Goal: Task Accomplishment & Management: Manage account settings

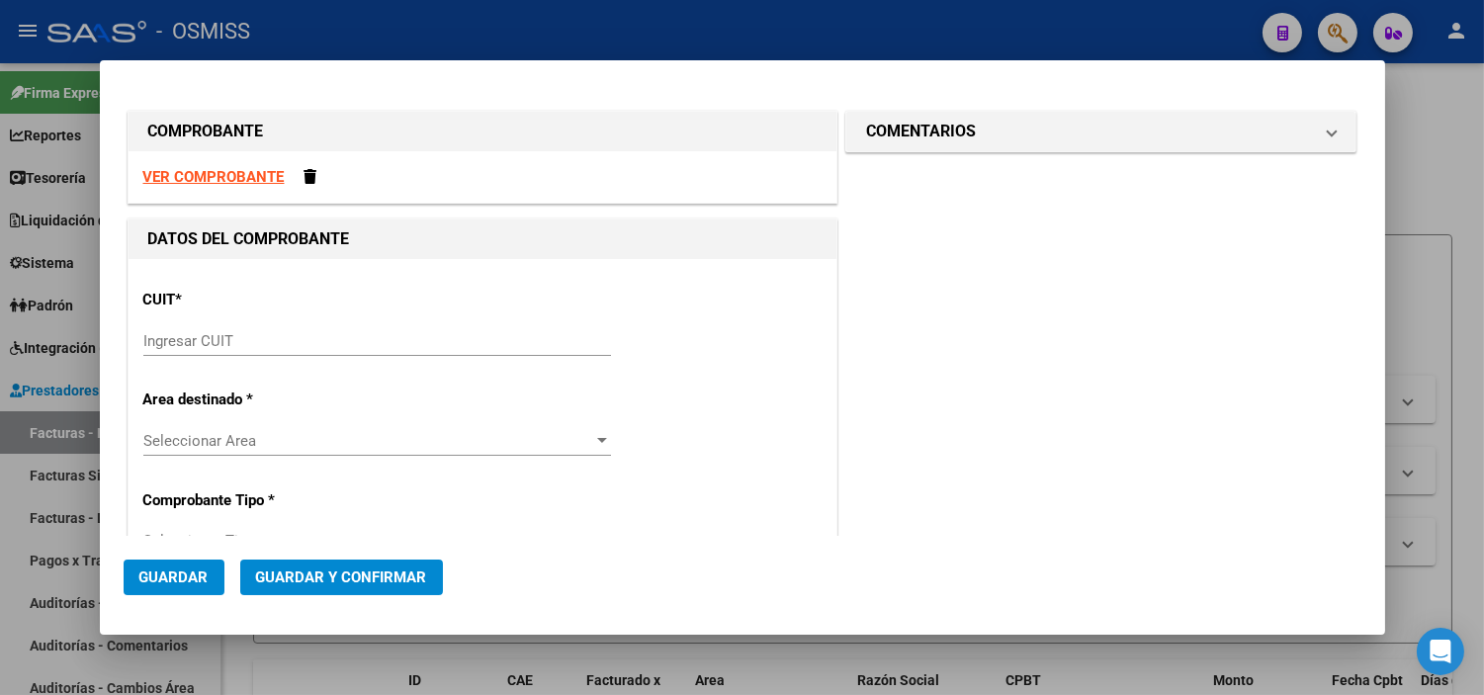
scroll to position [552, 0]
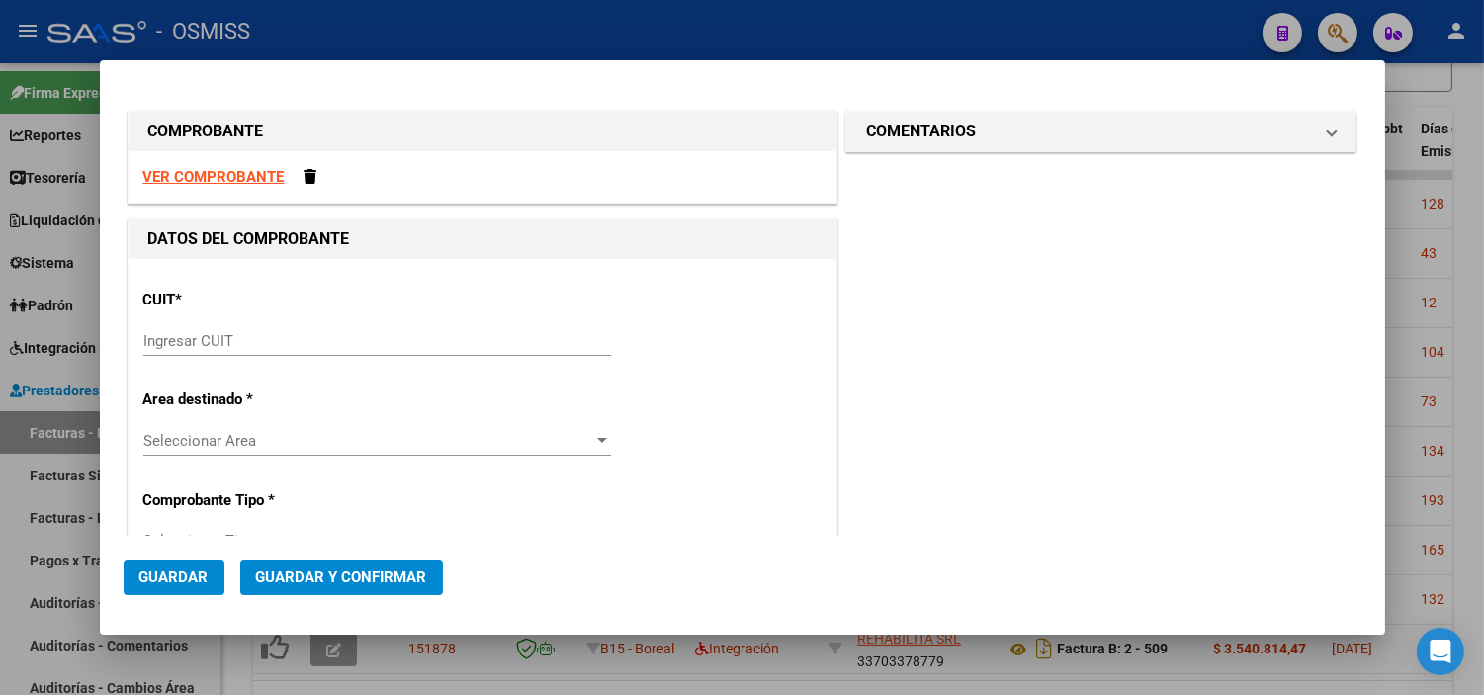
click at [232, 180] on strong "VER COMPROBANTE" at bounding box center [213, 177] width 141 height 18
click at [271, 342] on input "Ingresar CUIT" at bounding box center [377, 341] width 468 height 18
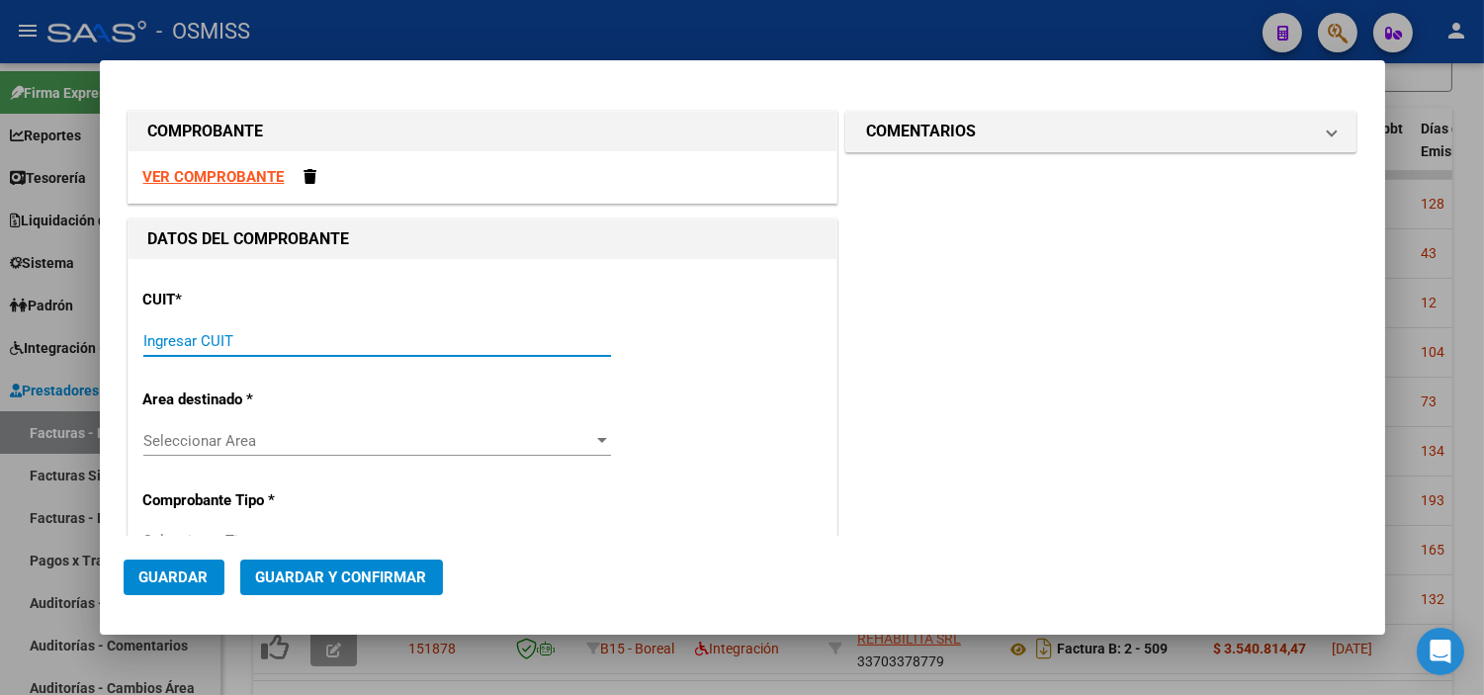
paste input "30-71156009-9"
type input "30-71156009-9"
type input "2"
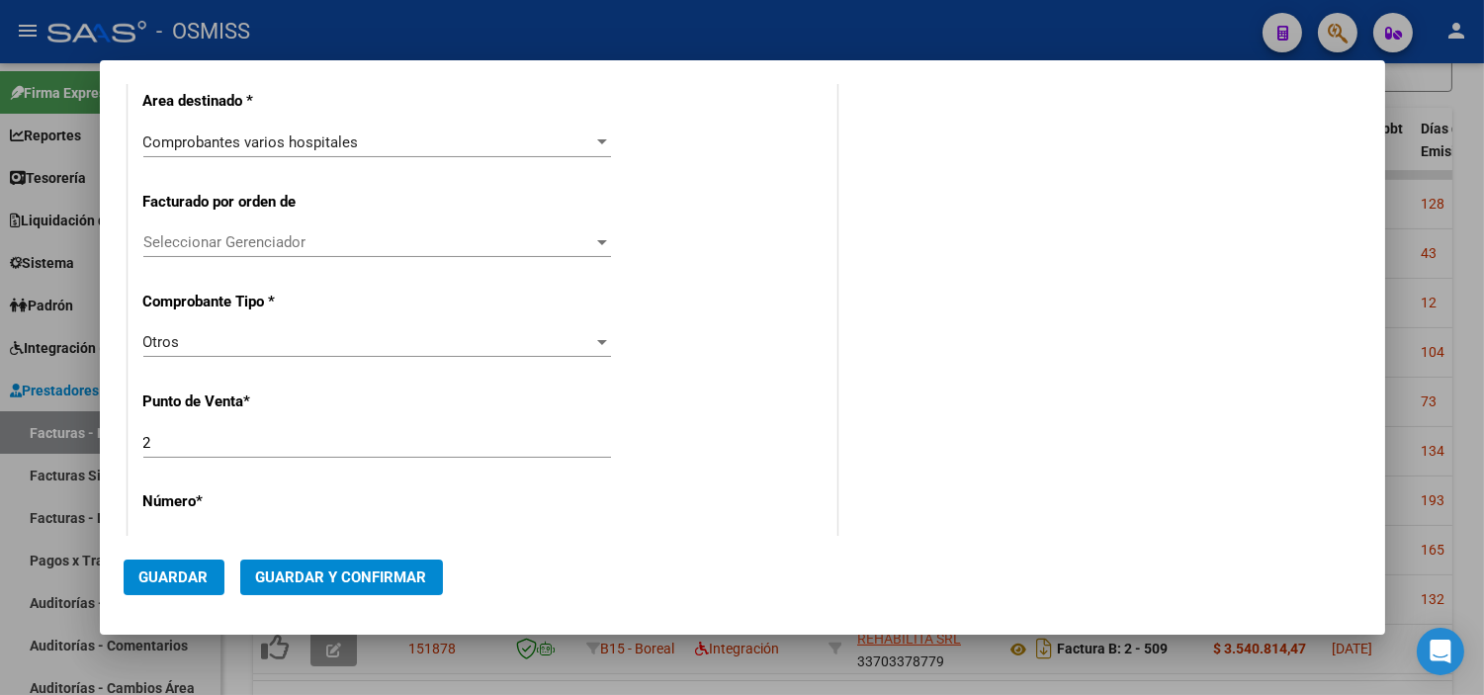
scroll to position [439, 0]
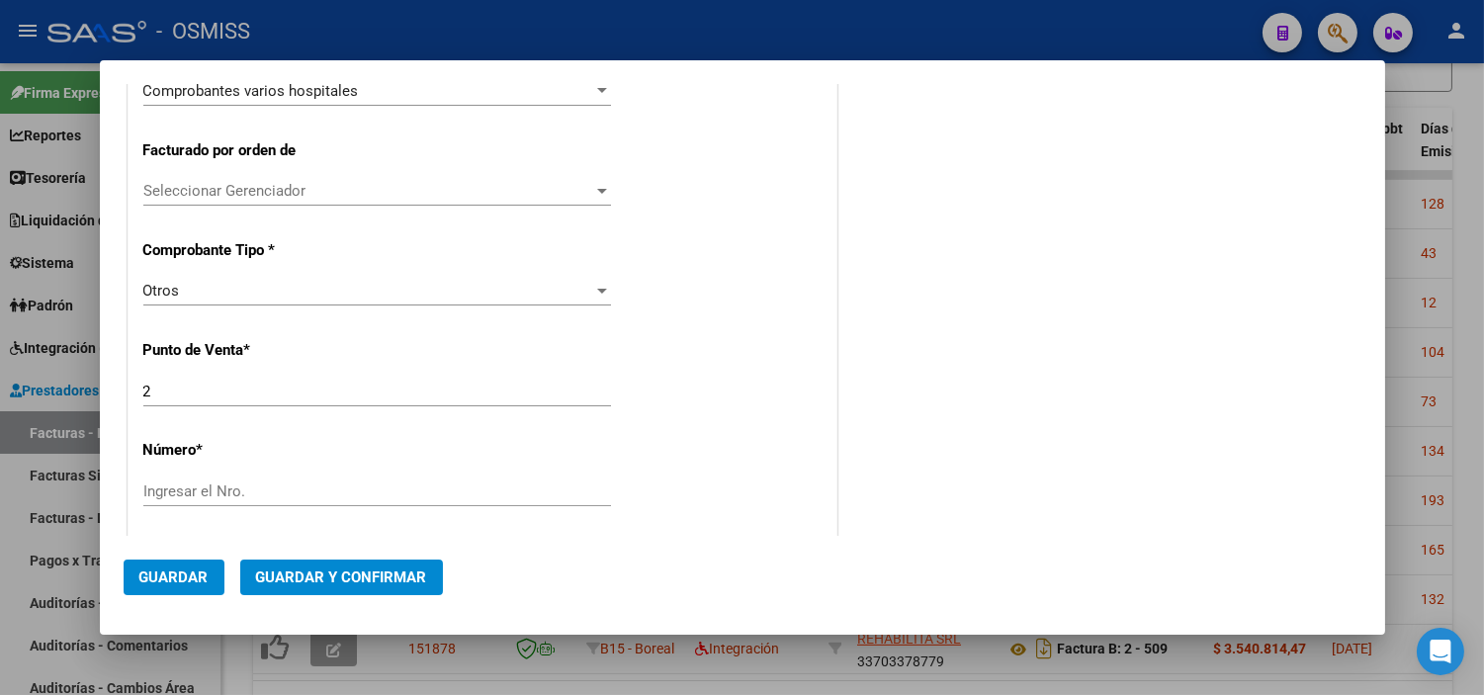
type input "30-71156009-9"
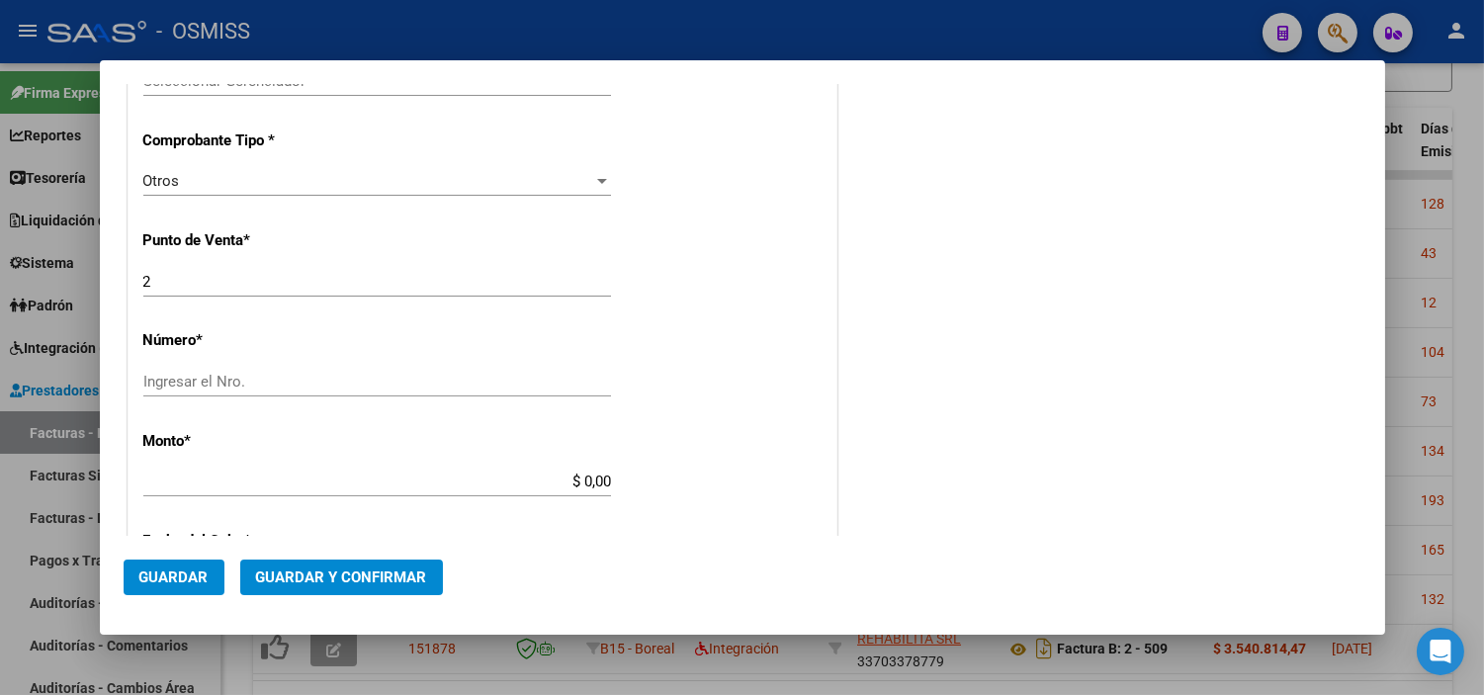
click at [214, 386] on input "Ingresar el Nro." at bounding box center [377, 382] width 468 height 18
type input "7941"
click at [687, 394] on div "CUIT * 30-71156009-9 Ingresar CUIT ANALISIS PRESTADOR HOSPITAL PUBLICO MATERNO …" at bounding box center [483, 461] width 708 height 1502
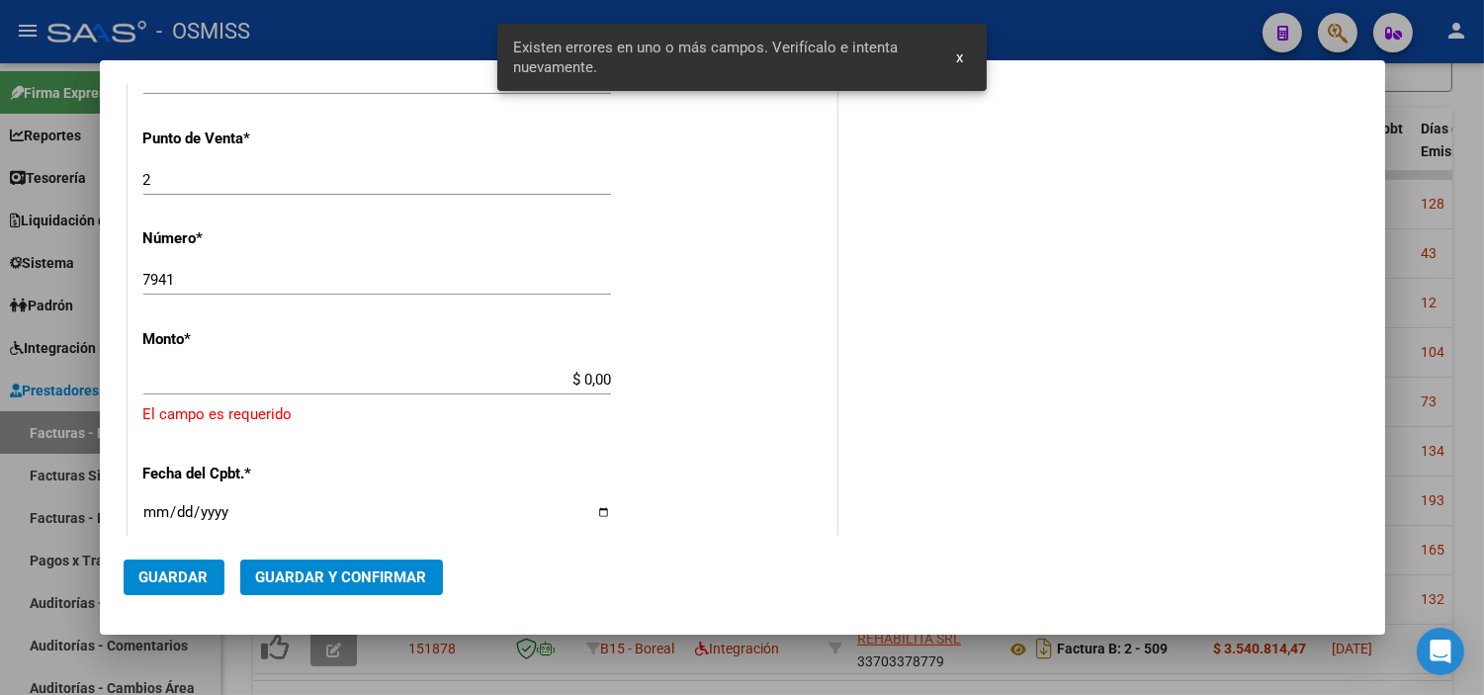
scroll to position [710, 0]
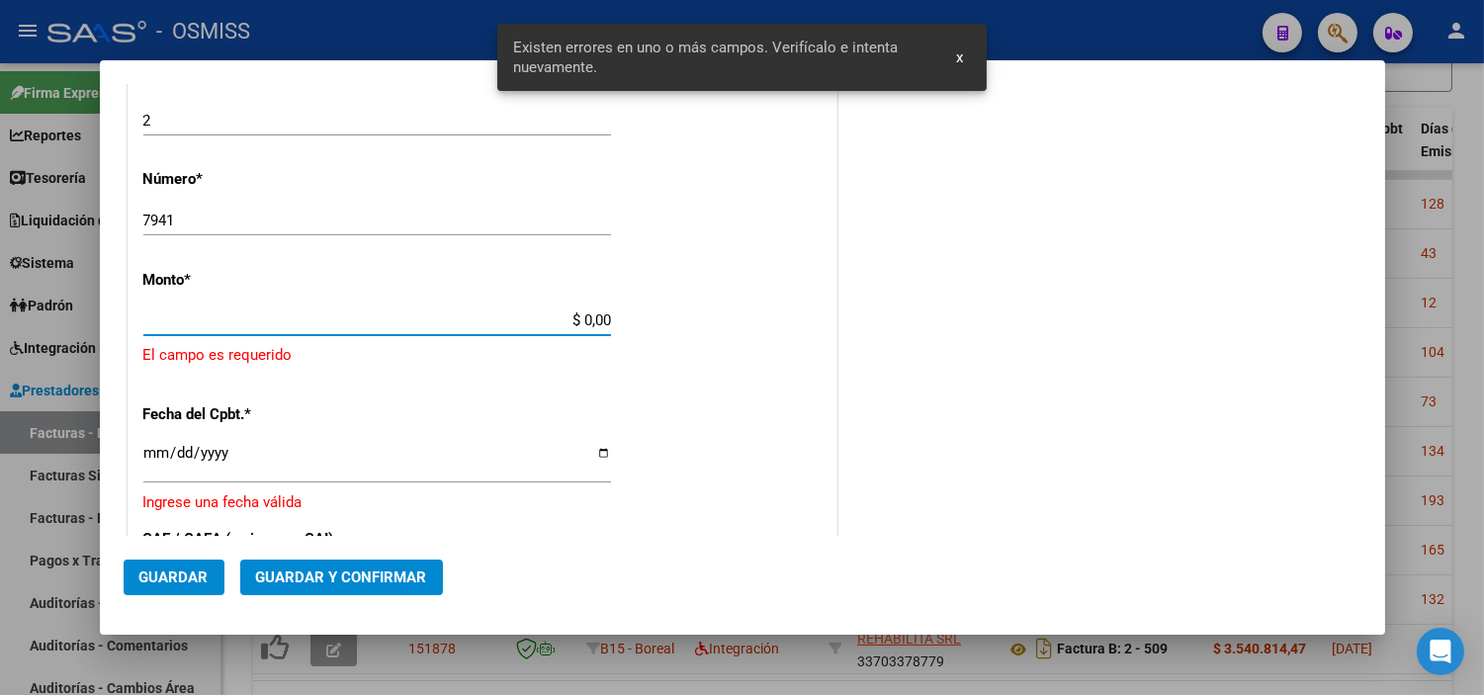
click at [579, 314] on input "$ 0,00" at bounding box center [377, 320] width 468 height 18
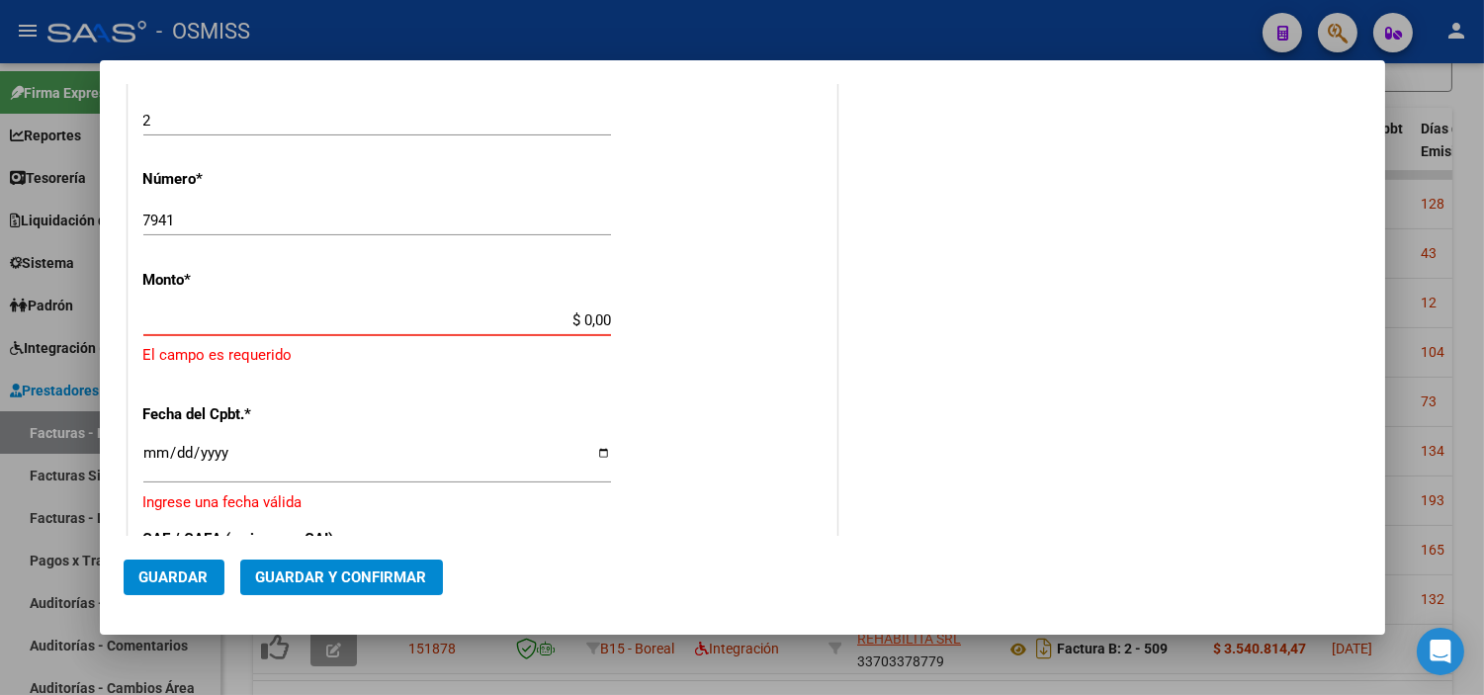
paste input "$ 4.266.456,49"
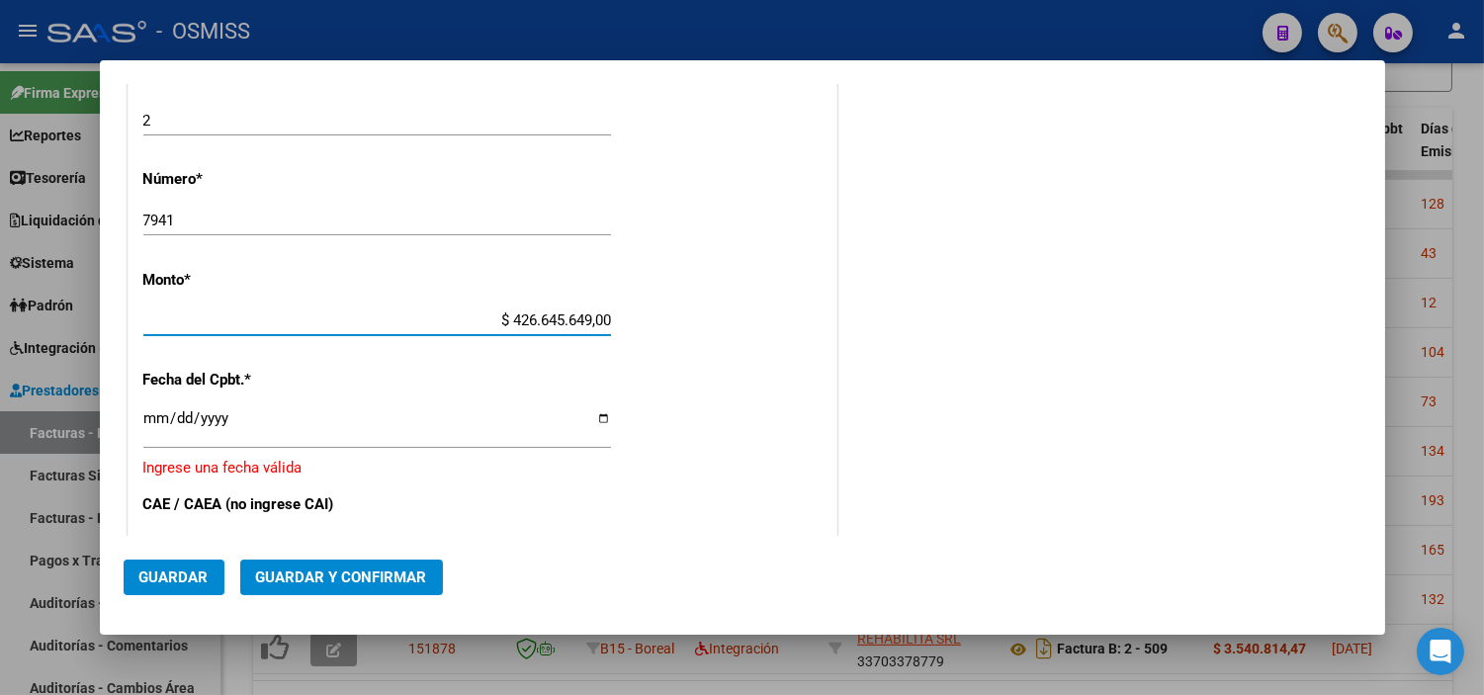
drag, startPoint x: 601, startPoint y: 311, endPoint x: 504, endPoint y: 323, distance: 97.6
click at [504, 323] on input "$ 426.645.649,00" at bounding box center [377, 320] width 468 height 18
paste input ".266.456,49"
type input "$ 4.266.456,49"
click at [349, 391] on div "CUIT * 30-71156009-9 Ingresar CUIT ANALISIS PRESTADOR HOSPITAL PUBLICO MATERNO …" at bounding box center [483, 306] width 708 height 1514
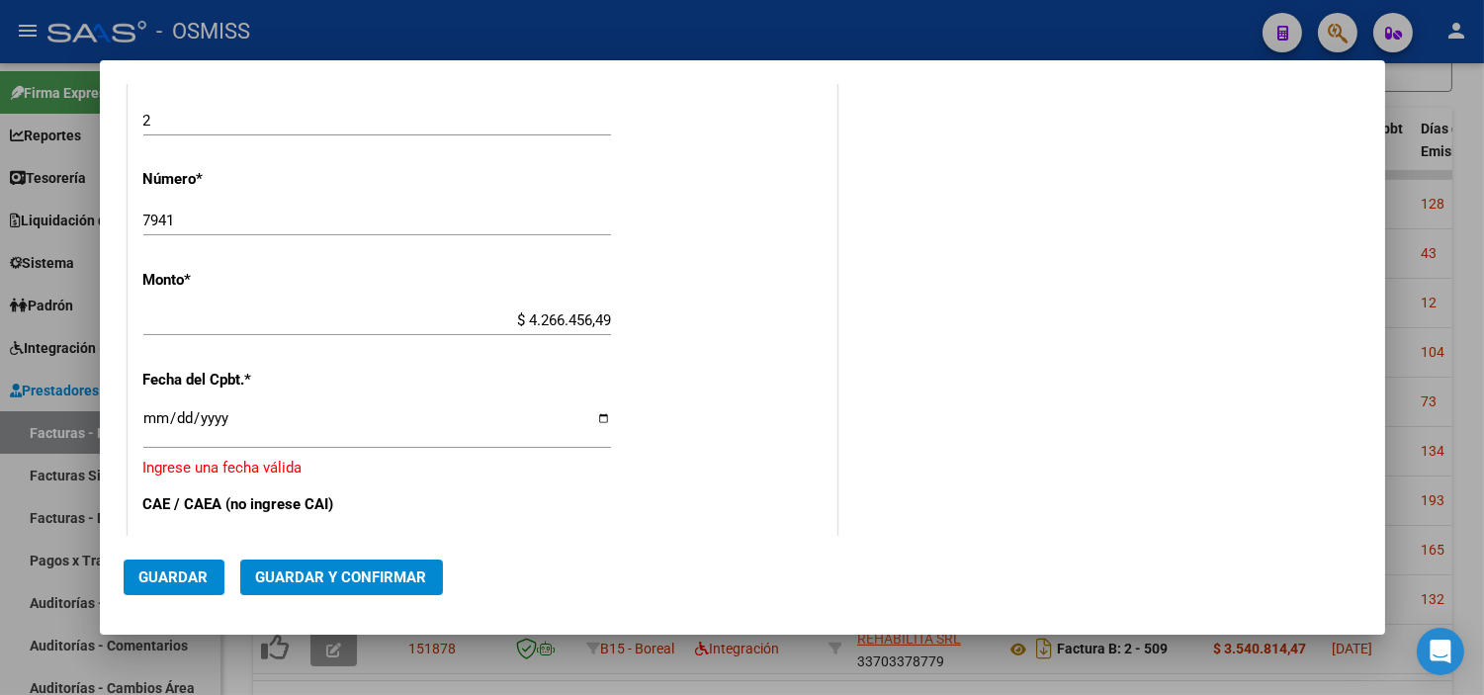
click at [155, 411] on input "Ingresar la fecha" at bounding box center [377, 426] width 468 height 32
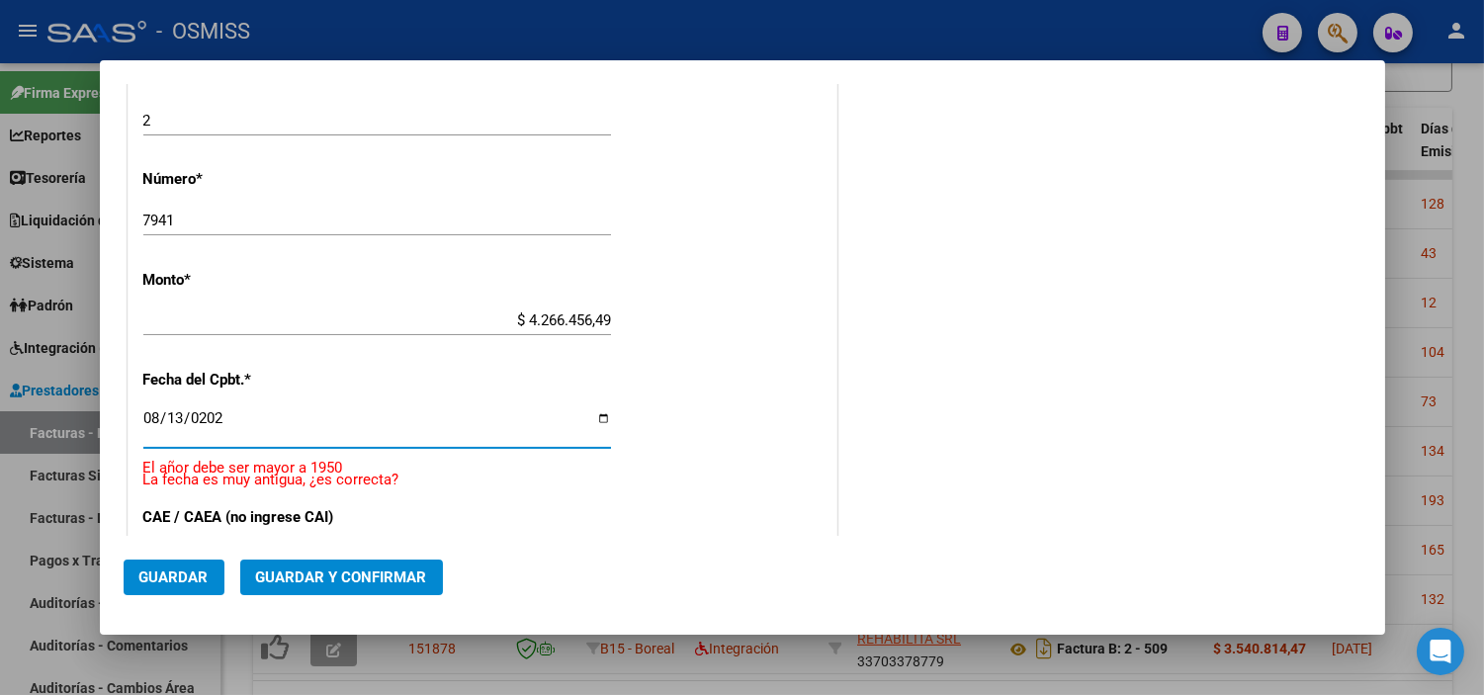
type input "[DATE]"
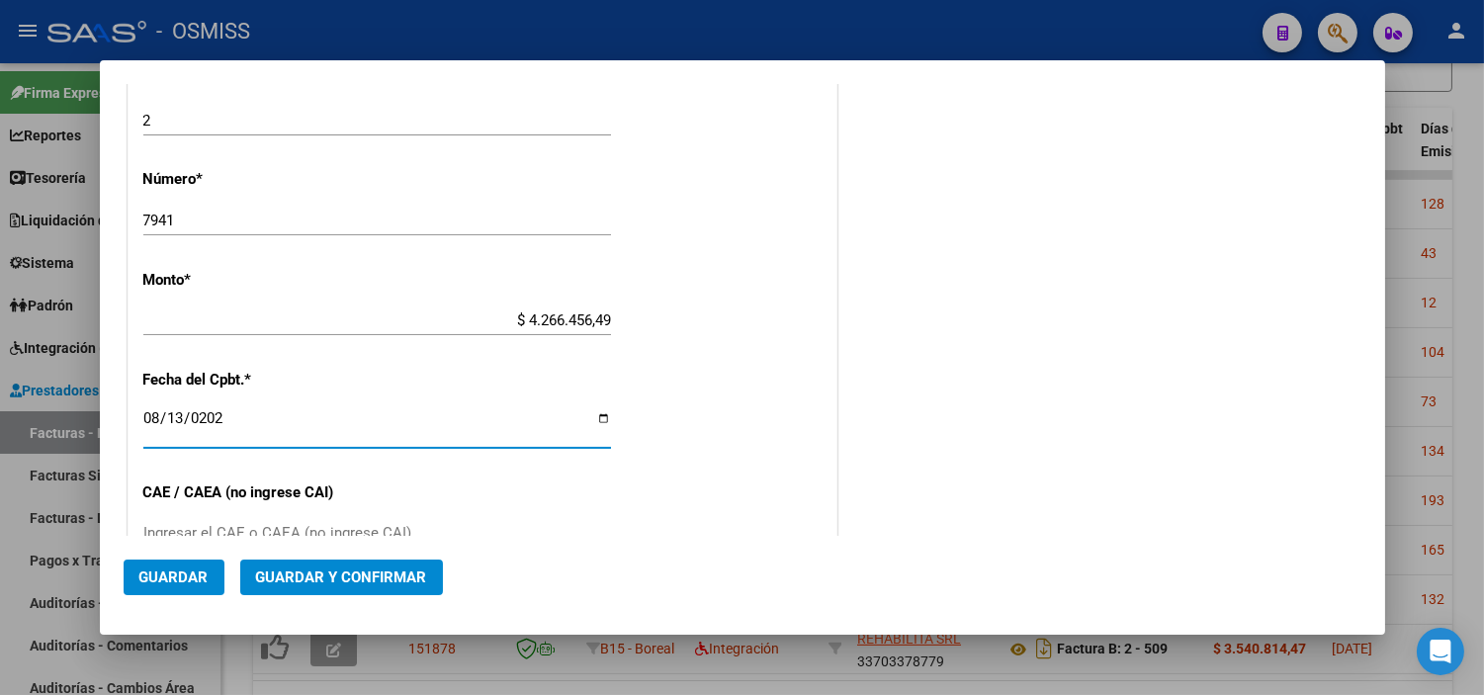
click at [705, 388] on div "CUIT * 30-71156009-9 Ingresar CUIT ANALISIS PRESTADOR HOSPITAL PUBLICO MATERNO …" at bounding box center [483, 300] width 708 height 1502
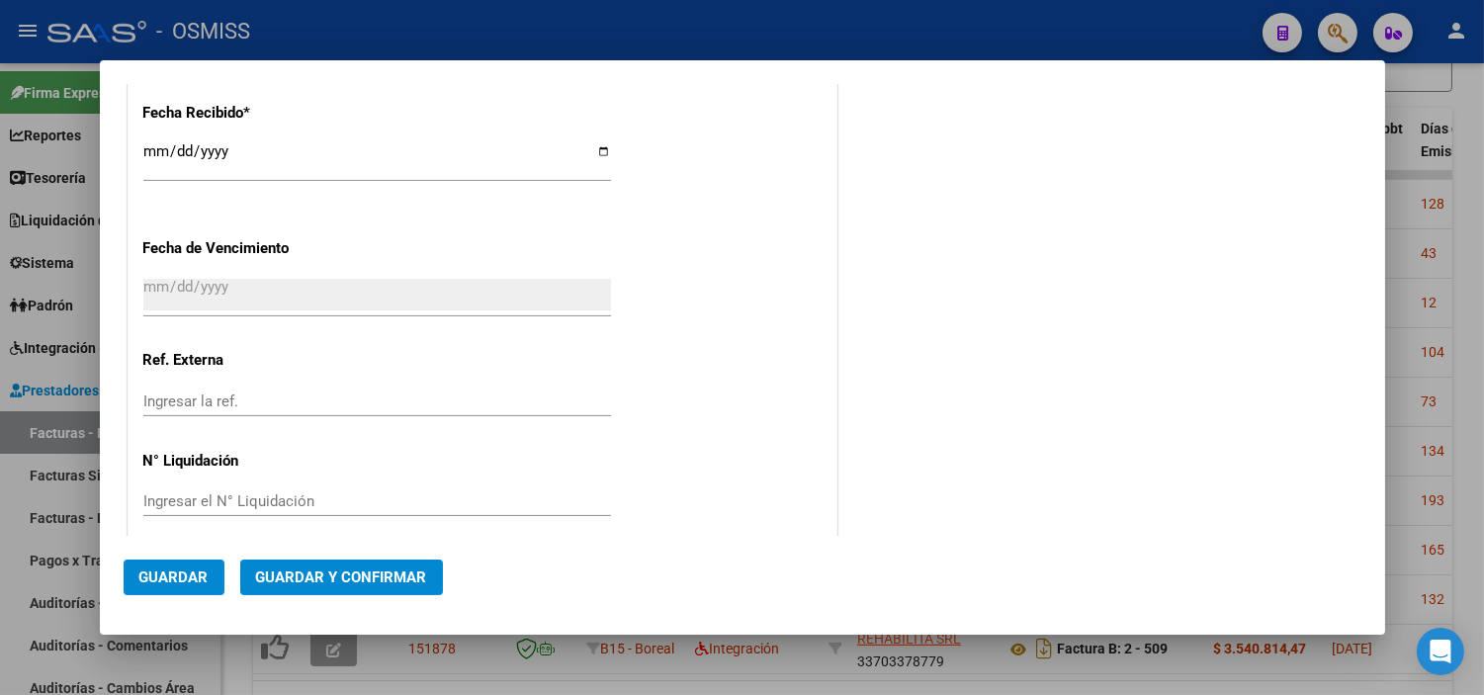
scroll to position [1229, 0]
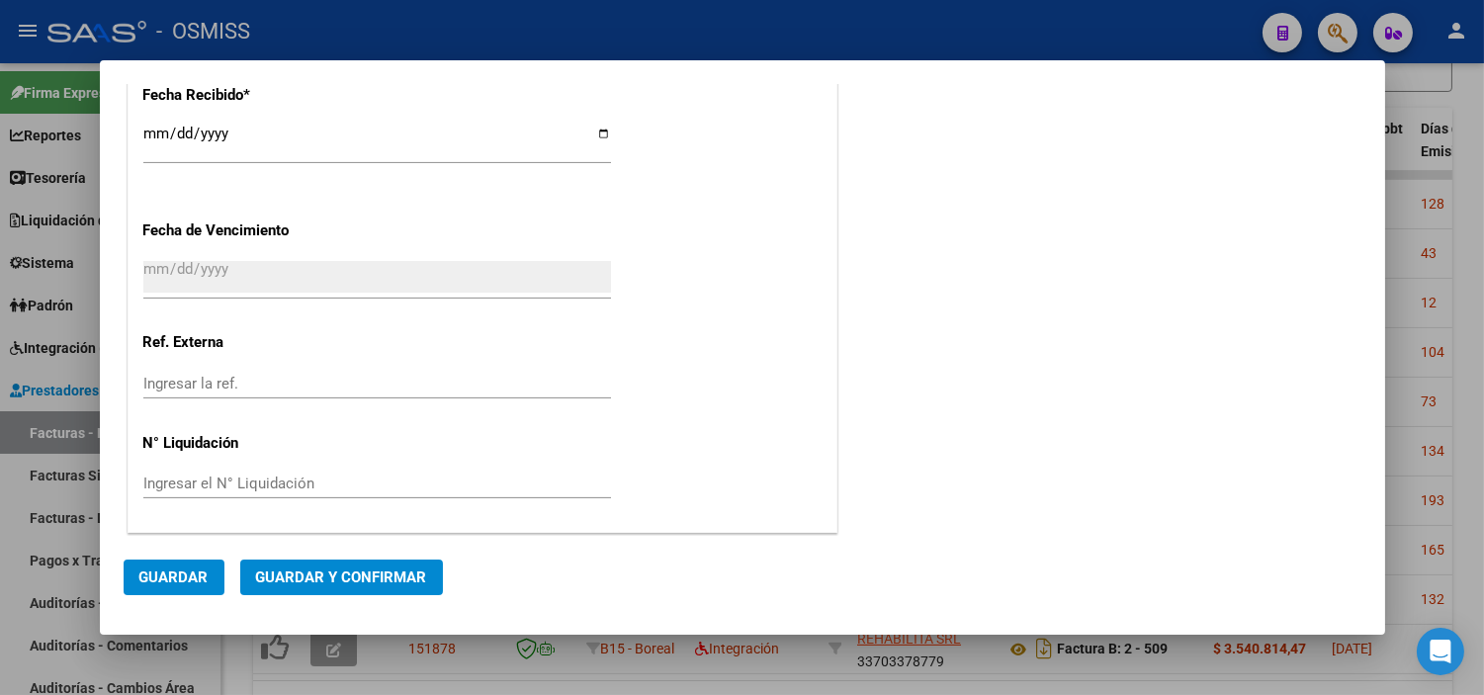
click at [337, 562] on button "Guardar y Confirmar" at bounding box center [341, 578] width 203 height 36
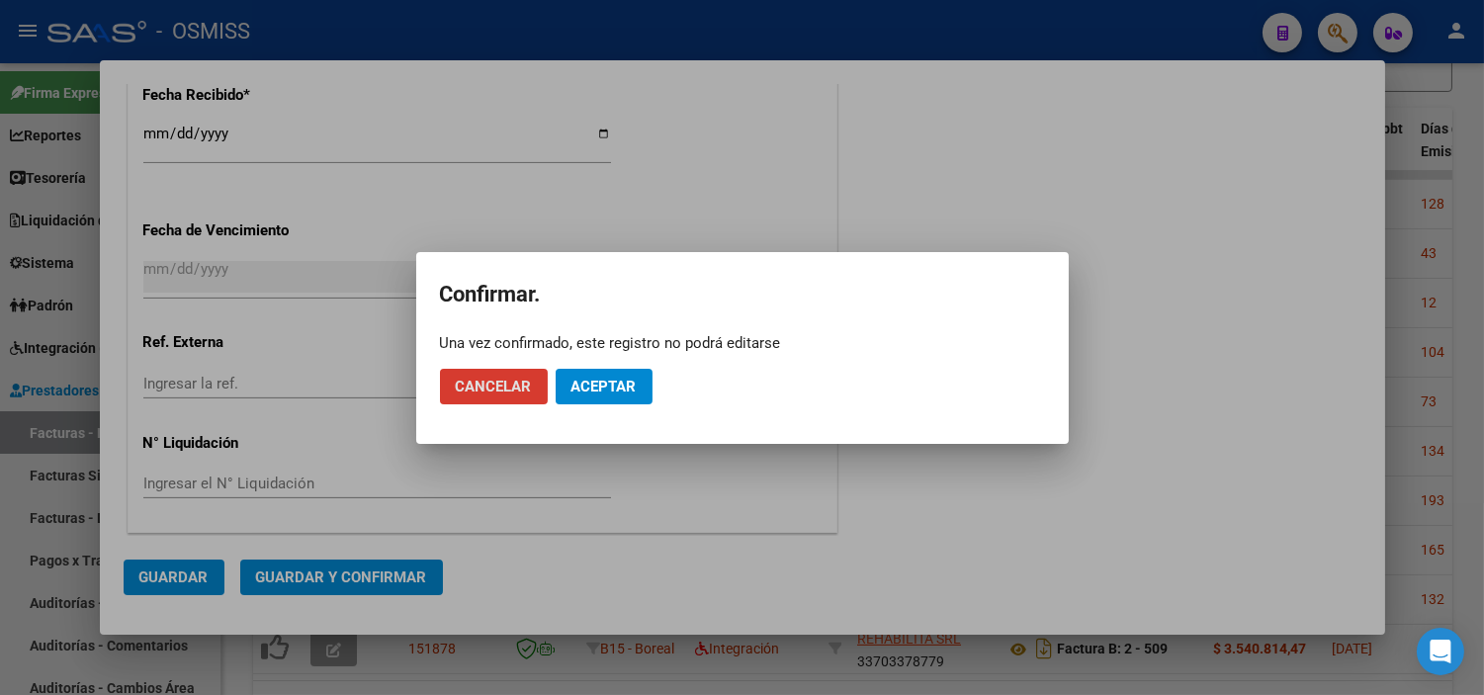
click at [625, 371] on button "Aceptar" at bounding box center [604, 387] width 97 height 36
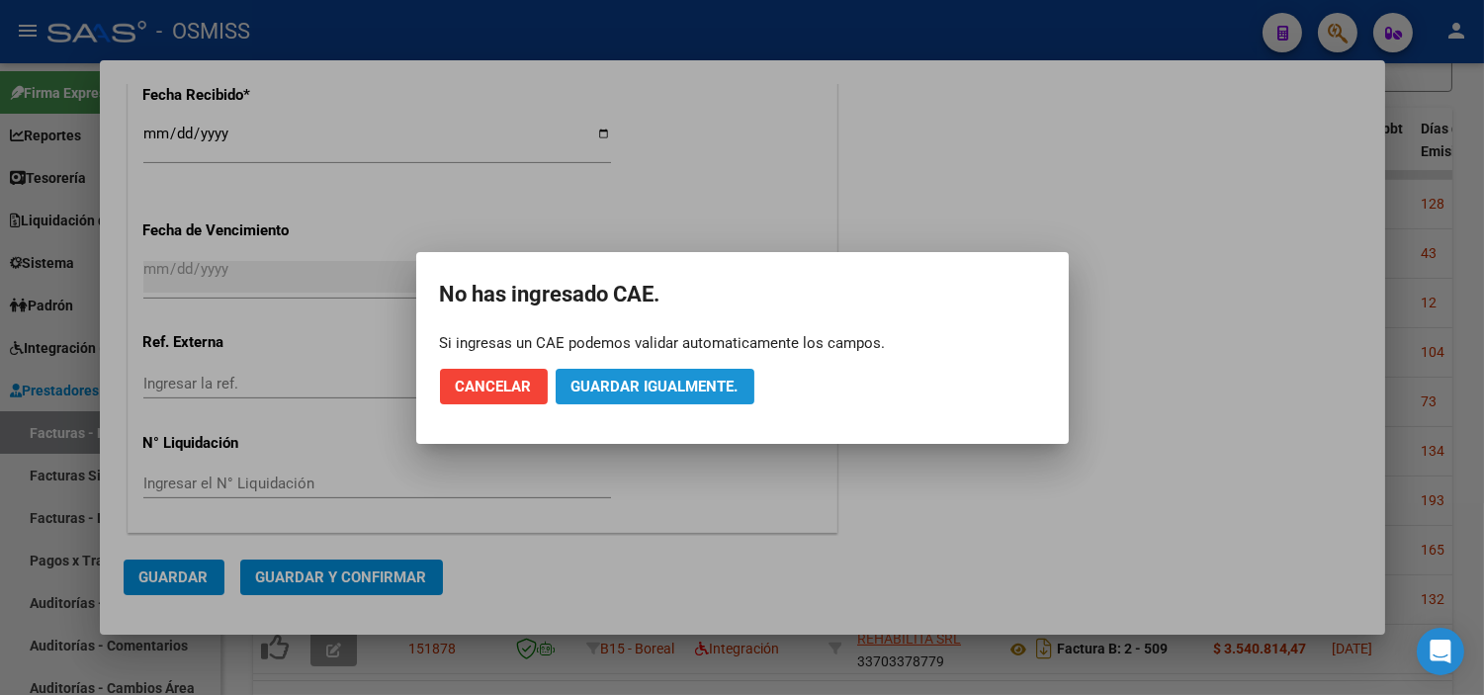
click at [624, 371] on button "Guardar igualmente." at bounding box center [655, 387] width 199 height 36
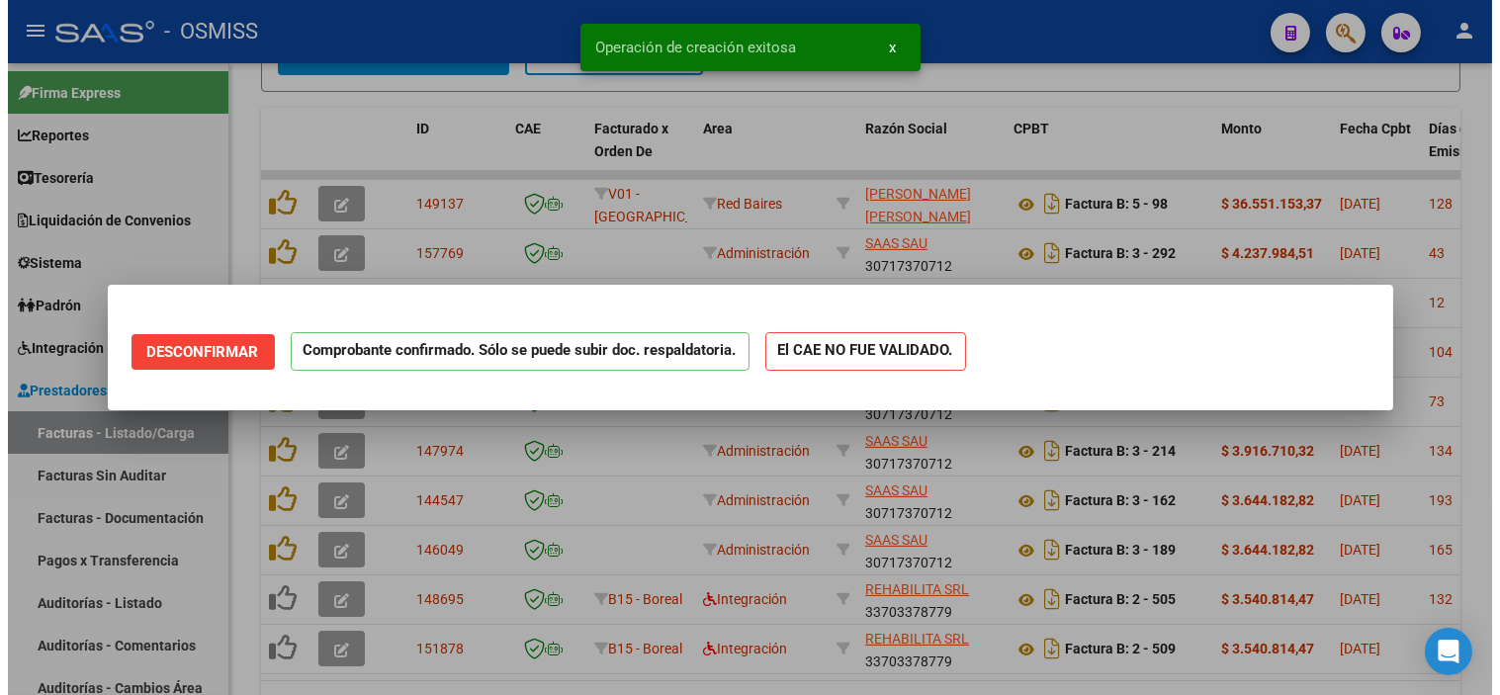
scroll to position [0, 0]
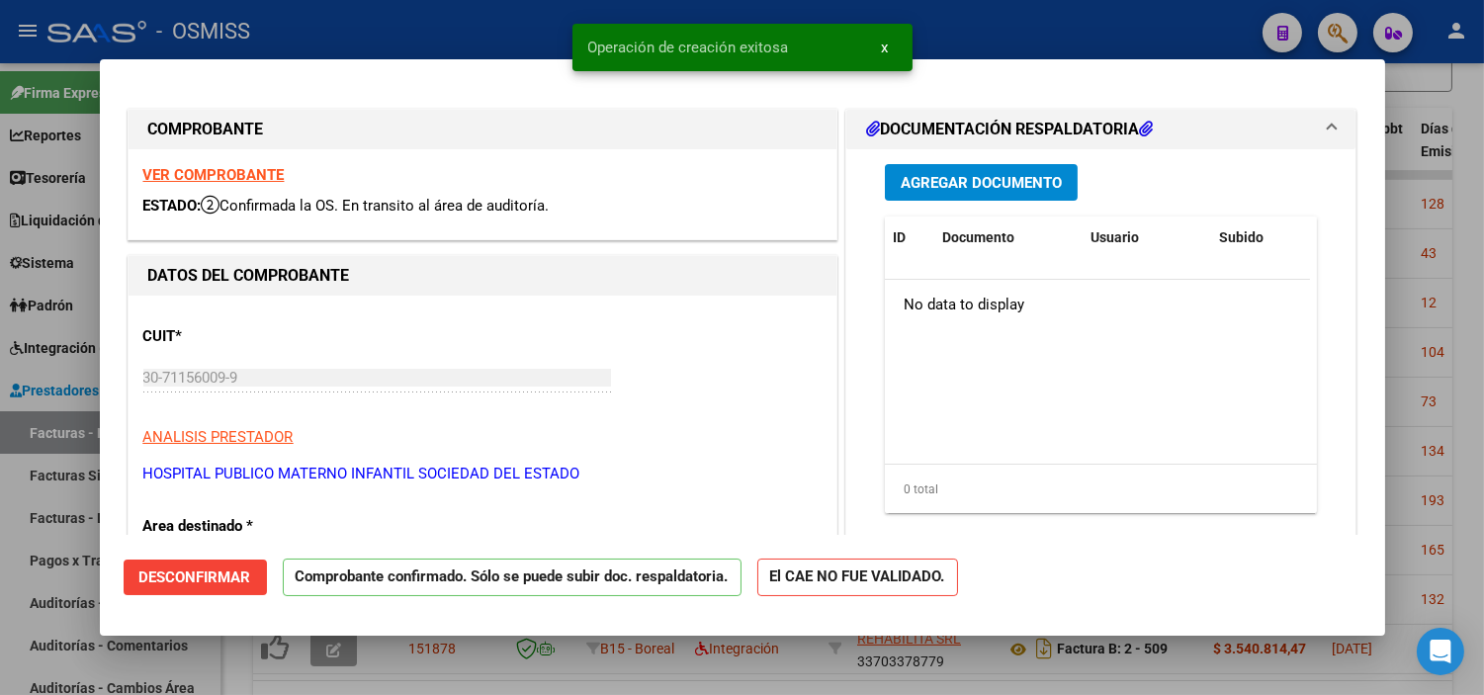
type input "[DATE]"
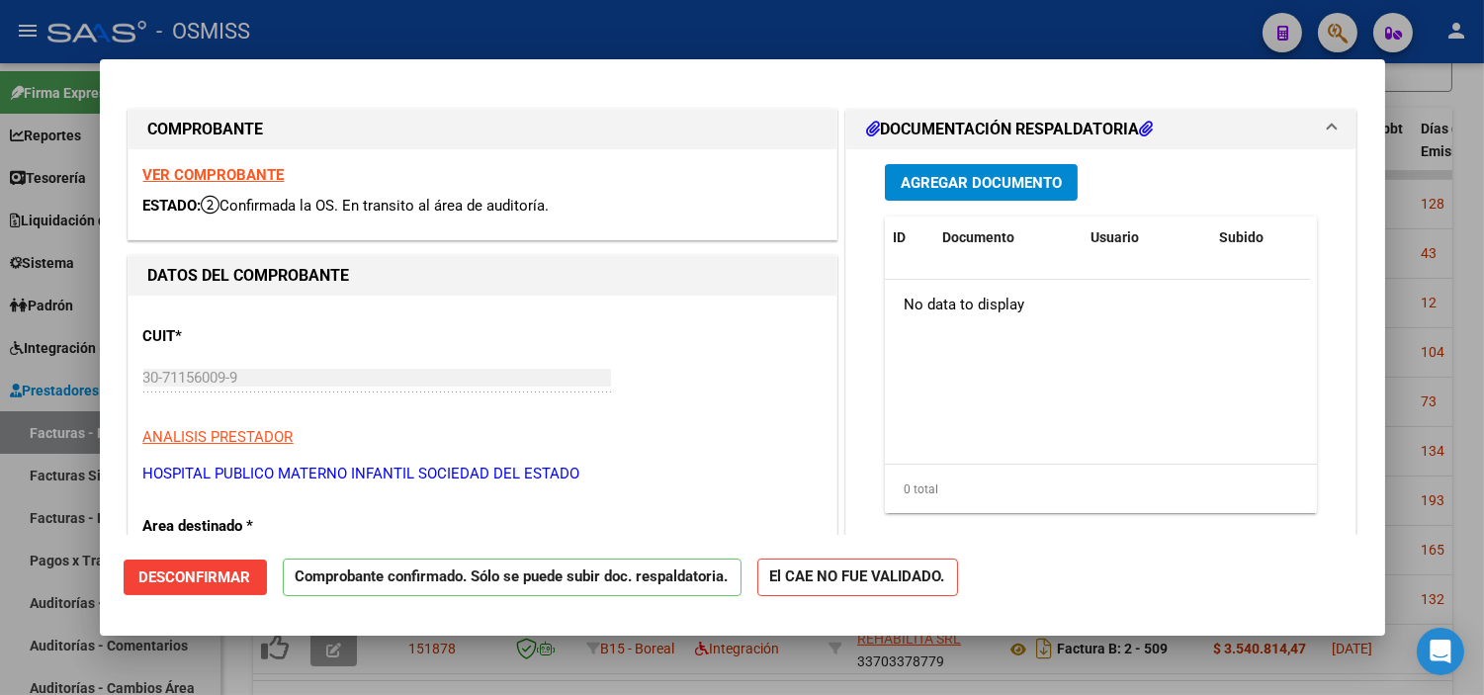
click at [0, 435] on div at bounding box center [742, 347] width 1484 height 695
type input "$ 0,00"
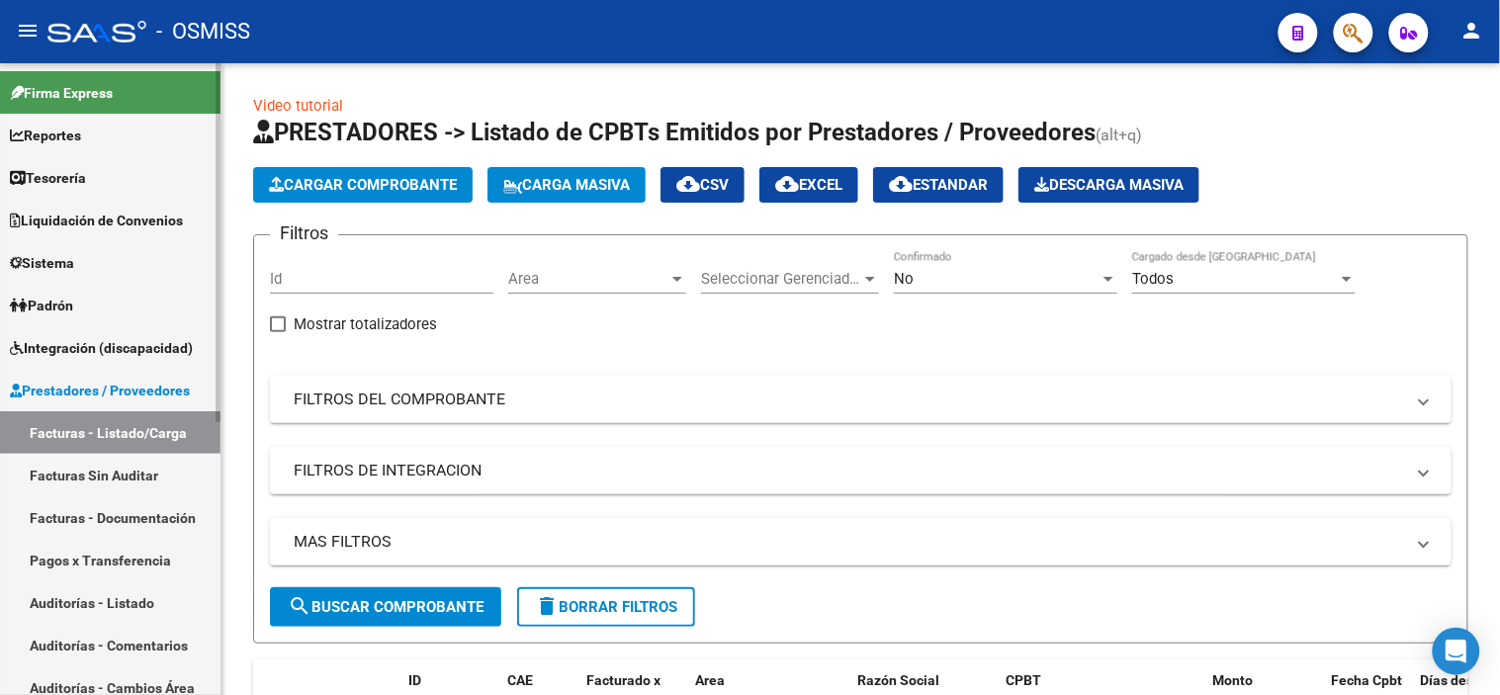
click at [104, 617] on link "Auditorías - Listado" at bounding box center [110, 602] width 220 height 43
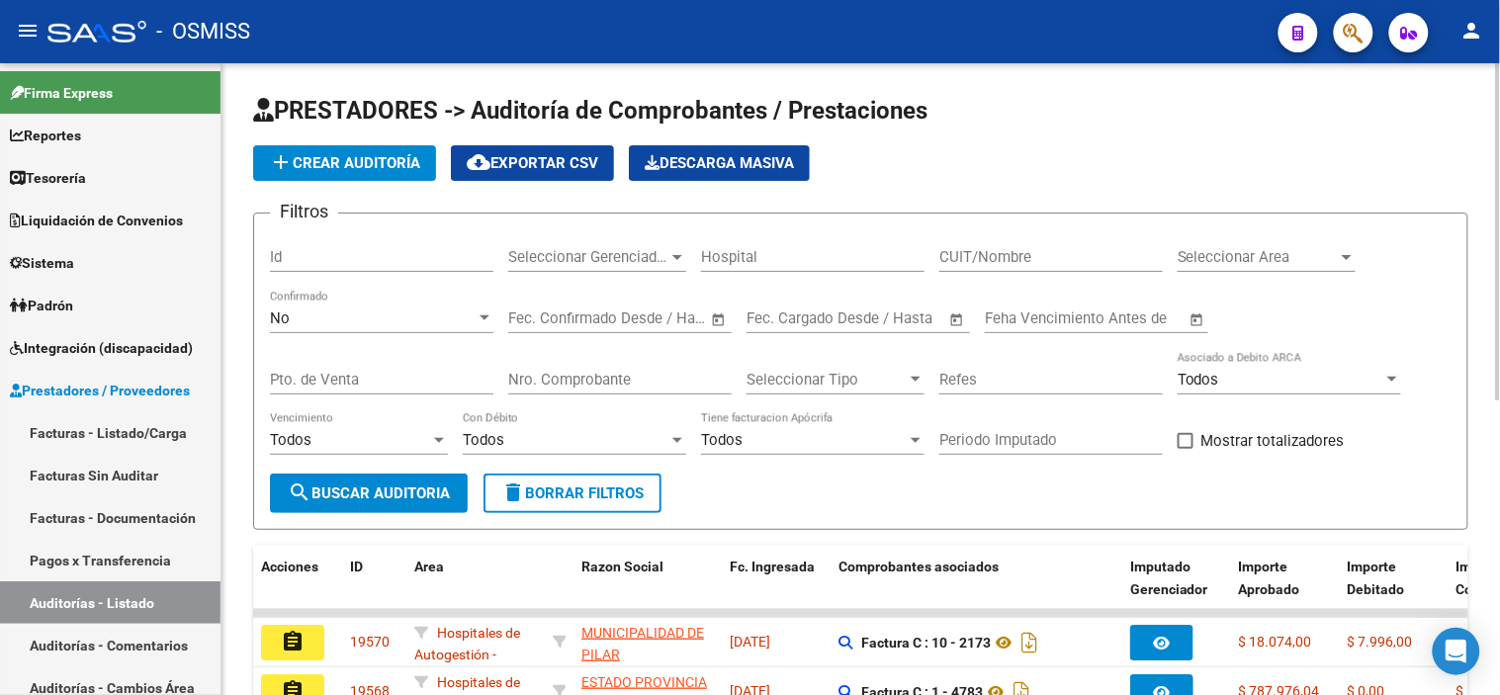
click at [364, 183] on app-list-header "PRESTADORES -> Auditoría de Comprobantes / Prestaciones add Crear Auditoría clo…" at bounding box center [860, 312] width 1215 height 435
click at [360, 159] on span "add Crear Auditoría" at bounding box center [344, 163] width 151 height 18
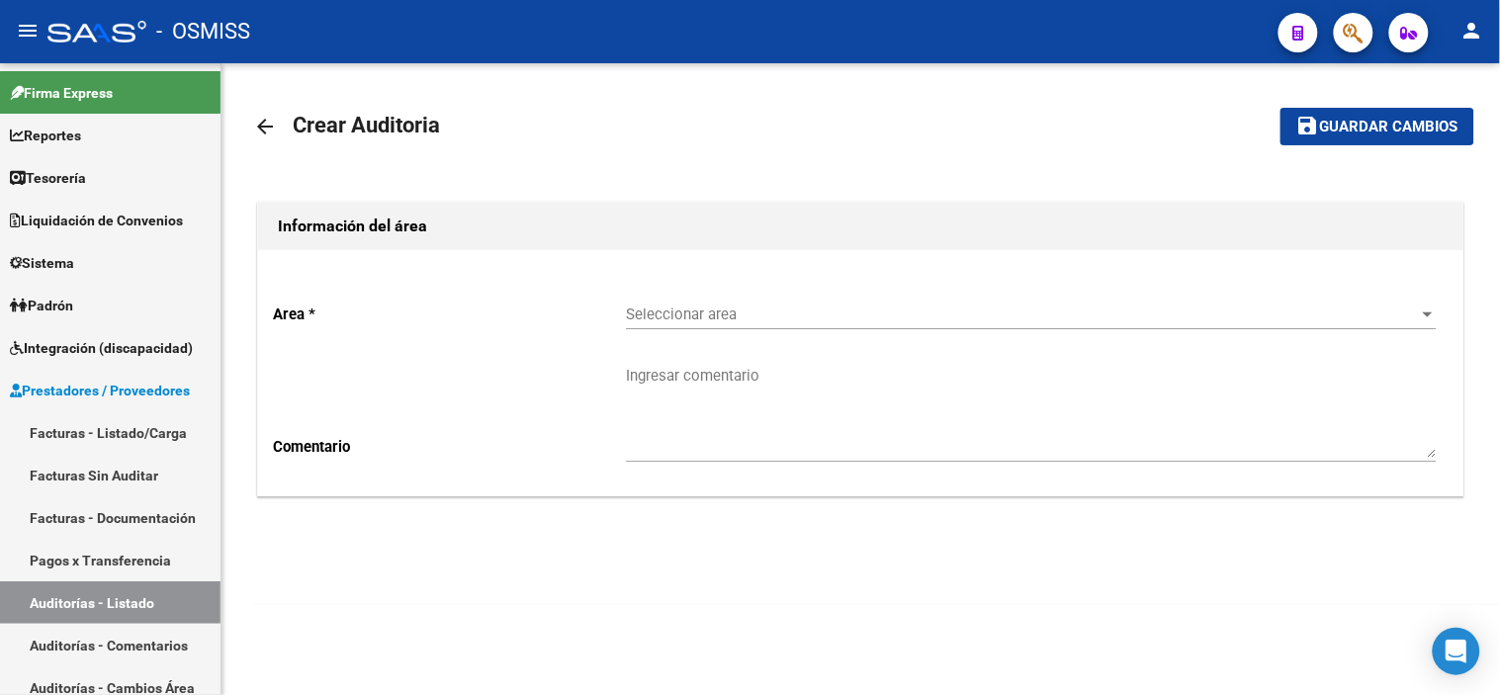
click at [904, 324] on div "Seleccionar area Seleccionar area" at bounding box center [1031, 308] width 811 height 43
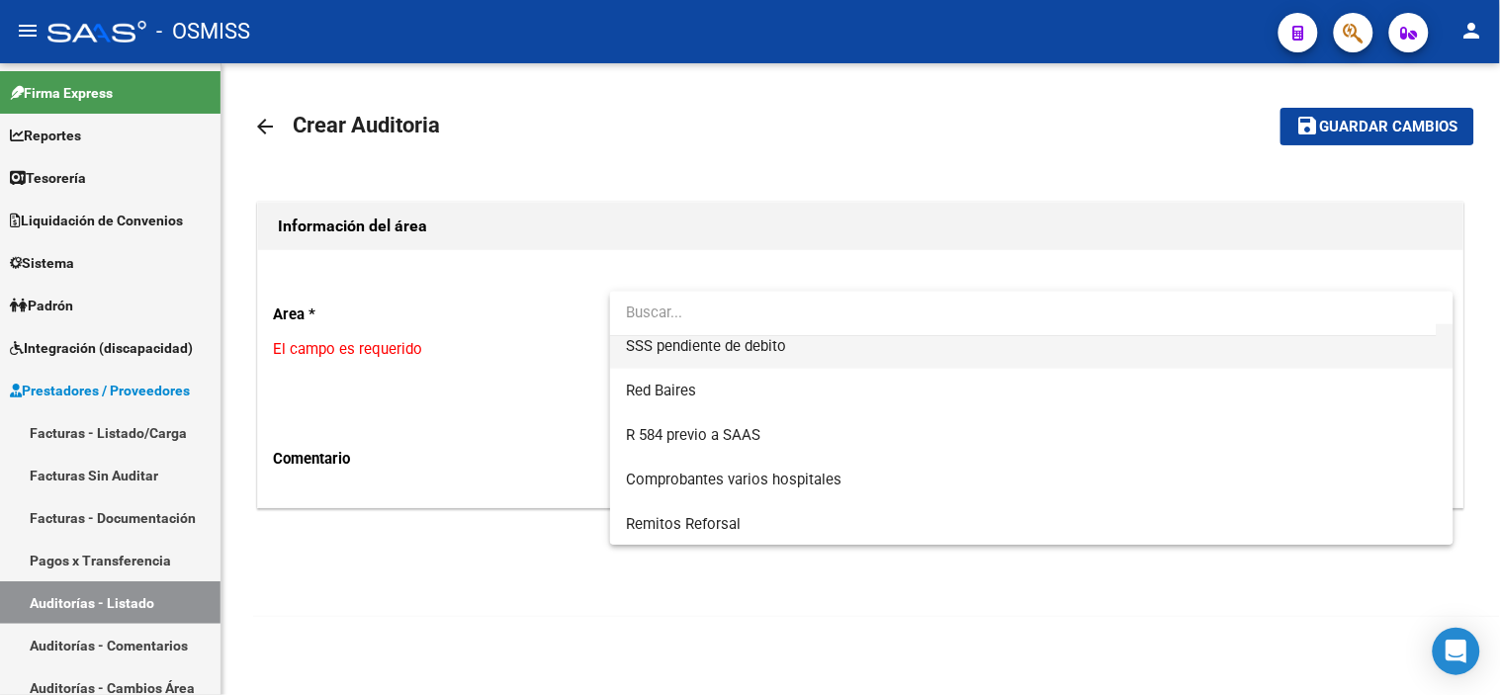
scroll to position [547, 0]
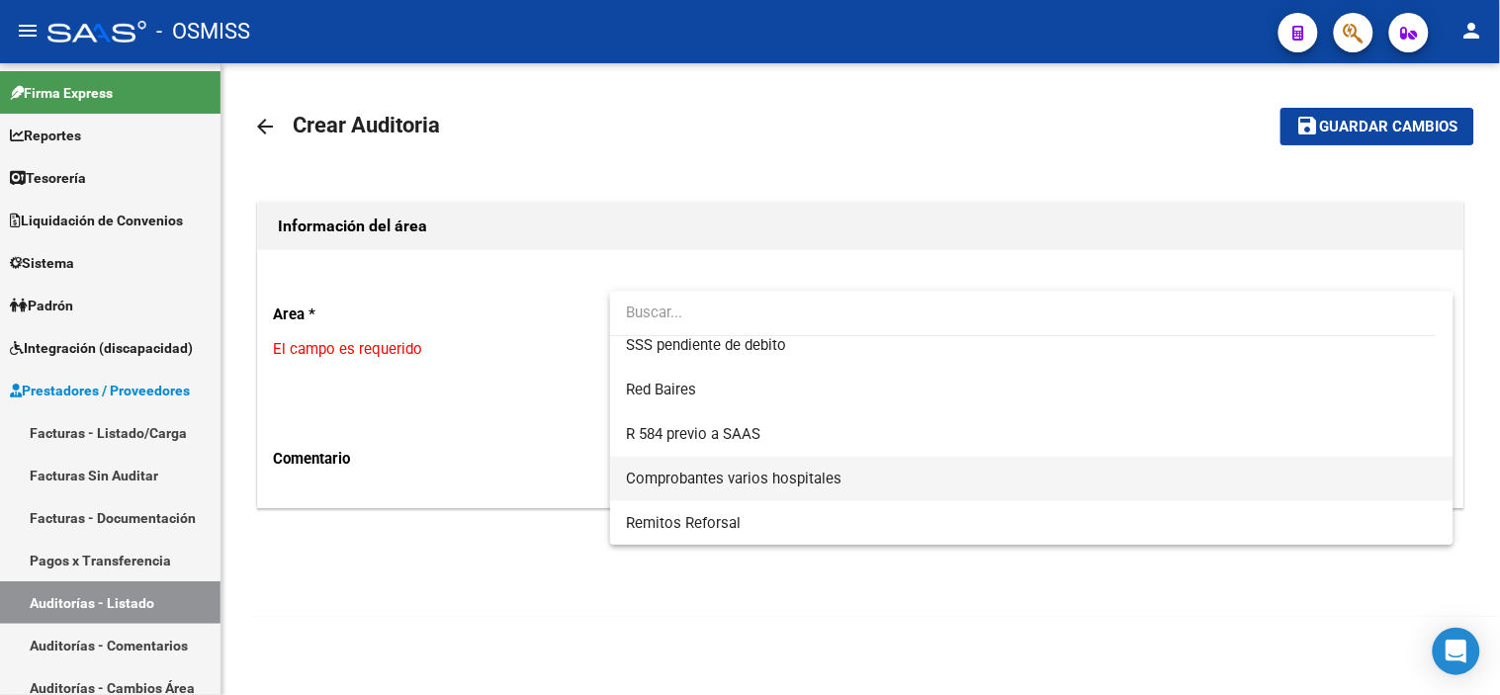
click at [872, 457] on span "Comprobantes varios hospitales" at bounding box center [1032, 479] width 812 height 44
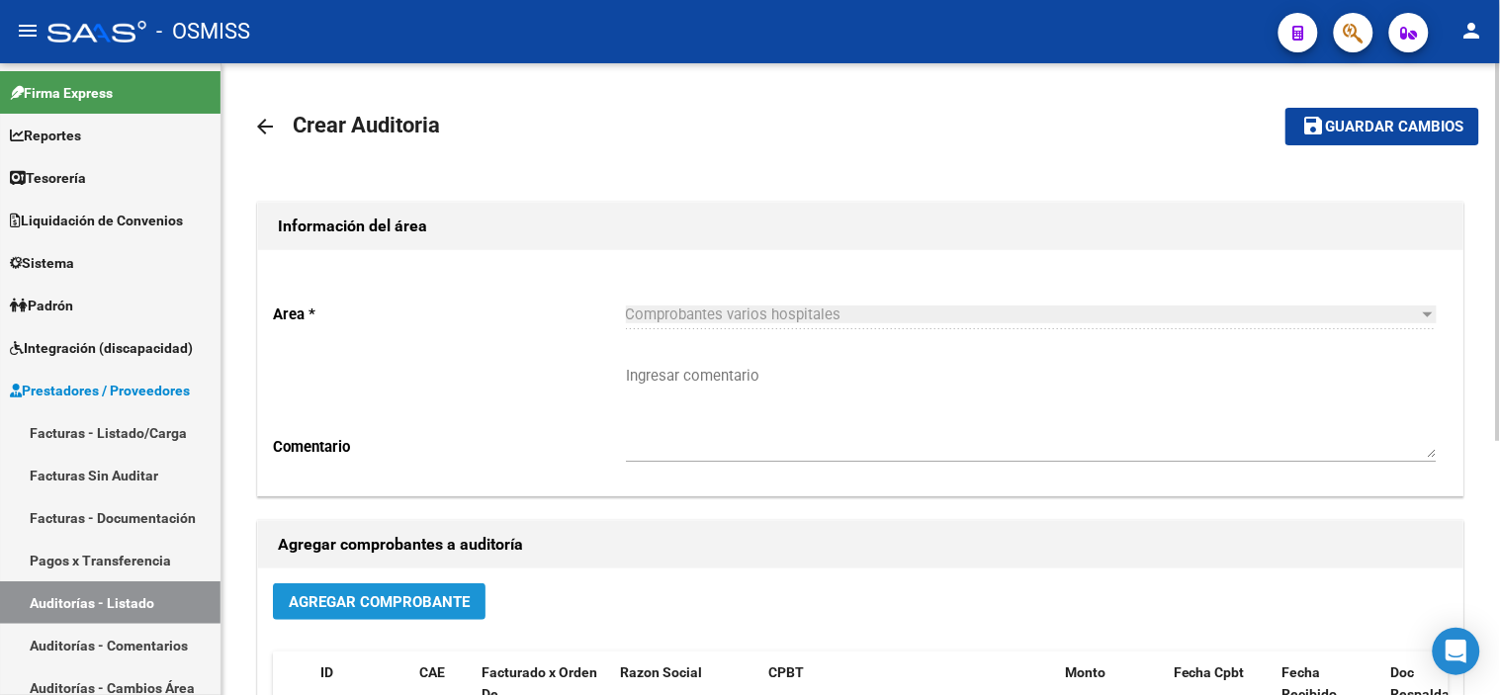
click at [401, 589] on button "Agregar Comprobante" at bounding box center [379, 601] width 213 height 37
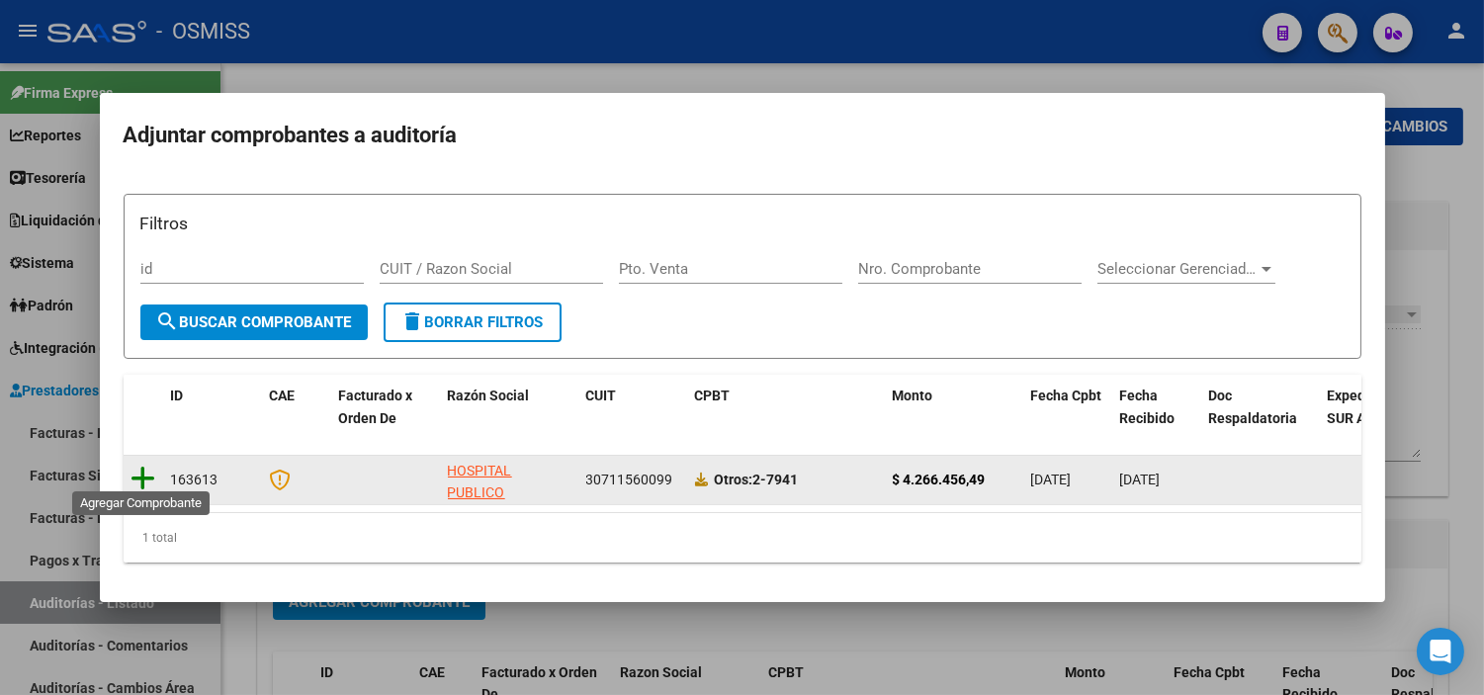
click at [153, 466] on icon at bounding box center [144, 479] width 25 height 28
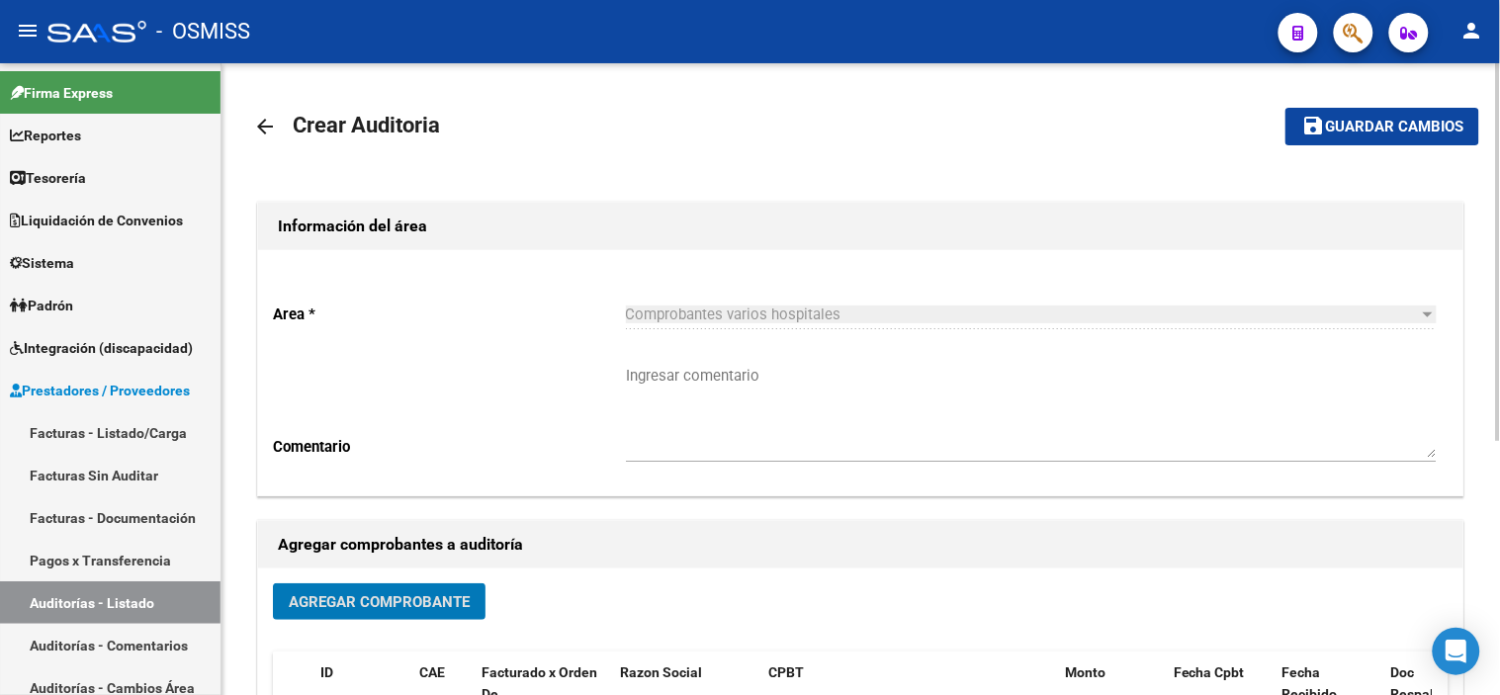
click at [1379, 134] on span "Guardar cambios" at bounding box center [1394, 128] width 138 height 18
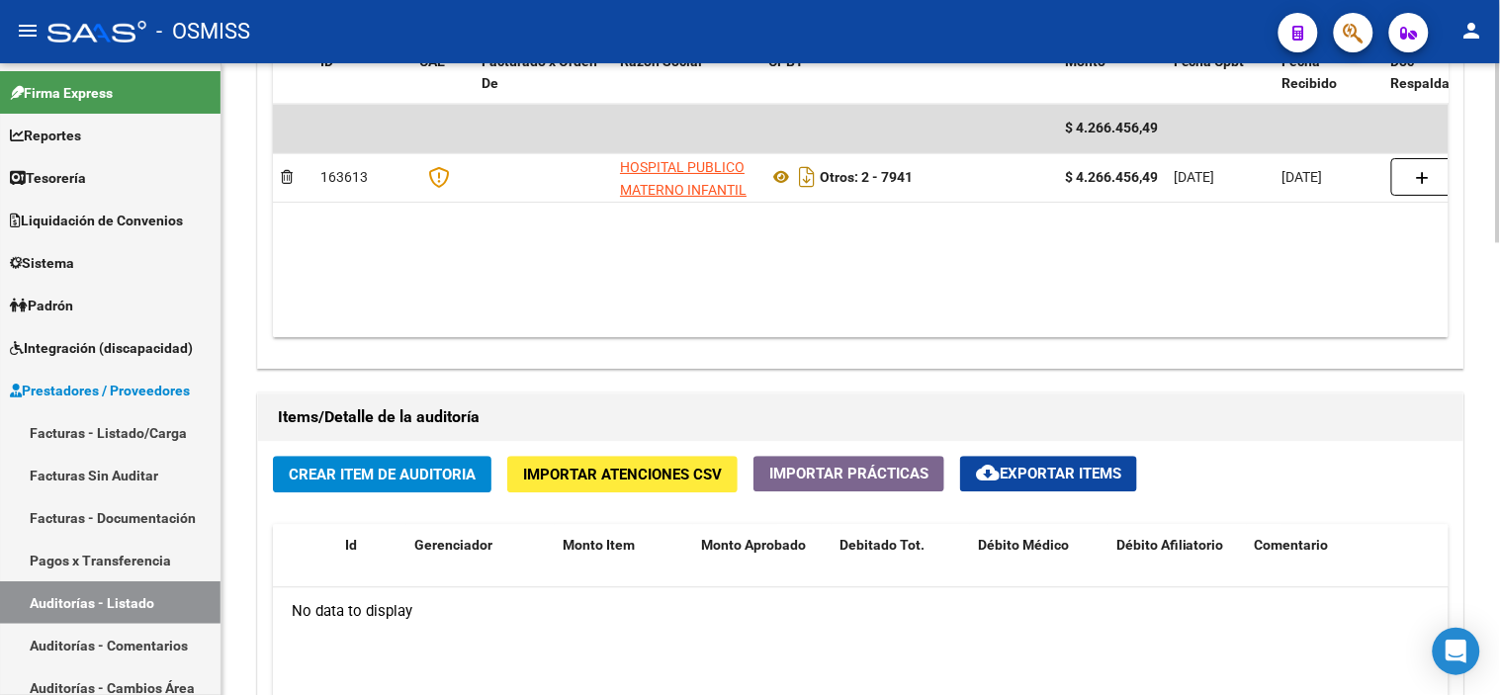
scroll to position [1099, 0]
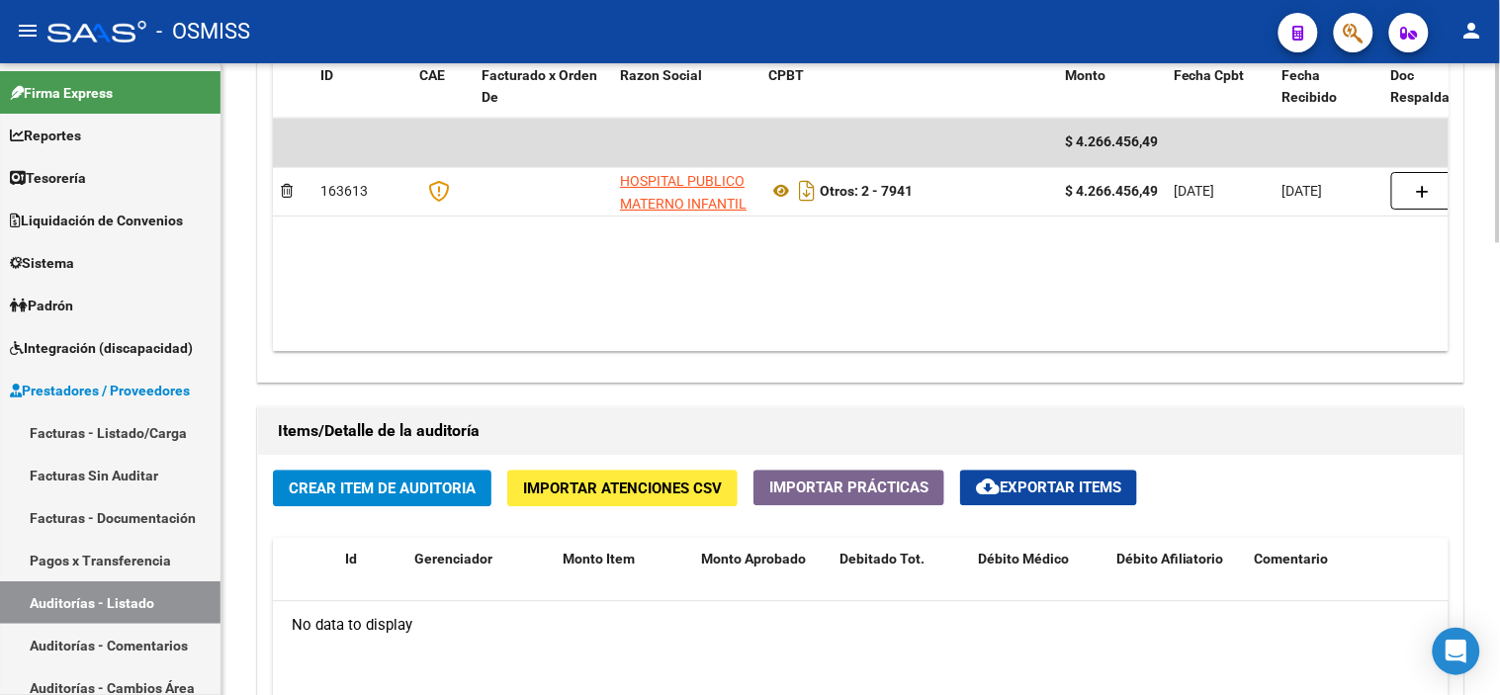
click at [575, 399] on div "Información del área Cambiar de área a esta auditoría Area * Comprobantes vario…" at bounding box center [860, 321] width 1215 height 1607
click at [396, 497] on span "Crear Item de Auditoria" at bounding box center [382, 489] width 187 height 18
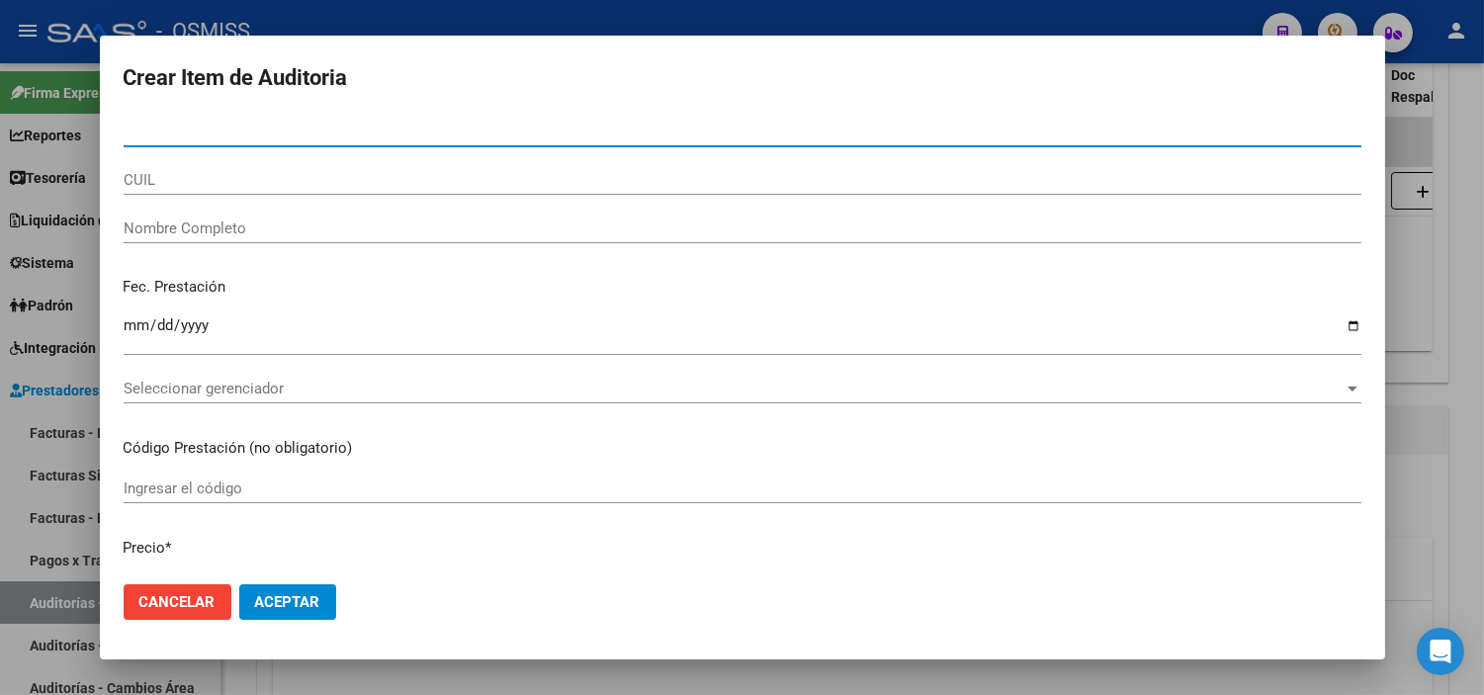
paste input "27496536016"
type input "27496536016"
drag, startPoint x: 229, startPoint y: 132, endPoint x: 0, endPoint y: 95, distance: 232.4
click at [0, 95] on div "Crear Item de Auditoria 27496536016 Nro Documento CUIL Nombre Completo Fec. Pre…" at bounding box center [742, 347] width 1484 height 695
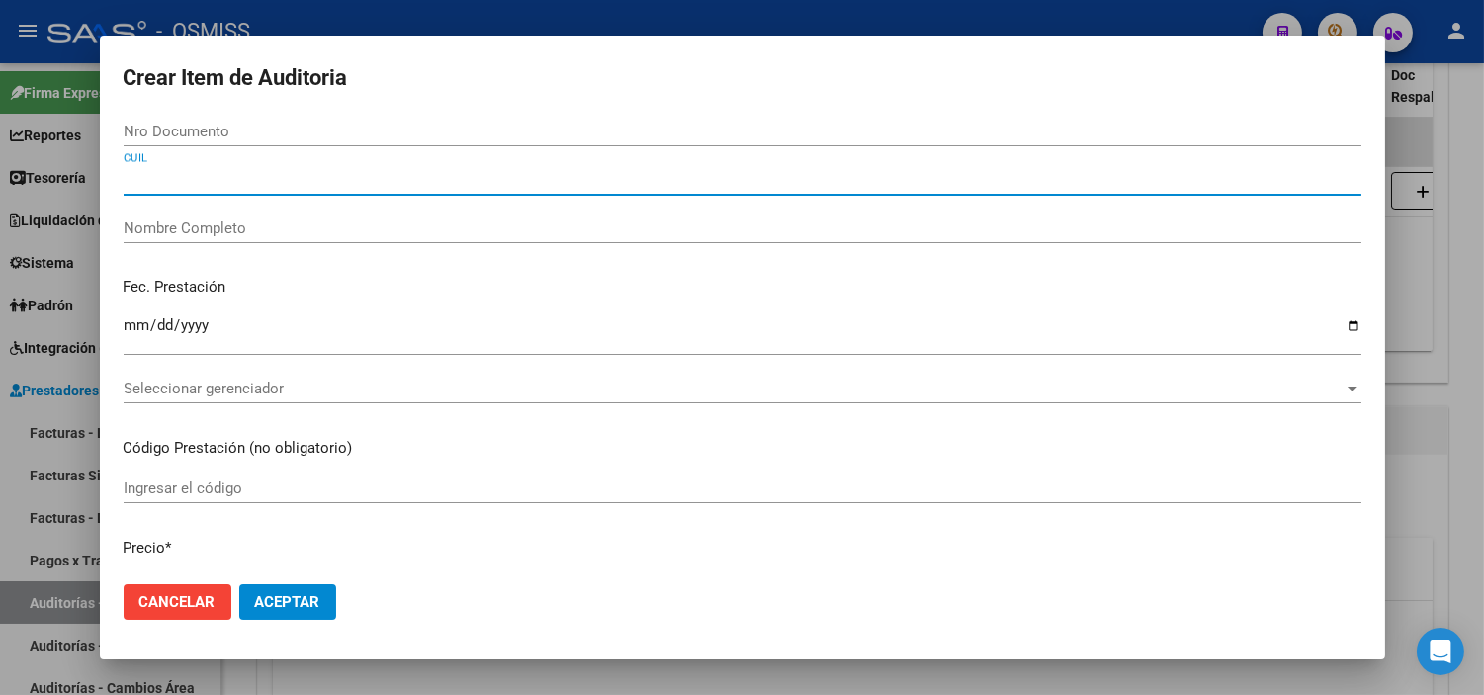
click at [199, 172] on input "CUIL" at bounding box center [743, 180] width 1238 height 18
paste input "27496536016"
type input "27496536016"
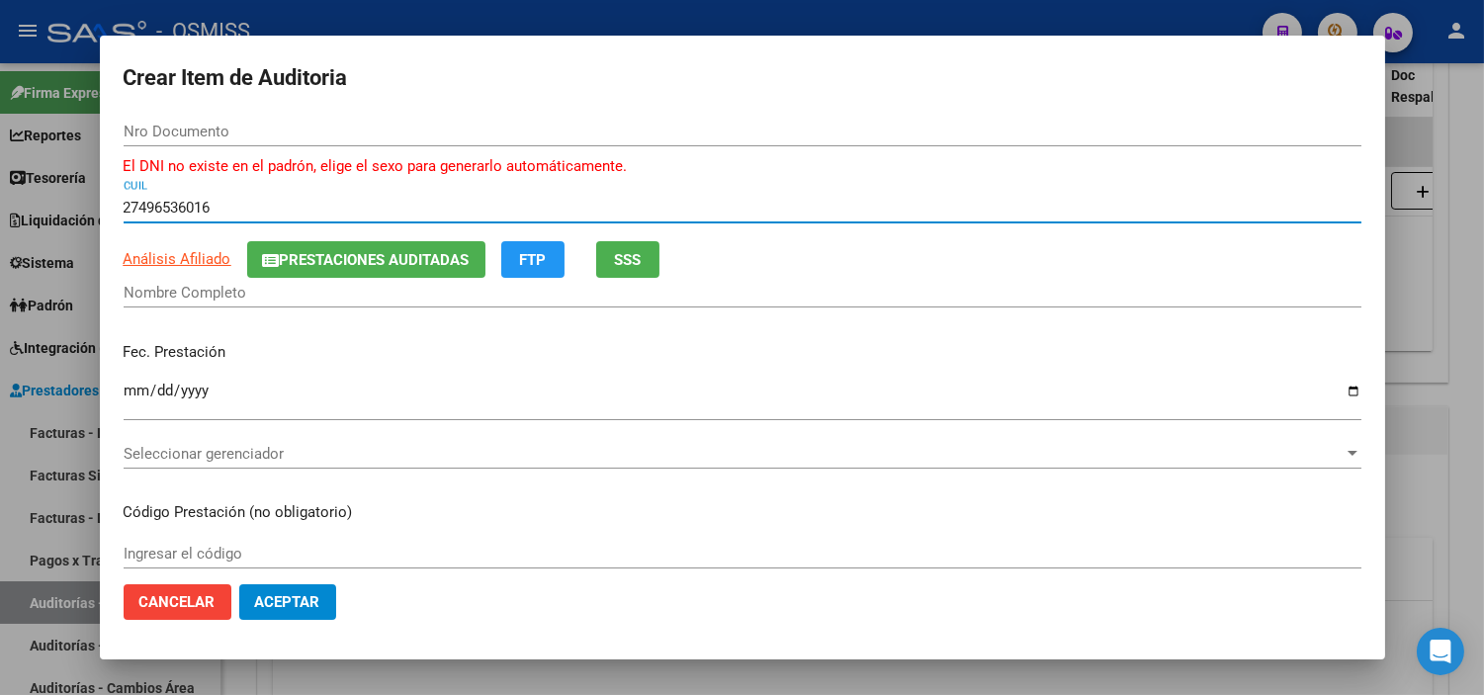
type input "49653601"
type input "[PERSON_NAME]"
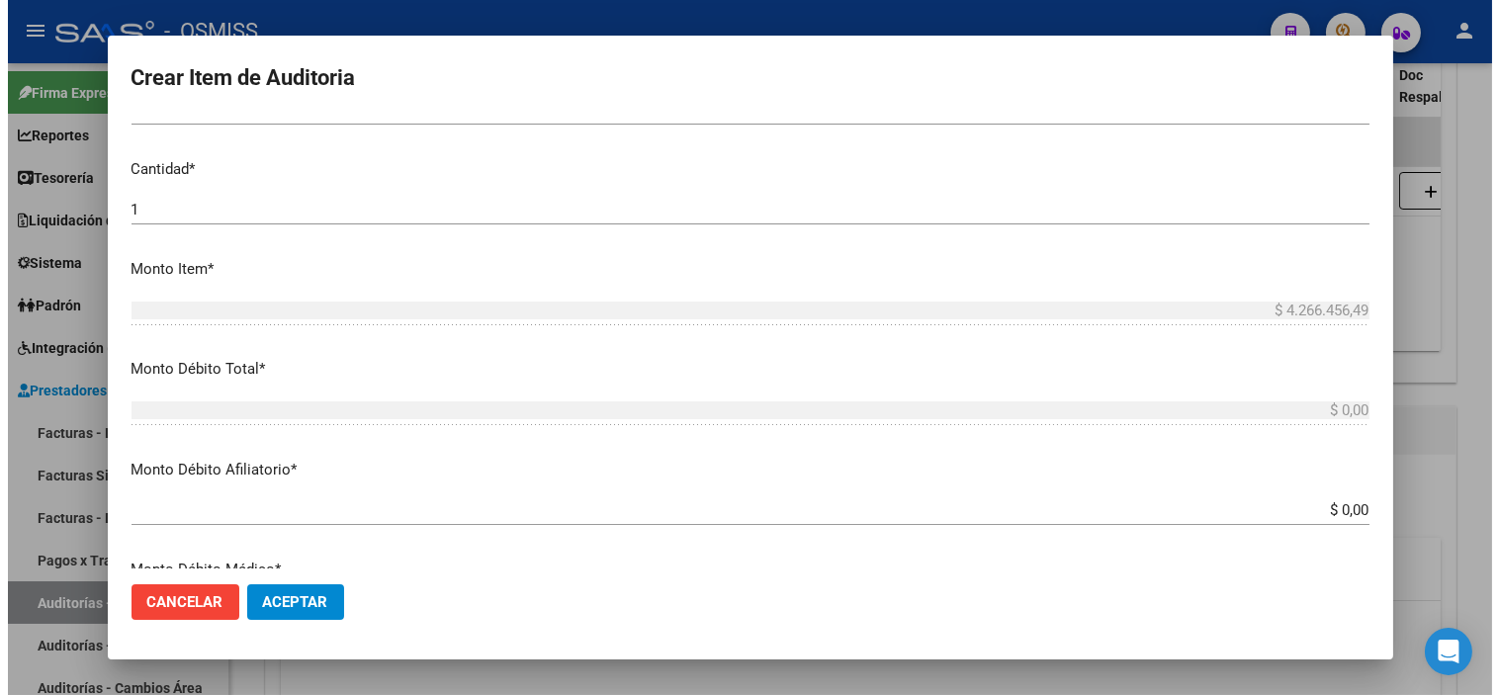
scroll to position [549, 0]
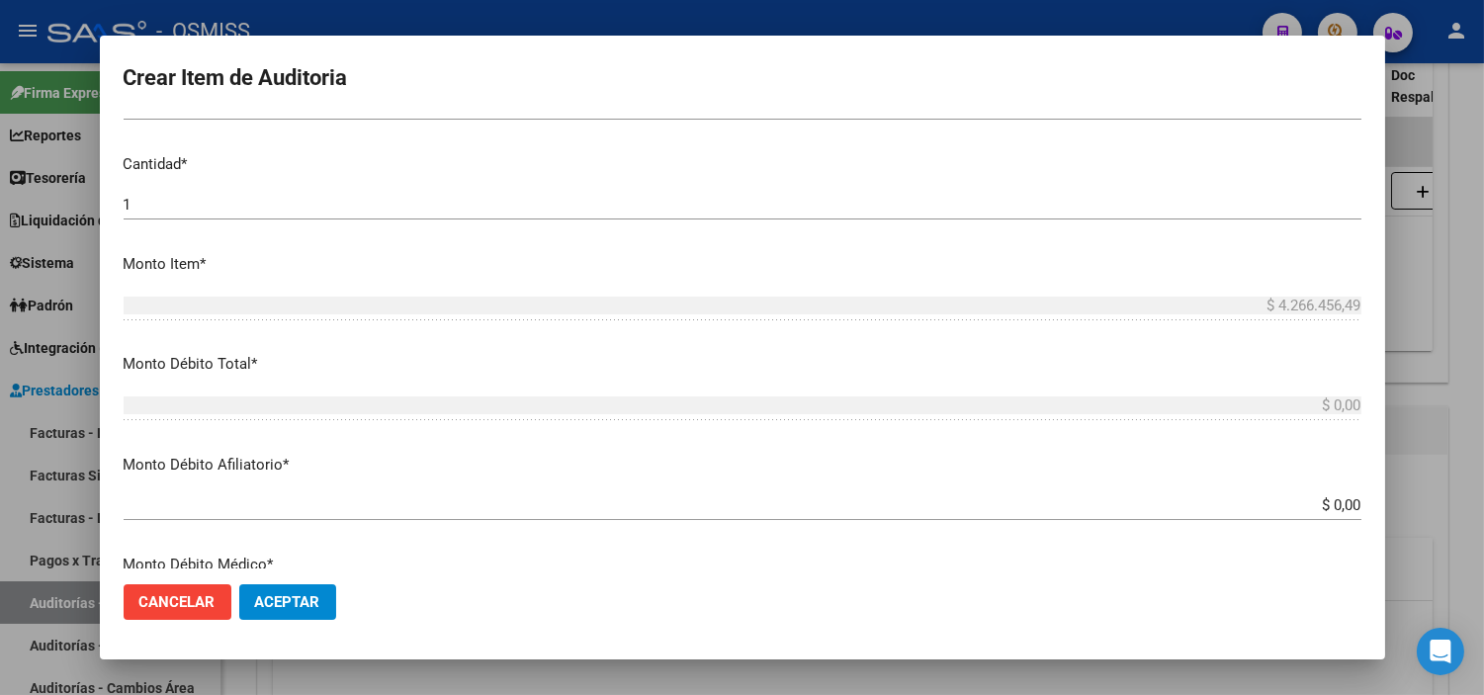
type input "27496536016"
click at [299, 584] on button "Aceptar" at bounding box center [287, 602] width 97 height 36
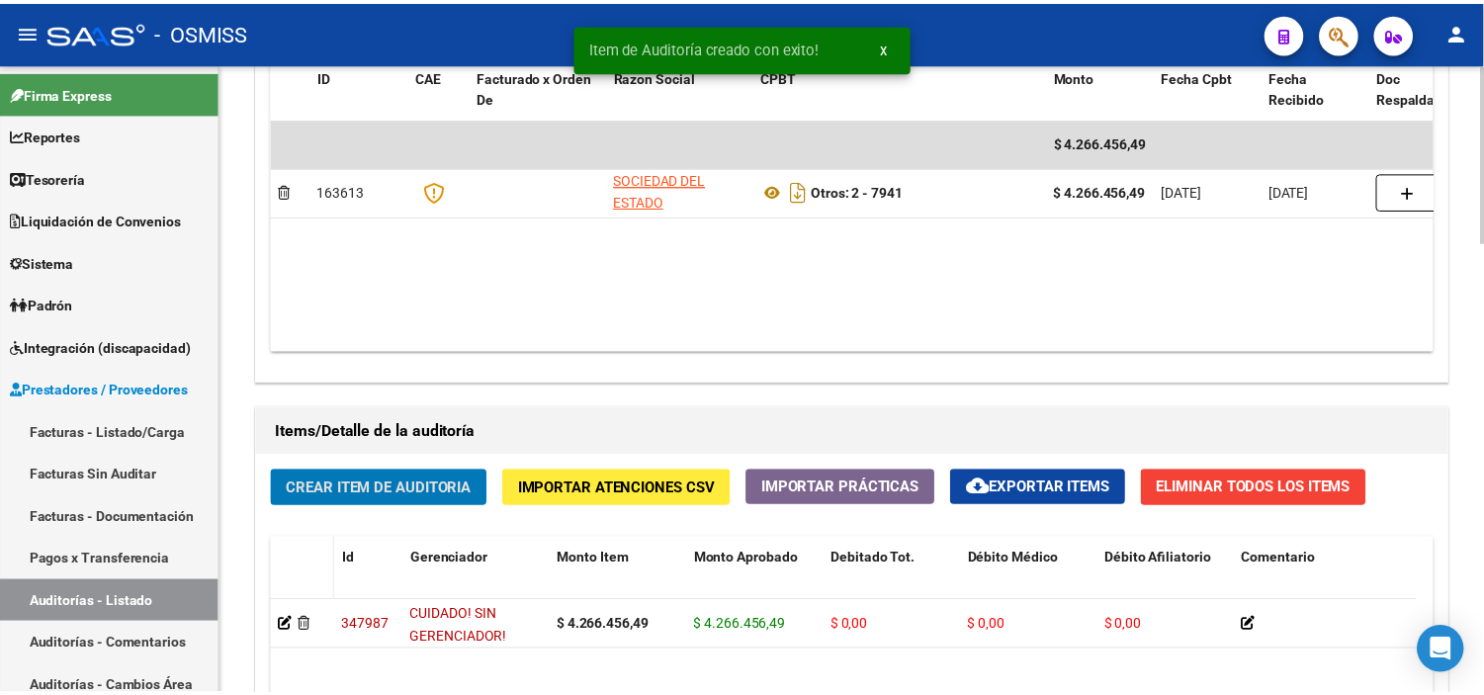
scroll to position [1100, 0]
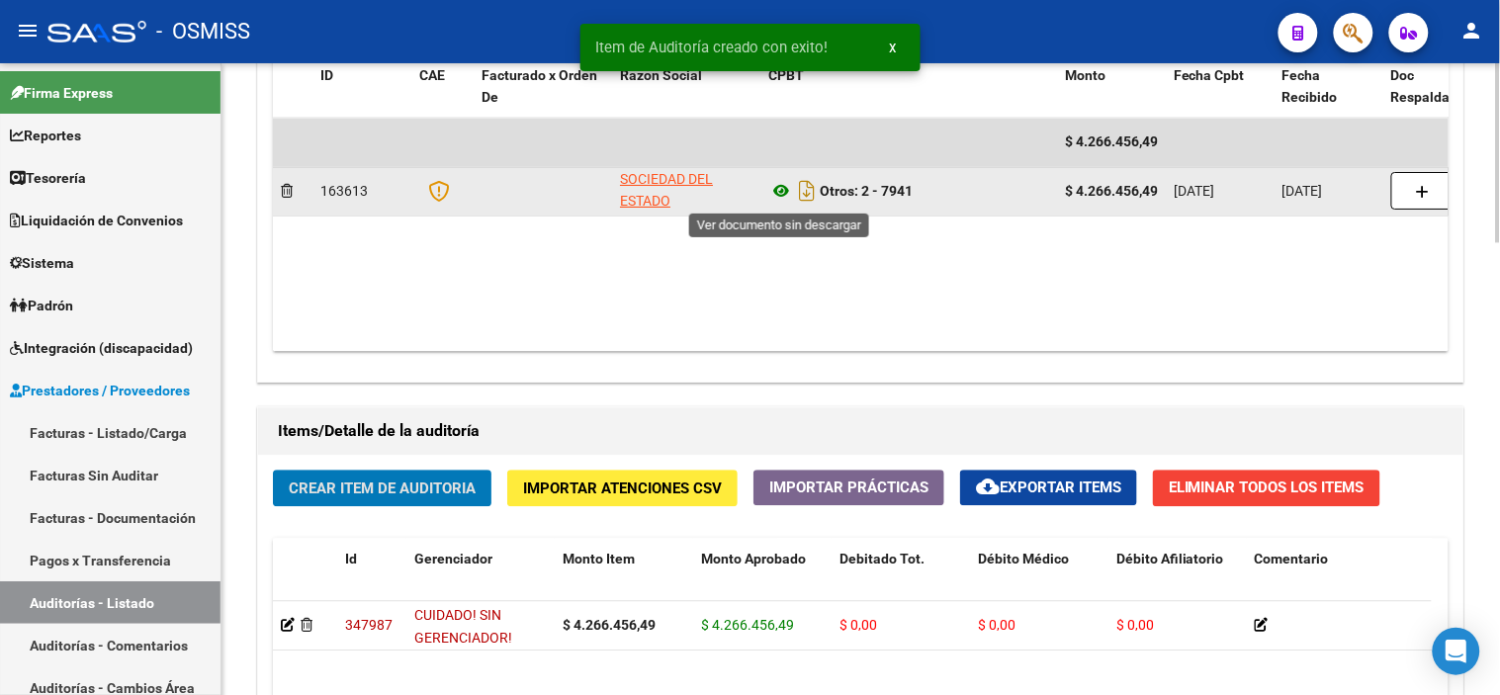
click at [777, 188] on icon at bounding box center [781, 191] width 26 height 24
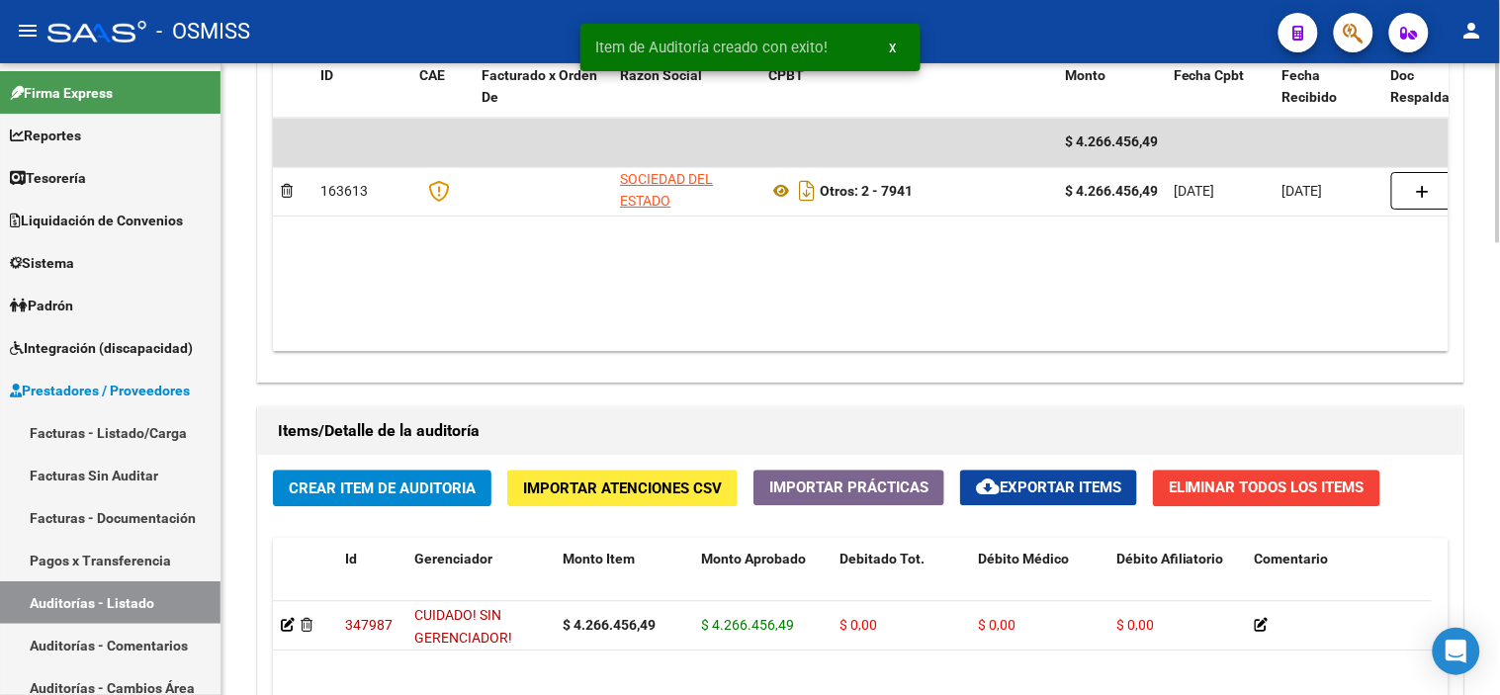
click at [354, 500] on button "Crear Item de Auditoria" at bounding box center [382, 488] width 219 height 37
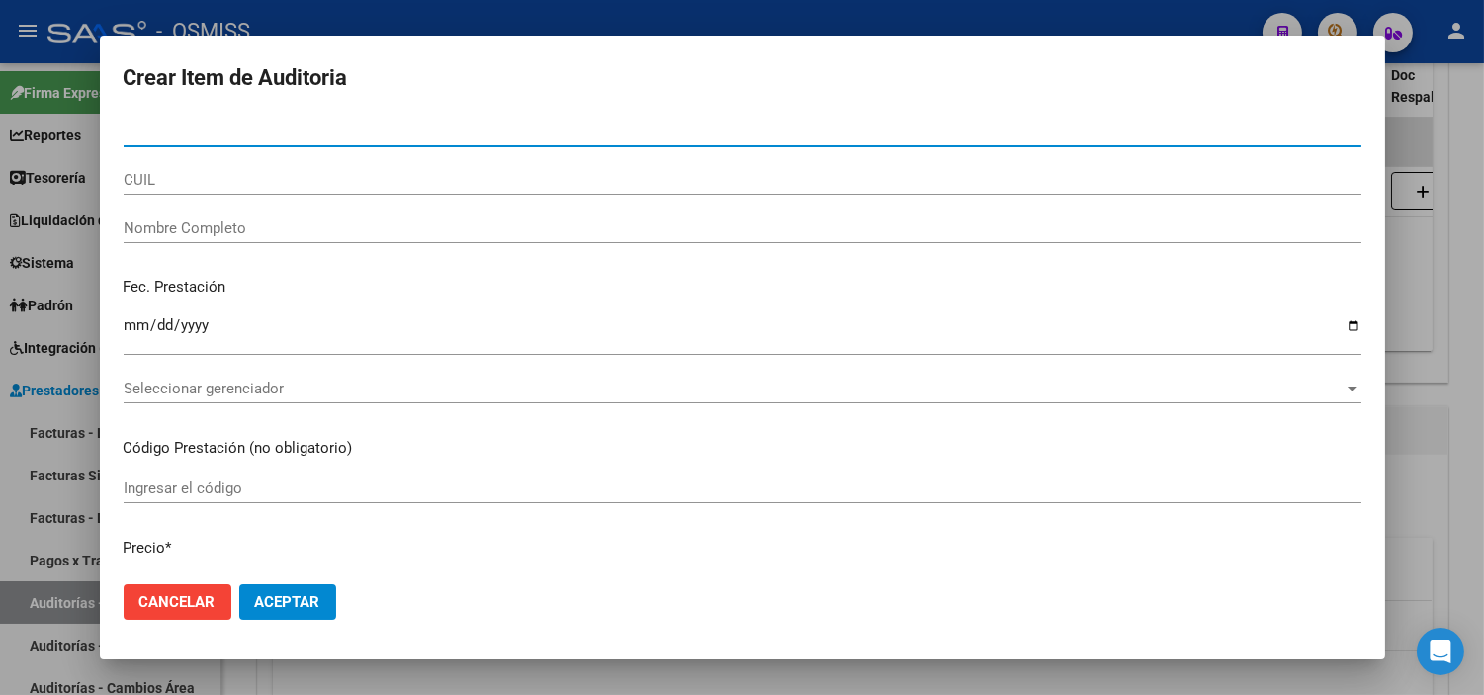
click at [35, 363] on div at bounding box center [742, 347] width 1484 height 695
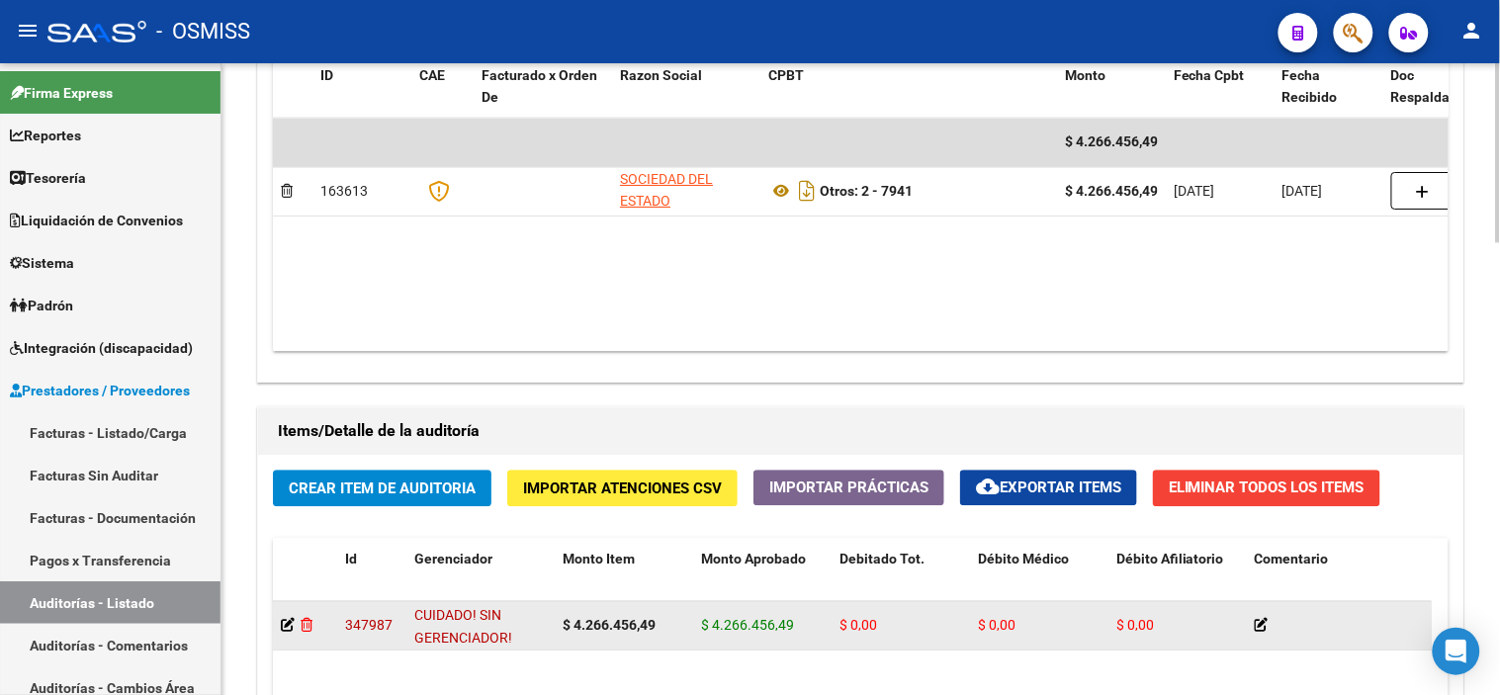
click at [307, 632] on icon at bounding box center [307, 625] width 12 height 14
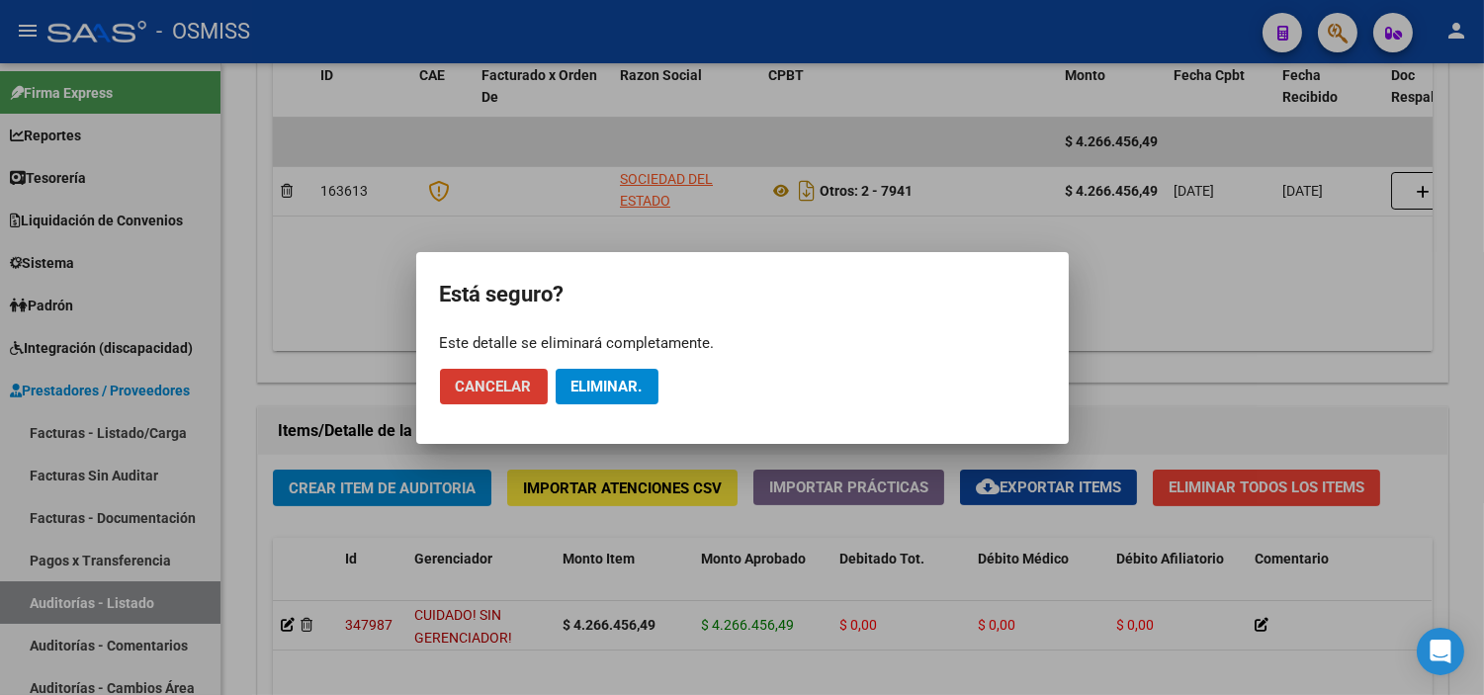
click at [579, 370] on button "Eliminar." at bounding box center [607, 387] width 103 height 36
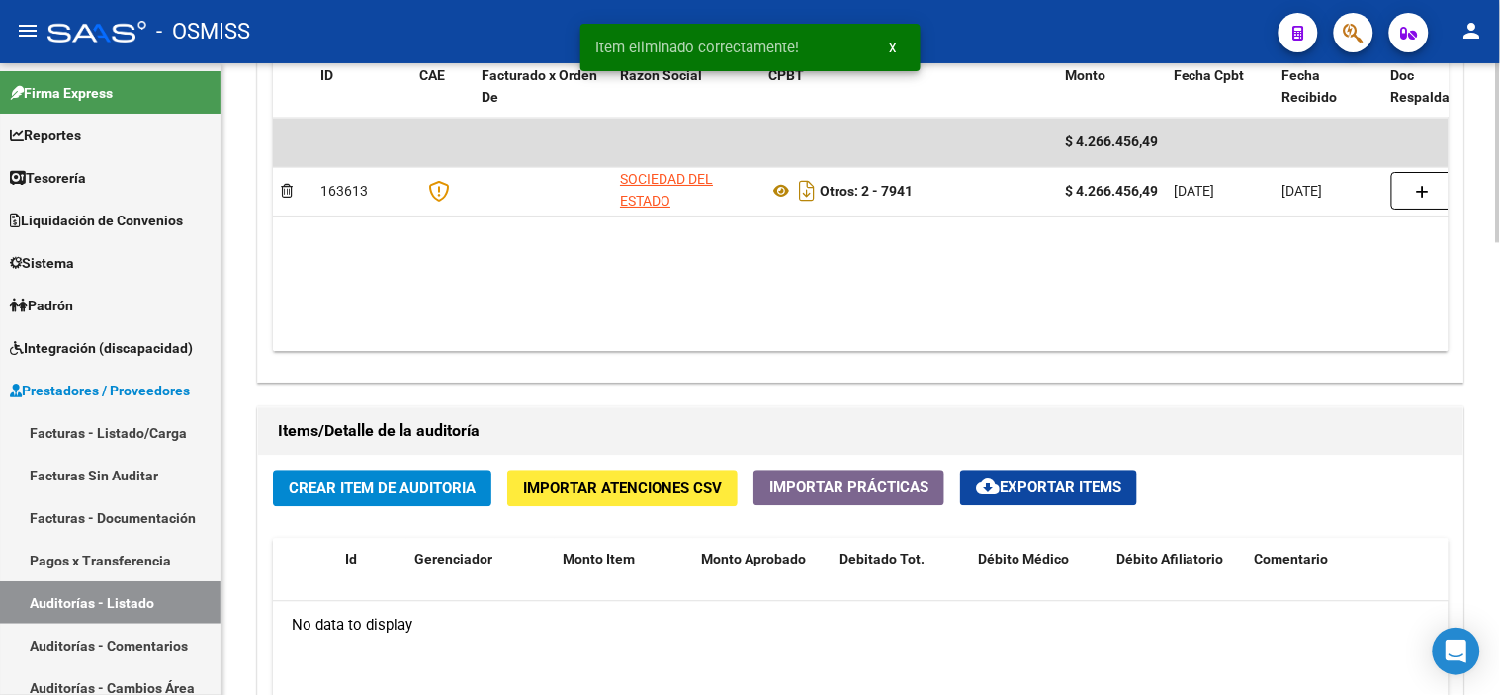
scroll to position [1099, 0]
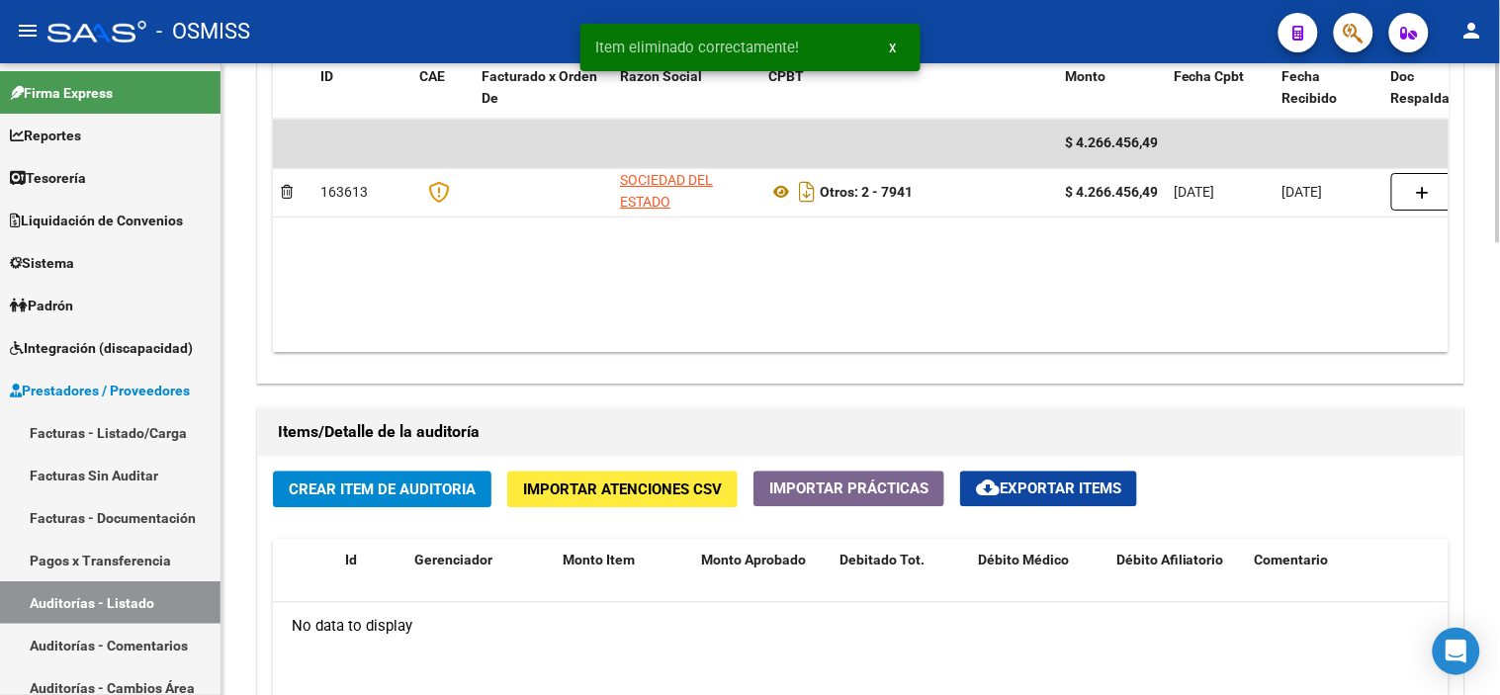
click at [428, 501] on button "Crear Item de Auditoria" at bounding box center [382, 489] width 219 height 37
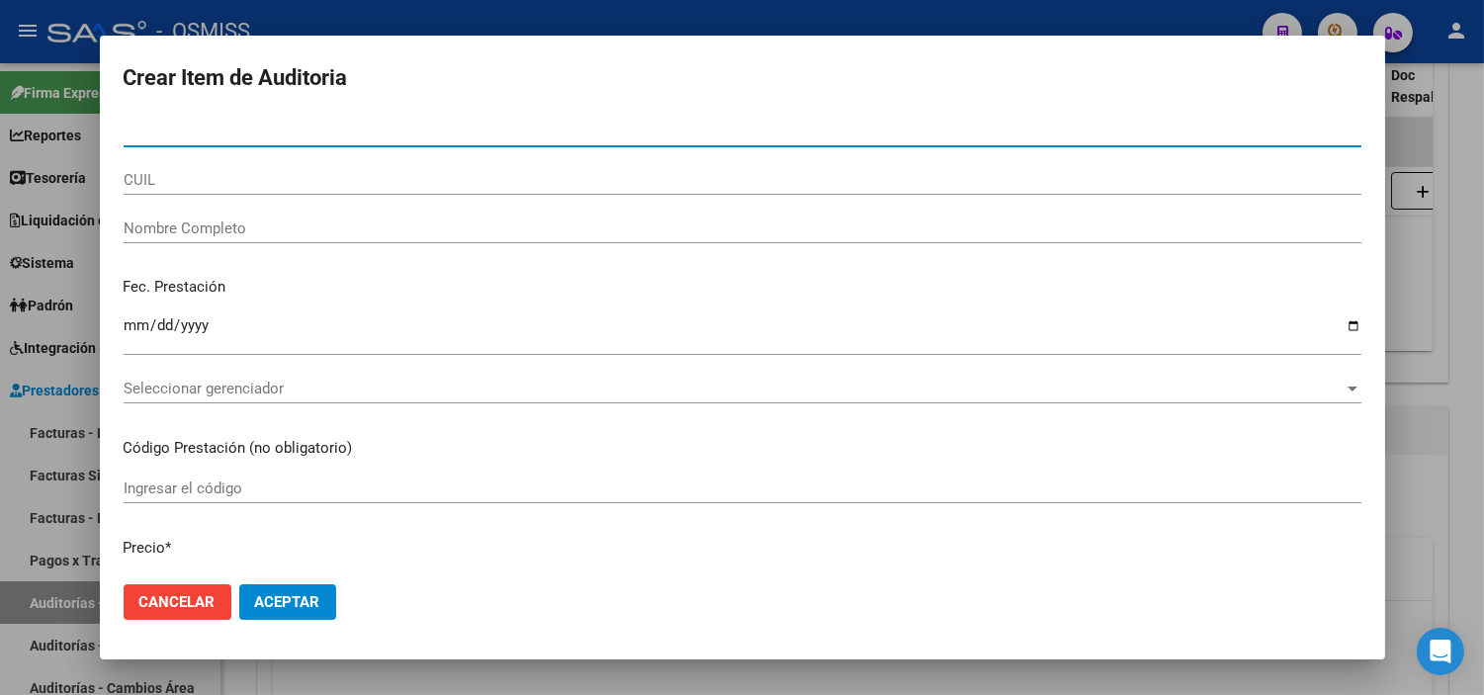
paste input "27599393310"
type input "27599393310"
drag, startPoint x: 281, startPoint y: 138, endPoint x: 0, endPoint y: 86, distance: 285.7
click at [0, 86] on div "Crear Item de Auditoria 27599393310 Nro Documento CUIL Nombre Completo Fec. Pre…" at bounding box center [742, 347] width 1484 height 695
click at [196, 166] on div "CUIL" at bounding box center [743, 180] width 1238 height 30
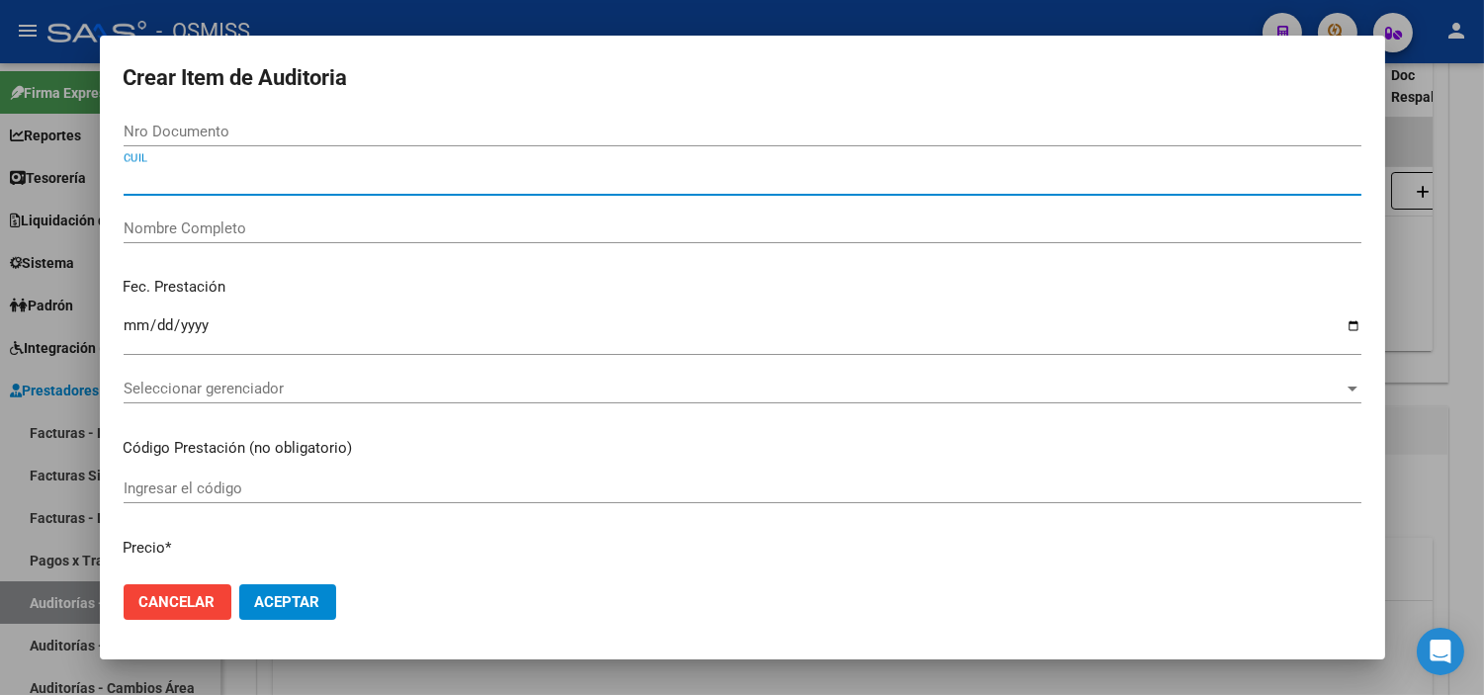
click at [200, 179] on input "CUIL" at bounding box center [743, 180] width 1238 height 18
paste input "27599393310"
type input "27599393310"
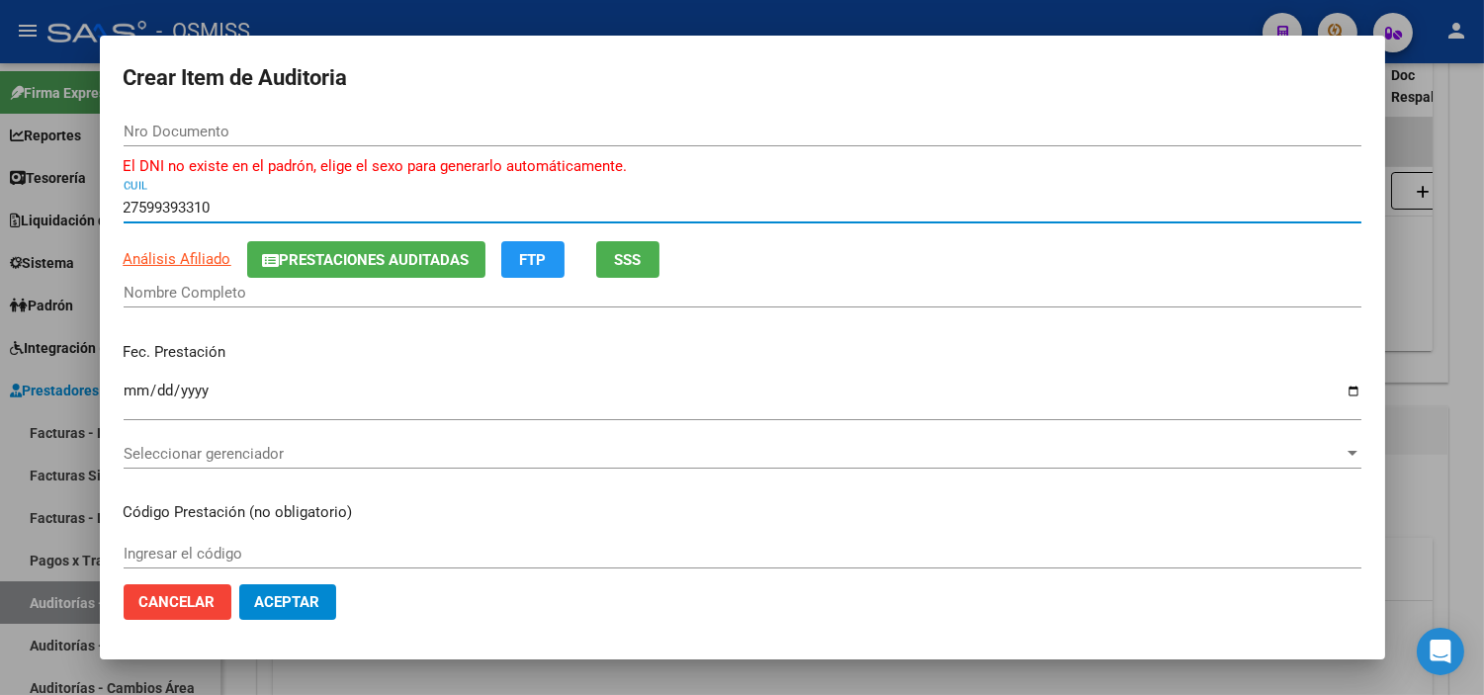
type input "59939331"
click at [265, 200] on input "27599393310" at bounding box center [743, 208] width 1238 height 18
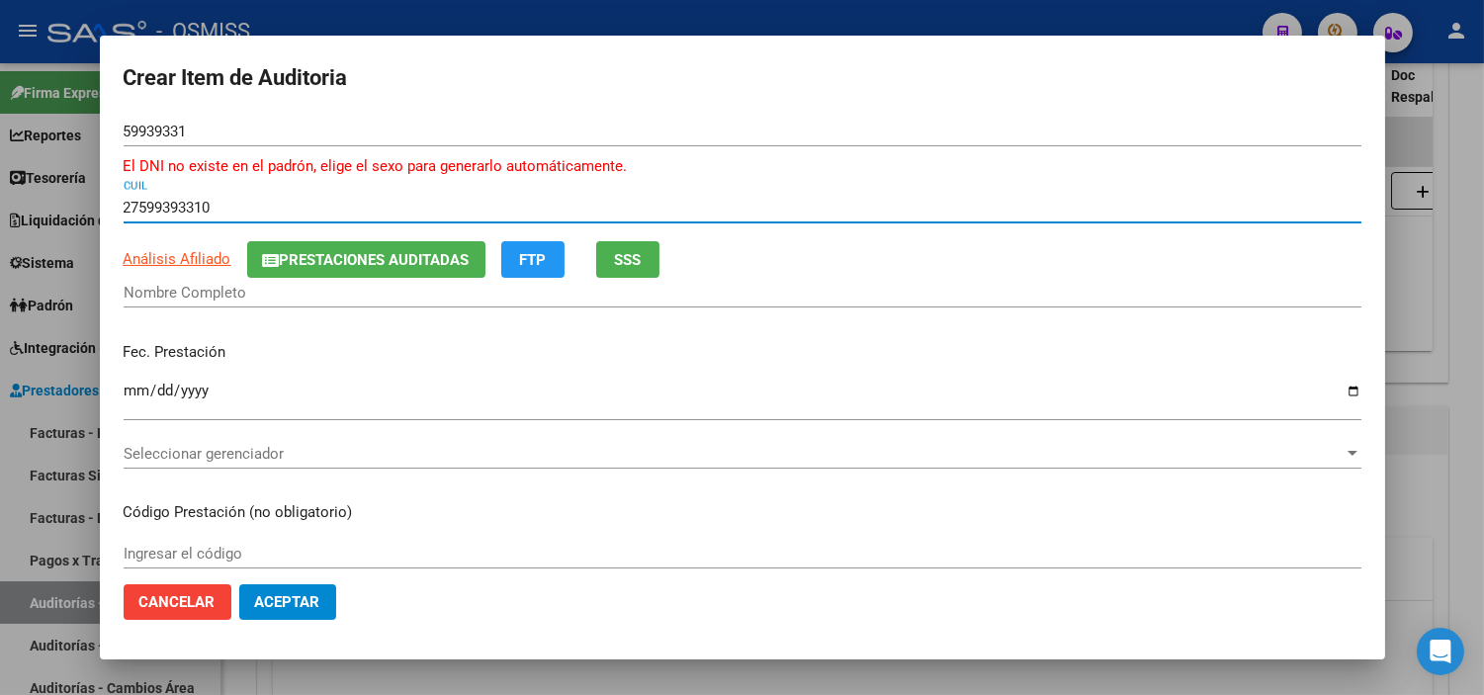
paste input "496536016"
type input "27496536016"
type input "[PERSON_NAME]"
type input "27496536016"
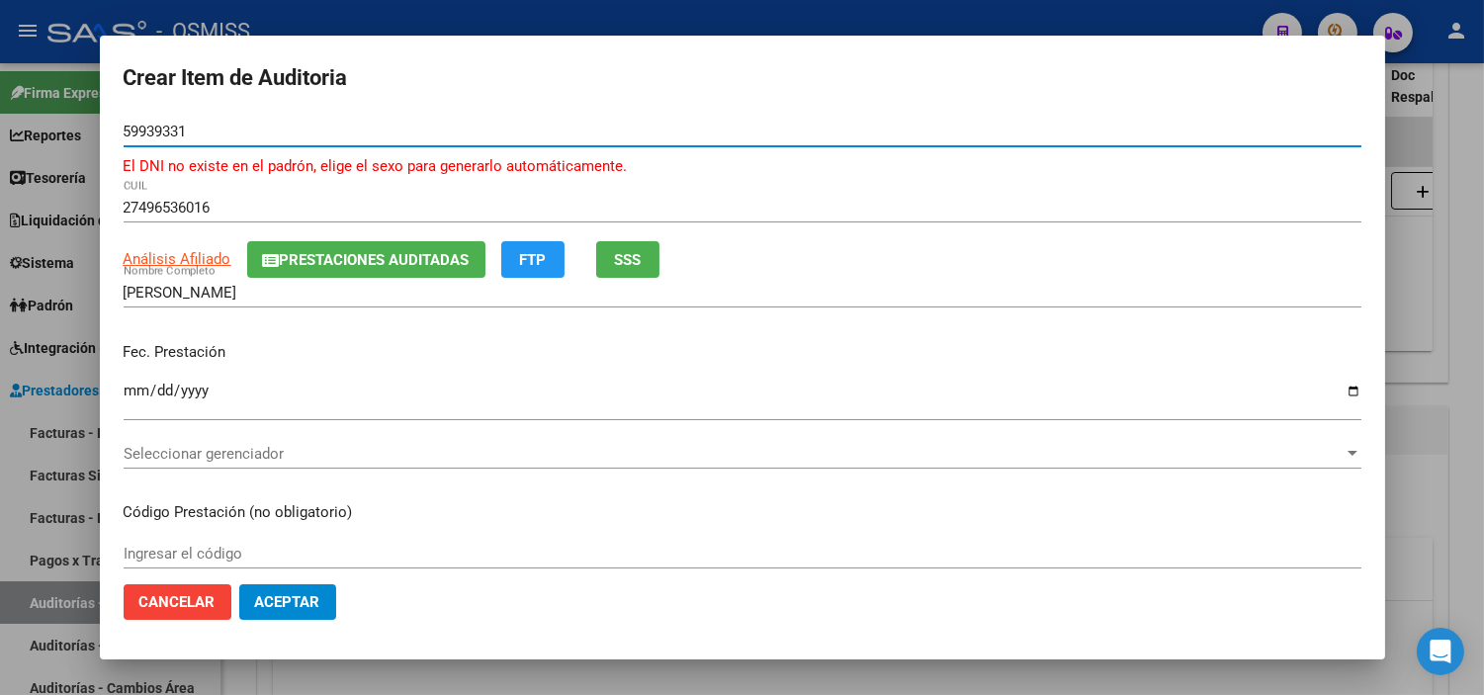
drag, startPoint x: 357, startPoint y: 139, endPoint x: 105, endPoint y: 139, distance: 252.1
click at [105, 139] on mat-dialog-content "59939331 Nro Documento El DNI no existe en el padrón, elige el sexo para genera…" at bounding box center [742, 343] width 1285 height 452
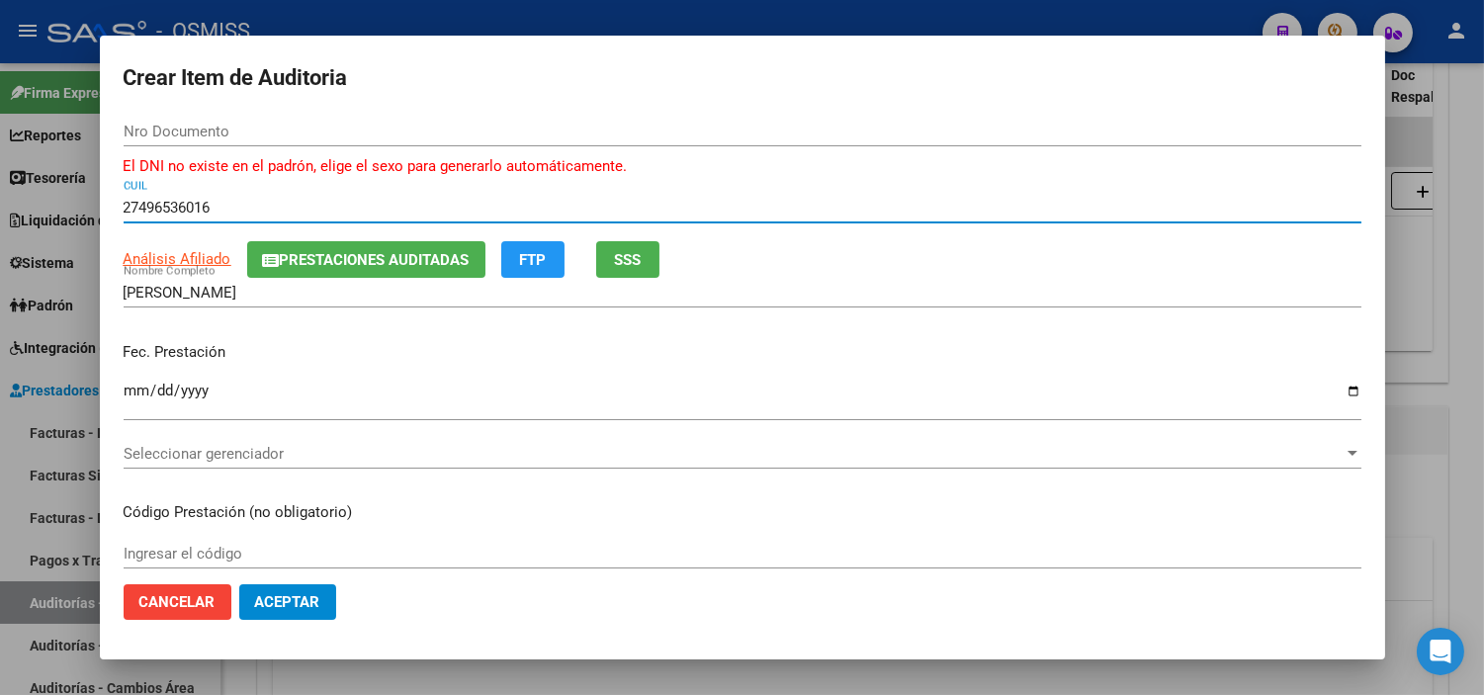
click at [288, 210] on input "27496536016" at bounding box center [743, 208] width 1238 height 18
click at [239, 584] on button "Aceptar" at bounding box center [287, 602] width 97 height 36
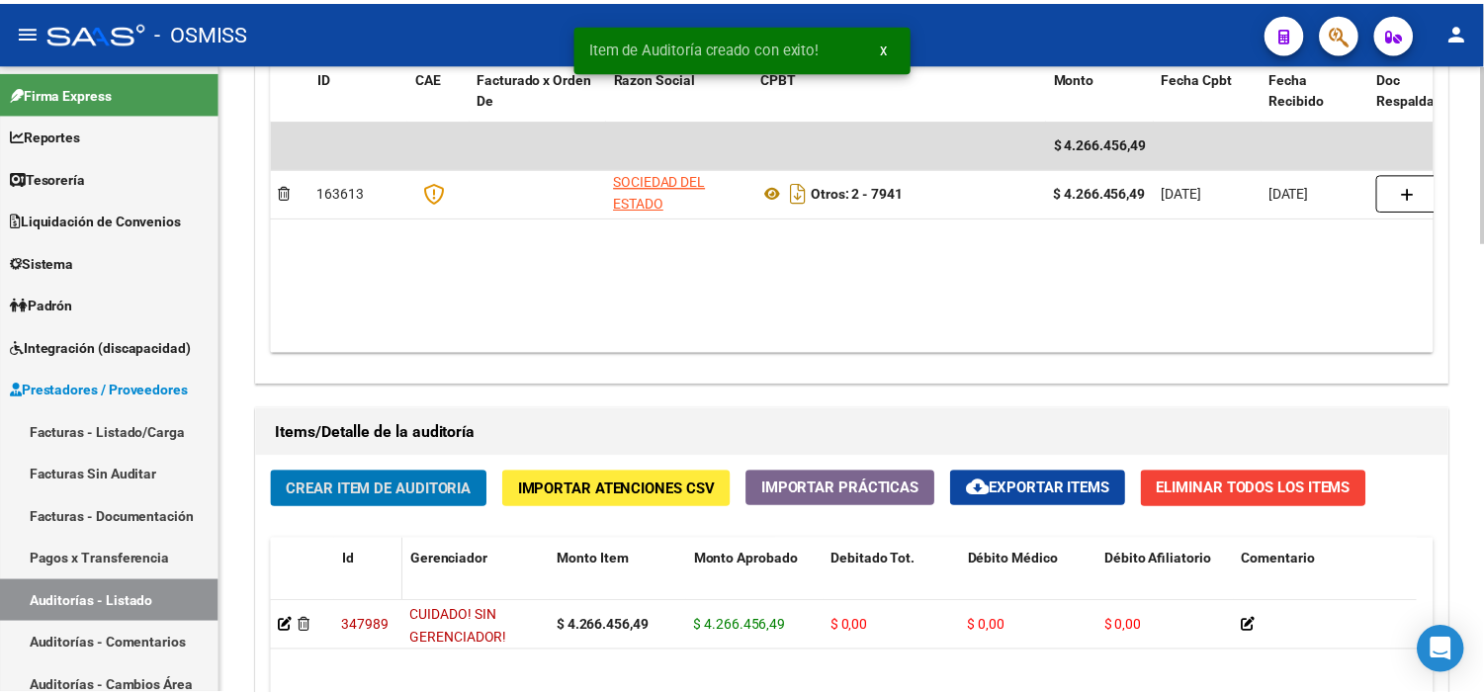
scroll to position [1100, 0]
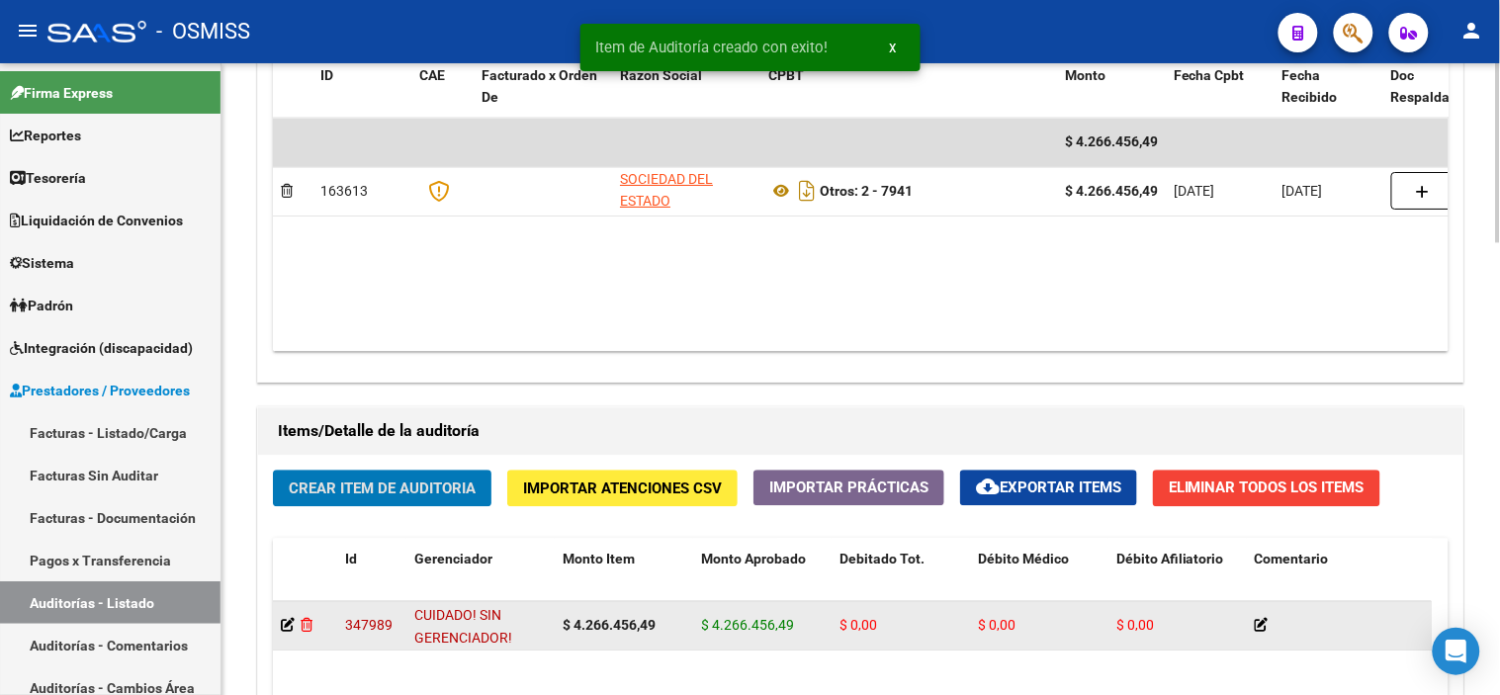
click at [305, 624] on icon at bounding box center [307, 625] width 12 height 14
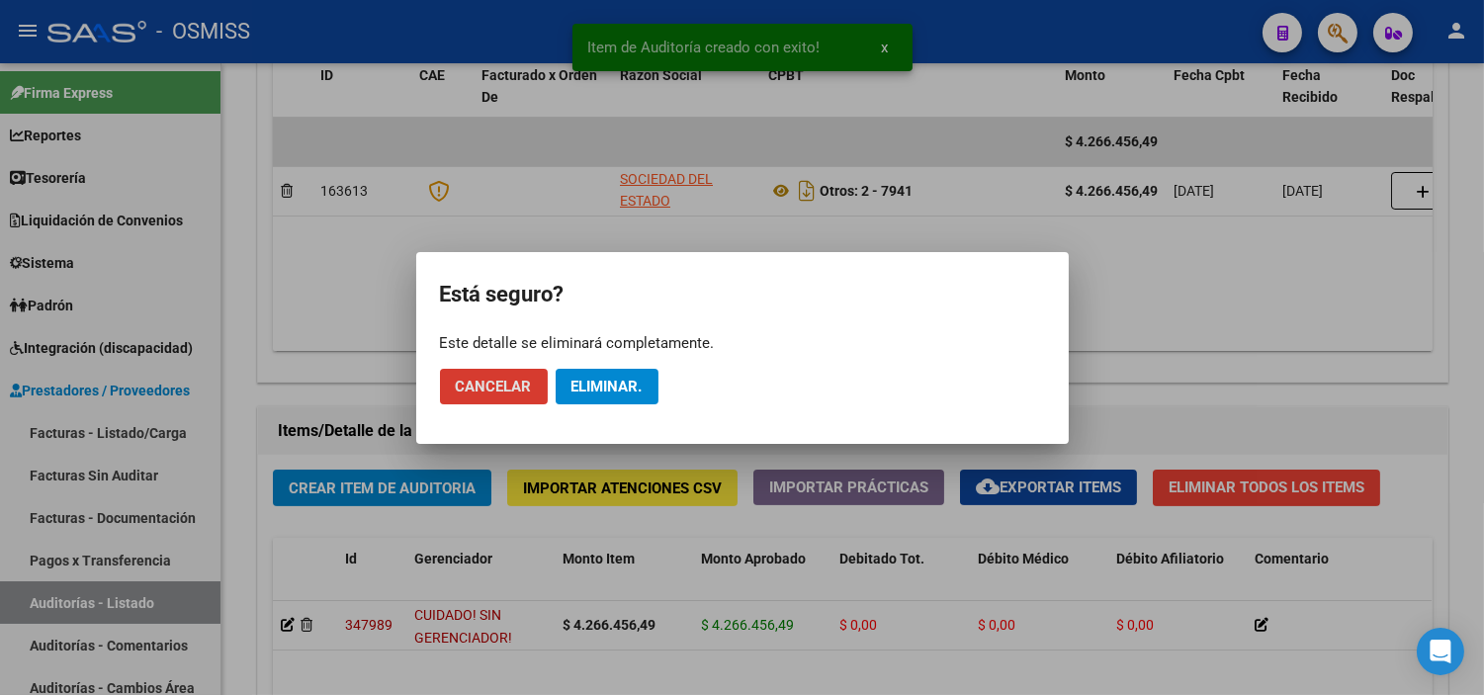
click at [587, 393] on span "Eliminar." at bounding box center [607, 387] width 71 height 18
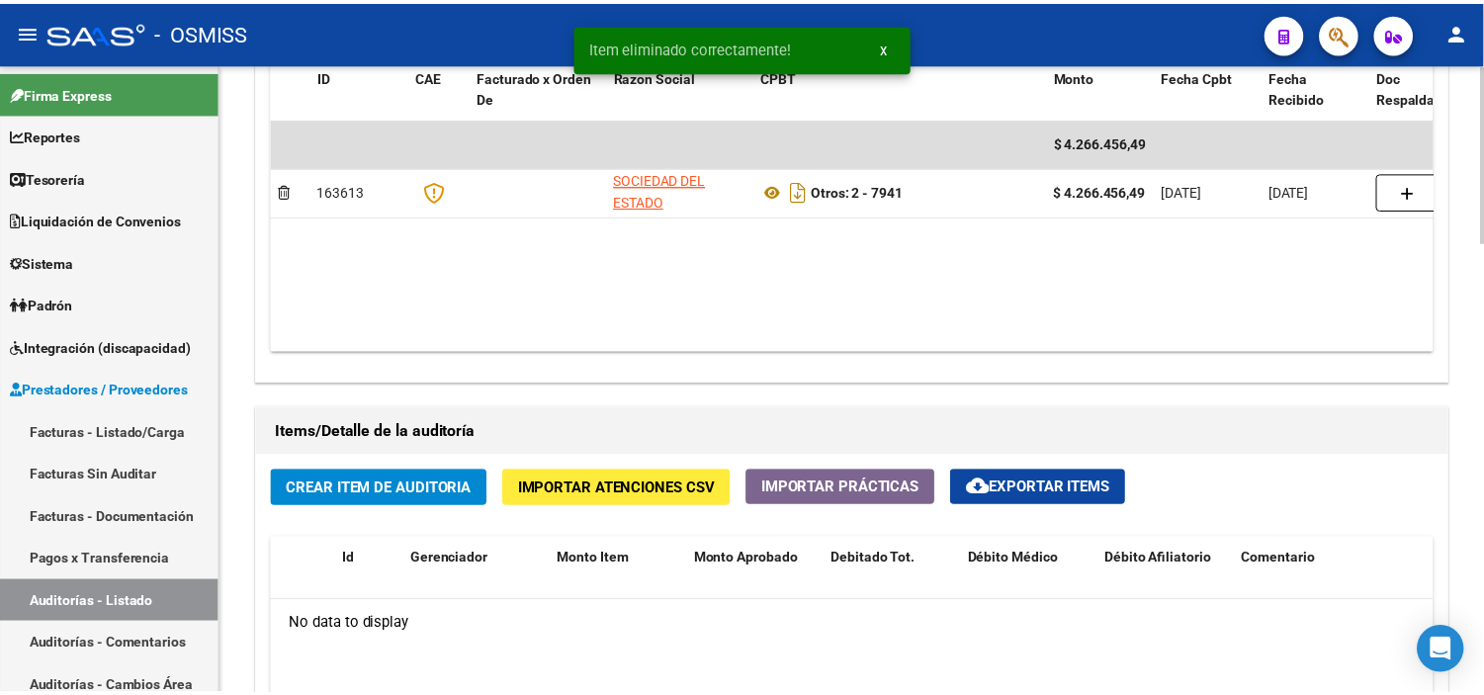
scroll to position [1099, 0]
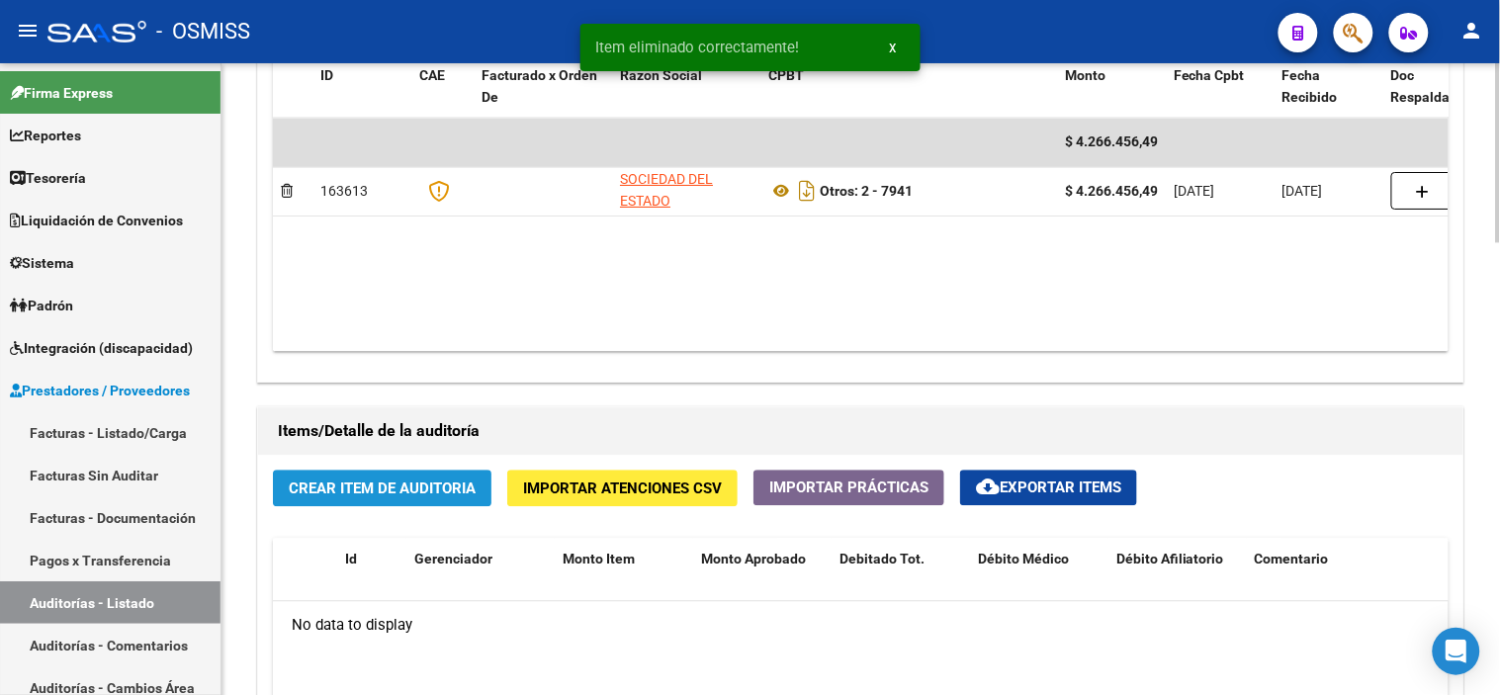
click at [427, 478] on button "Crear Item de Auditoria" at bounding box center [382, 488] width 219 height 37
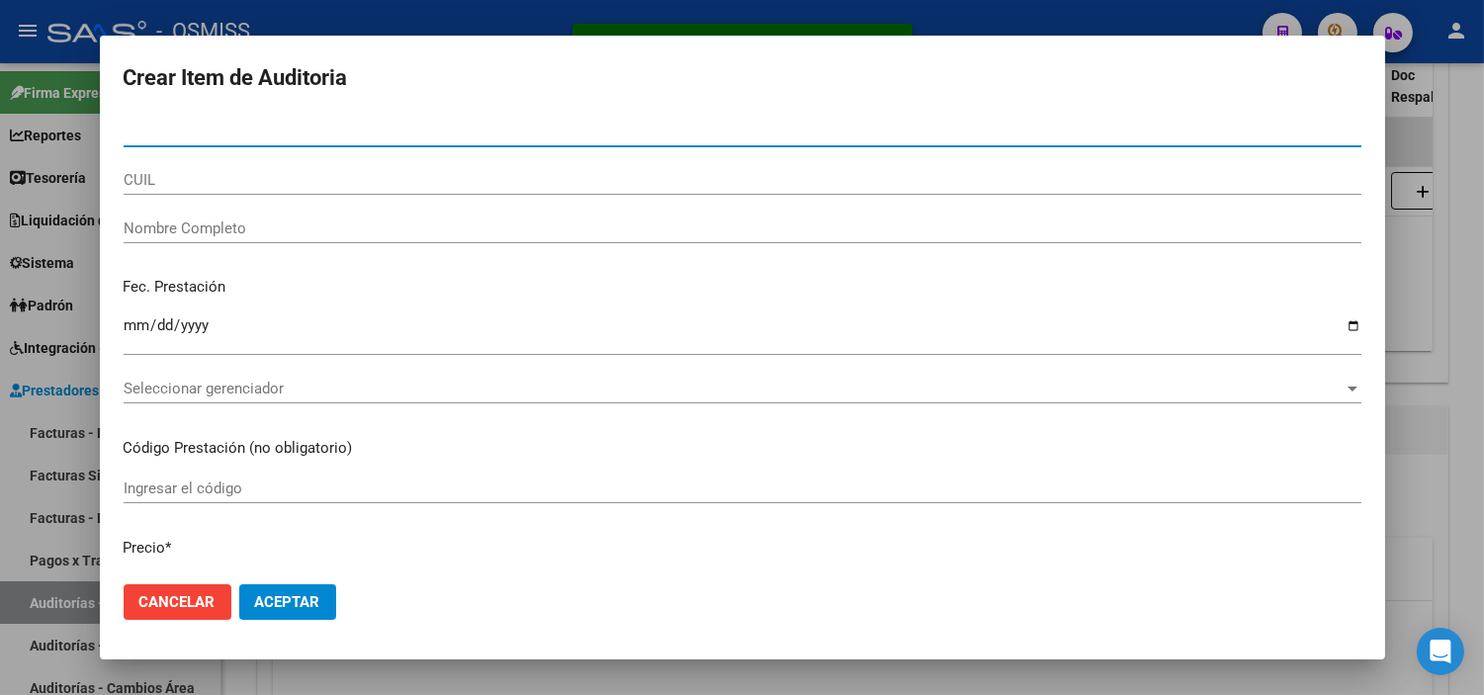
type input "27496536016"
drag, startPoint x: 239, startPoint y: 132, endPoint x: 255, endPoint y: 208, distance: 77.8
click at [0, 136] on div "Item eliminado correctamente! x Crear Item de Auditoria 27496536016 Nro Documen…" at bounding box center [742, 347] width 1484 height 695
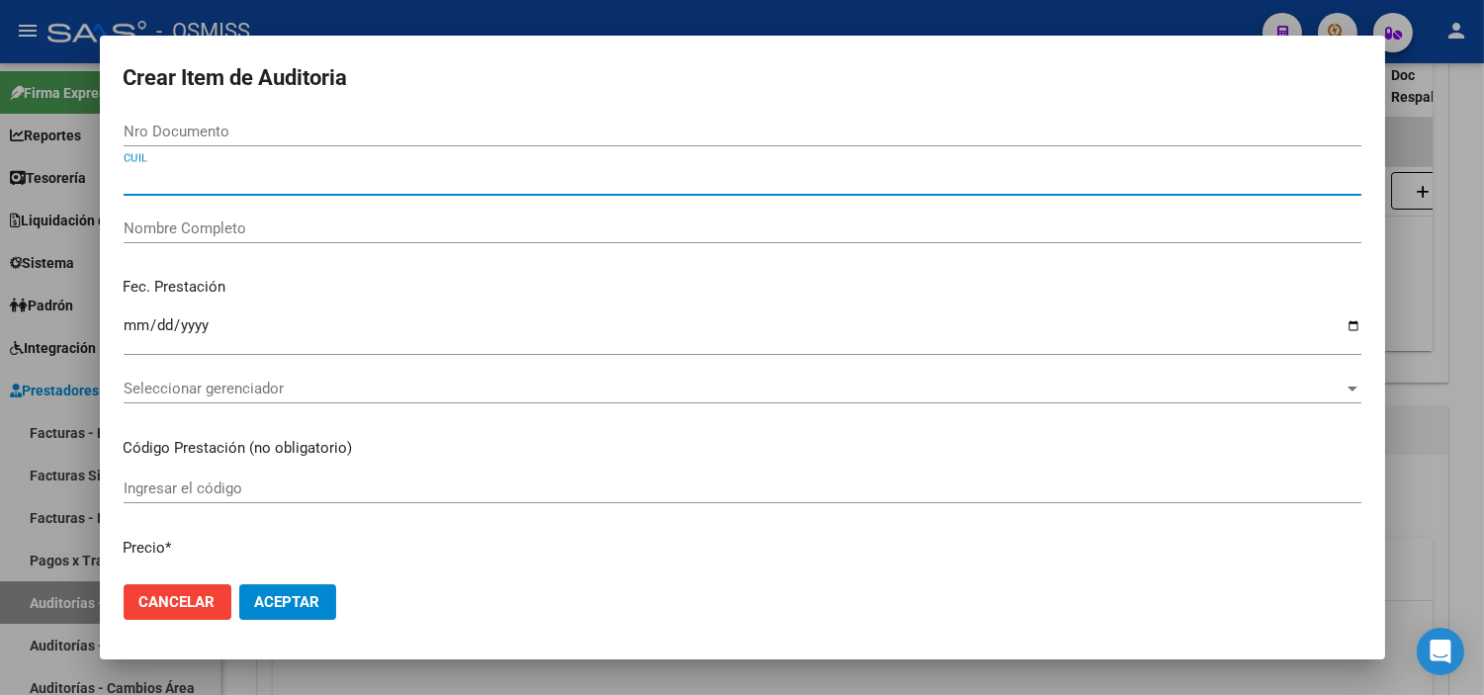
click at [308, 184] on input "CUIL" at bounding box center [743, 180] width 1238 height 18
paste input "27496536016"
type input "27496536016"
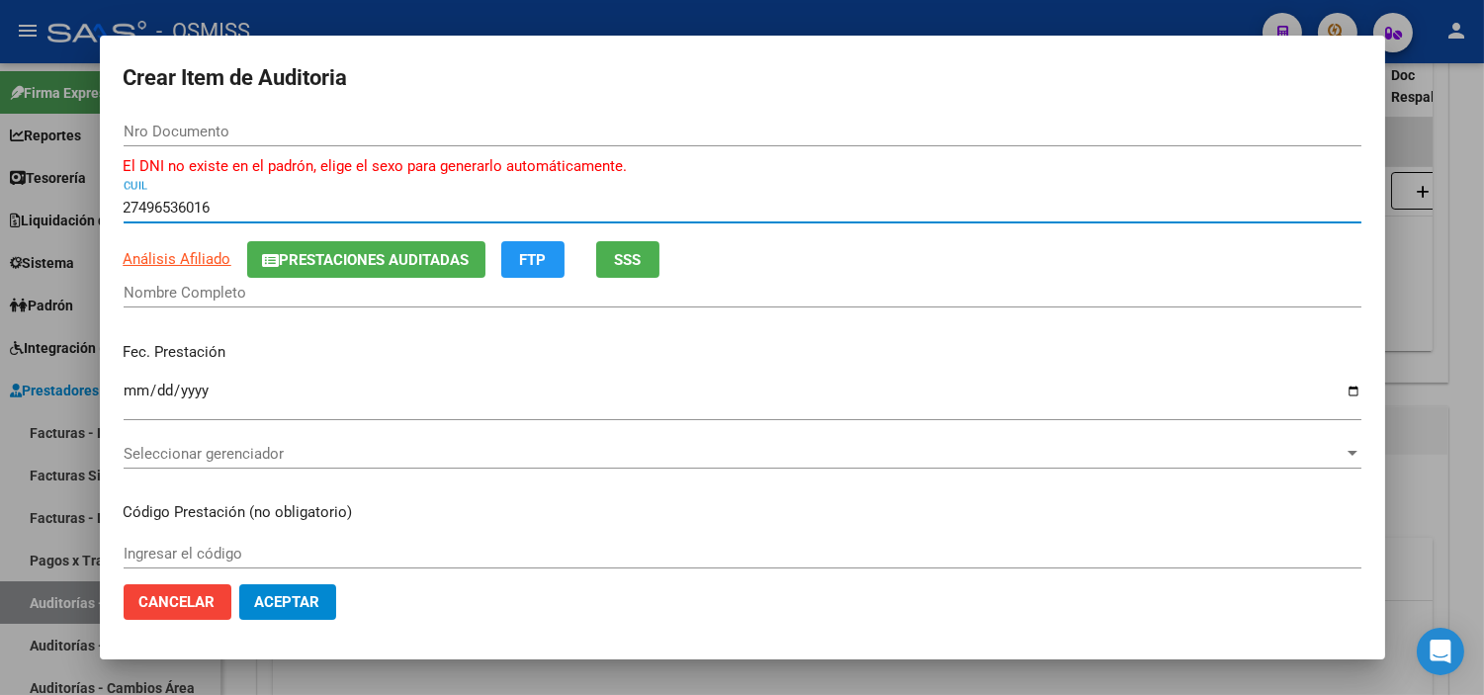
type input "49653601"
type input "[PERSON_NAME]"
type input "27496536016"
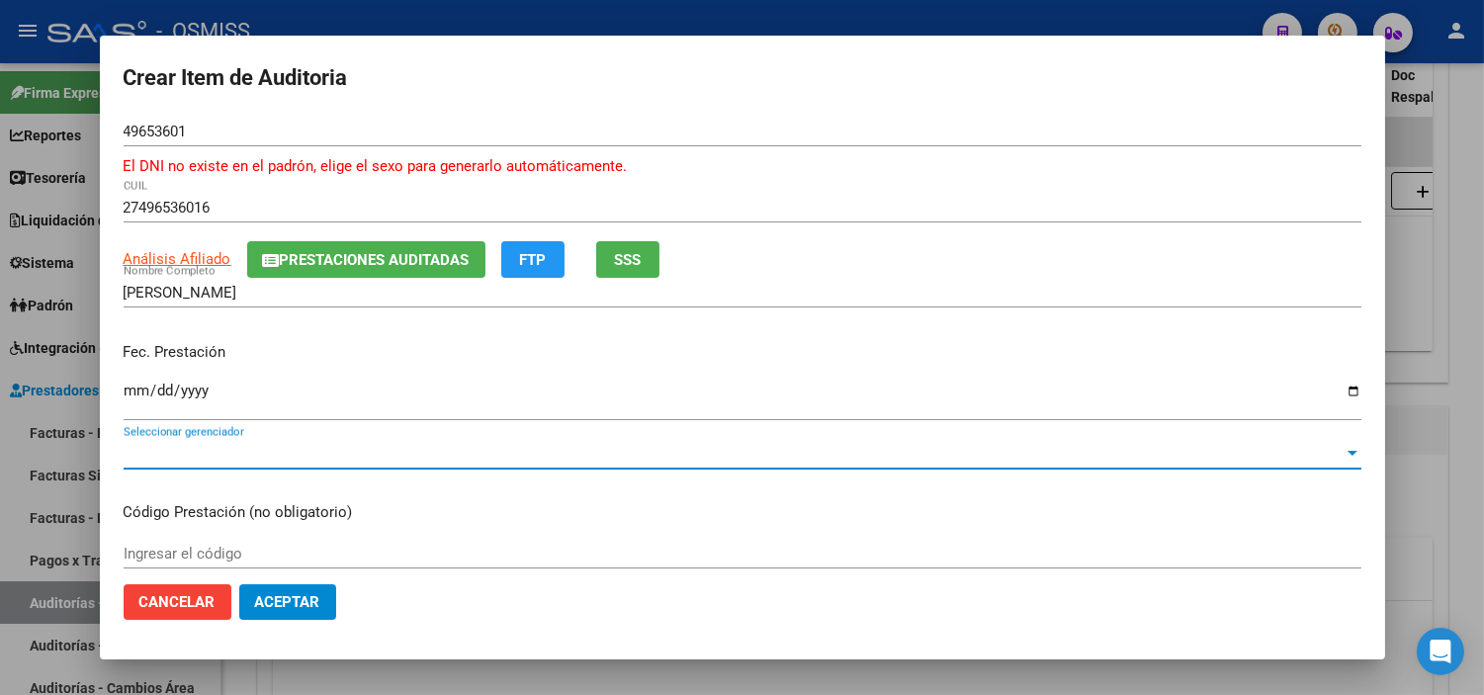
click at [193, 445] on span "Seleccionar gerenciador" at bounding box center [734, 454] width 1220 height 18
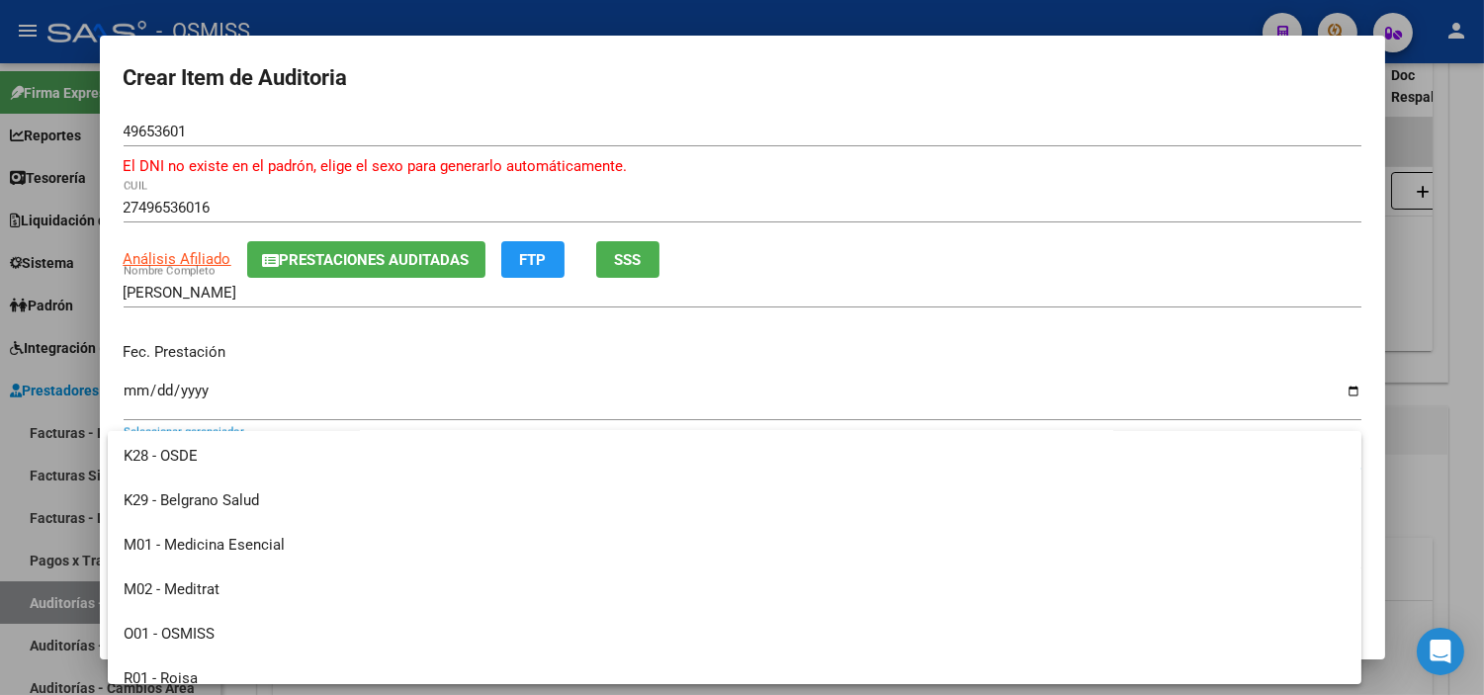
scroll to position [329, 0]
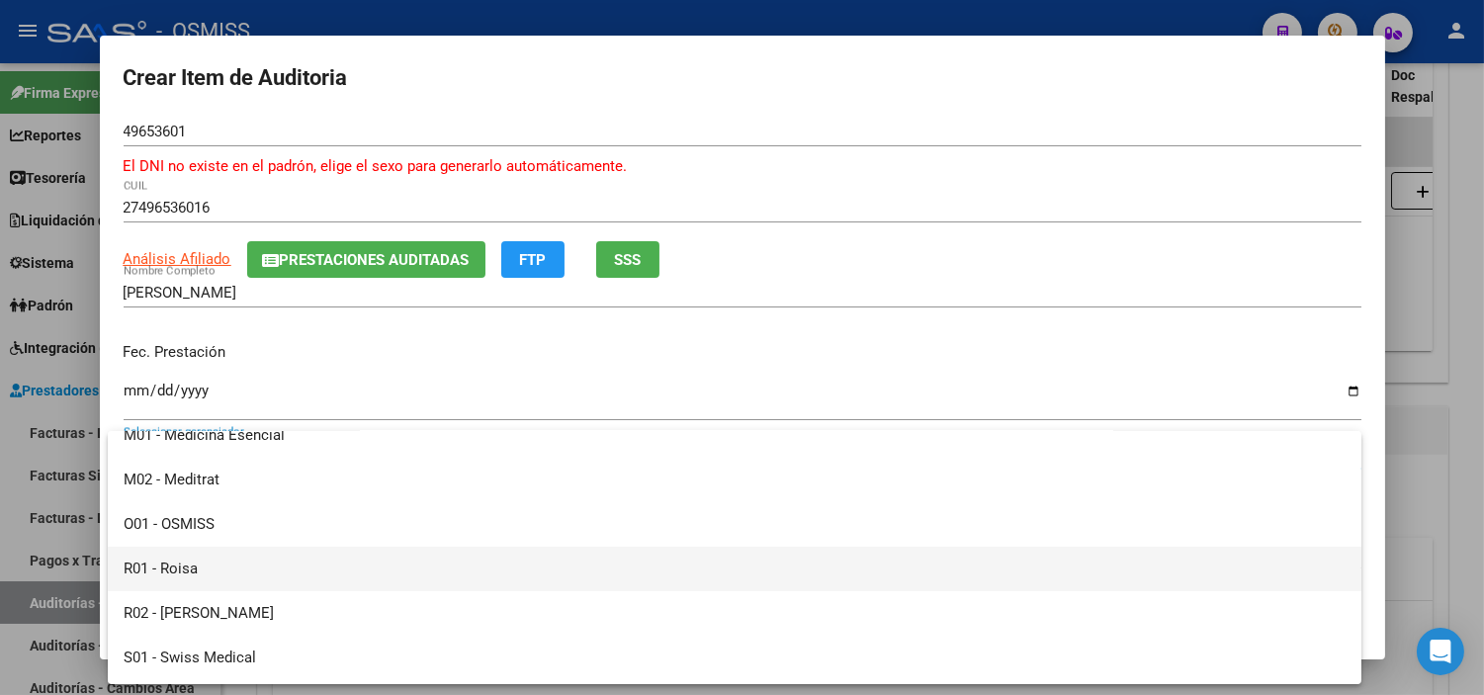
click at [282, 564] on span "R01 - Roisa" at bounding box center [735, 569] width 1222 height 44
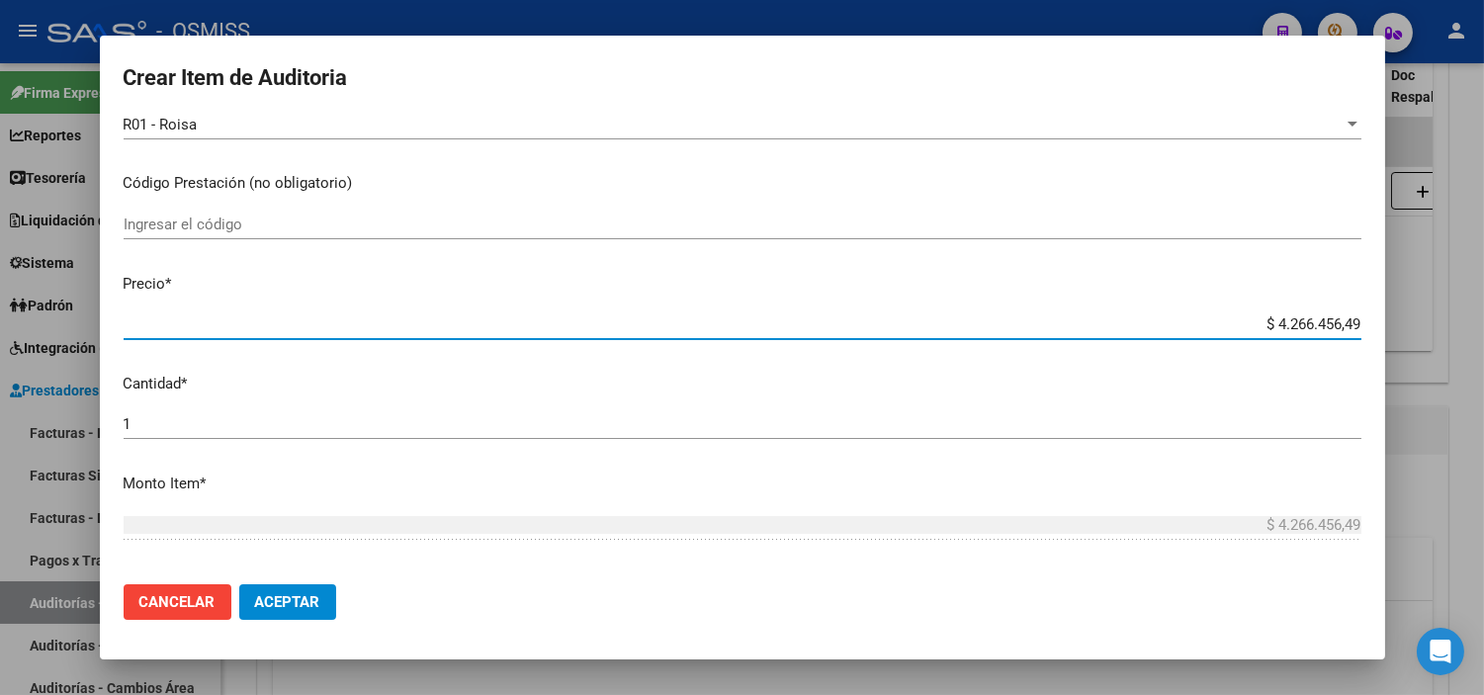
drag, startPoint x: 1262, startPoint y: 322, endPoint x: 1361, endPoint y: 318, distance: 99.0
click at [1361, 318] on mat-dialog-content "49653601 Nro Documento El DNI no existe en el padrón, elige el sexo para genera…" at bounding box center [742, 343] width 1285 height 452
paste input "1578338,37"
type input "$ 1.578.338,37"
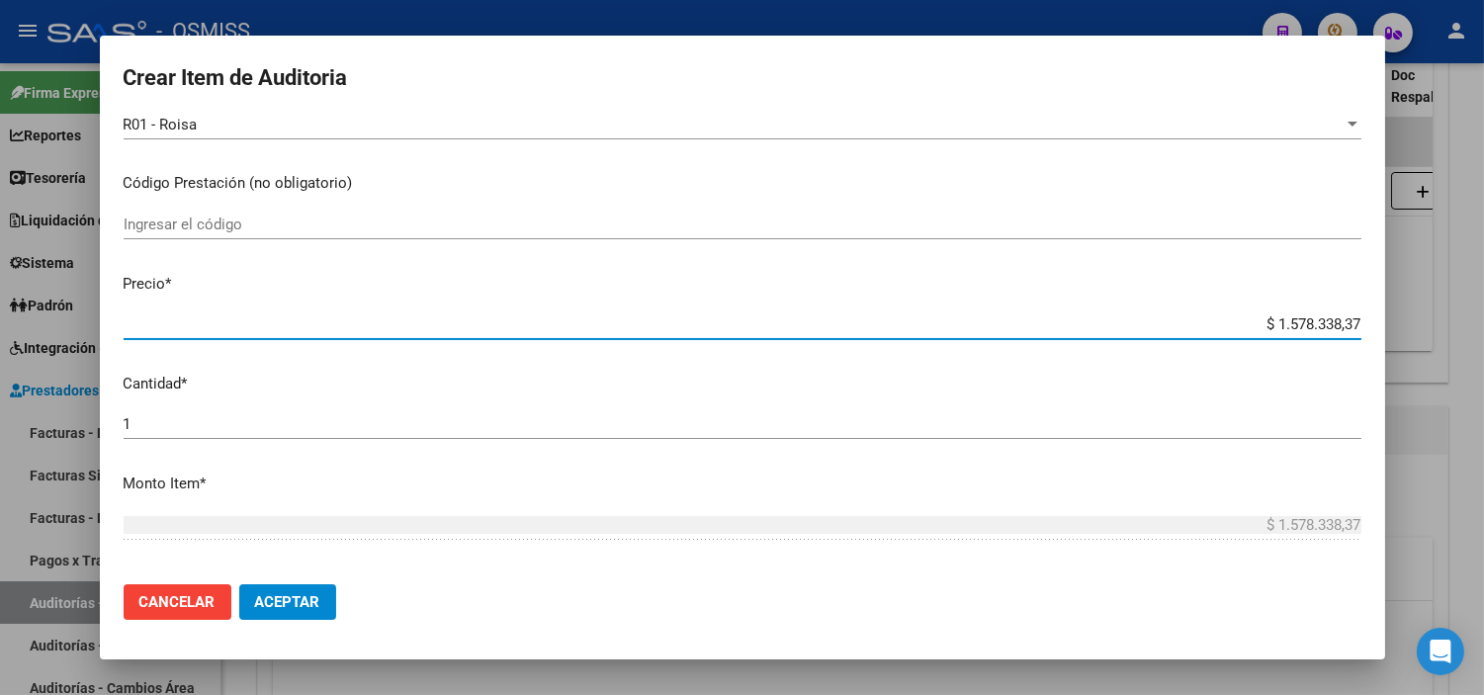
type input "$ 1.578.338,37"
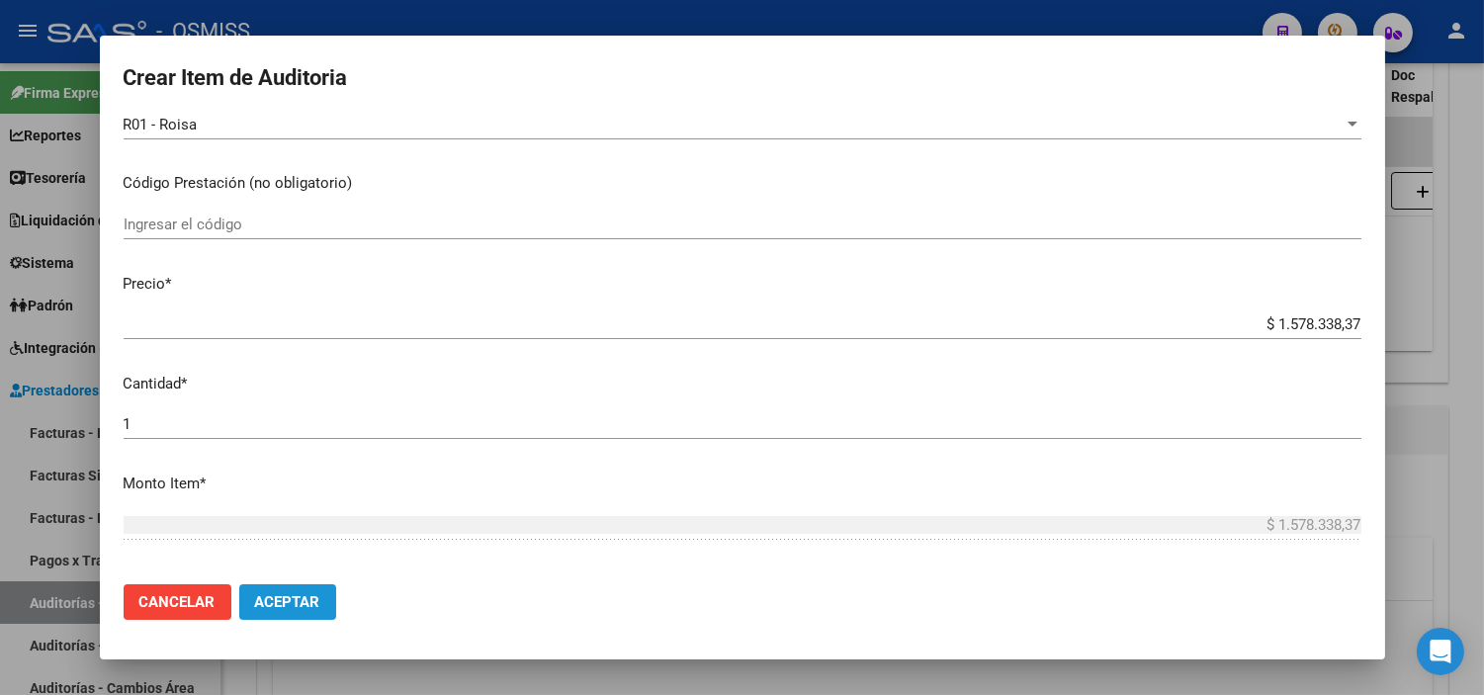
click at [252, 593] on button "Aceptar" at bounding box center [287, 602] width 97 height 36
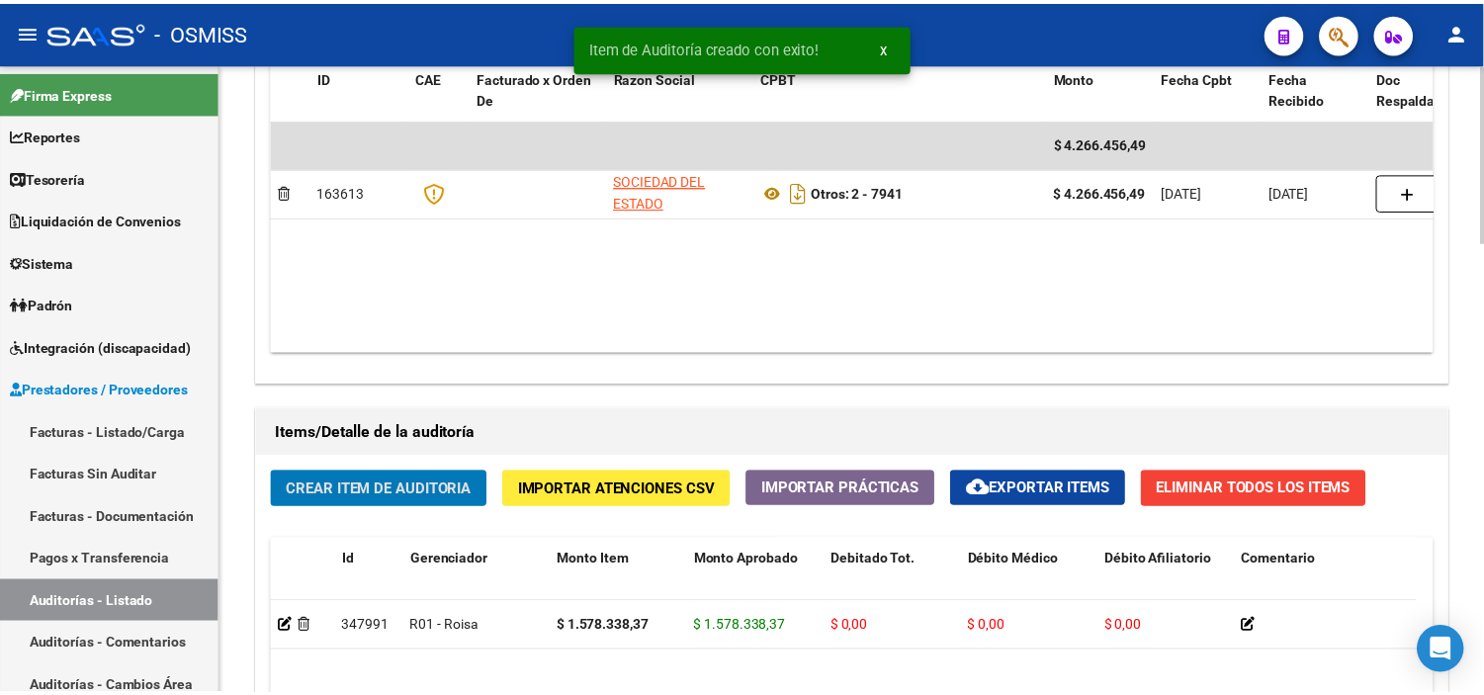
scroll to position [1100, 0]
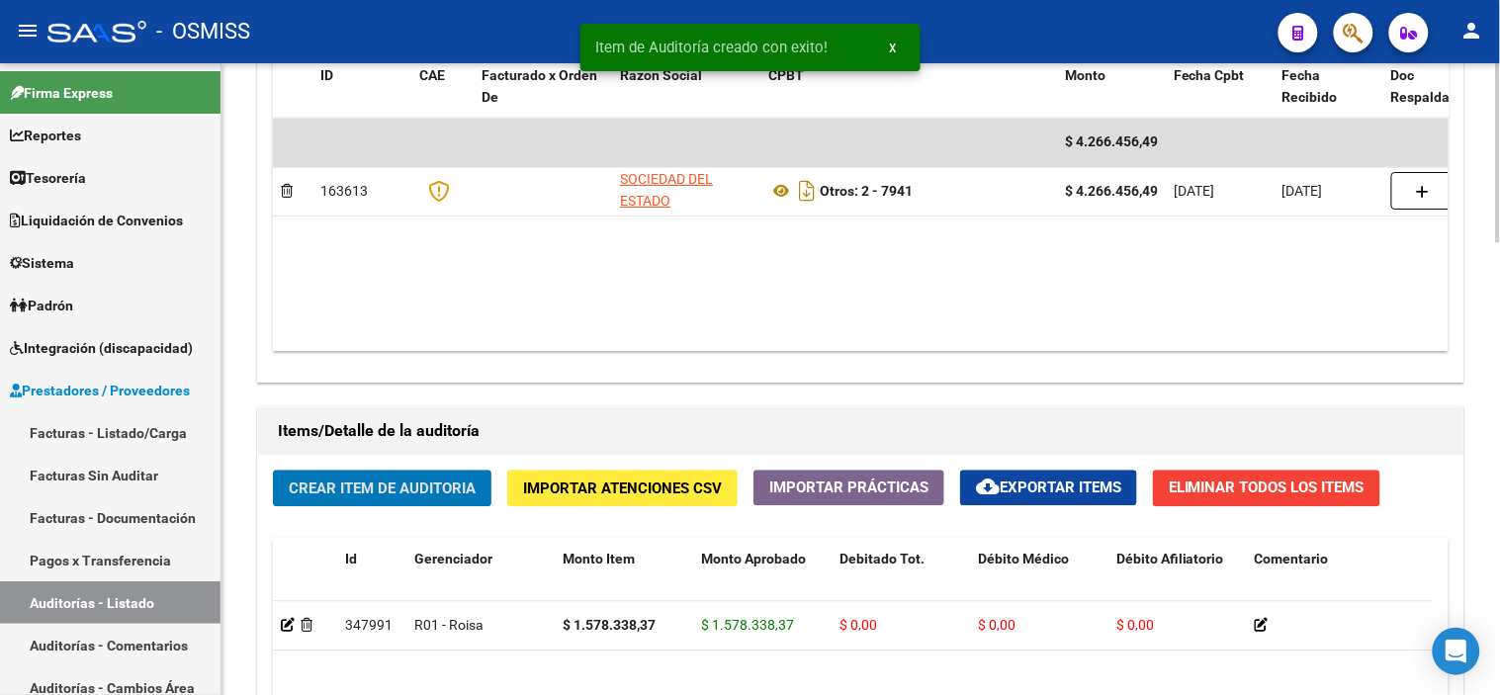
click at [362, 495] on span "Crear Item de Auditoria" at bounding box center [382, 489] width 187 height 18
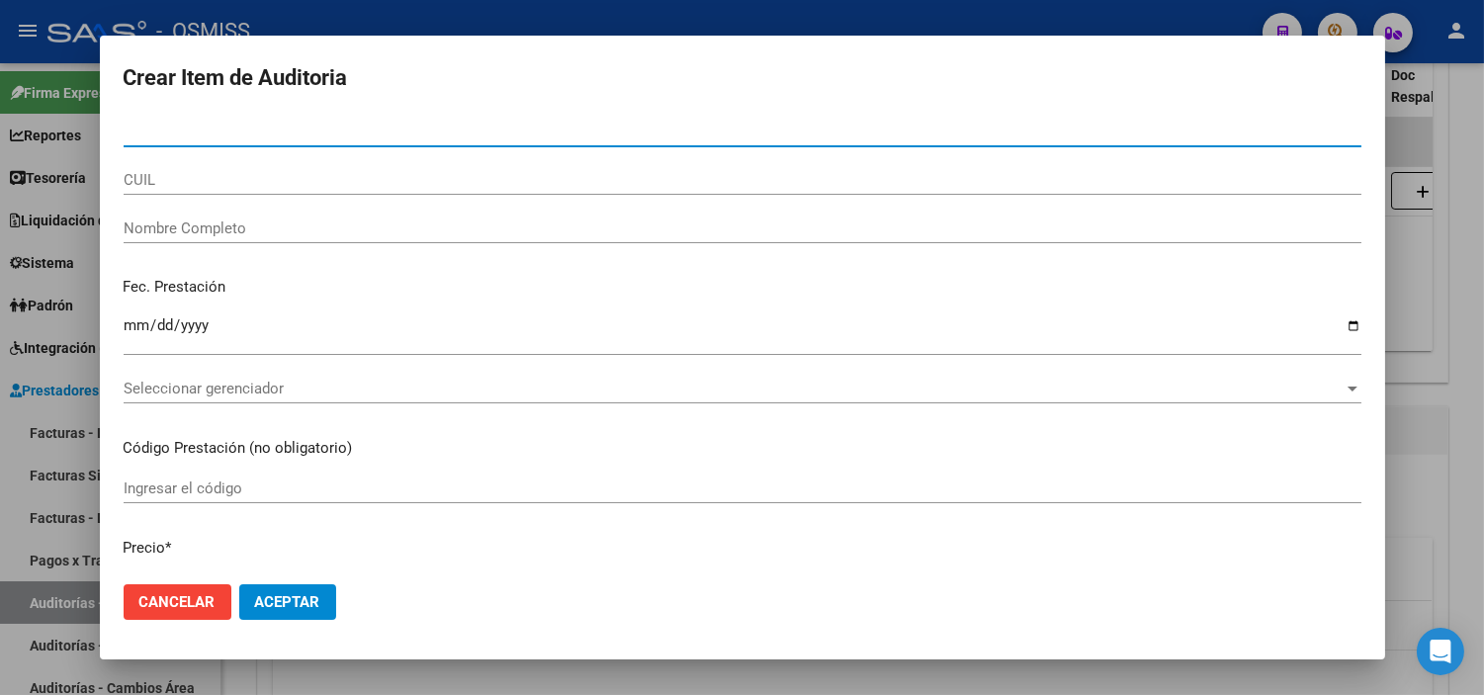
paste input "20536277049"
type input "20536277049"
click at [265, 135] on input "20536277049" at bounding box center [743, 132] width 1238 height 18
click at [264, 134] on input "20536277049" at bounding box center [743, 132] width 1238 height 18
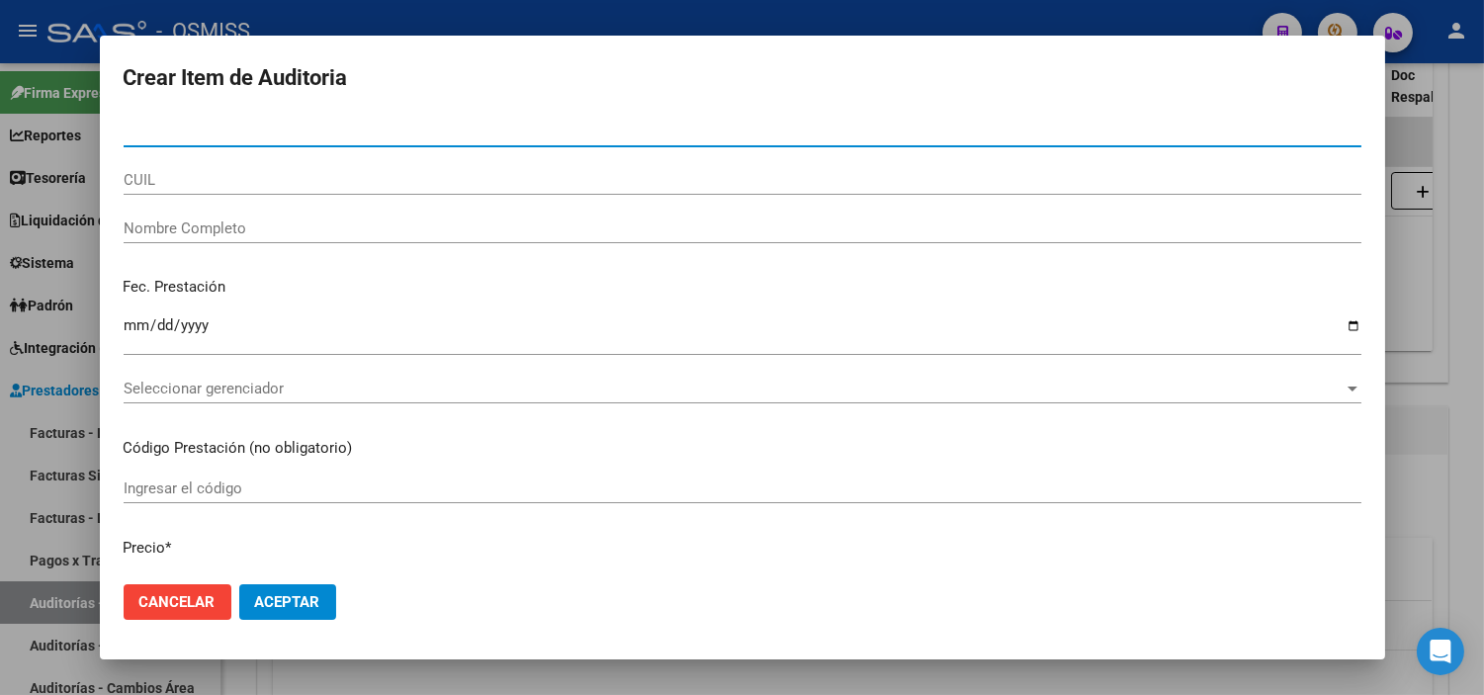
click at [283, 227] on input "Nombre Completo" at bounding box center [743, 229] width 1238 height 18
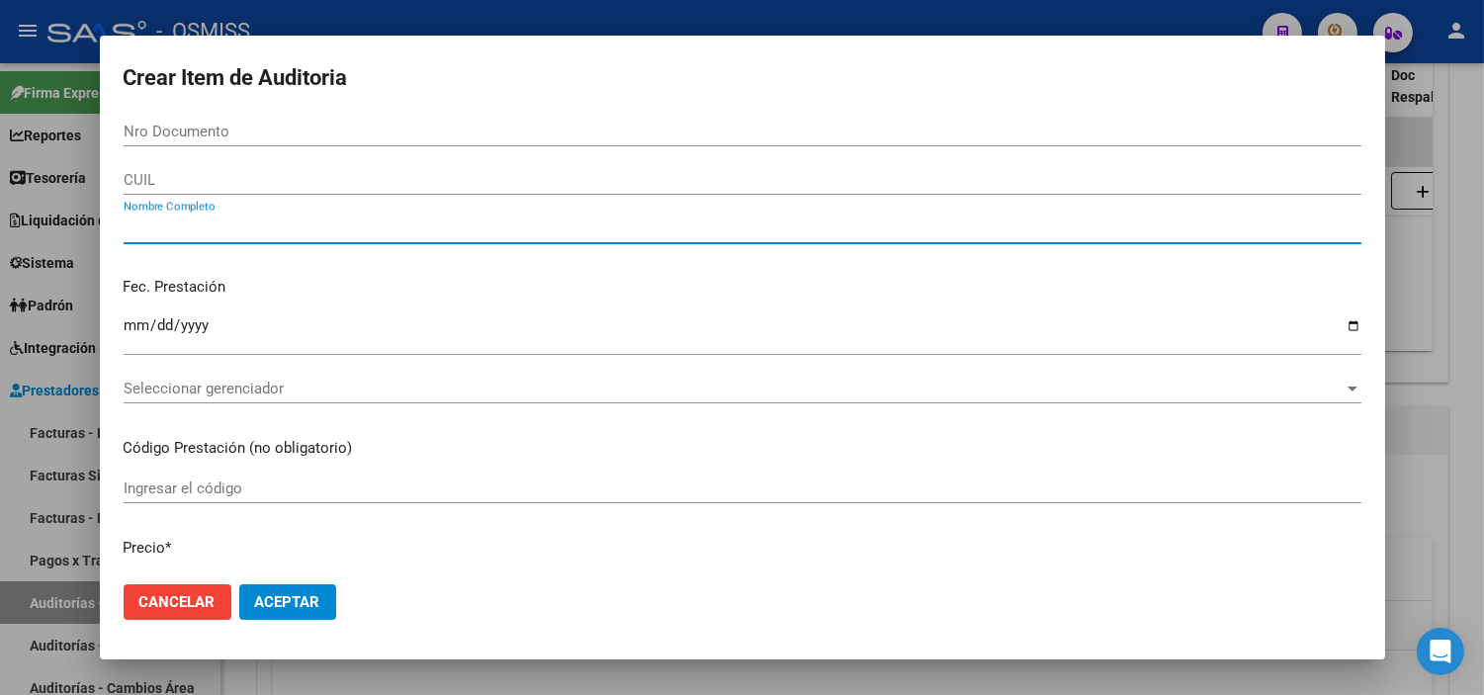
paste input "20536277049"
type input "20536277049"
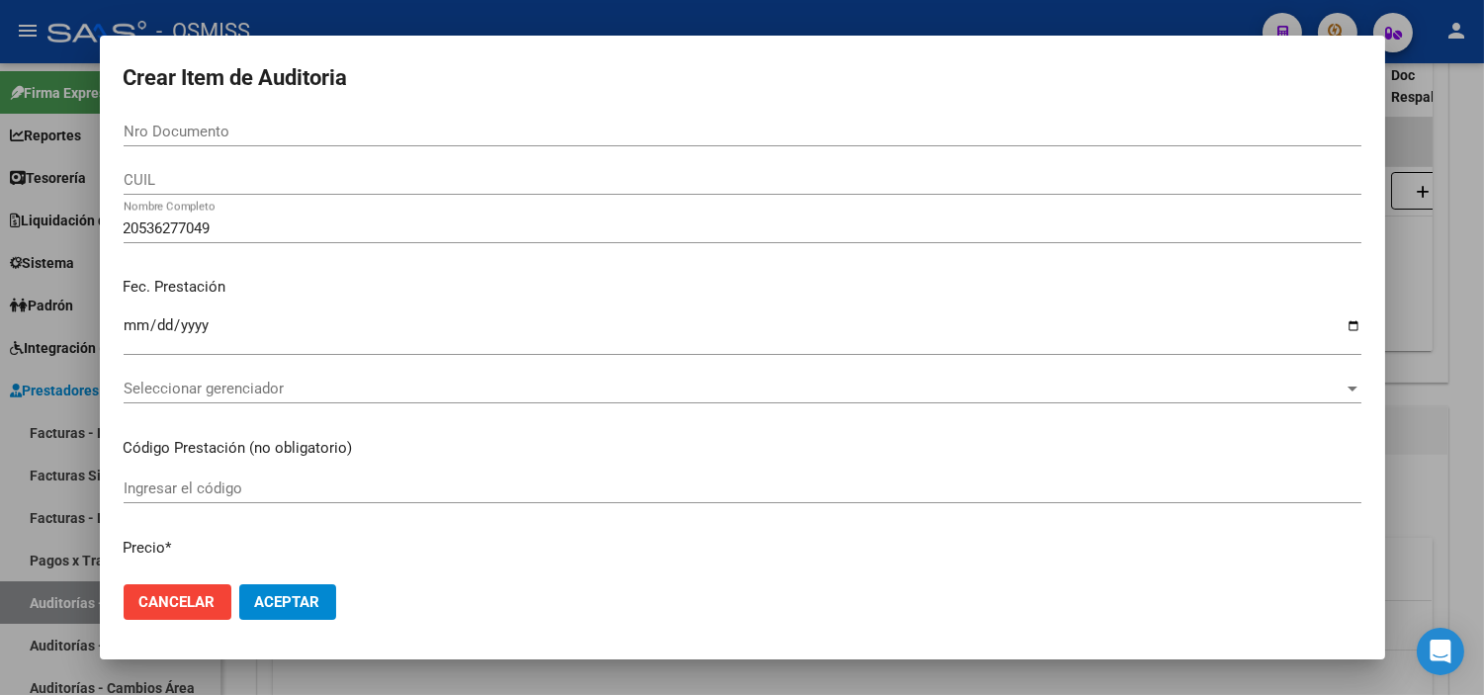
drag, startPoint x: 221, startPoint y: 216, endPoint x: 0, endPoint y: 184, distance: 223.7
click at [0, 184] on div "Crear Item de Auditoria Nro Documento CUIL 20536277049 Nombre Completo Fec. Pre…" at bounding box center [742, 347] width 1484 height 695
click at [258, 228] on input "20536277049" at bounding box center [743, 229] width 1238 height 18
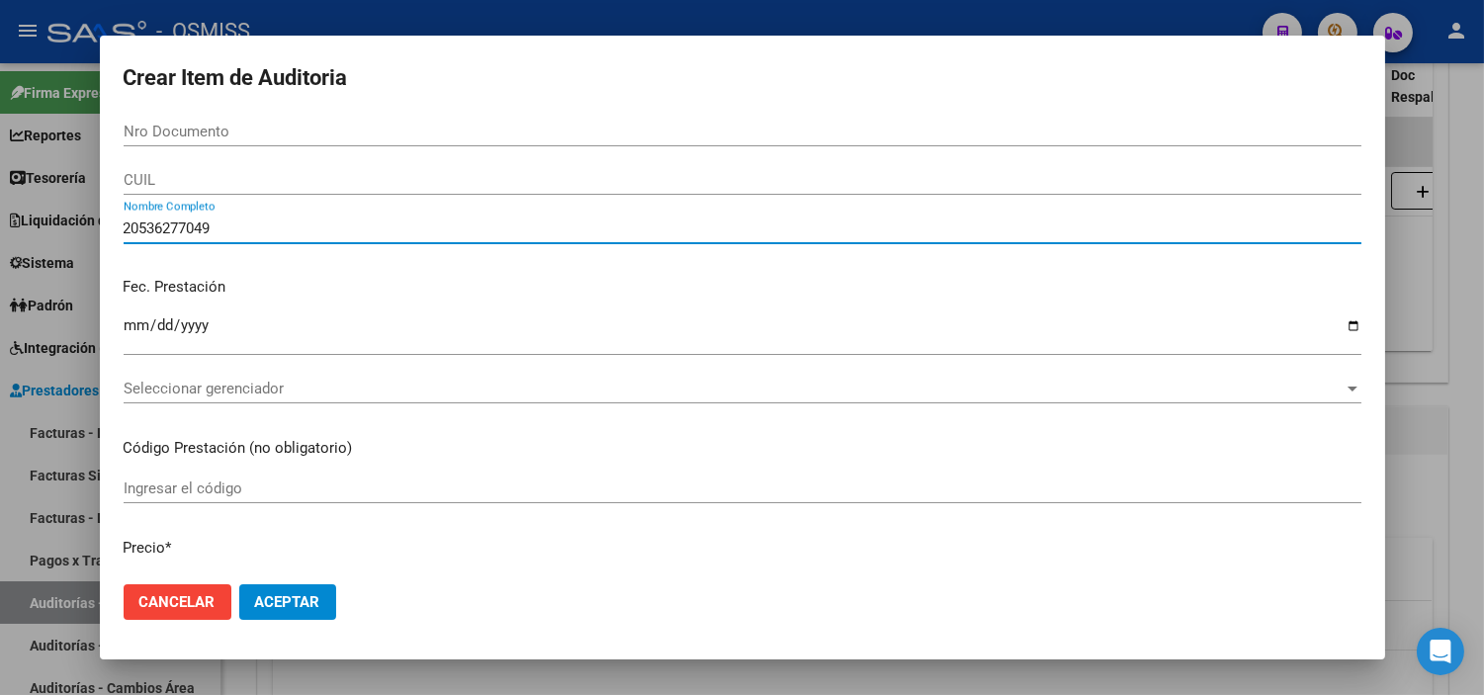
click at [258, 228] on input "20536277049" at bounding box center [743, 229] width 1238 height 18
click at [274, 182] on input "CUIL" at bounding box center [743, 180] width 1238 height 18
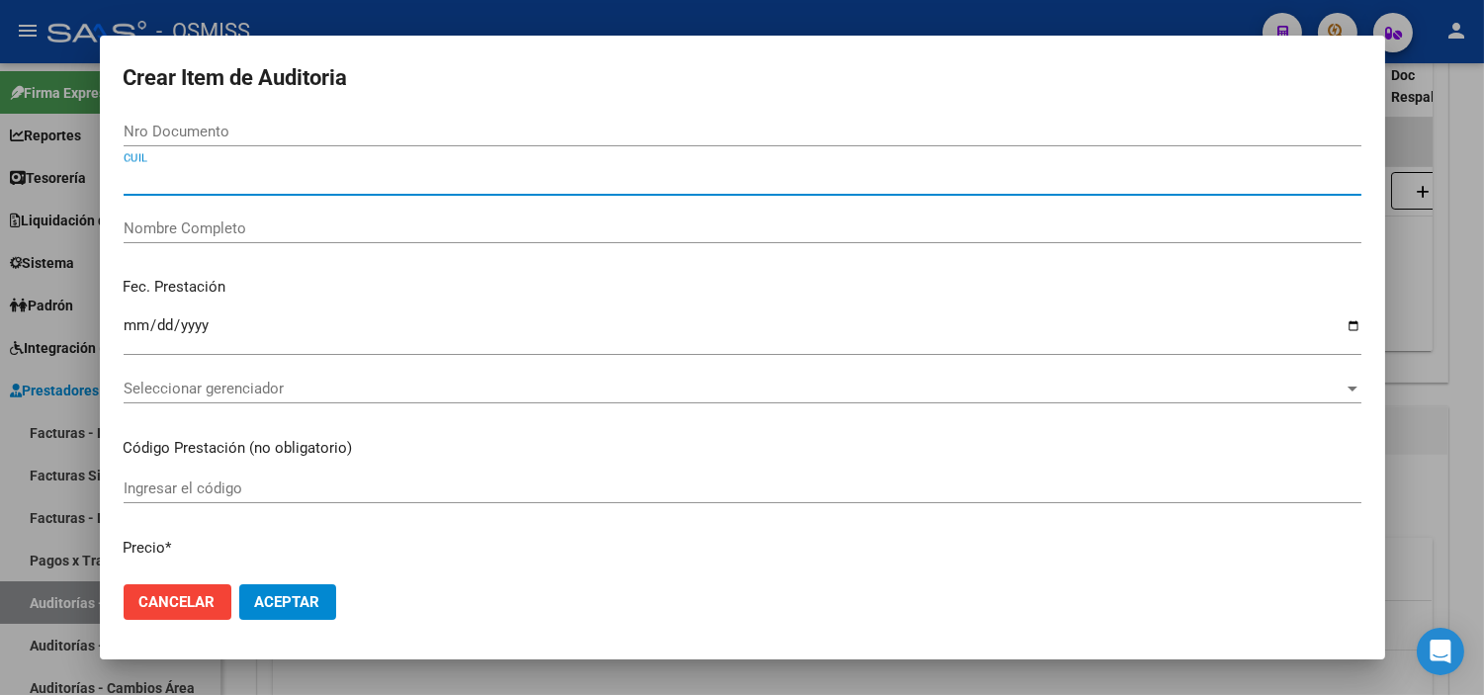
paste input "20536277049"
type input "20536277049"
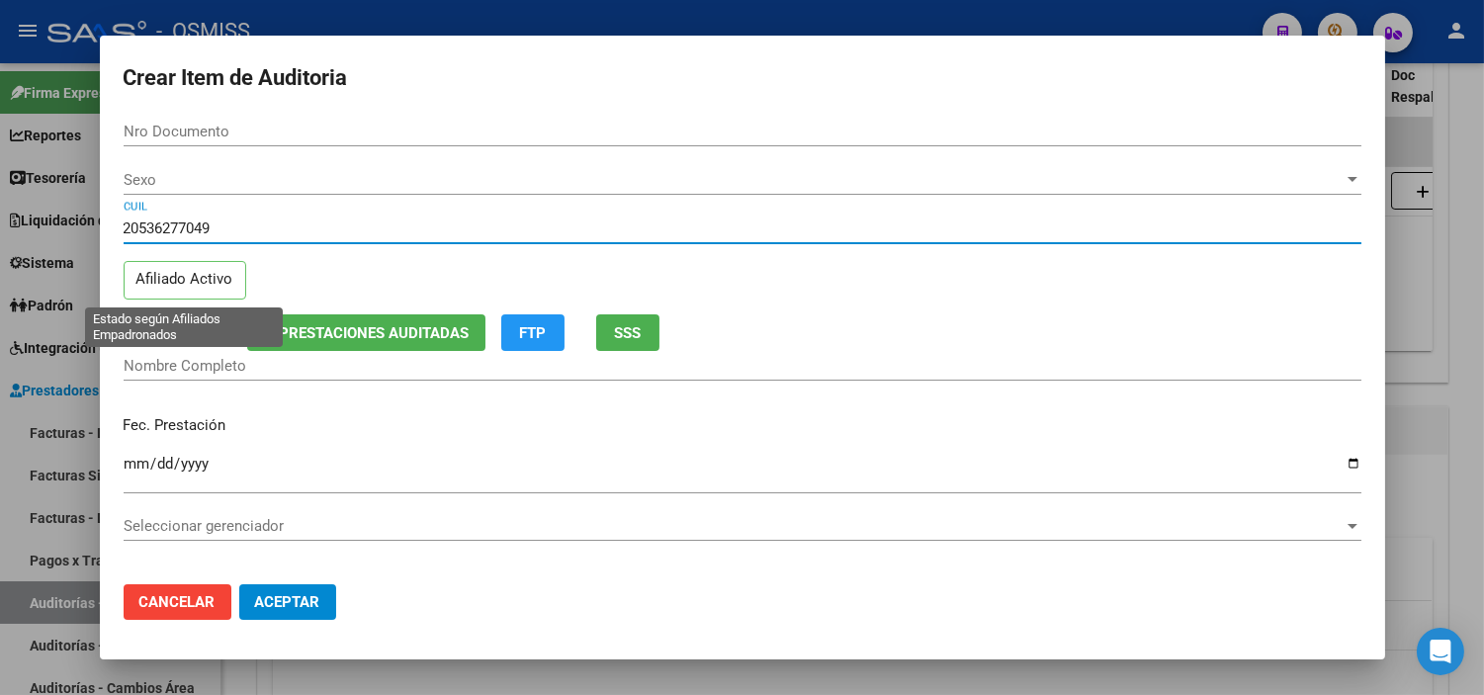
type input "53627704"
type input "GUAYMAS [PERSON_NAME]"
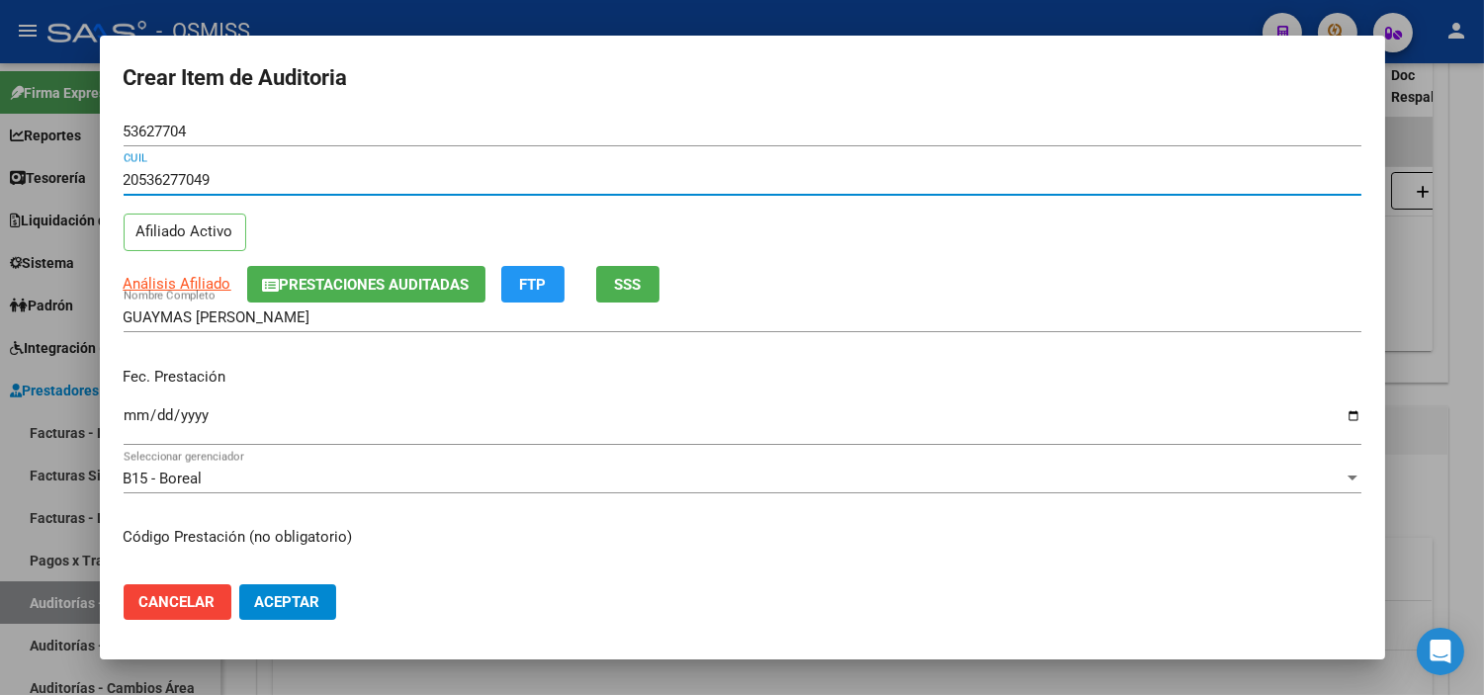
type input "20536277049"
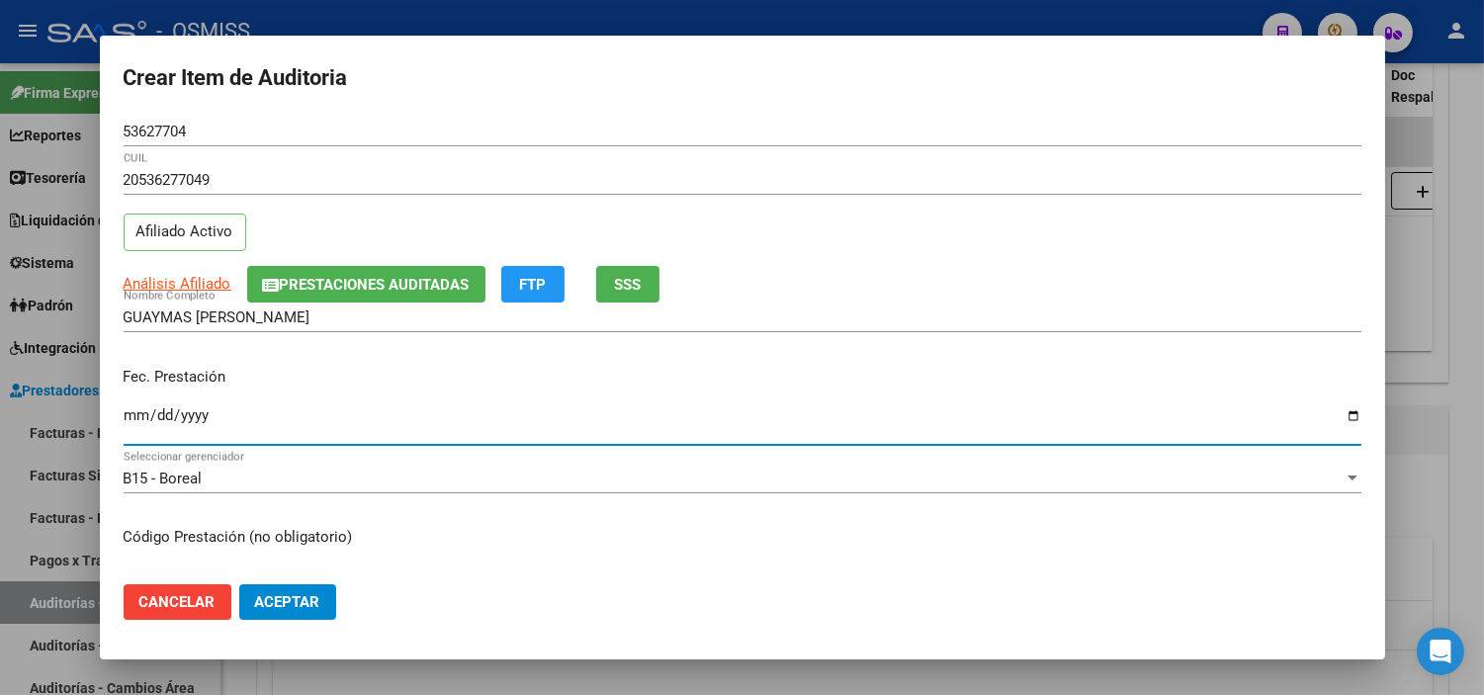
click at [140, 423] on input "Ingresar la fecha" at bounding box center [743, 423] width 1238 height 32
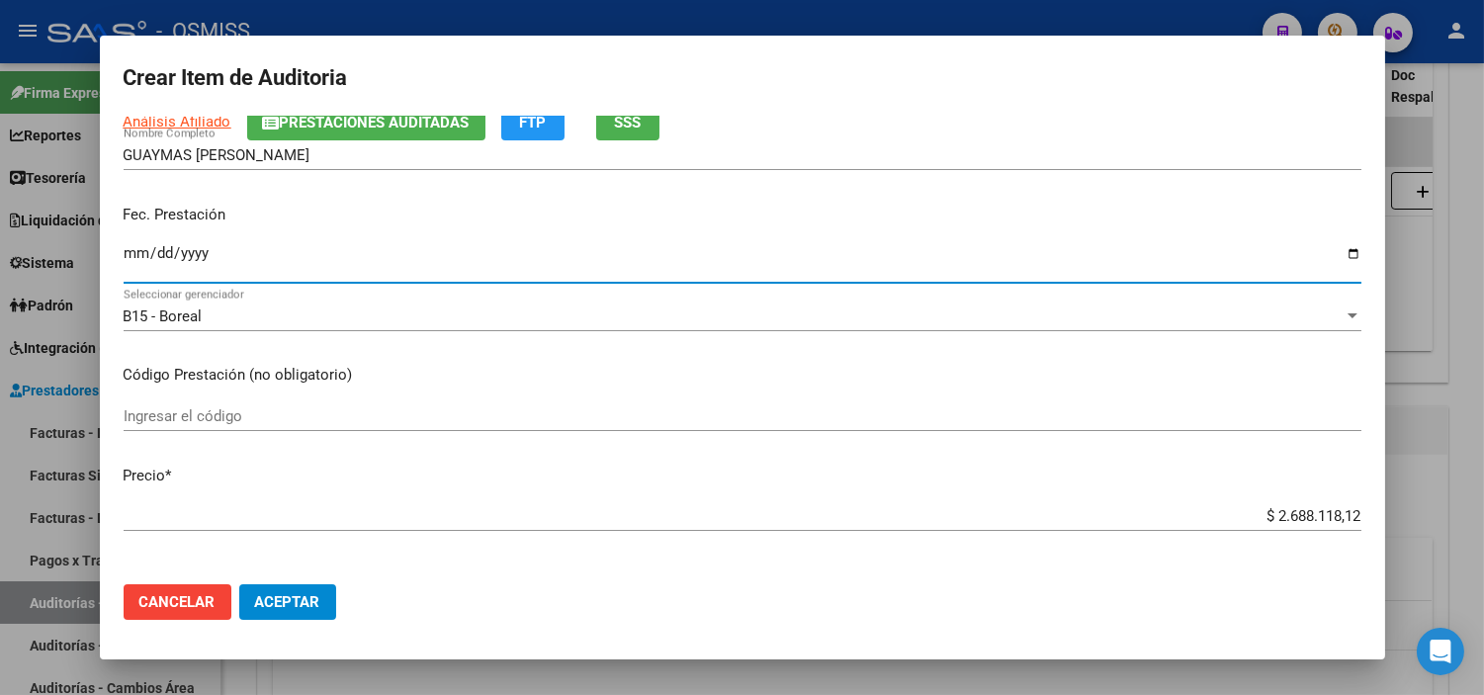
scroll to position [220, 0]
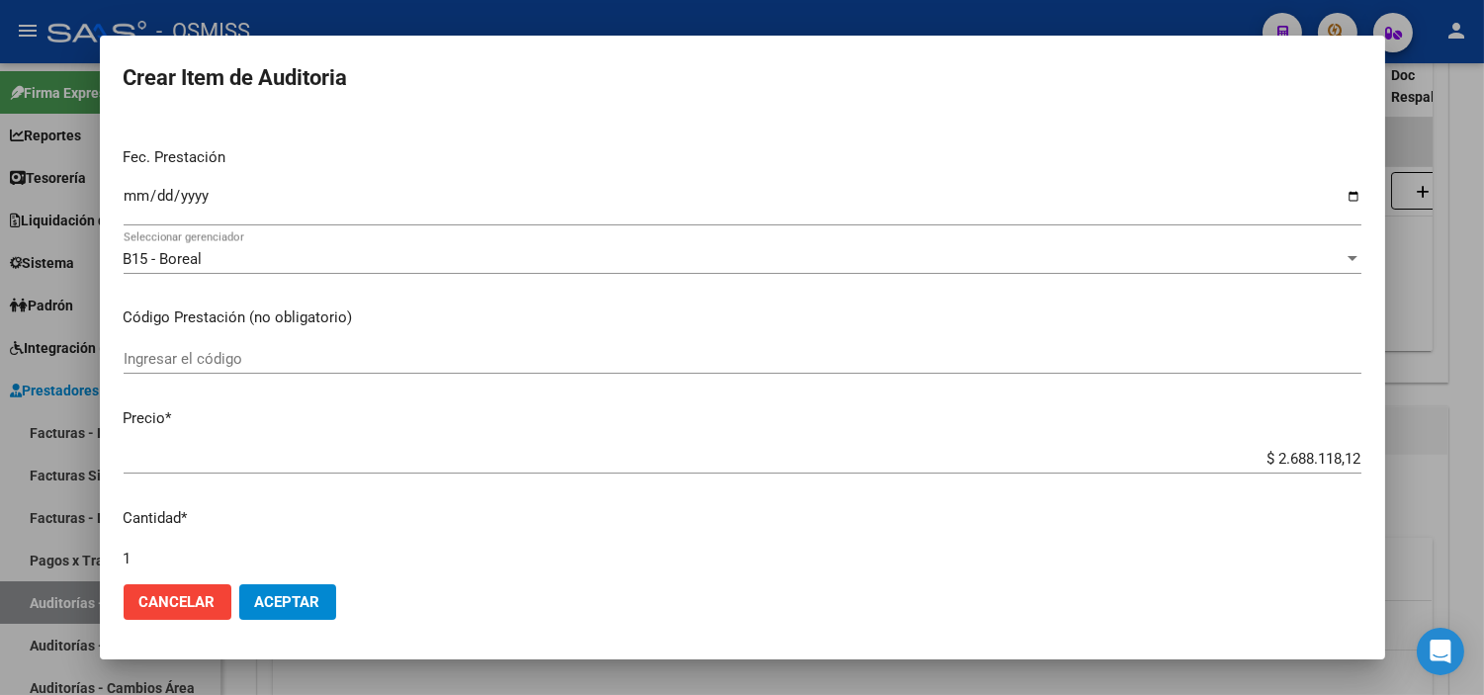
drag, startPoint x: 1346, startPoint y: 459, endPoint x: 1271, endPoint y: 459, distance: 75.1
click at [1271, 459] on app-form-text-field "Precio * $ 2.688.118,12 Ingresar el precio" at bounding box center [751, 437] width 1254 height 61
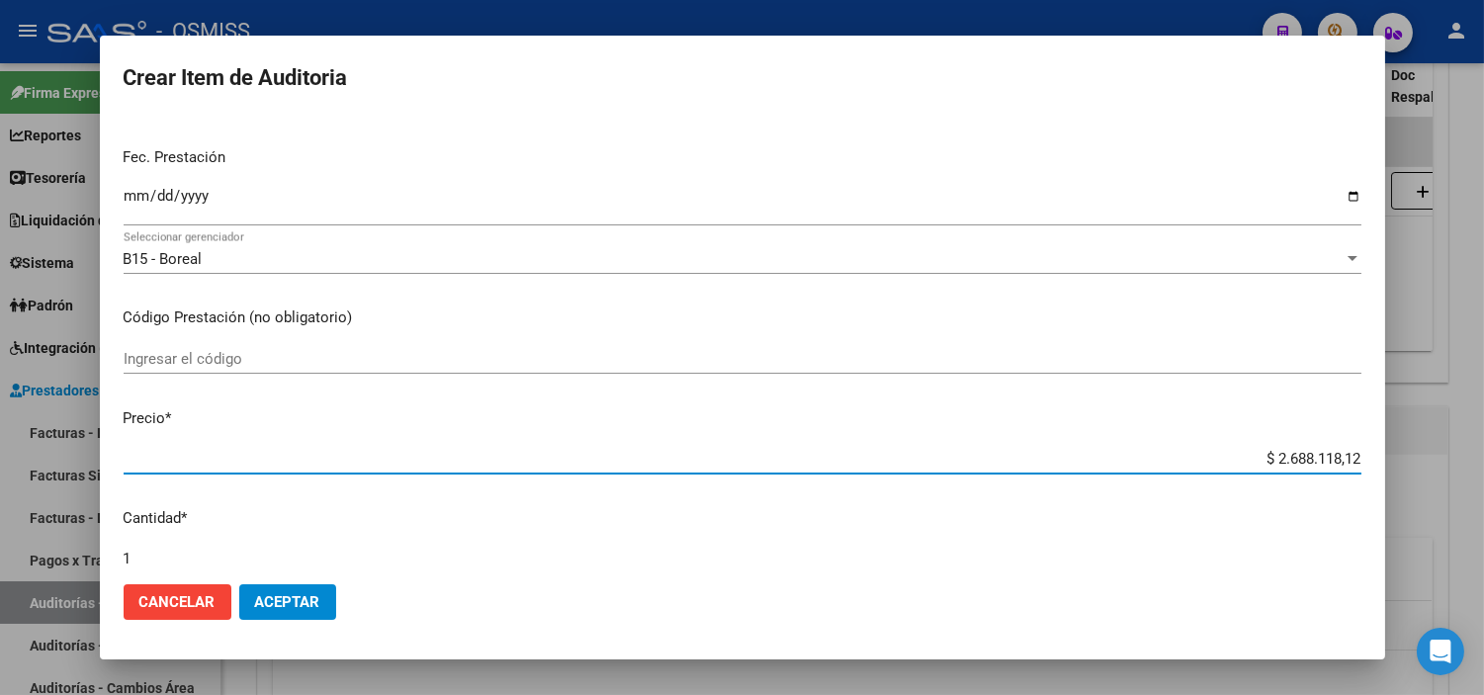
drag, startPoint x: 1259, startPoint y: 460, endPoint x: 1343, endPoint y: 441, distance: 86.1
click at [1343, 441] on mat-dialog-content "53627704 Nro Documento 20536277049 CUIL Afiliado Activo Análisis Afiliado Prest…" at bounding box center [742, 343] width 1285 height 452
paste input "1084584,75"
type input "$ 1.084.584,75"
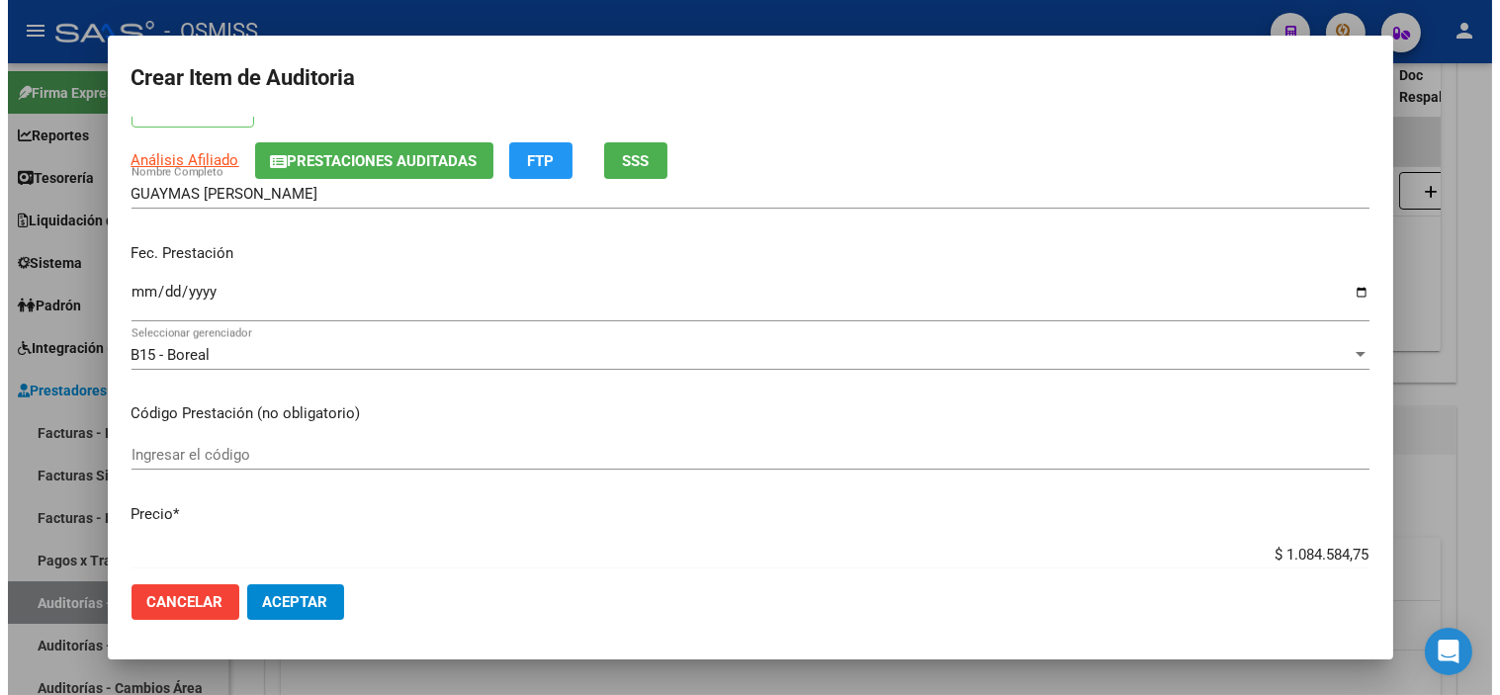
scroll to position [0, 0]
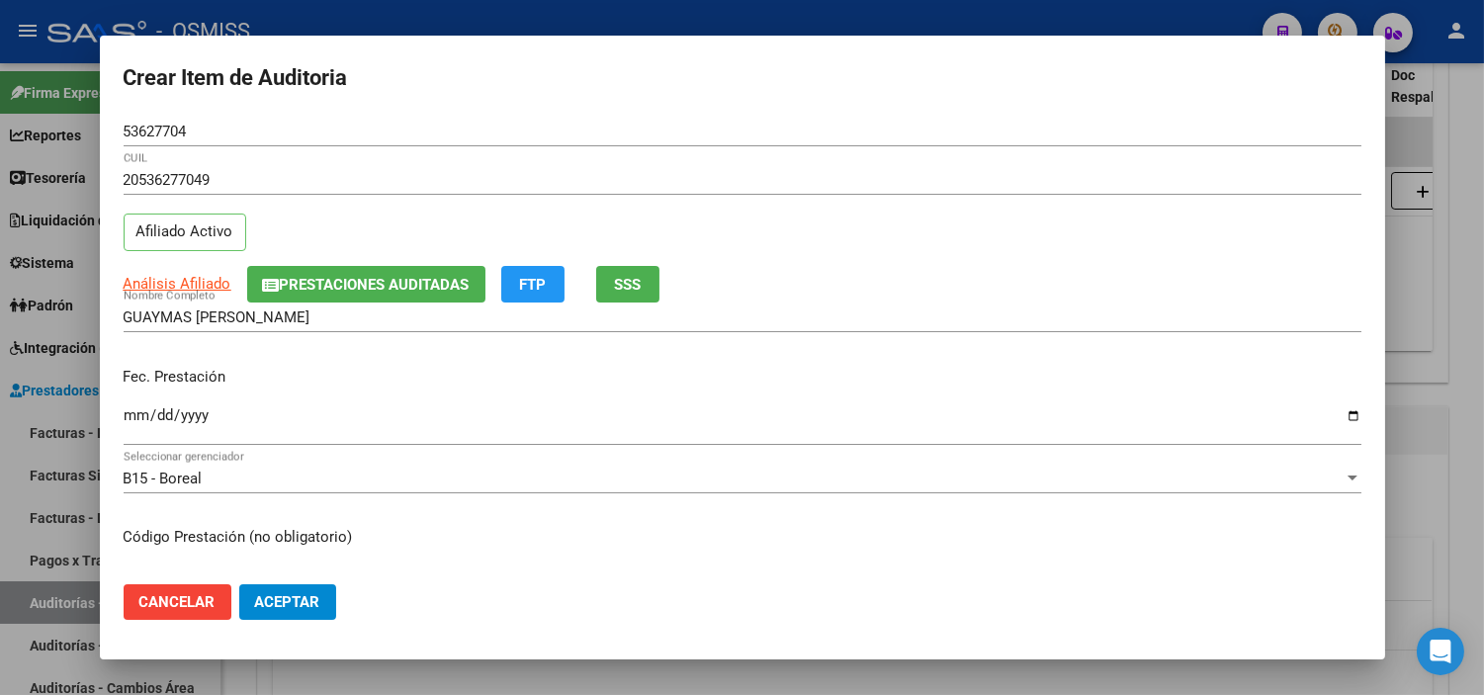
type input "$ 1.084.584,75"
click at [308, 599] on span "Aceptar" at bounding box center [287, 602] width 65 height 18
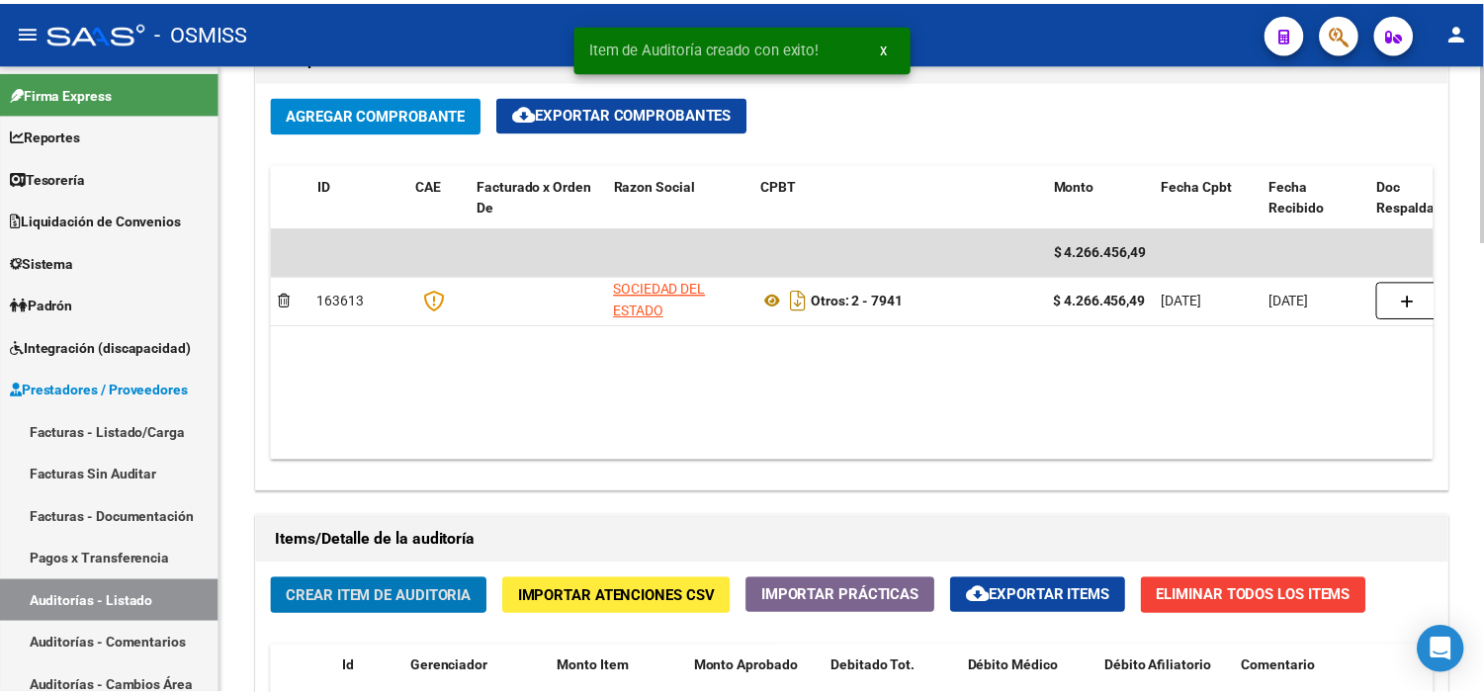
scroll to position [1209, 0]
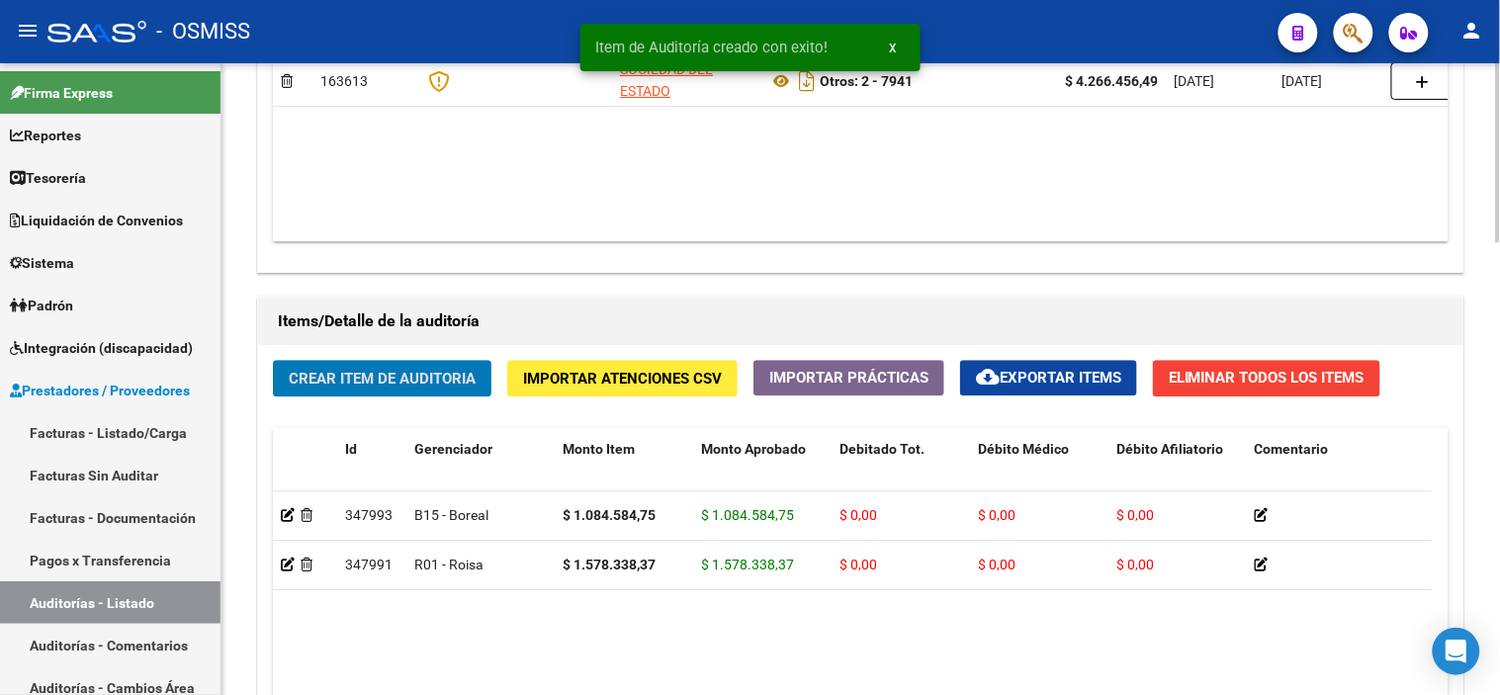
click at [478, 371] on button "Crear Item de Auditoria" at bounding box center [382, 378] width 219 height 37
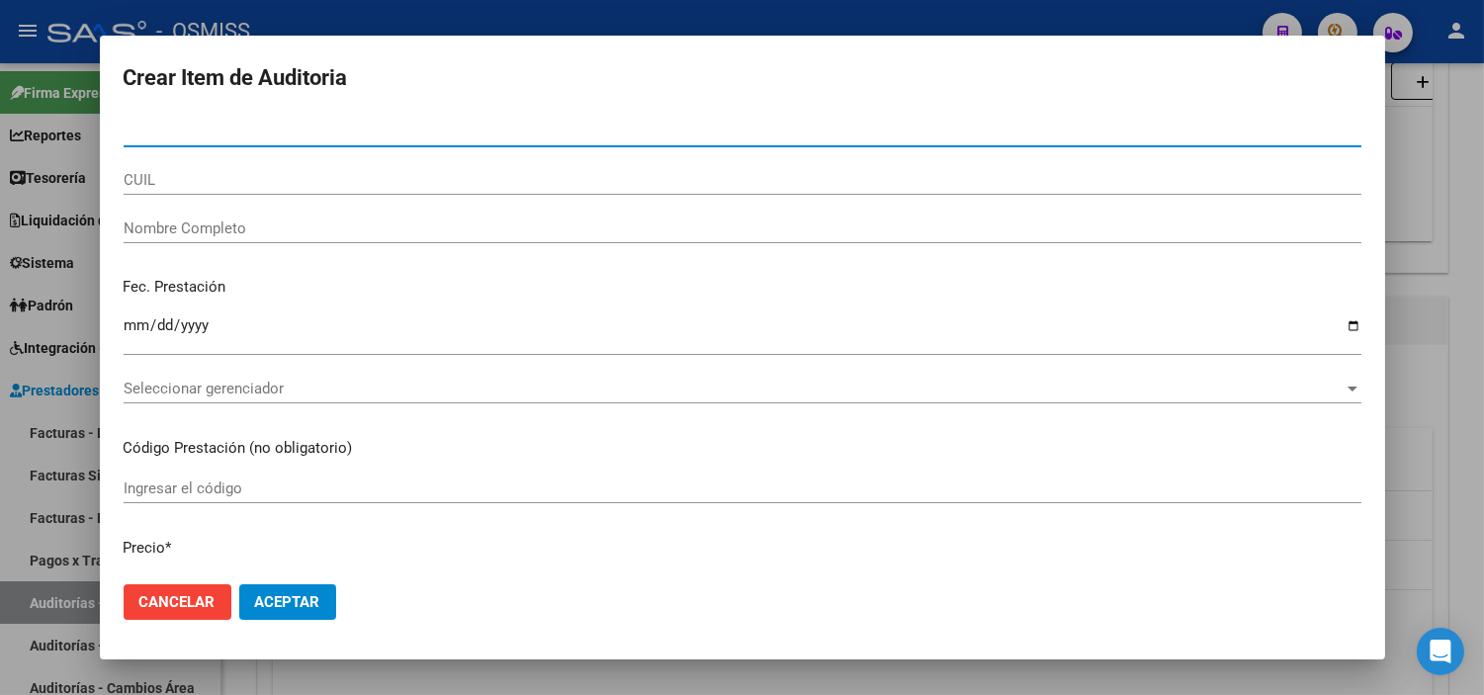
paste input "20521846020"
type input "20521846020"
click at [267, 136] on input "20521846020" at bounding box center [743, 132] width 1238 height 18
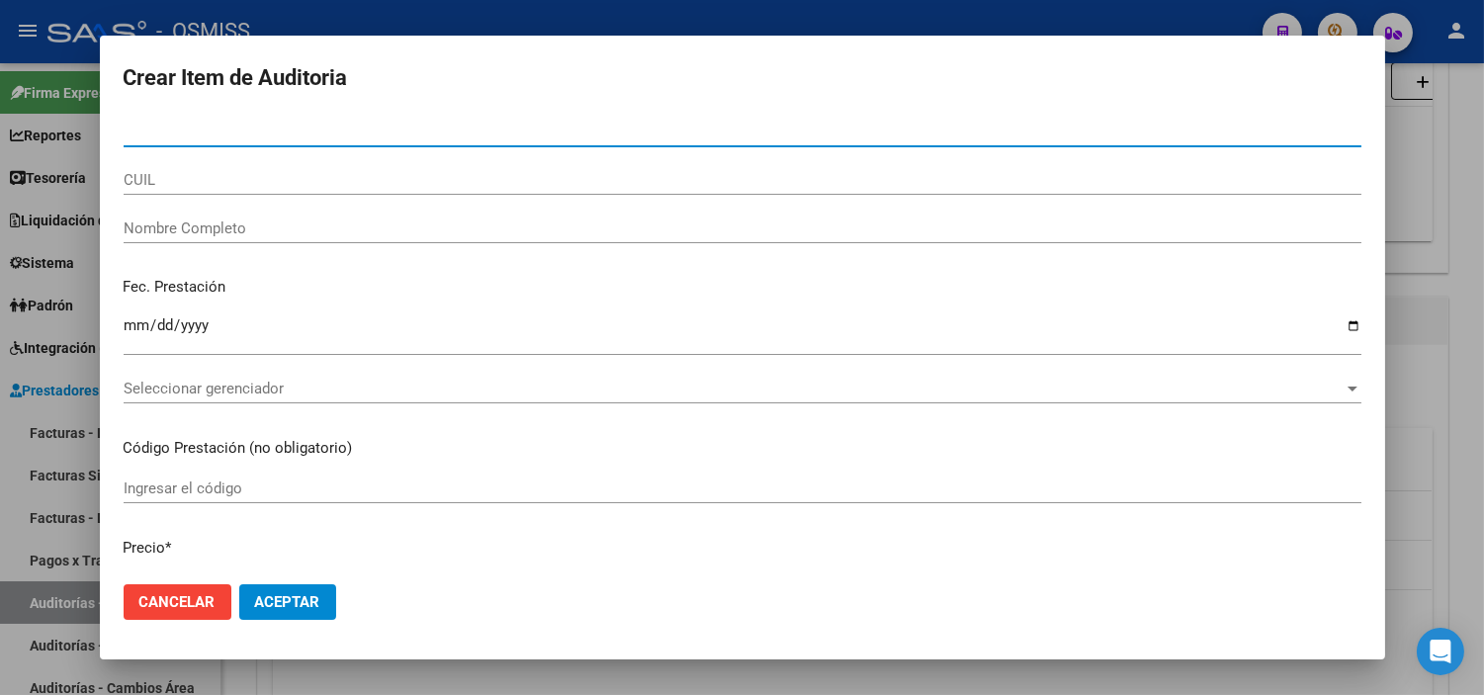
click at [270, 178] on input "CUIL" at bounding box center [743, 180] width 1238 height 18
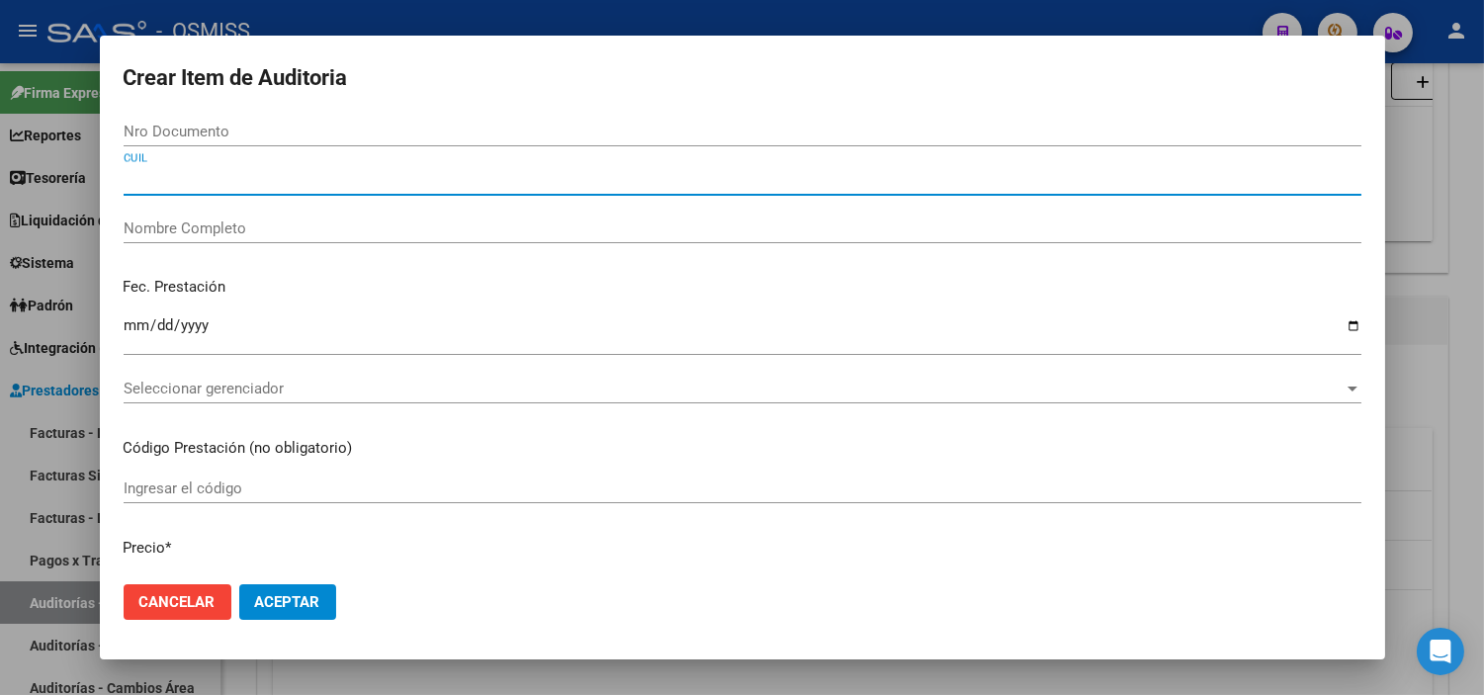
paste input "20521846020"
type input "20521846020"
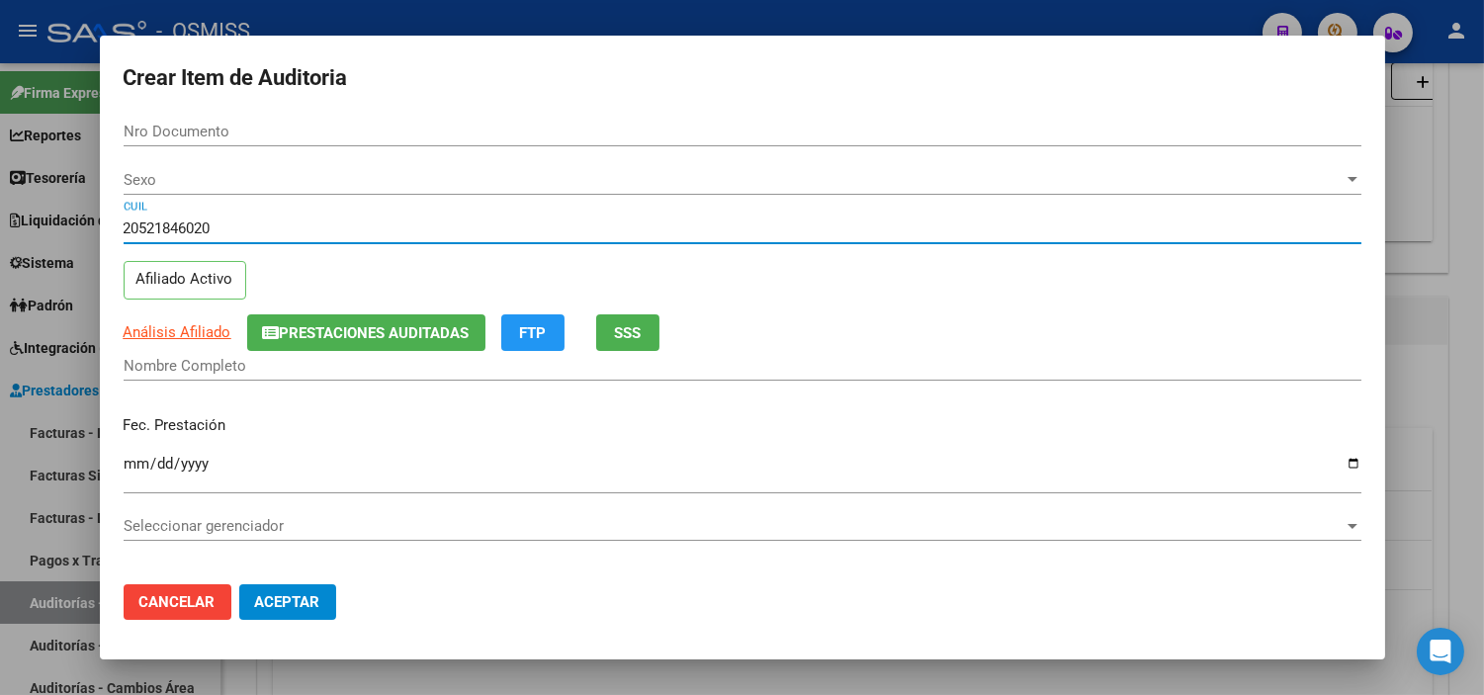
type input "52184602"
type input "[PERSON_NAME]"
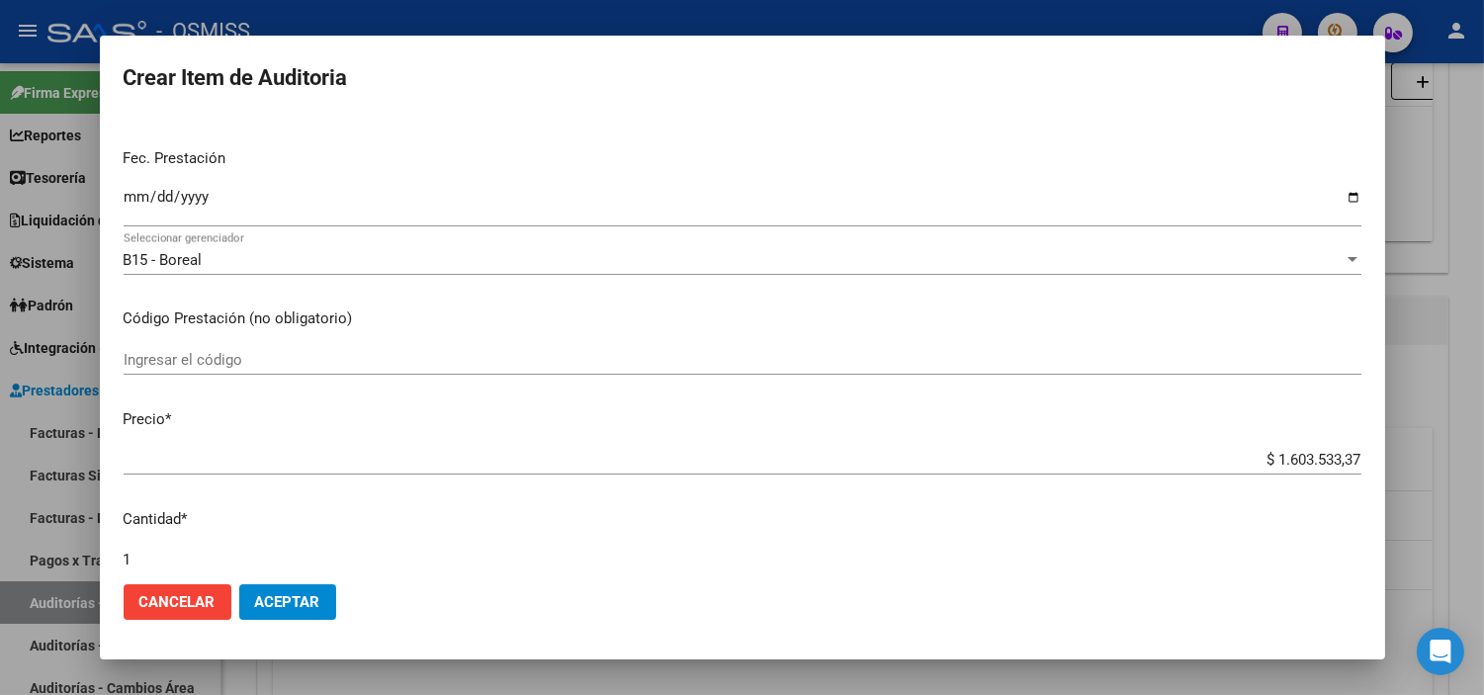
scroll to position [220, 0]
type input "20521846020"
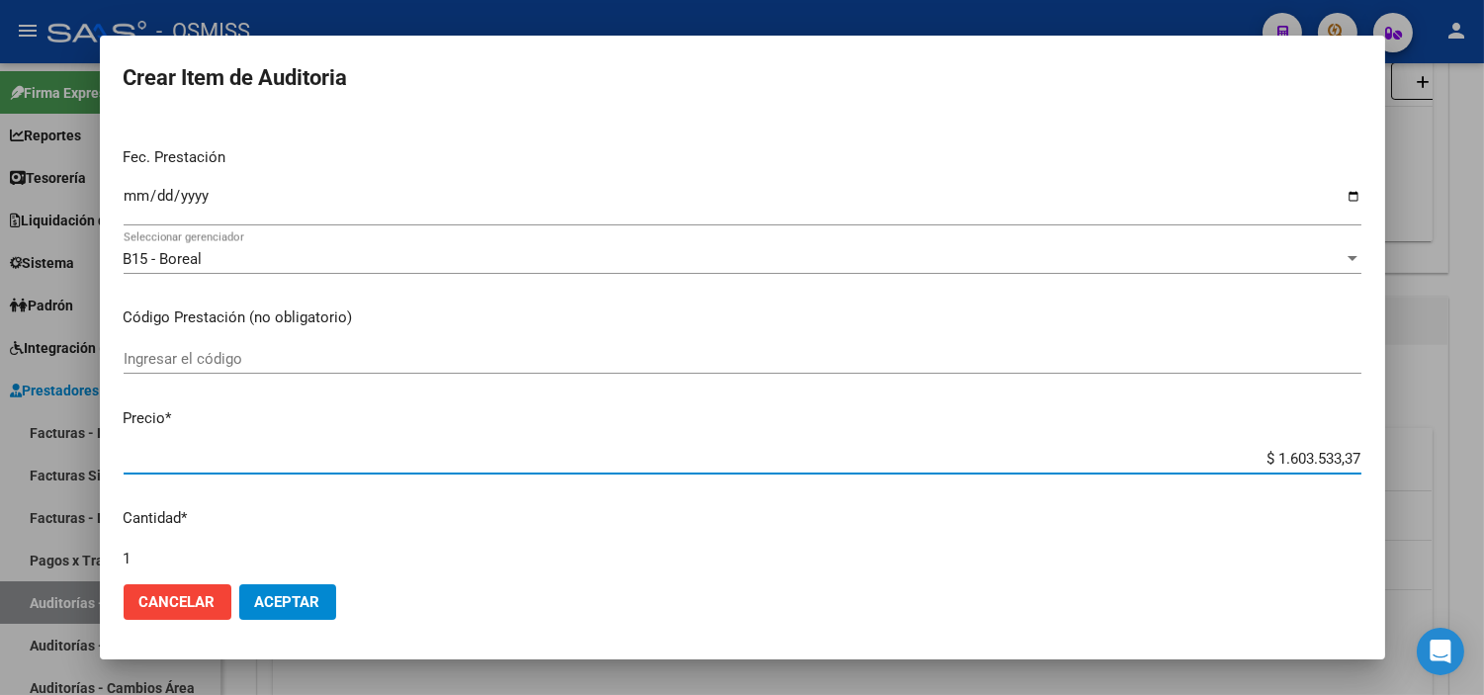
drag, startPoint x: 1257, startPoint y: 457, endPoint x: 1363, endPoint y: 442, distance: 106.8
click at [1363, 442] on mat-dialog-content "52184602 Nro Documento 20521846020 CUIL Afiliado Activo Análisis Afiliado Prest…" at bounding box center [742, 343] width 1285 height 452
paste input "743233,68"
type input "$ 743.233,68"
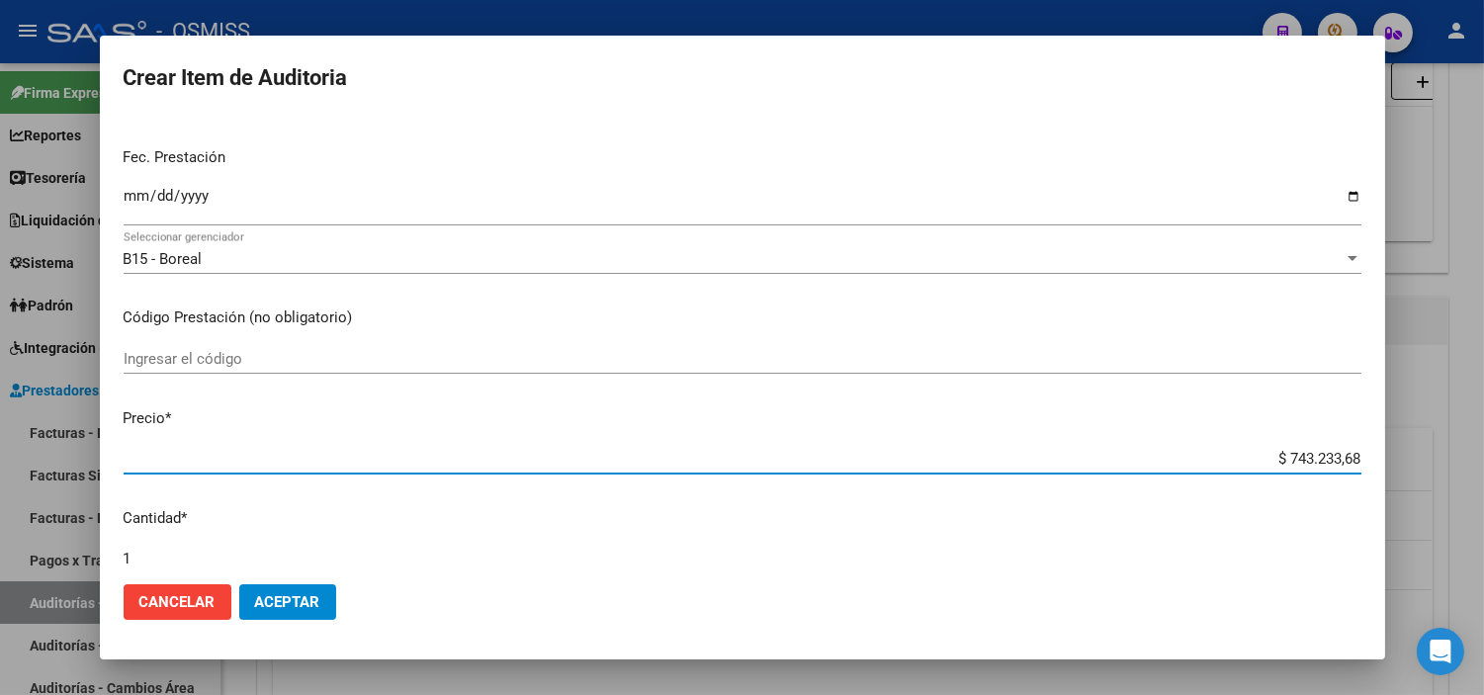
type input "$ 743.233,68"
click at [288, 601] on span "Aceptar" at bounding box center [287, 602] width 65 height 18
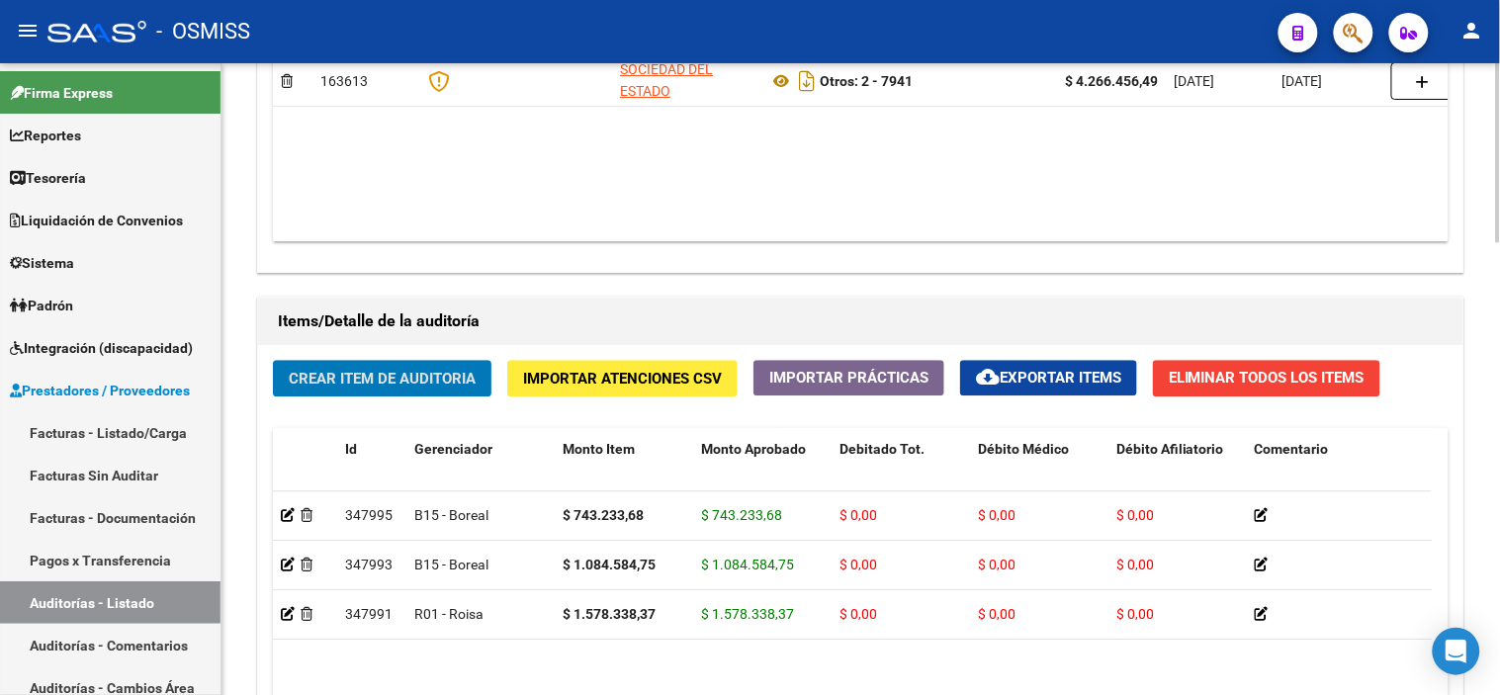
click at [428, 371] on span "Crear Item de Auditoria" at bounding box center [382, 379] width 187 height 18
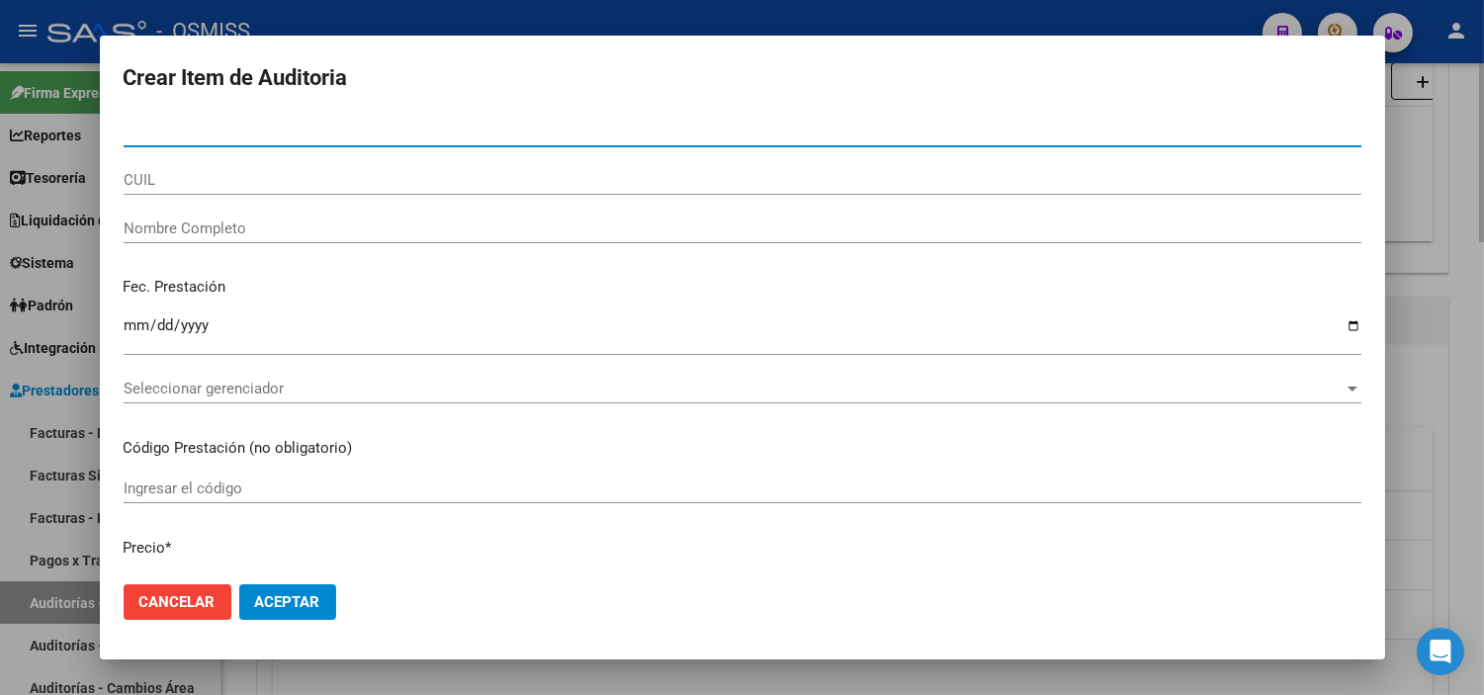
paste input "27575063069"
type input "27575063069"
drag, startPoint x: 229, startPoint y: 131, endPoint x: 61, endPoint y: 130, distance: 168.1
click at [61, 130] on div "Crear Item de Auditoria 27575063069 Nro Documento CUIL Nombre Completo Fec. Pre…" at bounding box center [742, 347] width 1484 height 695
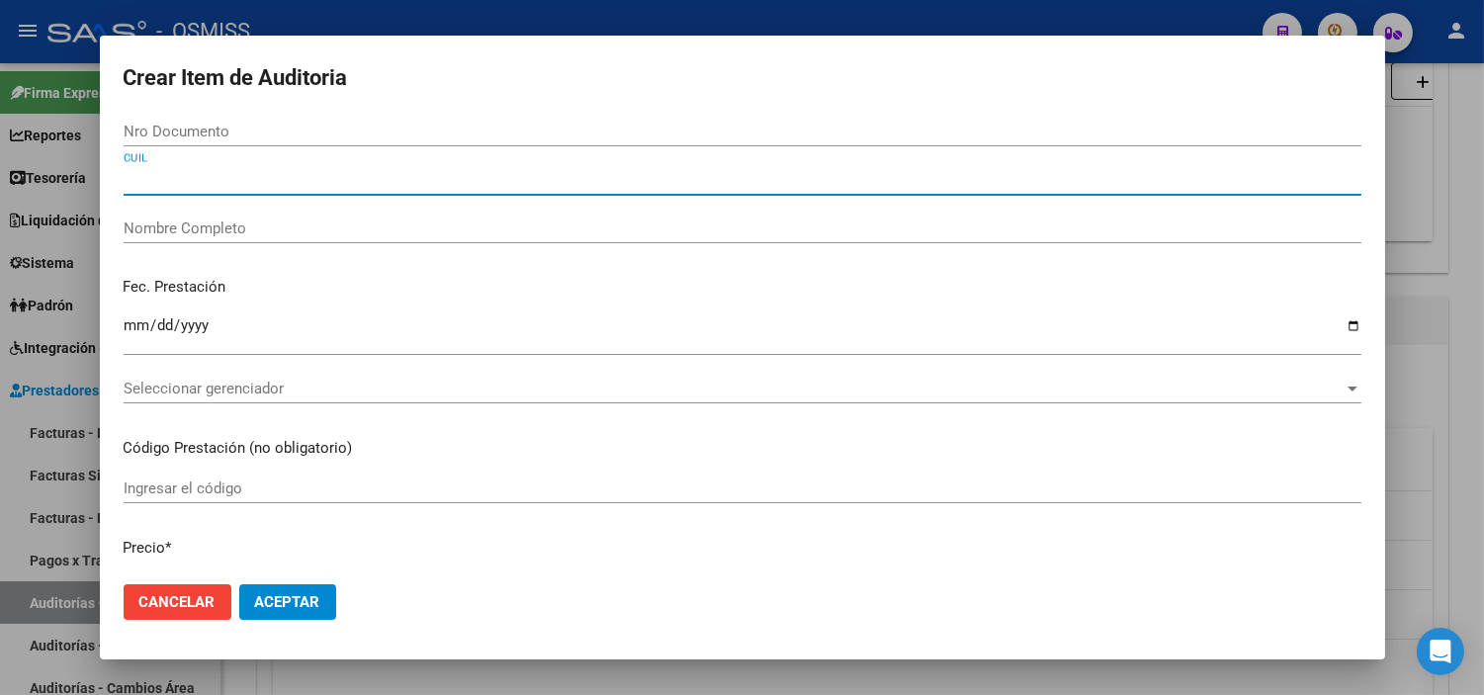
click at [211, 178] on input "CUIL" at bounding box center [743, 180] width 1238 height 18
paste input "27575063069"
type input "27575063069"
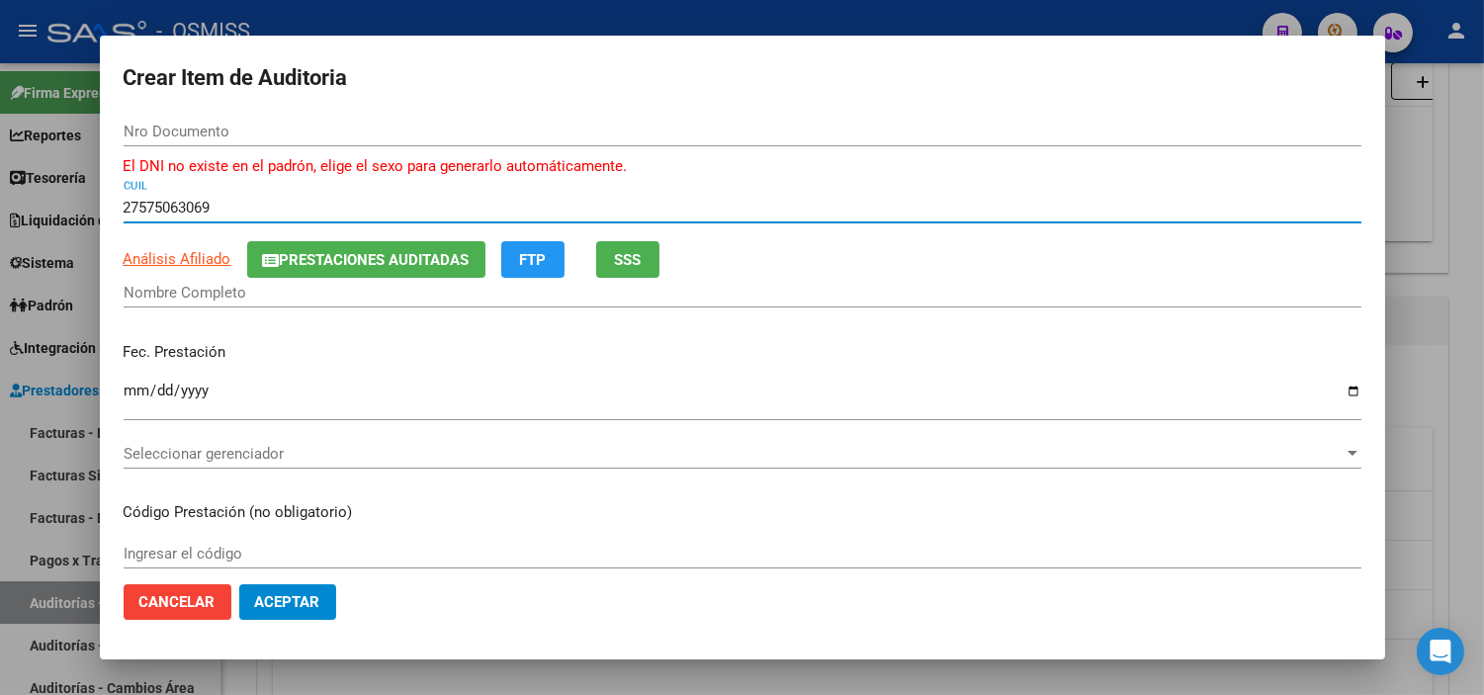
type input "57506306"
type input "[PERSON_NAME]"
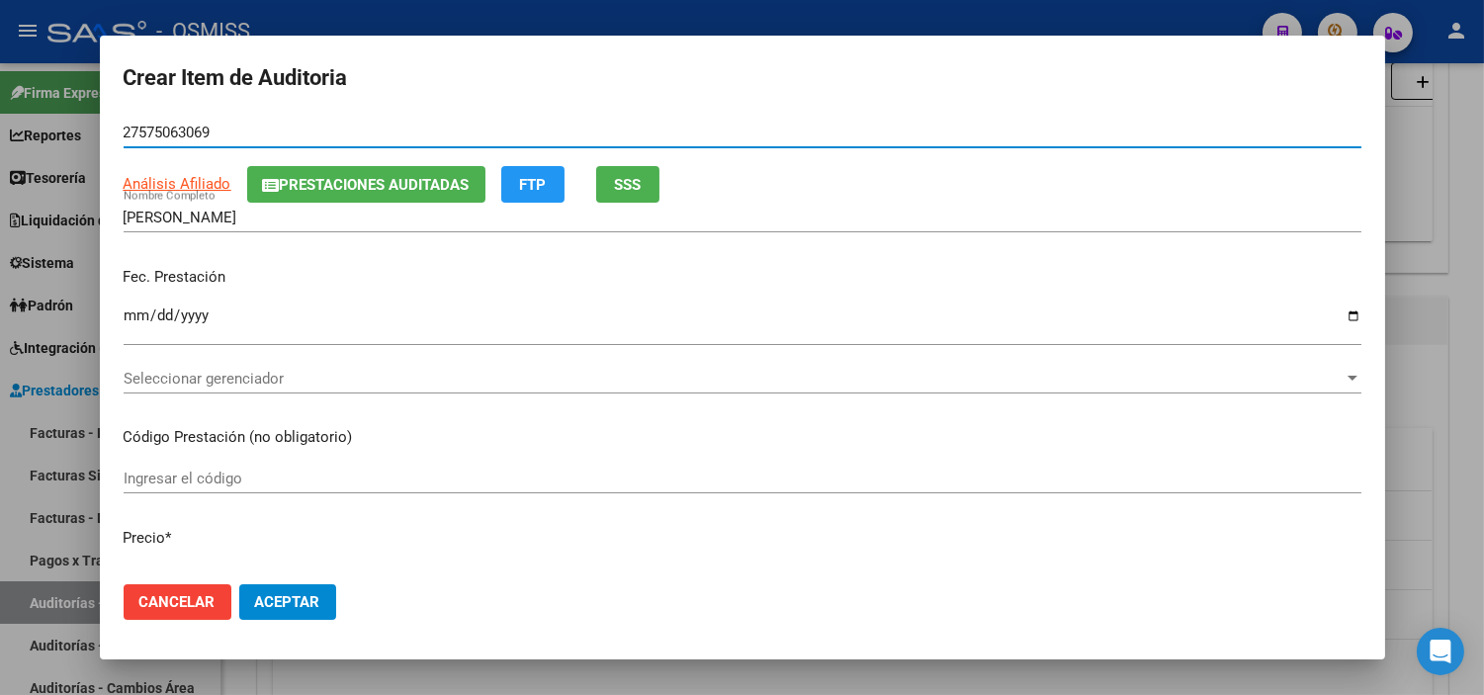
scroll to position [110, 0]
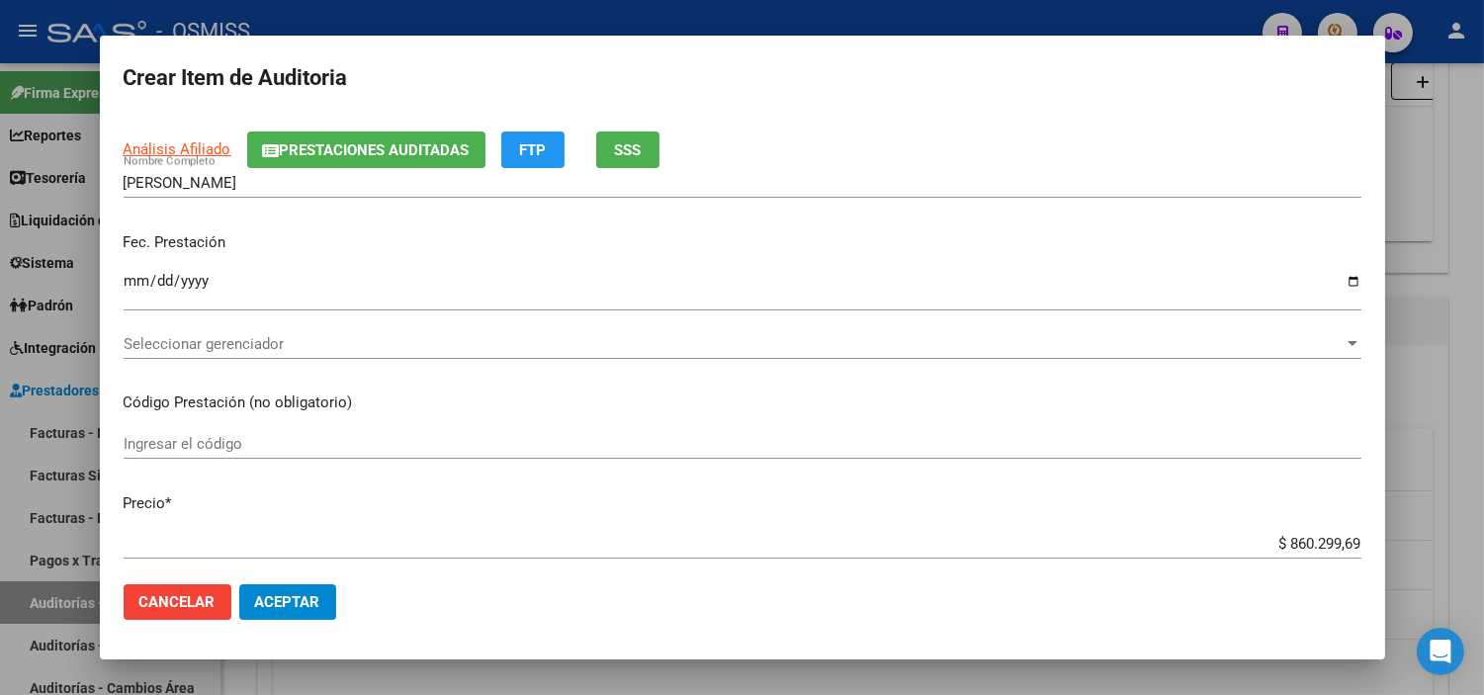
type input "27575063069"
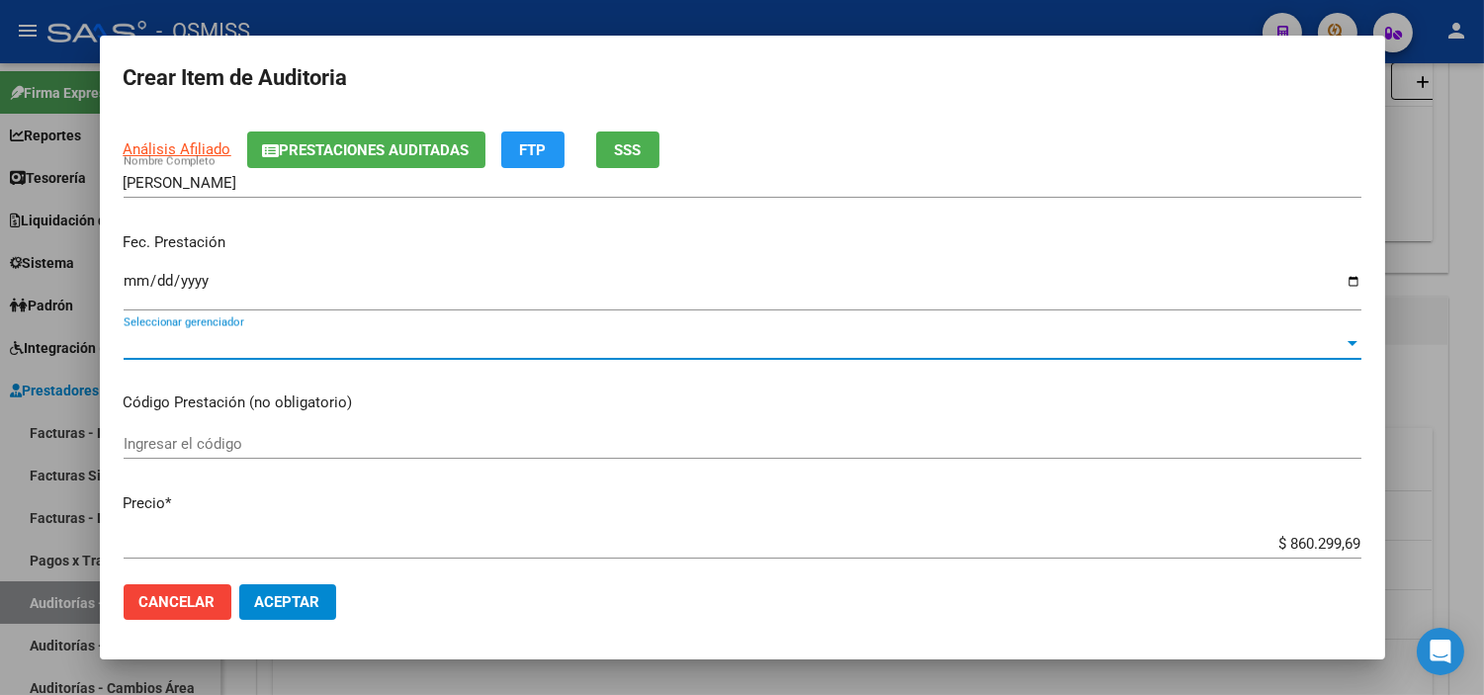
click at [271, 343] on span "Seleccionar gerenciador" at bounding box center [734, 344] width 1220 height 18
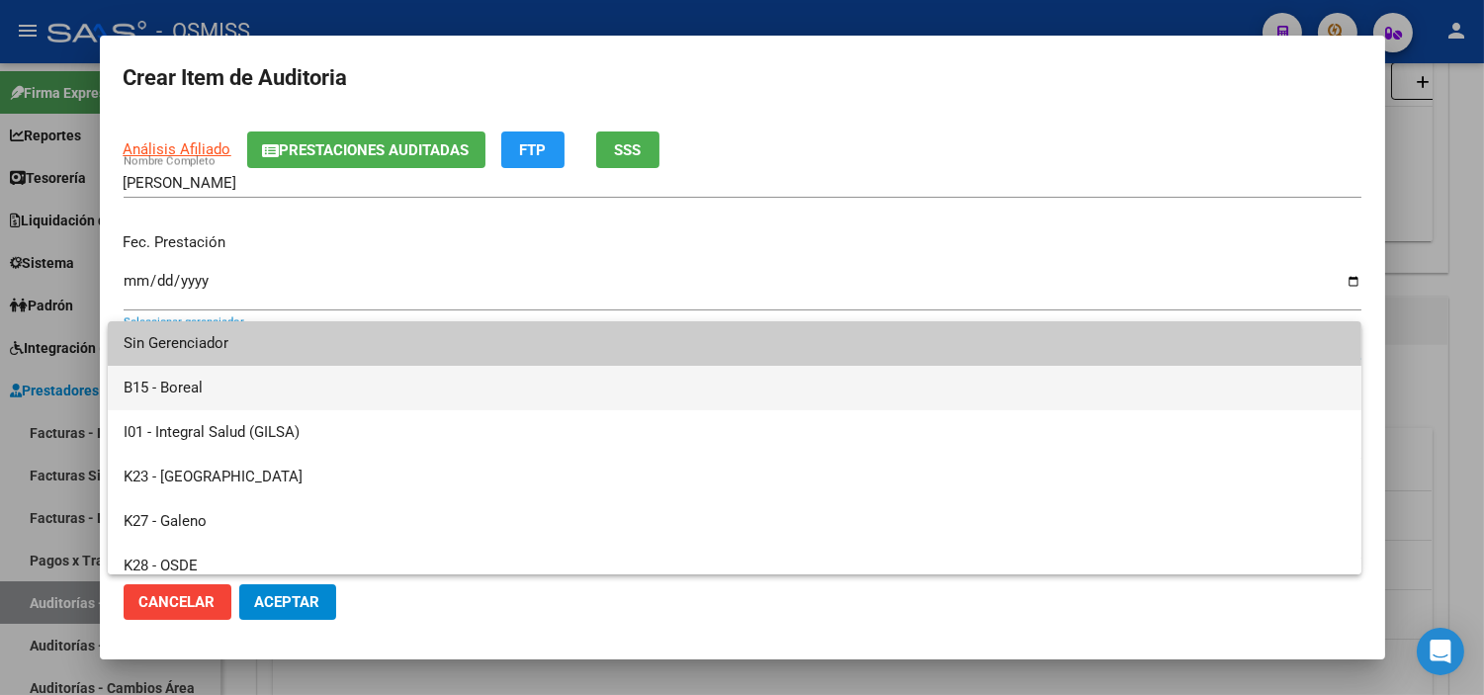
click at [278, 401] on span "B15 - Boreal" at bounding box center [735, 388] width 1222 height 44
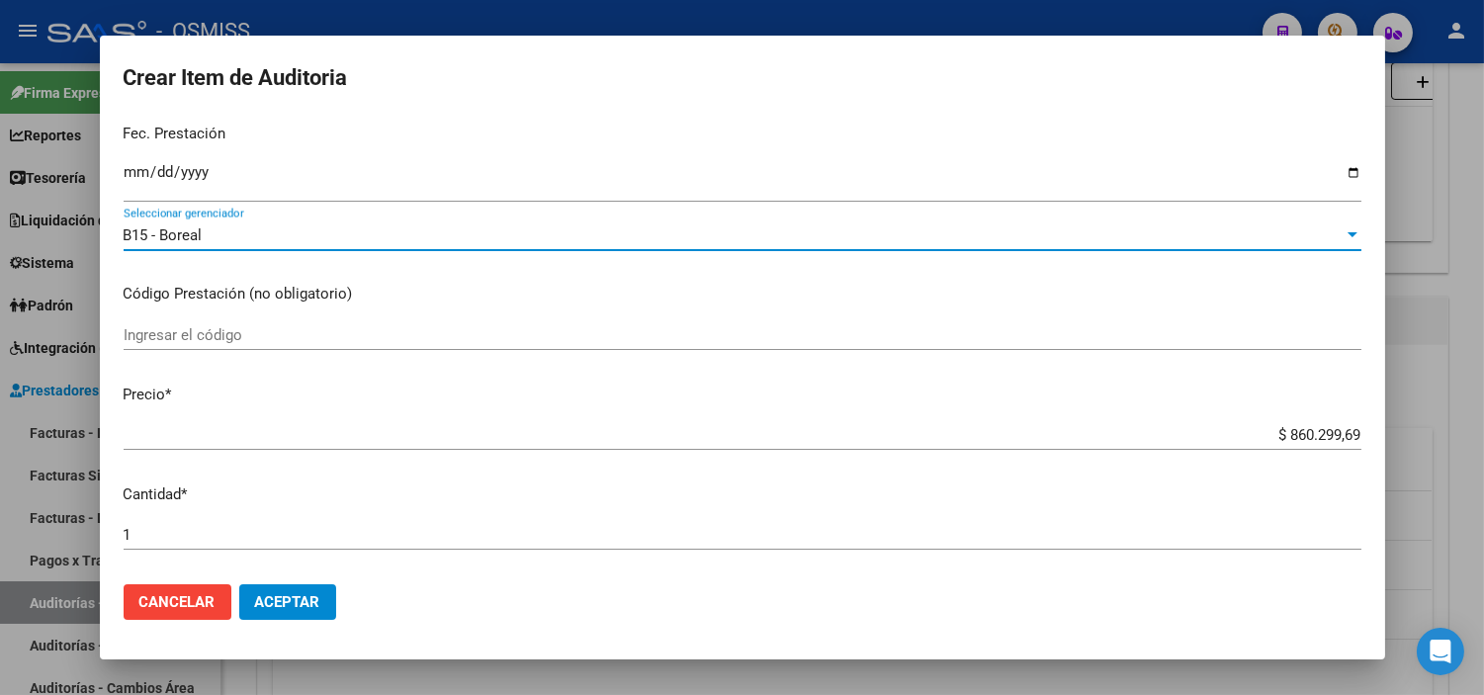
scroll to position [220, 0]
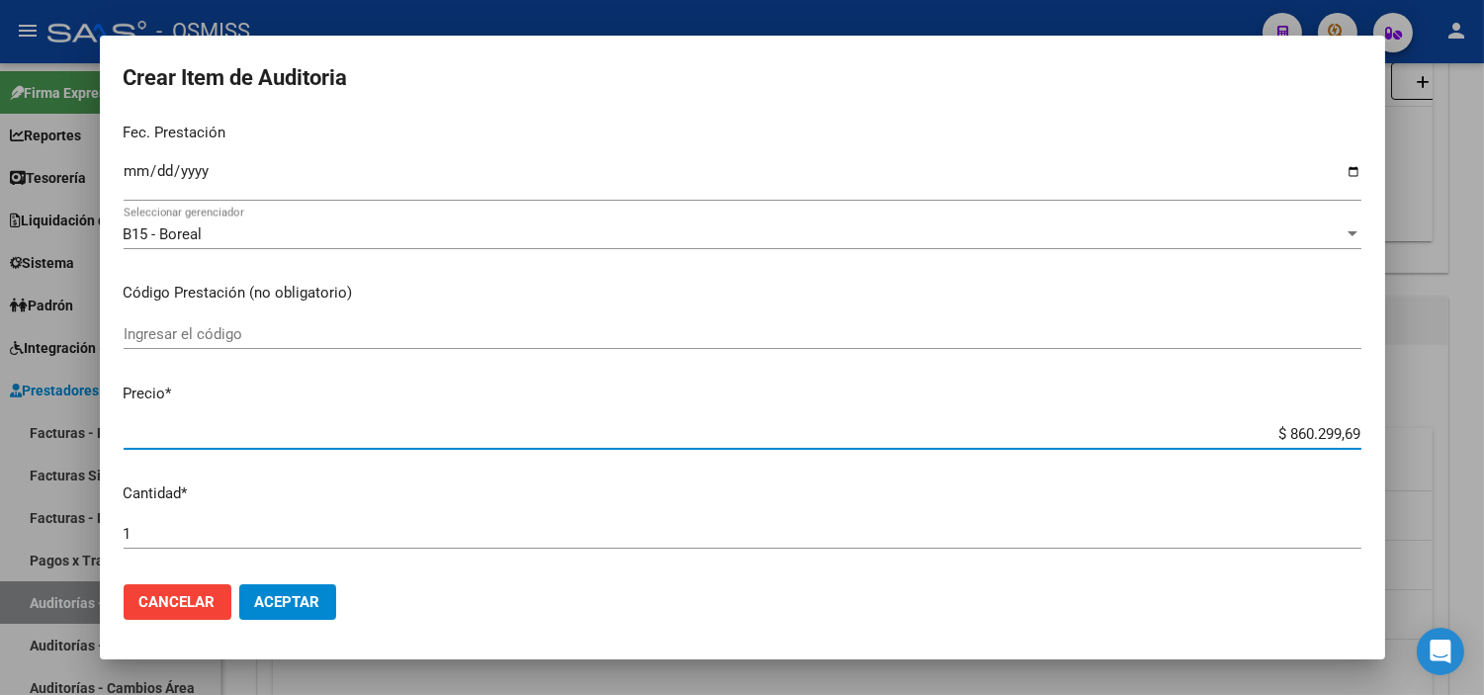
drag, startPoint x: 1272, startPoint y: 433, endPoint x: 1348, endPoint y: 428, distance: 76.3
click at [1348, 428] on app-form-text-field "Precio * $ 860.299,69 Ingresar el precio" at bounding box center [751, 413] width 1254 height 61
paste input "176490"
type input "$ 1.764,90"
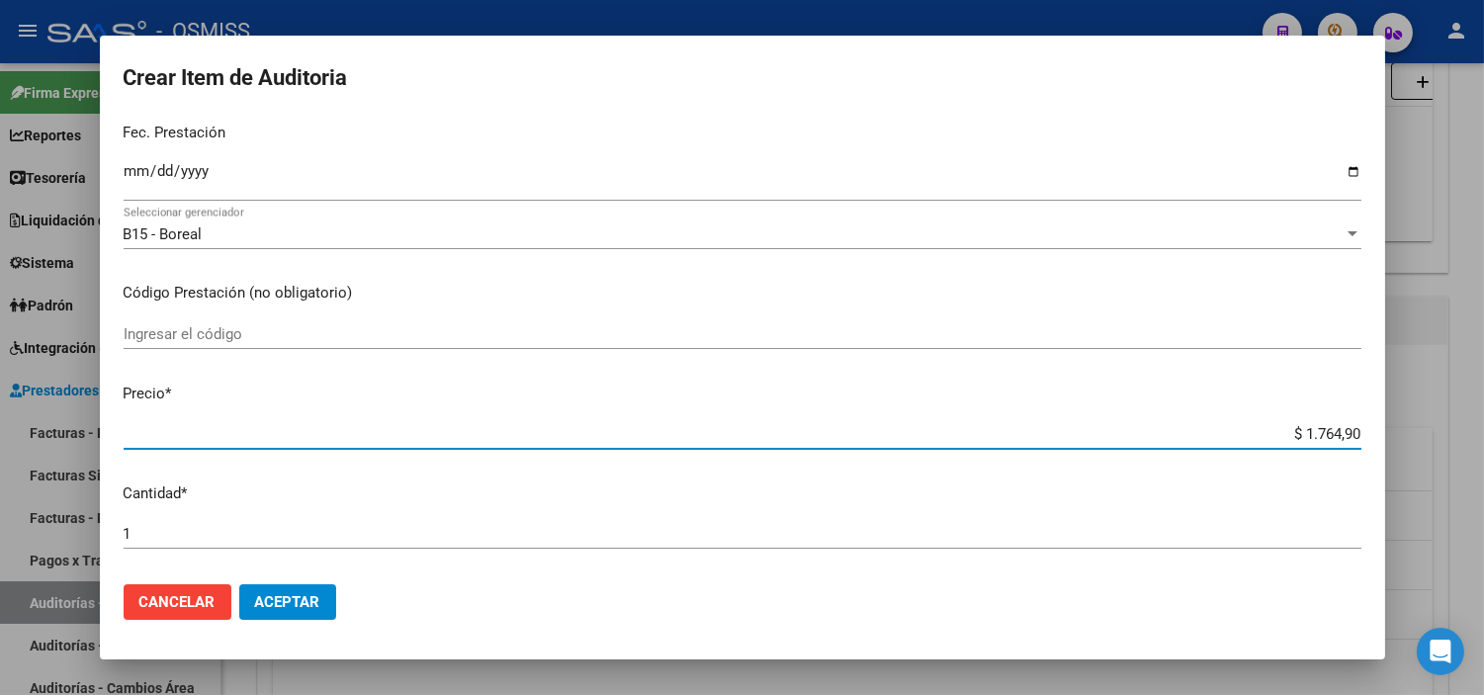
type input "$ 1.764,90"
click at [785, 504] on p "Cantidad *" at bounding box center [743, 494] width 1238 height 23
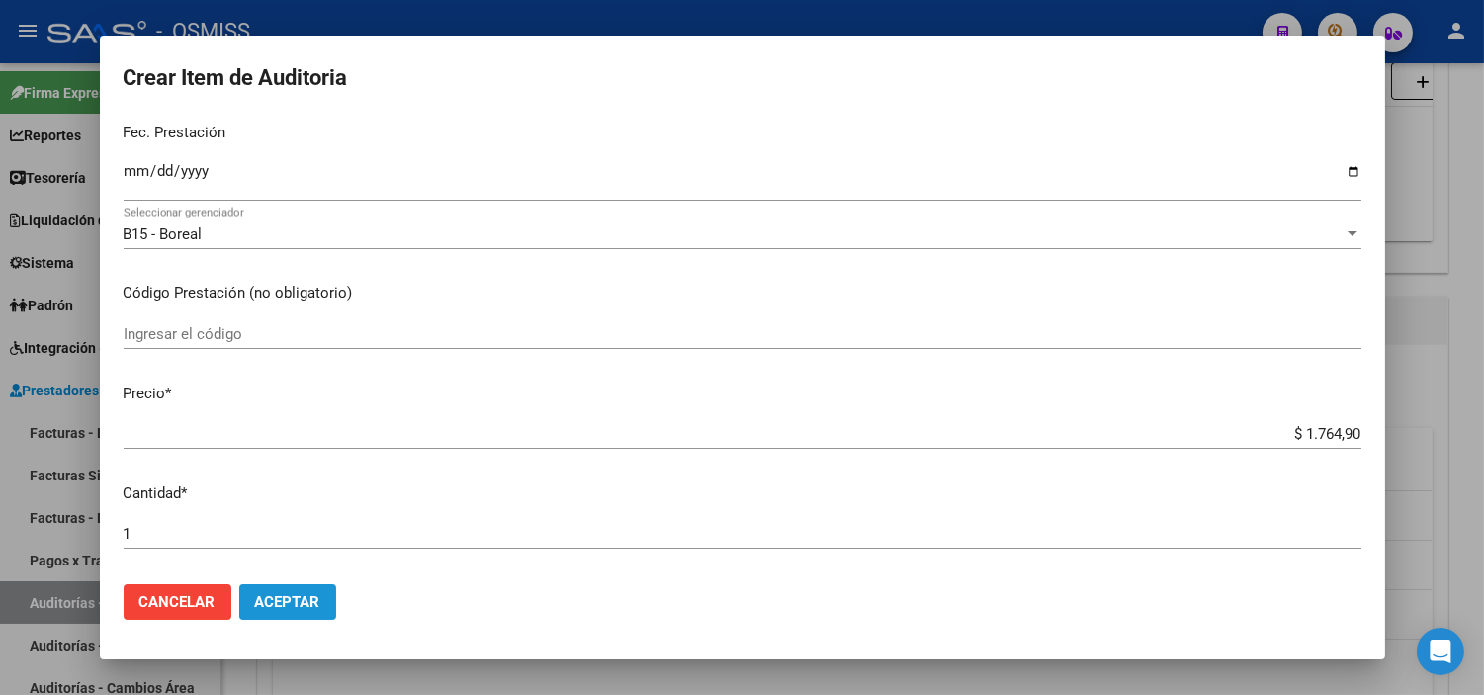
click at [295, 600] on span "Aceptar" at bounding box center [287, 602] width 65 height 18
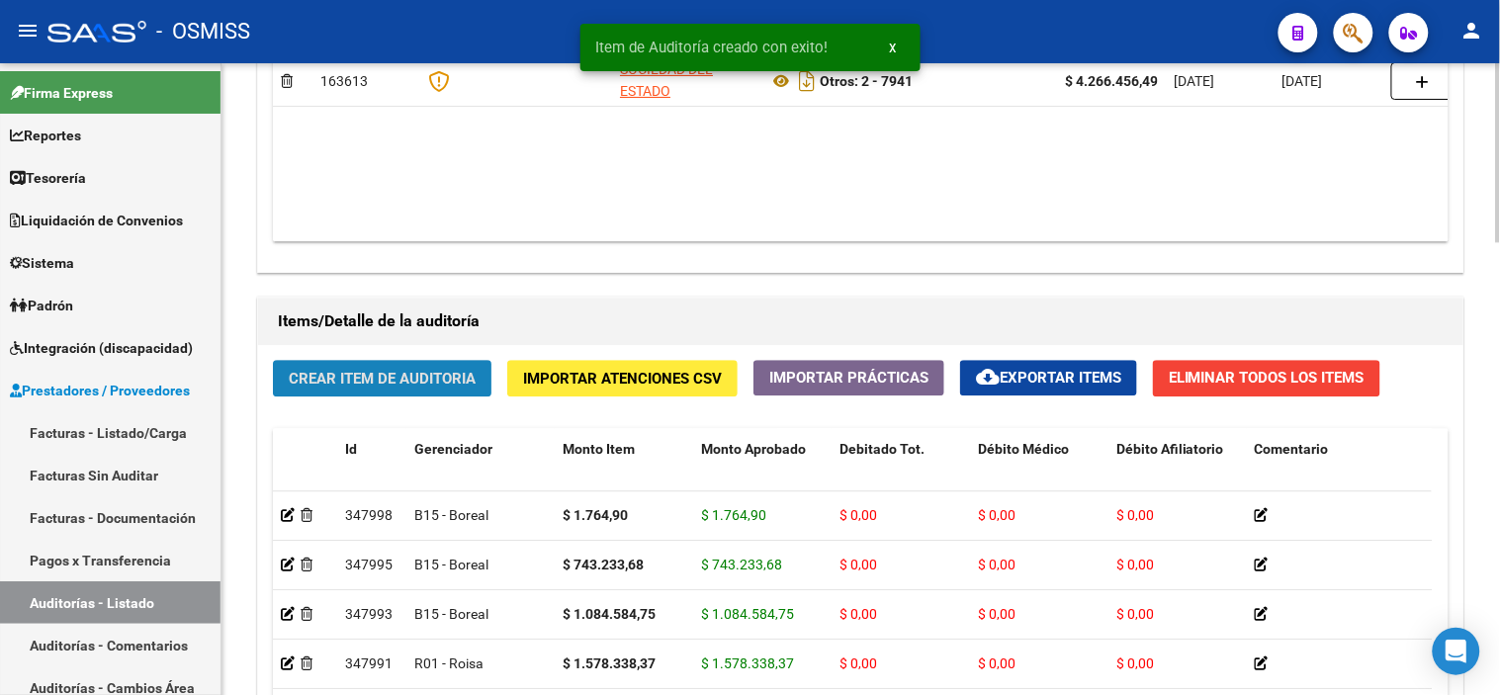
click at [411, 386] on span "Crear Item de Auditoria" at bounding box center [382, 379] width 187 height 18
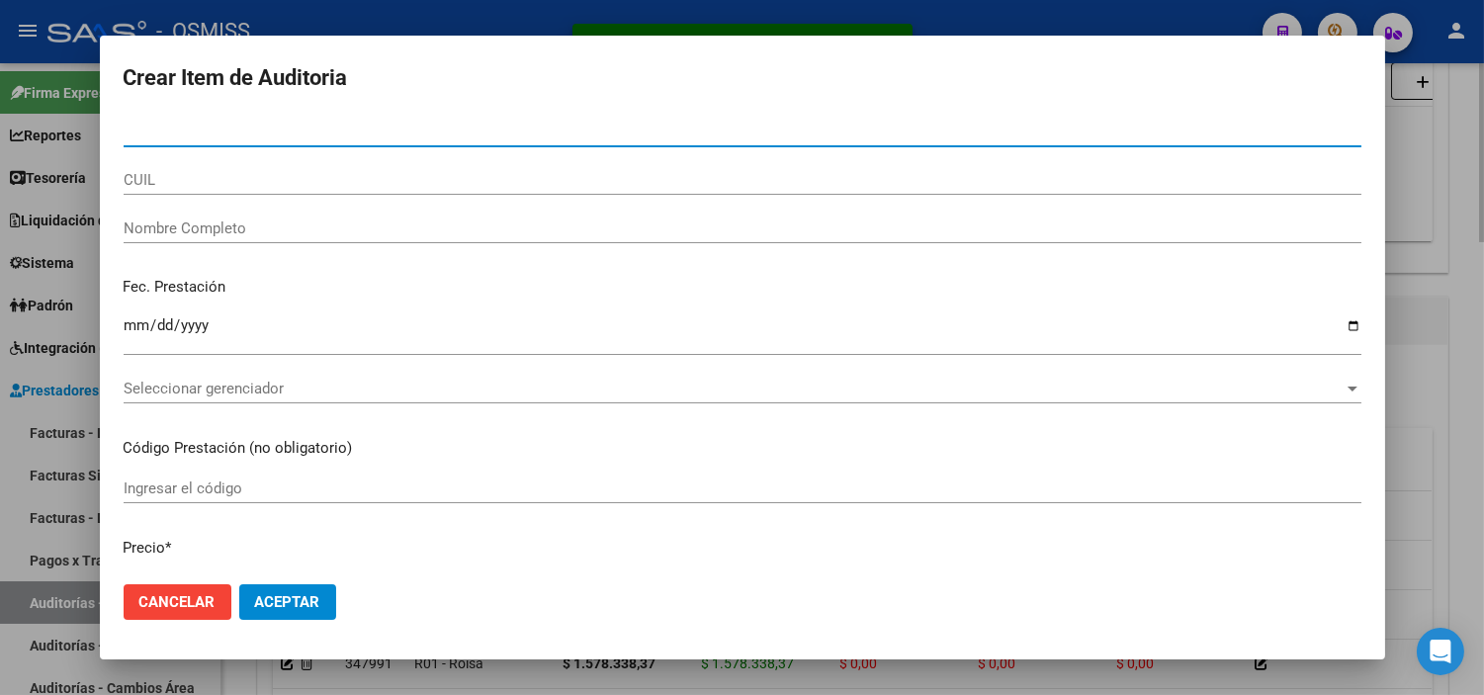
paste input "27599393310"
type input "27599393310"
click at [279, 131] on input "27599393310" at bounding box center [743, 132] width 1238 height 18
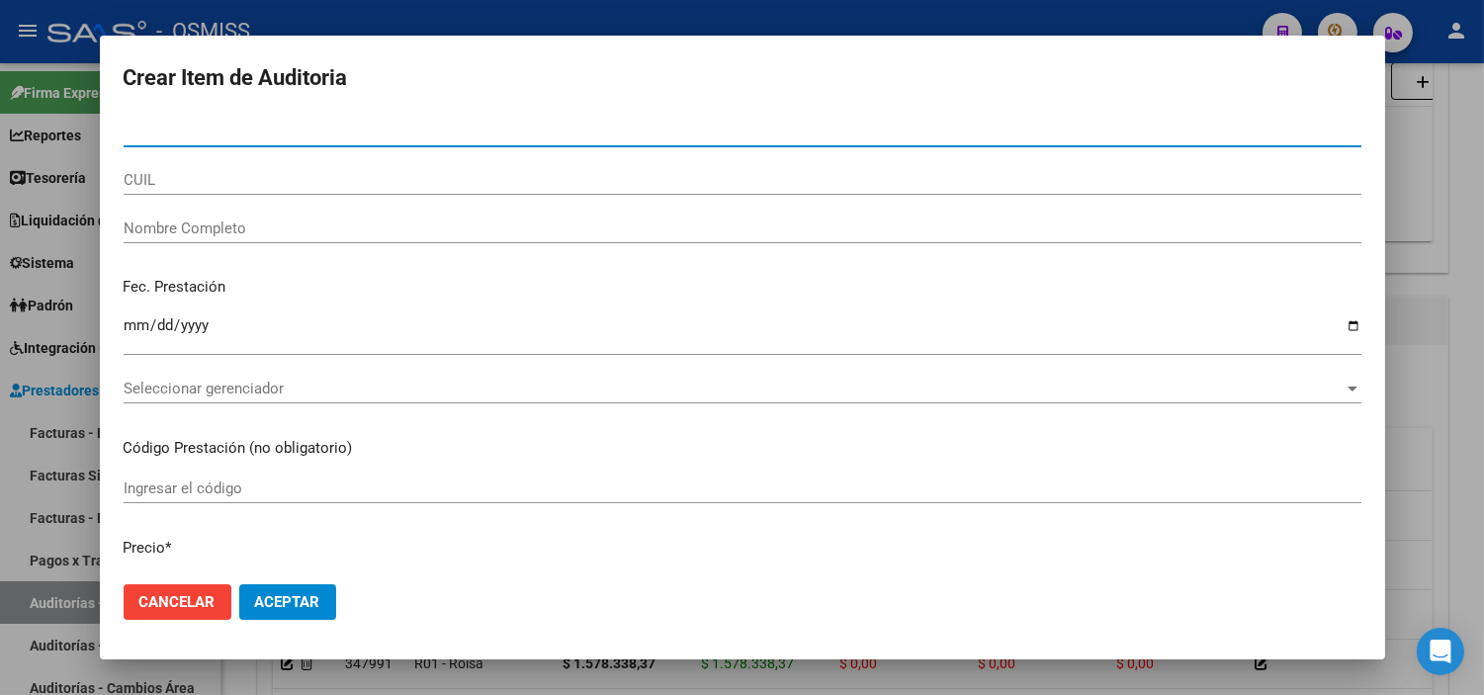
click at [273, 184] on input "CUIL" at bounding box center [743, 180] width 1238 height 18
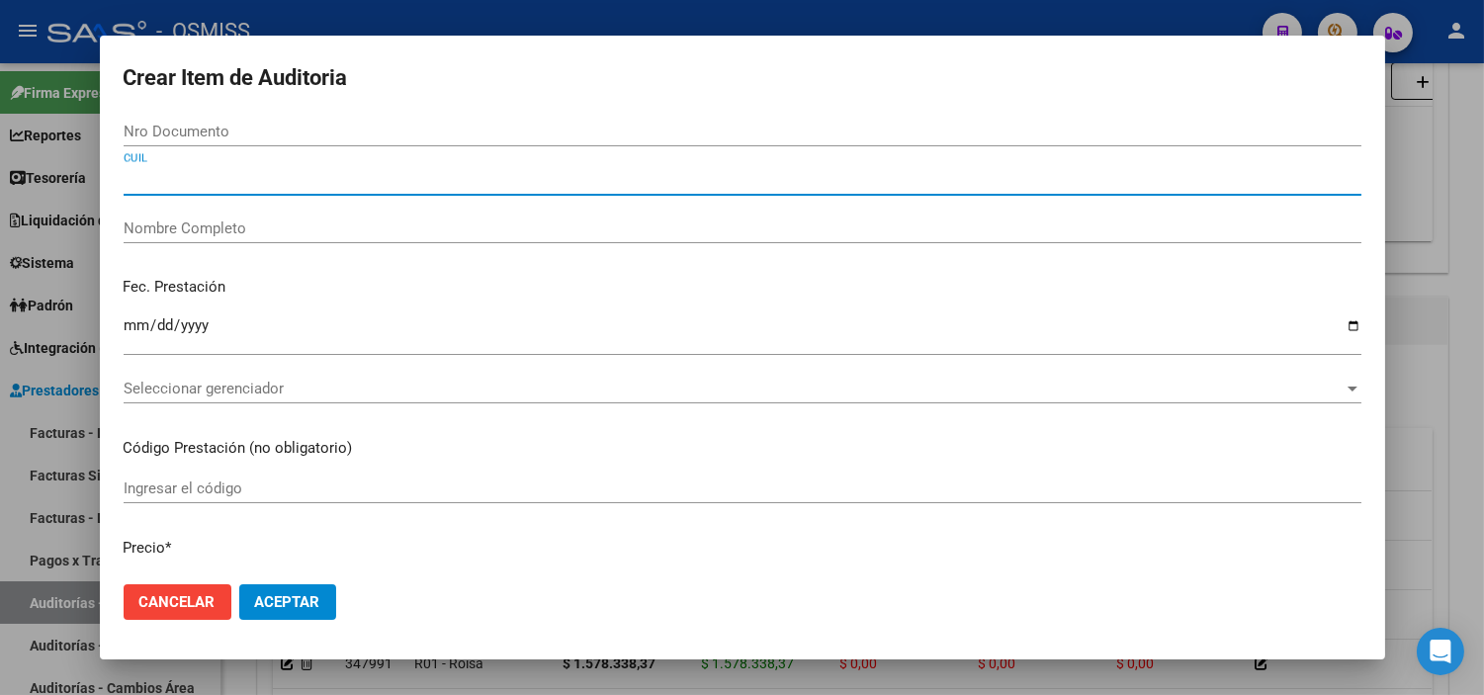
paste input "27599393310"
type input "27599393310"
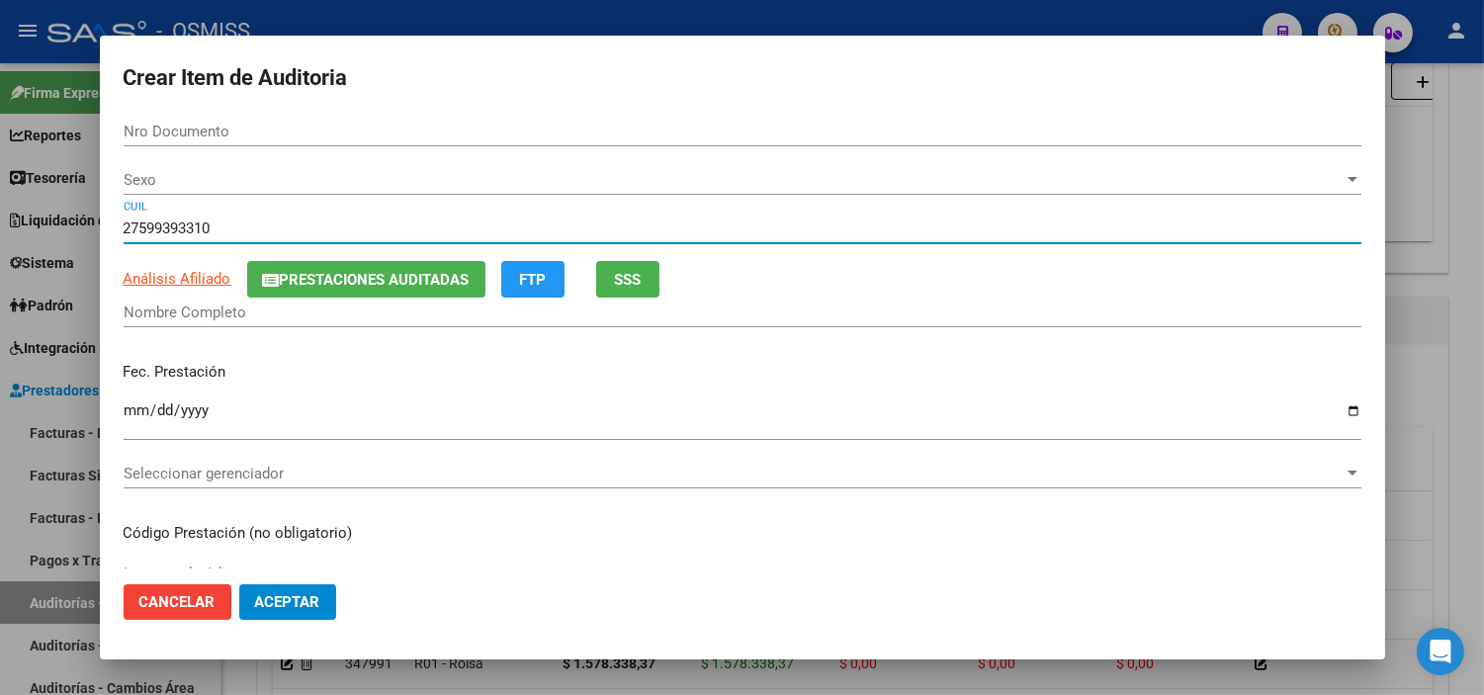
type input "59939331"
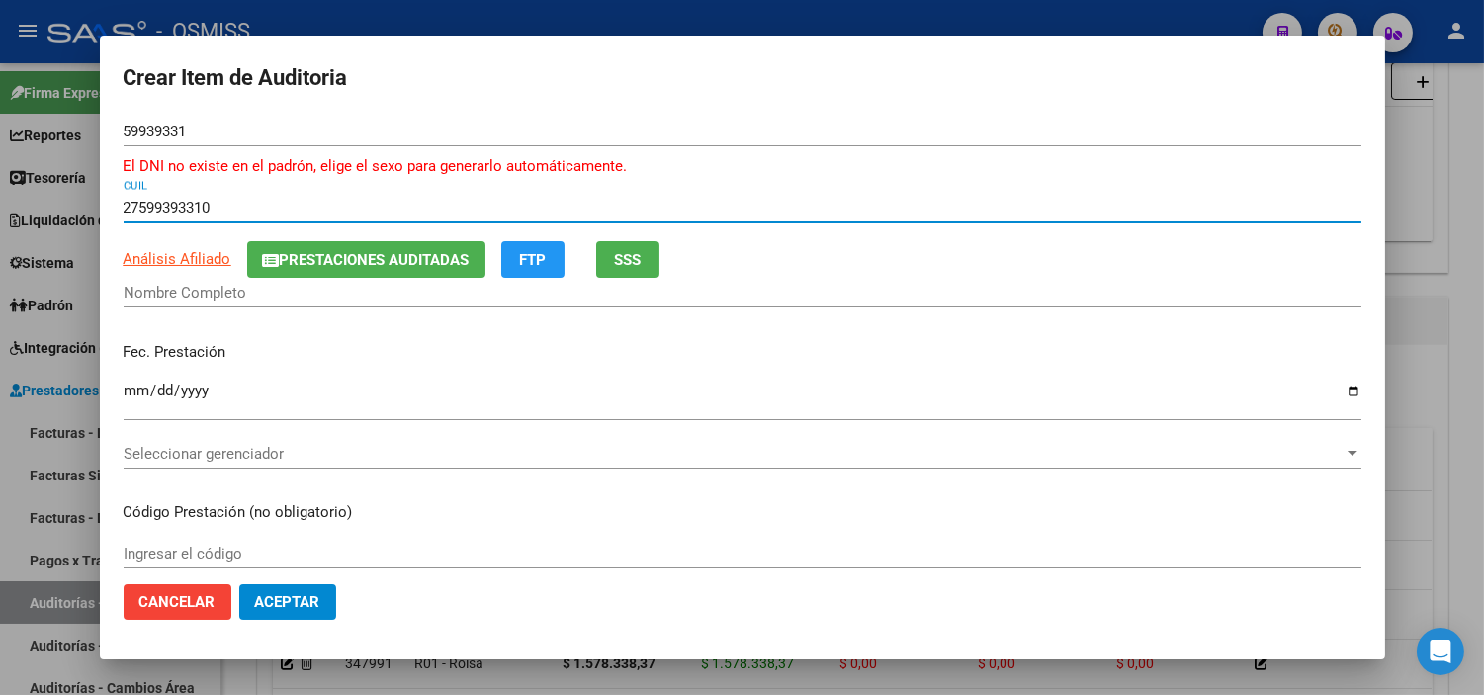
type input "27599393310"
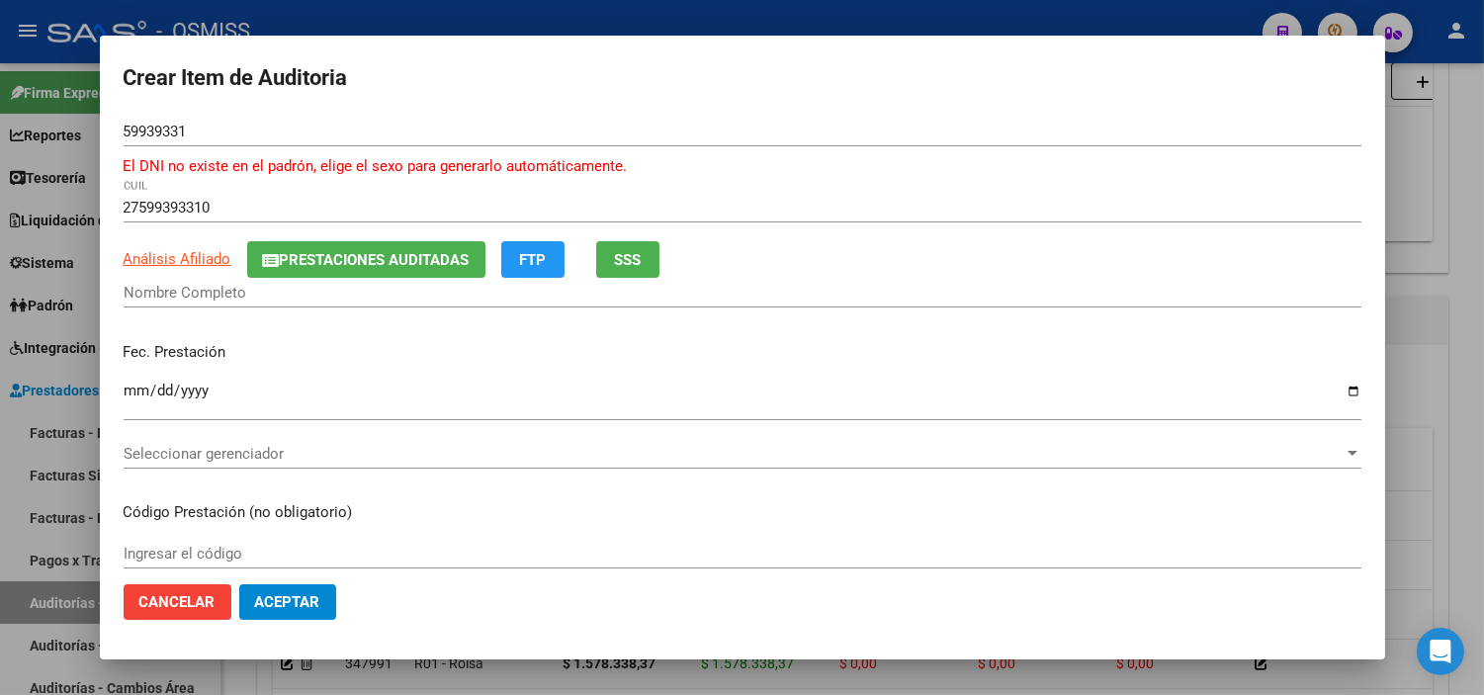
click at [238, 350] on p "Fec. Prestación" at bounding box center [743, 352] width 1238 height 23
click at [292, 289] on input "Nombre Completo" at bounding box center [743, 293] width 1238 height 18
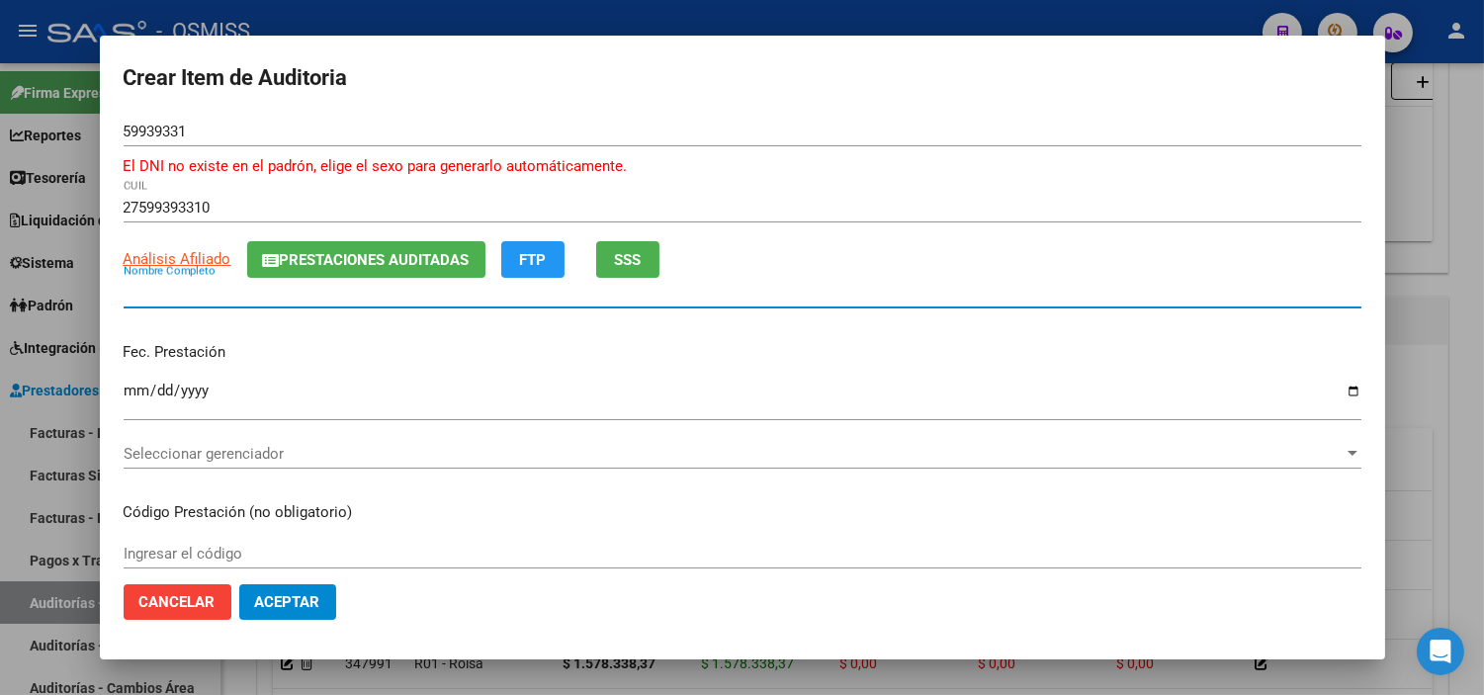
paste input "[PERSON_NAME]"
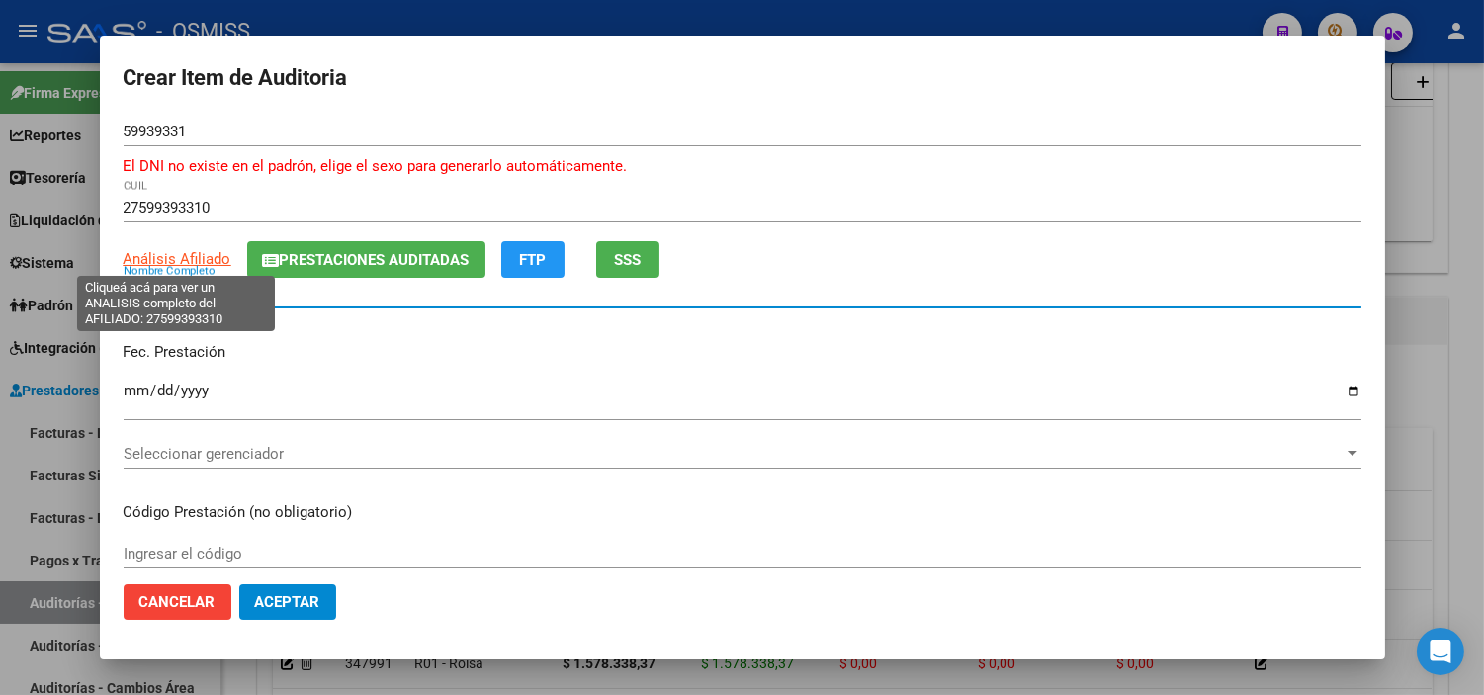
type input "[PERSON_NAME]"
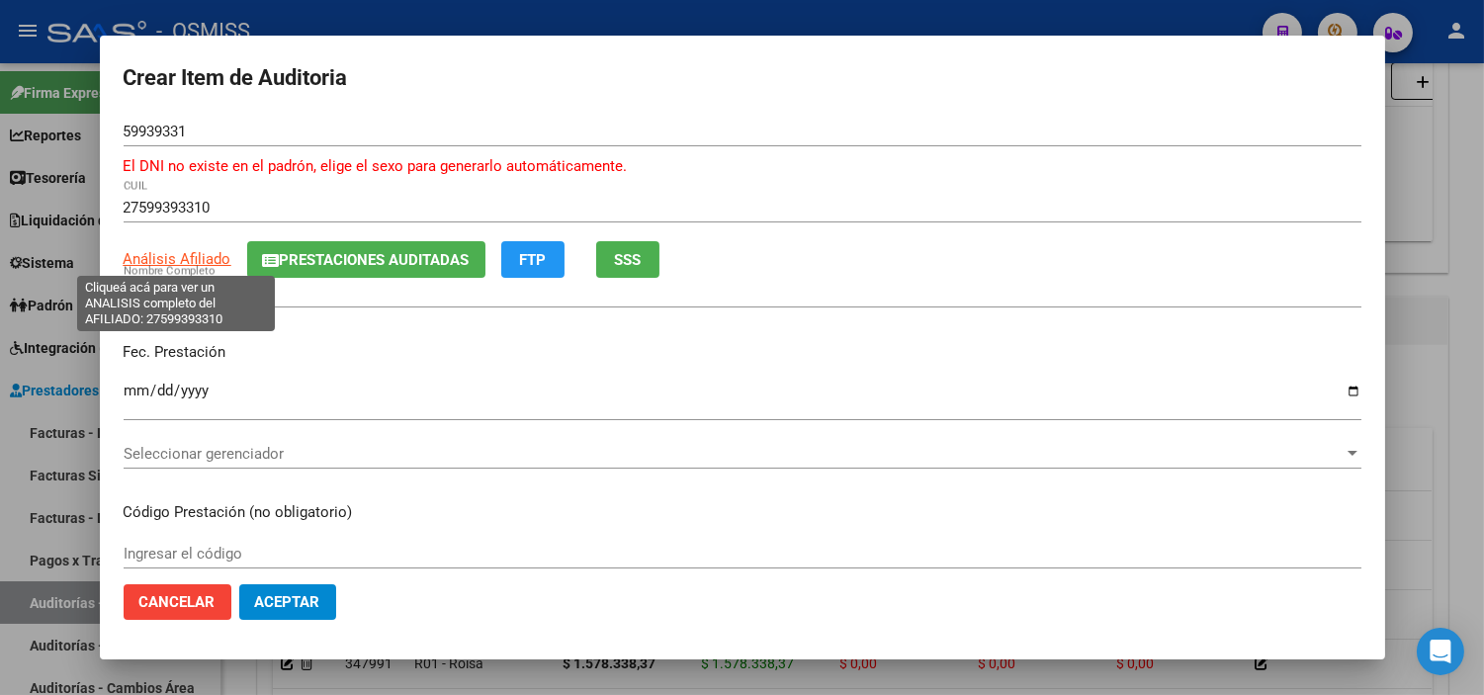
click at [179, 250] on span "Análisis Afiliado" at bounding box center [178, 259] width 108 height 18
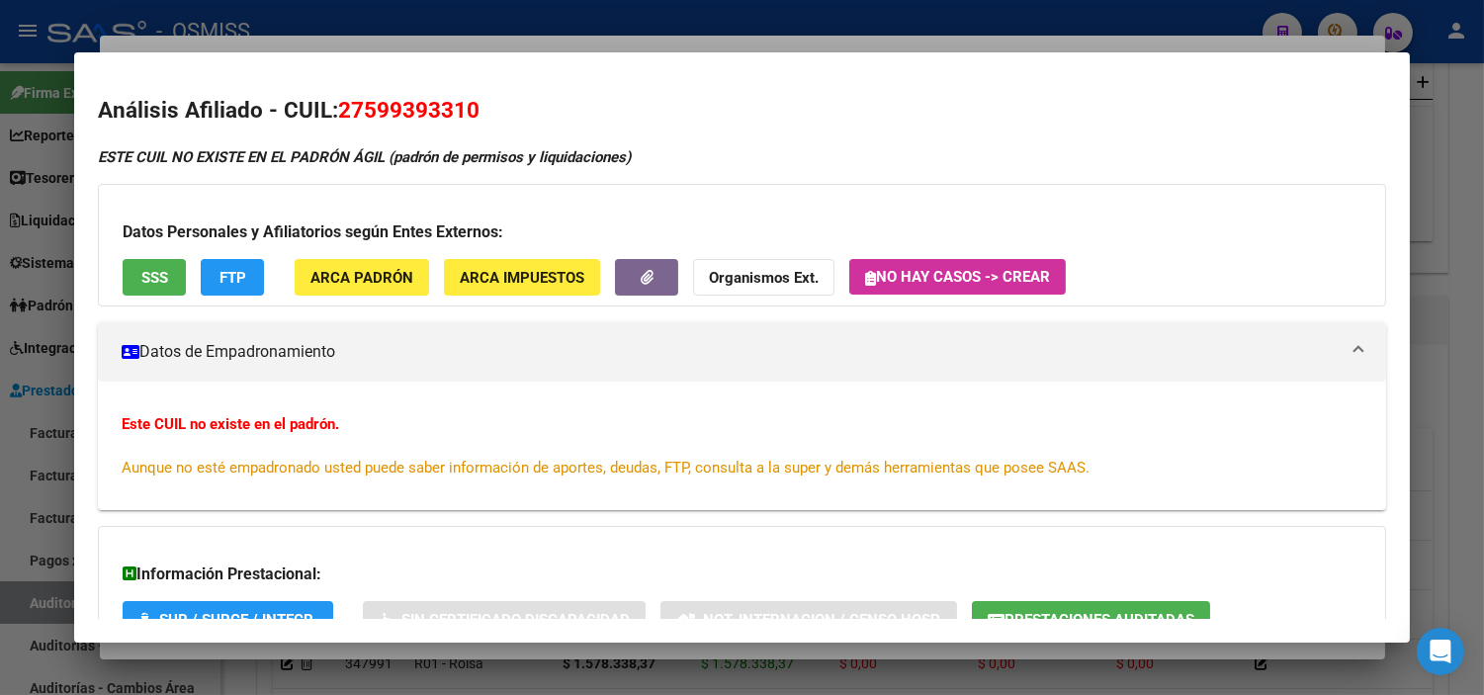
click at [74, 361] on mat-dialog-content "Análisis Afiliado - CUIL: 27599393310 ESTE CUIL NO EXISTE EN EL PADRÓN ÁGIL (pa…" at bounding box center [742, 348] width 1336 height 544
click at [11, 361] on div at bounding box center [742, 347] width 1484 height 695
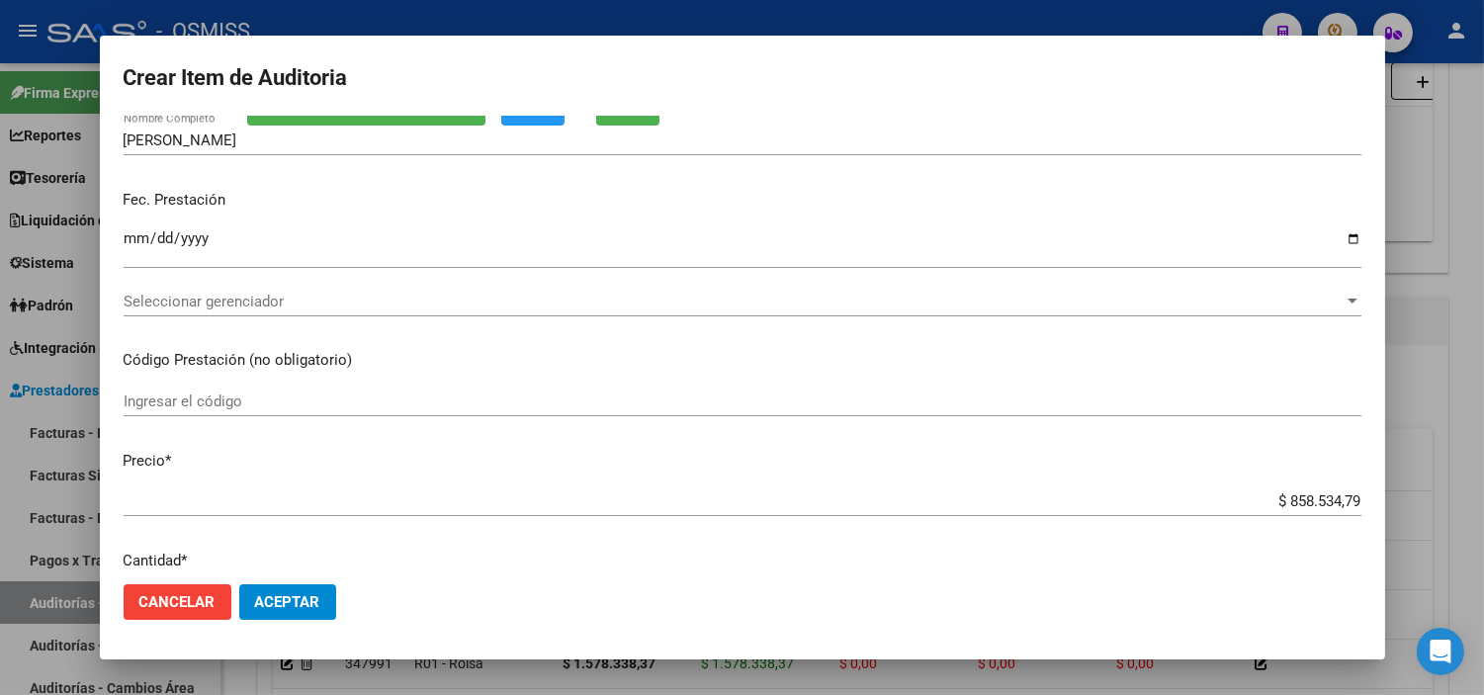
scroll to position [0, 0]
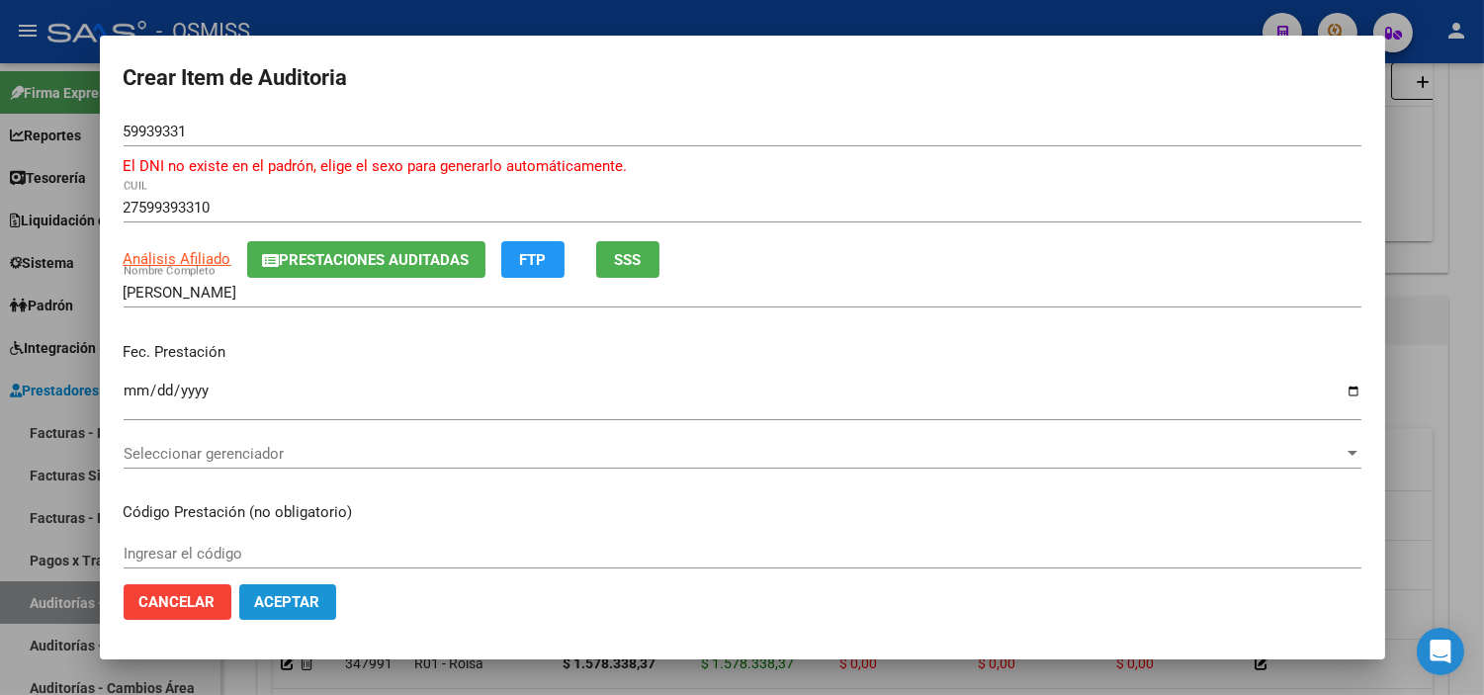
click at [257, 606] on span "Aceptar" at bounding box center [287, 602] width 65 height 18
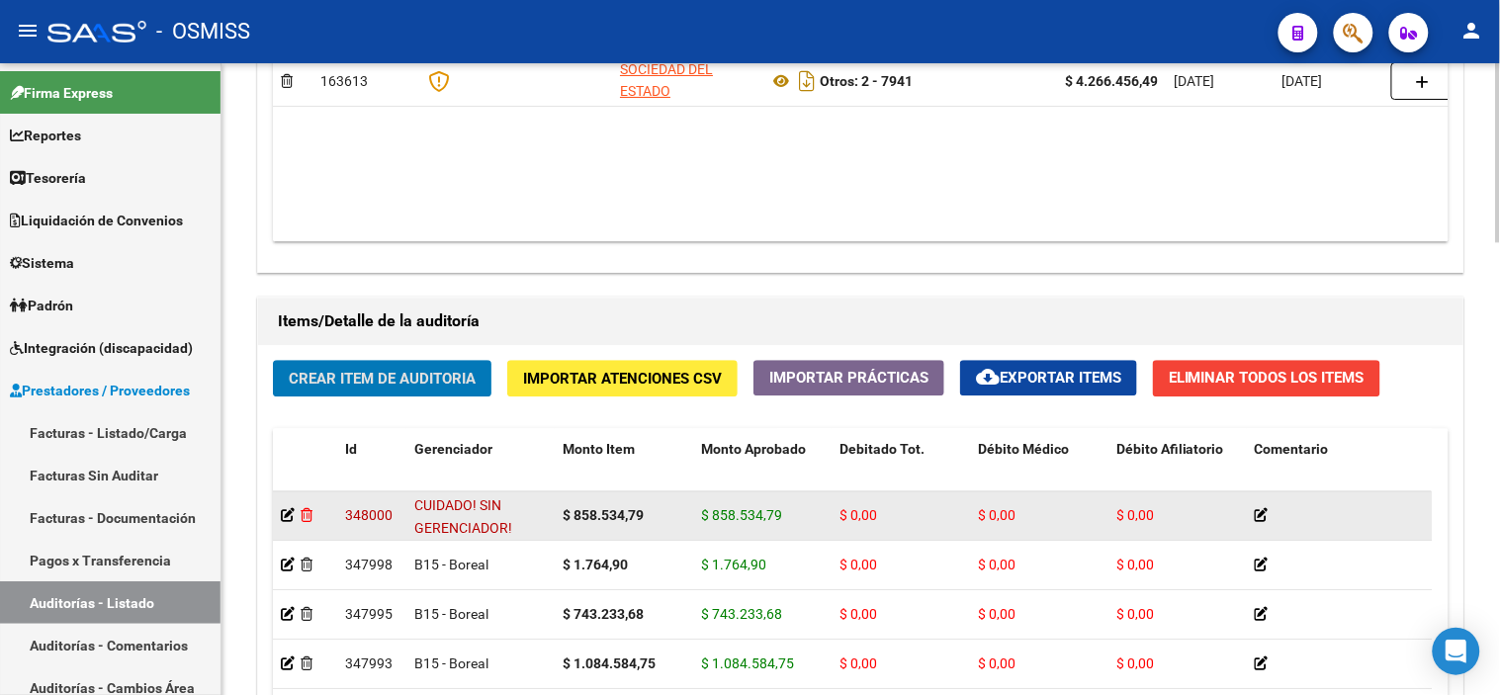
click at [304, 518] on icon at bounding box center [307, 515] width 12 height 14
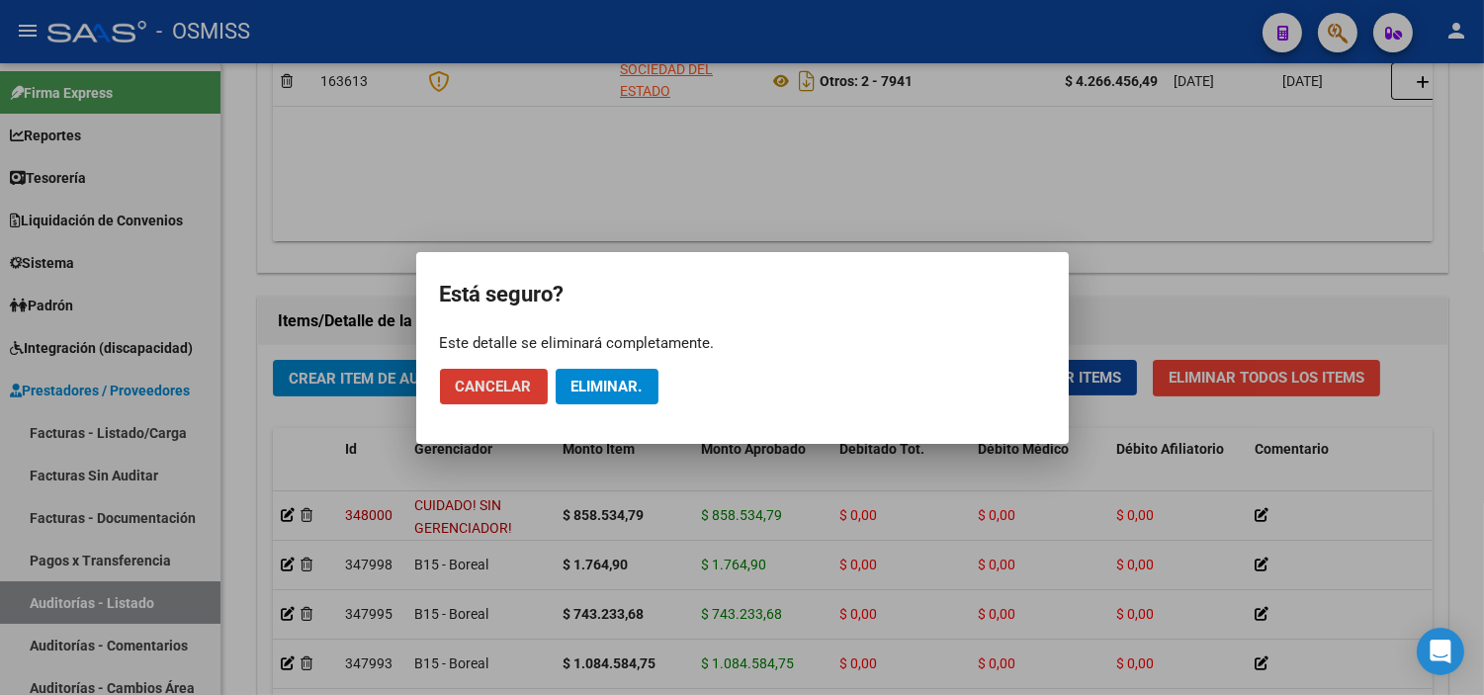
click at [630, 378] on span "Eliminar." at bounding box center [607, 387] width 71 height 18
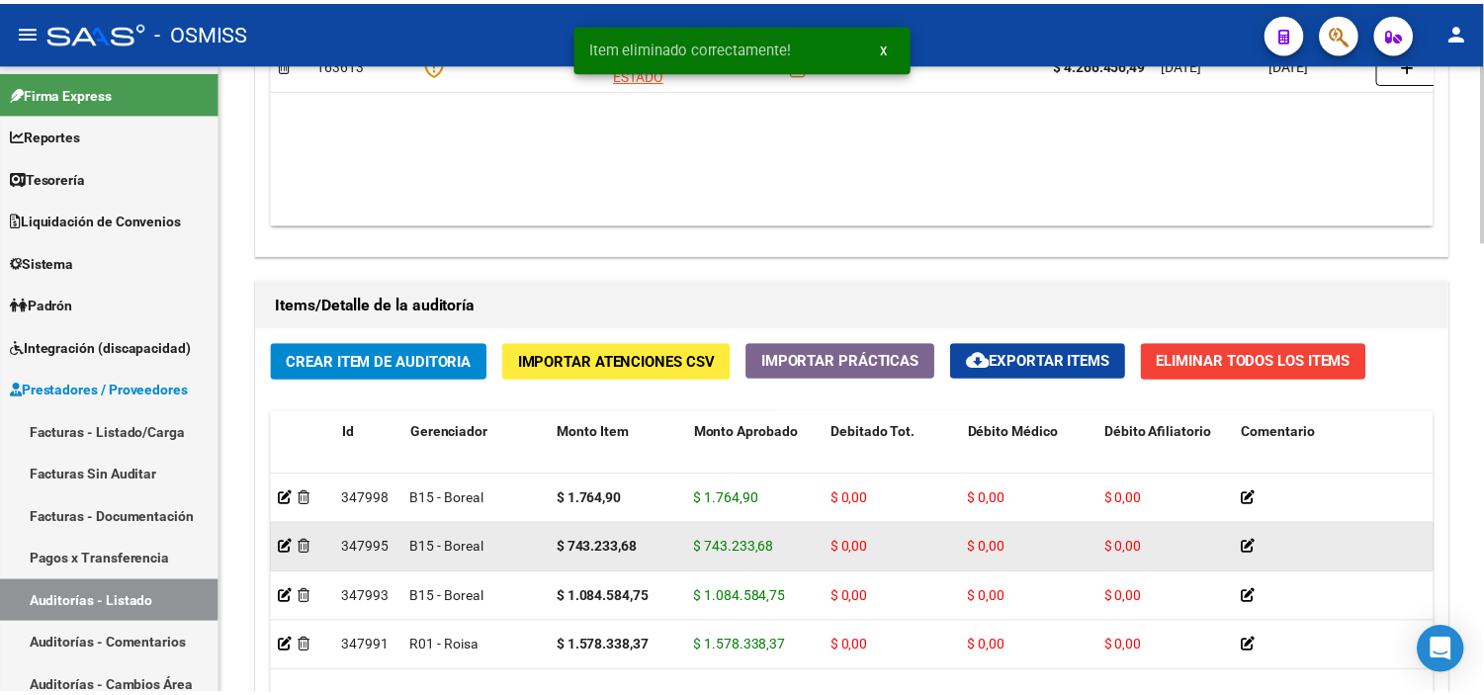
scroll to position [1209, 0]
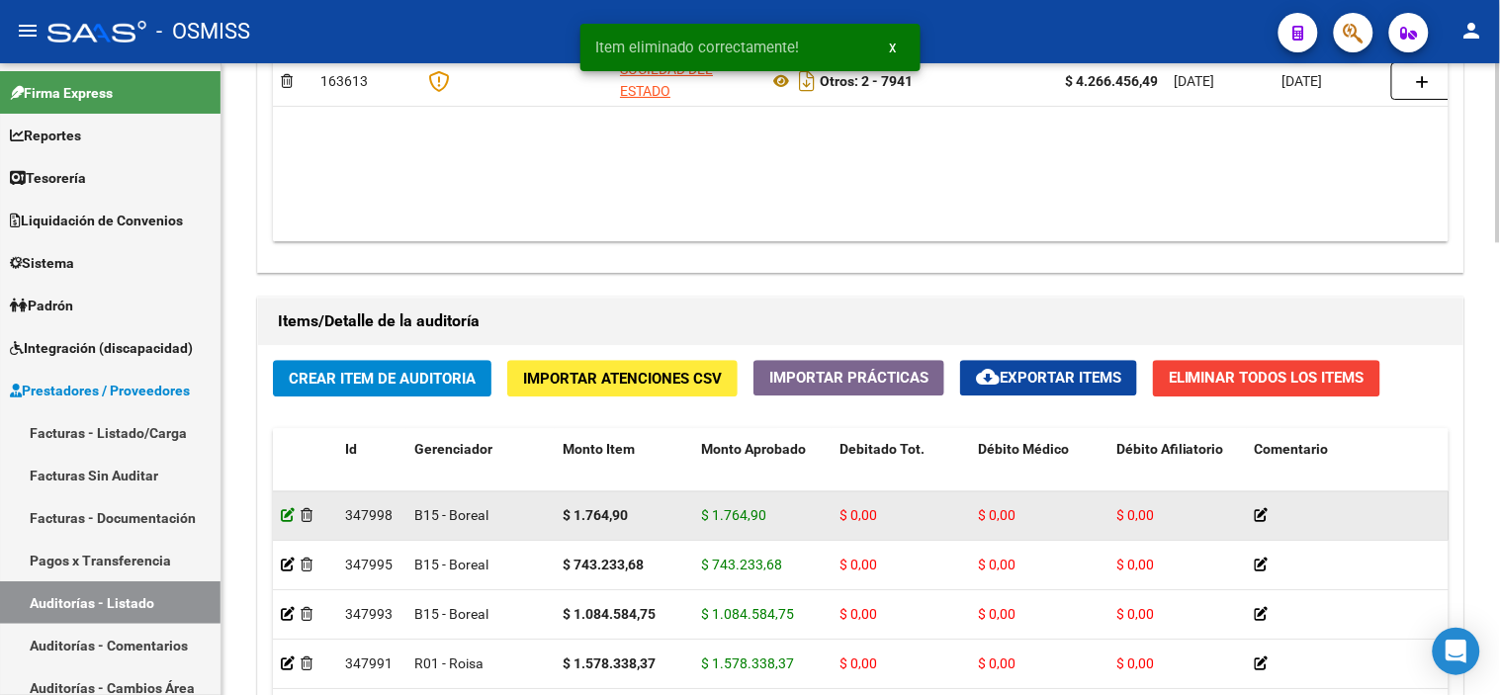
click at [288, 518] on icon at bounding box center [288, 515] width 14 height 14
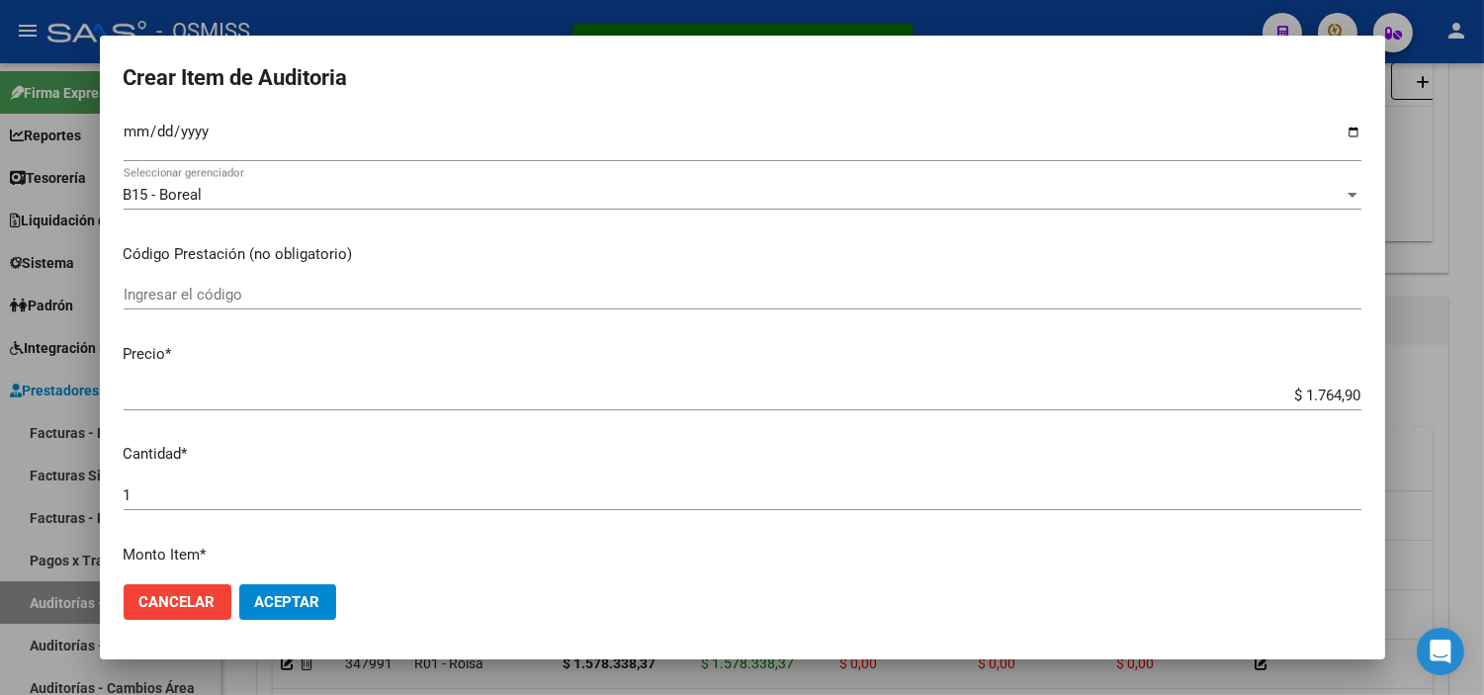
scroll to position [220, 0]
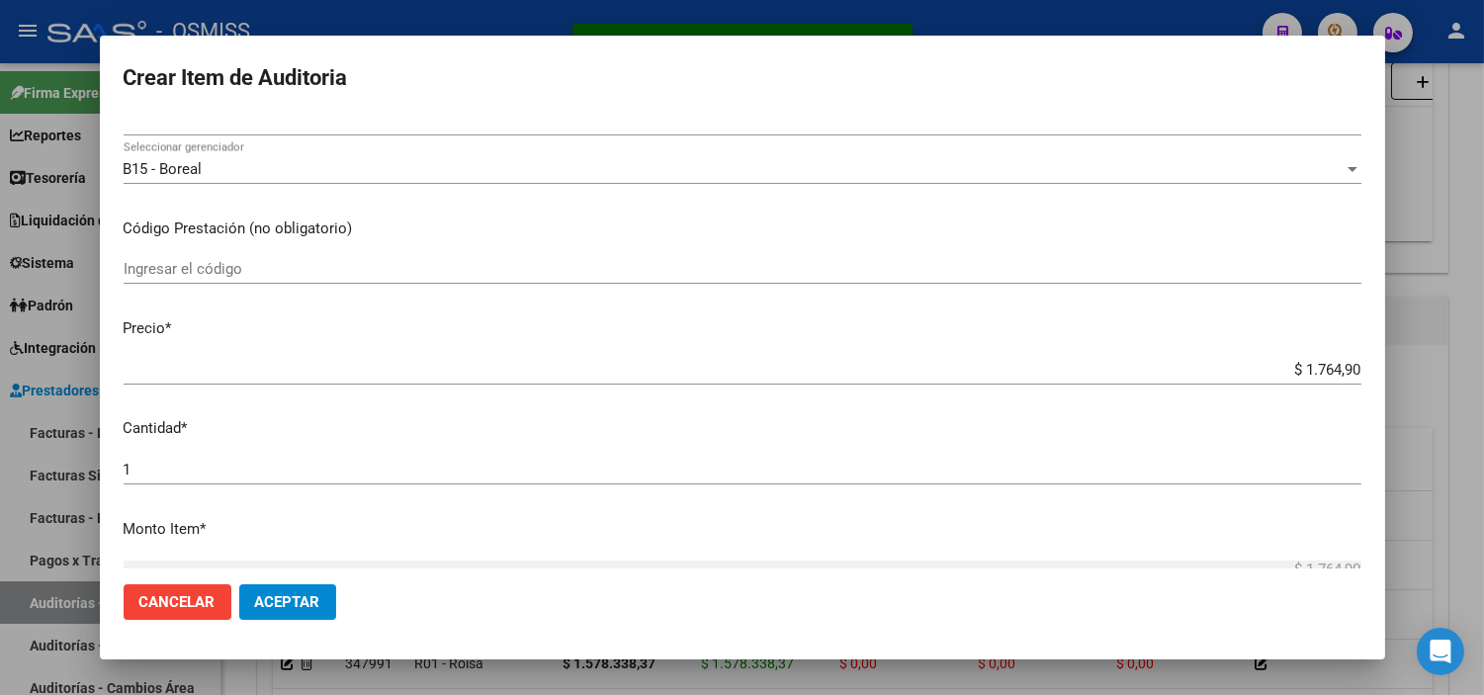
click at [1342, 371] on input "$ 1.764,90" at bounding box center [743, 370] width 1238 height 18
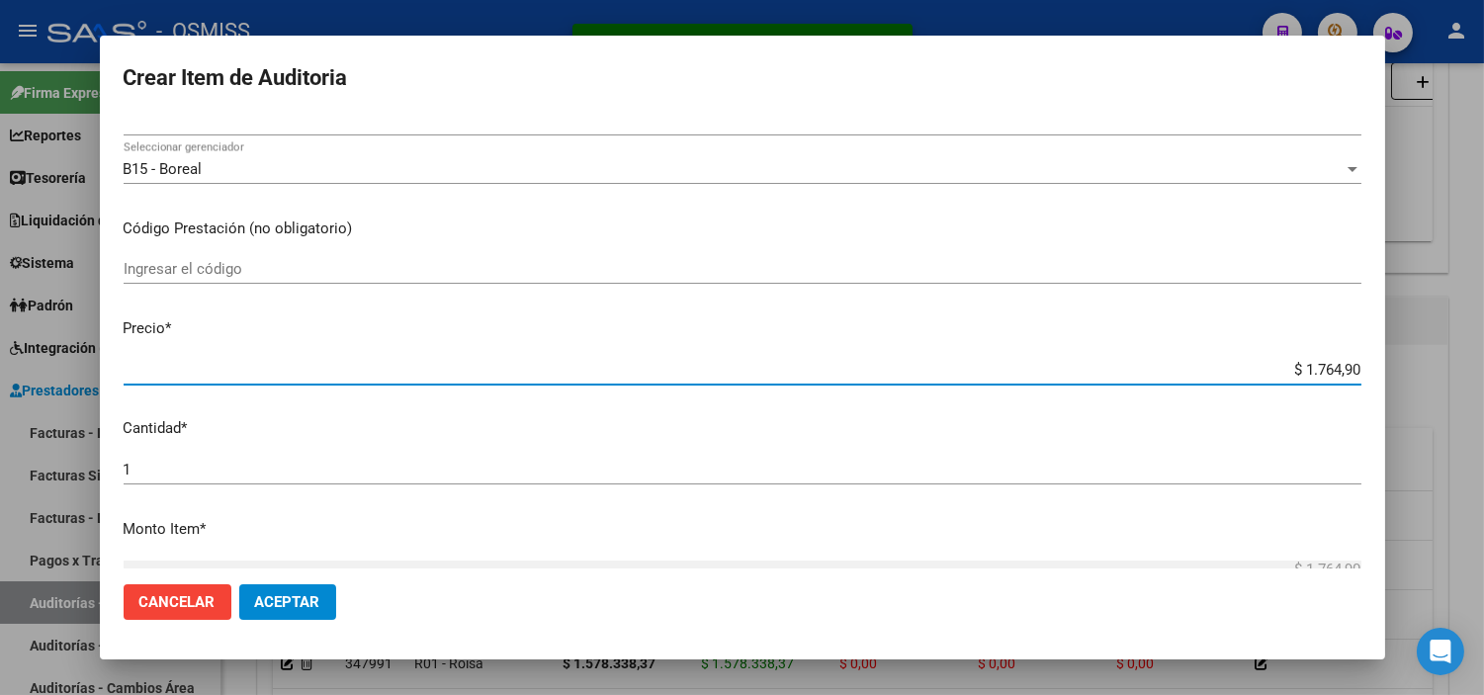
click at [1342, 371] on input "$ 1.764,90" at bounding box center [743, 370] width 1238 height 18
paste input "1764"
type input "$ 17.649,00"
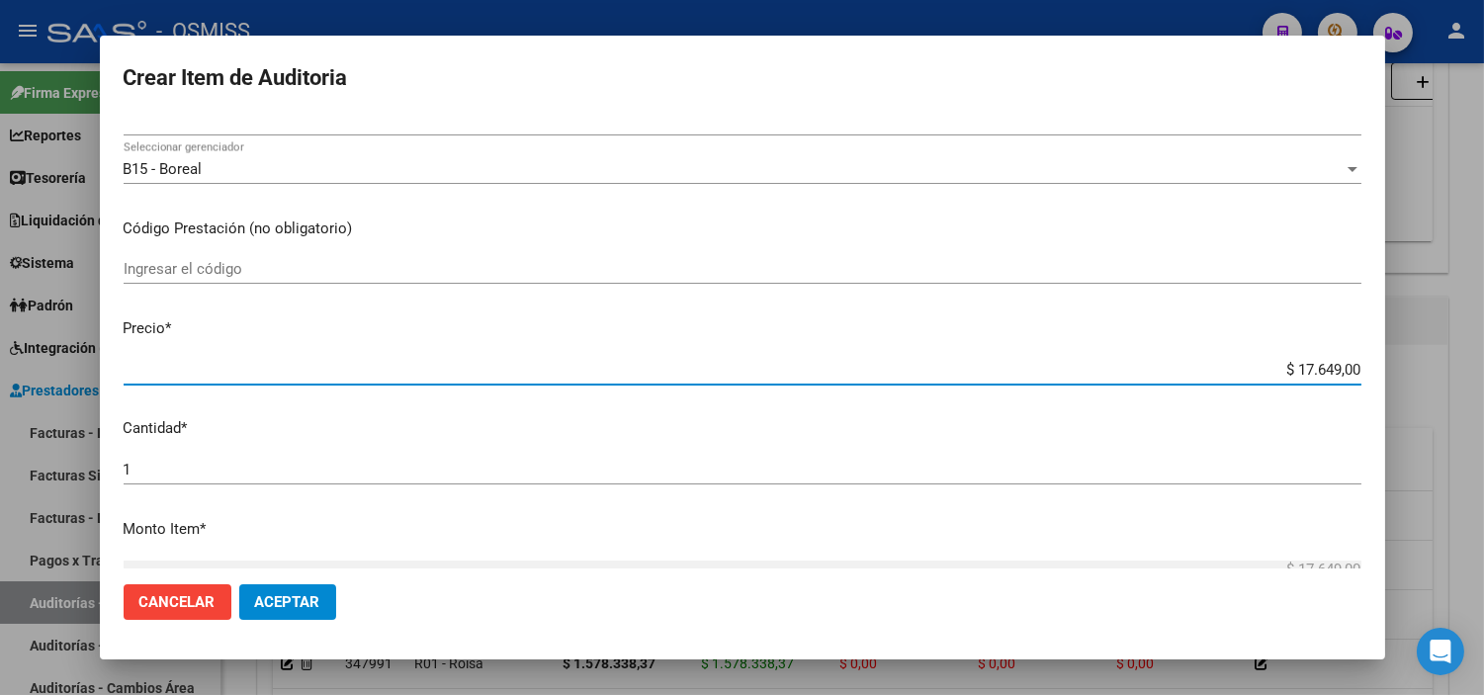
type input "$ 176.490,00"
click at [297, 599] on span "Aceptar" at bounding box center [287, 602] width 65 height 18
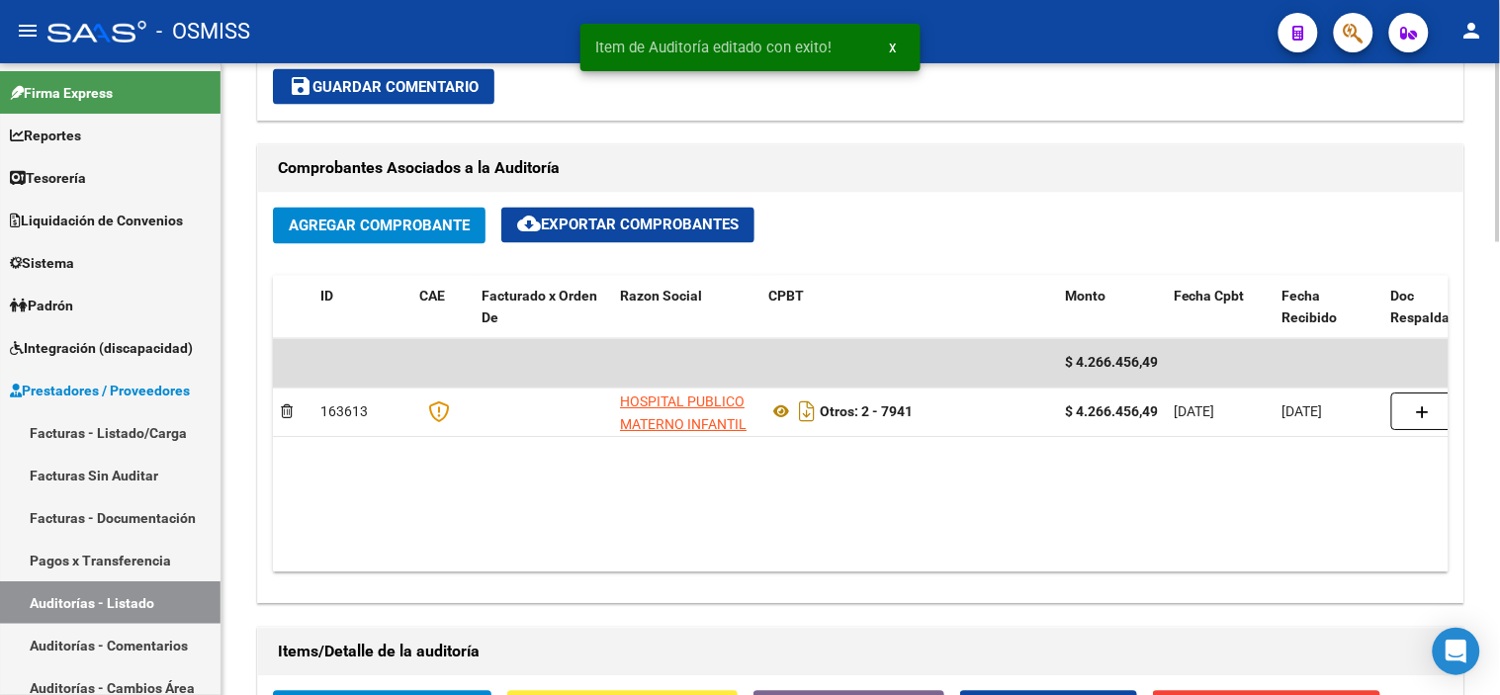
scroll to position [989, 0]
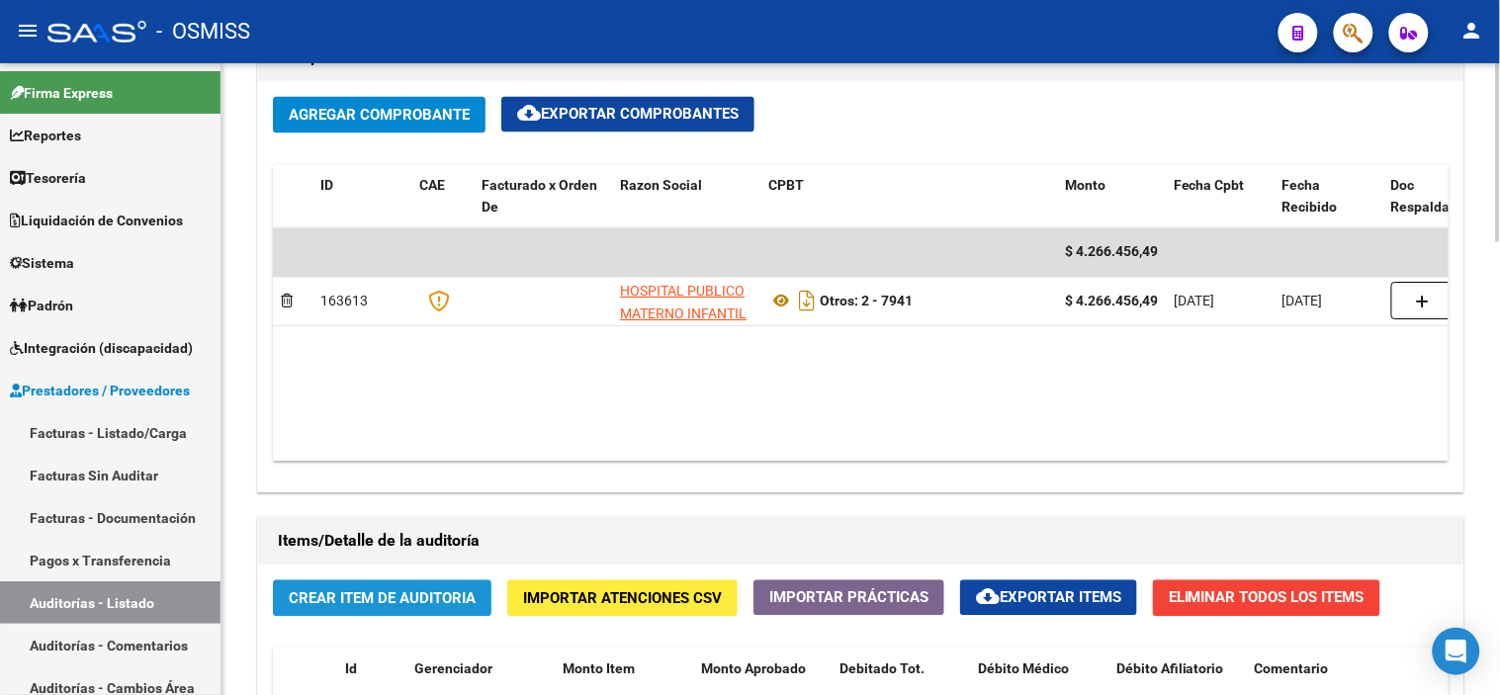
click at [407, 599] on span "Crear Item de Auditoria" at bounding box center [382, 599] width 187 height 18
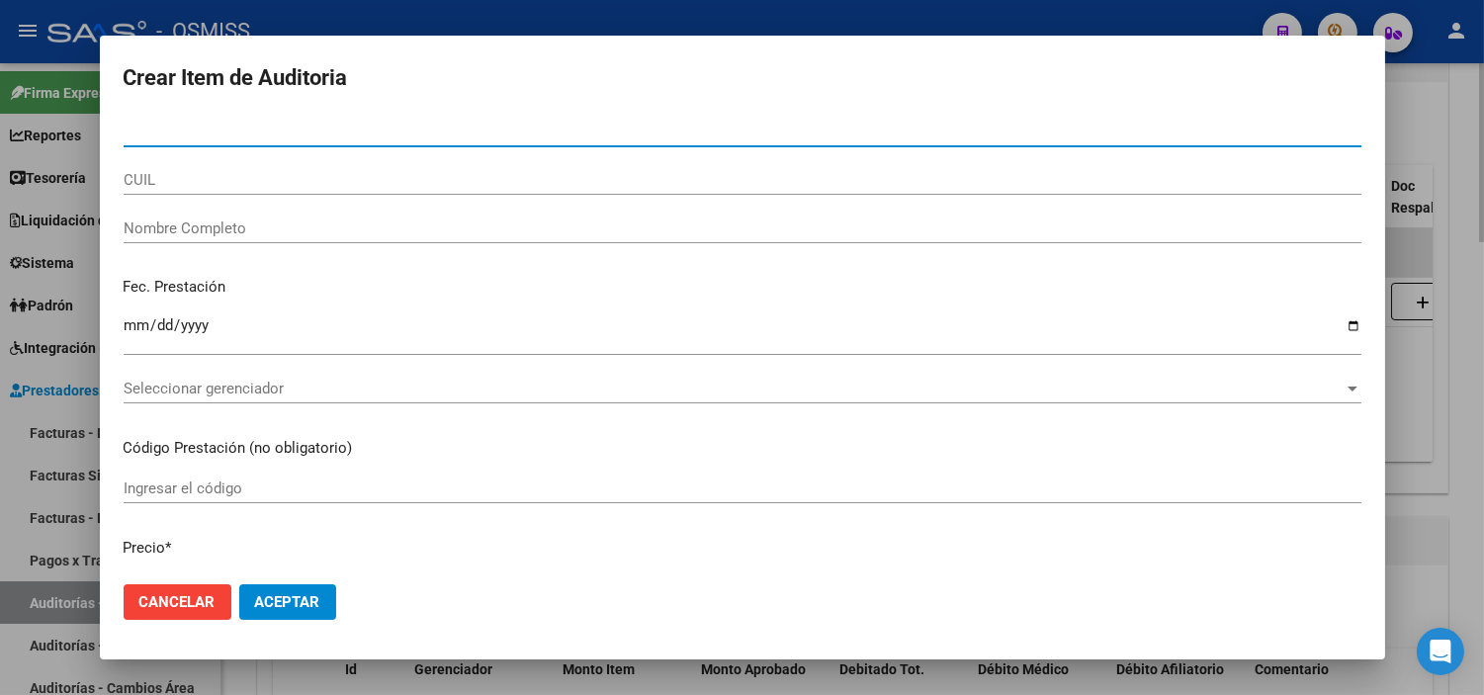
paste input "27599393310"
type input "27599393310"
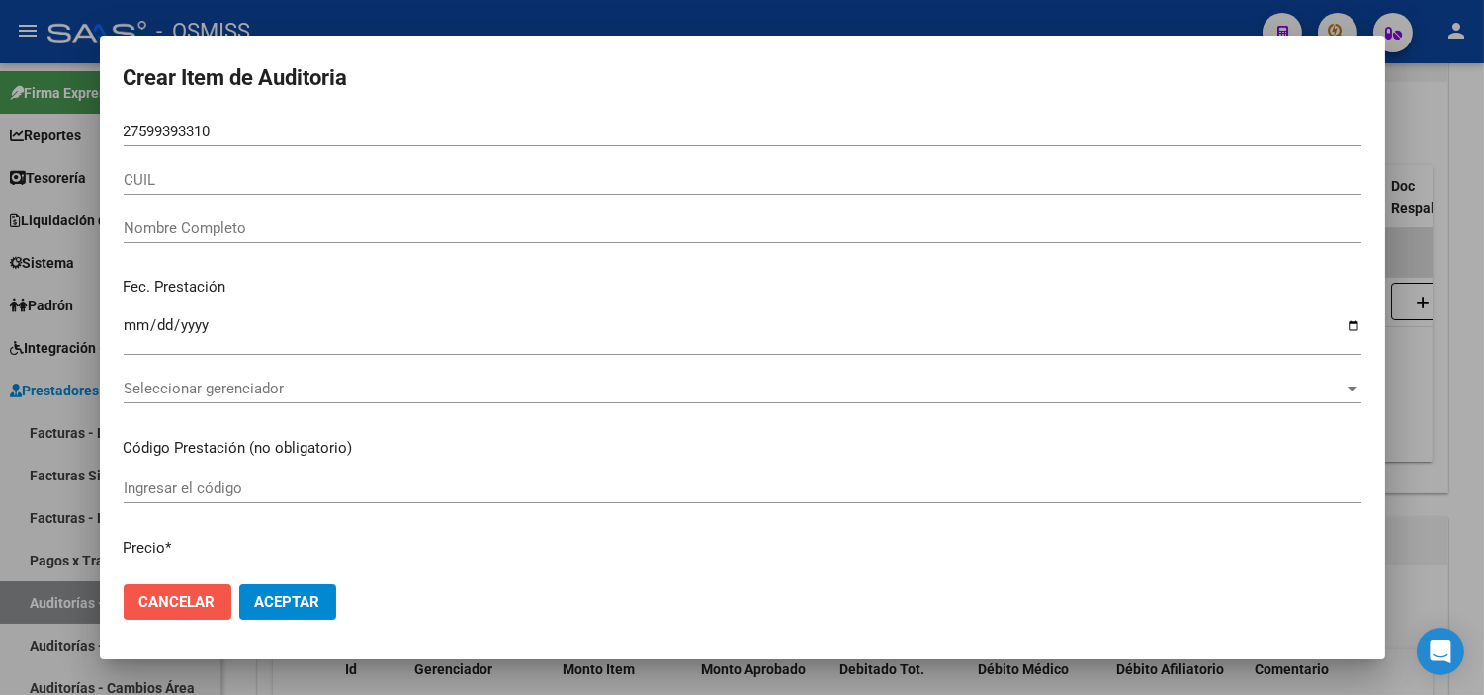
click at [176, 594] on span "Cancelar" at bounding box center [177, 602] width 76 height 18
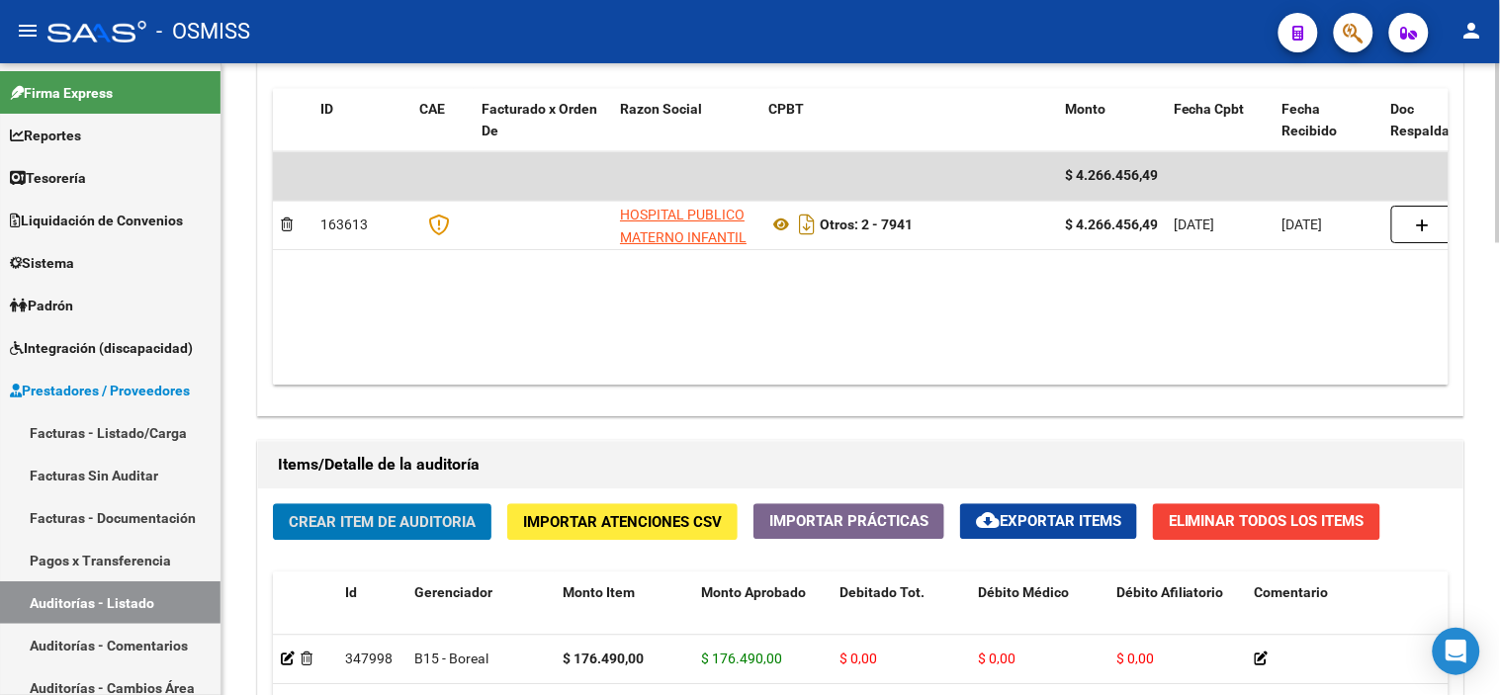
scroll to position [1099, 0]
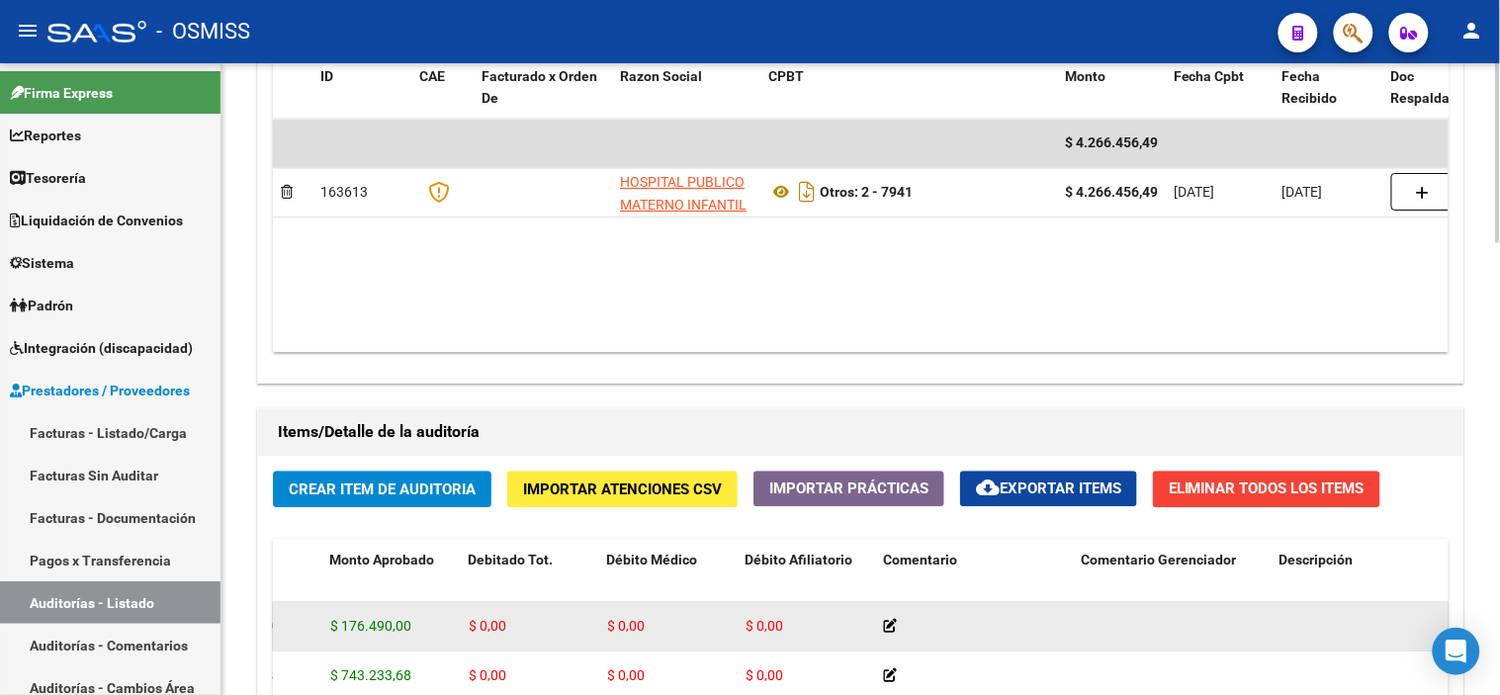
drag, startPoint x: 511, startPoint y: 607, endPoint x: 610, endPoint y: 605, distance: 98.9
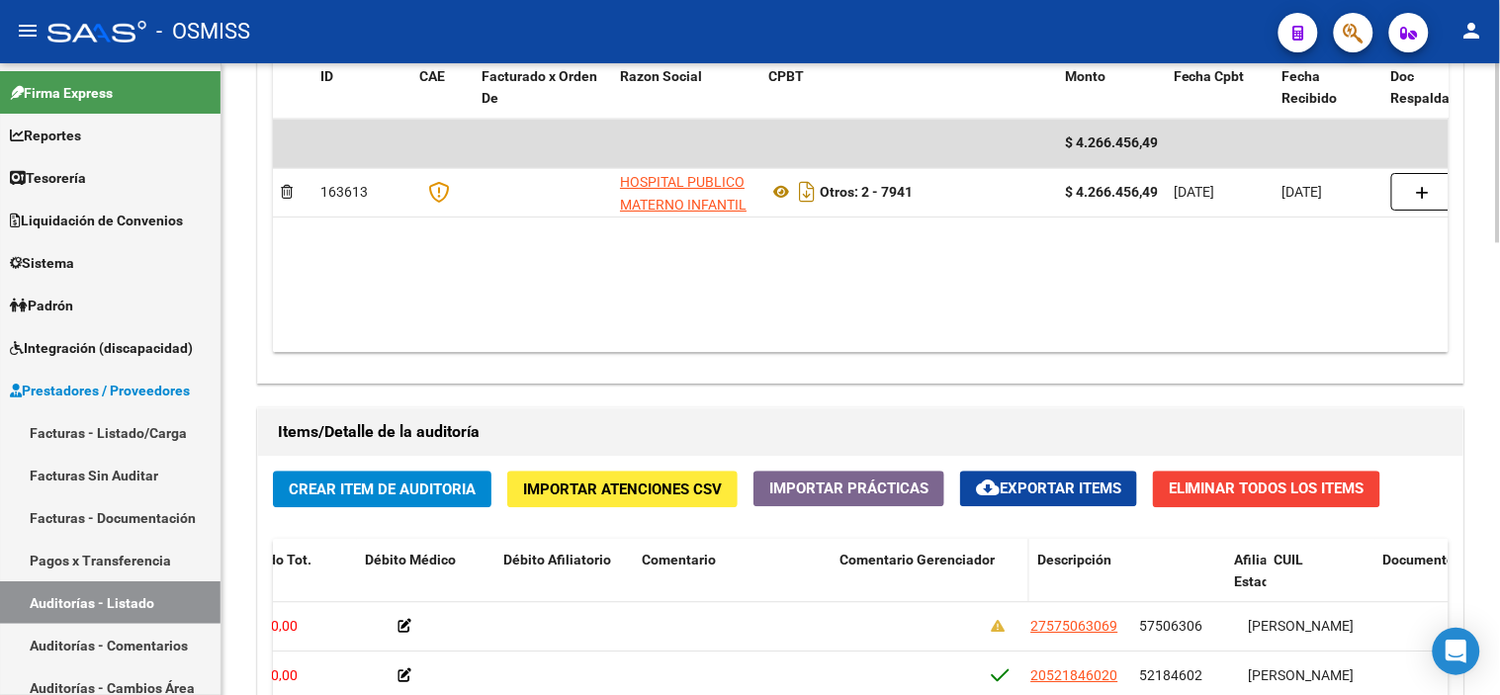
drag, startPoint x: 610, startPoint y: 605, endPoint x: 732, endPoint y: 599, distance: 121.8
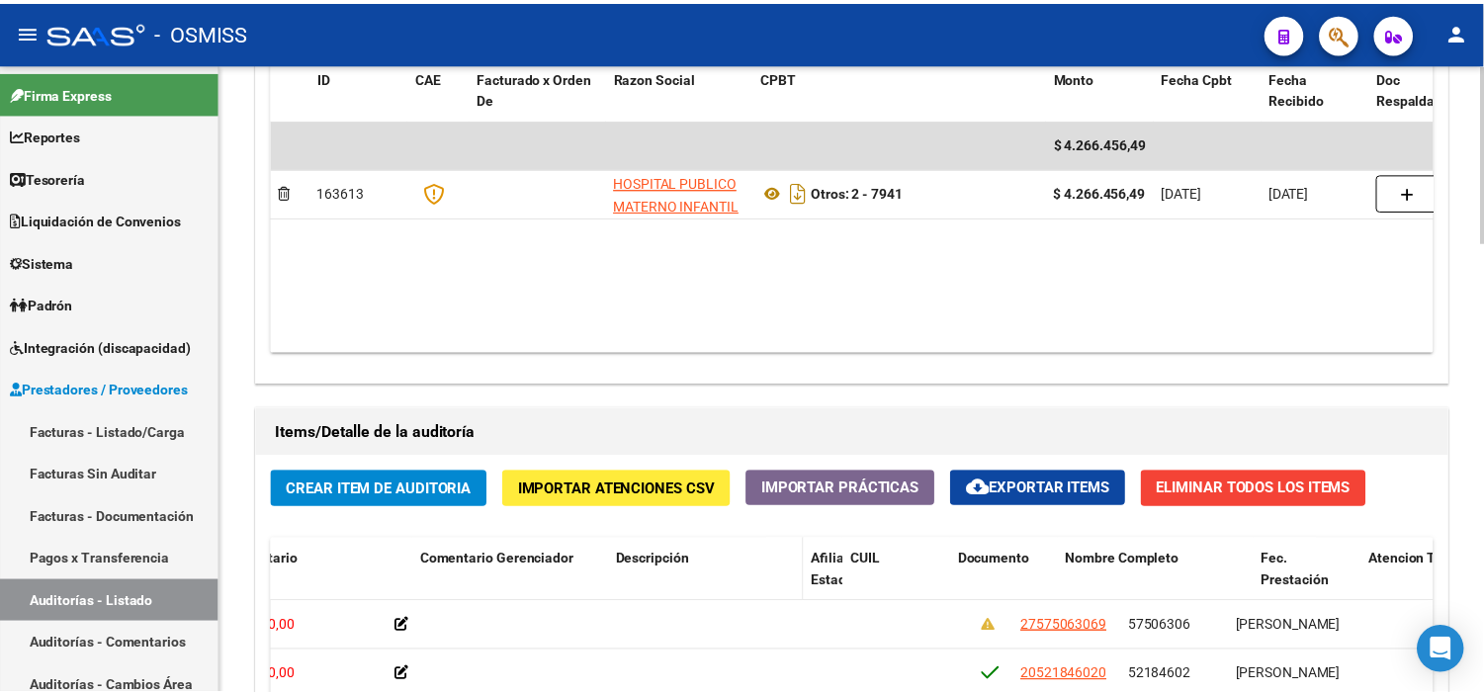
scroll to position [0, 1028]
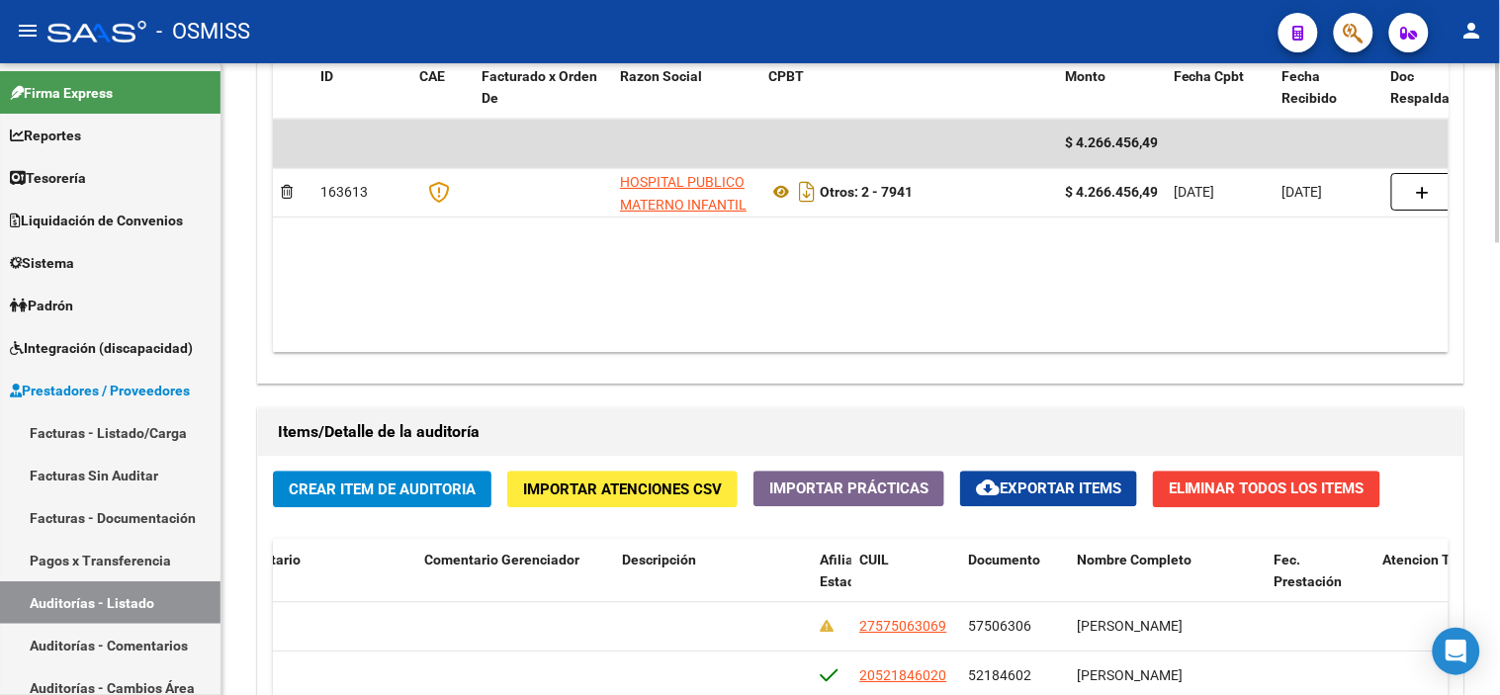
click at [398, 491] on span "Crear Item de Auditoria" at bounding box center [382, 490] width 187 height 18
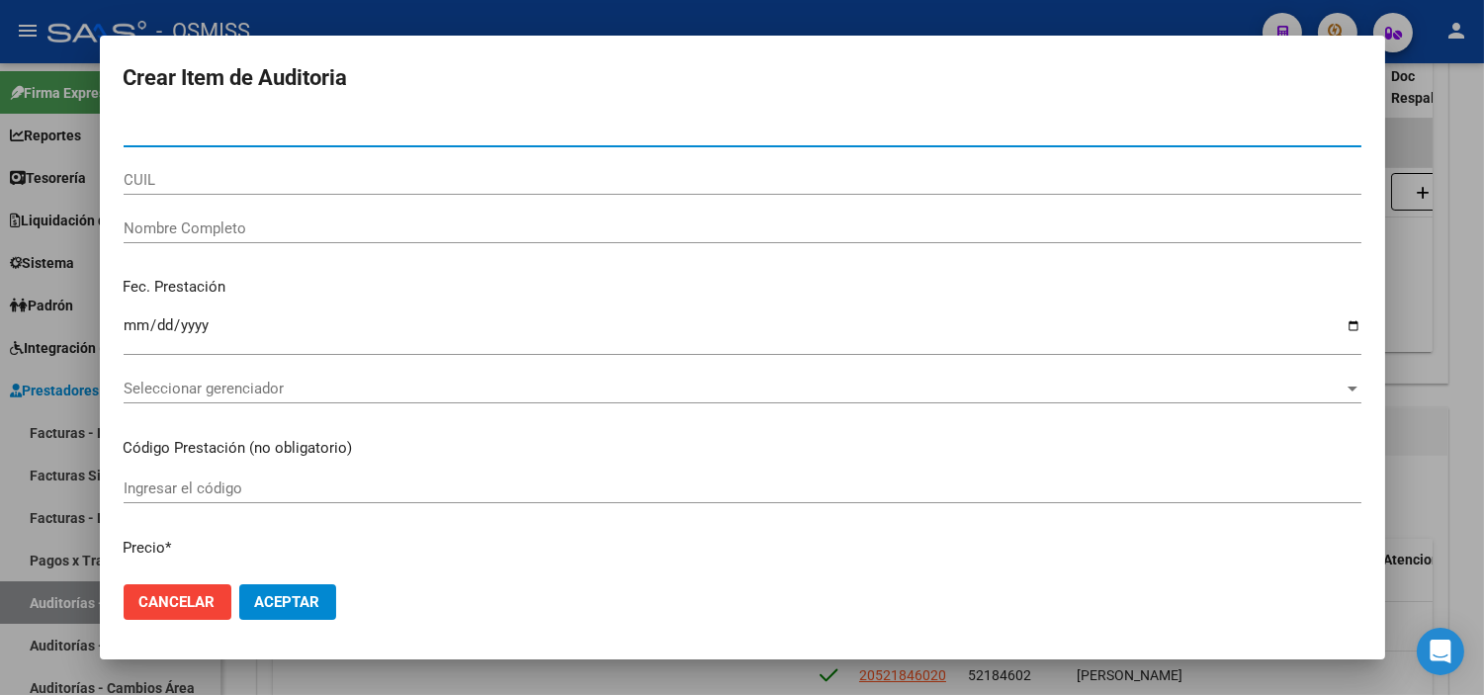
paste input "27599393310"
type input "27599393310"
click at [252, 131] on input "27599393310" at bounding box center [743, 132] width 1238 height 18
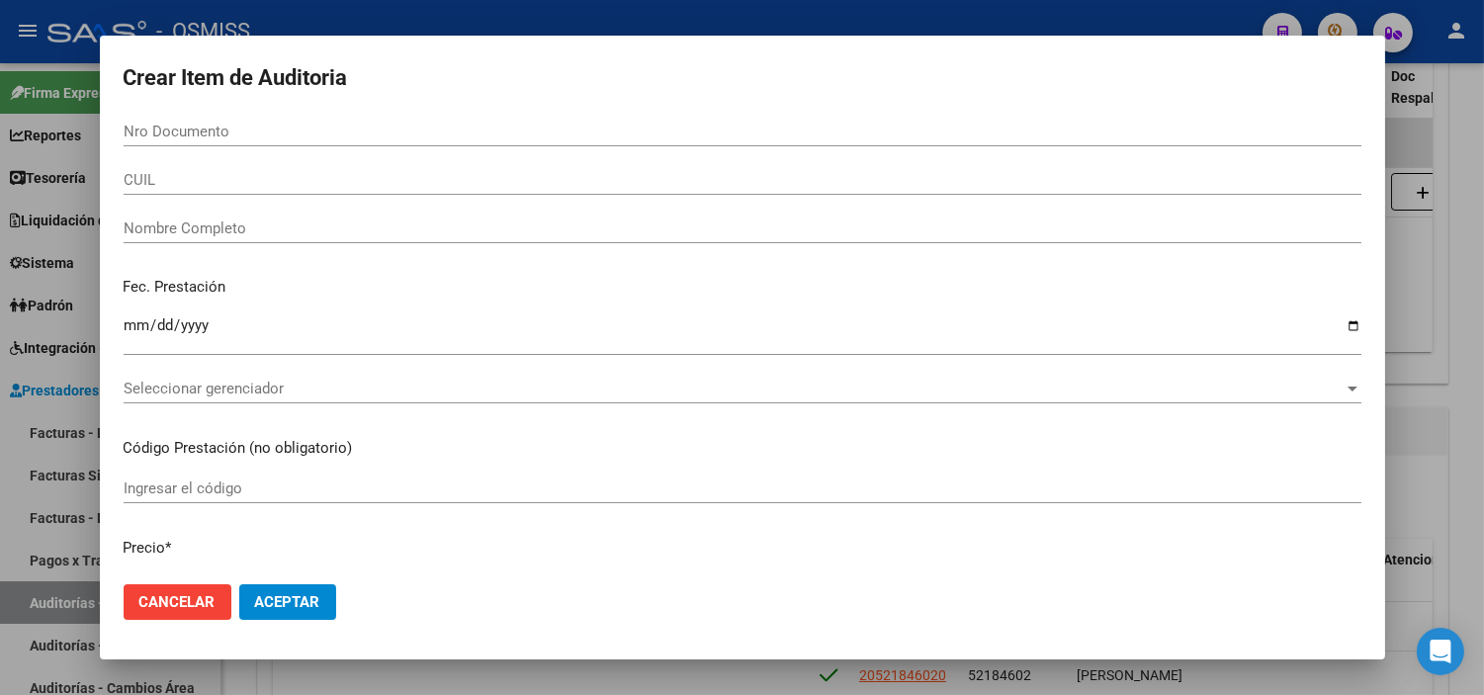
click at [249, 189] on div "CUIL" at bounding box center [743, 180] width 1238 height 30
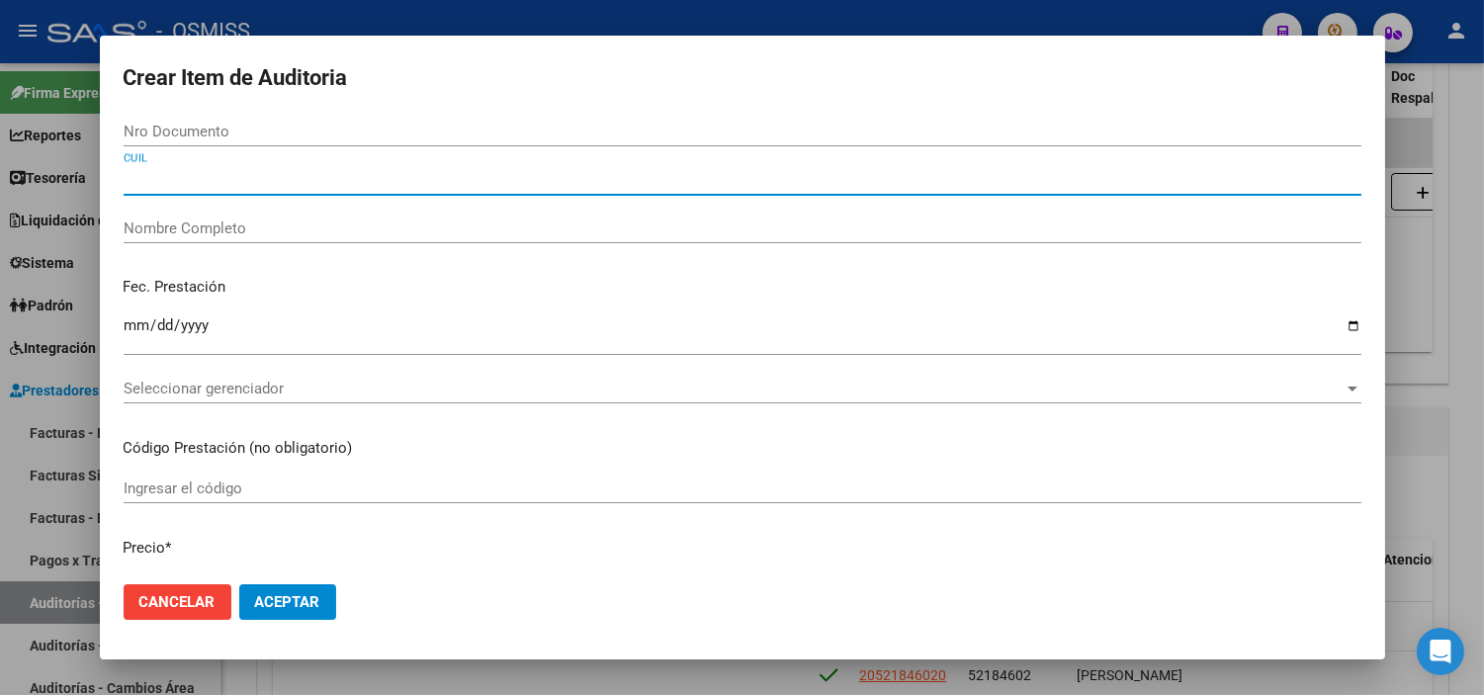
paste input "27599393310"
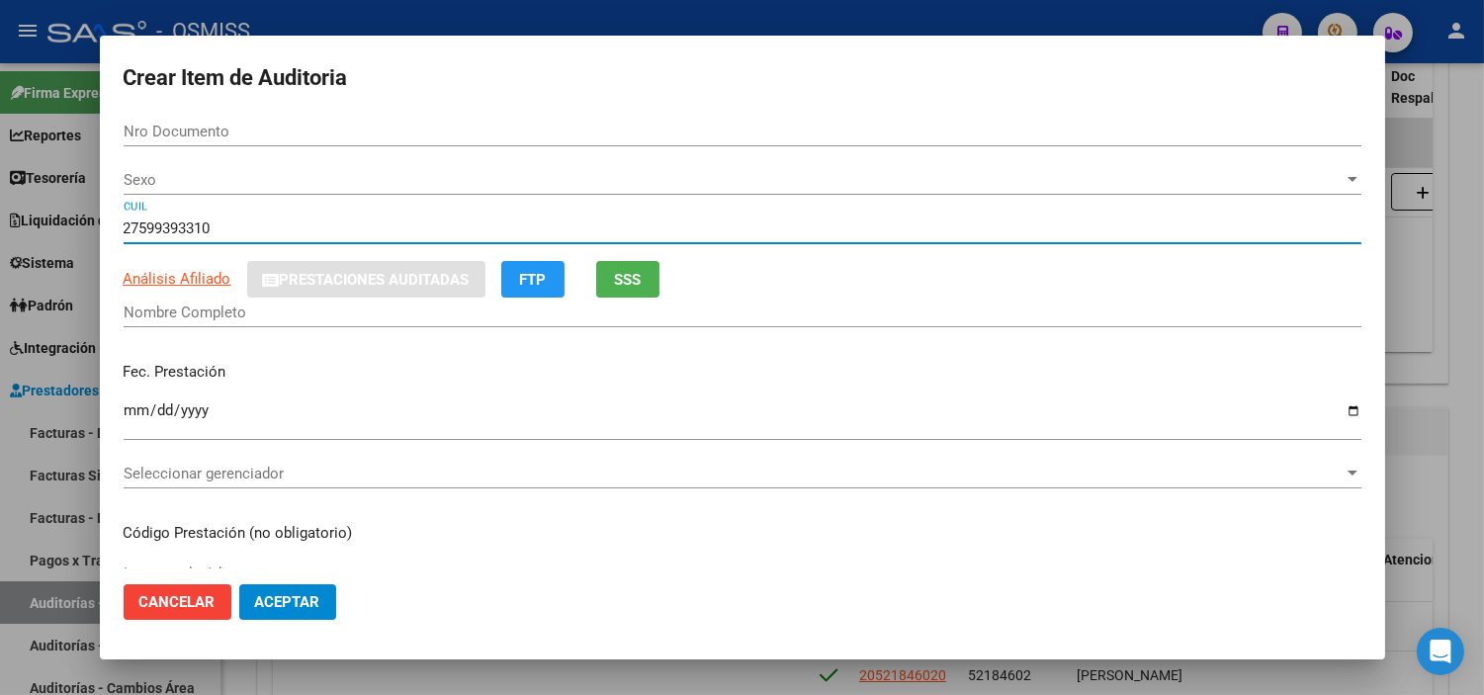
type input "27599393310"
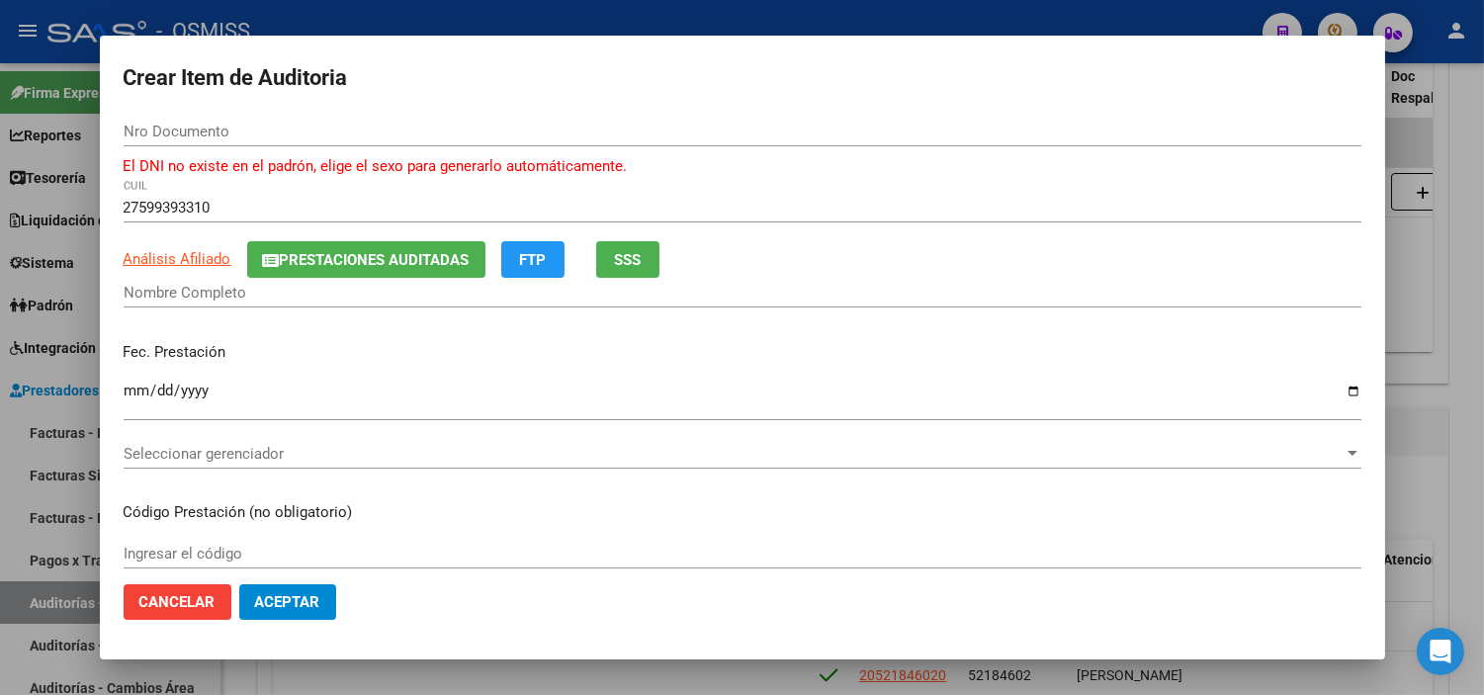
type input "59939331"
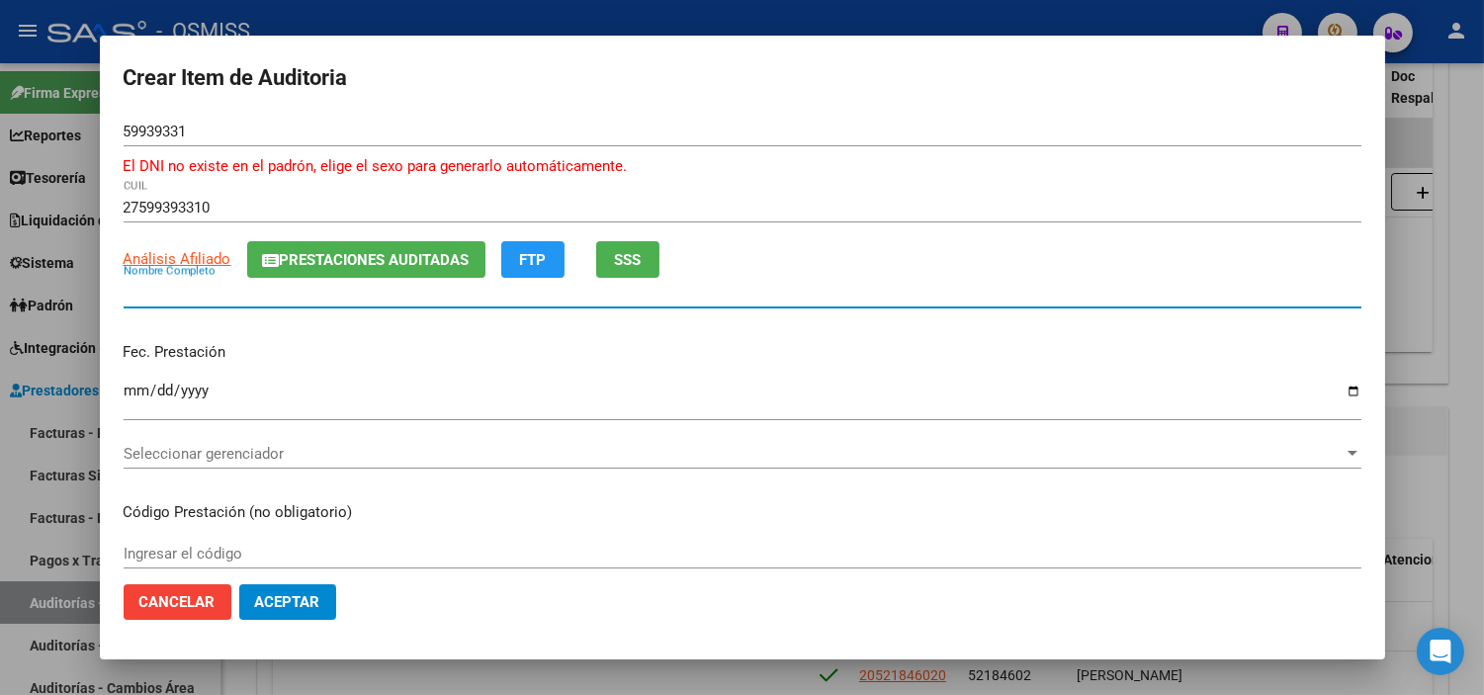
click at [214, 297] on input "Nombre Completo" at bounding box center [743, 293] width 1238 height 18
paste input "[PERSON_NAME]"
type input "[PERSON_NAME]"
click at [132, 383] on input "Ingresar la fecha" at bounding box center [743, 399] width 1238 height 32
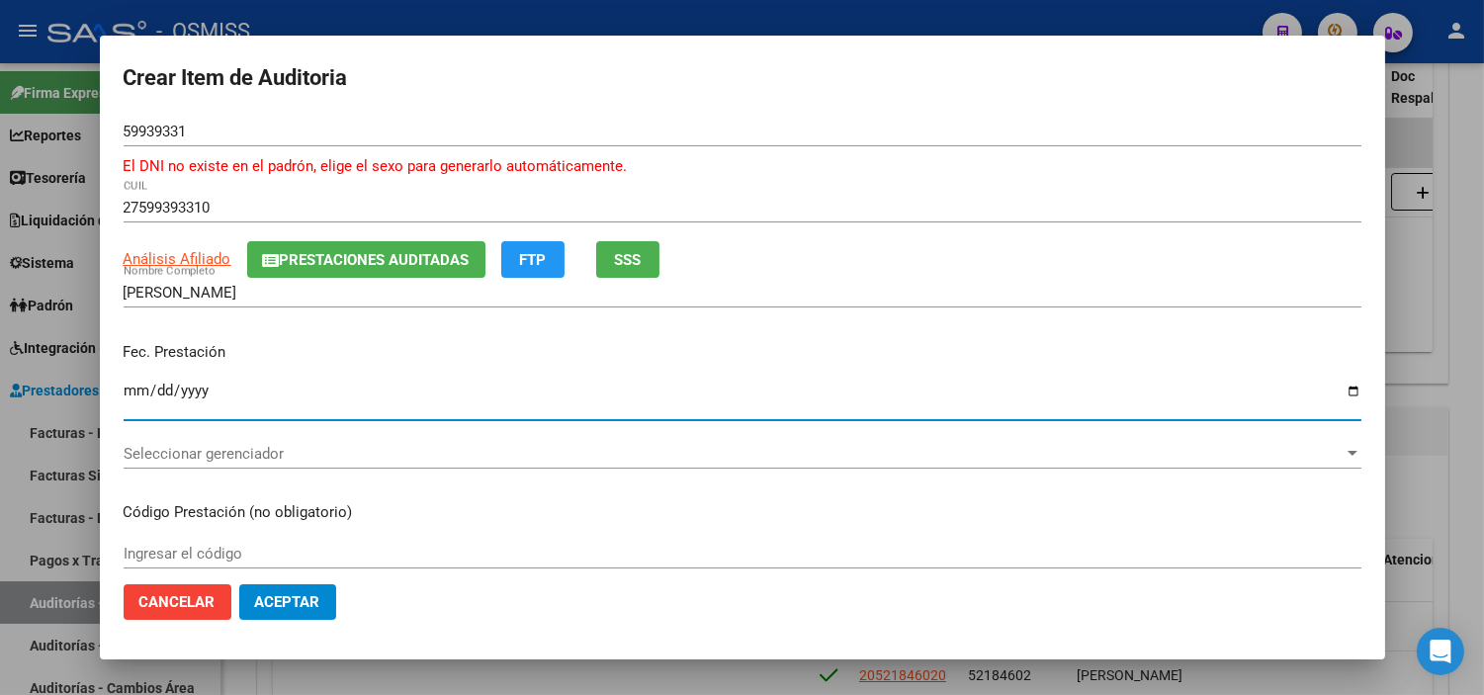
click at [234, 455] on span "Seleccionar gerenciador" at bounding box center [734, 454] width 1220 height 18
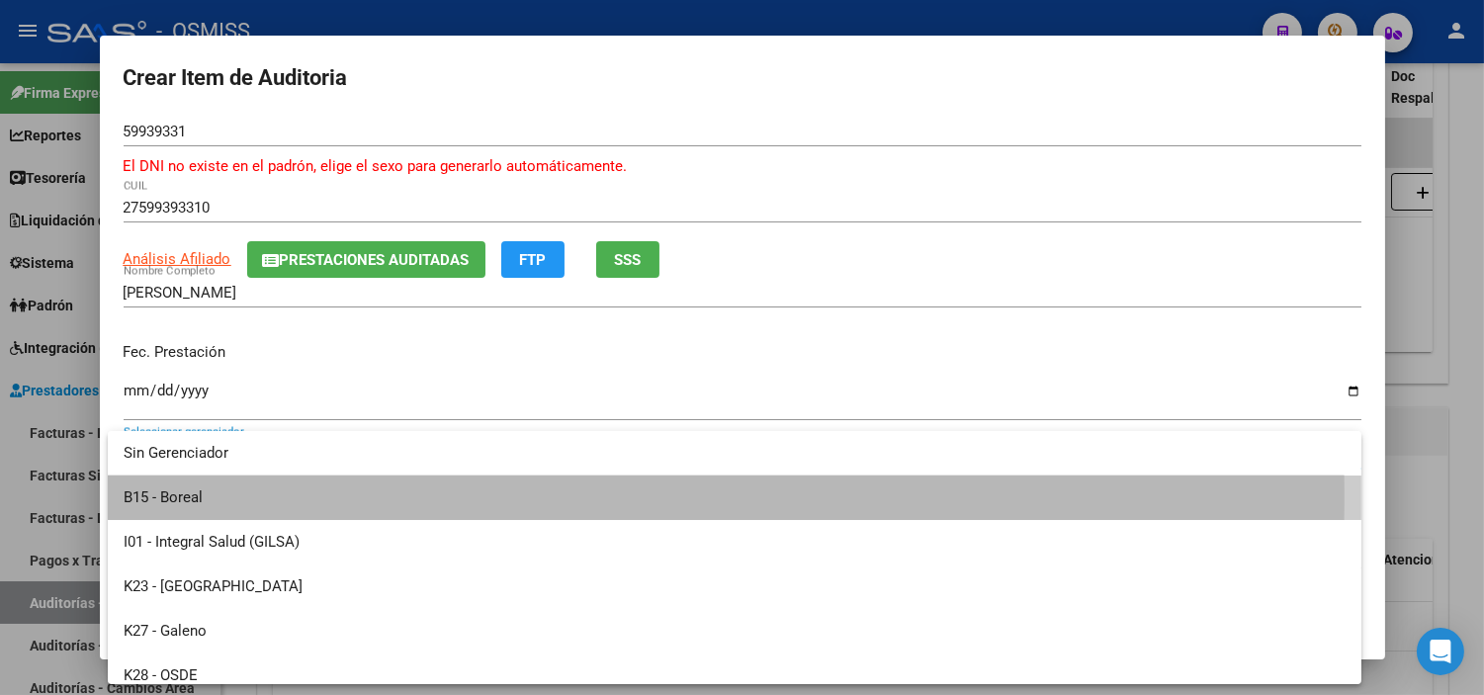
click at [234, 496] on span "B15 - Boreal" at bounding box center [735, 498] width 1222 height 44
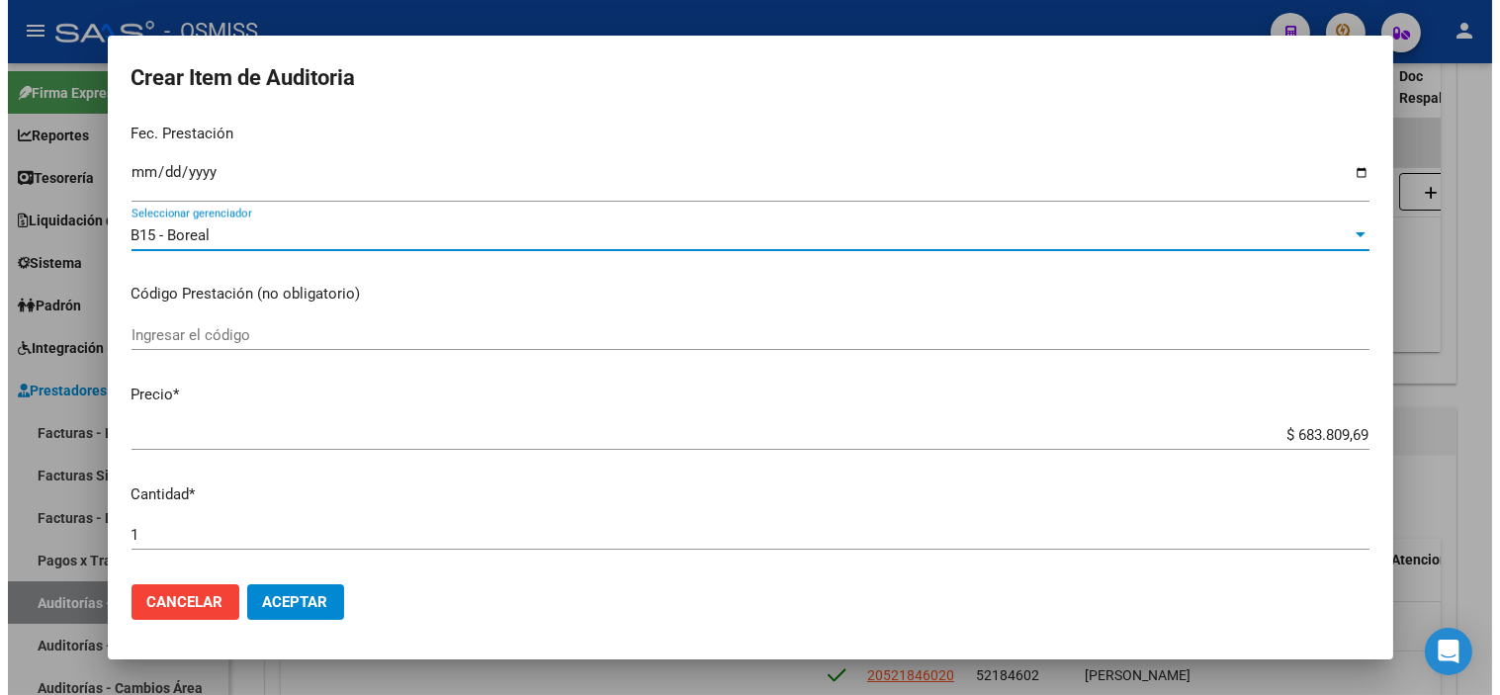
scroll to position [220, 0]
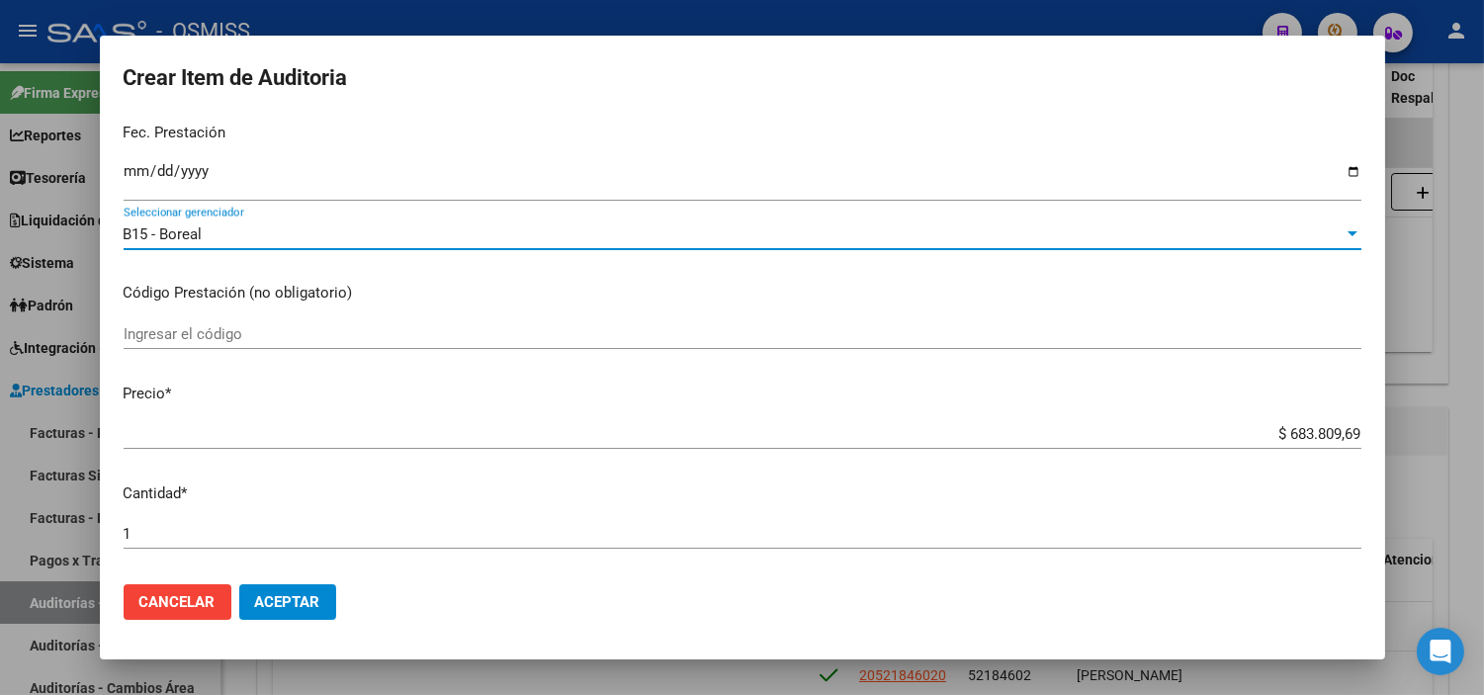
click at [268, 600] on span "Aceptar" at bounding box center [287, 602] width 65 height 18
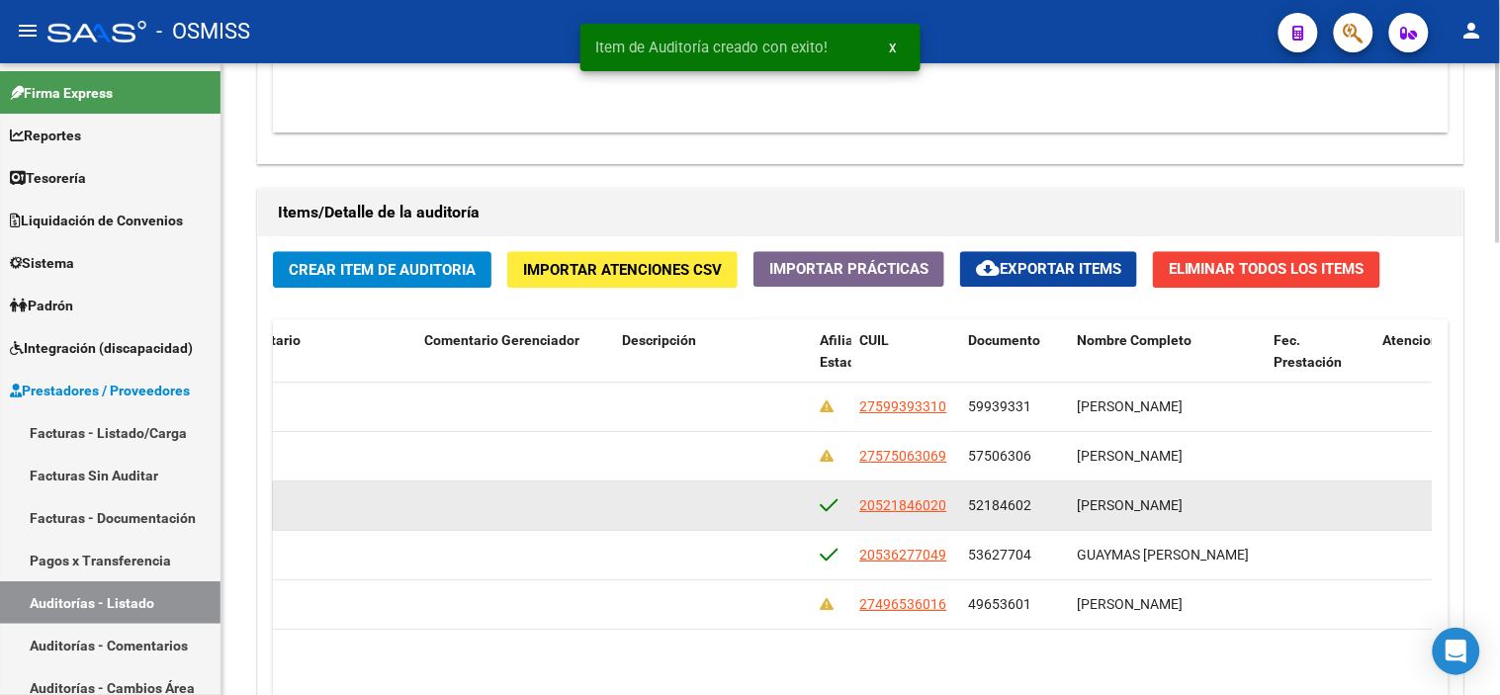
scroll to position [0, 0]
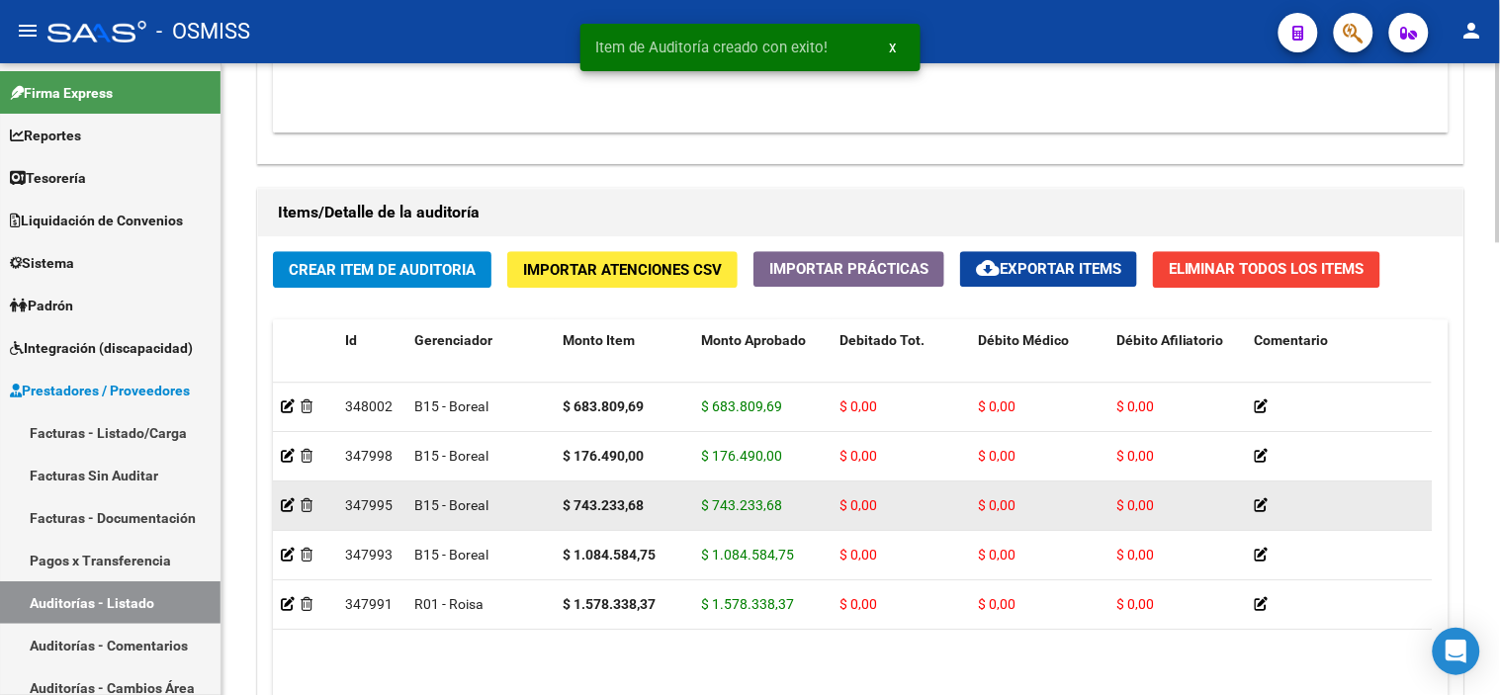
drag, startPoint x: 761, startPoint y: 567, endPoint x: 324, endPoint y: 505, distance: 441.3
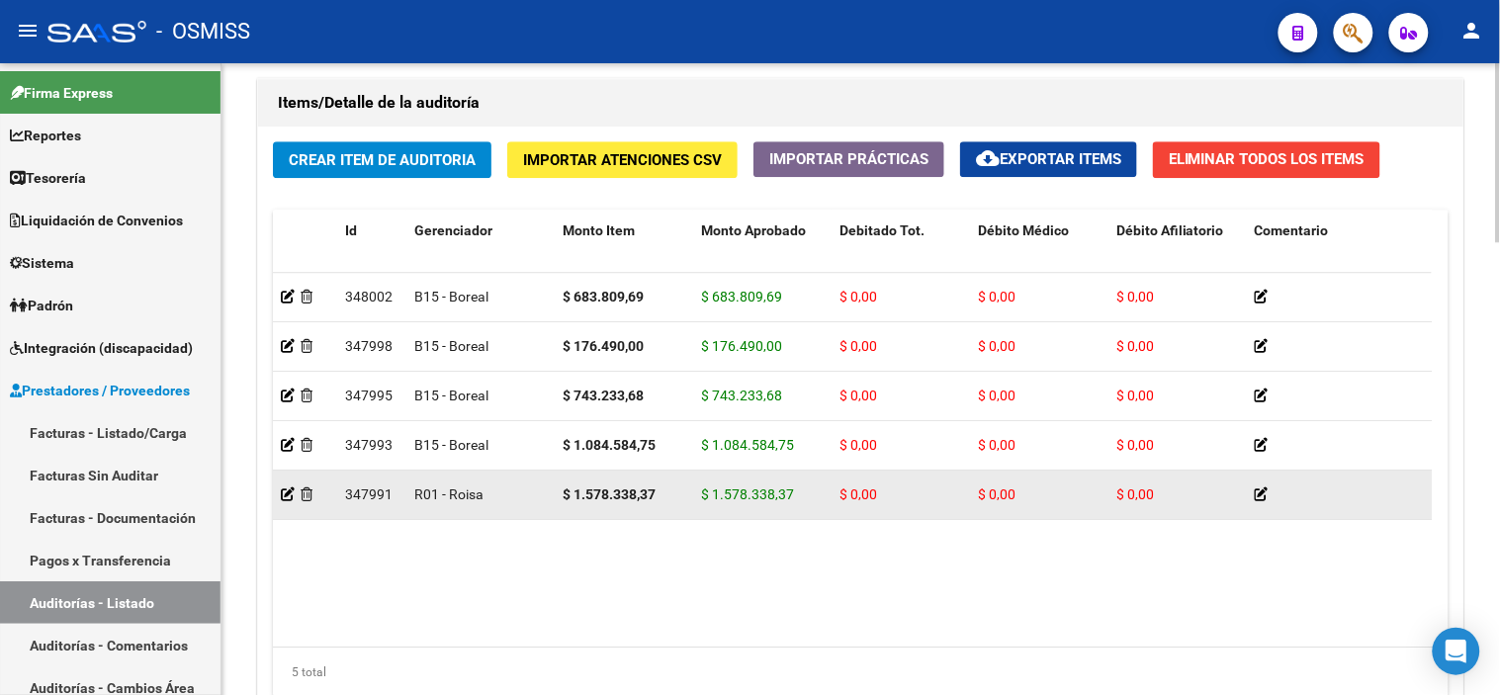
scroll to position [1603, 0]
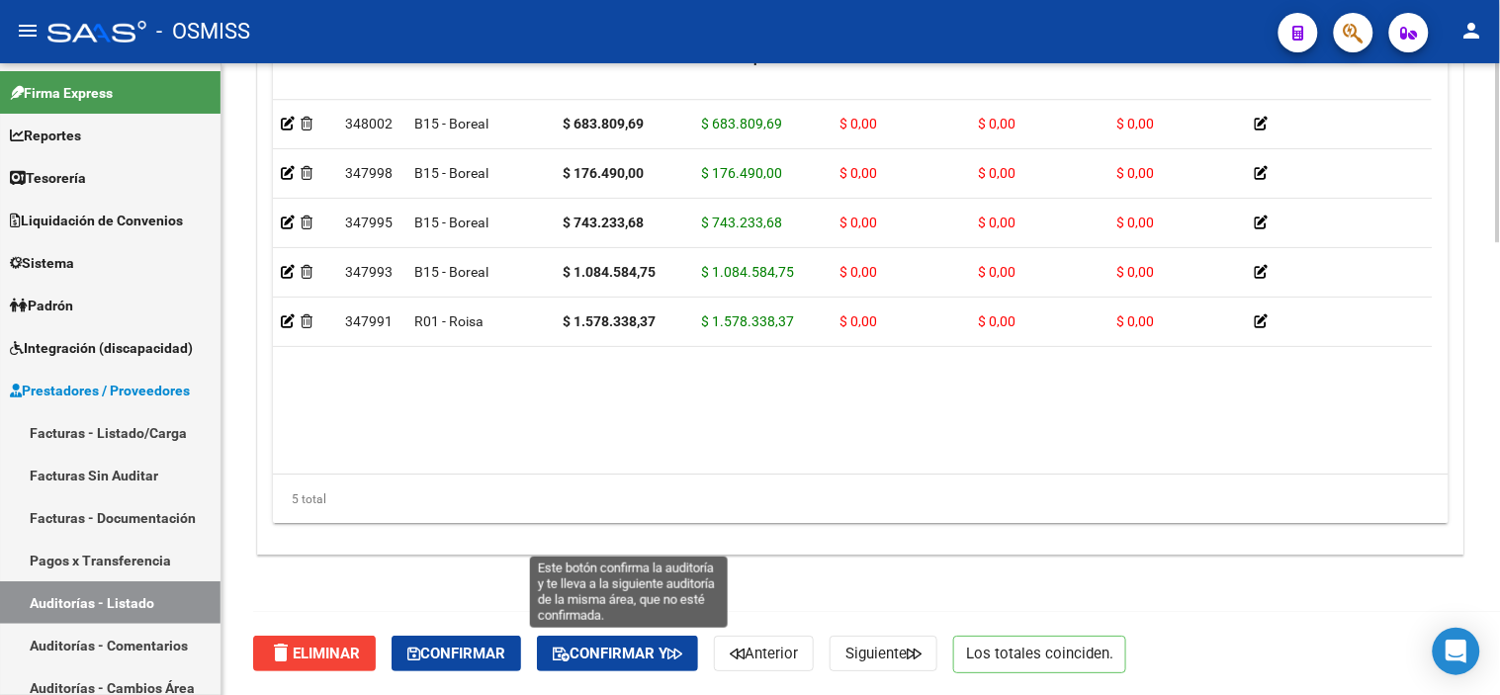
click at [609, 647] on span "Confirmar y" at bounding box center [618, 654] width 130 height 18
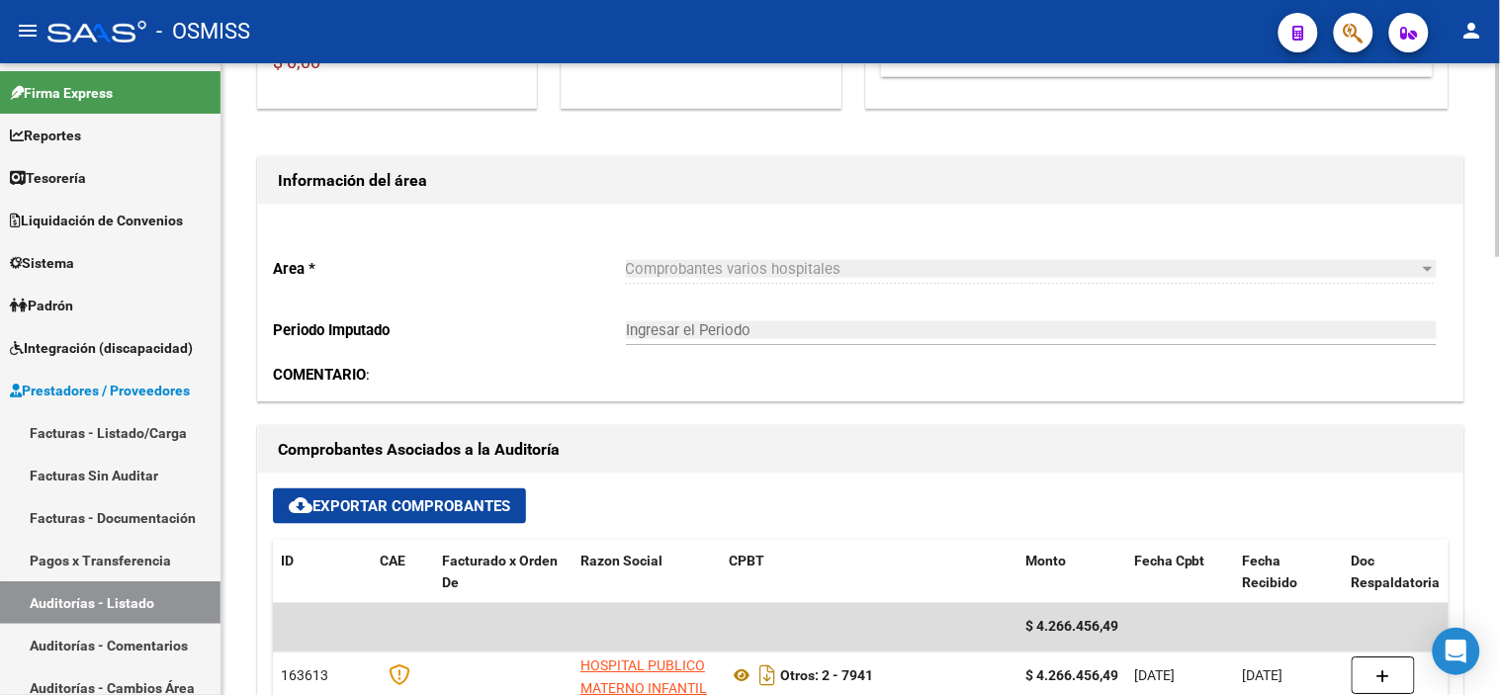
scroll to position [768, 0]
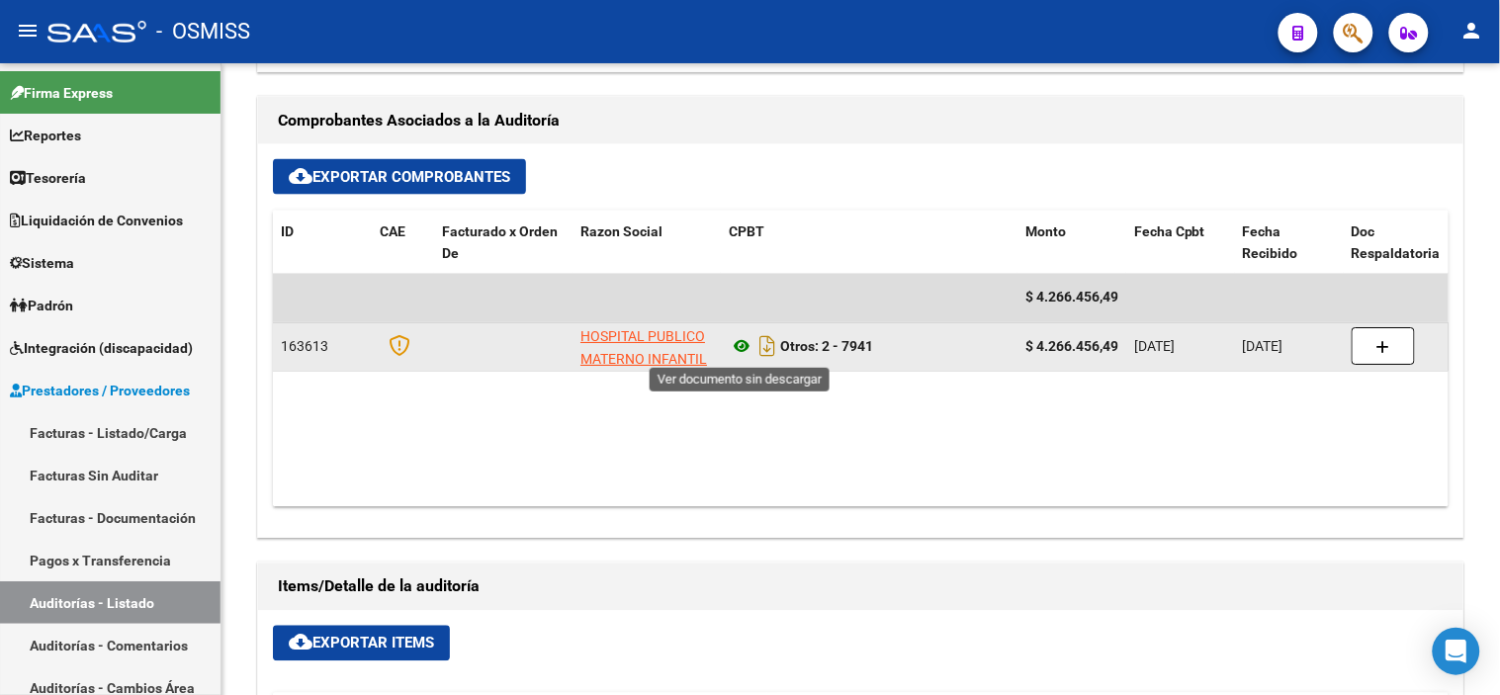
click at [740, 354] on icon at bounding box center [742, 347] width 26 height 24
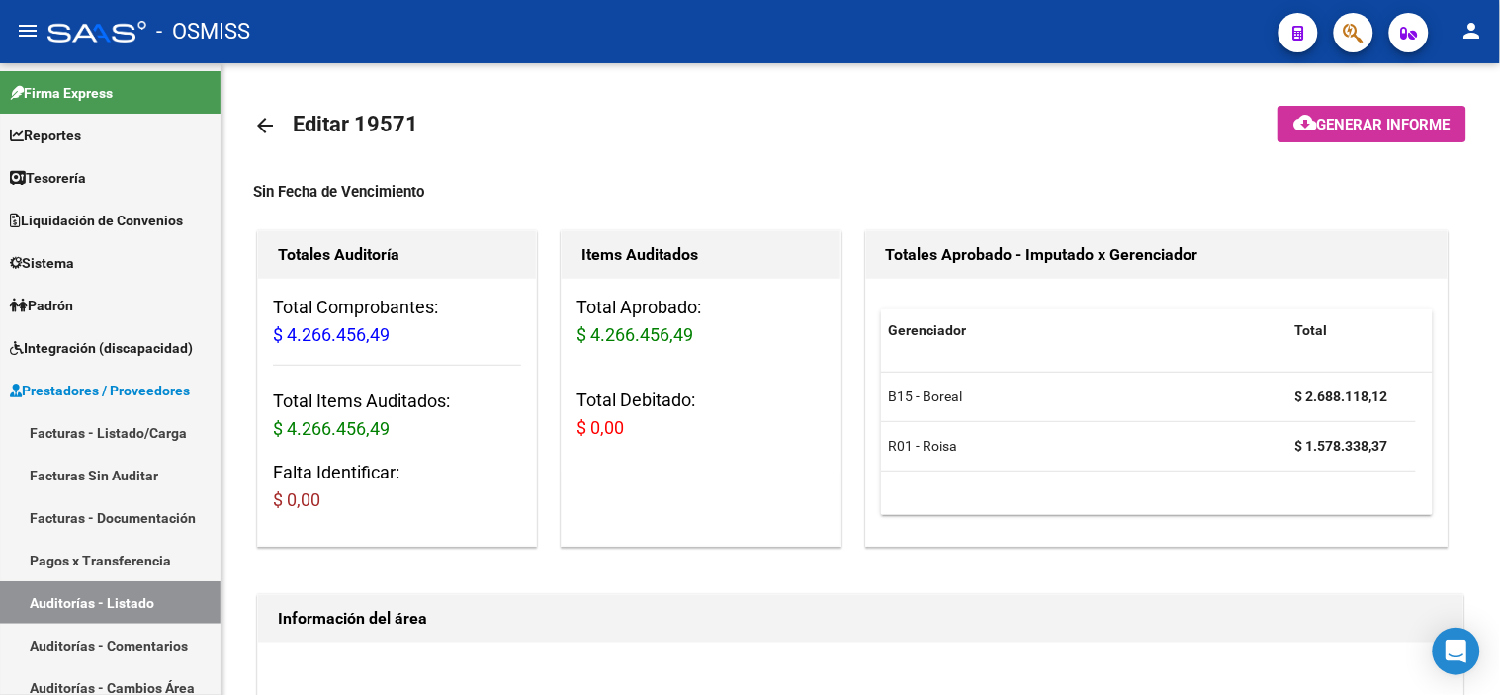
scroll to position [0, 0]
click at [268, 117] on mat-icon "arrow_back" at bounding box center [265, 127] width 24 height 24
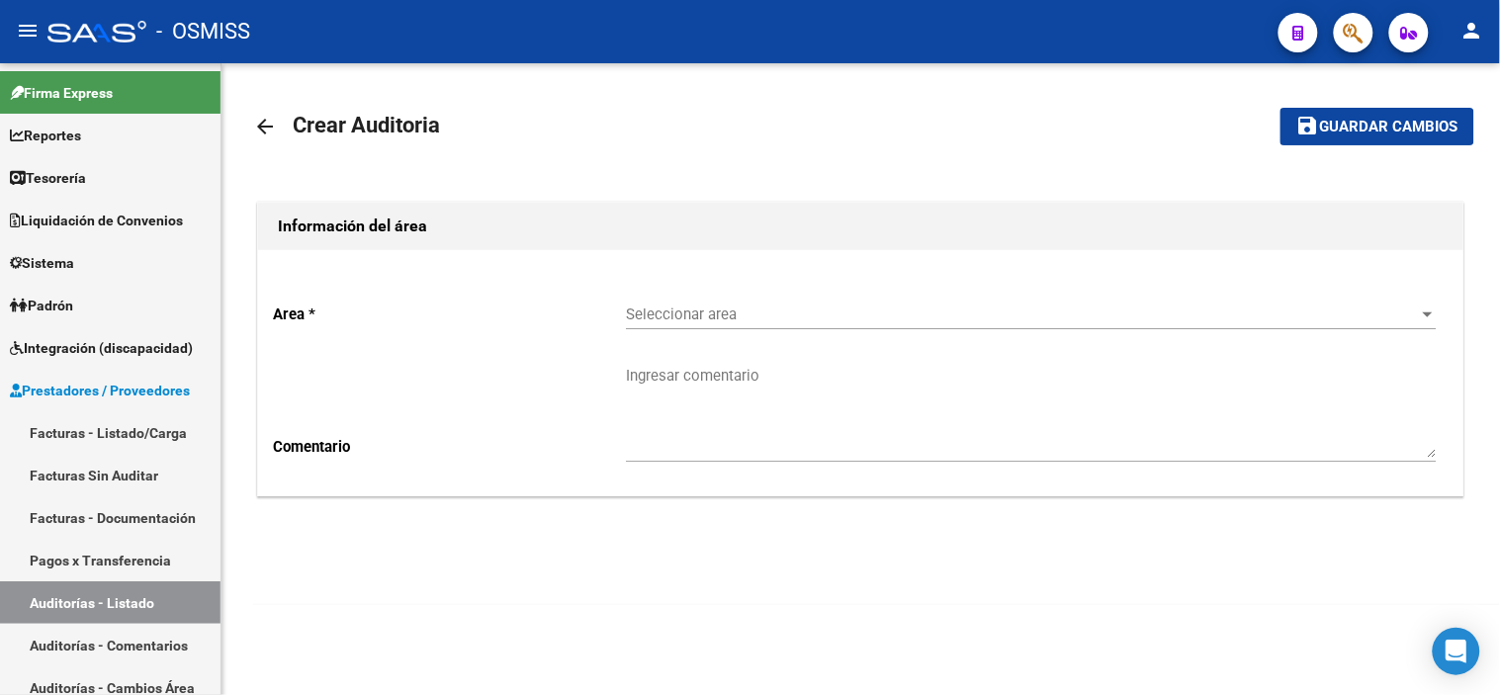
click at [261, 113] on link "arrow_back" at bounding box center [273, 126] width 40 height 46
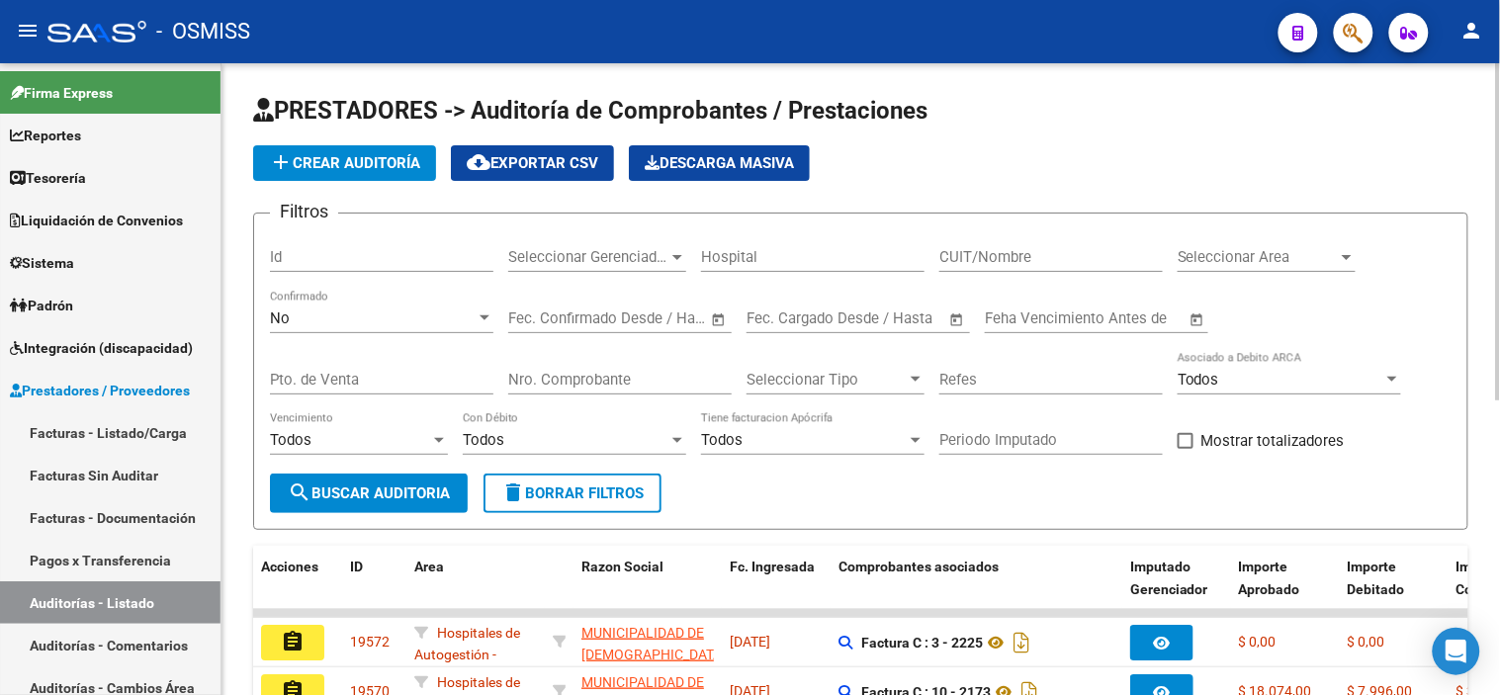
click at [314, 158] on span "add Crear Auditoría" at bounding box center [344, 163] width 151 height 18
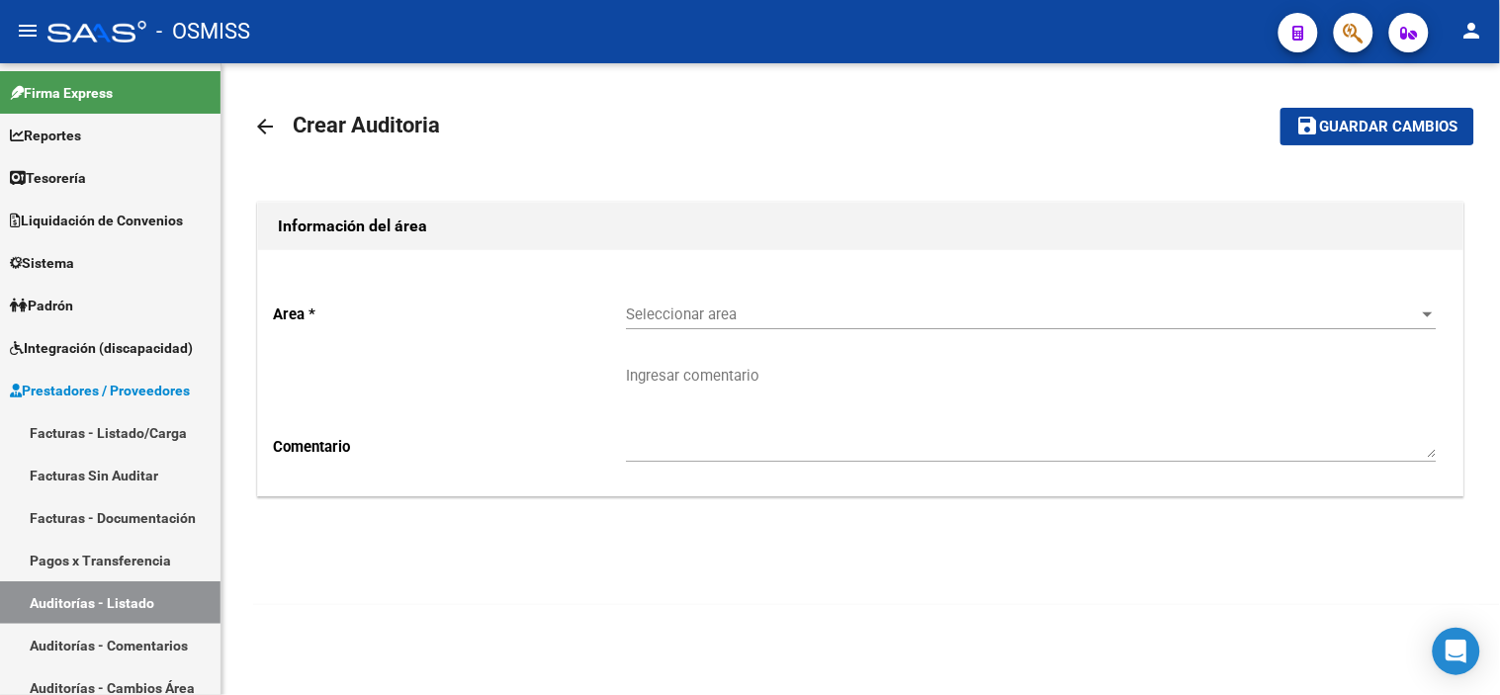
click at [829, 329] on div "Seleccionar area Seleccionar area" at bounding box center [1031, 308] width 811 height 43
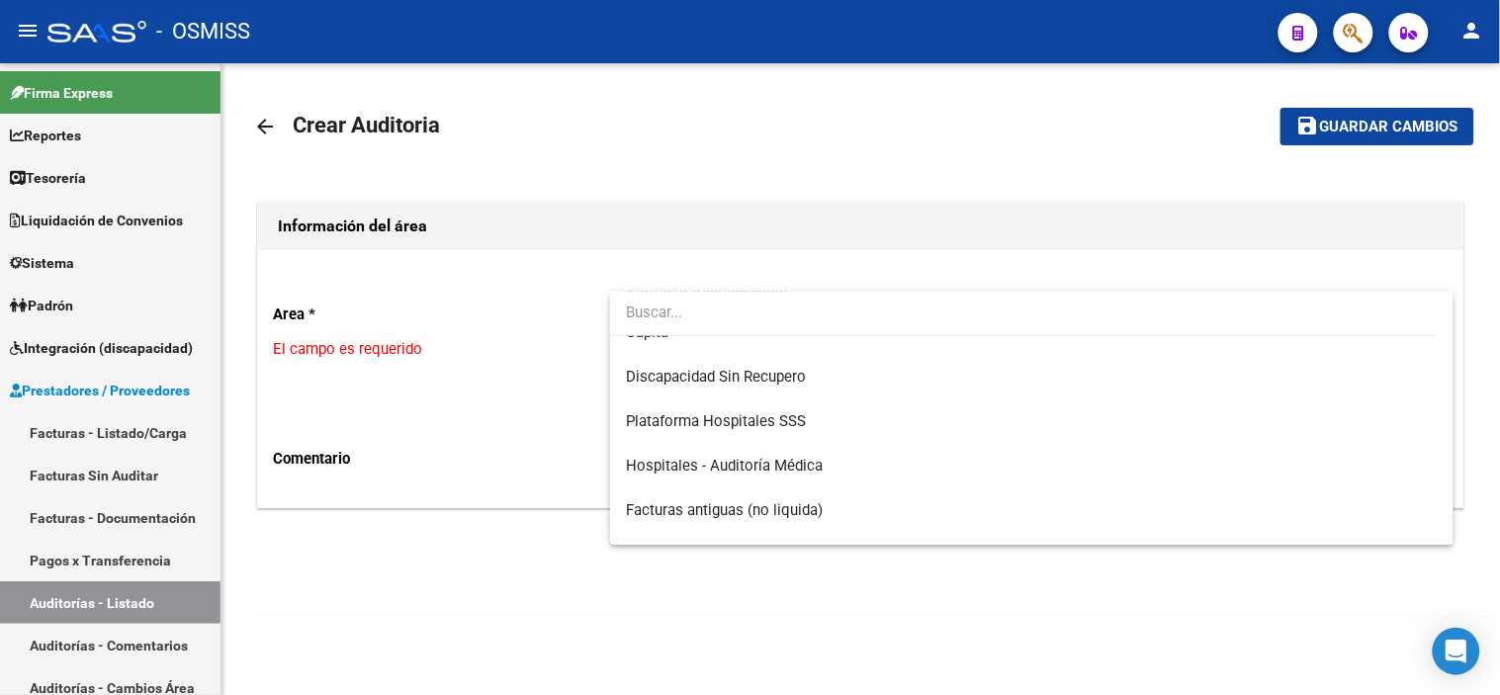
scroll to position [329, 0]
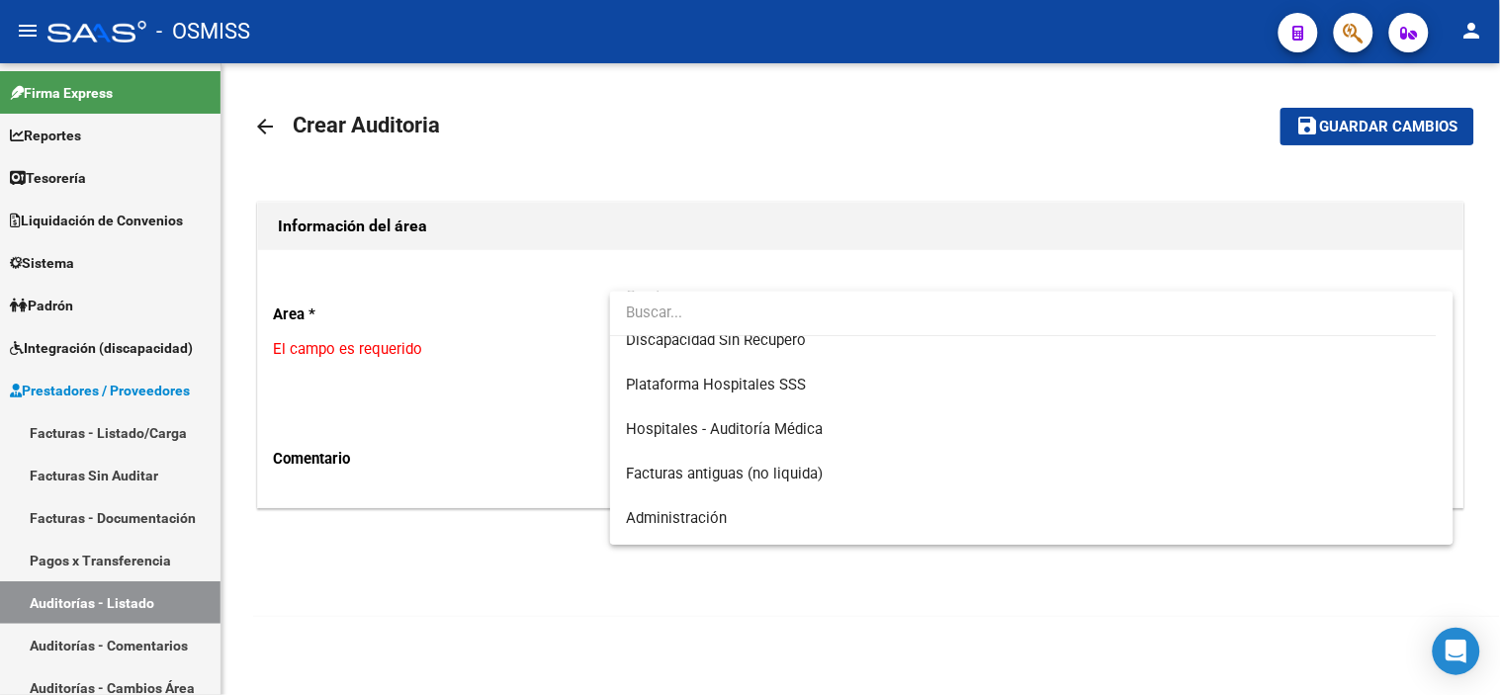
click at [330, 589] on div at bounding box center [750, 347] width 1500 height 695
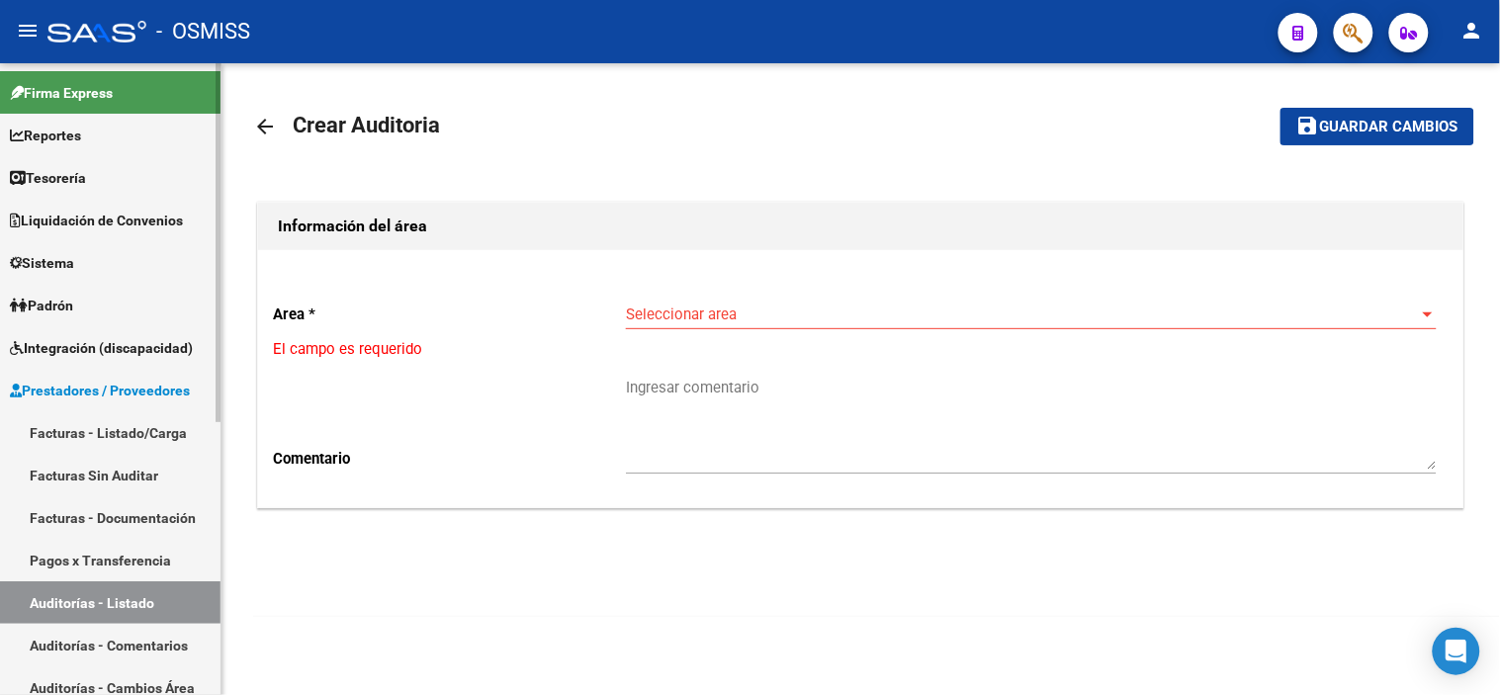
click at [160, 342] on span "Integración (discapacidad)" at bounding box center [101, 348] width 183 height 22
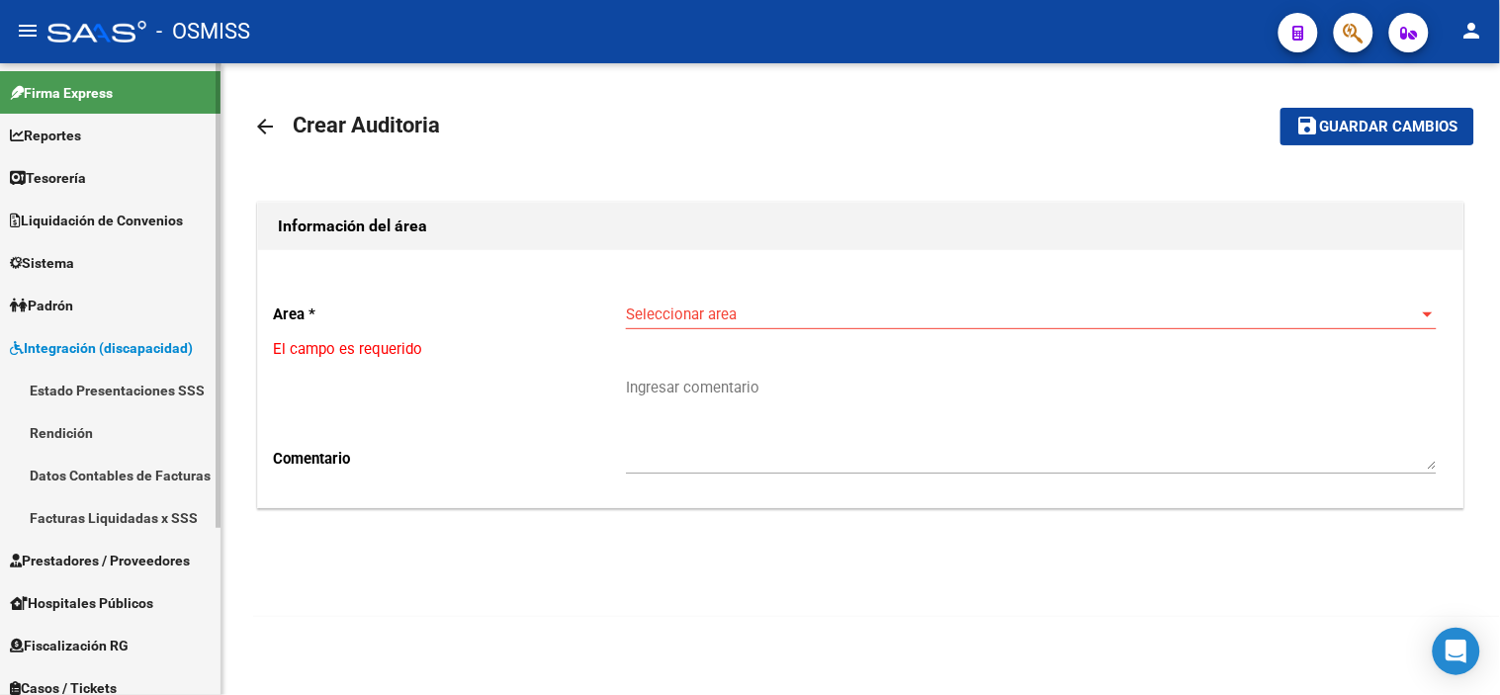
click at [163, 329] on link "Integración (discapacidad)" at bounding box center [110, 347] width 220 height 43
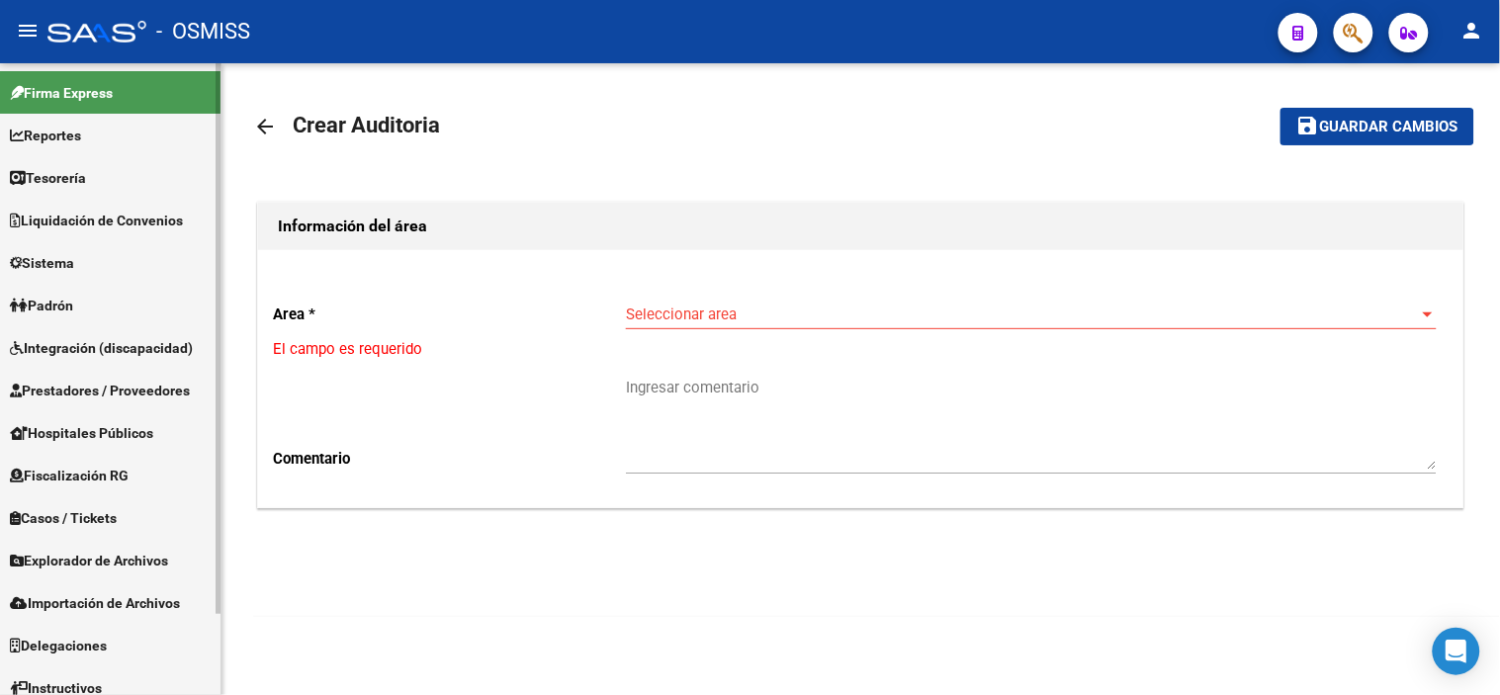
click at [143, 216] on span "Liquidación de Convenios" at bounding box center [96, 221] width 173 height 22
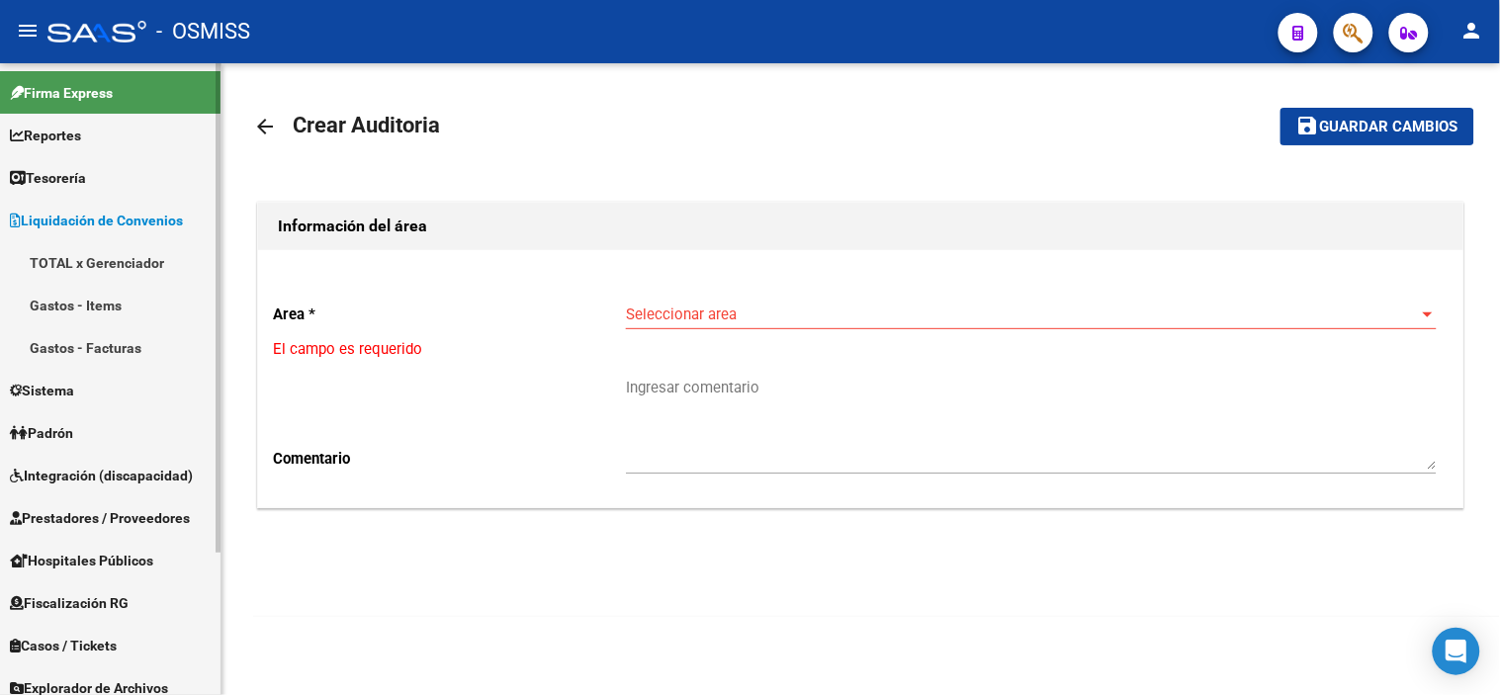
click at [121, 194] on link "Tesorería" at bounding box center [110, 177] width 220 height 43
click at [138, 185] on link "Tesorería" at bounding box center [110, 177] width 220 height 43
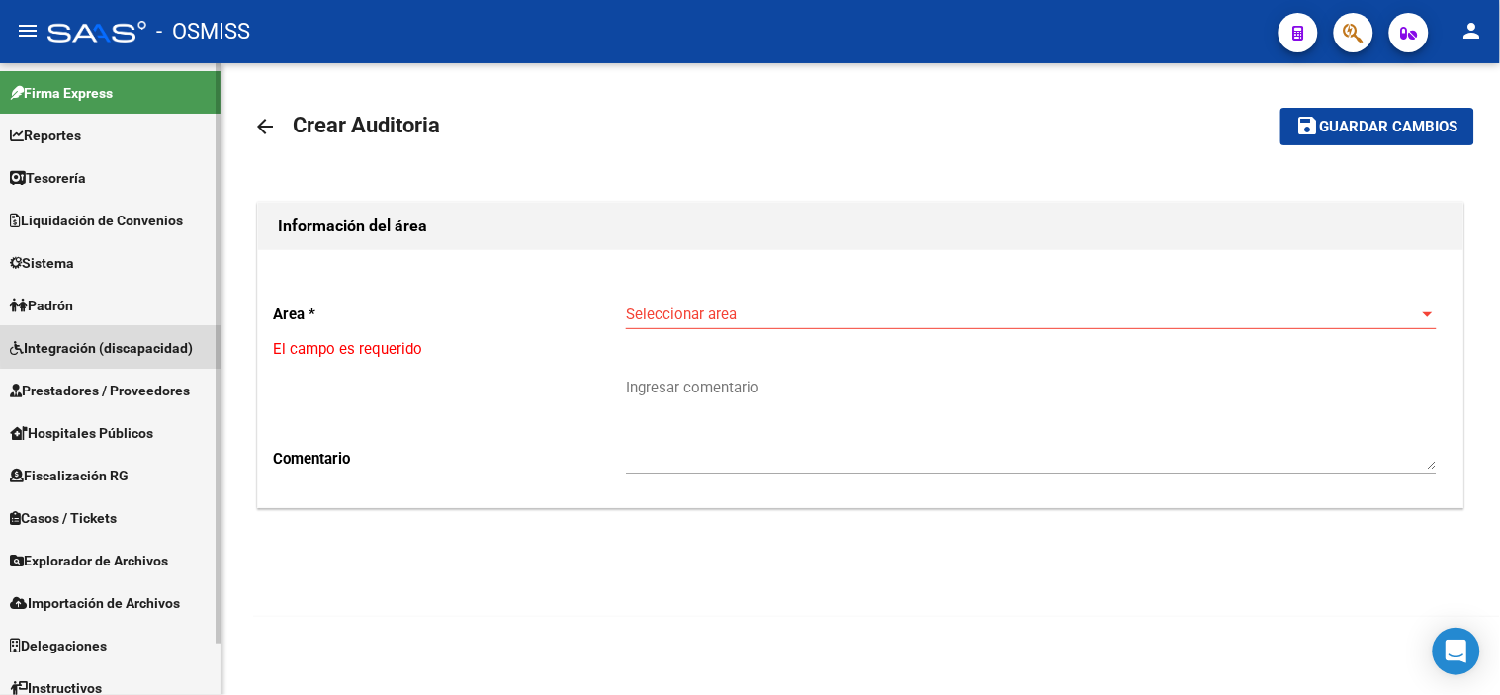
click at [144, 339] on span "Integración (discapacidad)" at bounding box center [101, 348] width 183 height 22
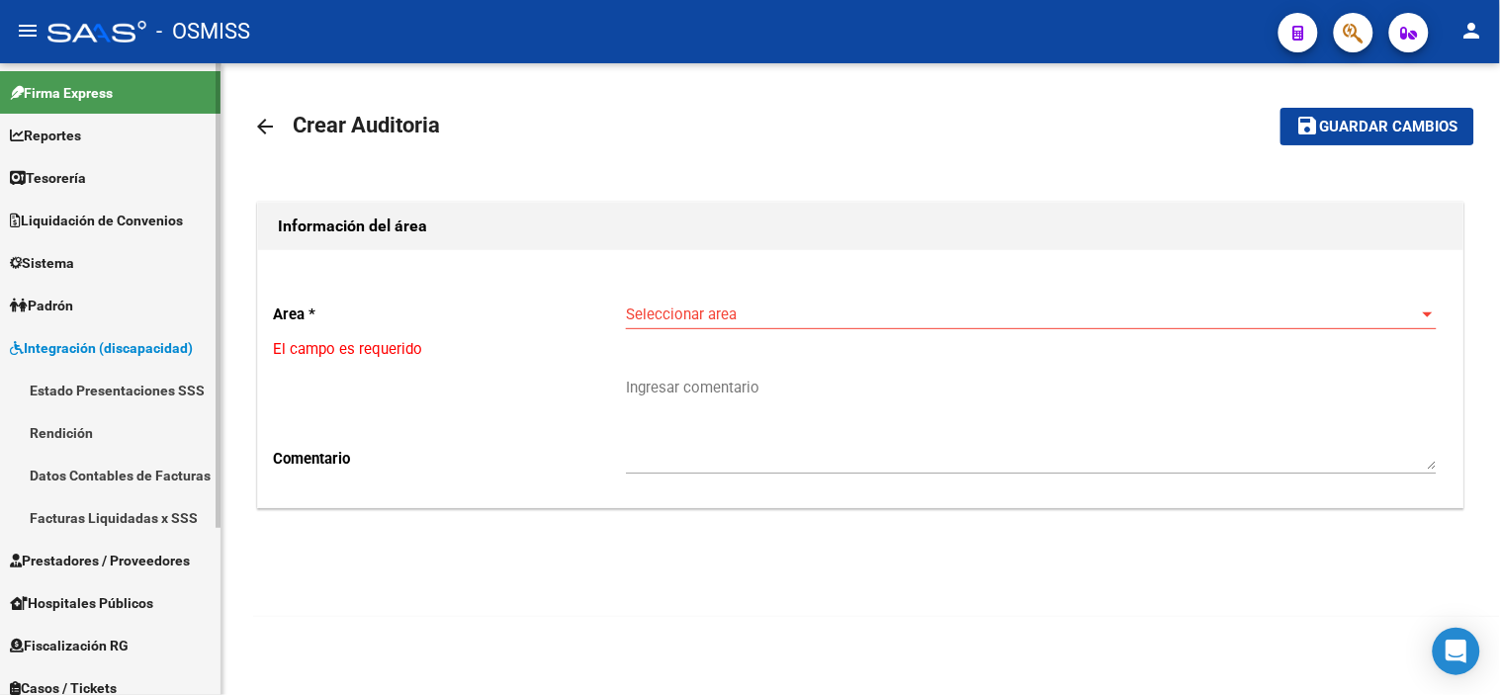
click at [144, 339] on span "Integración (discapacidad)" at bounding box center [101, 348] width 183 height 22
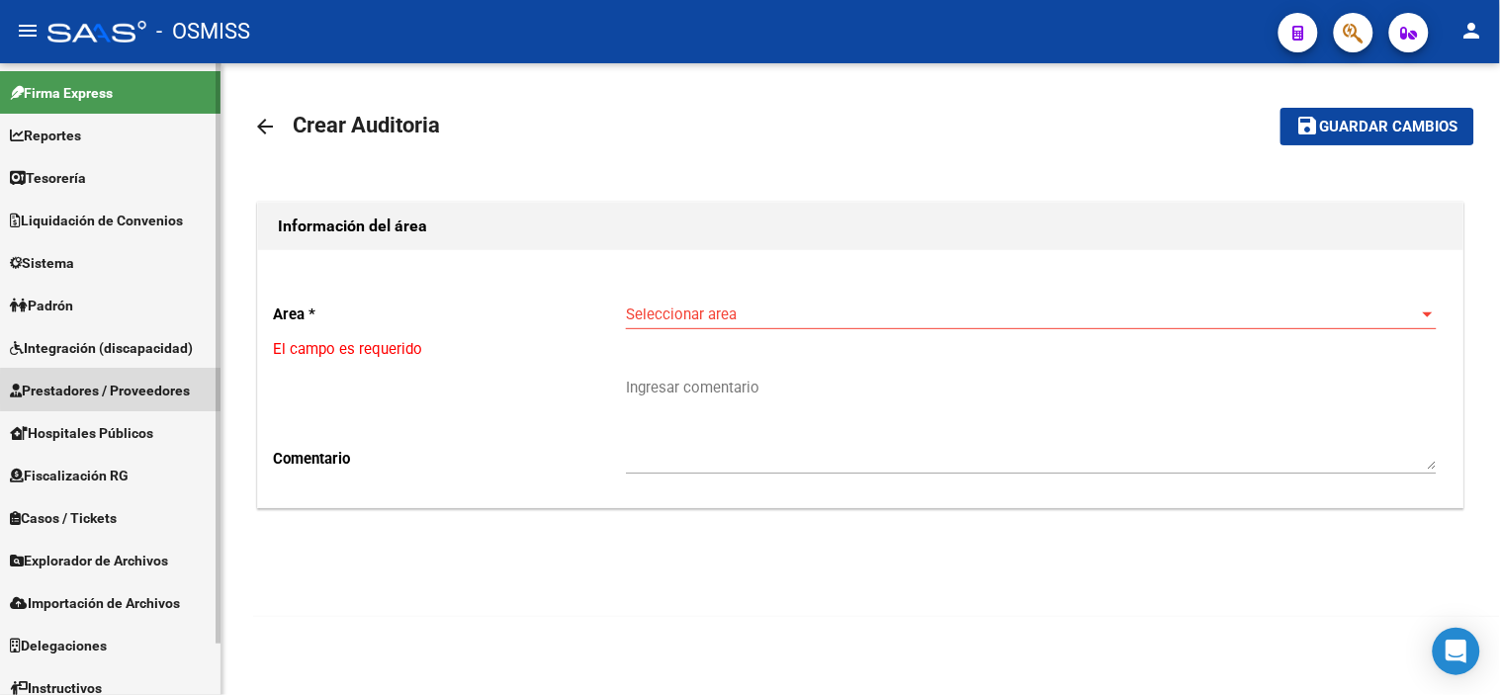
click at [136, 390] on span "Prestadores / Proveedores" at bounding box center [100, 391] width 180 height 22
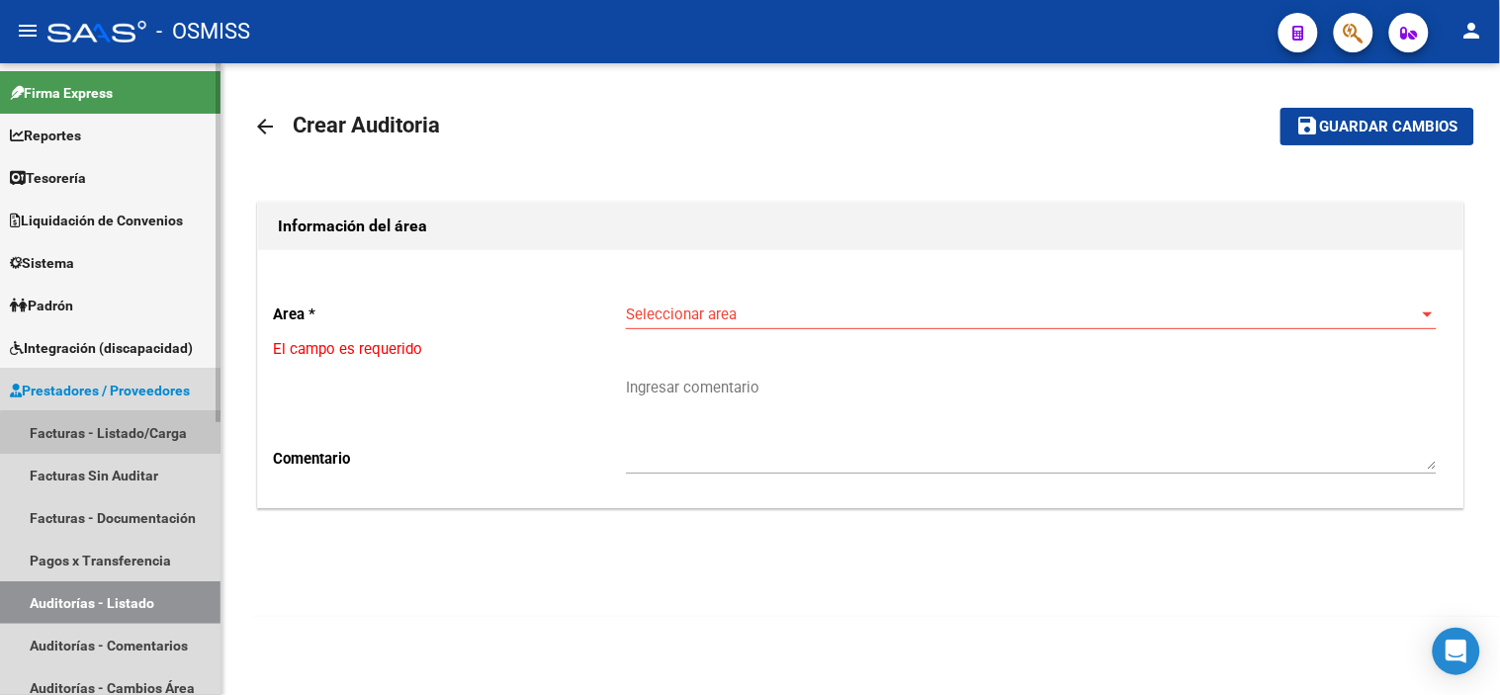
click at [112, 445] on link "Facturas - Listado/Carga" at bounding box center [110, 432] width 220 height 43
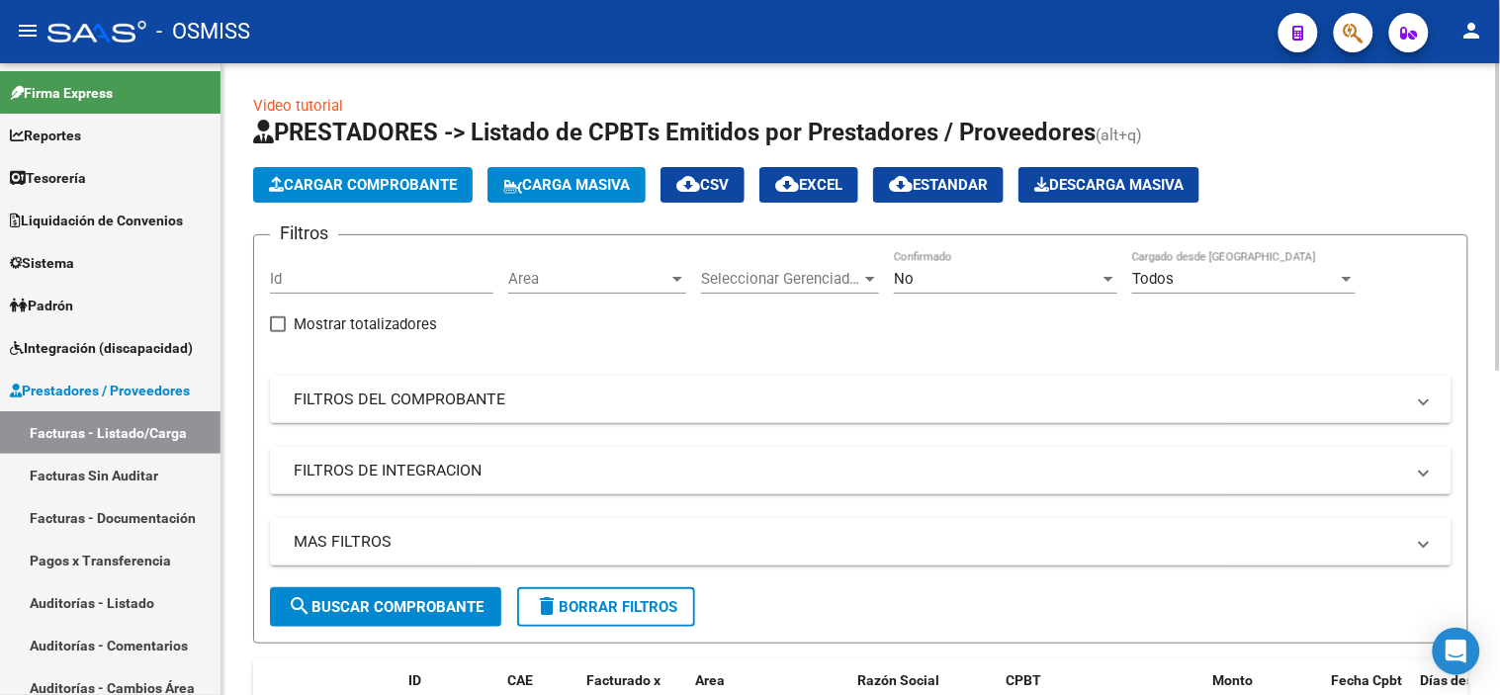
click at [401, 172] on button "Cargar Comprobante" at bounding box center [363, 185] width 220 height 36
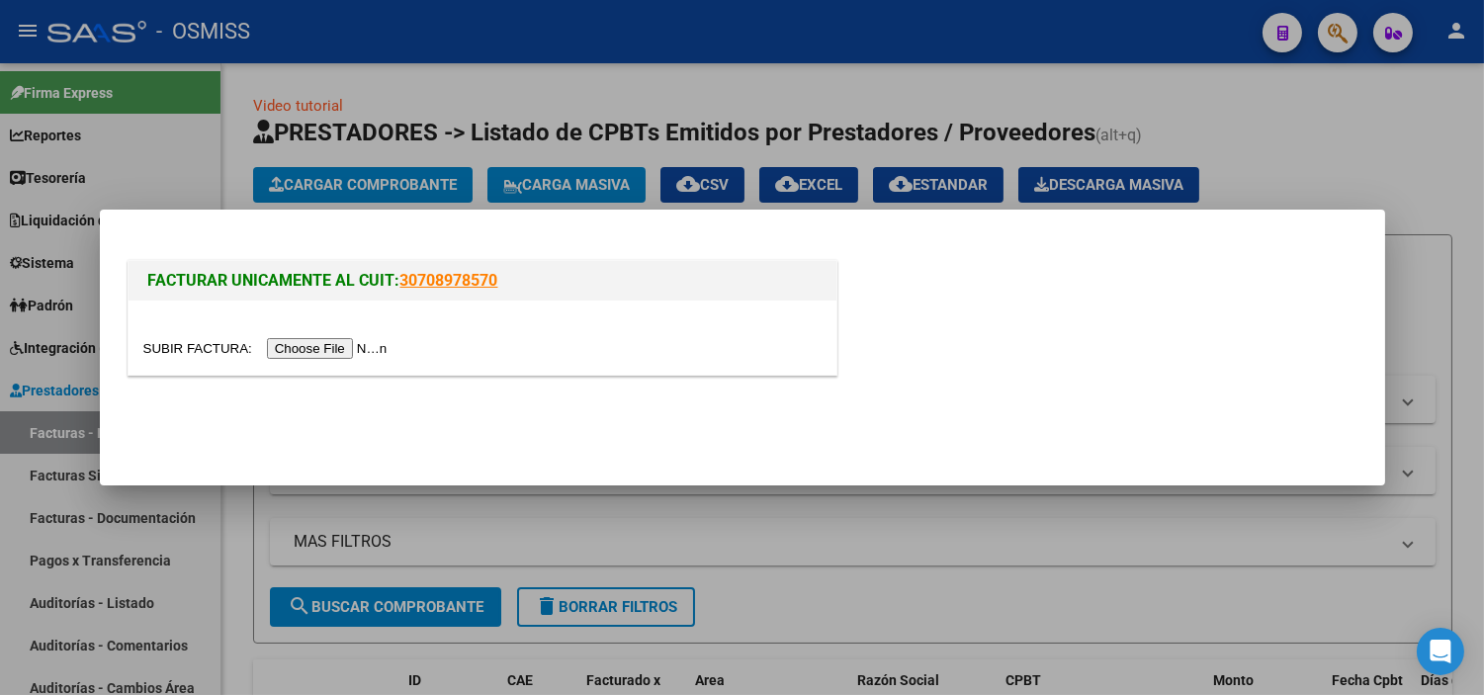
click at [343, 344] on input "file" at bounding box center [268, 348] width 250 height 21
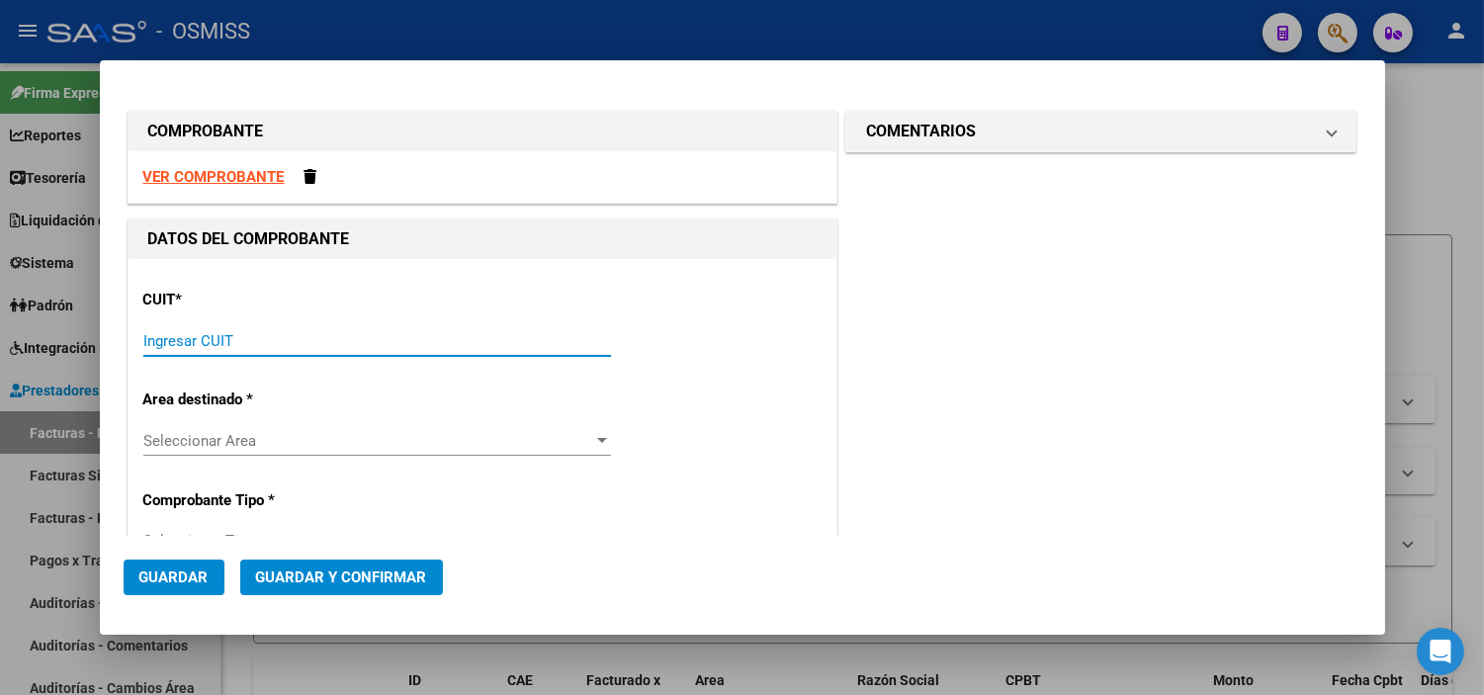
click at [284, 338] on input "Ingresar CUIT" at bounding box center [377, 341] width 468 height 18
paste input "30-71156009-9"
type input "30-71156009-9"
type input "2"
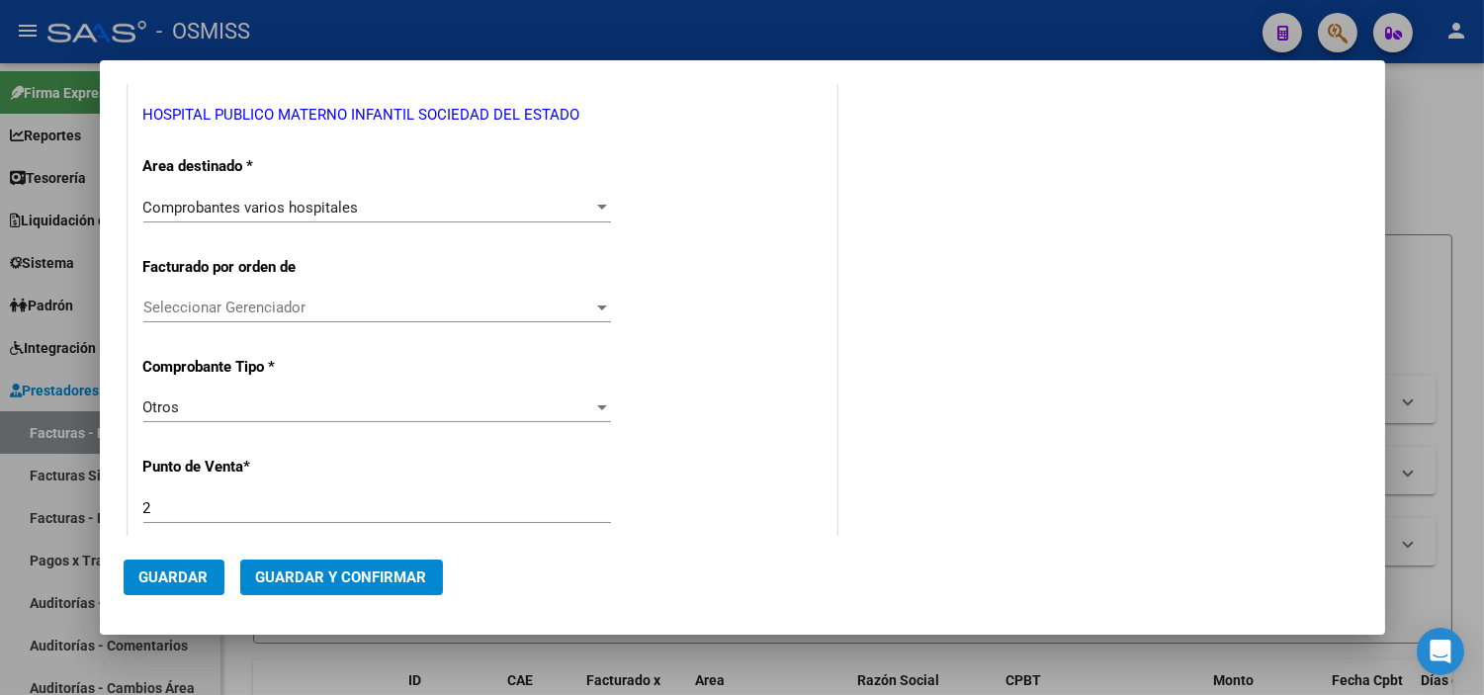
scroll to position [329, 0]
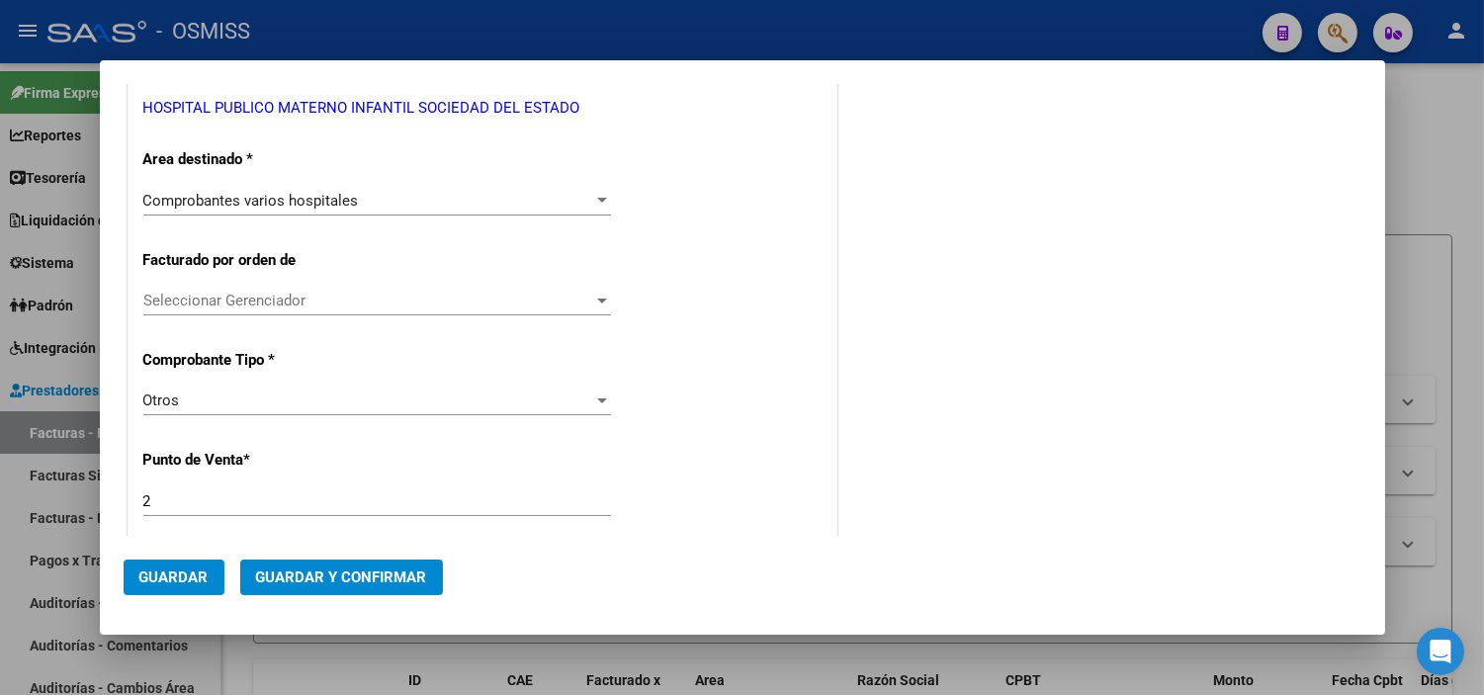
type input "30-71156009-9"
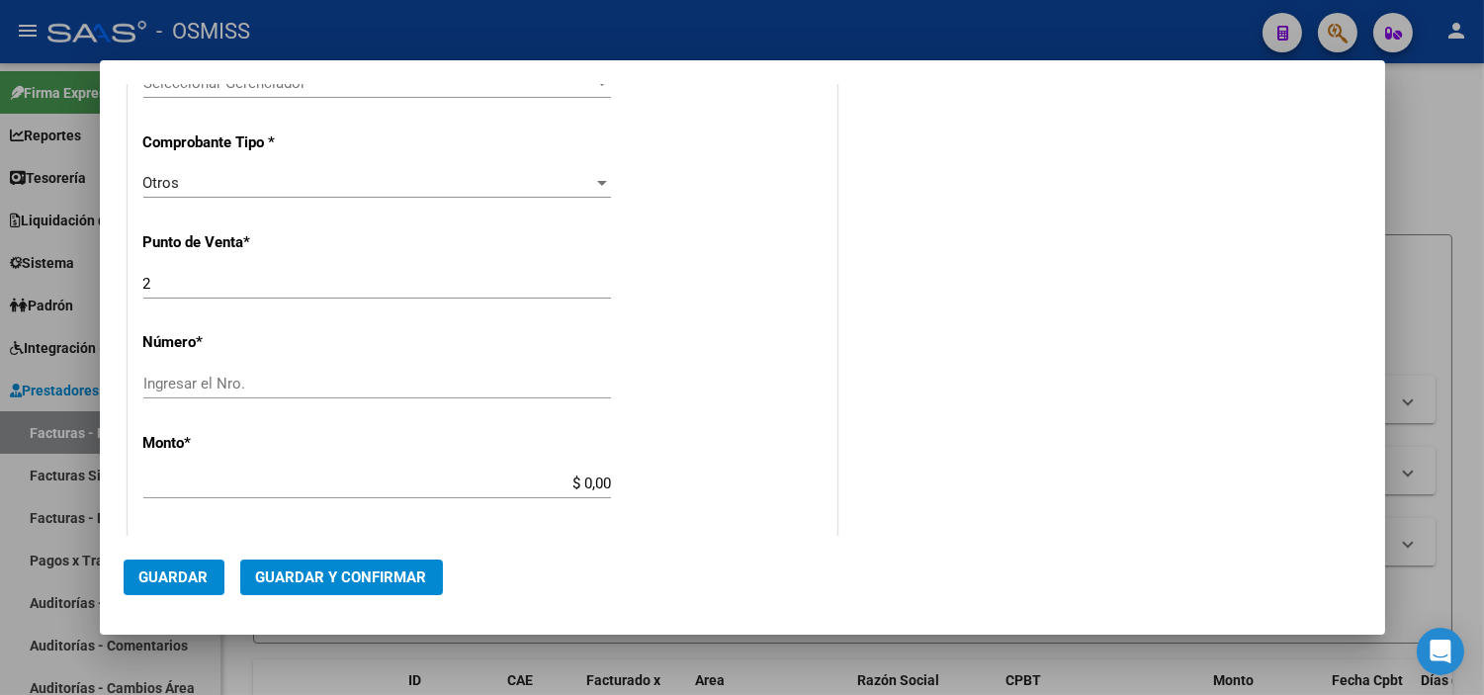
scroll to position [549, 0]
click at [426, 382] on input "Ingresar el Nro." at bounding box center [377, 382] width 468 height 18
type input "8542"
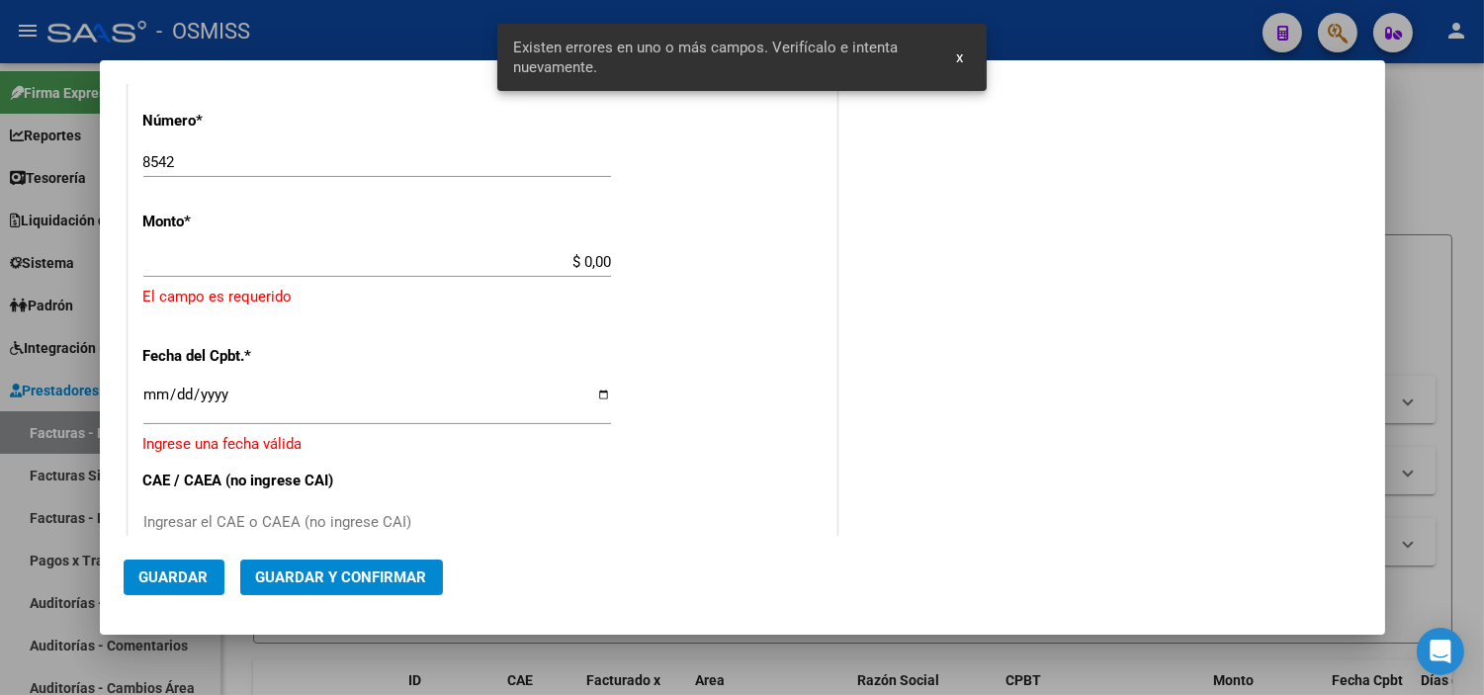
scroll to position [710, 0]
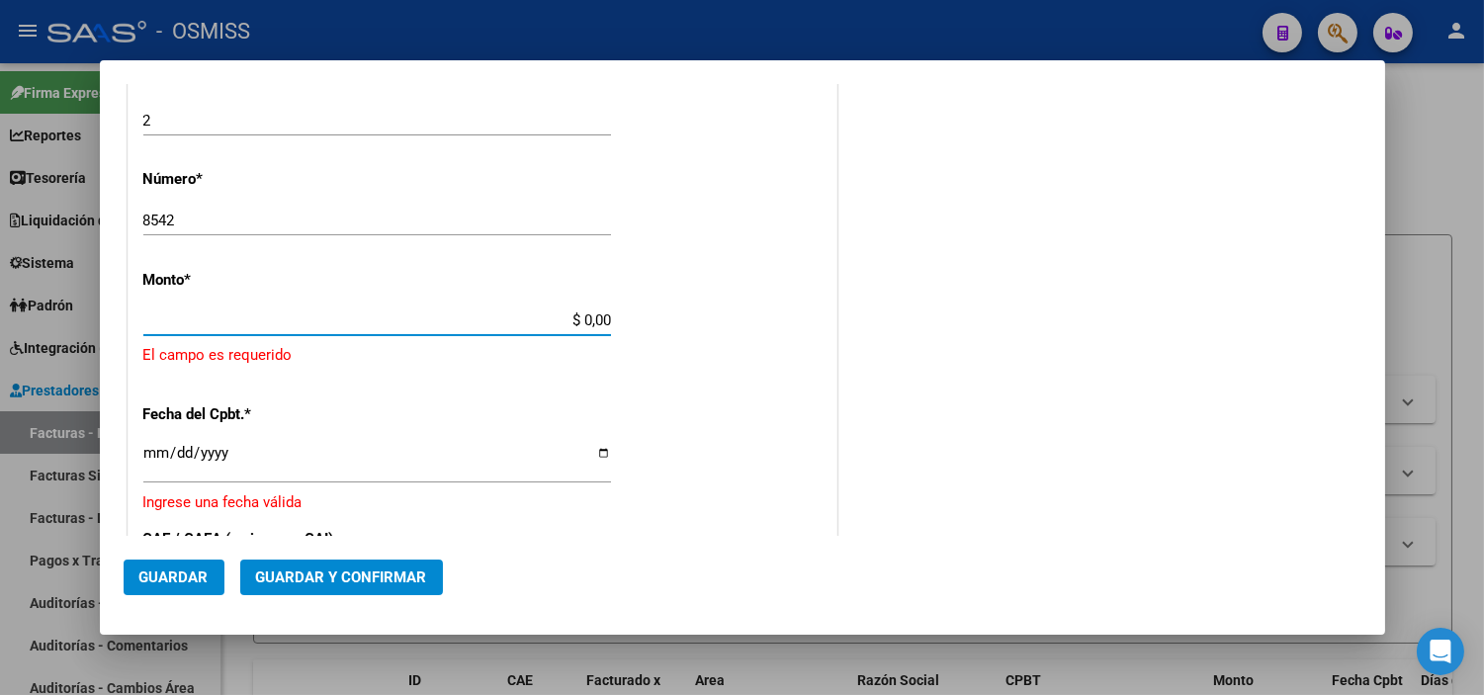
drag, startPoint x: 603, startPoint y: 321, endPoint x: 577, endPoint y: 322, distance: 25.7
click at [577, 322] on input "$ 0,00" at bounding box center [377, 320] width 468 height 18
paste input "3.395.090,55"
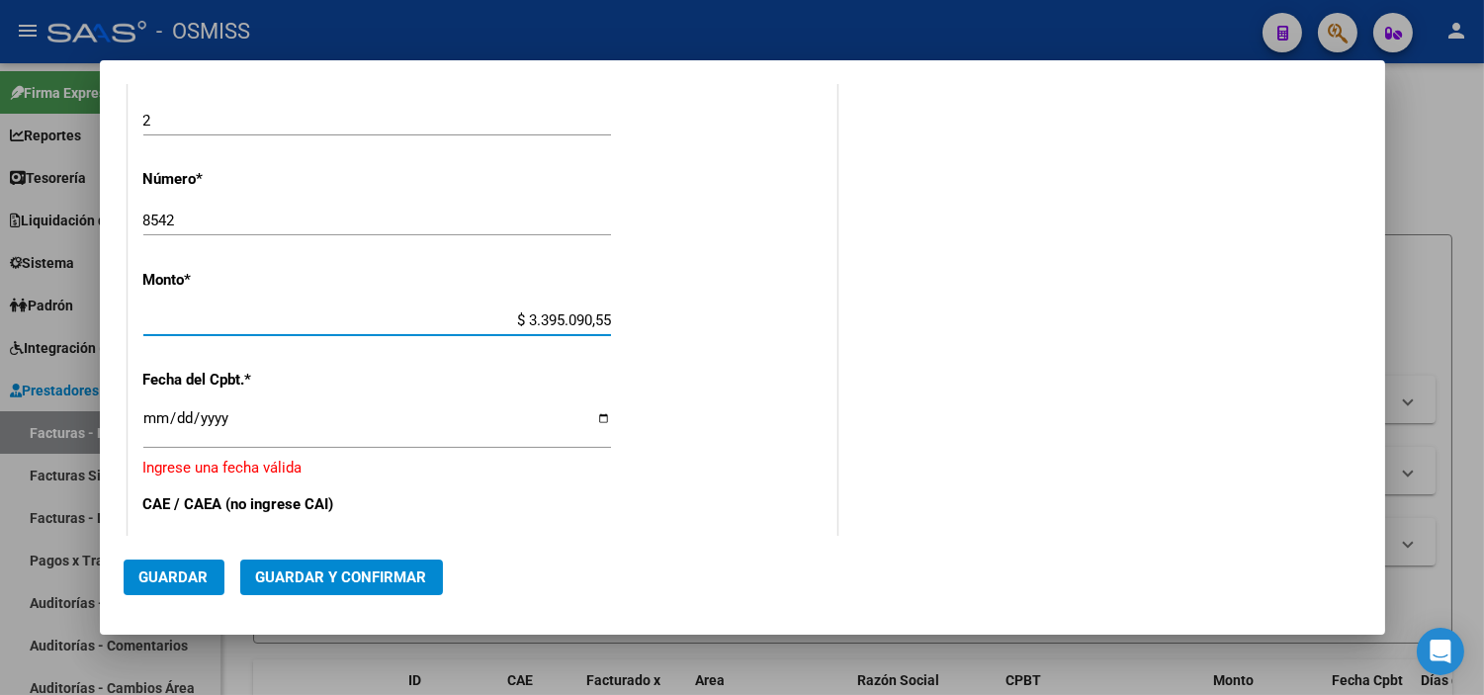
type input "$ 3.395.090,55"
click at [784, 407] on div "CUIT * 30-71156009-9 Ingresar CUIT ANALISIS PRESTADOR HOSPITAL PUBLICO MATERNO …" at bounding box center [483, 306] width 708 height 1514
click at [146, 413] on input "Ingresar la fecha" at bounding box center [377, 426] width 468 height 32
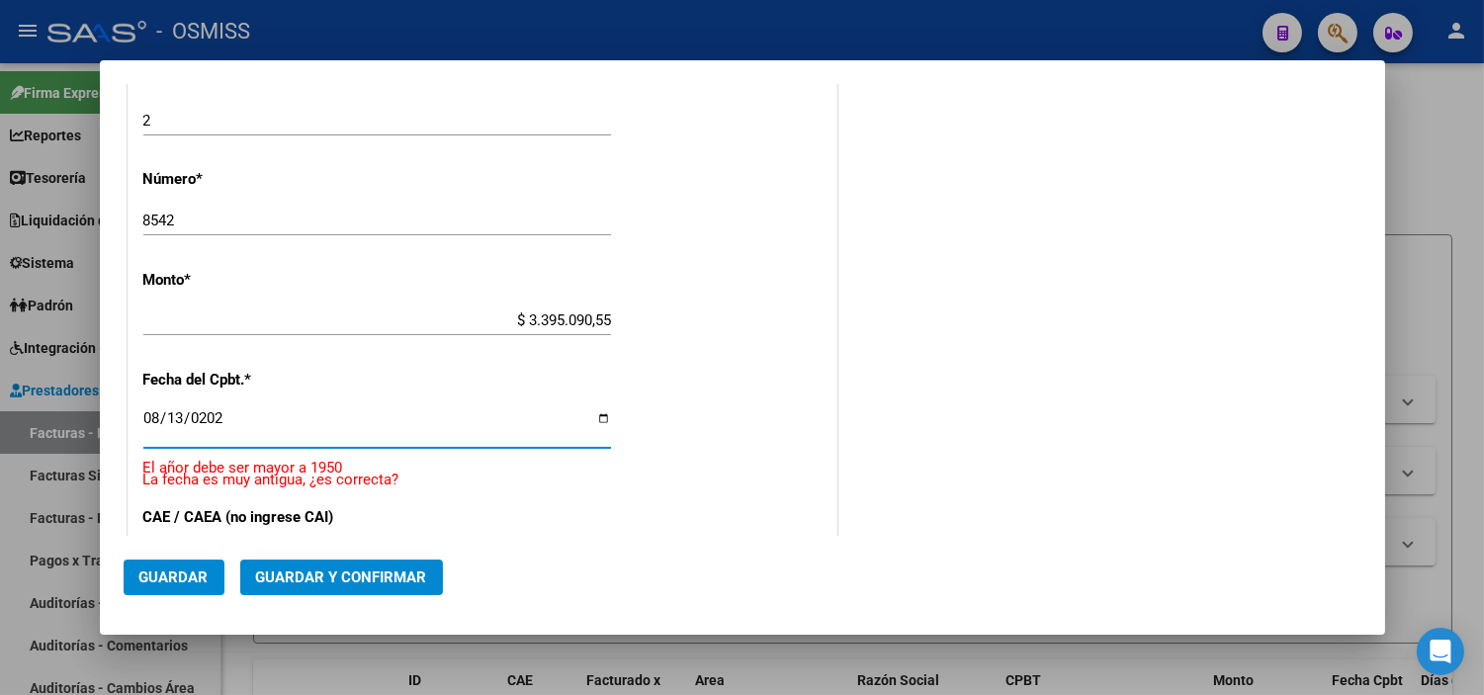
type input "[DATE]"
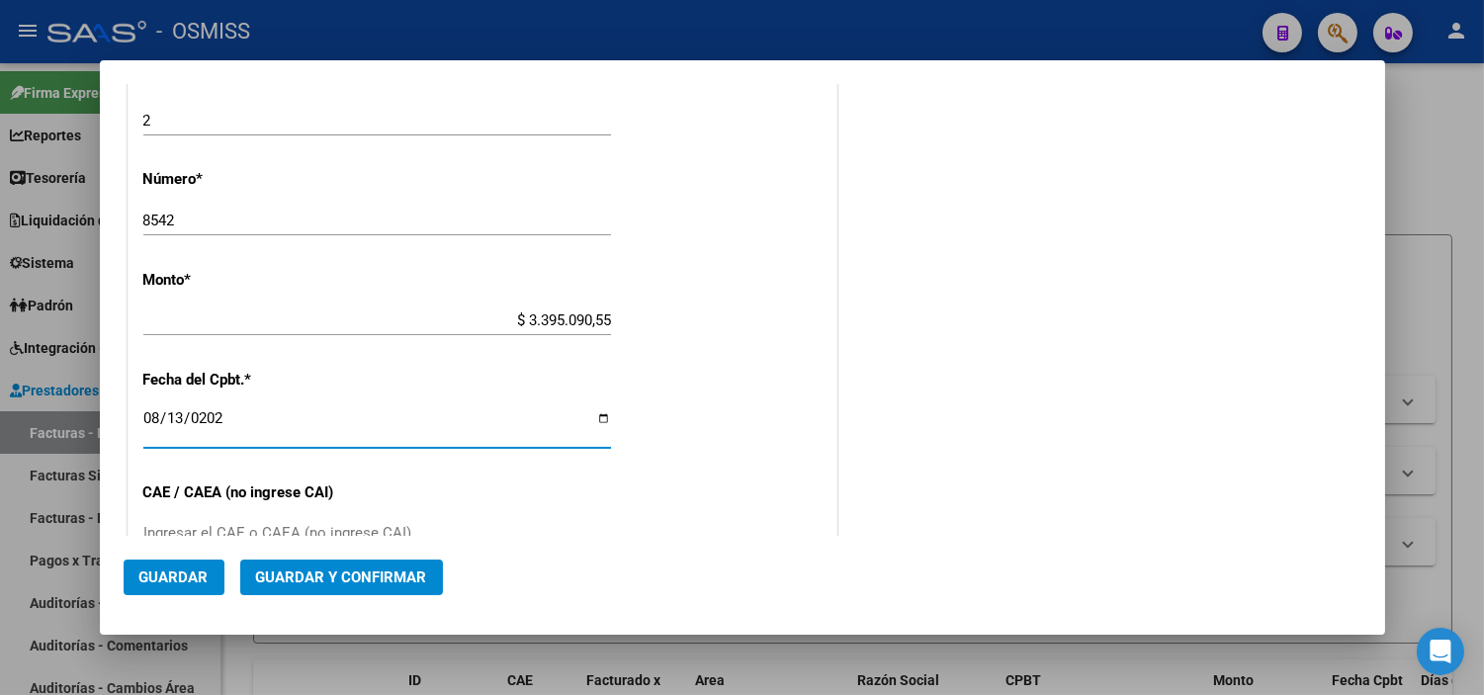
click at [690, 406] on div "CUIT * 30-71156009-9 Ingresar CUIT ANALISIS PRESTADOR HOSPITAL PUBLICO MATERNO …" at bounding box center [483, 300] width 708 height 1502
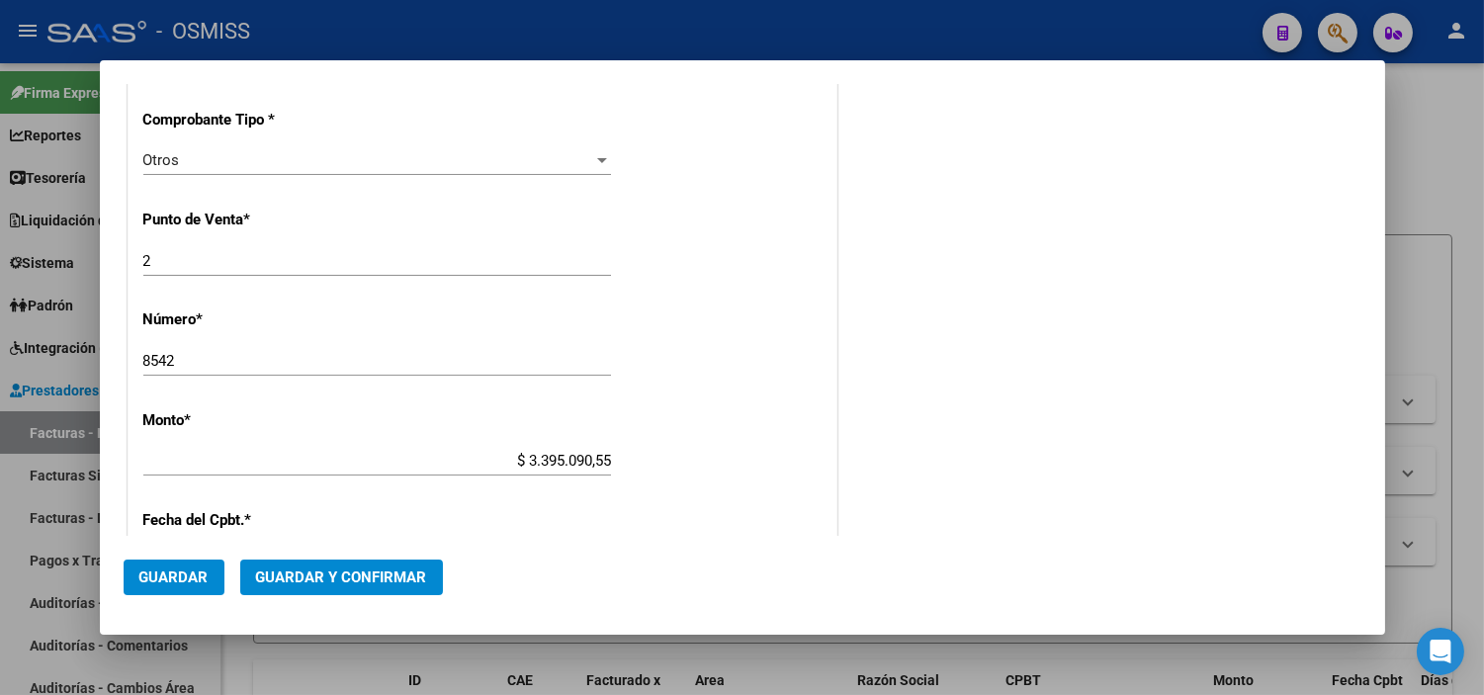
scroll to position [131, 0]
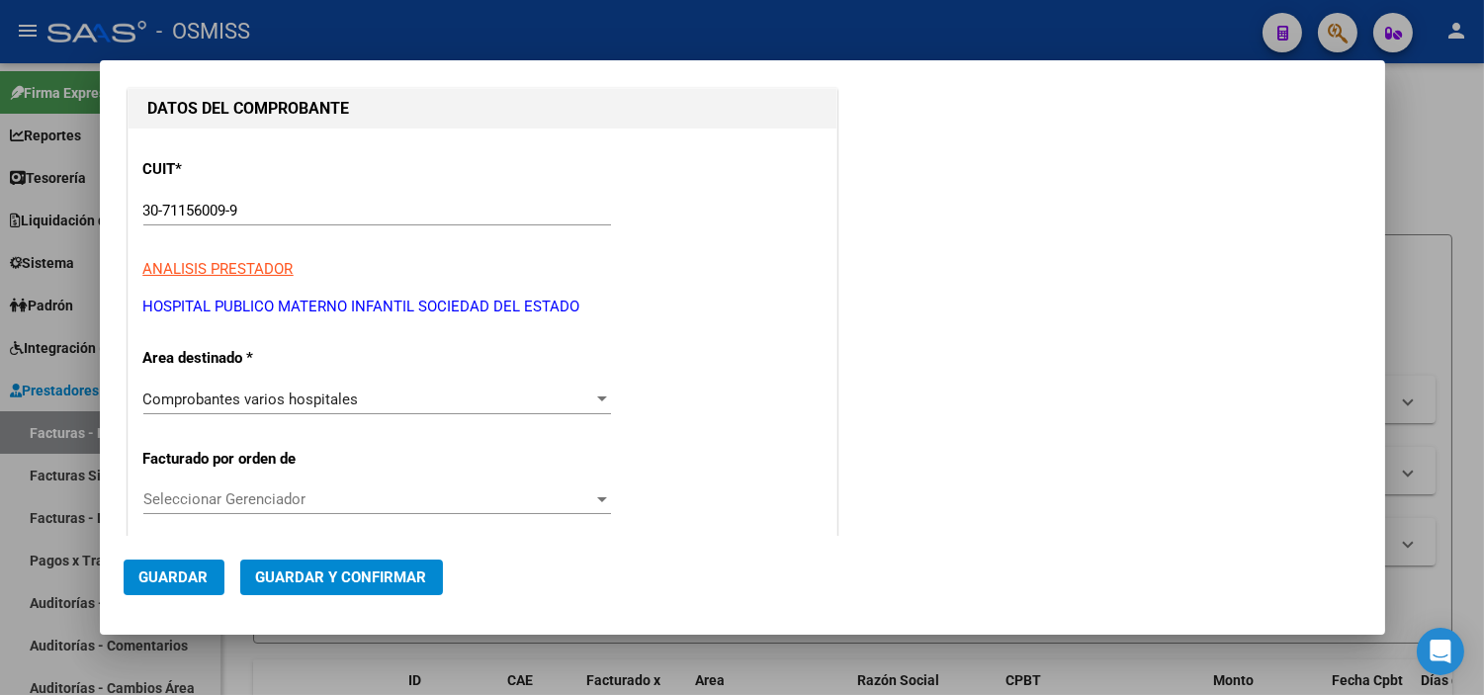
click at [369, 572] on span "Guardar y Confirmar" at bounding box center [341, 578] width 171 height 18
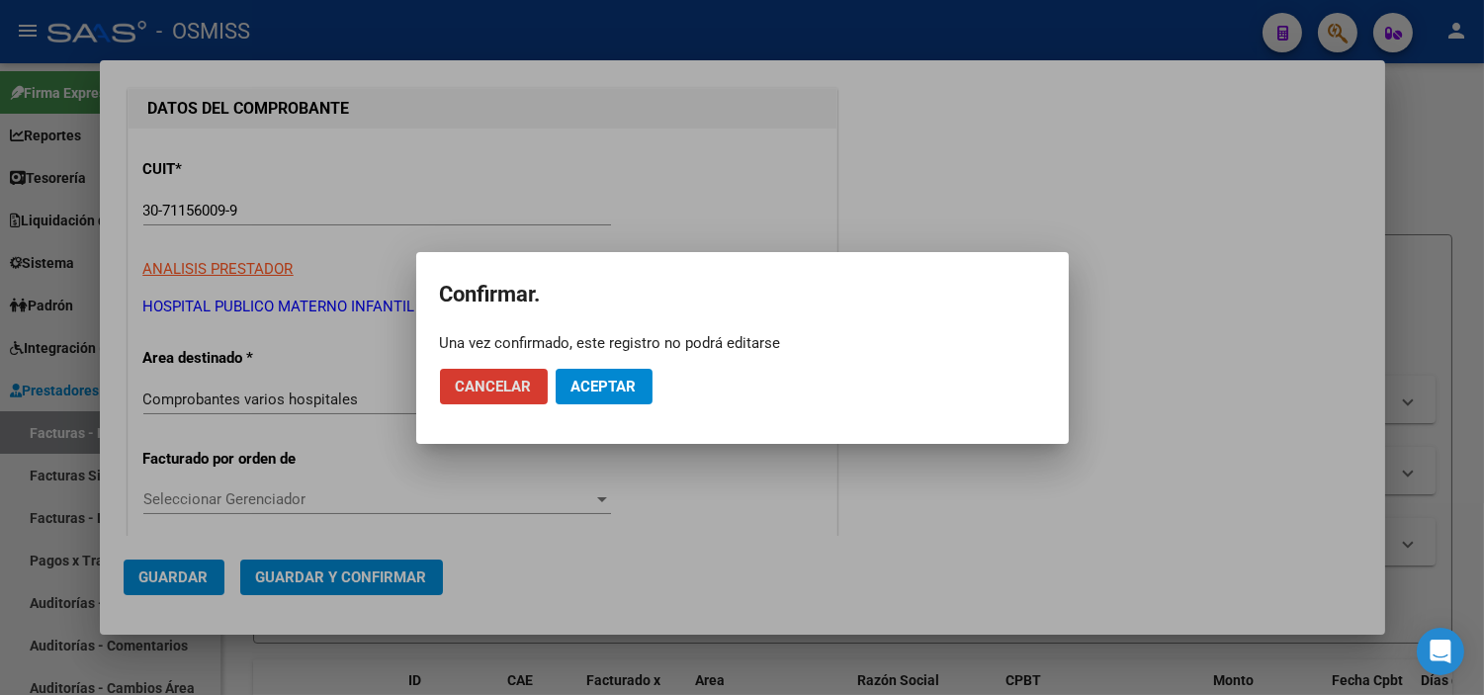
click at [584, 387] on span "Aceptar" at bounding box center [604, 387] width 65 height 18
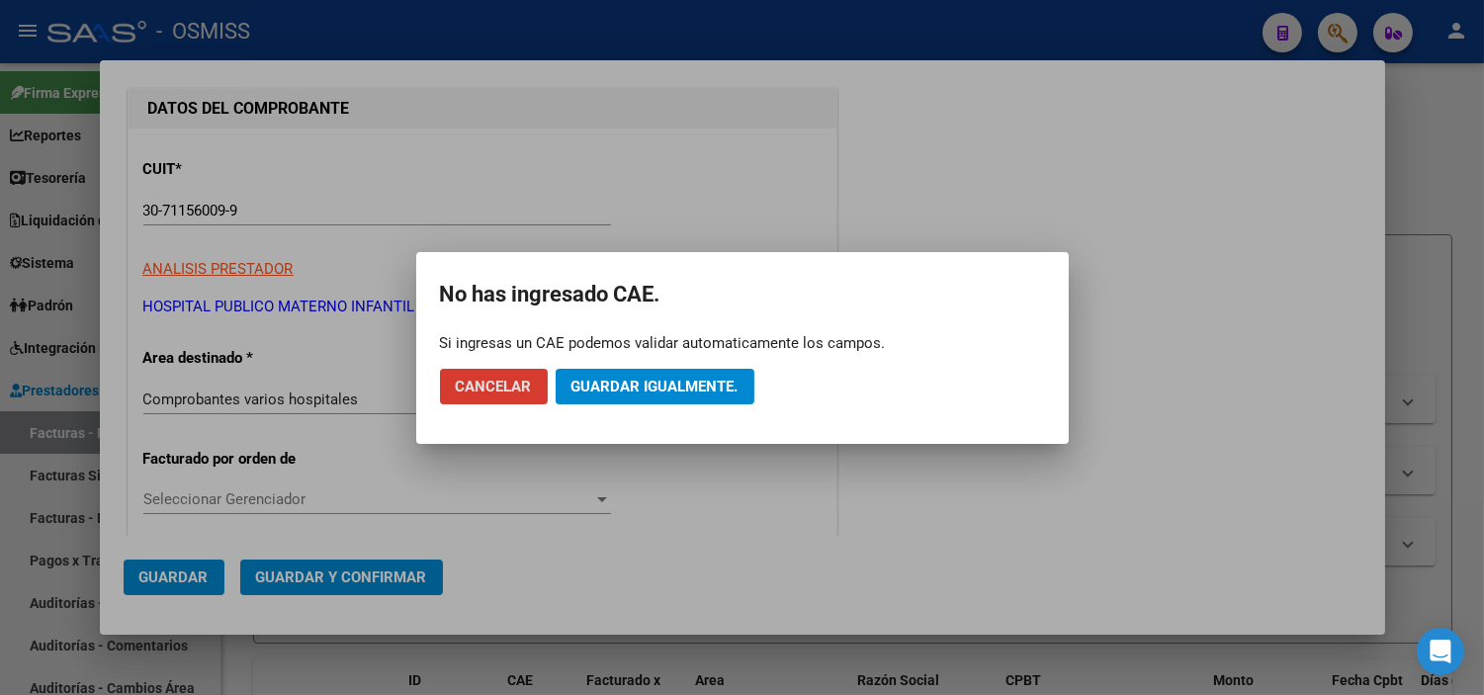
click at [584, 387] on span "Guardar igualmente." at bounding box center [655, 387] width 167 height 18
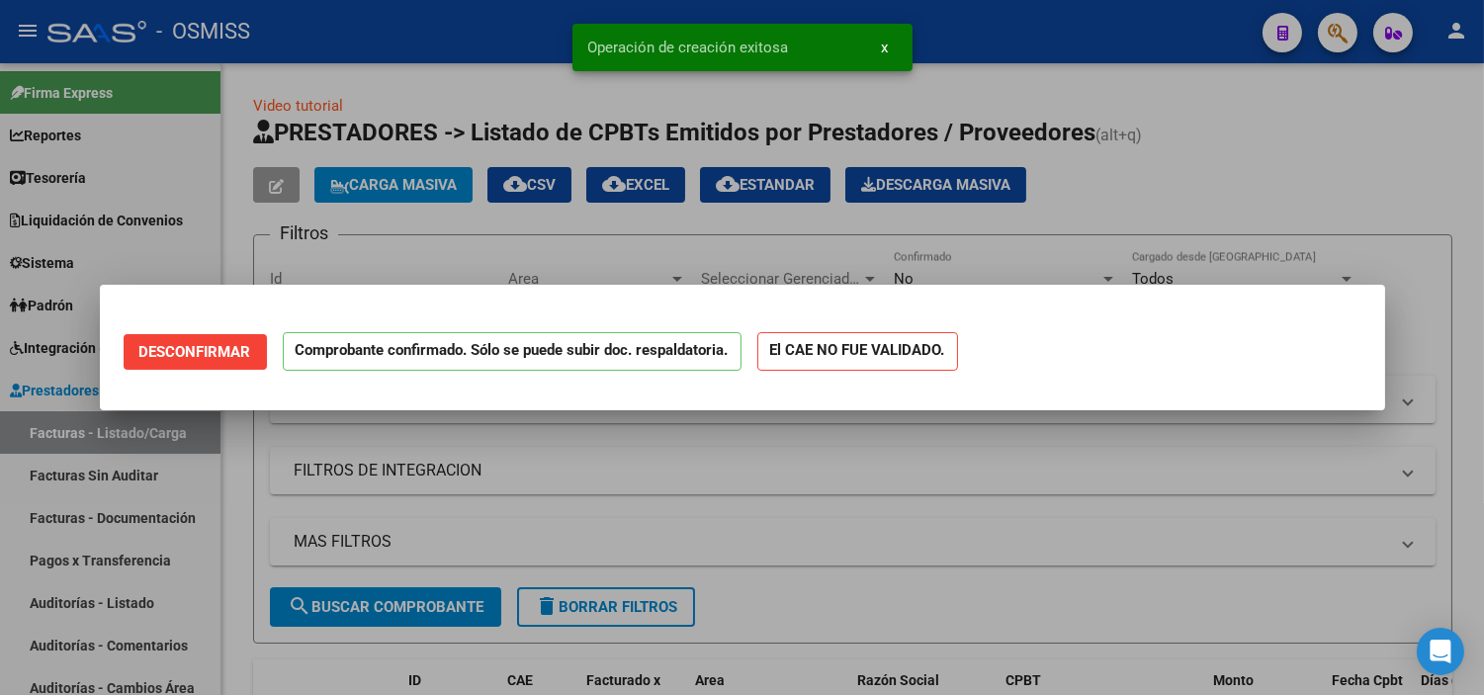
scroll to position [0, 0]
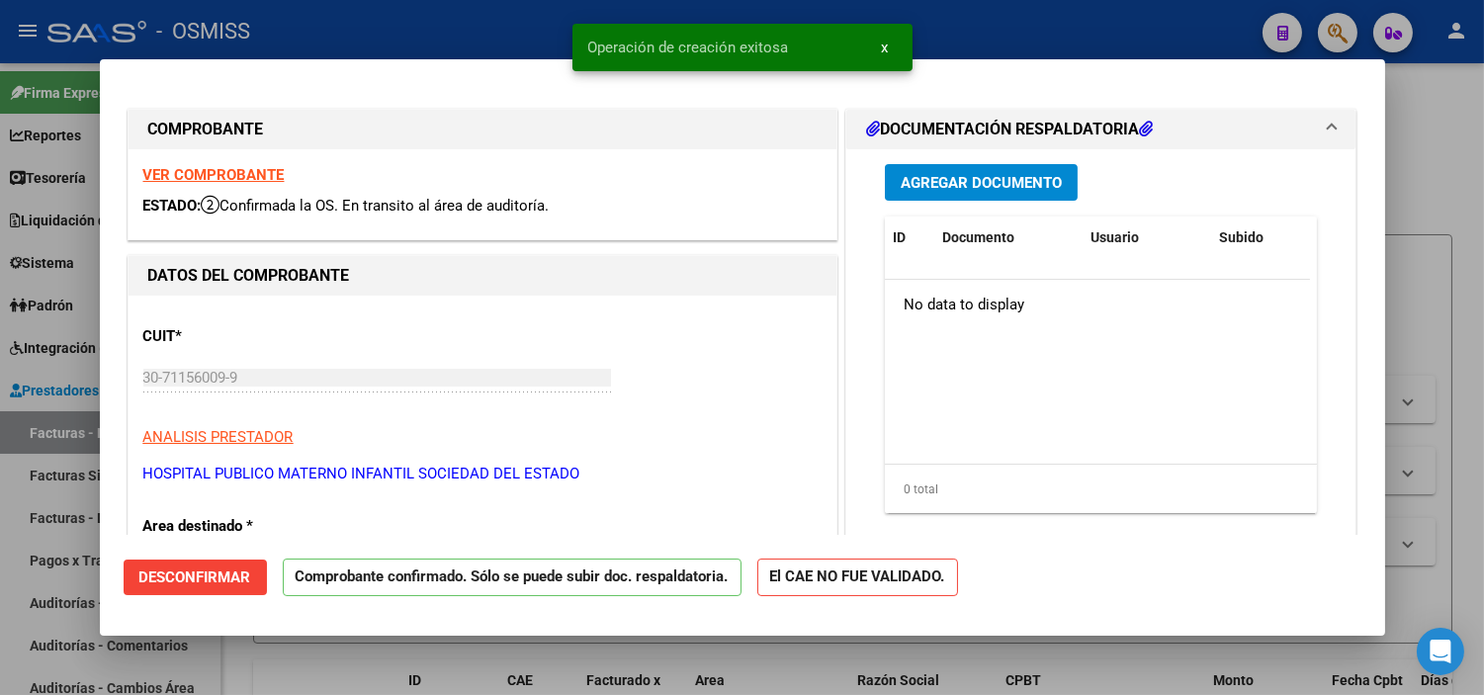
type input "[DATE]"
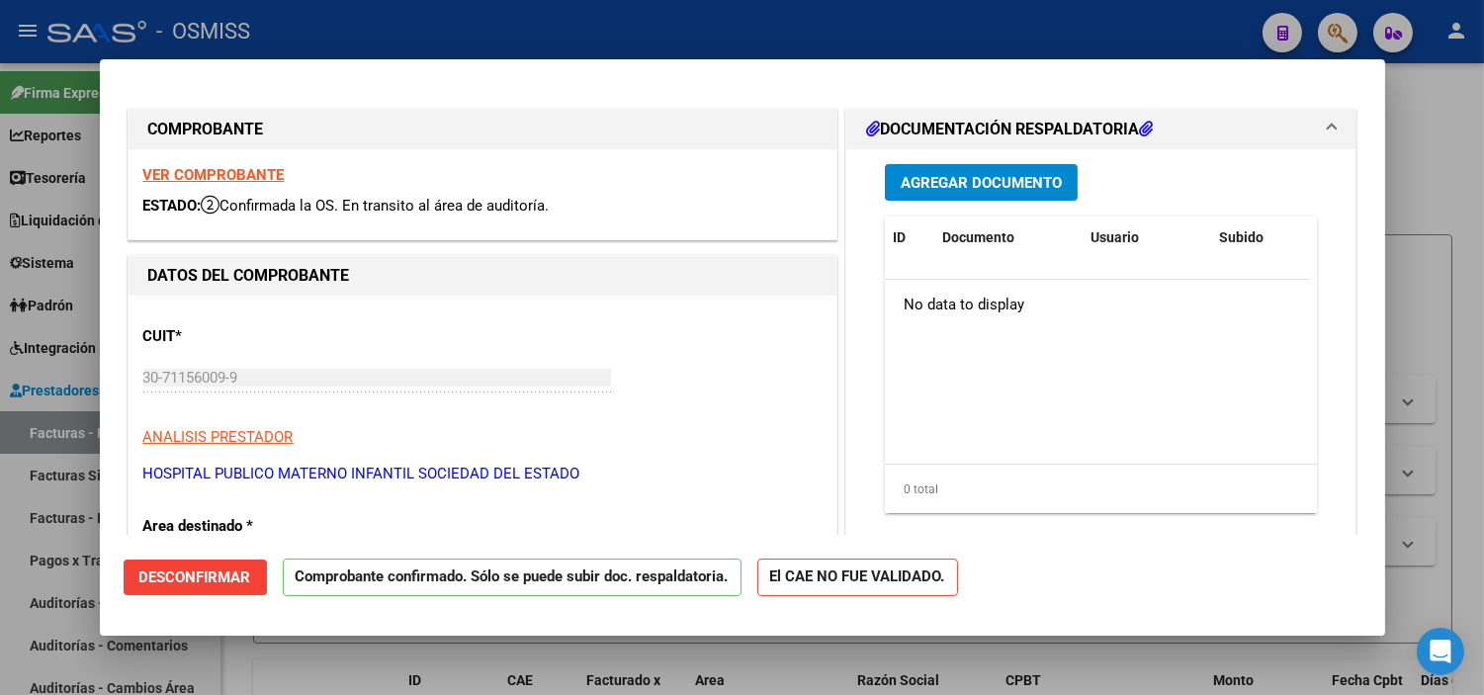
click at [0, 430] on div at bounding box center [742, 347] width 1484 height 695
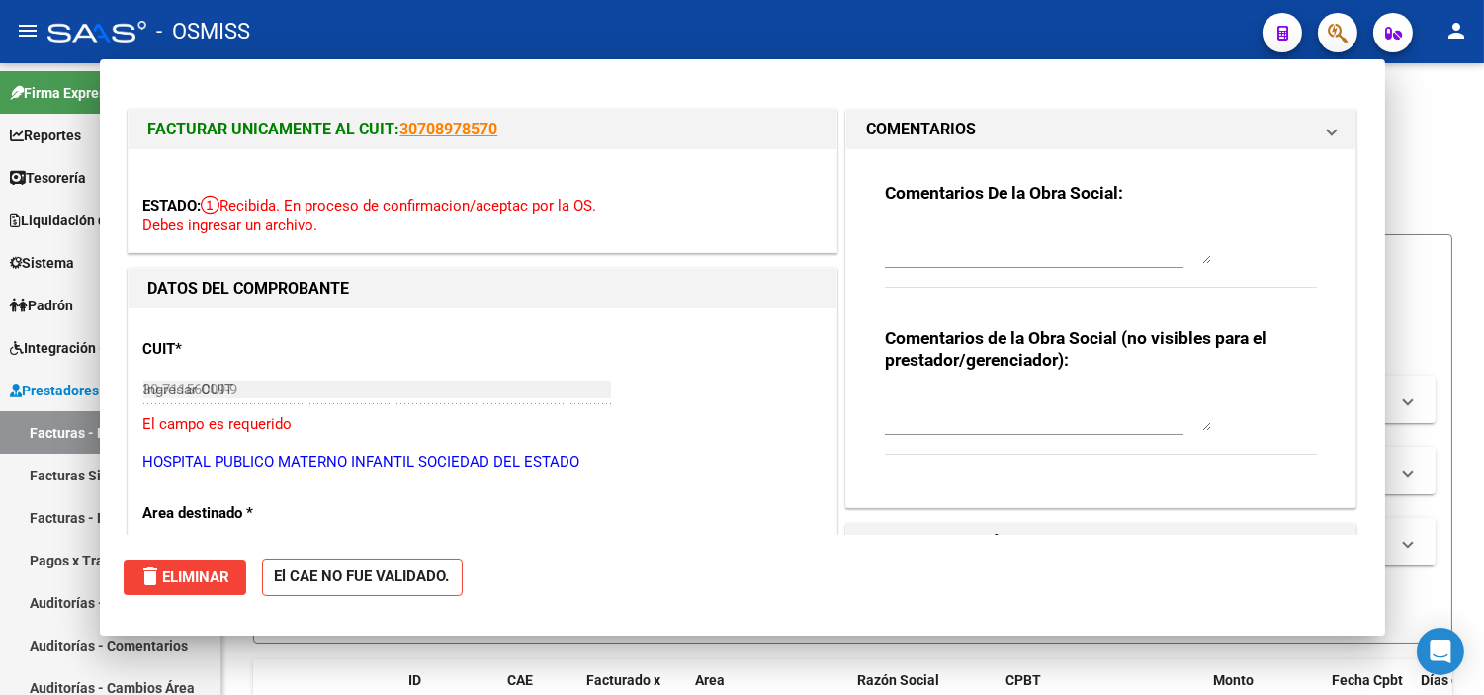
type input "$ 0,00"
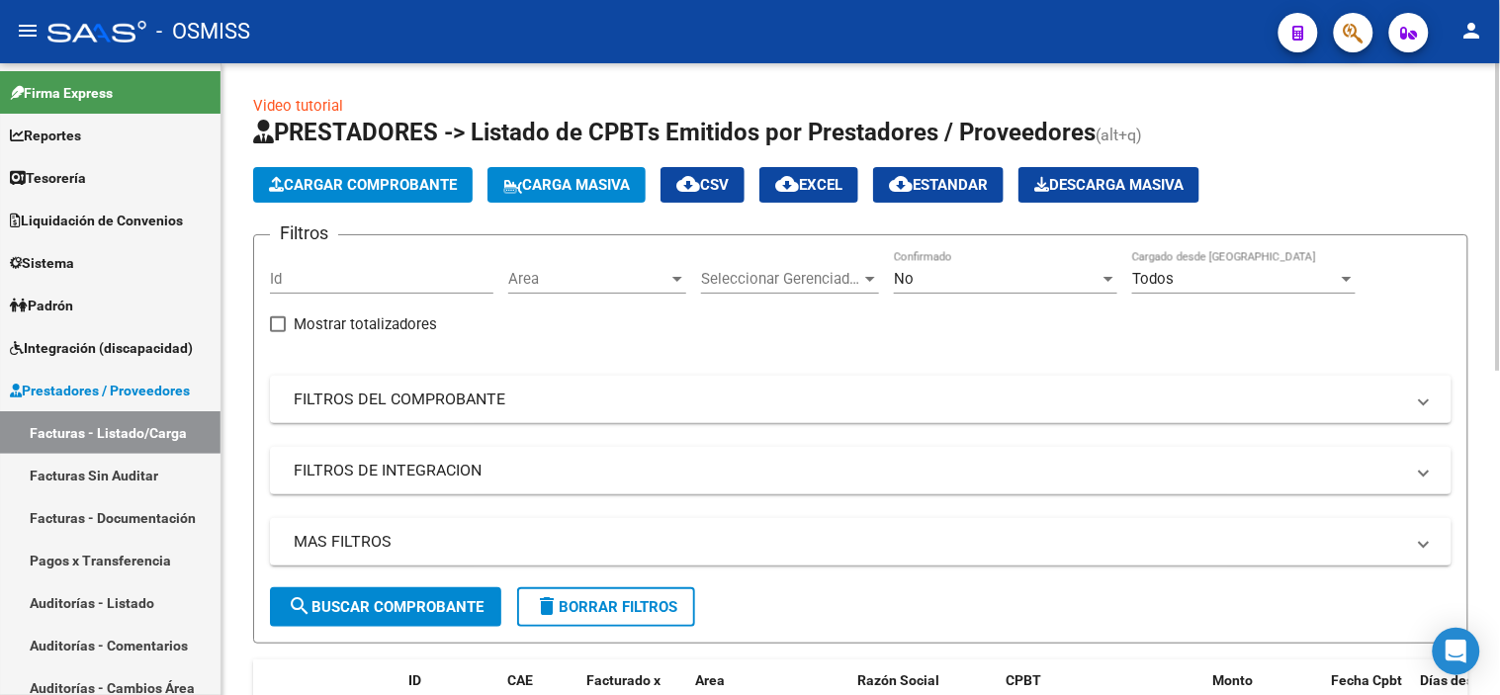
click at [392, 192] on span "Cargar Comprobante" at bounding box center [363, 185] width 188 height 18
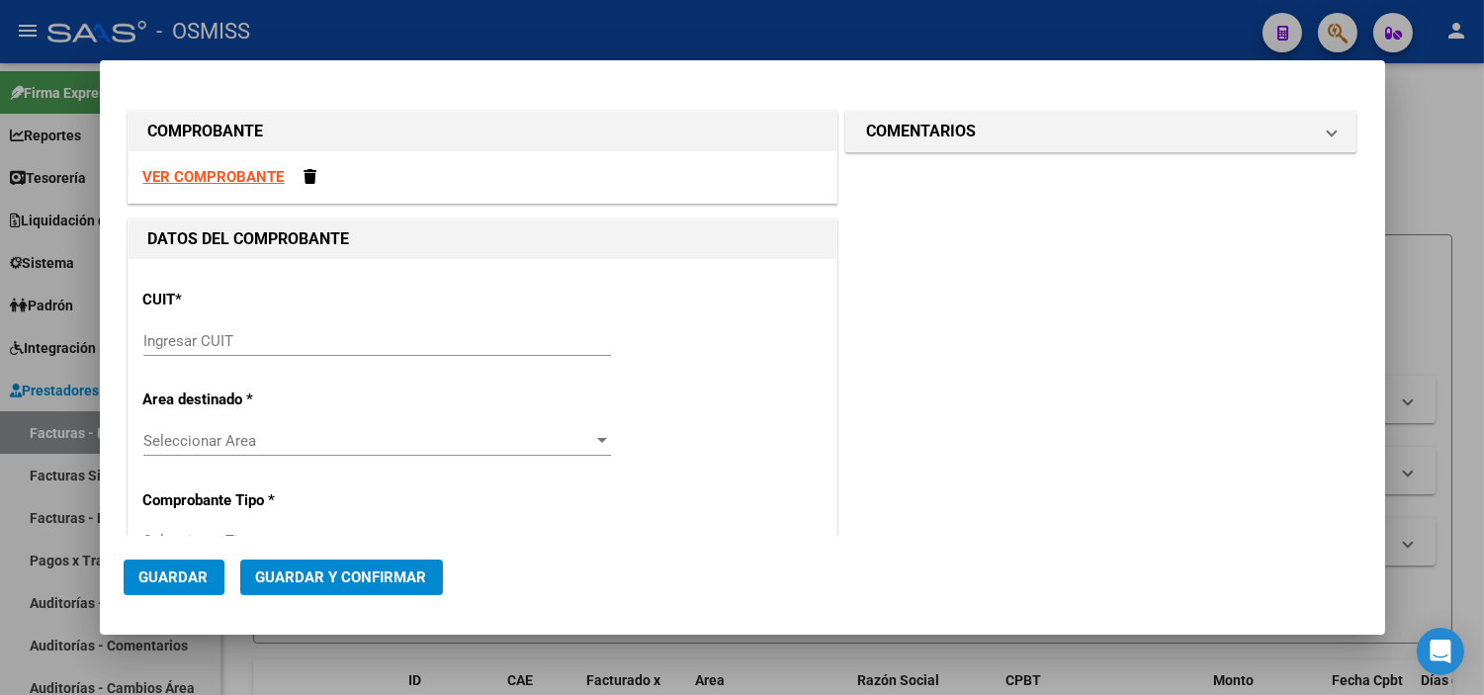
click at [241, 344] on input "Ingresar CUIT" at bounding box center [377, 341] width 468 height 18
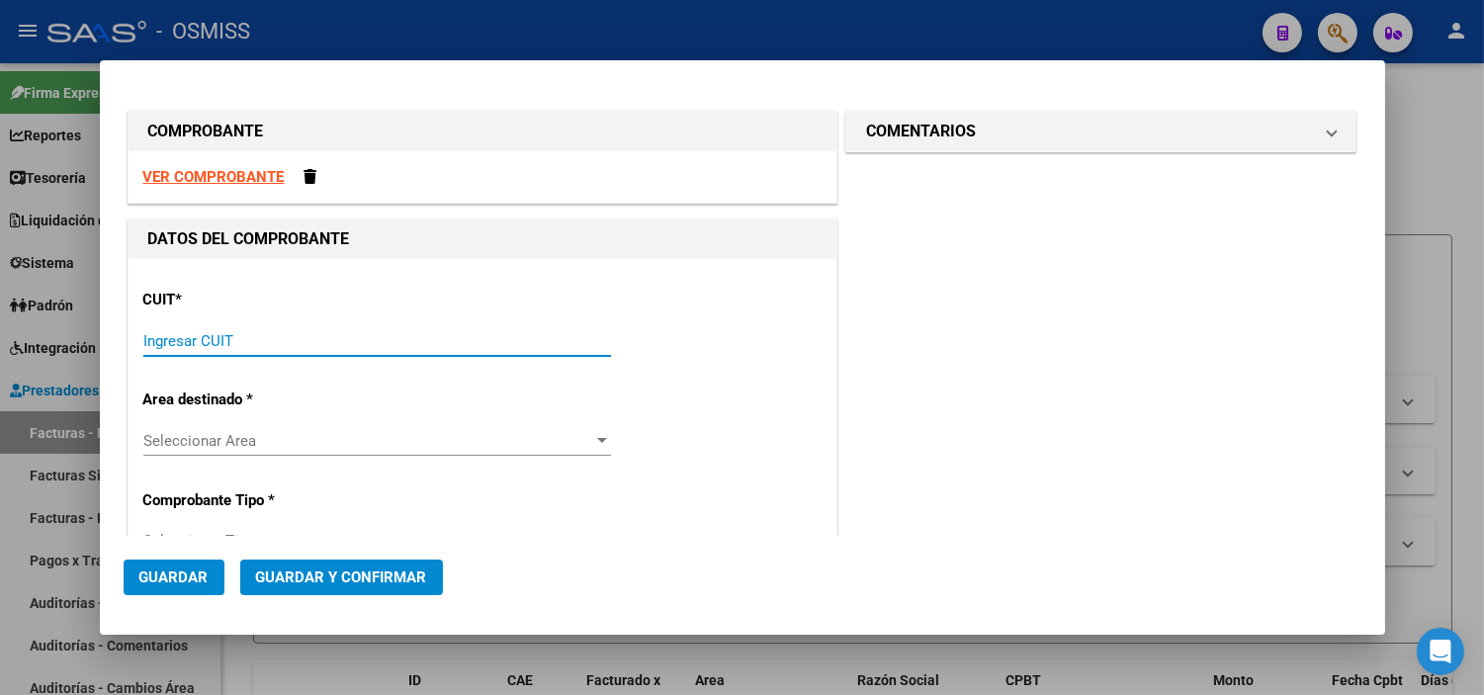
paste input "30-71156009-9"
type input "30-71156009-9"
type input "2"
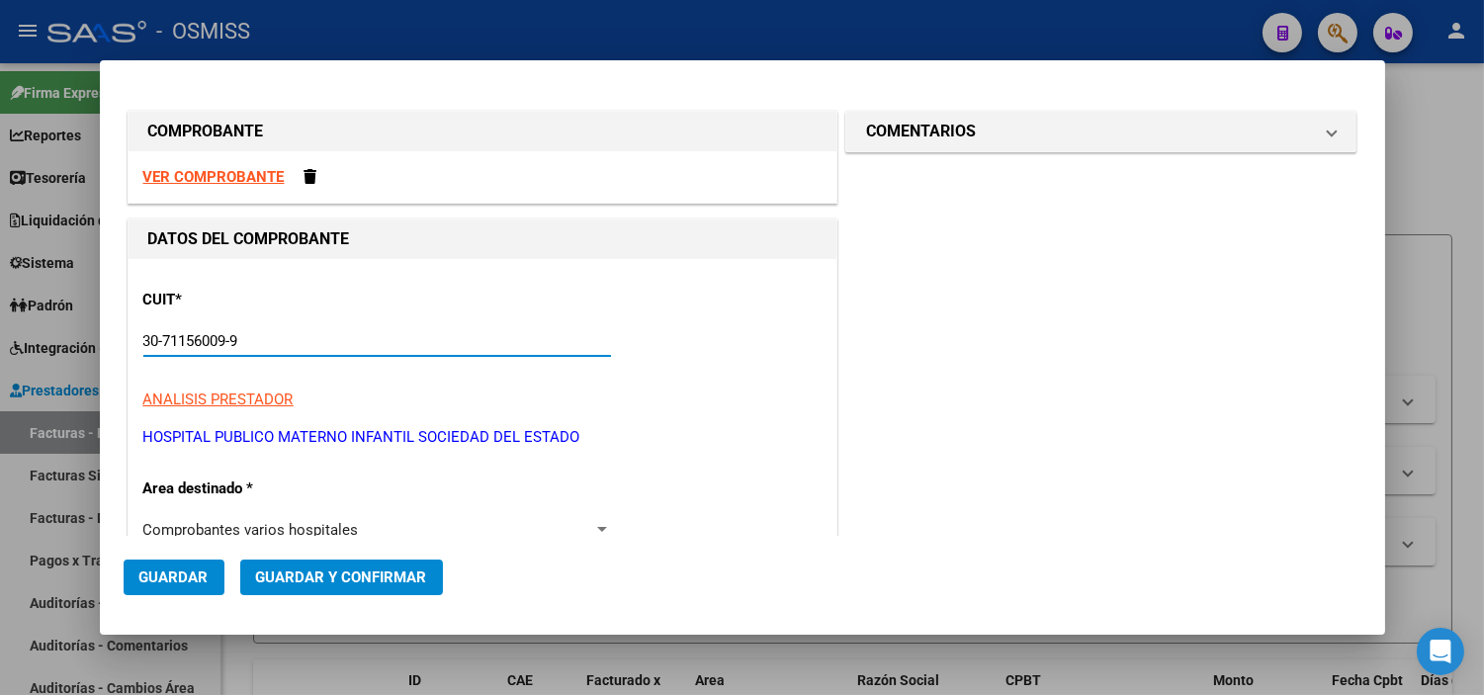
type input "30-71156009-9"
click at [696, 400] on p "ANALISIS PRESTADOR" at bounding box center [482, 400] width 678 height 23
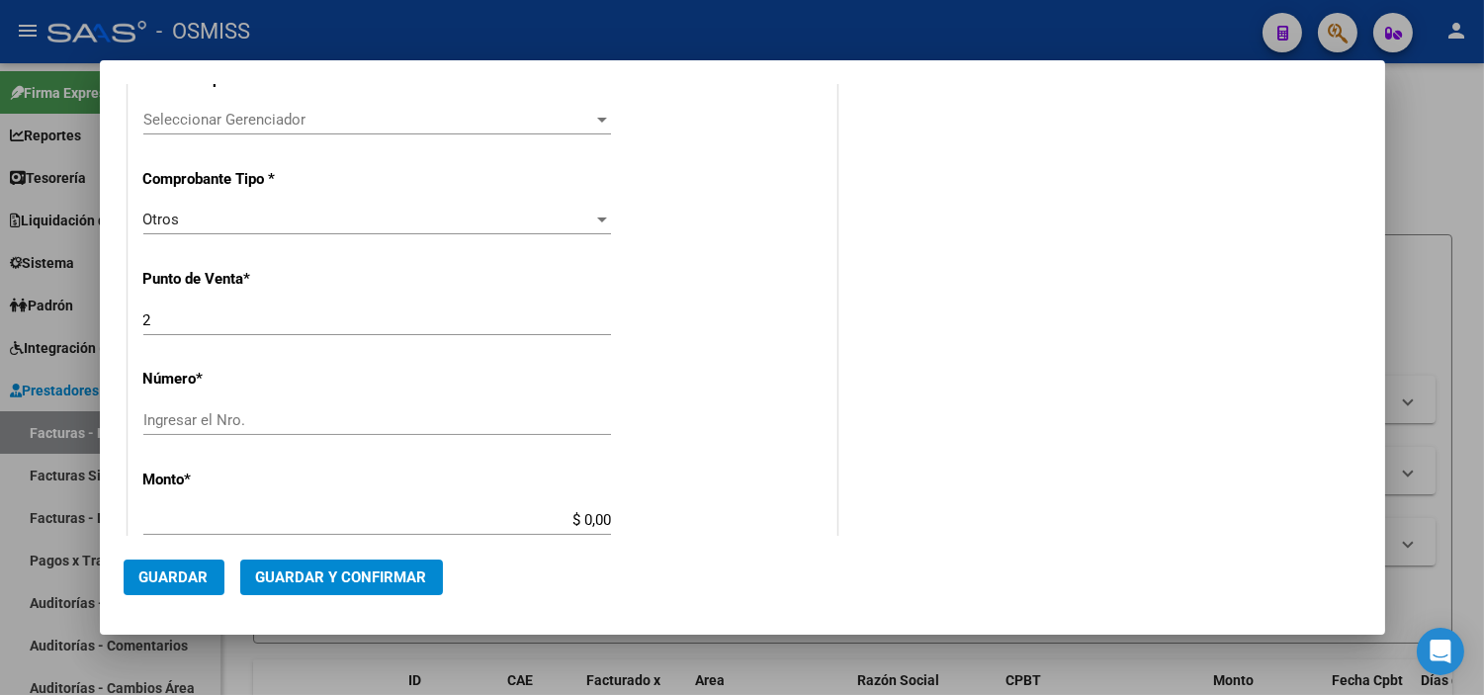
scroll to position [549, 0]
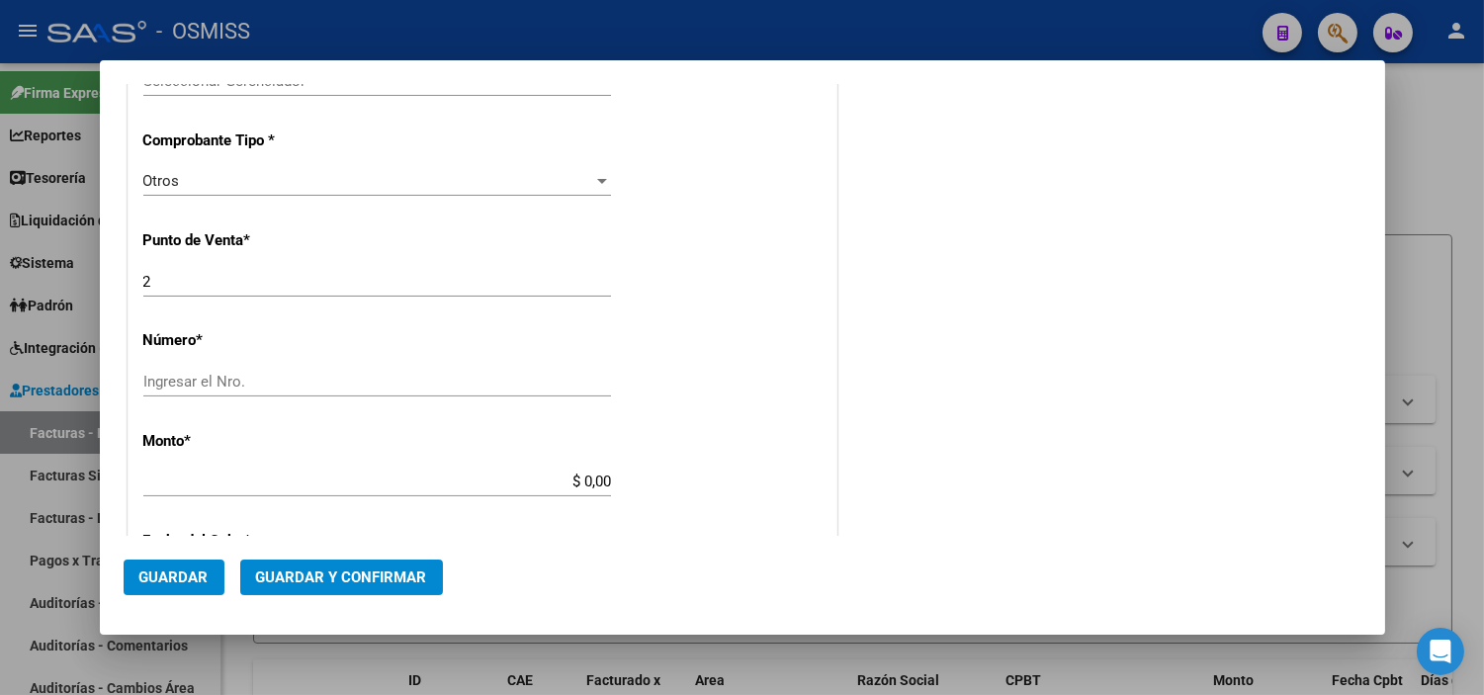
click at [279, 389] on input "Ingresar el Nro." at bounding box center [377, 382] width 468 height 18
type input "8161"
click at [753, 361] on div "CUIT * 30-71156009-9 Ingresar CUIT ANALISIS PRESTADOR HOSPITAL PUBLICO MATERNO …" at bounding box center [483, 461] width 708 height 1502
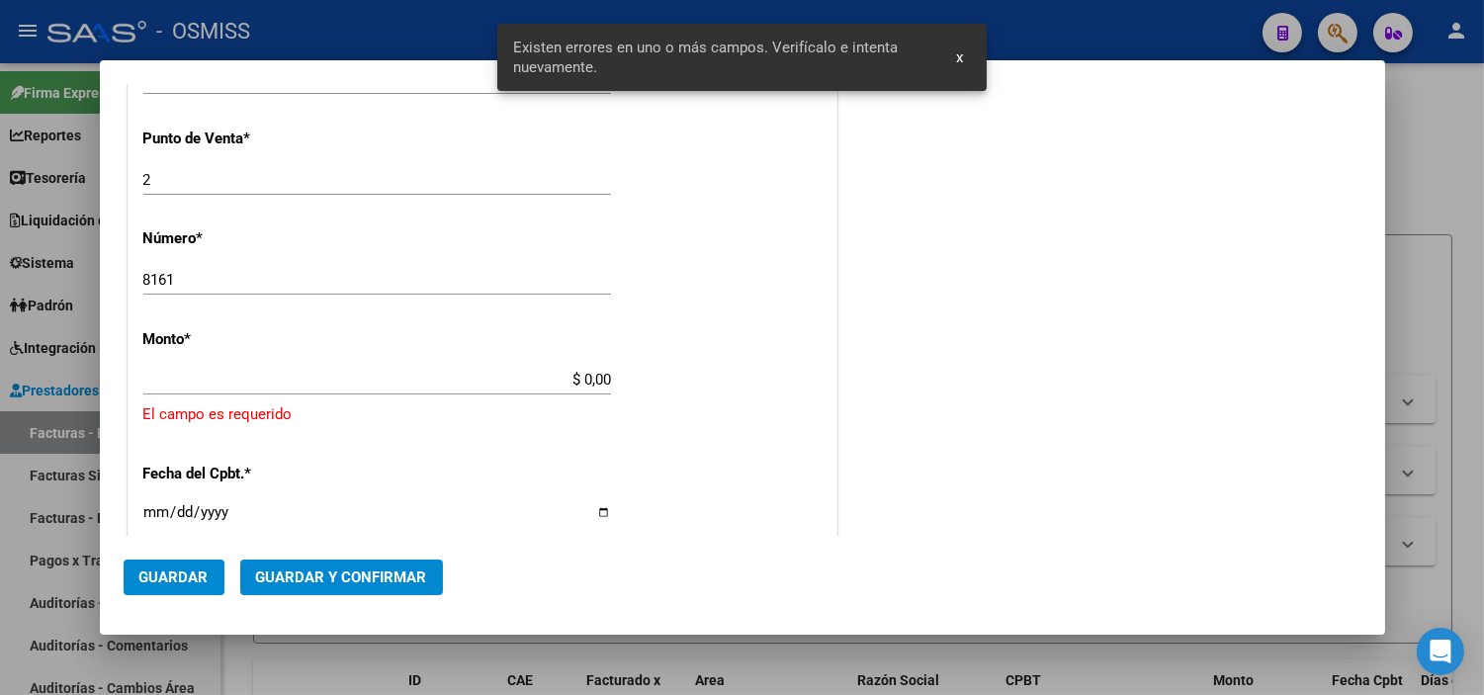
scroll to position [710, 0]
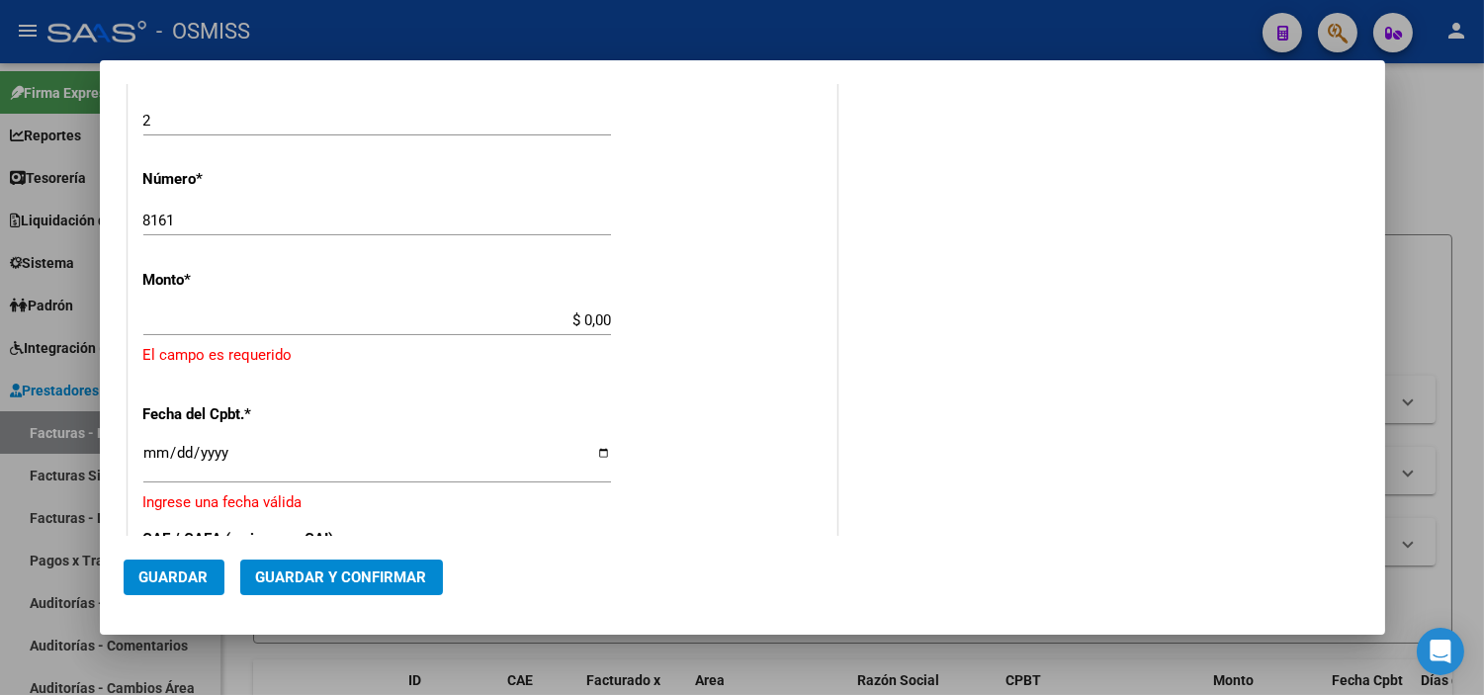
drag, startPoint x: 608, startPoint y: 321, endPoint x: 576, endPoint y: 323, distance: 31.7
click at [576, 323] on app-form-text-field "Monto * $ 0,00 Ingresar el monto [GEOGRAPHIC_DATA] es requerido" at bounding box center [482, 319] width 678 height 96
click at [576, 323] on input "$ 0,00" at bounding box center [377, 320] width 468 height 18
drag, startPoint x: 576, startPoint y: 323, endPoint x: 614, endPoint y: 324, distance: 37.6
click at [614, 324] on app-form-text-field "Monto * $ 0,00 Ingresar el monto [GEOGRAPHIC_DATA] es requerido" at bounding box center [482, 319] width 678 height 96
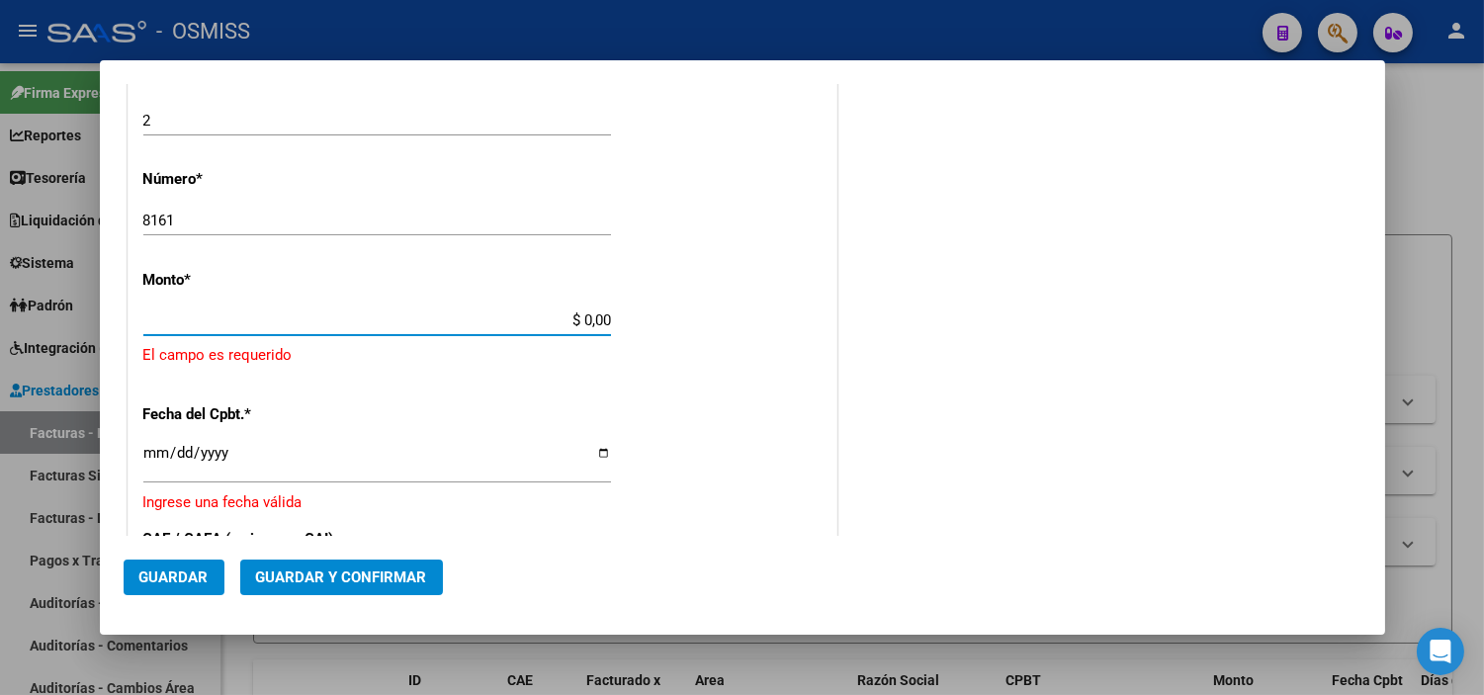
paste input "16.53"
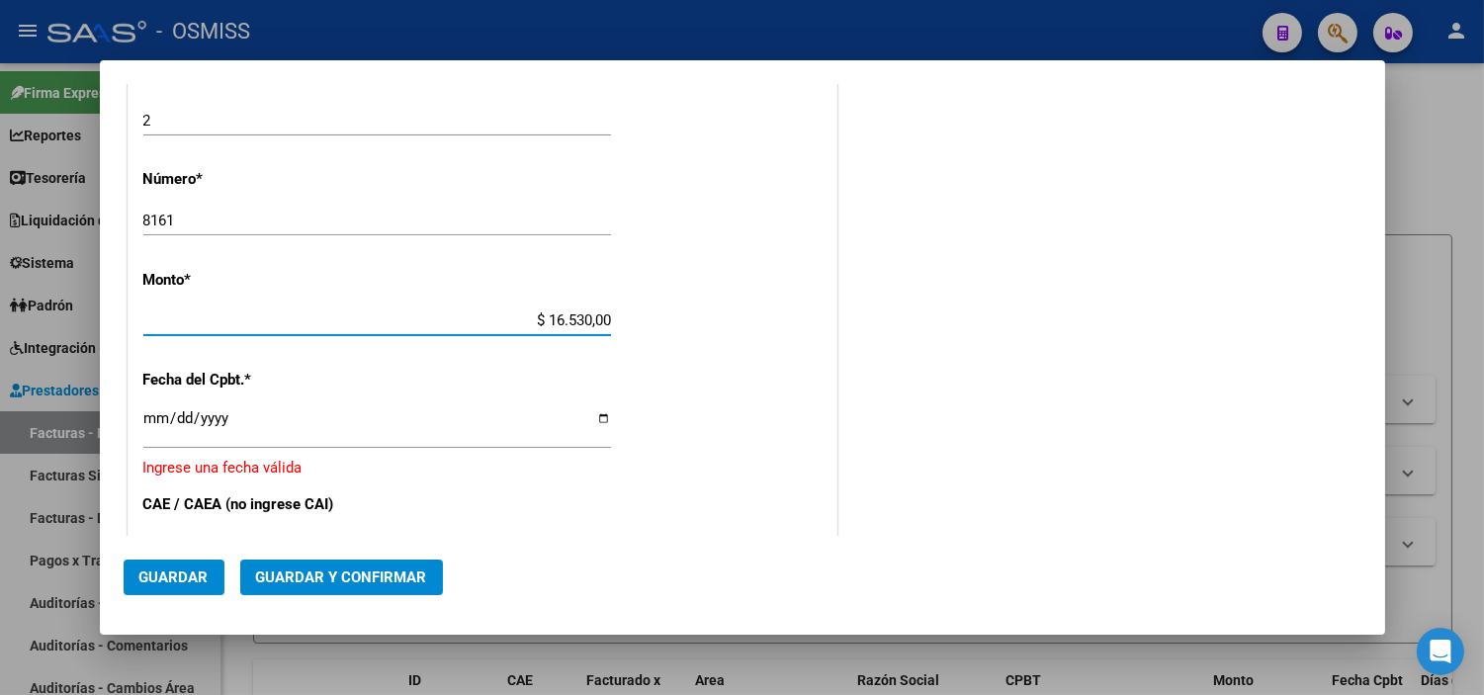
type input "$ 16.530,00"
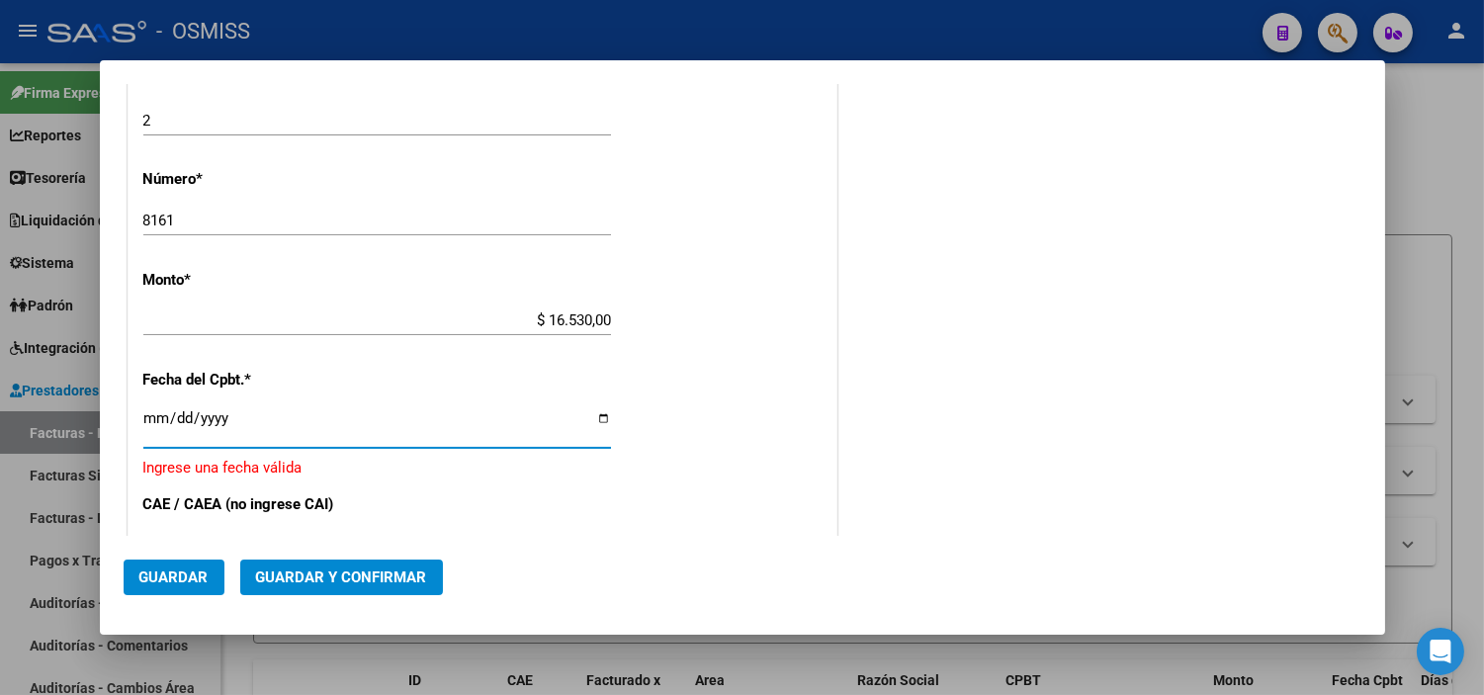
click at [151, 419] on input "Ingresar la fecha" at bounding box center [377, 426] width 468 height 32
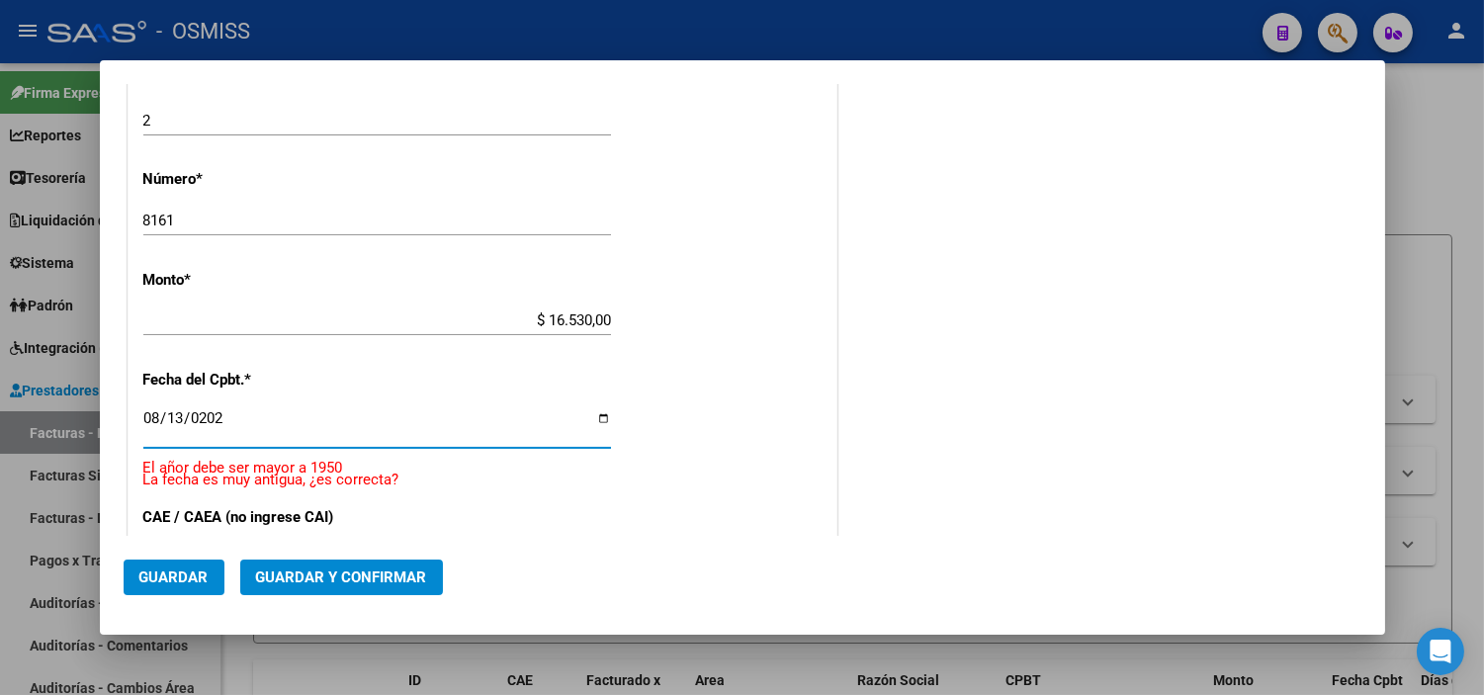
type input "[DATE]"
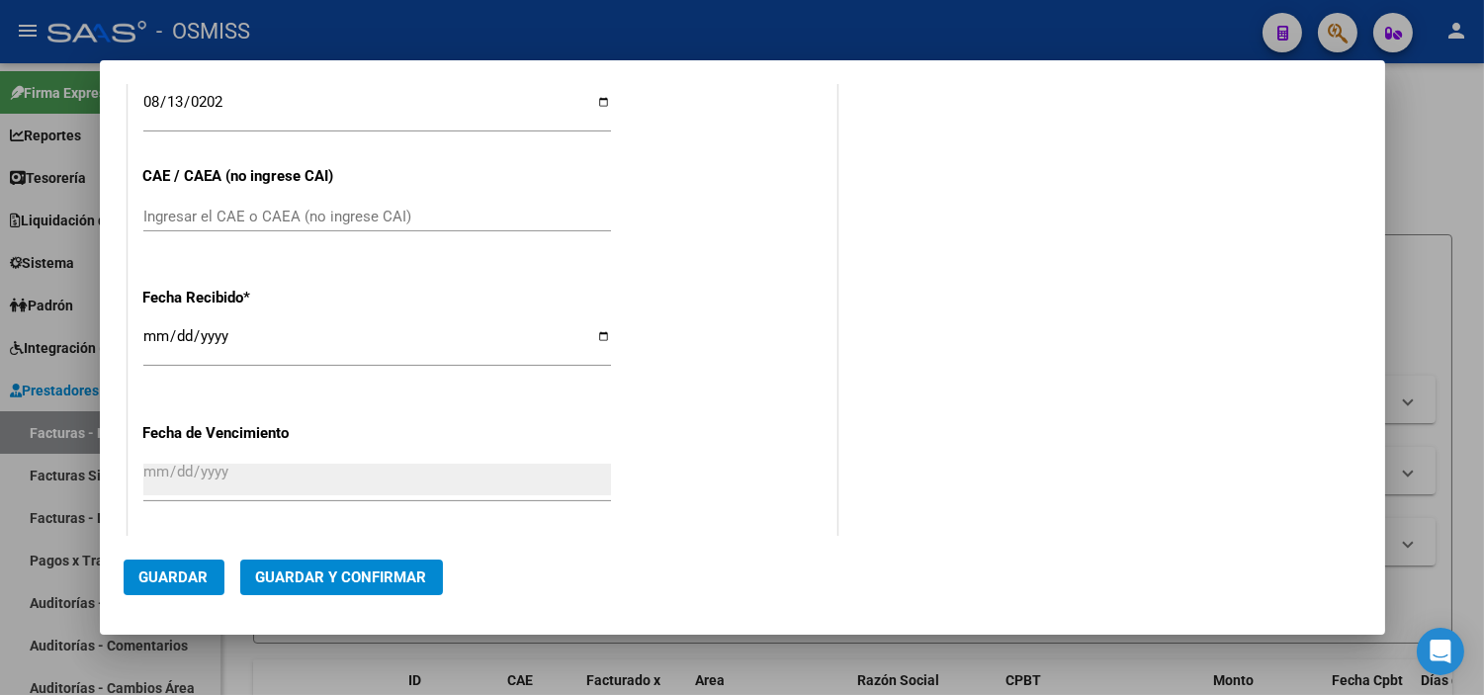
scroll to position [1040, 0]
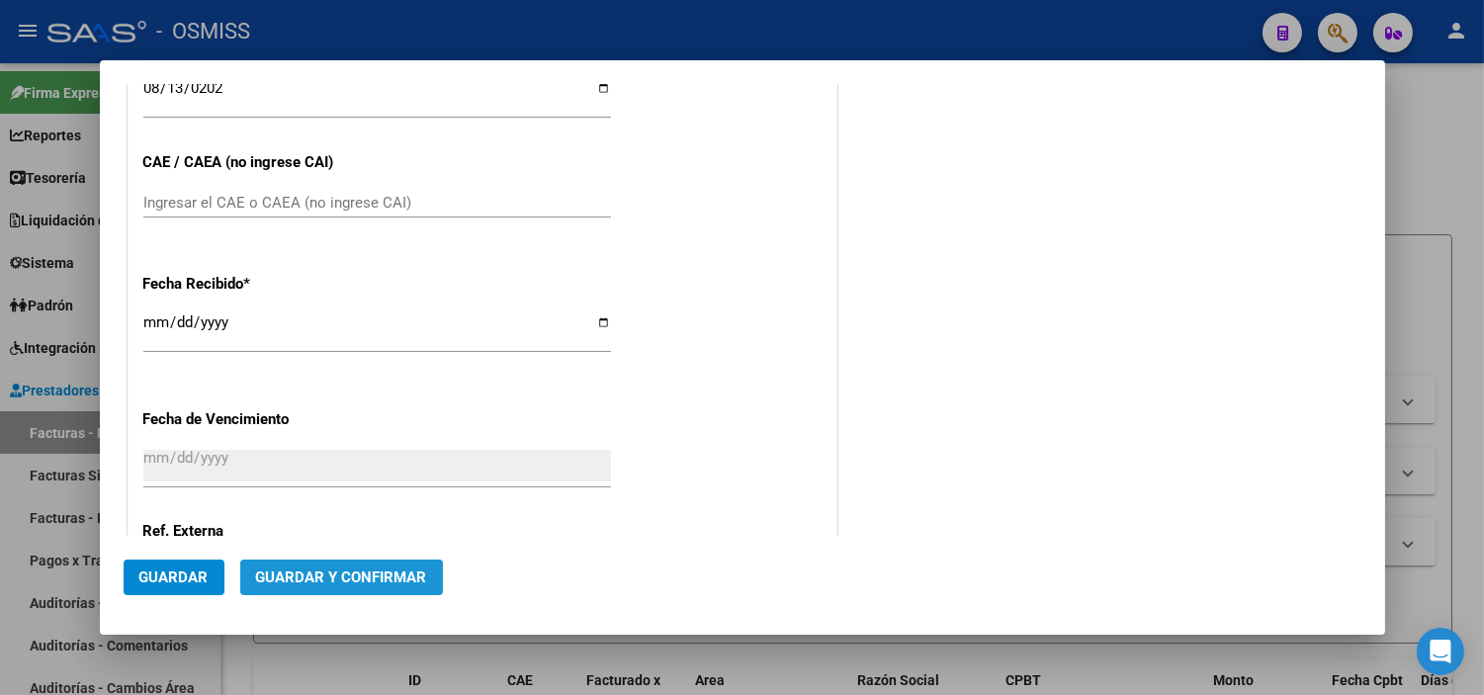
click at [327, 588] on button "Guardar y Confirmar" at bounding box center [341, 578] width 203 height 36
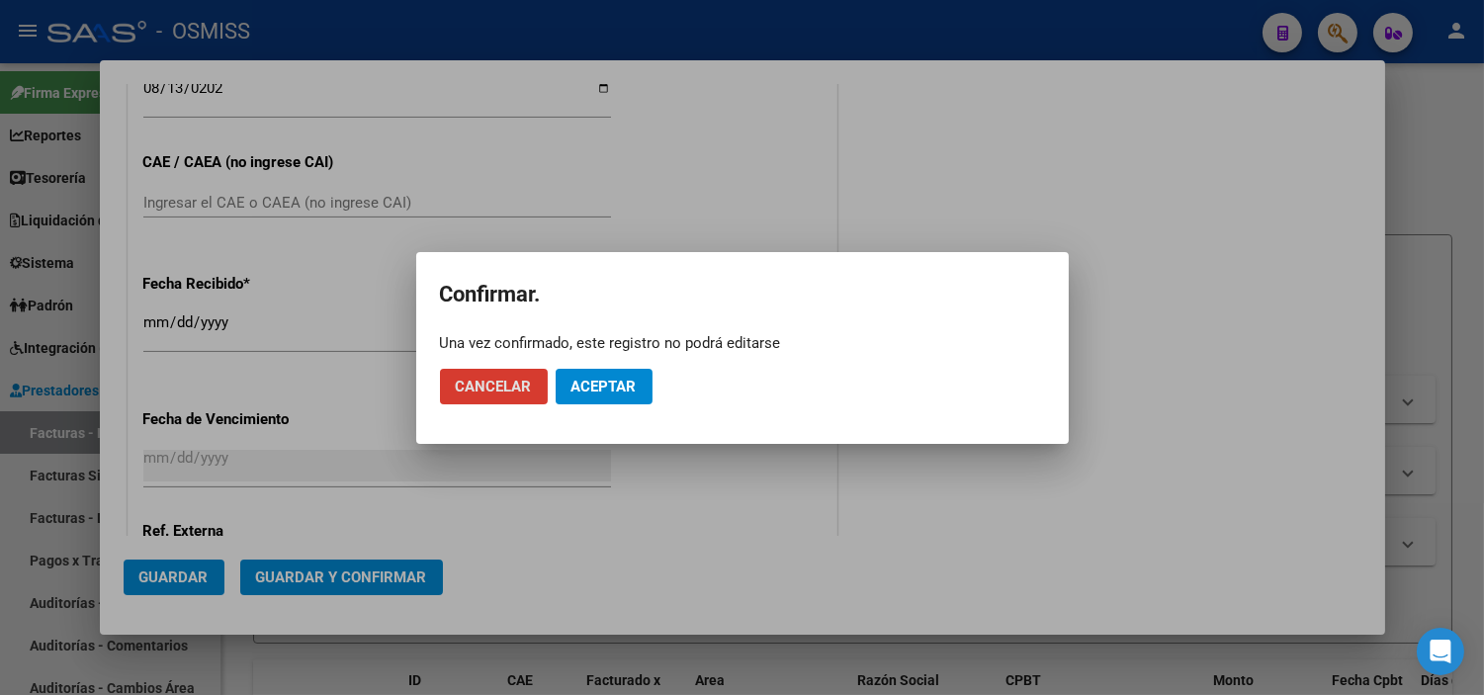
click at [598, 386] on span "Aceptar" at bounding box center [604, 387] width 65 height 18
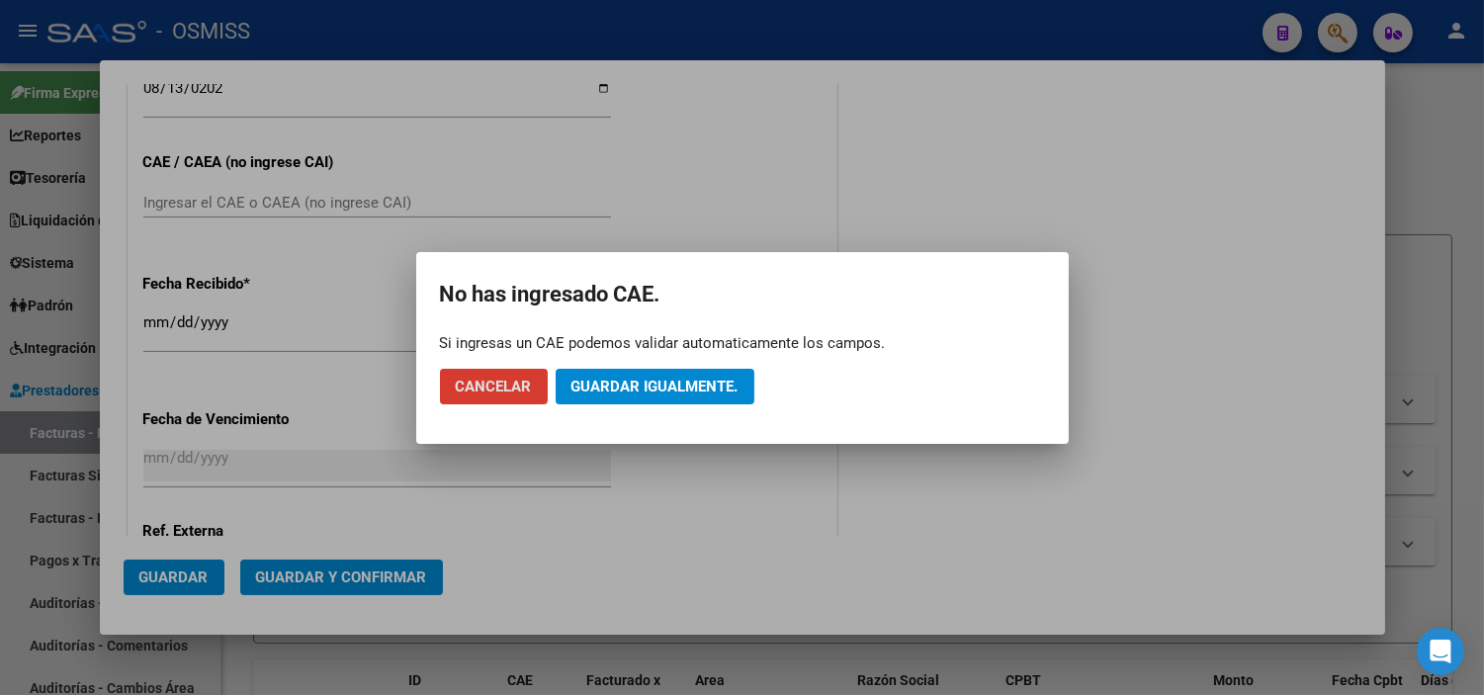
click at [598, 386] on span "Guardar igualmente." at bounding box center [655, 387] width 167 height 18
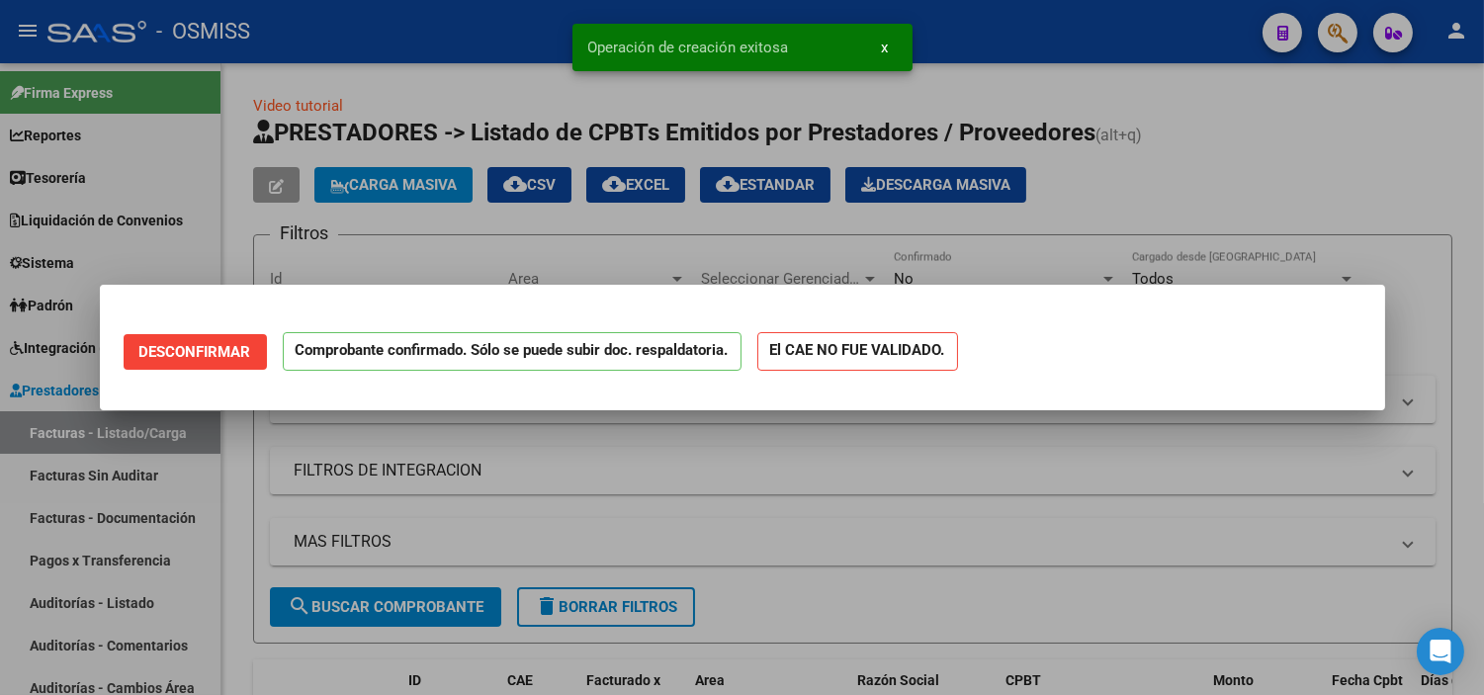
scroll to position [0, 0]
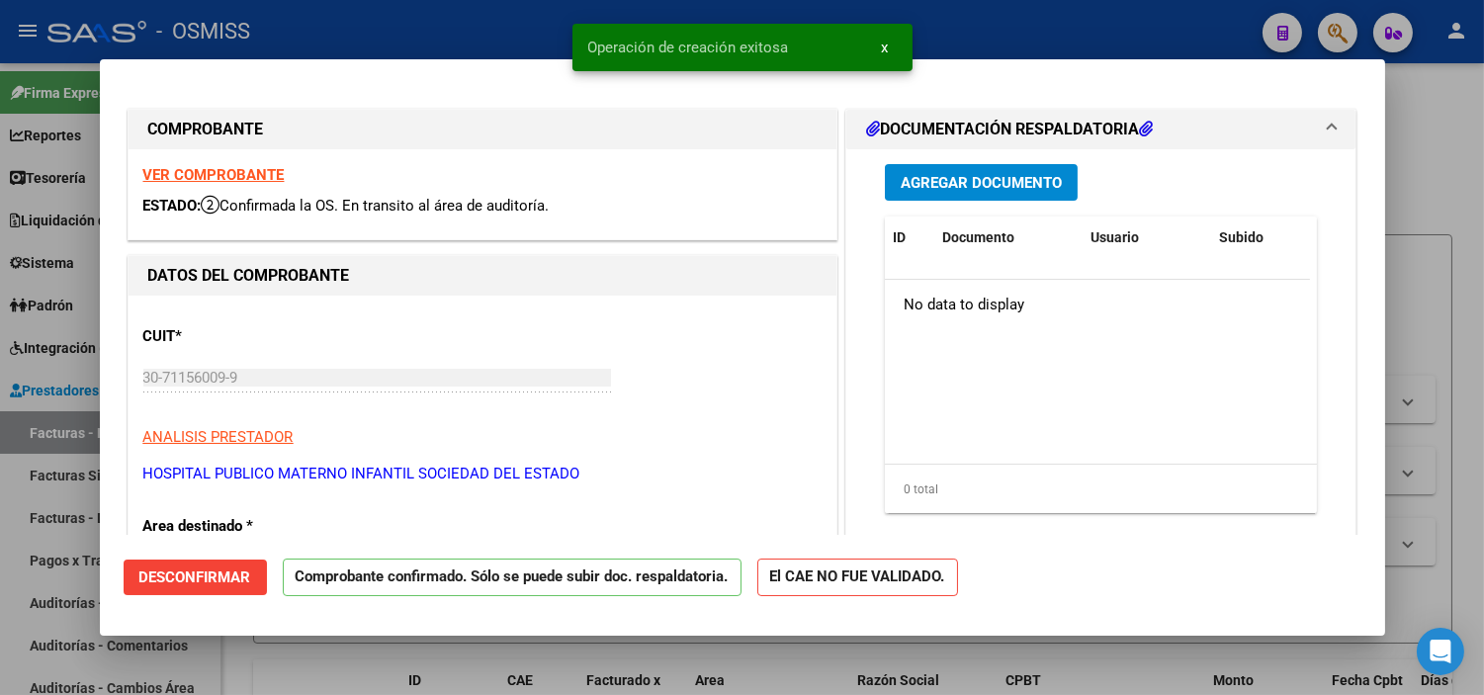
type input "[DATE]"
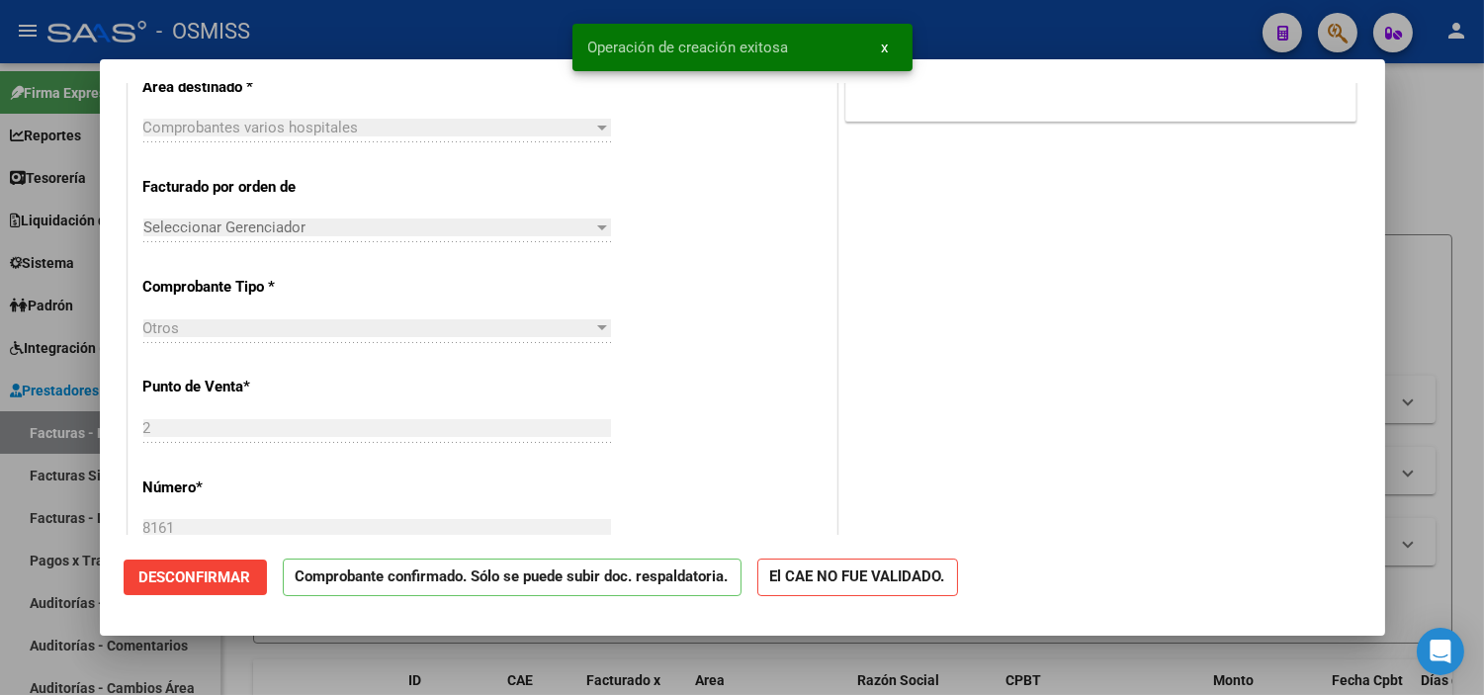
scroll to position [549, 0]
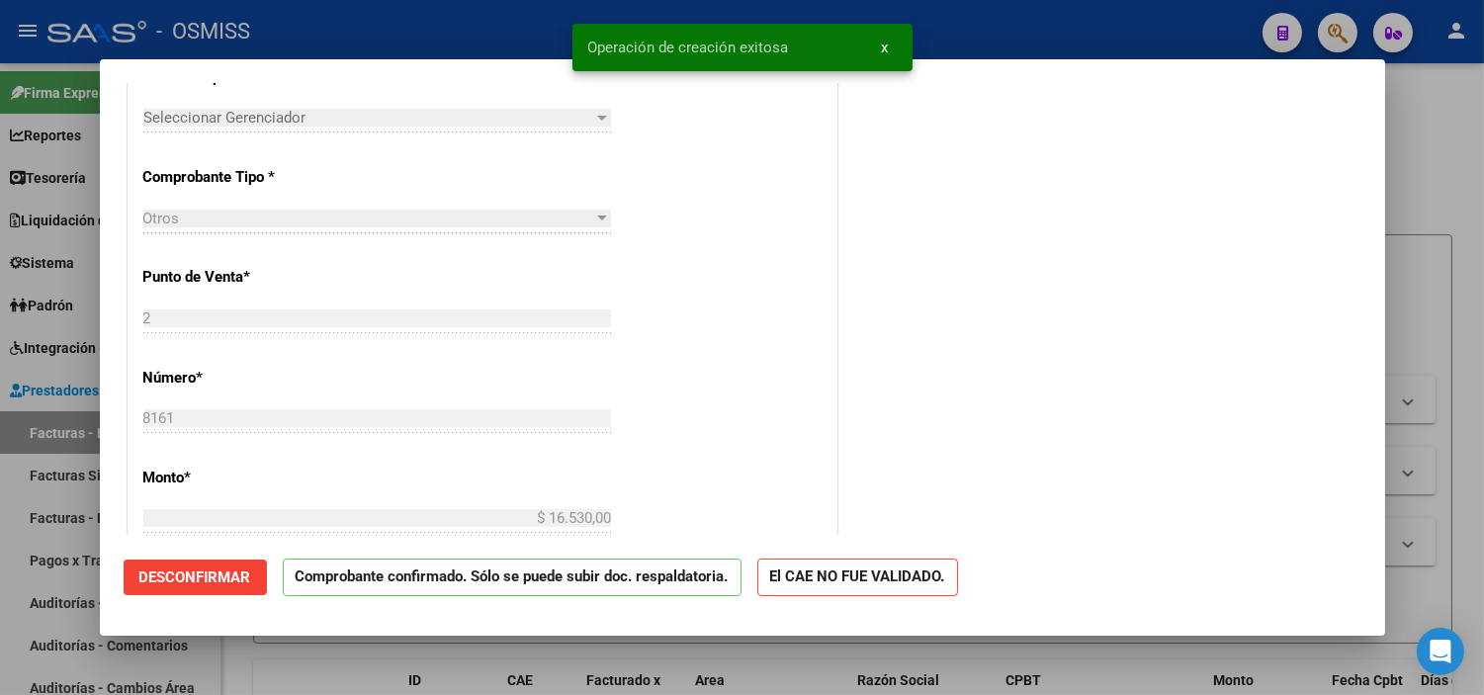
click at [2, 426] on div at bounding box center [742, 347] width 1484 height 695
type input "$ 0,00"
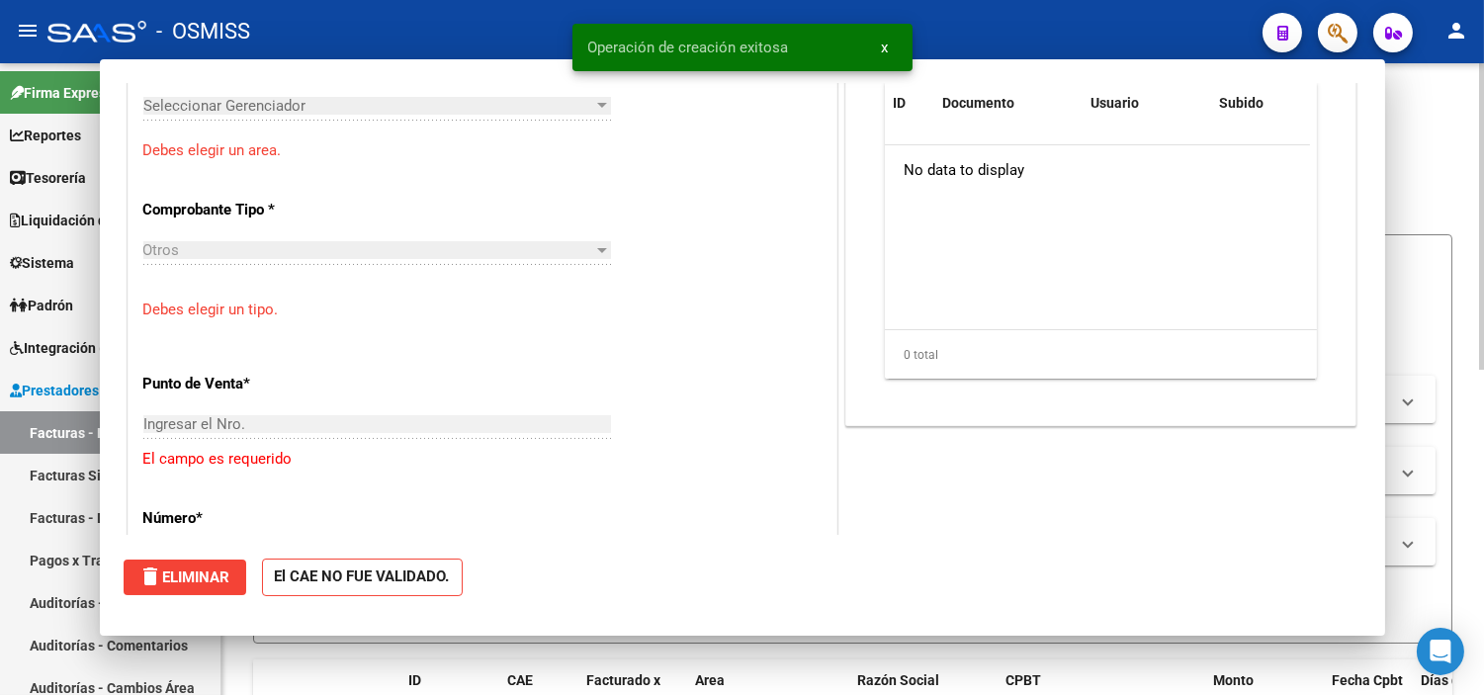
scroll to position [0, 0]
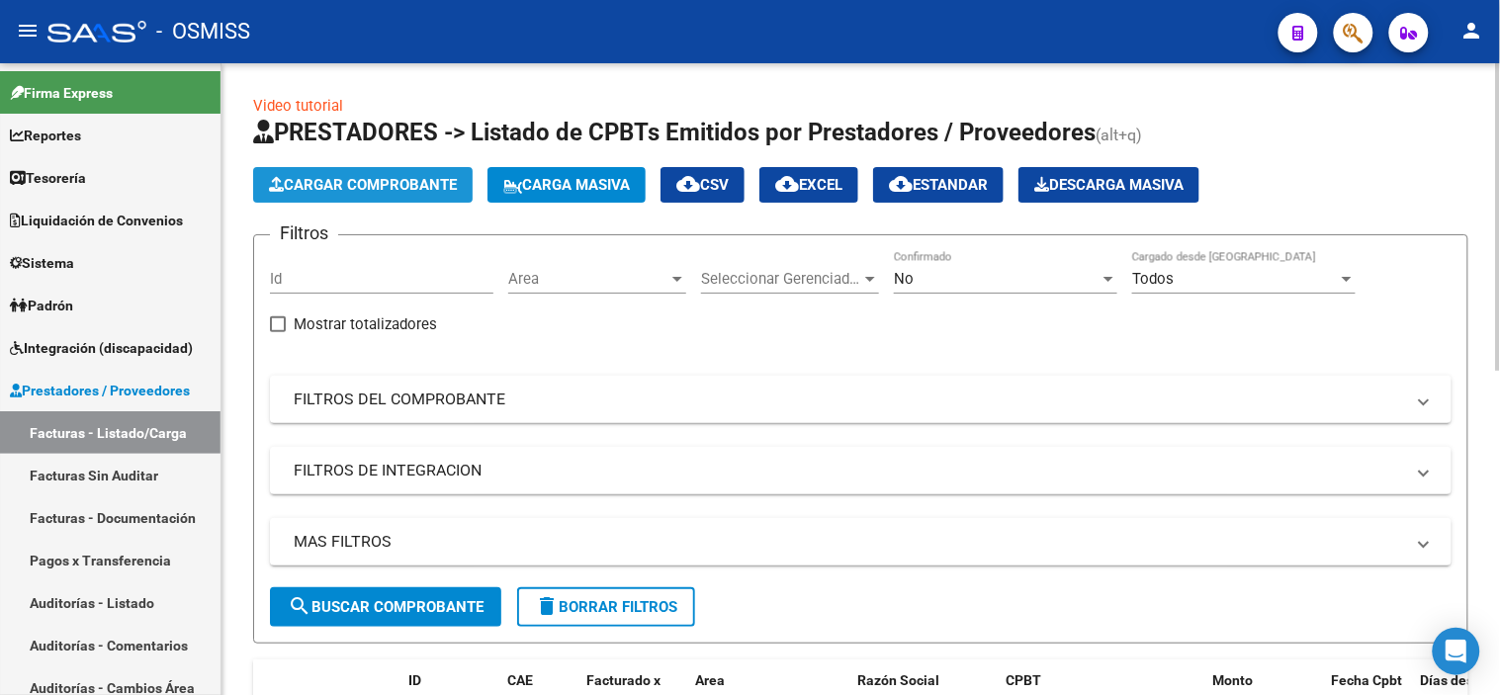
click at [358, 189] on span "Cargar Comprobante" at bounding box center [363, 185] width 188 height 18
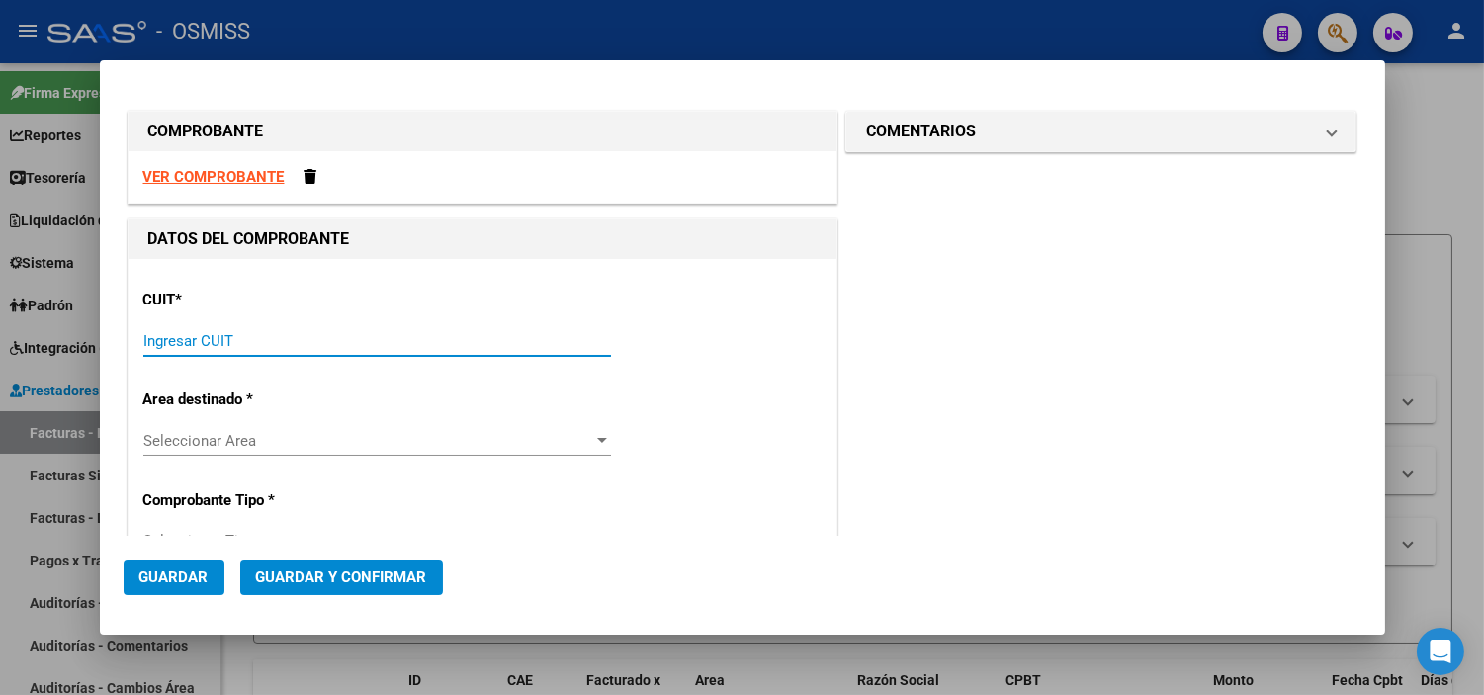
click at [331, 349] on input "Ingresar CUIT" at bounding box center [377, 341] width 468 height 18
paste input "30-71156009-9"
type input "30-71156009-9"
type input "2"
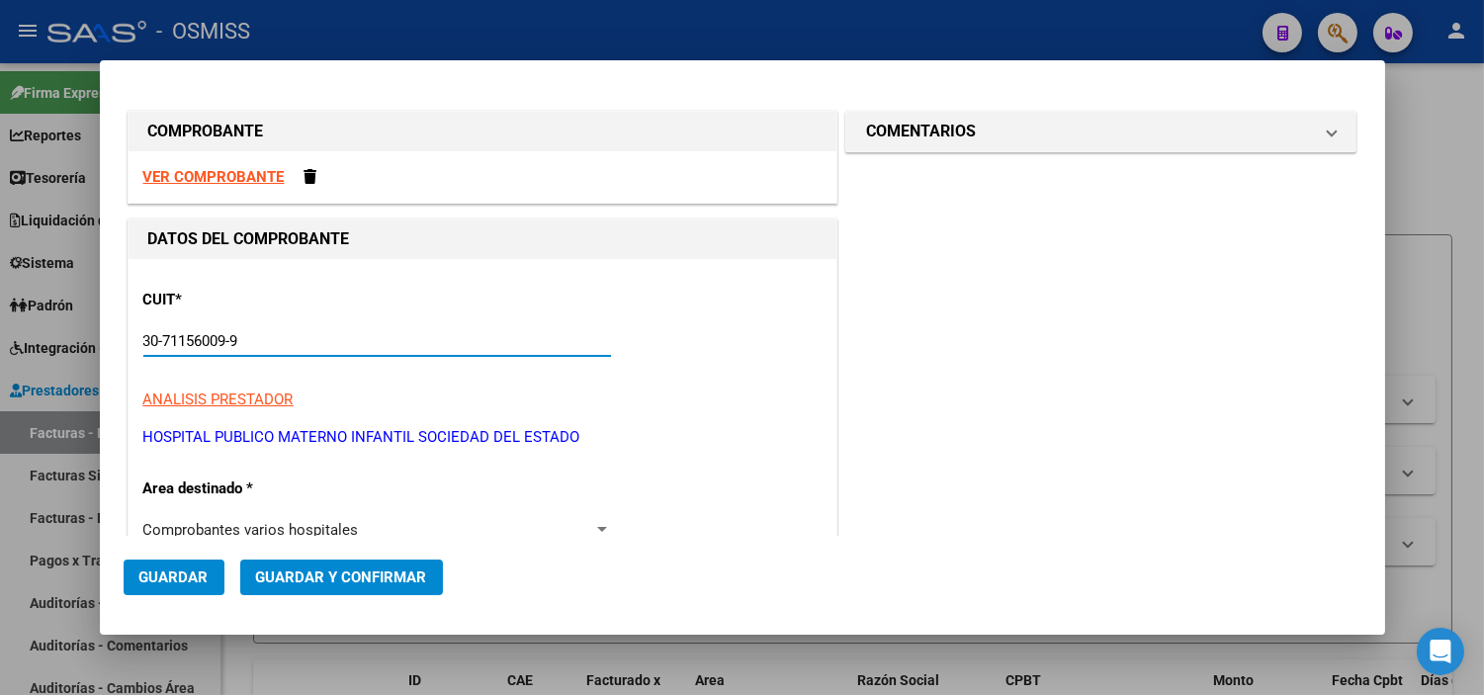
type input "30-71156009-9"
click at [747, 430] on p "HOSPITAL PUBLICO MATERNO INFANTIL SOCIEDAD DEL ESTADO" at bounding box center [482, 437] width 678 height 23
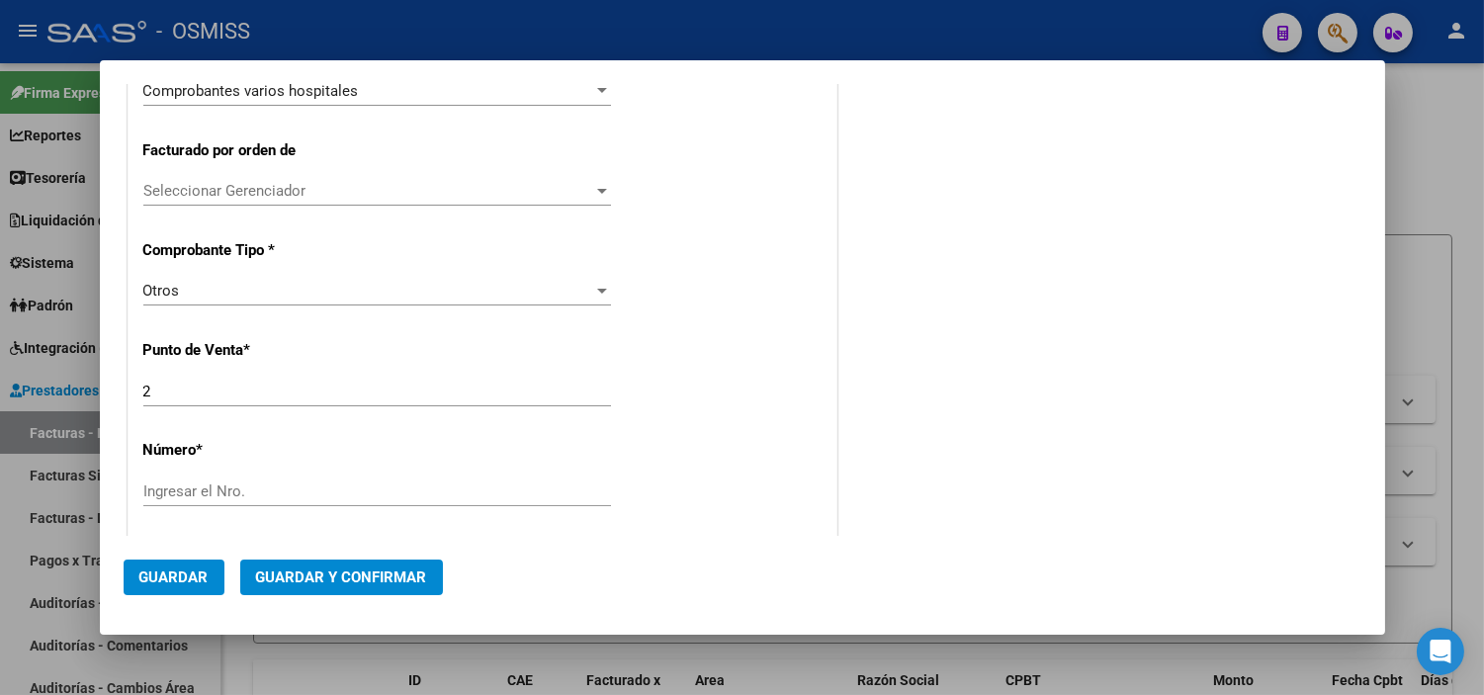
scroll to position [659, 0]
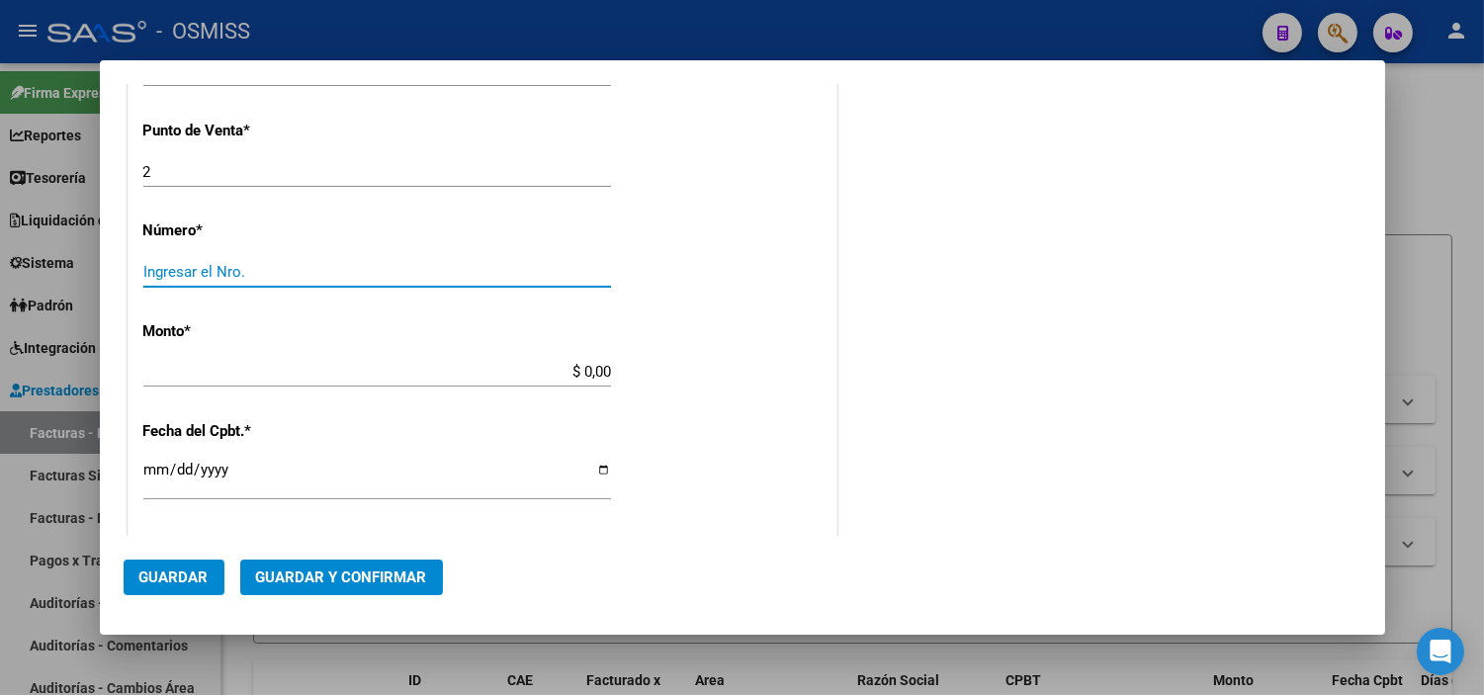
click at [251, 274] on input "Ingresar el Nro." at bounding box center [377, 272] width 468 height 18
type input "8649"
click at [714, 245] on div "CUIT * 30-71156009-9 Ingresar CUIT ANALISIS PRESTADOR HOSPITAL PUBLICO MATERNO …" at bounding box center [483, 352] width 708 height 1502
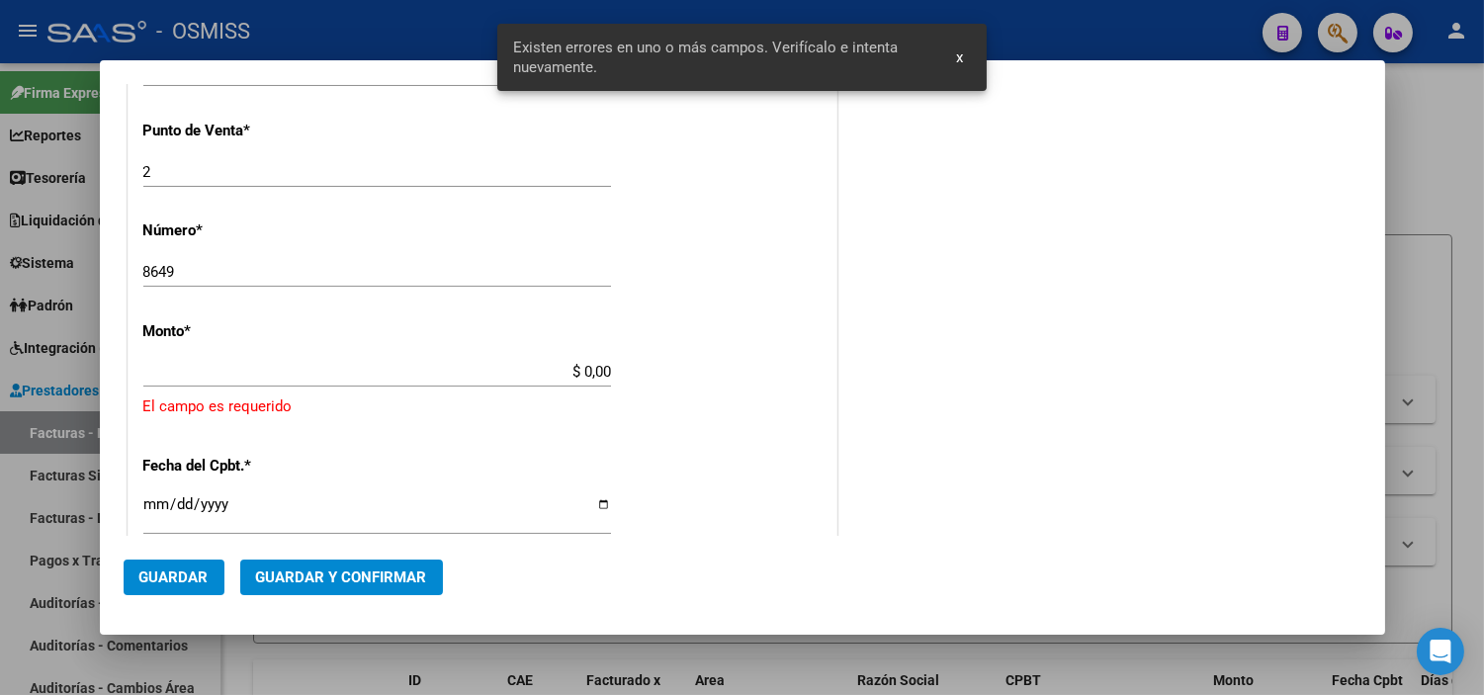
scroll to position [710, 0]
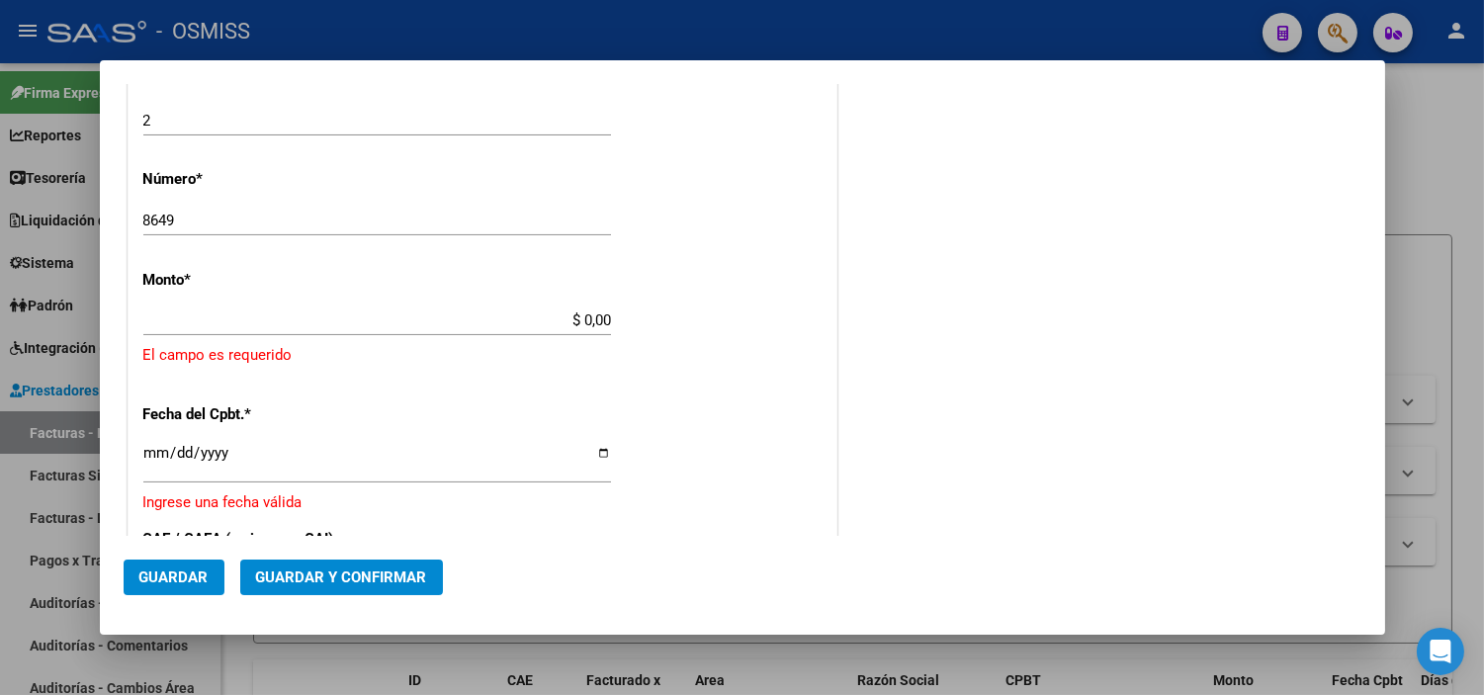
click at [594, 319] on input "$ 0,00" at bounding box center [377, 320] width 468 height 18
drag, startPoint x: 576, startPoint y: 320, endPoint x: 628, endPoint y: 313, distance: 51.9
click at [628, 313] on div "CUIT * 30-71156009-9 Ingresar CUIT ANALISIS PRESTADOR HOSPITAL PUBLICO MATERNO …" at bounding box center [483, 323] width 708 height 1548
paste input "15706,71"
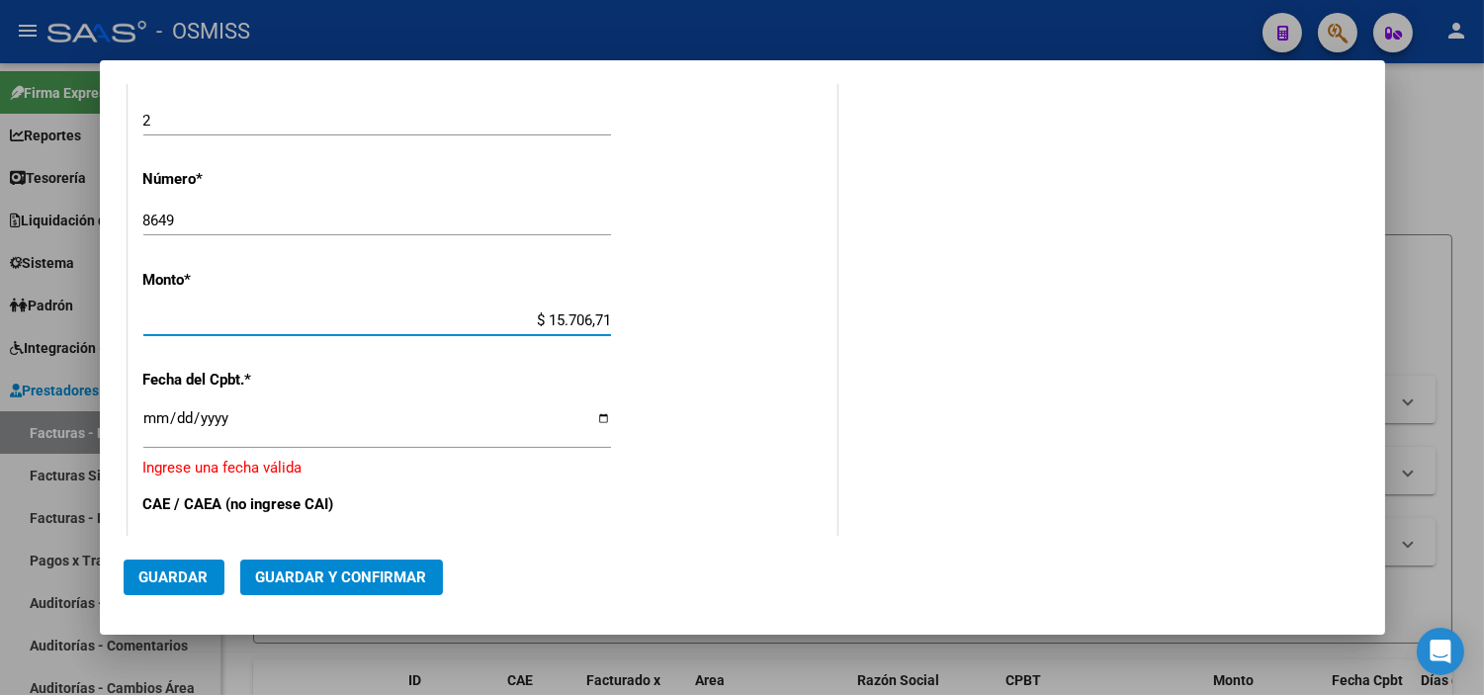
type input "$ 15.706,71"
click at [704, 405] on div "CUIT * 30-71156009-9 Ingresar CUIT ANALISIS PRESTADOR HOSPITAL PUBLICO MATERNO …" at bounding box center [483, 306] width 708 height 1514
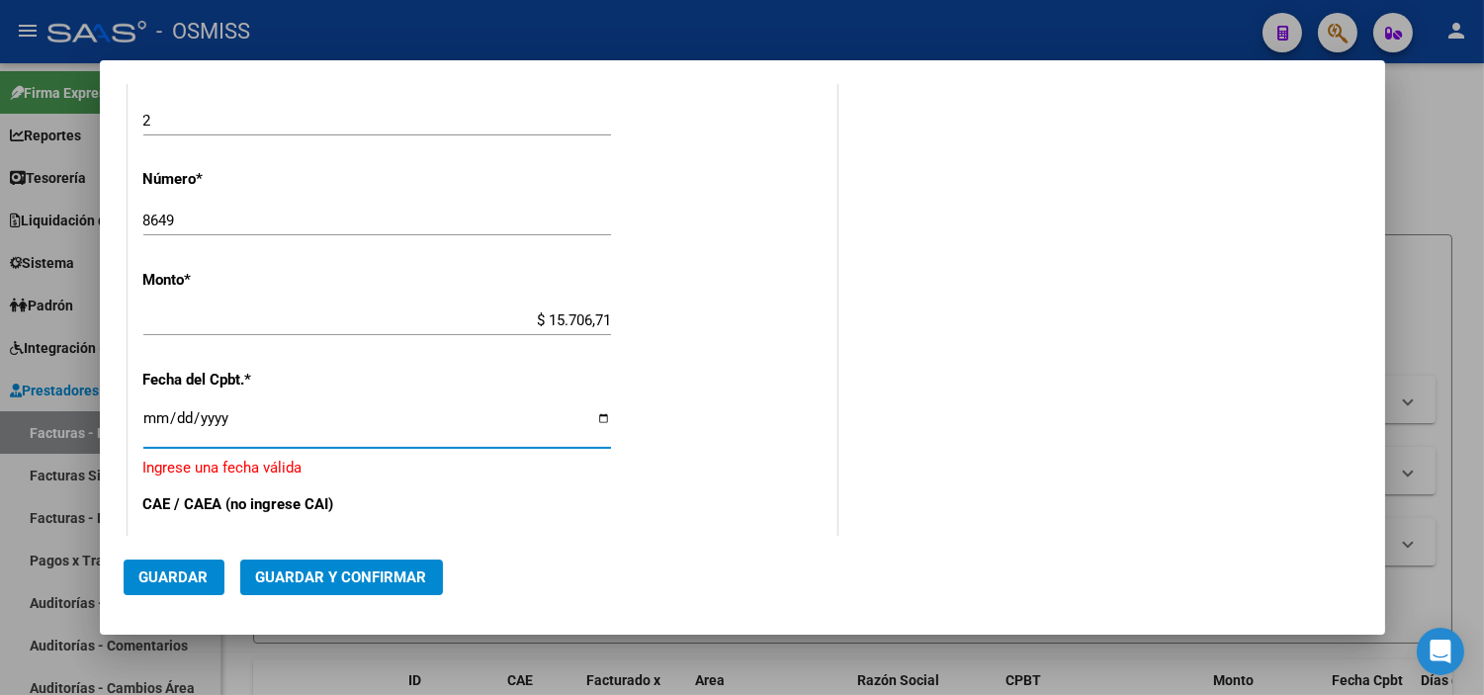
click at [161, 418] on input "Ingresar la fecha" at bounding box center [377, 426] width 468 height 32
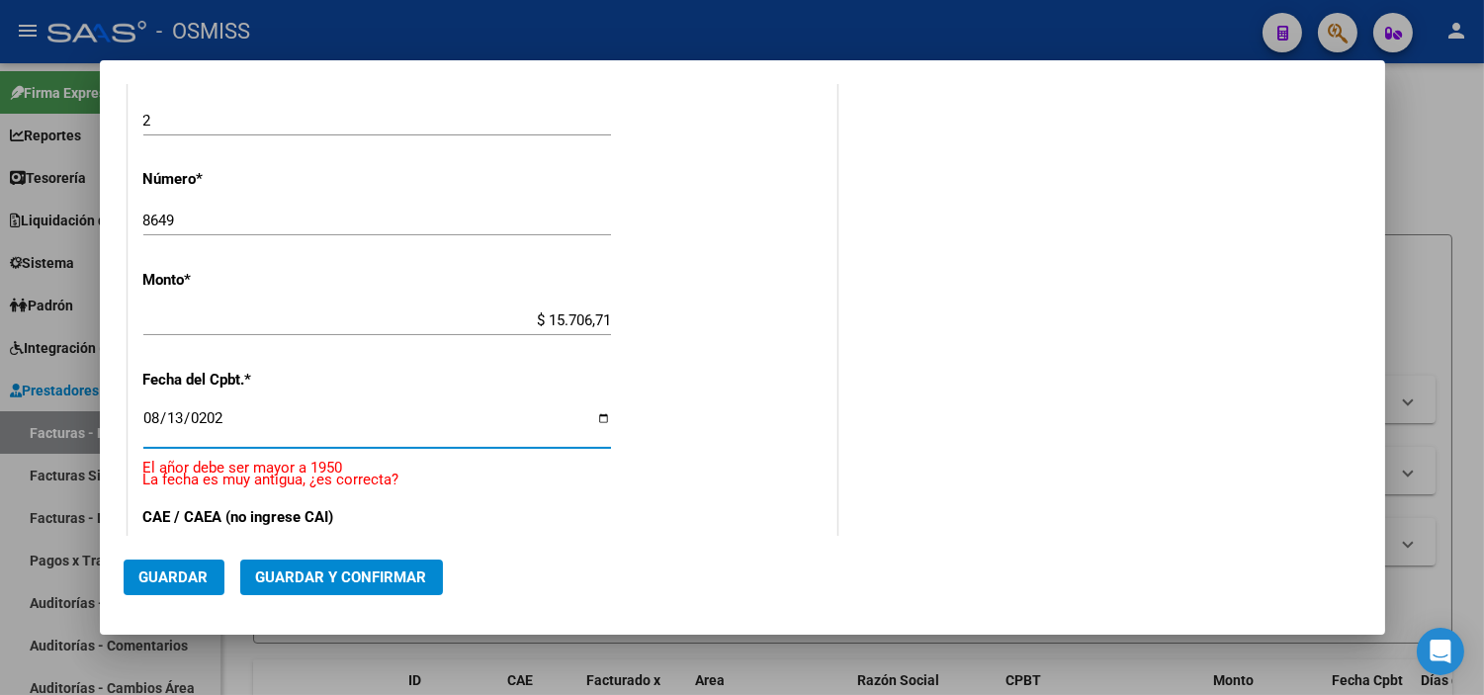
type input "[DATE]"
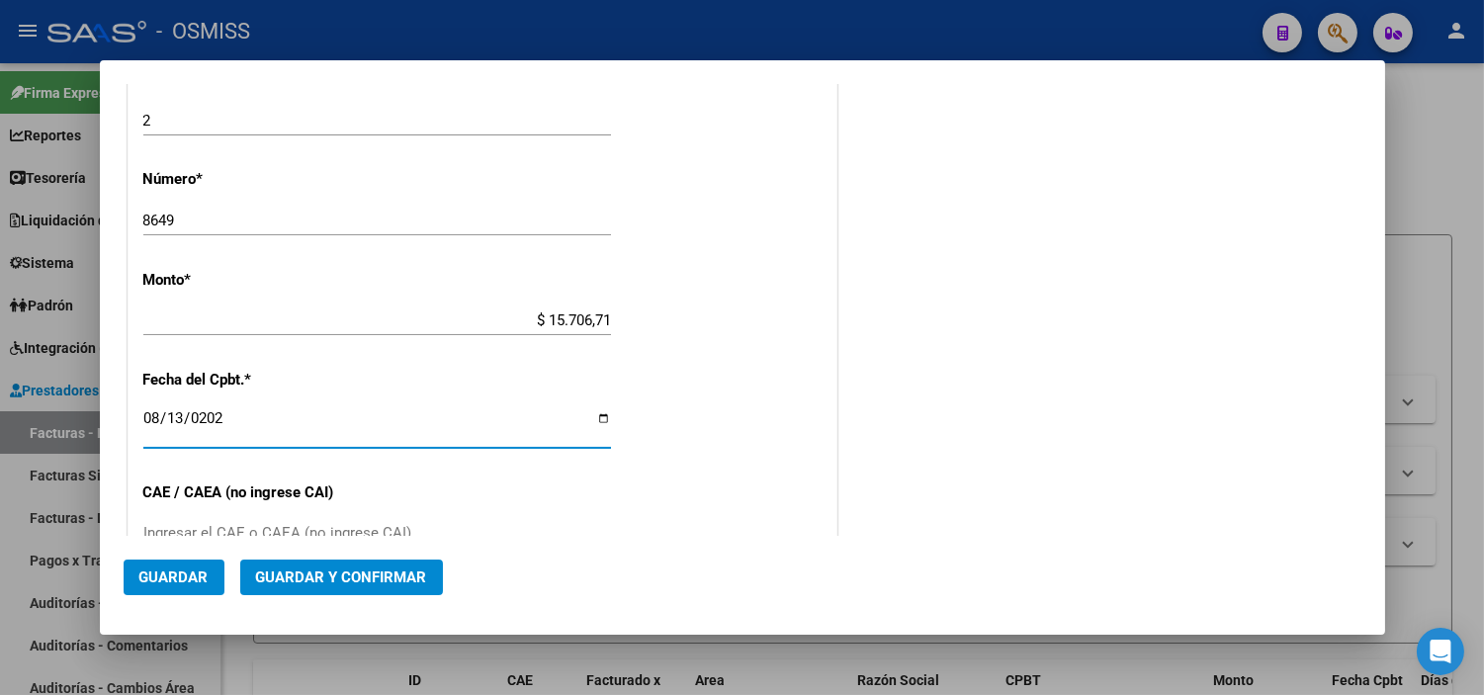
click at [705, 323] on div "CUIT * 30-71156009-9 Ingresar CUIT ANALISIS PRESTADOR HOSPITAL PUBLICO MATERNO …" at bounding box center [483, 300] width 708 height 1502
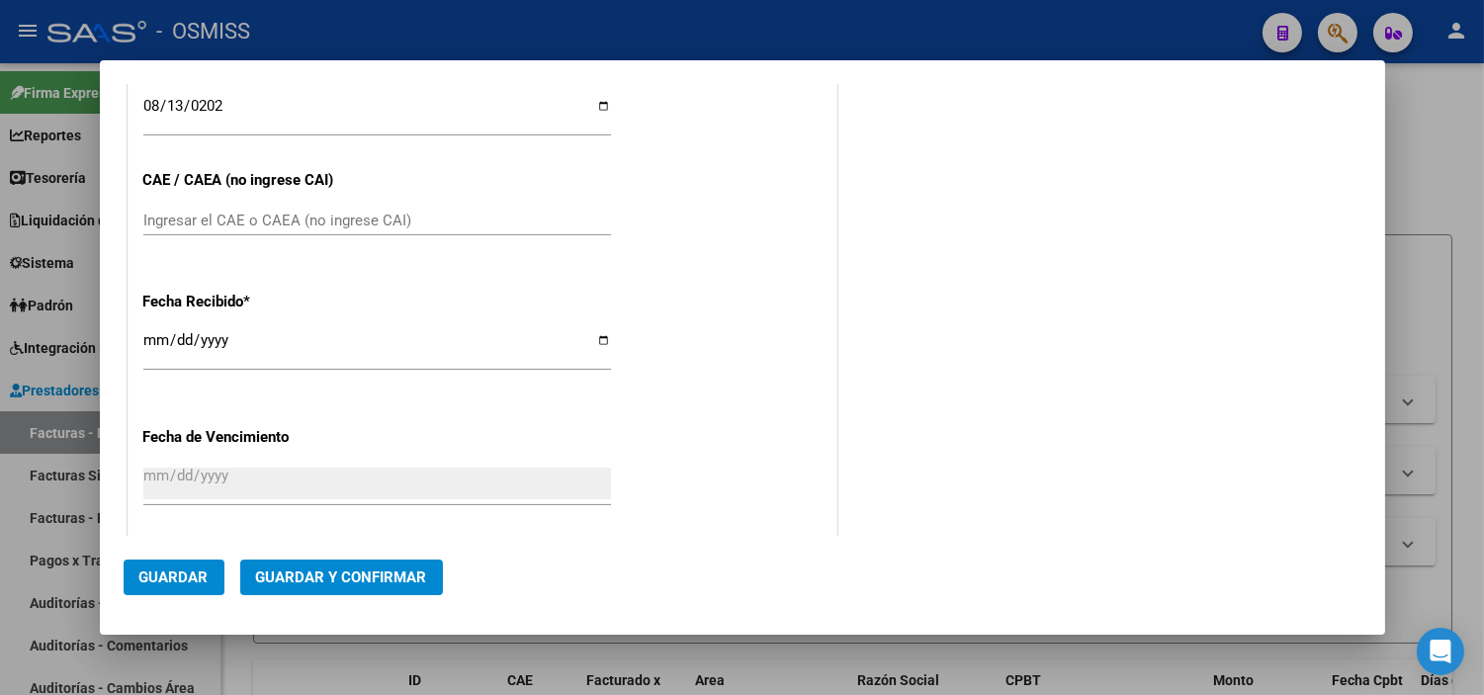
scroll to position [1040, 0]
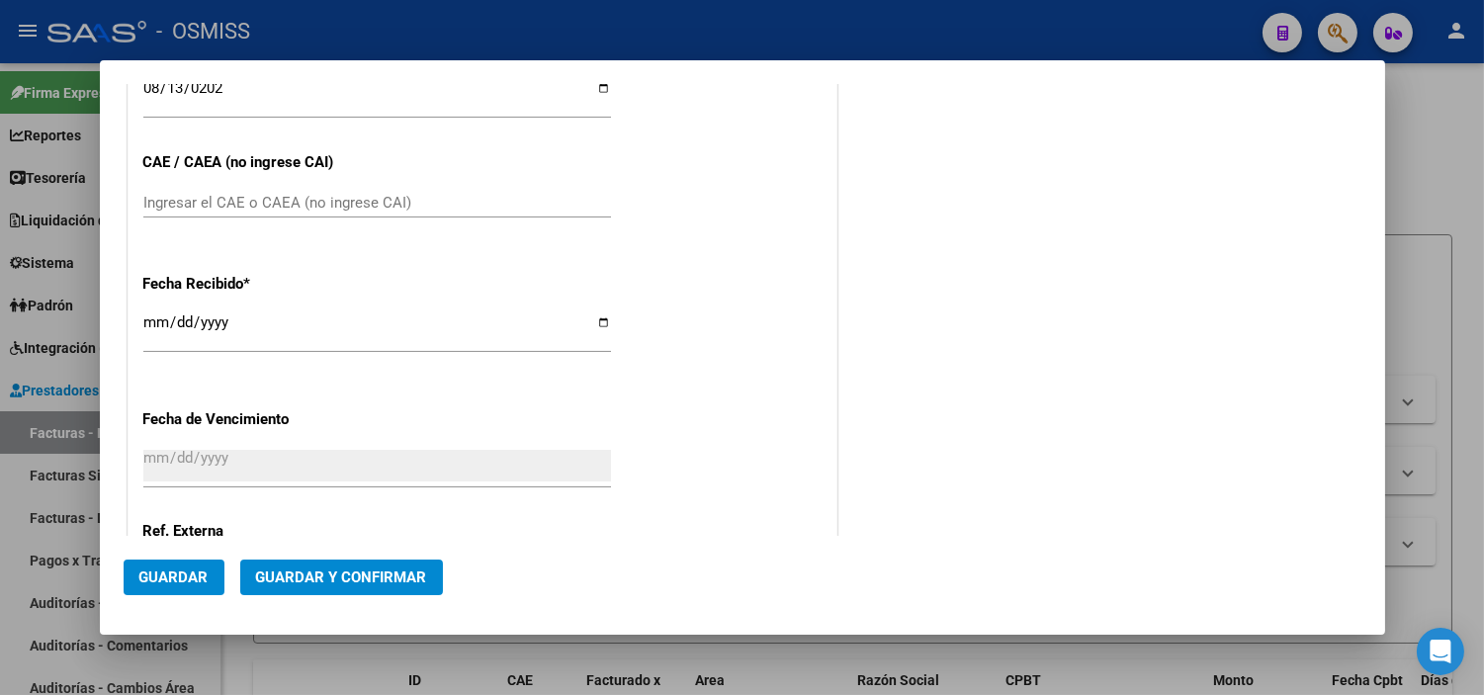
click at [366, 590] on button "Guardar y Confirmar" at bounding box center [341, 578] width 203 height 36
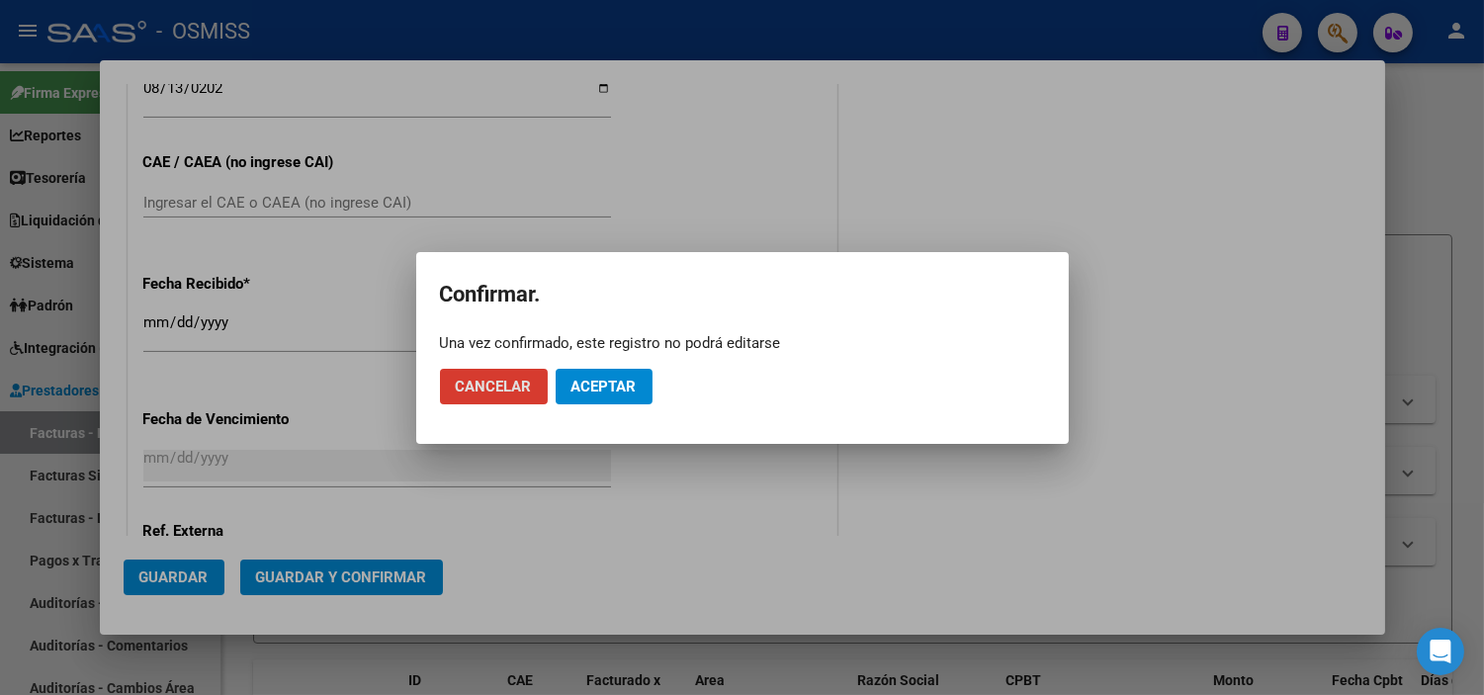
click at [583, 389] on span "Aceptar" at bounding box center [604, 387] width 65 height 18
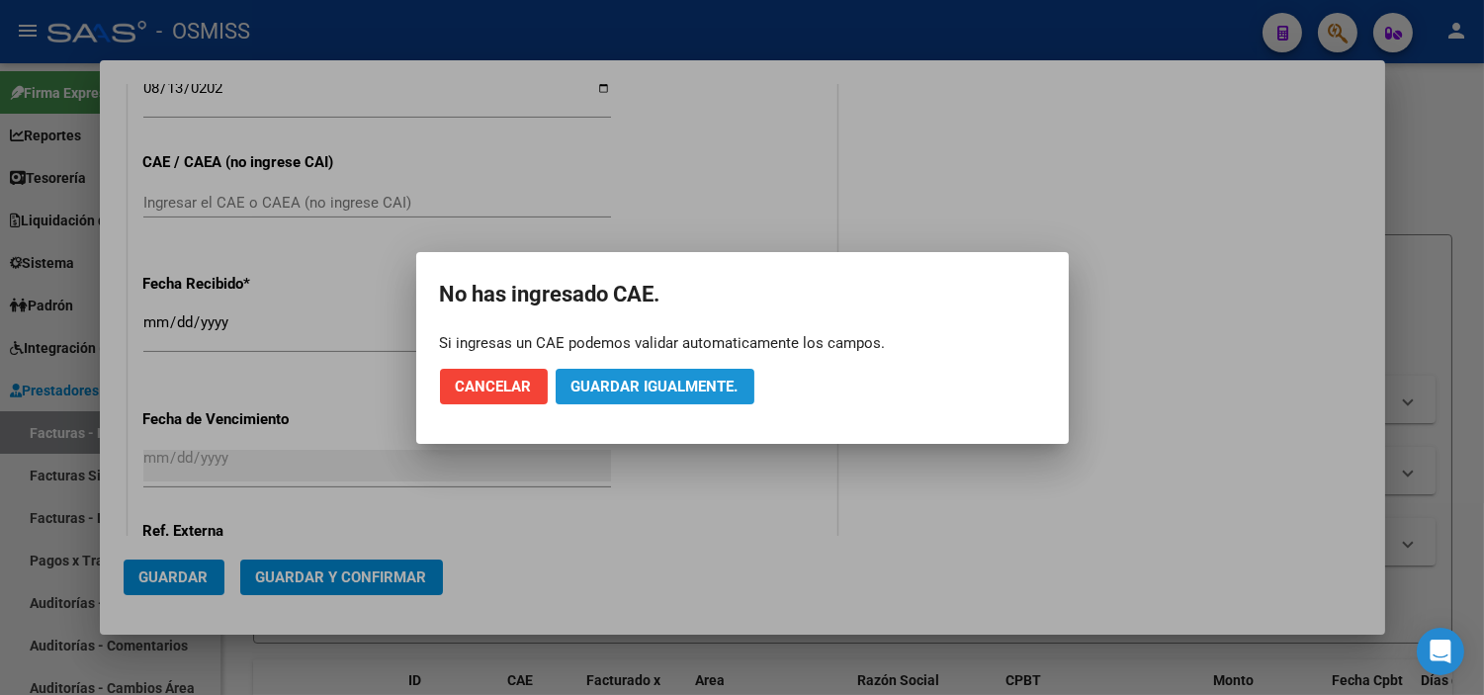
click at [583, 389] on span "Guardar igualmente." at bounding box center [655, 387] width 167 height 18
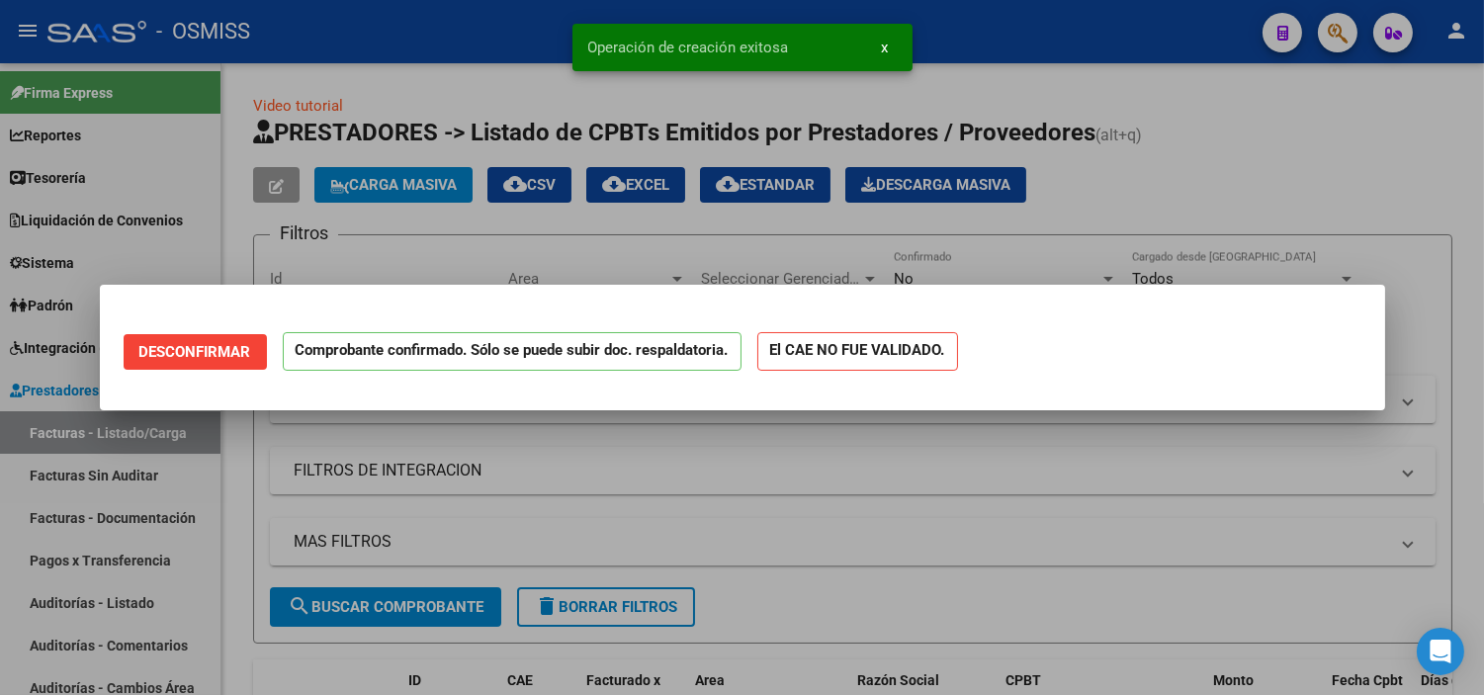
scroll to position [0, 0]
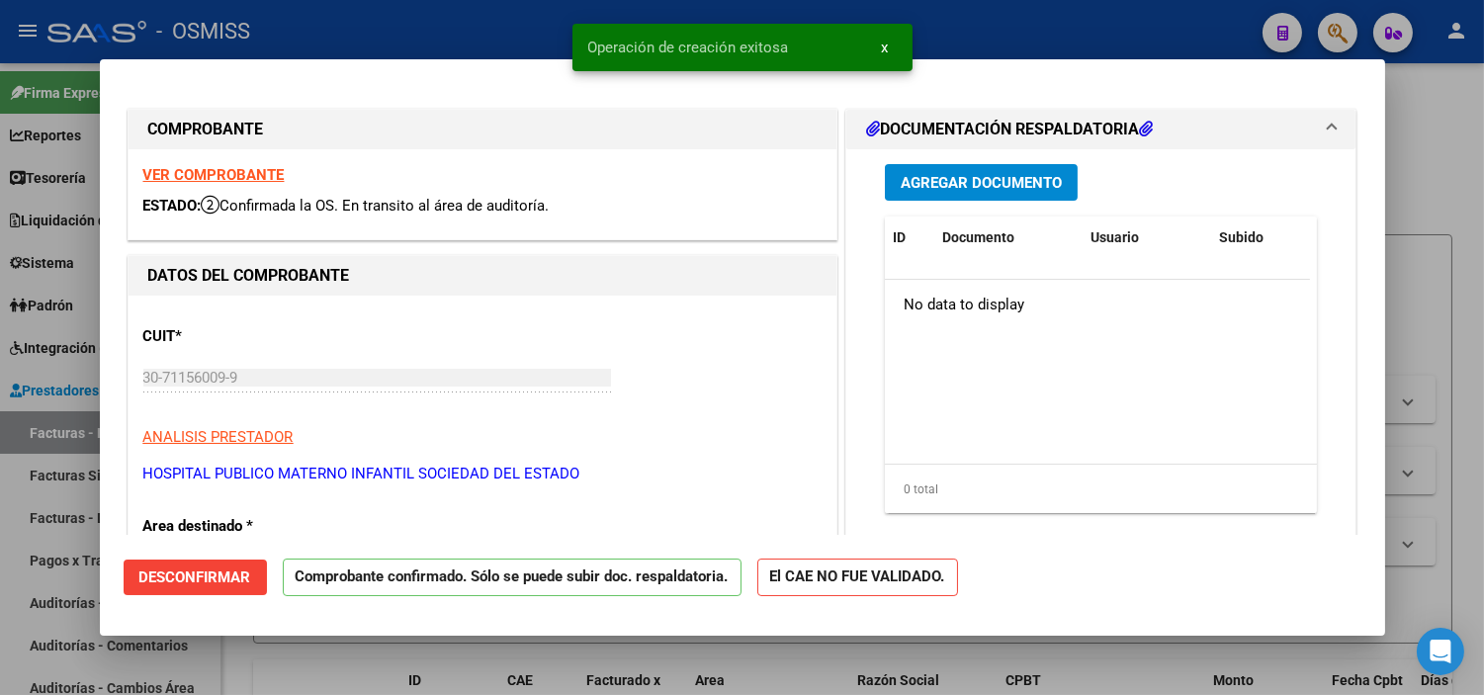
type input "[DATE]"
click at [0, 409] on div at bounding box center [742, 347] width 1484 height 695
type input "$ 0,00"
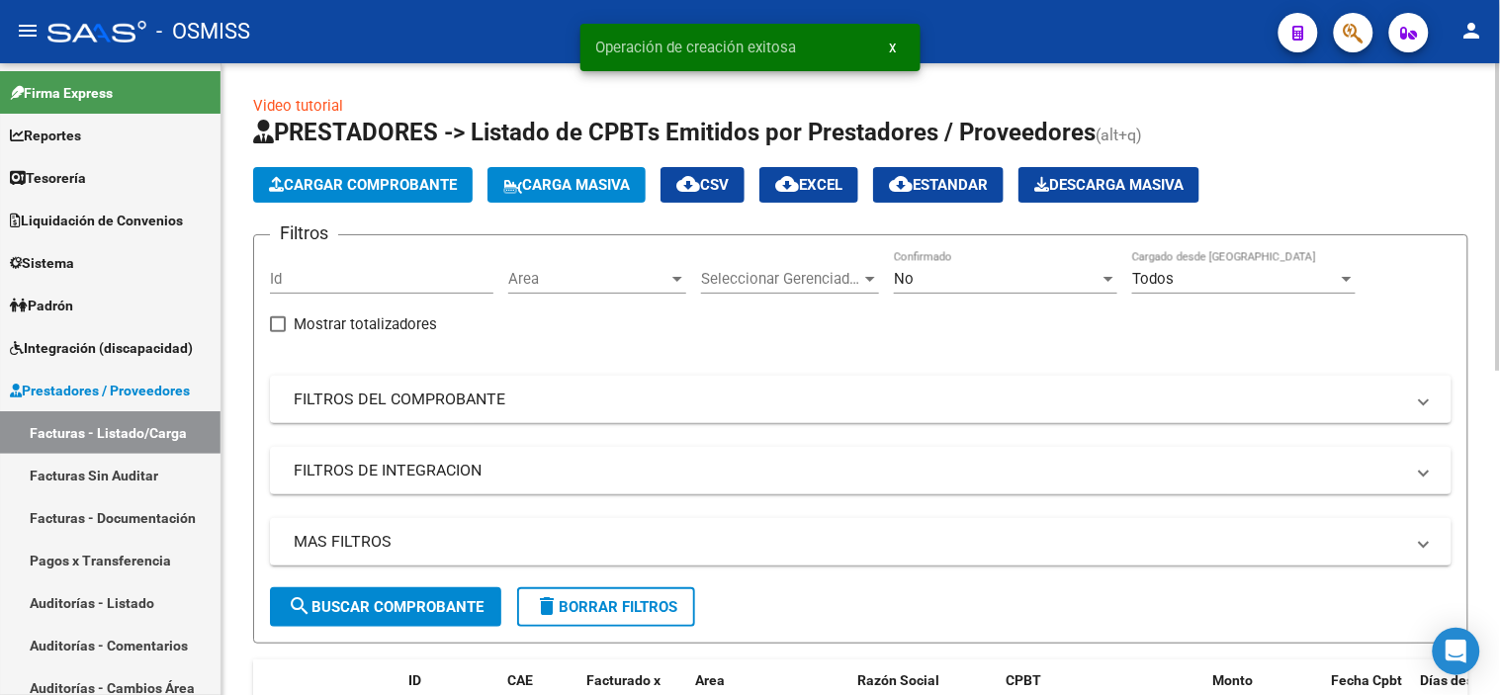
click at [338, 191] on span "Cargar Comprobante" at bounding box center [363, 185] width 188 height 18
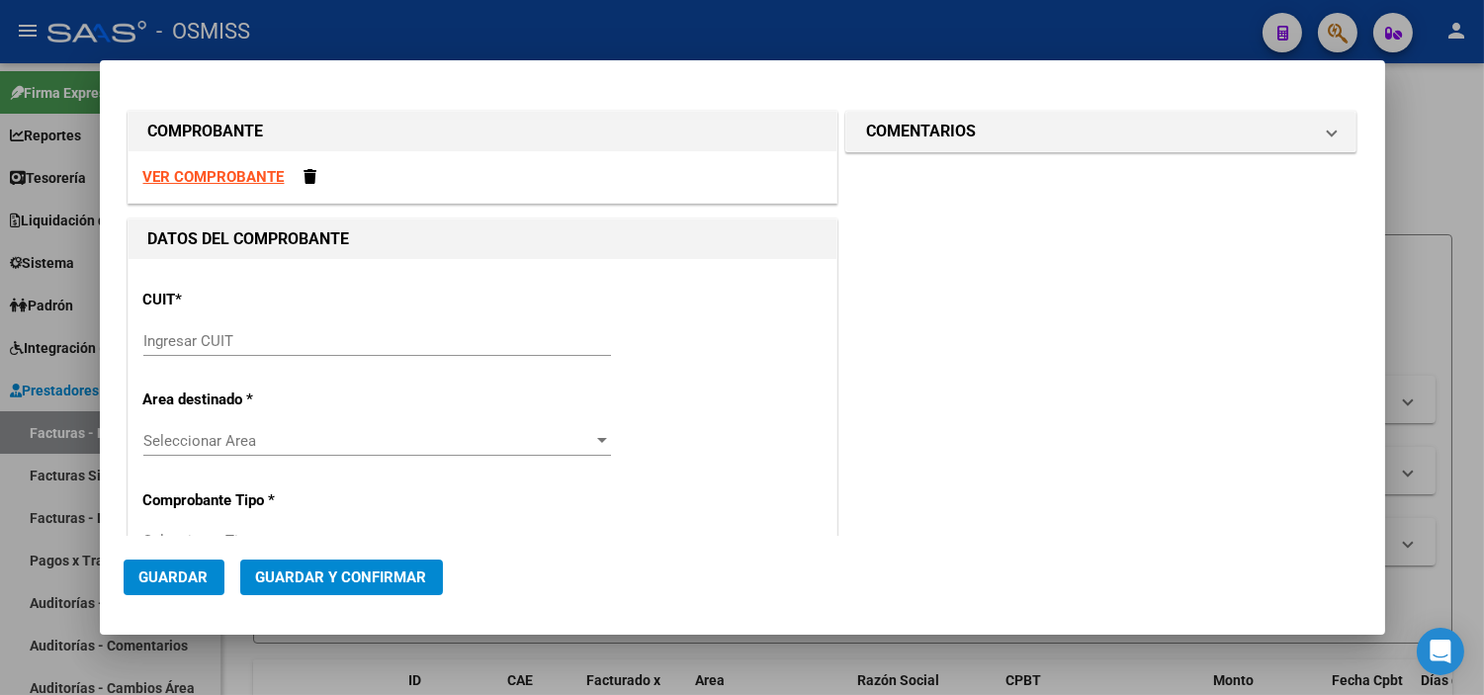
click at [323, 340] on input "Ingresar CUIT" at bounding box center [377, 341] width 468 height 18
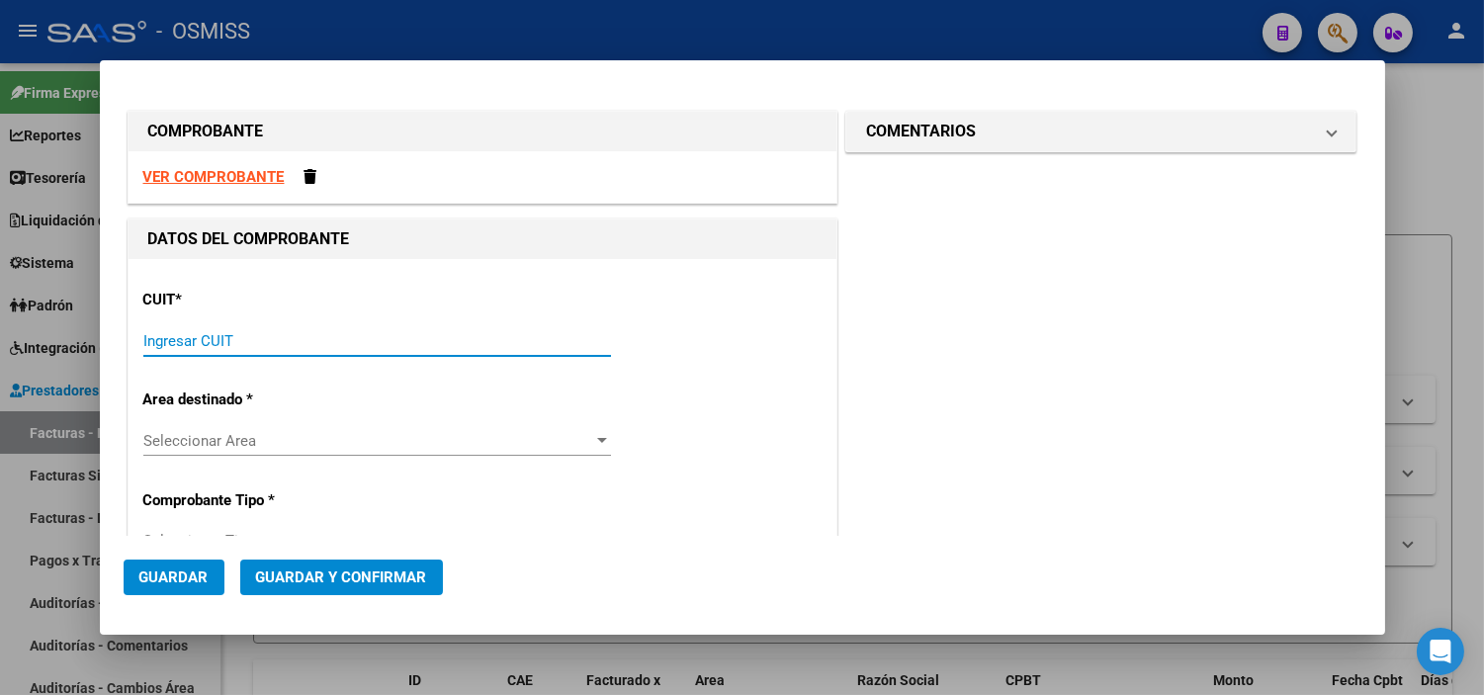
paste input "30-71156009-9"
type input "30-71156009-9"
type input "2"
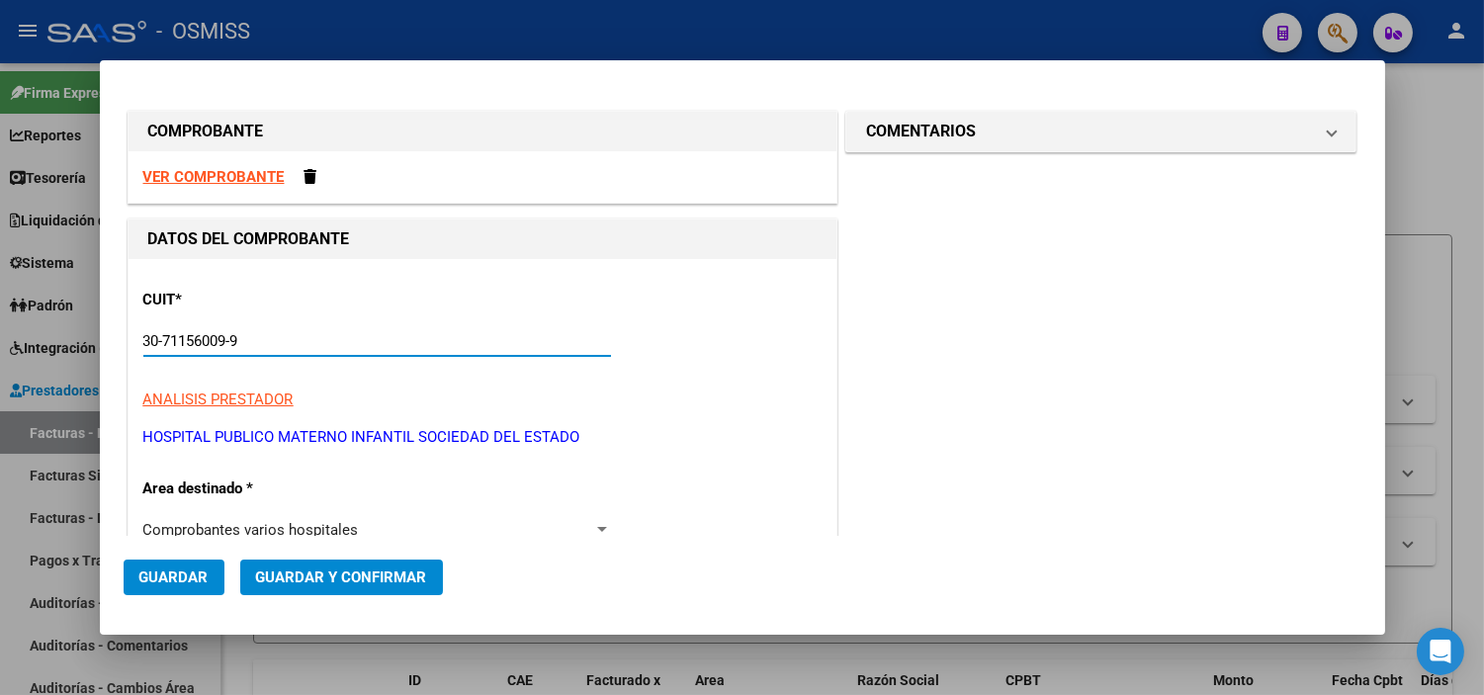
type input "30-71156009-9"
click at [624, 447] on p "HOSPITAL PUBLICO MATERNO INFANTIL SOCIEDAD DEL ESTADO" at bounding box center [482, 437] width 678 height 23
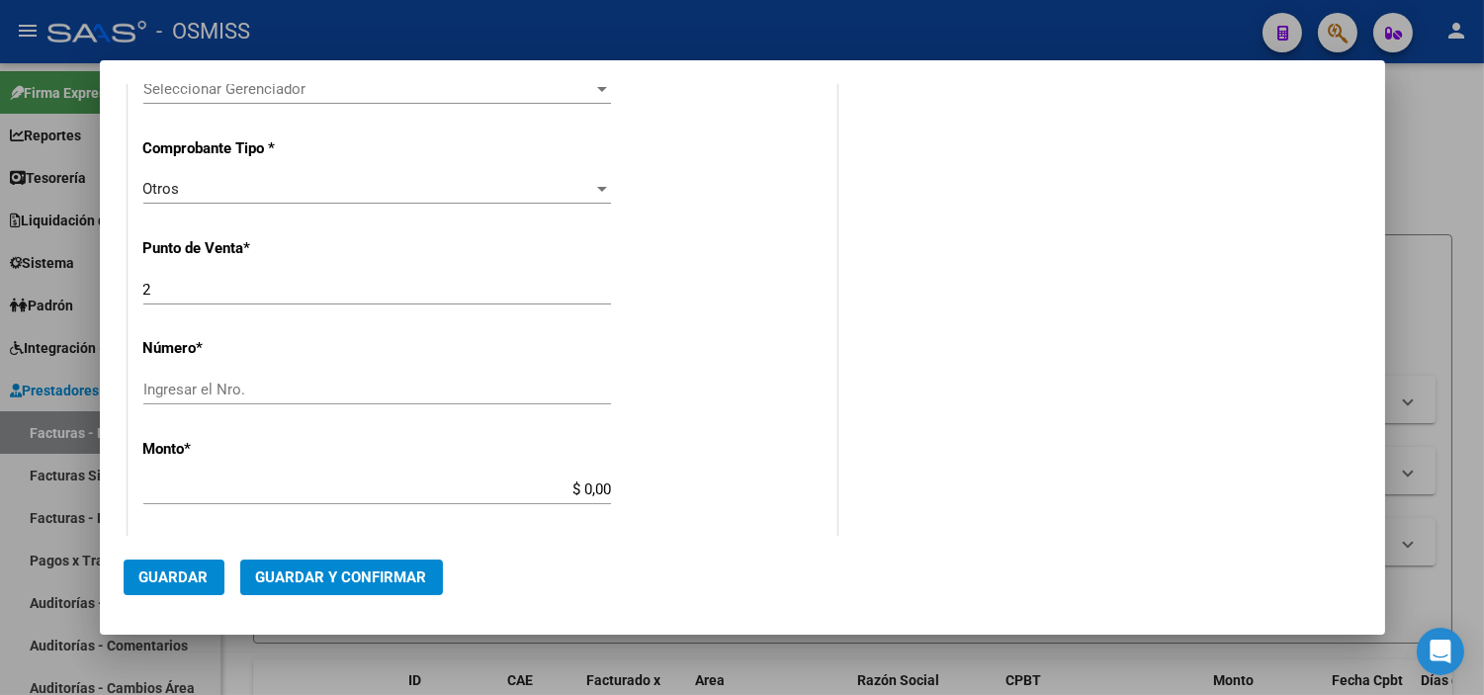
scroll to position [549, 0]
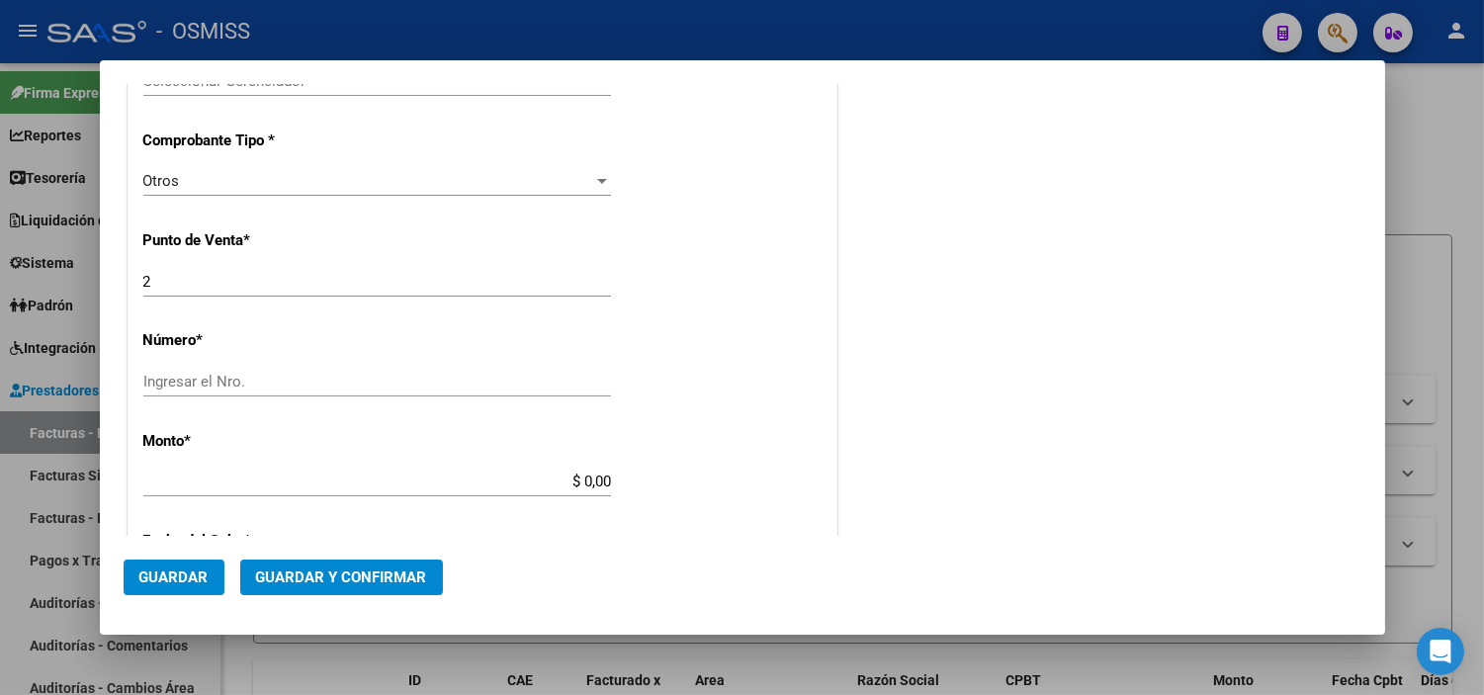
click at [281, 373] on input "Ingresar el Nro." at bounding box center [377, 382] width 468 height 18
type input "7"
type input "8812"
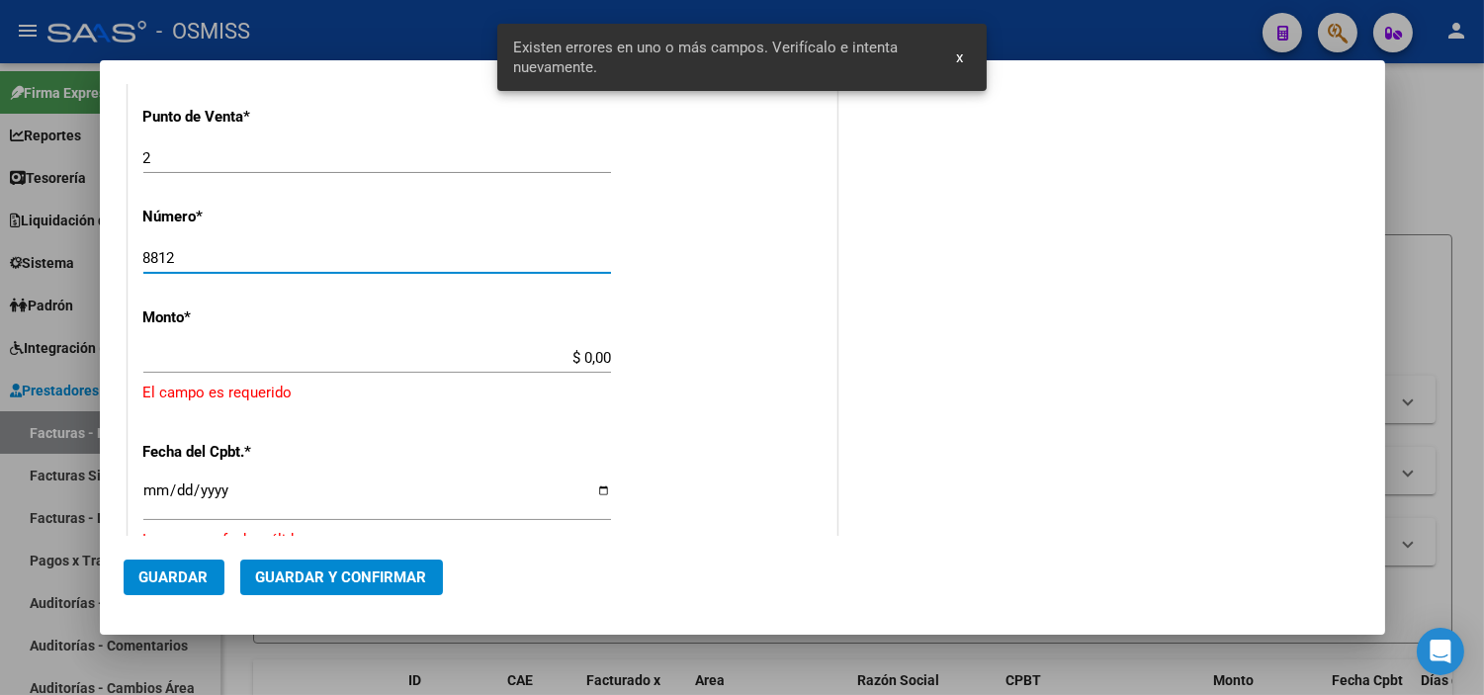
scroll to position [710, 0]
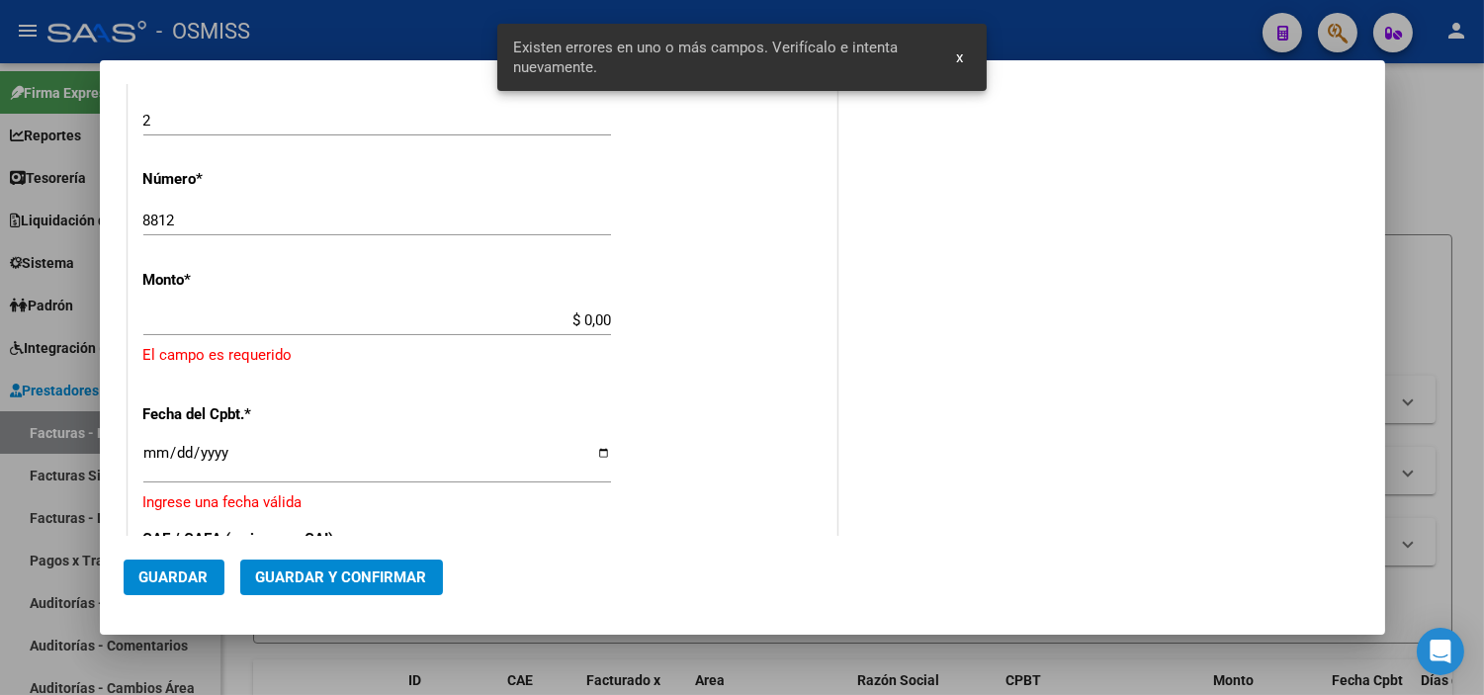
drag, startPoint x: 606, startPoint y: 316, endPoint x: 571, endPoint y: 313, distance: 35.7
click at [571, 313] on app-form-text-field "Monto * $ 0,00 Ingresar el monto [GEOGRAPHIC_DATA] es requerido" at bounding box center [482, 319] width 678 height 96
drag, startPoint x: 571, startPoint y: 313, endPoint x: 611, endPoint y: 322, distance: 41.5
click at [611, 322] on app-form-text-field "Monto * $ 0,00 Ingresar el monto [GEOGRAPHIC_DATA] es requerido" at bounding box center [482, 319] width 678 height 96
paste input "13857959,28"
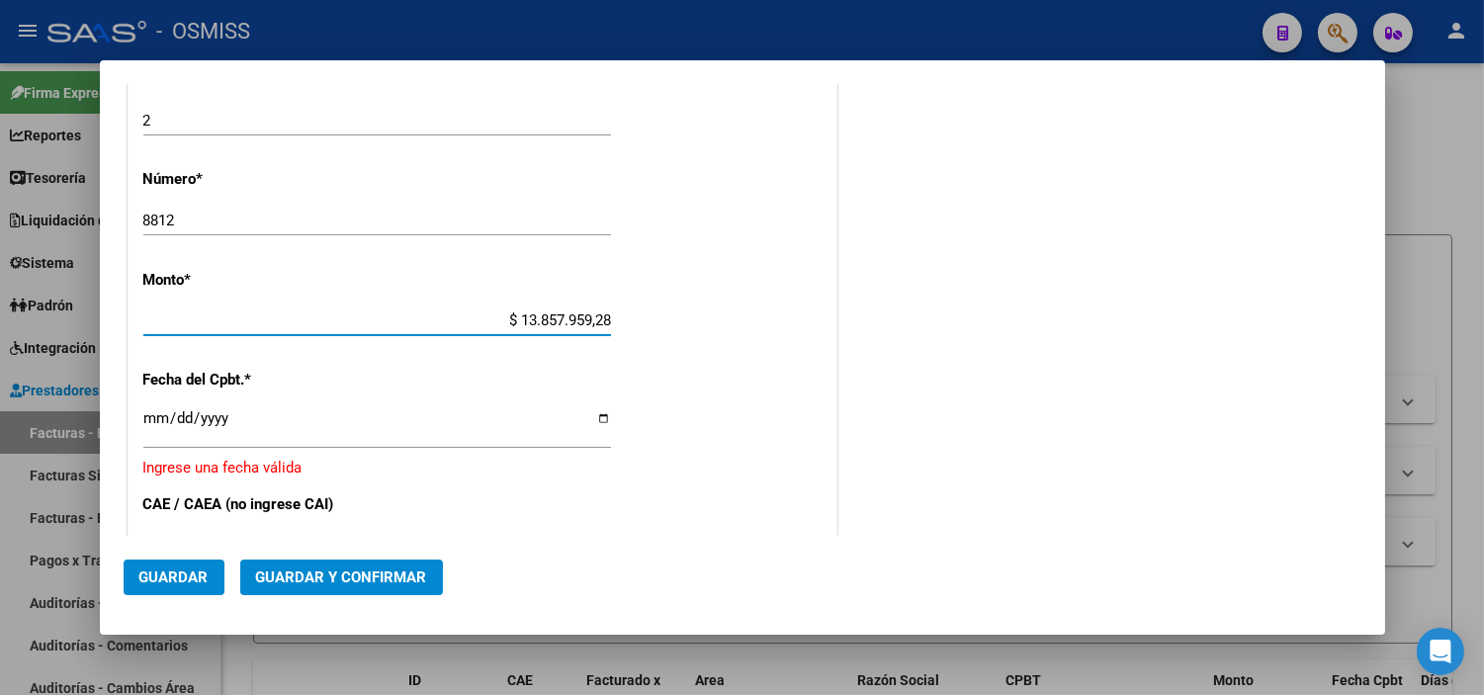
type input "$ 13.857.959,28"
click at [641, 352] on div "CUIT * 30-71156009-9 Ingresar CUIT ANALISIS PRESTADOR HOSPITAL PUBLICO MATERNO …" at bounding box center [483, 306] width 708 height 1514
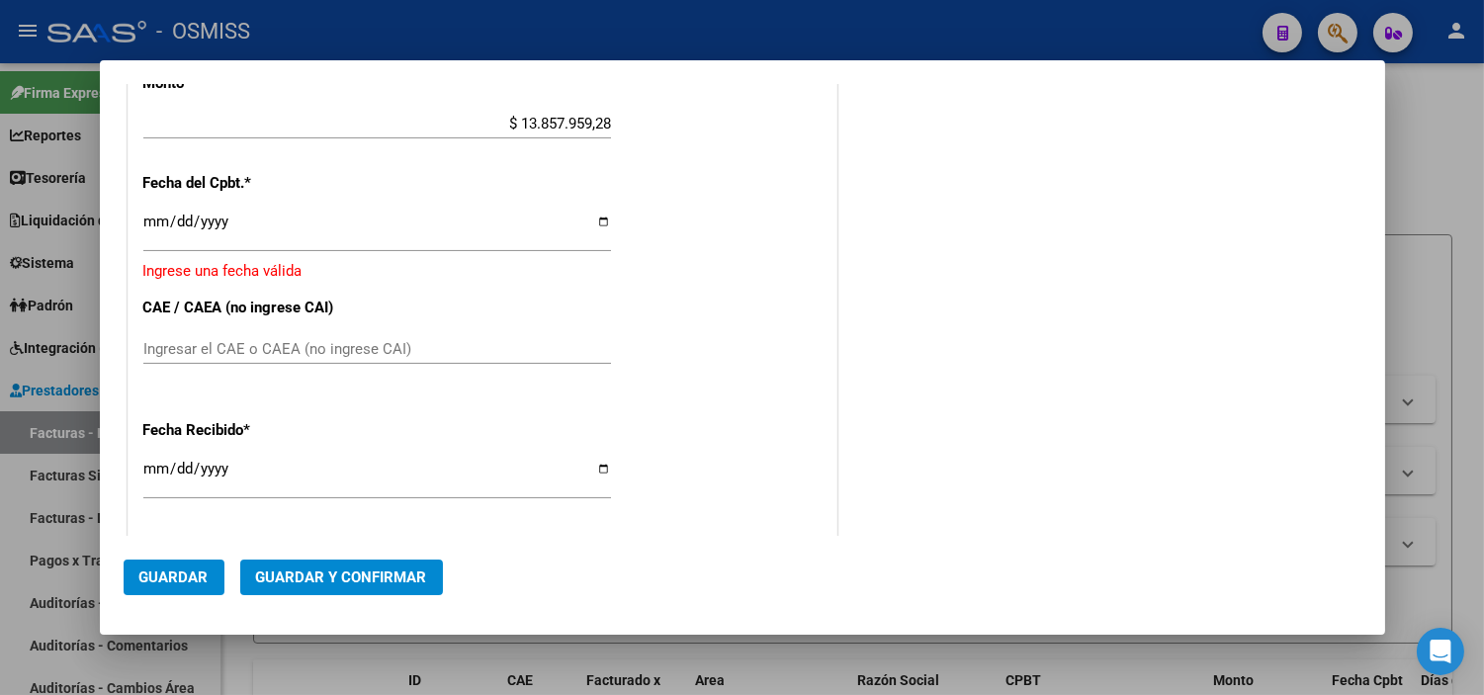
scroll to position [930, 0]
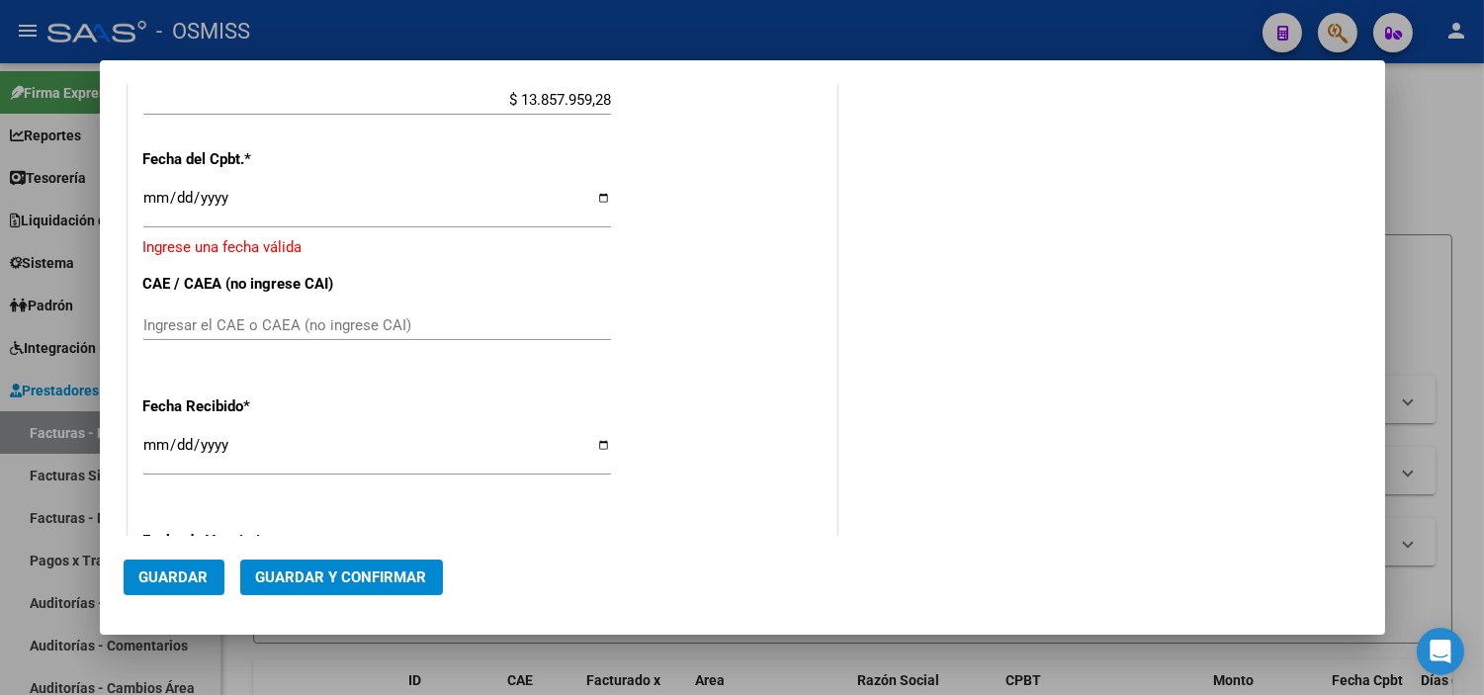
click at [162, 203] on input "Ingresar la fecha" at bounding box center [377, 206] width 468 height 32
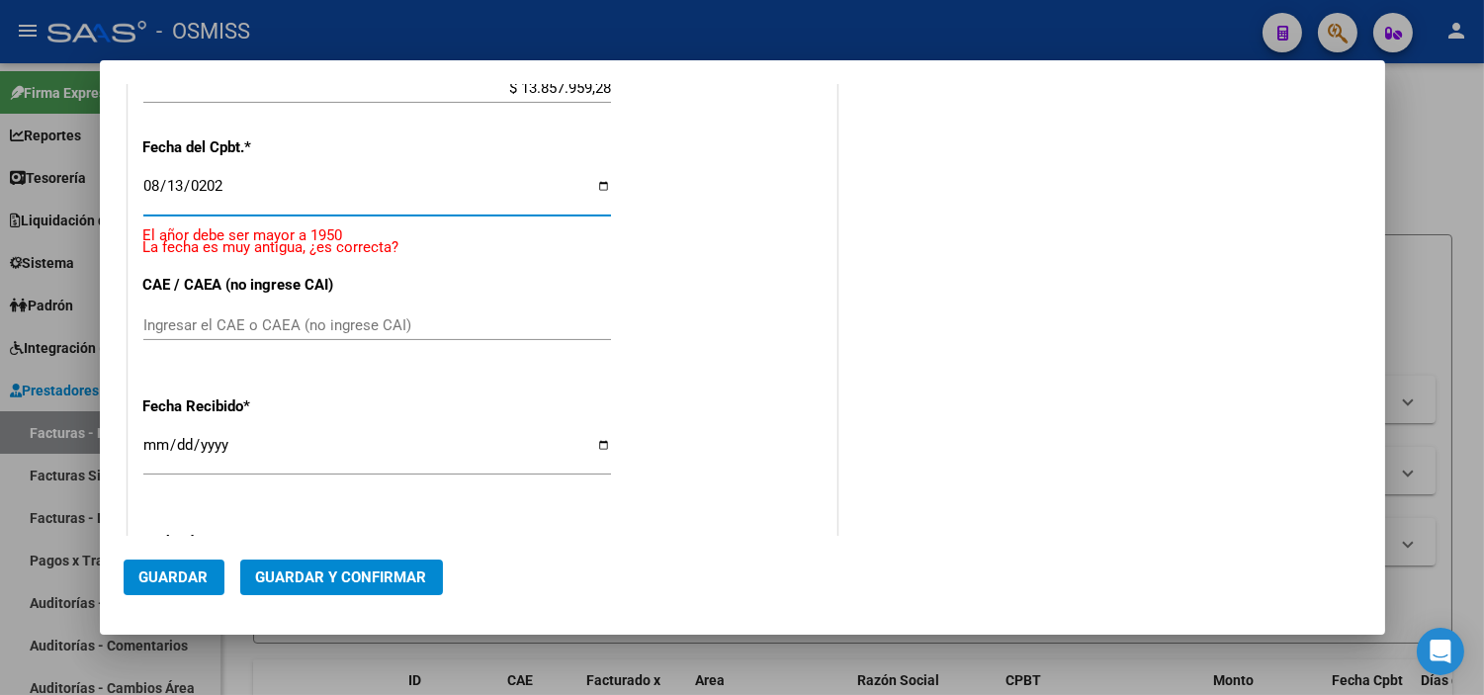
type input "[DATE]"
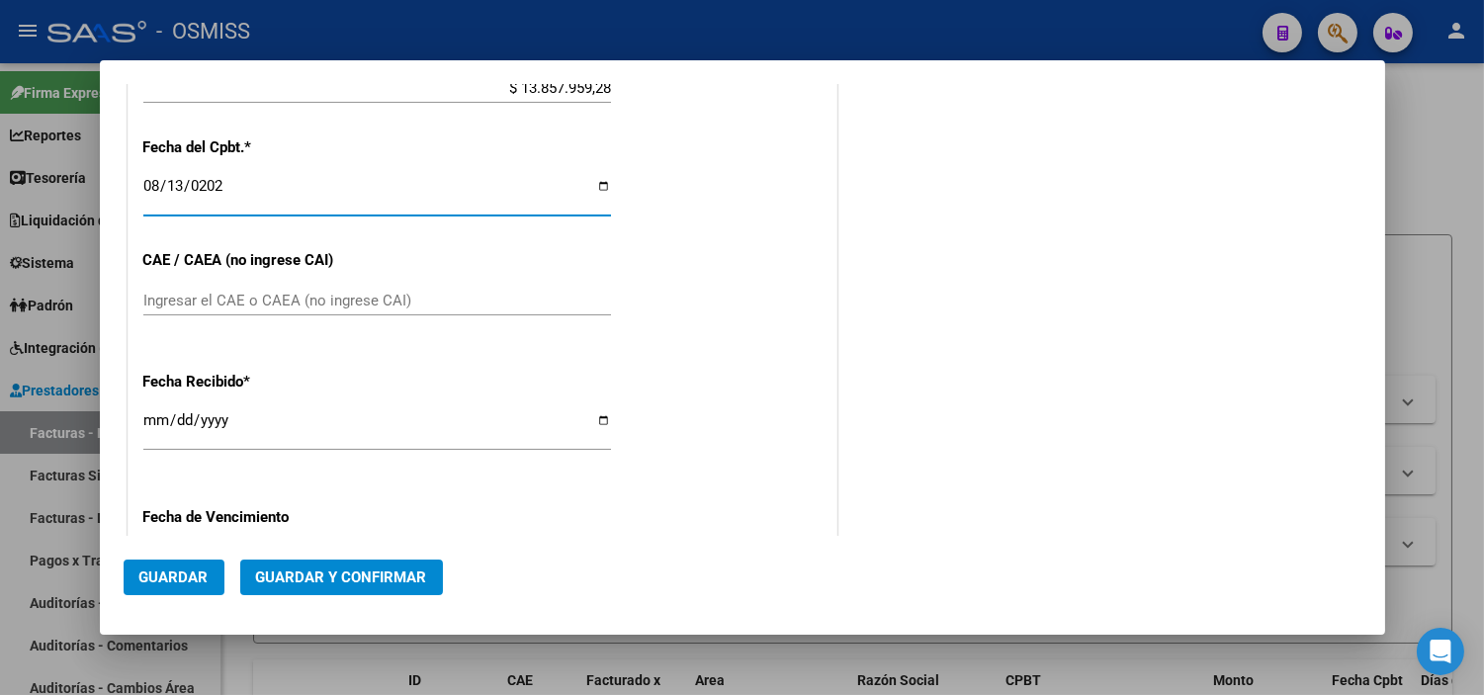
scroll to position [917, 0]
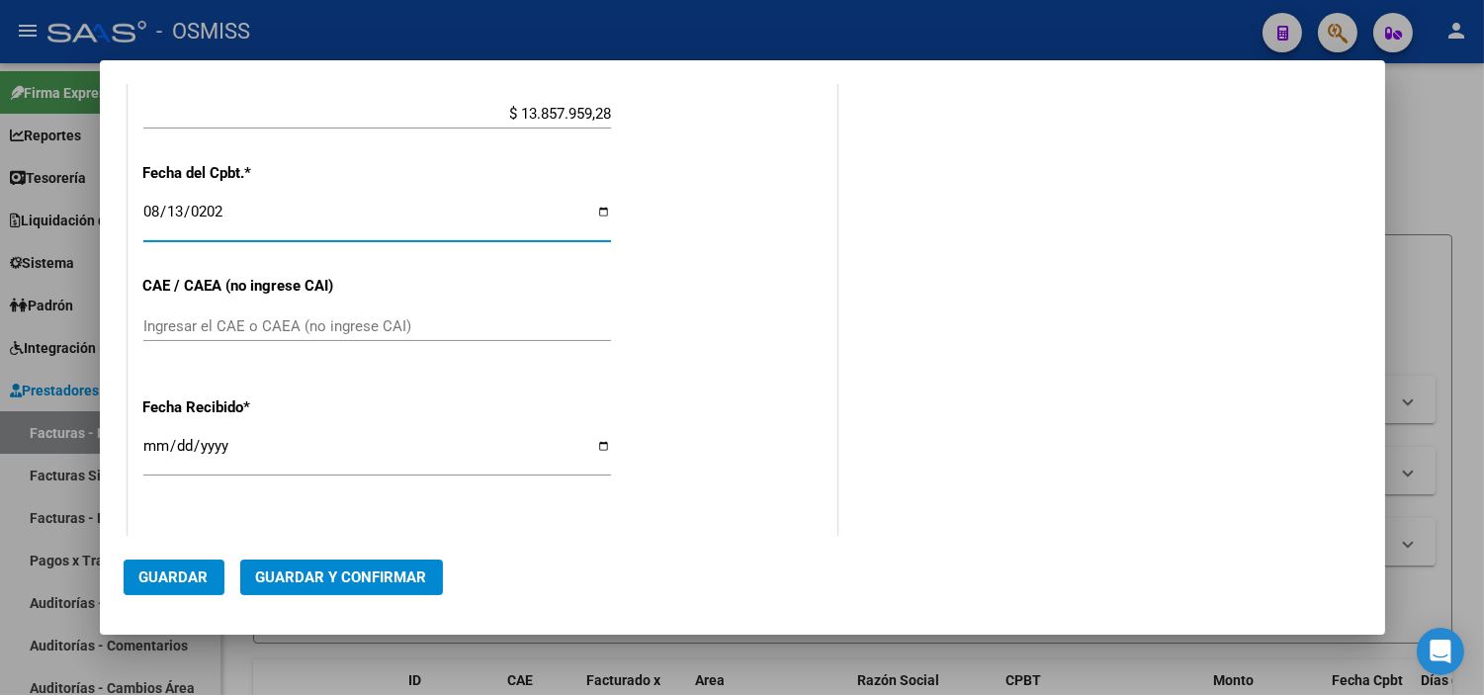
click at [714, 289] on div "CUIT * 30-71156009-9 Ingresar CUIT ANALISIS PRESTADOR HOSPITAL PUBLICO MATERNO …" at bounding box center [483, 93] width 708 height 1502
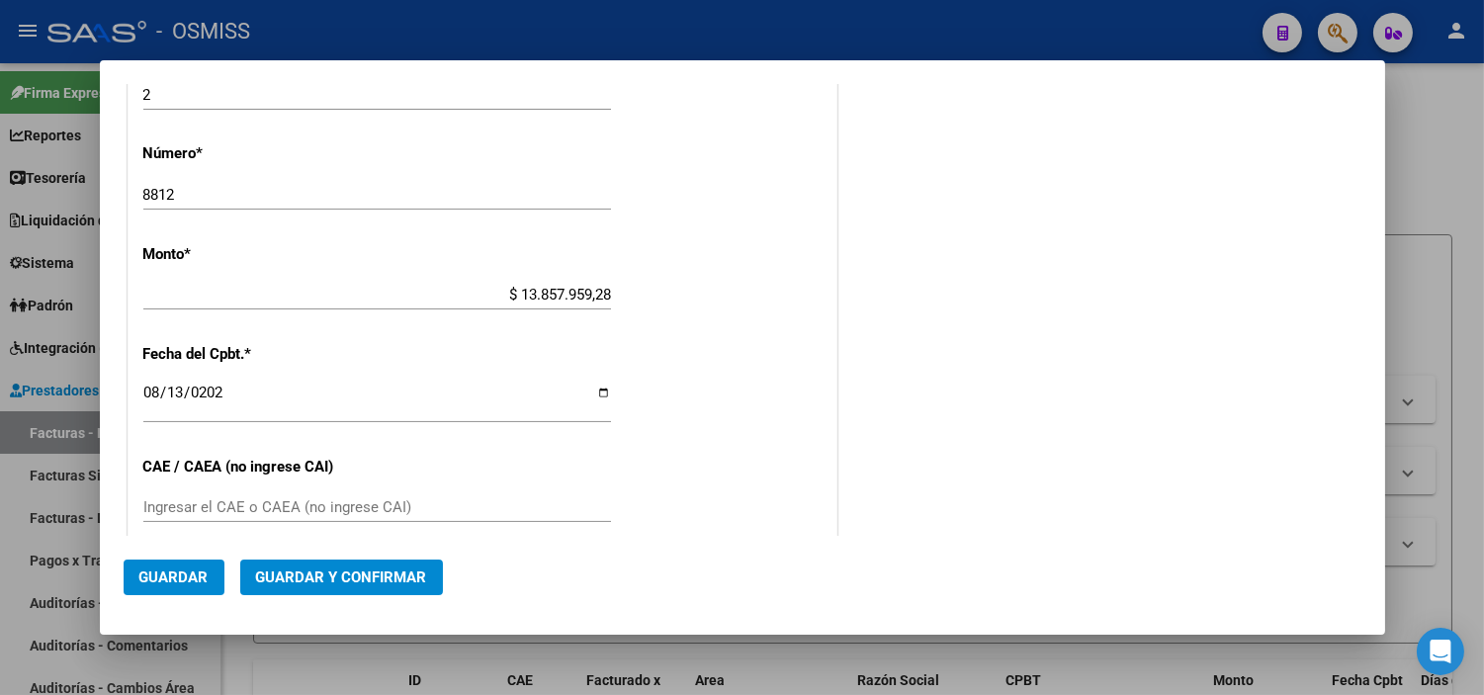
scroll to position [697, 0]
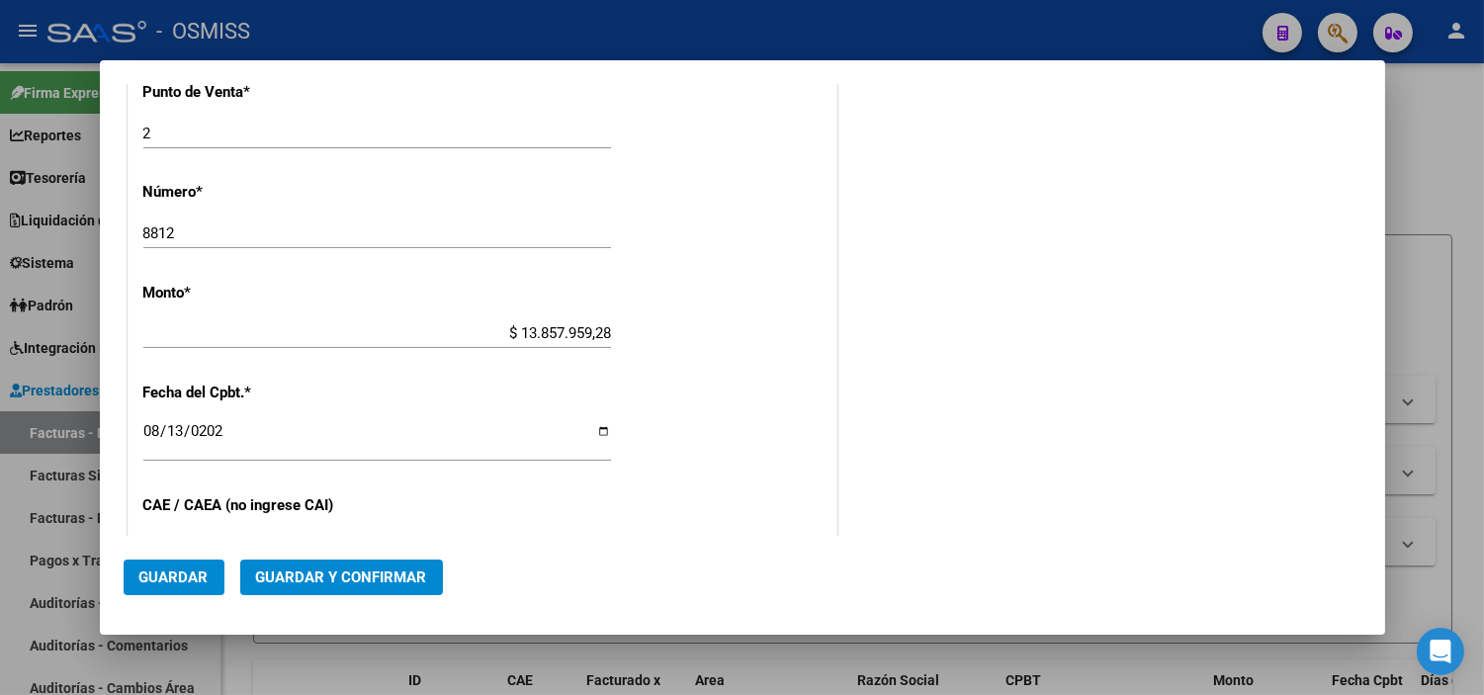
click at [401, 584] on span "Guardar y Confirmar" at bounding box center [341, 578] width 171 height 18
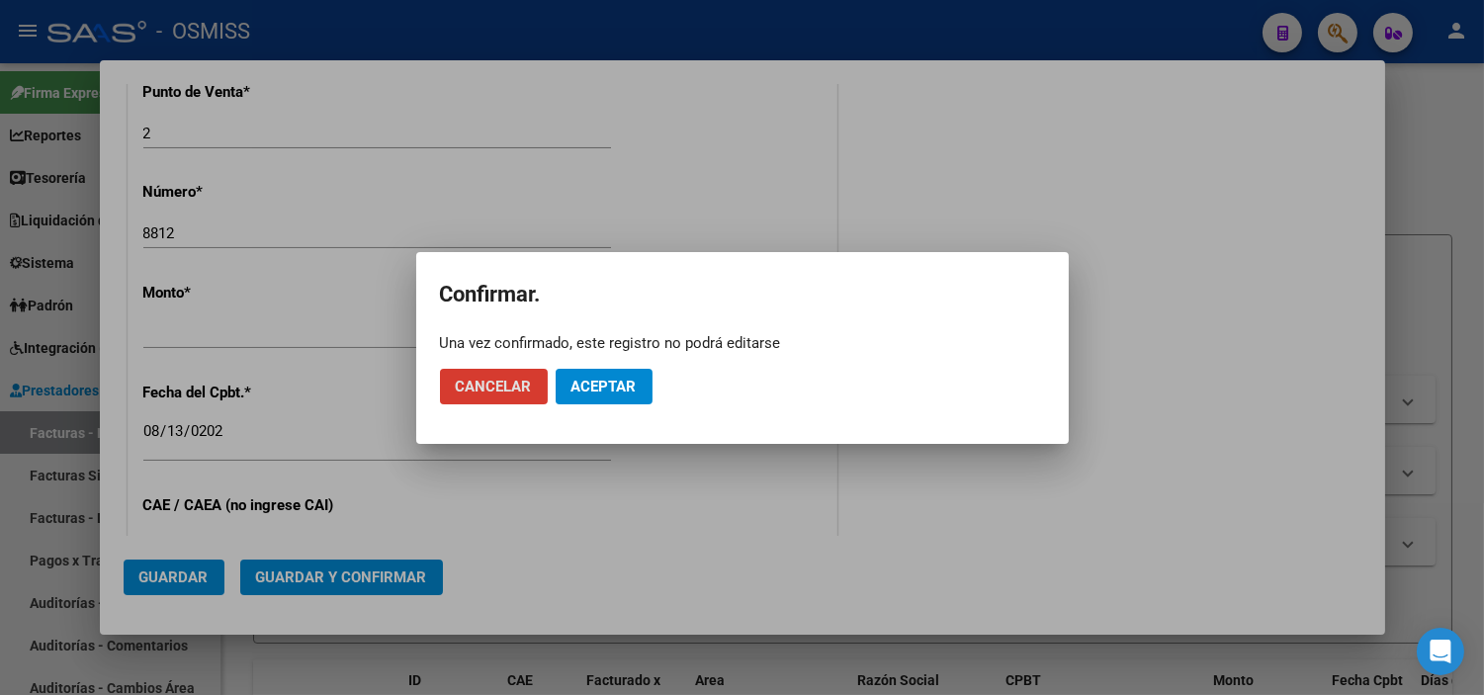
click at [614, 373] on button "Aceptar" at bounding box center [604, 387] width 97 height 36
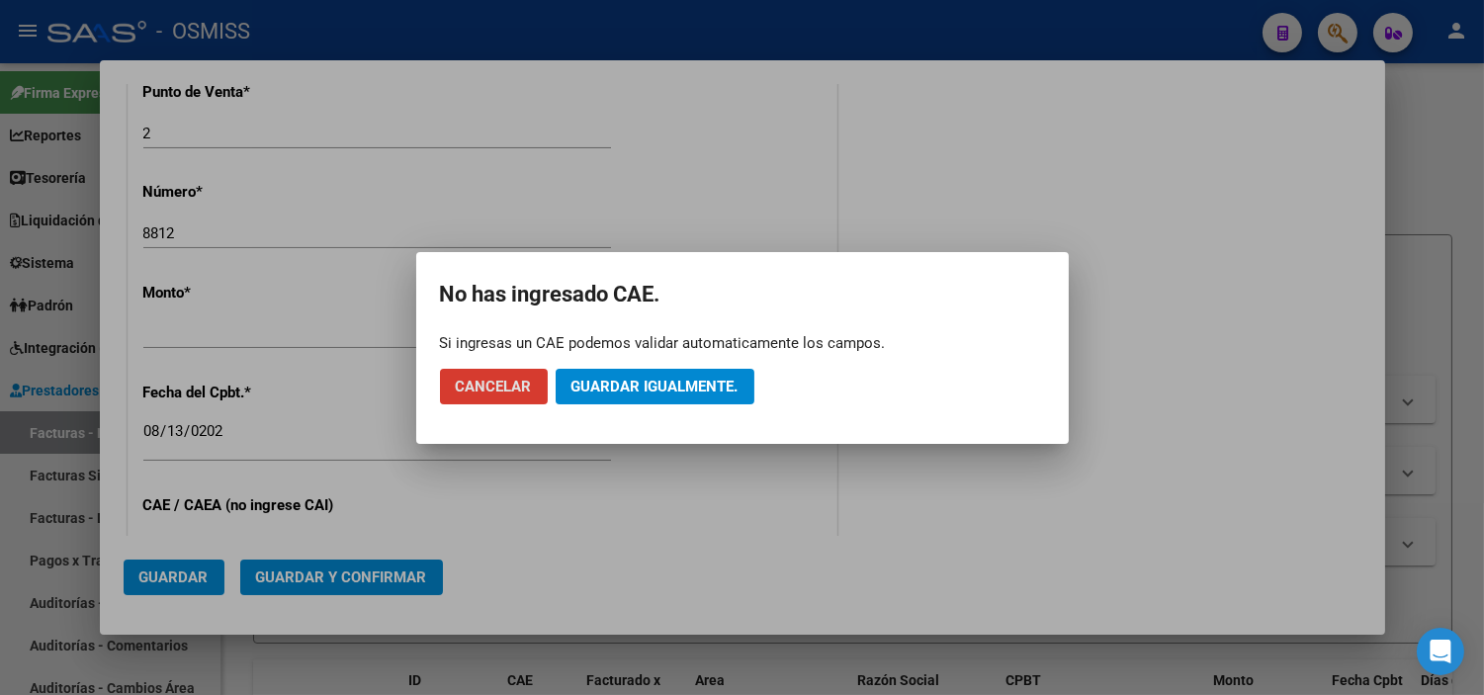
click at [610, 380] on span "Guardar igualmente." at bounding box center [655, 387] width 167 height 18
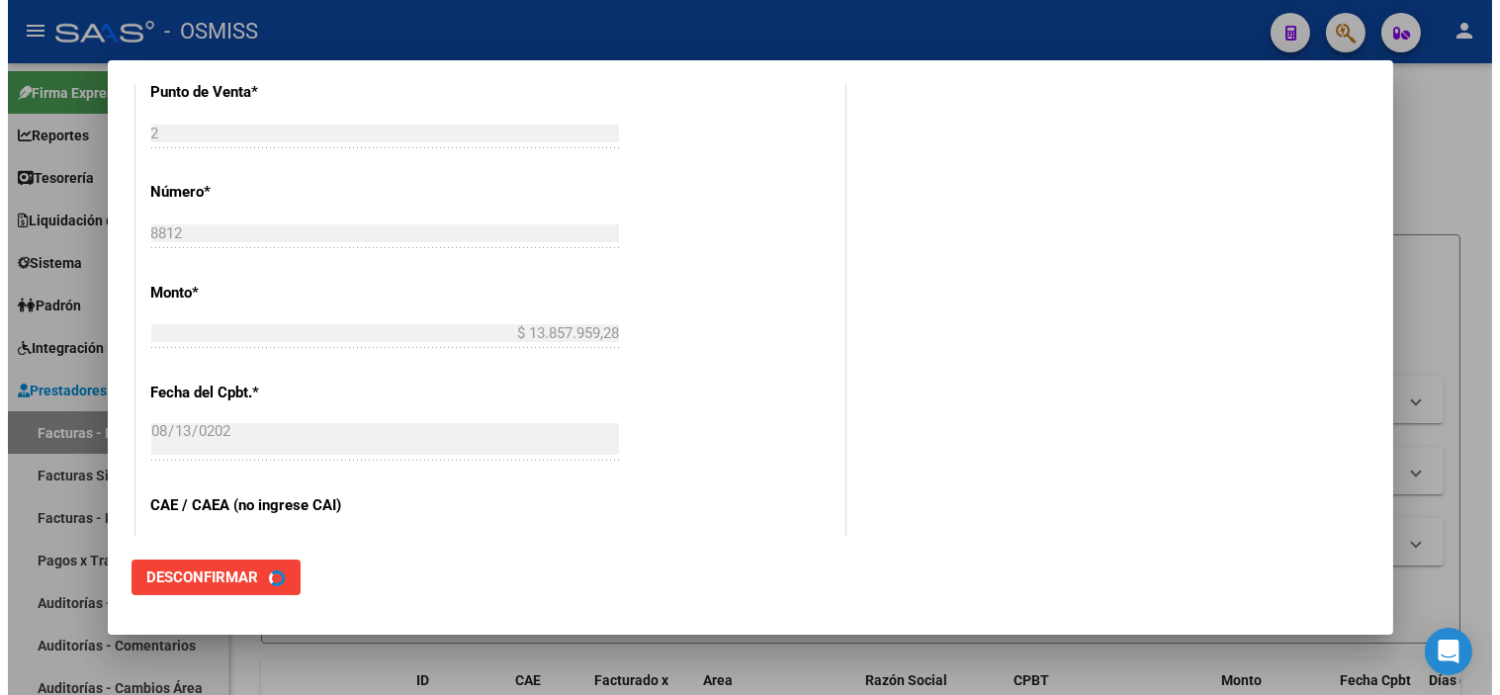
scroll to position [0, 0]
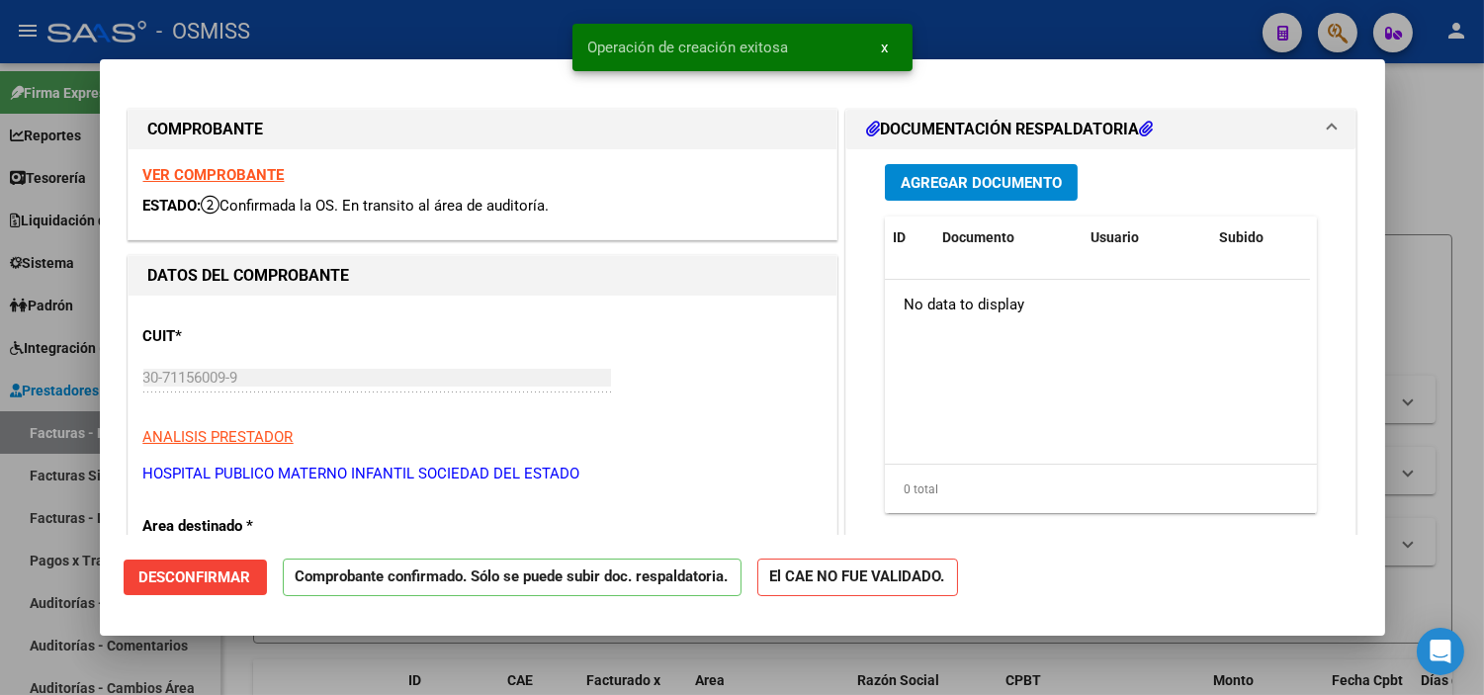
type input "[DATE]"
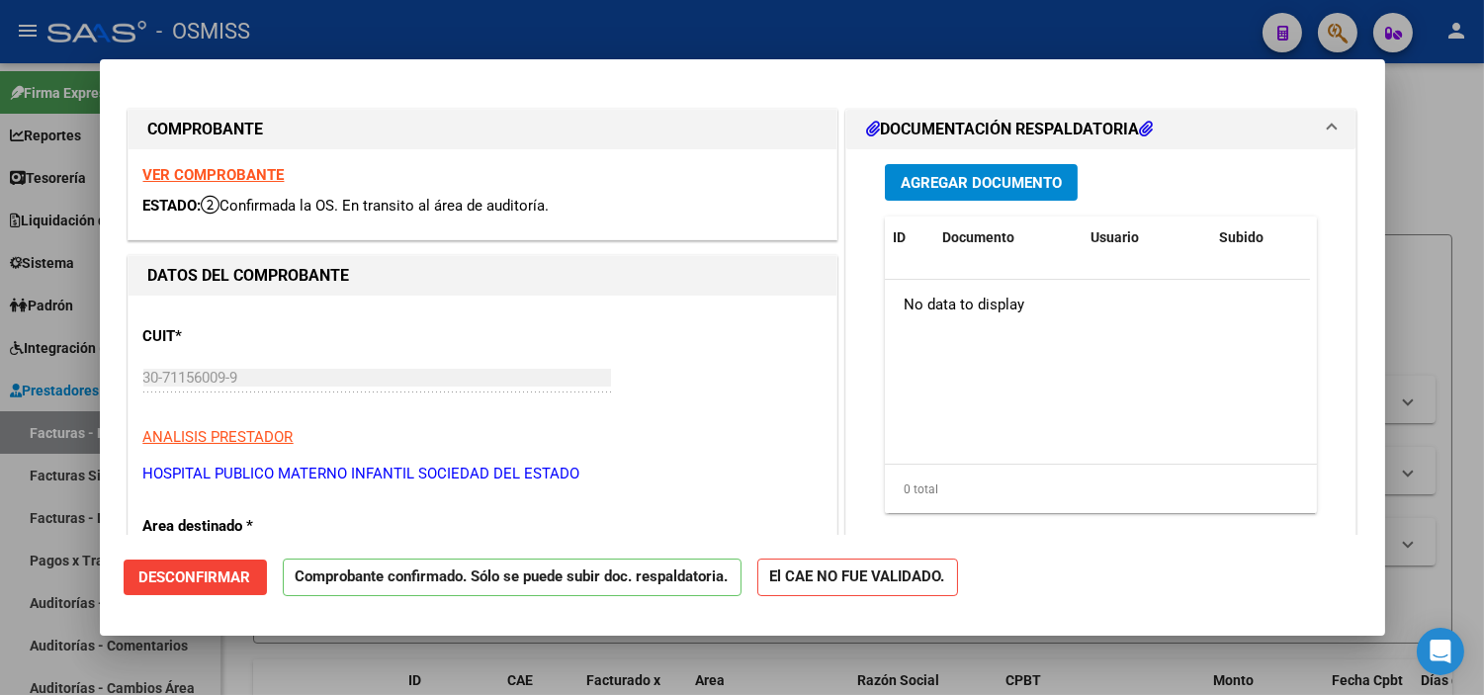
click at [0, 459] on div at bounding box center [742, 347] width 1484 height 695
type input "$ 0,00"
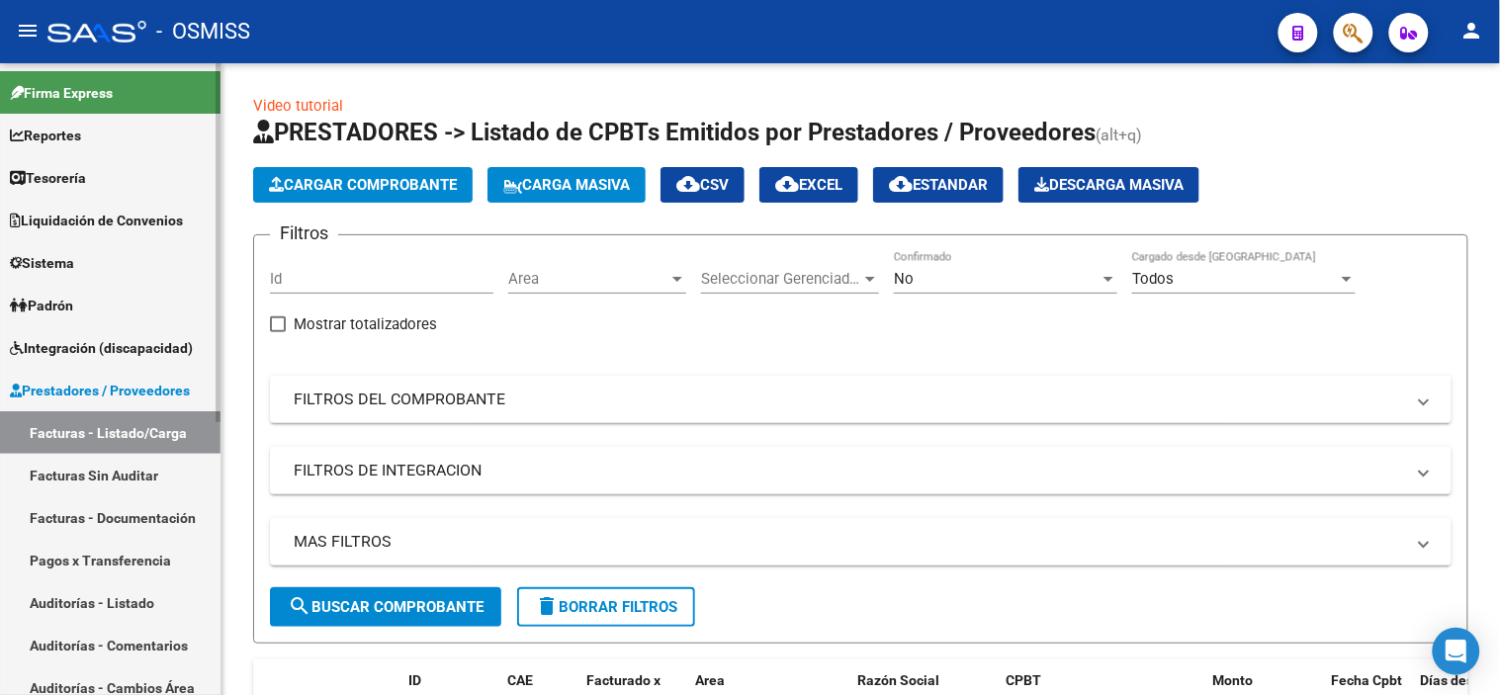
click at [133, 605] on link "Auditorías - Listado" at bounding box center [110, 602] width 220 height 43
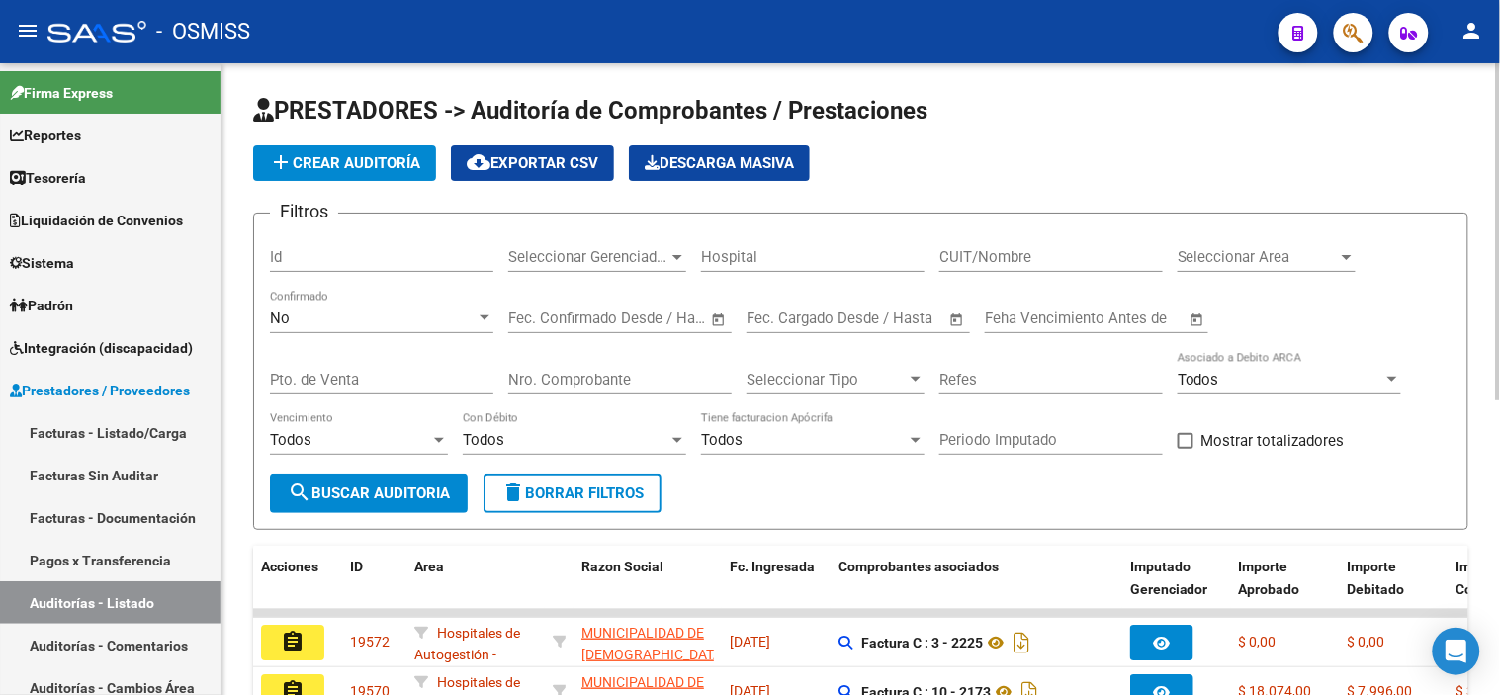
click at [324, 164] on span "add Crear Auditoría" at bounding box center [344, 163] width 151 height 18
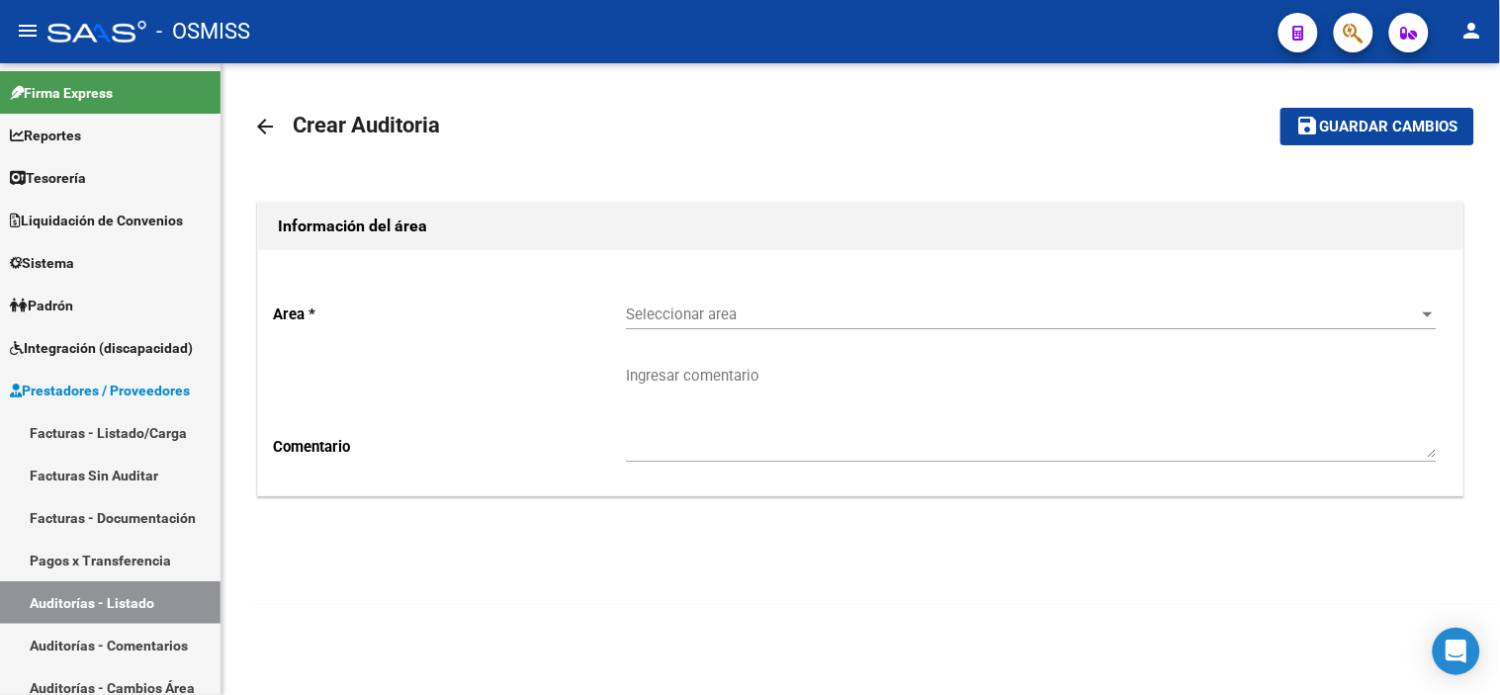
click at [777, 301] on div "Seleccionar area Seleccionar area" at bounding box center [1031, 308] width 811 height 43
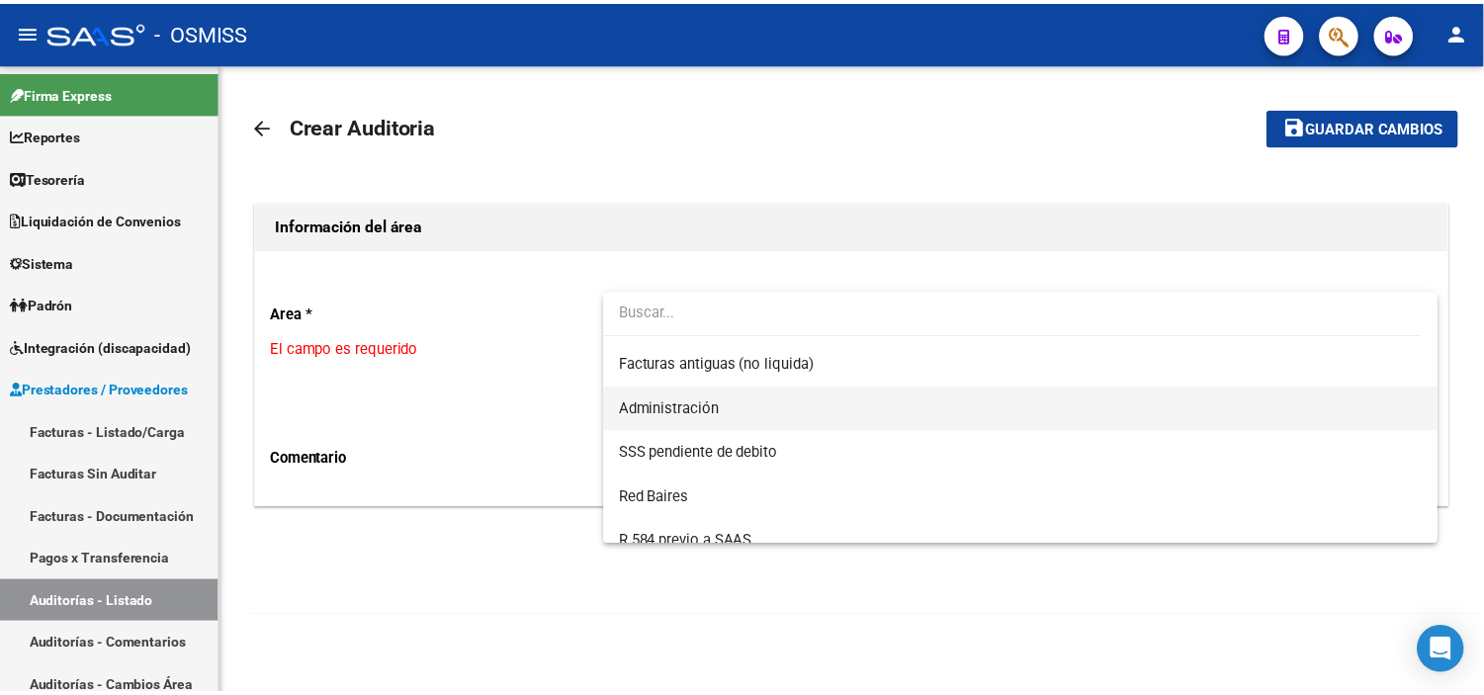
scroll to position [547, 0]
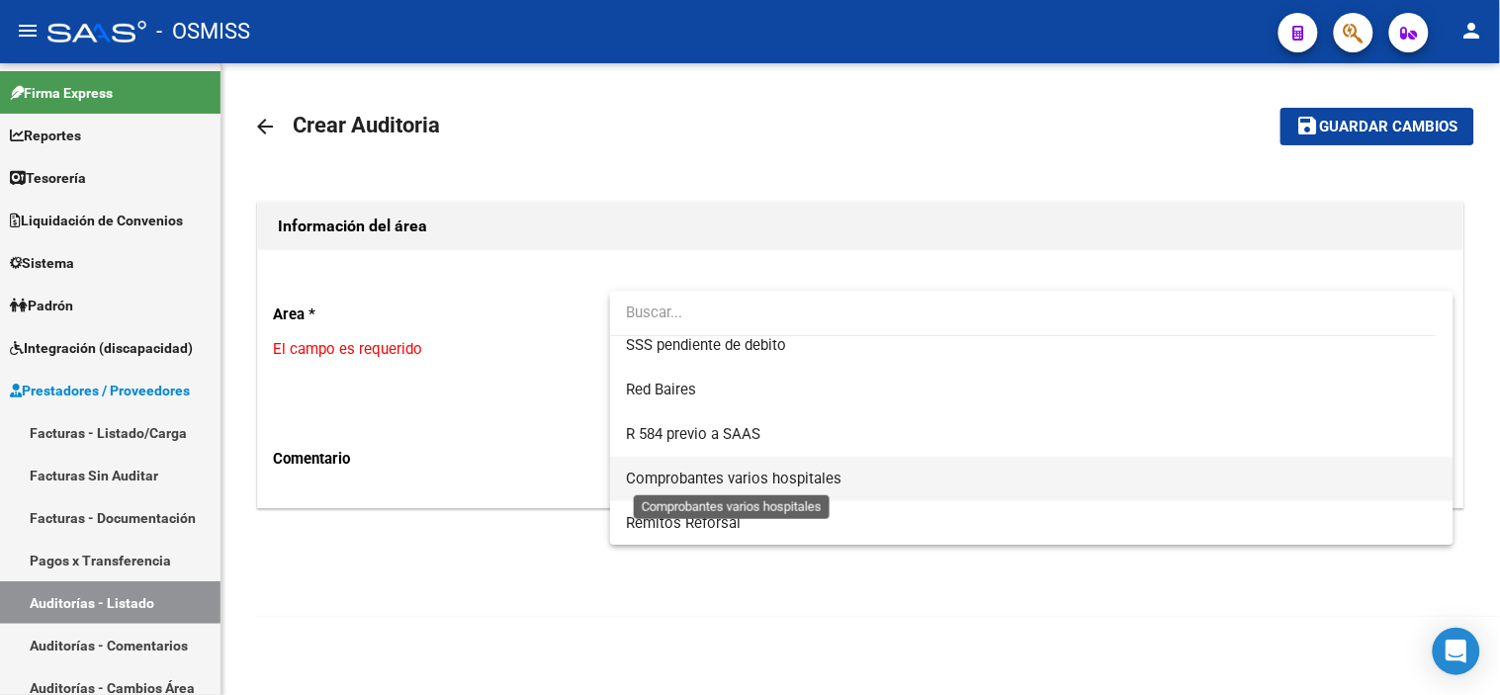
click at [797, 477] on span "Comprobantes varios hospitales" at bounding box center [734, 479] width 216 height 18
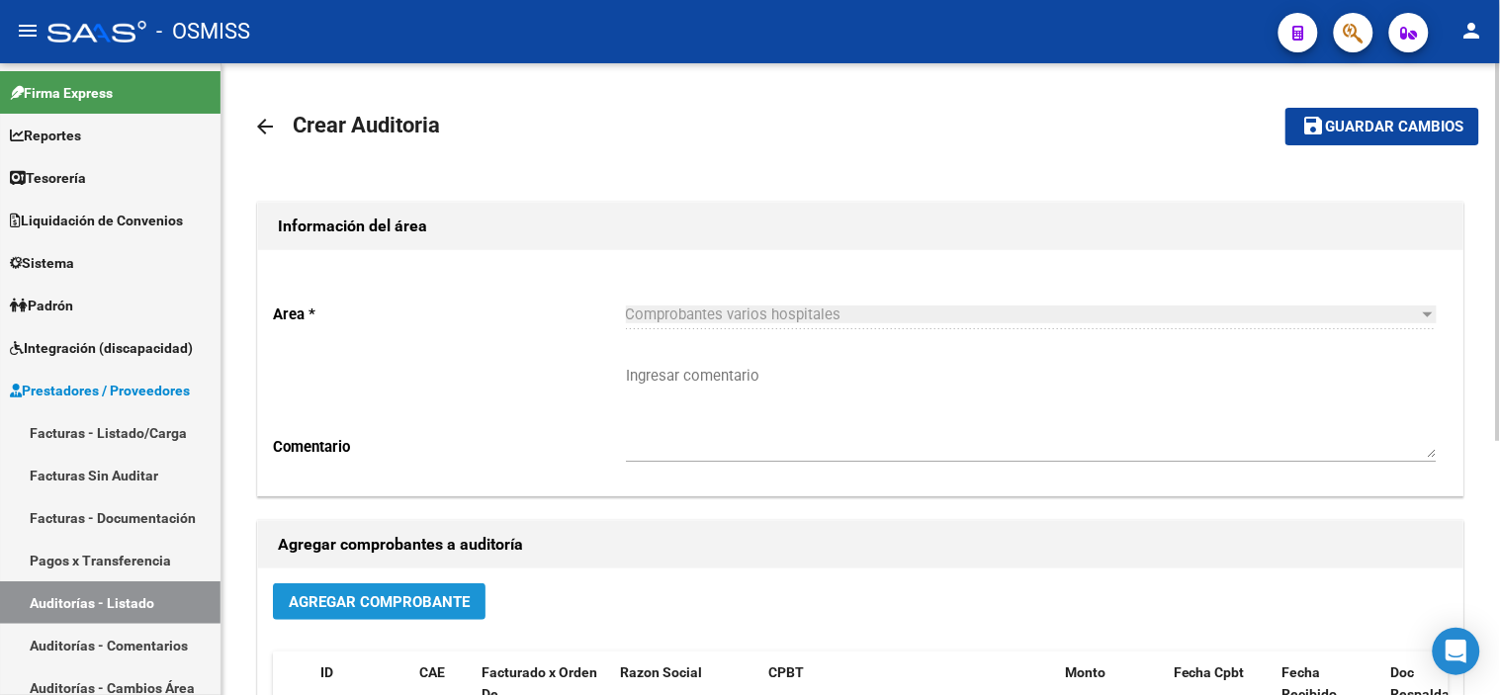
click at [342, 601] on span "Agregar Comprobante" at bounding box center [379, 602] width 181 height 18
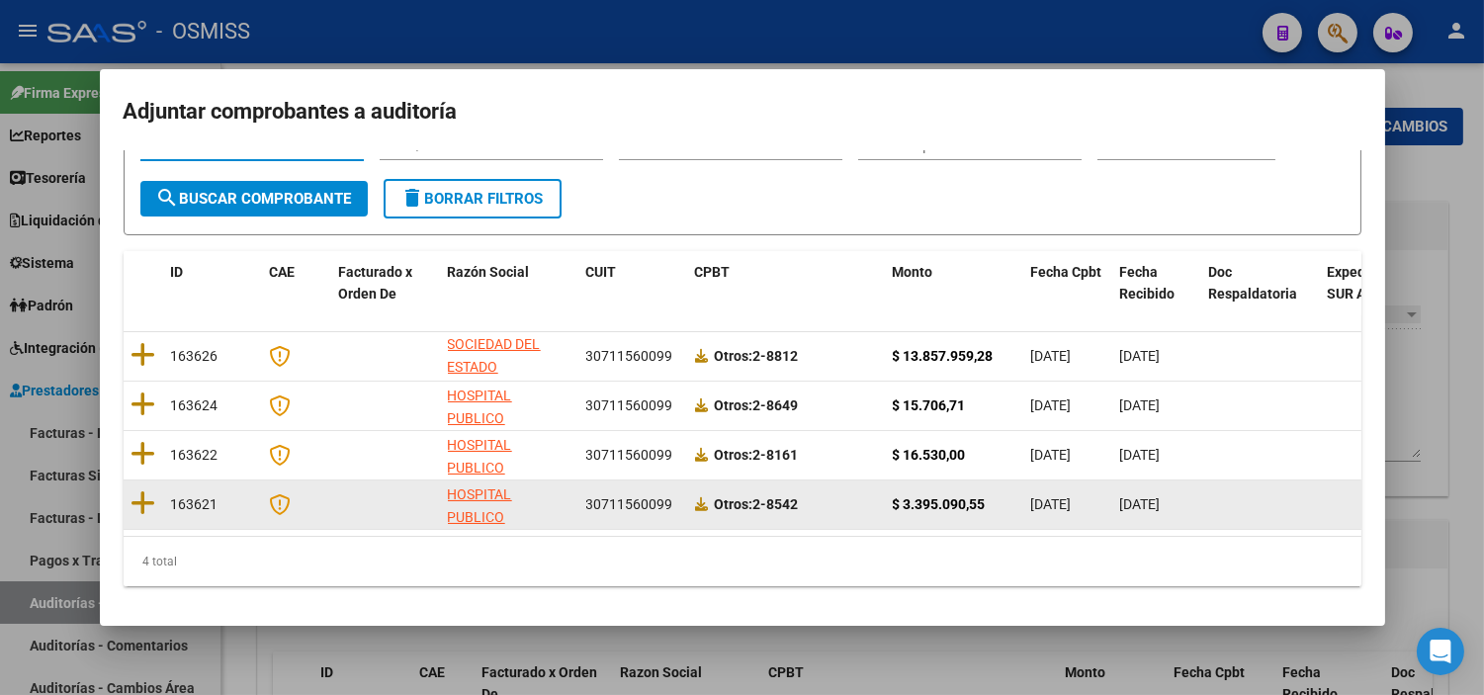
scroll to position [114, 0]
click at [138, 489] on icon at bounding box center [144, 503] width 25 height 28
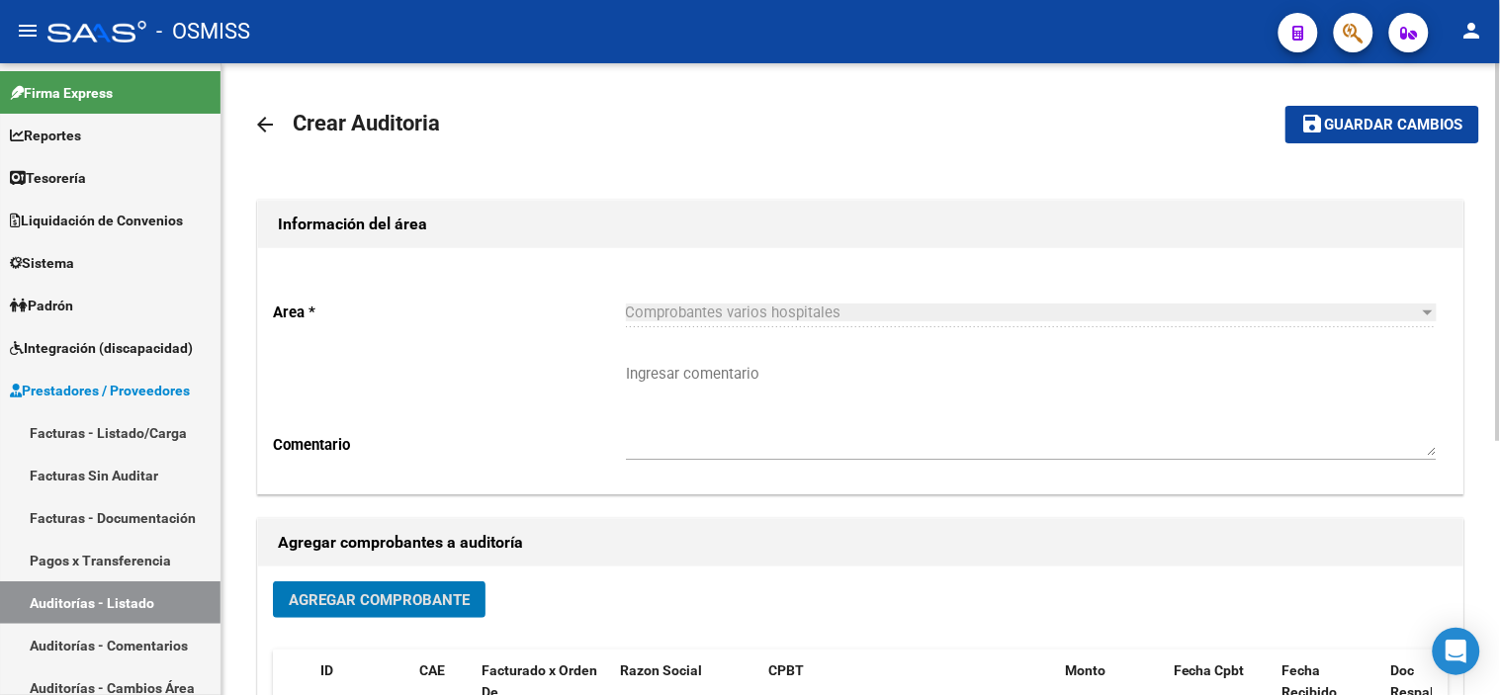
scroll to position [0, 0]
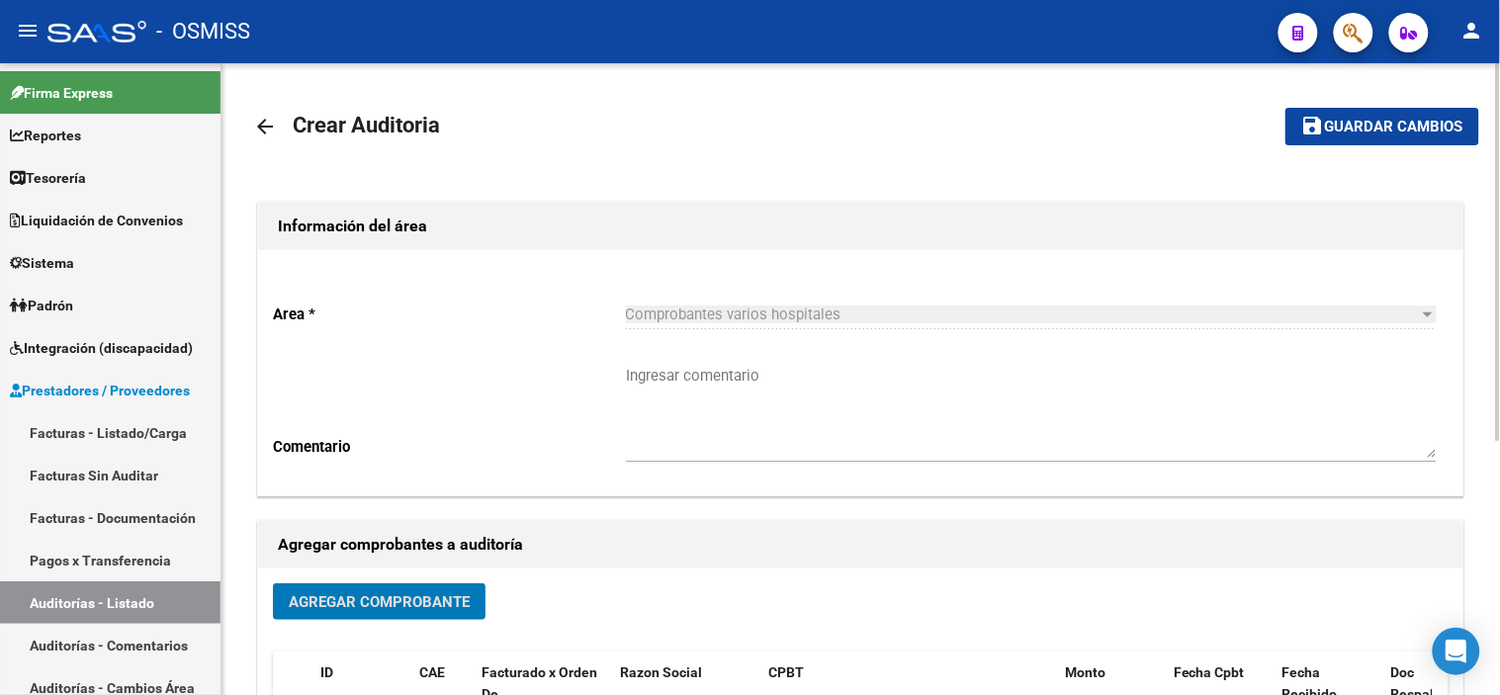
click at [1356, 131] on span "Guardar cambios" at bounding box center [1394, 128] width 138 height 18
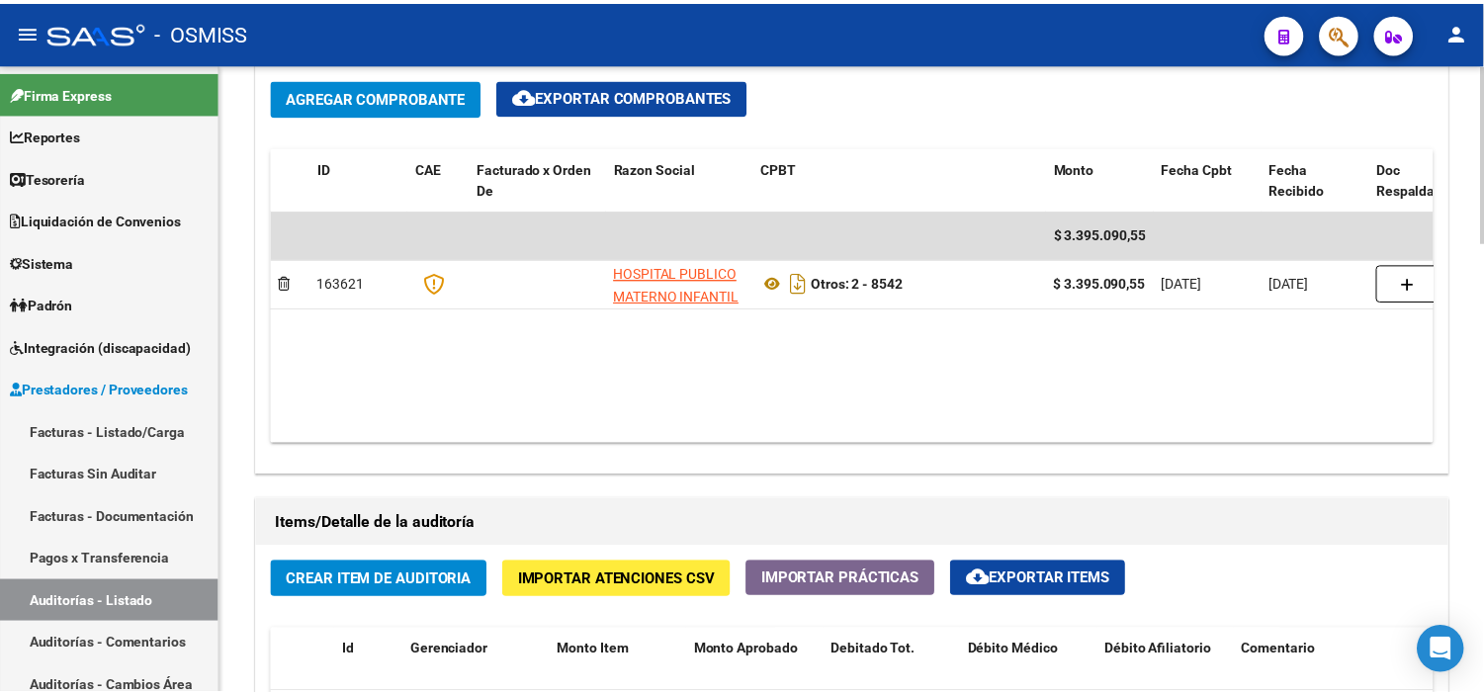
scroll to position [1208, 0]
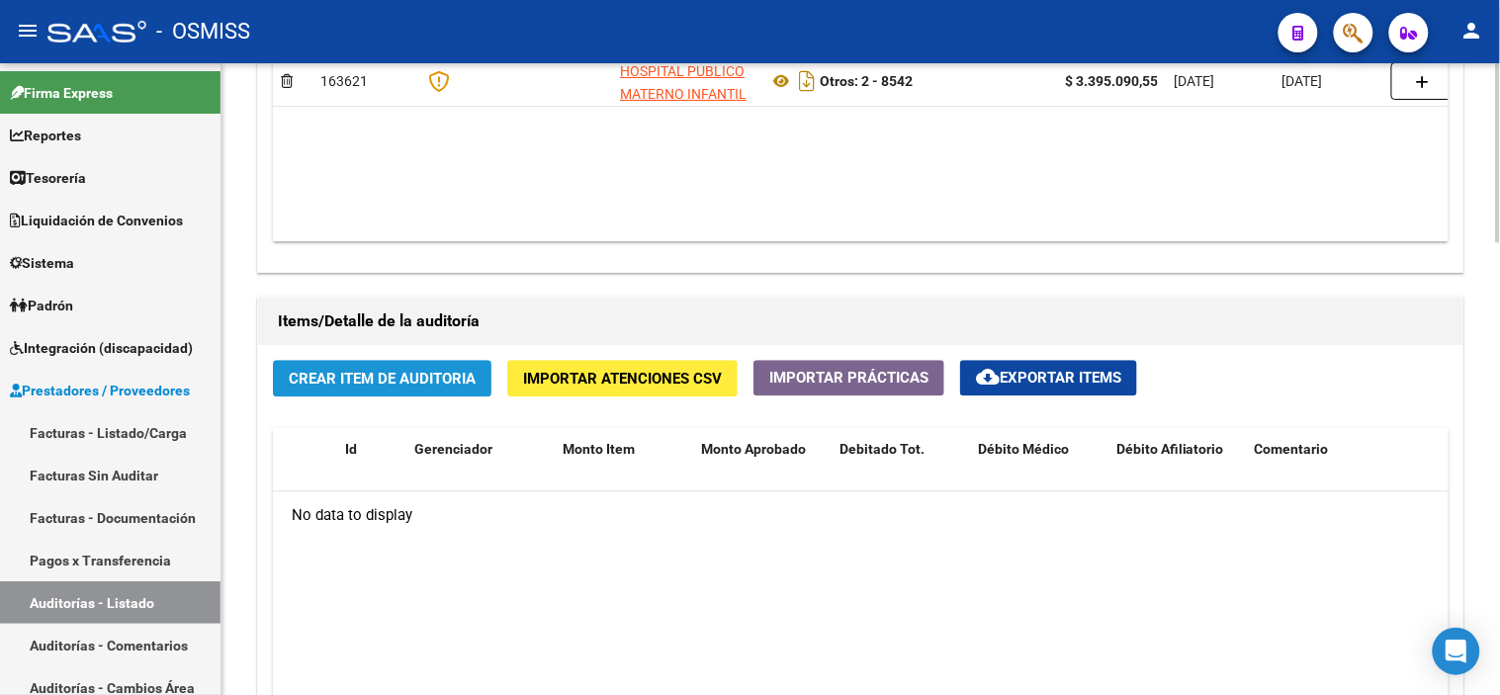
click at [427, 392] on button "Crear Item de Auditoria" at bounding box center [382, 378] width 219 height 37
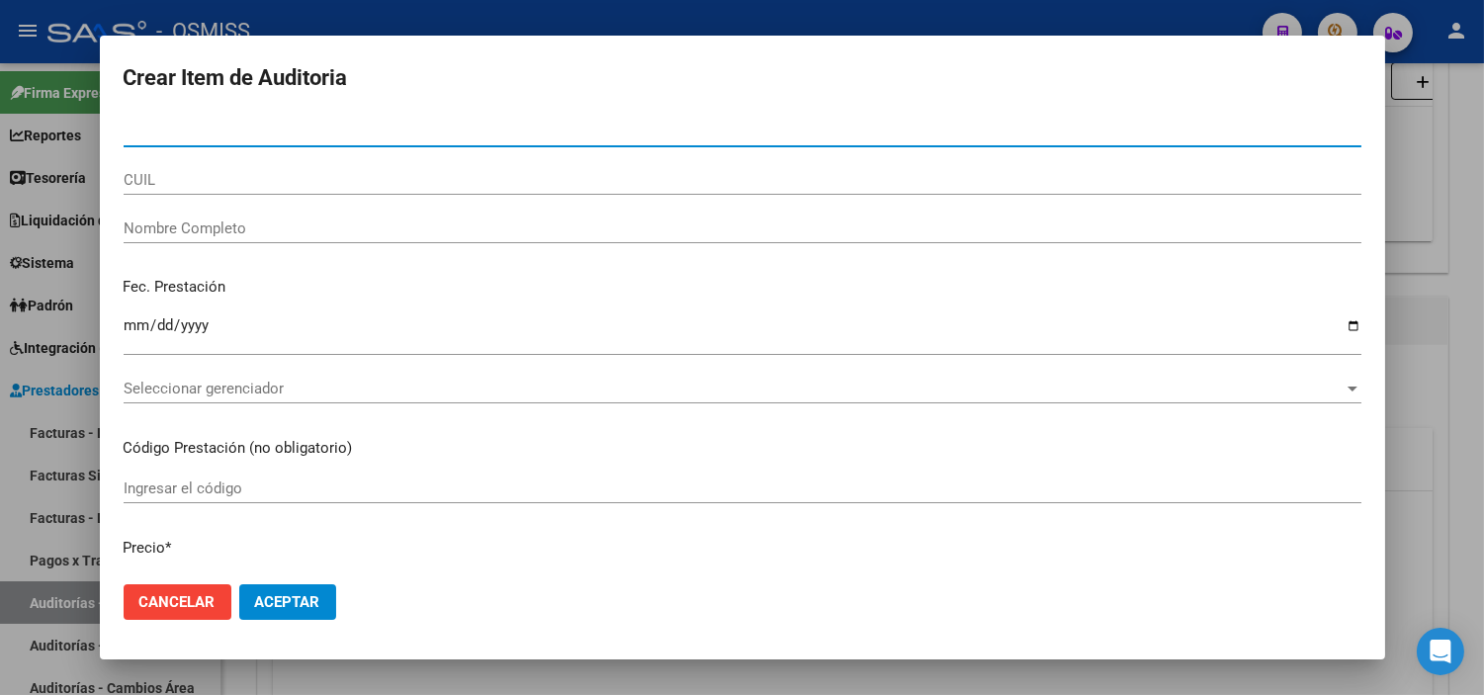
paste input "27581813266"
type input "27581813266"
drag, startPoint x: 257, startPoint y: 132, endPoint x: 0, endPoint y: 92, distance: 260.3
click at [0, 92] on div "Crear Item de Auditoria 27581813266 Nro Documento CUIL Nombre Completo Fec. Pre…" at bounding box center [742, 347] width 1484 height 695
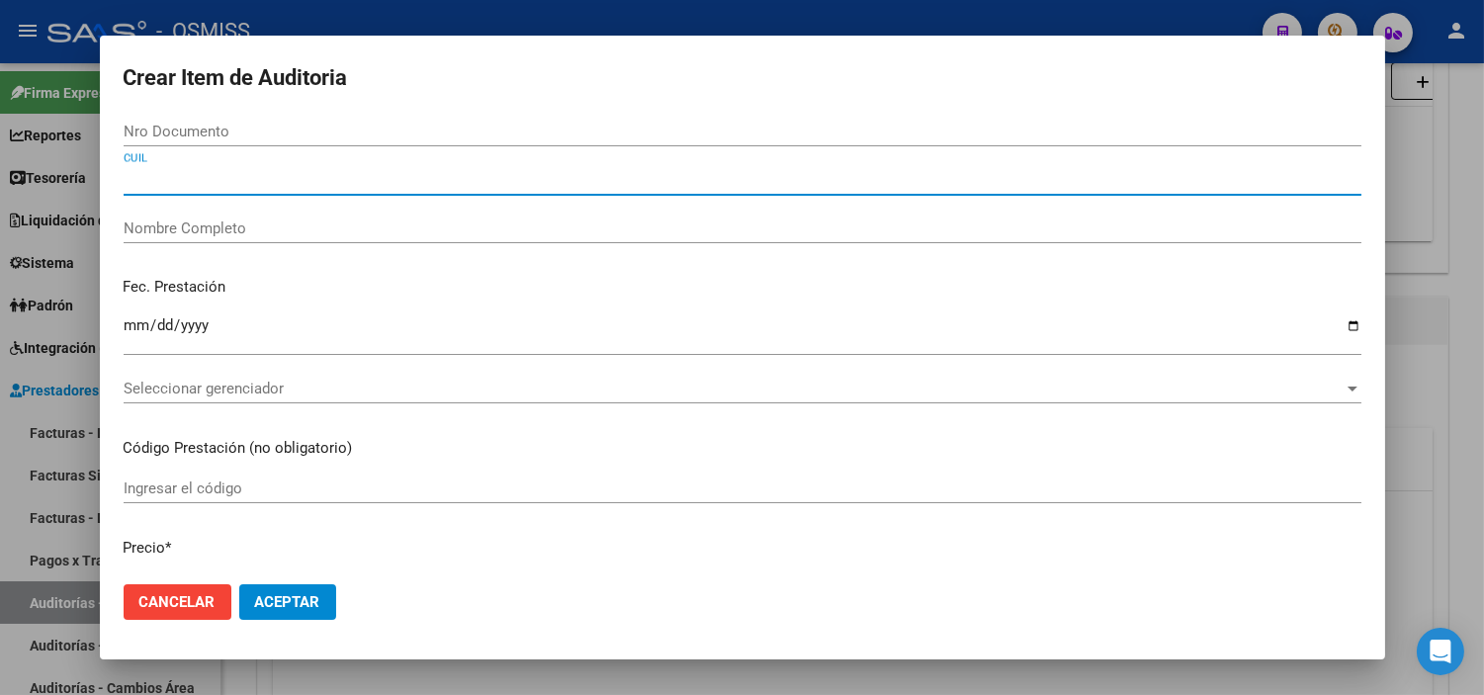
click at [185, 184] on input "CUIL" at bounding box center [743, 180] width 1238 height 18
paste input "27581813266"
type input "27581813266"
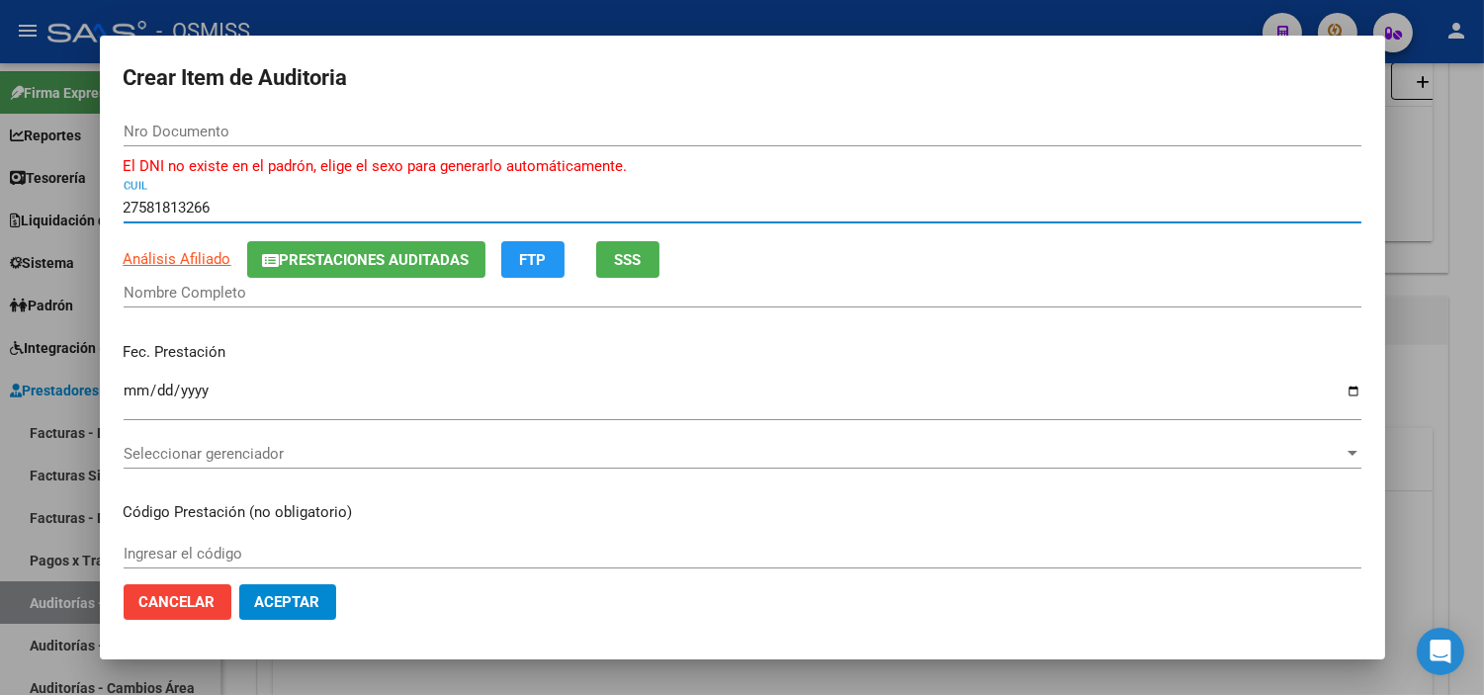
type input "58181326"
type input "[PERSON_NAME] [PERSON_NAME]"
type input "27581813266"
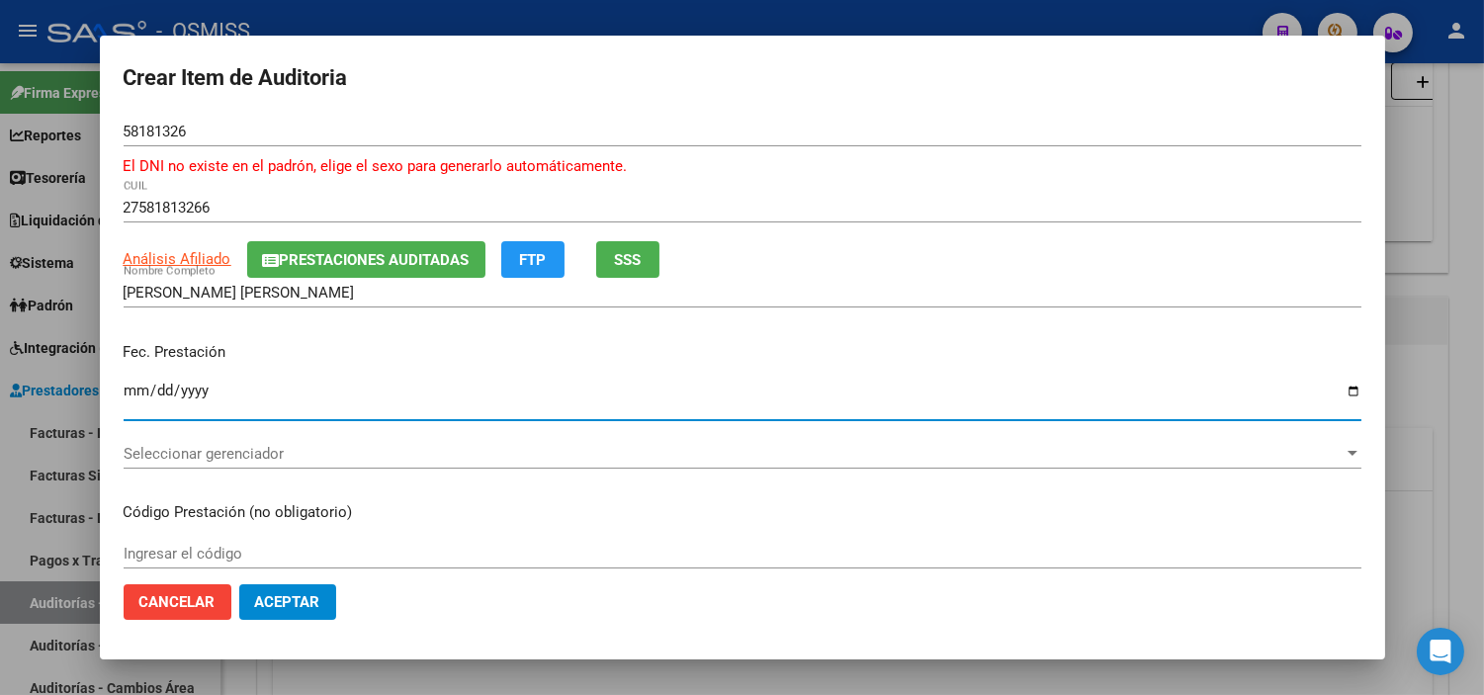
click at [133, 386] on input "Ingresar la fecha" at bounding box center [743, 399] width 1238 height 32
click at [229, 450] on span "Seleccionar gerenciador" at bounding box center [734, 454] width 1220 height 18
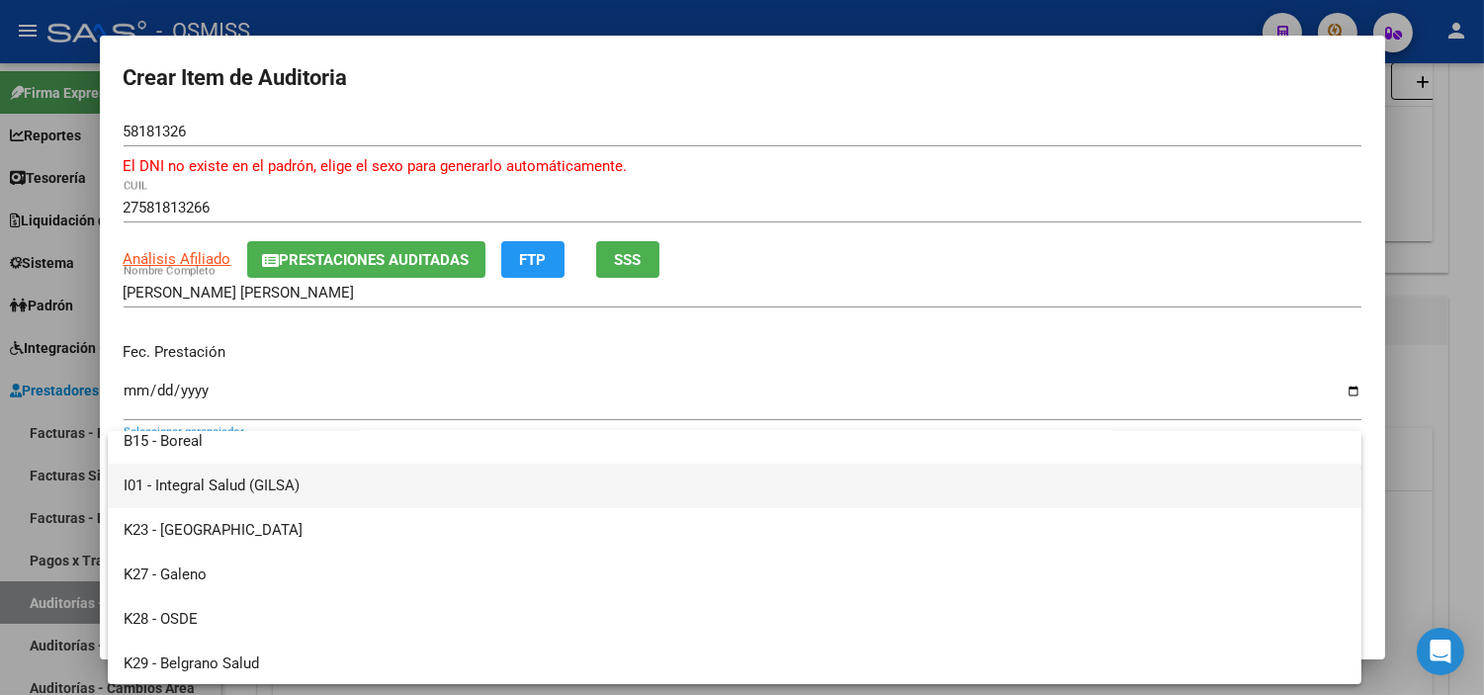
scroll to position [0, 0]
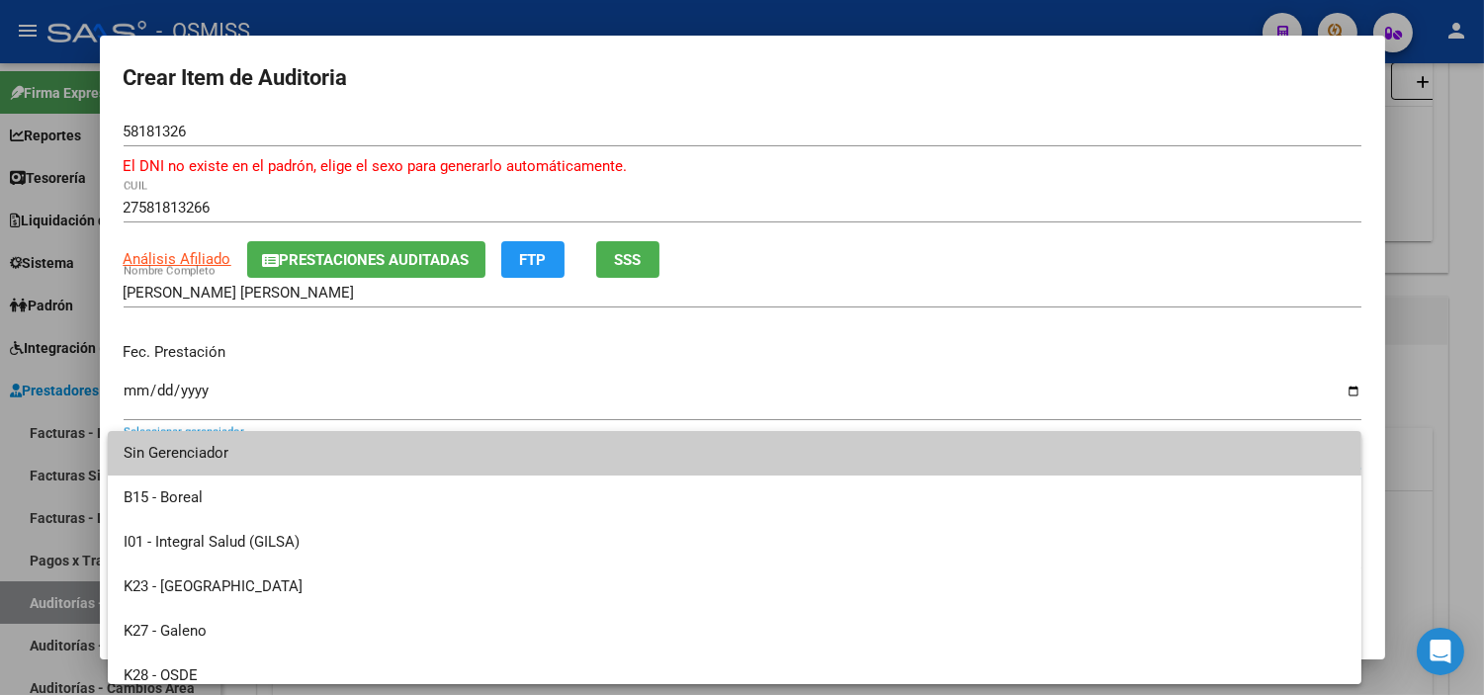
drag, startPoint x: 368, startPoint y: 356, endPoint x: 380, endPoint y: 368, distance: 16.8
click at [369, 356] on div at bounding box center [742, 347] width 1484 height 695
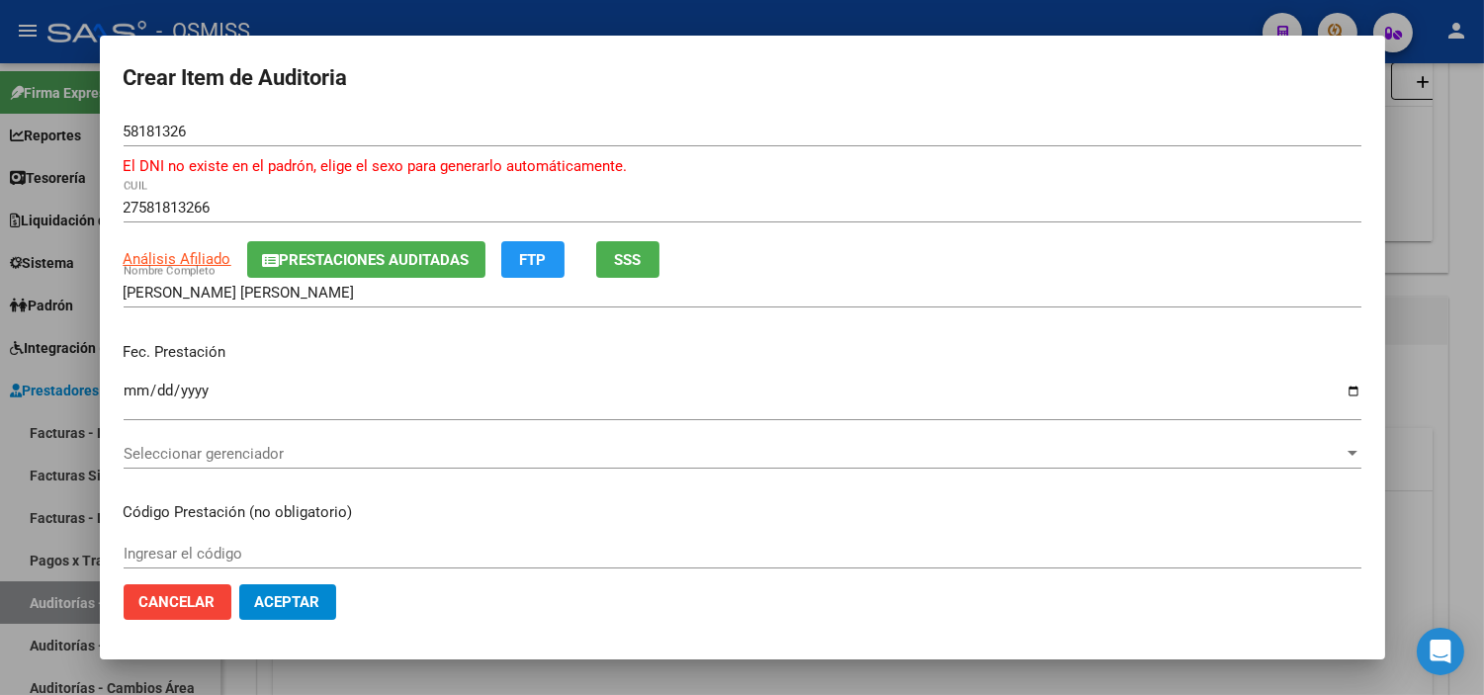
click at [224, 437] on div "Ingresar la fecha" at bounding box center [743, 408] width 1238 height 60
click at [255, 472] on div "Seleccionar gerenciador Seleccionar gerenciador" at bounding box center [743, 463] width 1238 height 48
click at [268, 457] on span "Seleccionar gerenciador" at bounding box center [734, 454] width 1220 height 18
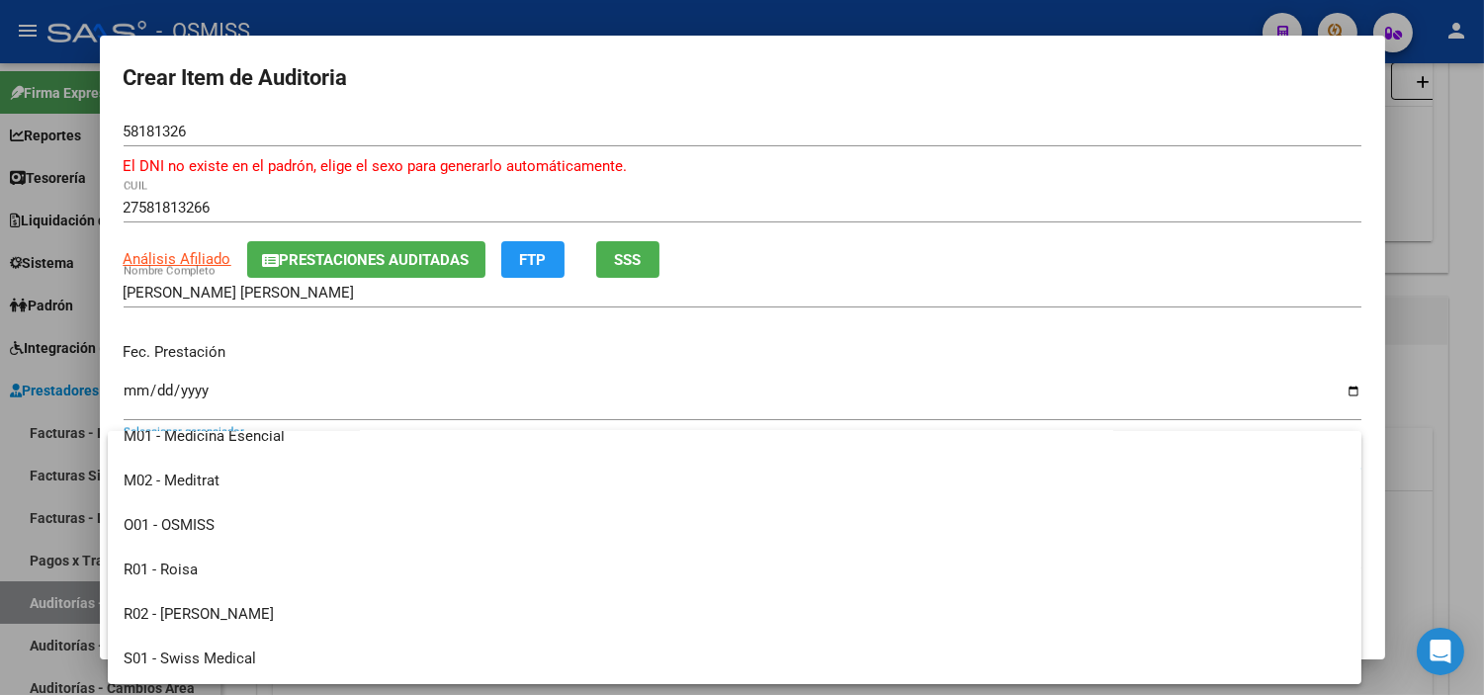
scroll to position [219, 0]
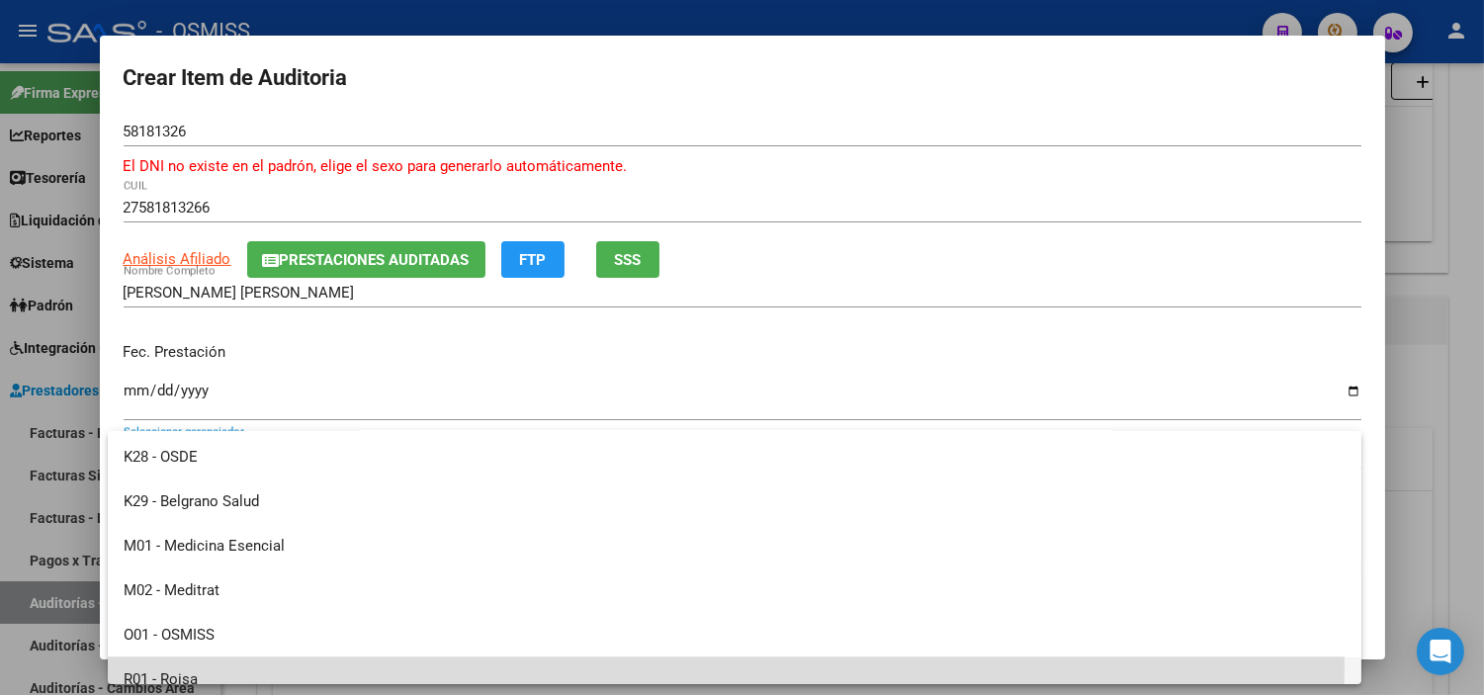
click at [243, 665] on span "R01 - Roisa" at bounding box center [735, 680] width 1222 height 44
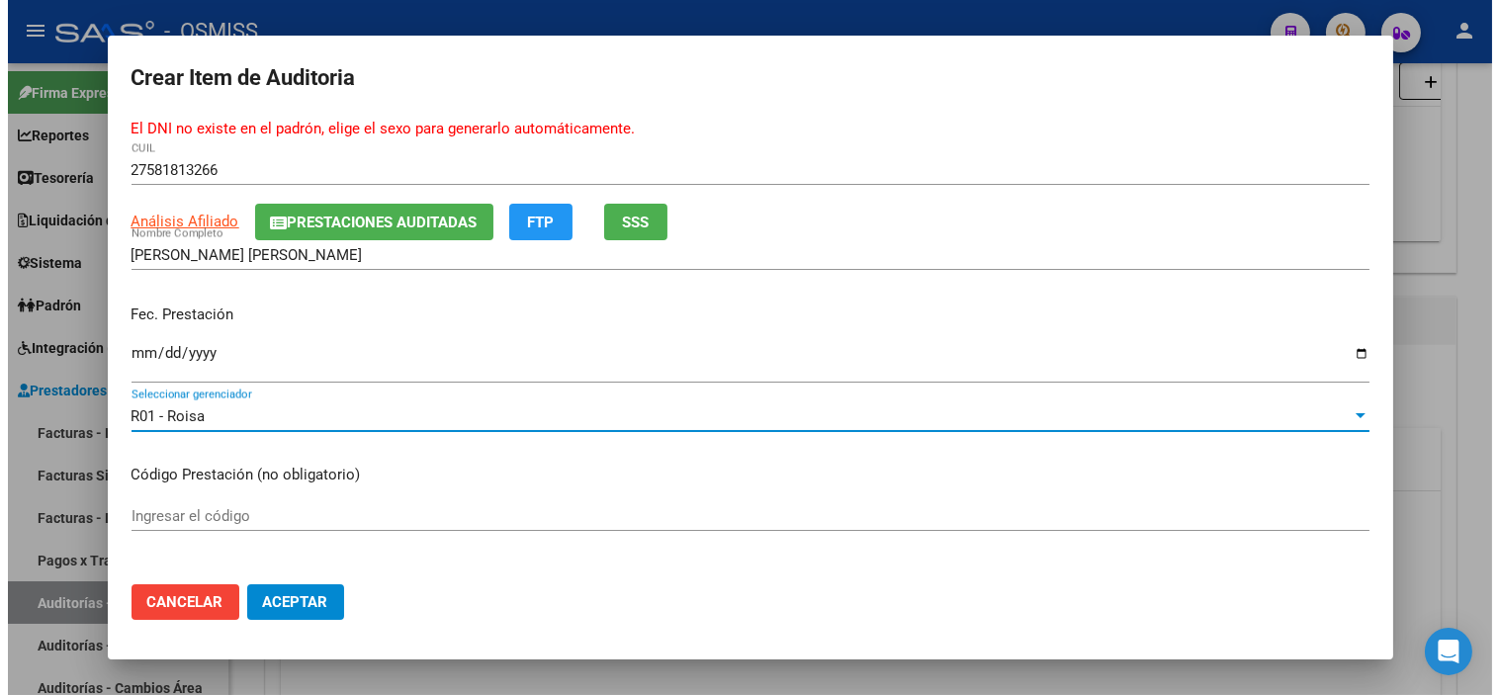
scroll to position [0, 0]
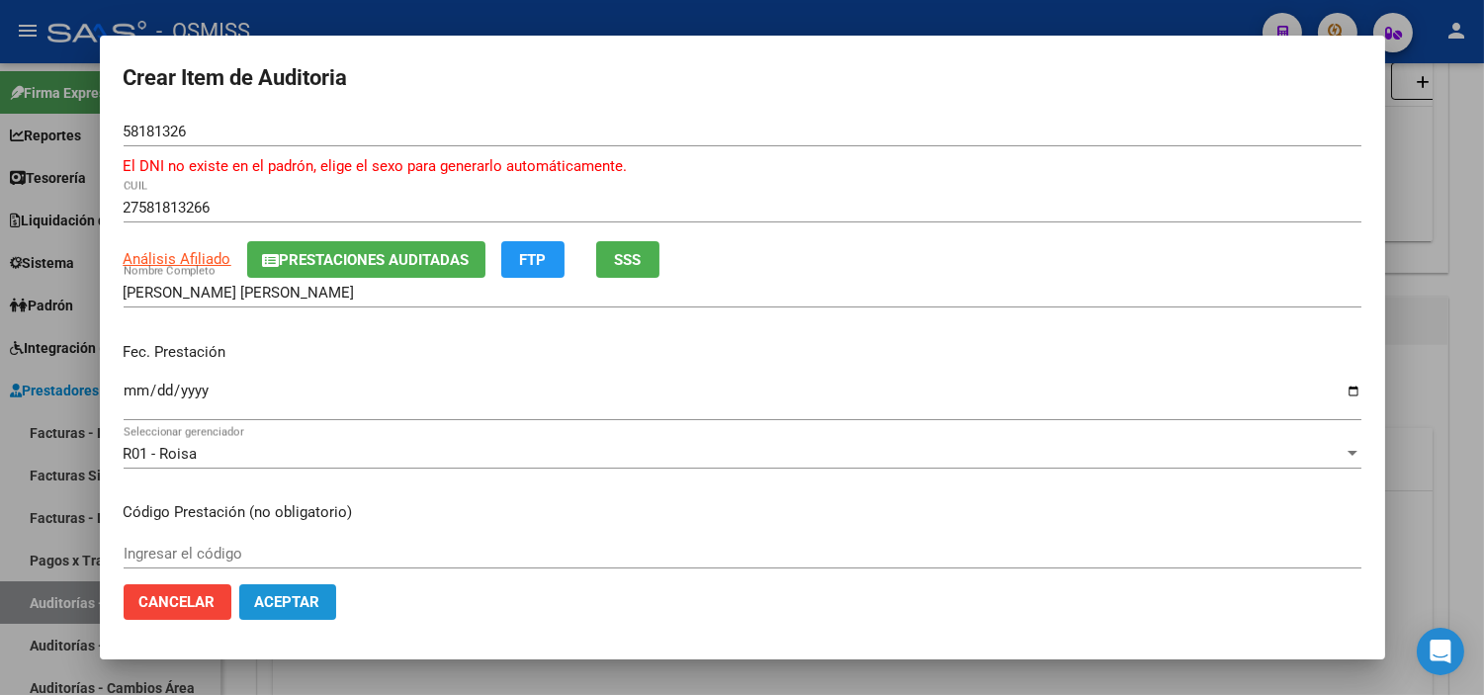
click at [297, 587] on button "Aceptar" at bounding box center [287, 602] width 97 height 36
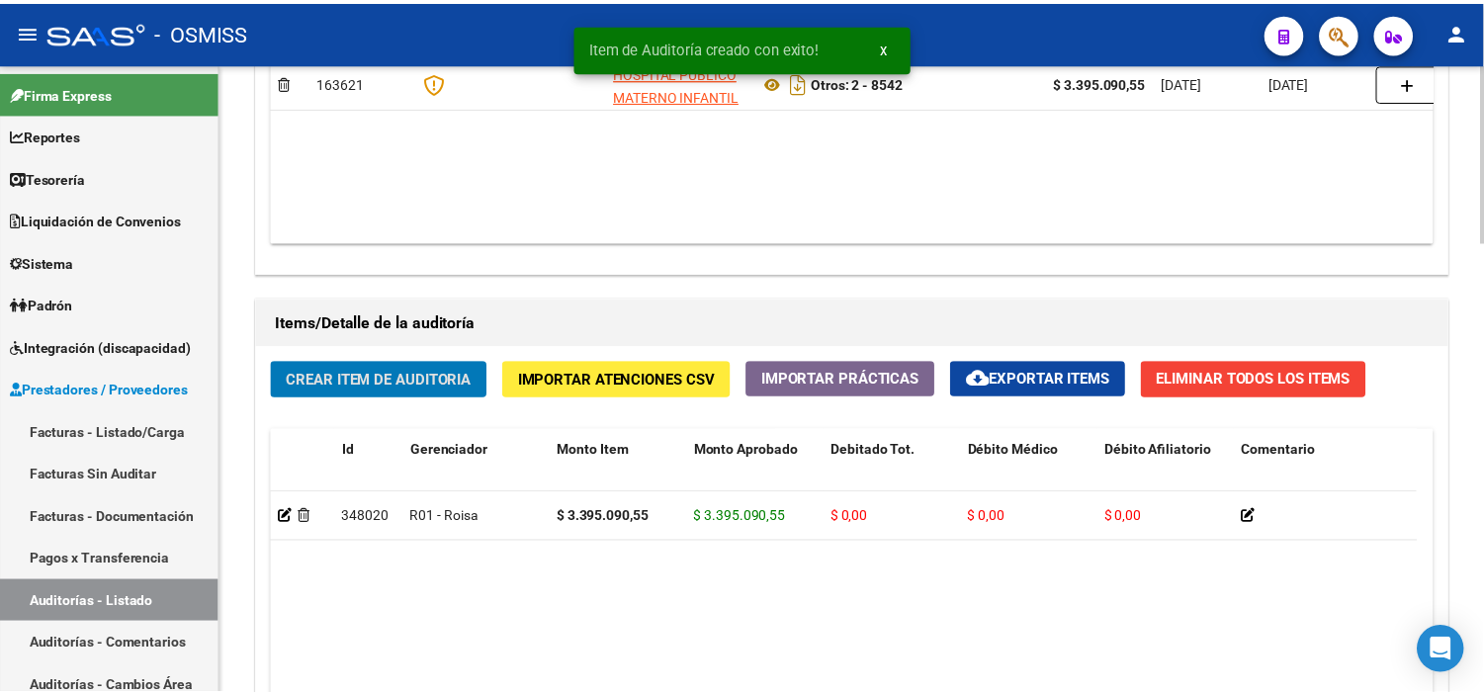
scroll to position [1209, 0]
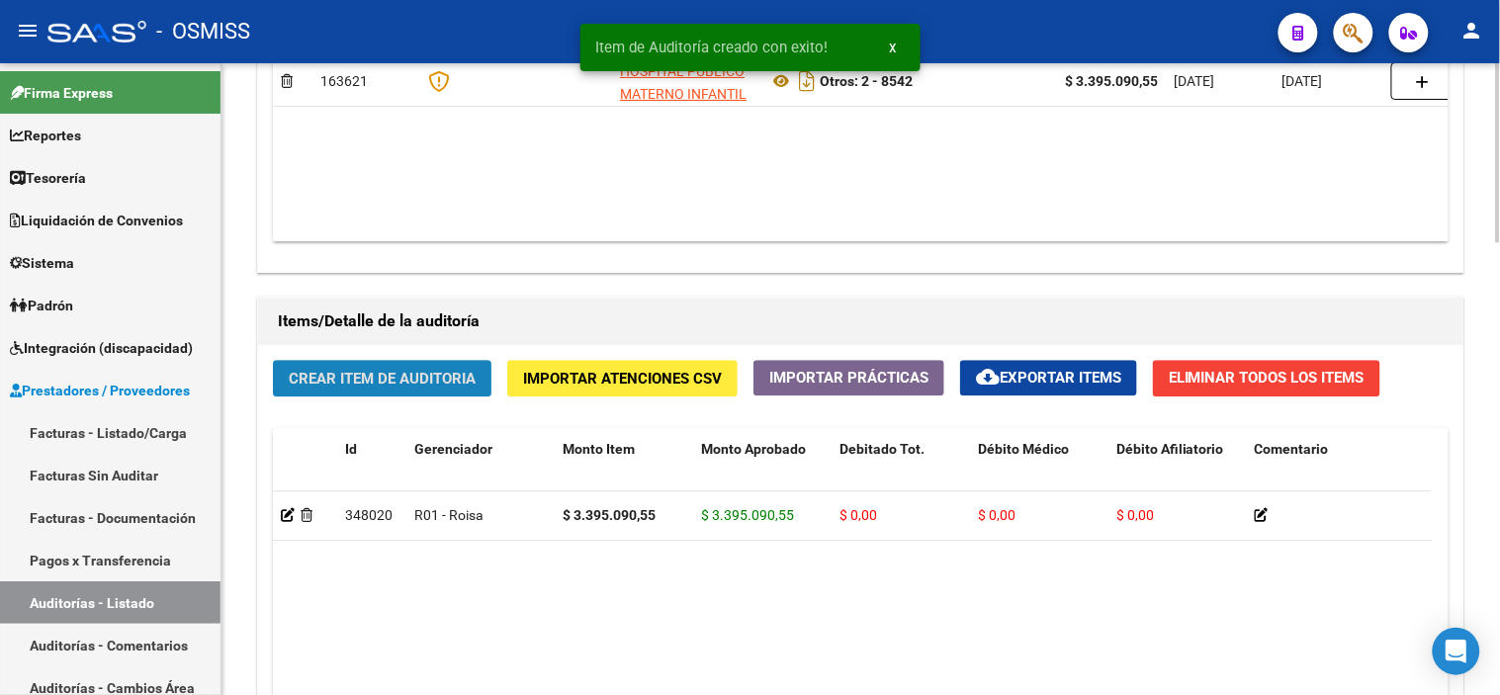
click at [422, 382] on span "Crear Item de Auditoria" at bounding box center [382, 379] width 187 height 18
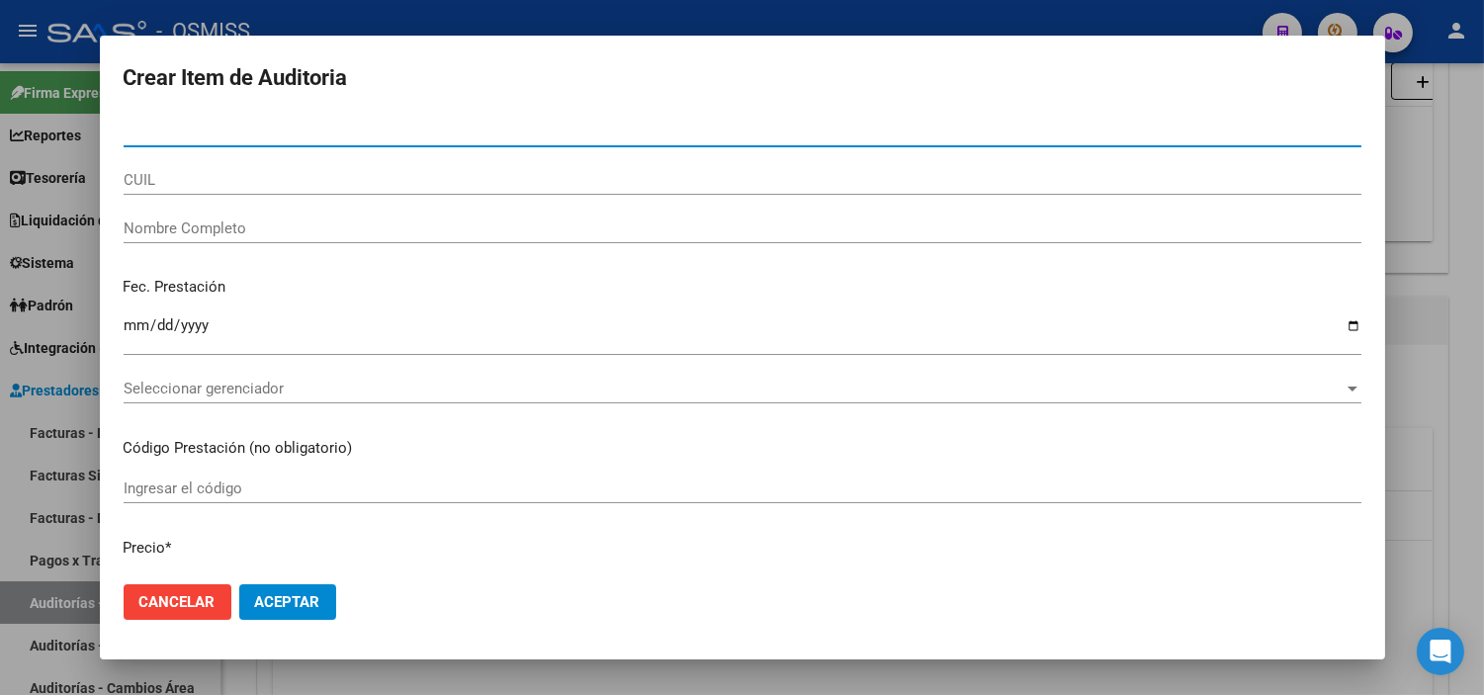
paste input "27581813266"
type input "27581813266"
click at [242, 123] on input "27581813266" at bounding box center [743, 132] width 1238 height 18
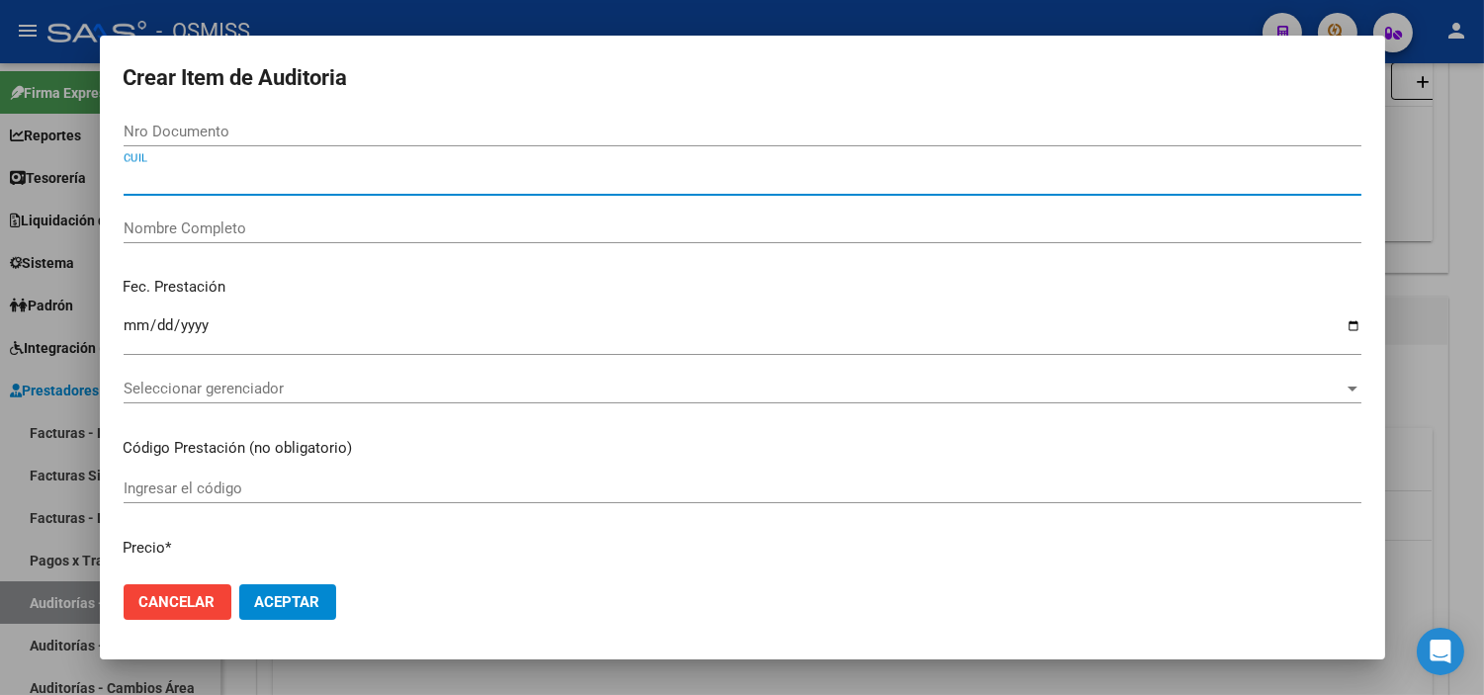
click at [223, 183] on input "CUIL" at bounding box center [743, 180] width 1238 height 18
paste input "27581813266"
type input "27581813266"
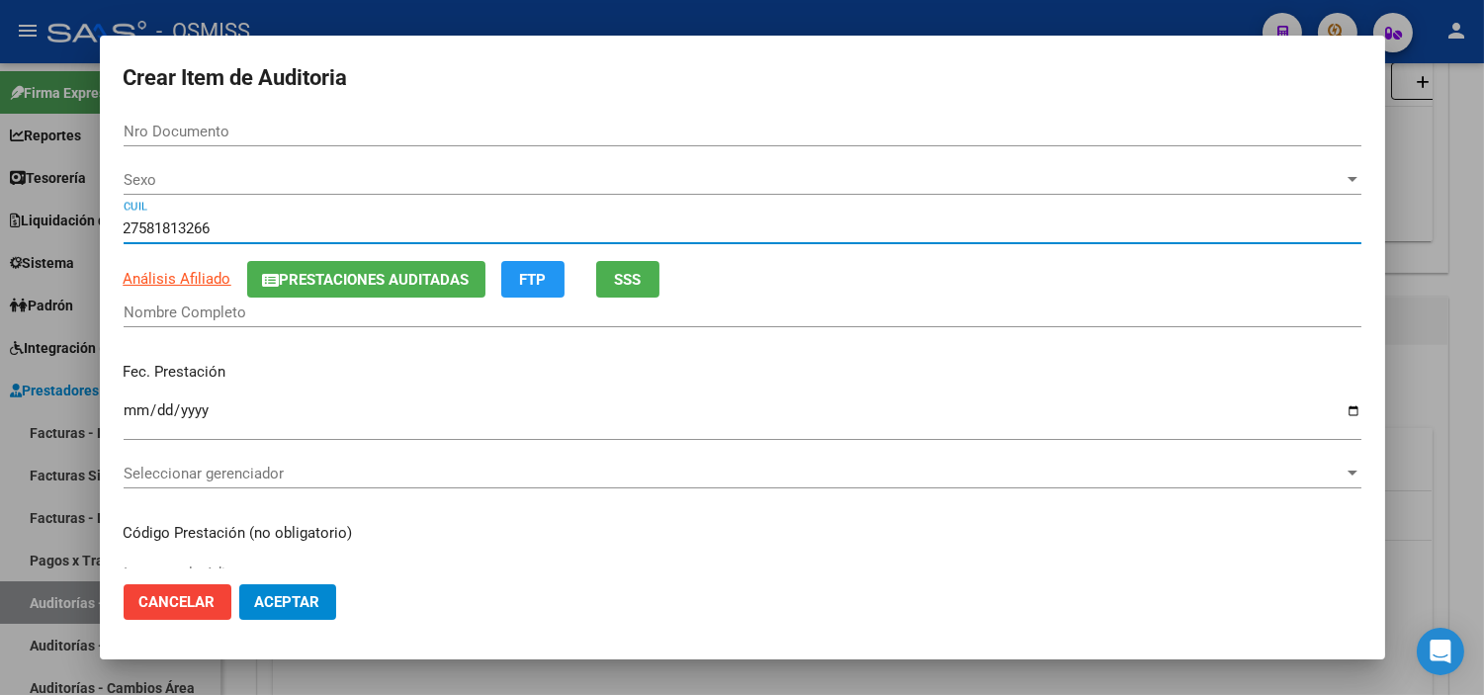
type input "58181326"
type input "[PERSON_NAME] [PERSON_NAME]"
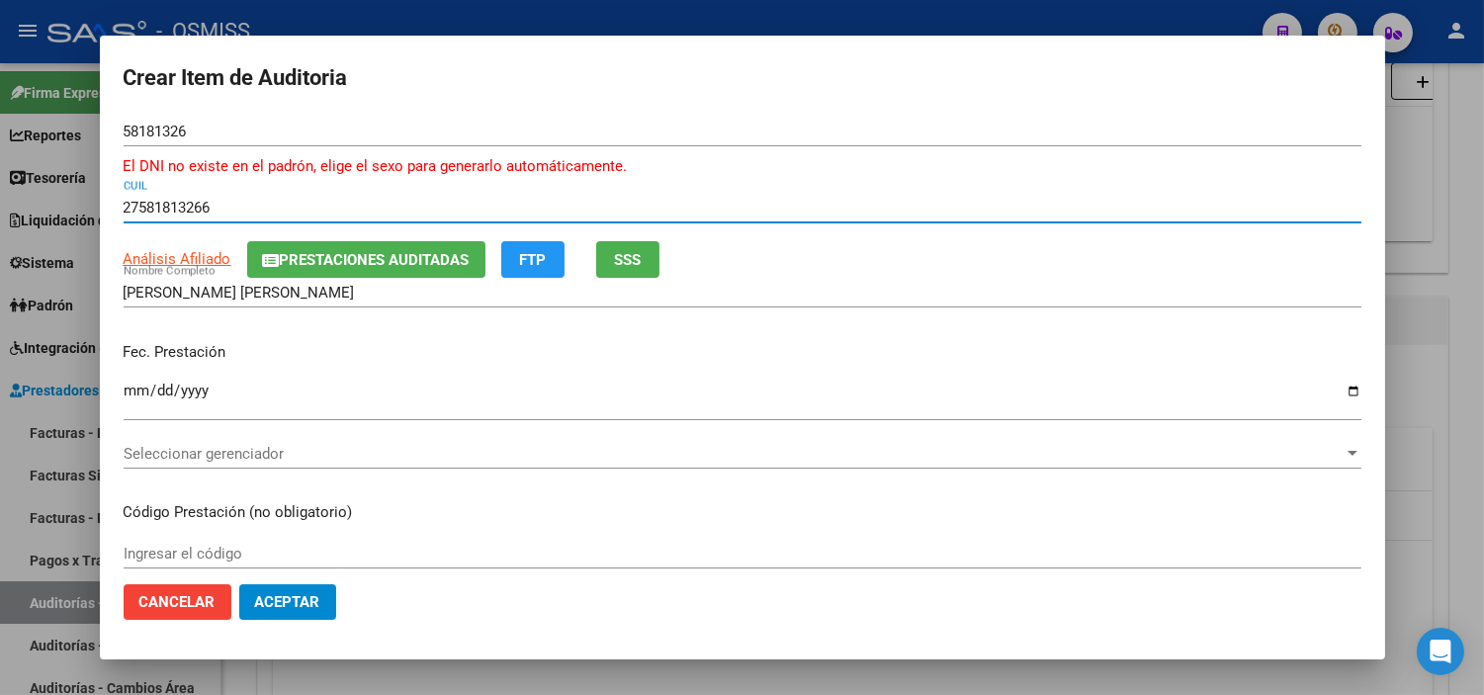
type input "27581813266"
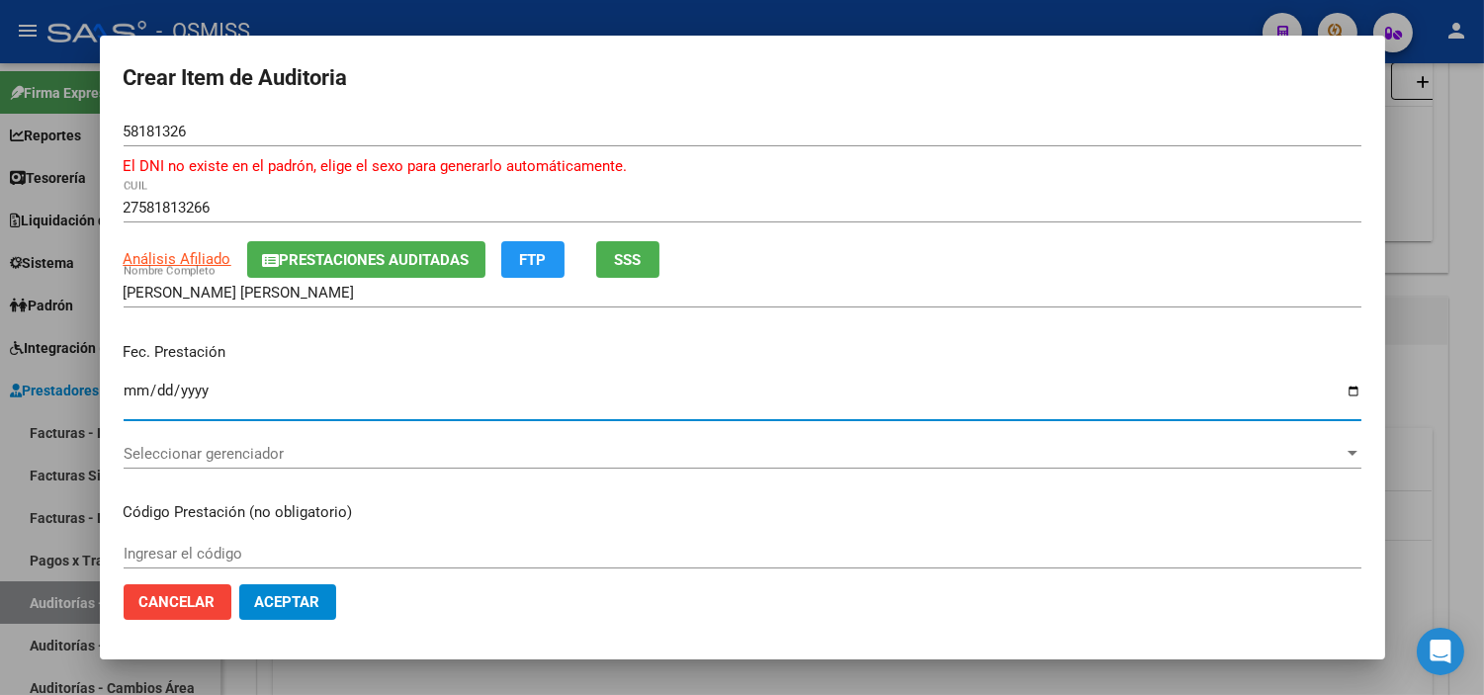
click at [126, 391] on input "Ingresar la fecha" at bounding box center [743, 399] width 1238 height 32
type input "[DATE]"
click at [155, 387] on input "Ingresar la fecha" at bounding box center [743, 399] width 1238 height 32
click at [131, 390] on input "Ingresar la fecha" at bounding box center [743, 399] width 1238 height 32
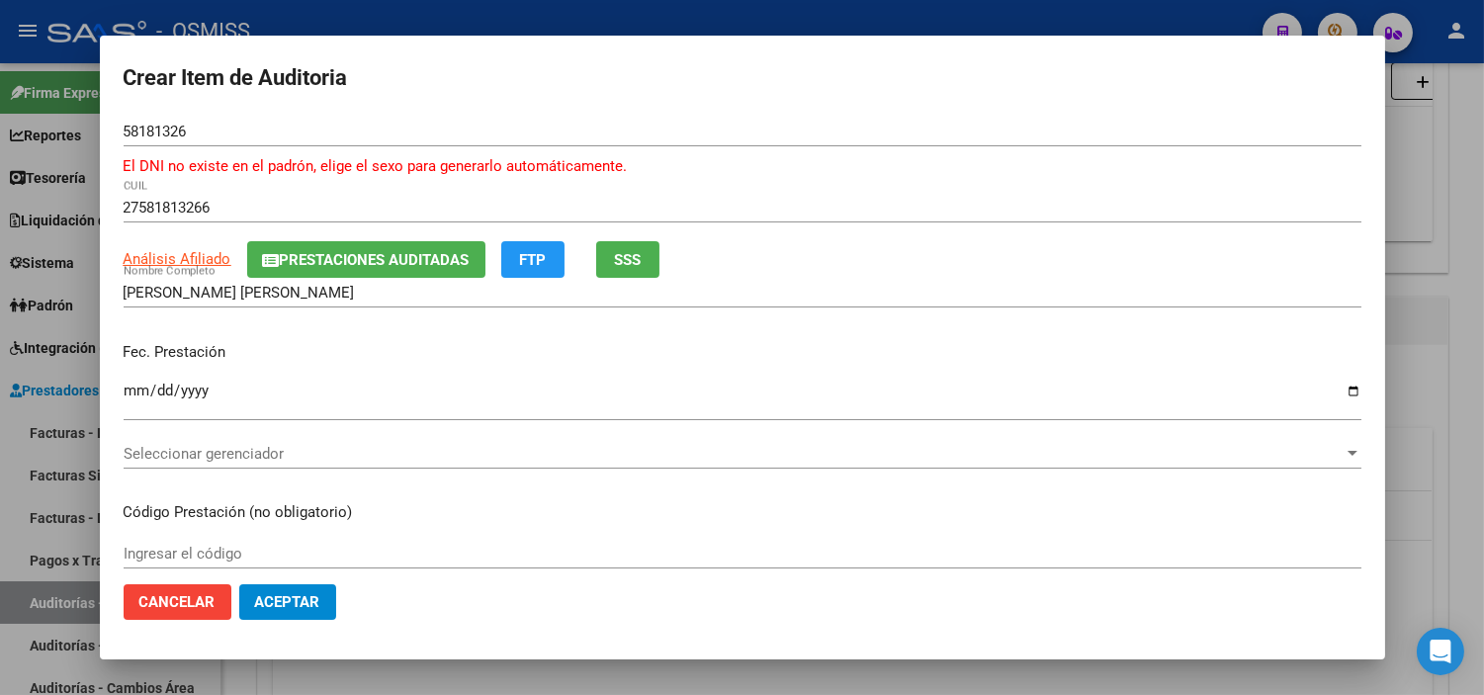
click at [781, 341] on p "Fec. Prestación" at bounding box center [743, 352] width 1238 height 23
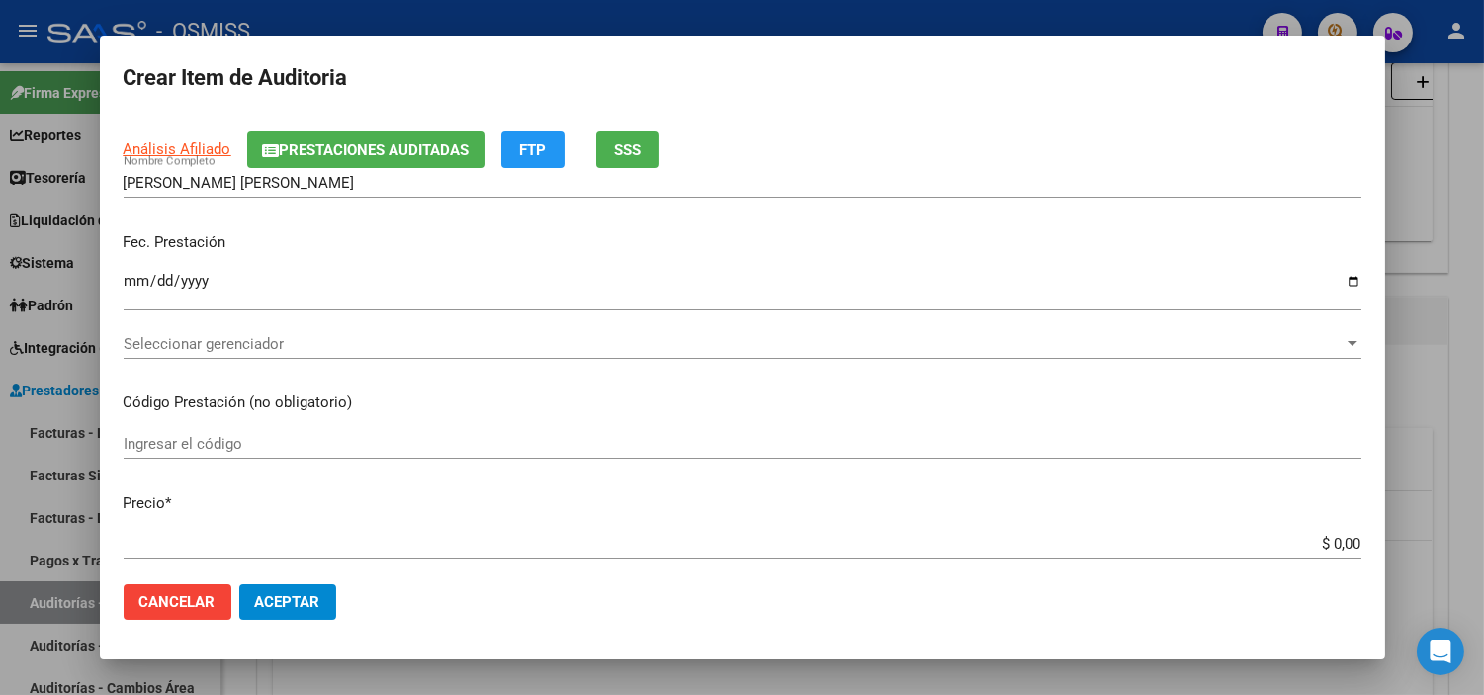
drag, startPoint x: 1346, startPoint y: 541, endPoint x: 1326, endPoint y: 542, distance: 19.8
click at [1326, 542] on app-form-text-field "Precio * $ 0,00 Ingresar el precio" at bounding box center [751, 522] width 1254 height 61
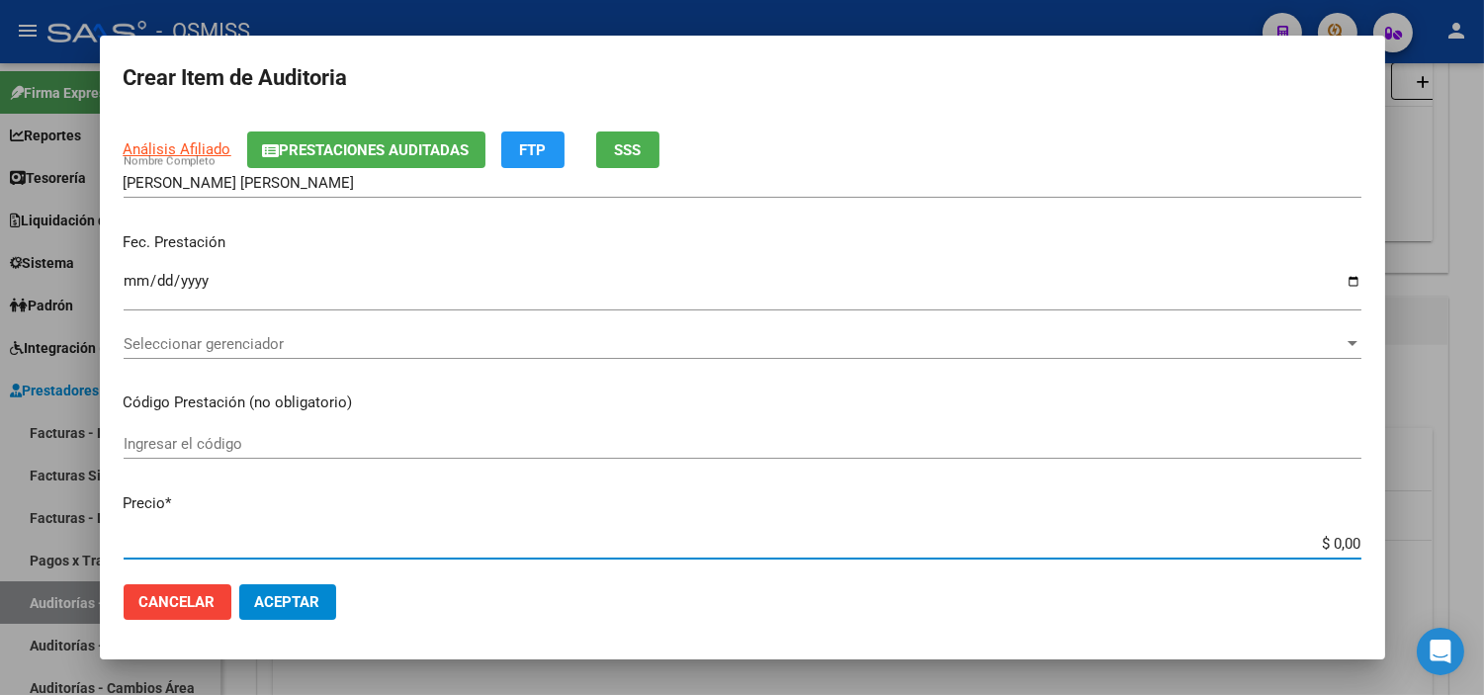
drag, startPoint x: 1316, startPoint y: 547, endPoint x: 1356, endPoint y: 540, distance: 40.2
click at [1356, 540] on app-form-text-field "Precio * $ 0,00 Ingresar el precio" at bounding box center [751, 522] width 1254 height 61
paste input "1401404,02"
type input "$ 1.401.404,02"
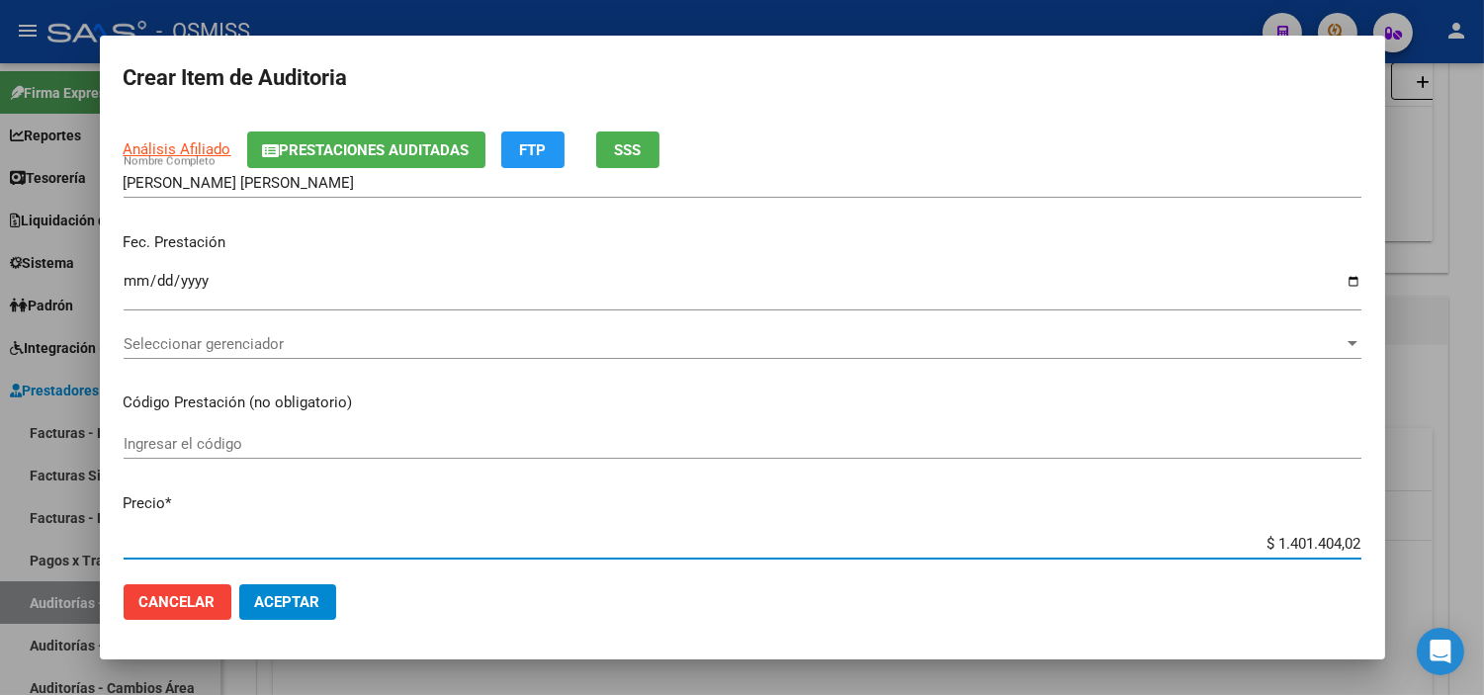
type input "$ 1.401.404,02"
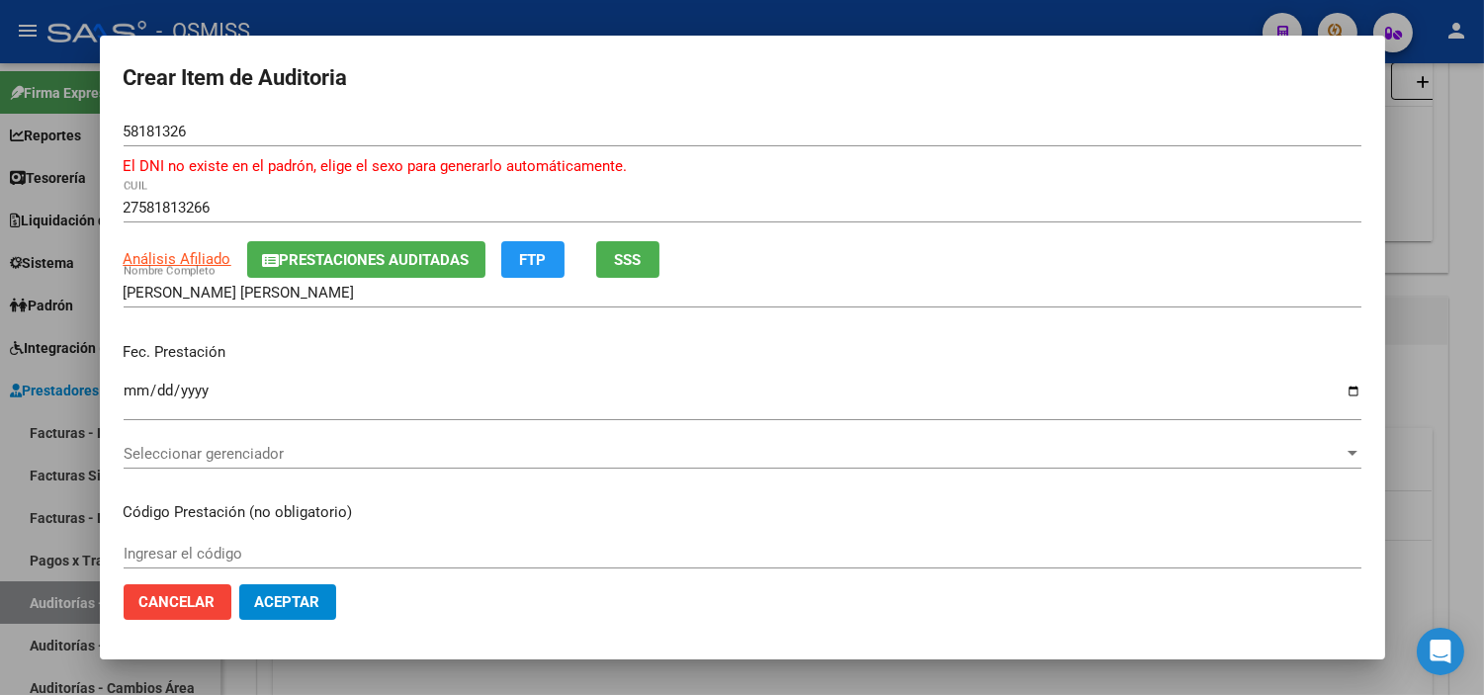
click at [303, 451] on span "Seleccionar gerenciador" at bounding box center [734, 454] width 1220 height 18
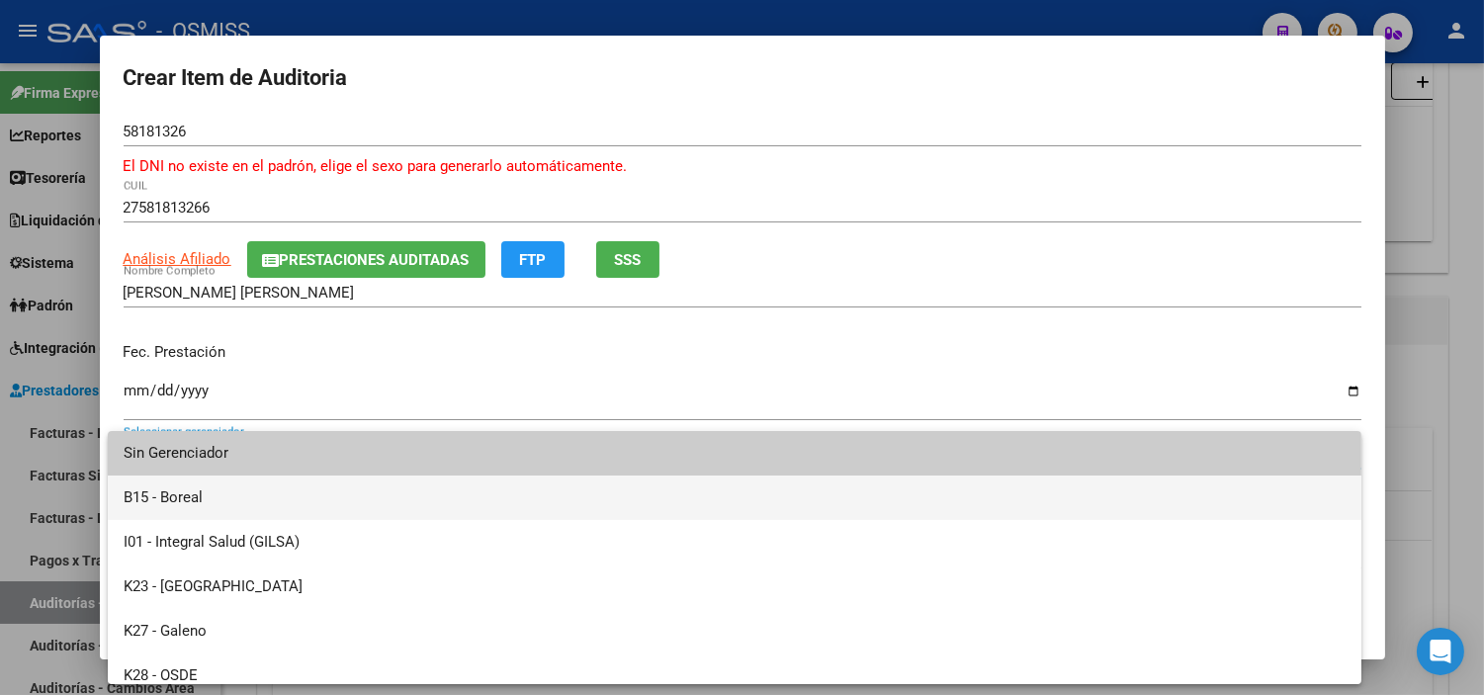
scroll to position [235, 0]
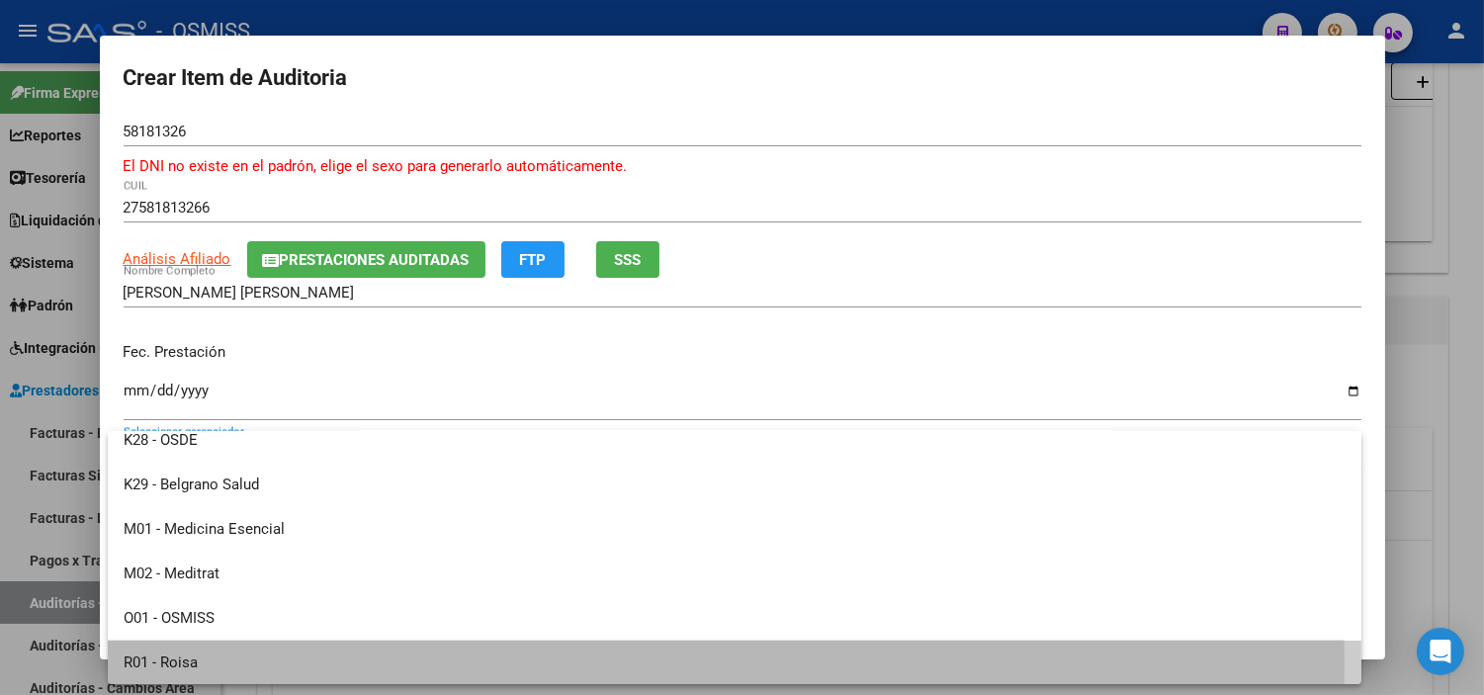
click at [290, 664] on span "R01 - Roisa" at bounding box center [735, 663] width 1222 height 44
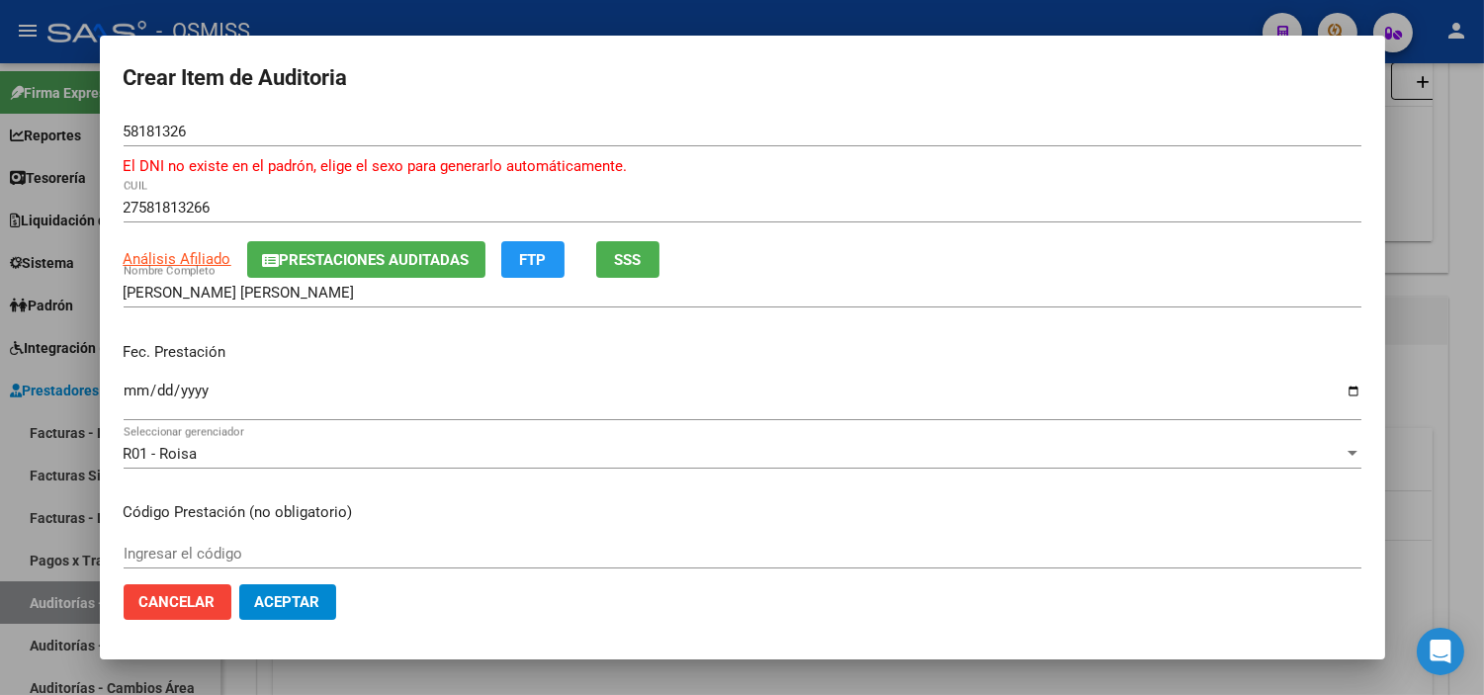
click at [336, 597] on mat-dialog-actions "Cancelar Aceptar" at bounding box center [743, 602] width 1238 height 67
click at [320, 603] on button "Aceptar" at bounding box center [287, 602] width 97 height 36
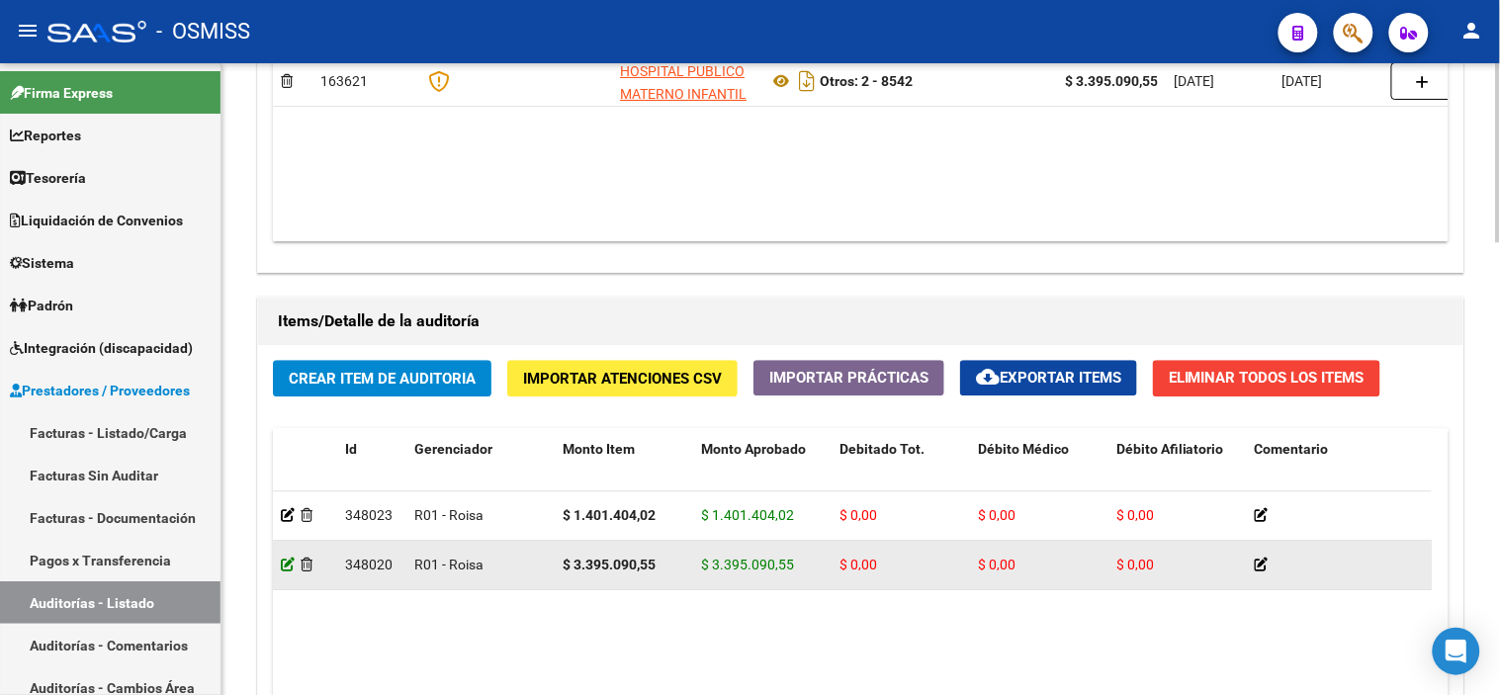
click at [284, 565] on icon at bounding box center [288, 565] width 14 height 14
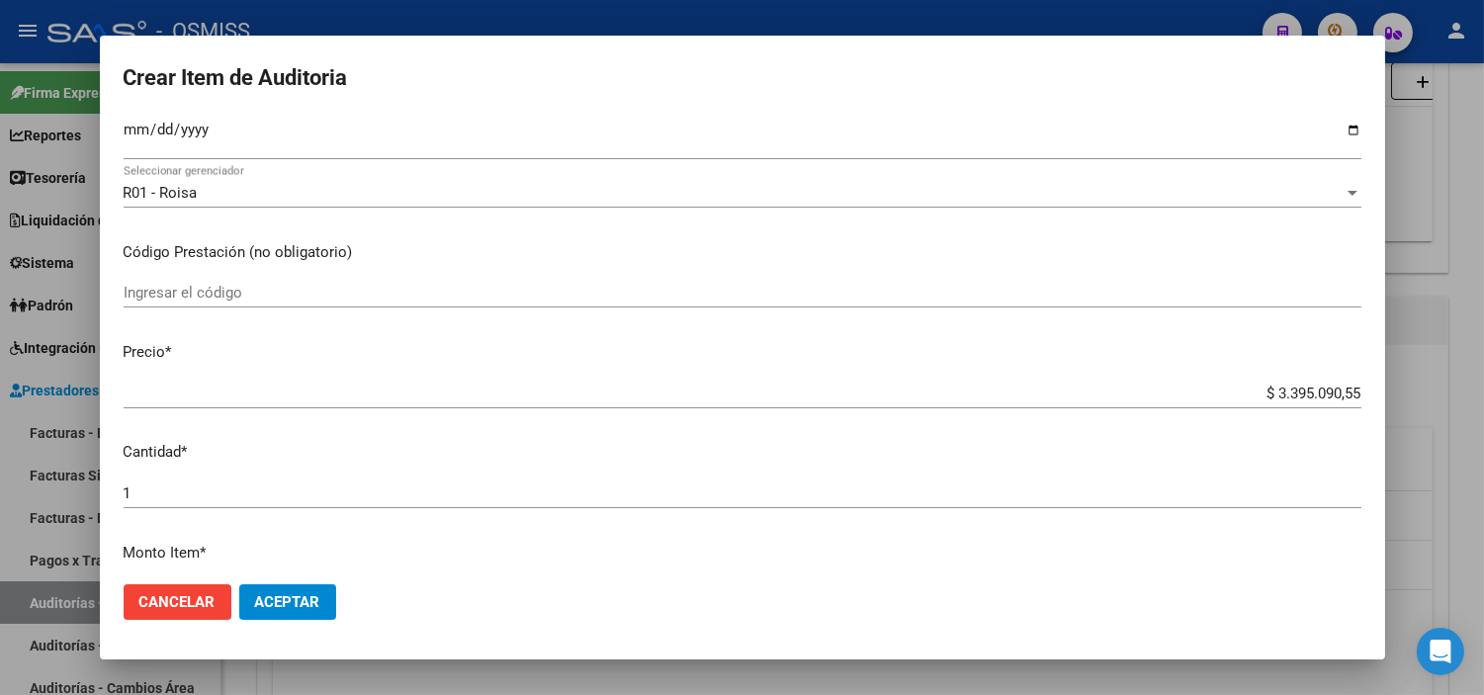
scroll to position [220, 0]
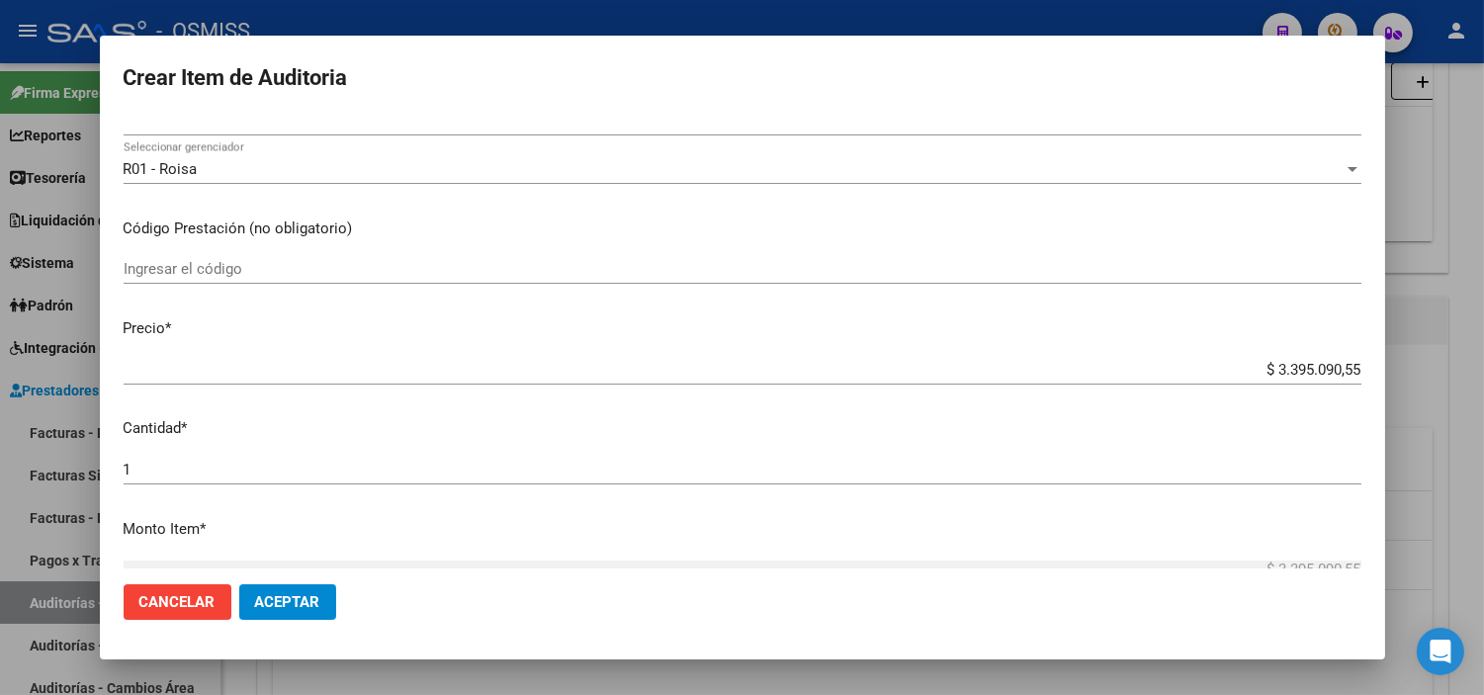
drag, startPoint x: 1346, startPoint y: 368, endPoint x: 1289, endPoint y: 371, distance: 56.4
click at [1289, 371] on app-form-text-field "Precio * $ 3.395.090,55 Ingresar el precio" at bounding box center [751, 347] width 1254 height 61
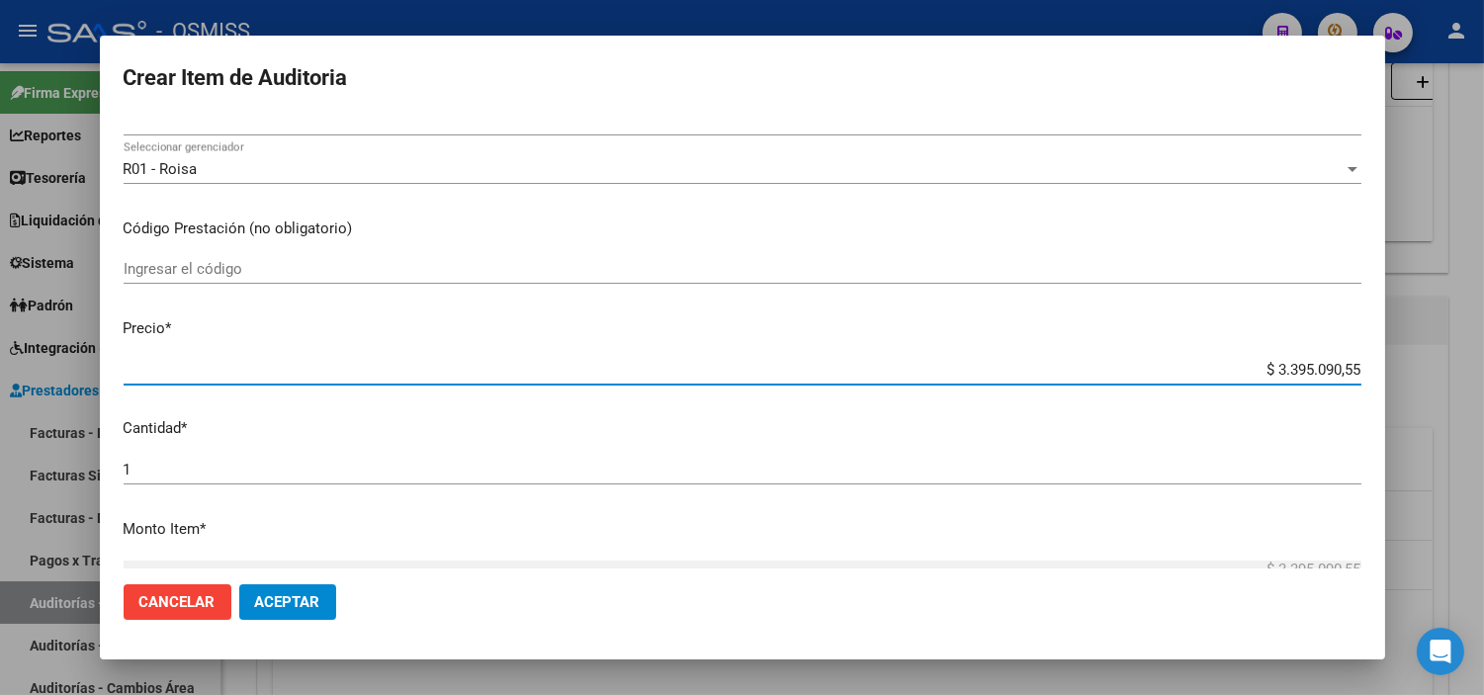
drag, startPoint x: 1256, startPoint y: 370, endPoint x: 1340, endPoint y: 354, distance: 85.5
click at [1340, 355] on div "$ 3.395.090,55 Ingresar el precio" at bounding box center [743, 370] width 1238 height 30
paste input "236762,42"
type input "$ 2.367.624,25"
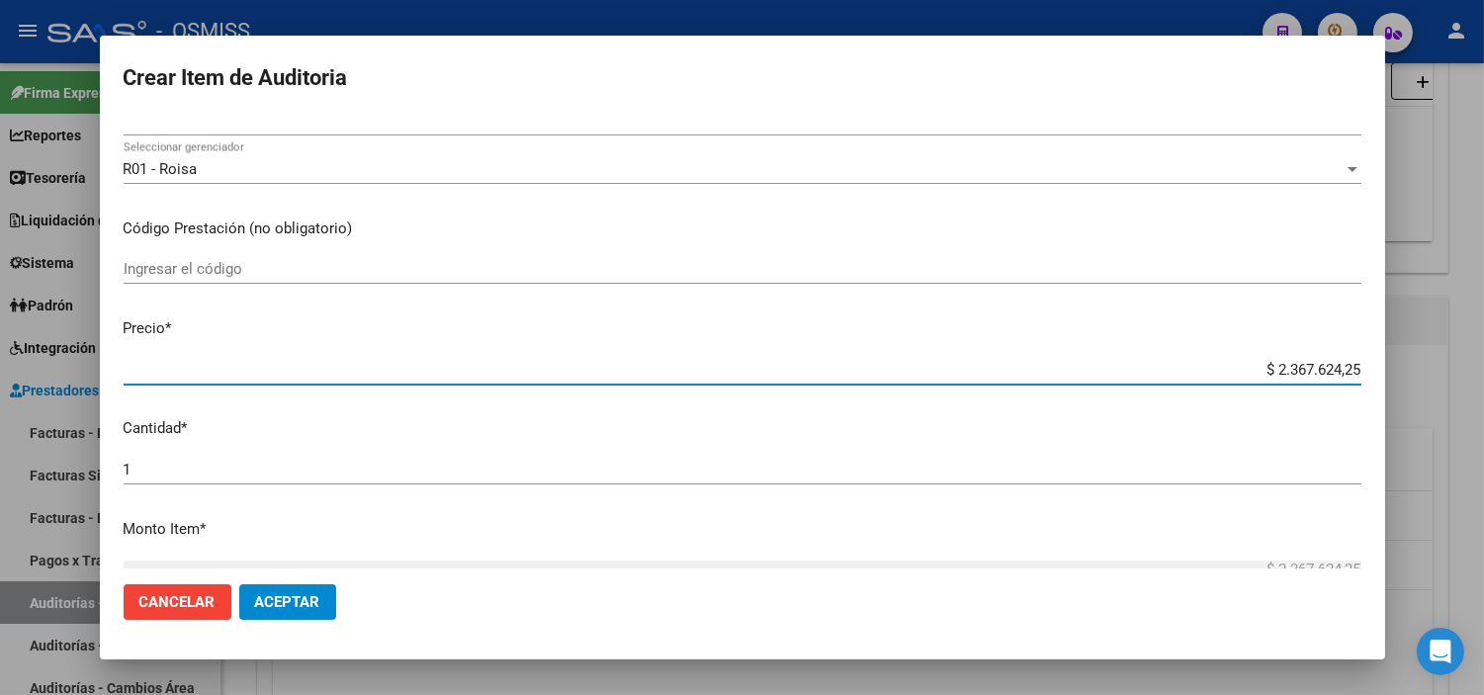
type input "$ 2.367.624,25"
click at [262, 611] on button "Aceptar" at bounding box center [287, 602] width 97 height 36
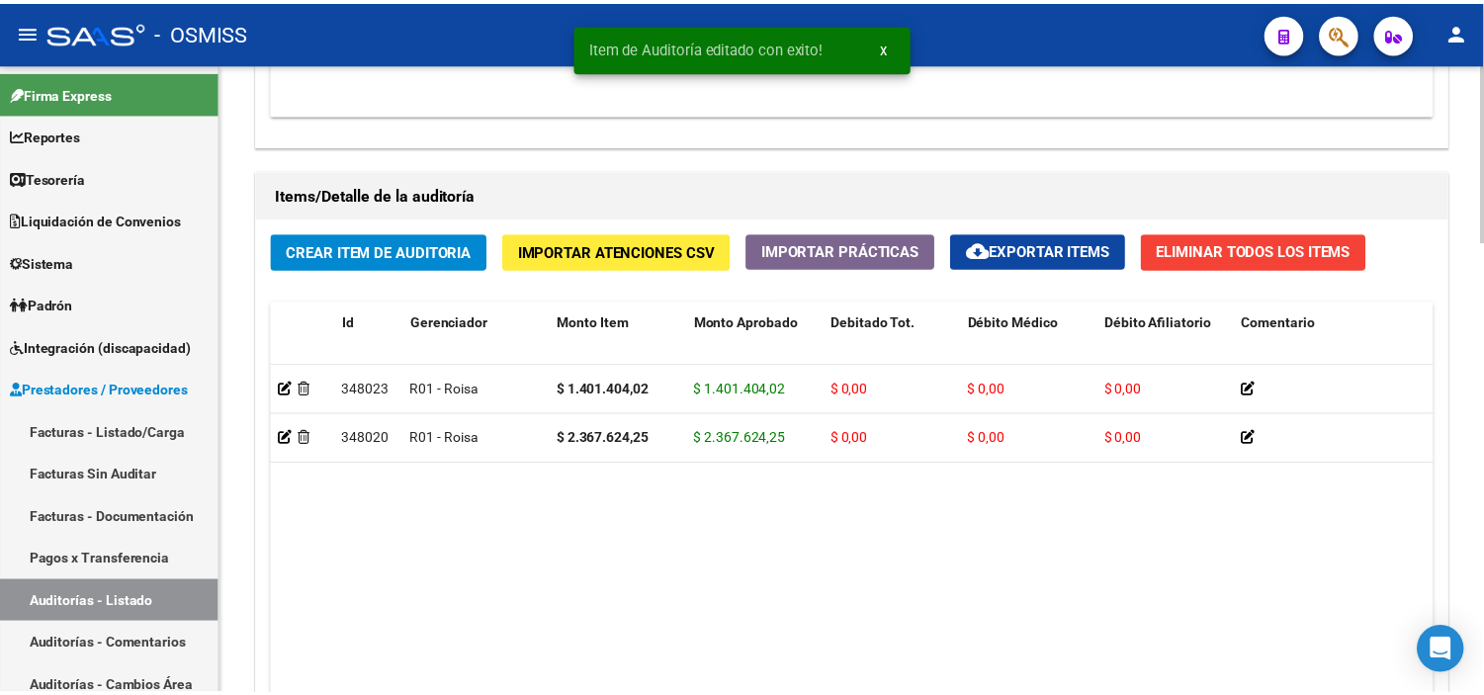
scroll to position [1428, 0]
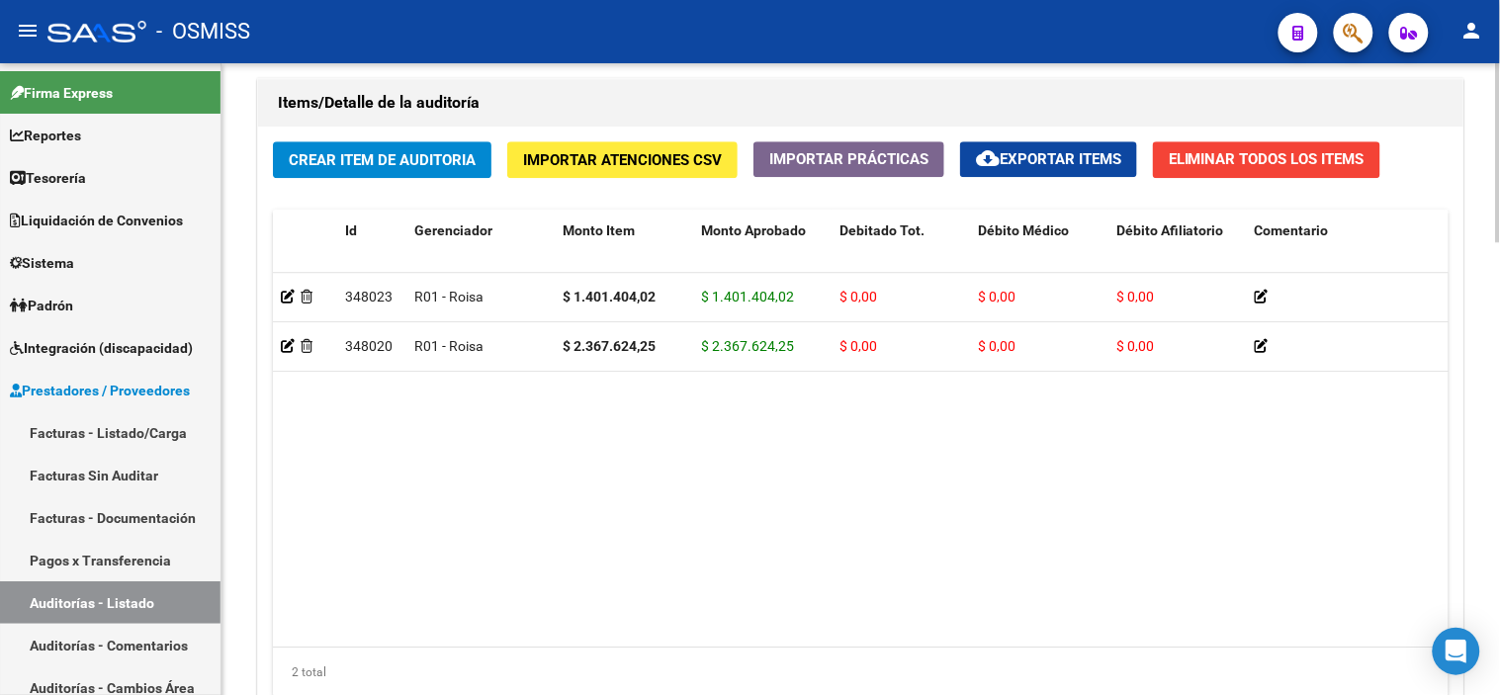
click at [405, 163] on span "Crear Item de Auditoria" at bounding box center [382, 160] width 187 height 18
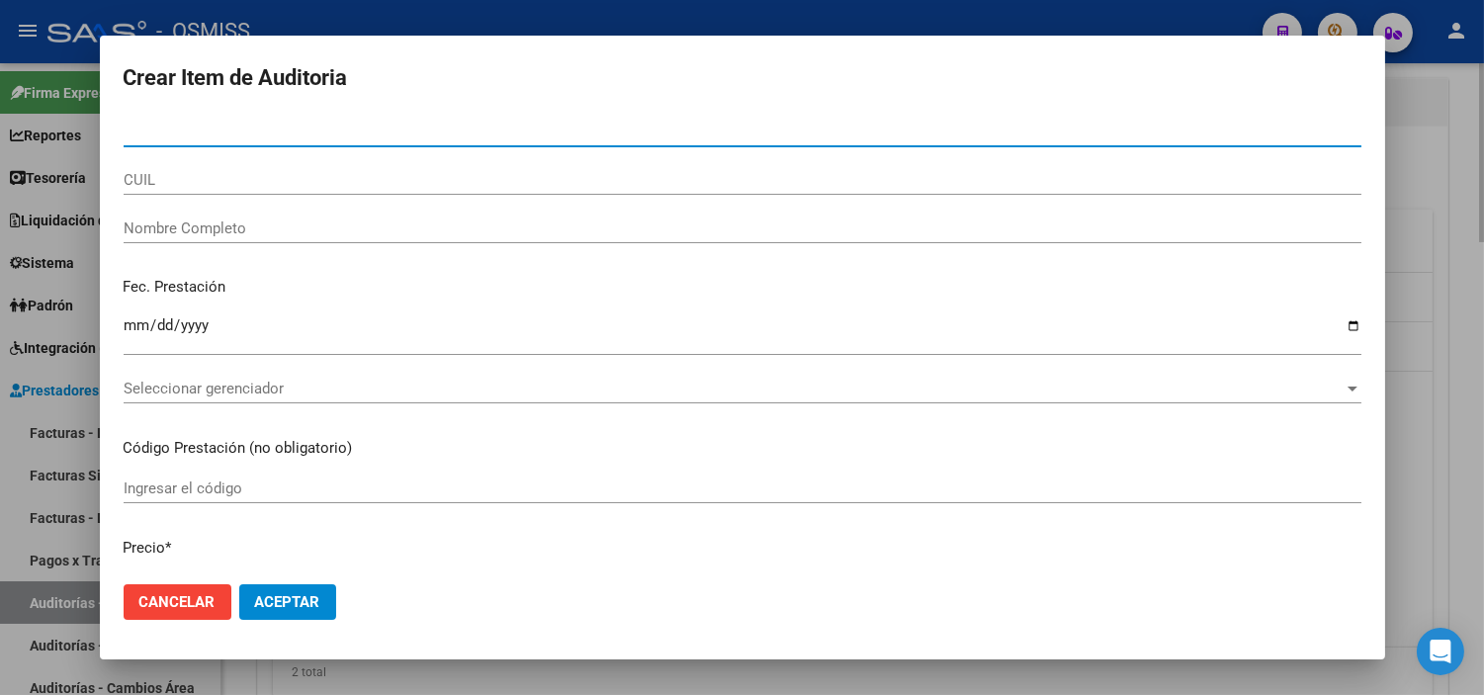
paste input "27539038856"
type input "27539038856"
click at [264, 130] on input "27539038856" at bounding box center [743, 132] width 1238 height 18
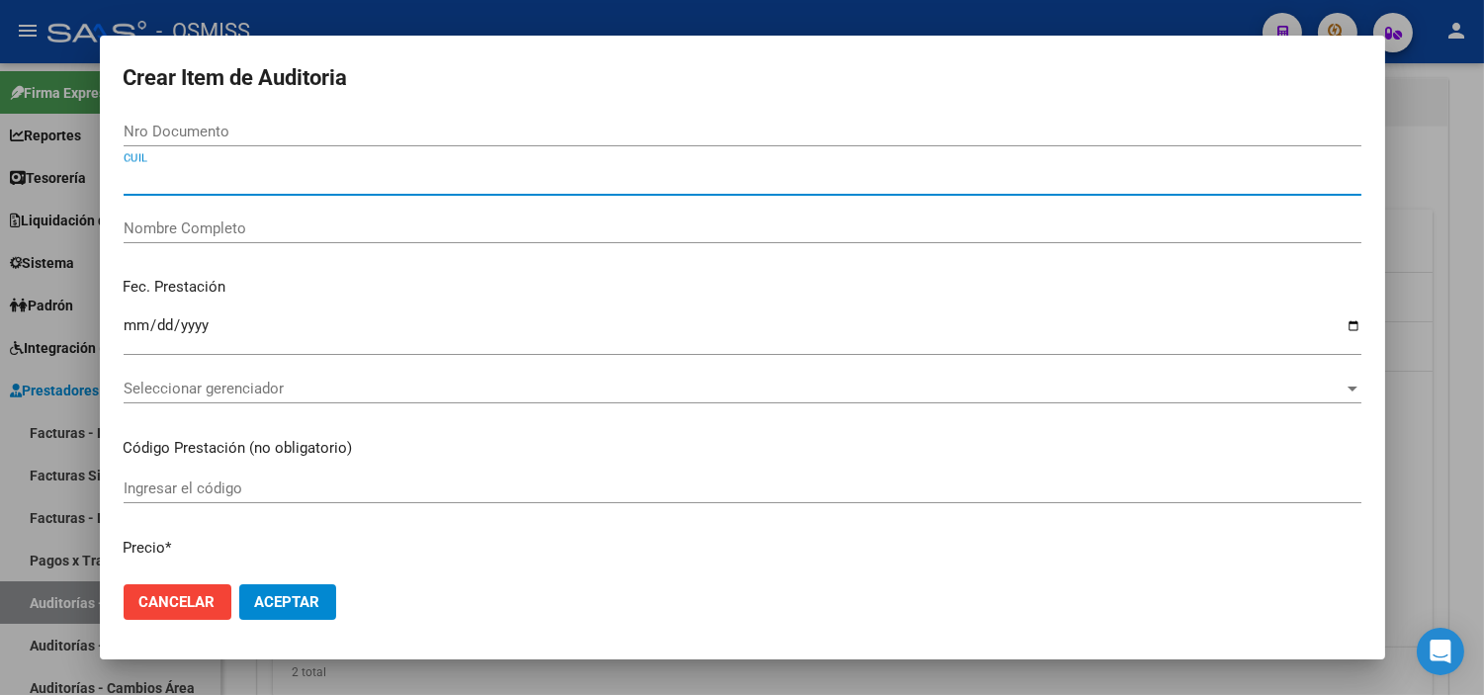
click at [224, 179] on input "CUIL" at bounding box center [743, 180] width 1238 height 18
paste input "27539038856"
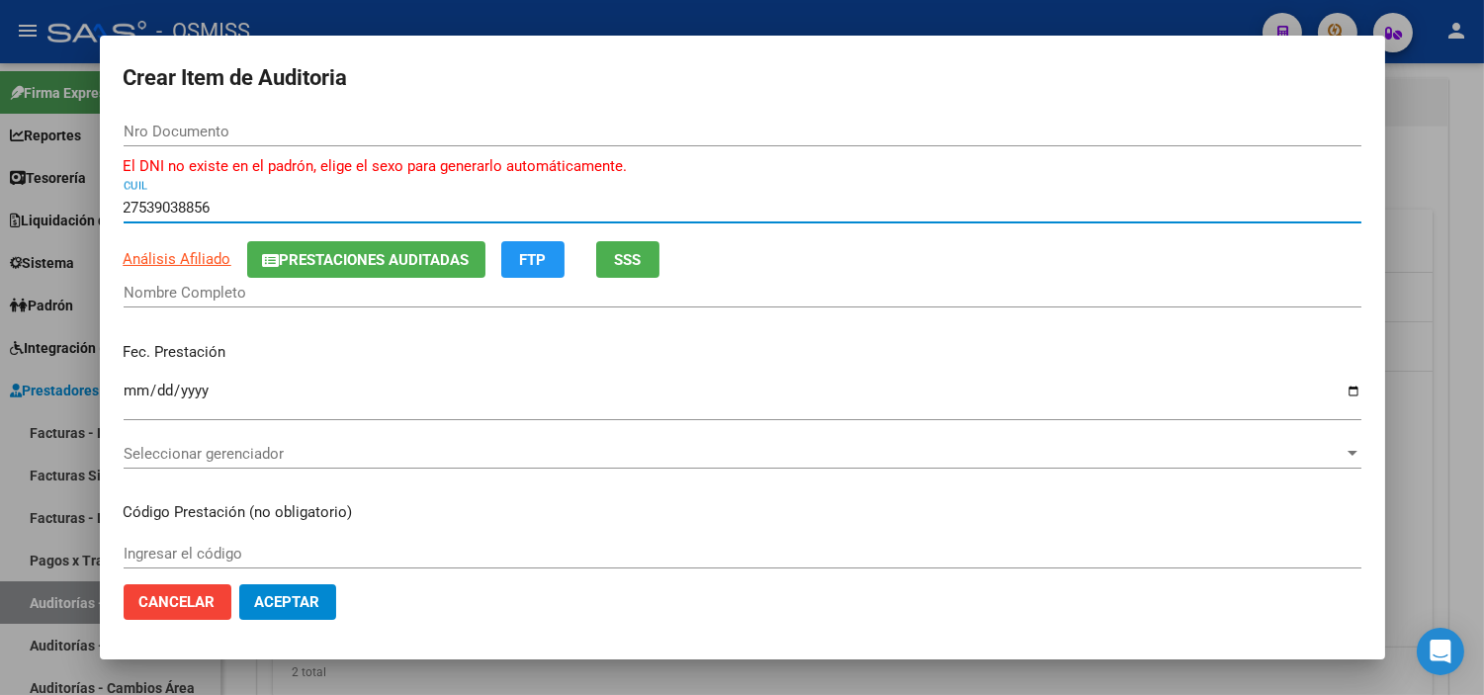
type input "27539038856"
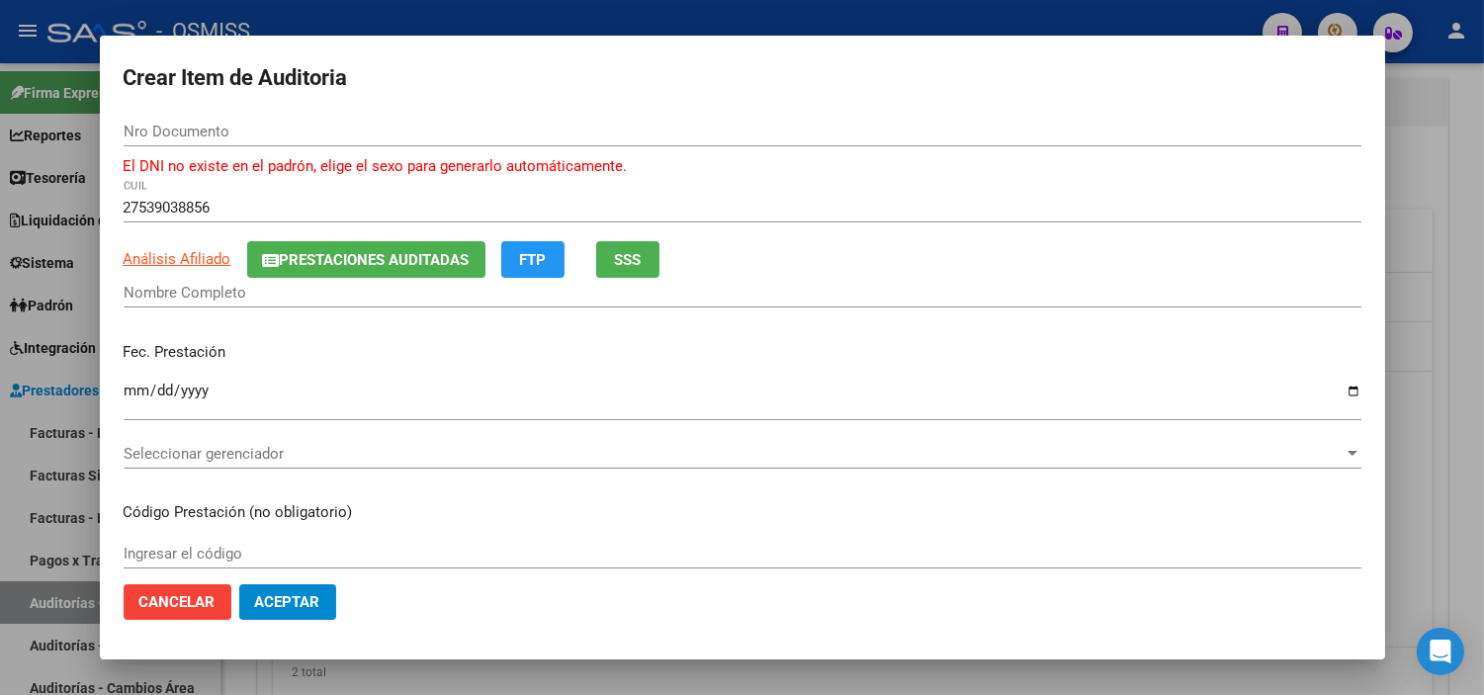
type input "53903885"
type input "[PERSON_NAME] [PERSON_NAME]"
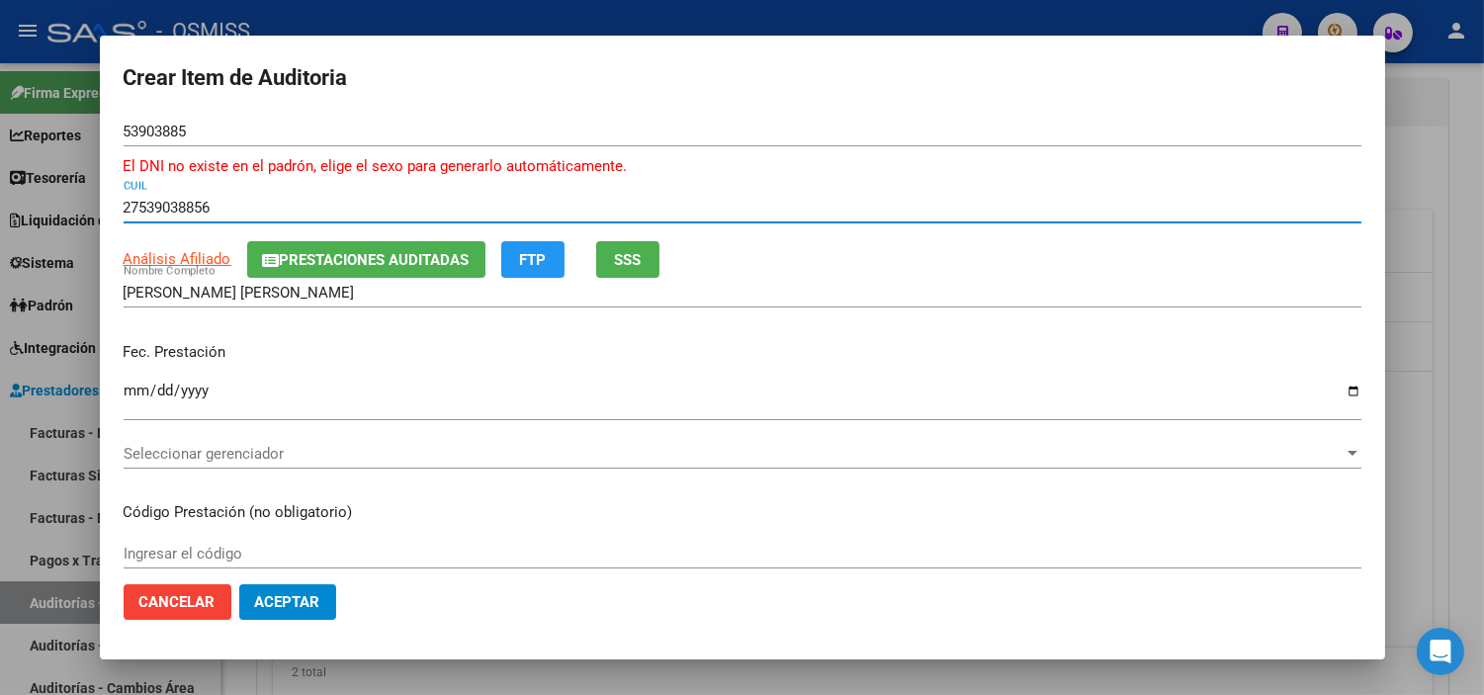
scroll to position [220, 0]
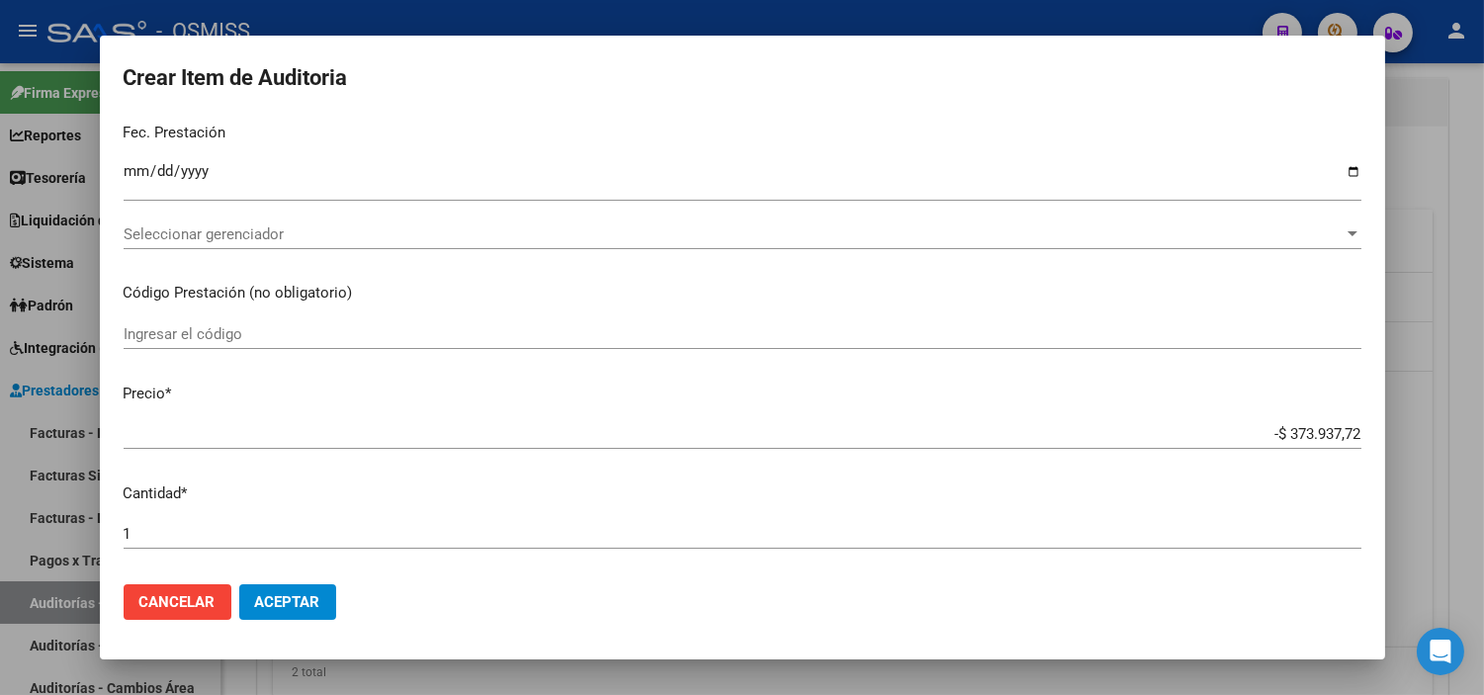
click at [0, 529] on div at bounding box center [742, 347] width 1484 height 695
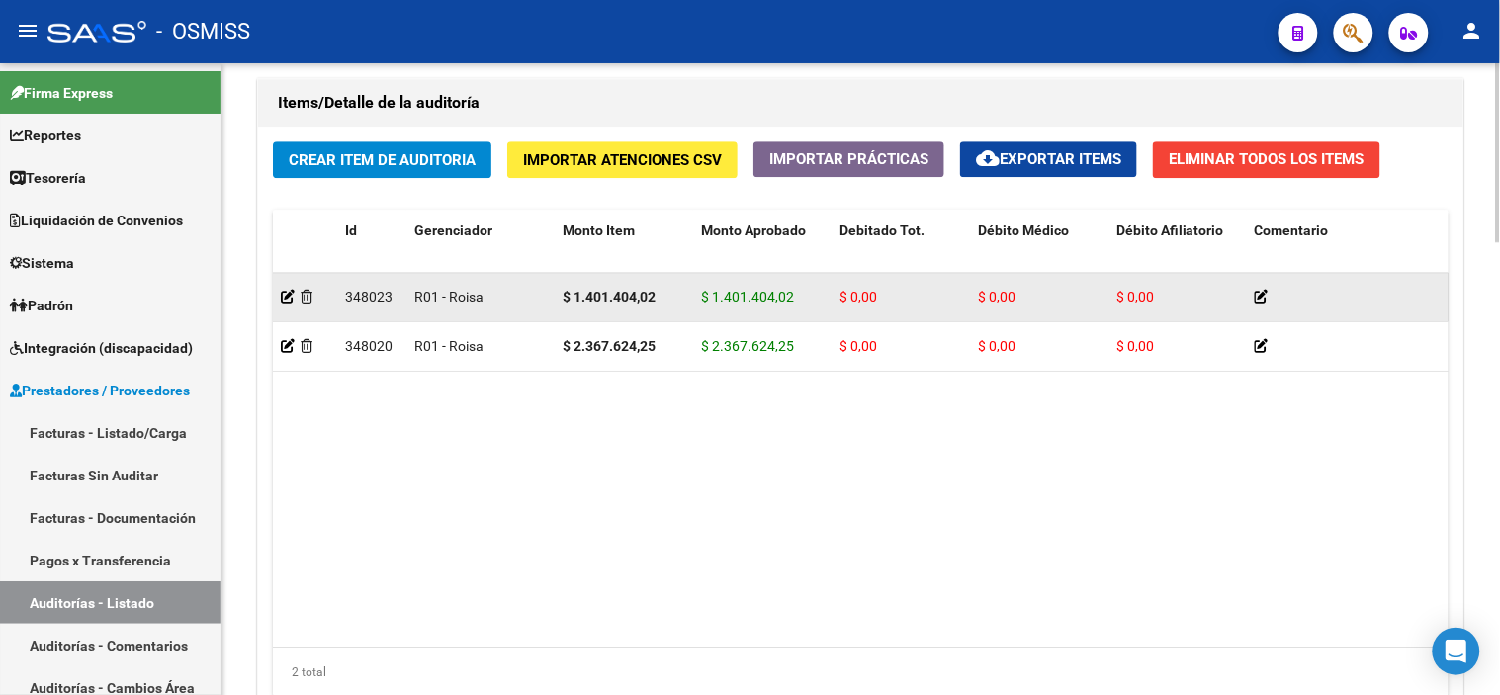
click at [277, 298] on datatable-body-cell at bounding box center [305, 297] width 64 height 48
click at [285, 292] on icon at bounding box center [288, 297] width 14 height 14
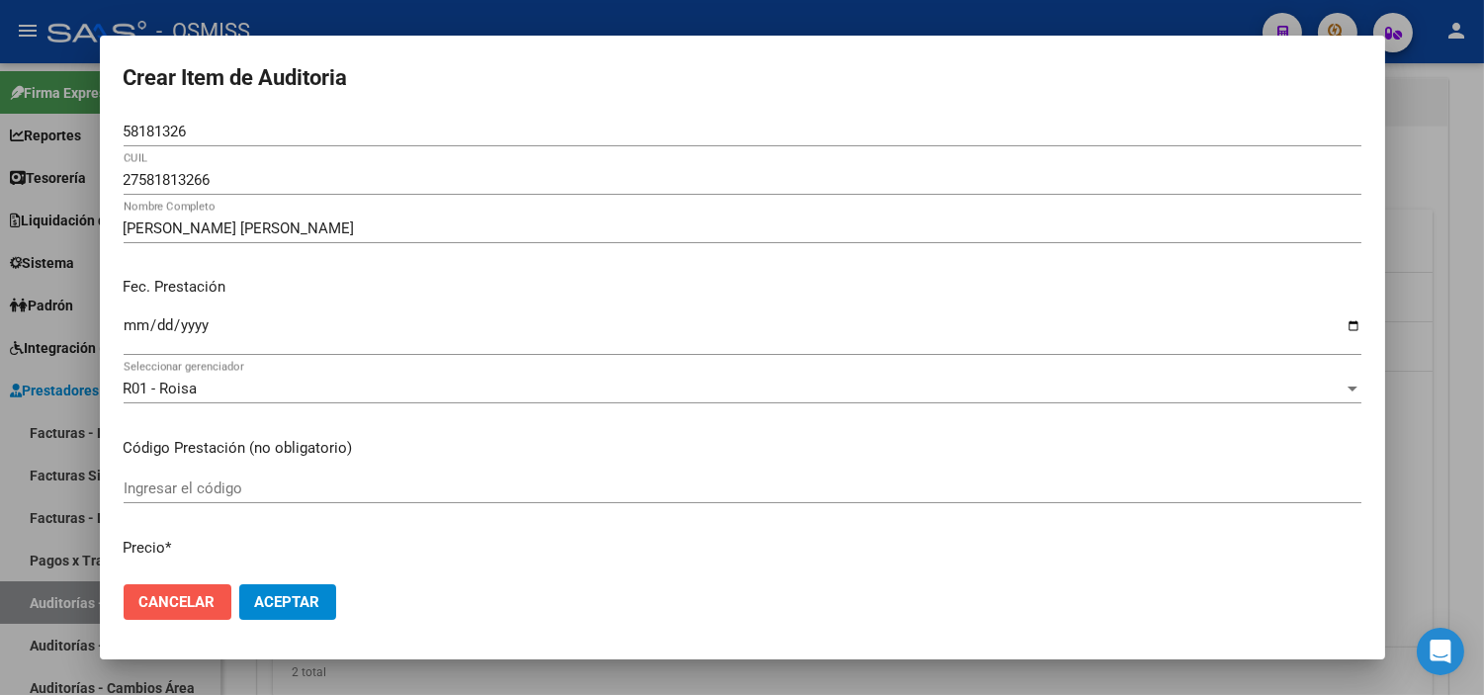
click at [185, 601] on span "Cancelar" at bounding box center [177, 602] width 76 height 18
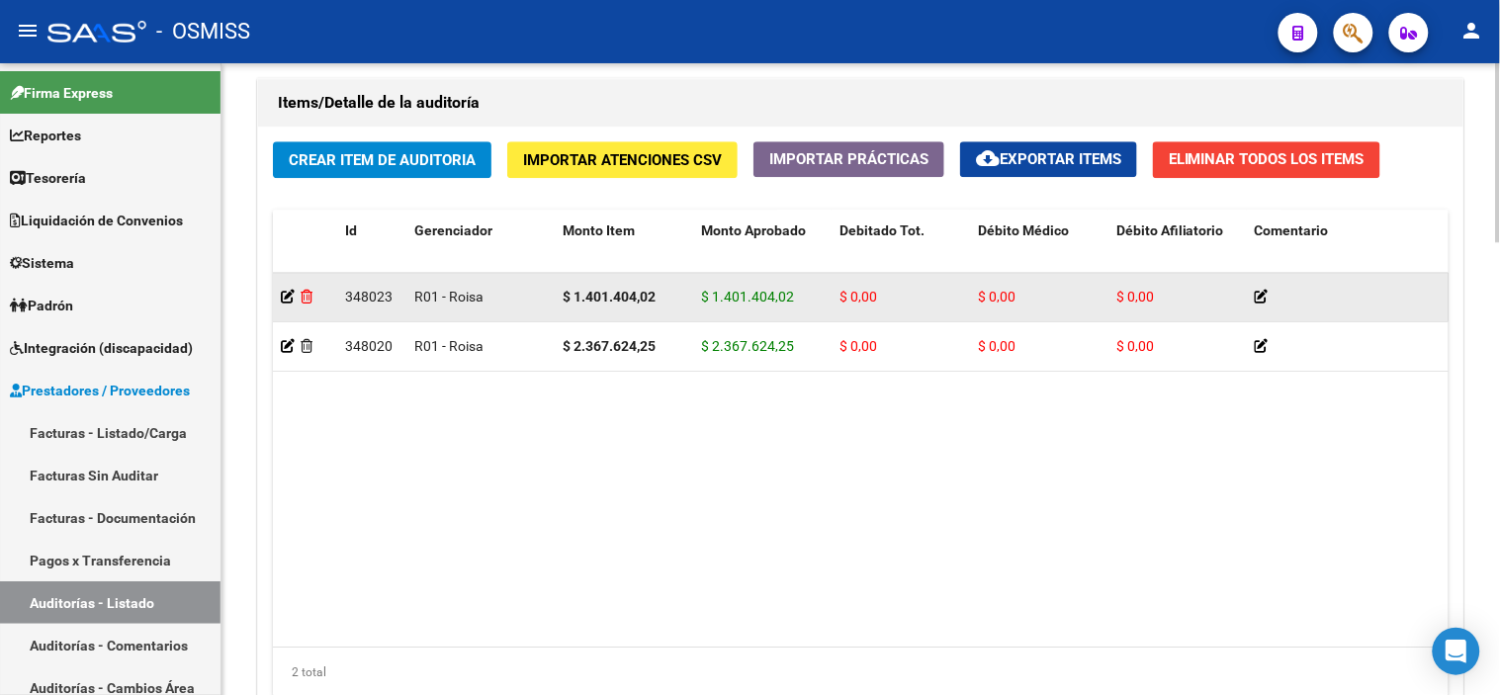
click at [308, 302] on icon at bounding box center [307, 297] width 12 height 14
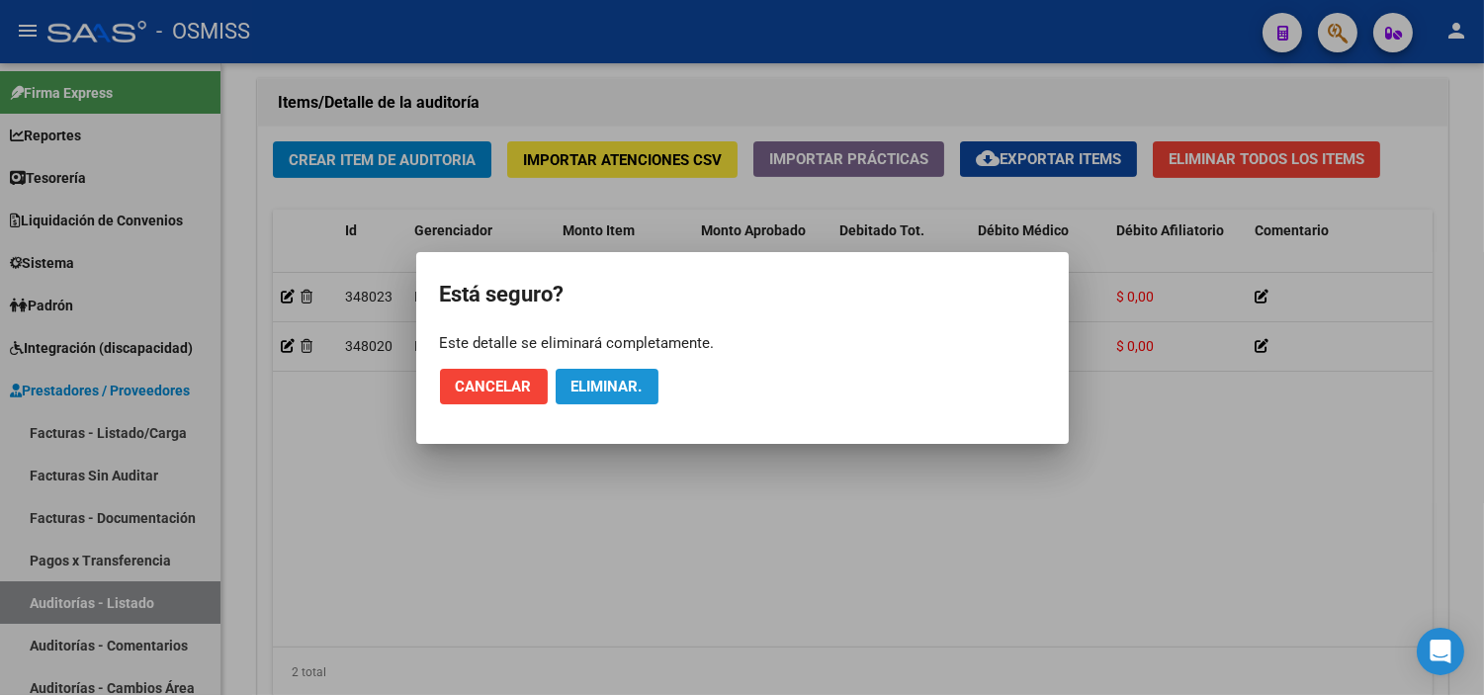
click at [603, 393] on span "Eliminar." at bounding box center [607, 387] width 71 height 18
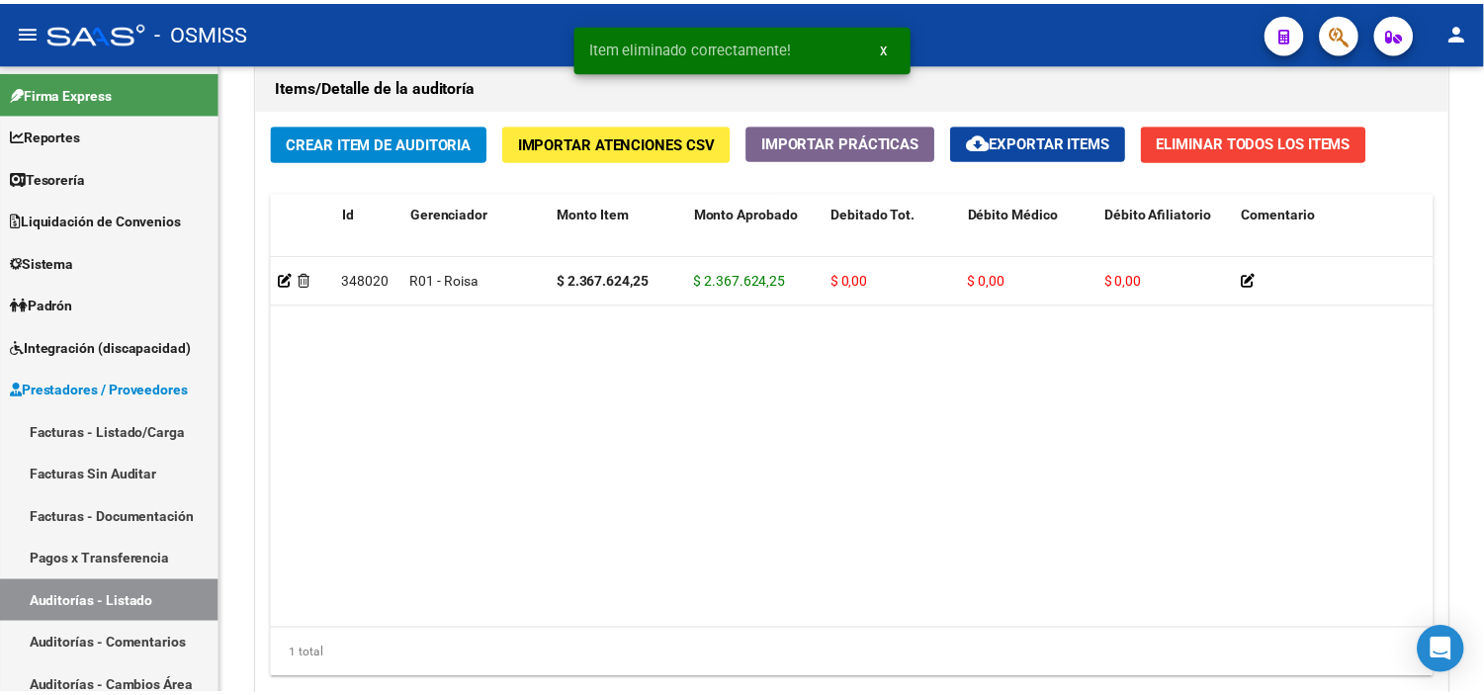
scroll to position [1428, 0]
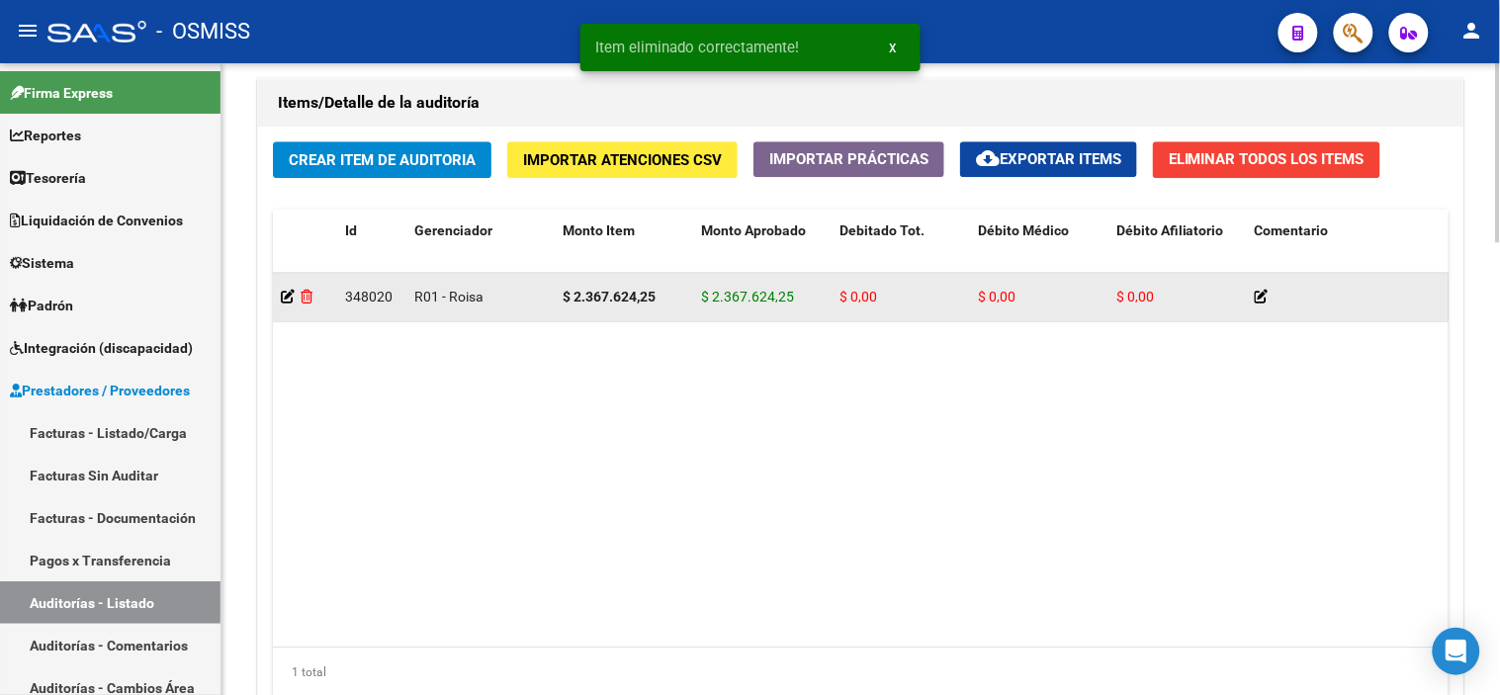
click at [308, 291] on icon at bounding box center [307, 297] width 12 height 14
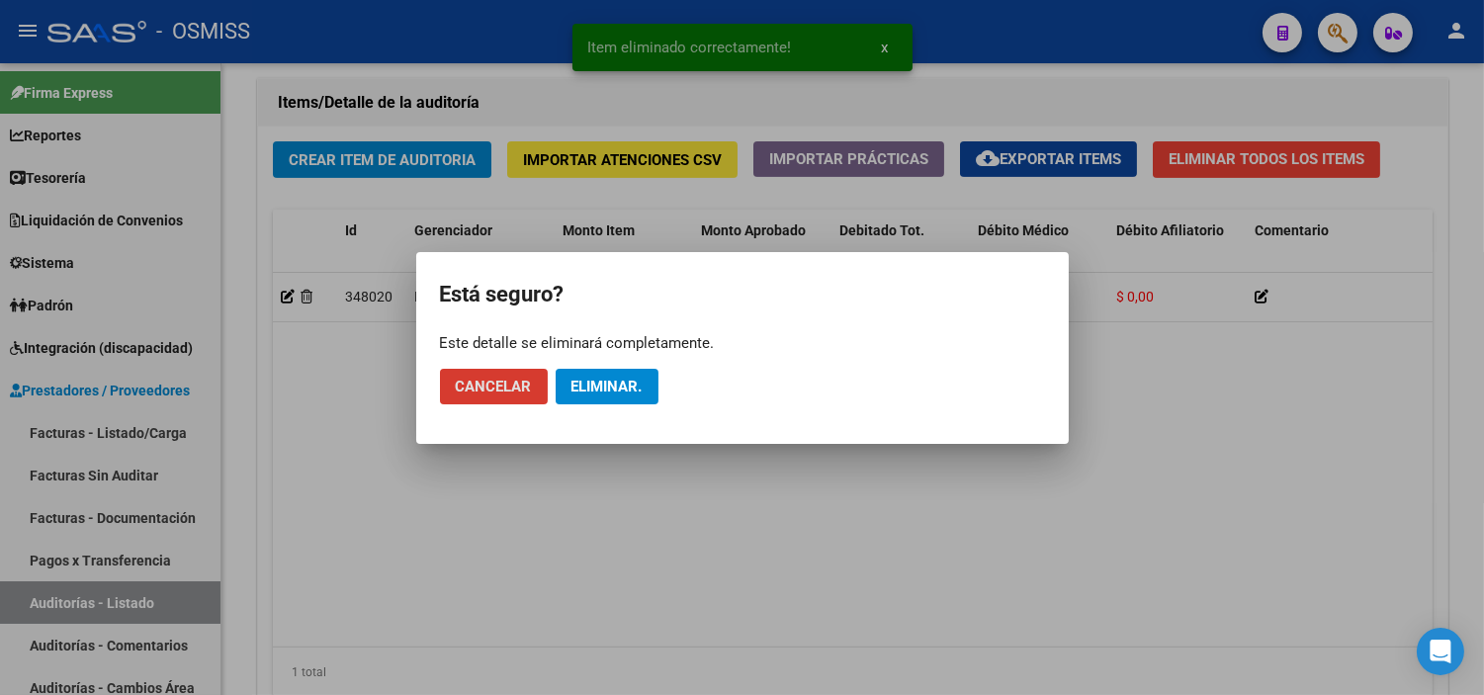
click at [589, 381] on span "Eliminar." at bounding box center [607, 387] width 71 height 18
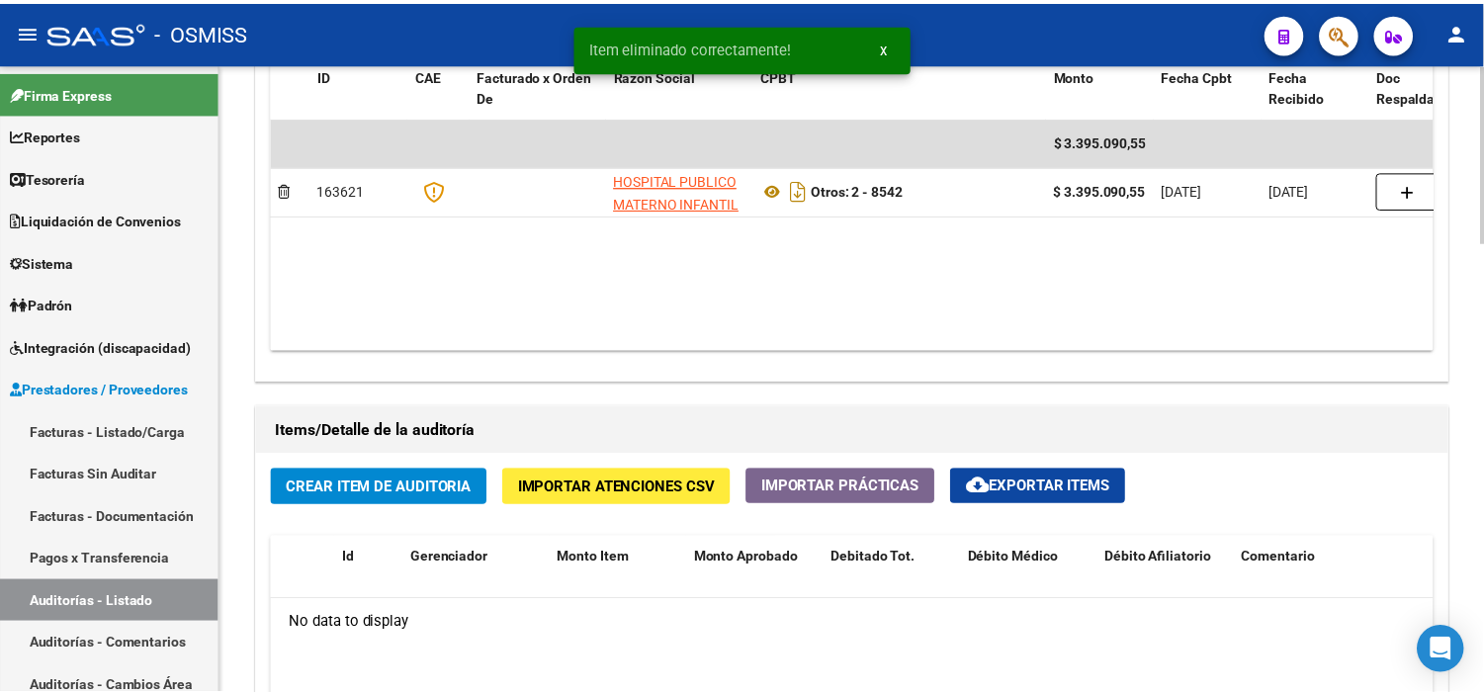
scroll to position [1098, 0]
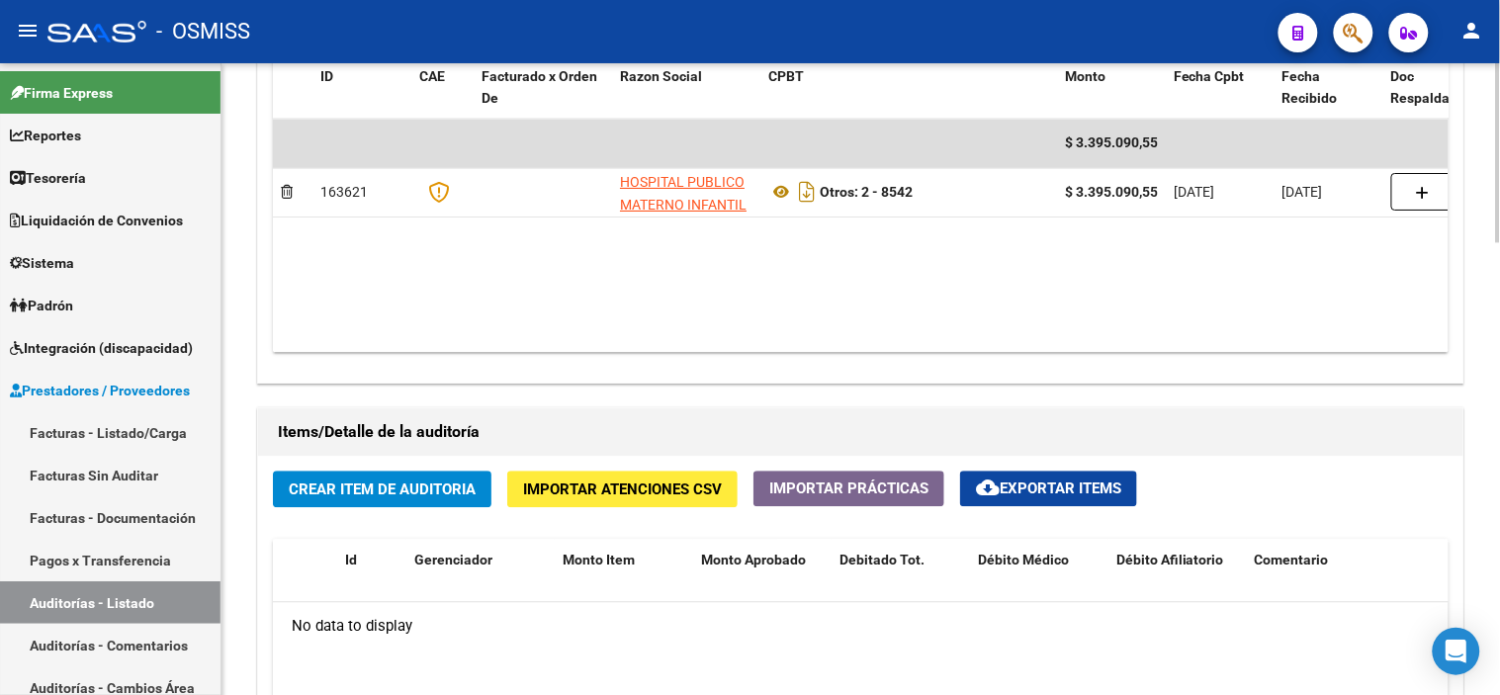
click at [396, 496] on span "Crear Item de Auditoria" at bounding box center [382, 490] width 187 height 18
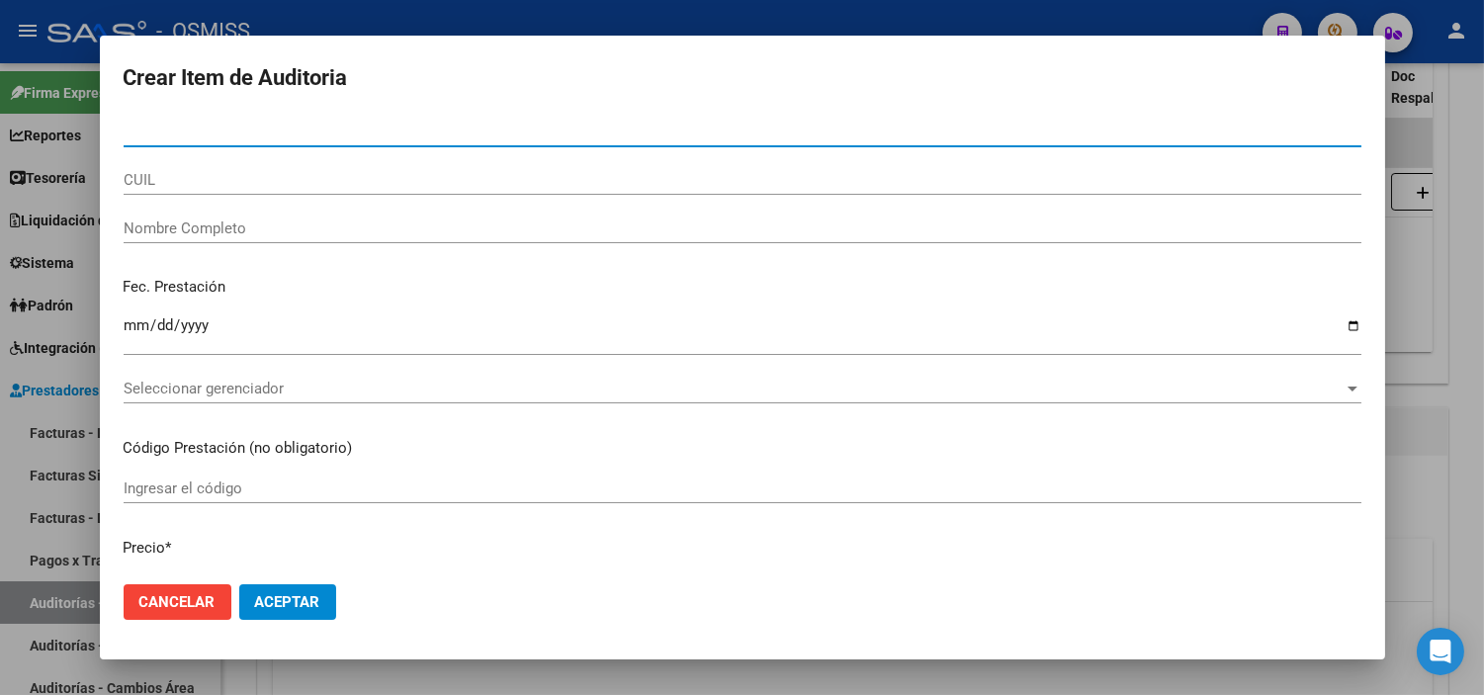
click at [349, 216] on div "Nombre Completo" at bounding box center [743, 229] width 1238 height 30
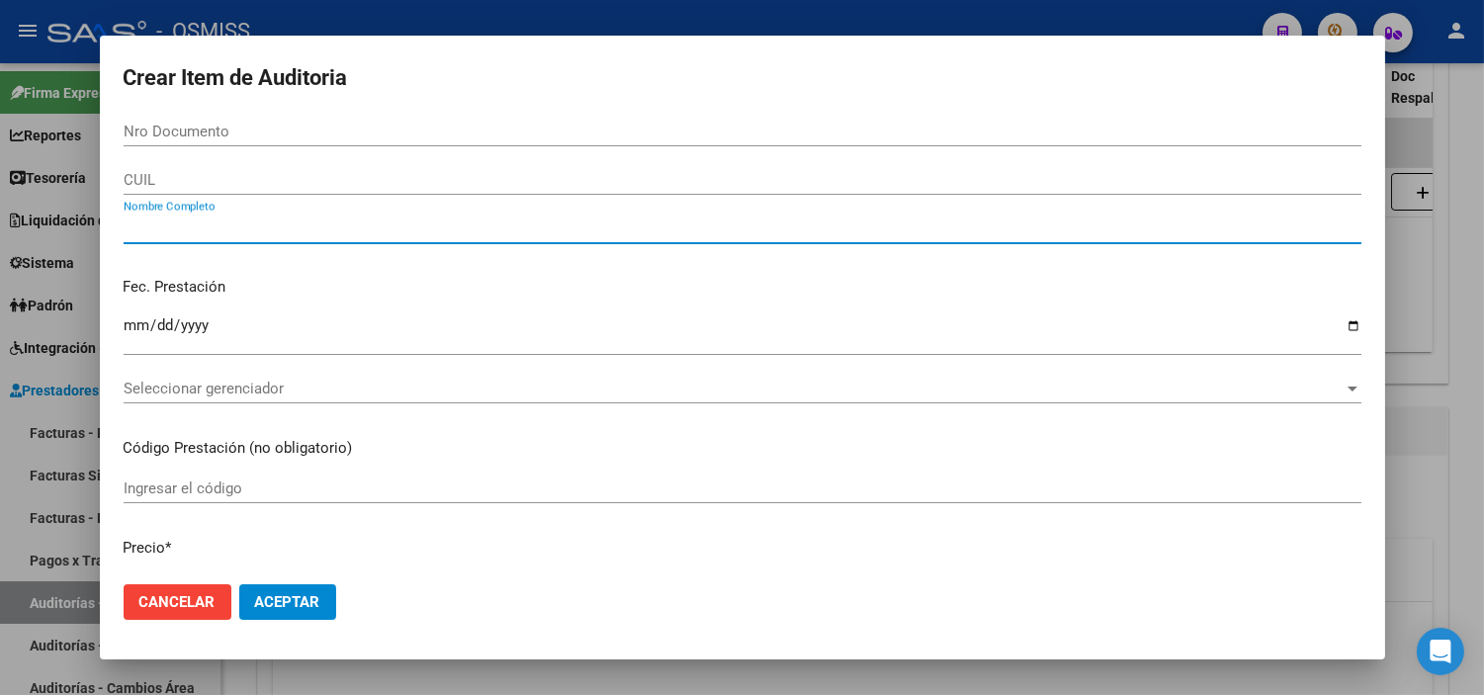
paste input "$ 1.078.074,19"
type input "$ 1.078.074,19"
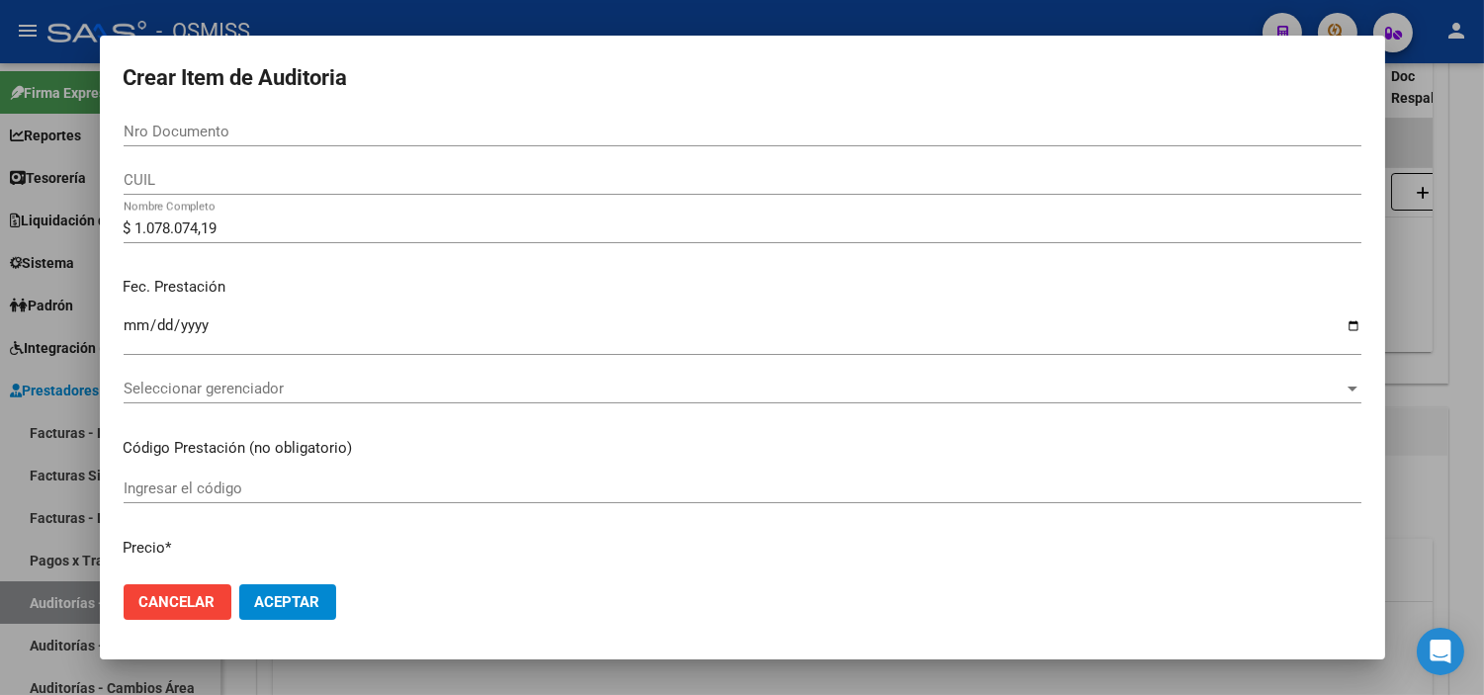
drag, startPoint x: 279, startPoint y: 216, endPoint x: 152, endPoint y: 223, distance: 126.8
click at [152, 223] on div "$ 1.078.074,19 Nombre Completo" at bounding box center [743, 229] width 1238 height 30
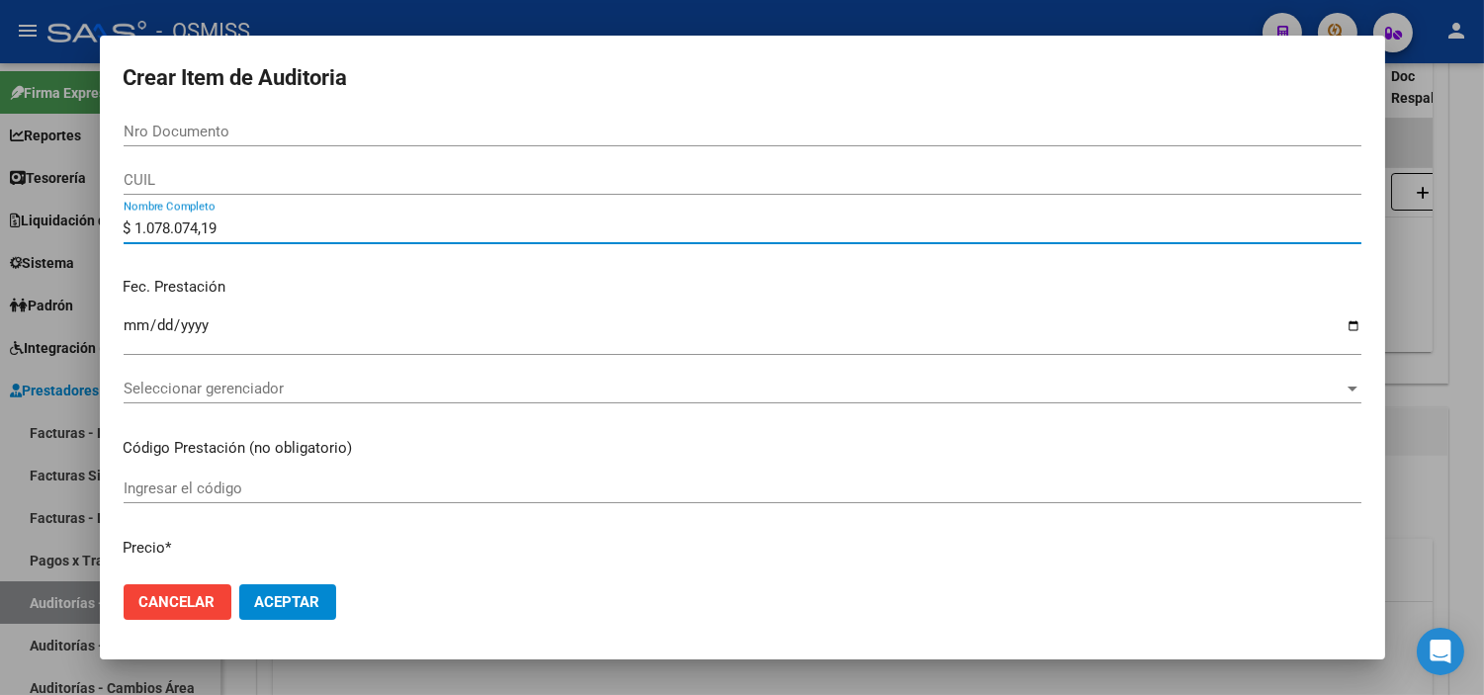
click at [262, 223] on input "$ 1.078.074,19" at bounding box center [743, 229] width 1238 height 18
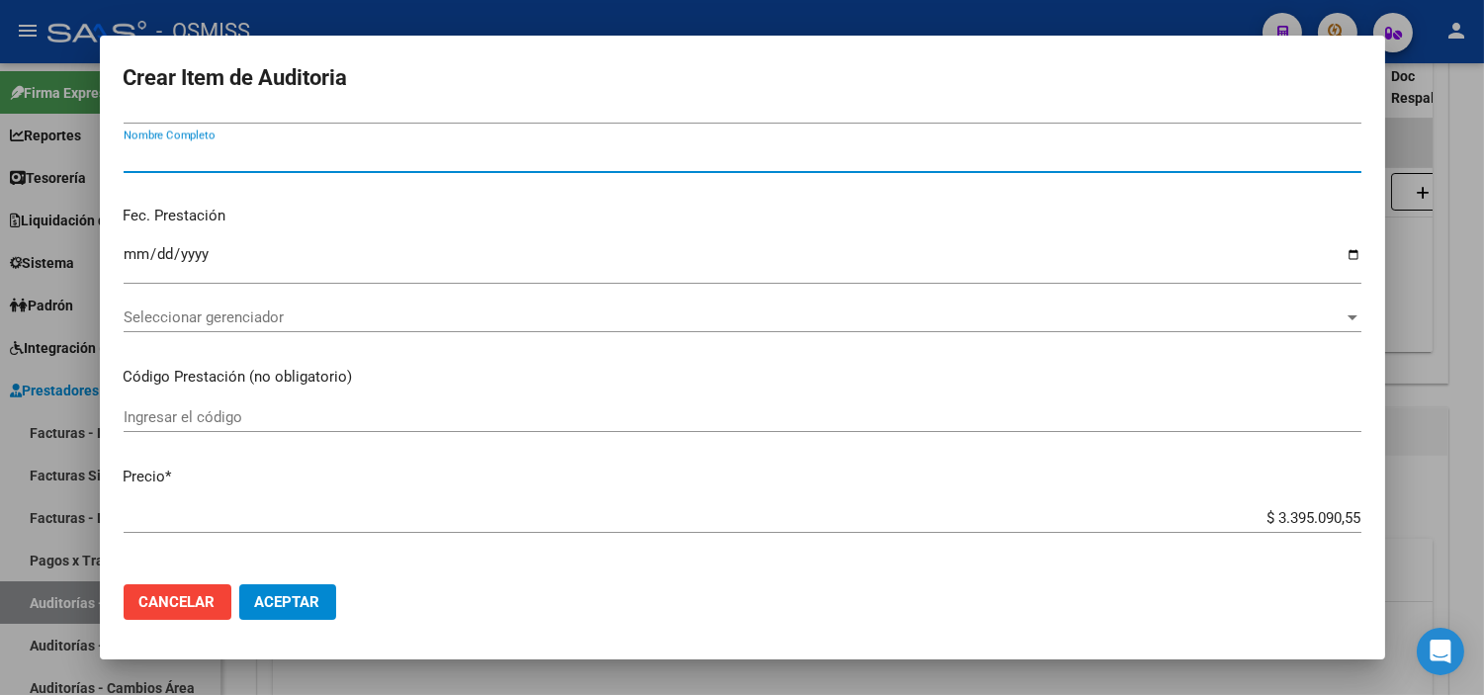
scroll to position [110, 0]
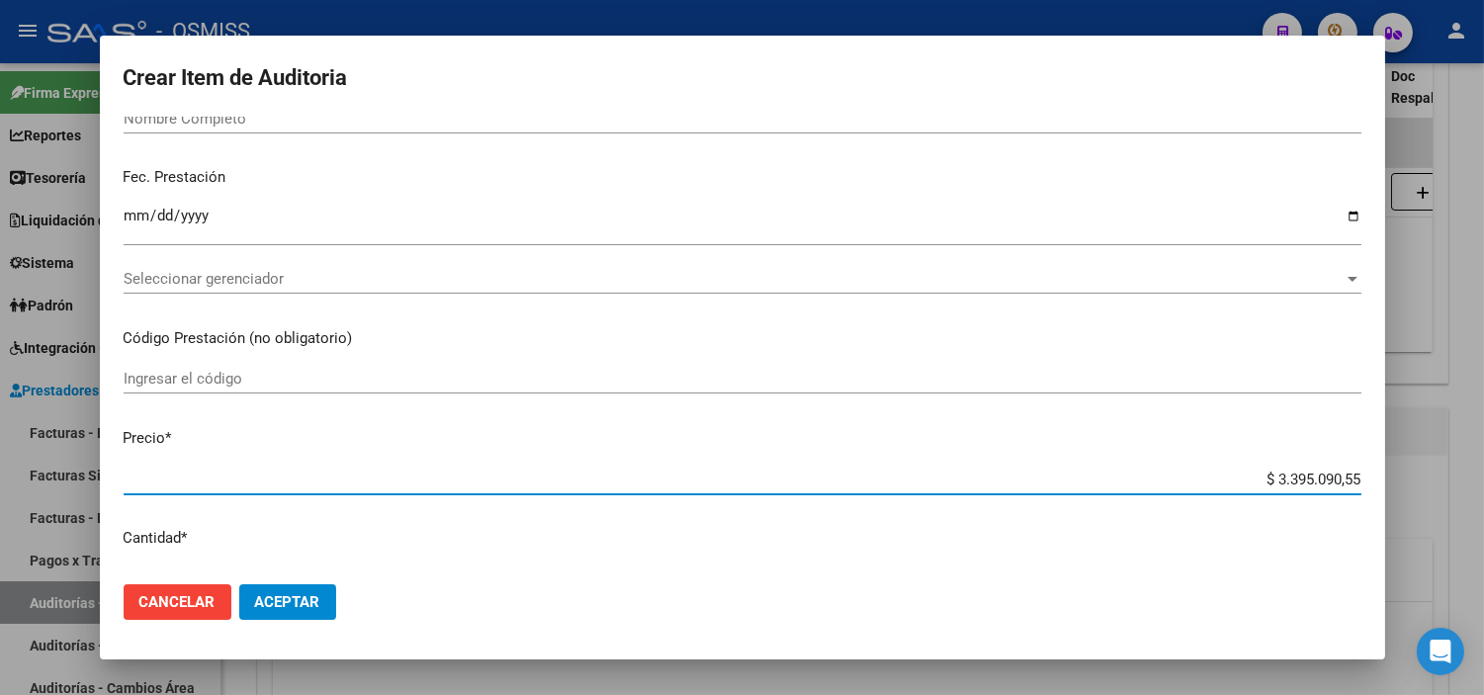
drag, startPoint x: 1256, startPoint y: 483, endPoint x: 1387, endPoint y: 468, distance: 132.3
click at [1387, 468] on div "Crear Item de Auditoria Nro Documento CUIL Nombre Completo Fec. Prestación Ingr…" at bounding box center [742, 347] width 1484 height 695
paste input "$ 1.078.074,19"
type input "$ 1.078.074,19"
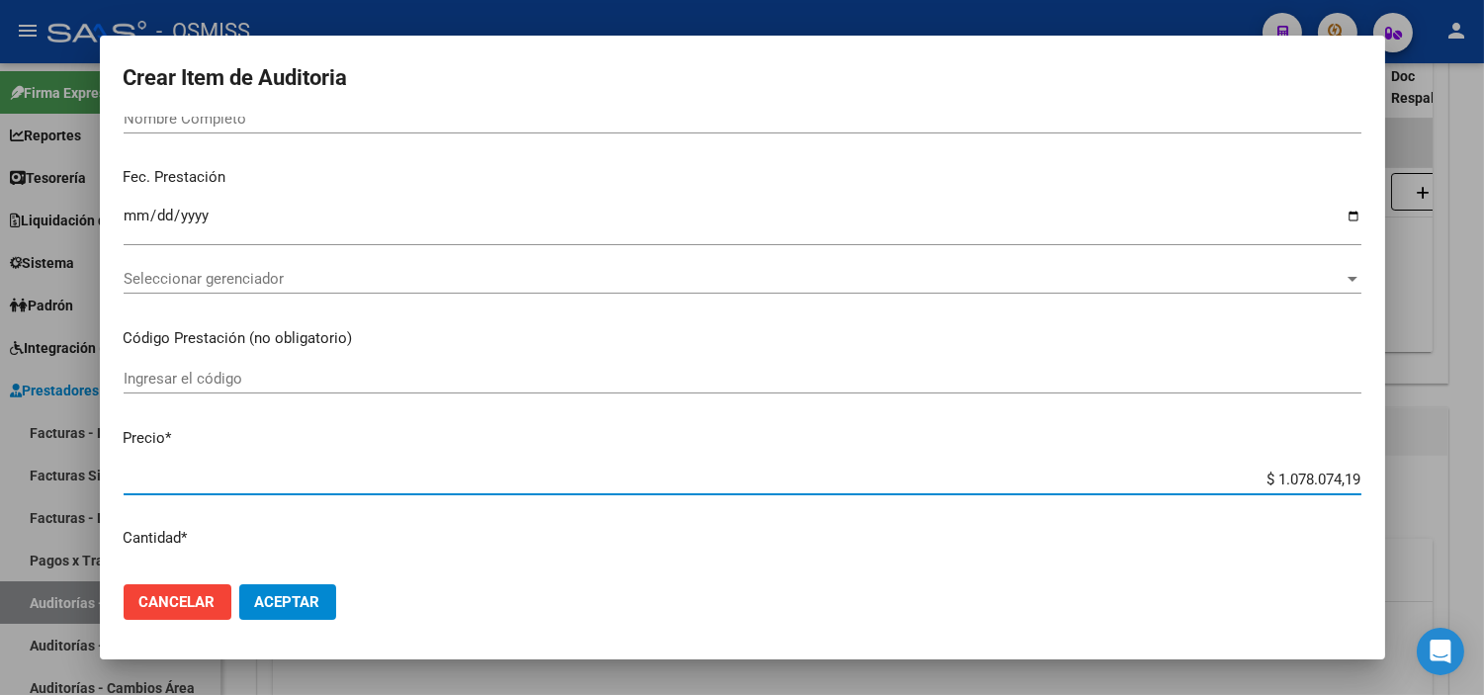
scroll to position [0, 0]
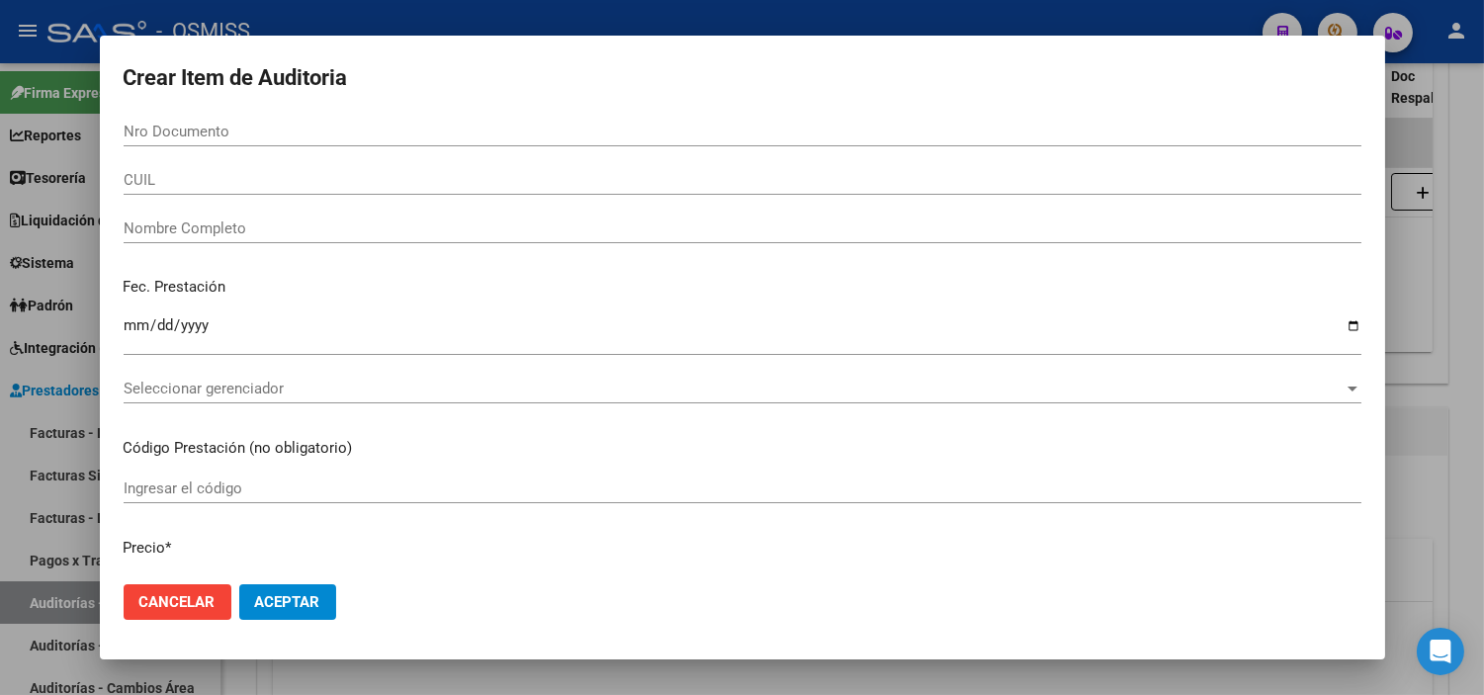
type input "$ 1.078.074,19"
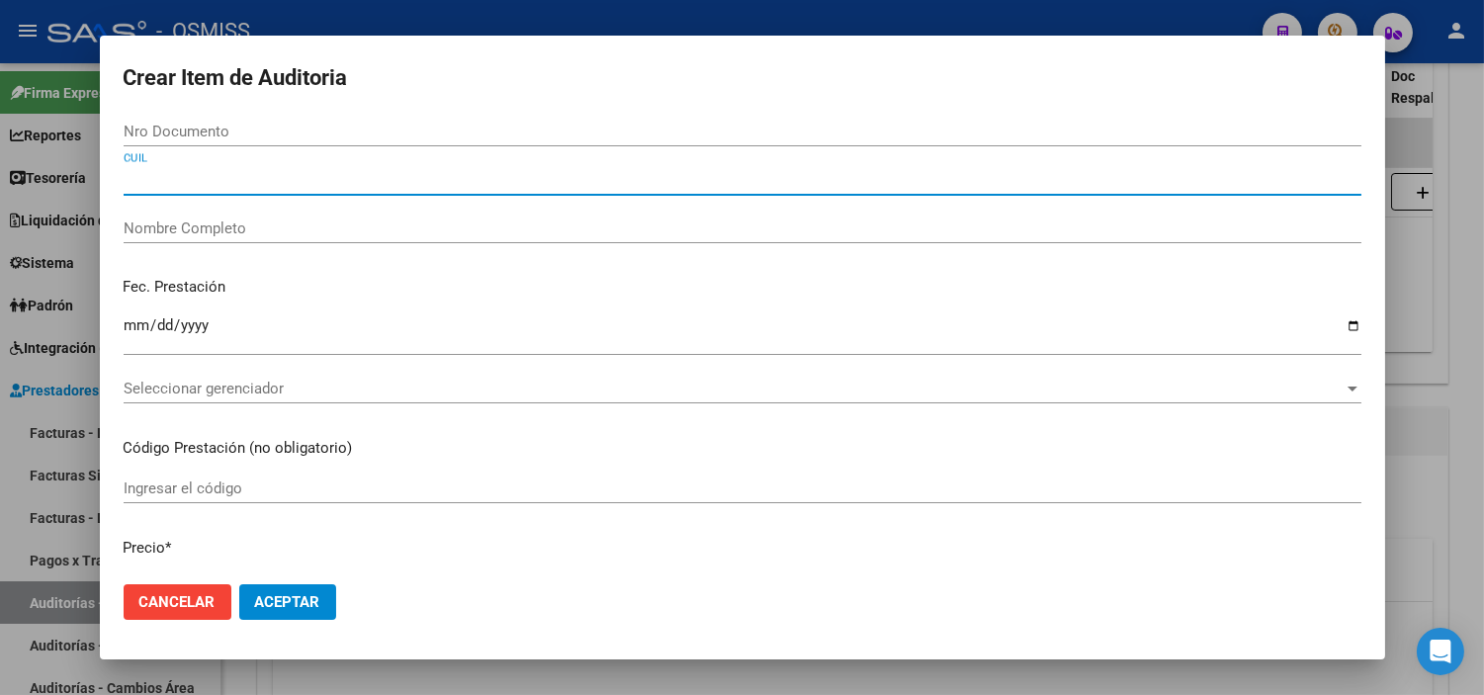
click at [299, 175] on input "CUIL" at bounding box center [743, 180] width 1238 height 18
paste input "27539038856"
type input "27539038856"
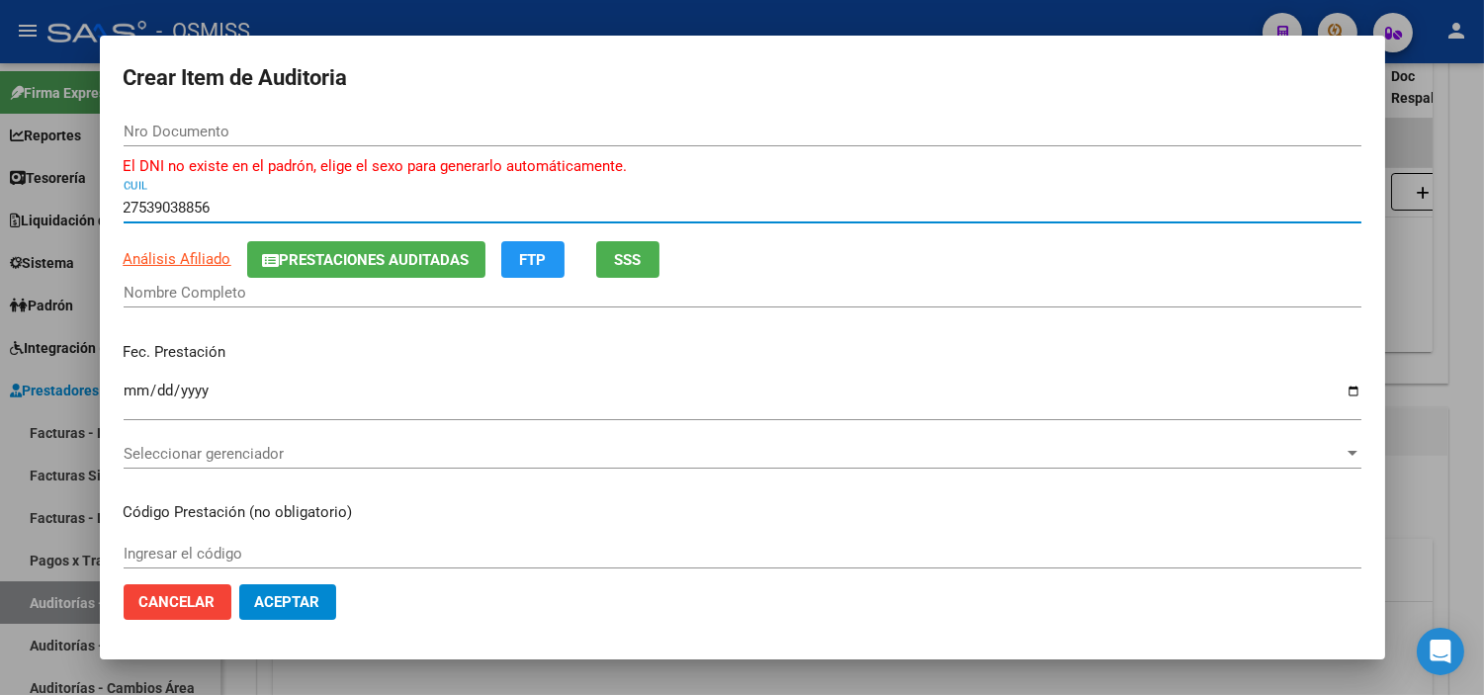
type input "53903885"
type input "[PERSON_NAME] [PERSON_NAME]"
type input "27539038856"
click at [205, 447] on span "Seleccionar gerenciador" at bounding box center [734, 454] width 1220 height 18
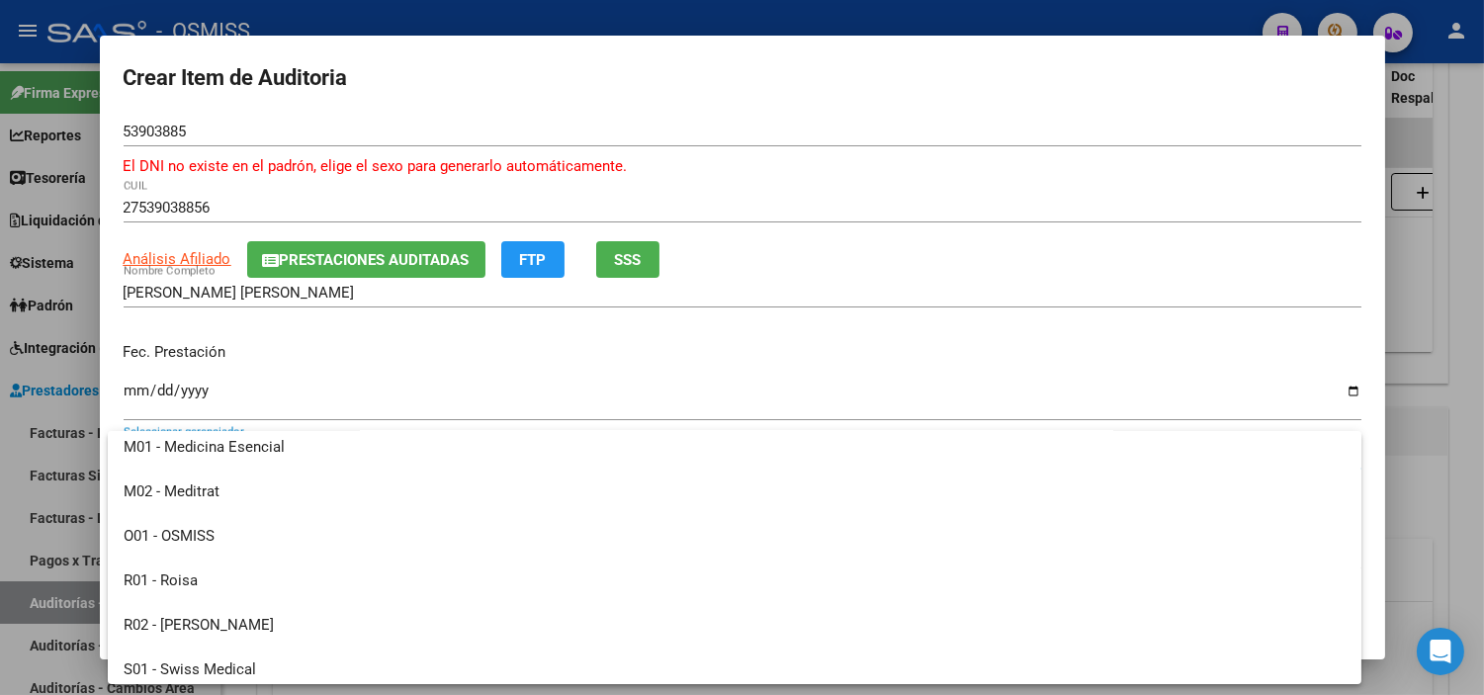
scroll to position [329, 0]
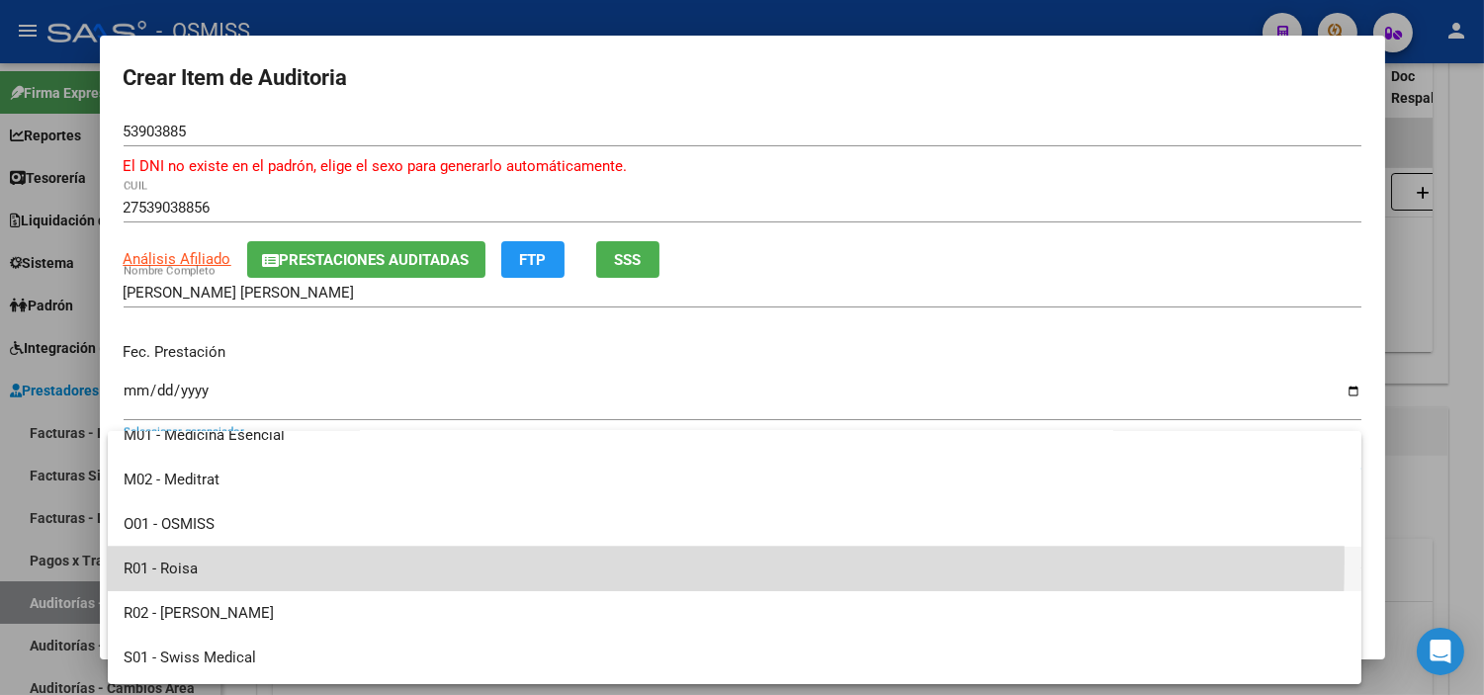
click at [321, 559] on span "R01 - Roisa" at bounding box center [735, 569] width 1222 height 44
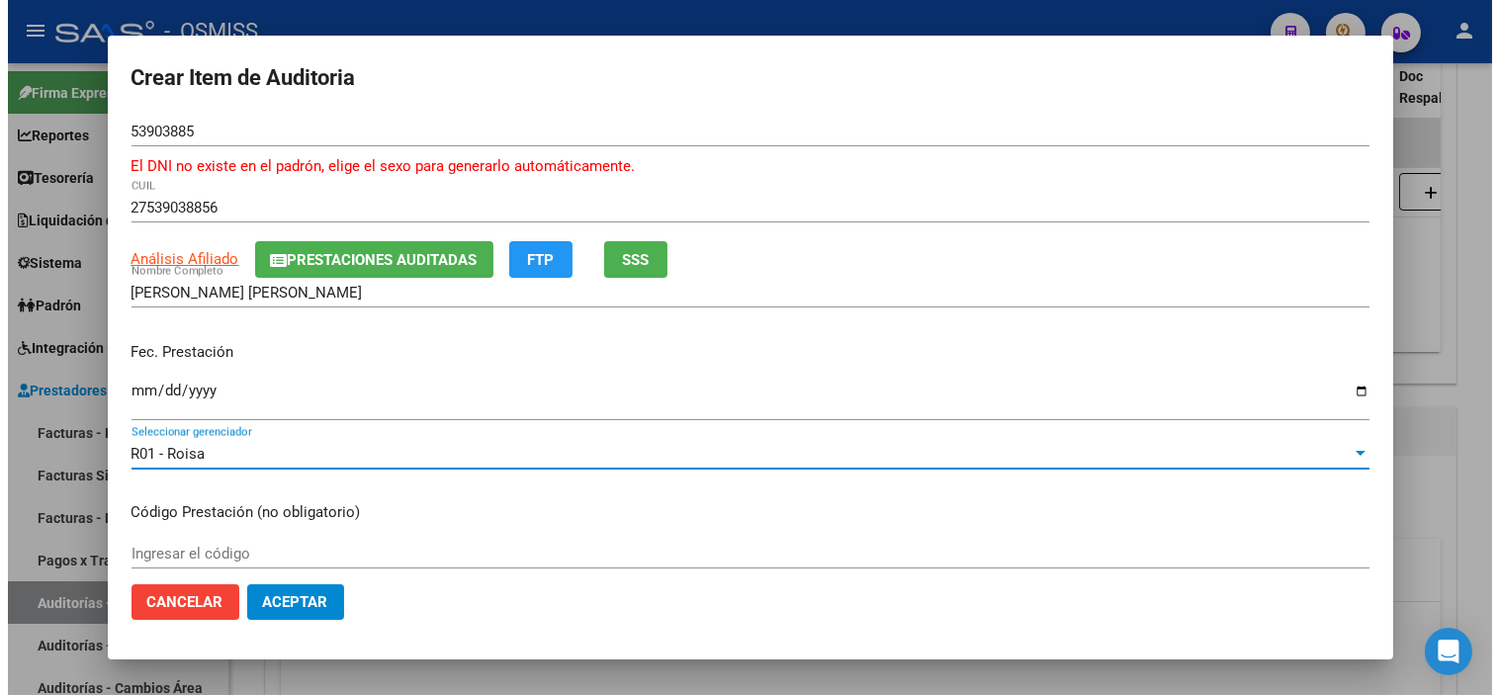
scroll to position [110, 0]
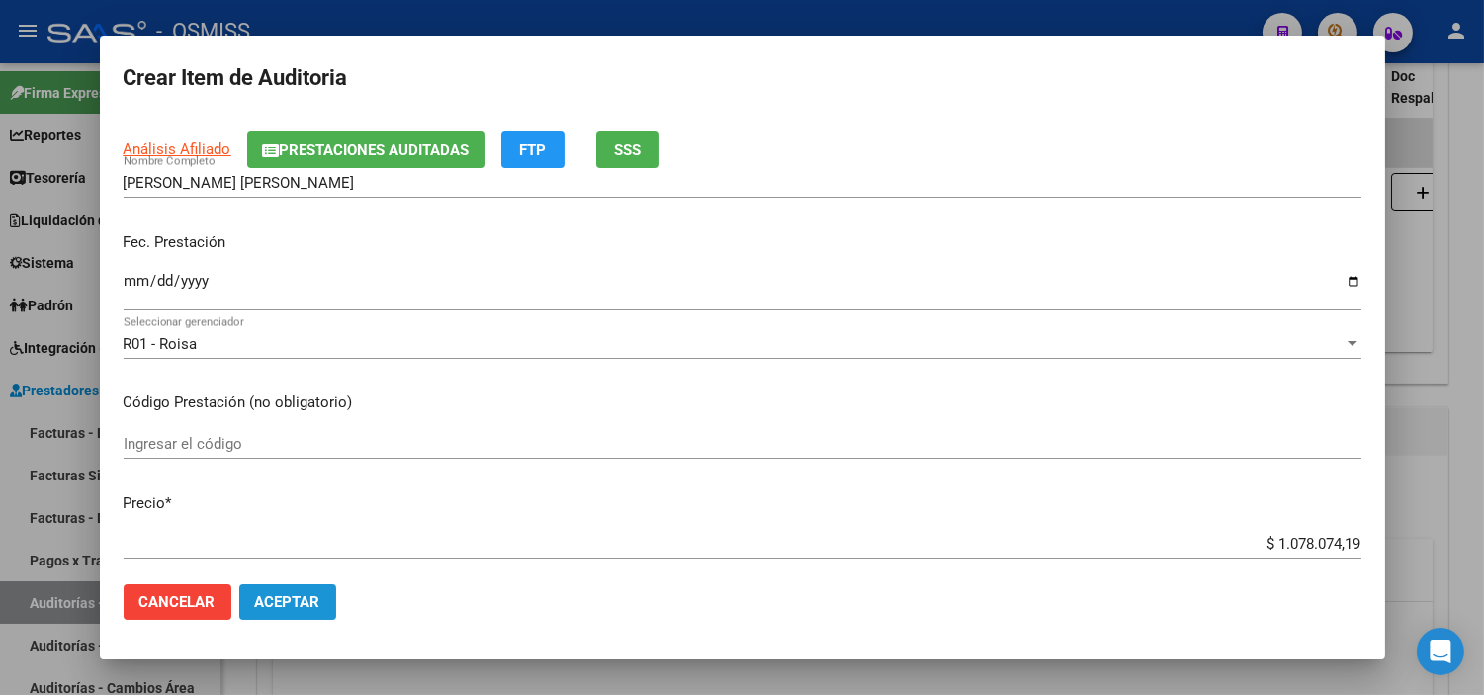
click at [255, 604] on span "Aceptar" at bounding box center [287, 602] width 65 height 18
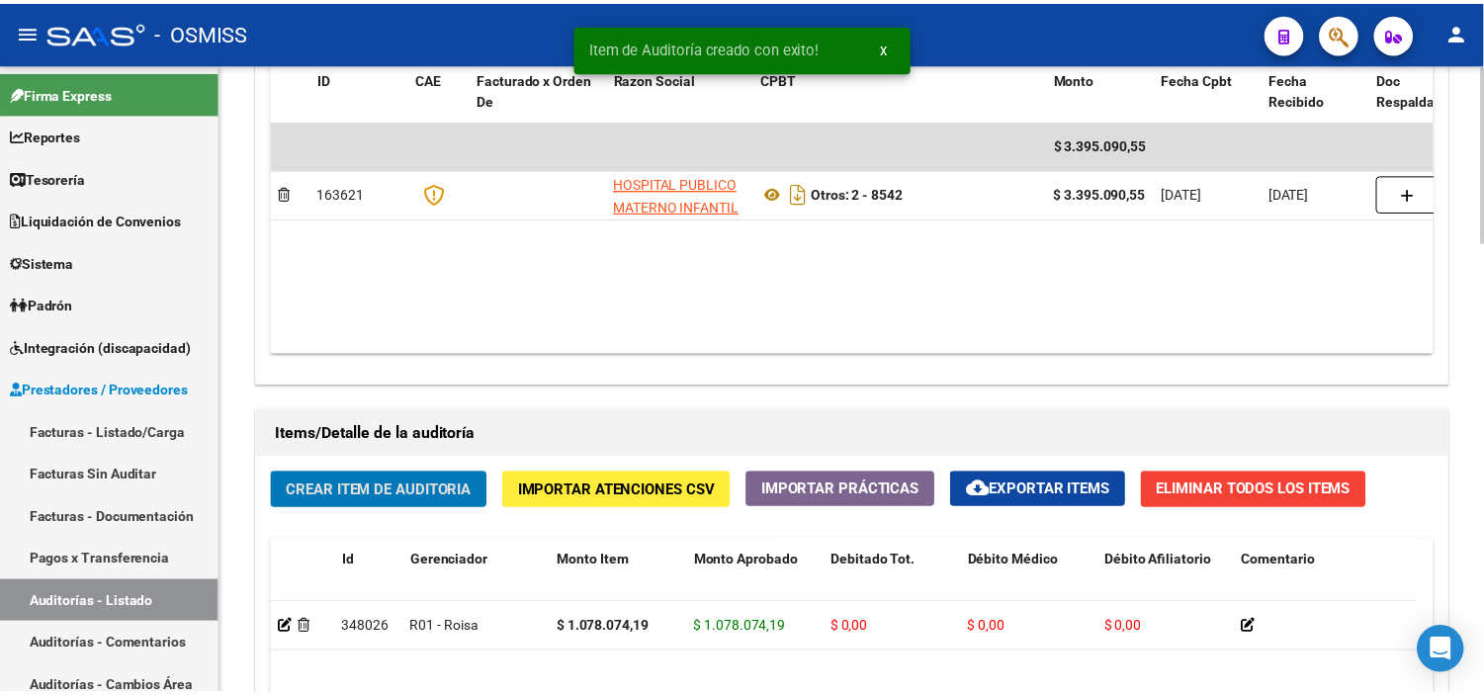
scroll to position [1099, 0]
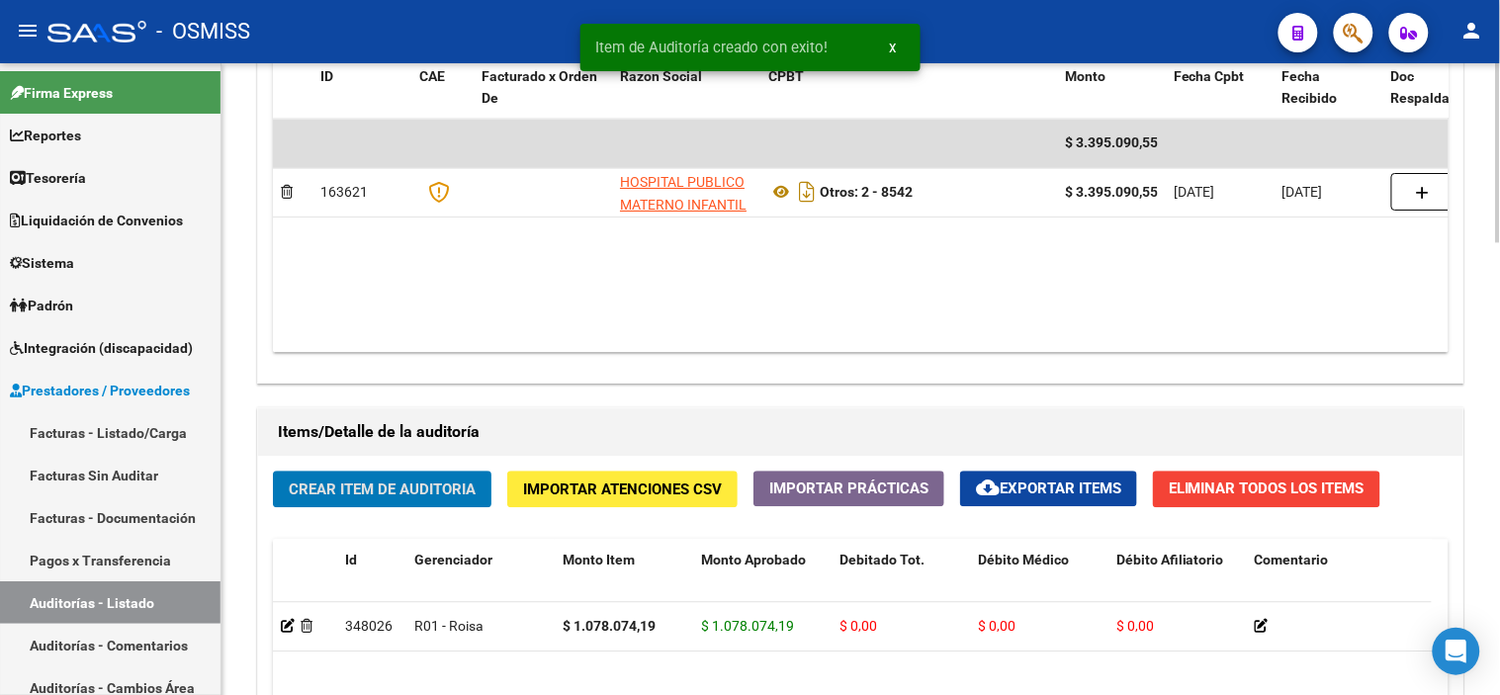
click at [308, 501] on button "Crear Item de Auditoria" at bounding box center [382, 489] width 219 height 37
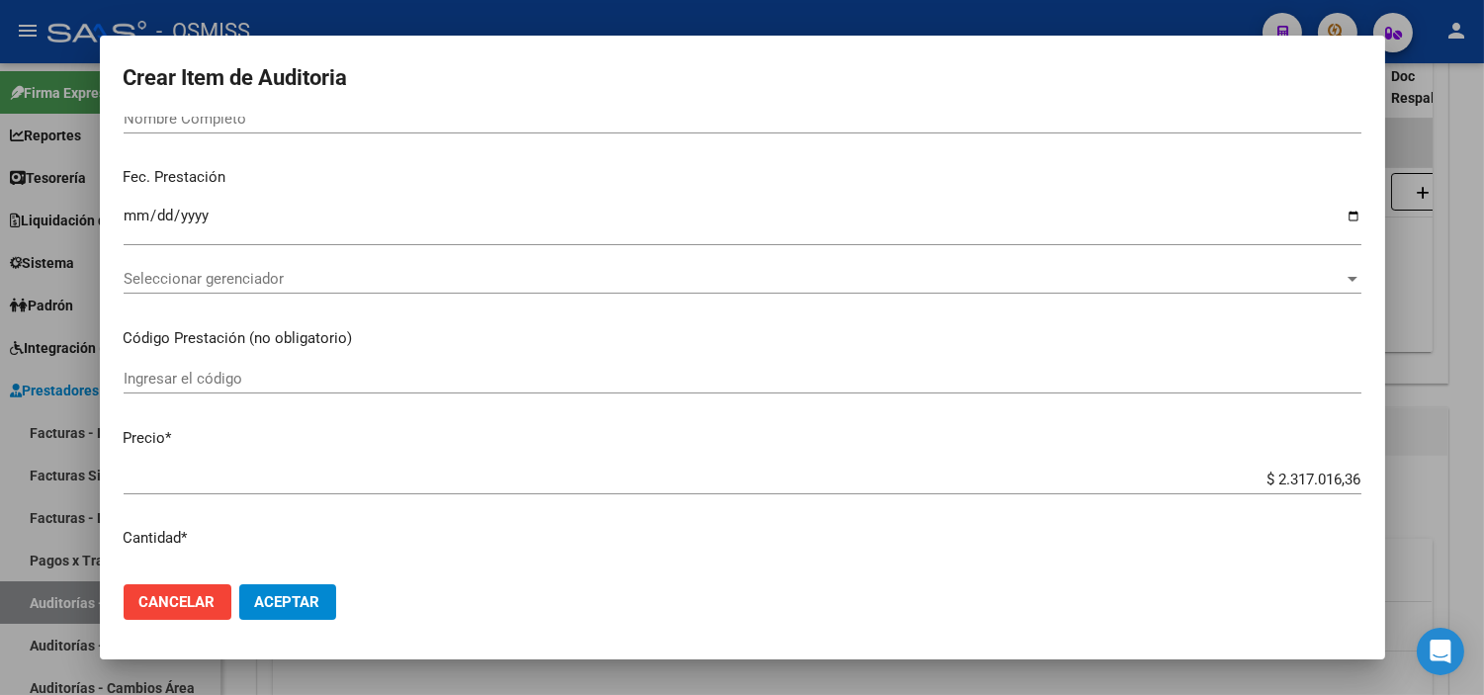
scroll to position [0, 0]
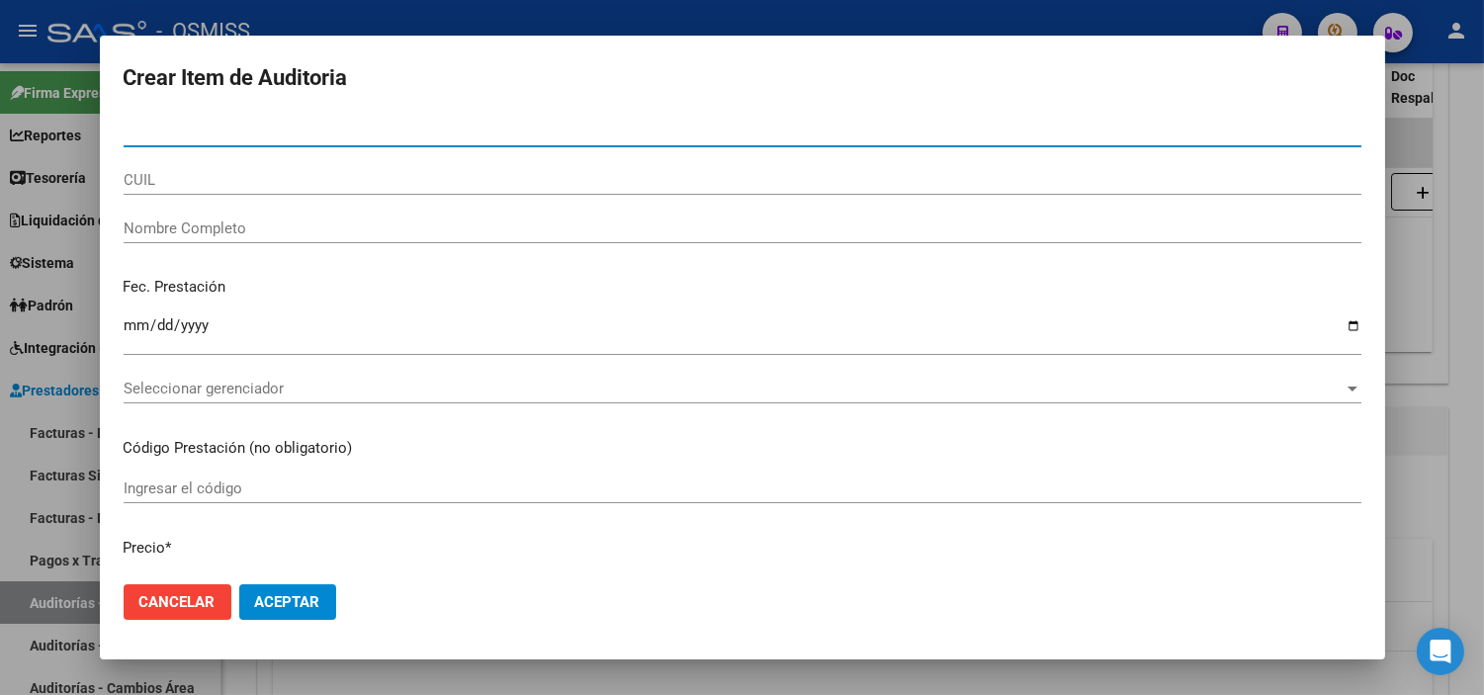
click at [154, 179] on input "CUIL" at bounding box center [743, 180] width 1238 height 18
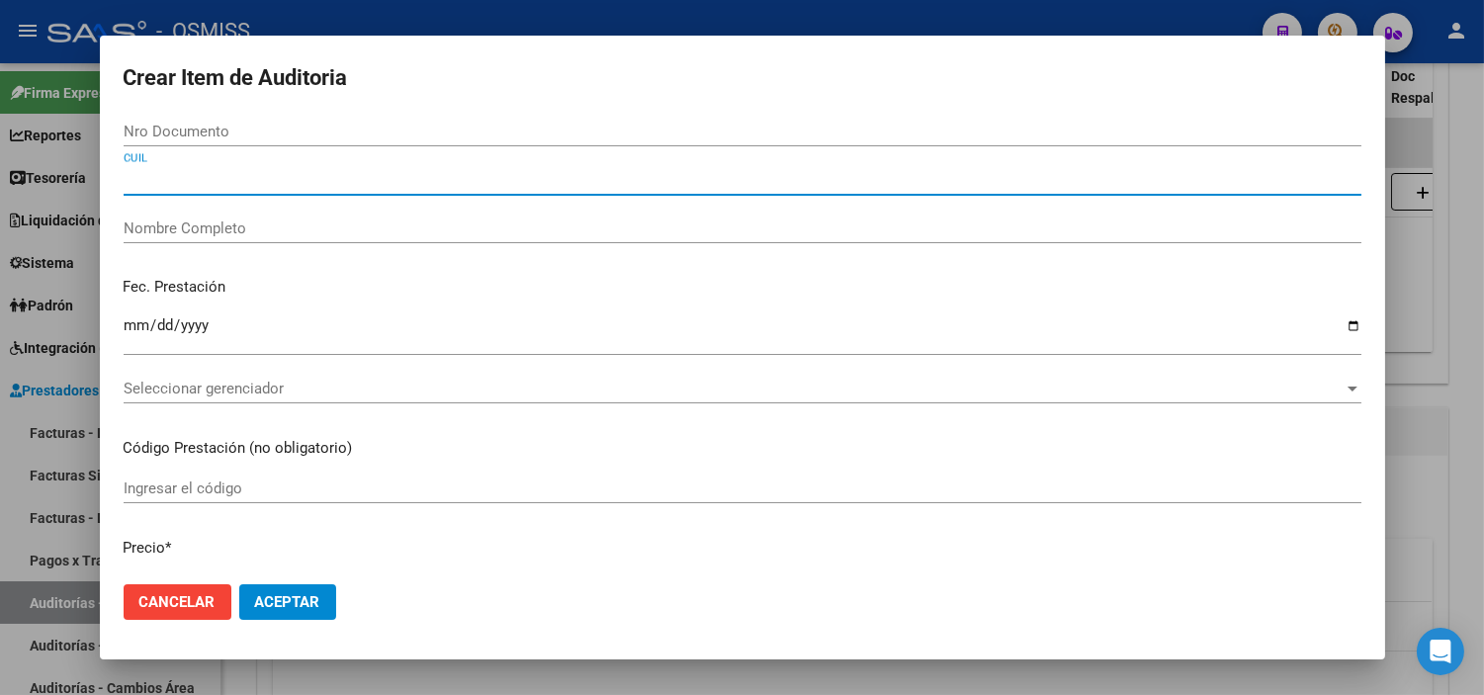
paste input "27581813266"
type input "27581813266"
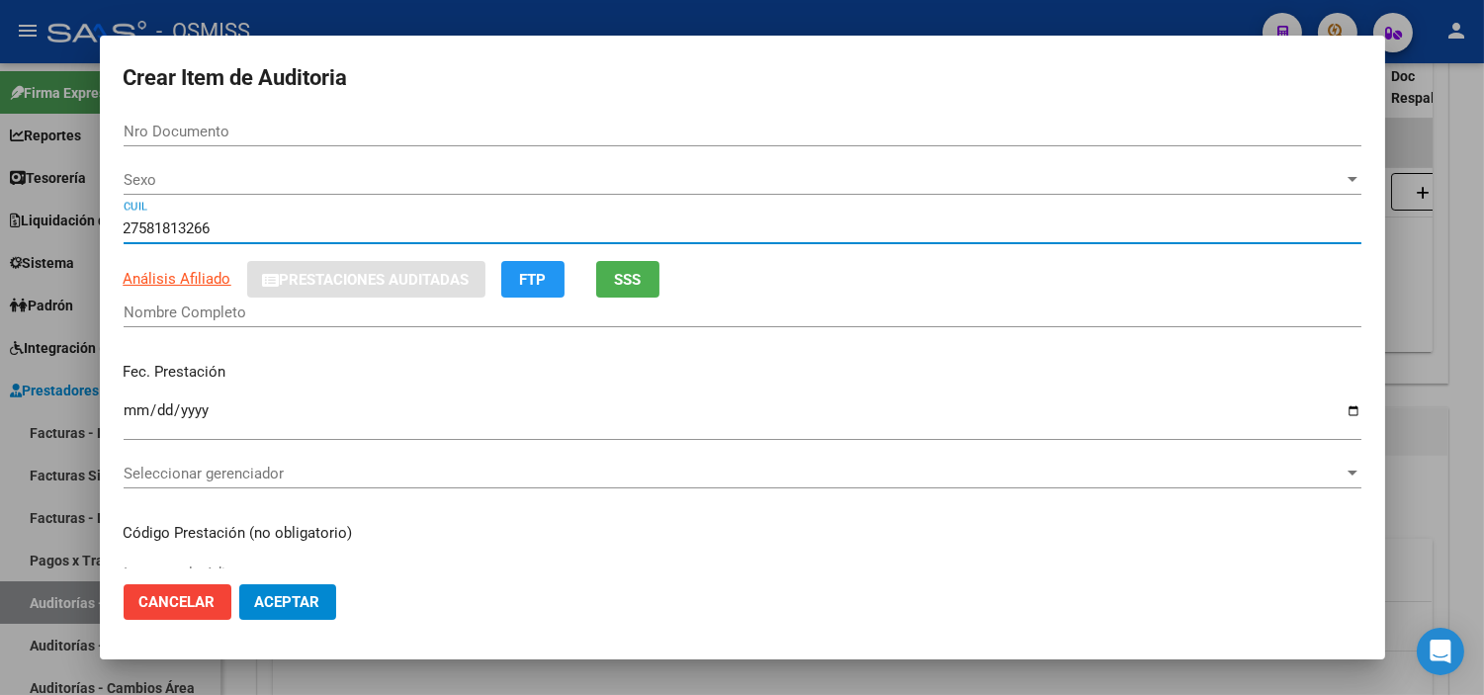
type input "58181326"
type input "[PERSON_NAME] [PERSON_NAME]"
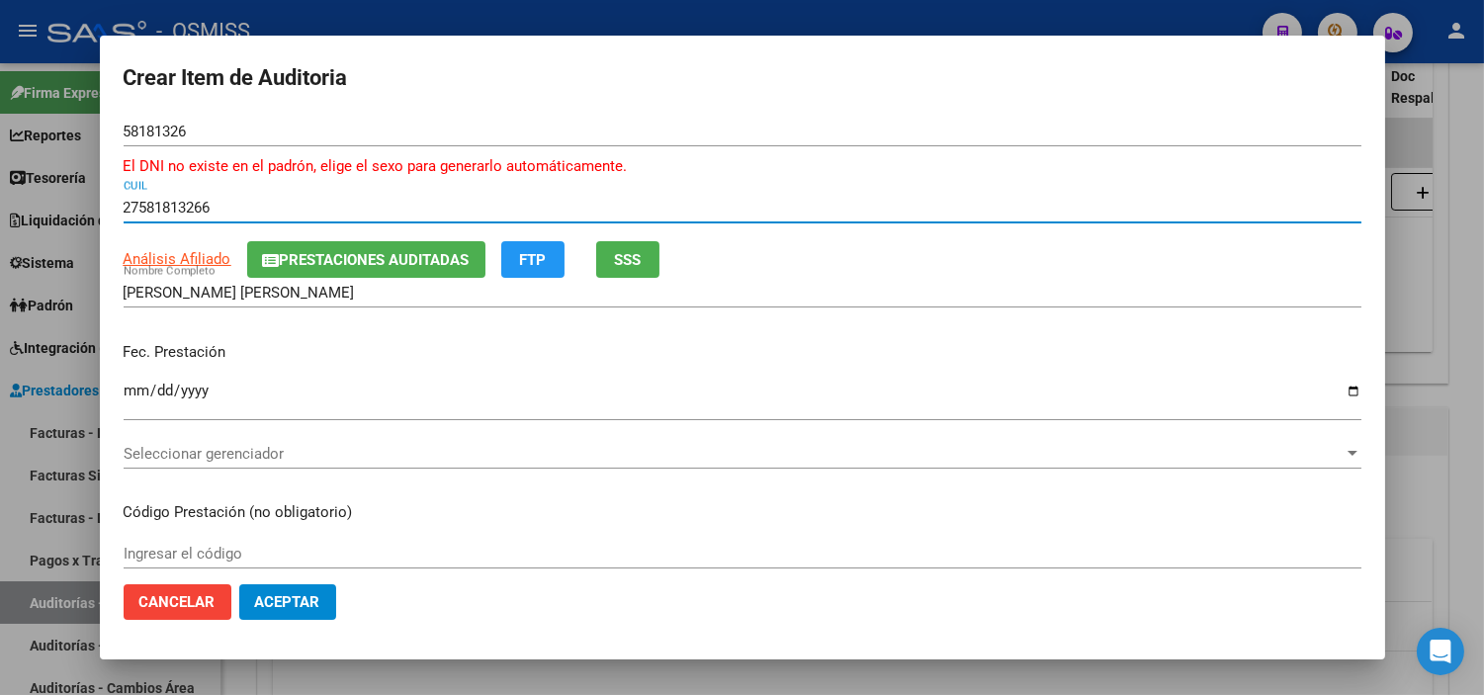
type input "27581813266"
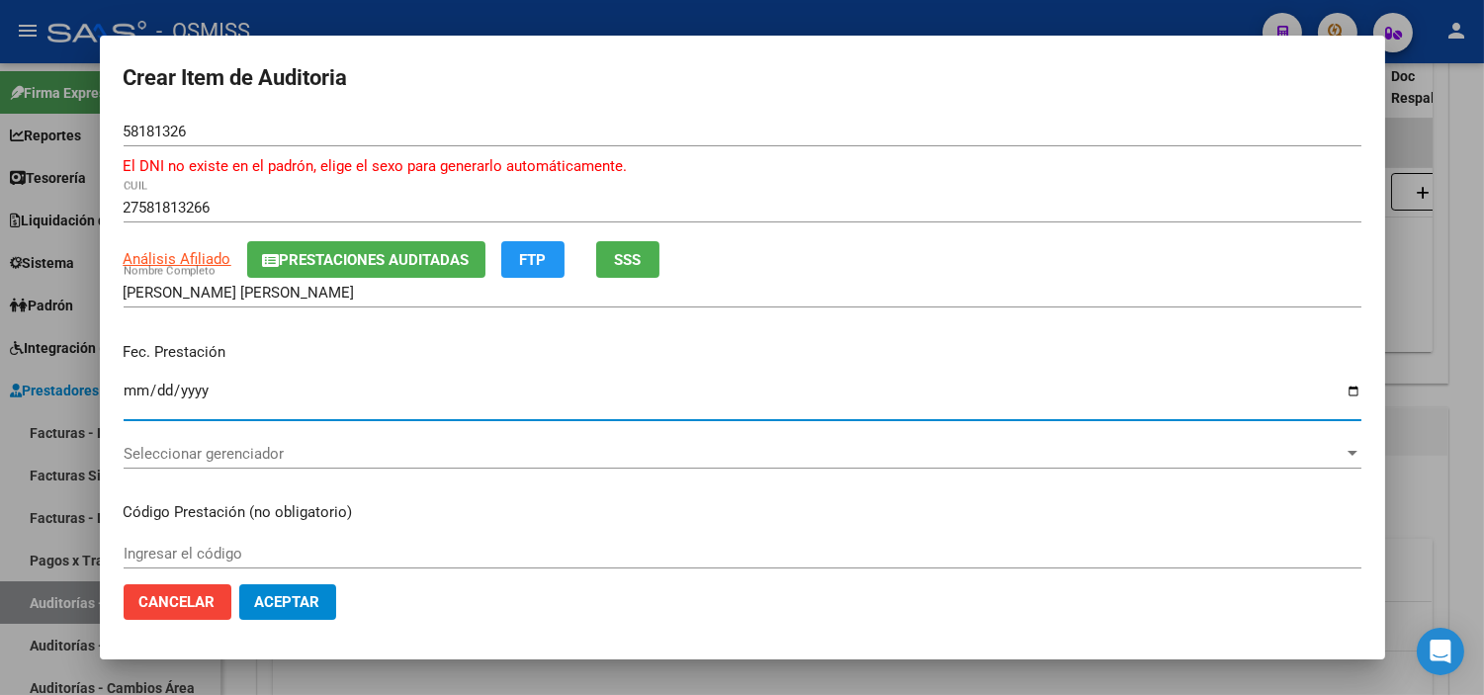
click at [131, 388] on input "Ingresar la fecha" at bounding box center [743, 399] width 1238 height 32
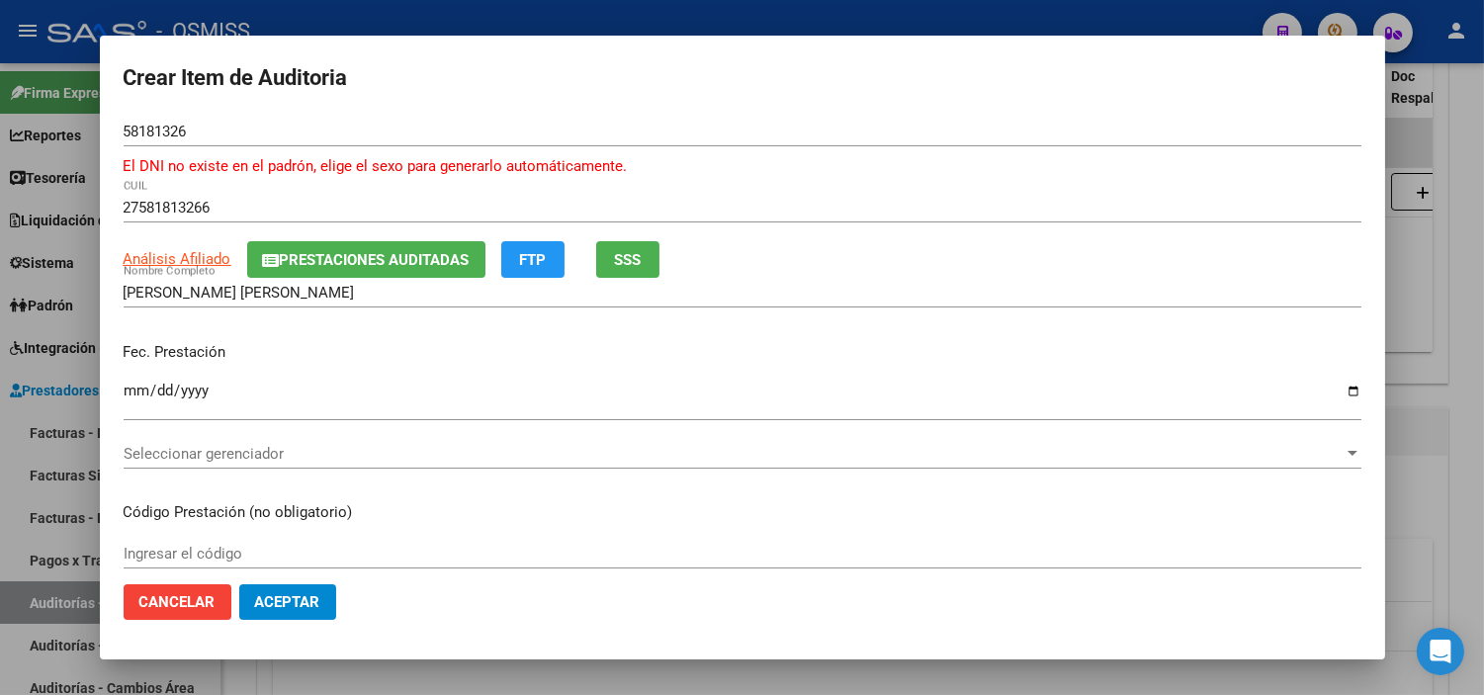
click at [379, 353] on p "Fec. Prestación" at bounding box center [743, 352] width 1238 height 23
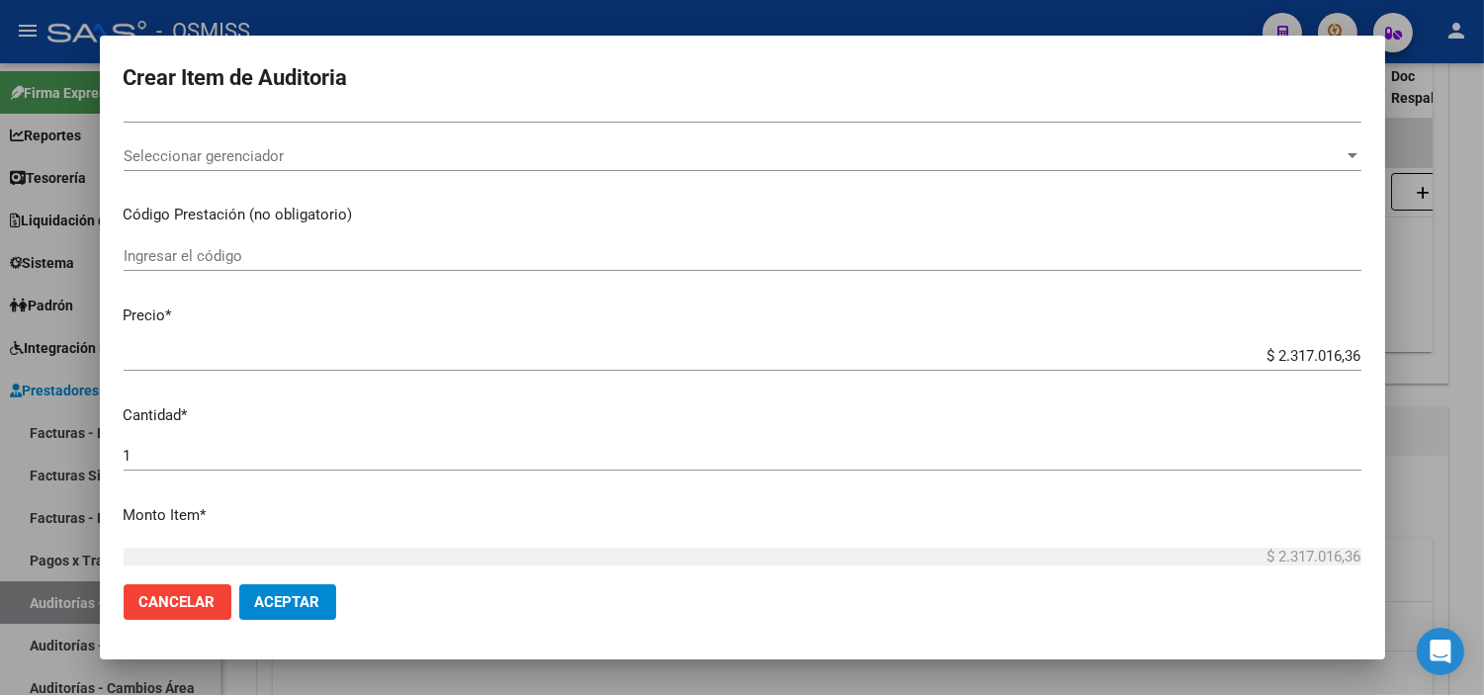
scroll to position [329, 0]
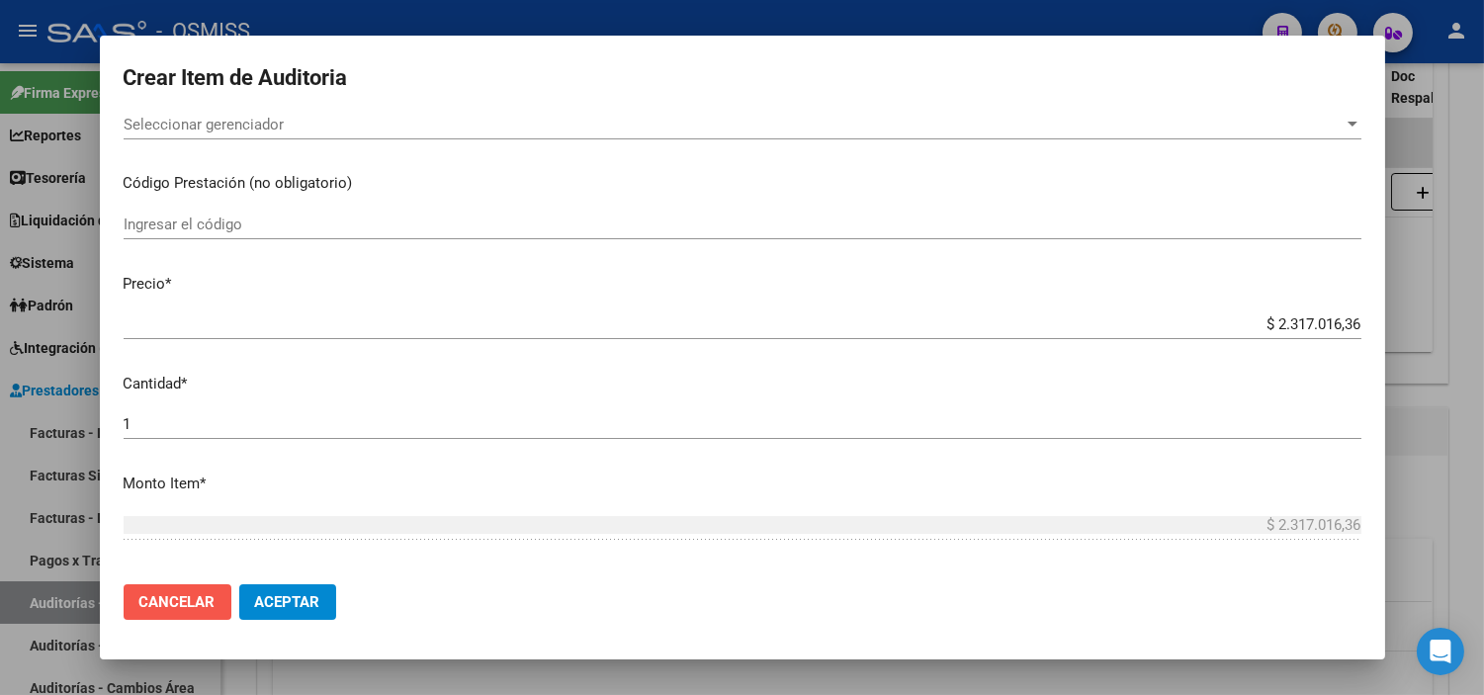
click at [192, 605] on span "Cancelar" at bounding box center [177, 602] width 76 height 18
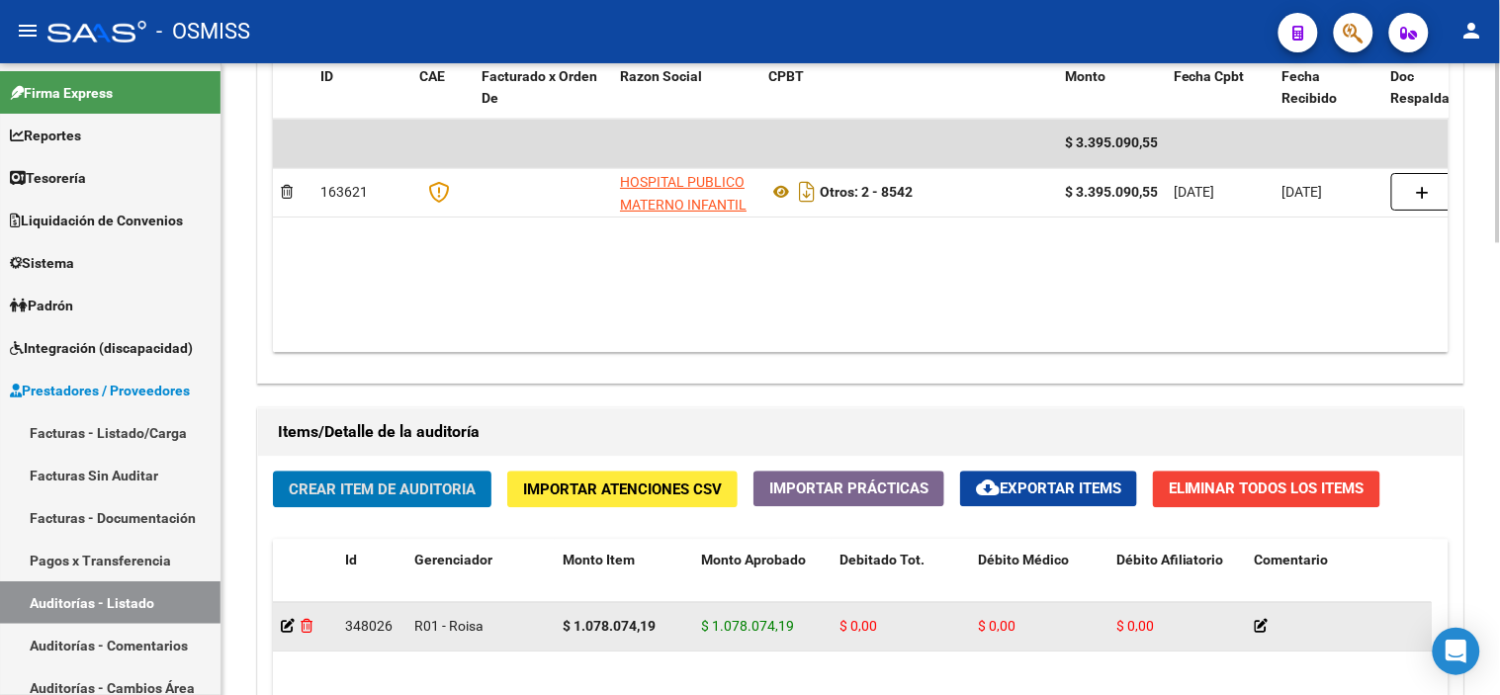
click at [312, 629] on icon at bounding box center [307, 626] width 12 height 14
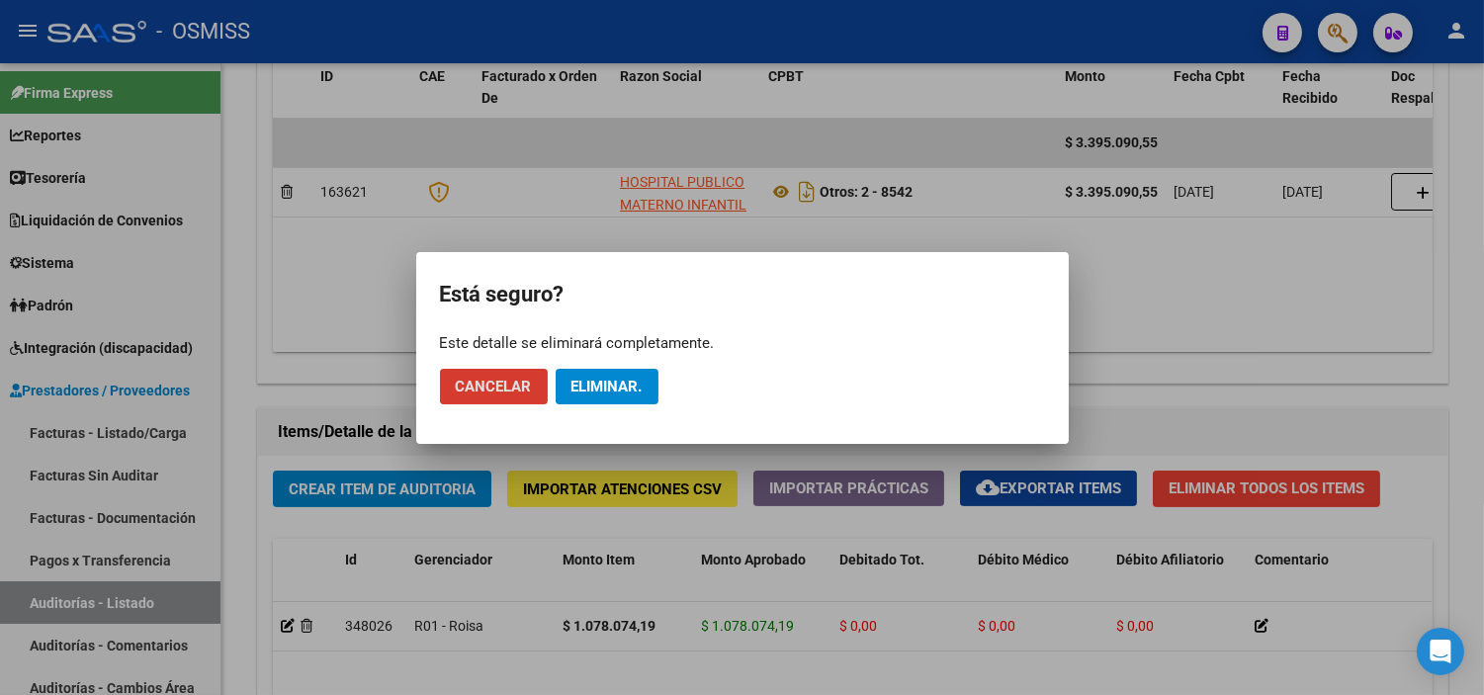
click at [615, 386] on span "Eliminar." at bounding box center [607, 387] width 71 height 18
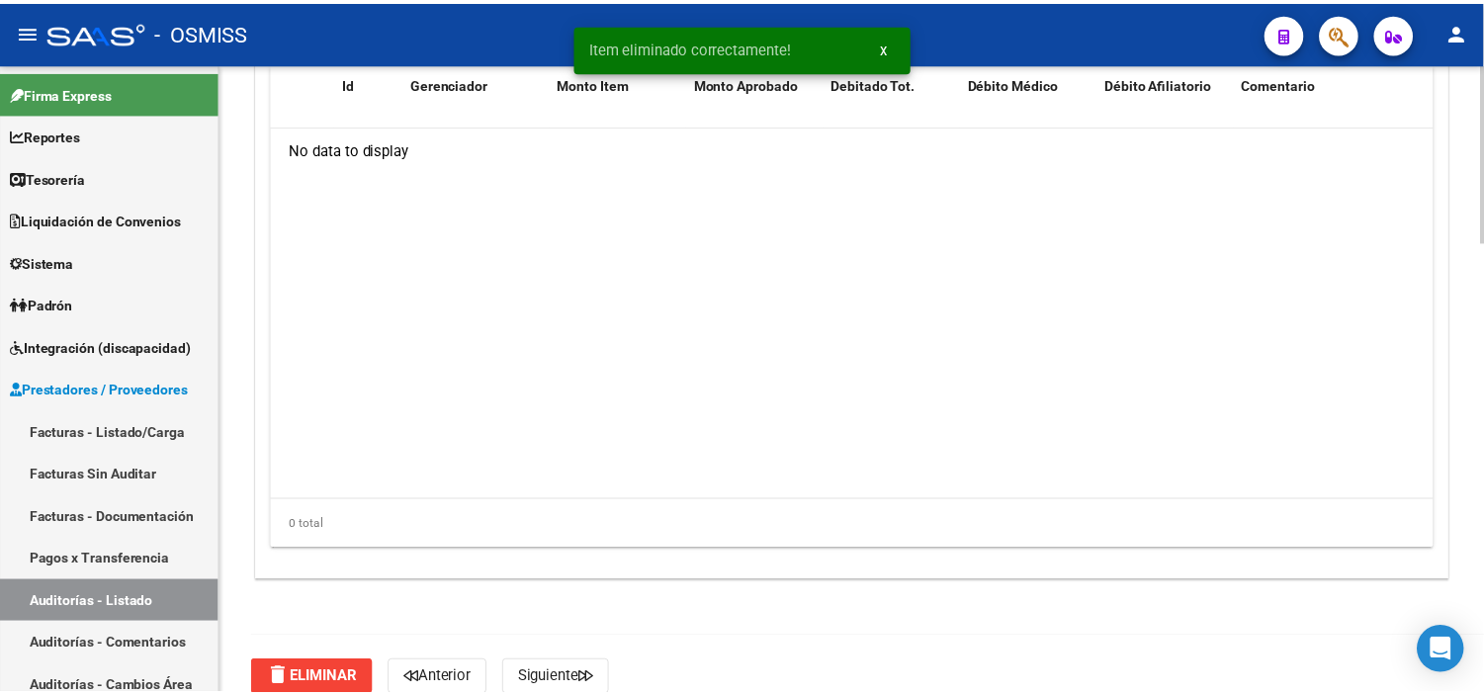
scroll to position [1602, 0]
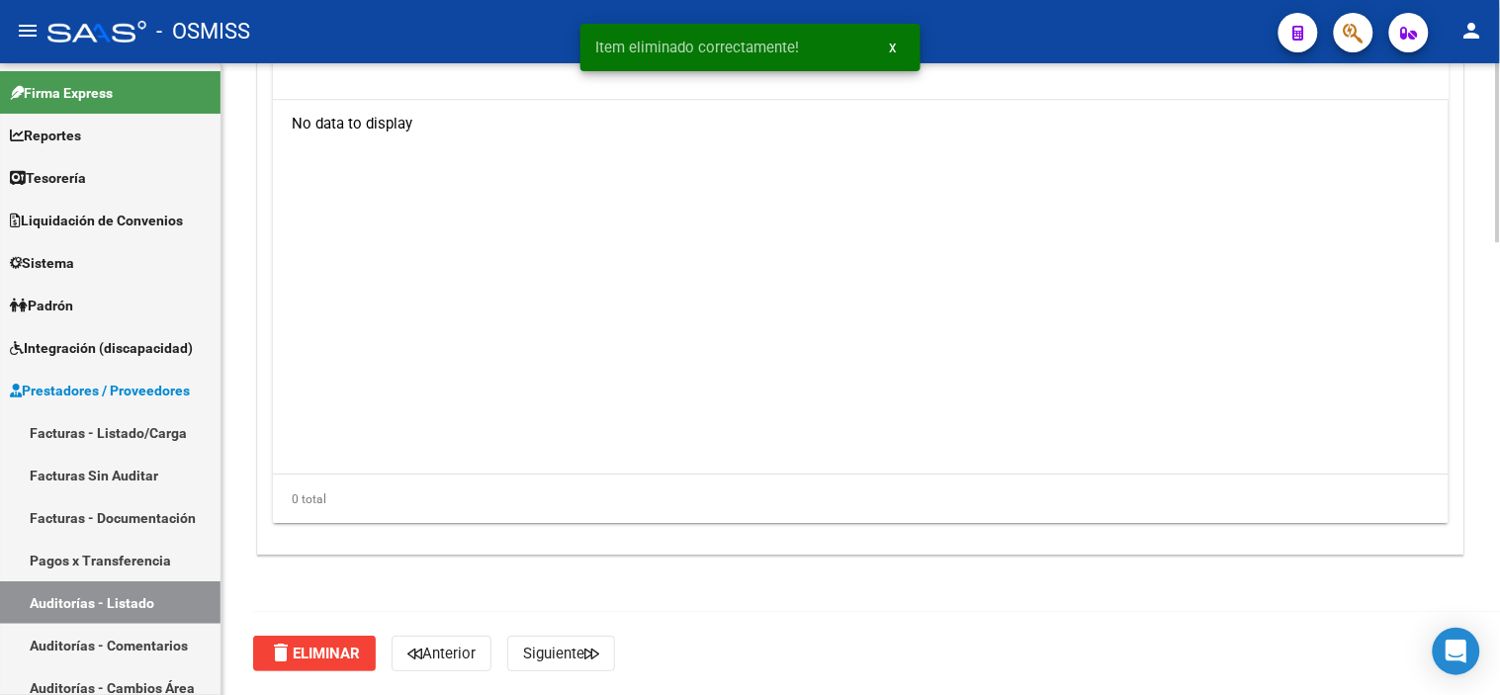
click at [342, 653] on span "delete Eliminar" at bounding box center [314, 654] width 91 height 18
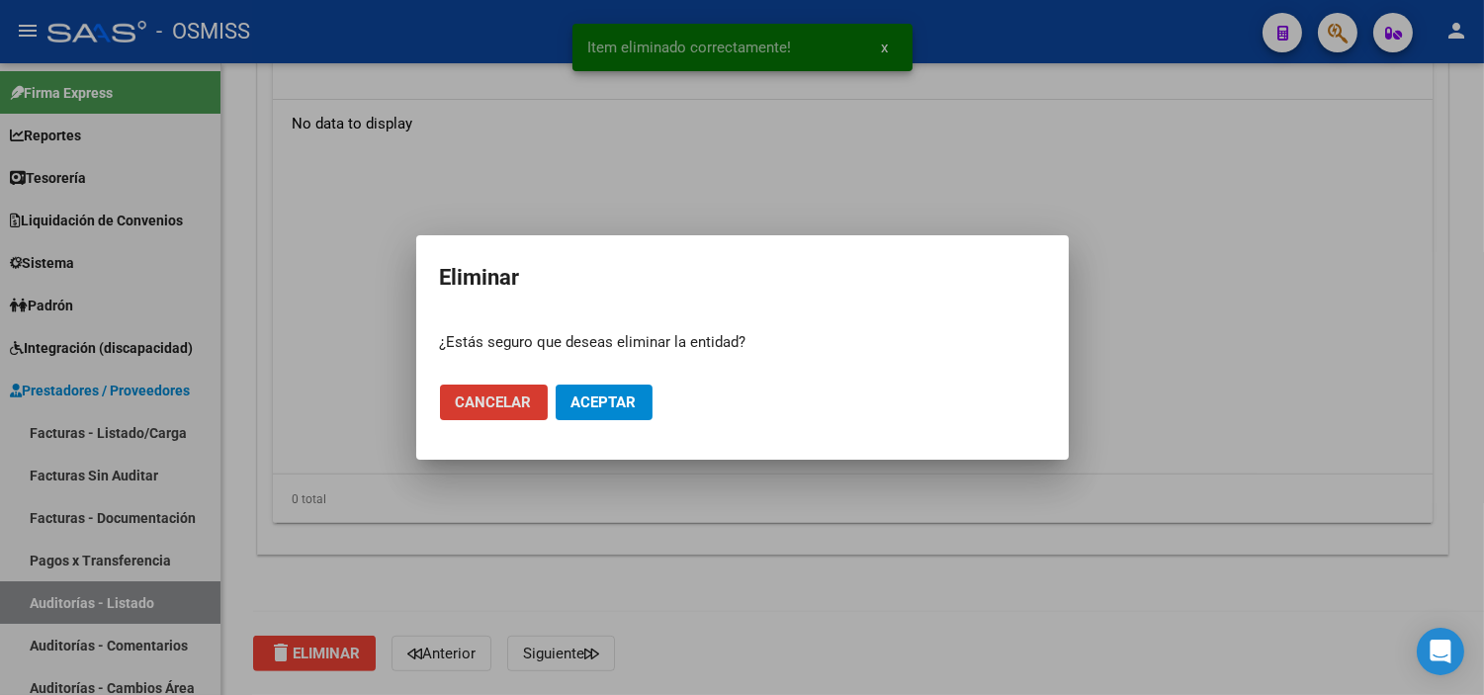
click at [584, 417] on button "Aceptar" at bounding box center [604, 403] width 97 height 36
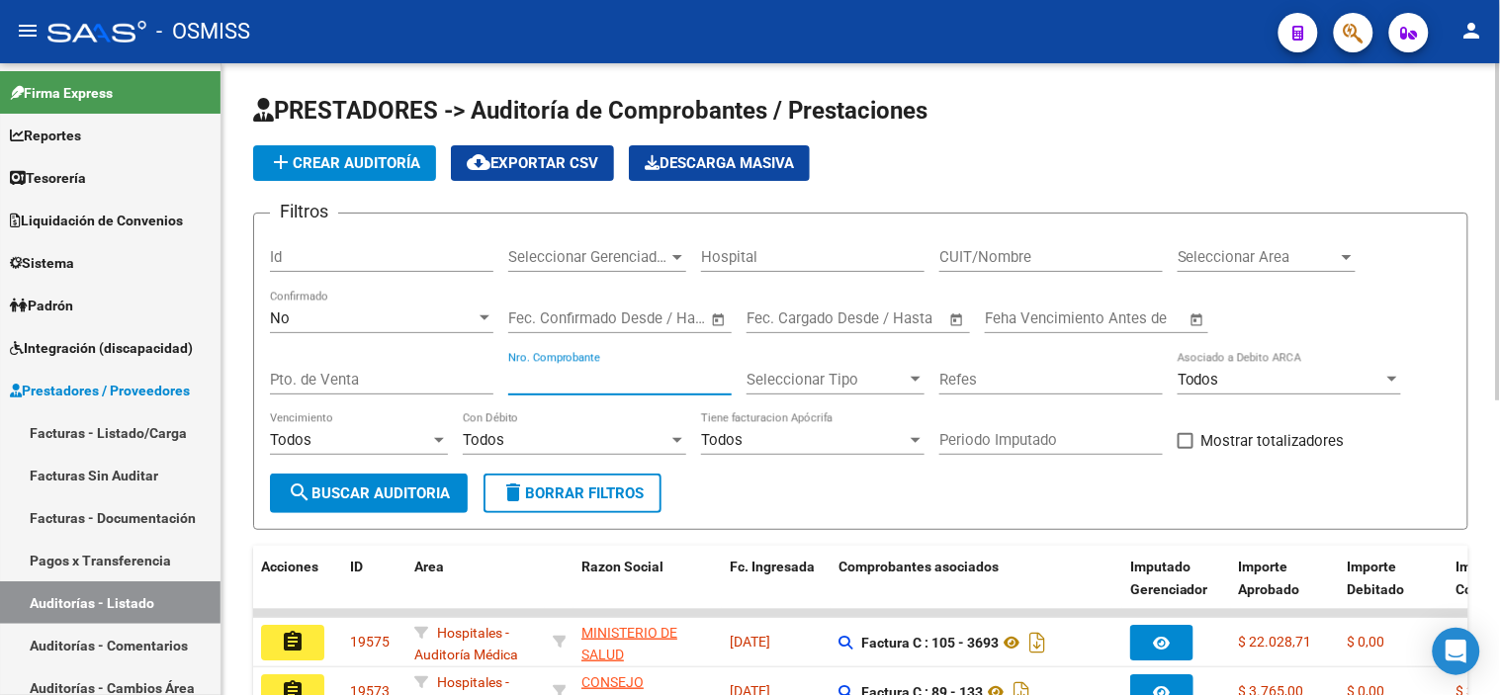
click at [585, 383] on input "Nro. Comprobante" at bounding box center [619, 380] width 223 height 18
type input "8542"
click at [396, 498] on span "search Buscar Auditoria" at bounding box center [369, 493] width 162 height 18
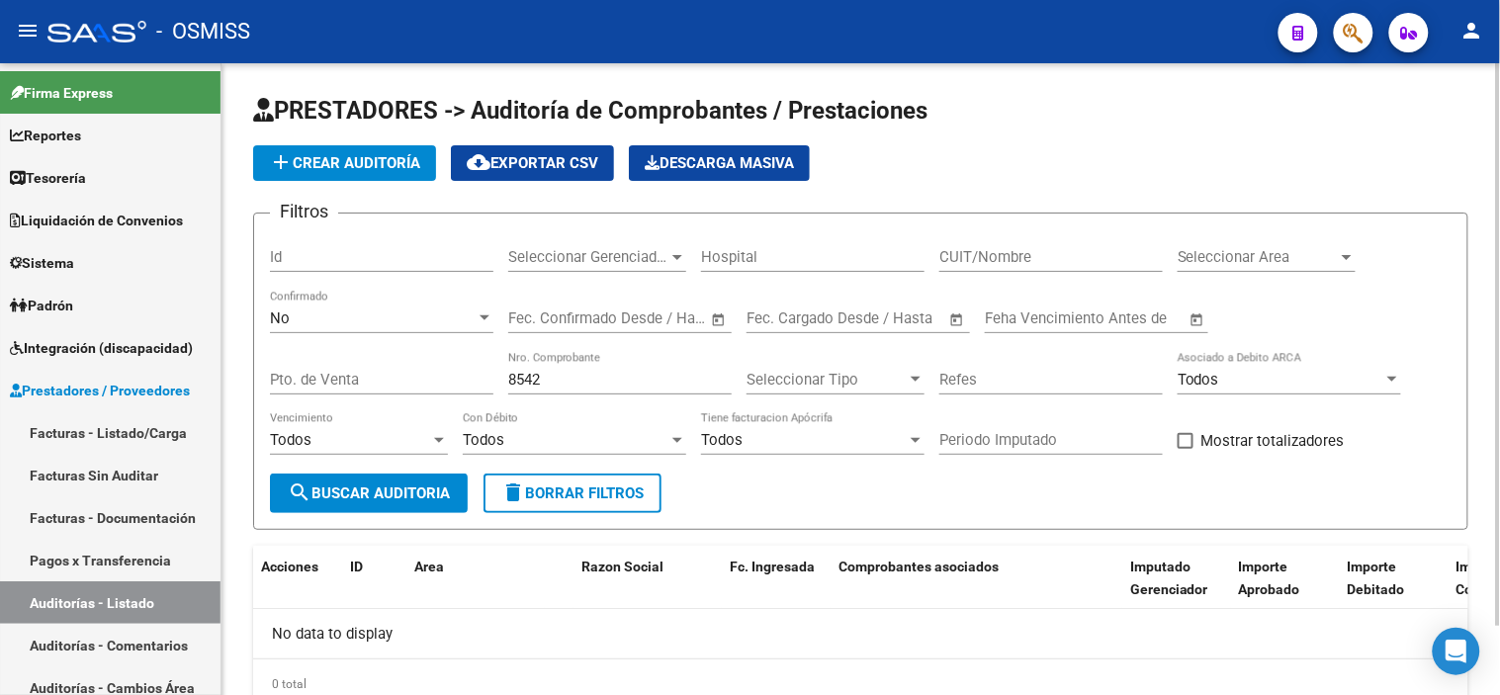
click at [465, 334] on div "No Confirmado" at bounding box center [381, 321] width 223 height 61
click at [458, 323] on div "No" at bounding box center [373, 318] width 206 height 18
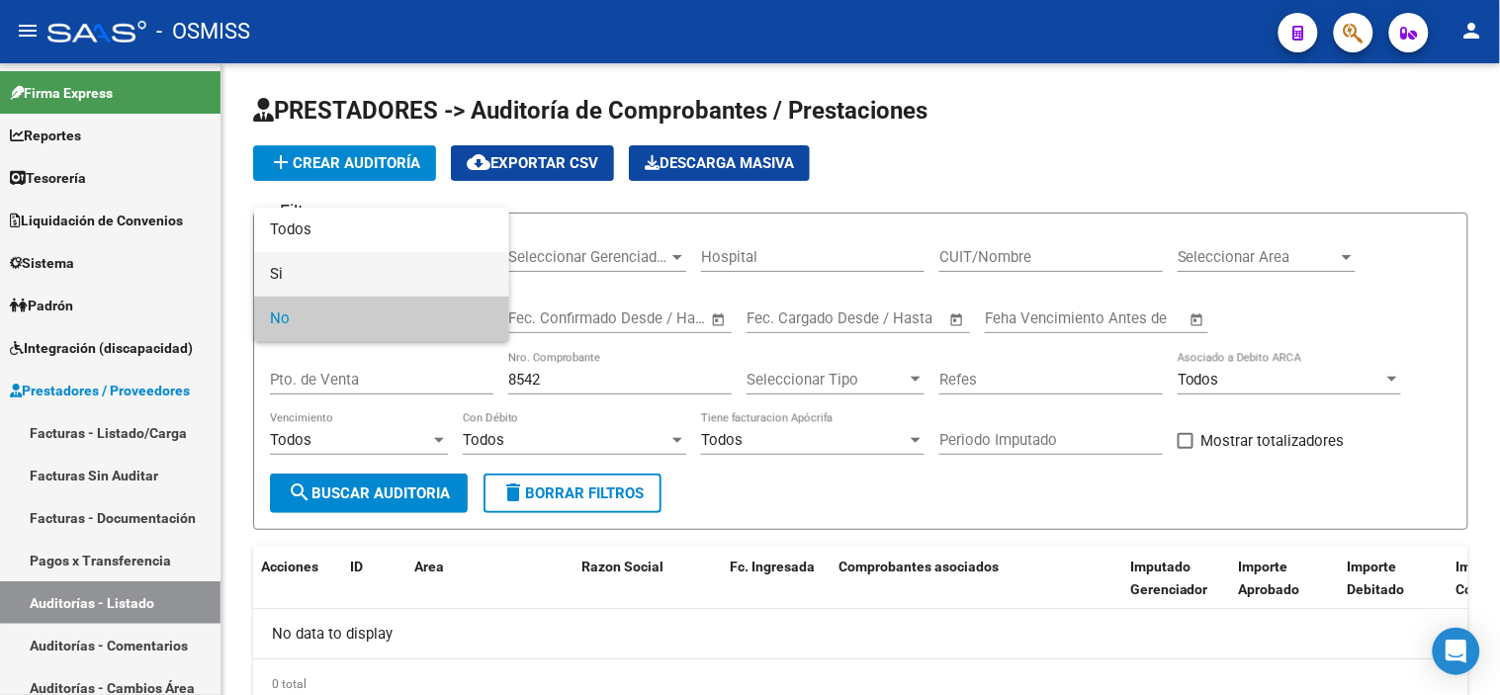
click at [438, 262] on span "Si" at bounding box center [381, 274] width 223 height 44
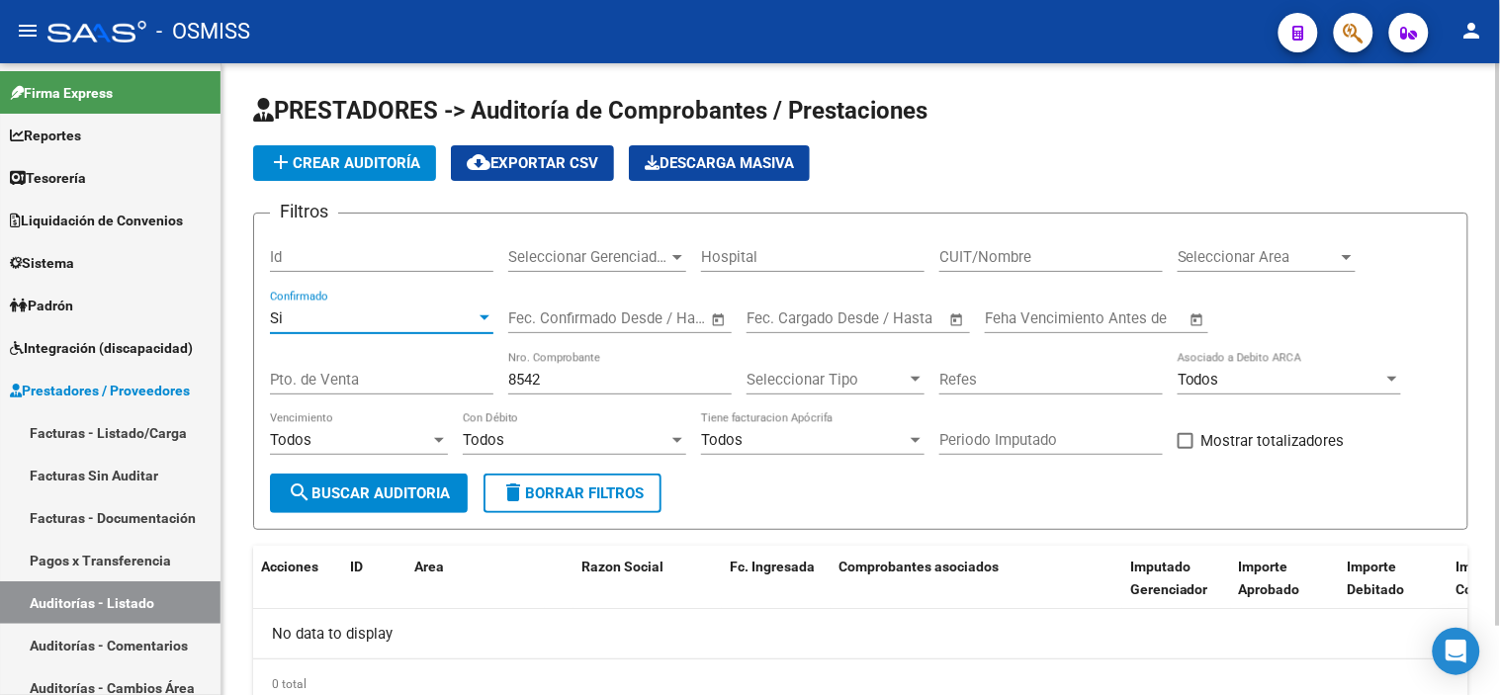
click at [406, 496] on span "search Buscar Auditoria" at bounding box center [369, 493] width 162 height 18
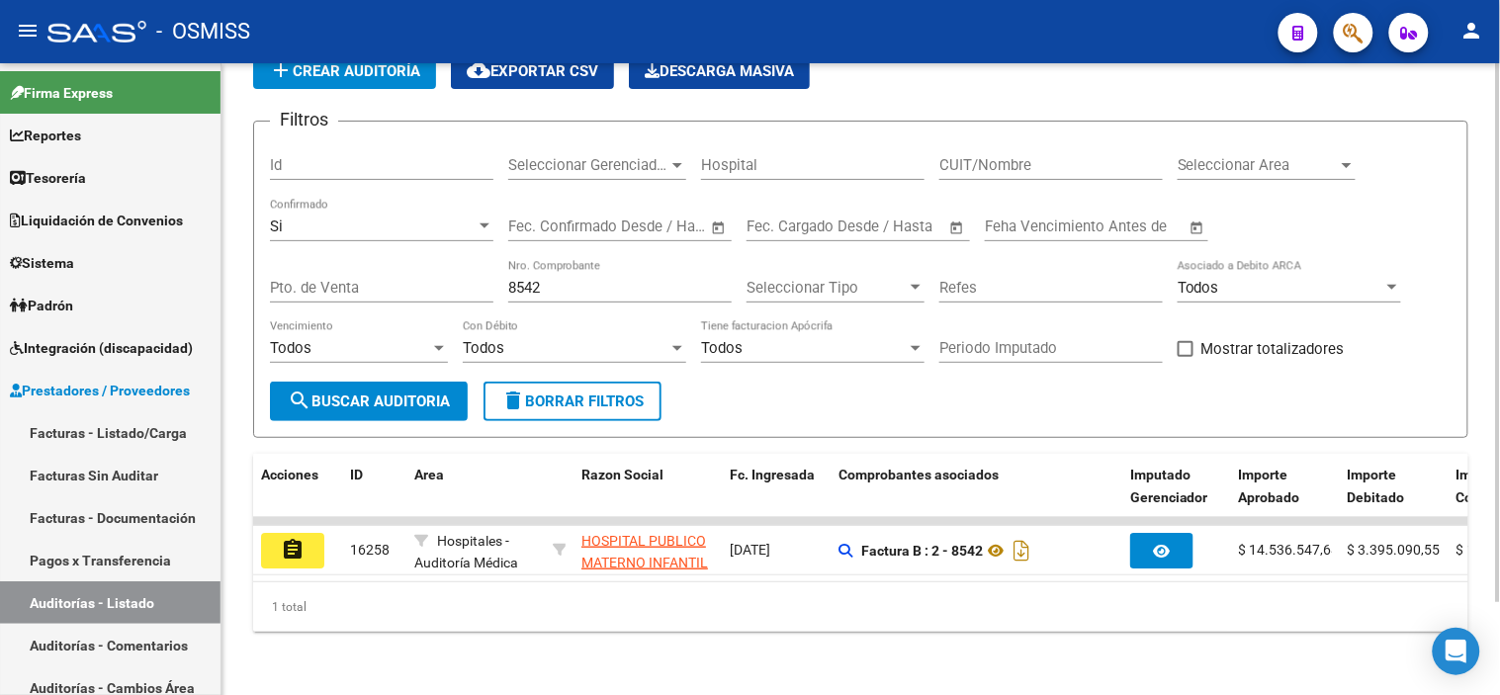
scroll to position [109, 0]
click at [83, 415] on link "Facturas - Listado/Carga" at bounding box center [110, 432] width 220 height 43
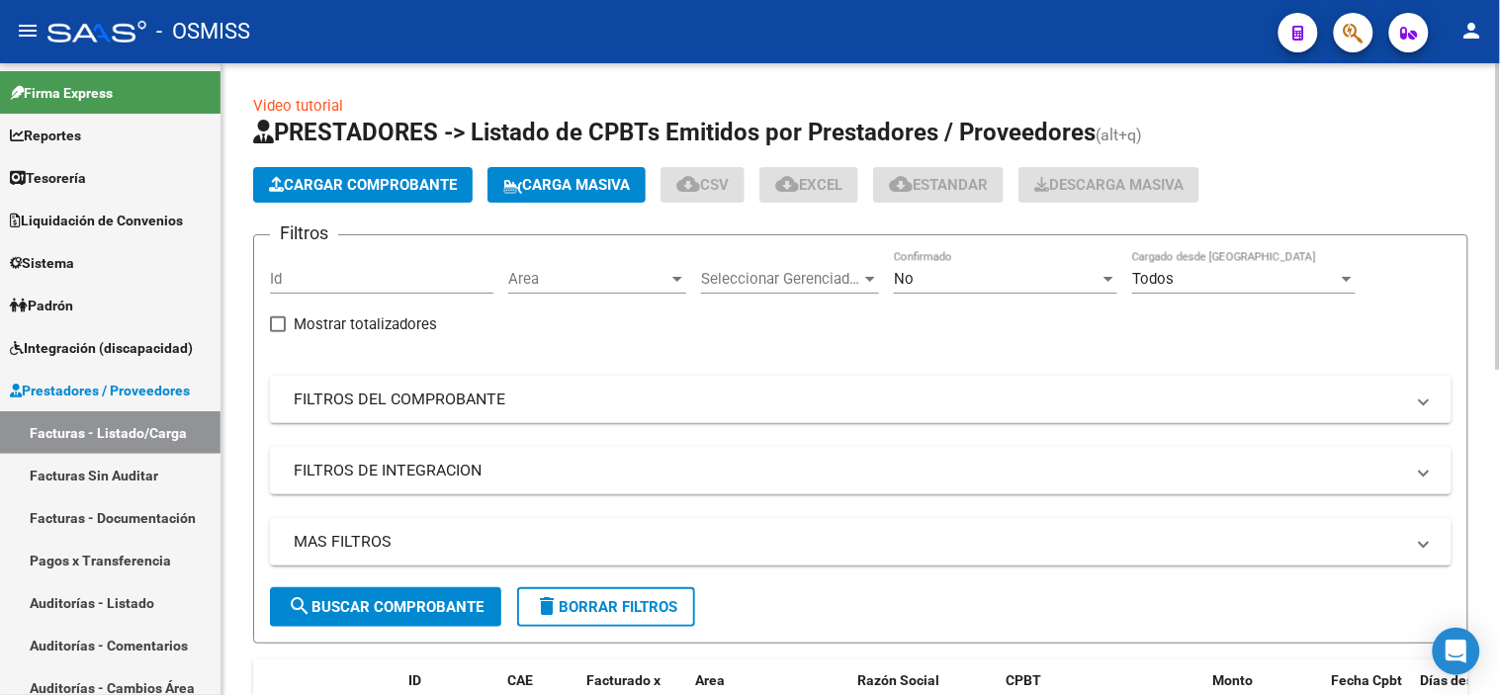
click at [482, 363] on div "Filtros Id Area Area Seleccionar Gerenciador Seleccionar Gerenciador No Confirm…" at bounding box center [861, 419] width 1182 height 336
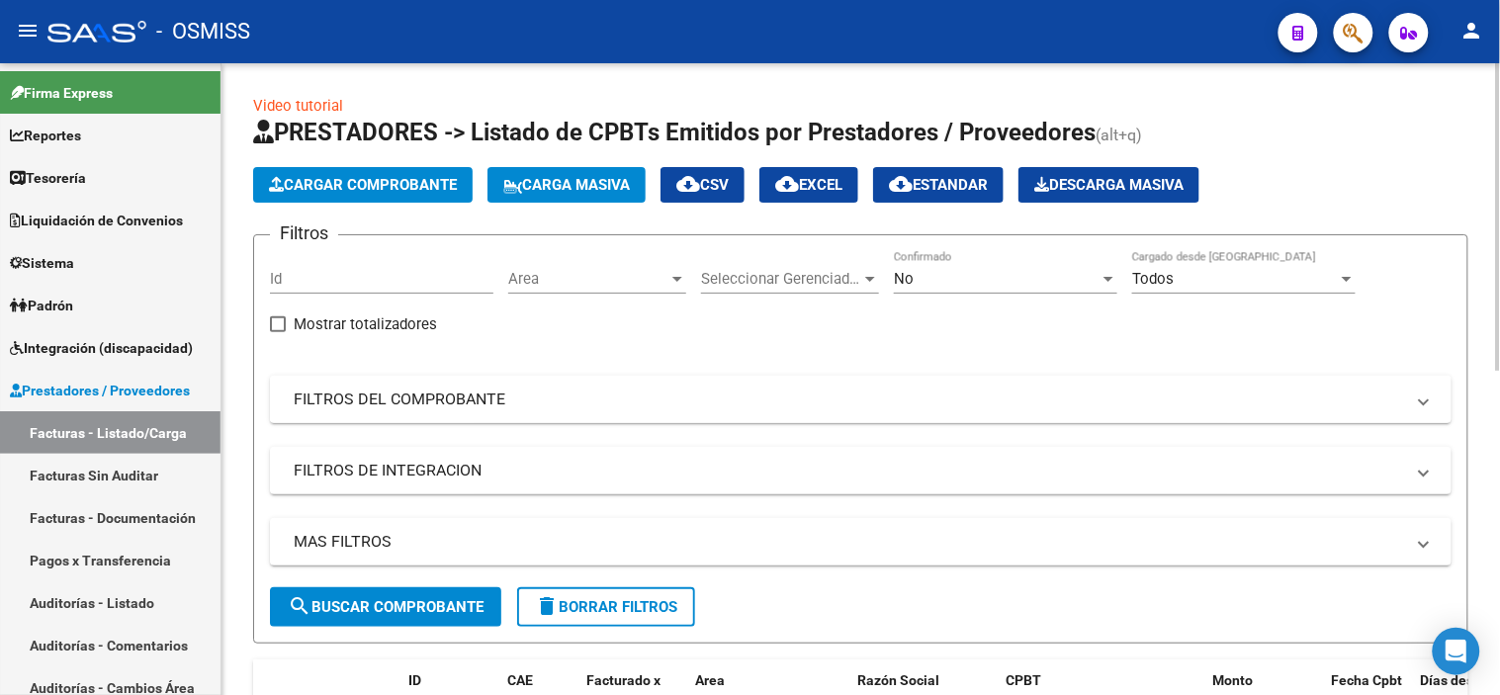
click at [476, 394] on mat-panel-title "FILTROS DEL COMPROBANTE" at bounding box center [849, 400] width 1110 height 22
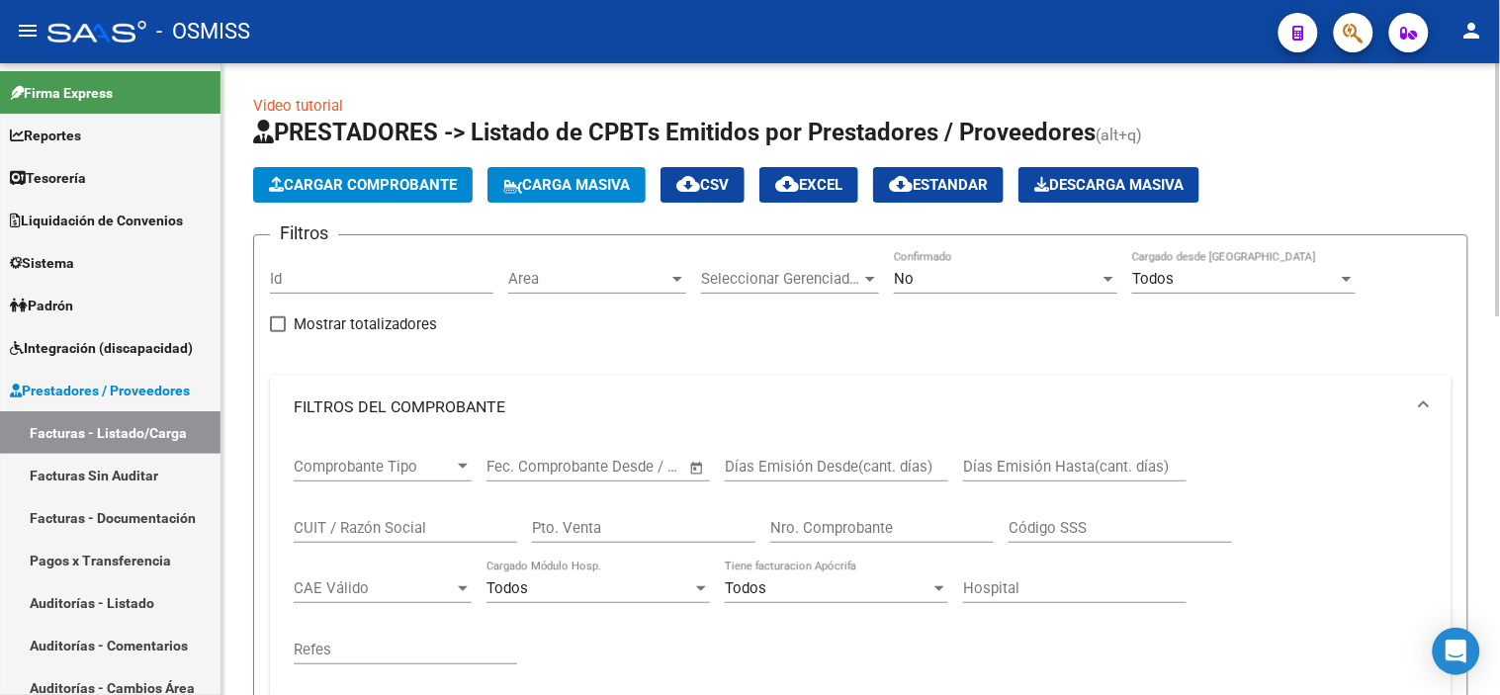
click at [843, 541] on div "Nro. Comprobante" at bounding box center [881, 521] width 223 height 43
click at [838, 532] on input "Nro. Comprobante" at bounding box center [881, 528] width 223 height 18
drag, startPoint x: 836, startPoint y: 528, endPoint x: 791, endPoint y: 530, distance: 45.5
click at [791, 530] on input "85142" at bounding box center [881, 528] width 223 height 18
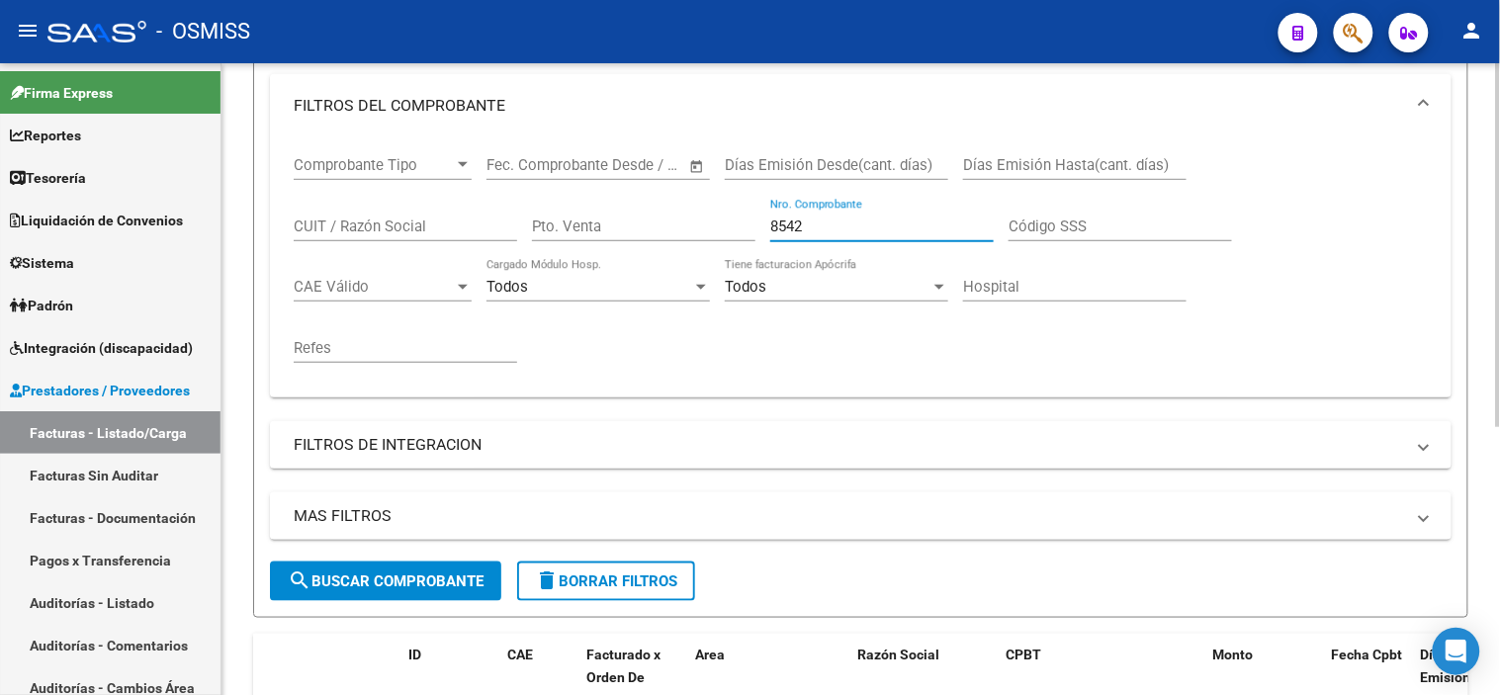
scroll to position [26, 0]
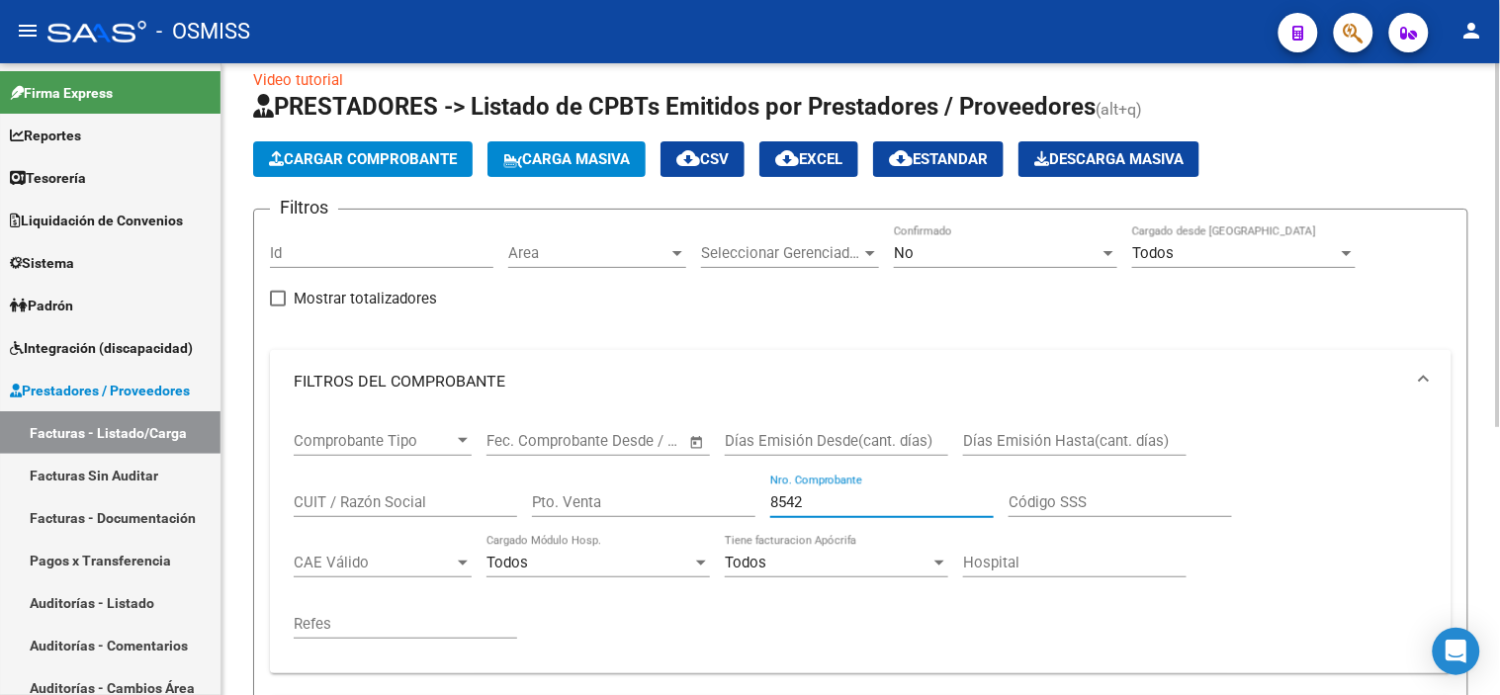
type input "8542"
click at [987, 253] on div "No" at bounding box center [997, 253] width 206 height 18
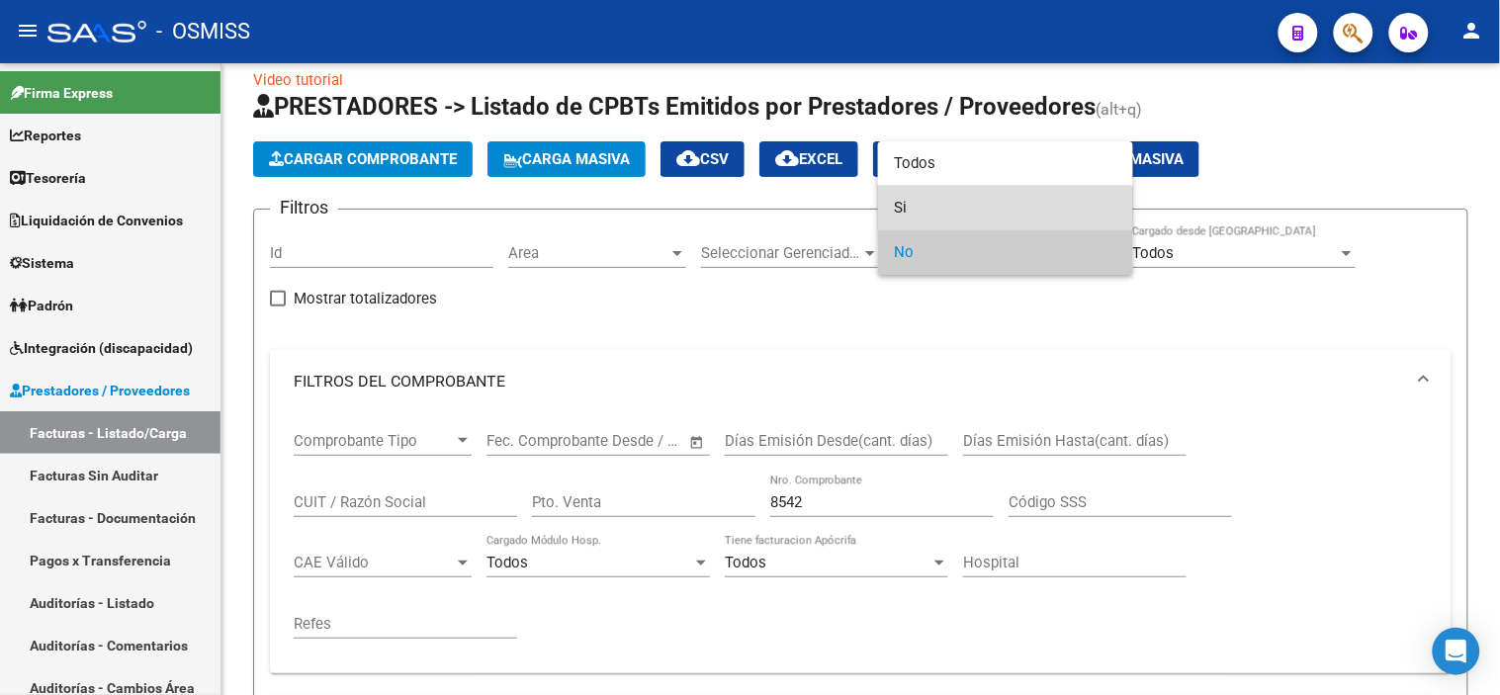
click at [1000, 216] on span "Si" at bounding box center [1005, 208] width 223 height 44
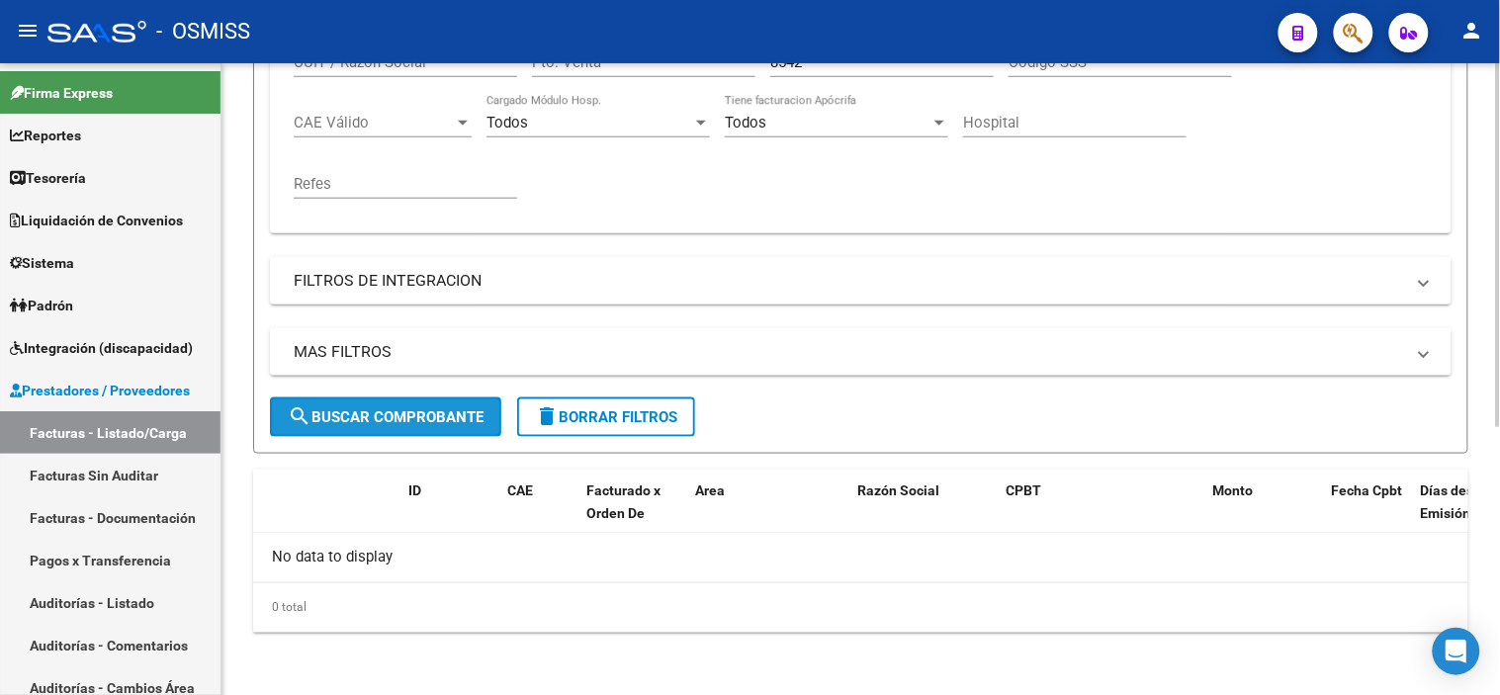
click at [374, 405] on button "search Buscar Comprobante" at bounding box center [385, 417] width 231 height 40
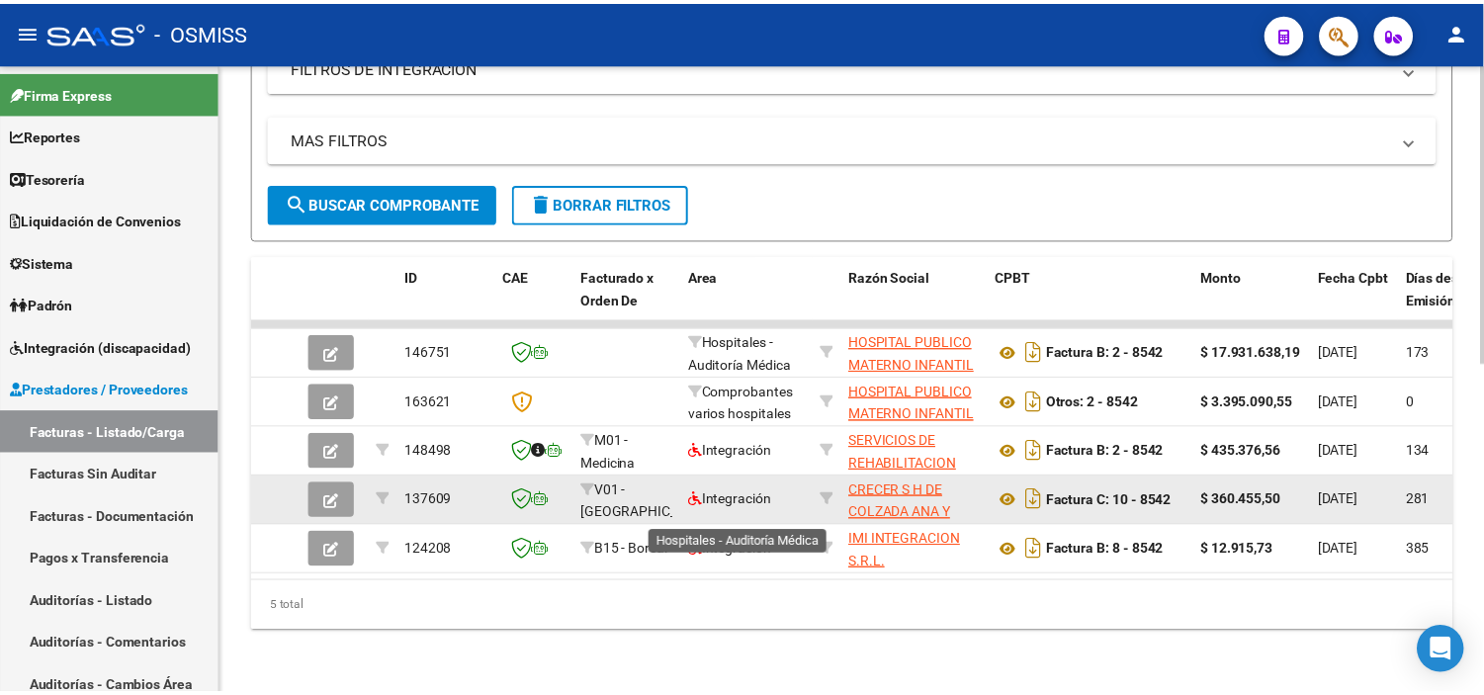
scroll to position [685, 0]
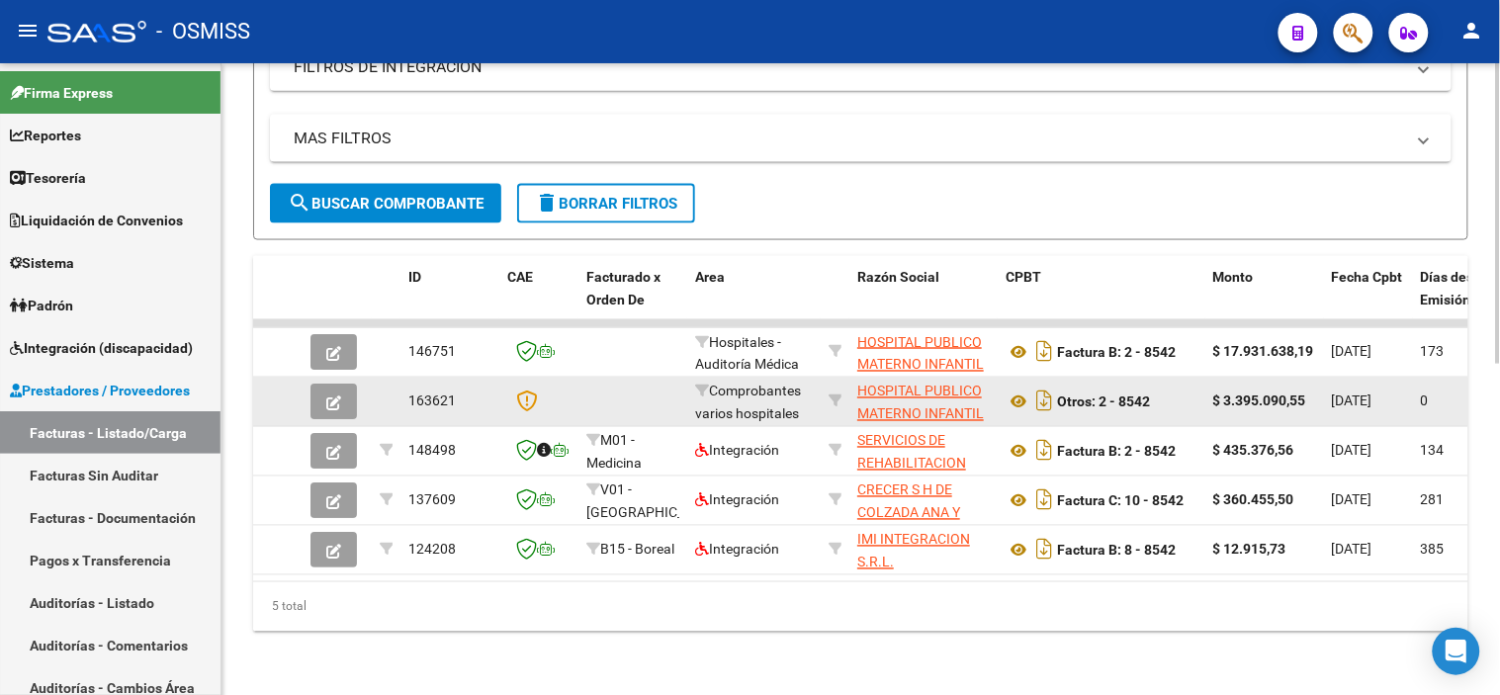
click at [329, 400] on icon "button" at bounding box center [333, 403] width 15 height 15
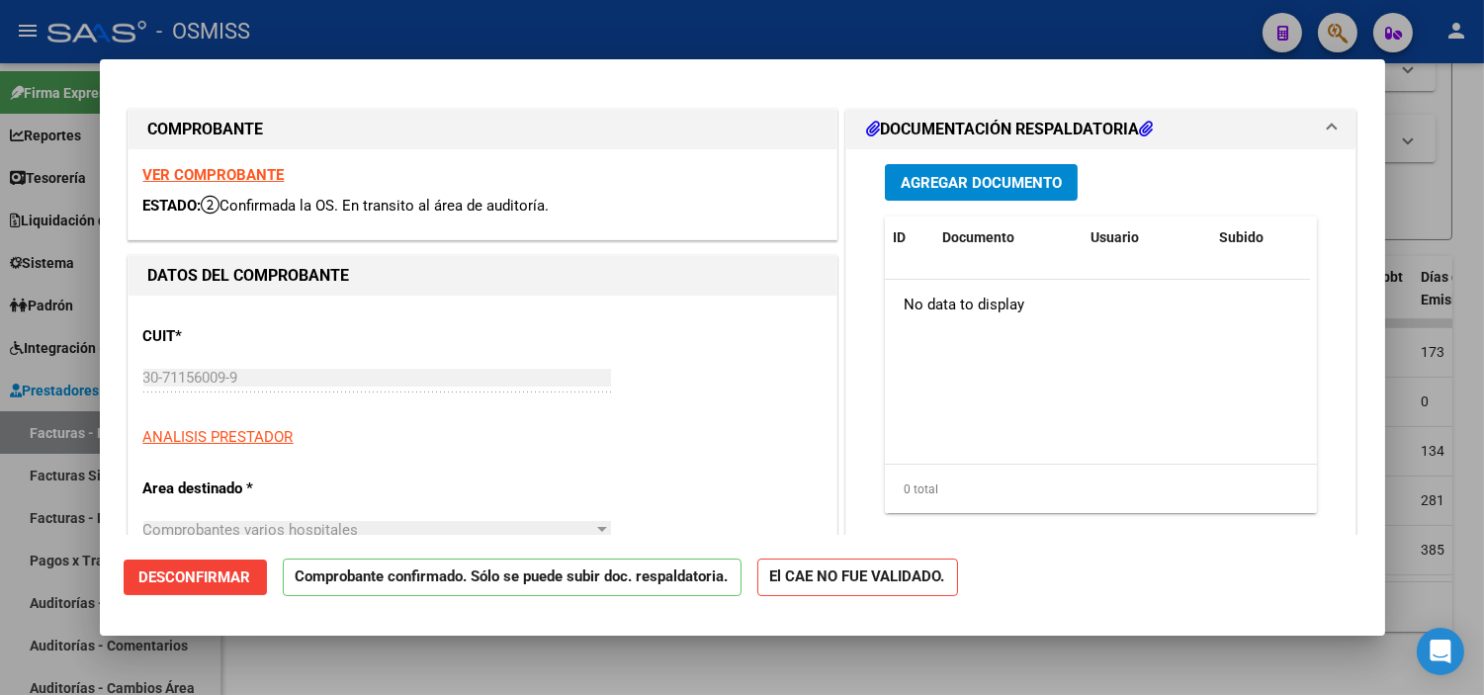
type input "[DATE]"
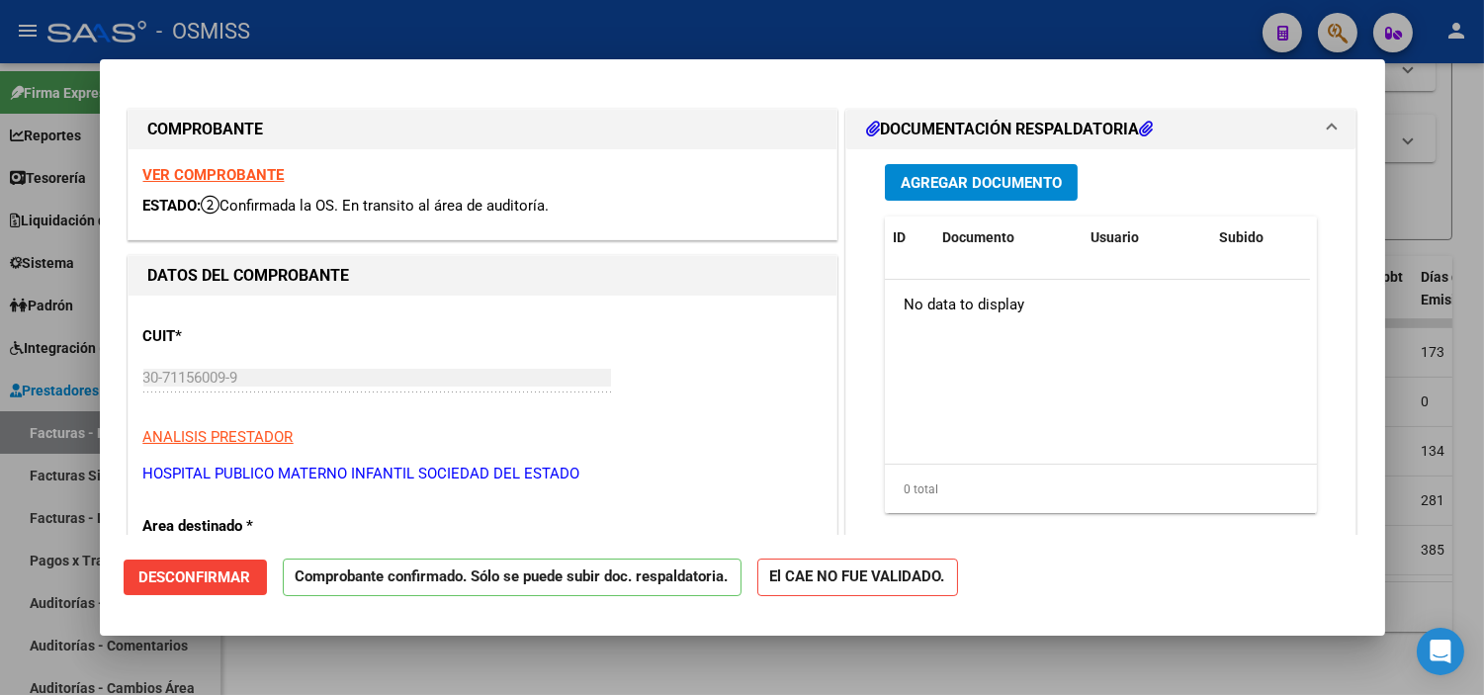
click at [223, 569] on span "Desconfirmar" at bounding box center [195, 578] width 112 height 18
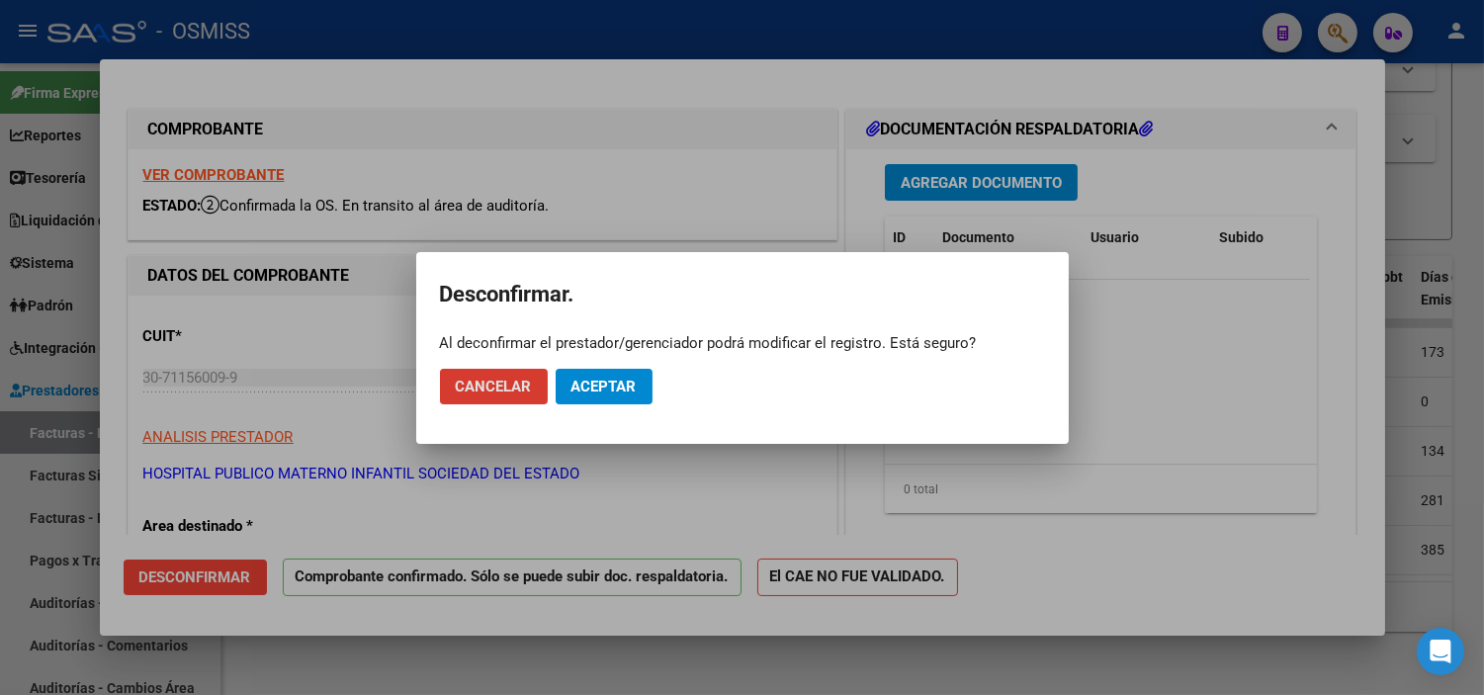
click at [604, 390] on span "Aceptar" at bounding box center [604, 387] width 65 height 18
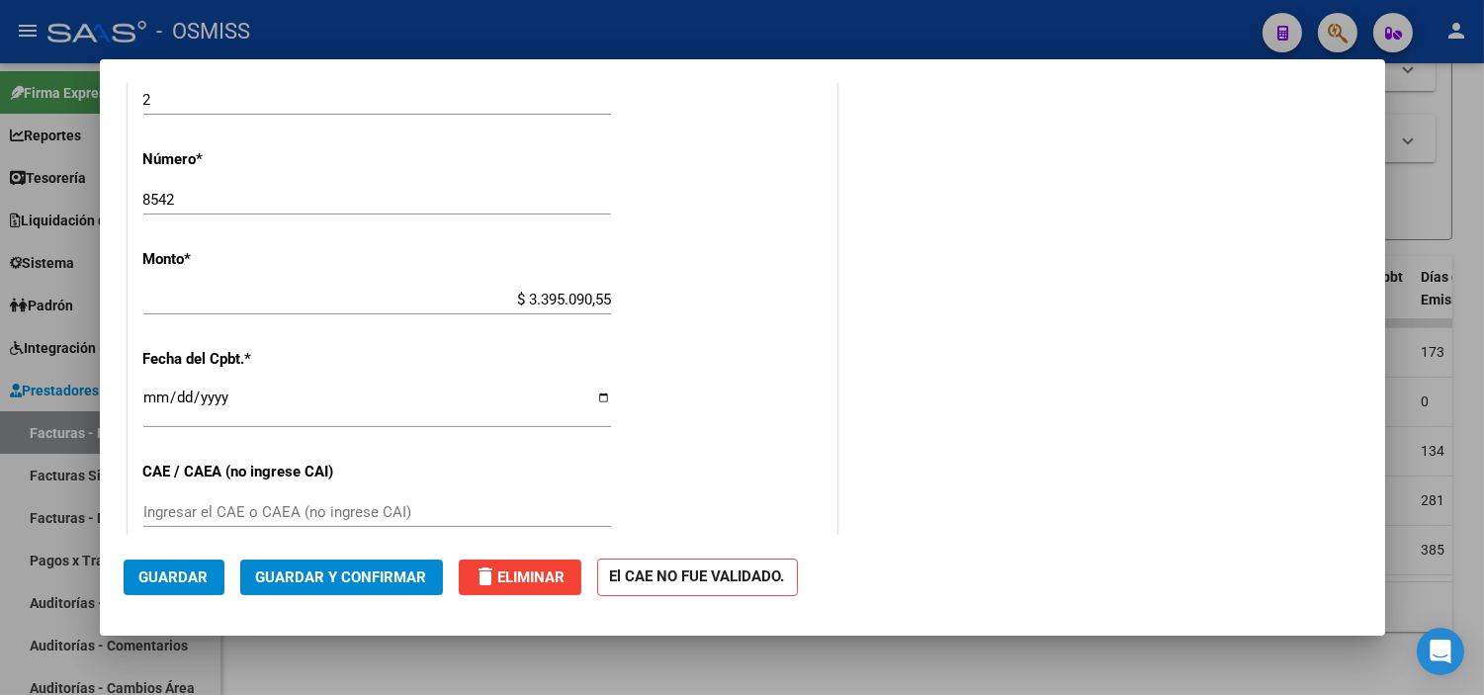
scroll to position [768, 0]
click at [593, 309] on div "$ 3.395.090,55 Ingresar el monto" at bounding box center [377, 299] width 468 height 30
drag, startPoint x: 605, startPoint y: 297, endPoint x: 569, endPoint y: 303, distance: 37.1
click at [569, 303] on app-form-text-field "Monto * $ 3.395.090,55 [GEOGRAPHIC_DATA]" at bounding box center [385, 278] width 484 height 59
drag, startPoint x: 519, startPoint y: 294, endPoint x: 613, endPoint y: 290, distance: 94.0
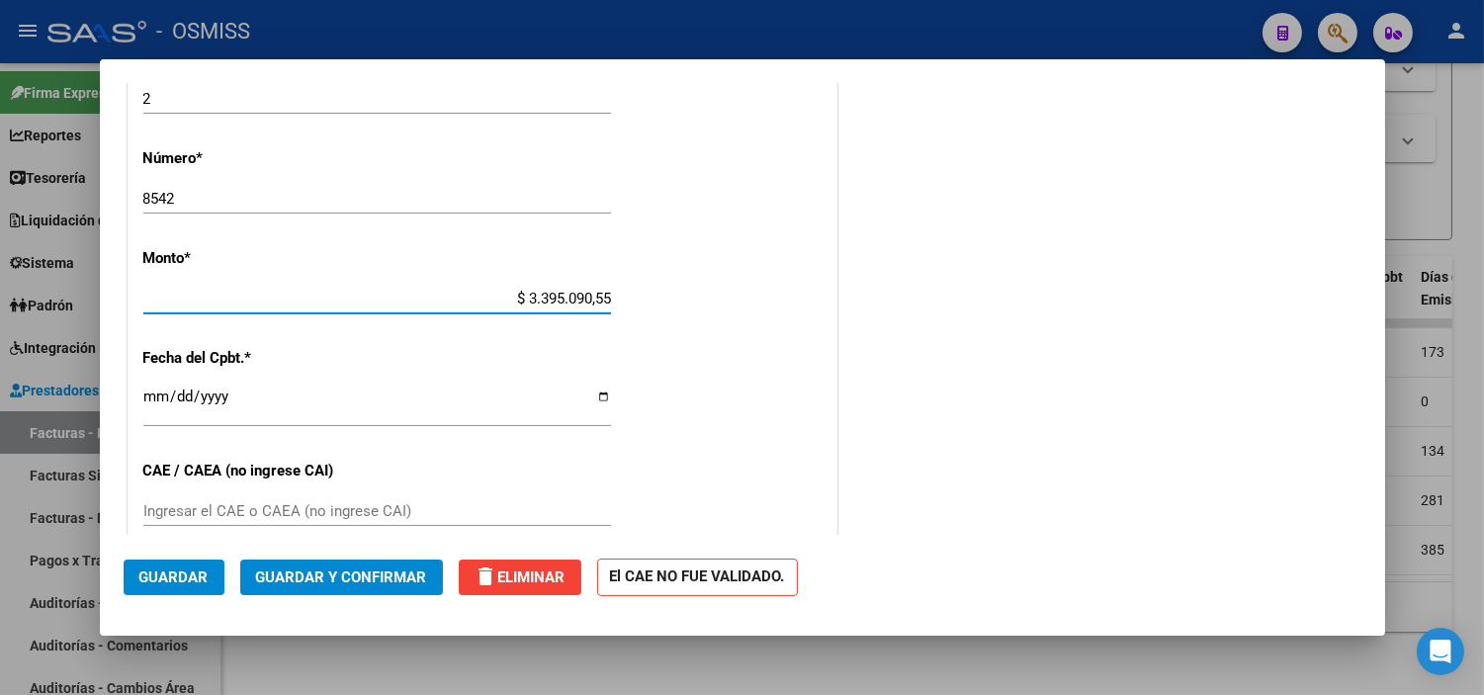
click at [613, 290] on app-form-text-field "Monto * $ 3.395.090,55 [GEOGRAPHIC_DATA]" at bounding box center [385, 278] width 484 height 59
paste input "2716240,63"
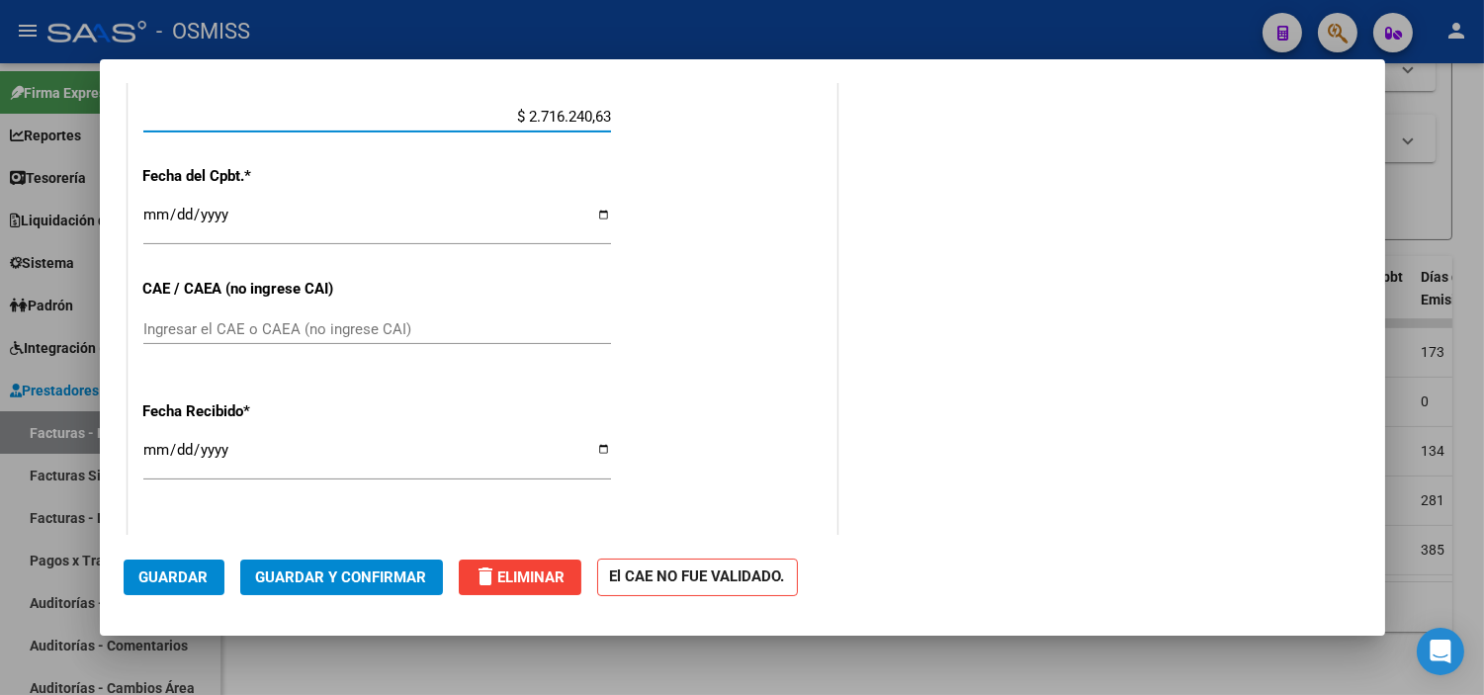
scroll to position [989, 0]
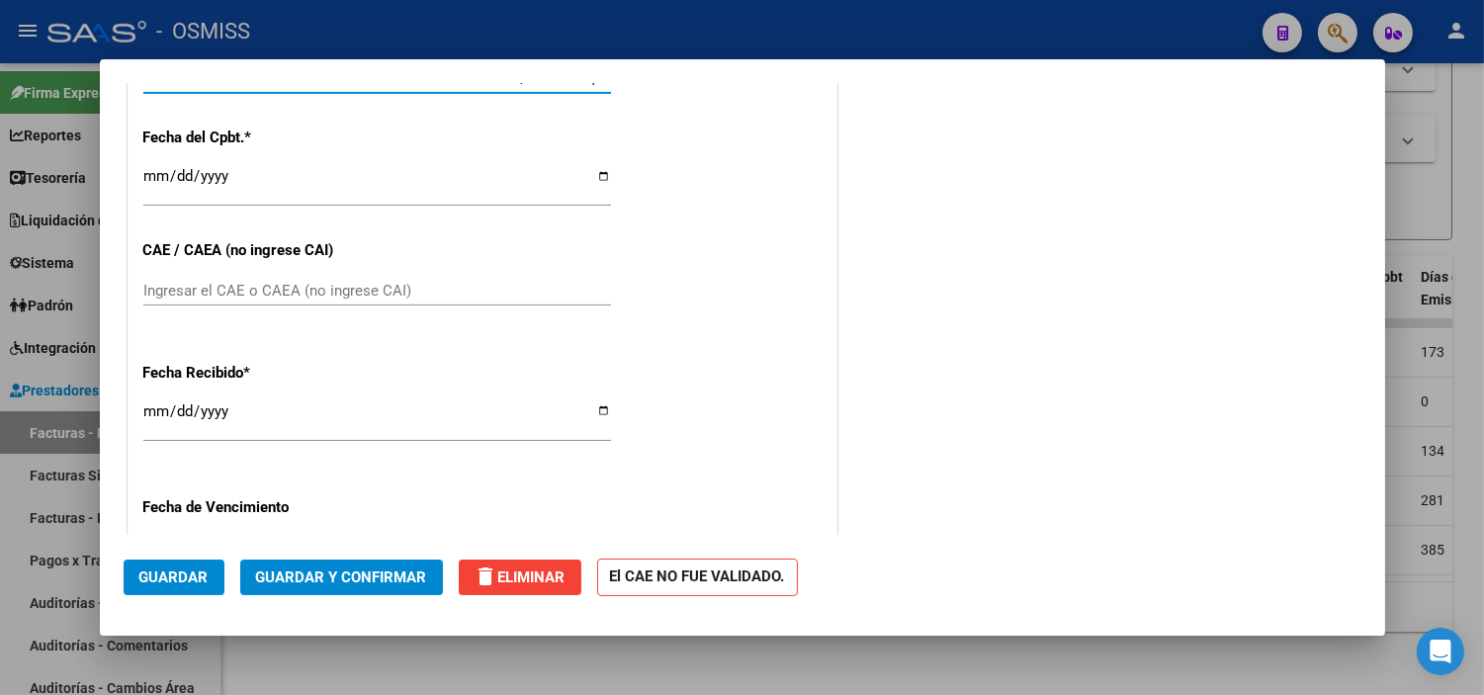
type input "$ 2.716.240,63"
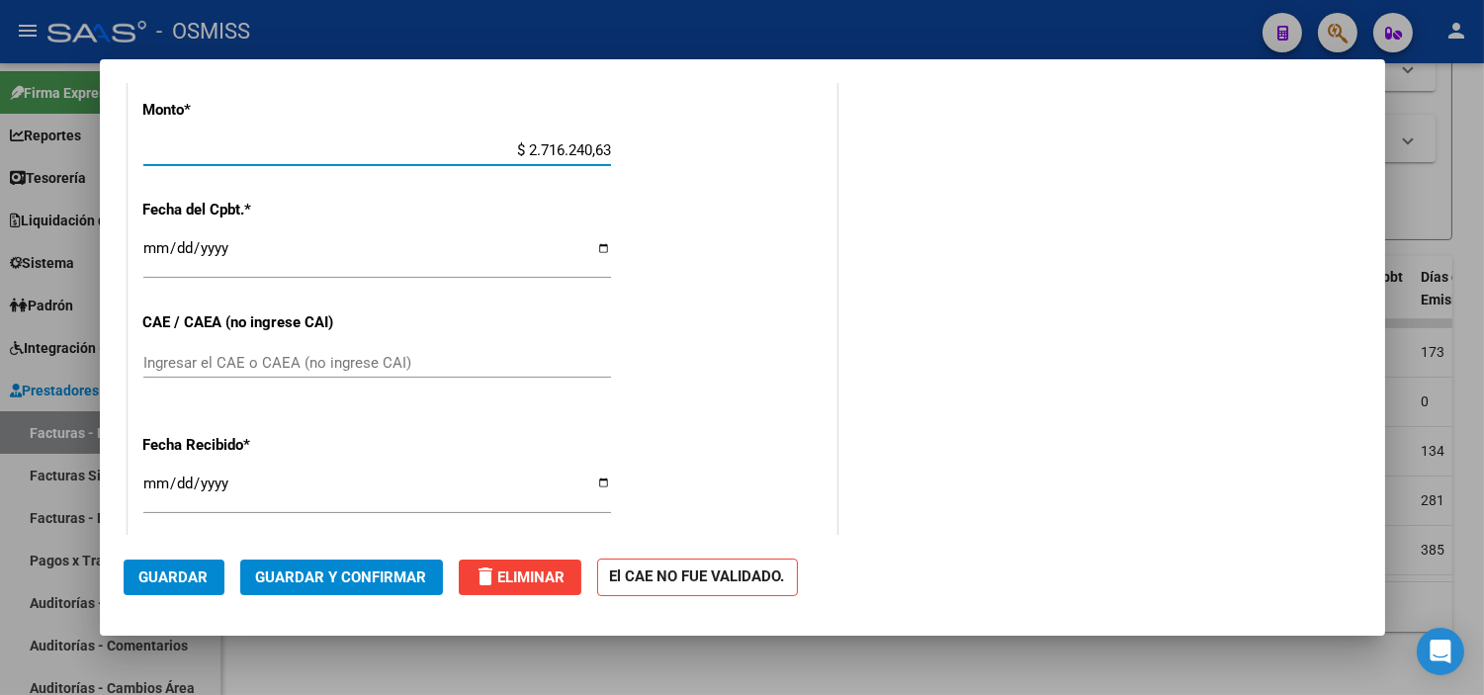
scroll to position [878, 0]
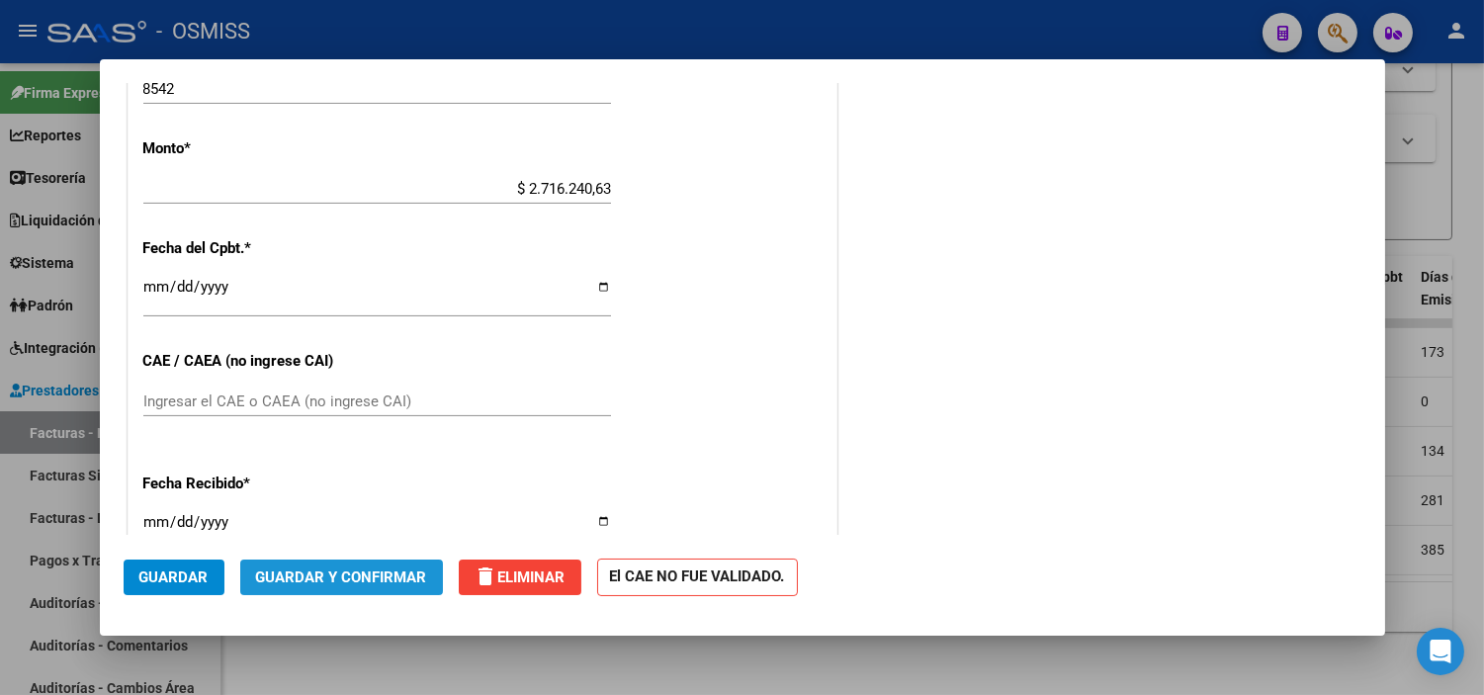
click at [361, 575] on span "Guardar y Confirmar" at bounding box center [341, 578] width 171 height 18
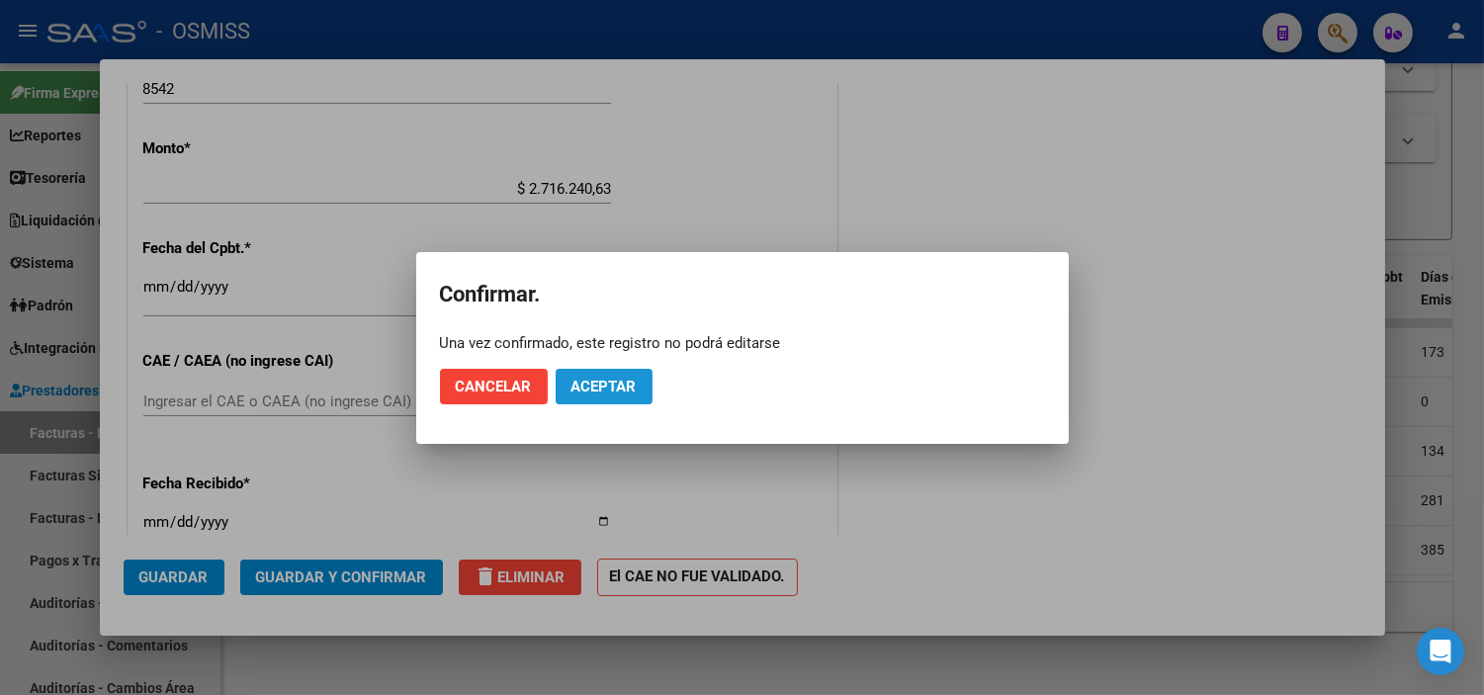
click at [603, 378] on span "Aceptar" at bounding box center [604, 387] width 65 height 18
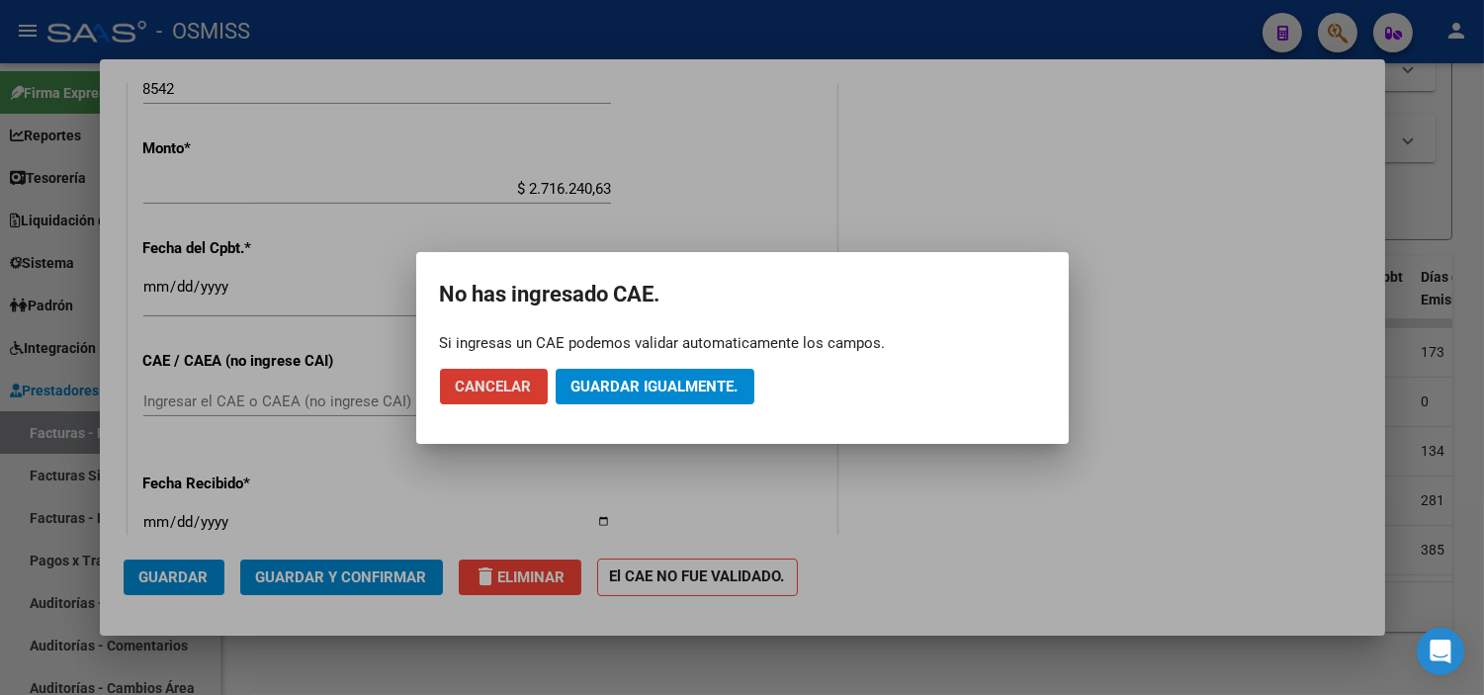
click at [623, 390] on span "Guardar igualmente." at bounding box center [655, 387] width 167 height 18
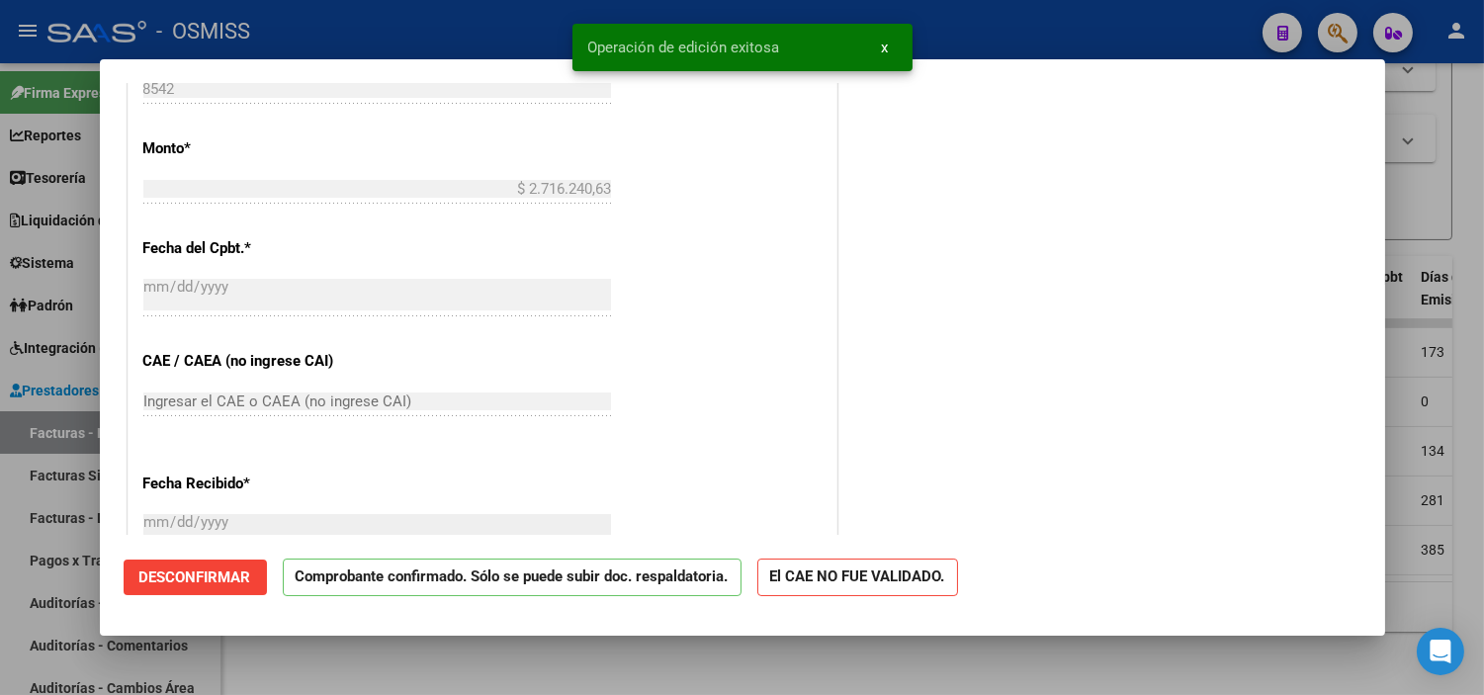
click at [31, 436] on div at bounding box center [742, 347] width 1484 height 695
type input "$ 0,00"
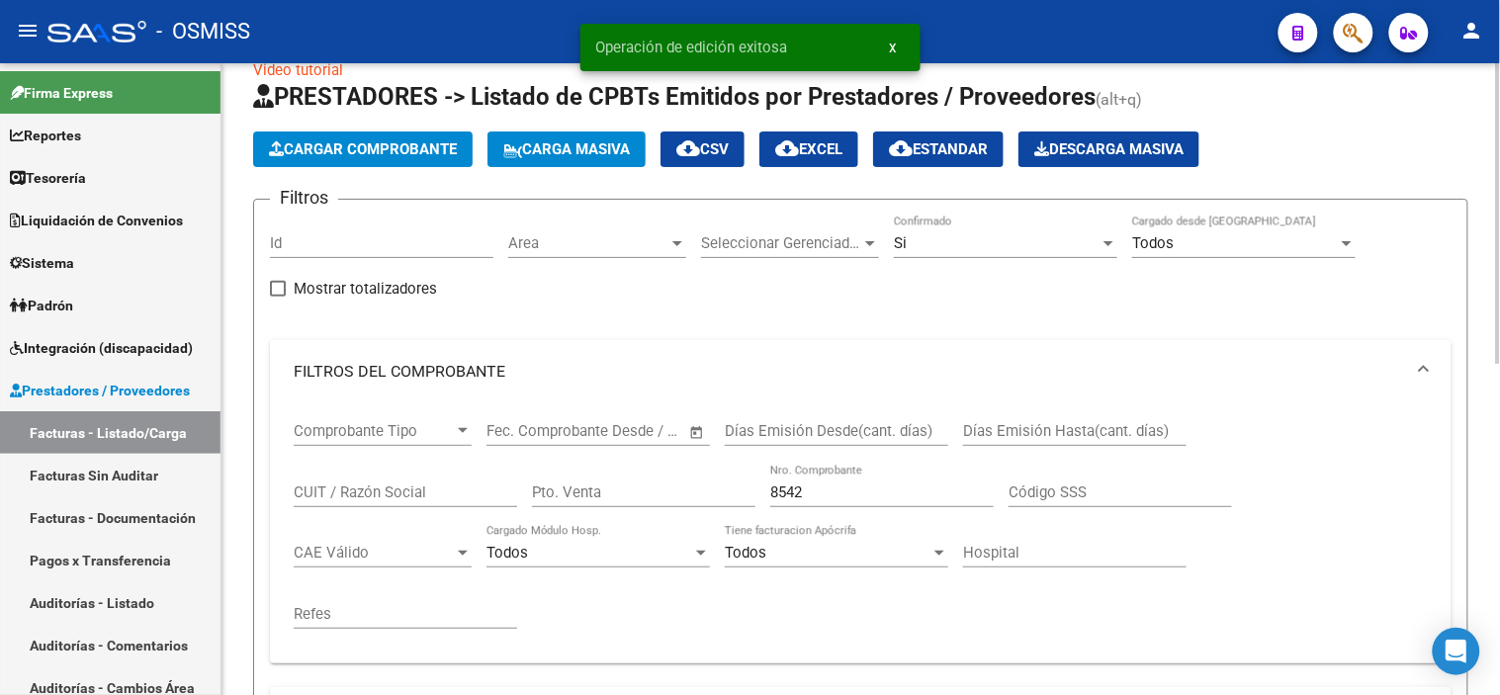
scroll to position [26, 0]
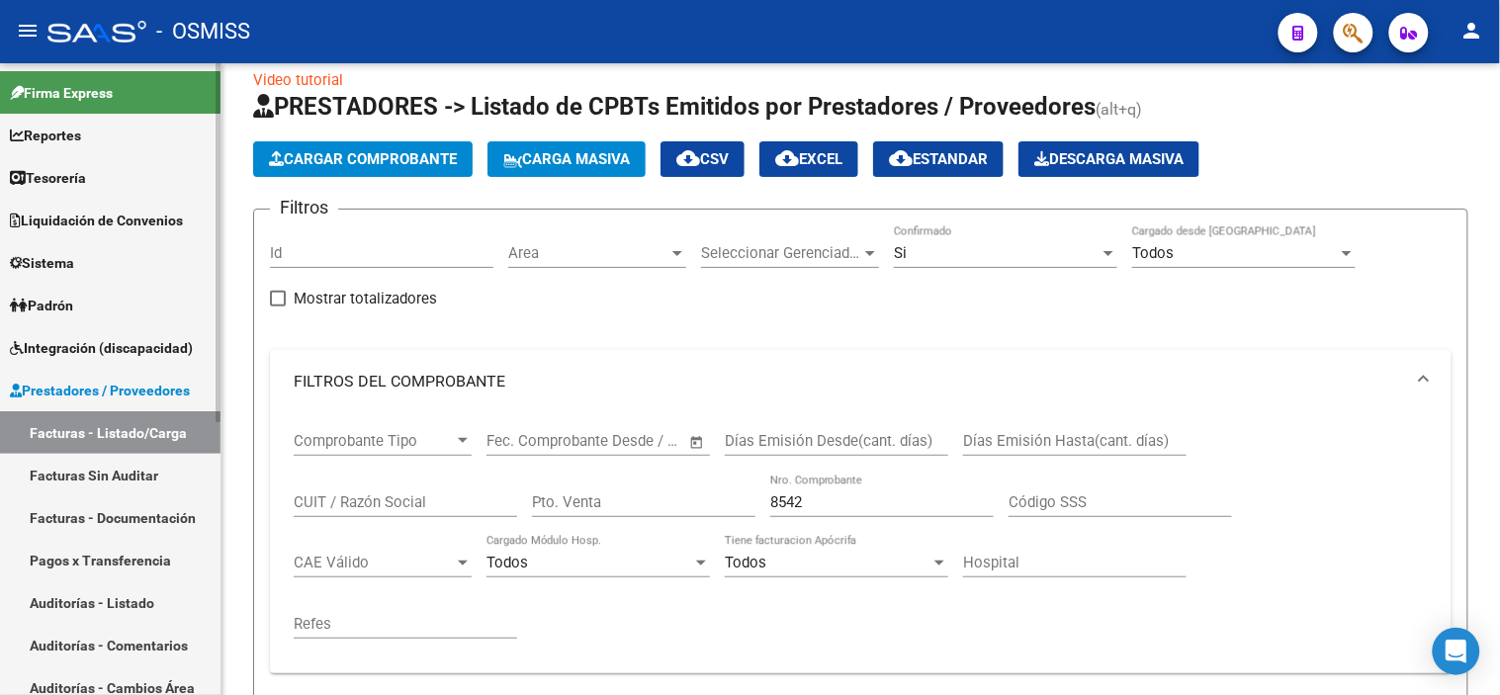
click at [136, 603] on link "Auditorías - Listado" at bounding box center [110, 602] width 220 height 43
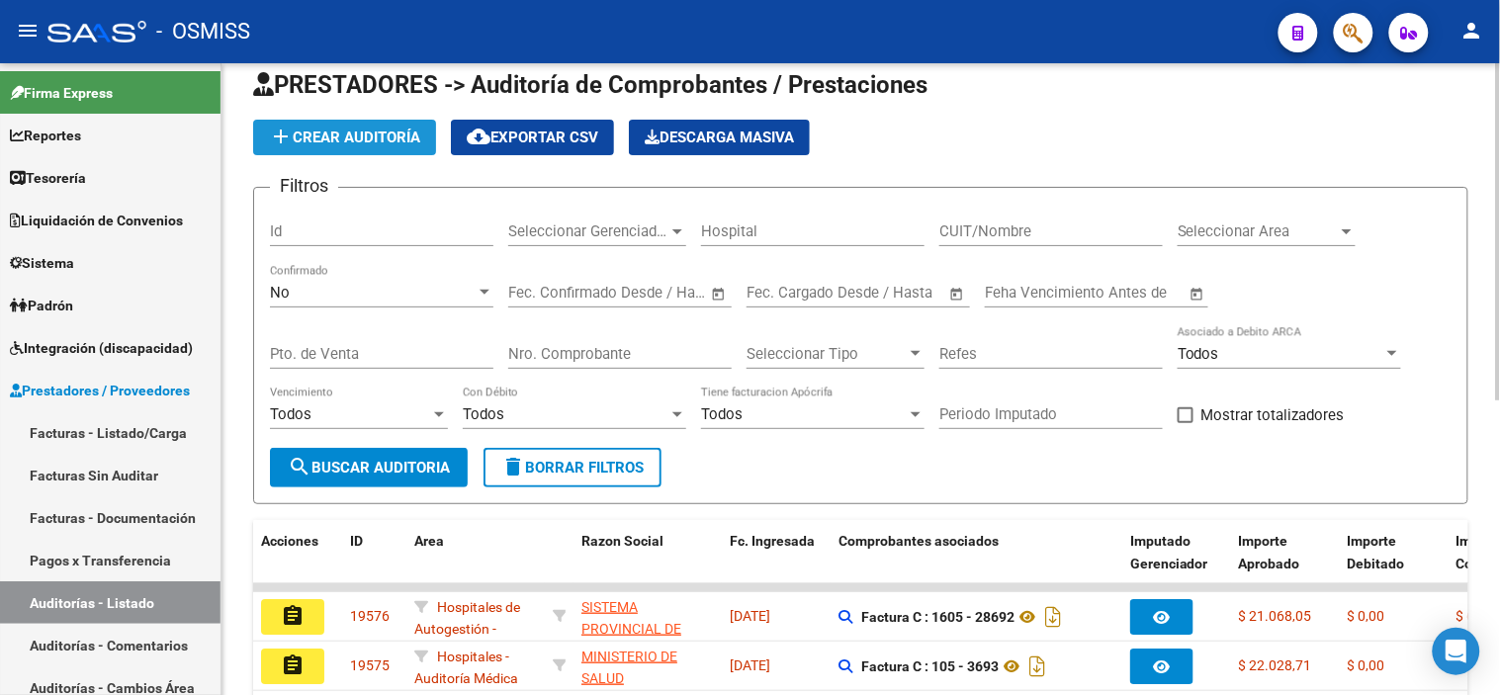
click at [374, 141] on span "add Crear Auditoría" at bounding box center [344, 138] width 151 height 18
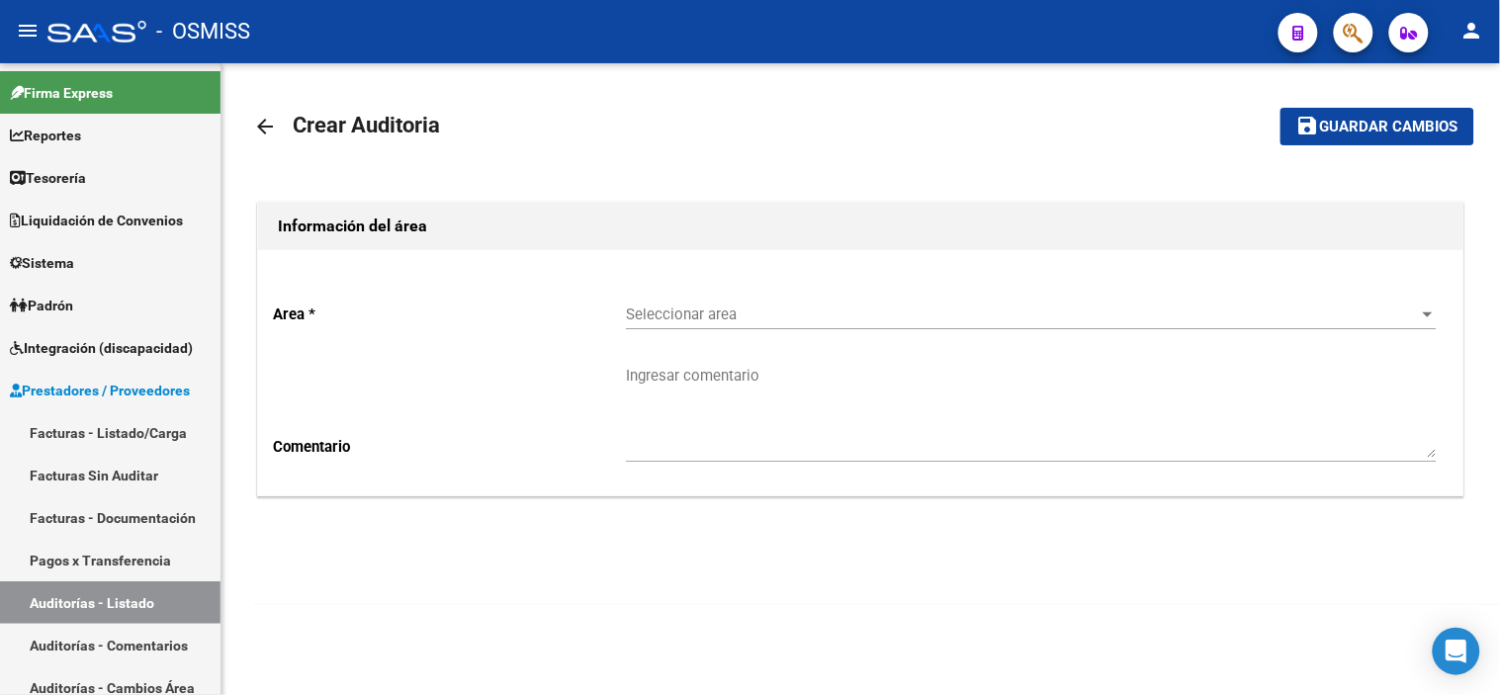
click at [815, 301] on div "Seleccionar area Seleccionar area" at bounding box center [1031, 308] width 811 height 43
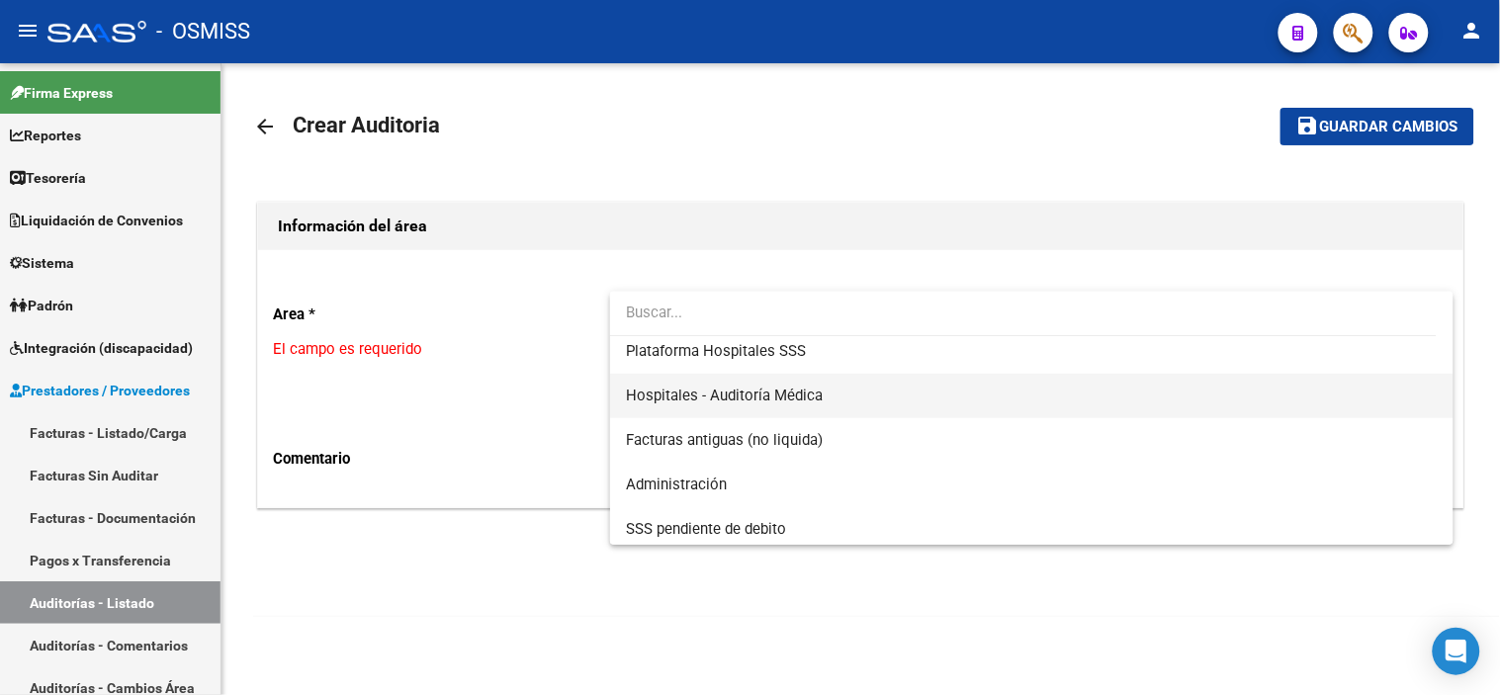
scroll to position [329, 0]
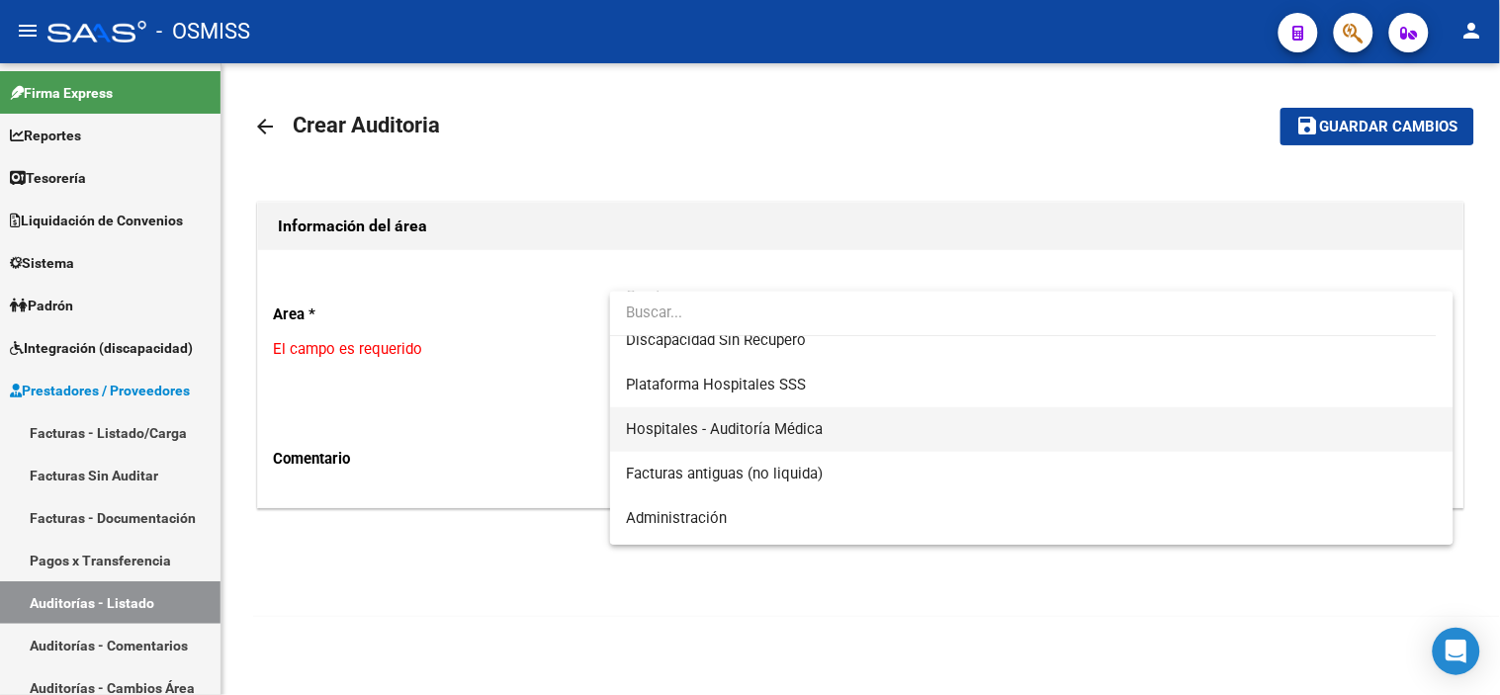
click at [841, 420] on span "Hospitales - Auditoría Médica" at bounding box center [1032, 429] width 812 height 44
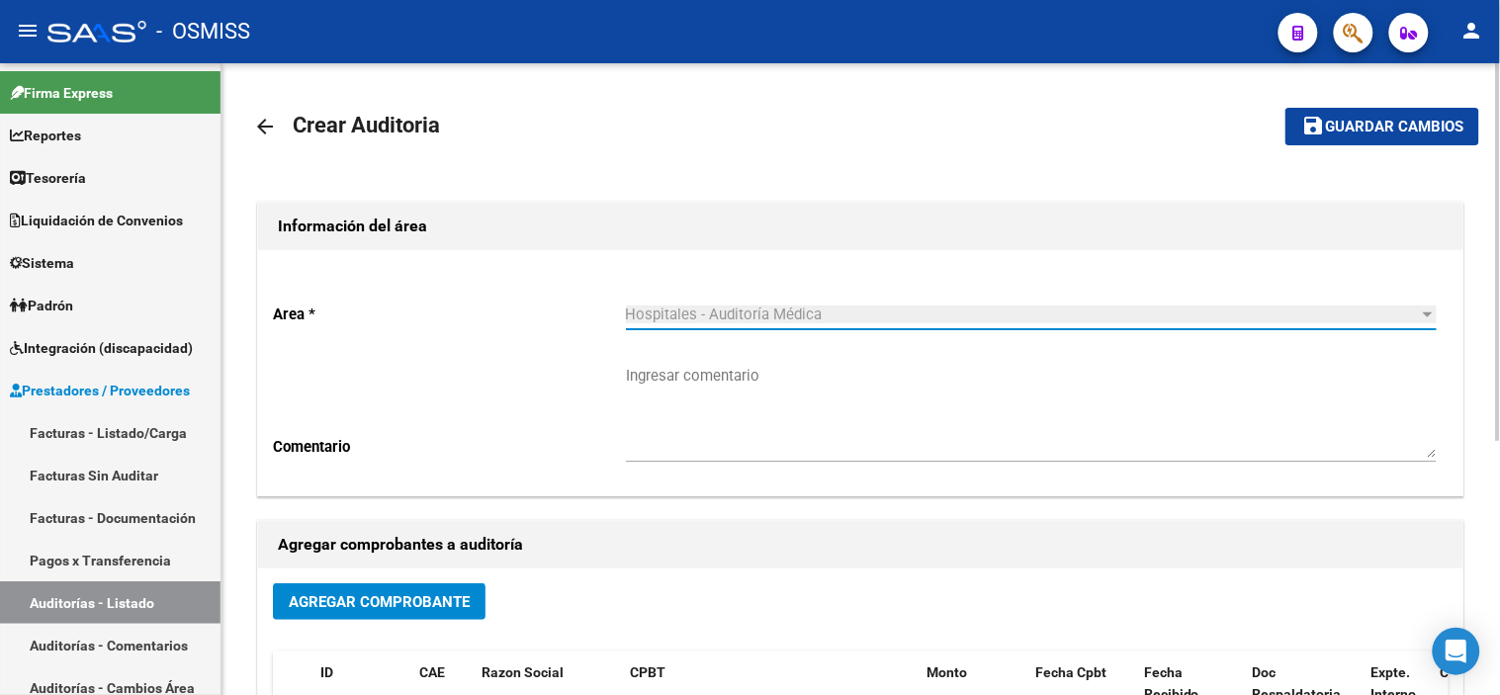
click at [403, 607] on span "Agregar Comprobante" at bounding box center [379, 602] width 181 height 18
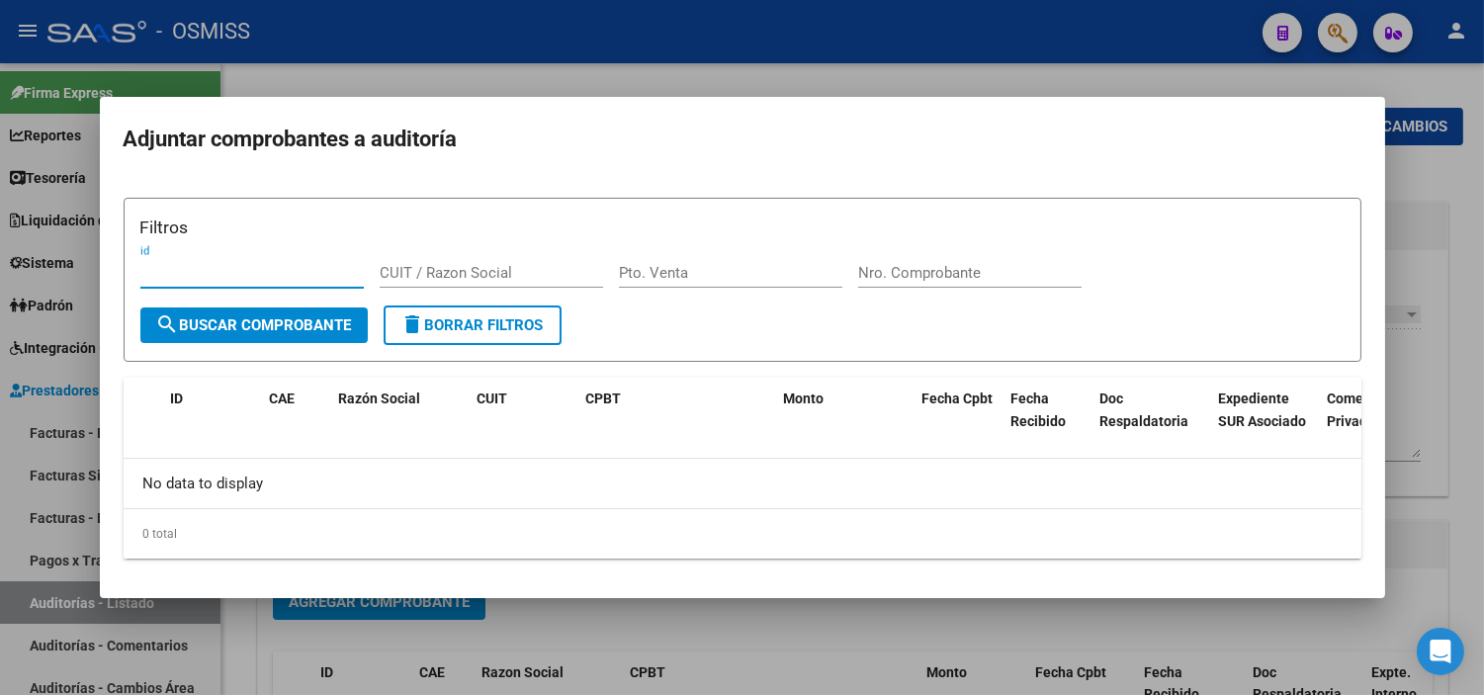
click at [287, 651] on div at bounding box center [742, 347] width 1484 height 695
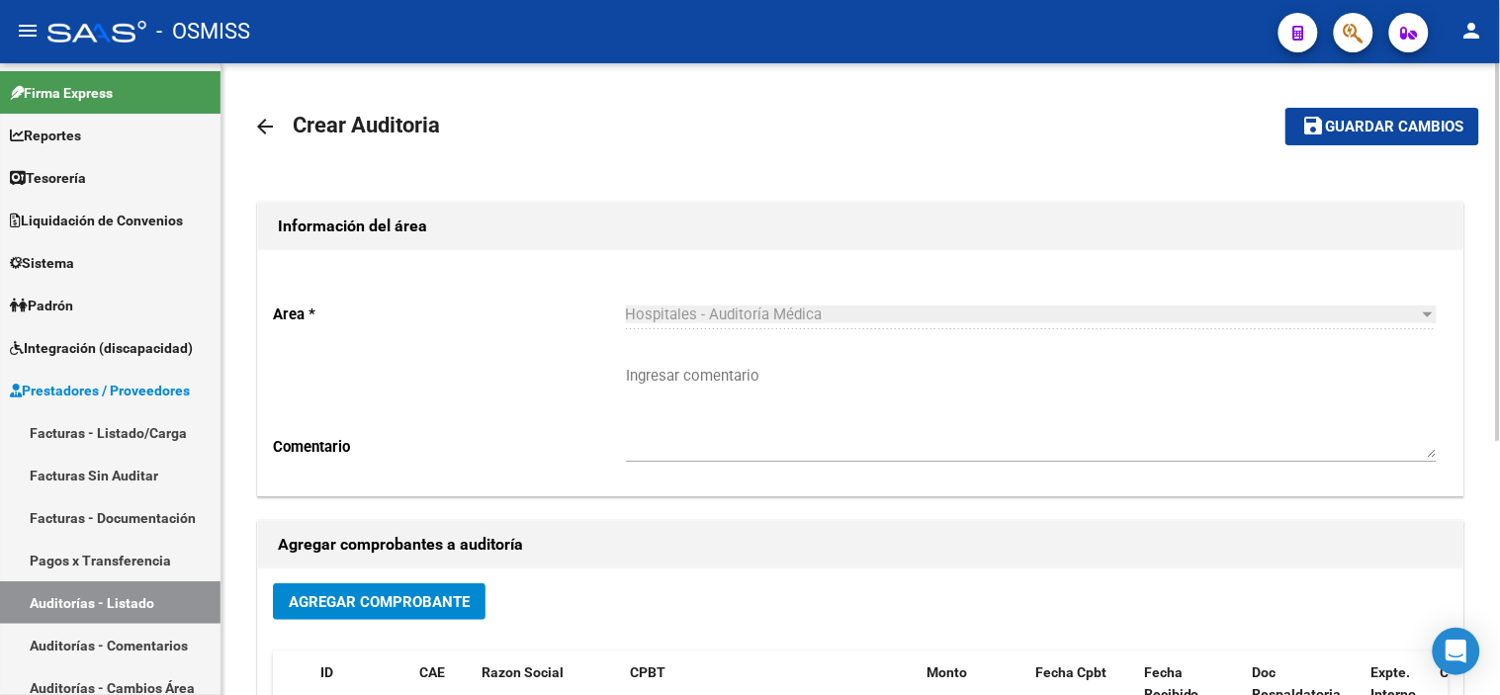
click at [274, 123] on mat-icon "arrow_back" at bounding box center [265, 127] width 24 height 24
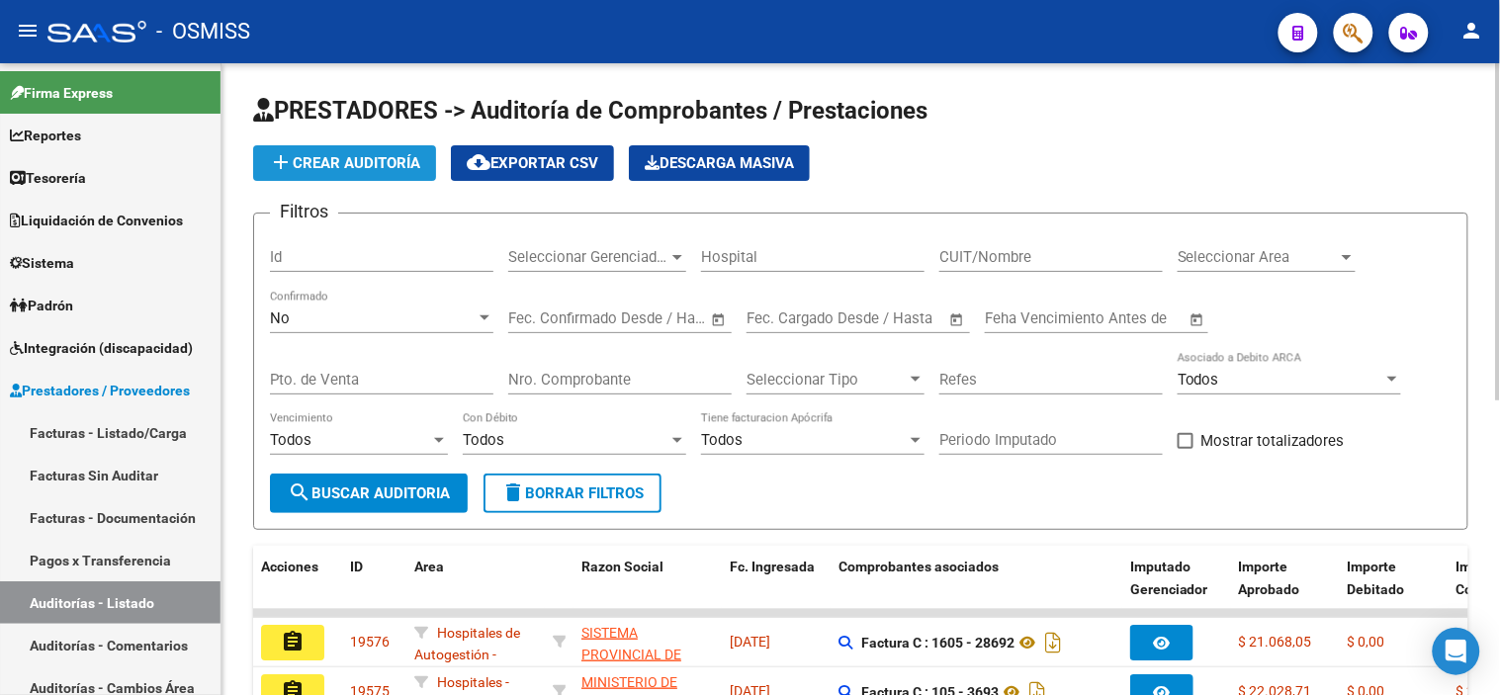
click at [289, 145] on button "add Crear Auditoría" at bounding box center [344, 163] width 183 height 36
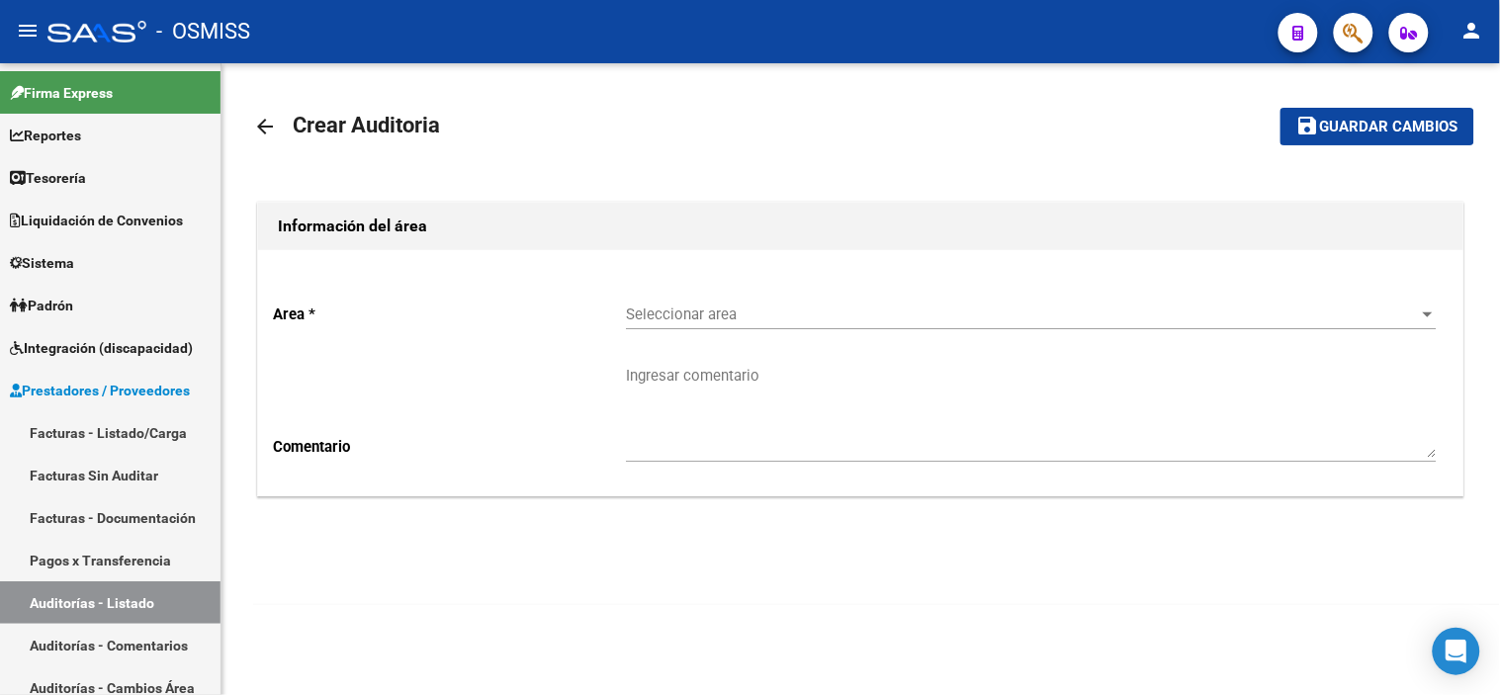
click at [757, 303] on div "Seleccionar area Seleccionar area" at bounding box center [1031, 308] width 811 height 43
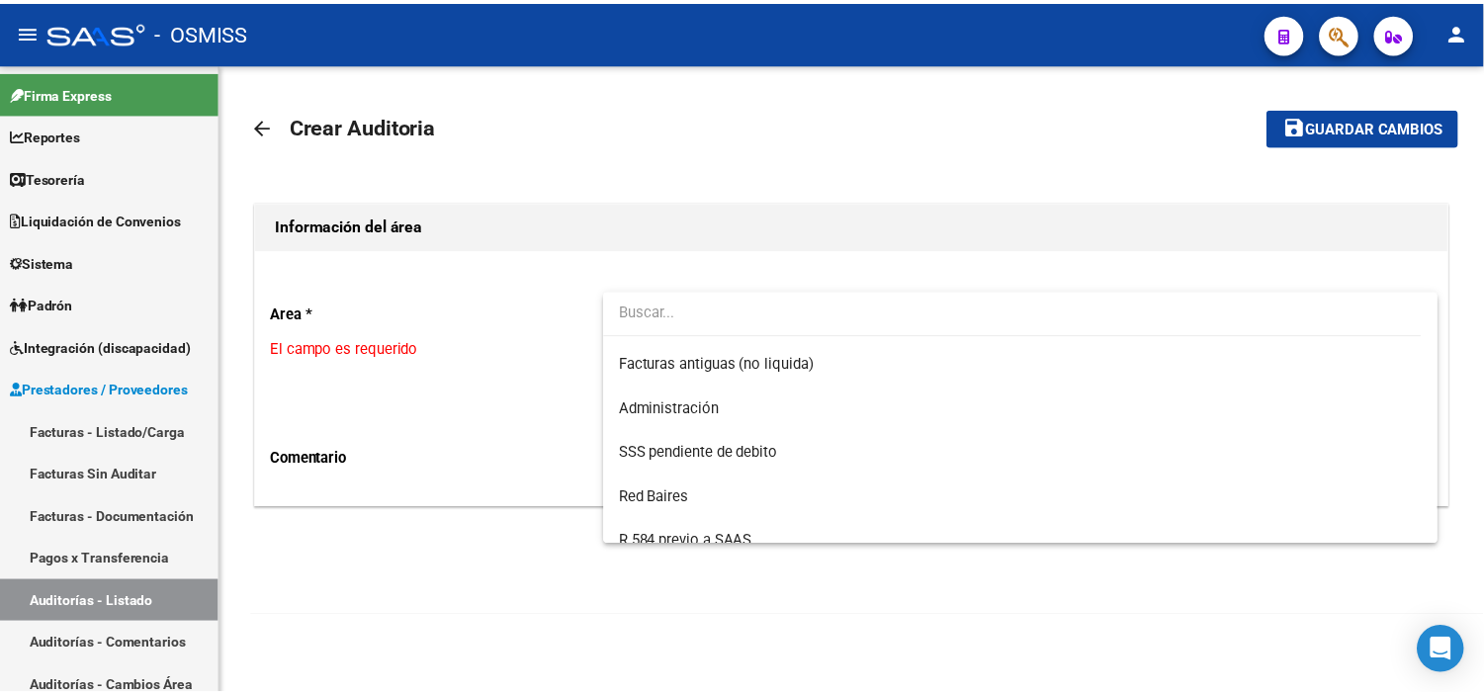
scroll to position [547, 0]
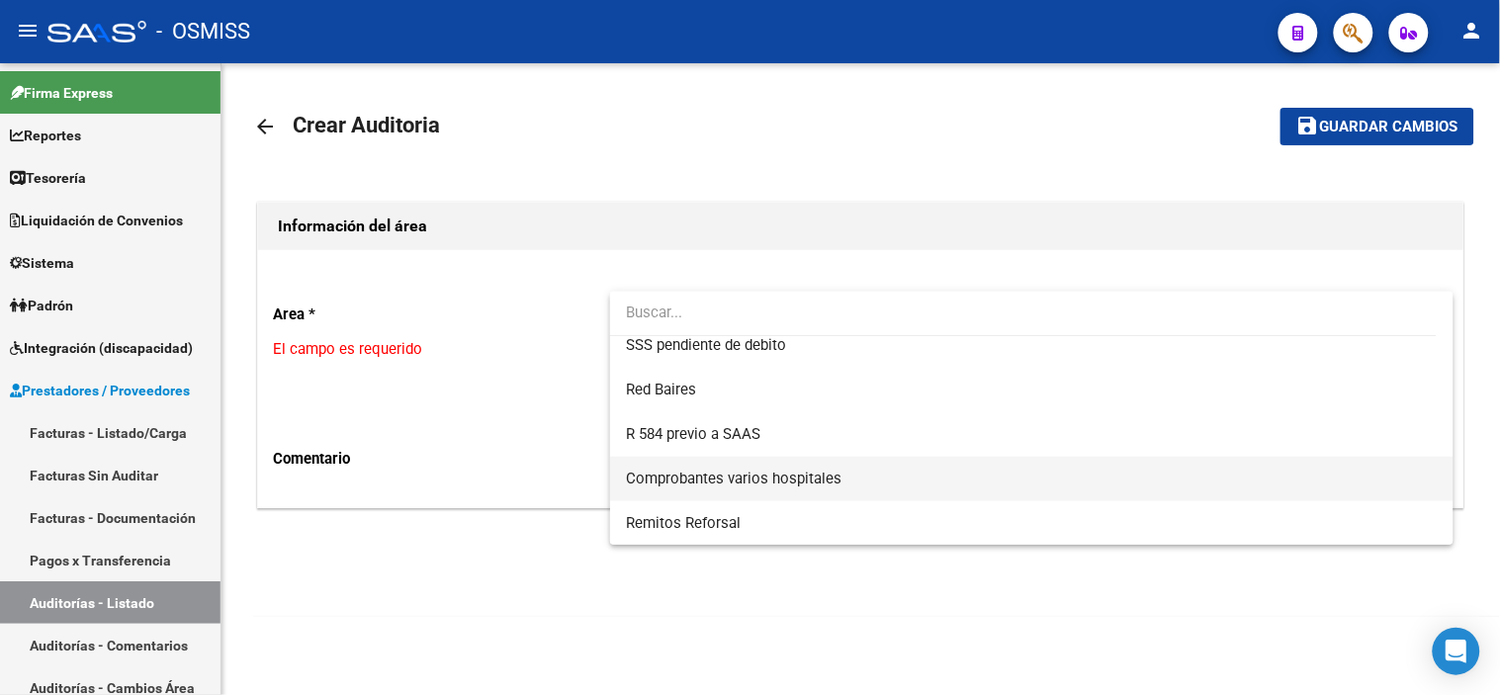
click at [886, 489] on span "Comprobantes varios hospitales" at bounding box center [1032, 479] width 812 height 44
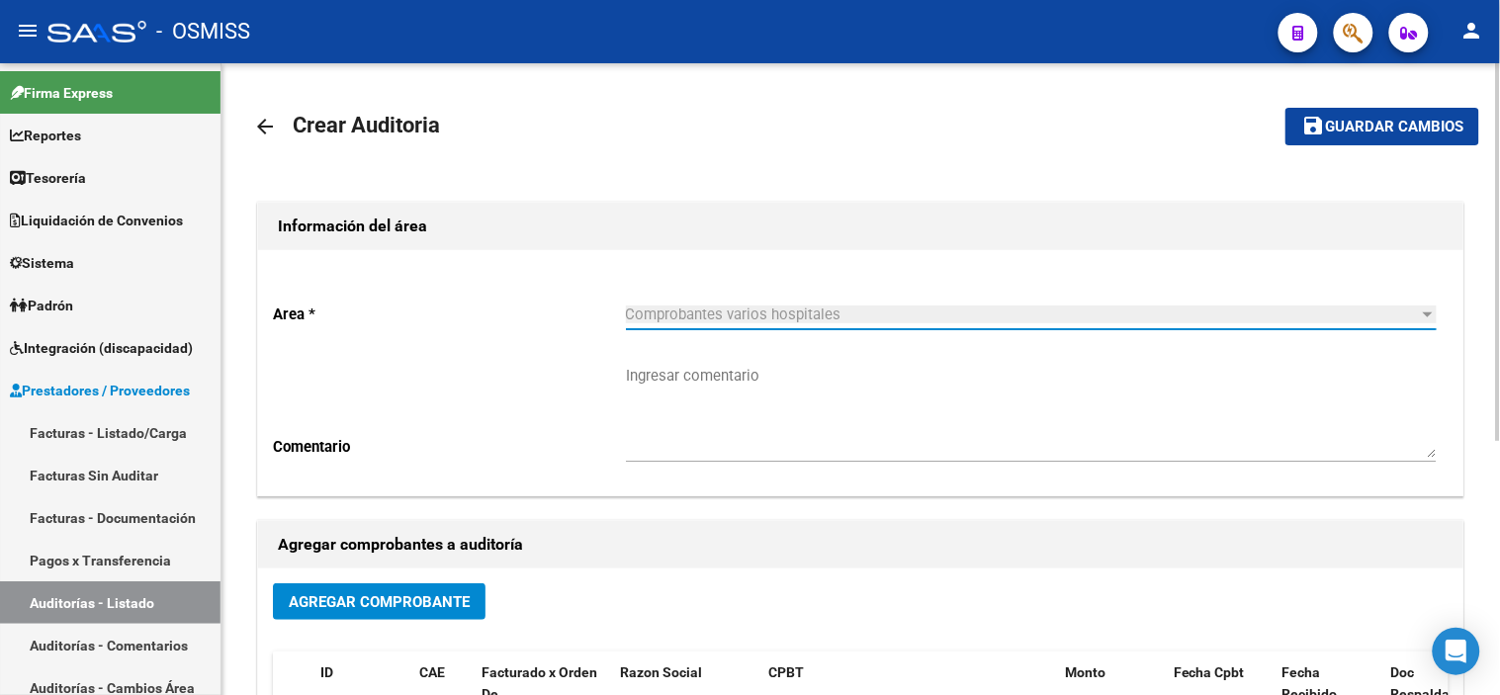
click at [448, 605] on span "Agregar Comprobante" at bounding box center [379, 602] width 181 height 18
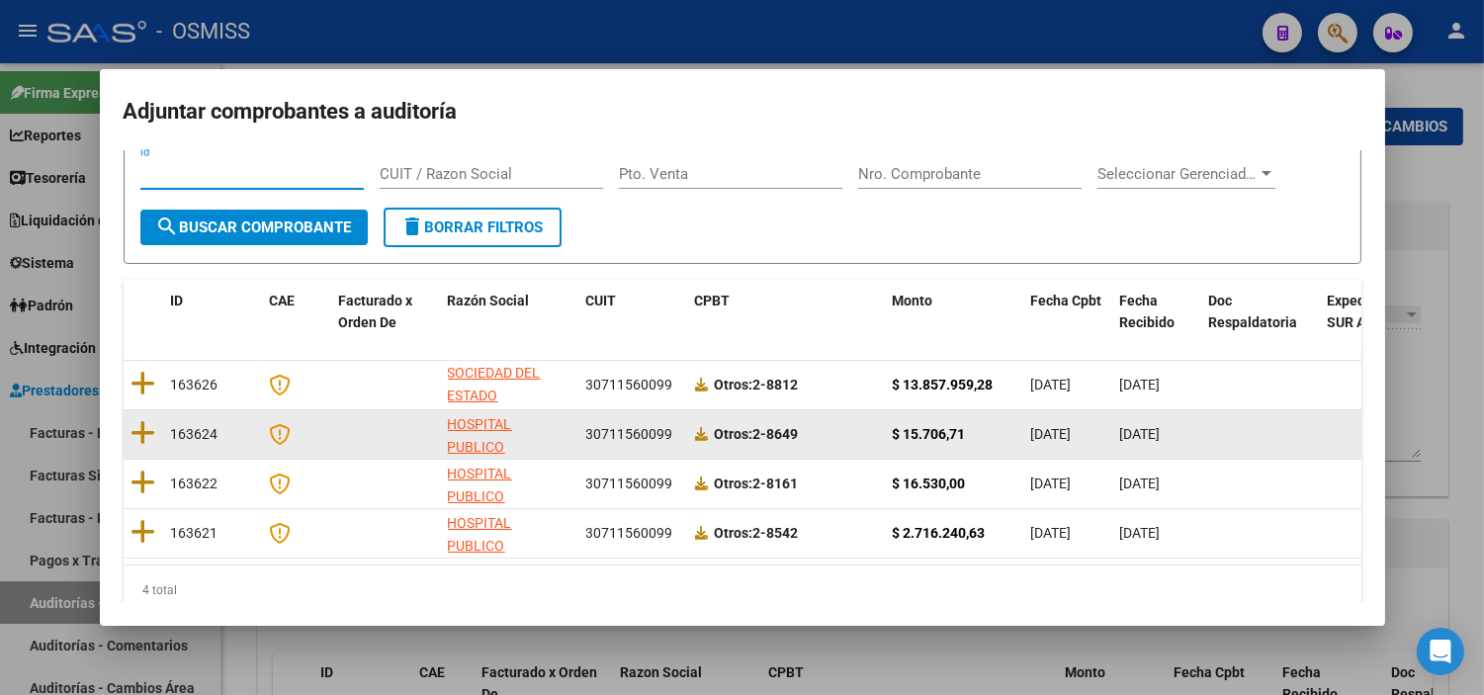
scroll to position [114, 0]
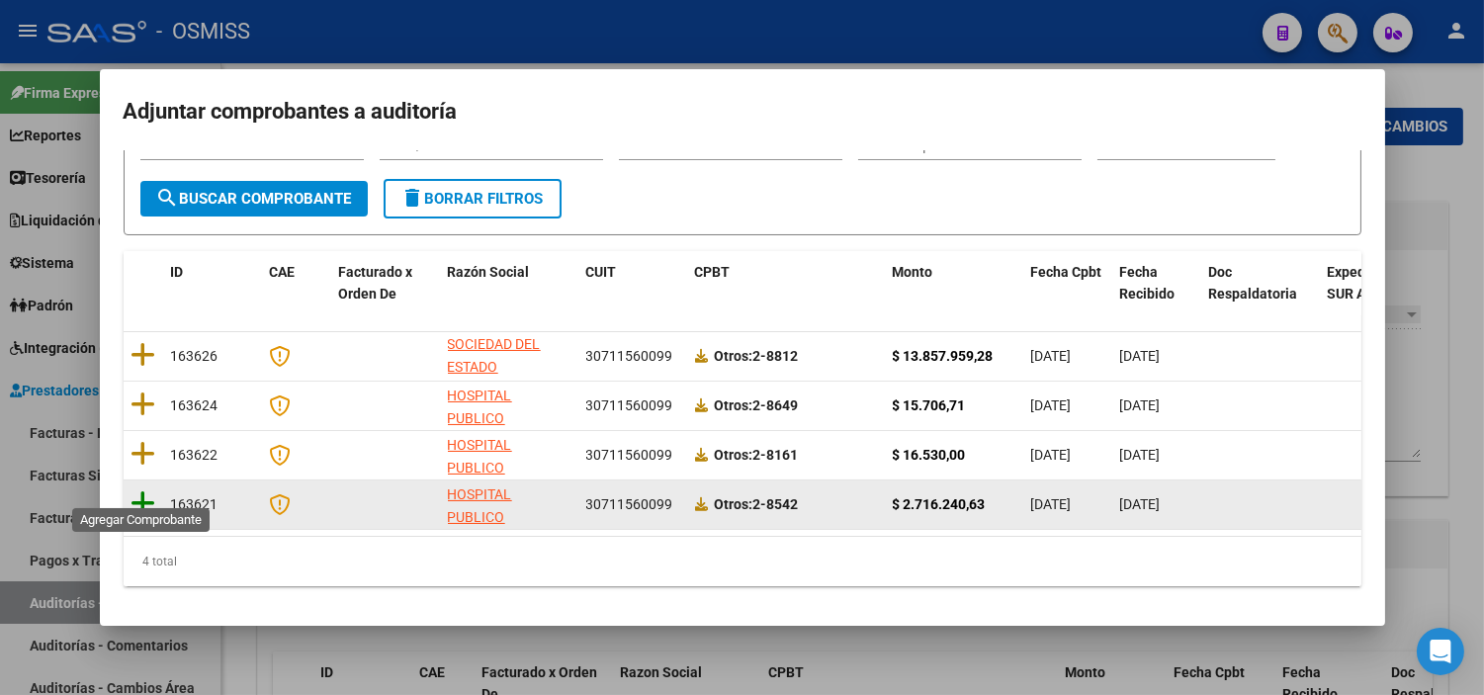
click at [142, 489] on icon at bounding box center [144, 503] width 25 height 28
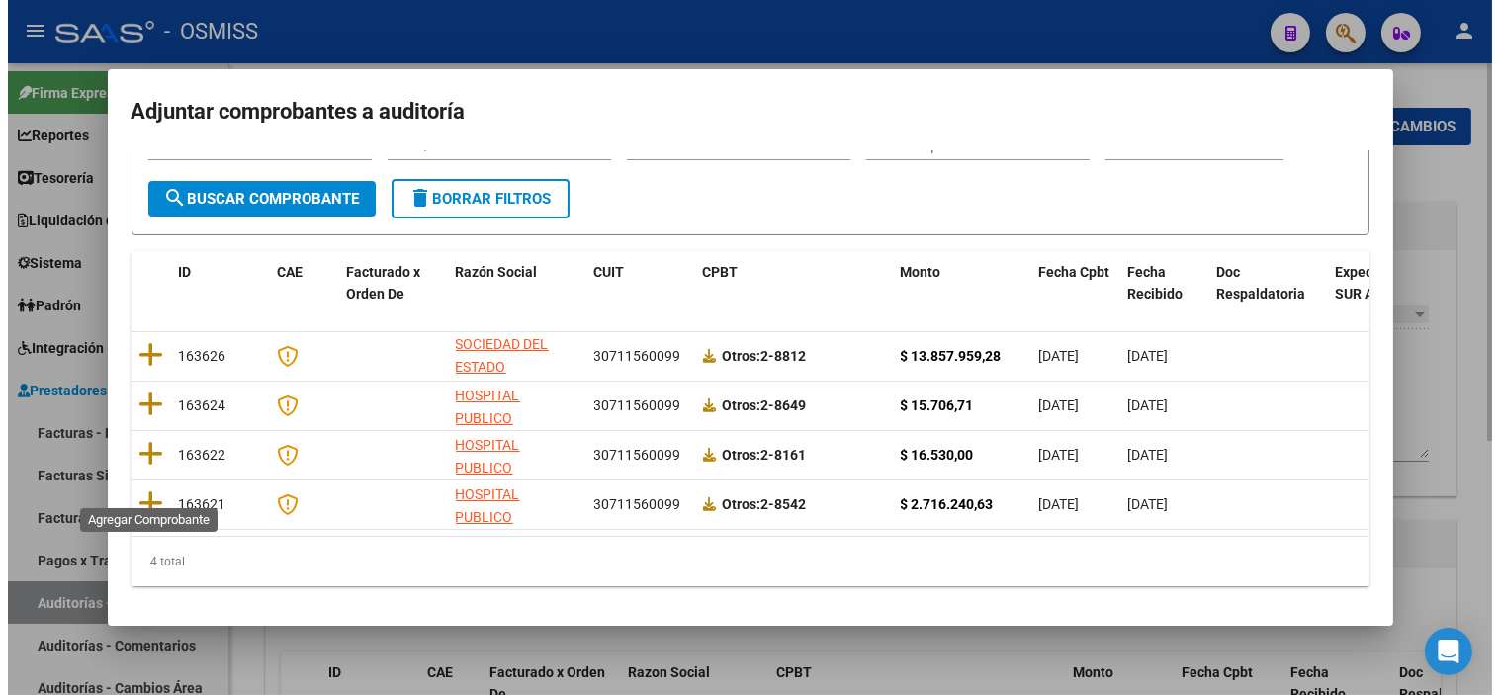
scroll to position [0, 0]
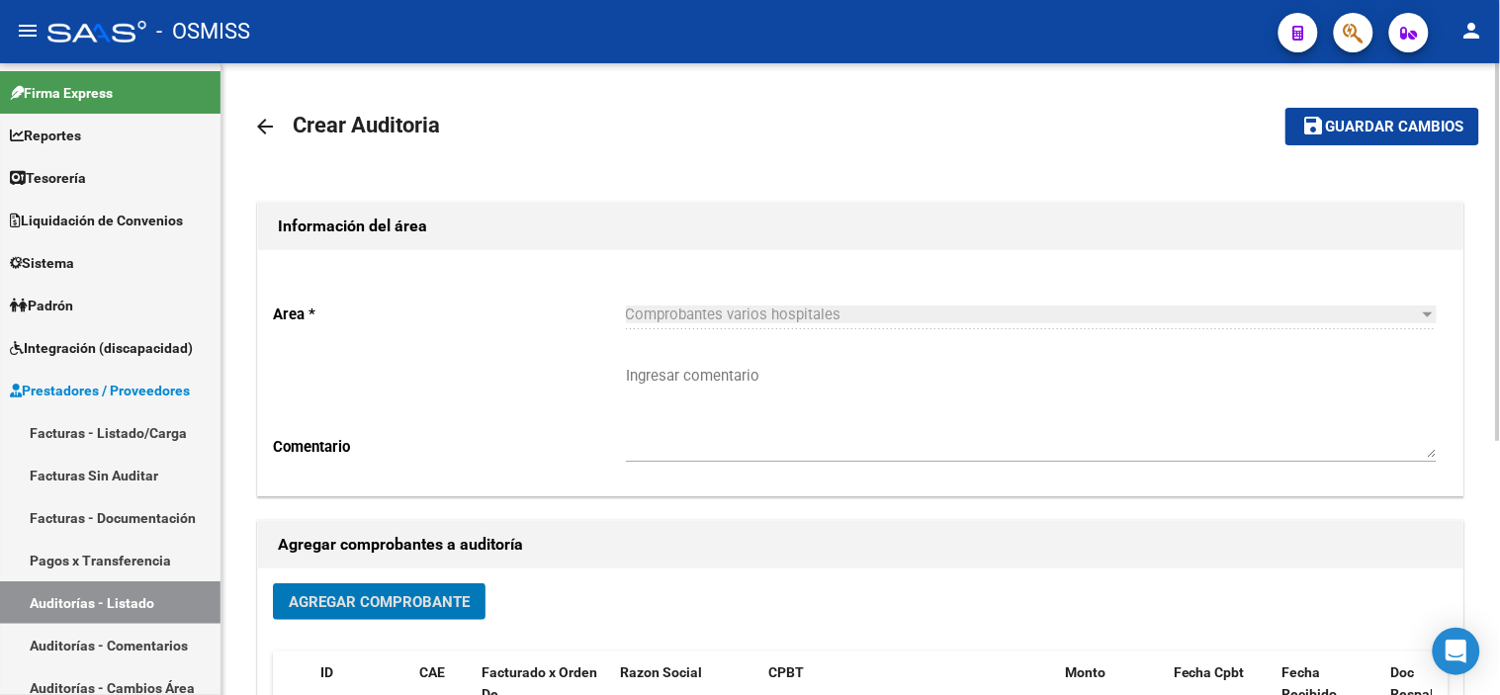
click at [1361, 127] on span "Guardar cambios" at bounding box center [1394, 128] width 138 height 18
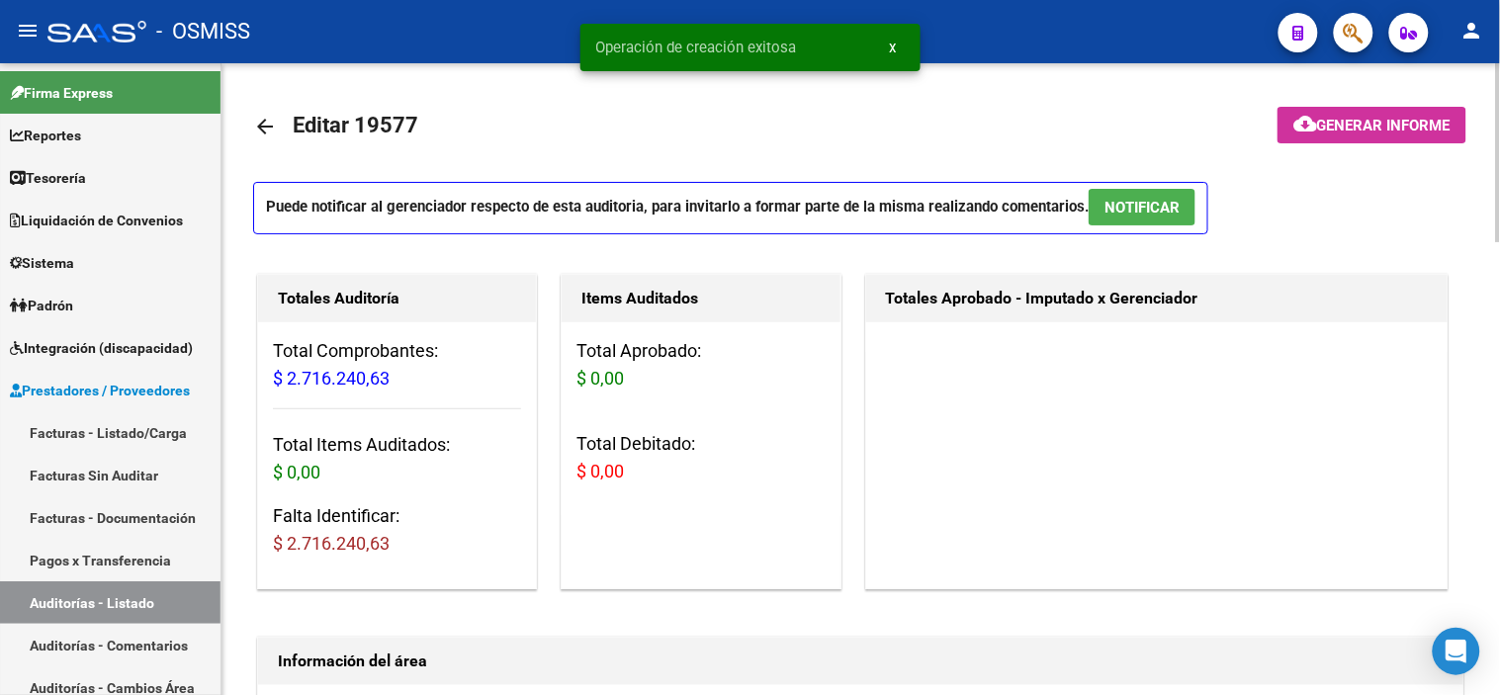
click at [886, 44] on button "x" at bounding box center [893, 48] width 39 height 36
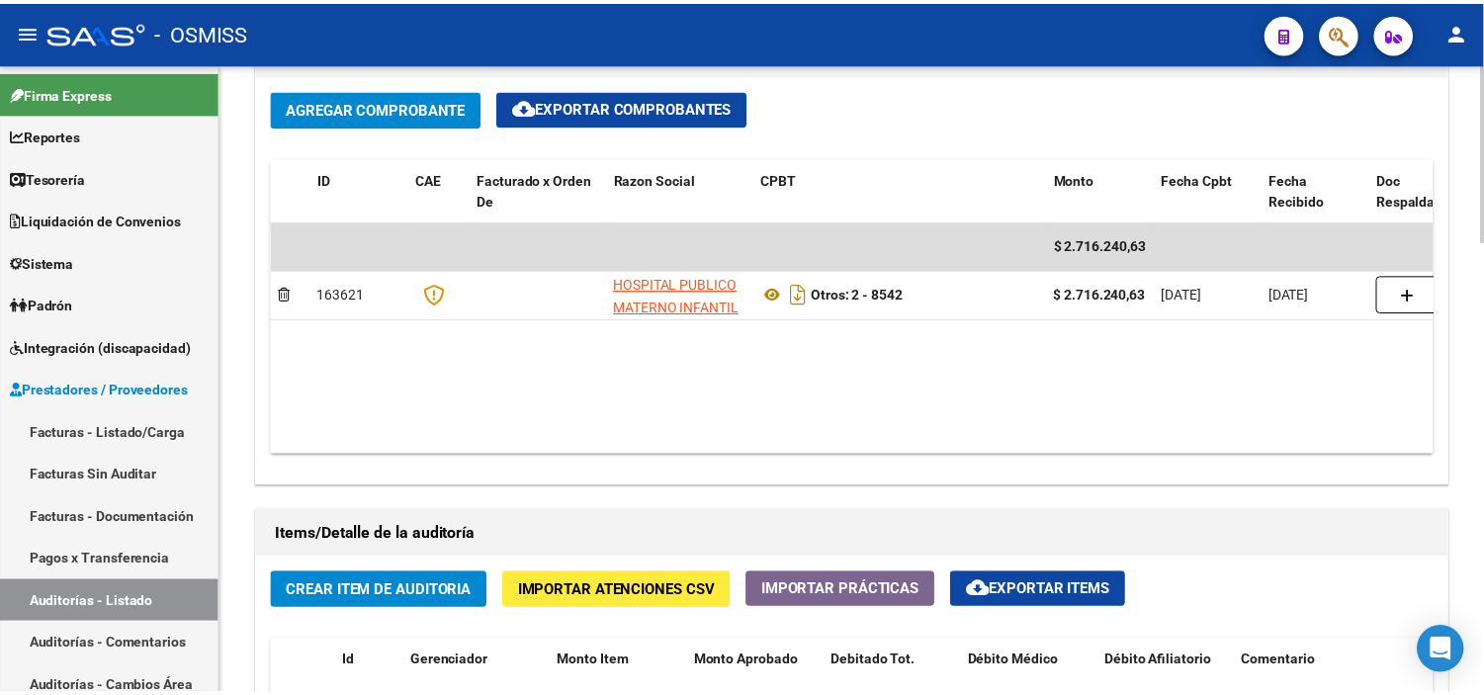
scroll to position [1208, 0]
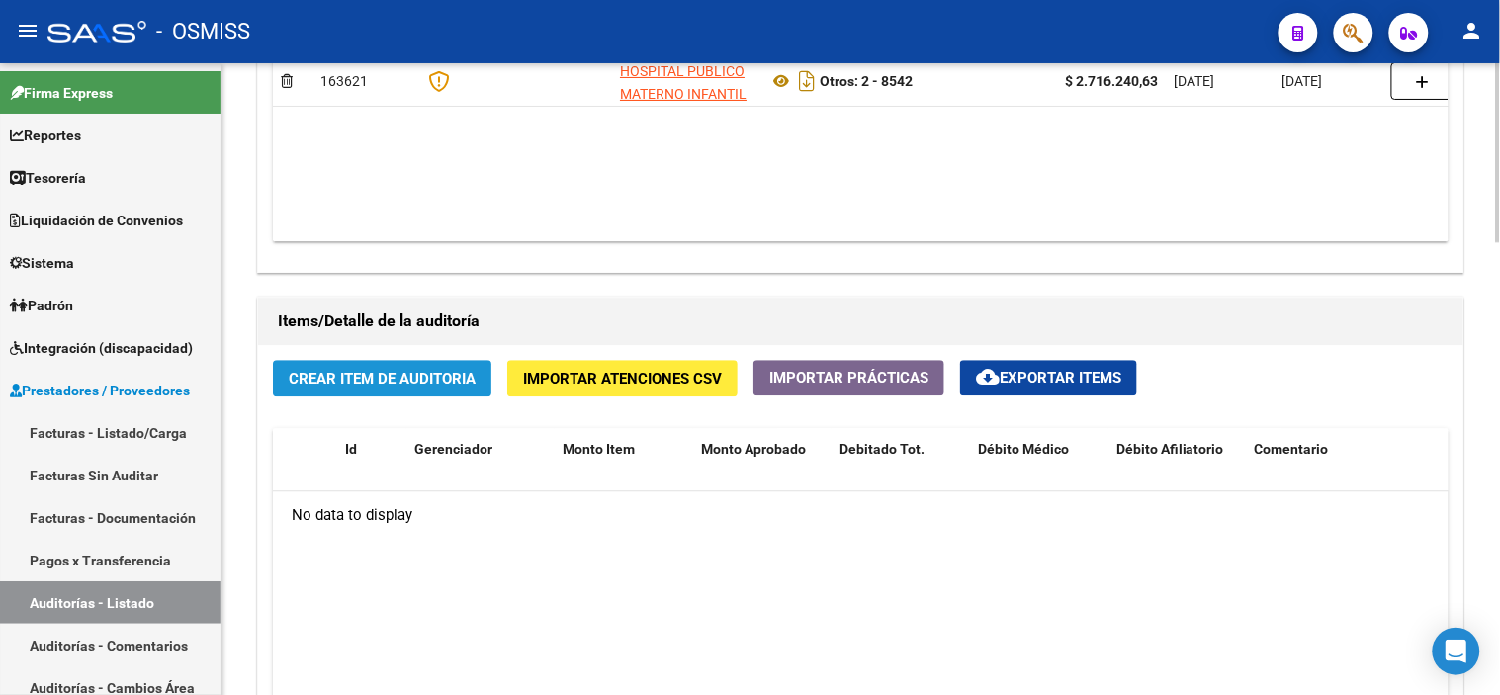
click at [407, 384] on span "Crear Item de Auditoria" at bounding box center [382, 379] width 187 height 18
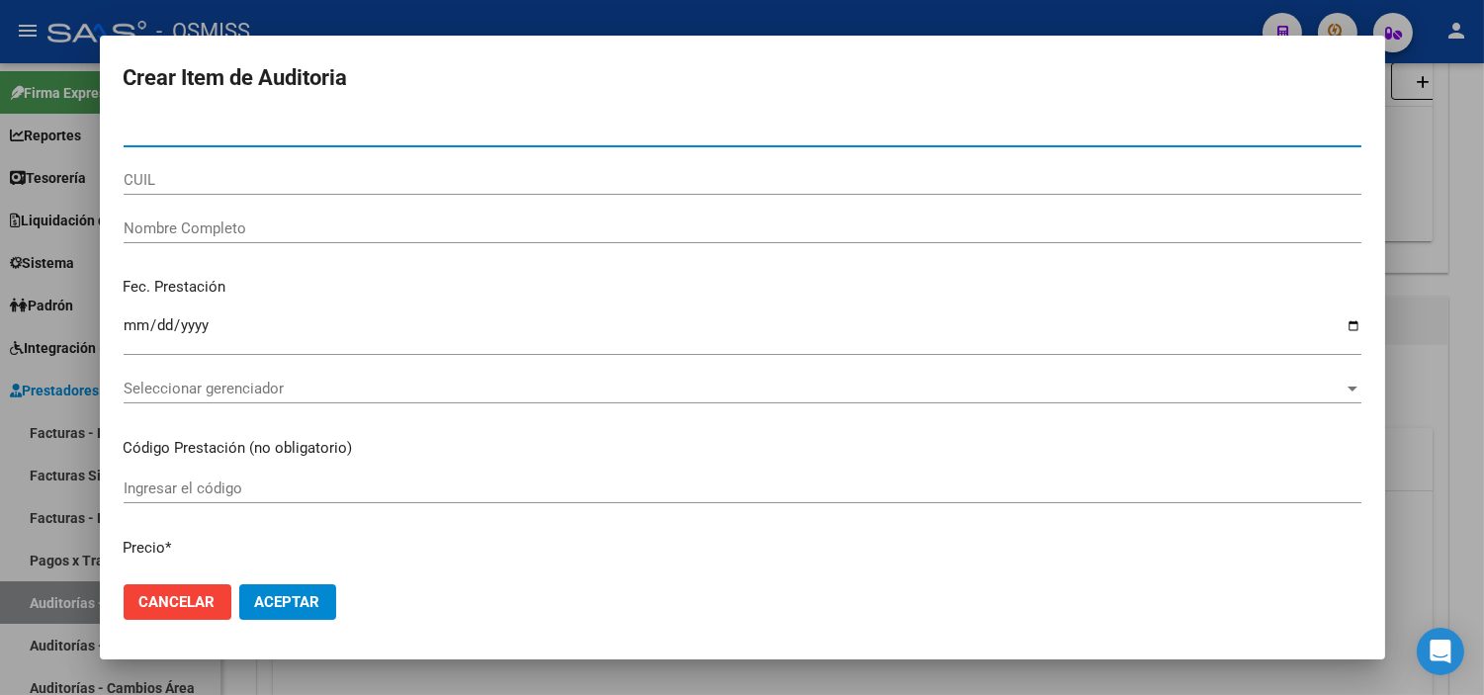
click at [162, 180] on input "CUIL" at bounding box center [743, 180] width 1238 height 18
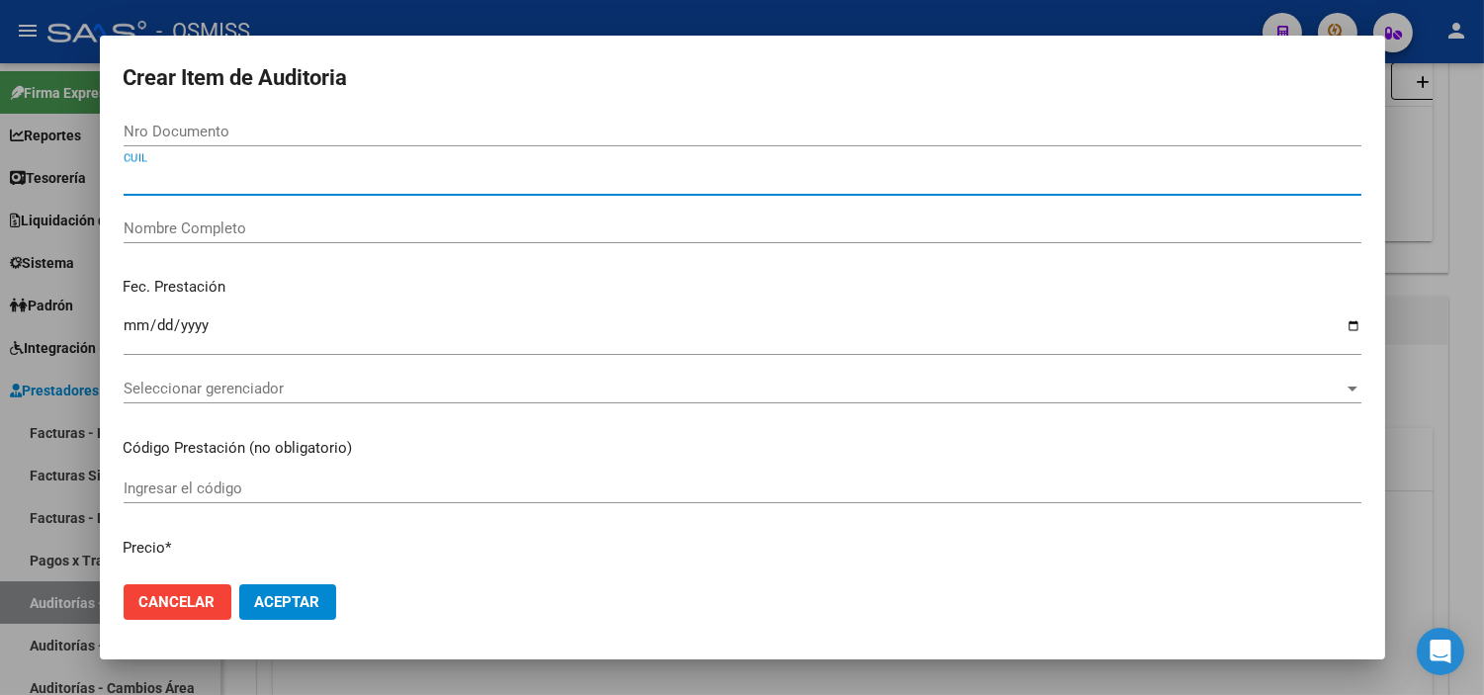
paste input "27539038856"
type input "27539038856"
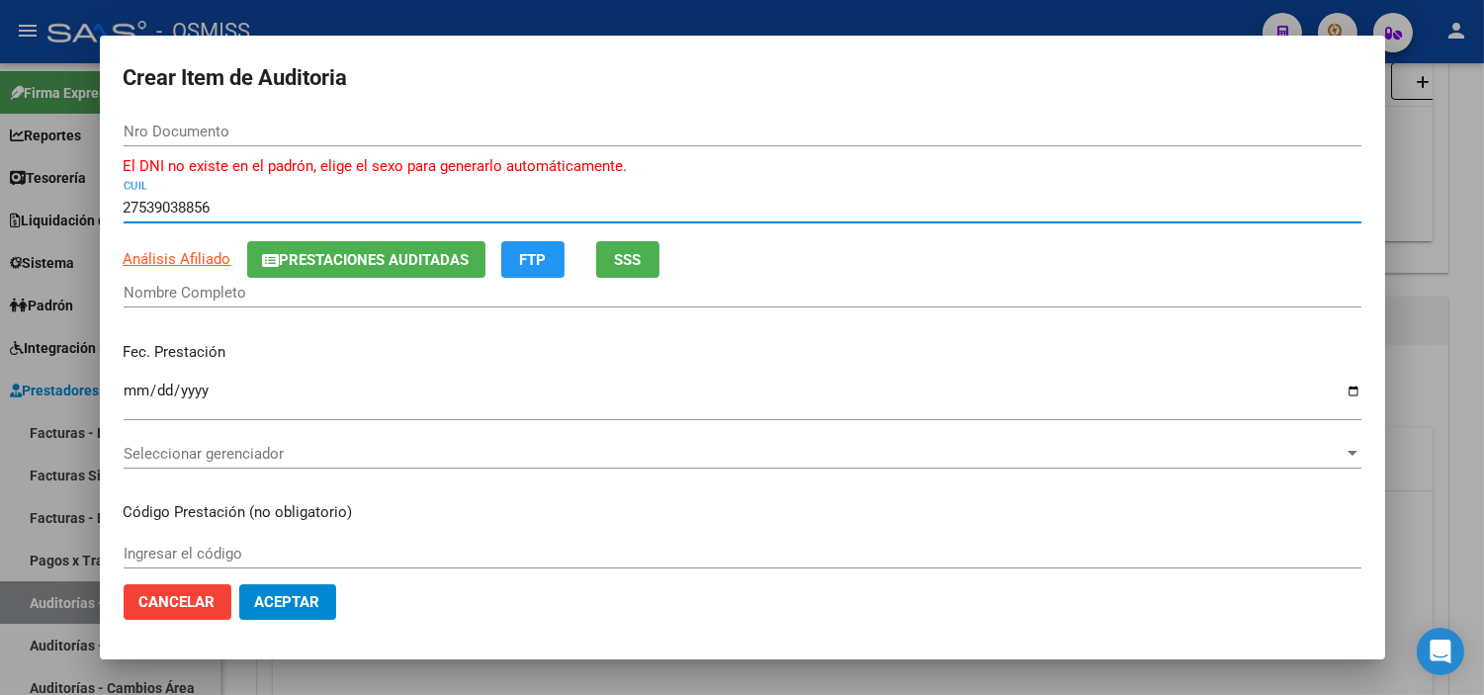
type input "53903885"
type input "[PERSON_NAME] [PERSON_NAME]"
type input "27539038856"
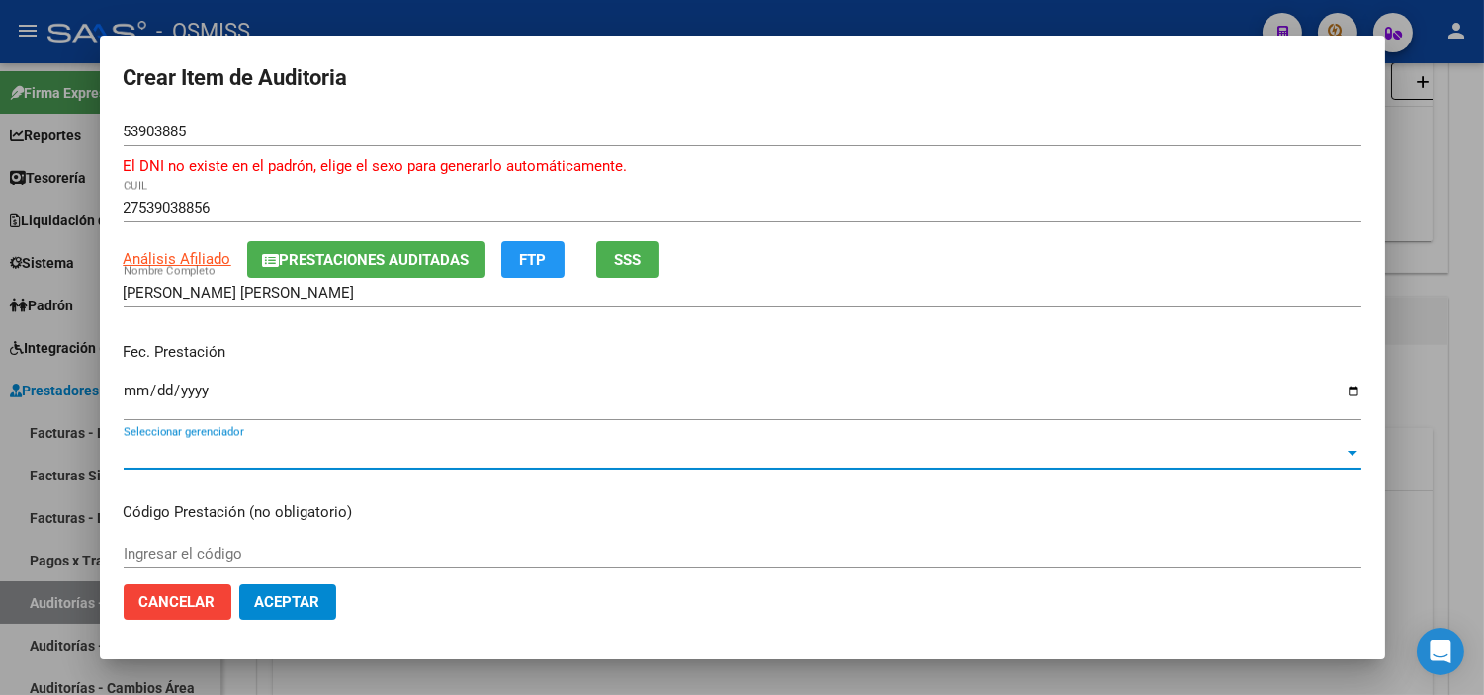
click at [136, 447] on span "Seleccionar gerenciador" at bounding box center [734, 454] width 1220 height 18
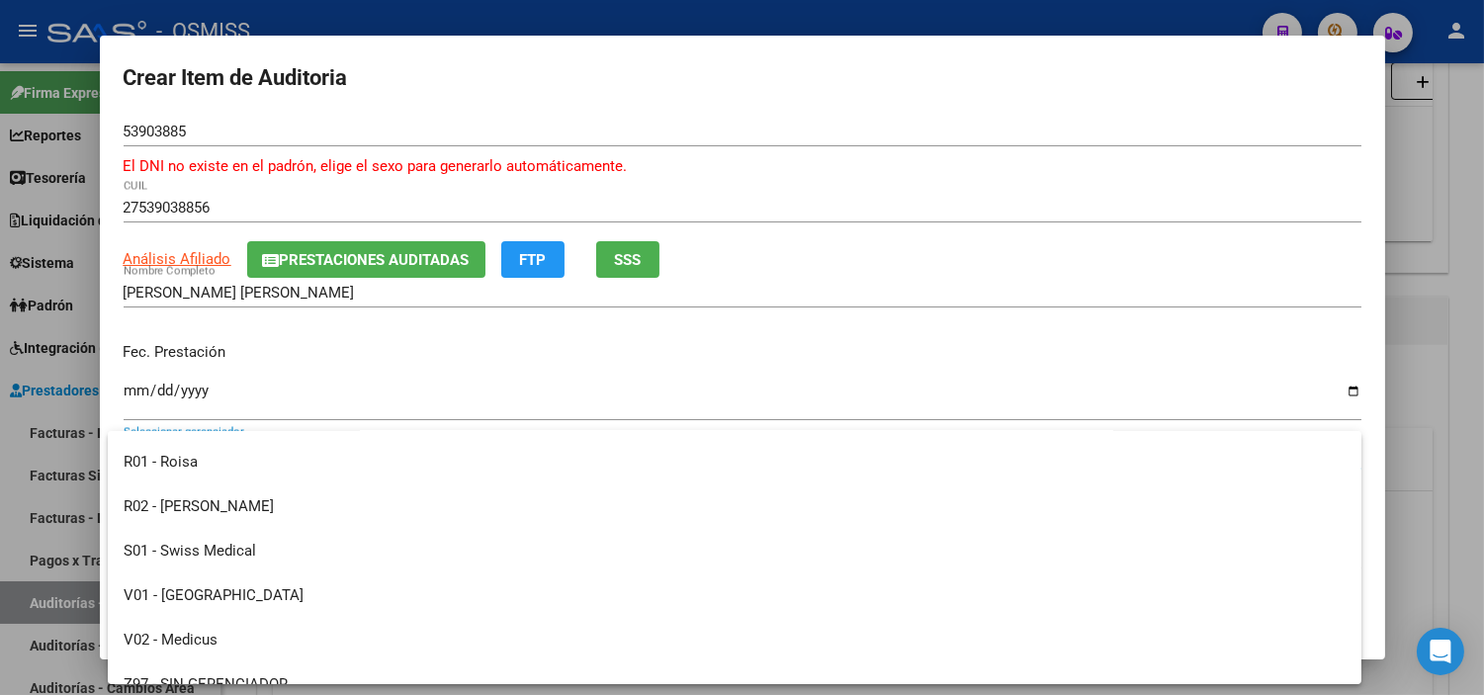
scroll to position [439, 0]
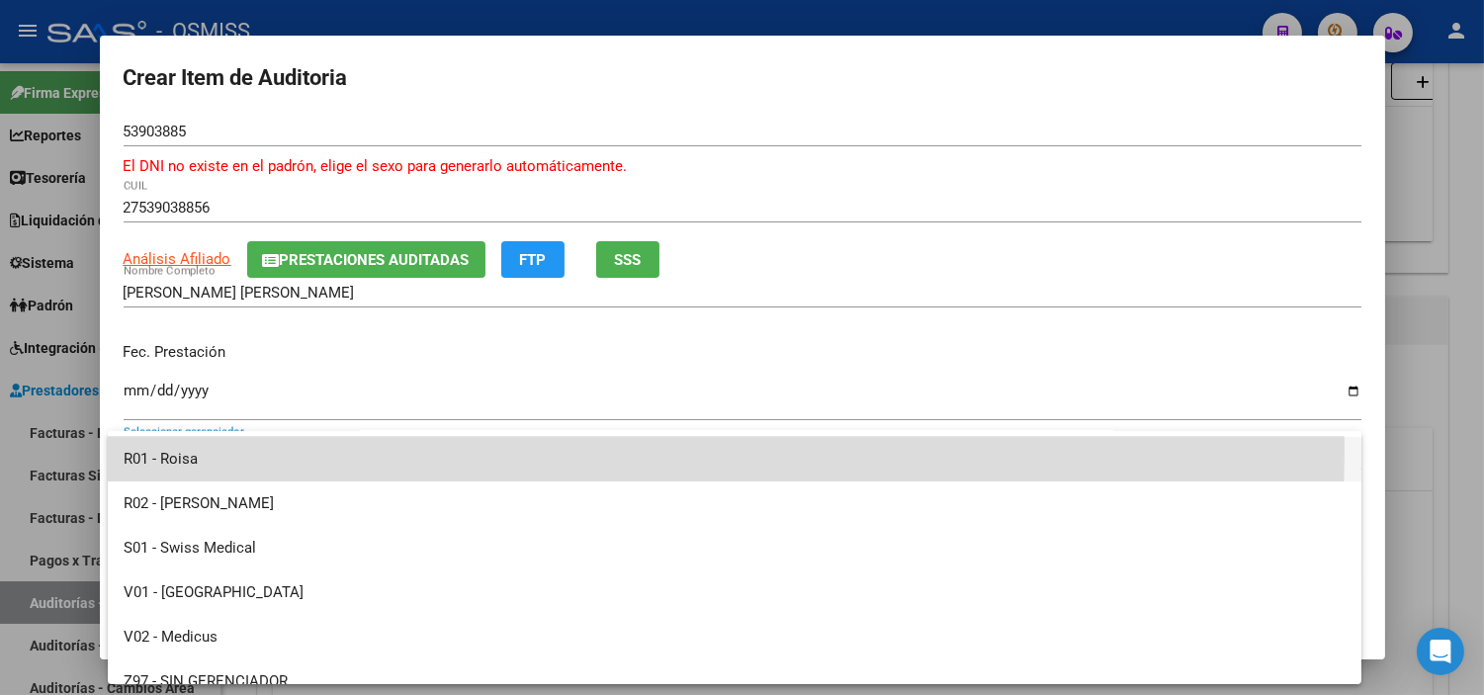
click at [233, 447] on span "R01 - Roisa" at bounding box center [735, 459] width 1222 height 44
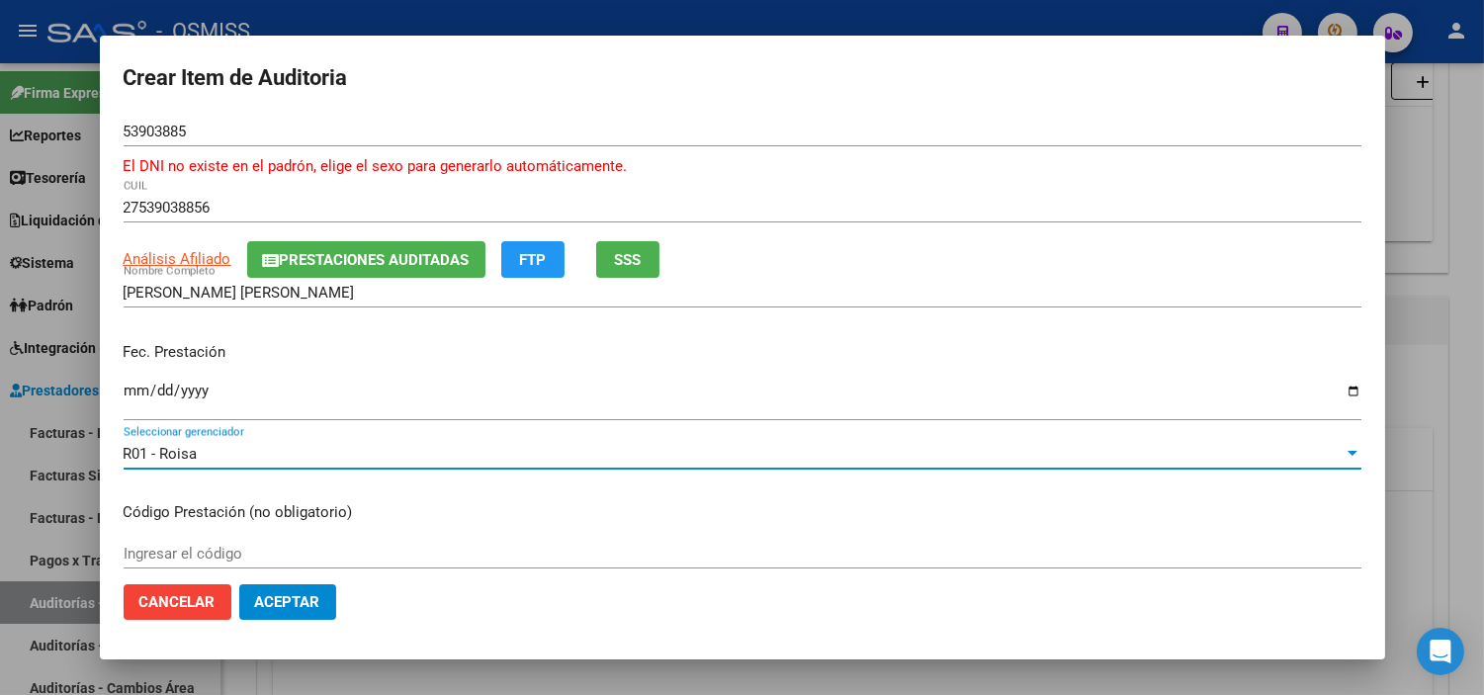
click at [122, 386] on mat-dialog-content "53903885 Nro Documento El DNI no existe en el padrón, elige el sexo para genera…" at bounding box center [742, 343] width 1285 height 452
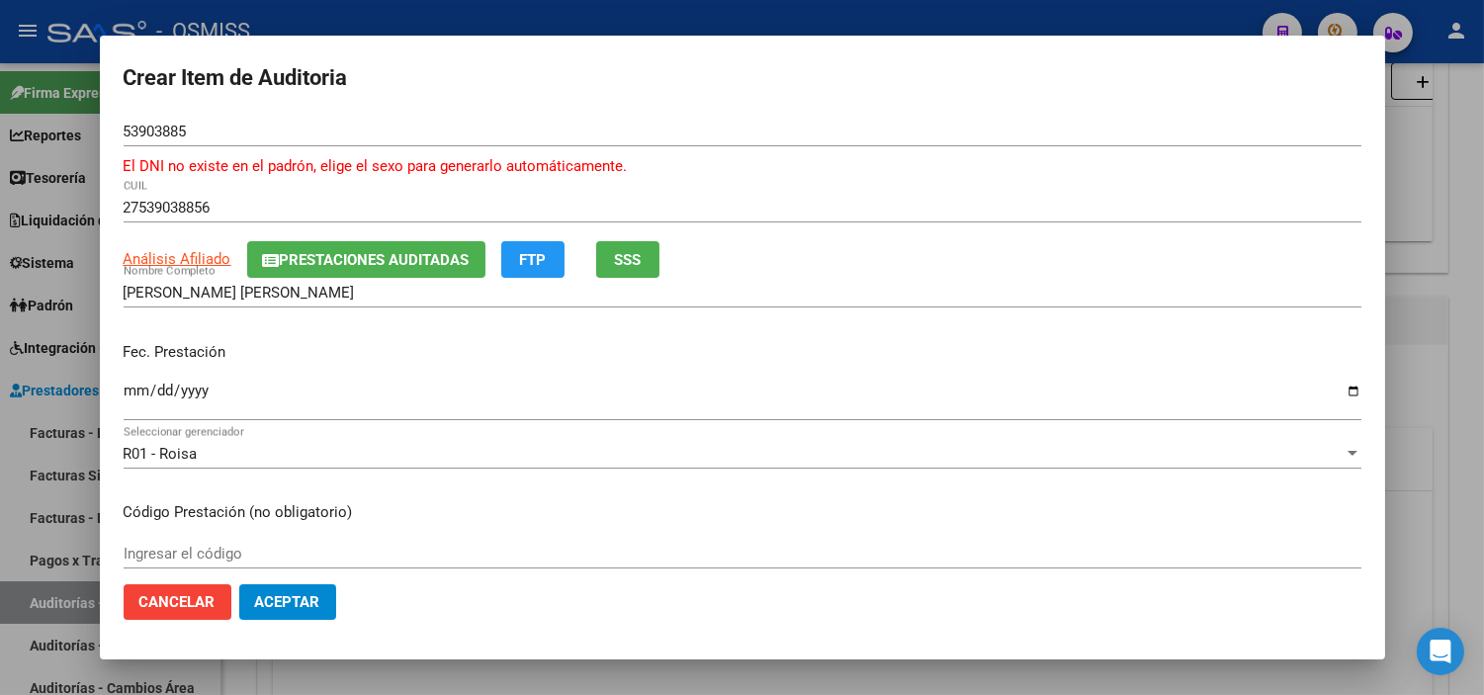
click at [129, 387] on input "Ingresar la fecha" at bounding box center [743, 399] width 1238 height 32
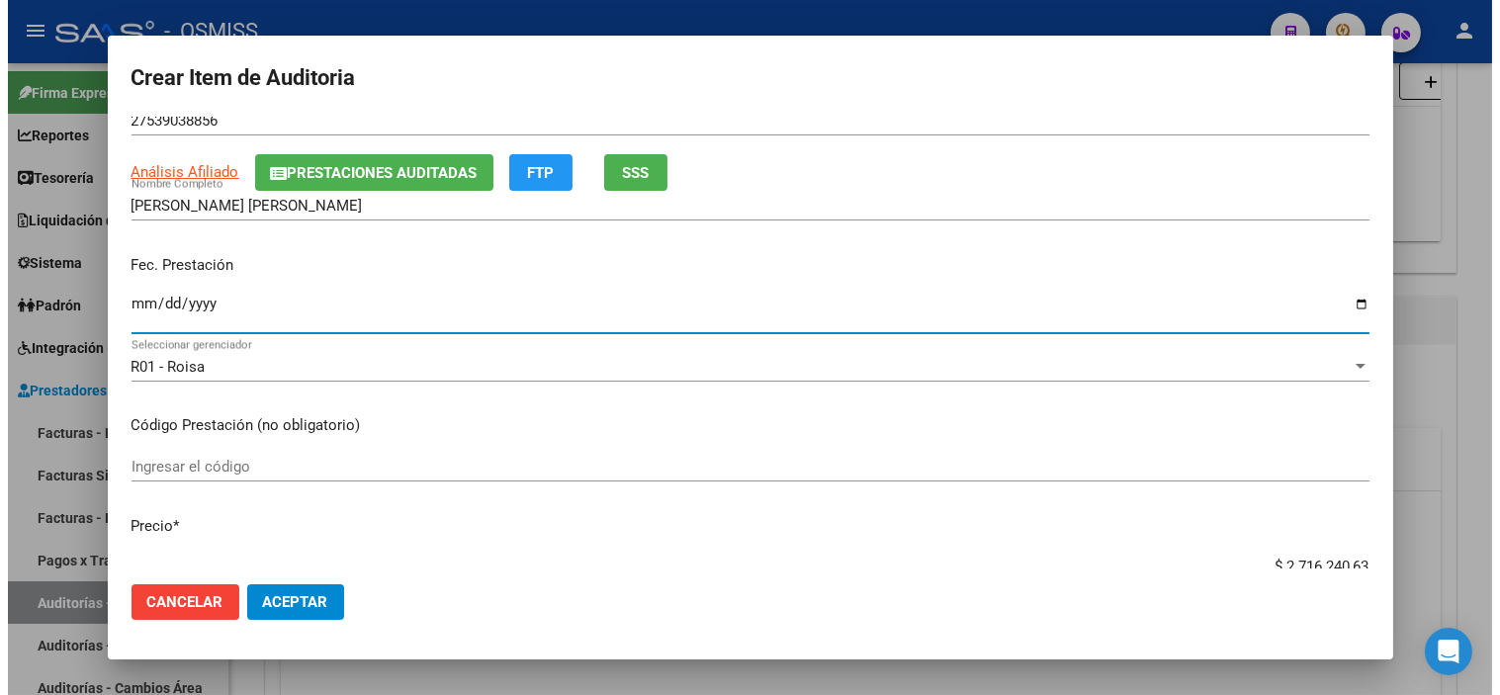
scroll to position [220, 0]
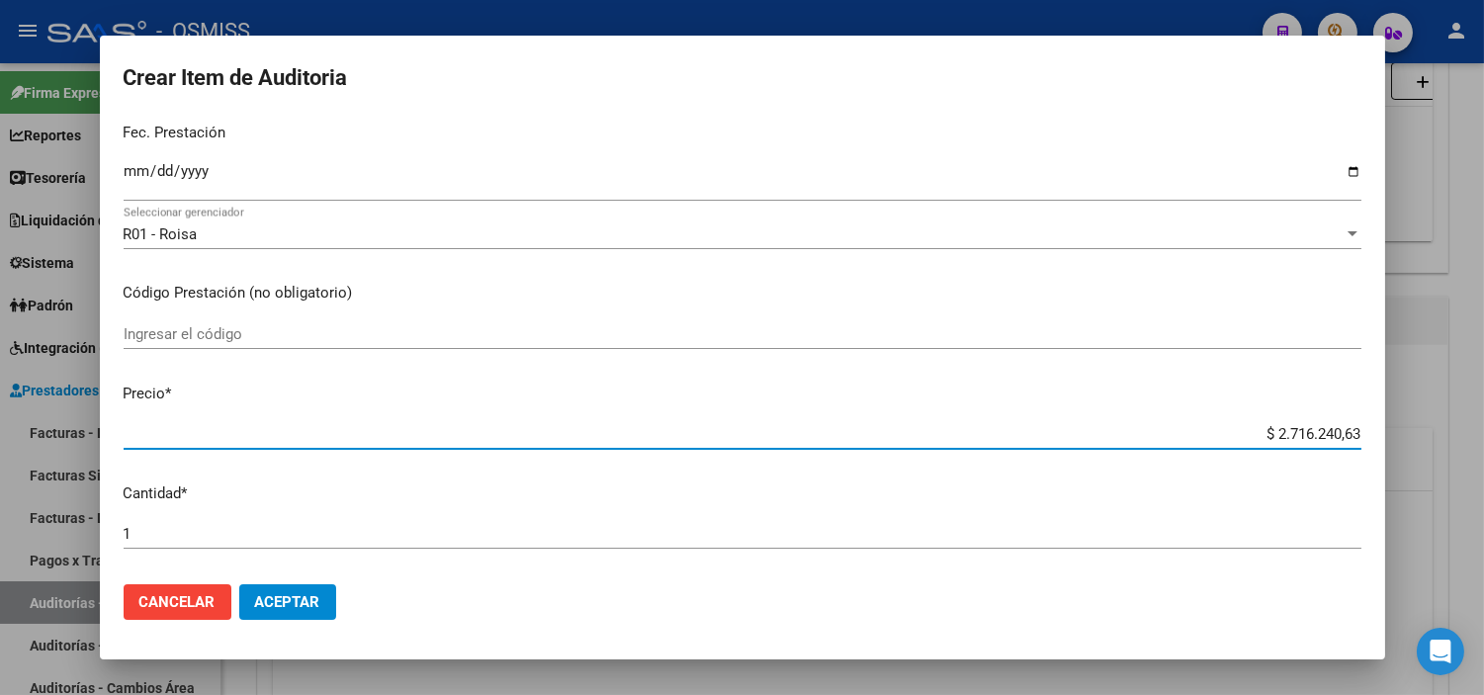
drag, startPoint x: 1261, startPoint y: 430, endPoint x: 1419, endPoint y: 436, distance: 158.3
click at [1419, 436] on div "Crear Item de Auditoria 53903885 Nro Documento El DNI no existe en el padrón, e…" at bounding box center [742, 347] width 1484 height 695
paste input "$ 1.078.074,19"
type input "$ 1.078.074,19"
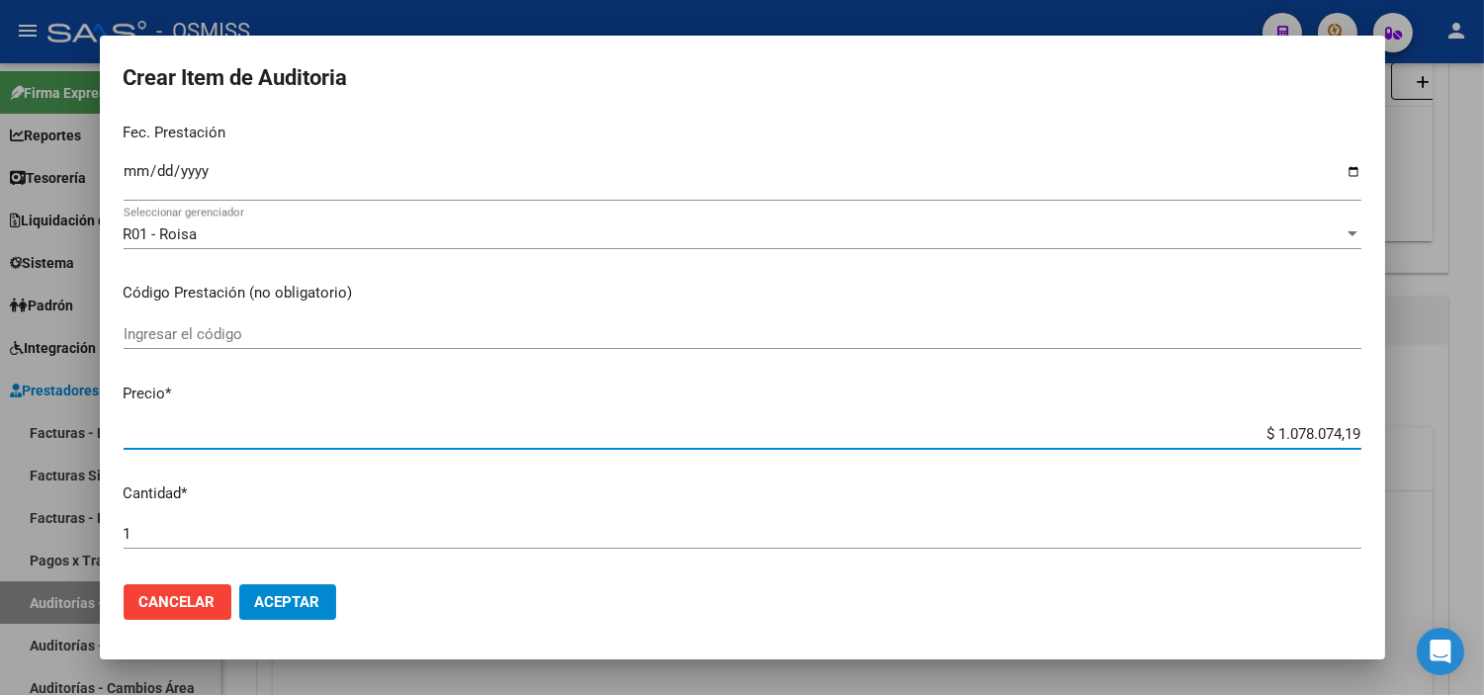
type input "$ 1.078.074,19"
click at [280, 605] on span "Aceptar" at bounding box center [287, 602] width 65 height 18
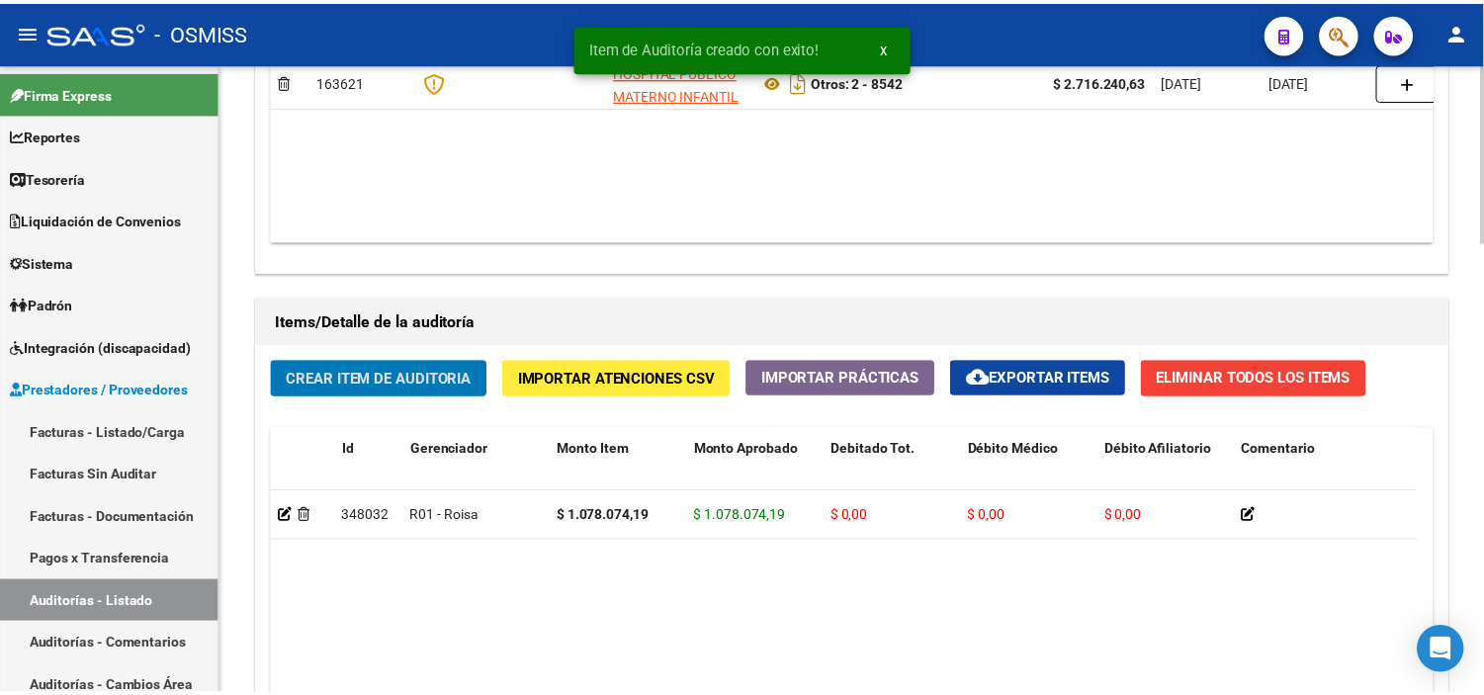
scroll to position [1209, 0]
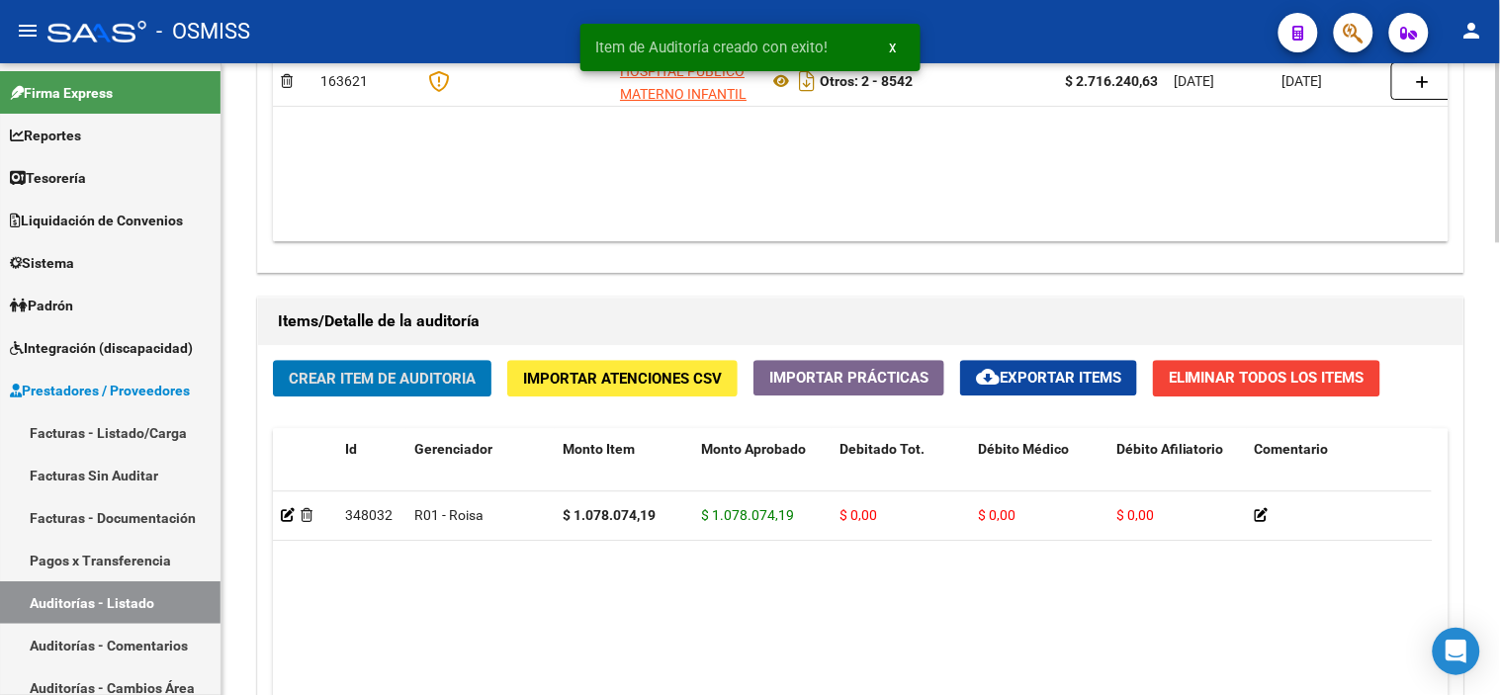
click at [453, 390] on button "Crear Item de Auditoria" at bounding box center [382, 378] width 219 height 37
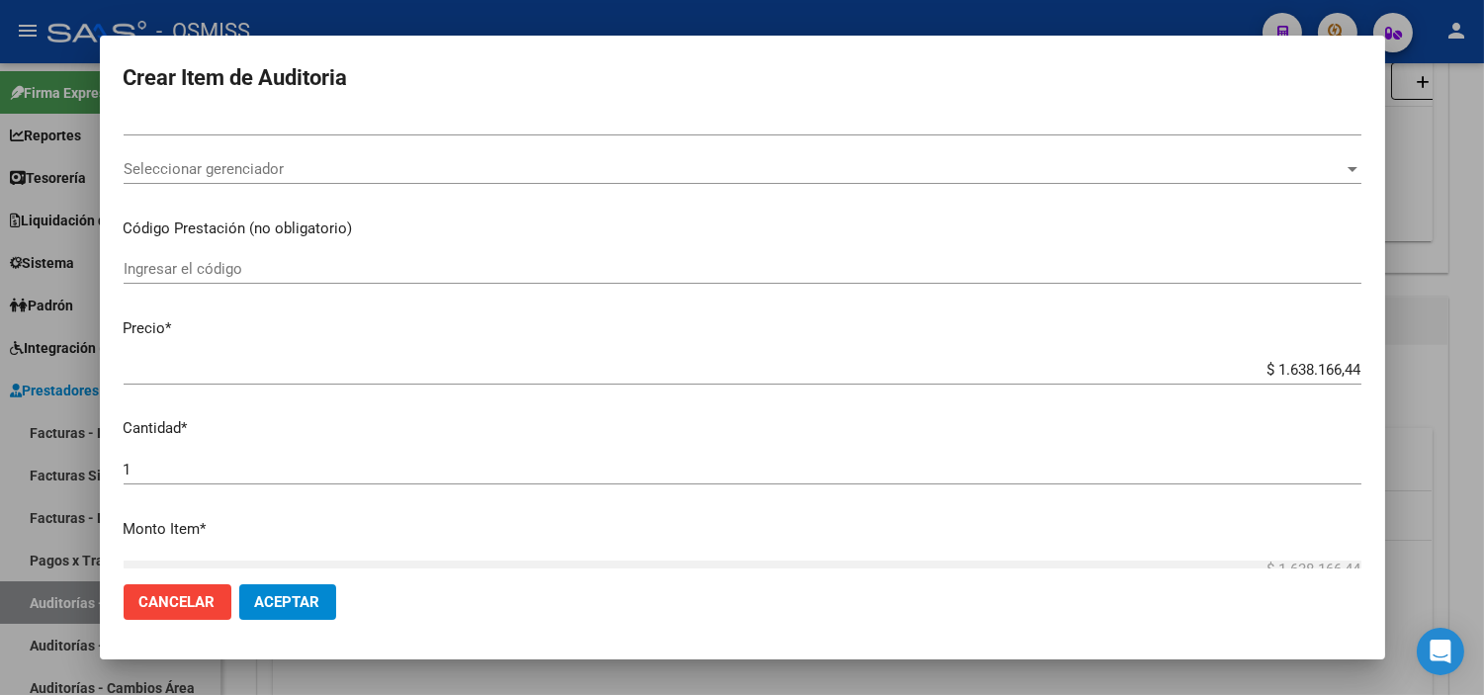
scroll to position [0, 0]
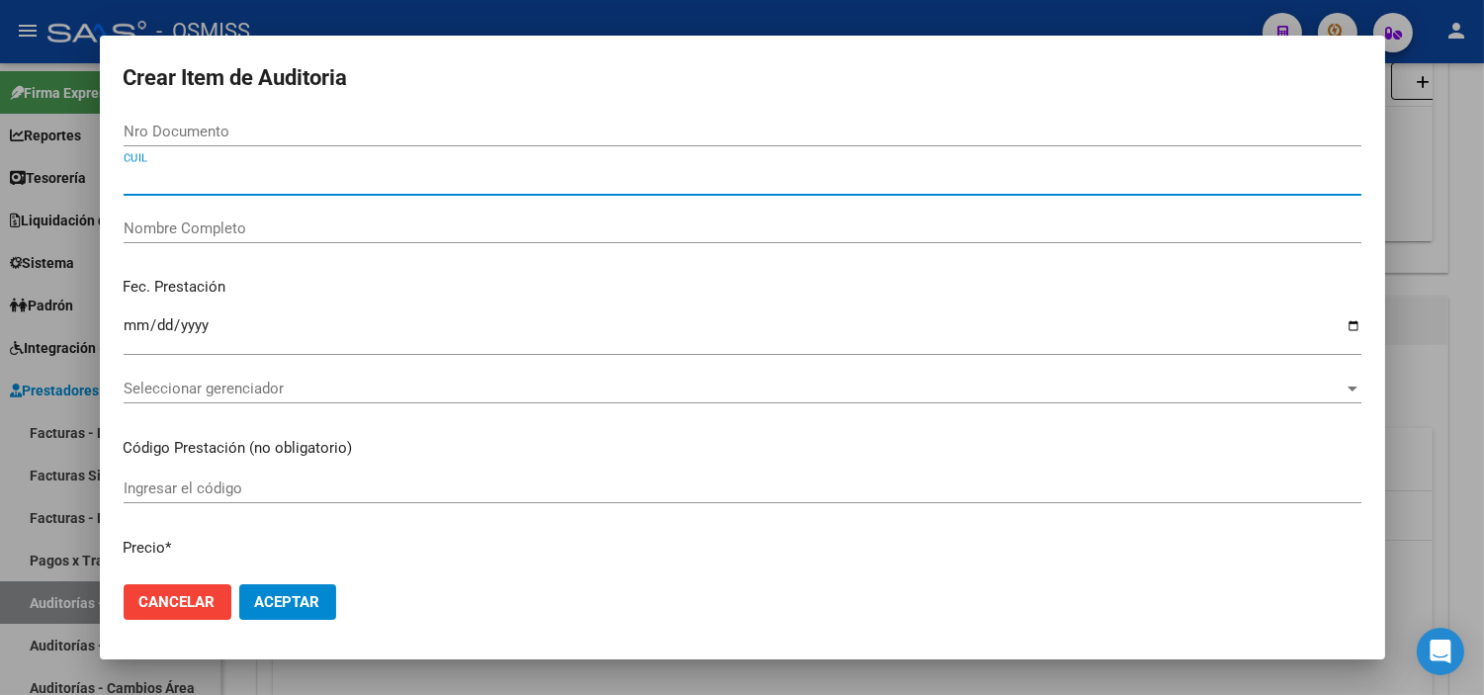
click at [275, 179] on input "CUIL" at bounding box center [743, 180] width 1238 height 18
paste input "27581813266"
type input "27581813266"
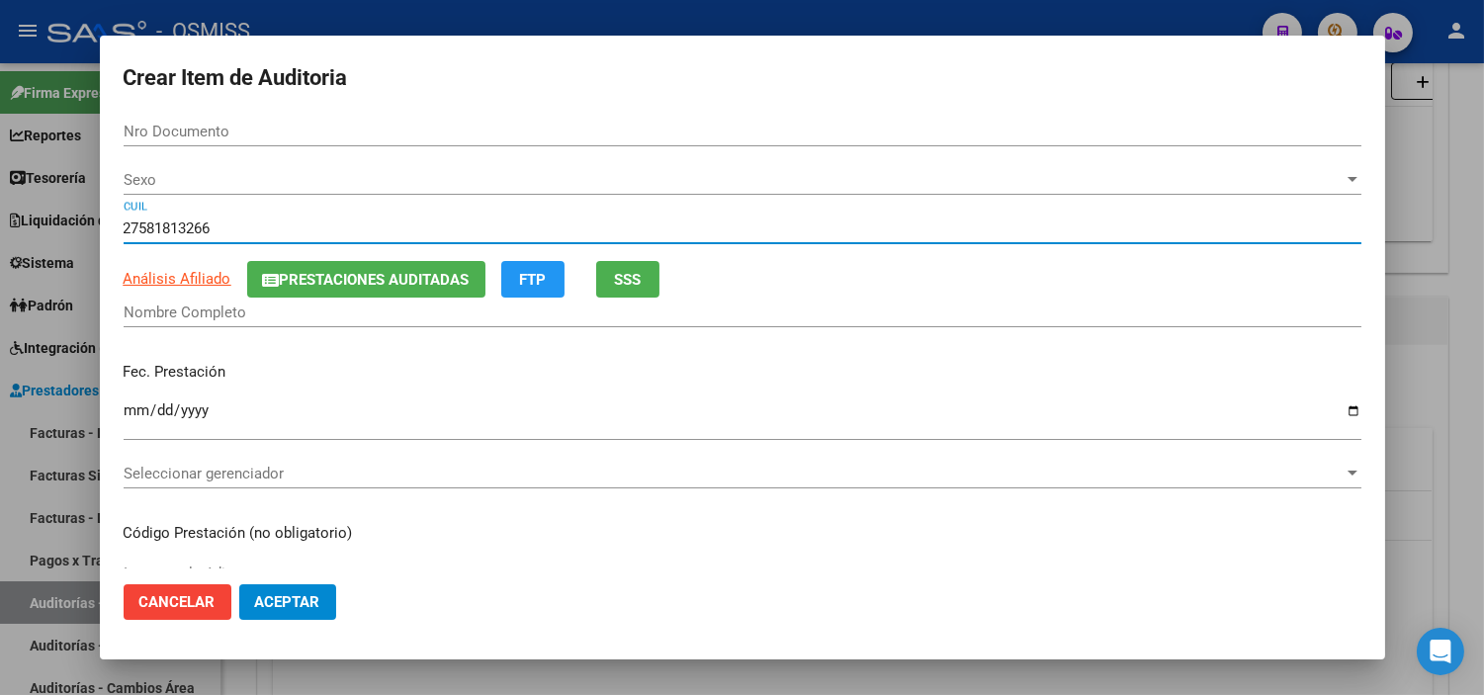
type input "58181326"
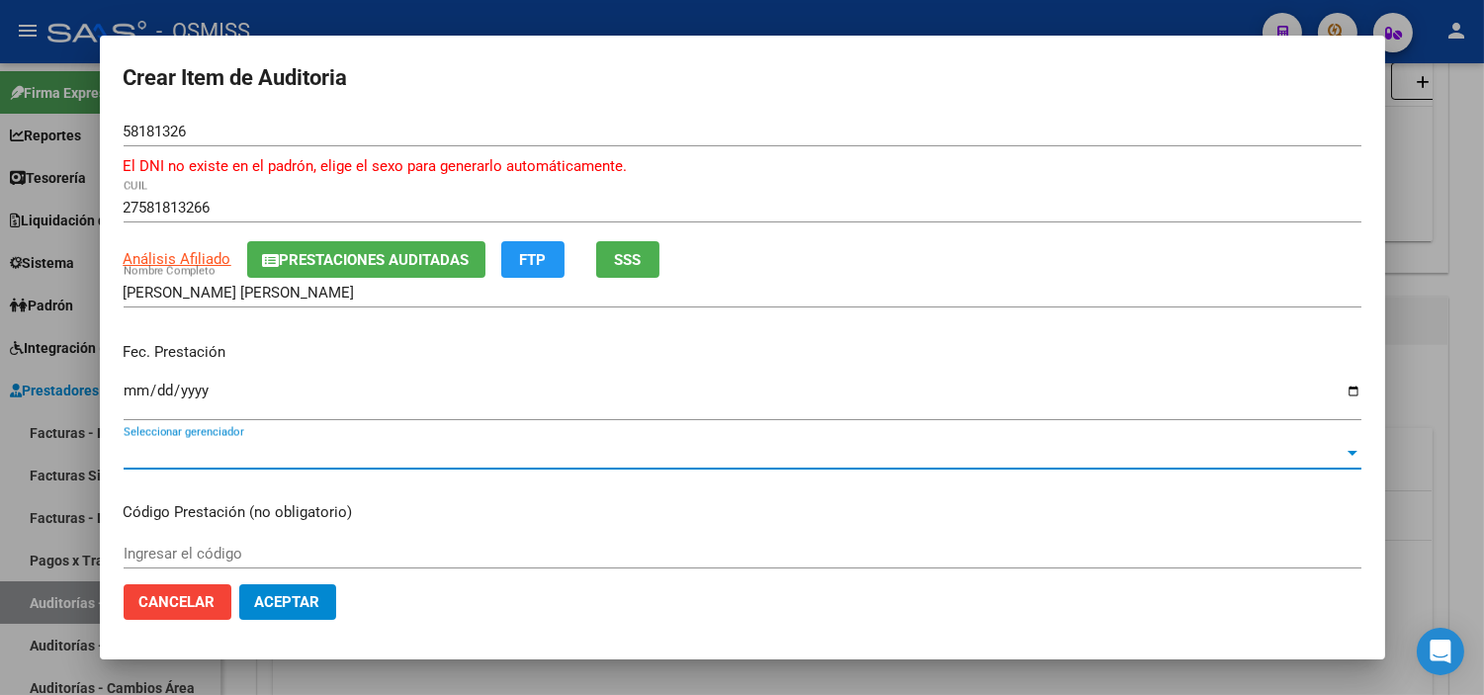
click at [230, 457] on span "Seleccionar gerenciador" at bounding box center [734, 454] width 1220 height 18
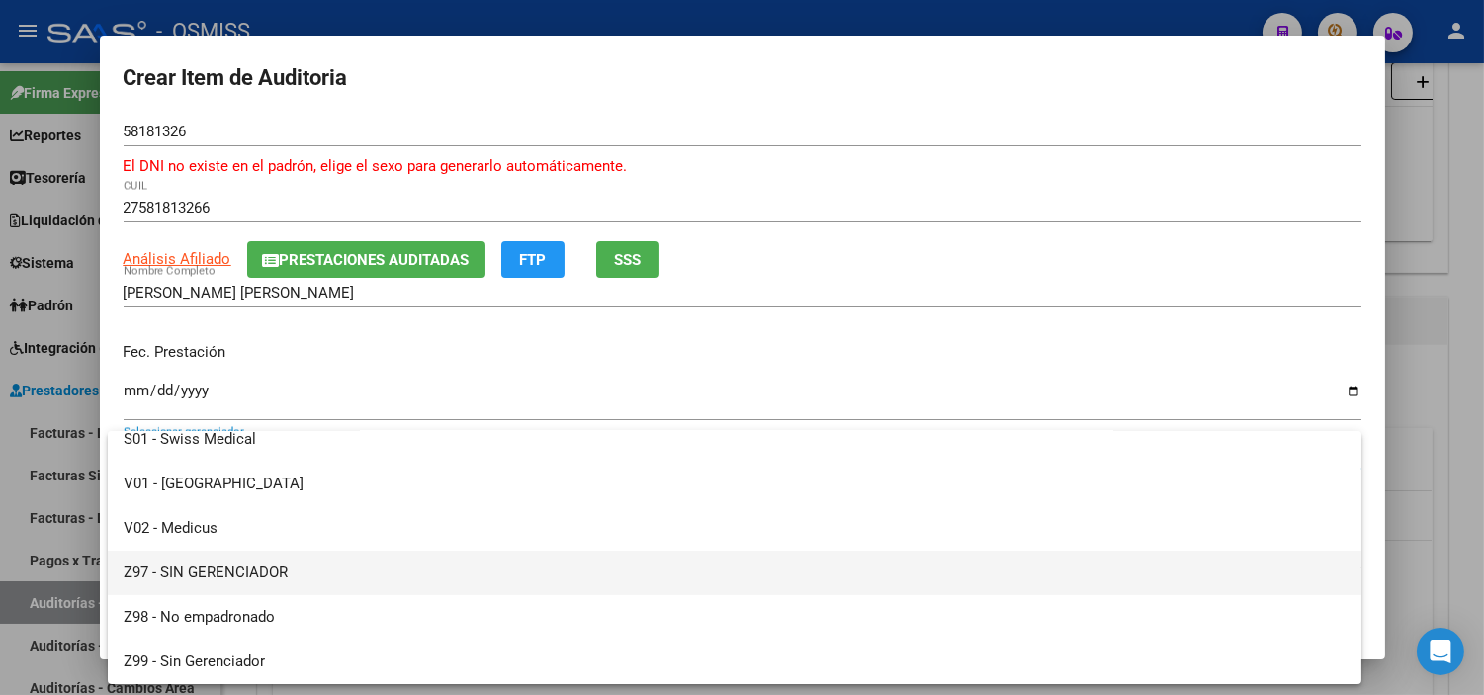
scroll to position [438, 0]
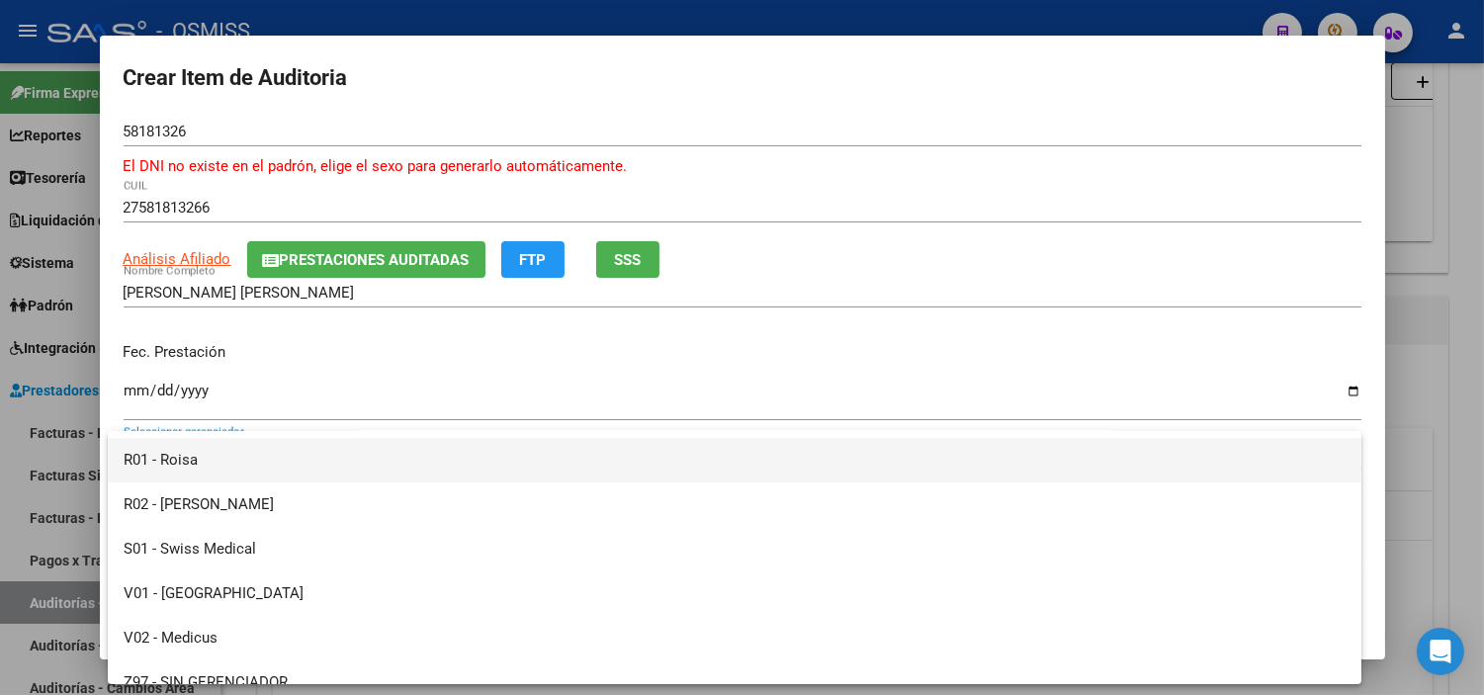
click at [212, 459] on span "R01 - Roisa" at bounding box center [735, 460] width 1222 height 44
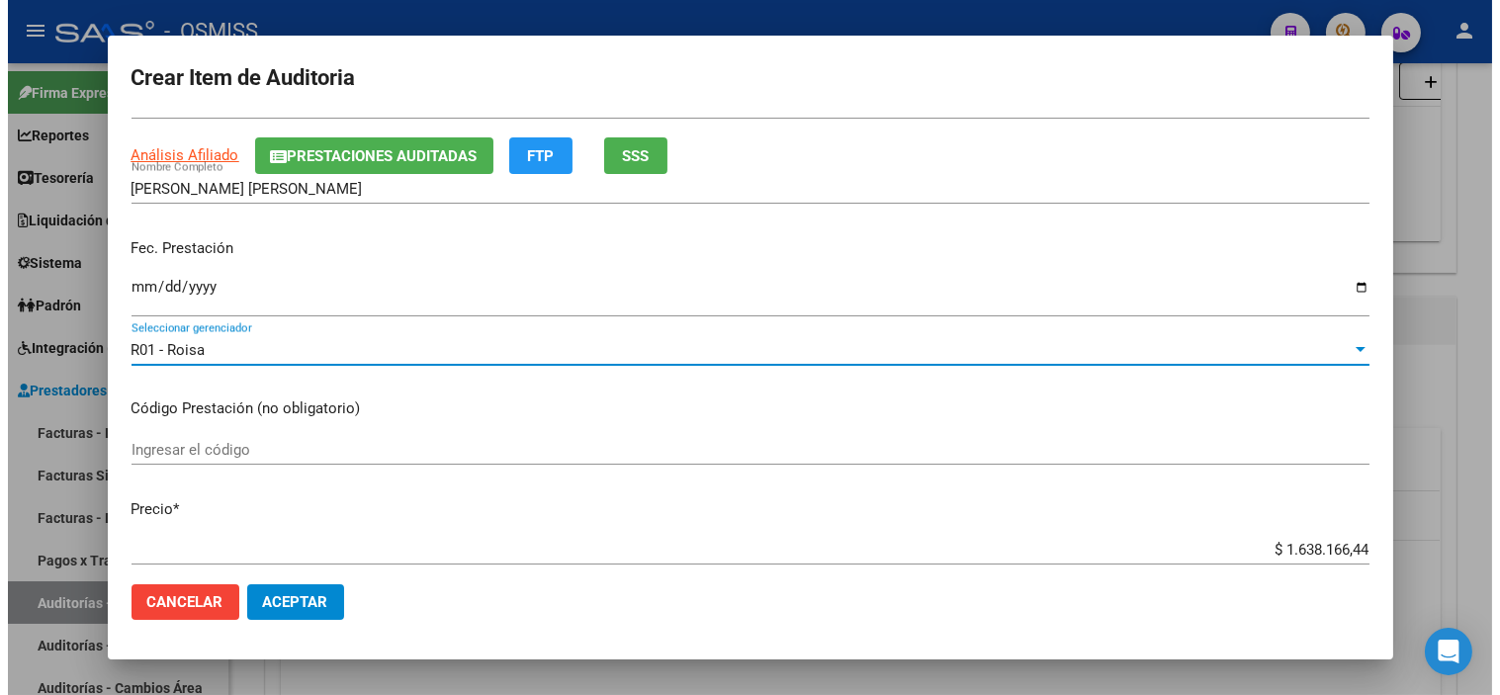
scroll to position [0, 0]
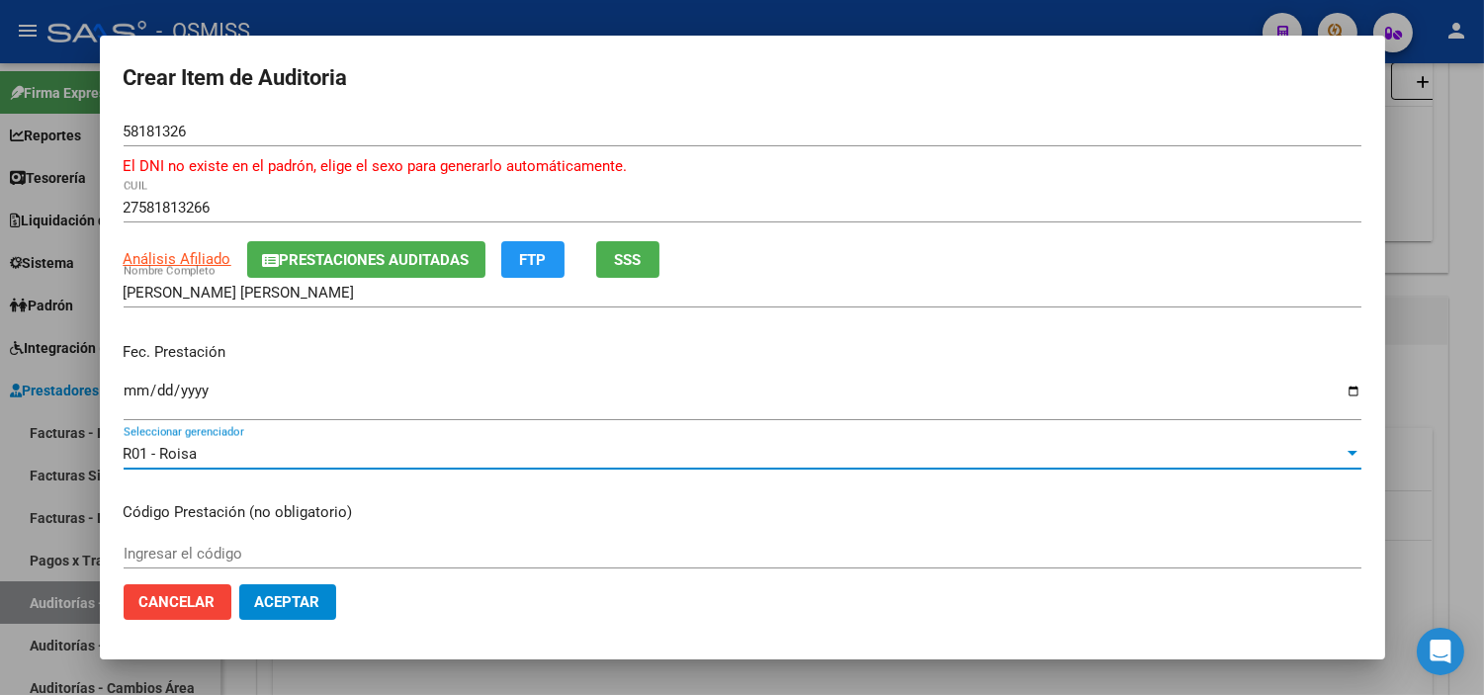
click at [304, 589] on button "Aceptar" at bounding box center [287, 602] width 97 height 36
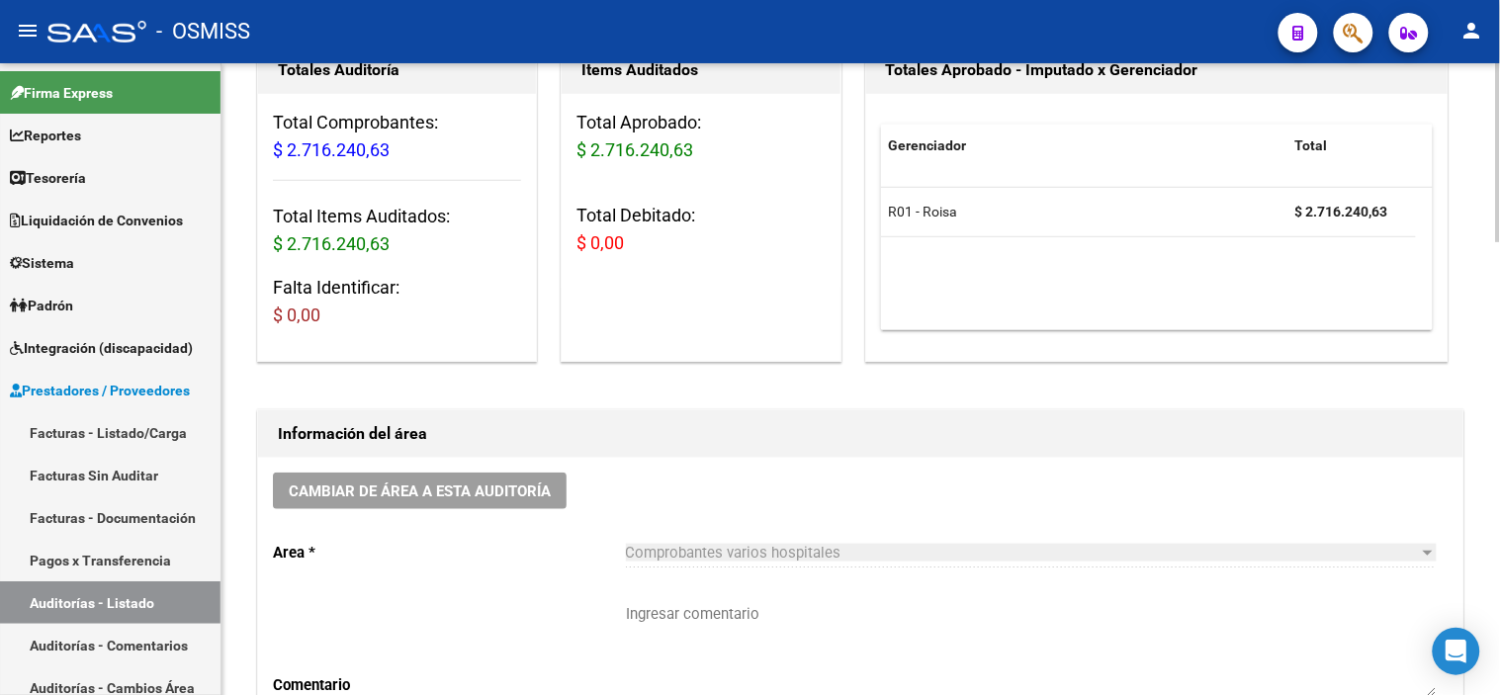
scroll to position [220, 0]
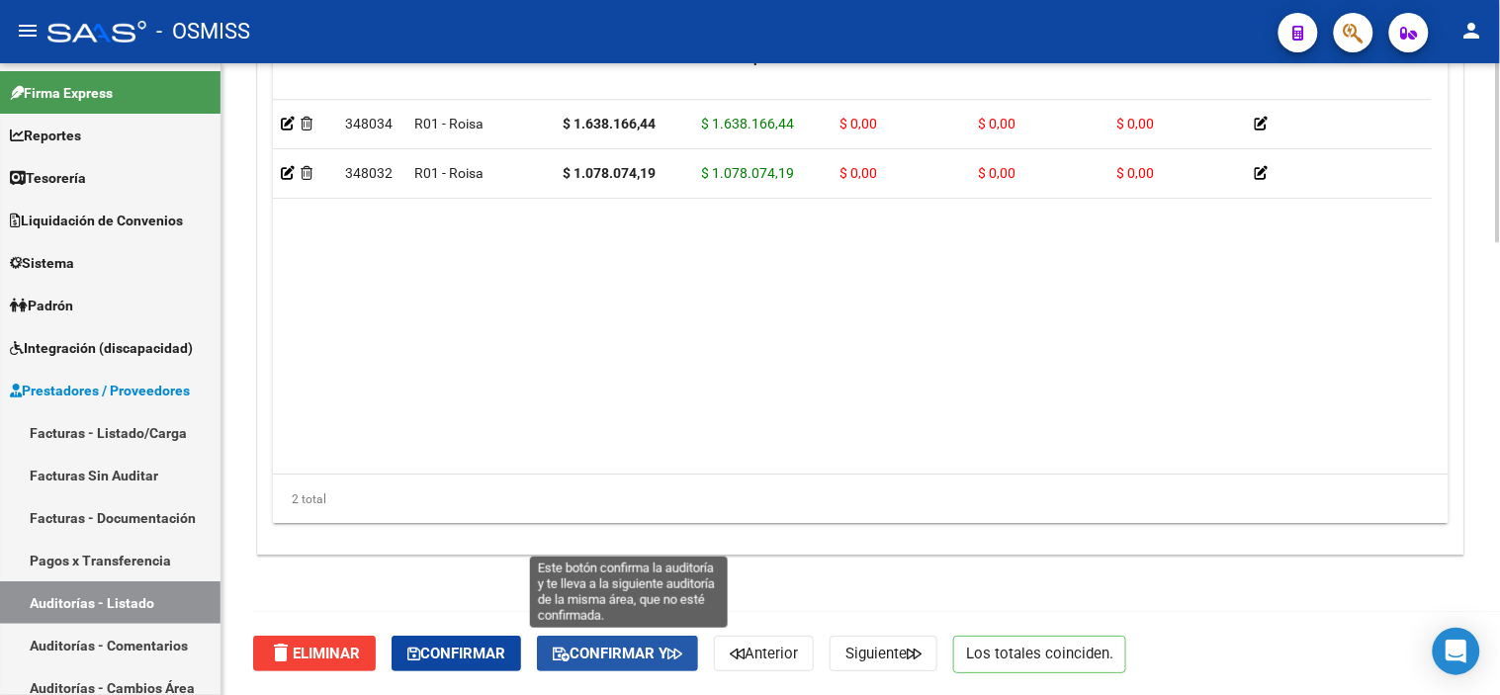
click at [616, 649] on span "Confirmar y" at bounding box center [618, 654] width 130 height 18
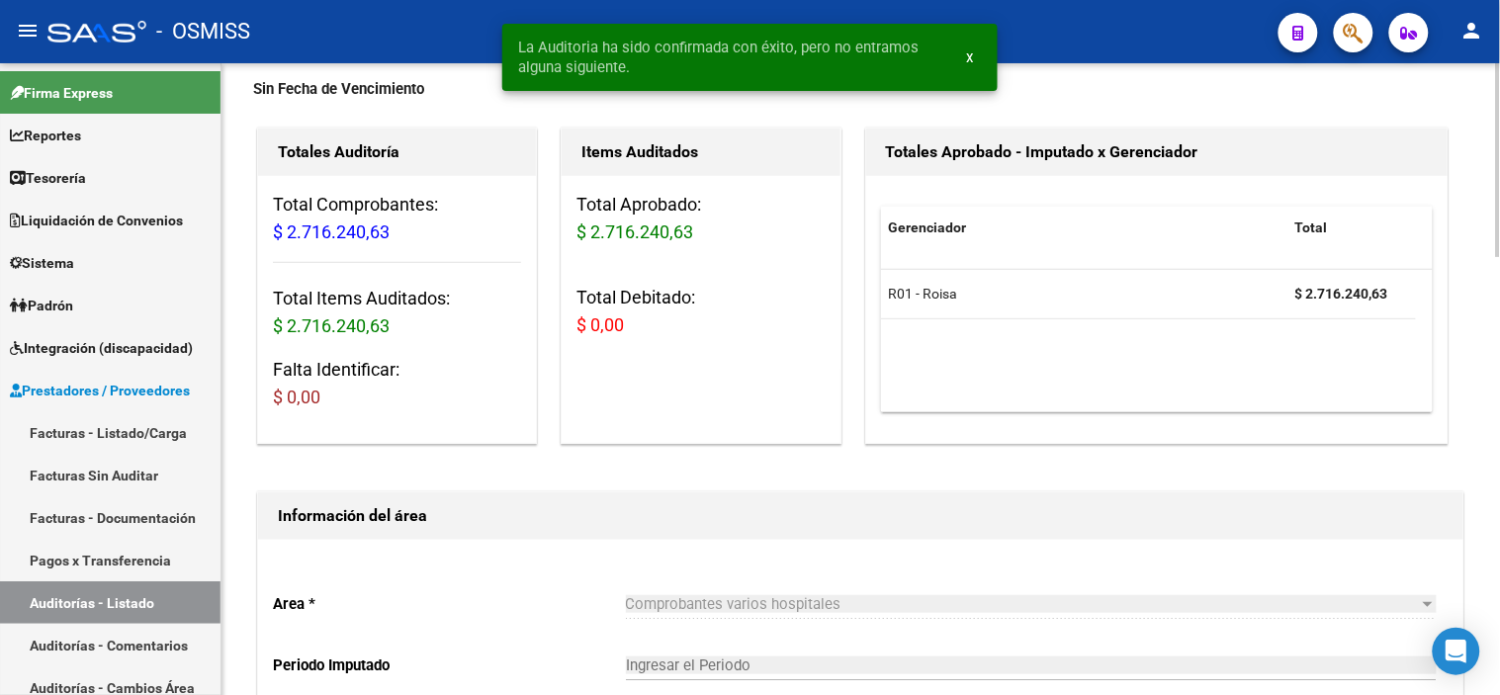
scroll to position [0, 0]
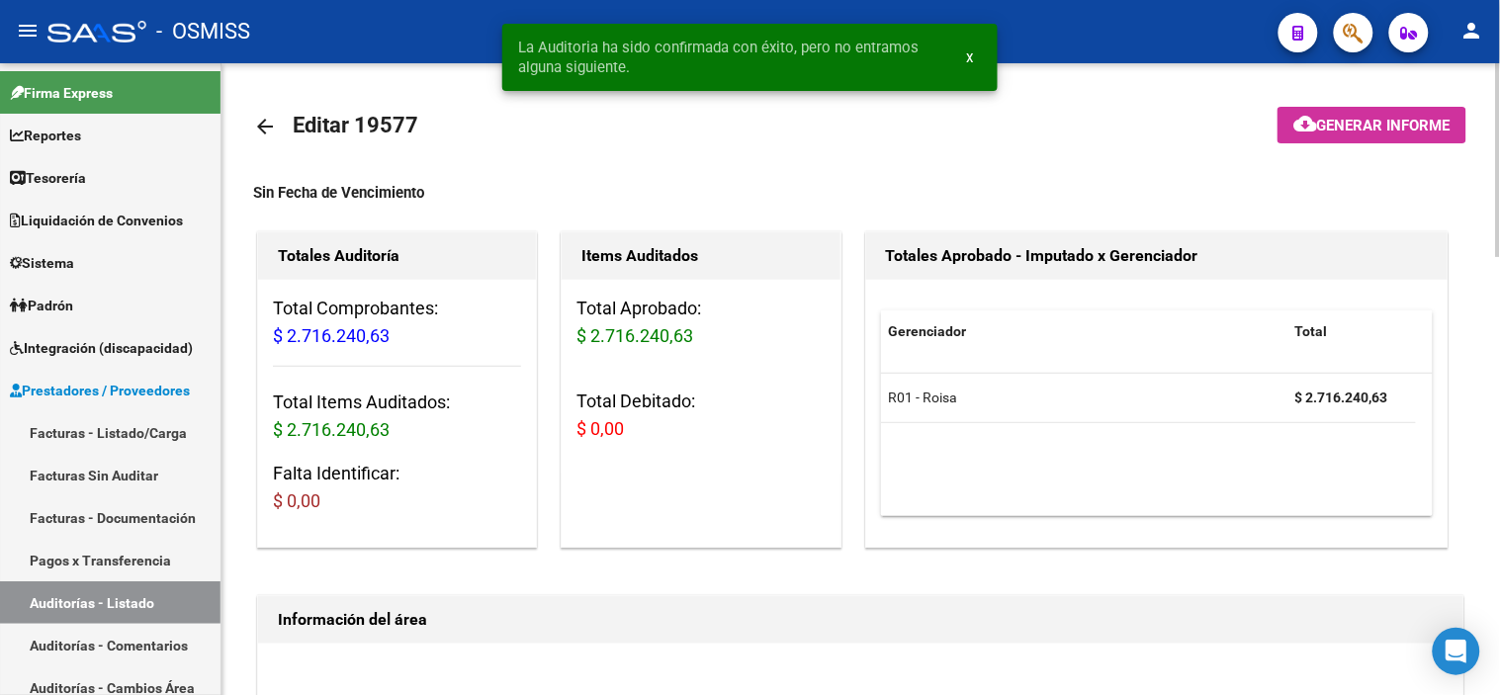
click at [260, 126] on mat-icon "arrow_back" at bounding box center [265, 127] width 24 height 24
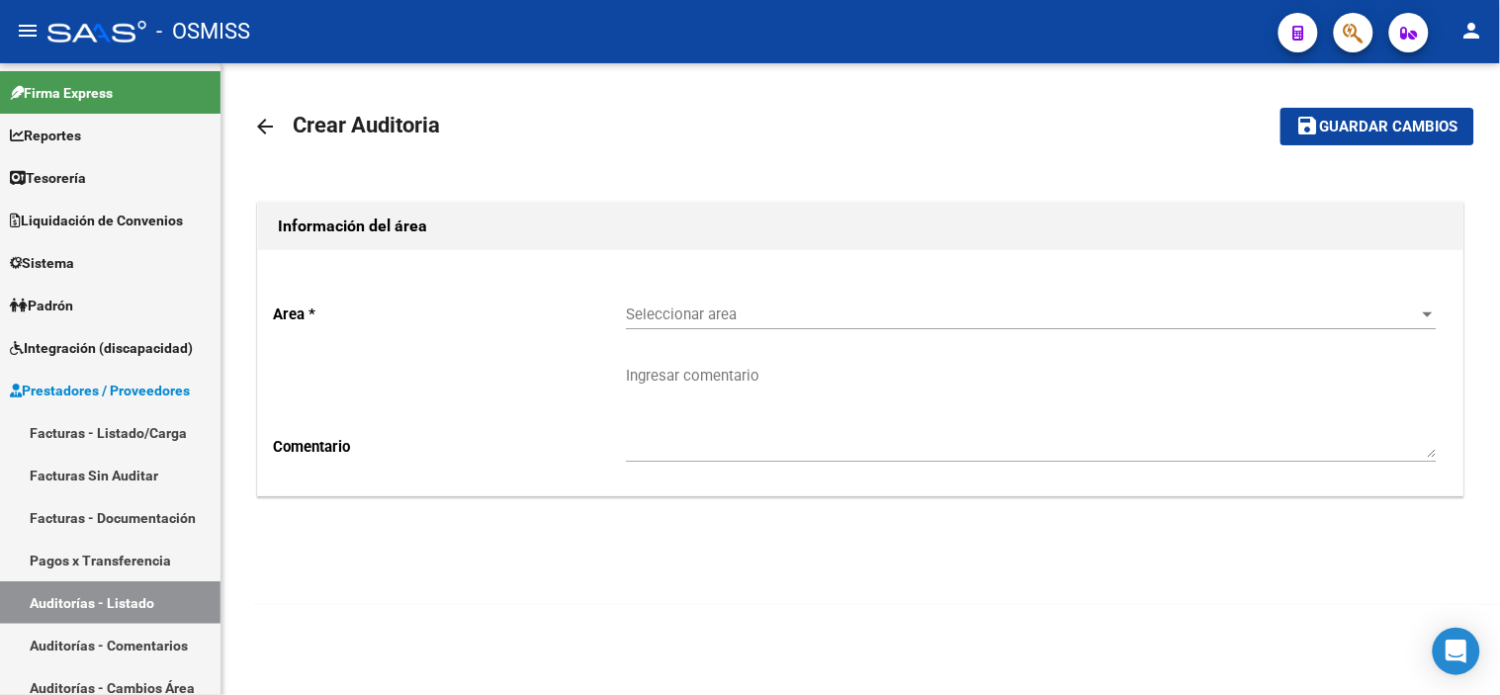
click at [756, 319] on span "Seleccionar area" at bounding box center [1022, 315] width 793 height 18
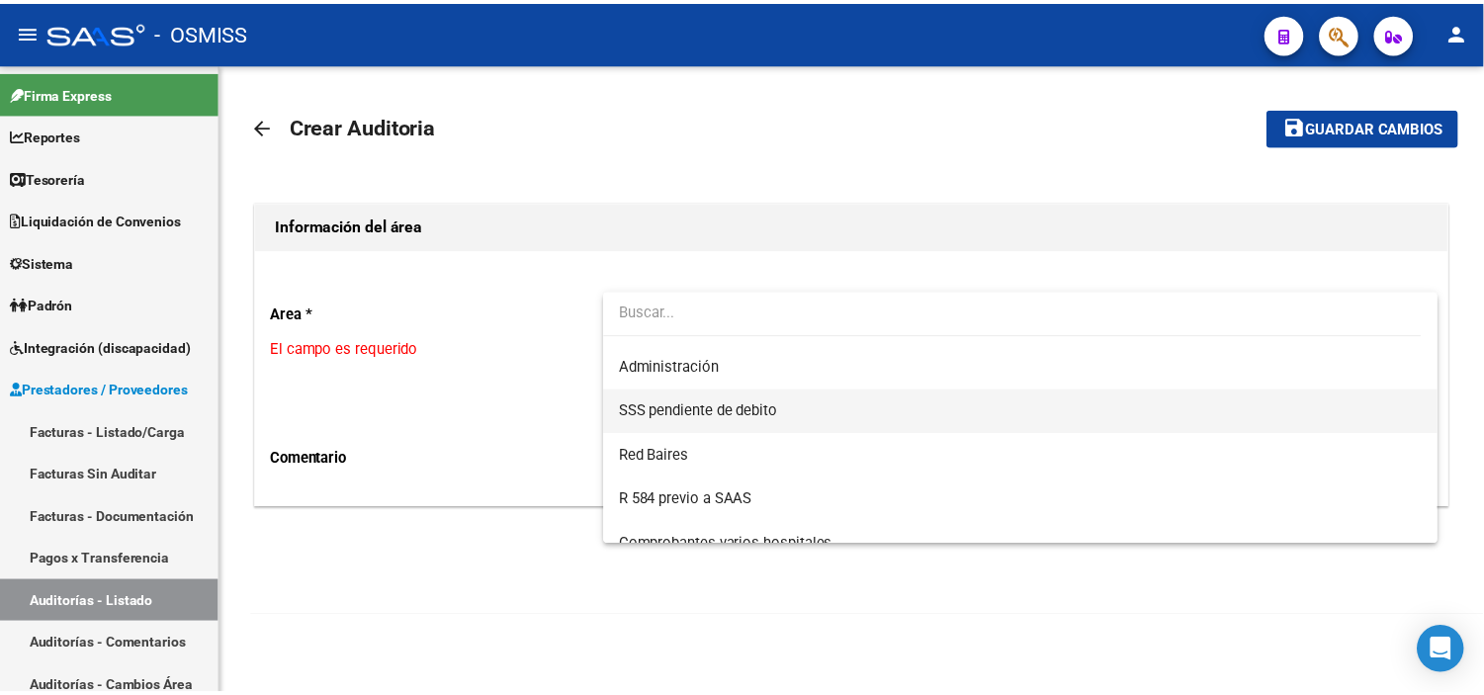
scroll to position [547, 0]
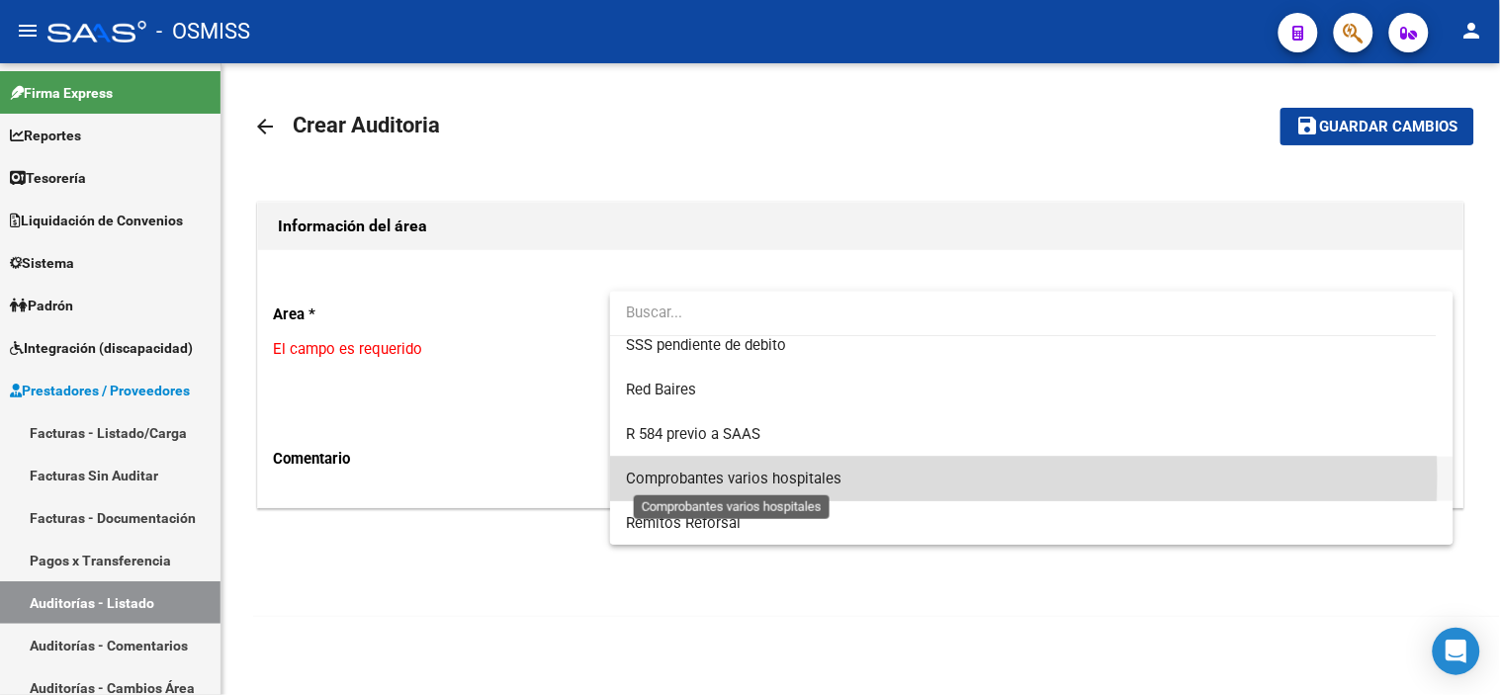
click at [783, 476] on span "Comprobantes varios hospitales" at bounding box center [734, 479] width 216 height 18
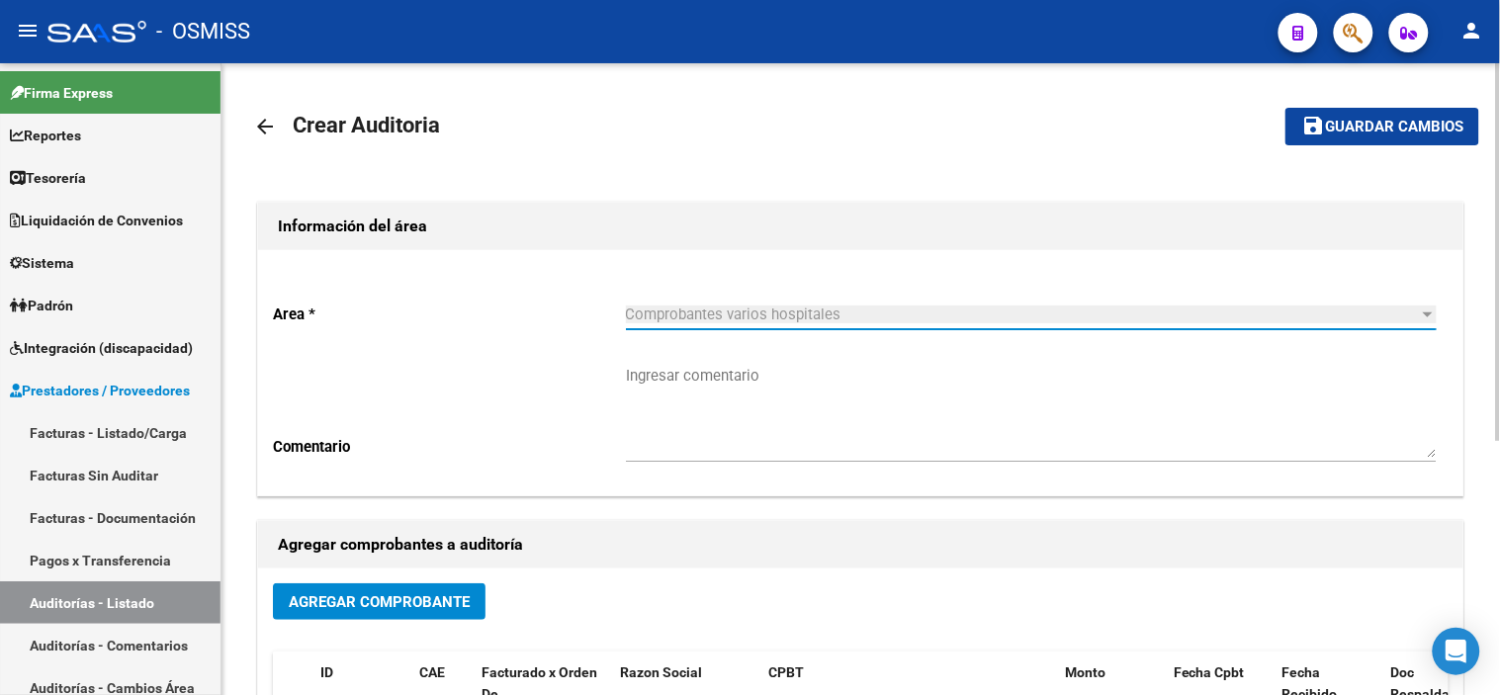
click at [425, 595] on span "Agregar Comprobante" at bounding box center [379, 602] width 181 height 18
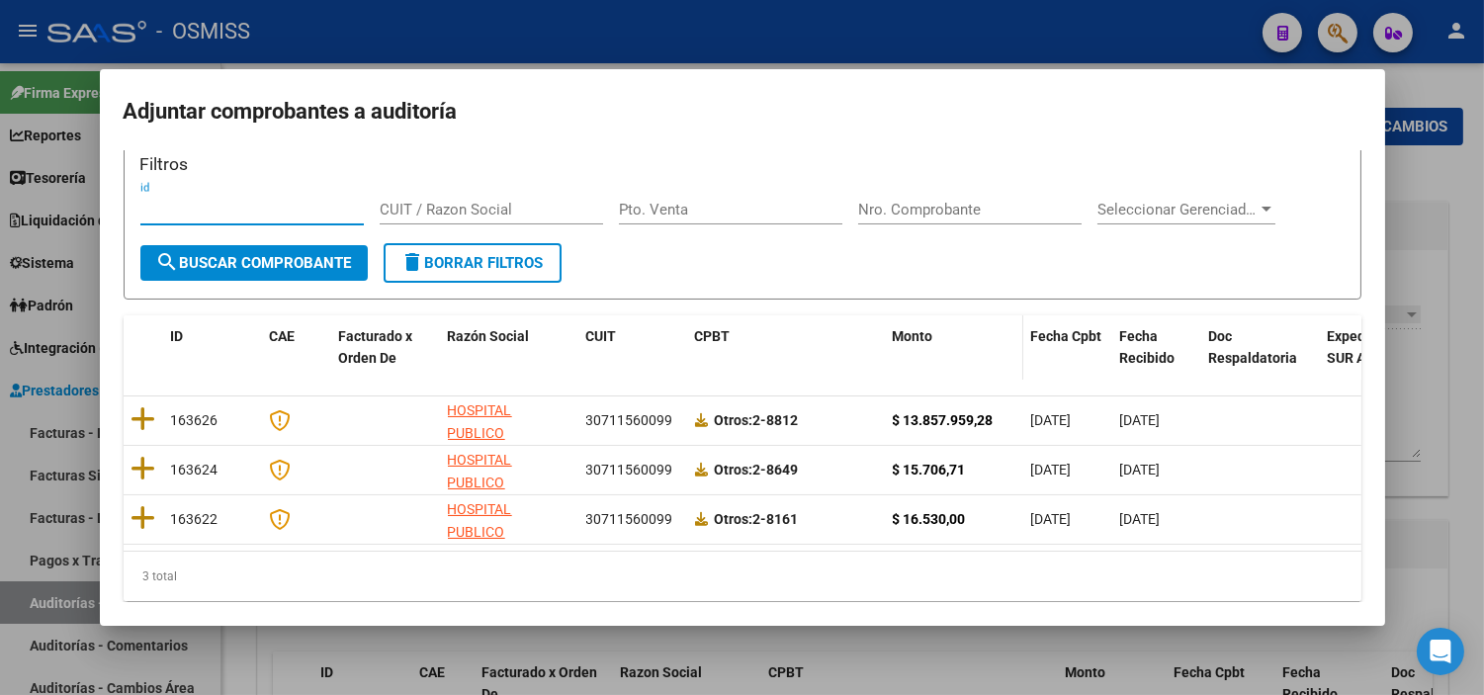
scroll to position [64, 0]
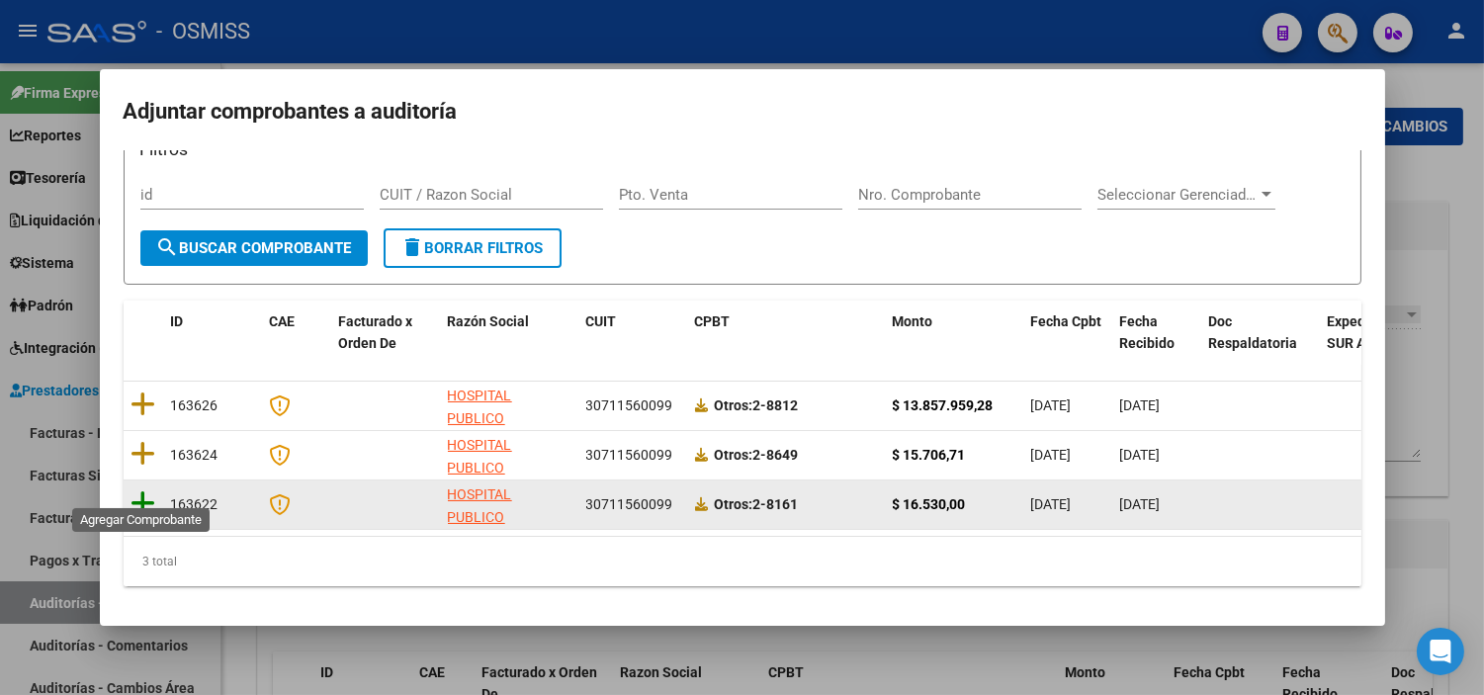
click at [144, 489] on icon at bounding box center [144, 503] width 25 height 28
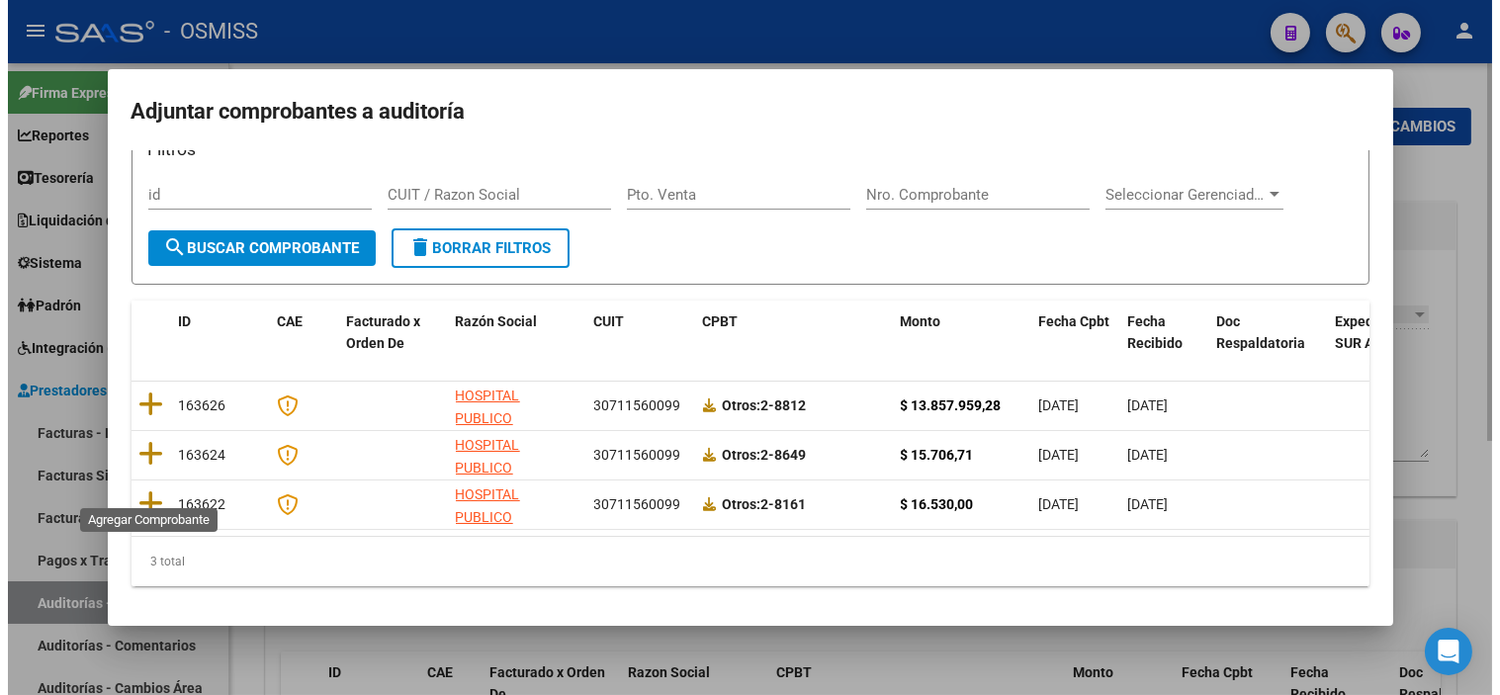
scroll to position [0, 0]
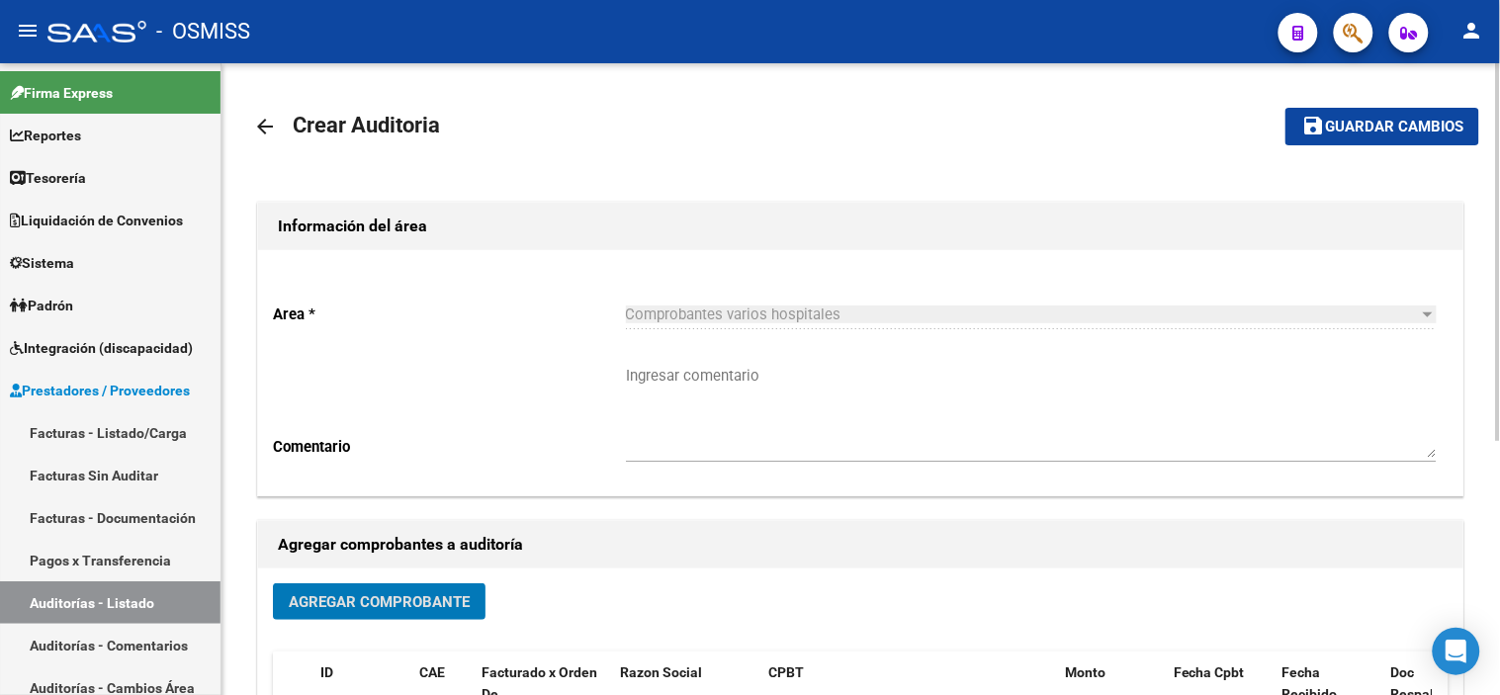
click at [1386, 135] on button "save Guardar cambios" at bounding box center [1382, 126] width 194 height 37
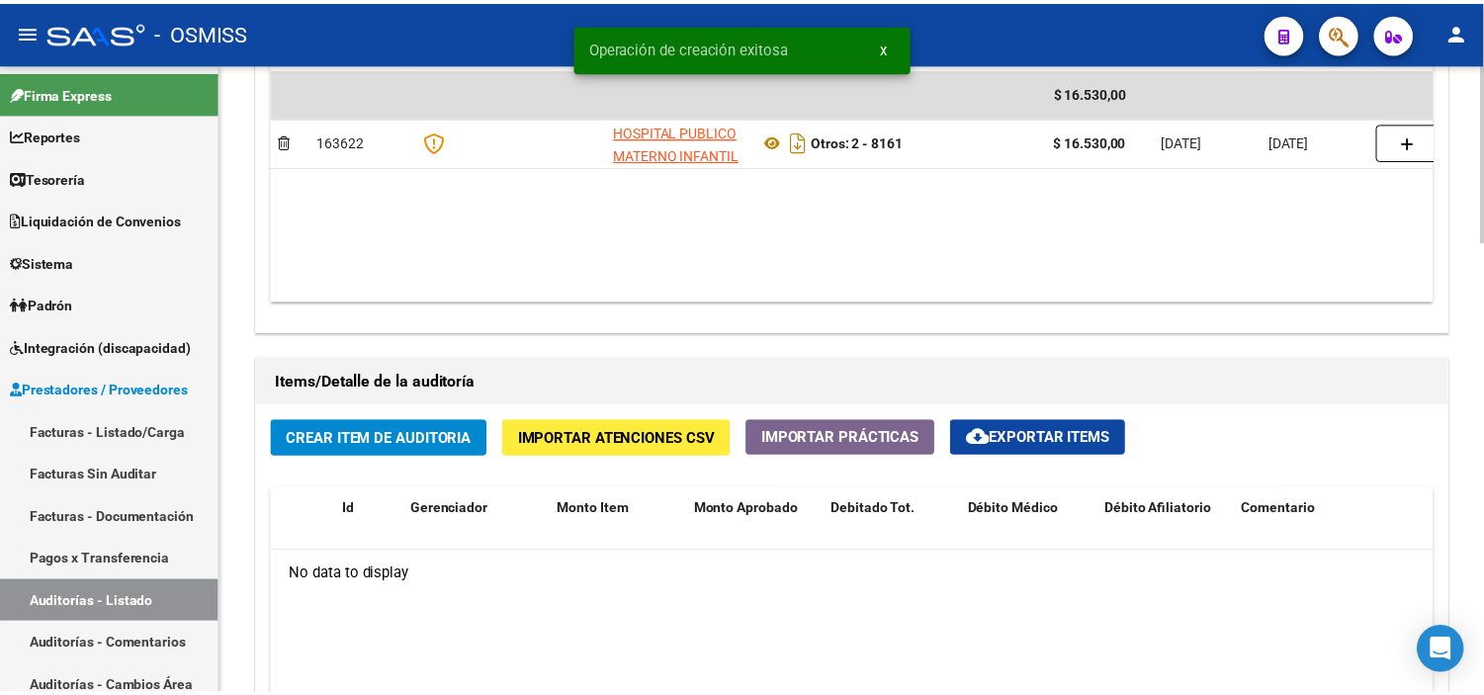
scroll to position [1318, 0]
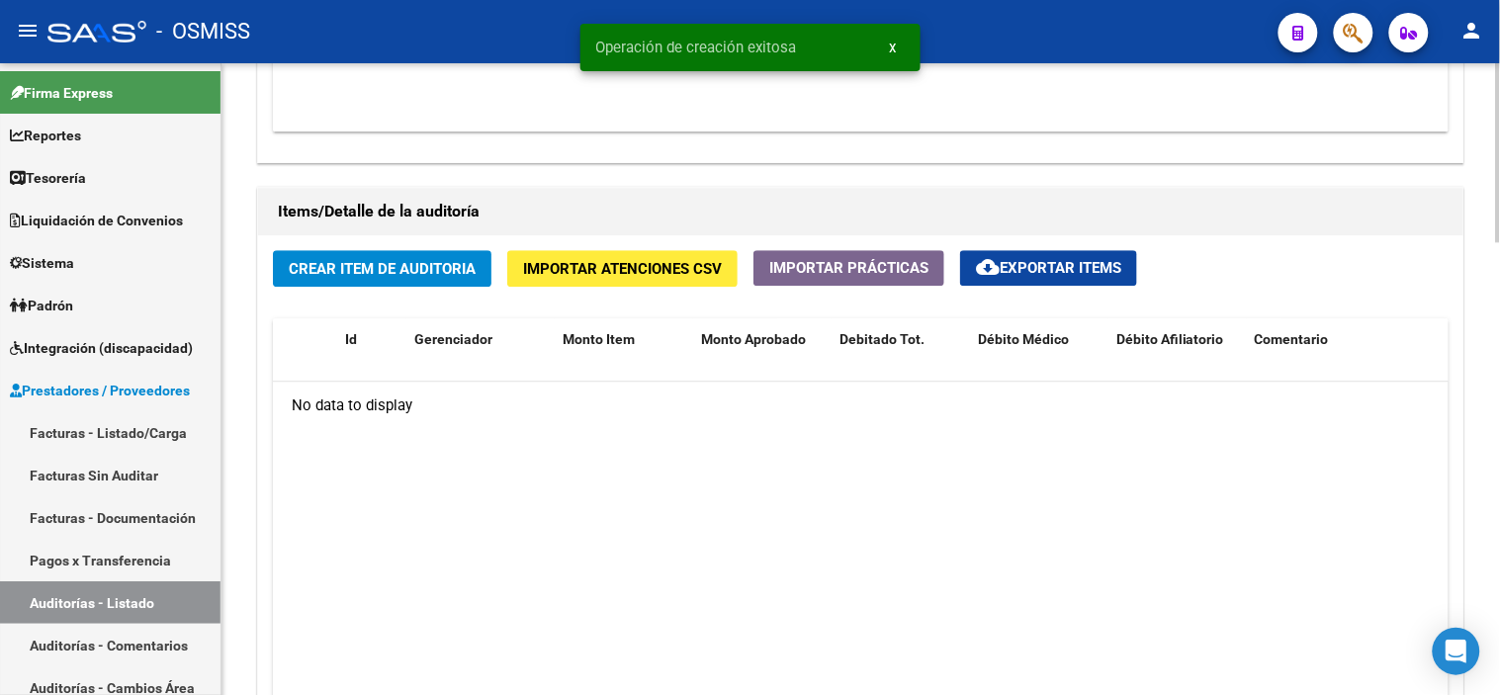
click at [439, 278] on span "Crear Item de Auditoria" at bounding box center [382, 269] width 187 height 18
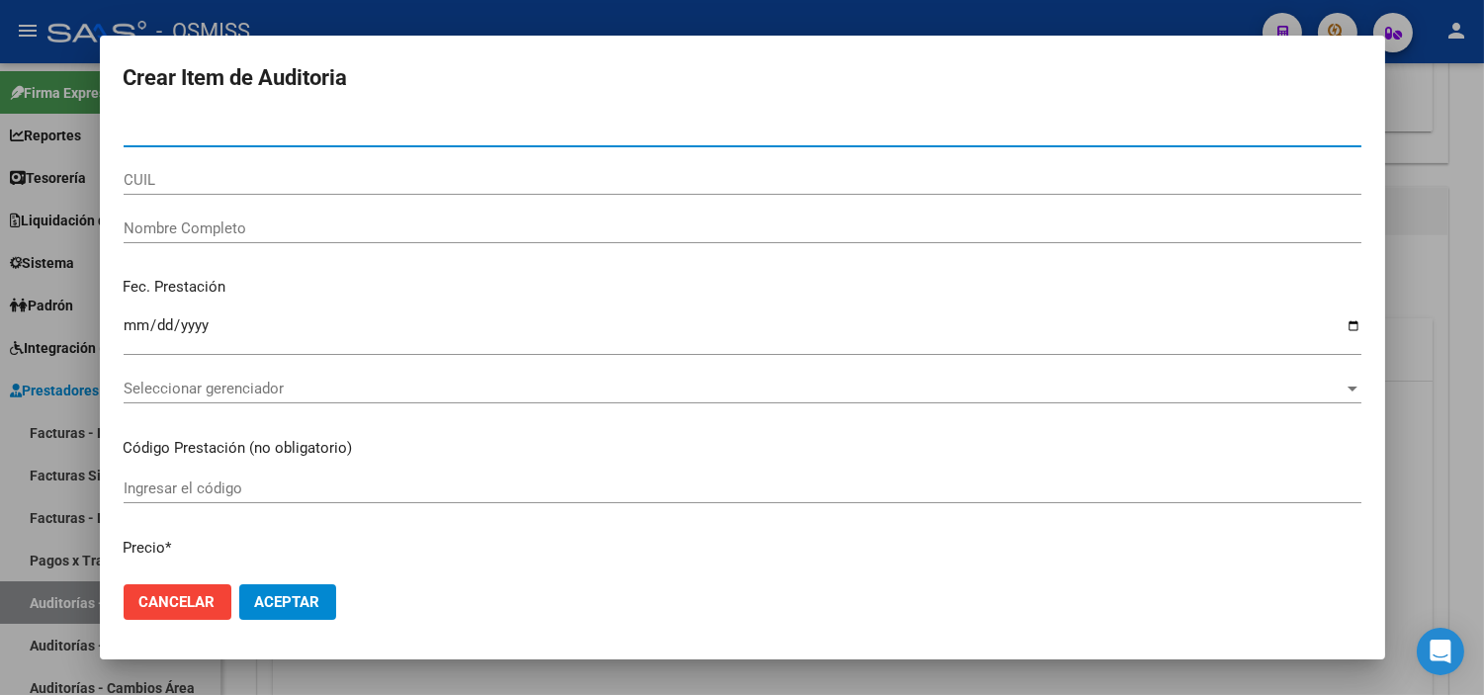
paste input "20564290301"
click at [269, 134] on input "20564290301" at bounding box center [743, 132] width 1238 height 18
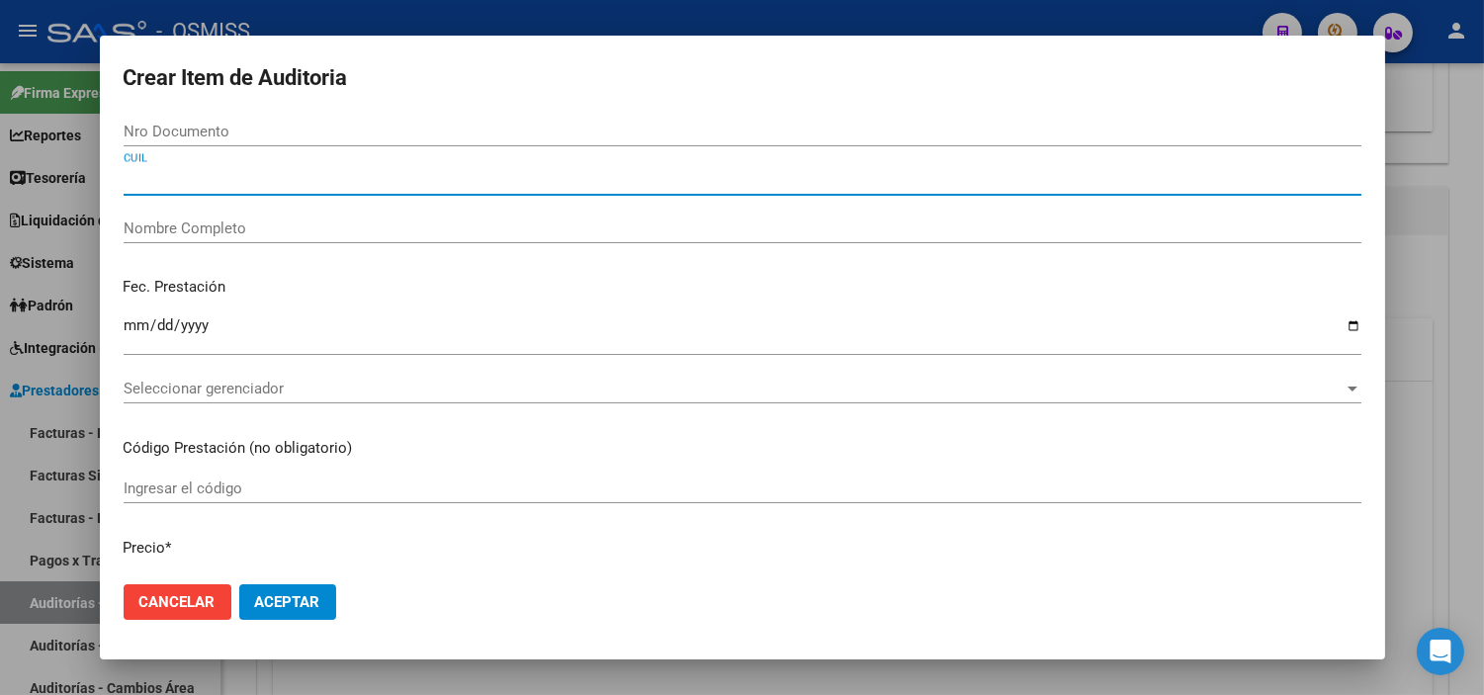
click at [509, 172] on input "CUIL" at bounding box center [743, 180] width 1238 height 18
paste input "20564290301"
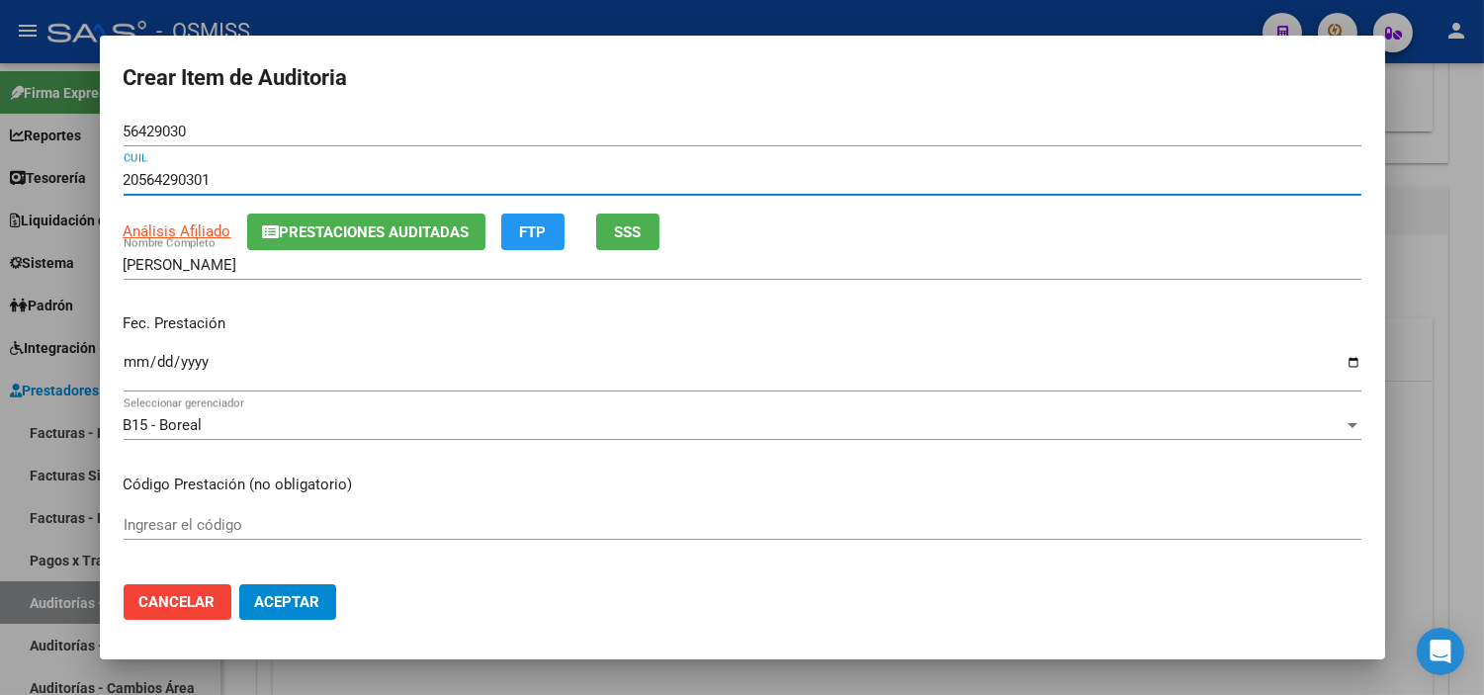
click at [132, 363] on input "Ingresar la fecha" at bounding box center [743, 370] width 1238 height 32
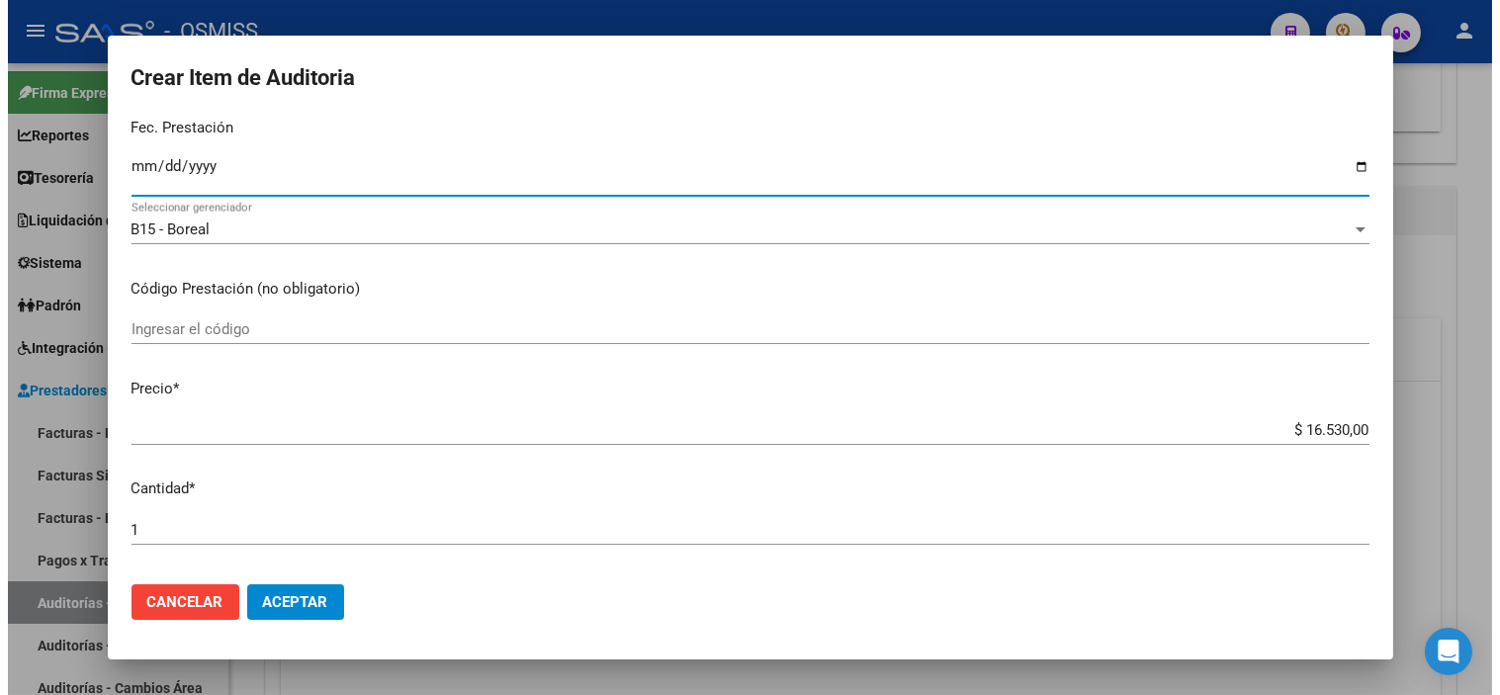
scroll to position [220, 0]
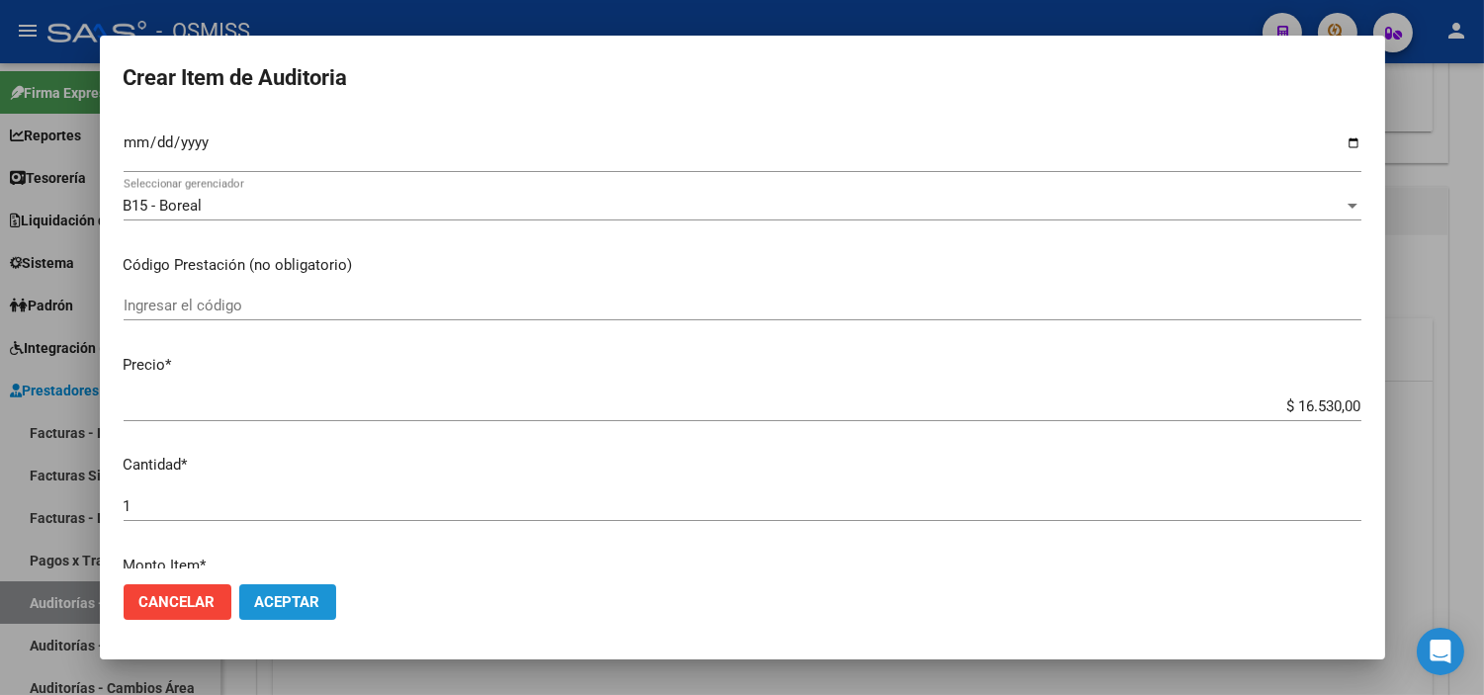
click at [299, 591] on button "Aceptar" at bounding box center [287, 602] width 97 height 36
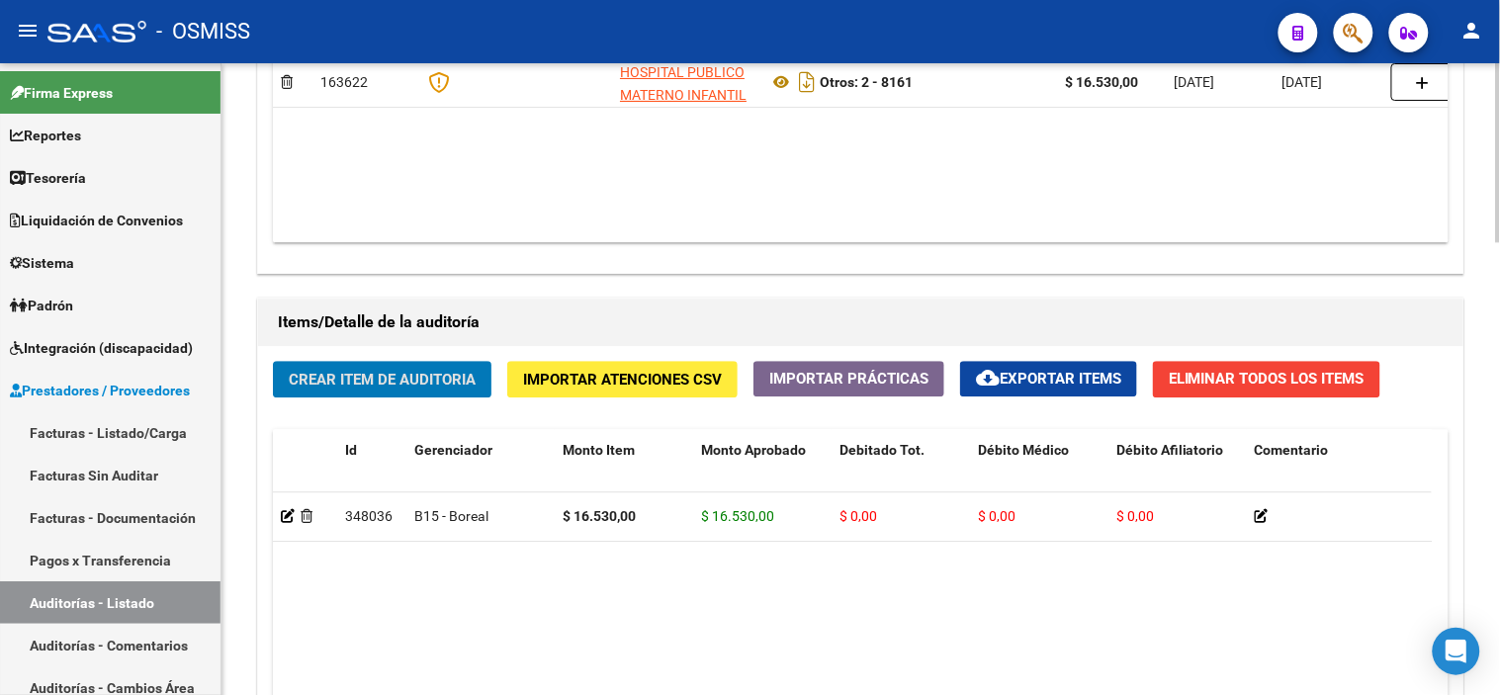
scroll to position [1603, 0]
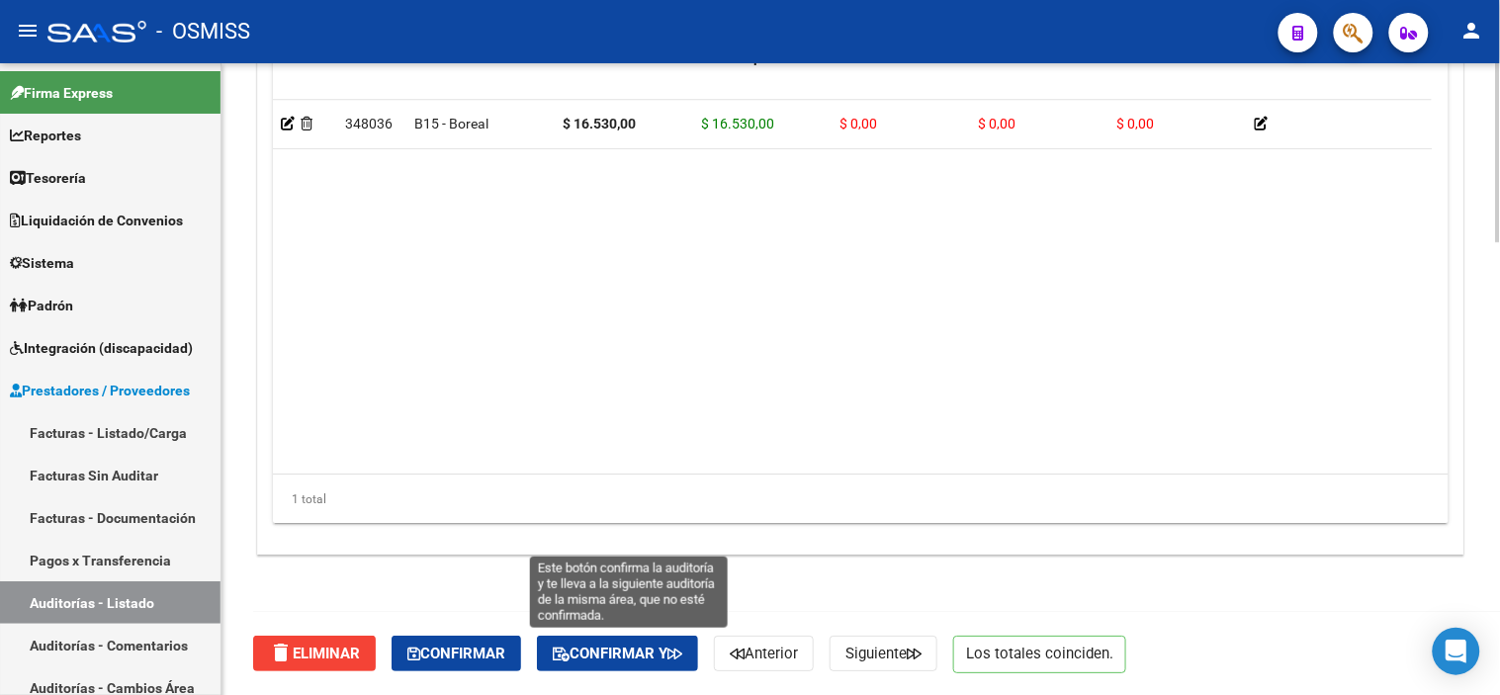
click at [641, 651] on span "Confirmar y" at bounding box center [618, 654] width 130 height 18
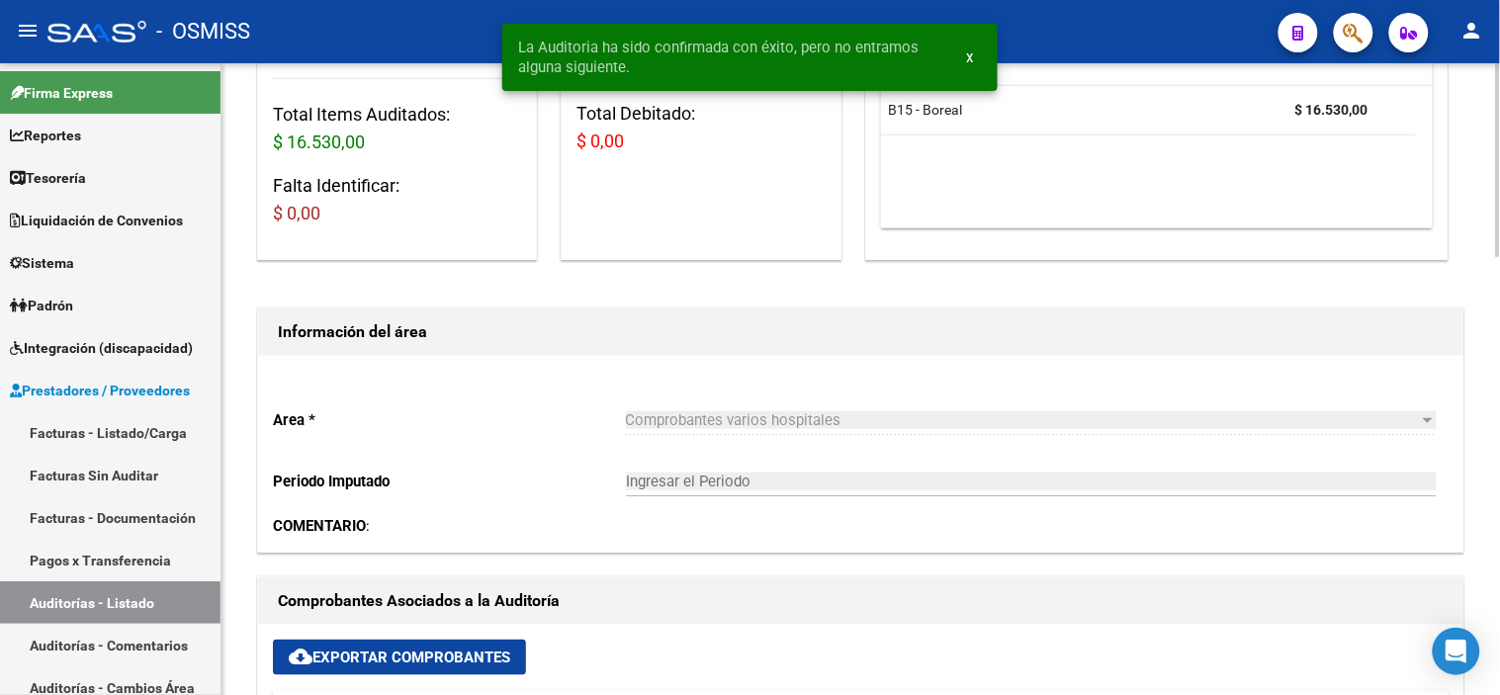
scroll to position [0, 0]
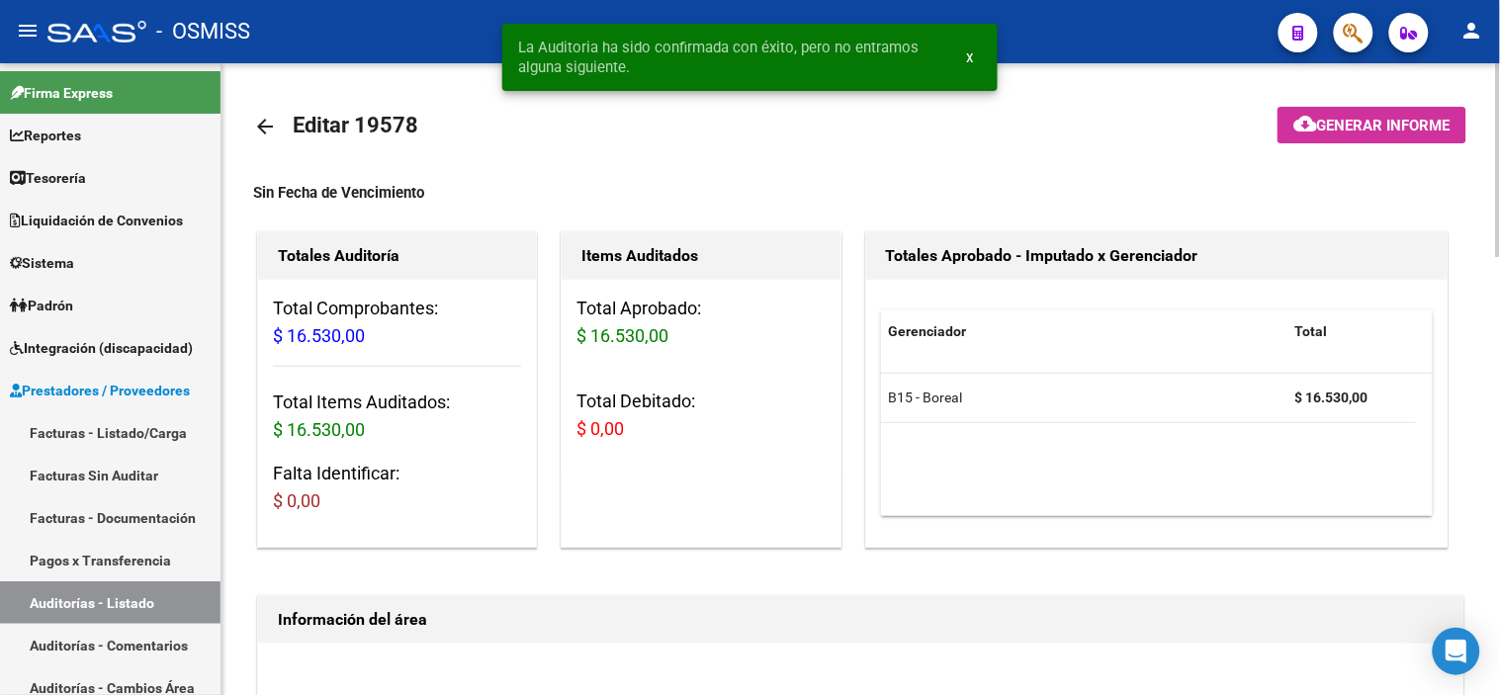
click at [259, 121] on mat-icon "arrow_back" at bounding box center [265, 127] width 24 height 24
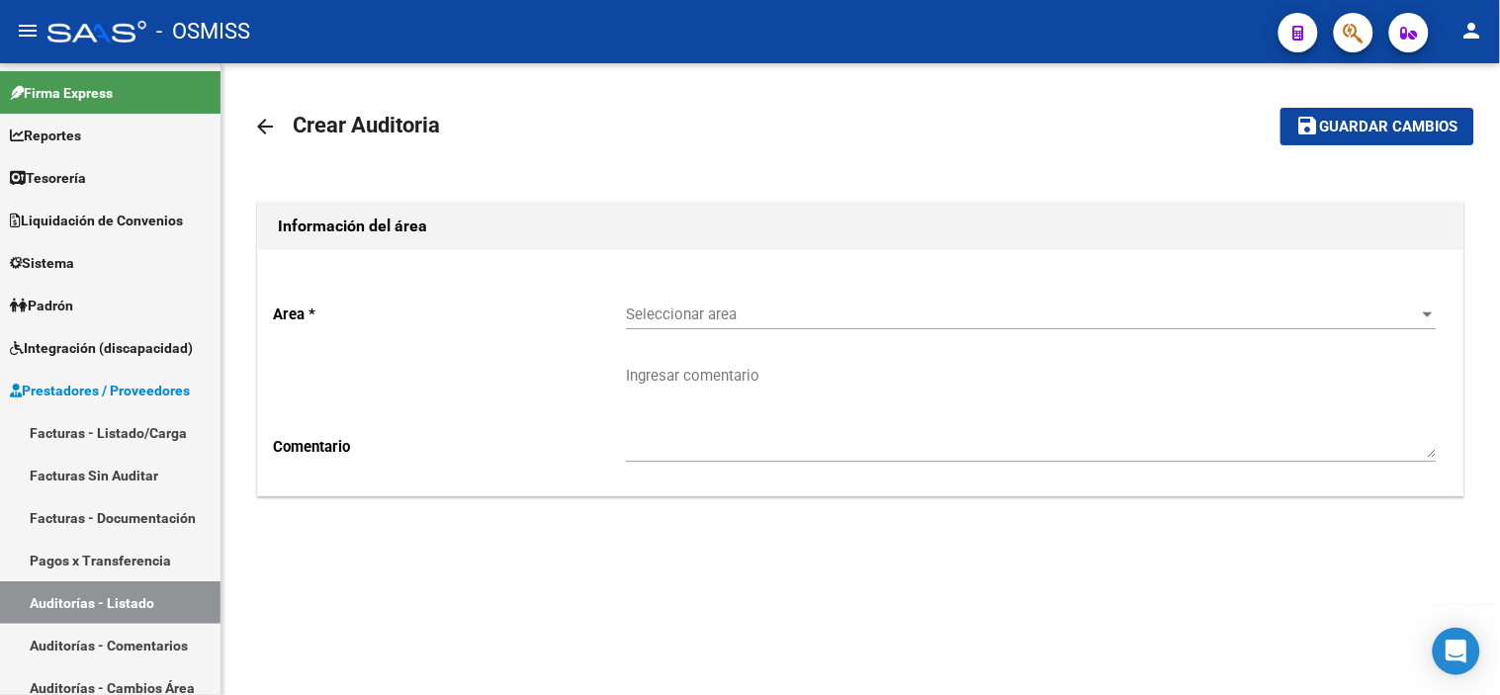
click at [749, 311] on span "Seleccionar area" at bounding box center [1022, 315] width 793 height 18
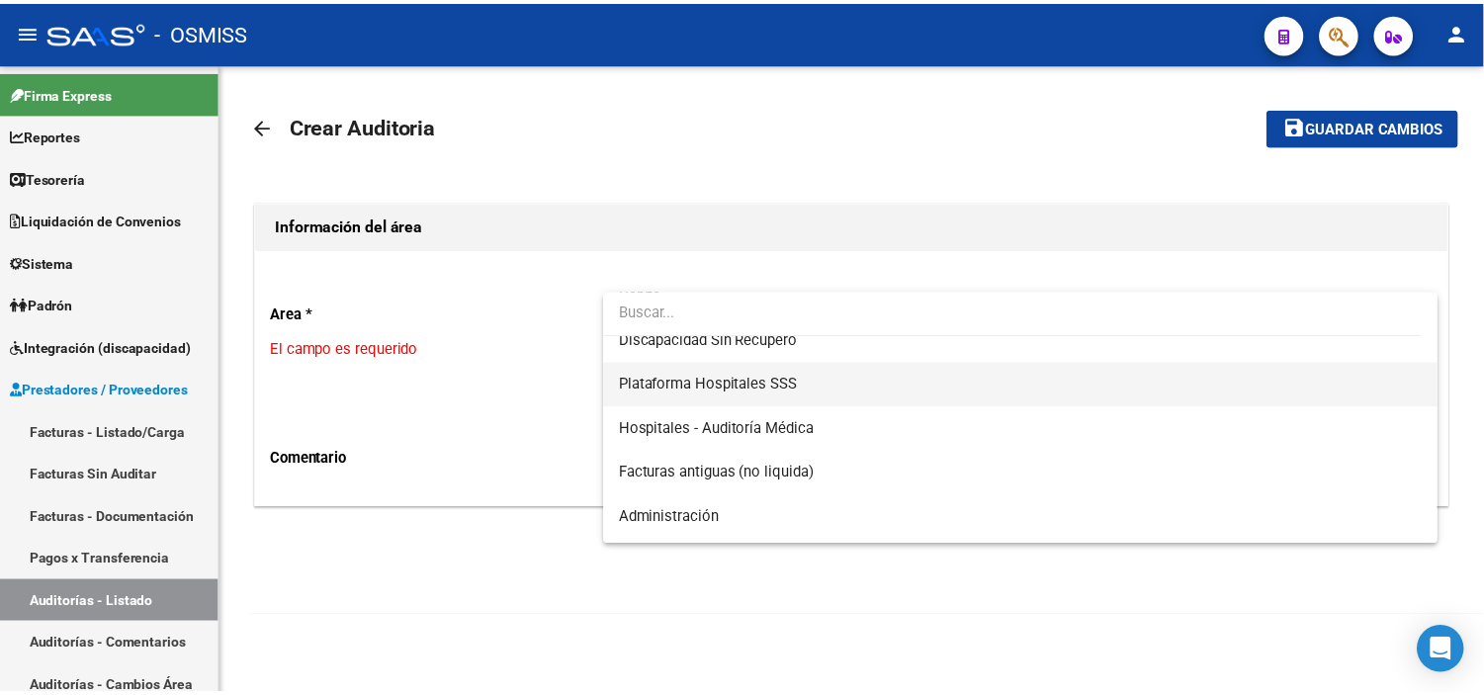
scroll to position [547, 0]
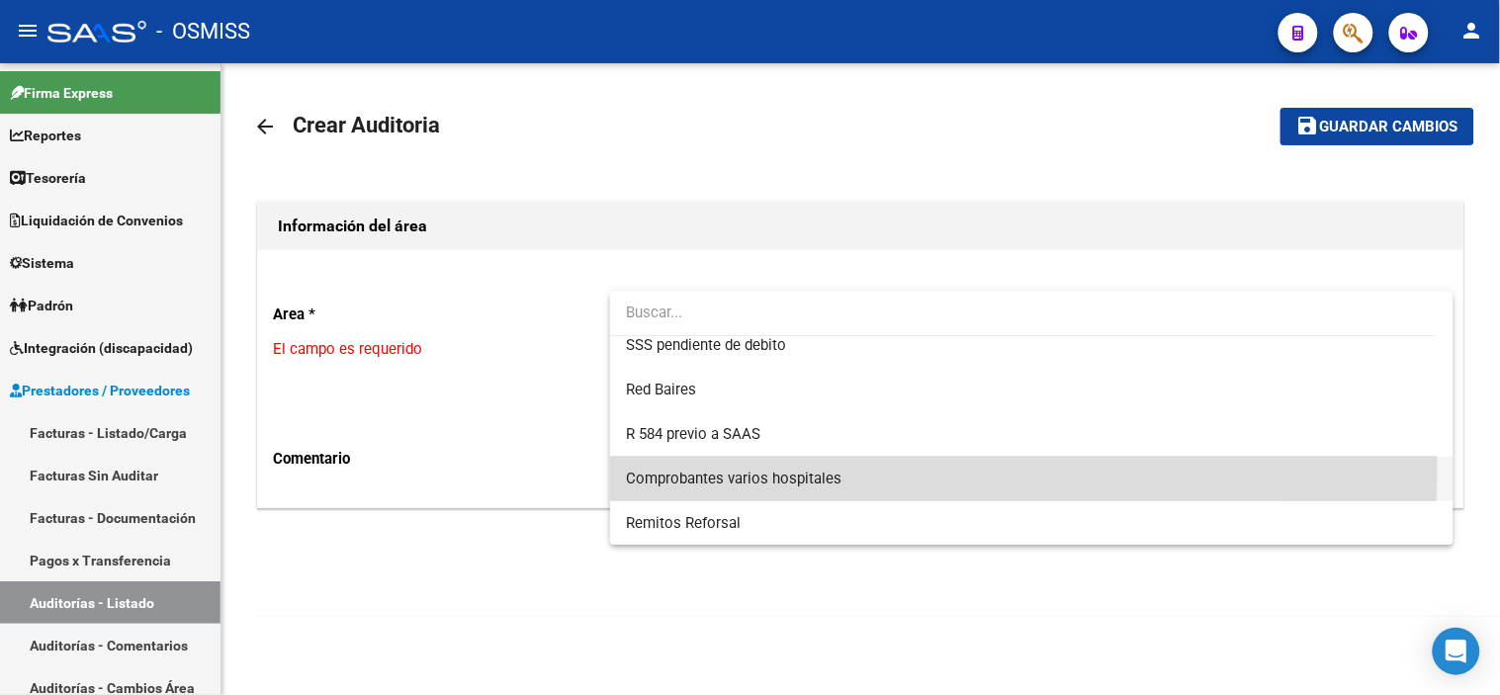
click at [854, 473] on span "Comprobantes varios hospitales" at bounding box center [1032, 479] width 812 height 44
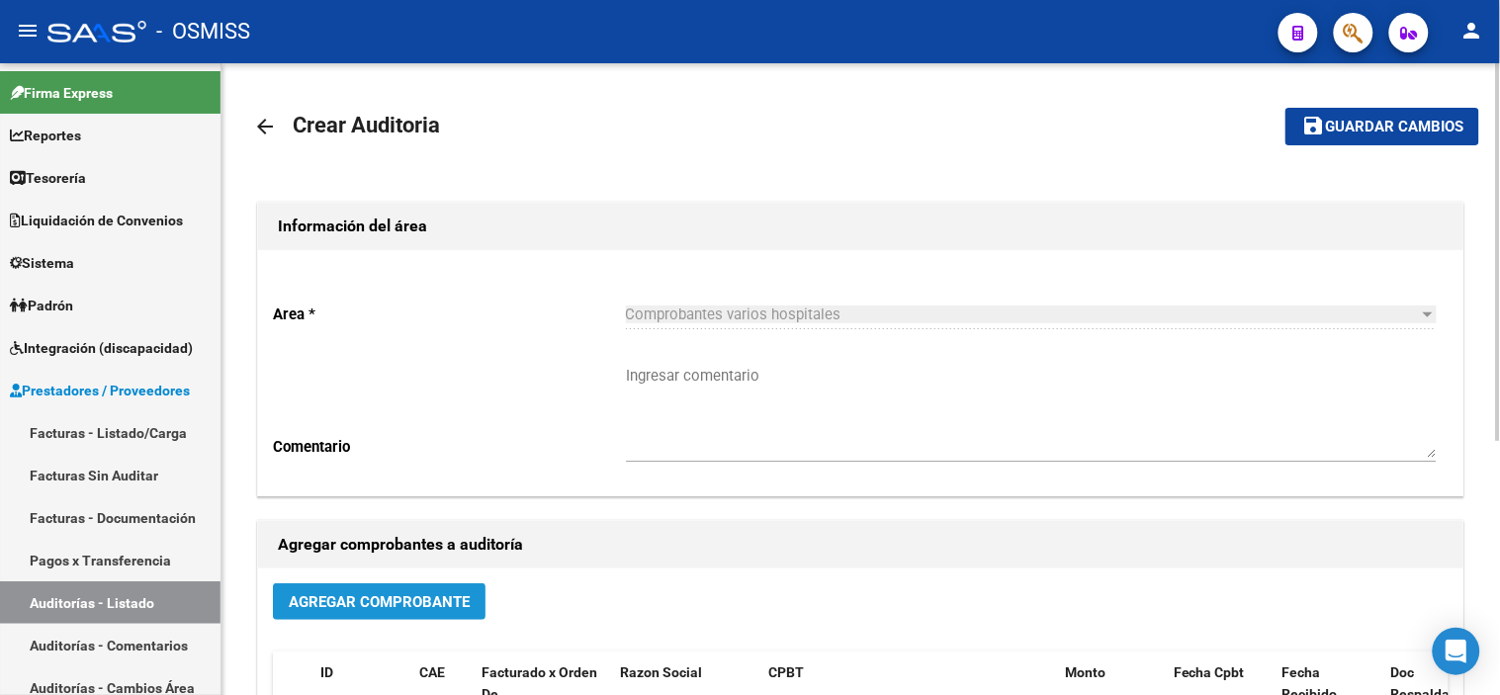
click at [449, 597] on span "Agregar Comprobante" at bounding box center [379, 602] width 181 height 18
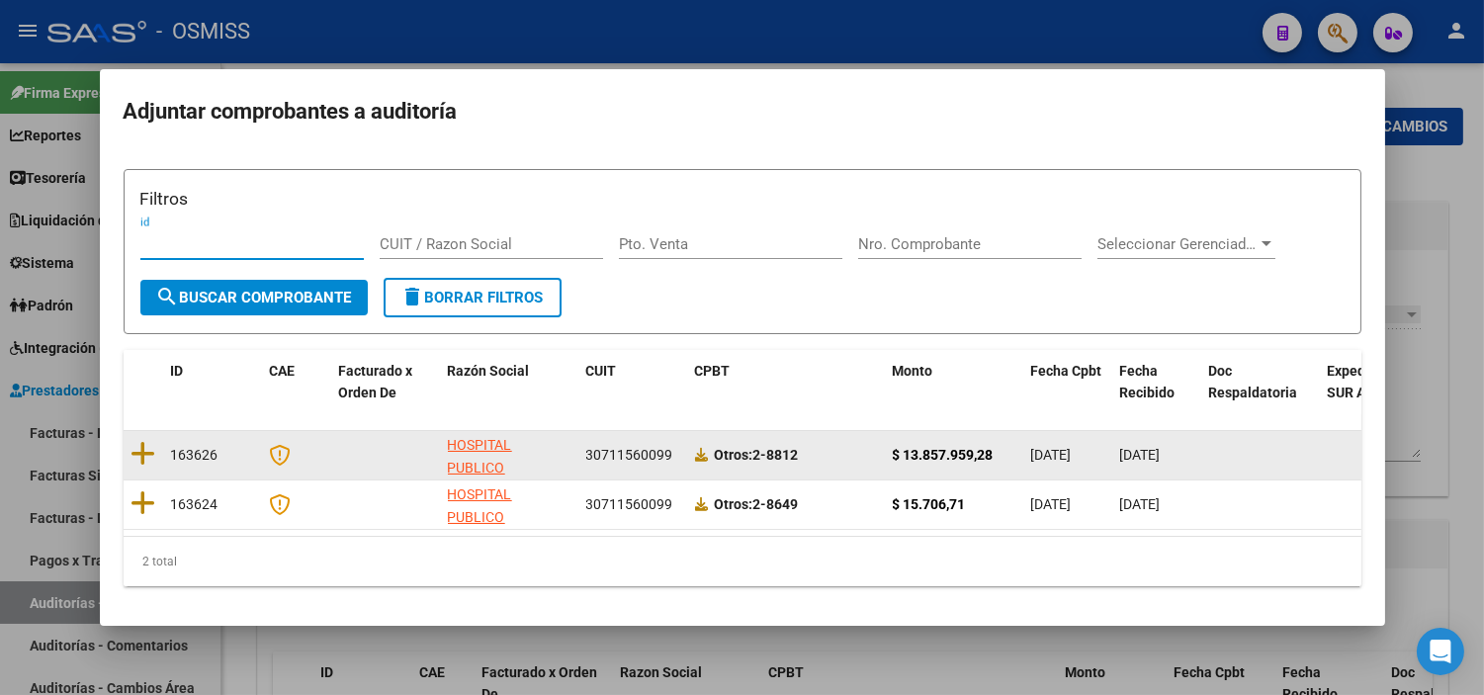
scroll to position [15, 0]
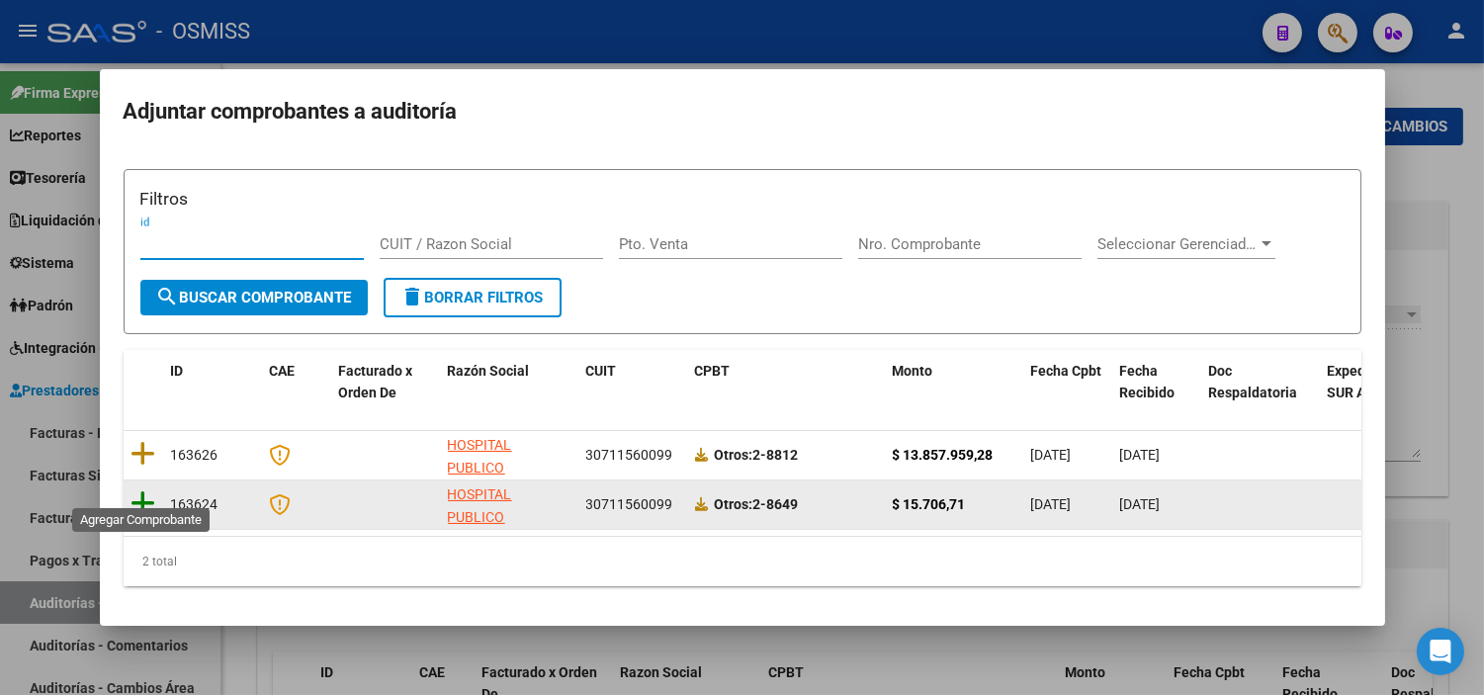
click at [140, 489] on icon at bounding box center [144, 503] width 25 height 28
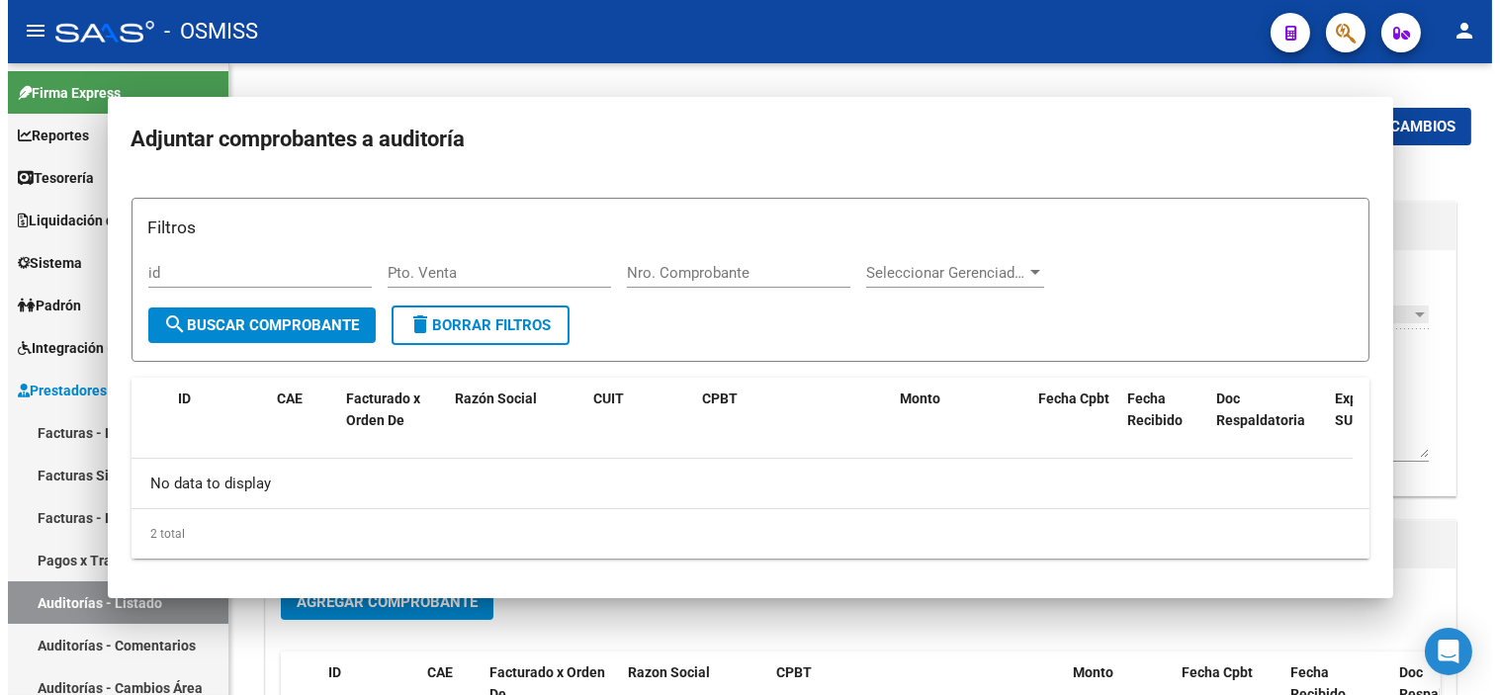
scroll to position [0, 0]
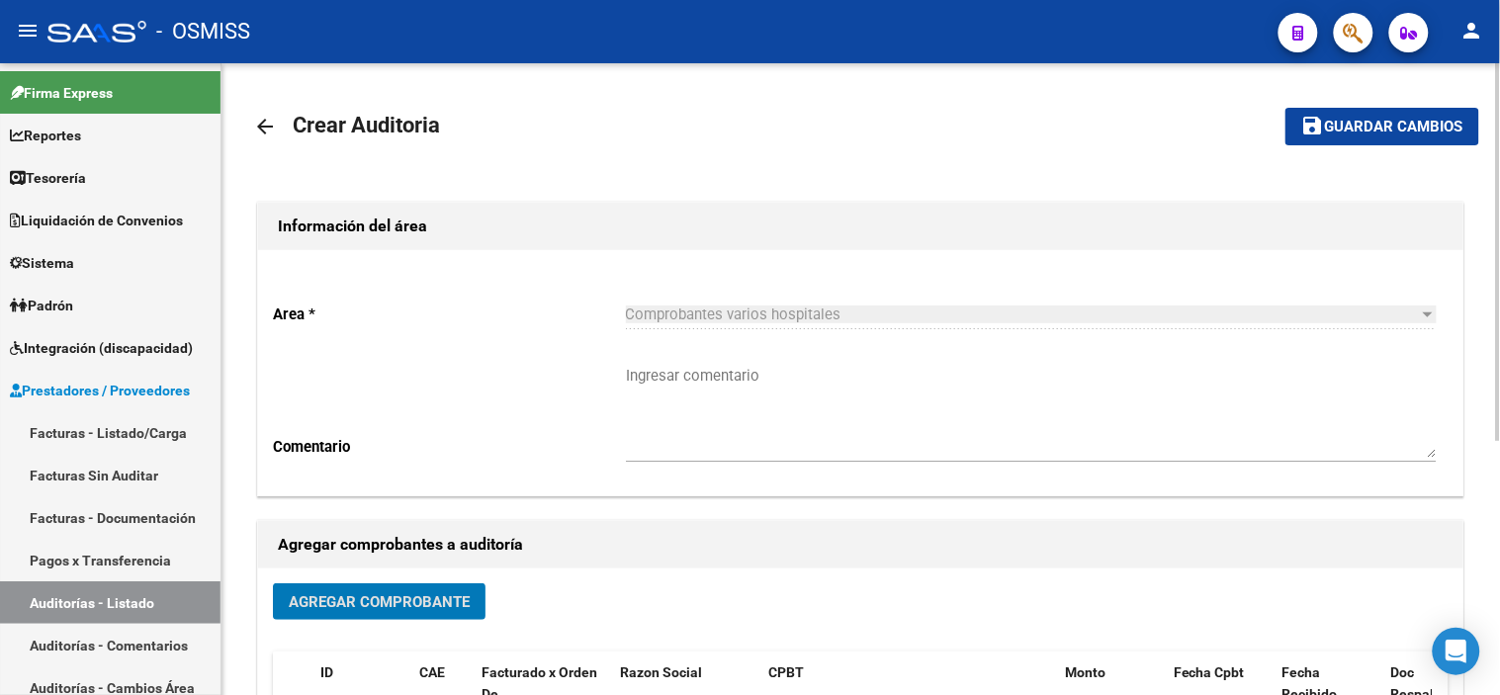
click at [1350, 126] on span "Guardar cambios" at bounding box center [1394, 128] width 138 height 18
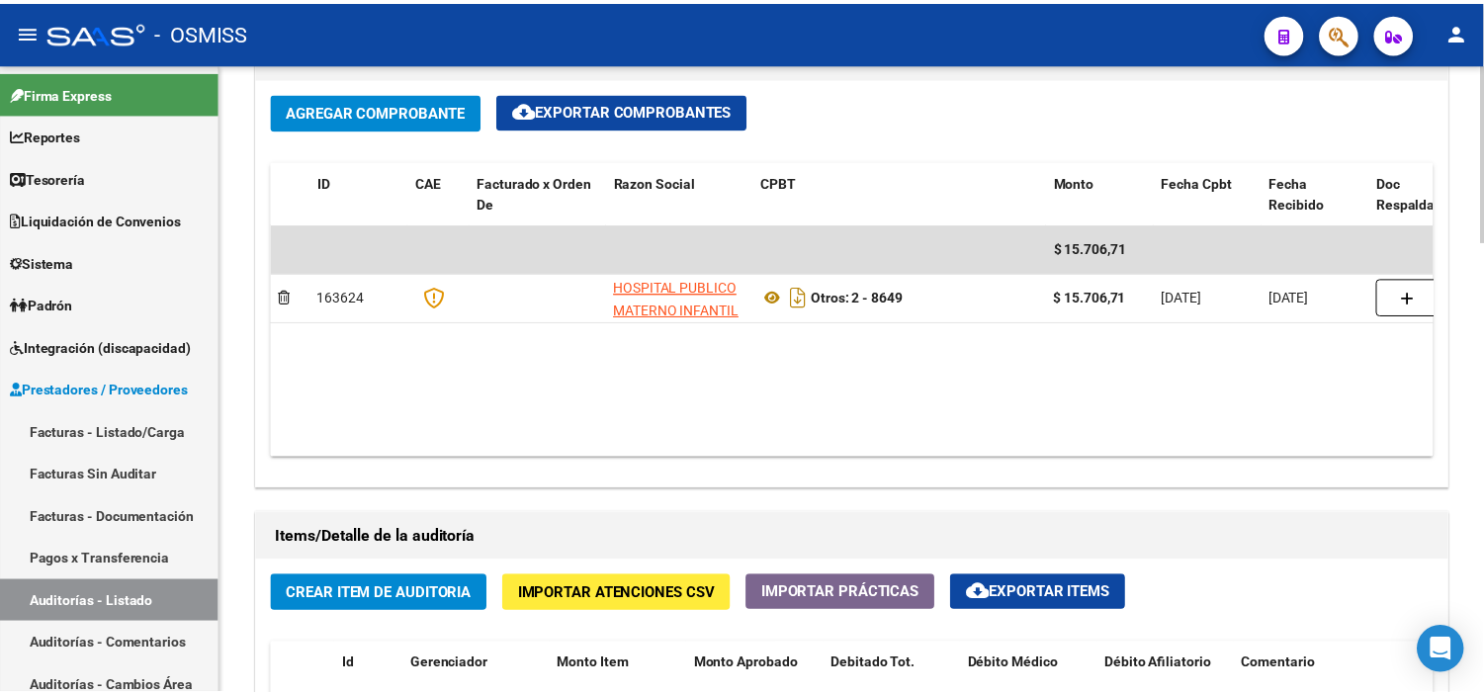
scroll to position [1099, 0]
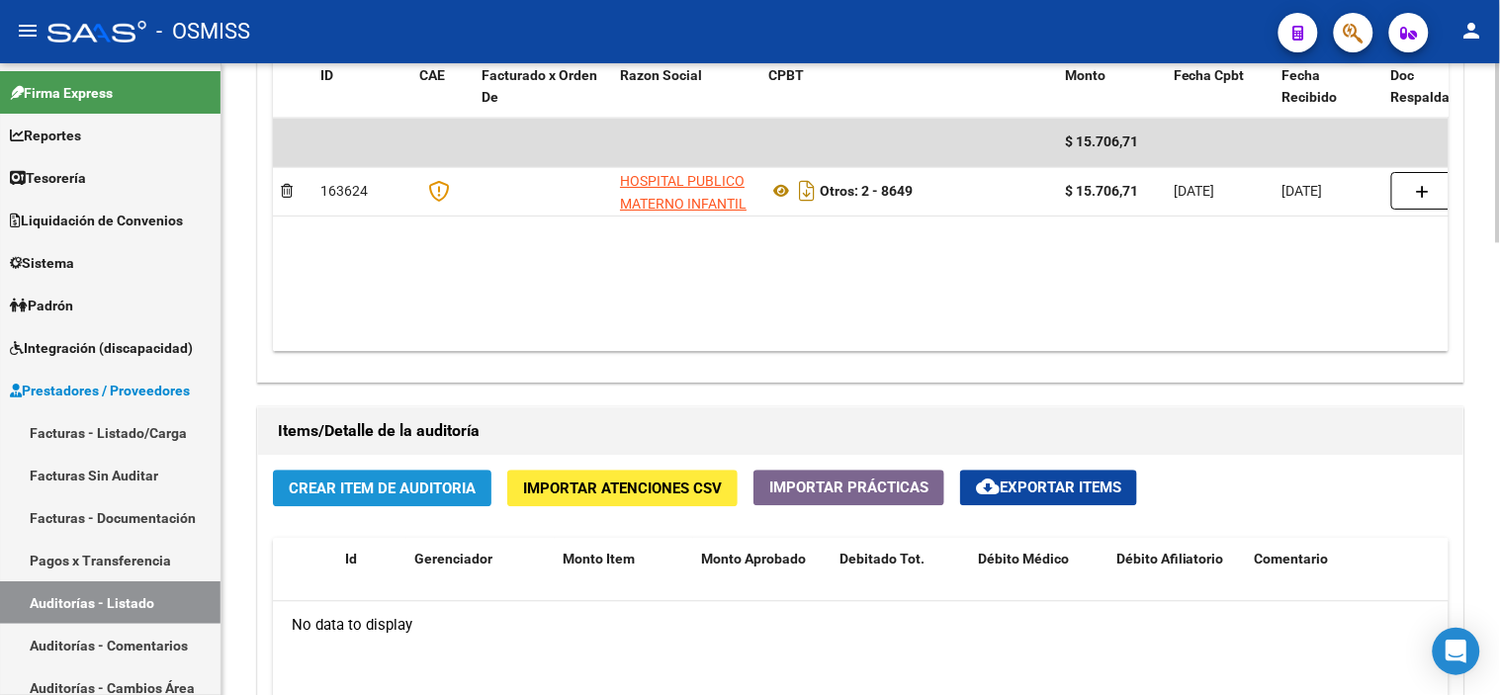
click at [456, 502] on button "Crear Item de Auditoria" at bounding box center [382, 488] width 219 height 37
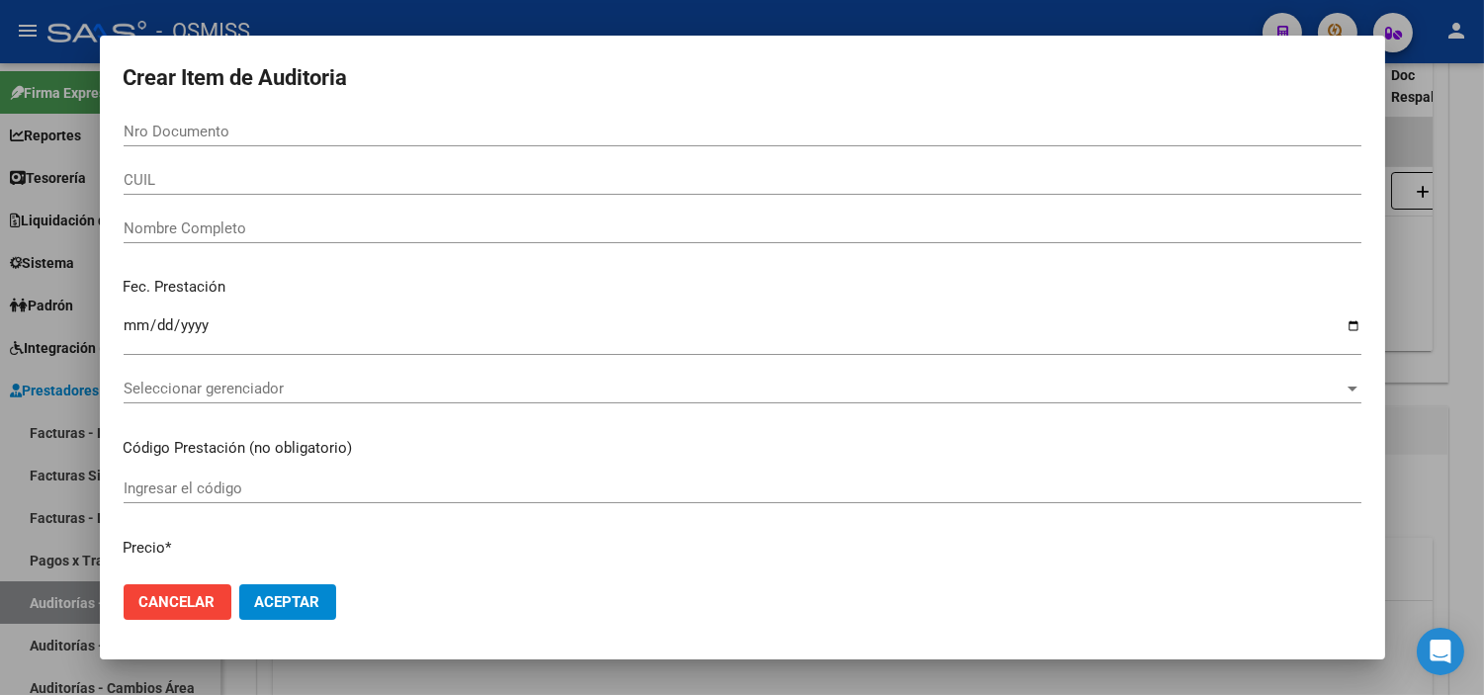
click at [145, 169] on div "CUIL" at bounding box center [743, 180] width 1238 height 30
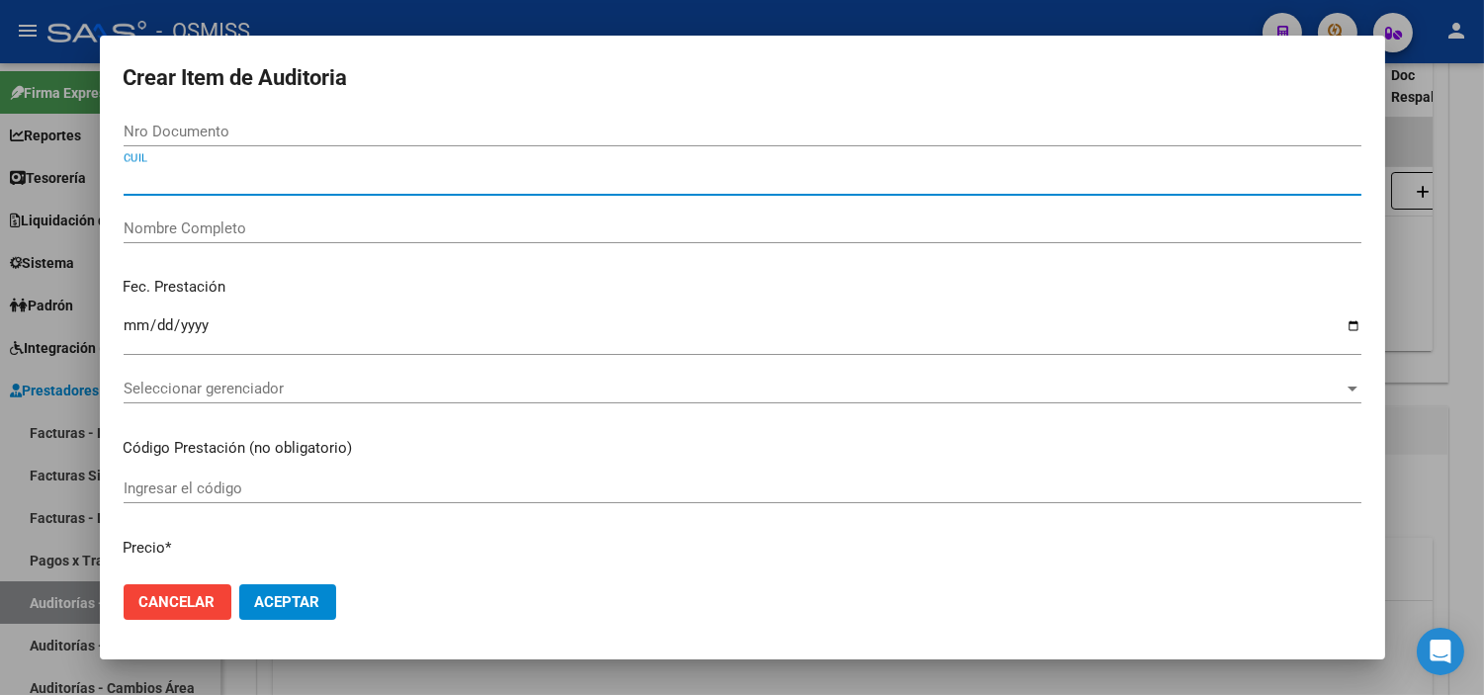
paste input "20548036438"
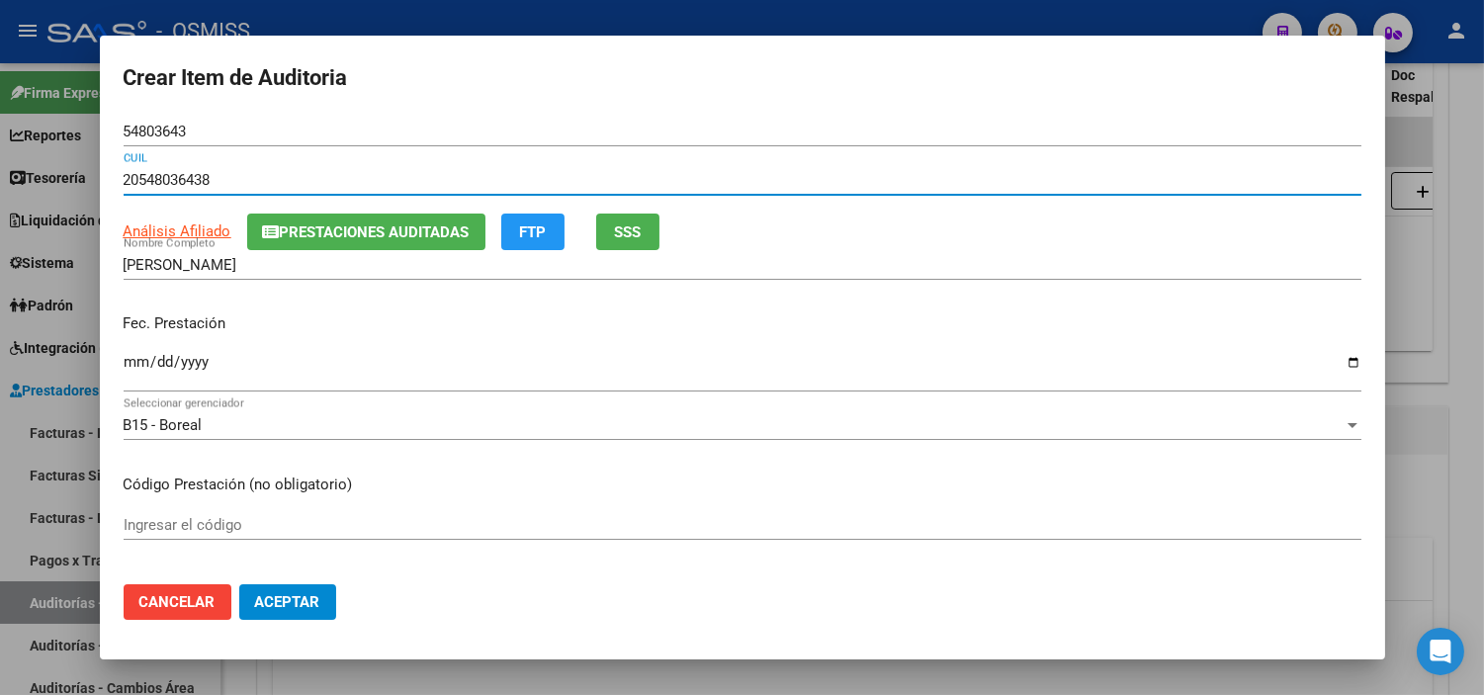
scroll to position [110, 0]
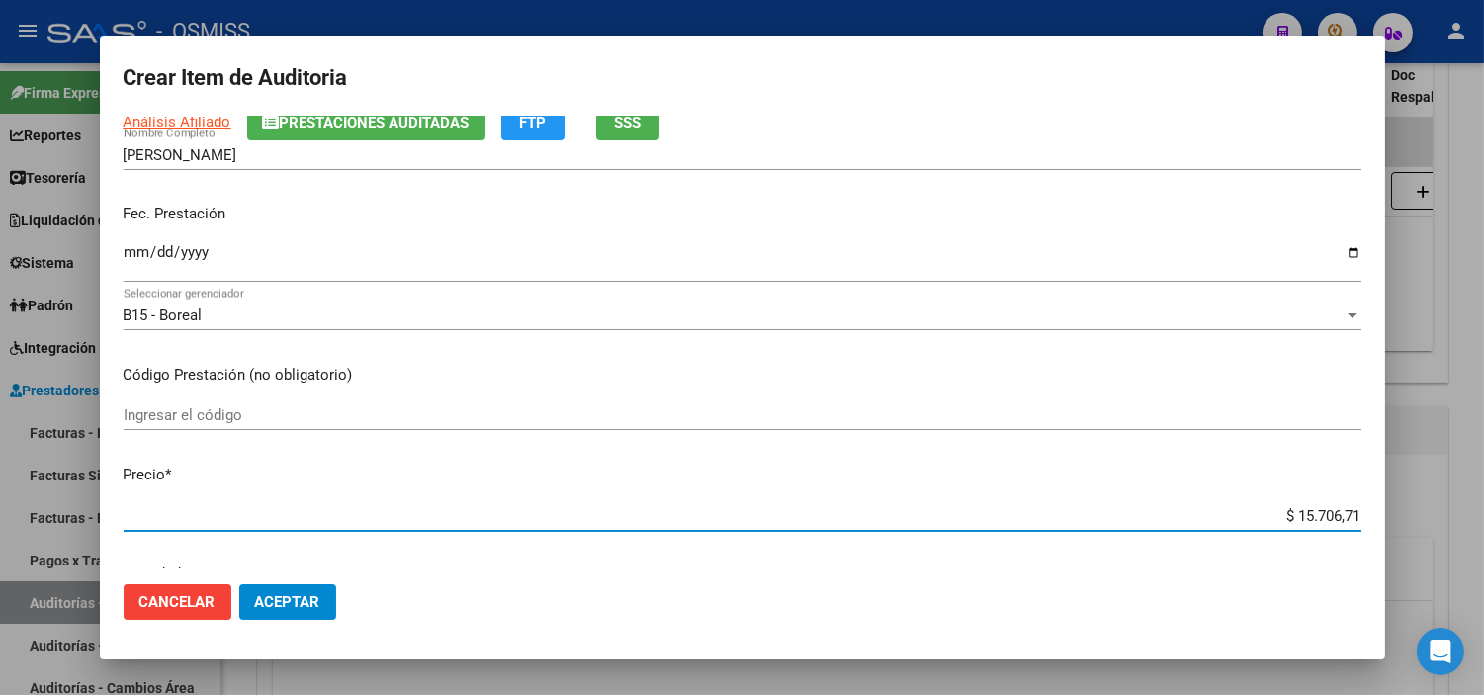
drag, startPoint x: 1343, startPoint y: 515, endPoint x: 1281, endPoint y: 522, distance: 61.7
click at [1281, 522] on input "$ 15.706,71" at bounding box center [743, 516] width 1238 height 18
paste input "7853"
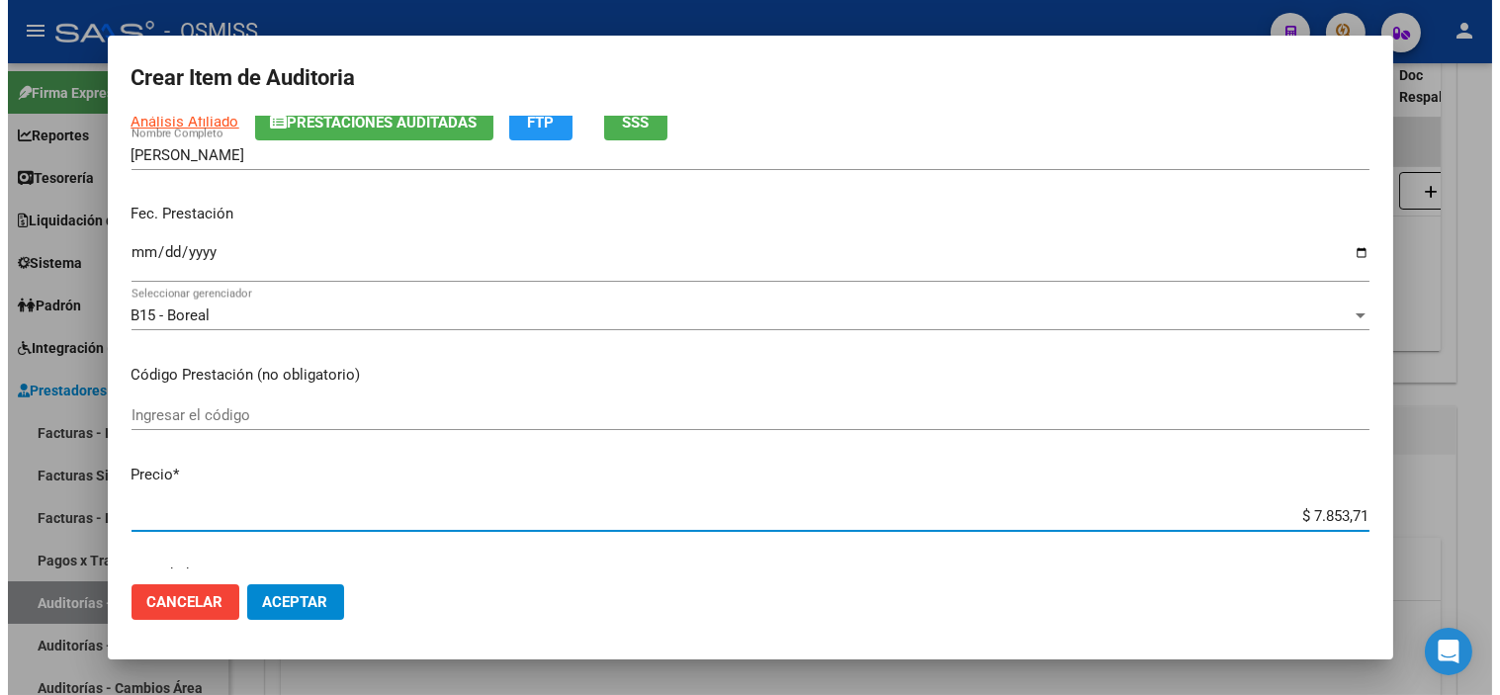
scroll to position [0, 0]
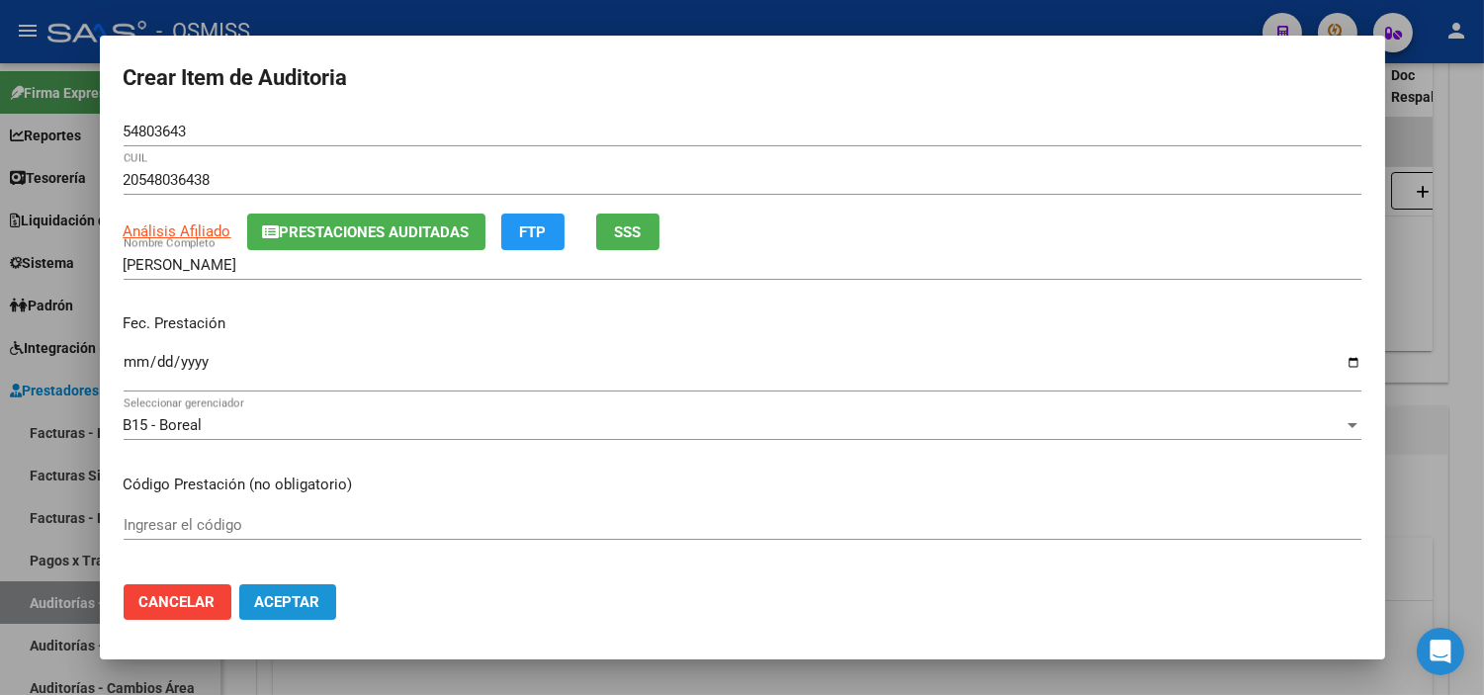
click at [265, 596] on span "Aceptar" at bounding box center [287, 602] width 65 height 18
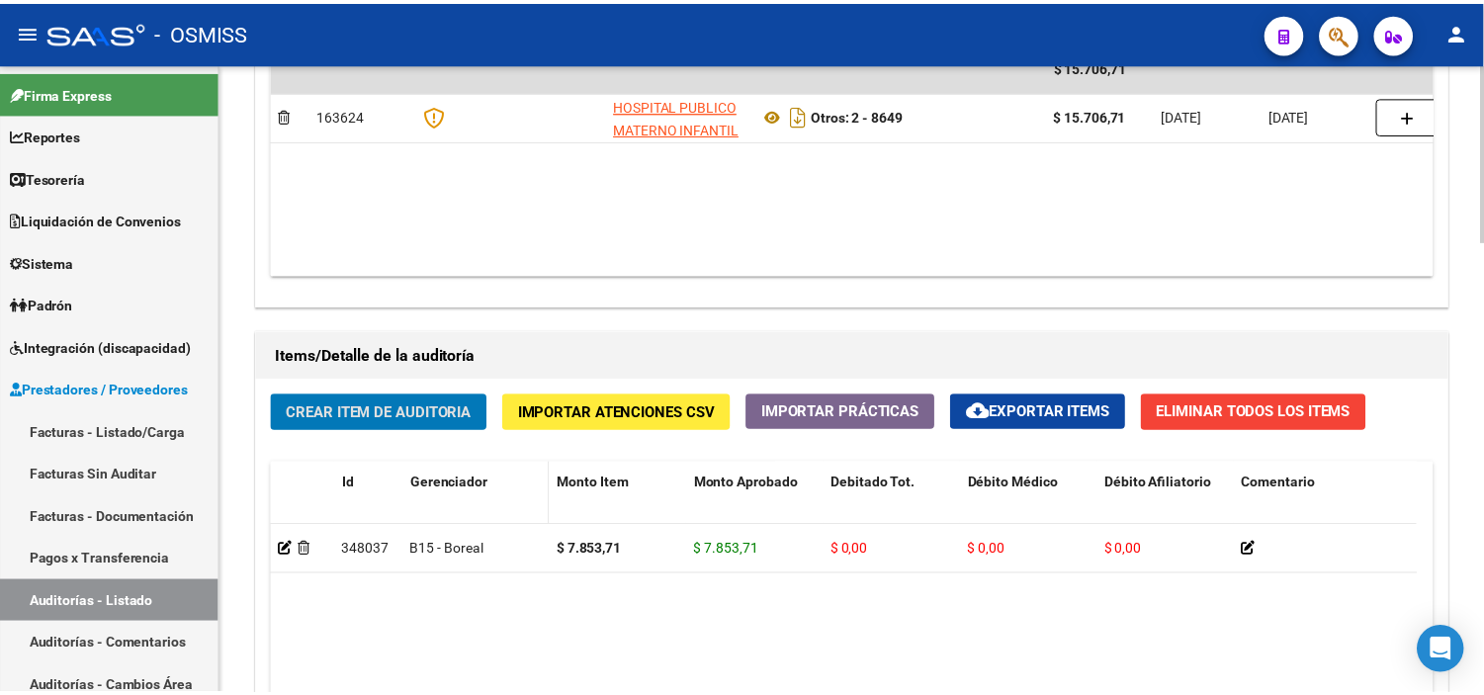
scroll to position [1209, 0]
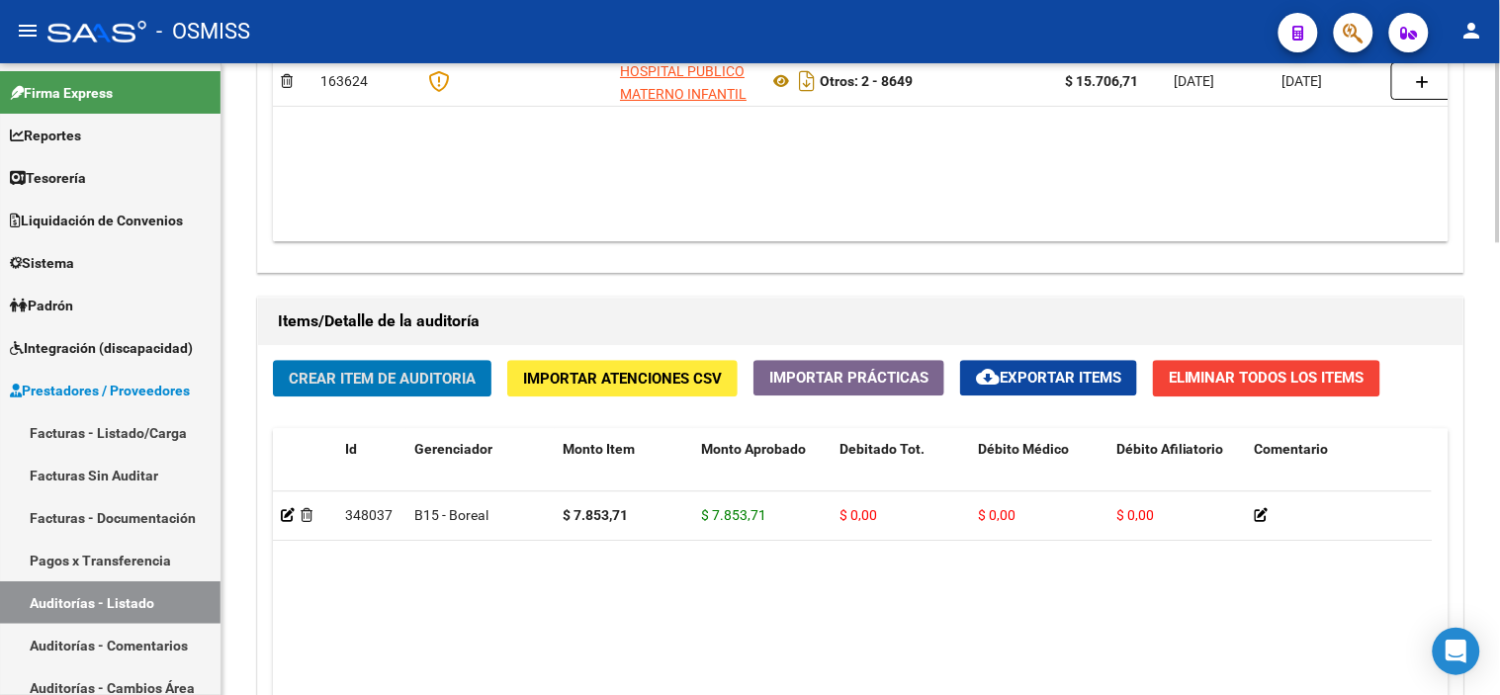
click at [328, 396] on button "Crear Item de Auditoria" at bounding box center [382, 378] width 219 height 37
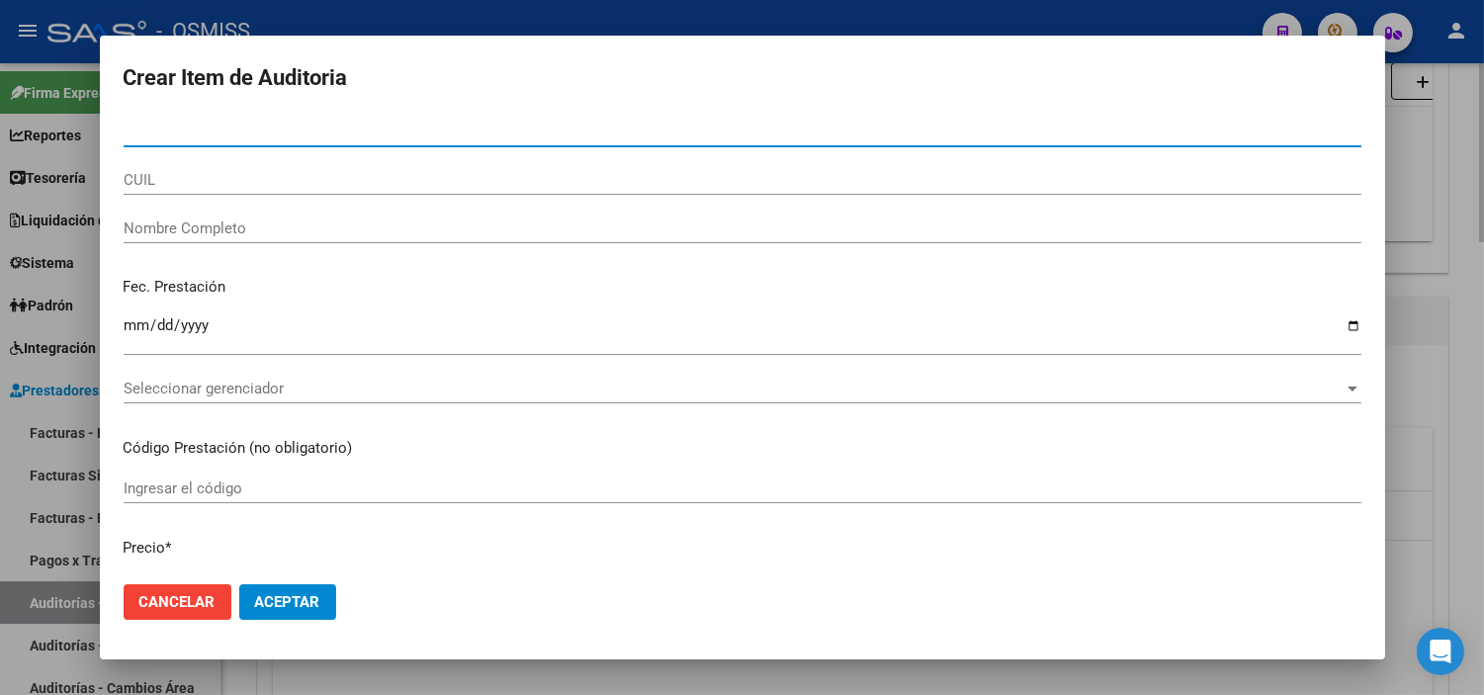
paste input "27420782158"
drag, startPoint x: 221, startPoint y: 132, endPoint x: 0, endPoint y: 125, distance: 221.6
click at [0, 125] on div "Crear Item de Auditoria 27420782158 Nro Documento CUIL Nombre Completo Fec. Pre…" at bounding box center [742, 347] width 1484 height 695
click at [262, 181] on input "CUIL" at bounding box center [743, 180] width 1238 height 18
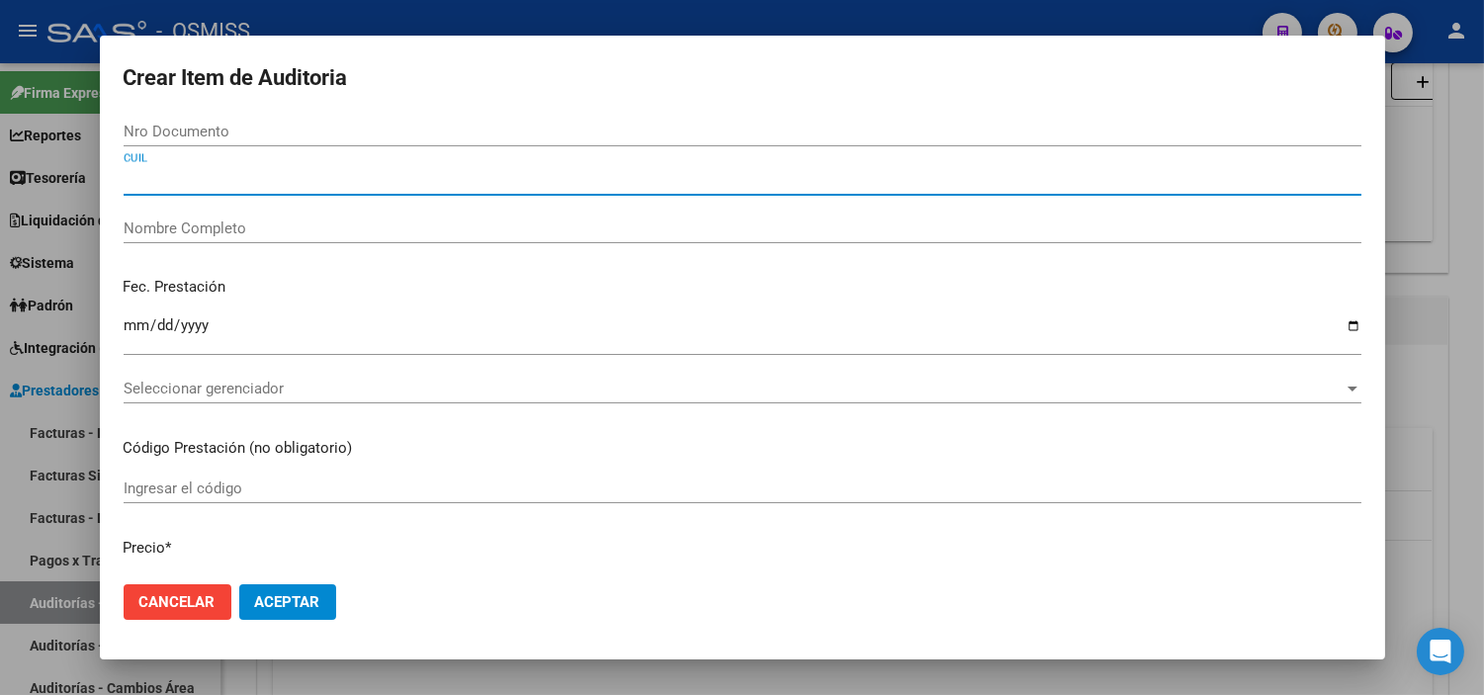
paste input "27420782158"
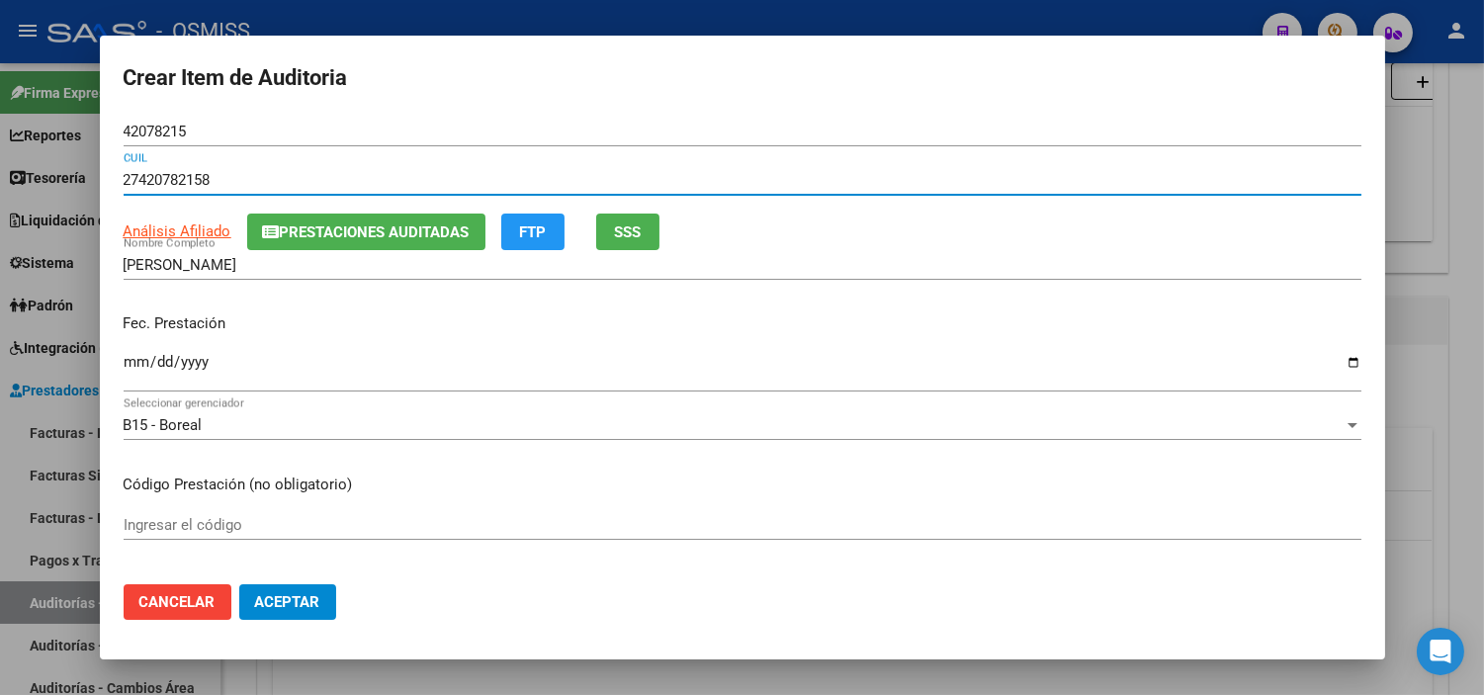
click at [675, 334] on p "Fec. Prestación" at bounding box center [743, 323] width 1238 height 23
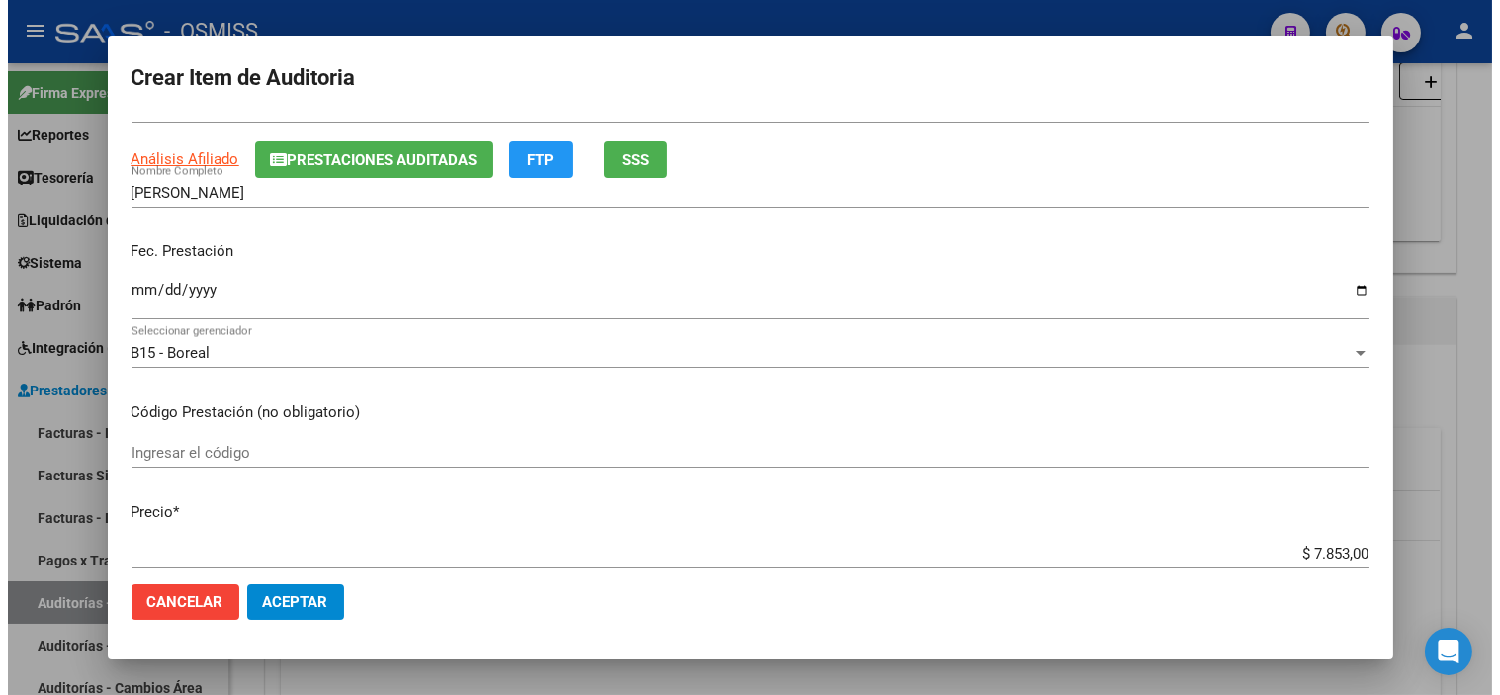
scroll to position [110, 0]
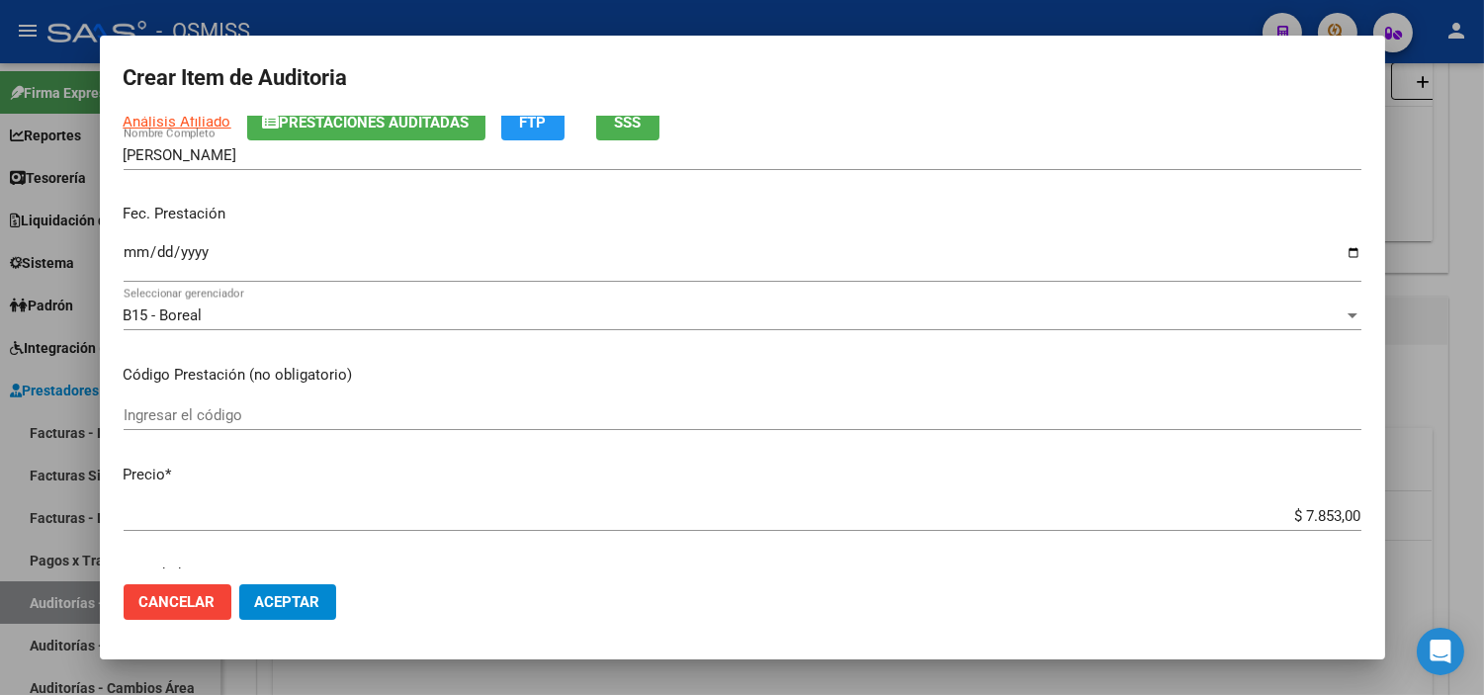
click at [299, 613] on button "Aceptar" at bounding box center [287, 602] width 97 height 36
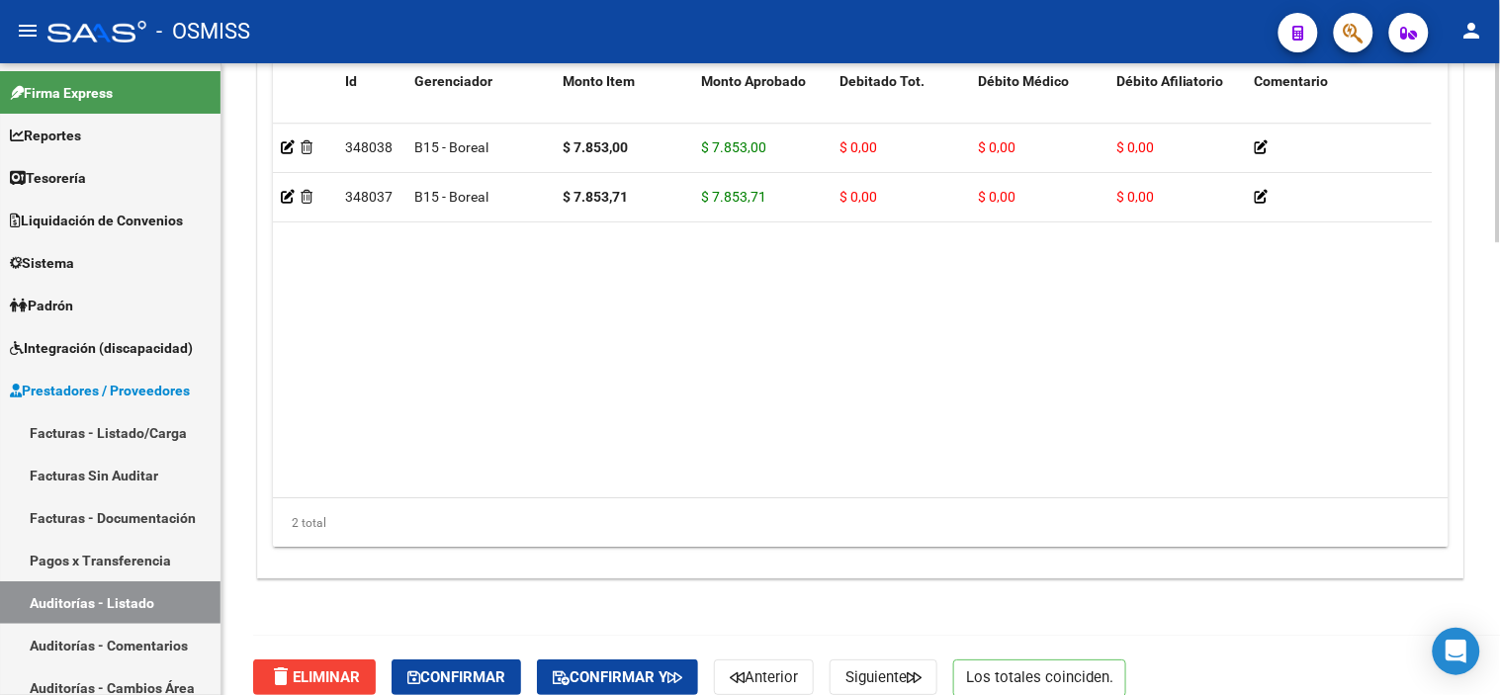
scroll to position [1603, 0]
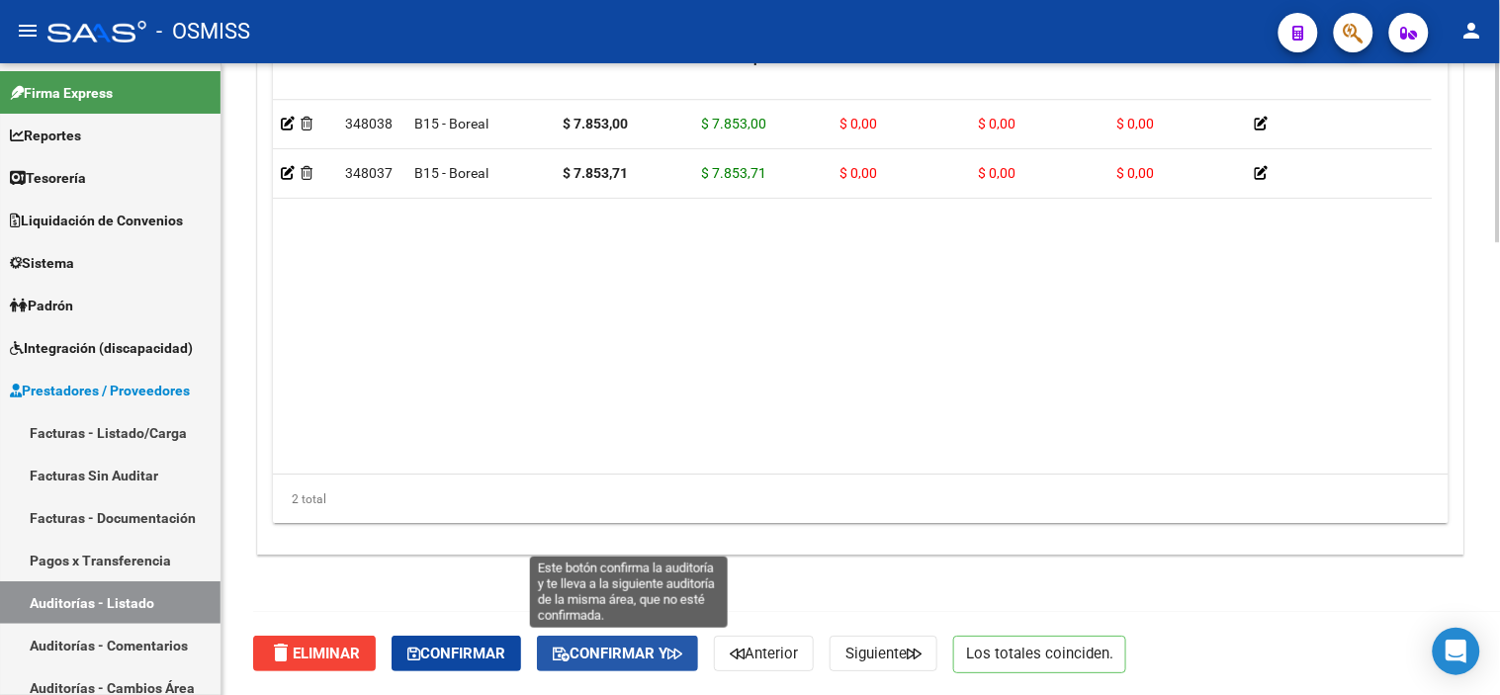
click at [597, 655] on span "Confirmar y" at bounding box center [618, 654] width 130 height 18
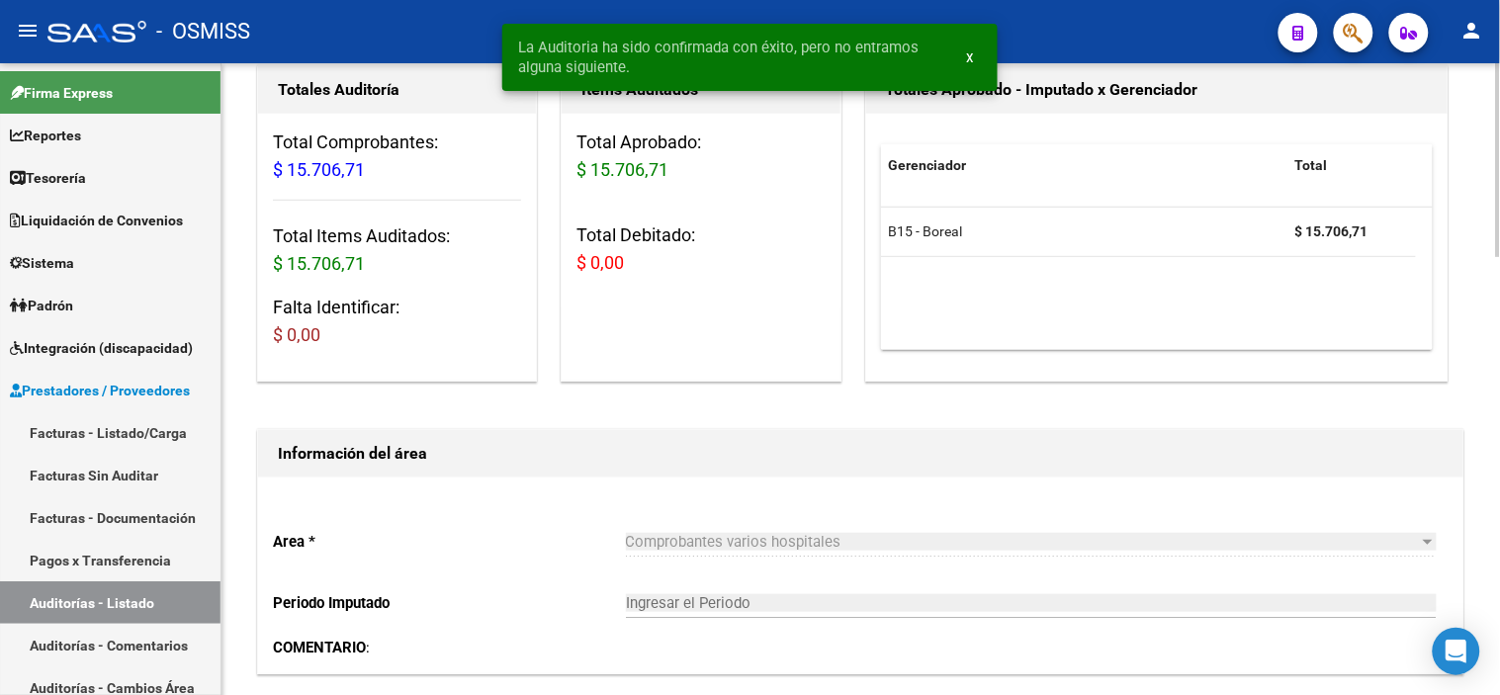
scroll to position [0, 0]
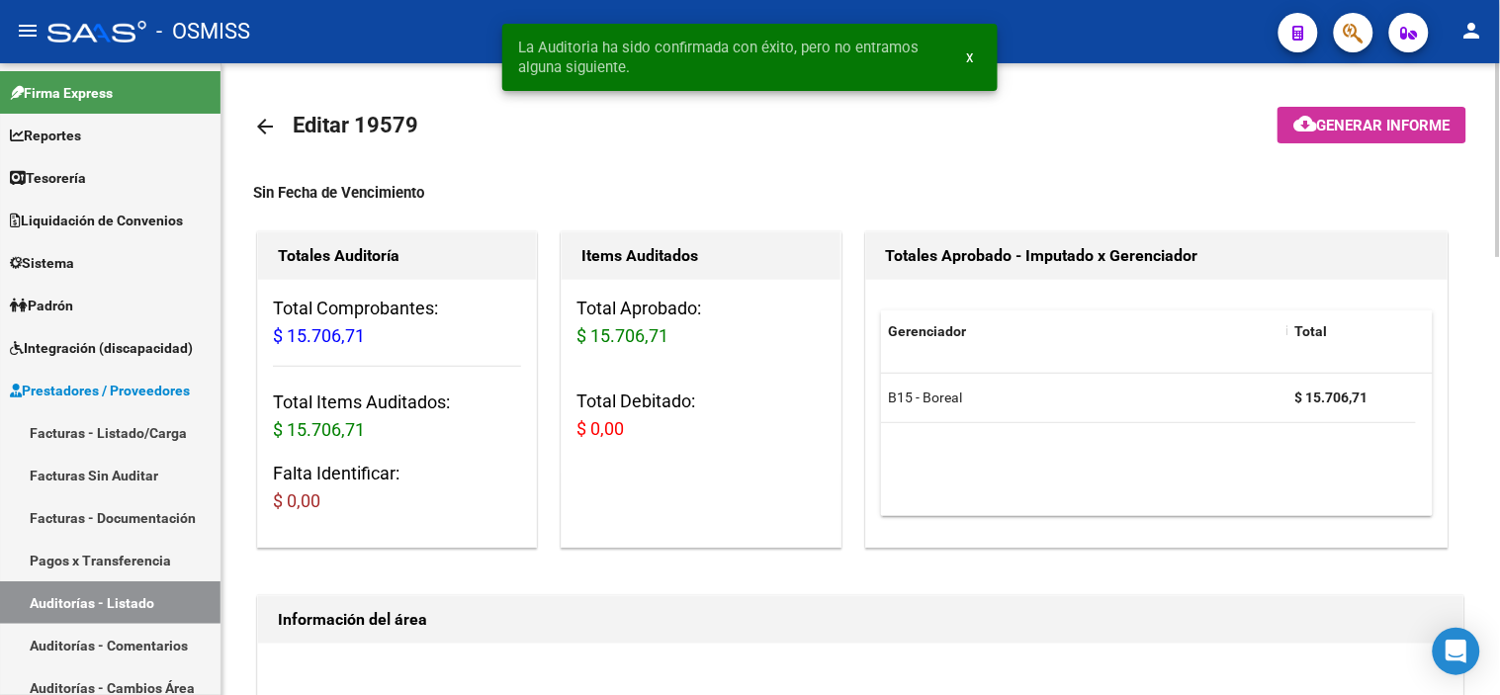
click at [265, 113] on link "arrow_back" at bounding box center [273, 126] width 40 height 46
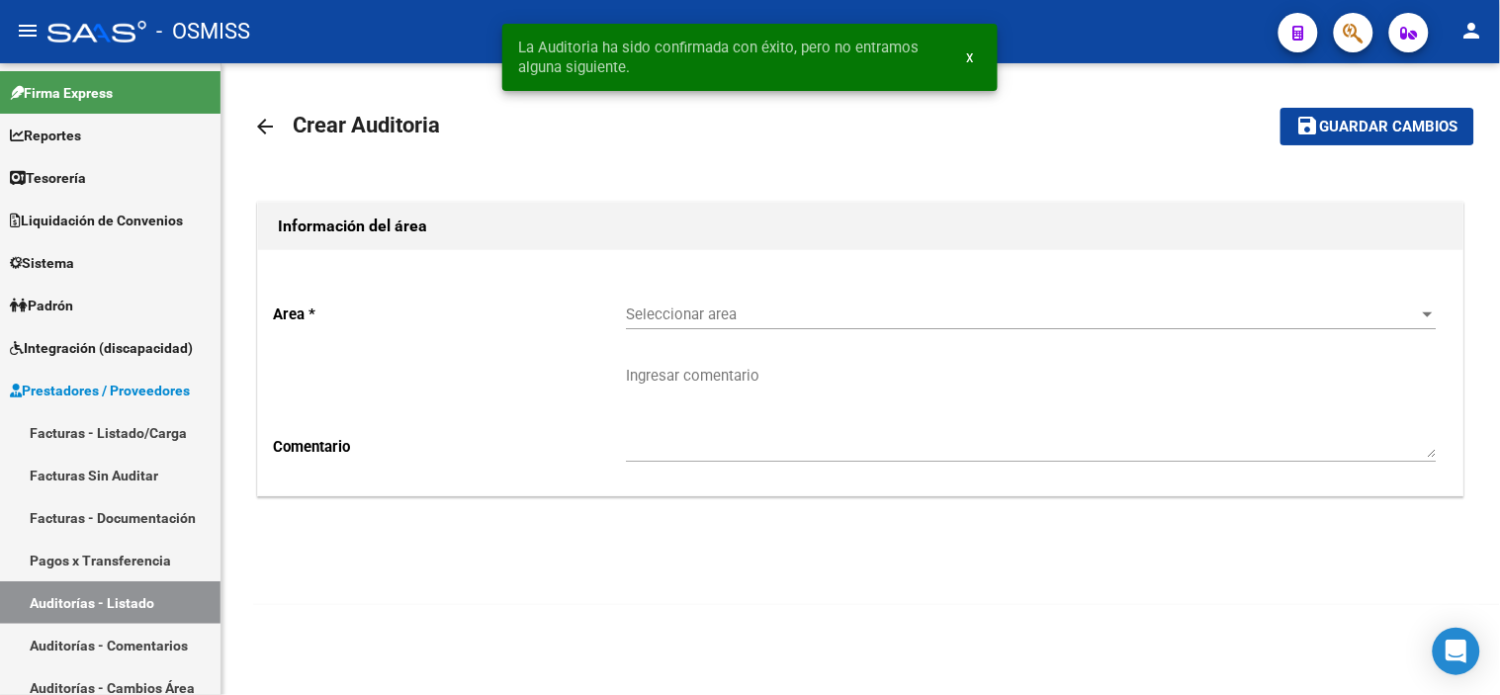
click at [698, 313] on span "Seleccionar area" at bounding box center [1022, 315] width 793 height 18
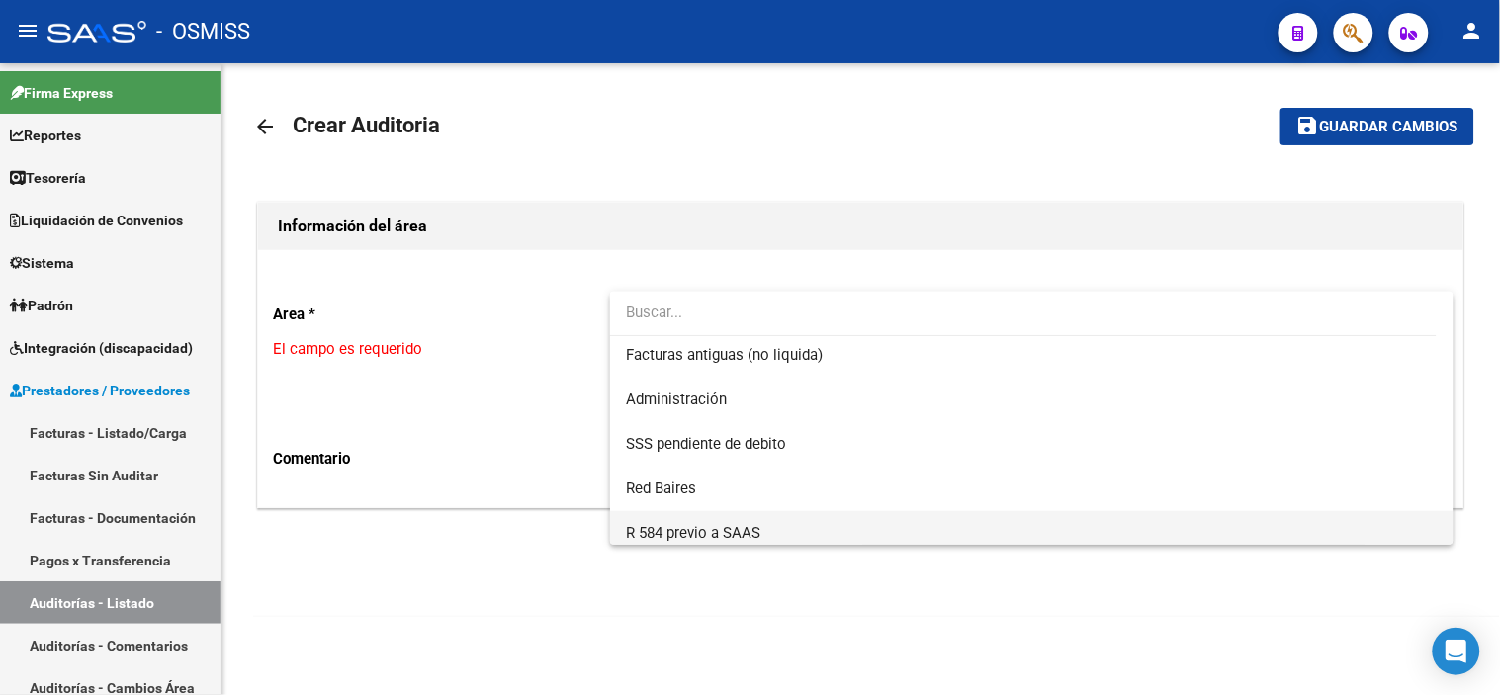
scroll to position [547, 0]
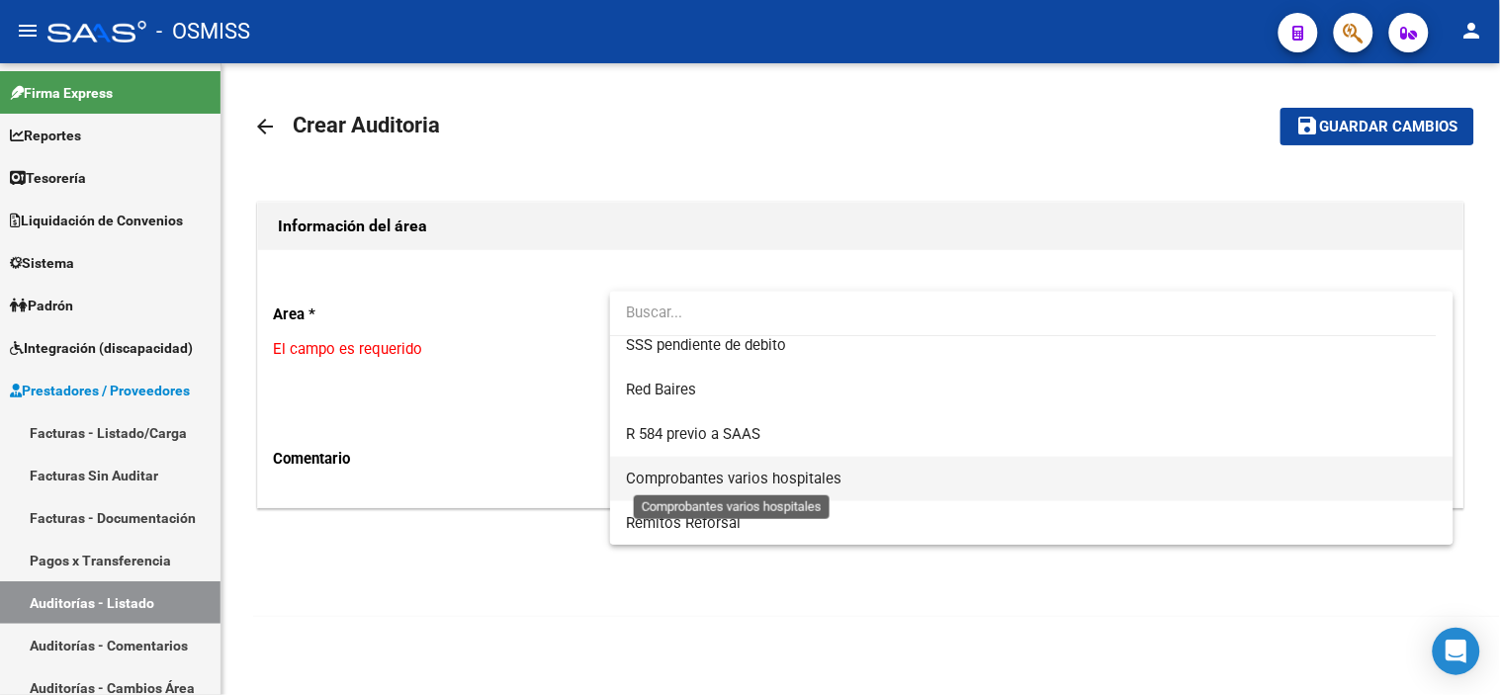
click at [828, 470] on span "Comprobantes varios hospitales" at bounding box center [734, 479] width 216 height 18
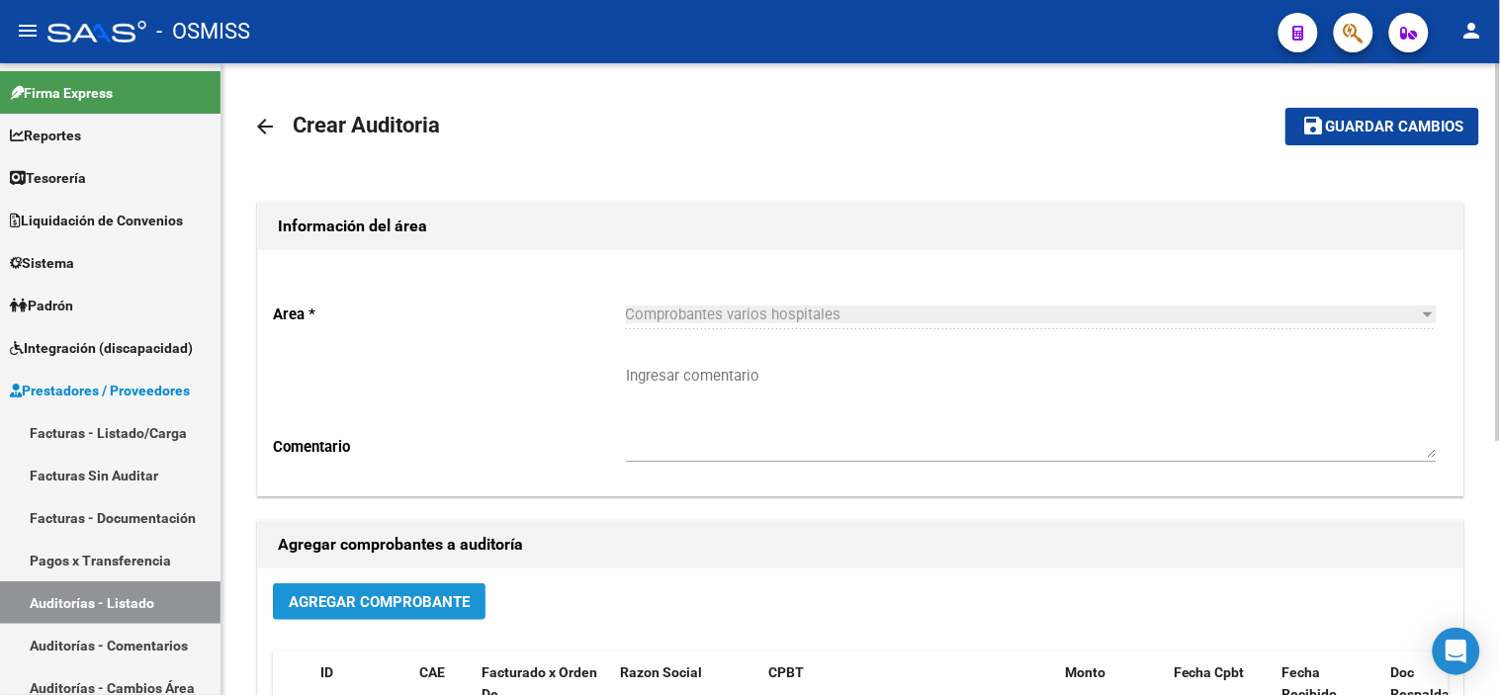
click at [396, 601] on span "Agregar Comprobante" at bounding box center [379, 602] width 181 height 18
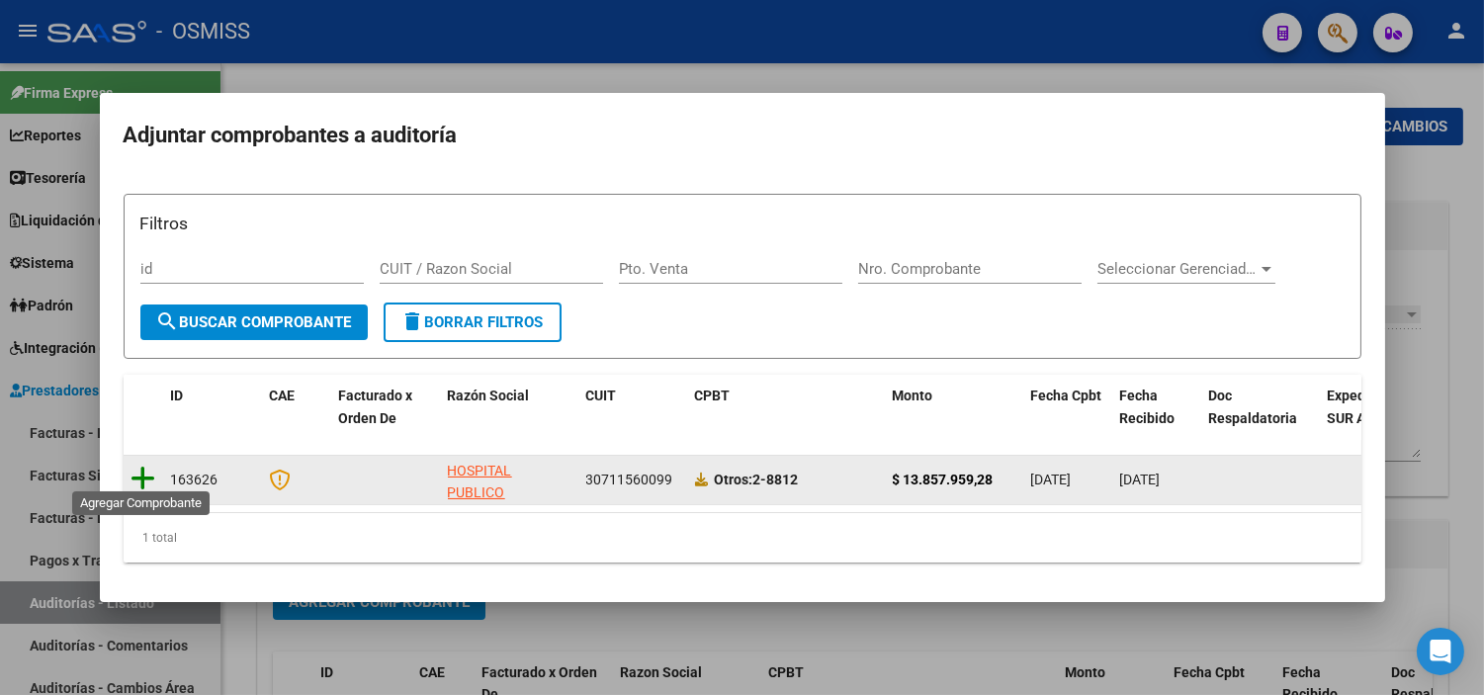
click at [141, 469] on icon at bounding box center [144, 479] width 25 height 28
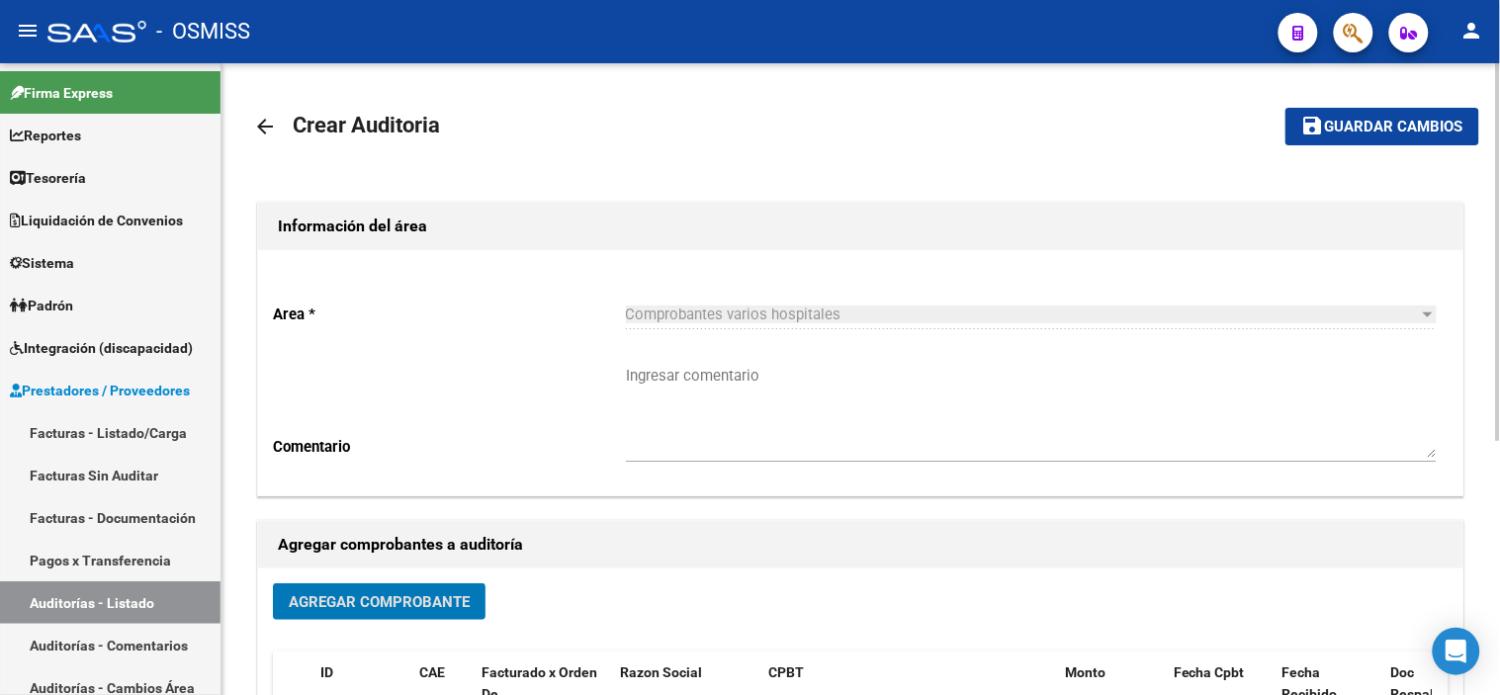
click at [1329, 113] on button "save Guardar cambios" at bounding box center [1382, 126] width 194 height 37
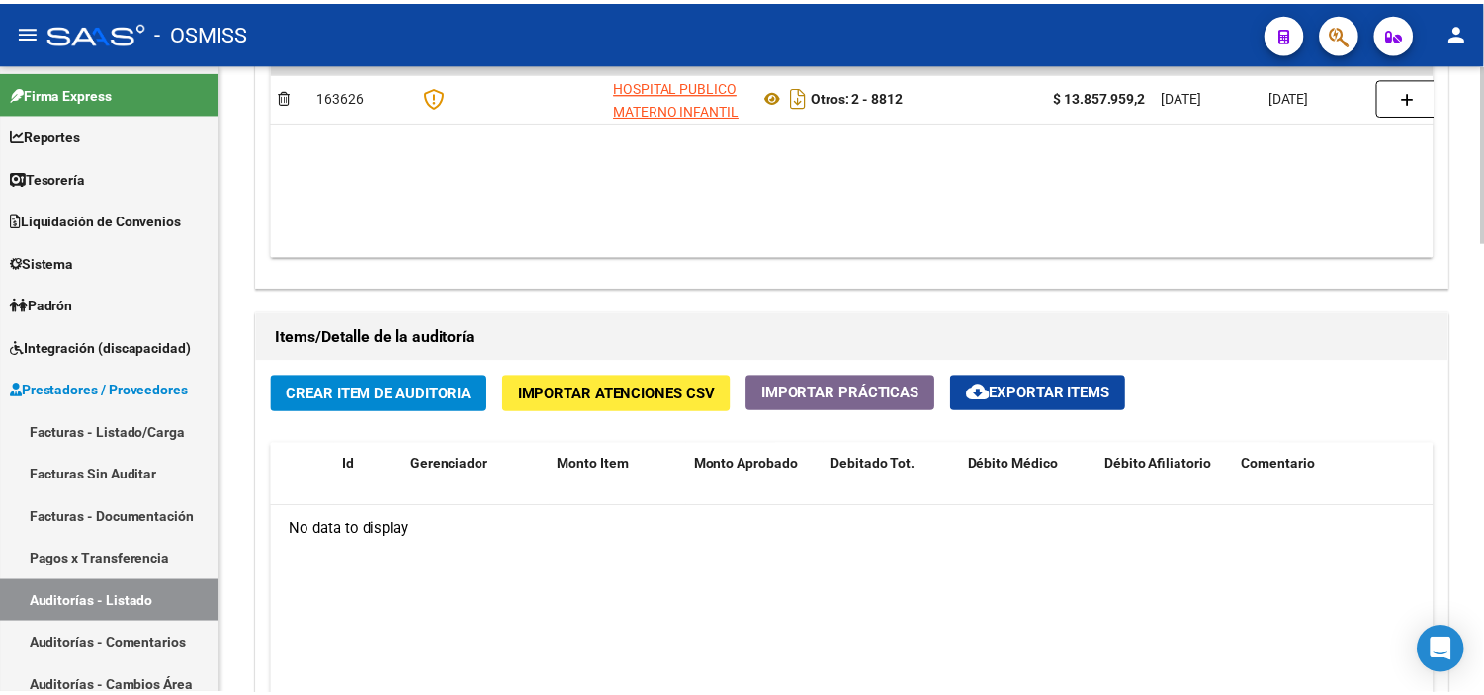
scroll to position [1208, 0]
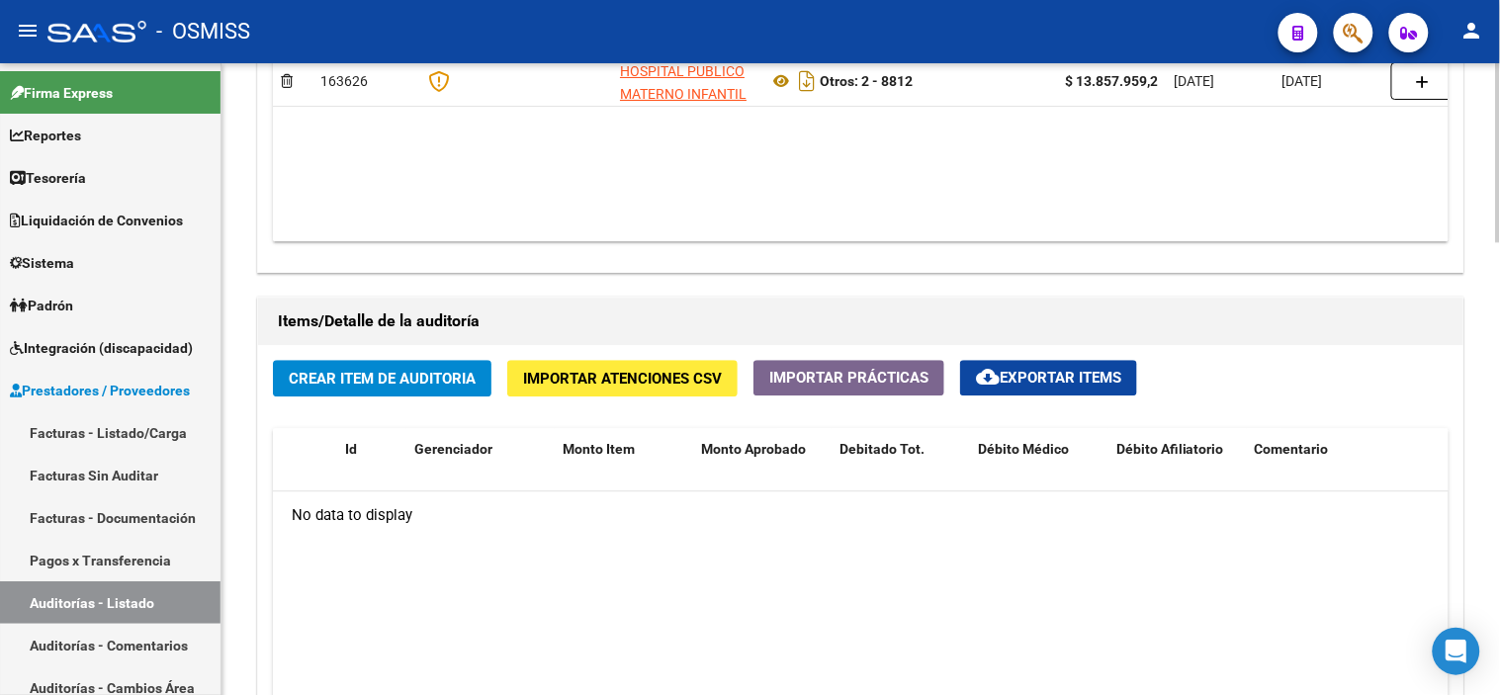
click at [371, 348] on div "Crear Item de Auditoria Importar Atenciones CSV Importar Prácticas cloud_downlo…" at bounding box center [860, 645] width 1205 height 600
click at [373, 387] on span "Crear Item de Auditoria" at bounding box center [382, 379] width 187 height 18
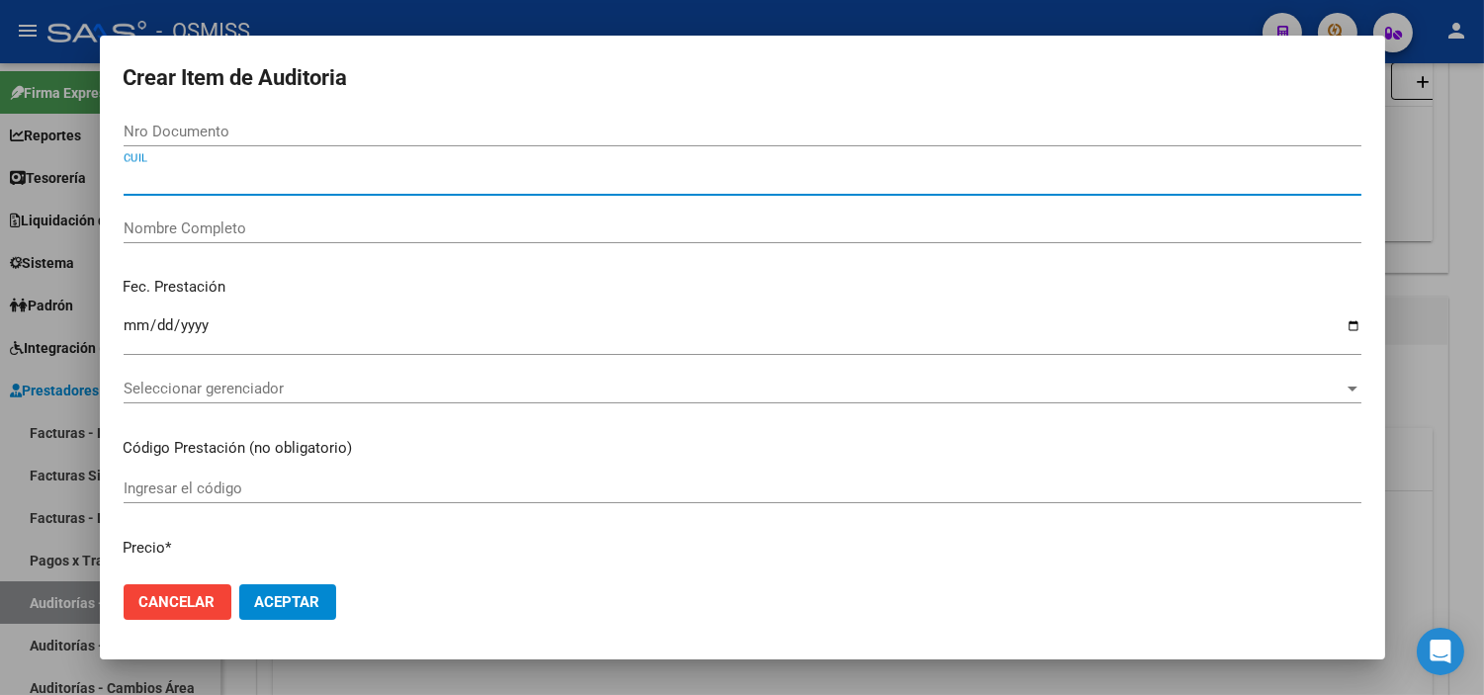
click at [289, 183] on input "CUIL" at bounding box center [743, 180] width 1238 height 18
paste input "20701970404"
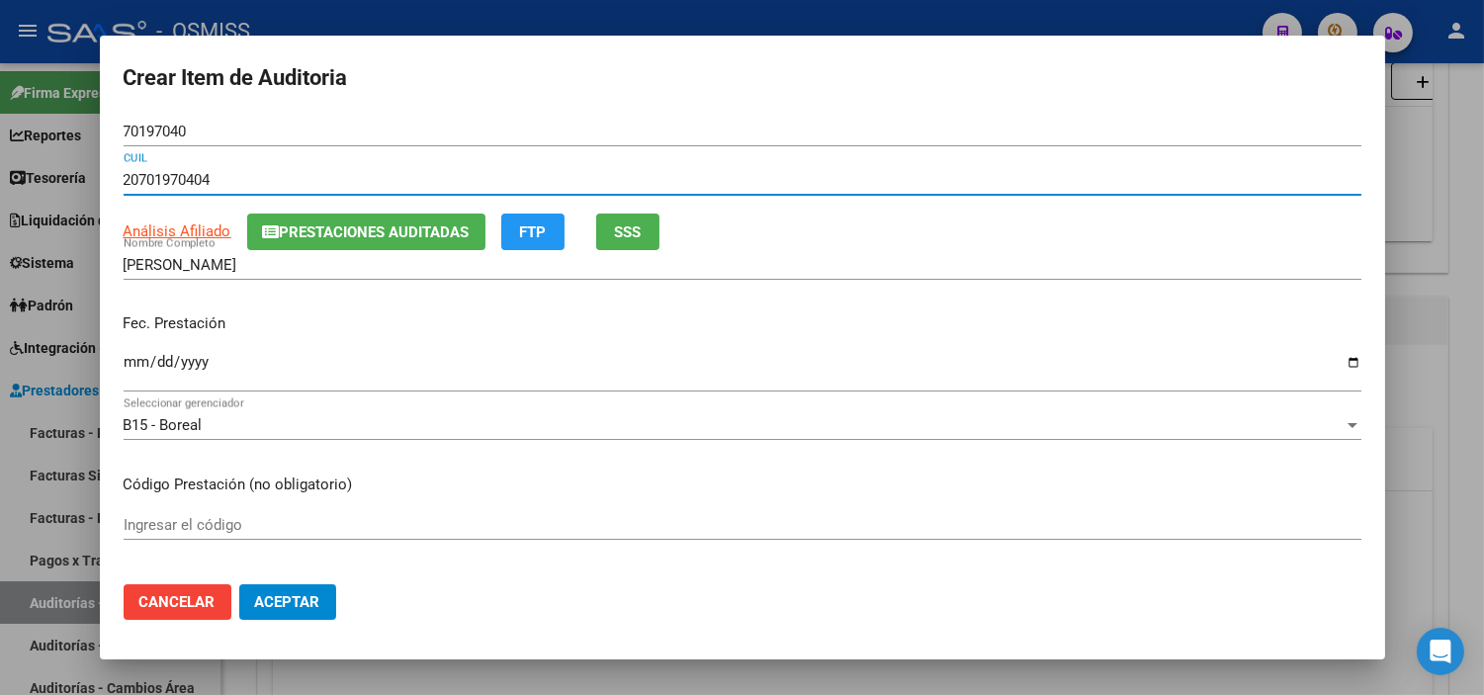
click at [124, 366] on input "Ingresar la fecha" at bounding box center [743, 370] width 1238 height 32
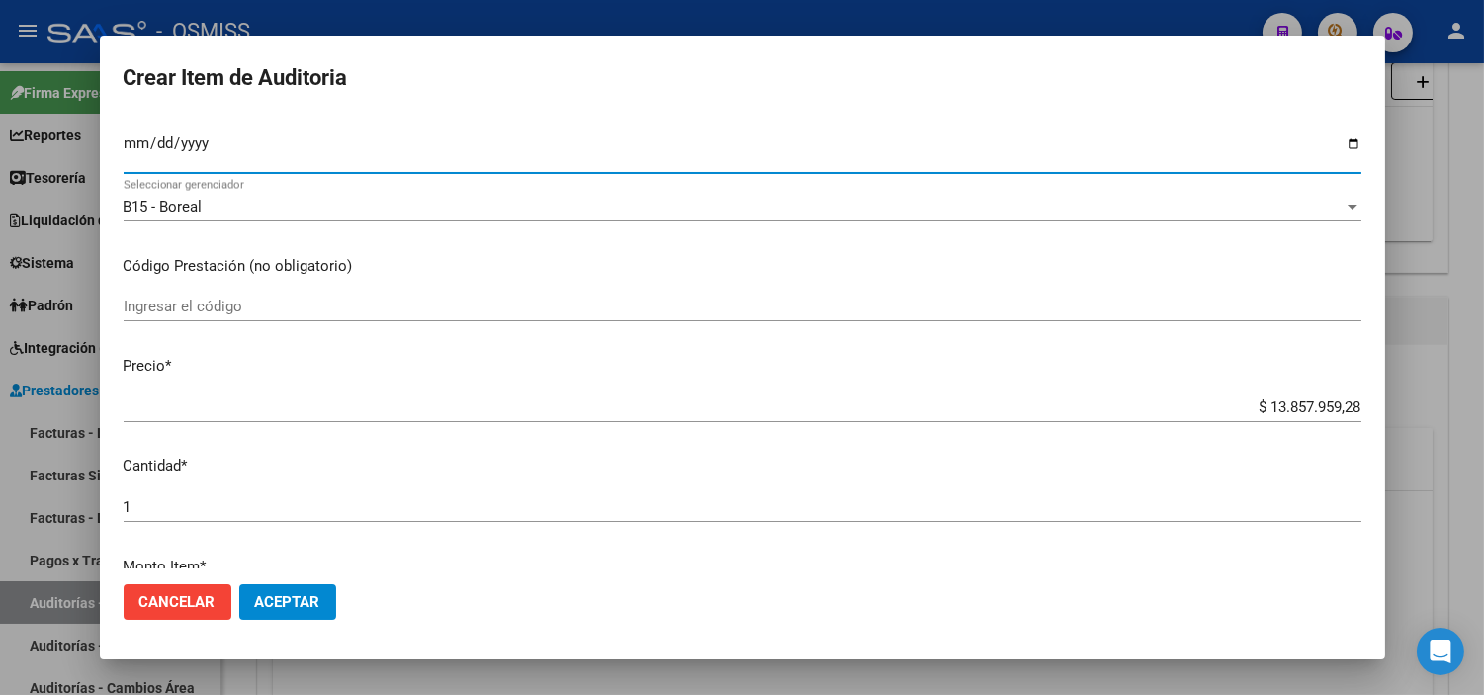
scroll to position [220, 0]
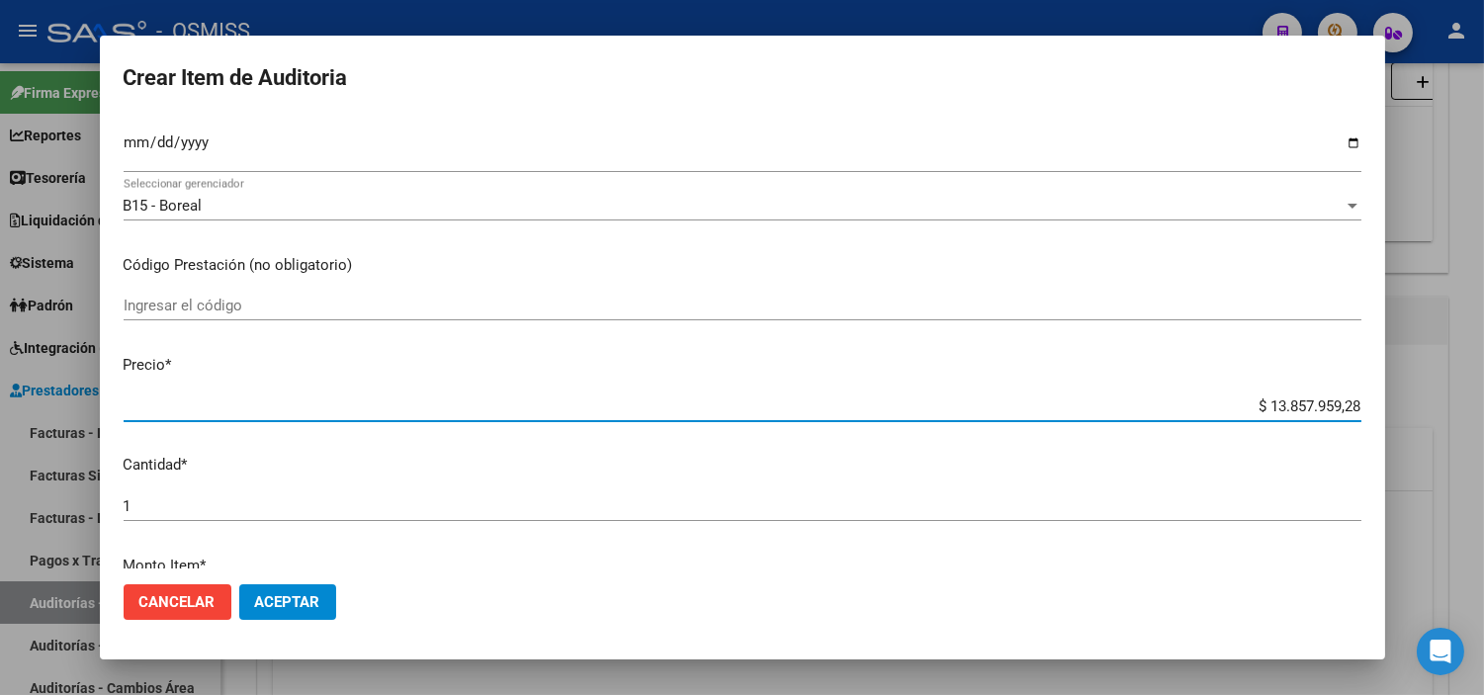
drag, startPoint x: 1254, startPoint y: 403, endPoint x: 1346, endPoint y: 403, distance: 92.0
click at [1346, 403] on app-form-text-field "Precio * $ 13.857.959,28 Ingresar el precio" at bounding box center [751, 384] width 1254 height 61
paste input "1380434,69"
click at [394, 351] on mat-dialog-content "70197040 Nro Documento 20701970404 CUIL Análisis Afiliado Prestaciones Auditada…" at bounding box center [742, 343] width 1285 height 452
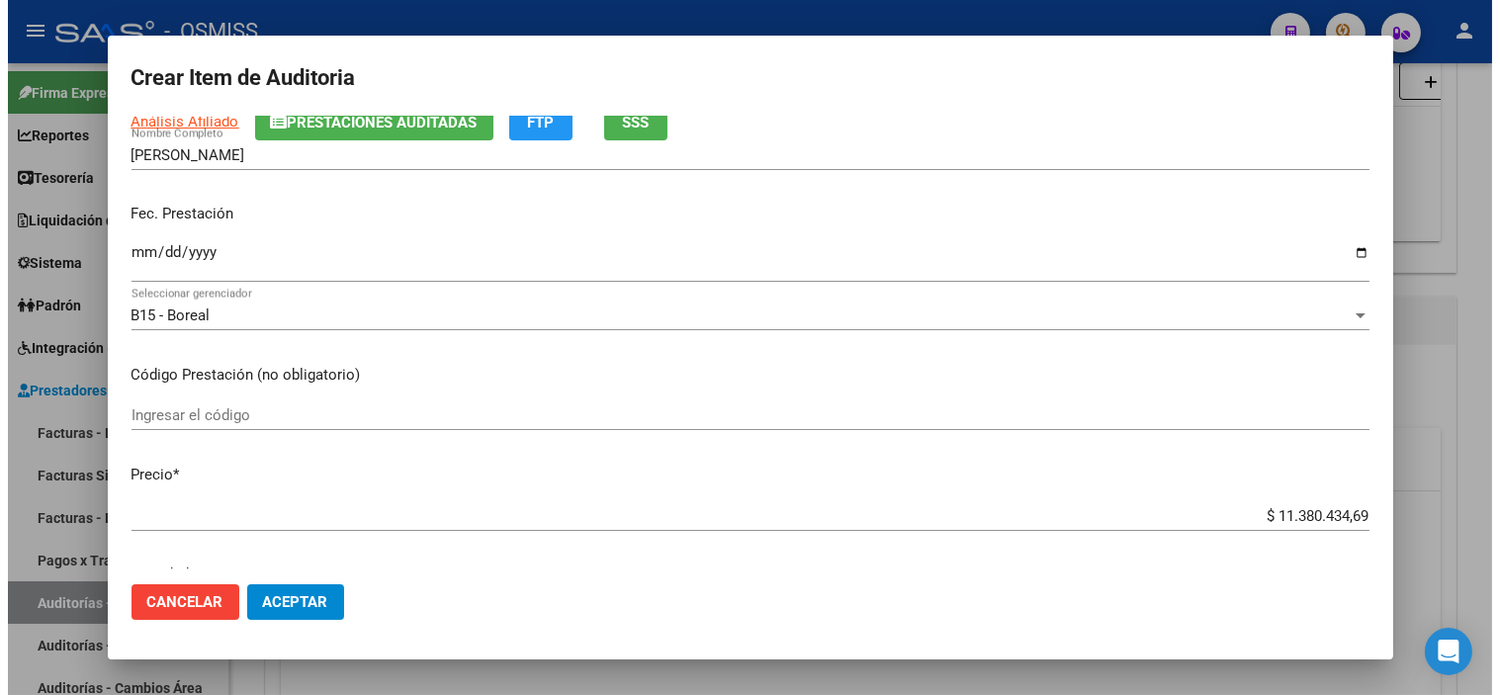
scroll to position [0, 0]
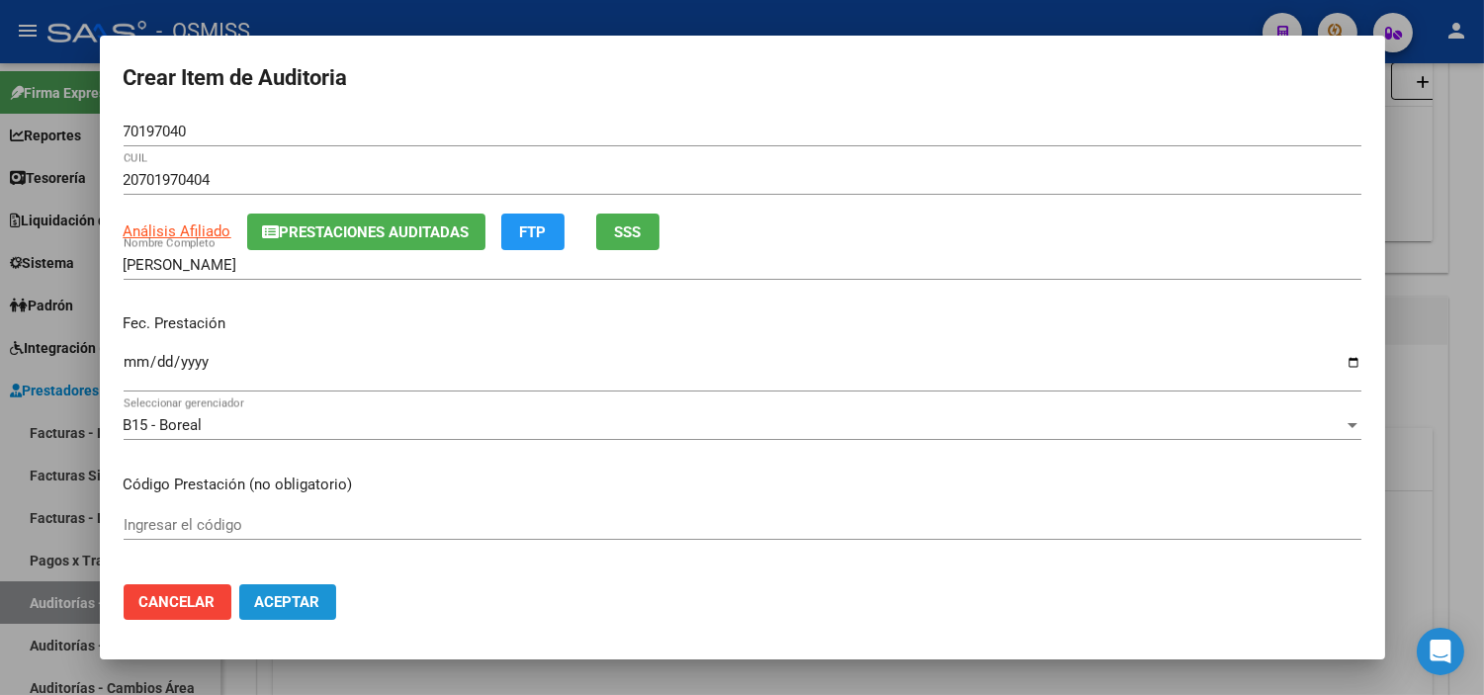
click at [317, 611] on button "Aceptar" at bounding box center [287, 602] width 97 height 36
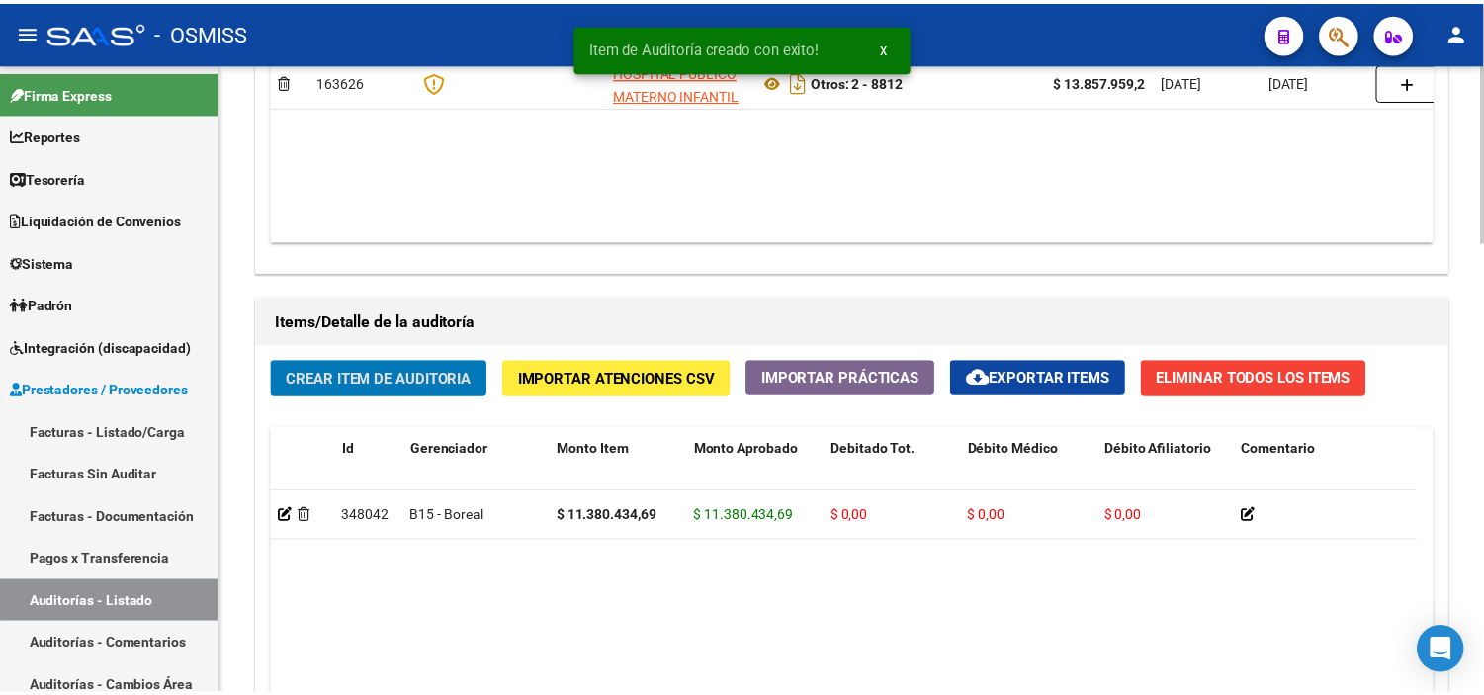
scroll to position [1209, 0]
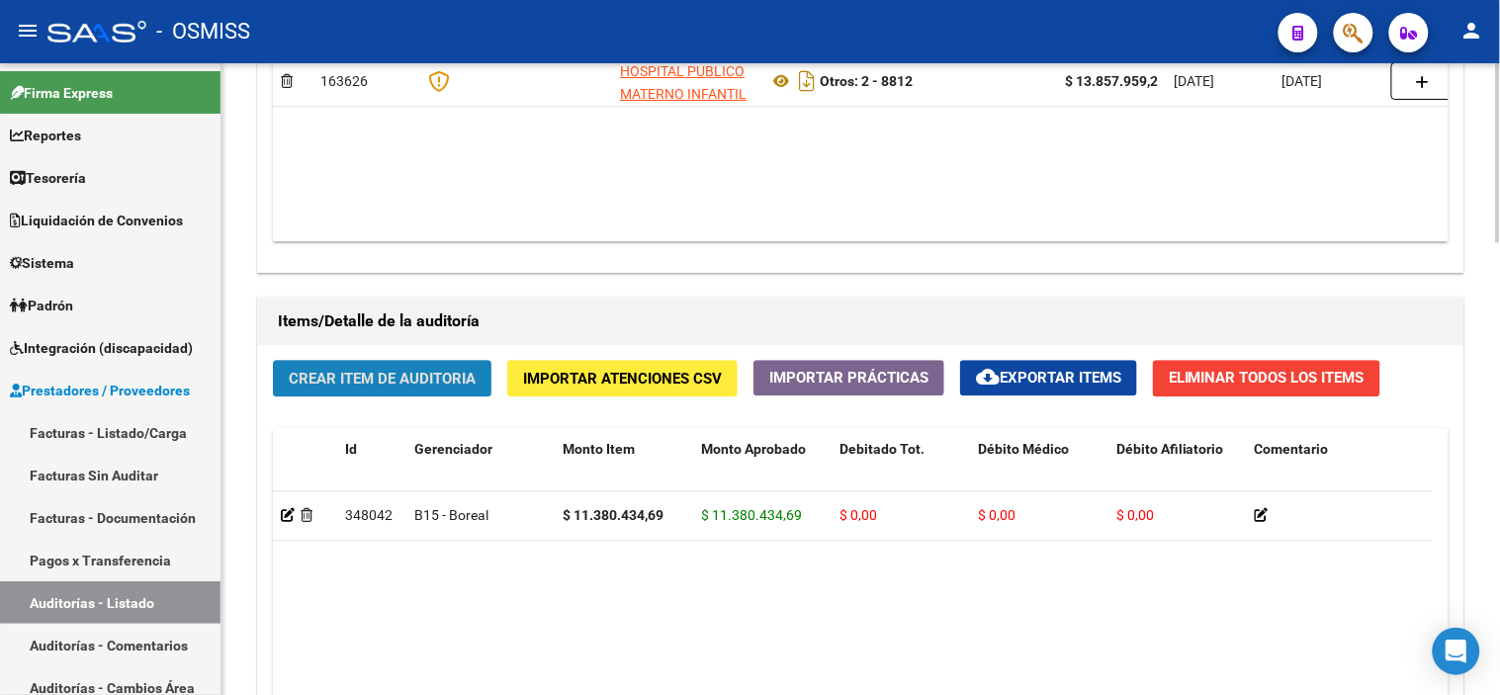
click at [427, 363] on button "Crear Item de Auditoria" at bounding box center [382, 378] width 219 height 37
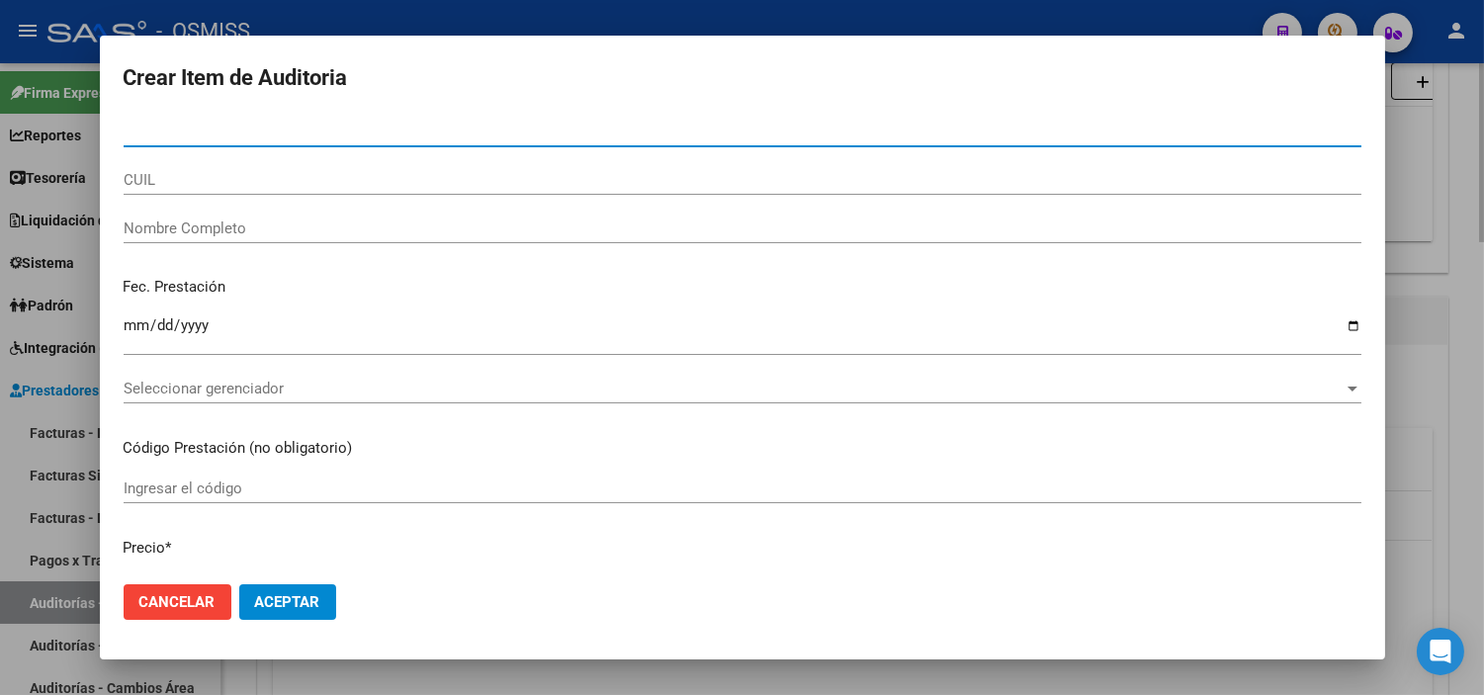
paste input "20598667145"
click at [283, 129] on input "20598667145" at bounding box center [743, 132] width 1238 height 18
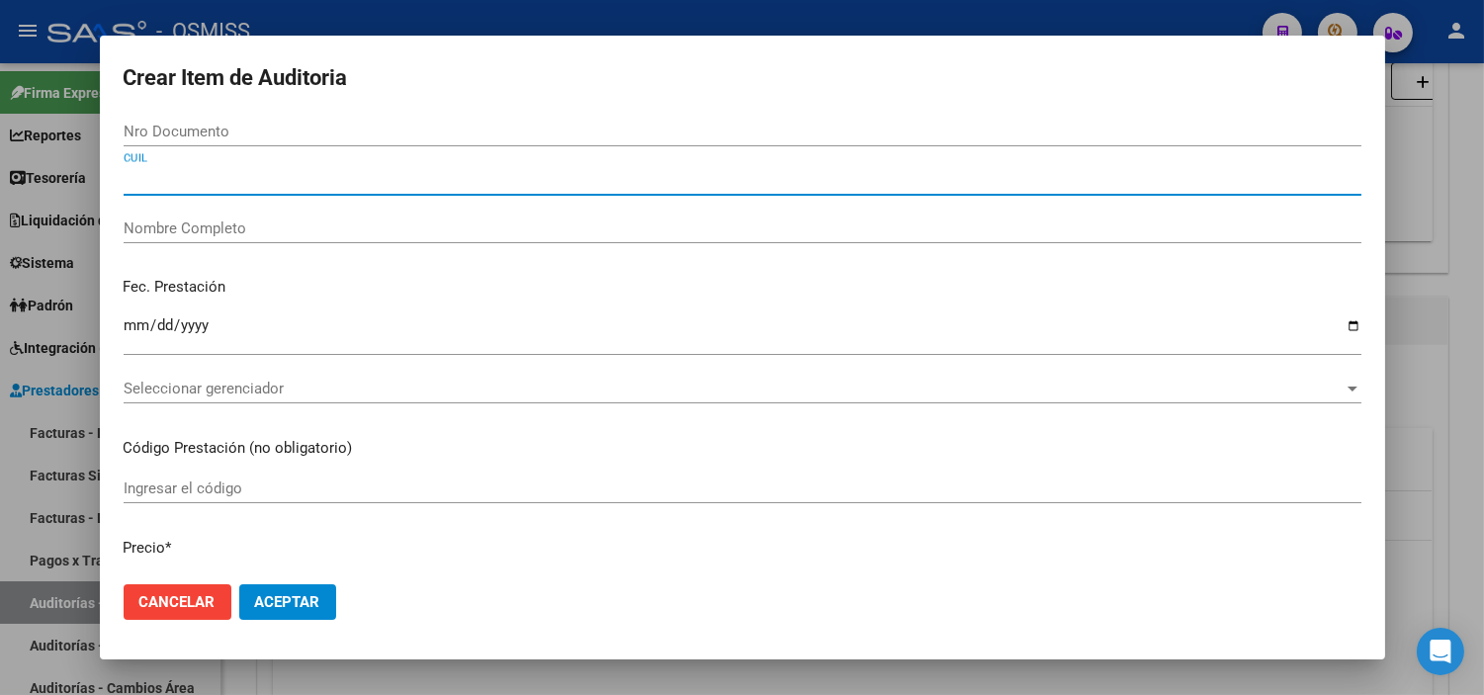
click at [302, 173] on input "CUIL" at bounding box center [743, 180] width 1238 height 18
paste input "20598667145"
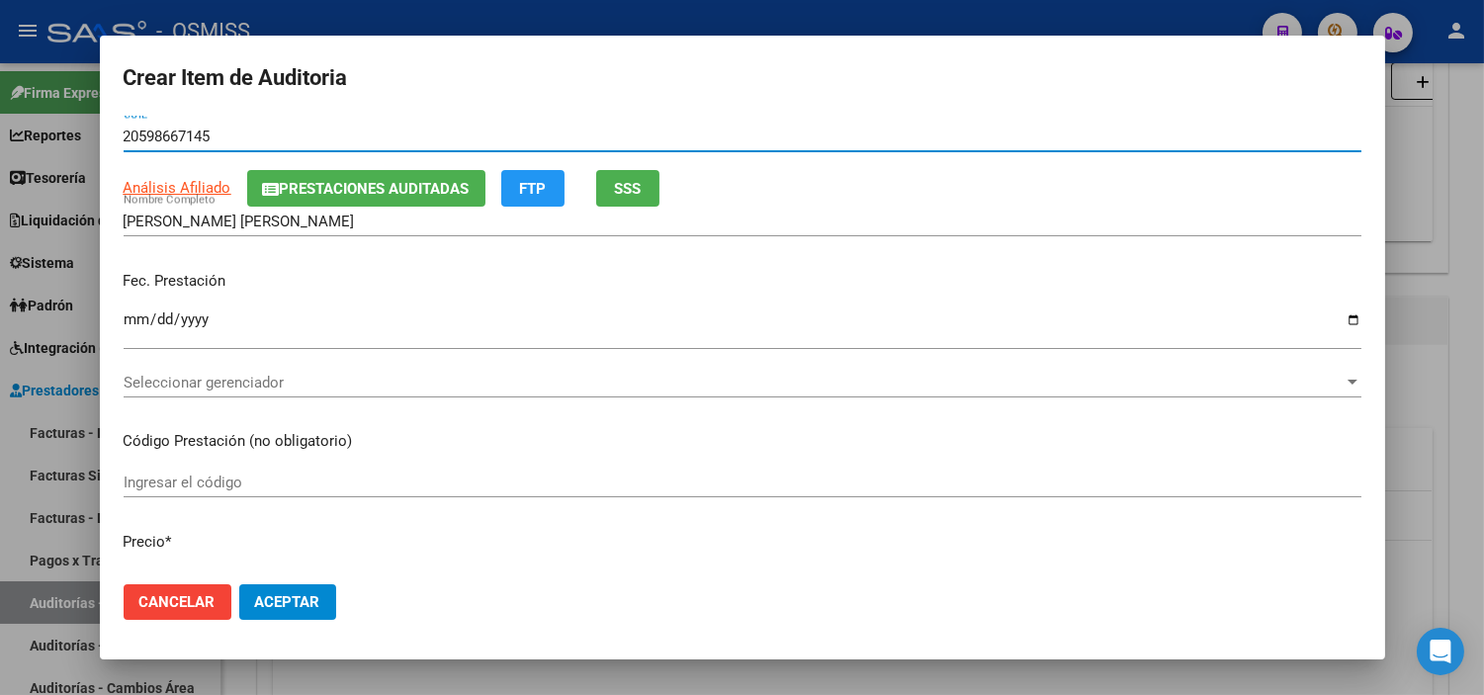
scroll to position [110, 0]
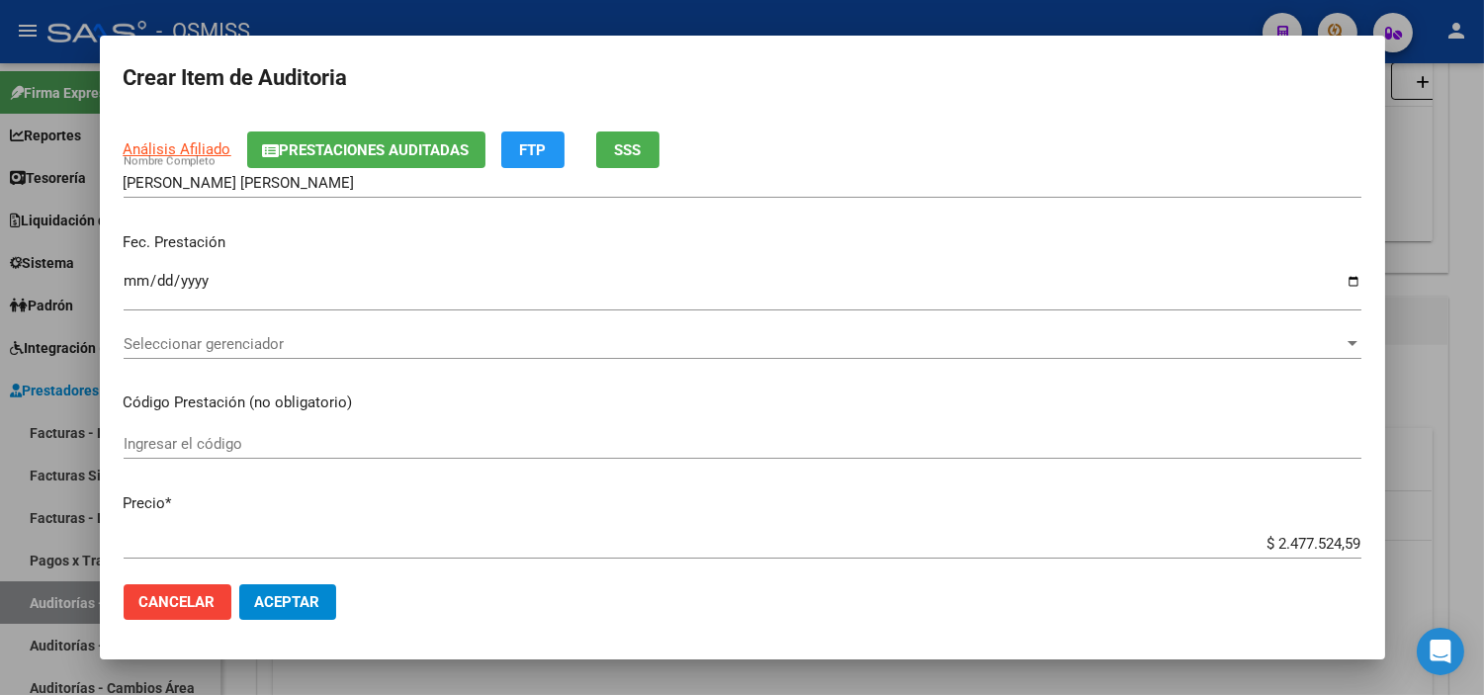
click at [191, 329] on div "Seleccionar gerenciador Seleccionar gerenciador" at bounding box center [743, 344] width 1238 height 30
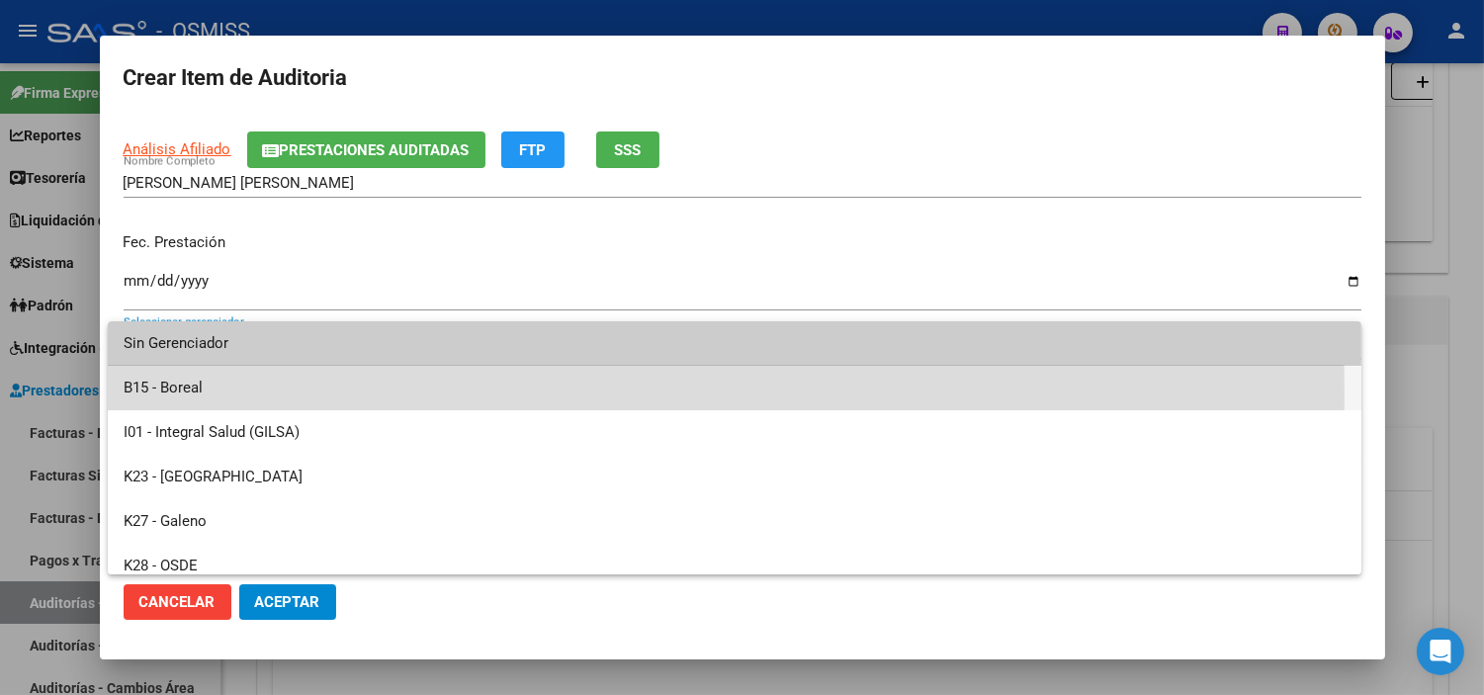
click at [288, 396] on span "B15 - Boreal" at bounding box center [735, 388] width 1222 height 44
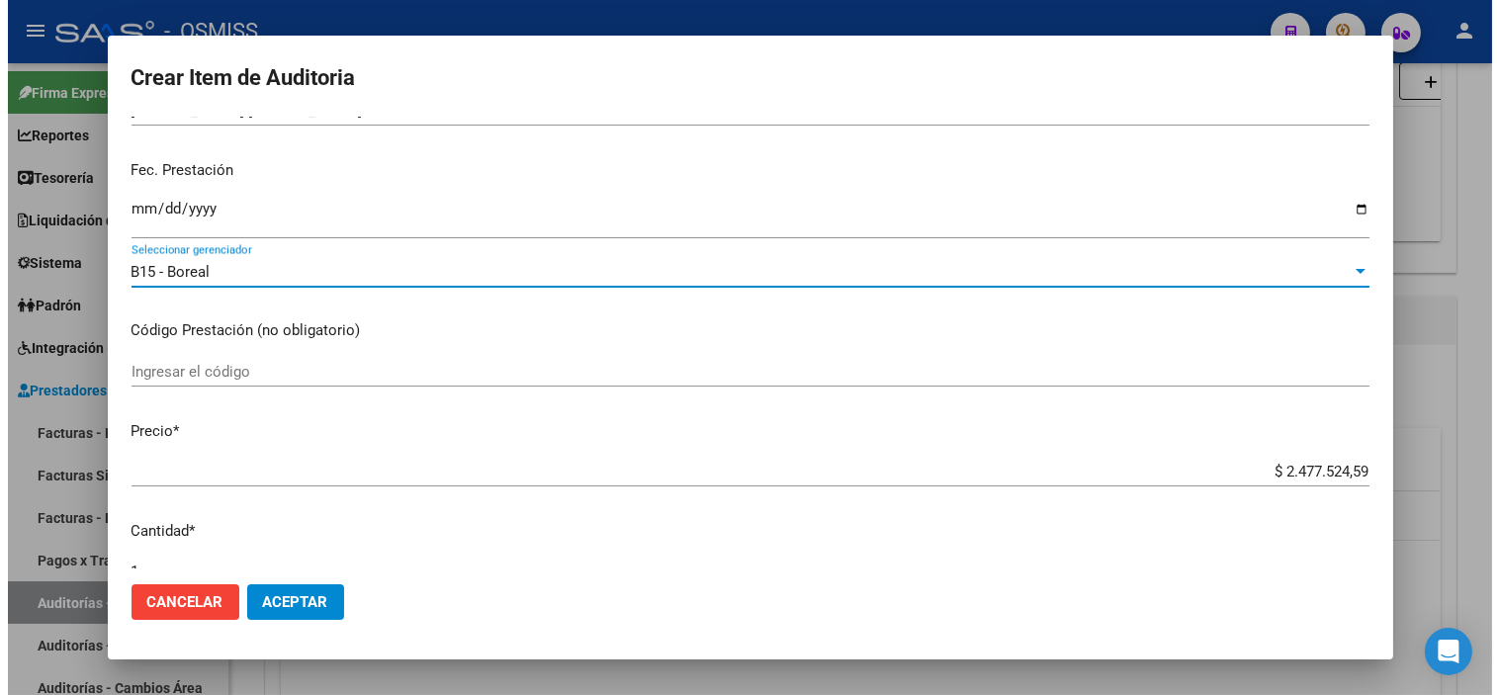
scroll to position [329, 0]
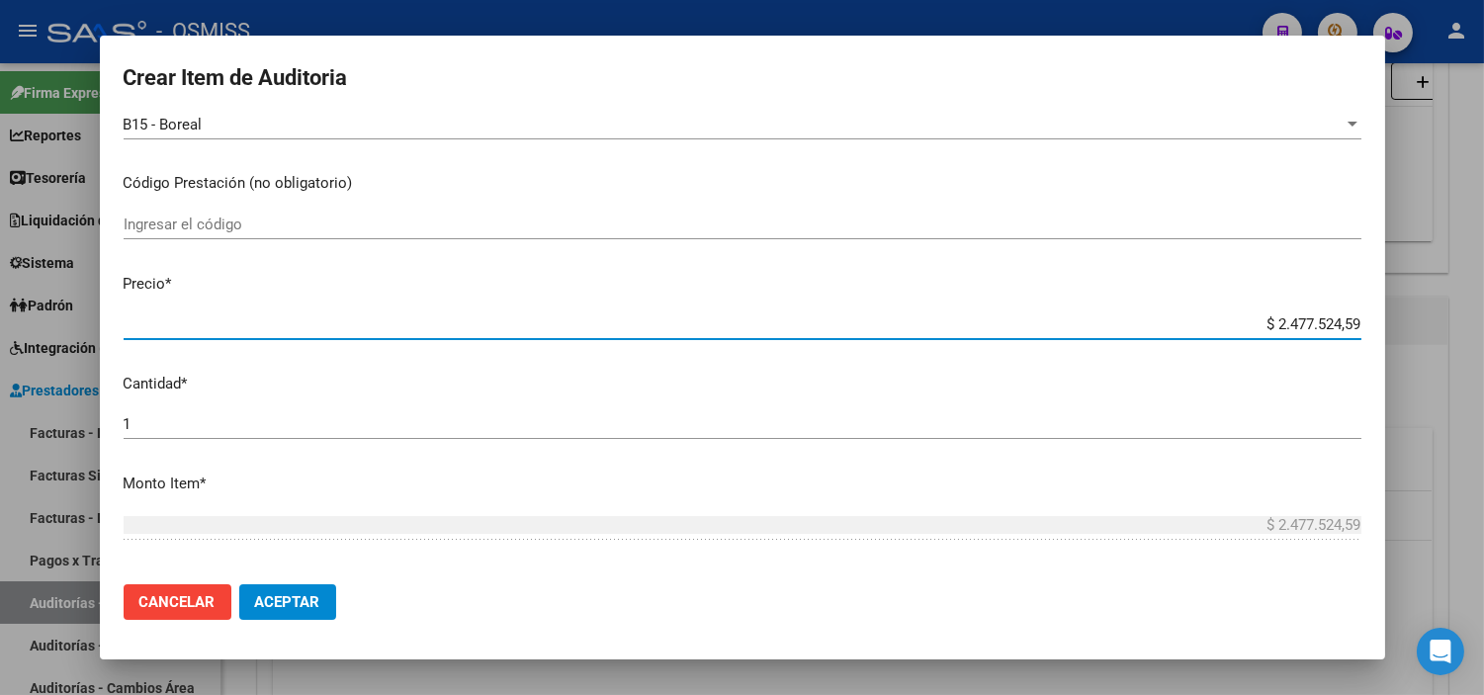
drag, startPoint x: 1261, startPoint y: 320, endPoint x: 1348, endPoint y: 318, distance: 87.0
click at [1348, 318] on app-form-text-field "Precio * $ 2.477.524,59 Ingresar el precio" at bounding box center [751, 303] width 1254 height 61
paste input "971758,85"
click at [319, 610] on span "Aceptar" at bounding box center [287, 602] width 65 height 18
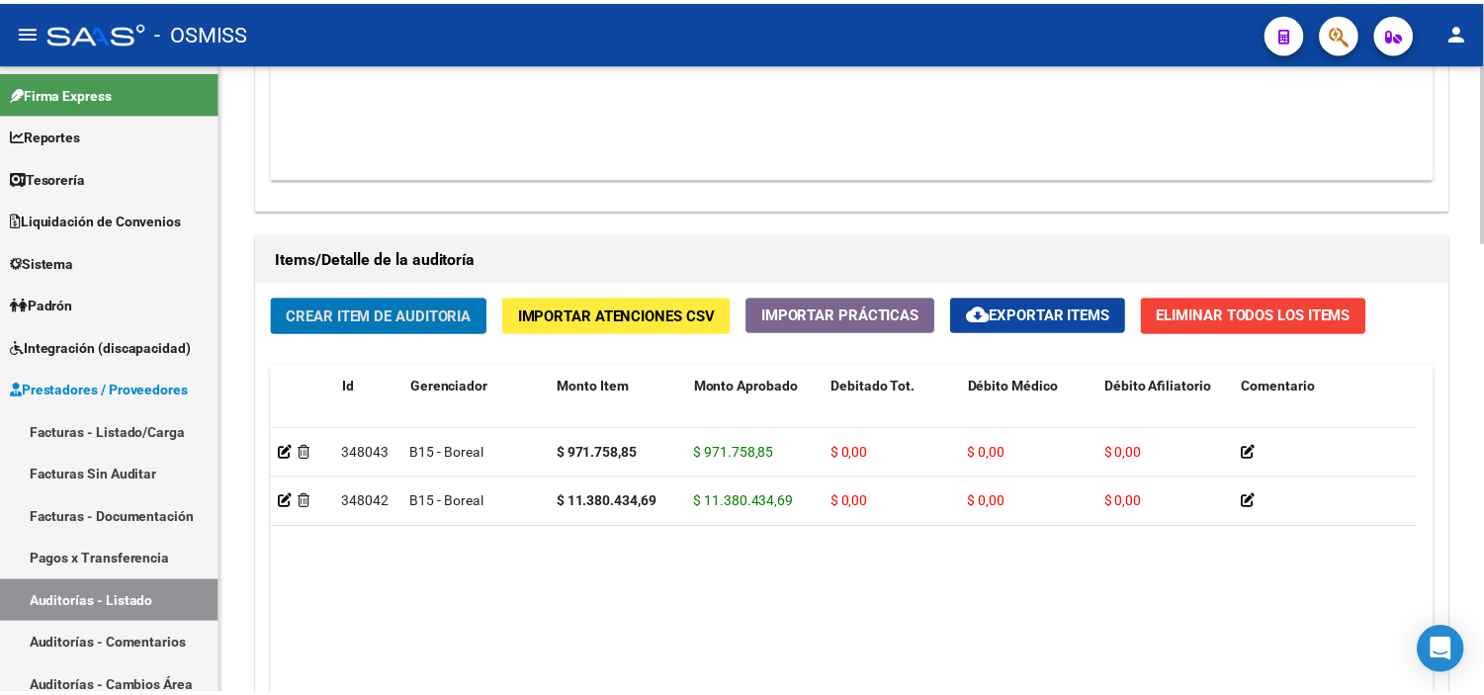
scroll to position [1429, 0]
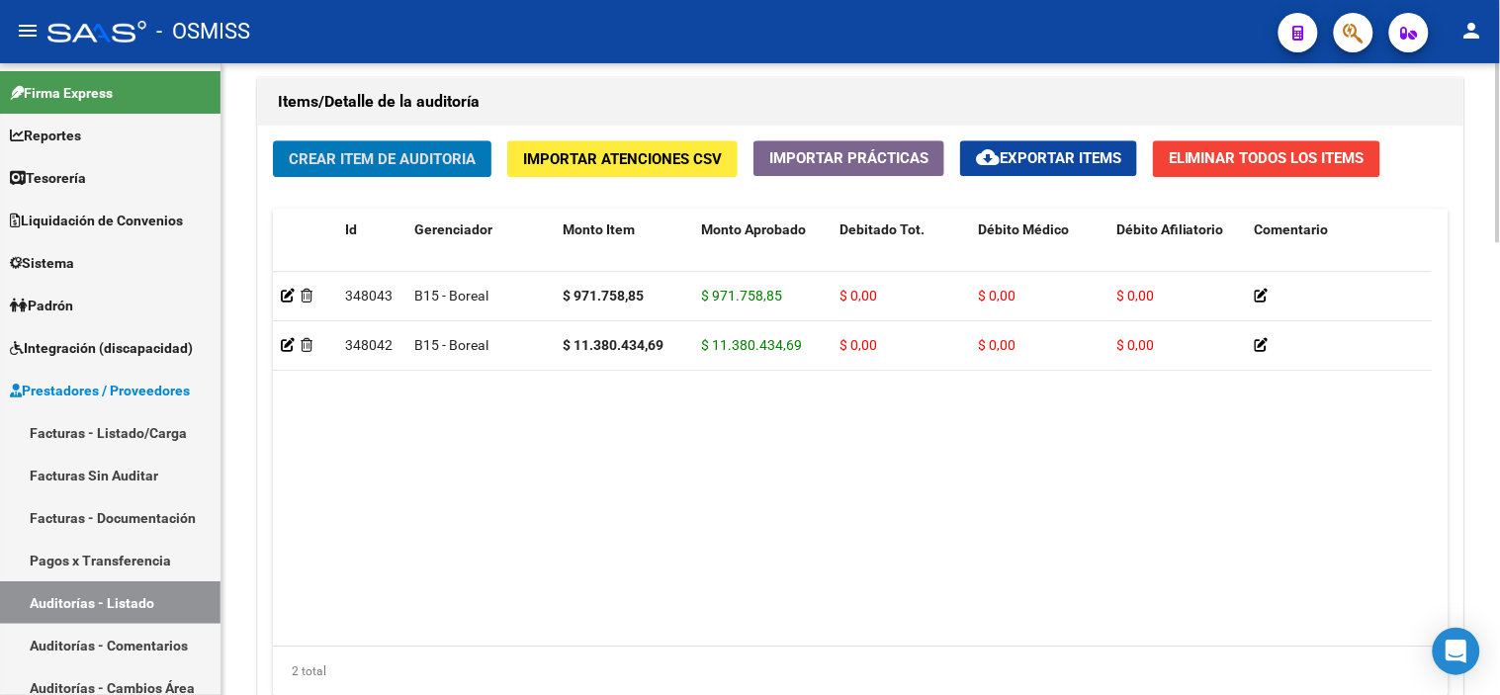
click at [1349, 162] on span "Eliminar Todos los Items" at bounding box center [1267, 158] width 196 height 18
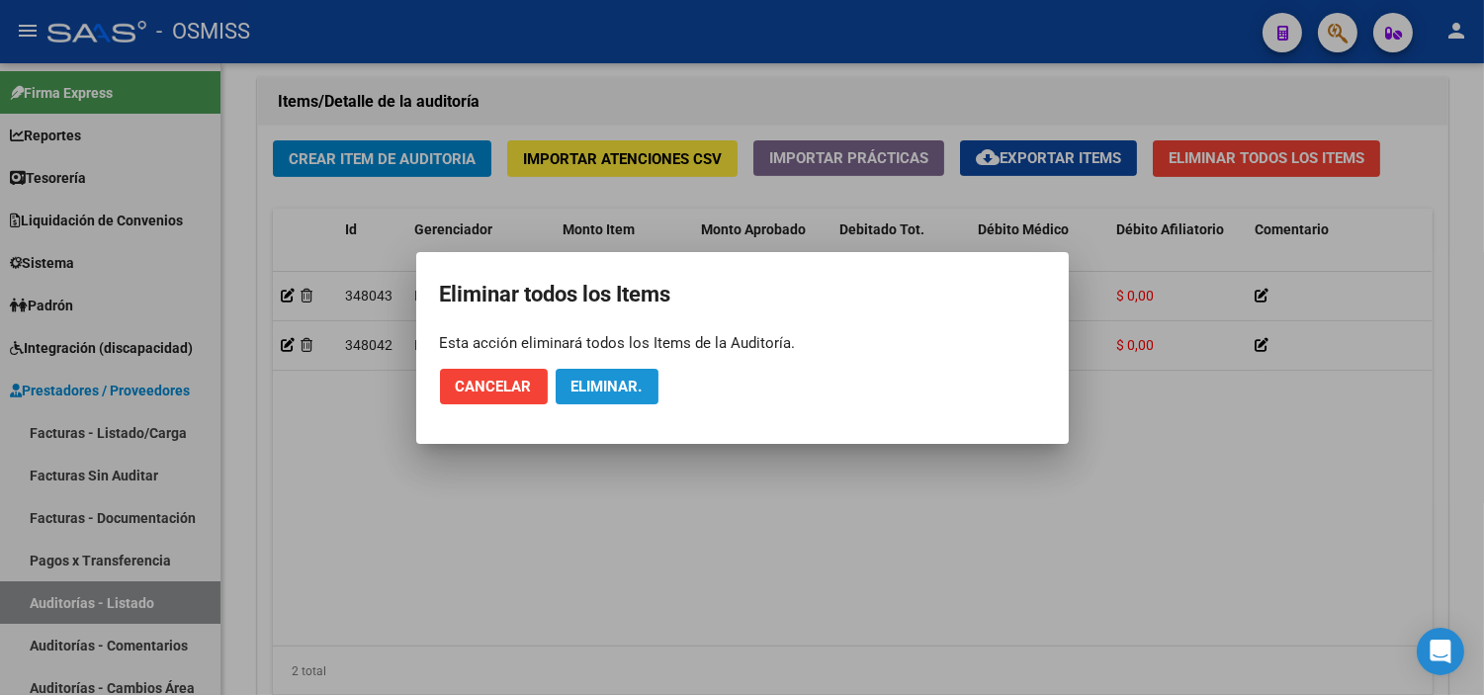
click at [610, 387] on span "Eliminar." at bounding box center [607, 387] width 71 height 18
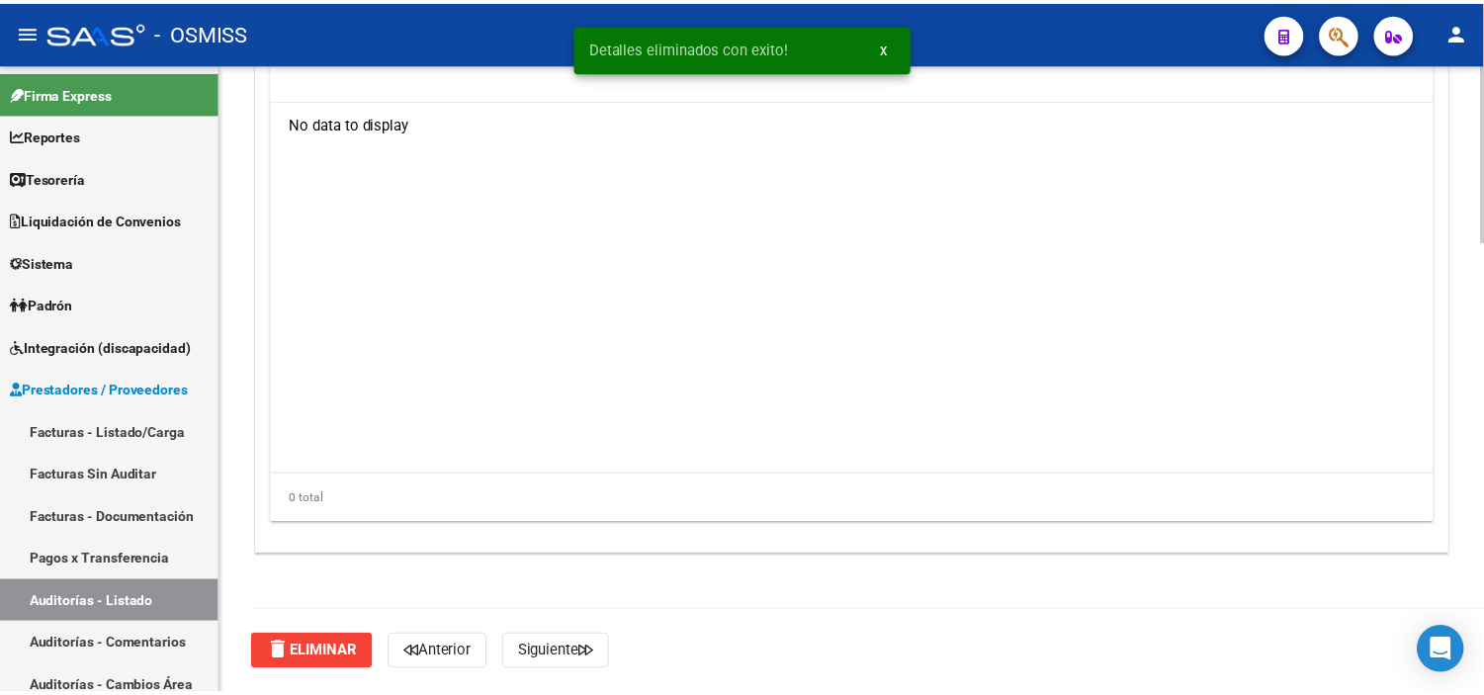
scroll to position [1602, 0]
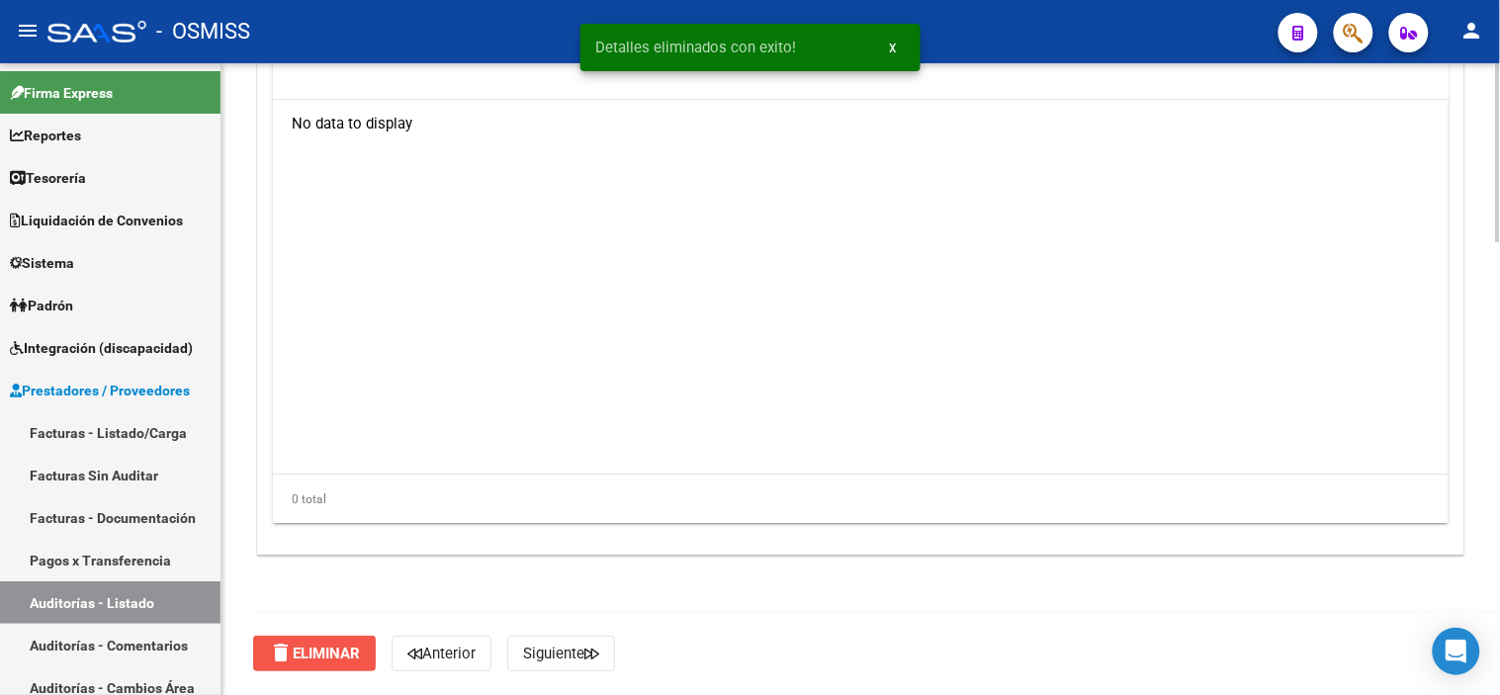
click at [297, 655] on span "delete Eliminar" at bounding box center [314, 654] width 91 height 18
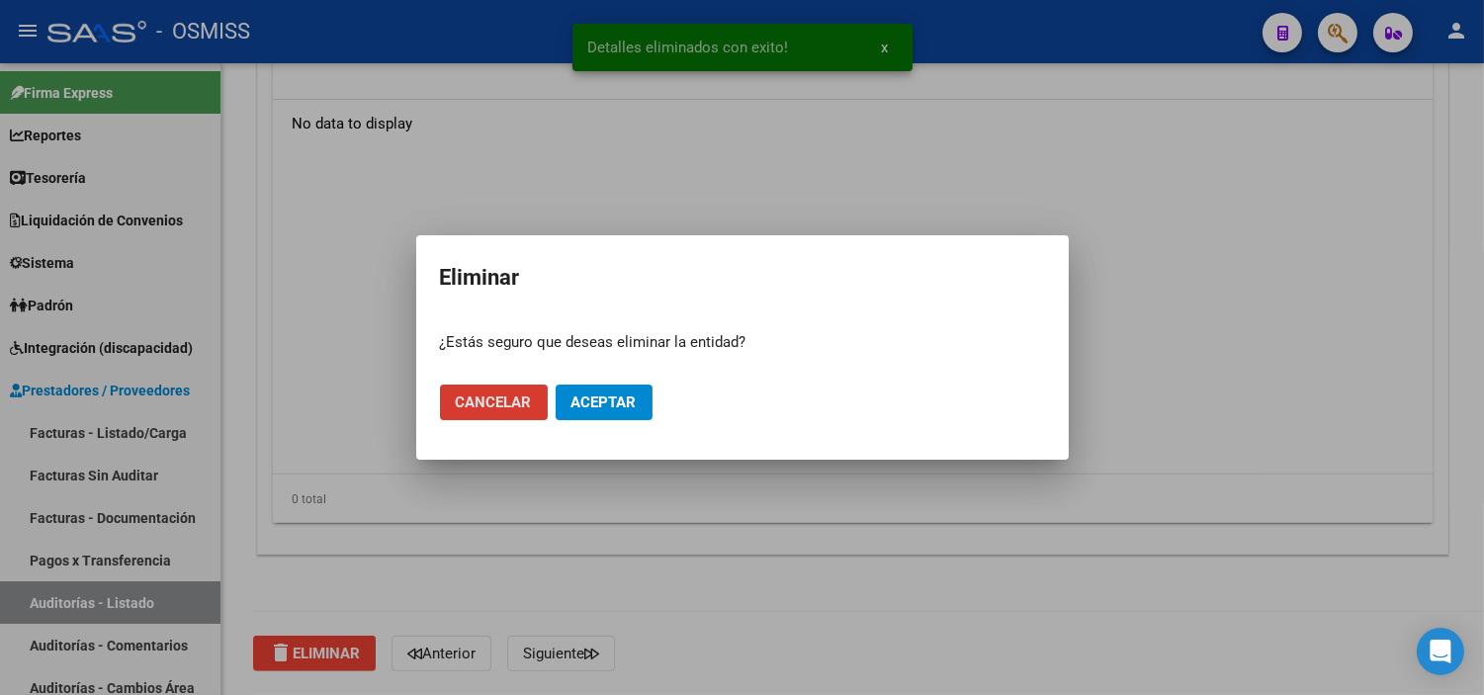
click at [615, 407] on span "Aceptar" at bounding box center [604, 403] width 65 height 18
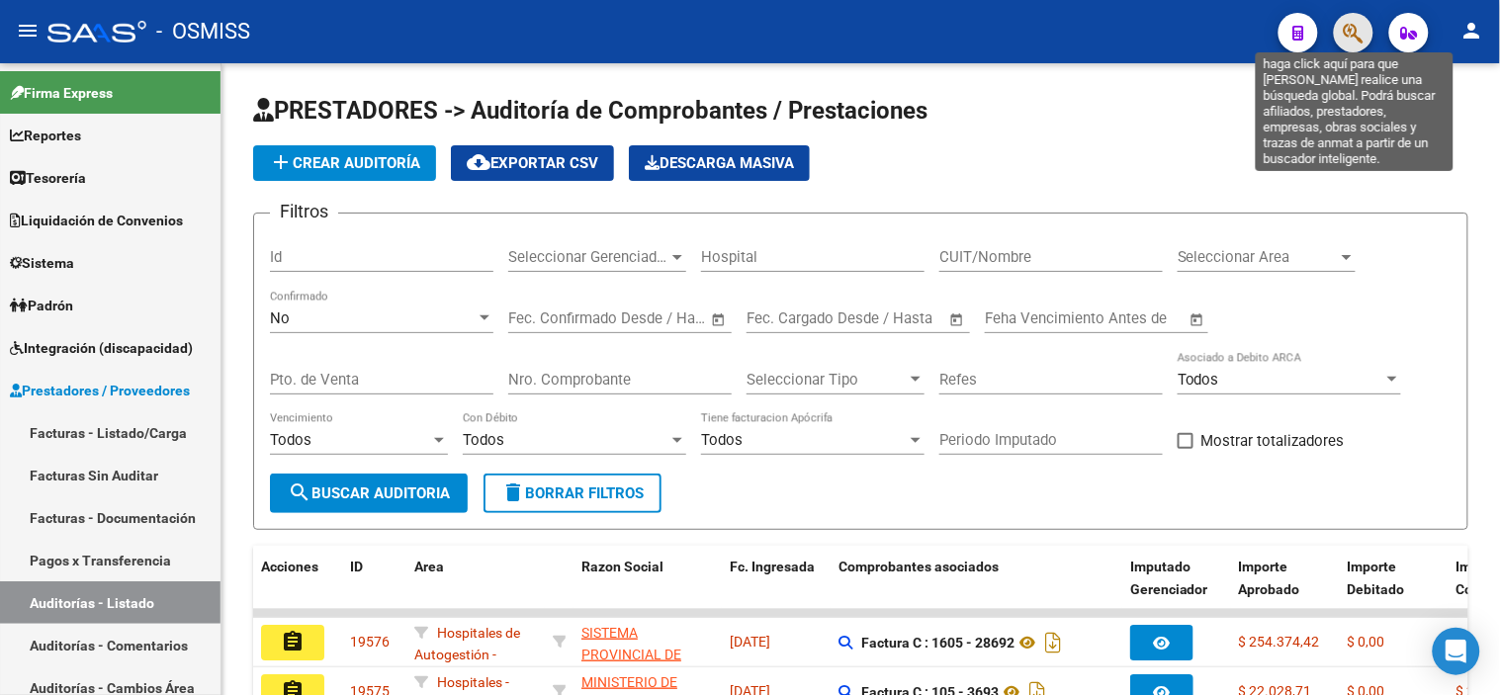
click at [1352, 28] on icon "button" at bounding box center [1354, 33] width 20 height 23
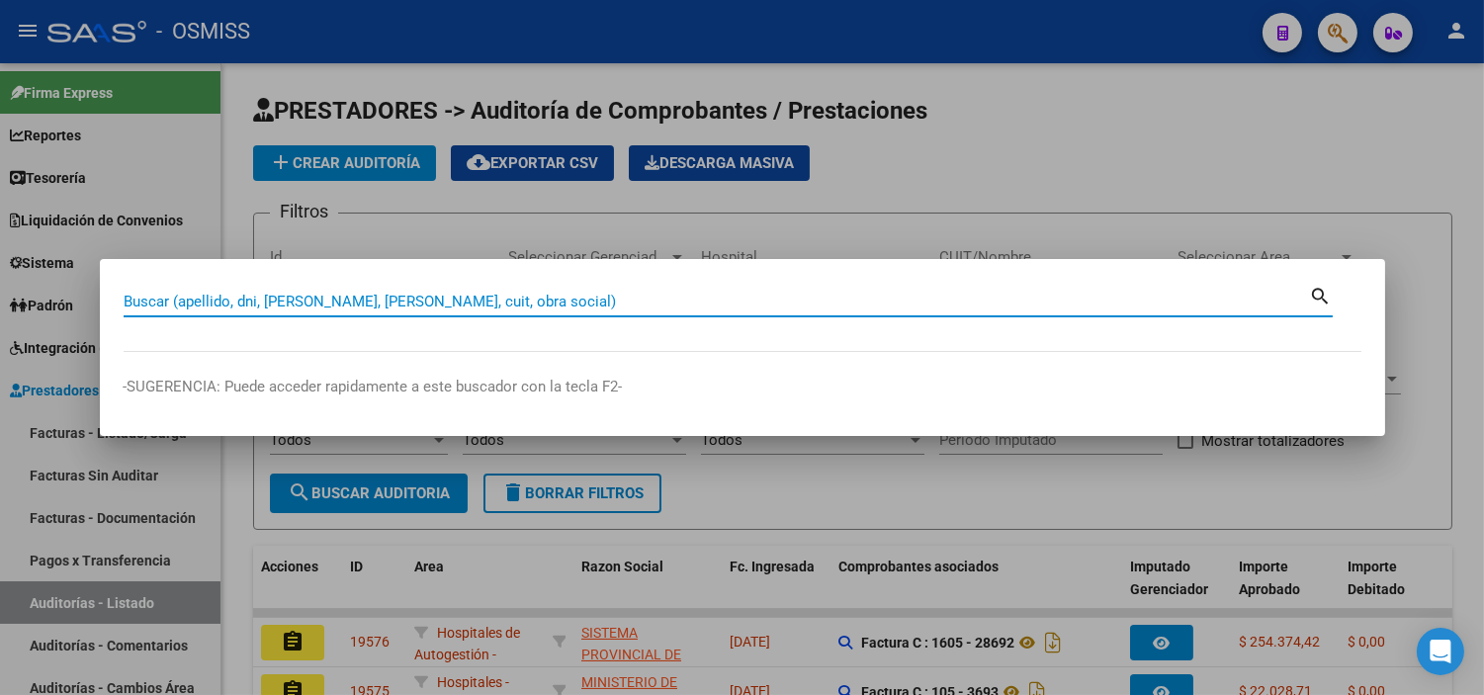
click at [397, 579] on div at bounding box center [742, 347] width 1484 height 695
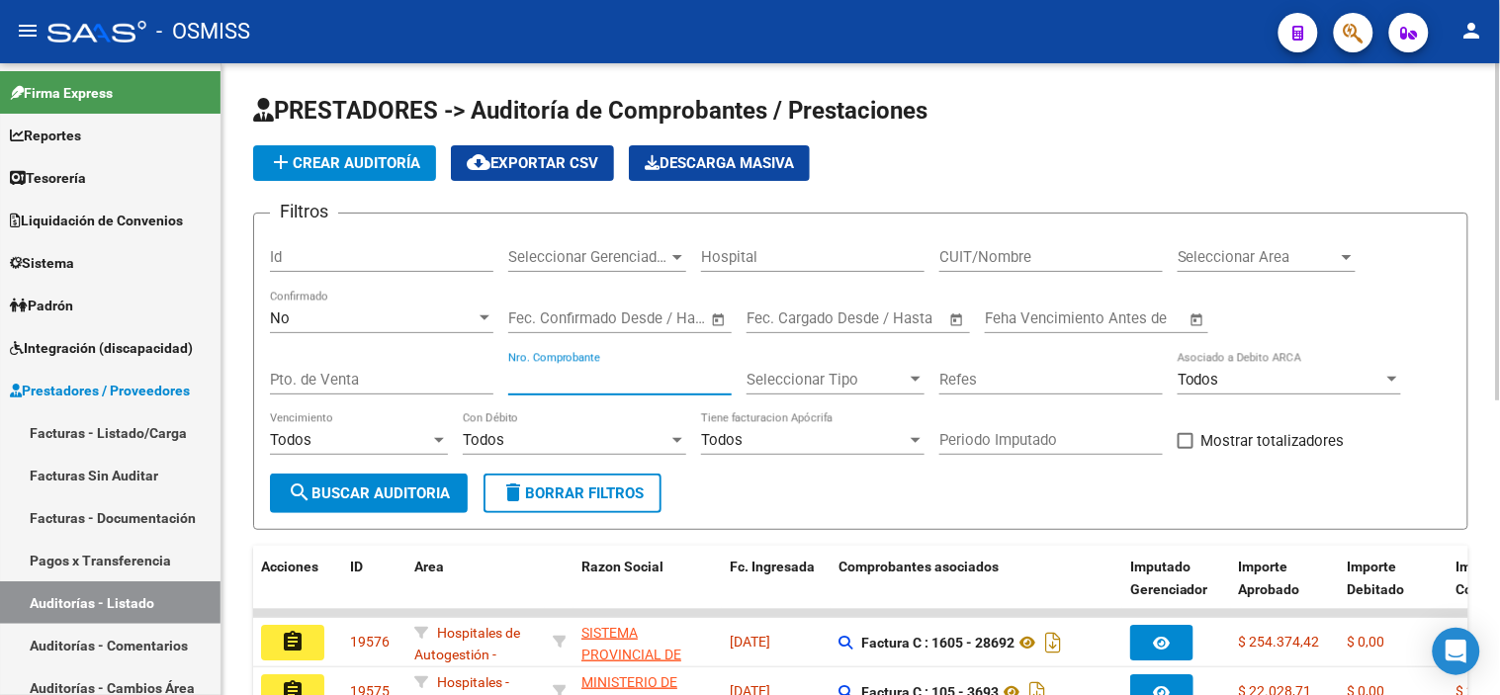
click at [693, 377] on input "Nro. Comprobante" at bounding box center [619, 380] width 223 height 18
click at [74, 429] on link "Facturas - Listado/Carga" at bounding box center [110, 432] width 220 height 43
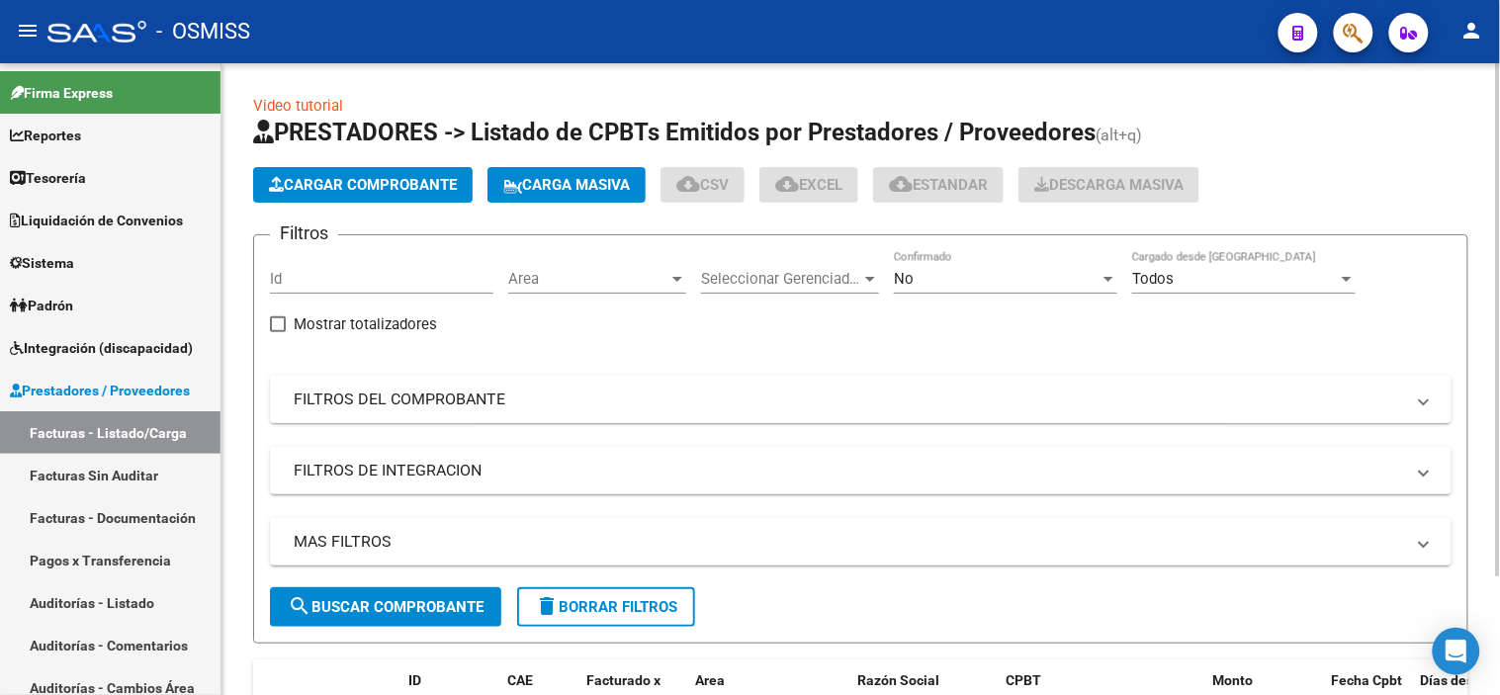
click at [663, 397] on mat-panel-title "FILTROS DEL COMPROBANTE" at bounding box center [849, 400] width 1110 height 22
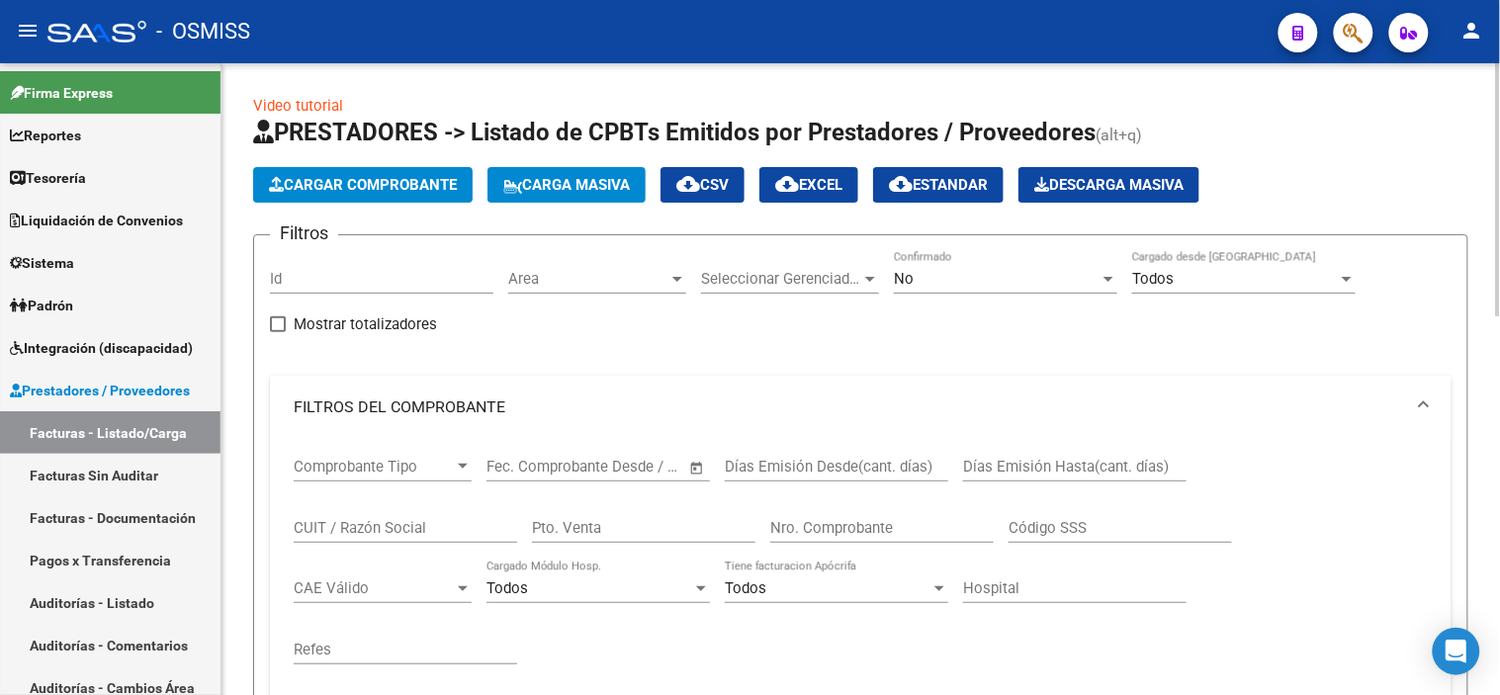
click at [663, 398] on mat-panel-title "FILTROS DEL COMPROBANTE" at bounding box center [849, 407] width 1110 height 22
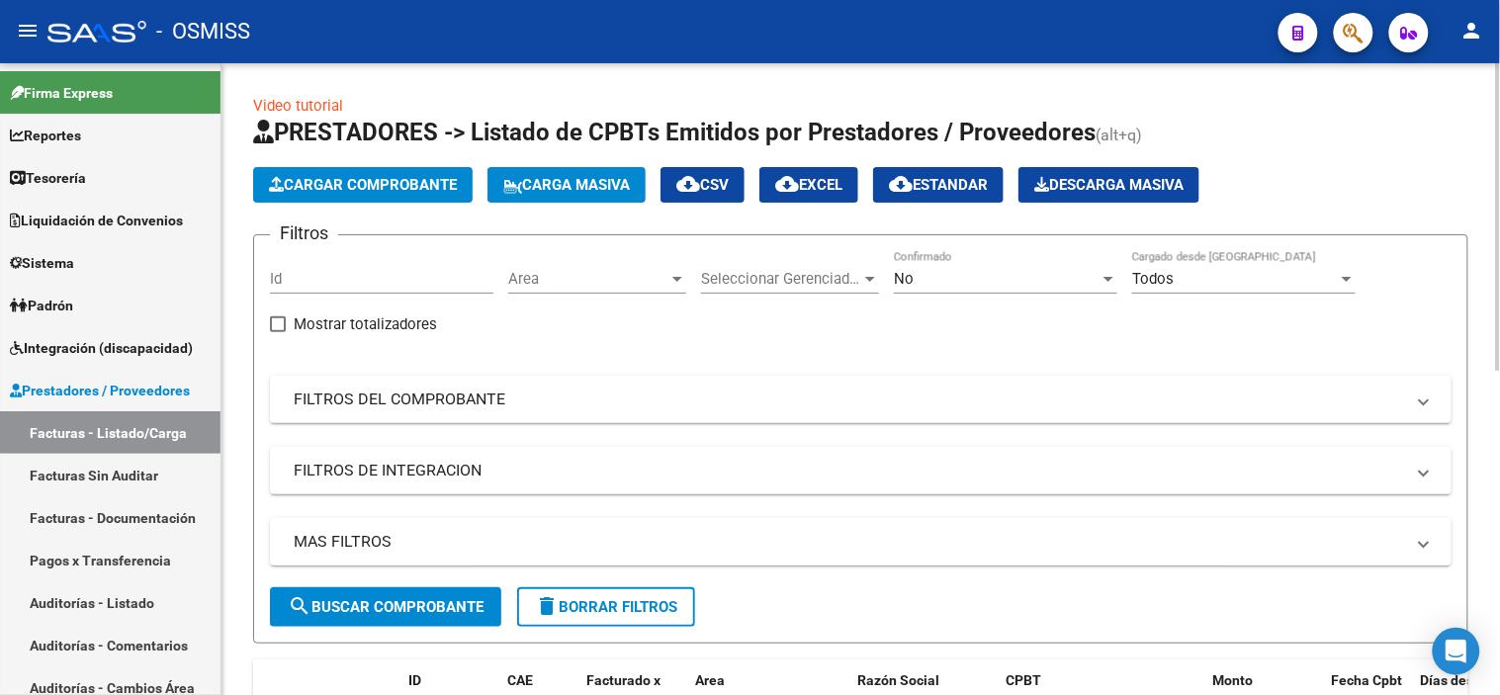
click at [619, 560] on mat-expansion-panel-header "MAS FILTROS" at bounding box center [861, 541] width 1182 height 47
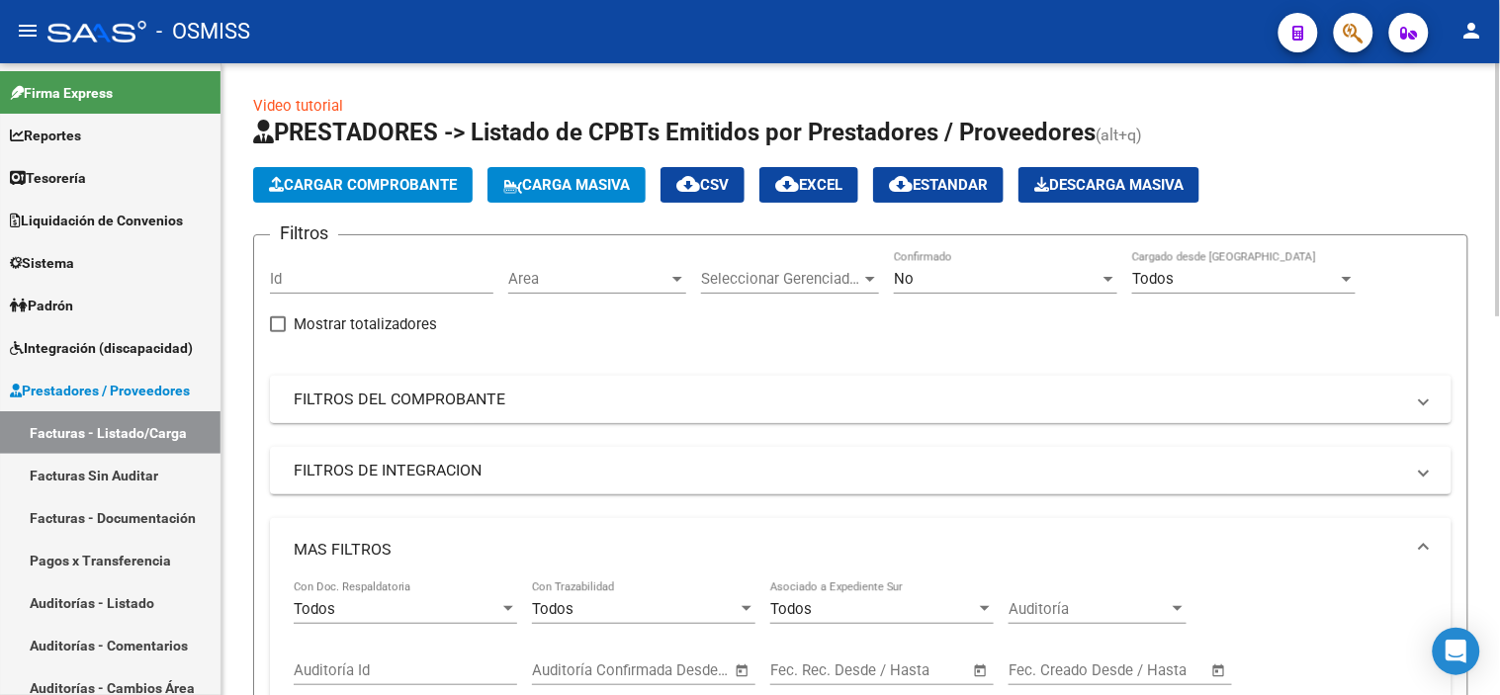
click at [656, 392] on mat-panel-title "FILTROS DEL COMPROBANTE" at bounding box center [849, 400] width 1110 height 22
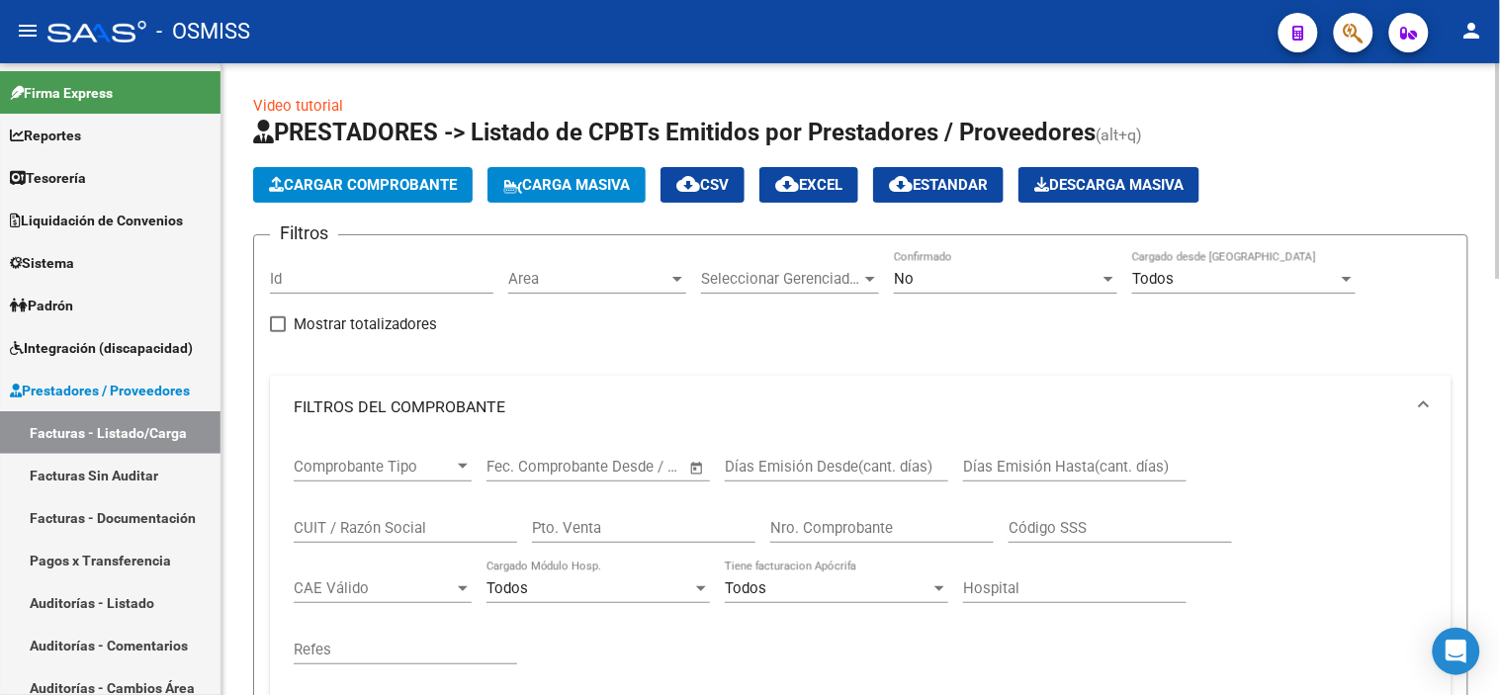
click at [825, 528] on input "Nro. Comprobante" at bounding box center [881, 528] width 223 height 18
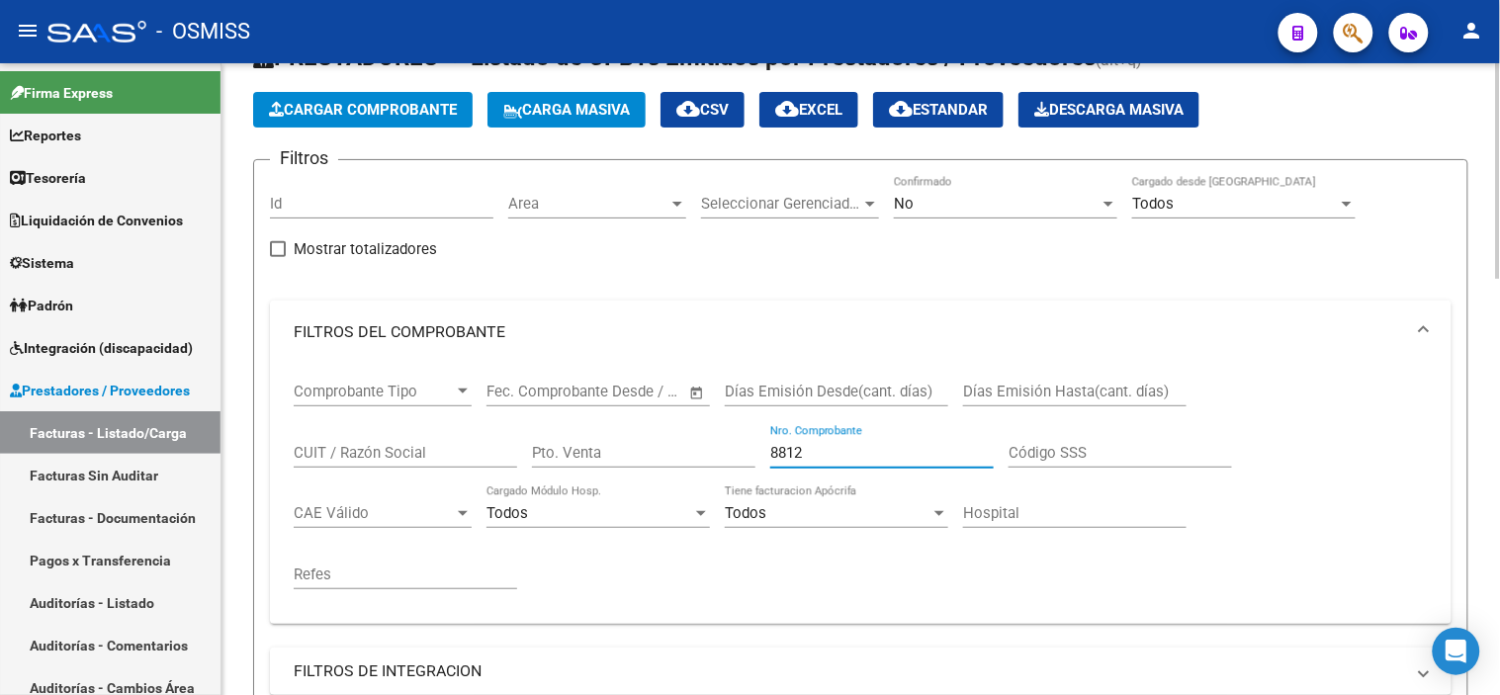
scroll to position [110, 0]
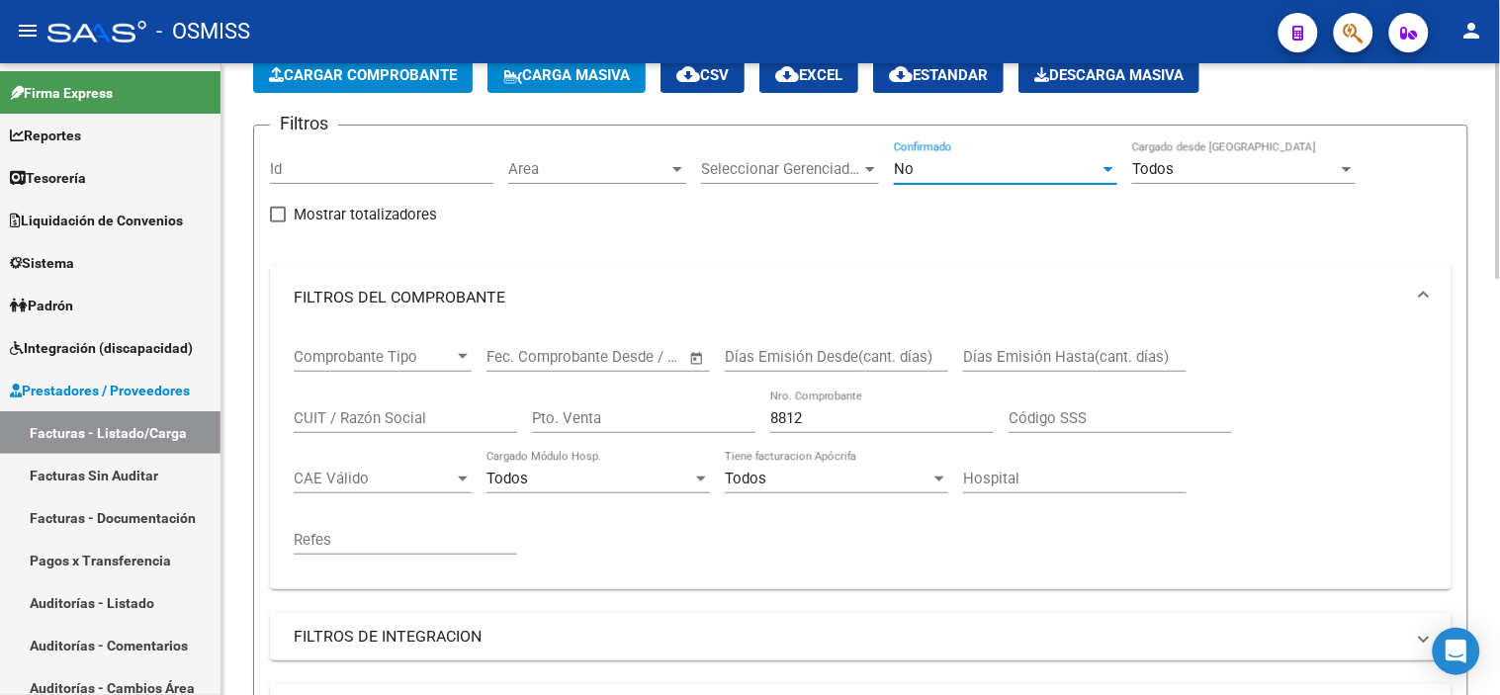
click at [1060, 174] on div "No" at bounding box center [997, 169] width 206 height 18
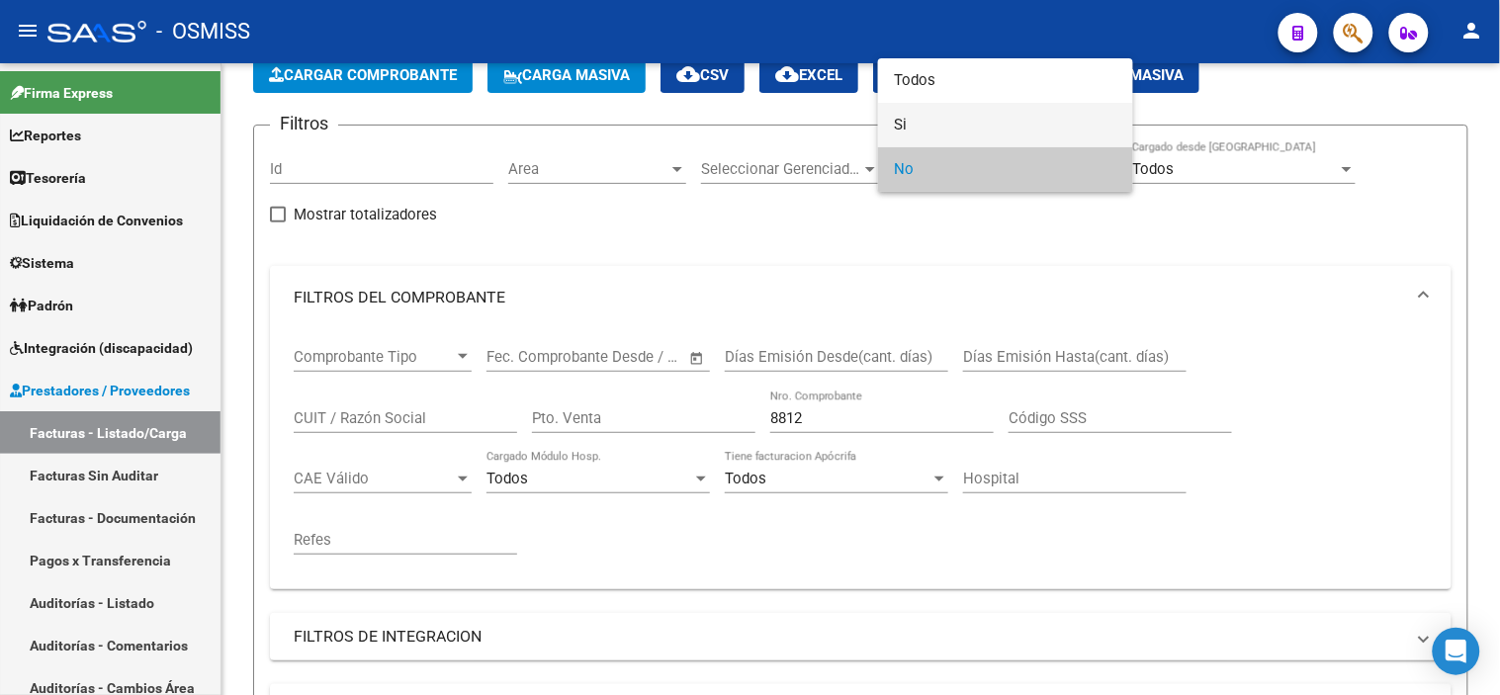
click at [1056, 134] on span "Si" at bounding box center [1005, 125] width 223 height 44
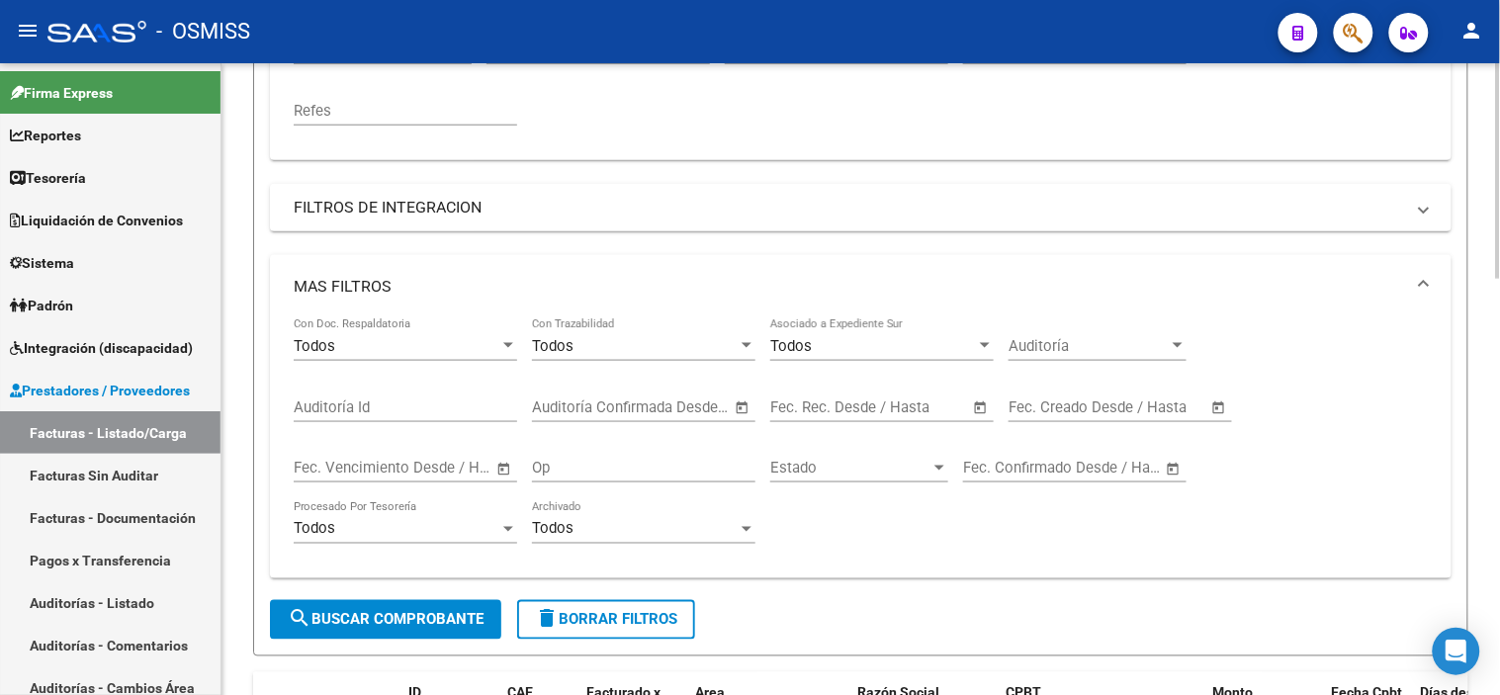
scroll to position [659, 0]
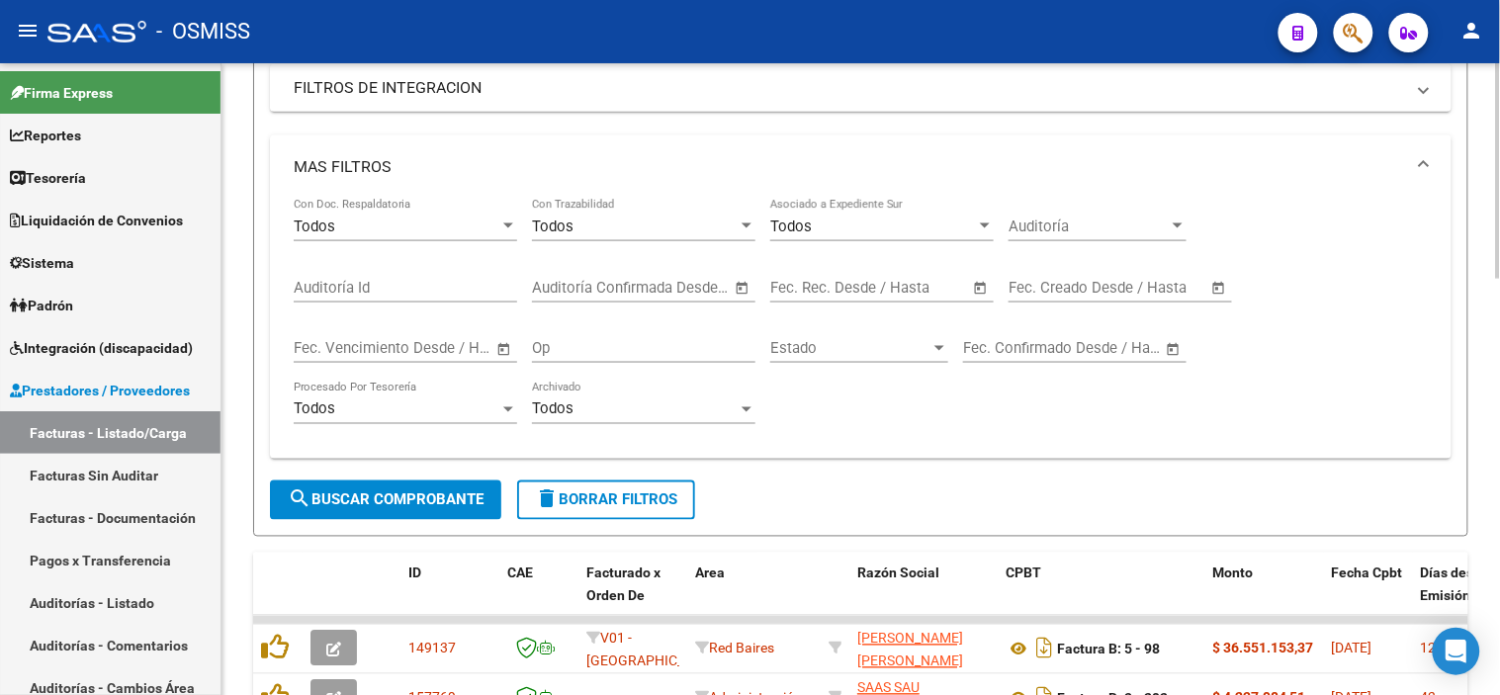
click at [381, 497] on span "search Buscar Comprobante" at bounding box center [386, 500] width 196 height 18
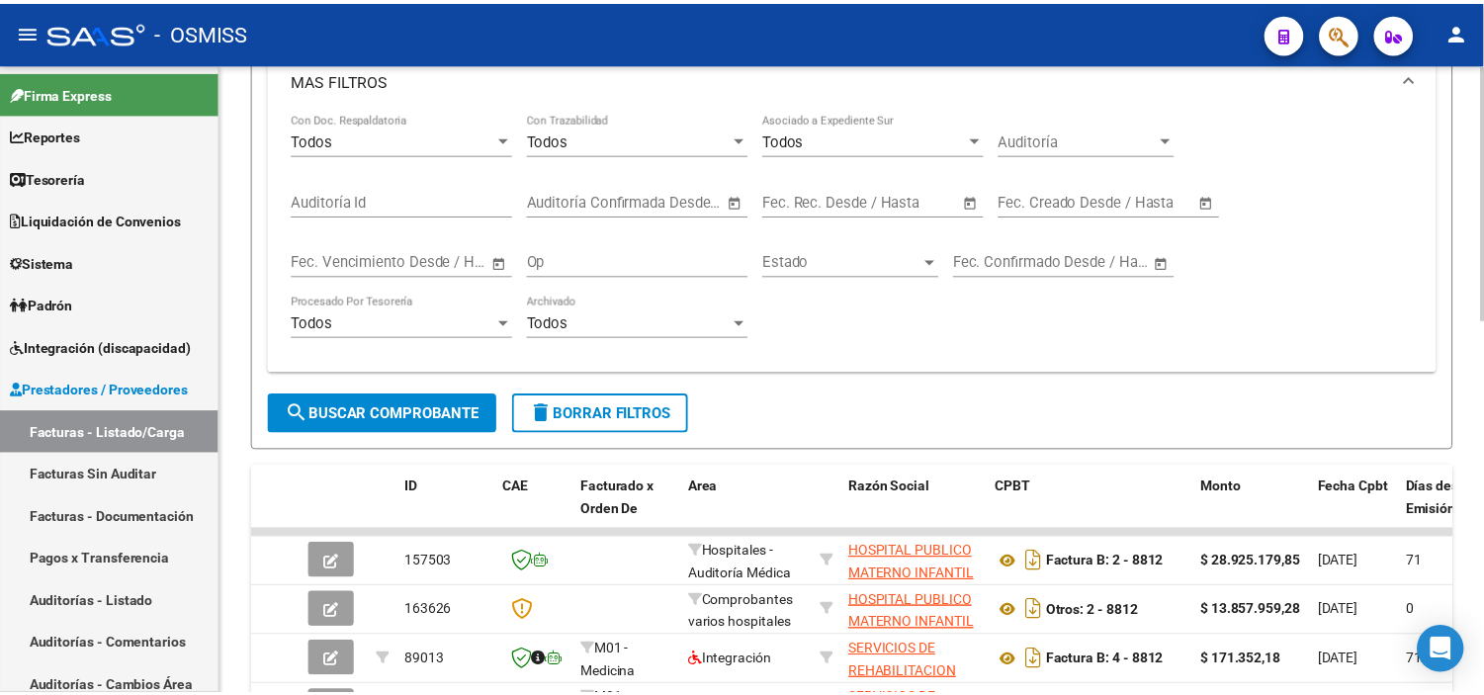
scroll to position [924, 0]
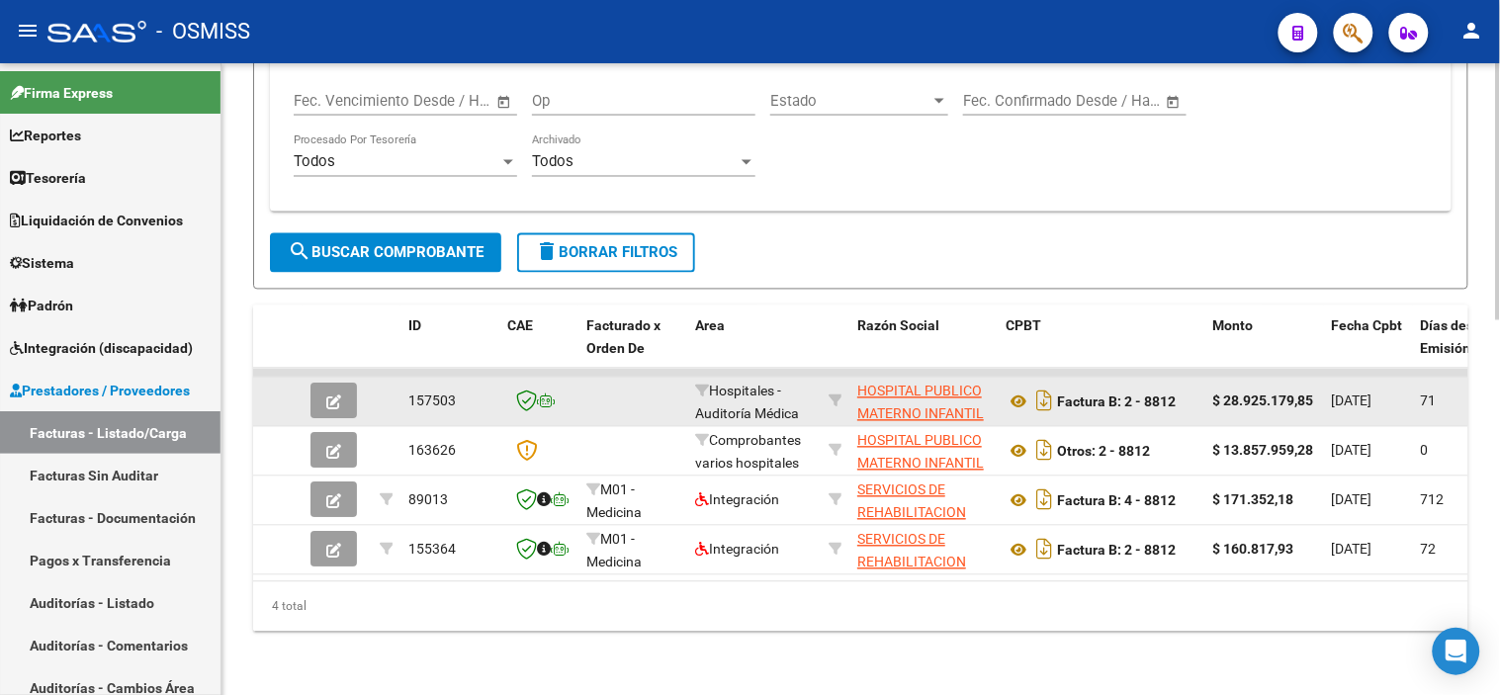
click at [332, 396] on icon "button" at bounding box center [333, 403] width 15 height 15
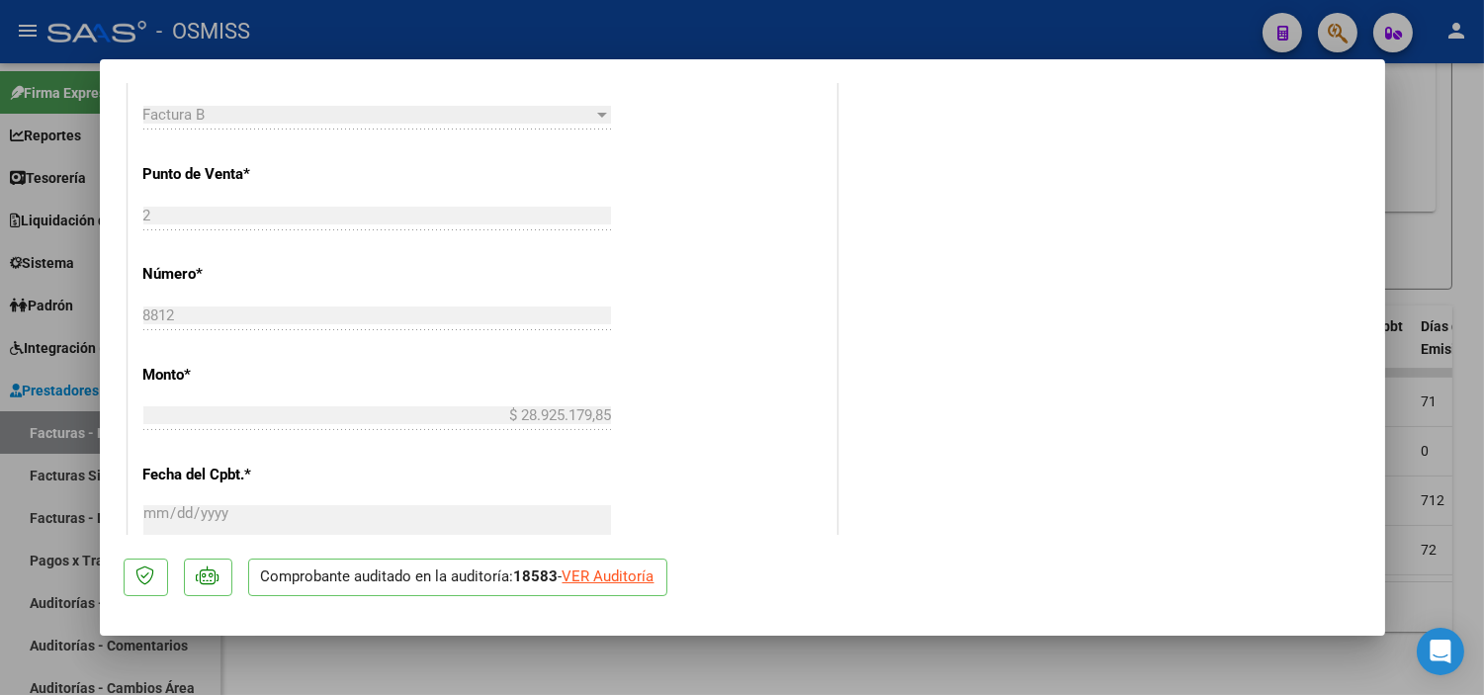
scroll to position [659, 0]
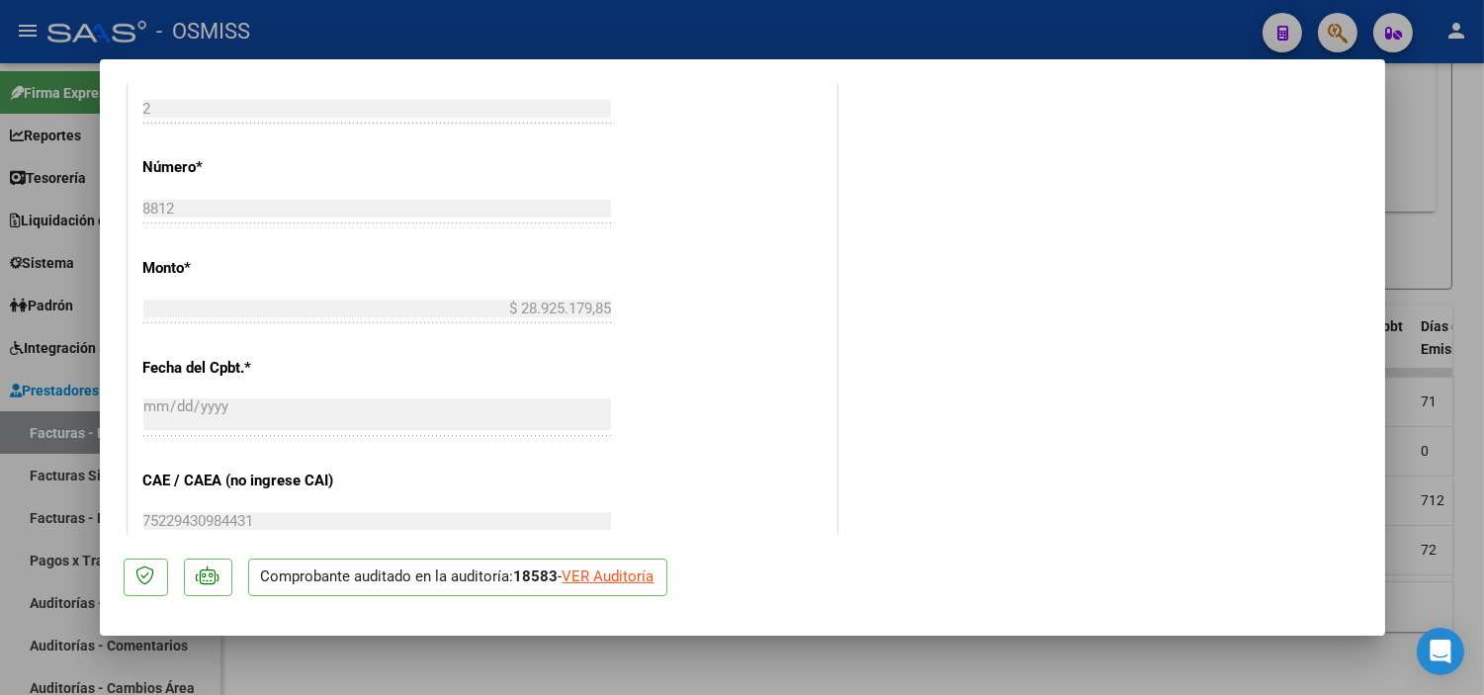
click at [17, 476] on div at bounding box center [742, 347] width 1484 height 695
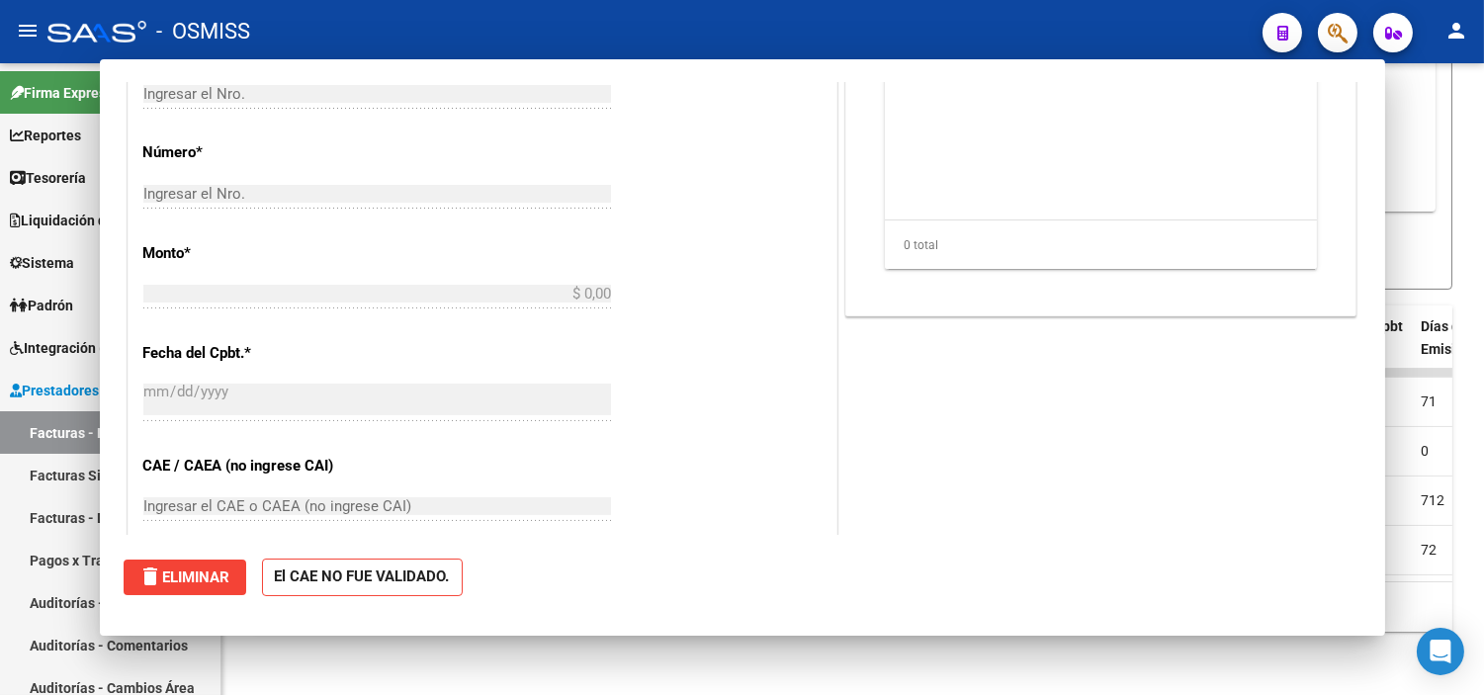
scroll to position [0, 0]
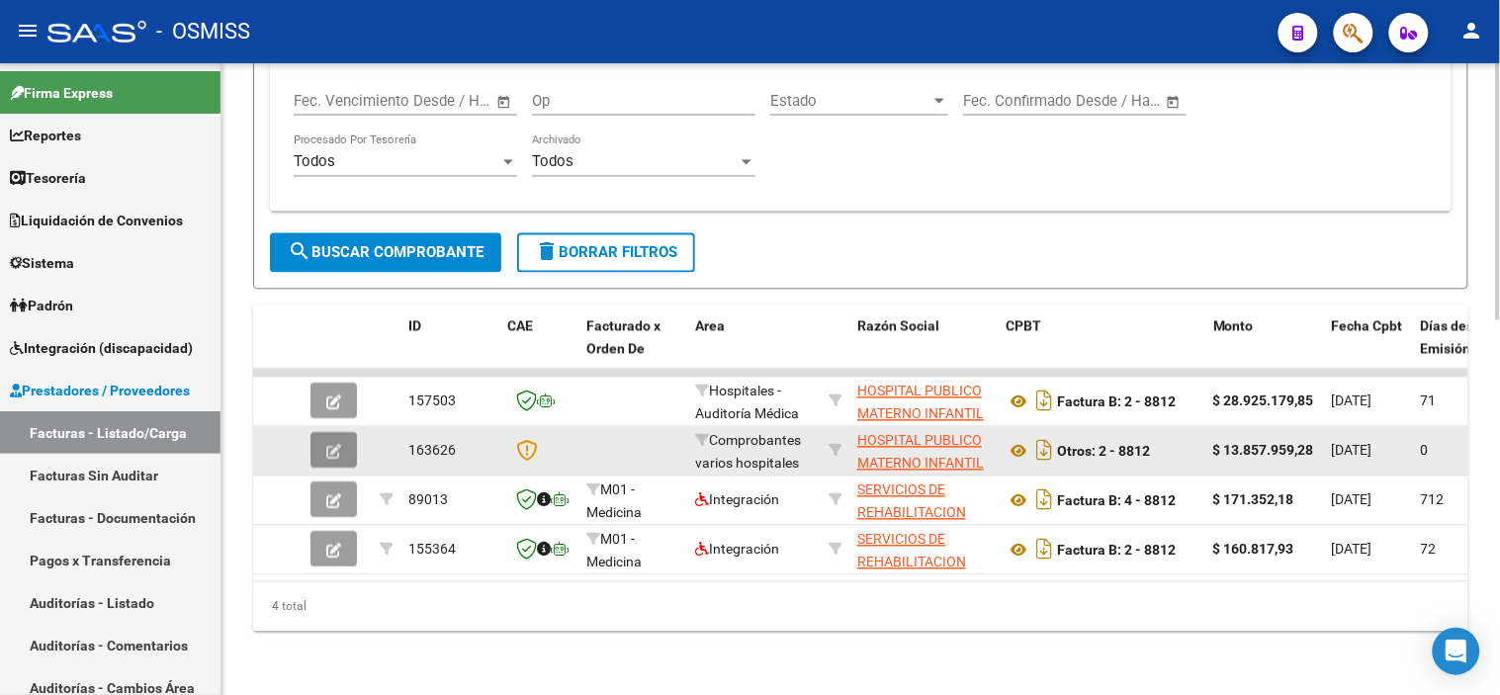
click at [339, 445] on icon "button" at bounding box center [333, 452] width 15 height 15
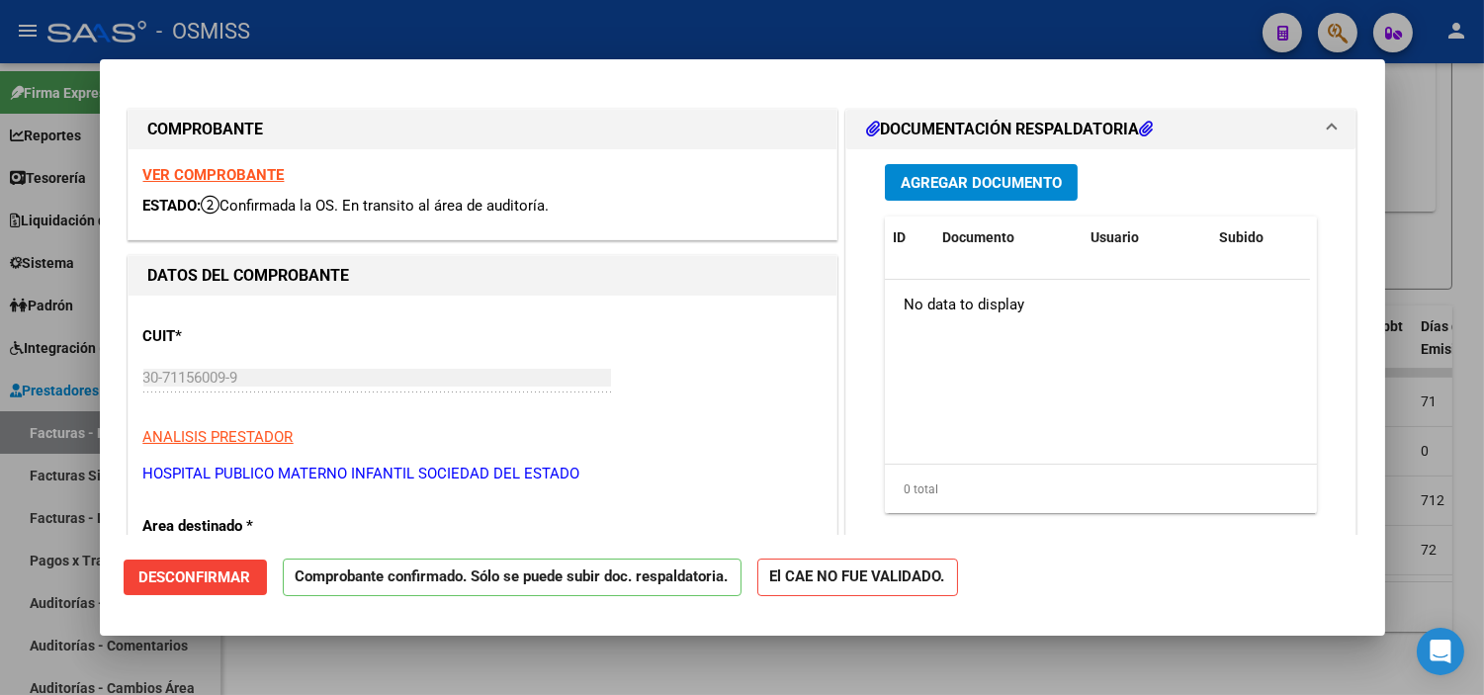
click at [135, 565] on button "Desconfirmar" at bounding box center [195, 578] width 143 height 36
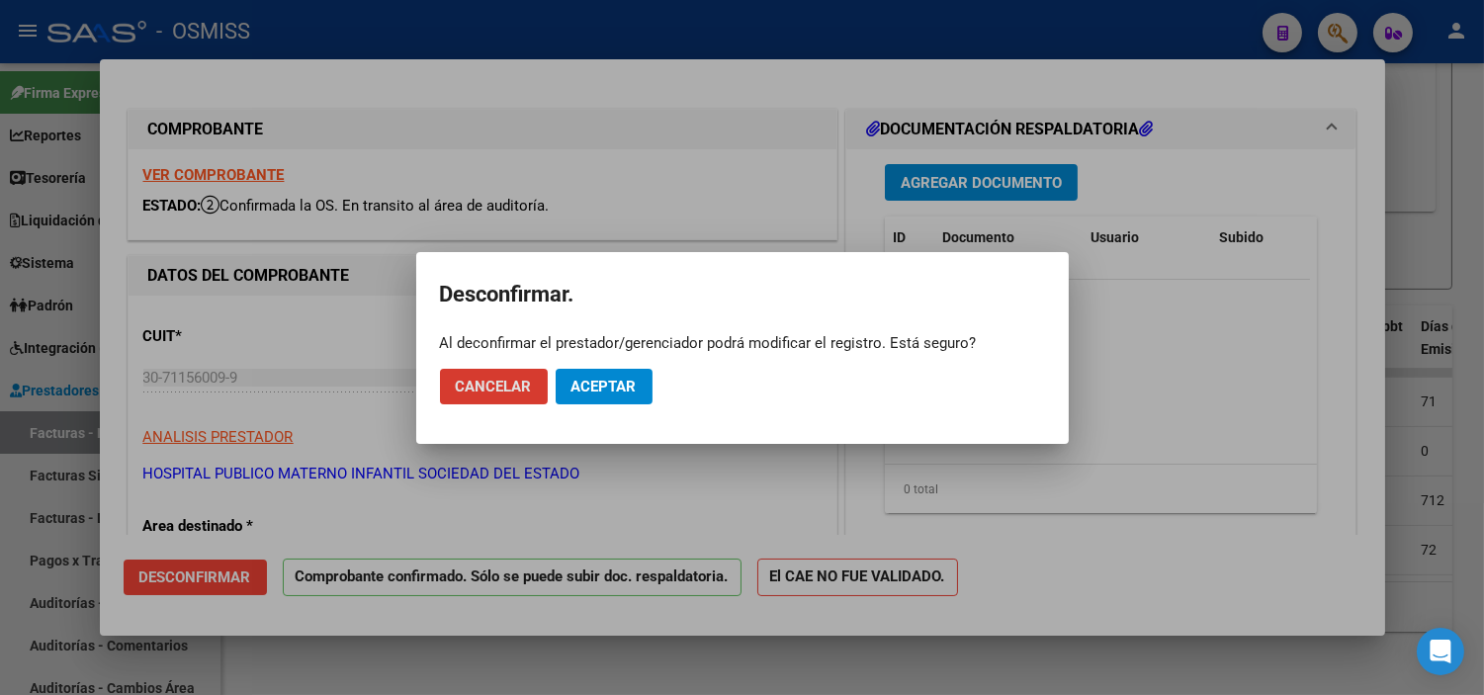
click at [635, 382] on span "Aceptar" at bounding box center [604, 387] width 65 height 18
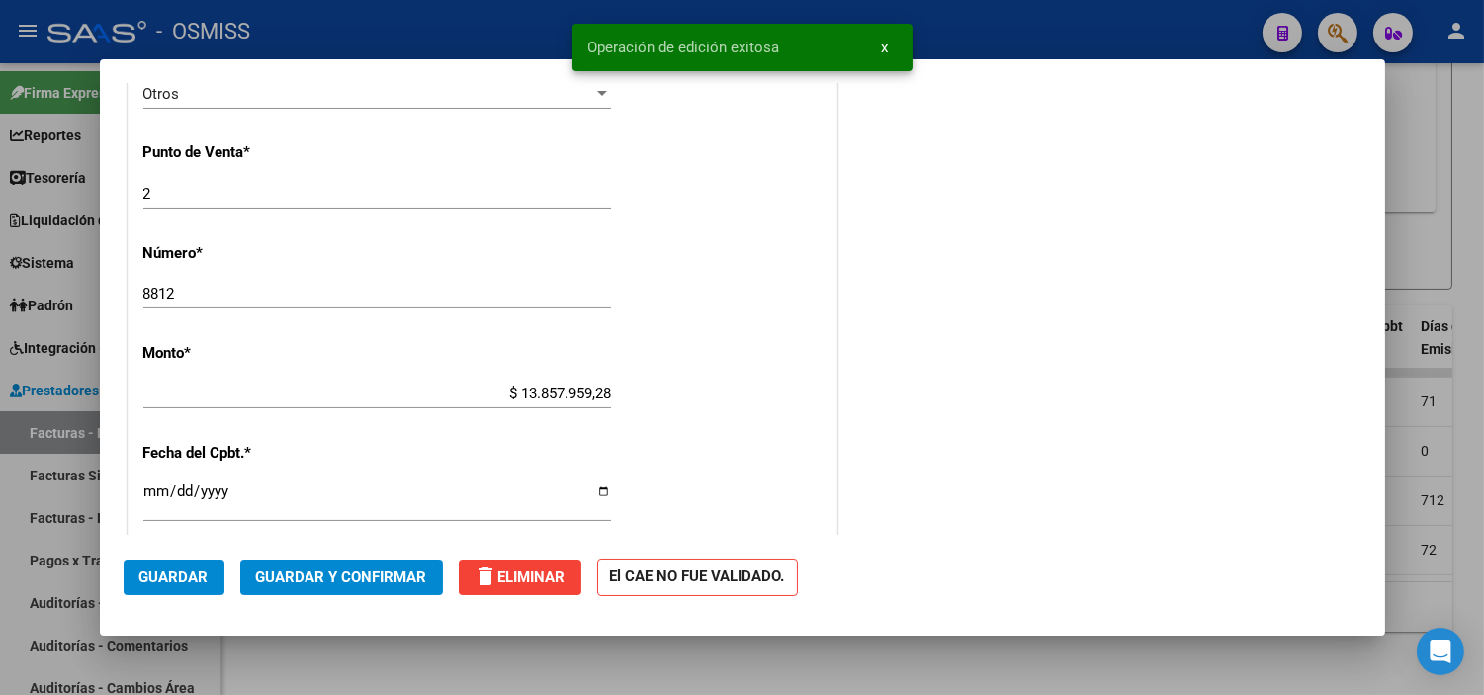
scroll to position [768, 0]
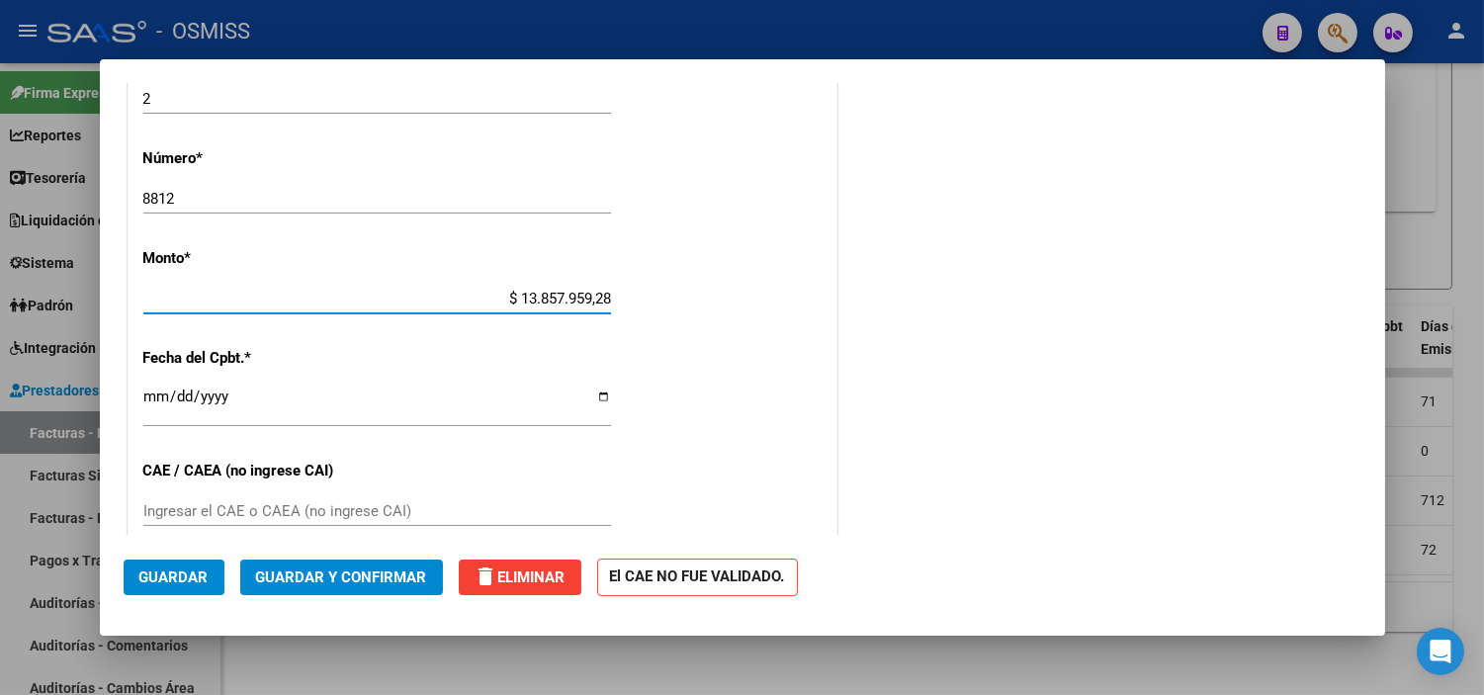
drag, startPoint x: 514, startPoint y: 299, endPoint x: 614, endPoint y: 295, distance: 99.9
click at [614, 295] on app-form-text-field "Monto * $ 13.857.959,28 [GEOGRAPHIC_DATA]" at bounding box center [385, 278] width 484 height 59
paste input "2352193,54"
click at [616, 293] on app-form-text-field "Monto * $ 12.352.193,54 Ingresar el monto" at bounding box center [385, 278] width 484 height 59
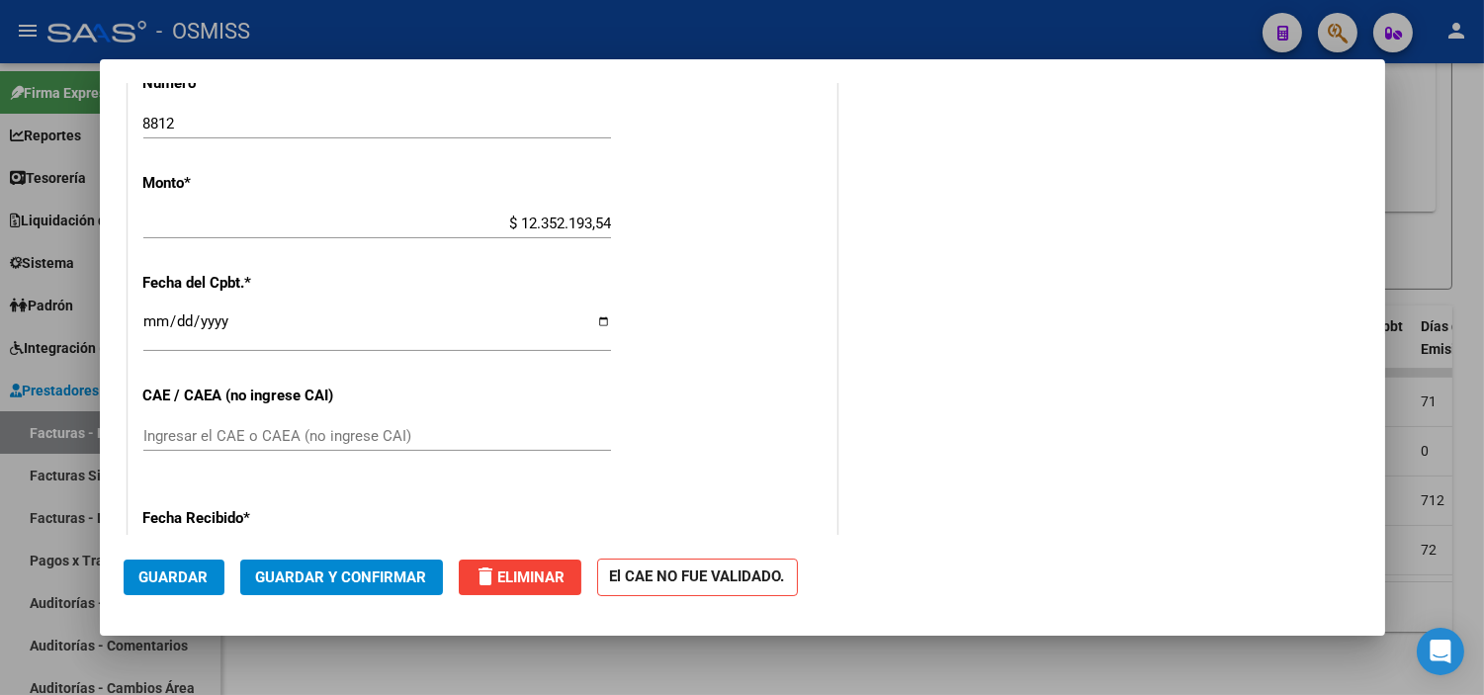
scroll to position [878, 0]
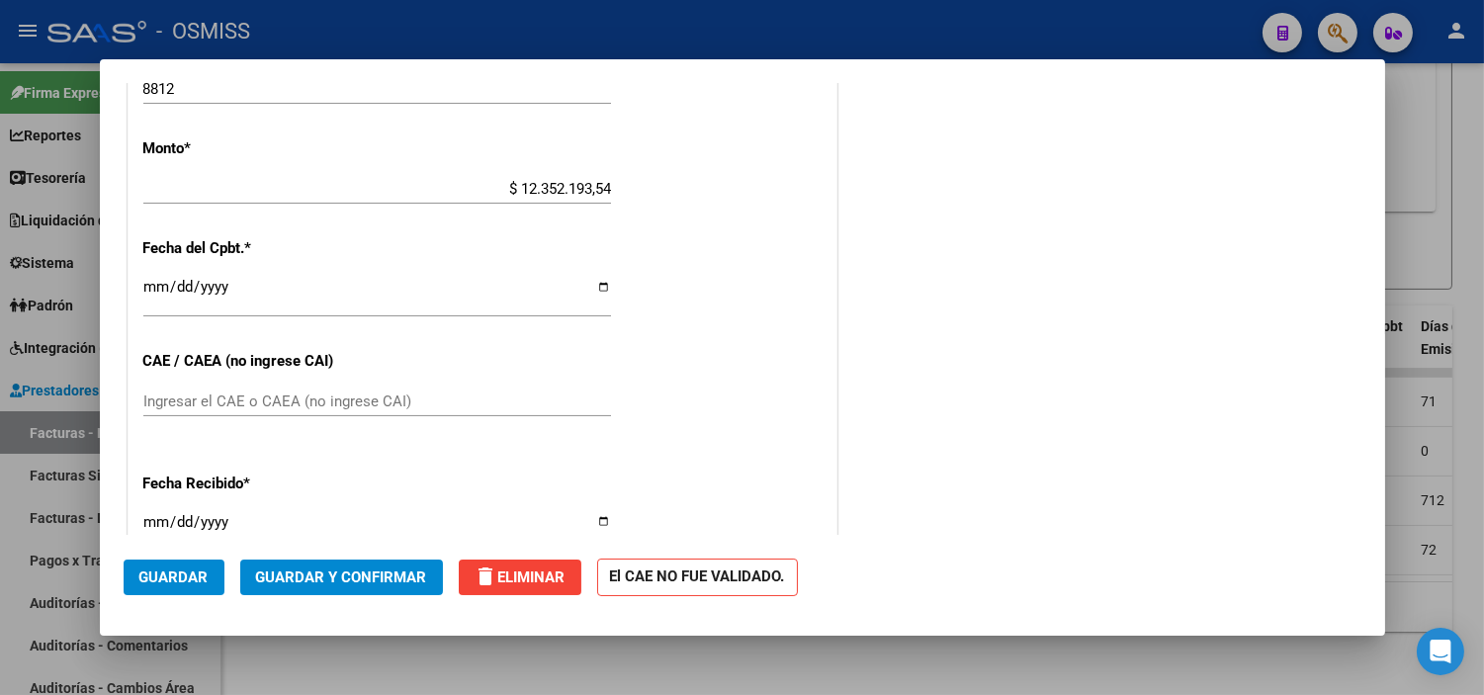
click at [342, 574] on span "Guardar y Confirmar" at bounding box center [341, 578] width 171 height 18
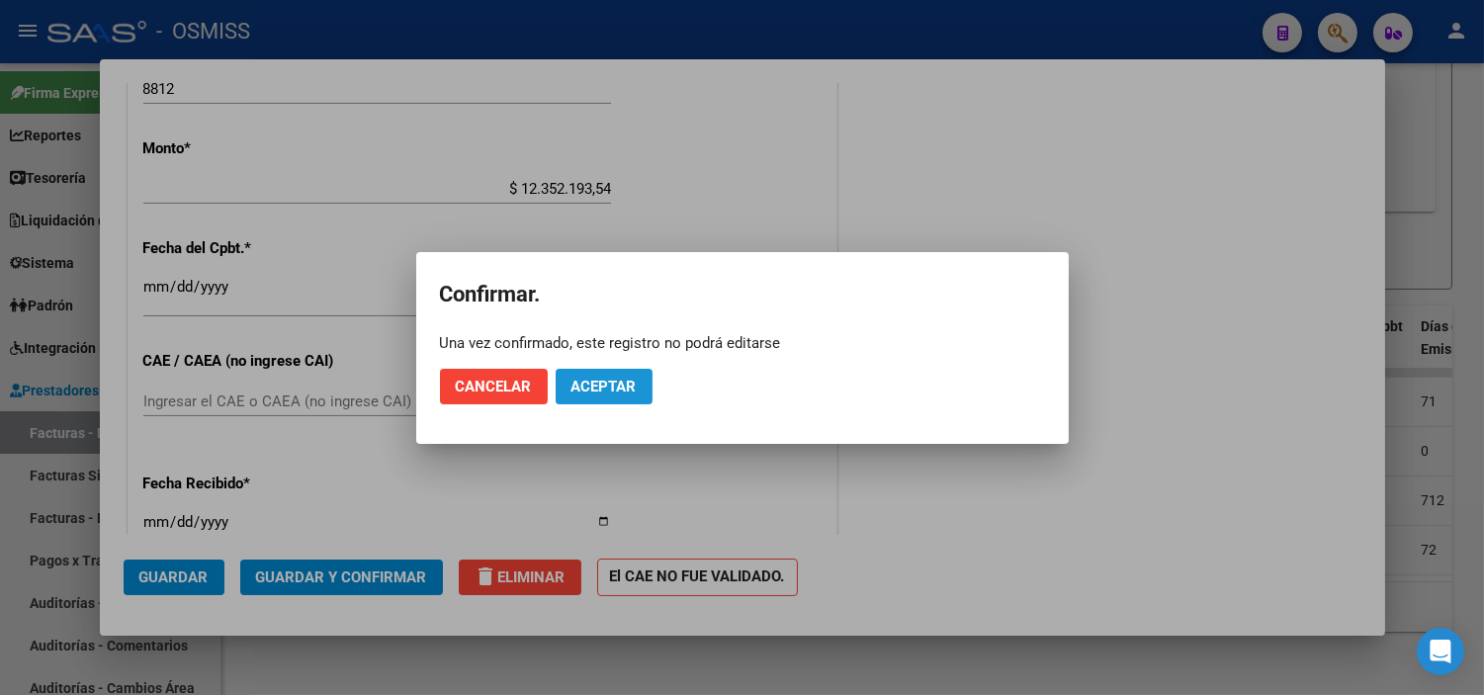
click at [604, 384] on span "Aceptar" at bounding box center [604, 387] width 65 height 18
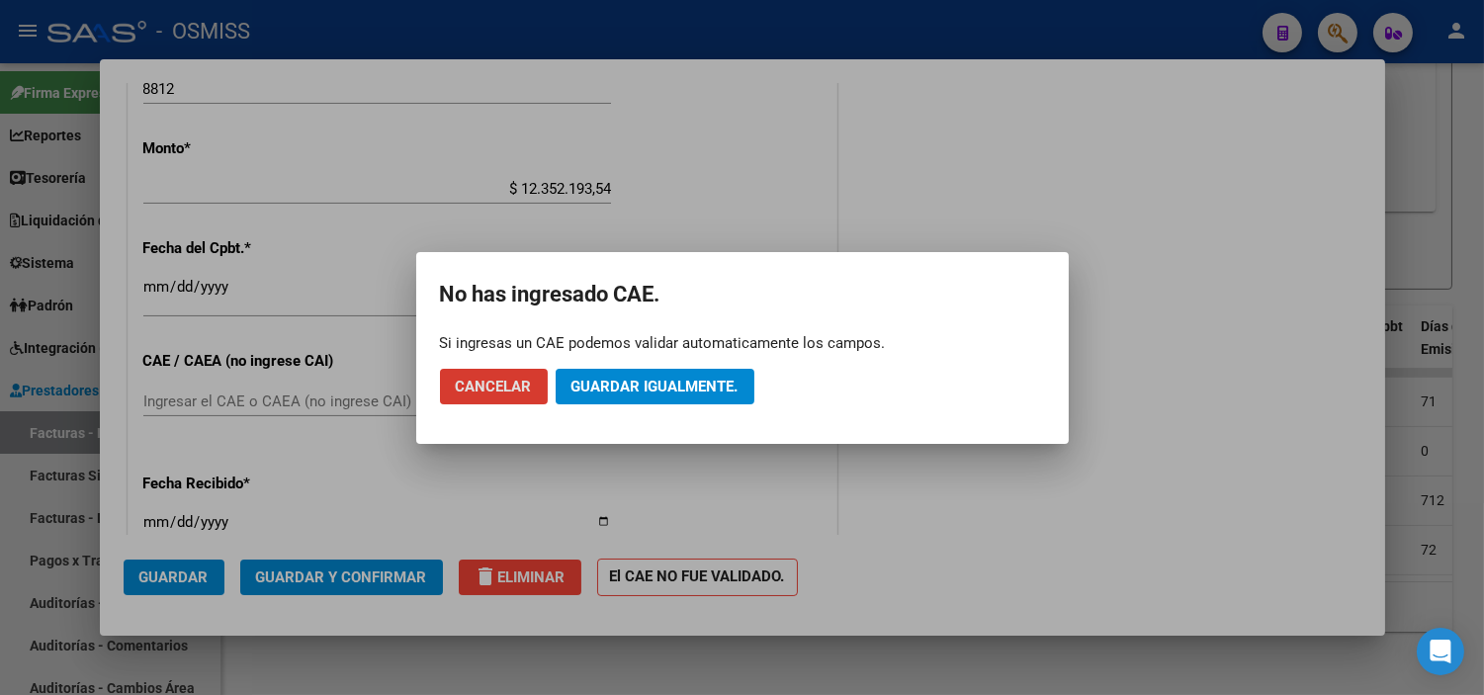
click at [675, 390] on span "Guardar igualmente." at bounding box center [655, 387] width 167 height 18
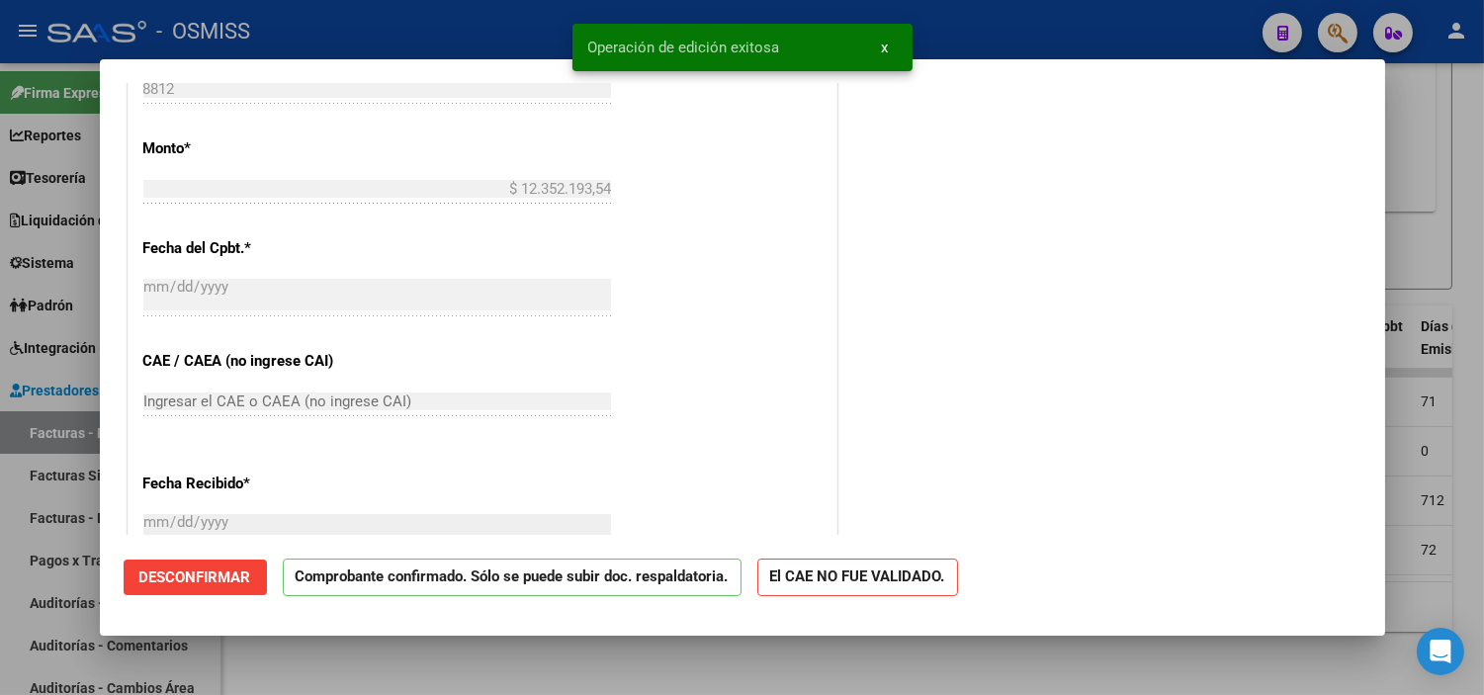
click at [0, 491] on div at bounding box center [742, 347] width 1484 height 695
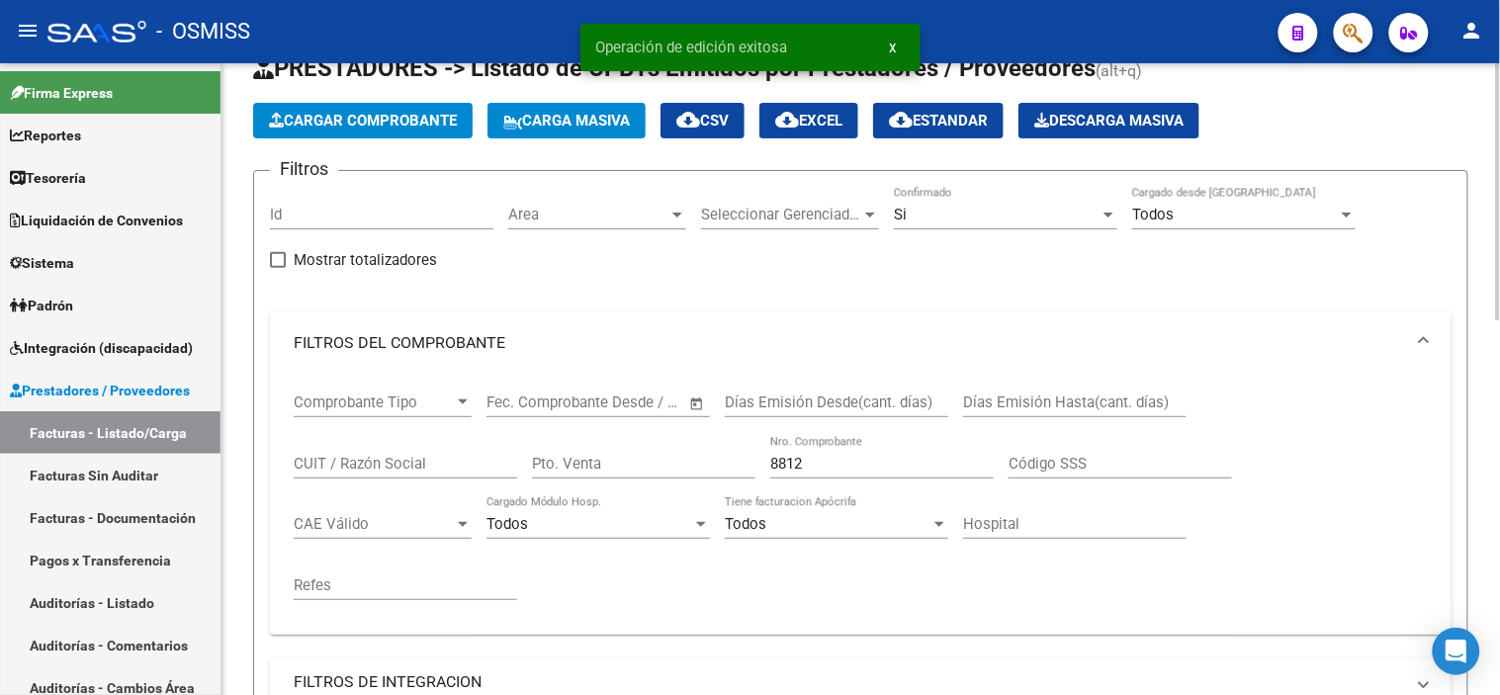
scroll to position [44, 0]
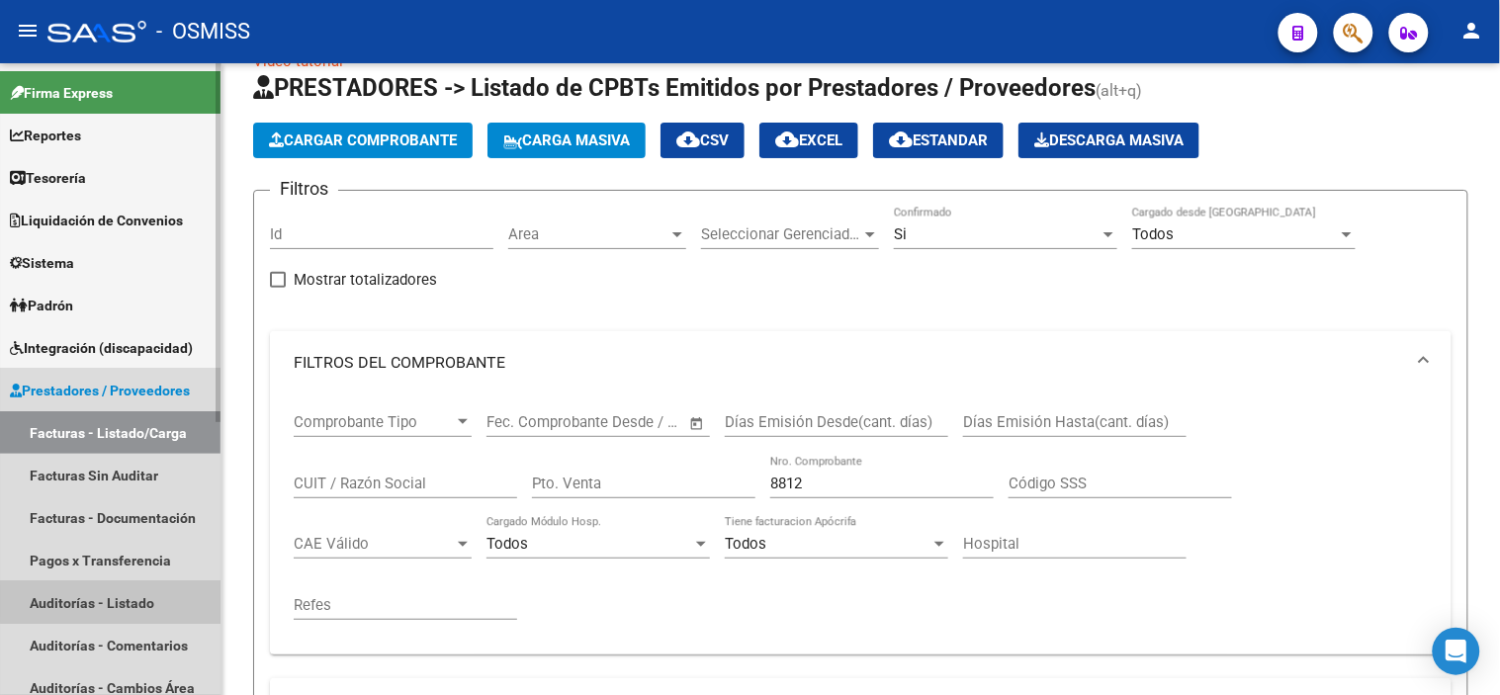
click at [152, 601] on link "Auditorías - Listado" at bounding box center [110, 602] width 220 height 43
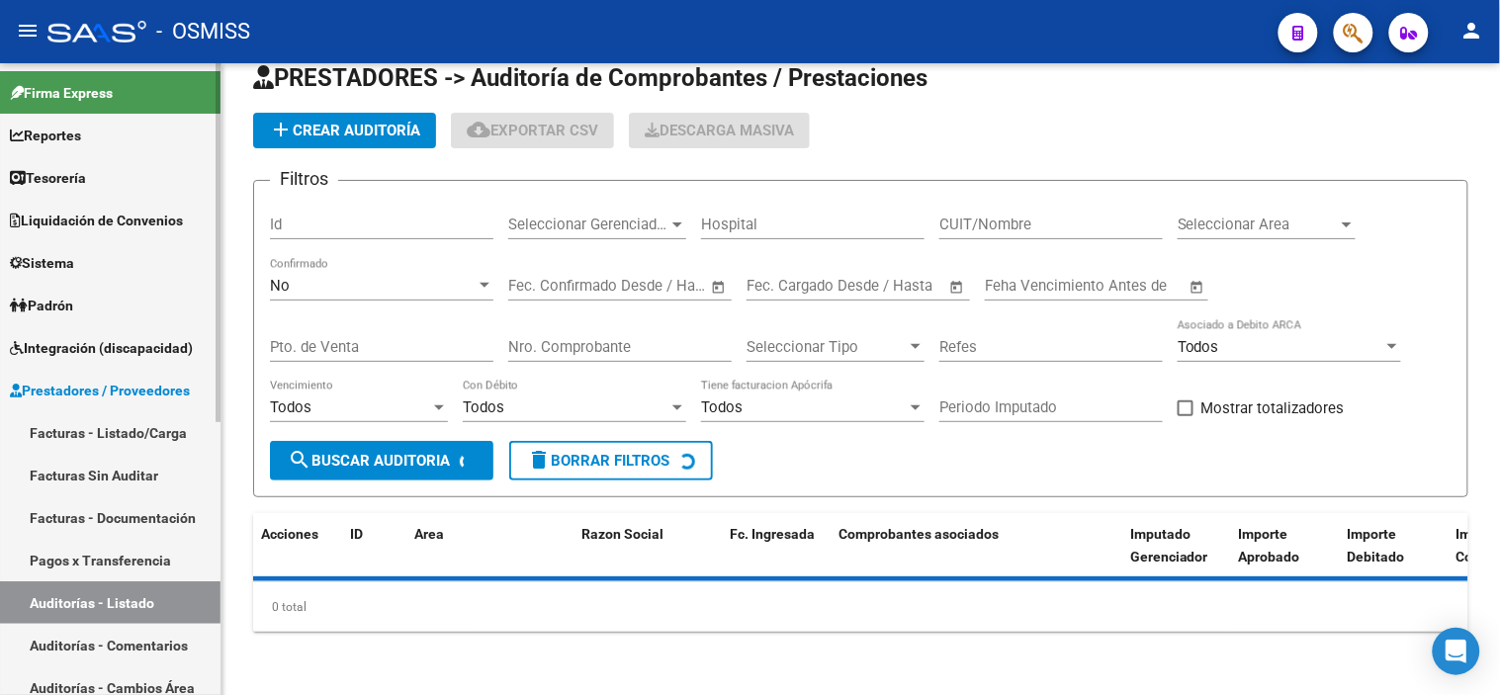
scroll to position [44, 0]
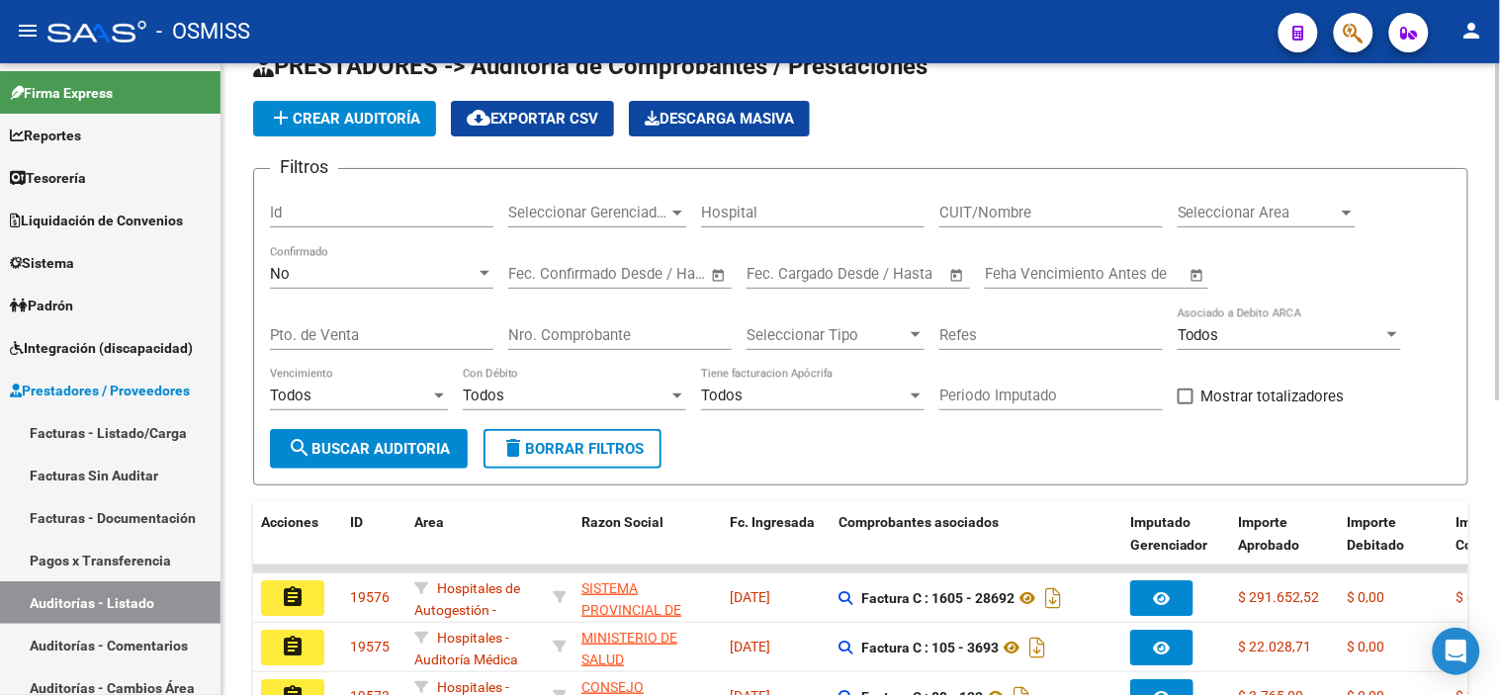
click at [328, 131] on button "add Crear Auditoría" at bounding box center [344, 119] width 183 height 36
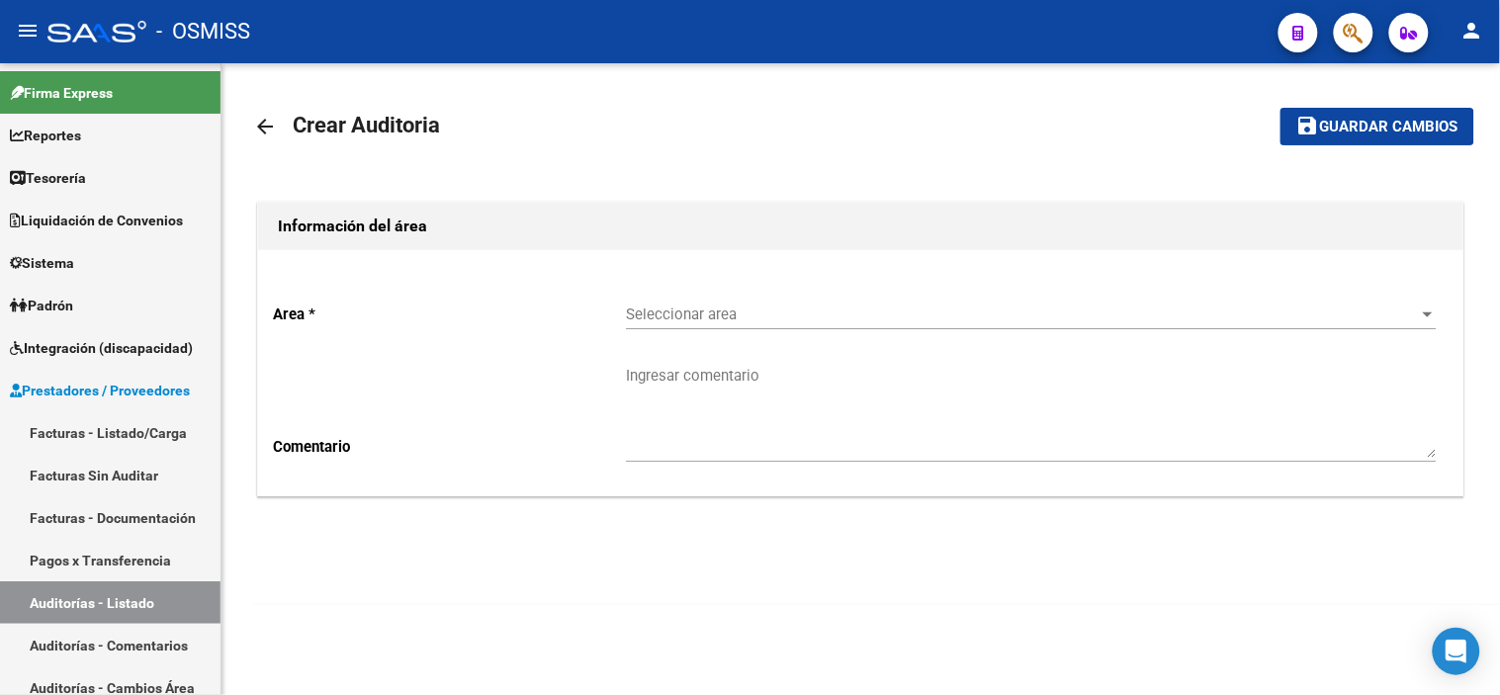
click at [716, 322] on span "Seleccionar area" at bounding box center [1022, 315] width 793 height 18
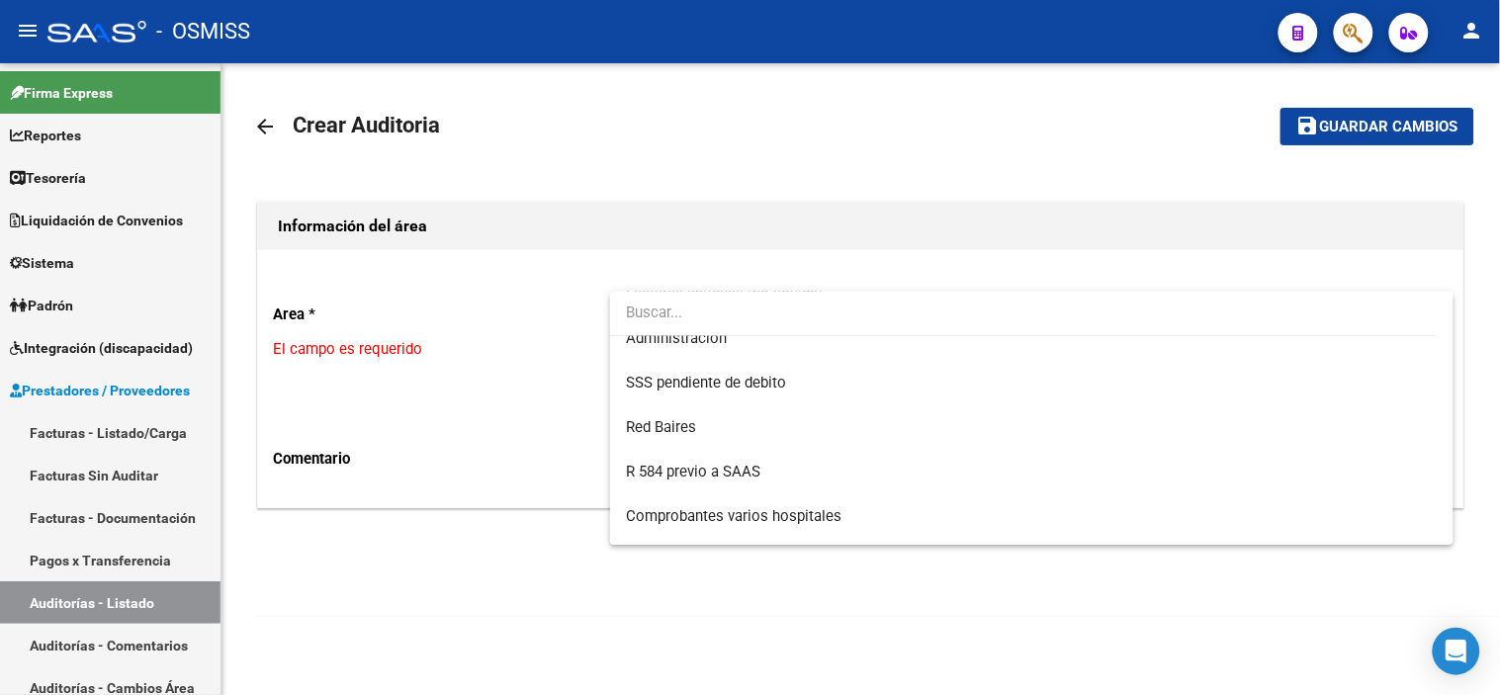
scroll to position [547, 0]
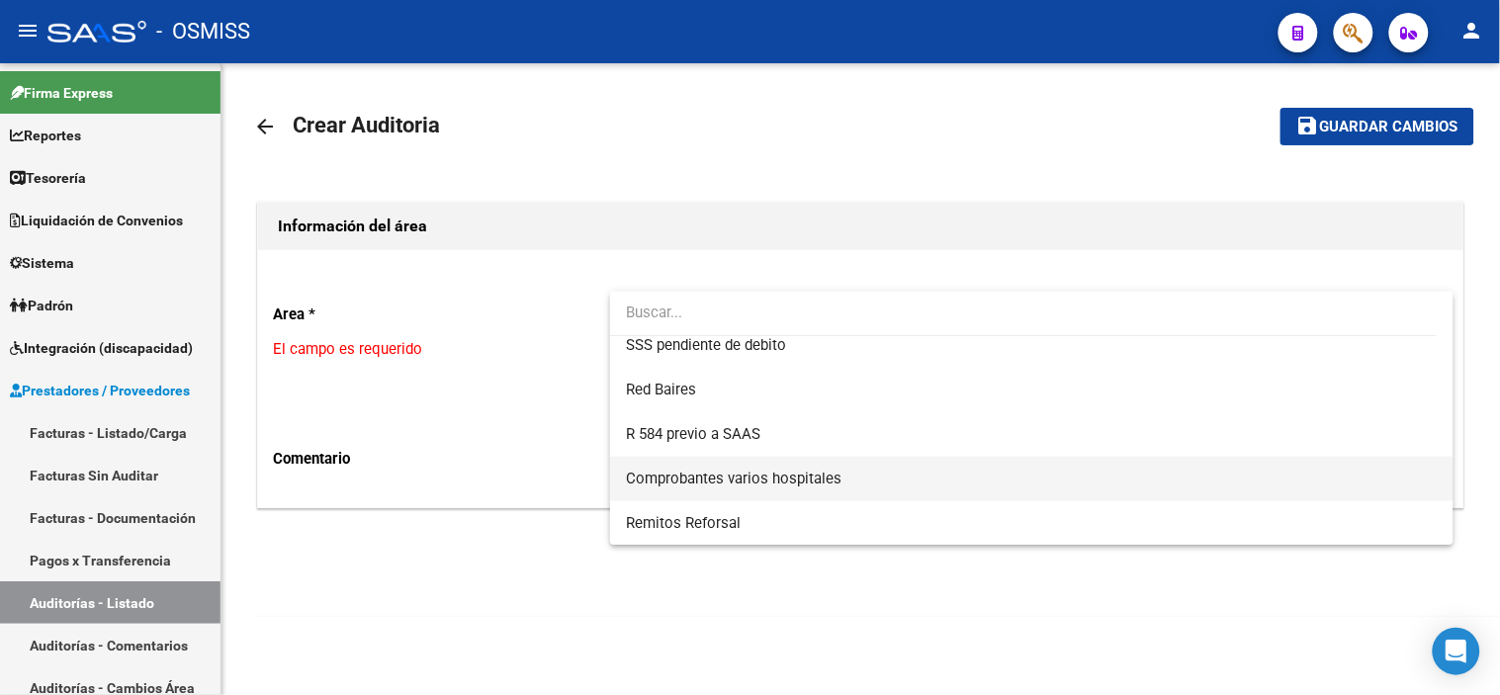
click at [920, 489] on span "Comprobantes varios hospitales" at bounding box center [1032, 479] width 812 height 44
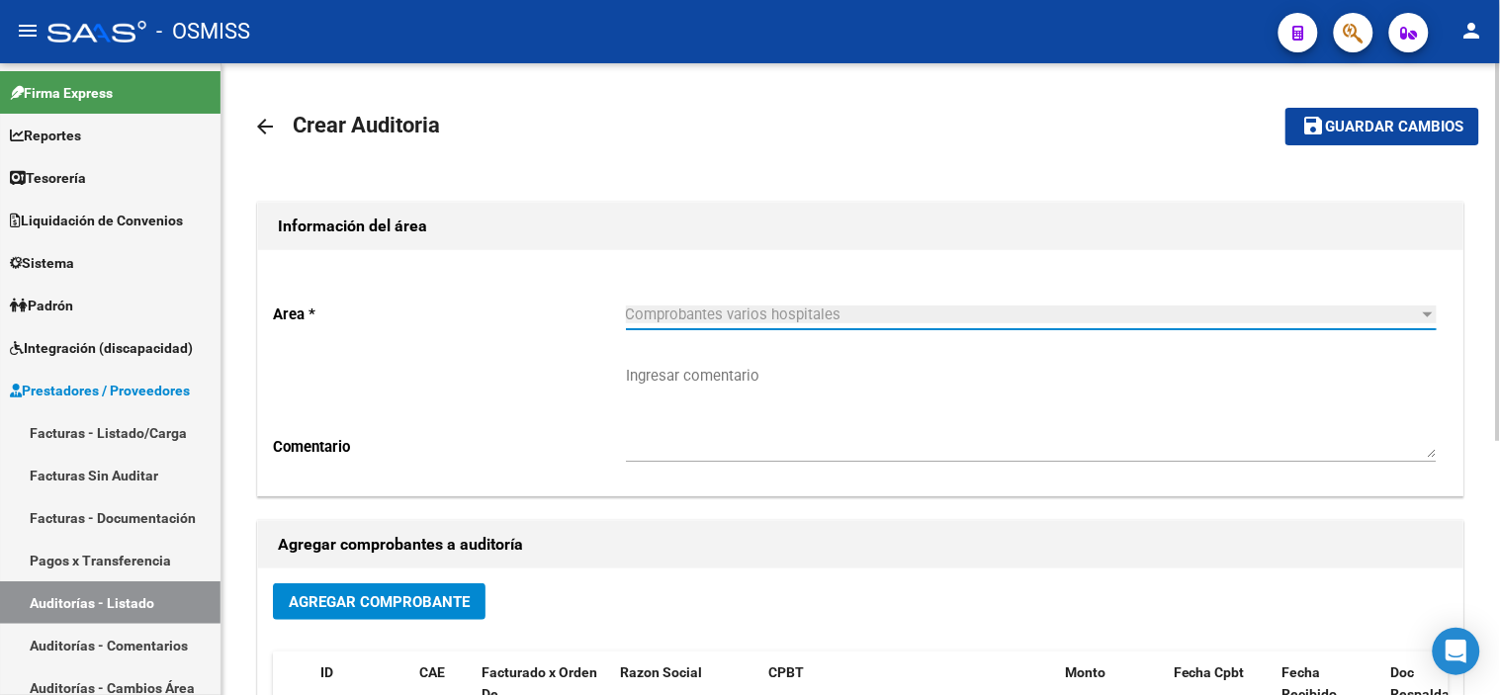
click at [401, 593] on span "Agregar Comprobante" at bounding box center [379, 602] width 181 height 18
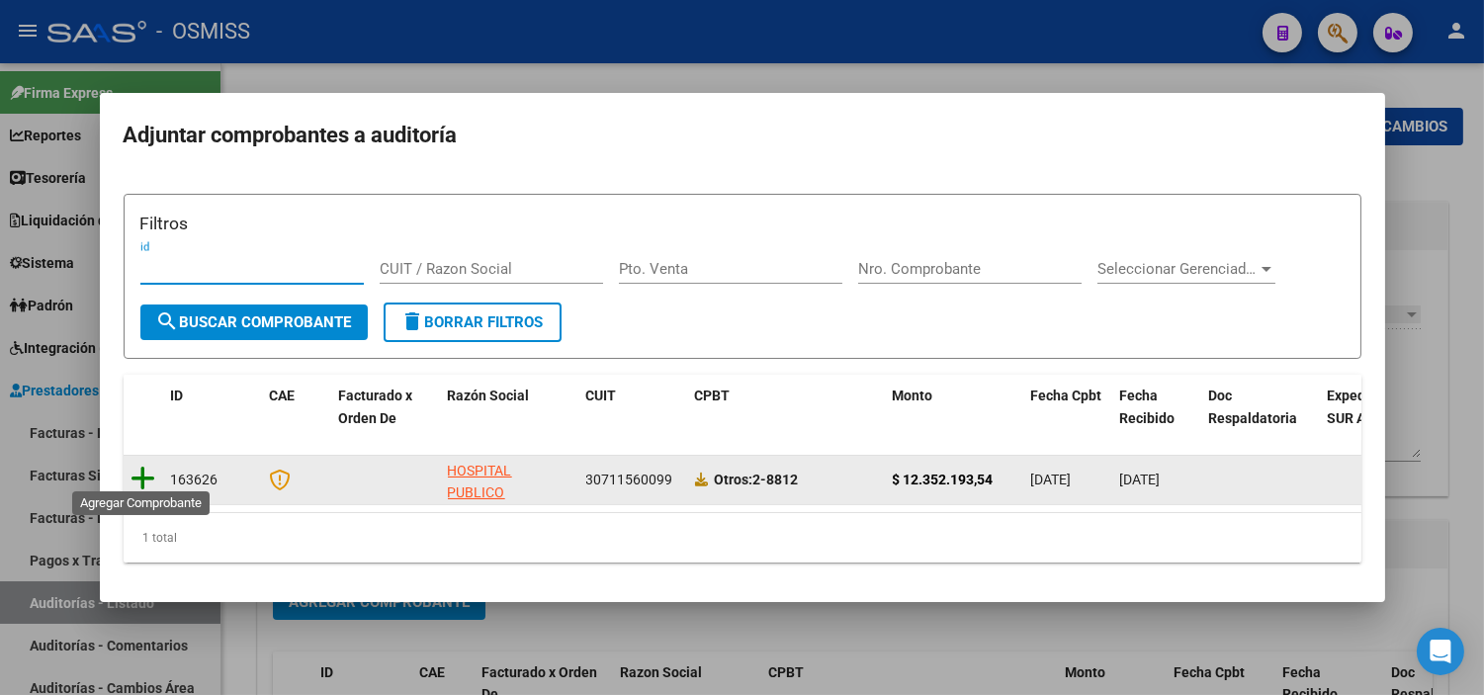
click at [144, 471] on icon at bounding box center [144, 479] width 25 height 28
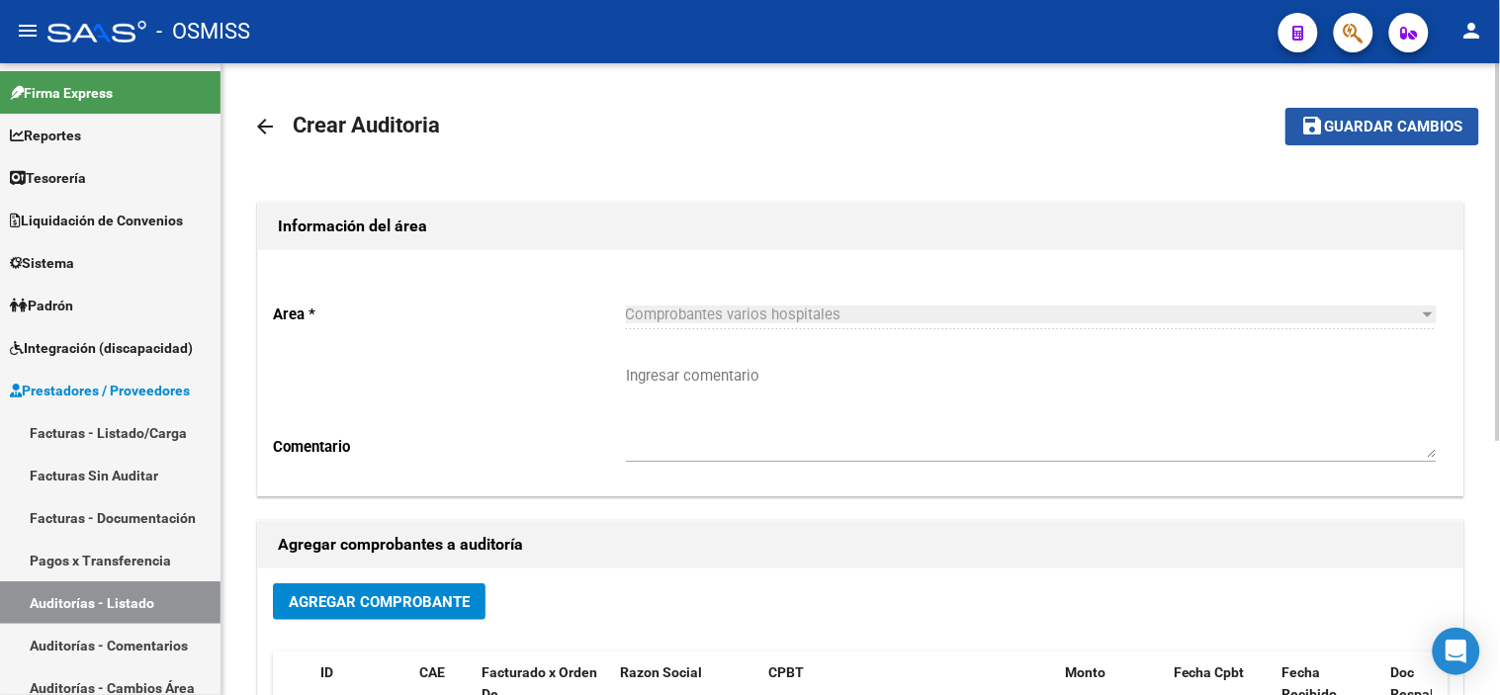
click at [1401, 119] on span "Guardar cambios" at bounding box center [1394, 128] width 138 height 18
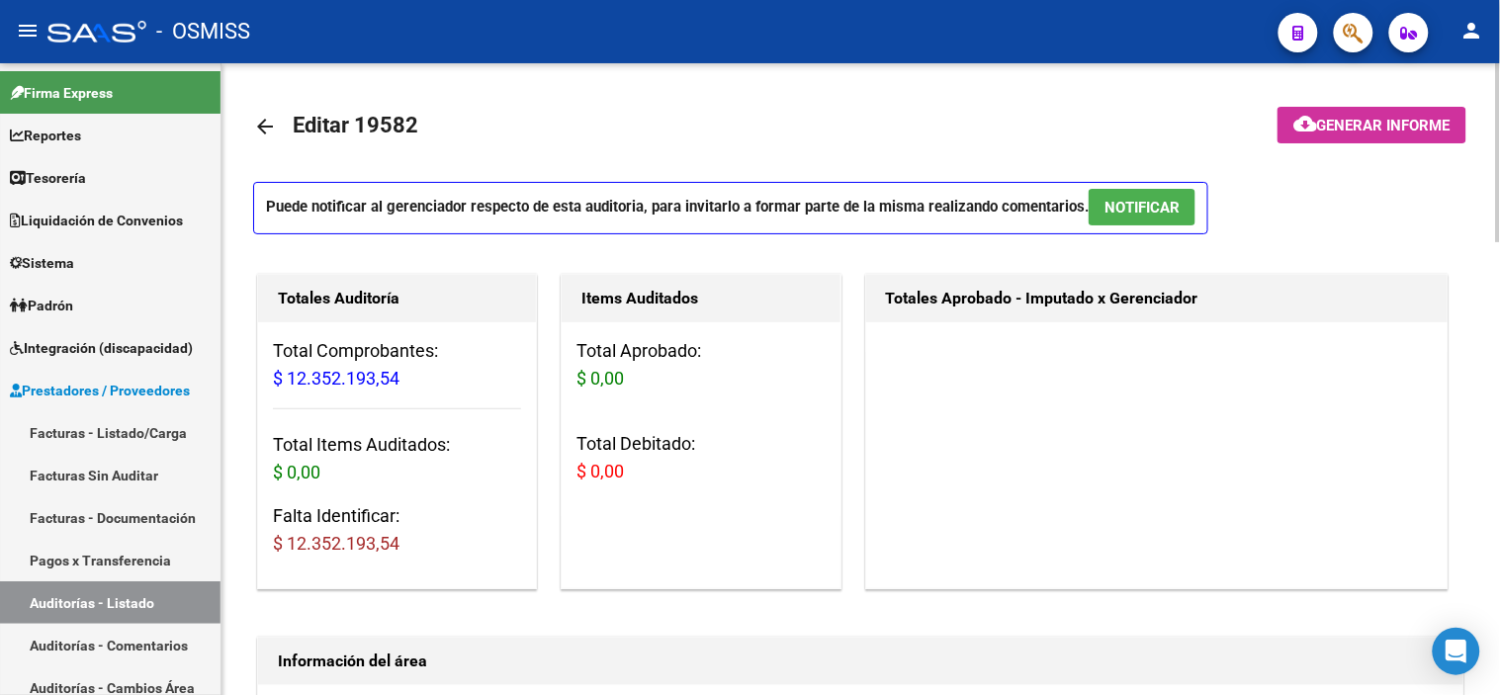
click at [857, 354] on div "Items Auditados Total Aprobado: $ 0,00 Total Debitado: $ 0,00" at bounding box center [709, 431] width 304 height 323
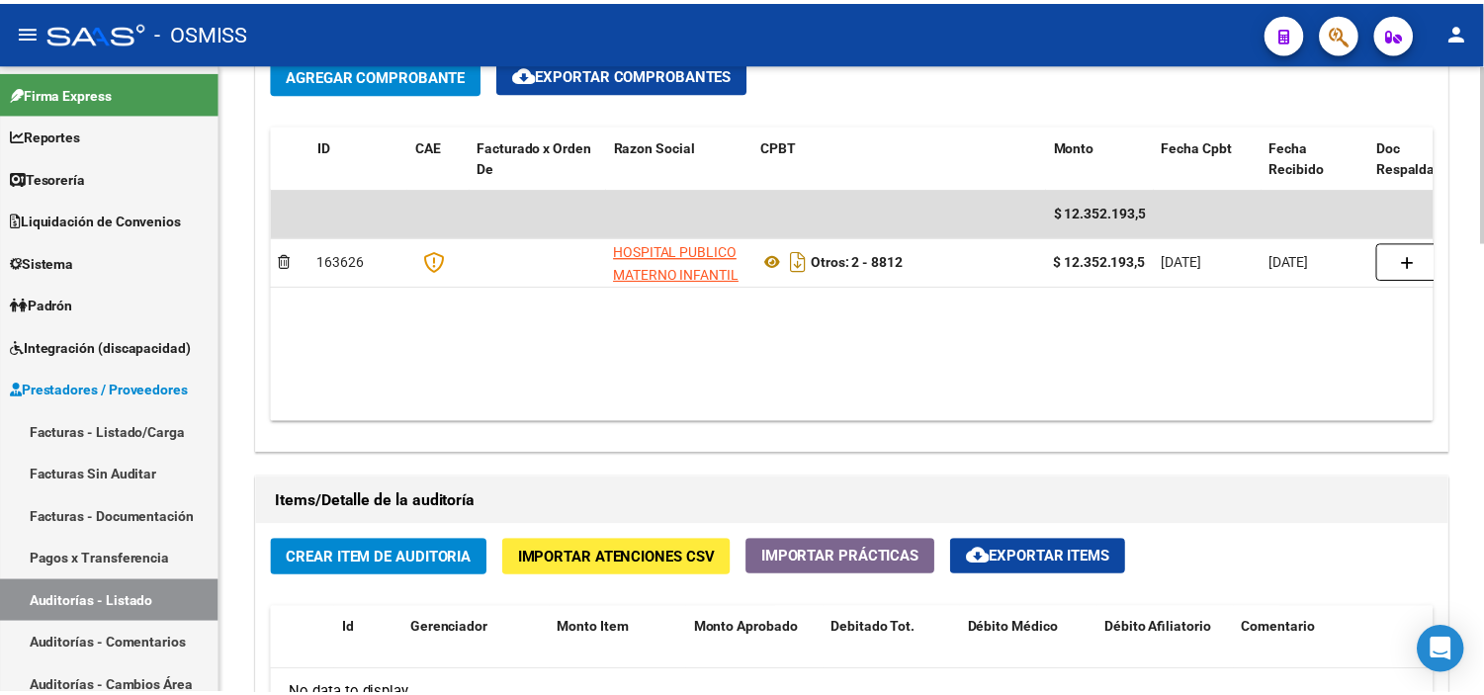
scroll to position [1318, 0]
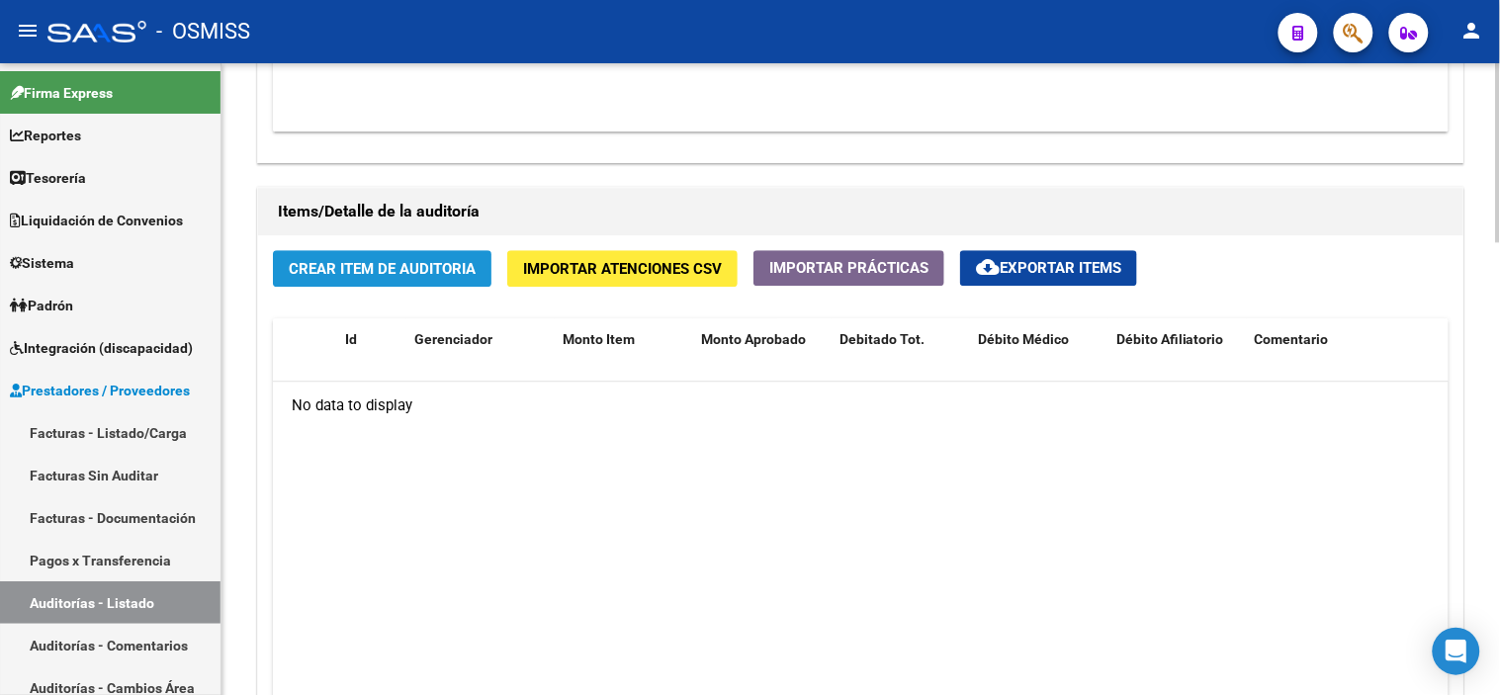
click at [340, 280] on button "Crear Item de Auditoria" at bounding box center [382, 268] width 219 height 37
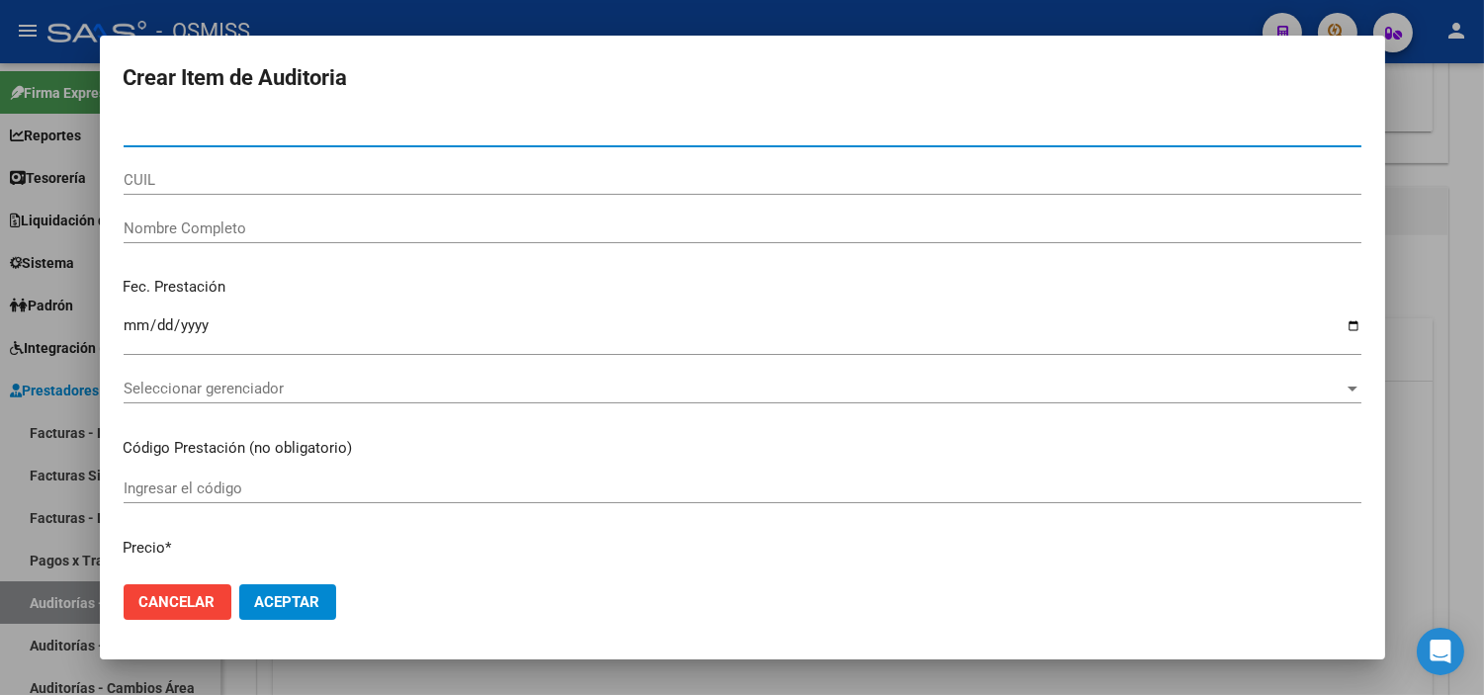
paste input "20701970404"
click at [233, 133] on input "20701970404" at bounding box center [743, 132] width 1238 height 18
click at [219, 175] on input "CUIL" at bounding box center [743, 180] width 1238 height 18
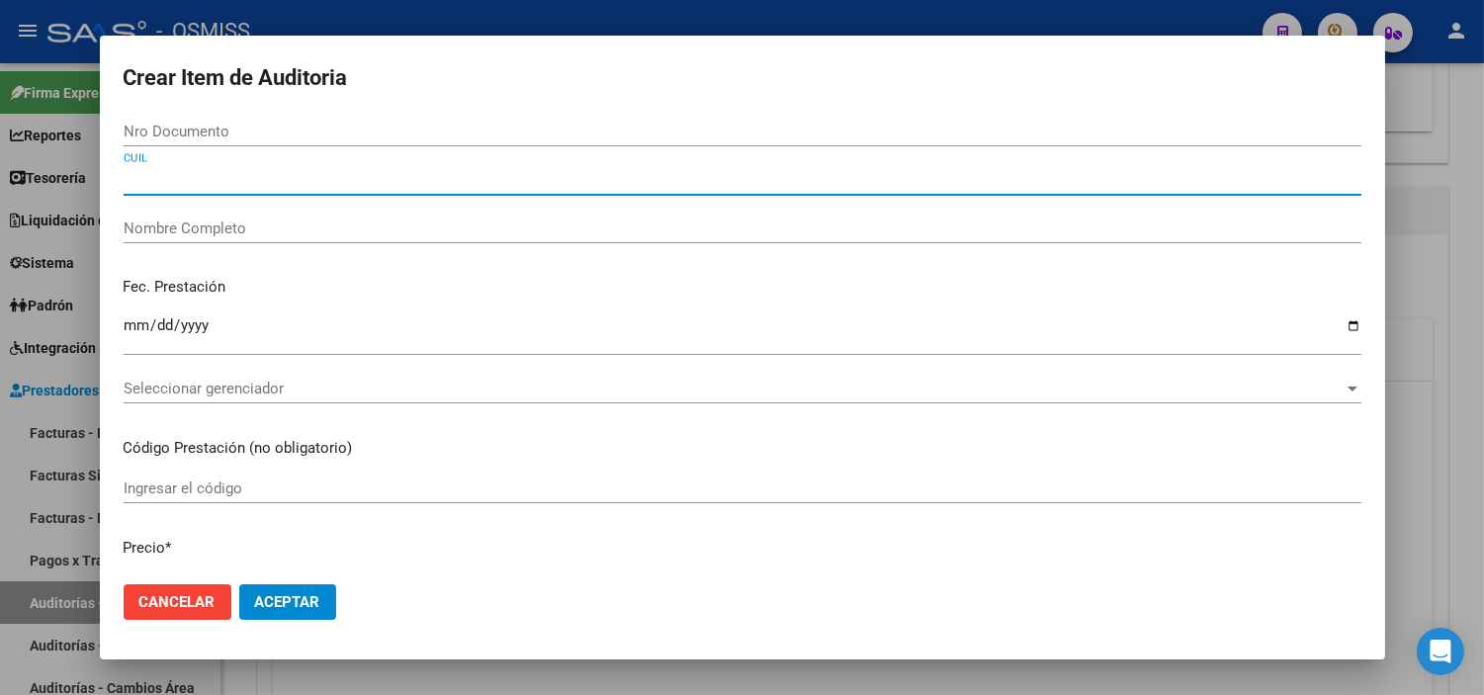
paste input "20701970404"
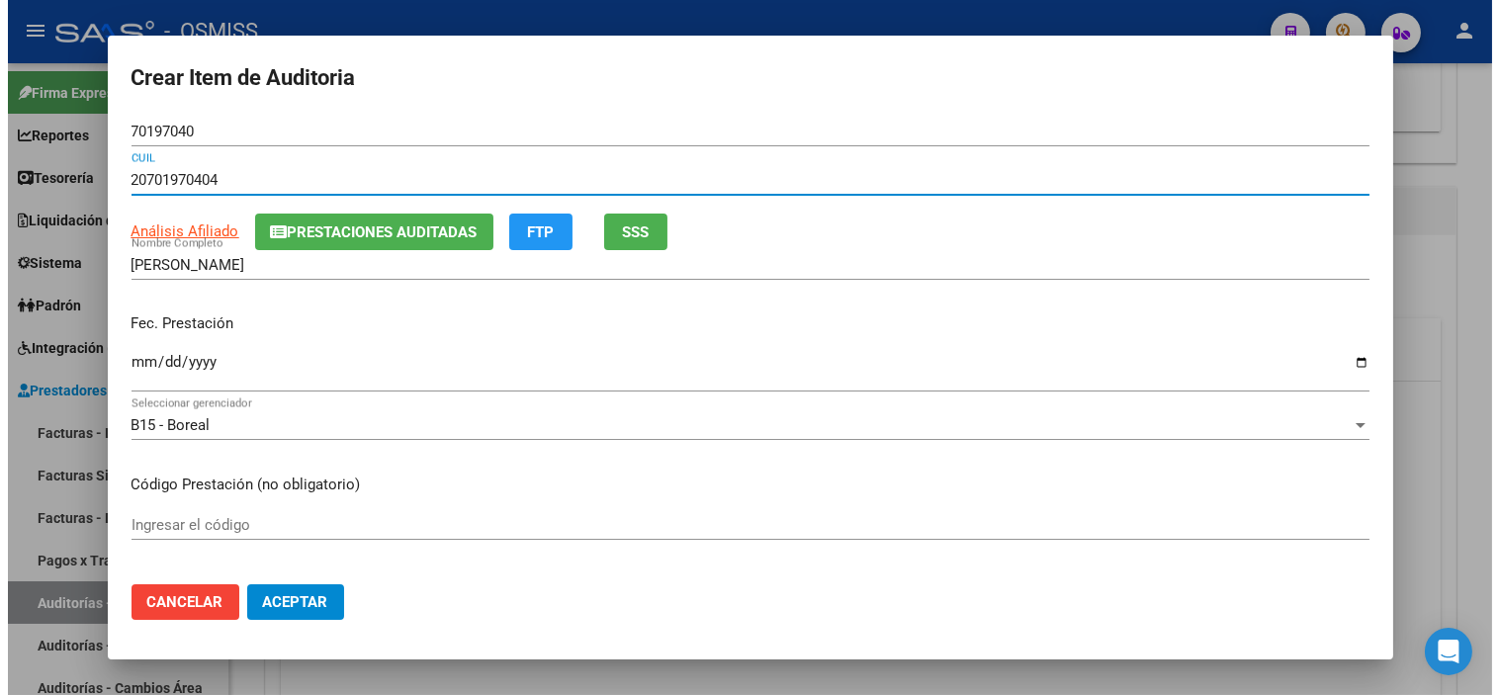
scroll to position [110, 0]
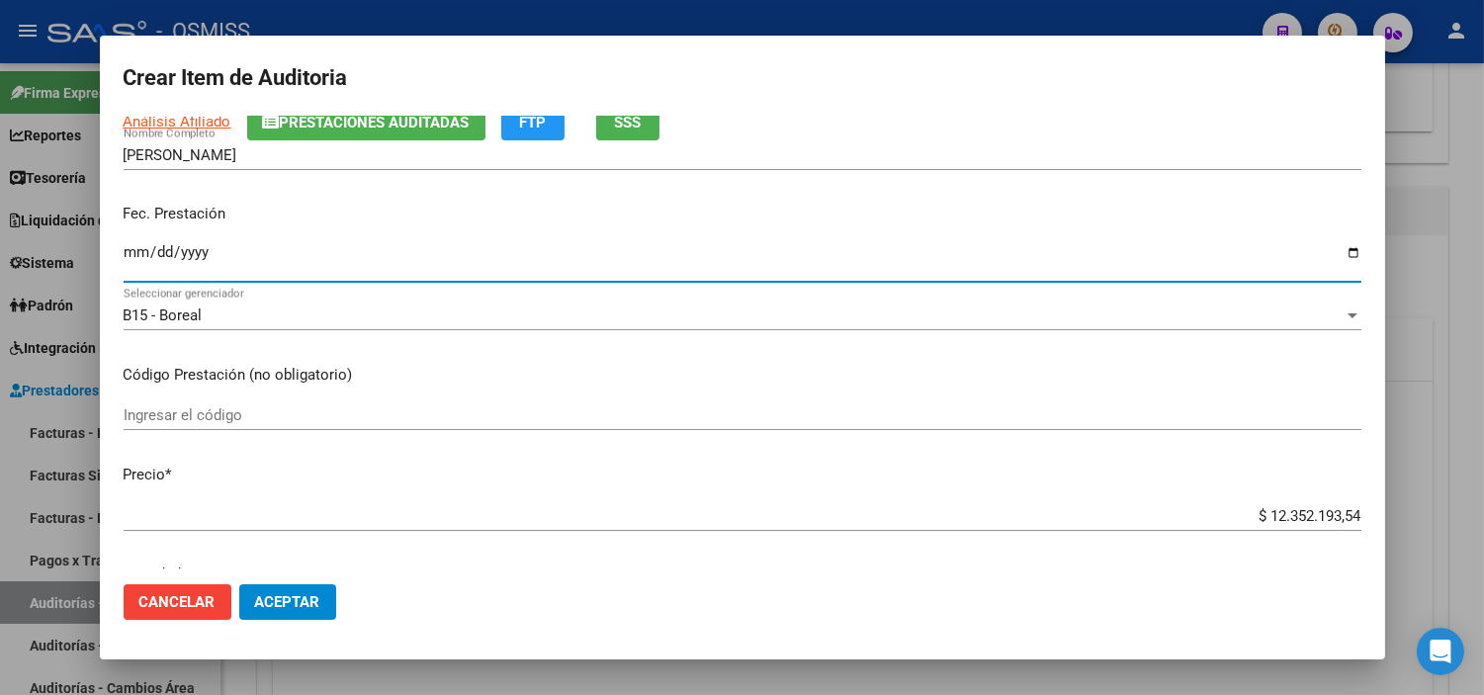
click at [130, 250] on input "Ingresar la fecha" at bounding box center [743, 260] width 1238 height 32
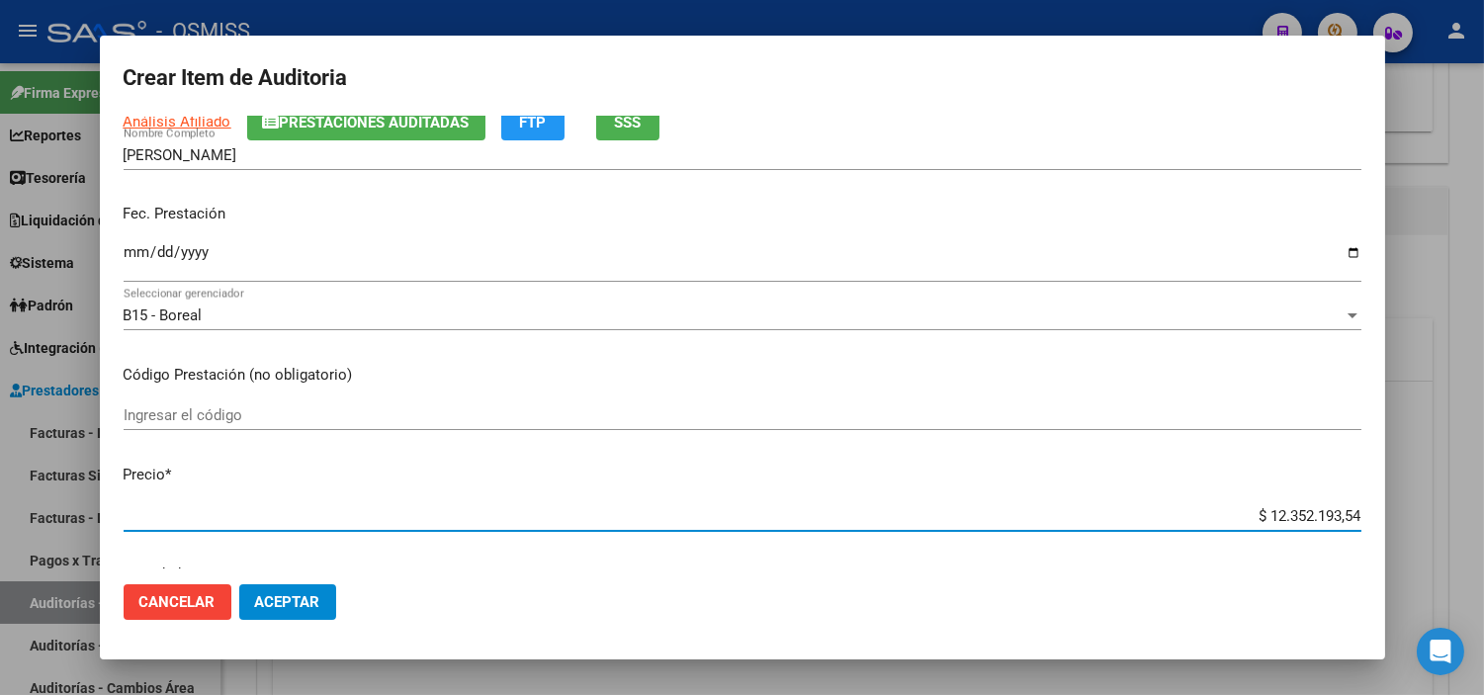
drag, startPoint x: 1256, startPoint y: 518, endPoint x: 1351, endPoint y: 511, distance: 95.2
click at [1351, 511] on app-form-text-field "Precio * $ 12.352.193,54 Ingresar el precio" at bounding box center [751, 494] width 1254 height 61
paste input "$ 11.380.434,69"
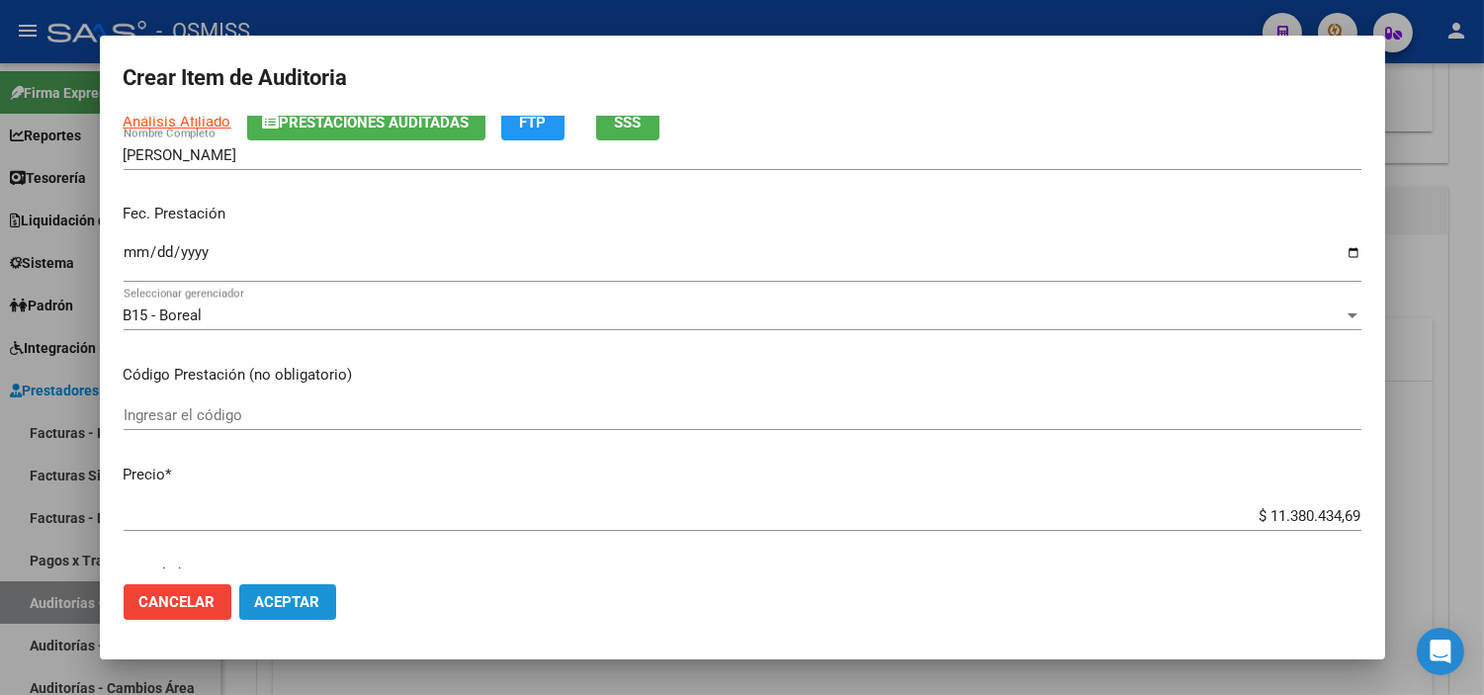
click at [326, 604] on button "Aceptar" at bounding box center [287, 602] width 97 height 36
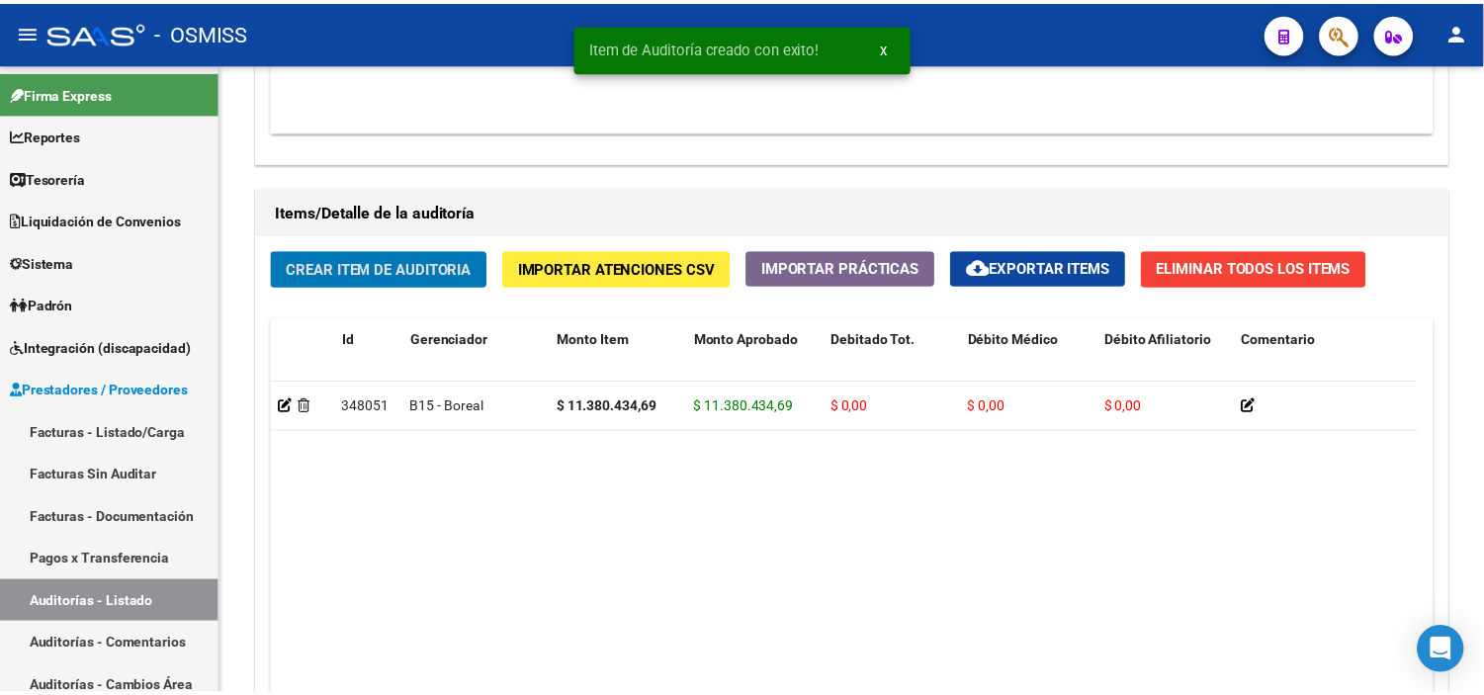
scroll to position [1319, 0]
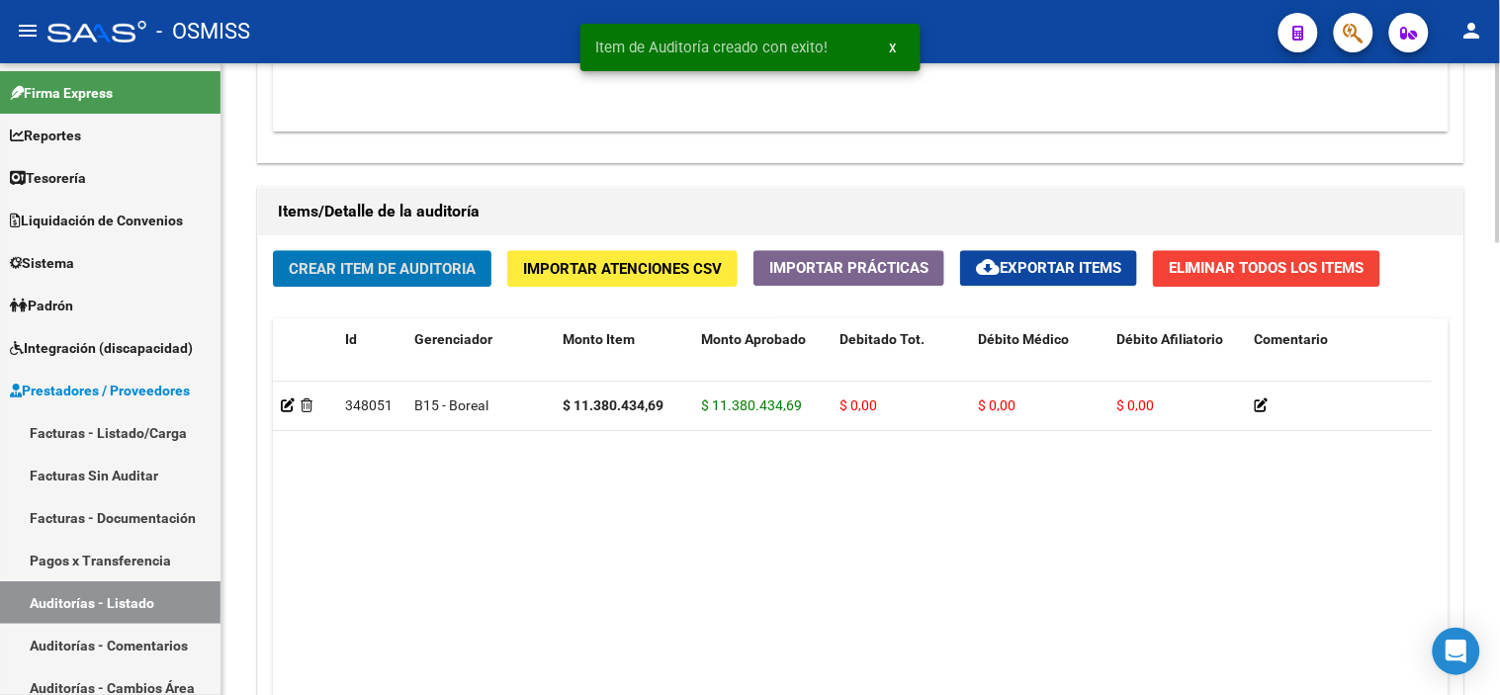
click at [314, 270] on span "Crear Item de Auditoria" at bounding box center [382, 269] width 187 height 18
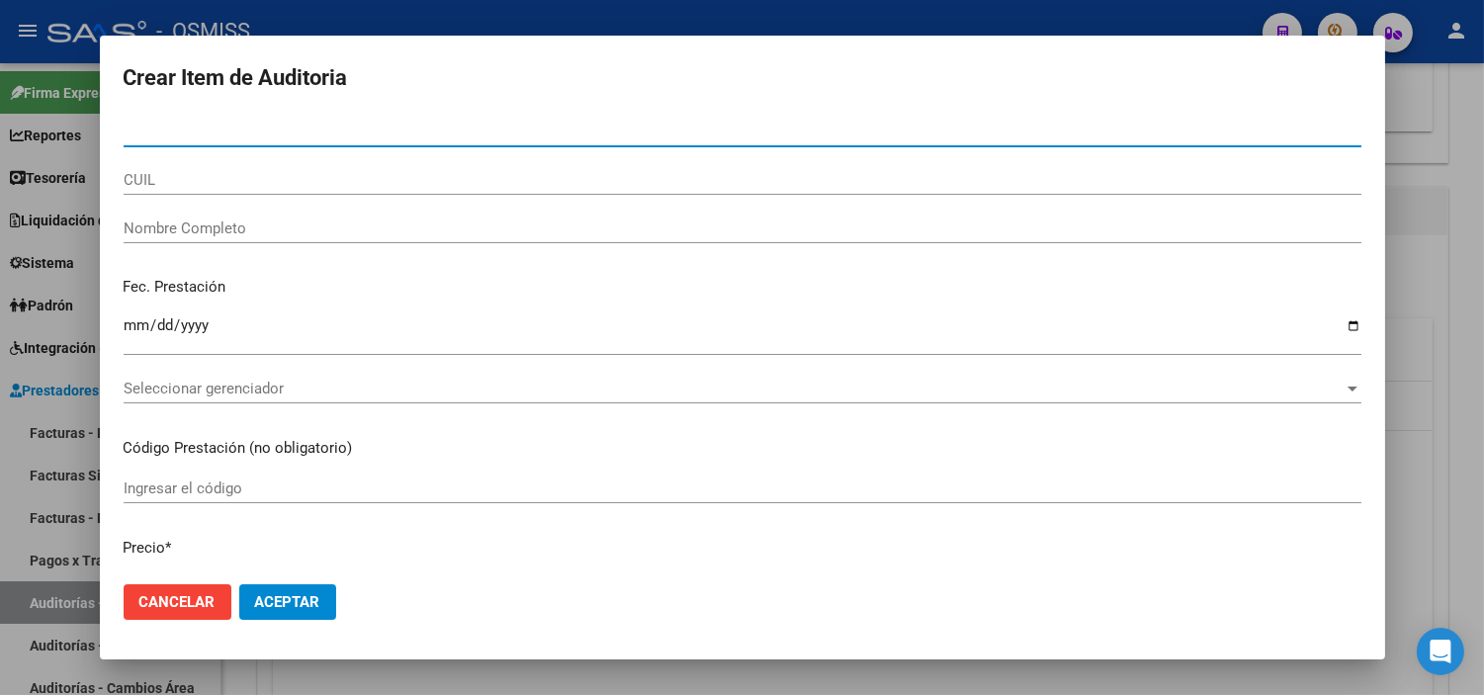
click at [143, 178] on input "CUIL" at bounding box center [743, 180] width 1238 height 18
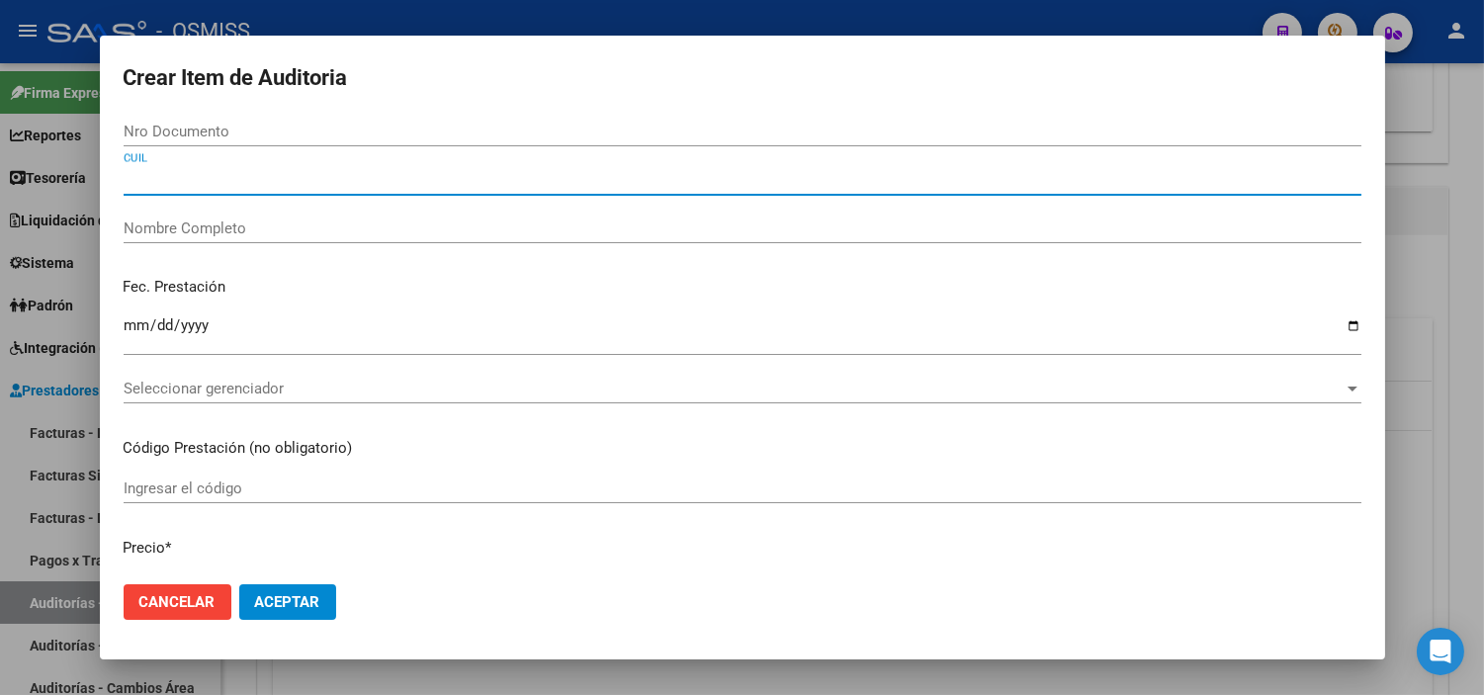
paste input "20598667145"
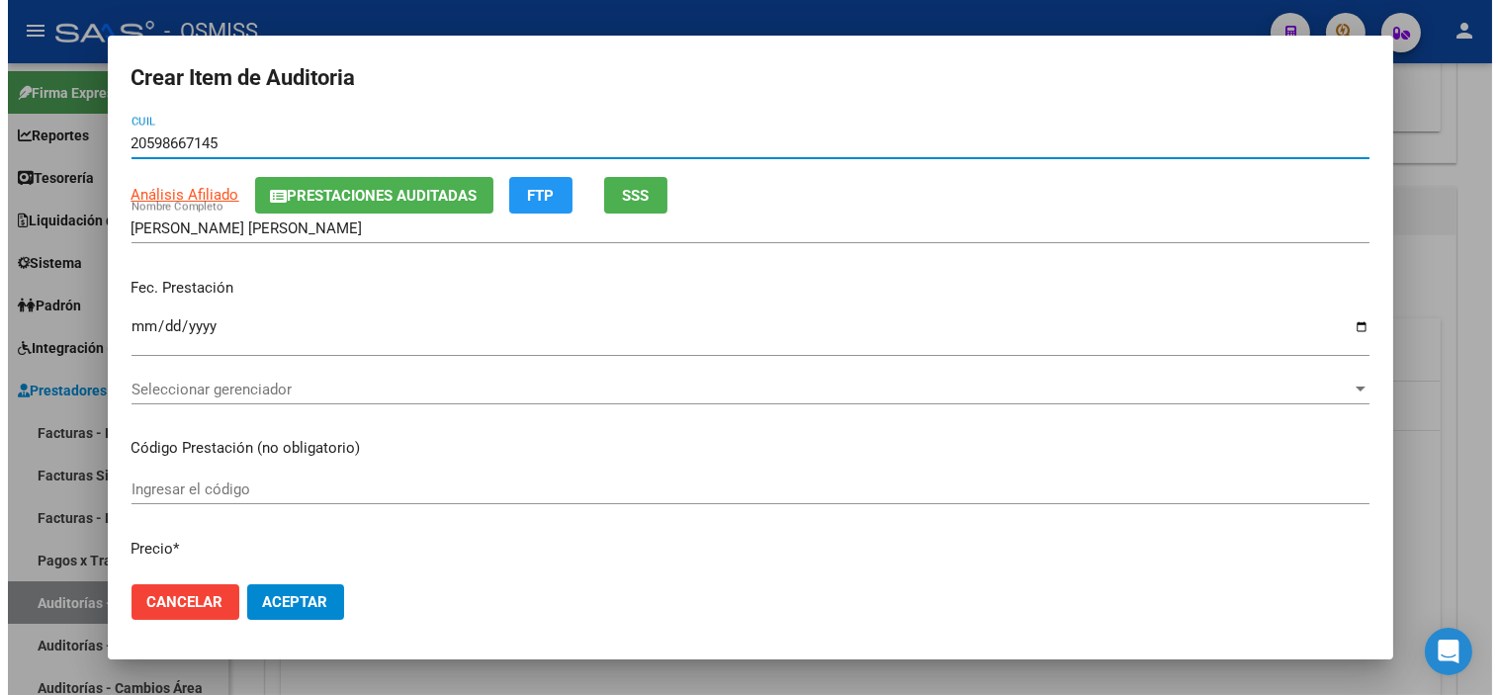
scroll to position [110, 0]
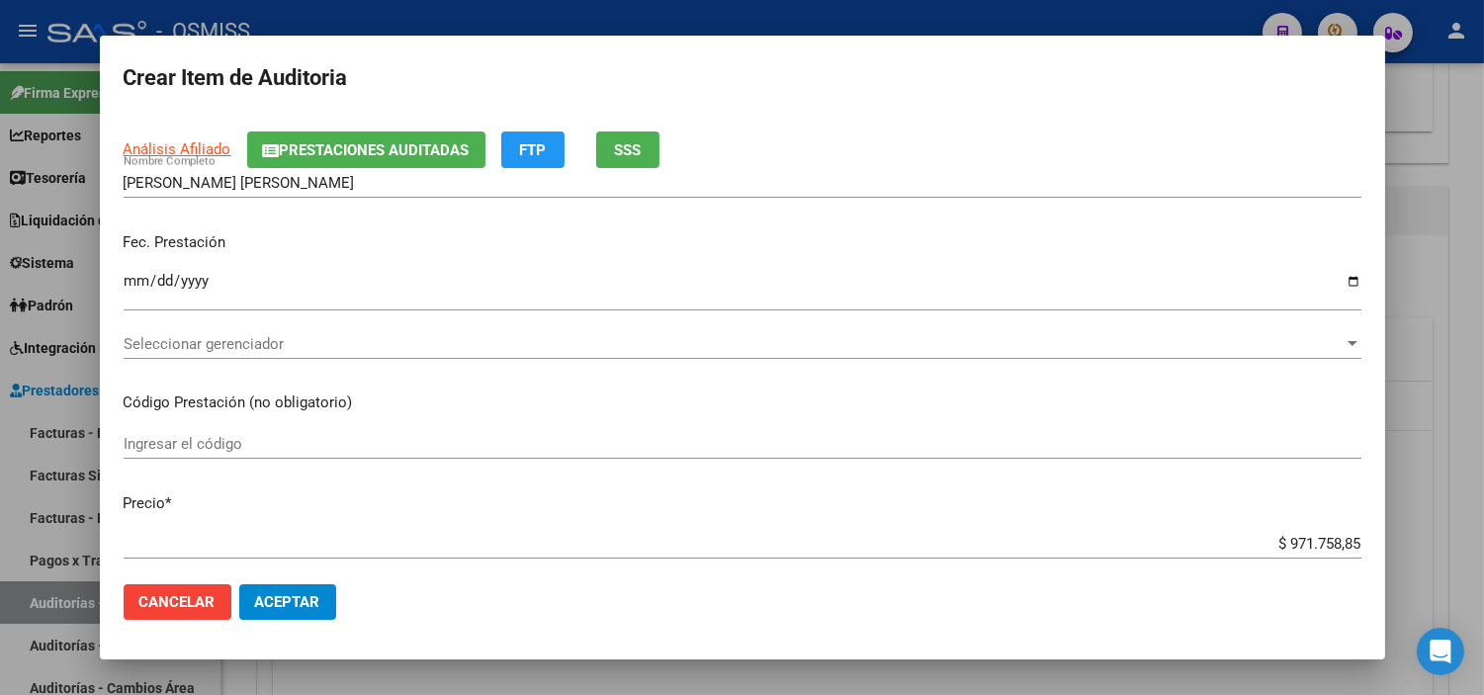
click at [332, 358] on div "Seleccionar gerenciador Seleccionar gerenciador" at bounding box center [743, 344] width 1238 height 30
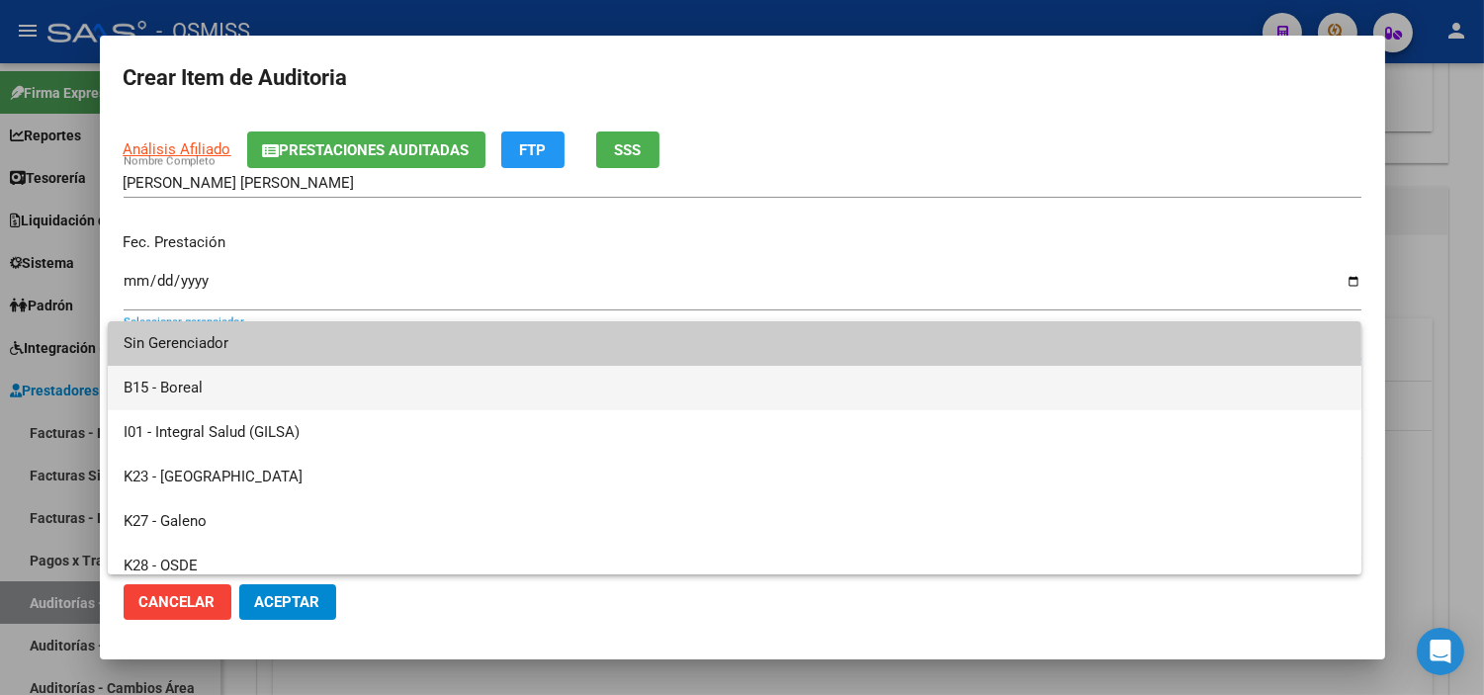
click at [238, 386] on span "B15 - Boreal" at bounding box center [735, 388] width 1222 height 44
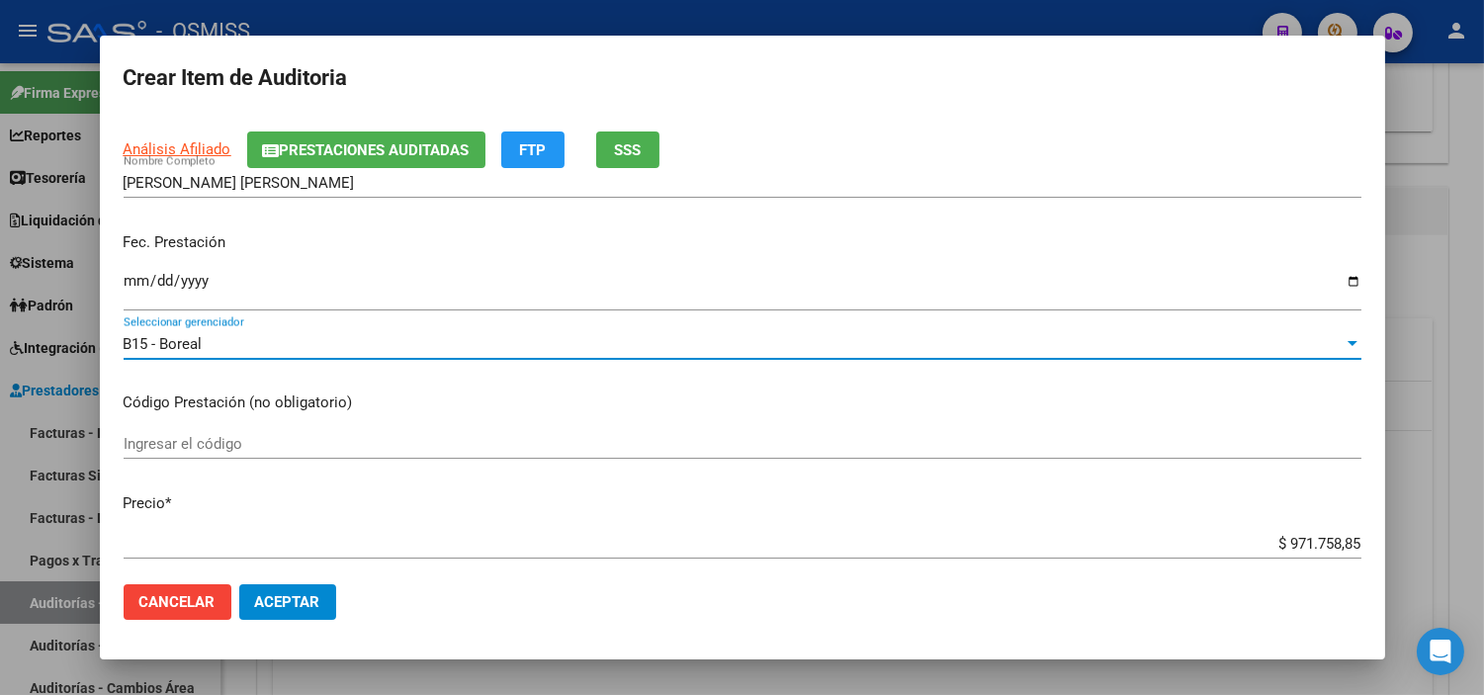
click at [550, 398] on p "Código Prestación (no obligatorio)" at bounding box center [743, 403] width 1238 height 23
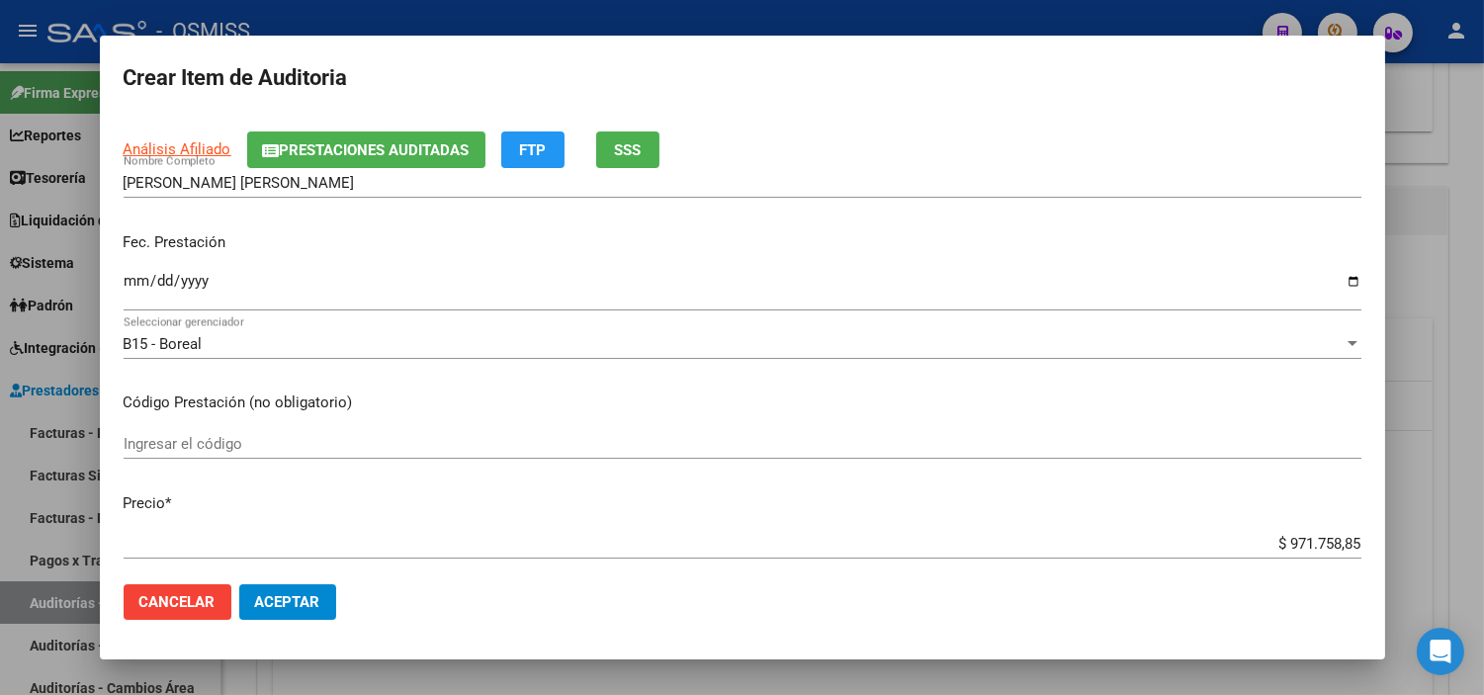
click at [255, 596] on span "Aceptar" at bounding box center [287, 602] width 65 height 18
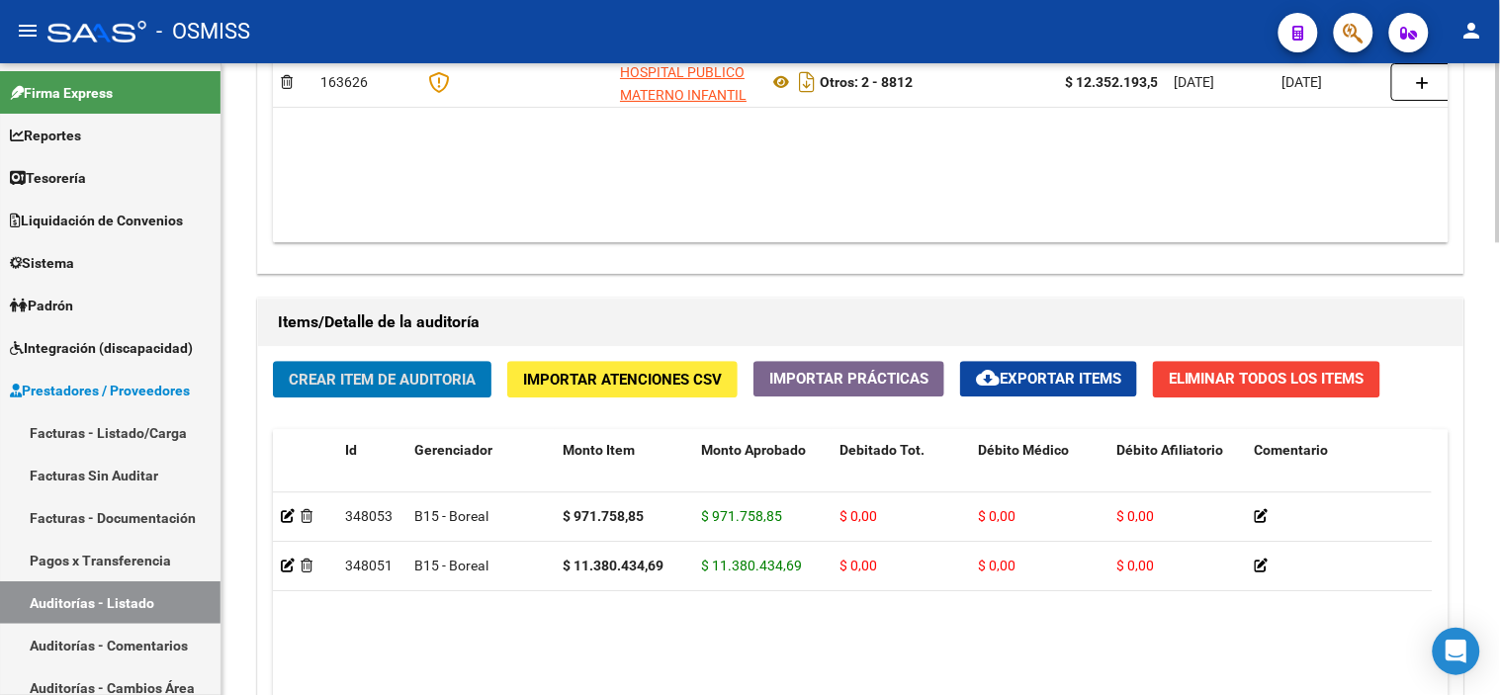
scroll to position [1603, 0]
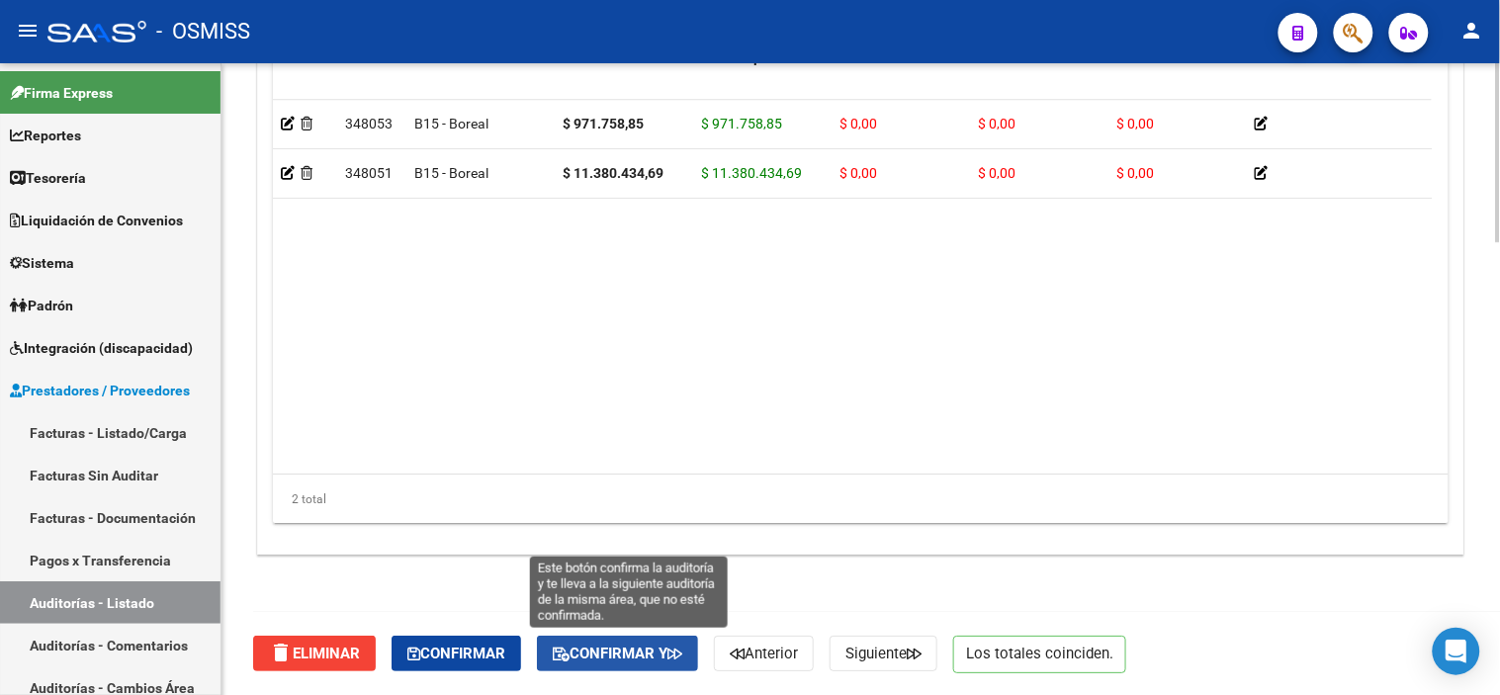
click at [682, 660] on icon "button" at bounding box center [674, 654] width 15 height 15
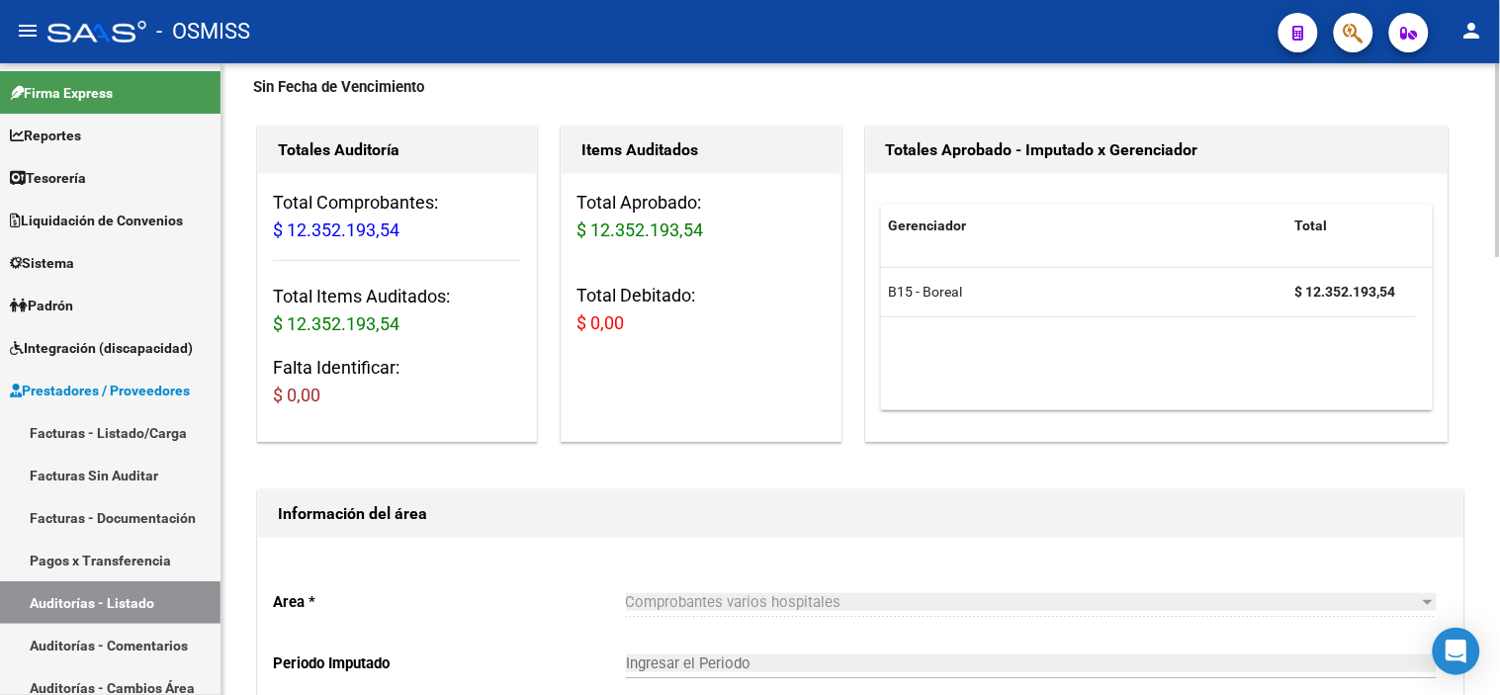
scroll to position [0, 0]
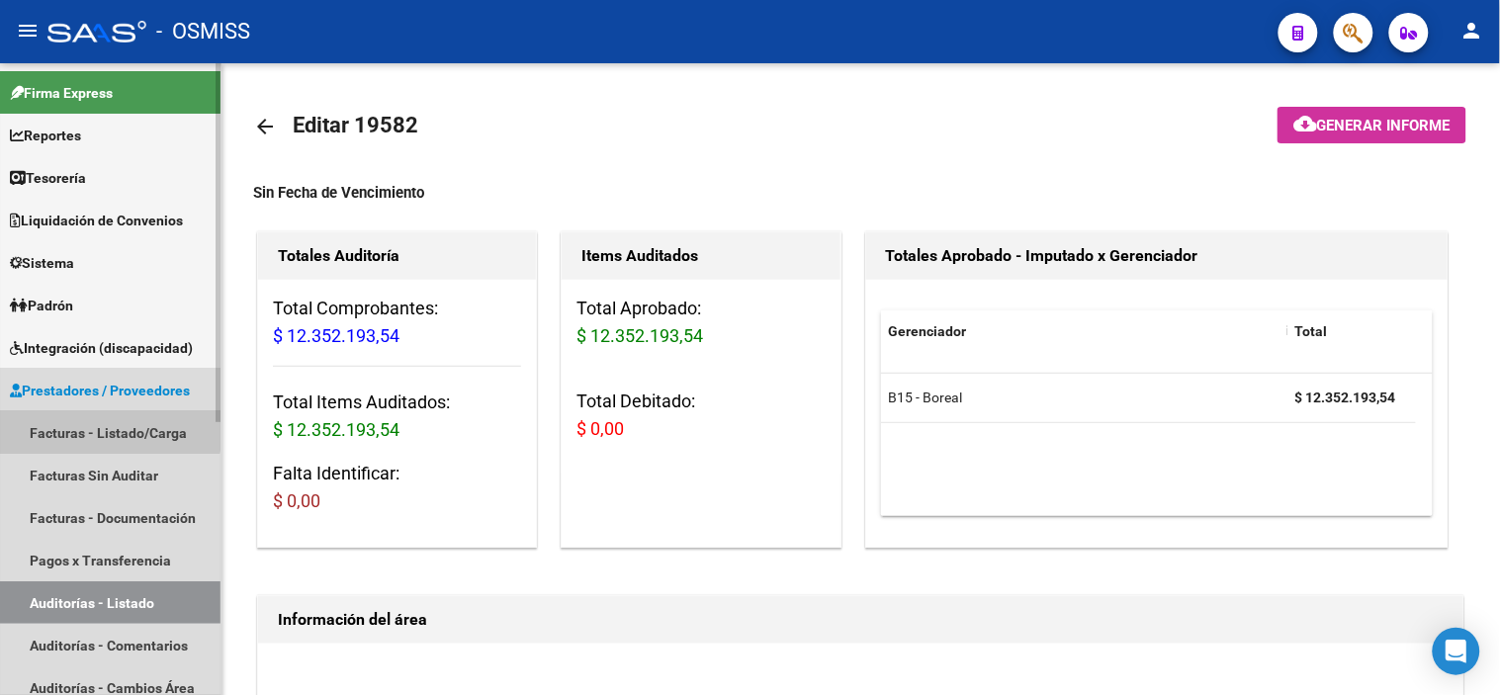
click at [103, 421] on link "Facturas - Listado/Carga" at bounding box center [110, 432] width 220 height 43
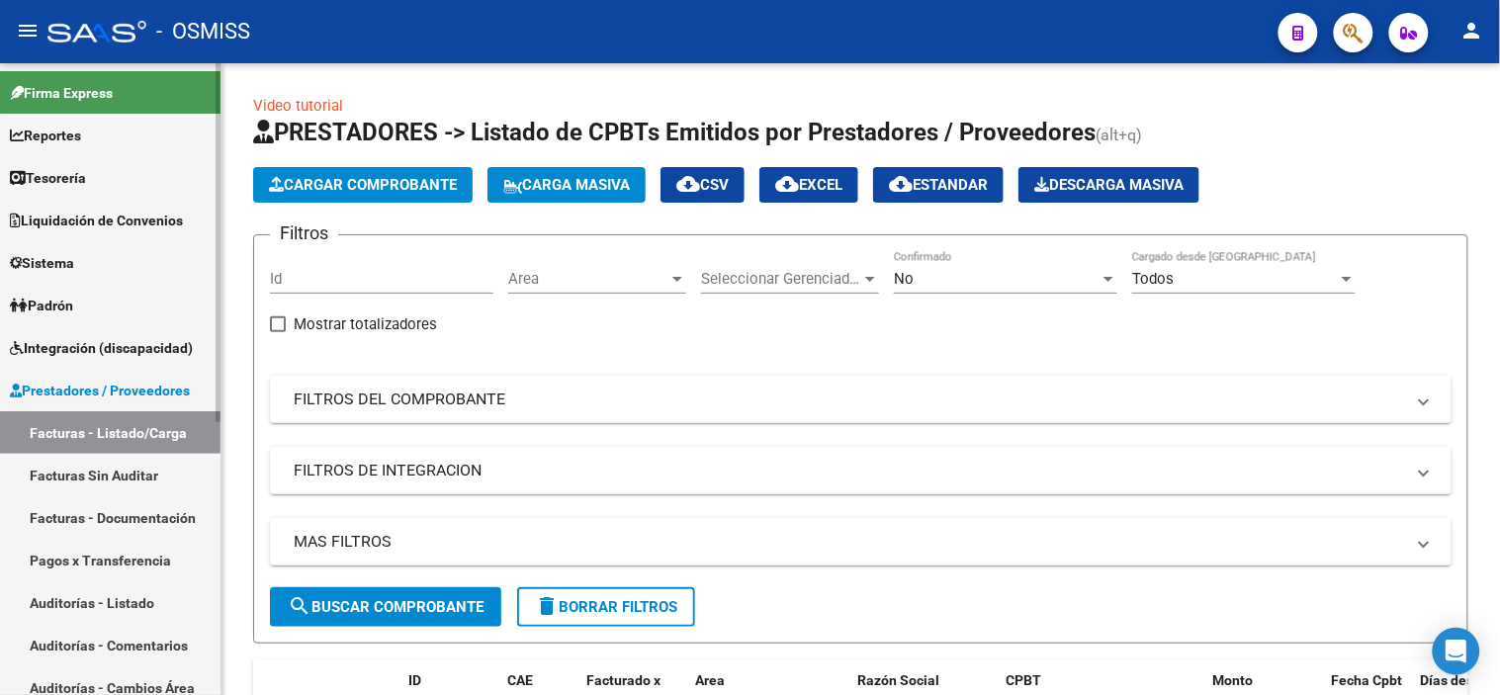
click at [122, 166] on link "Tesorería" at bounding box center [110, 177] width 220 height 43
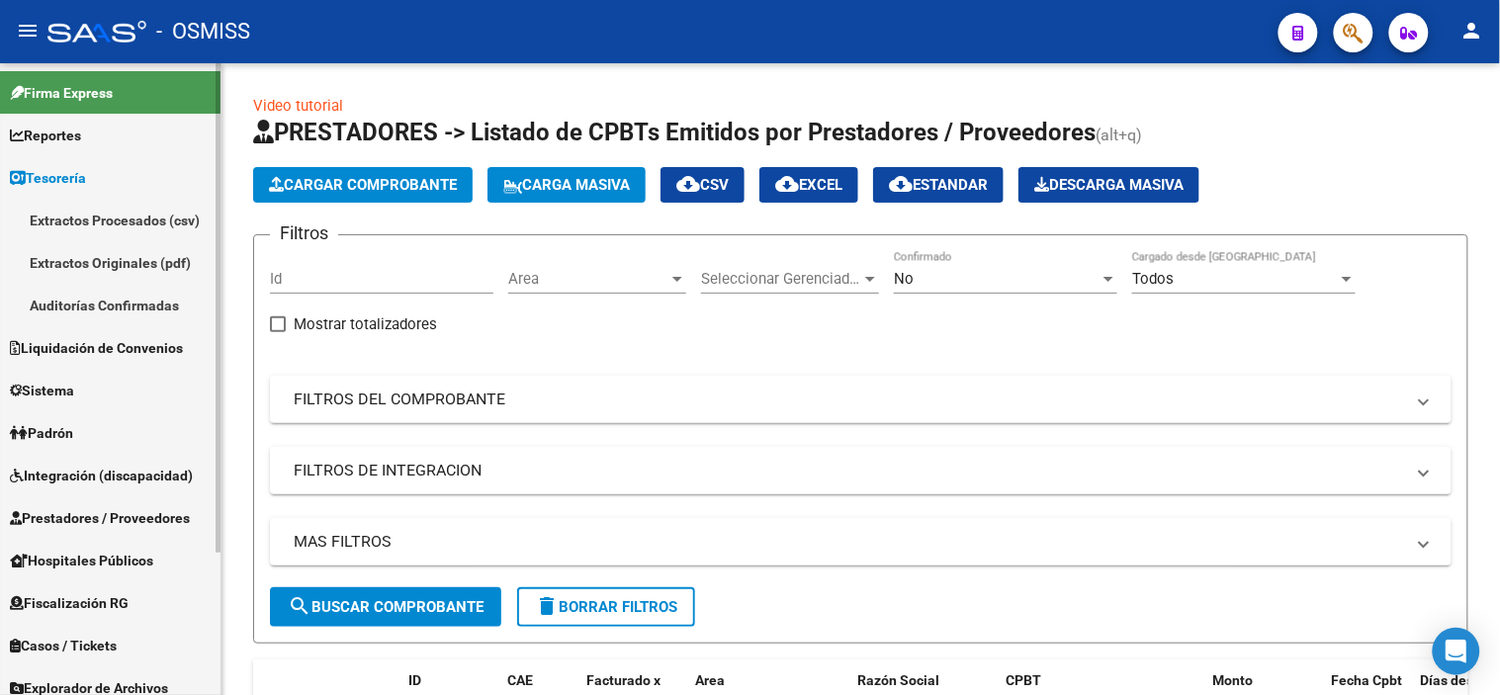
click at [111, 301] on link "Auditorías Confirmadas" at bounding box center [110, 305] width 220 height 43
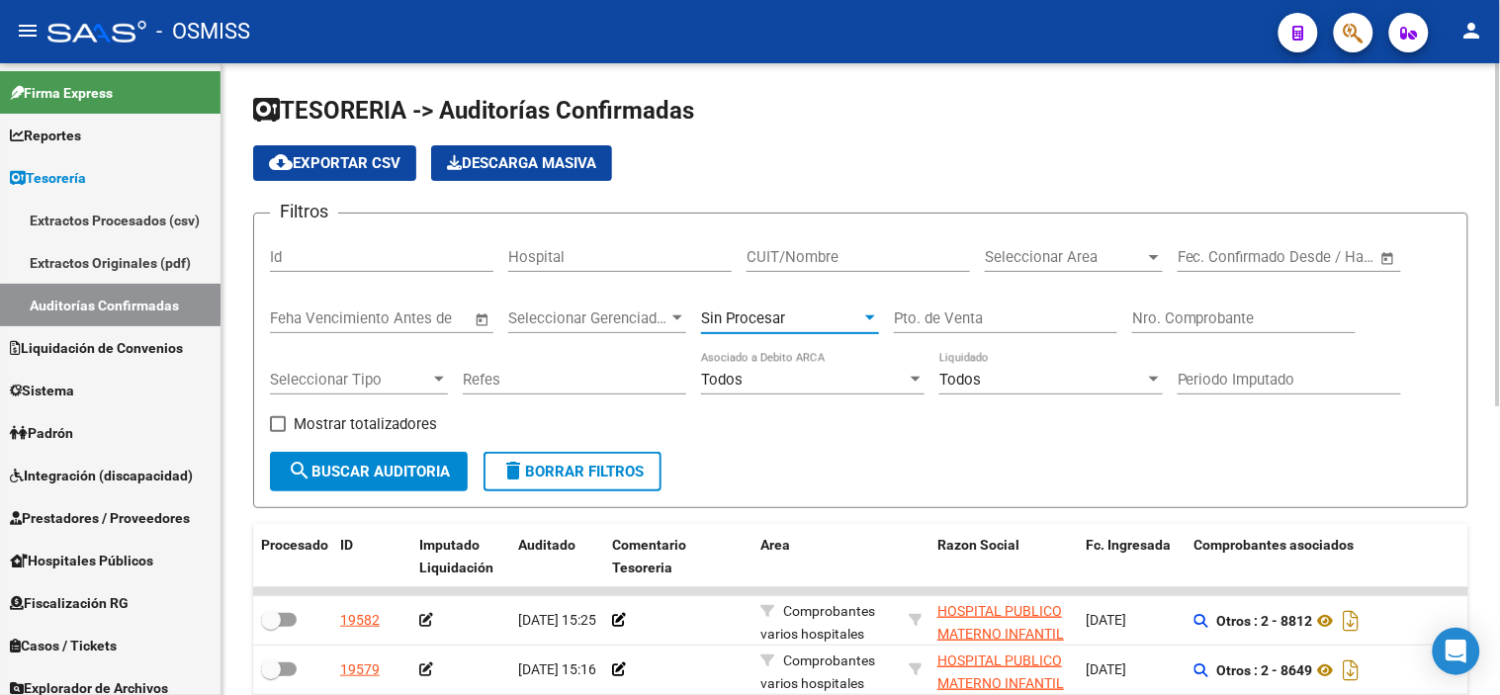
click at [756, 319] on span "Sin Procesar" at bounding box center [743, 318] width 84 height 18
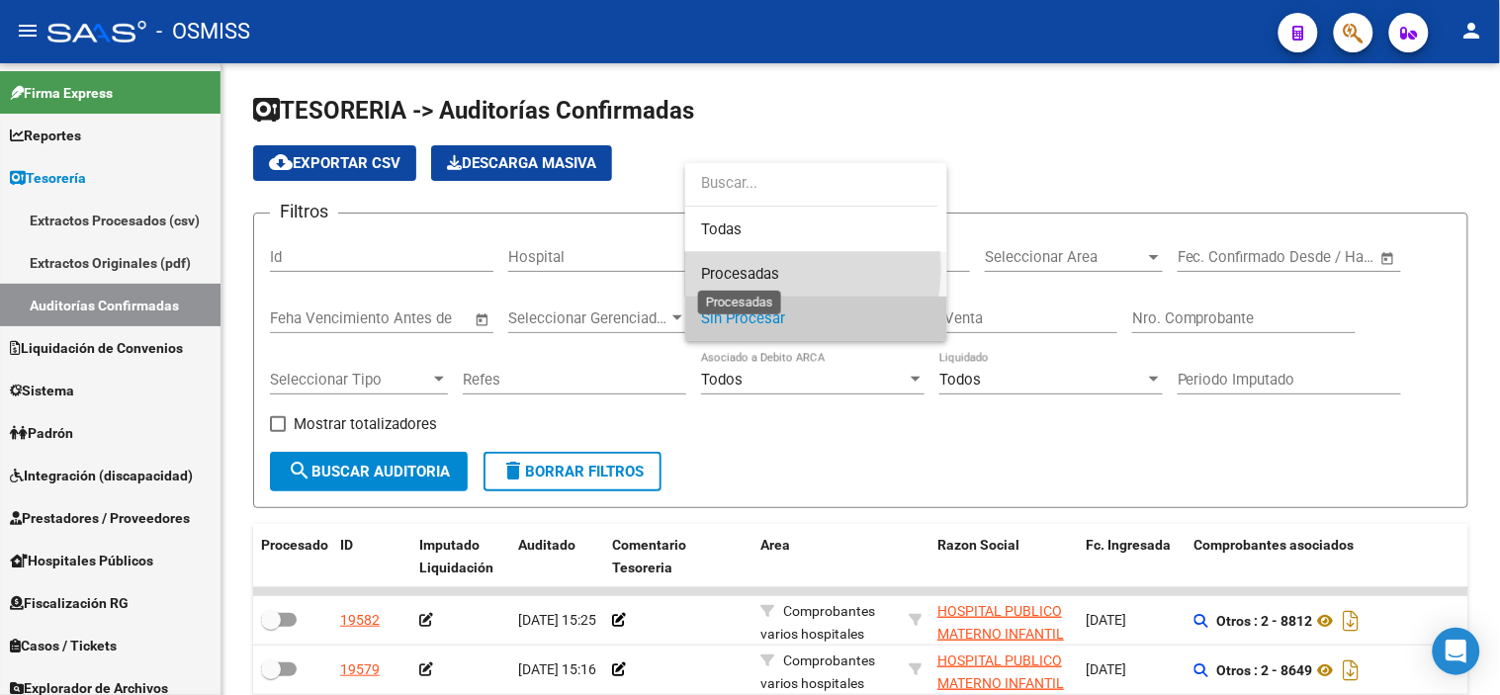
click at [757, 269] on span "Procesadas" at bounding box center [740, 274] width 78 height 18
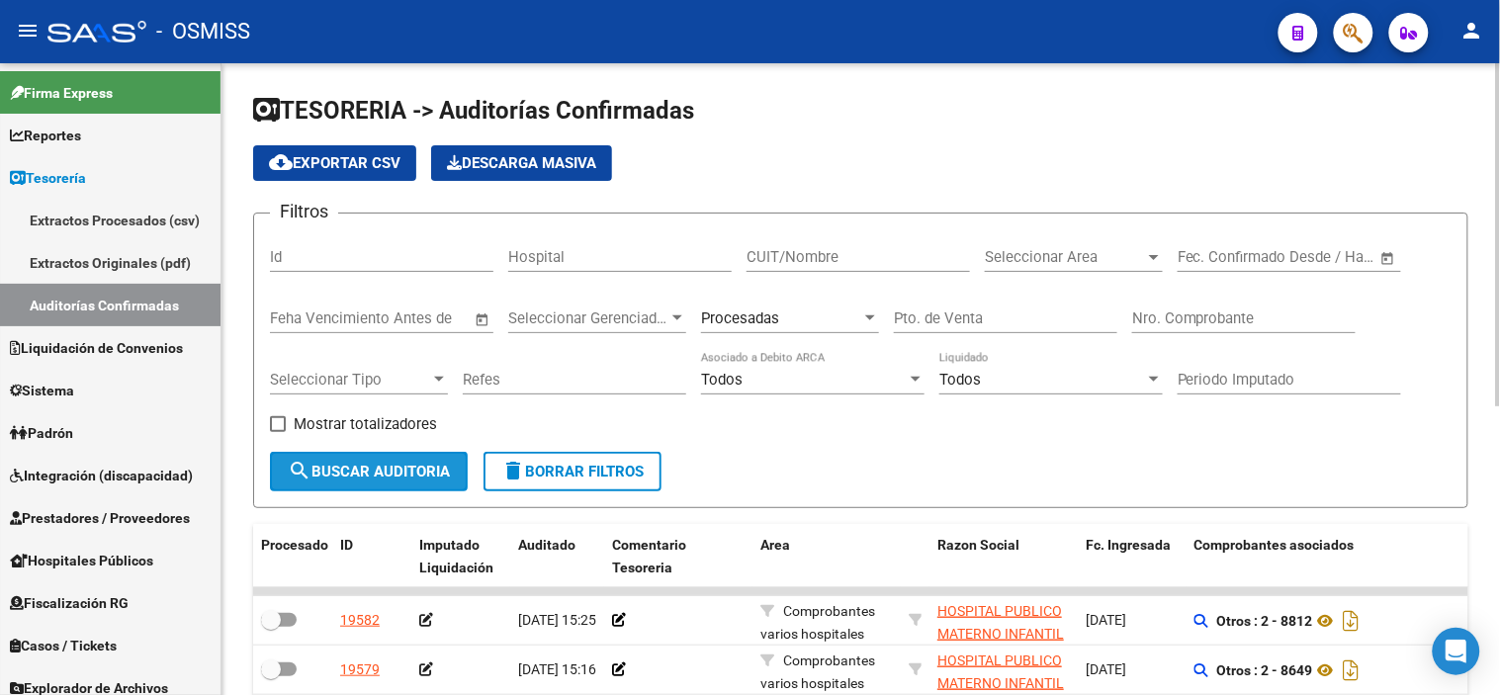
click at [324, 481] on span "search Buscar Auditoria" at bounding box center [369, 472] width 162 height 18
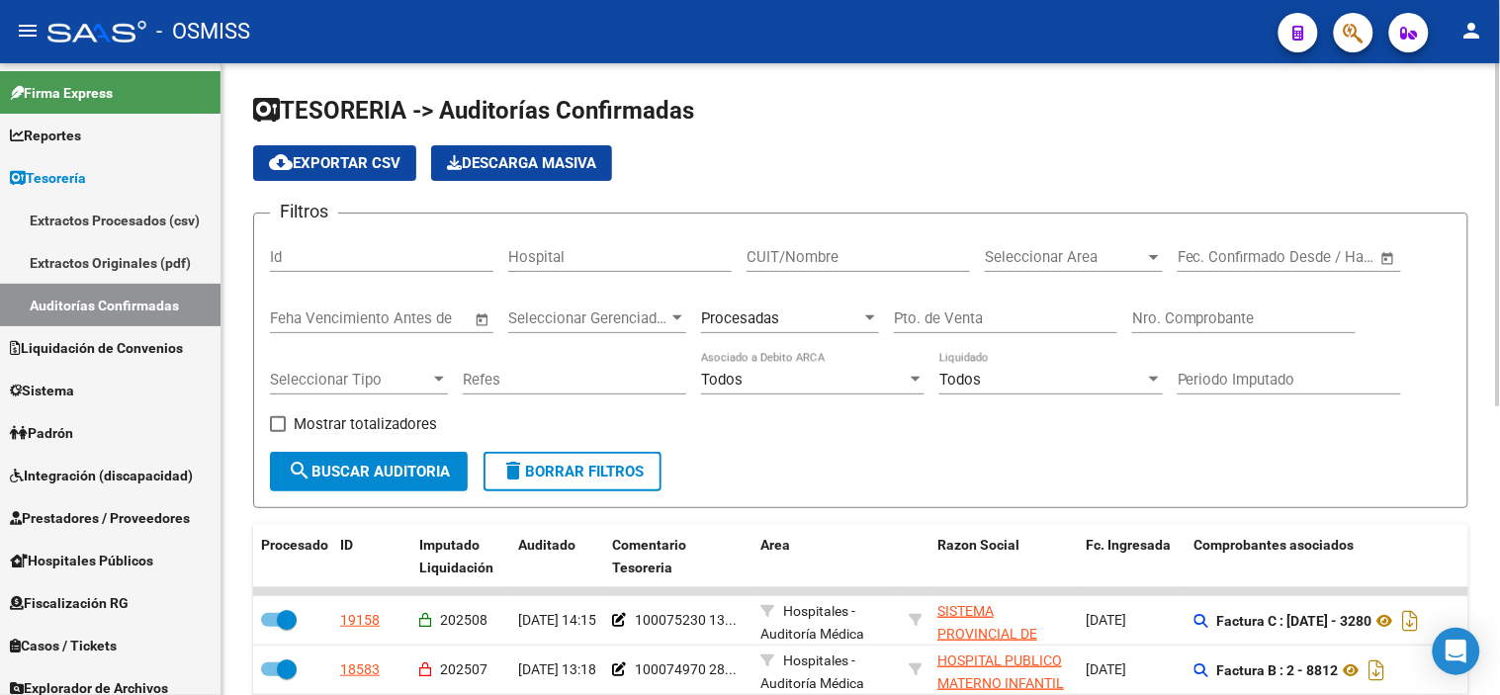
click at [921, 258] on input "CUIT/Nombre" at bounding box center [858, 257] width 223 height 18
paste input "30-71156009-9"
click at [316, 476] on span "search Buscar Auditoria" at bounding box center [369, 472] width 162 height 18
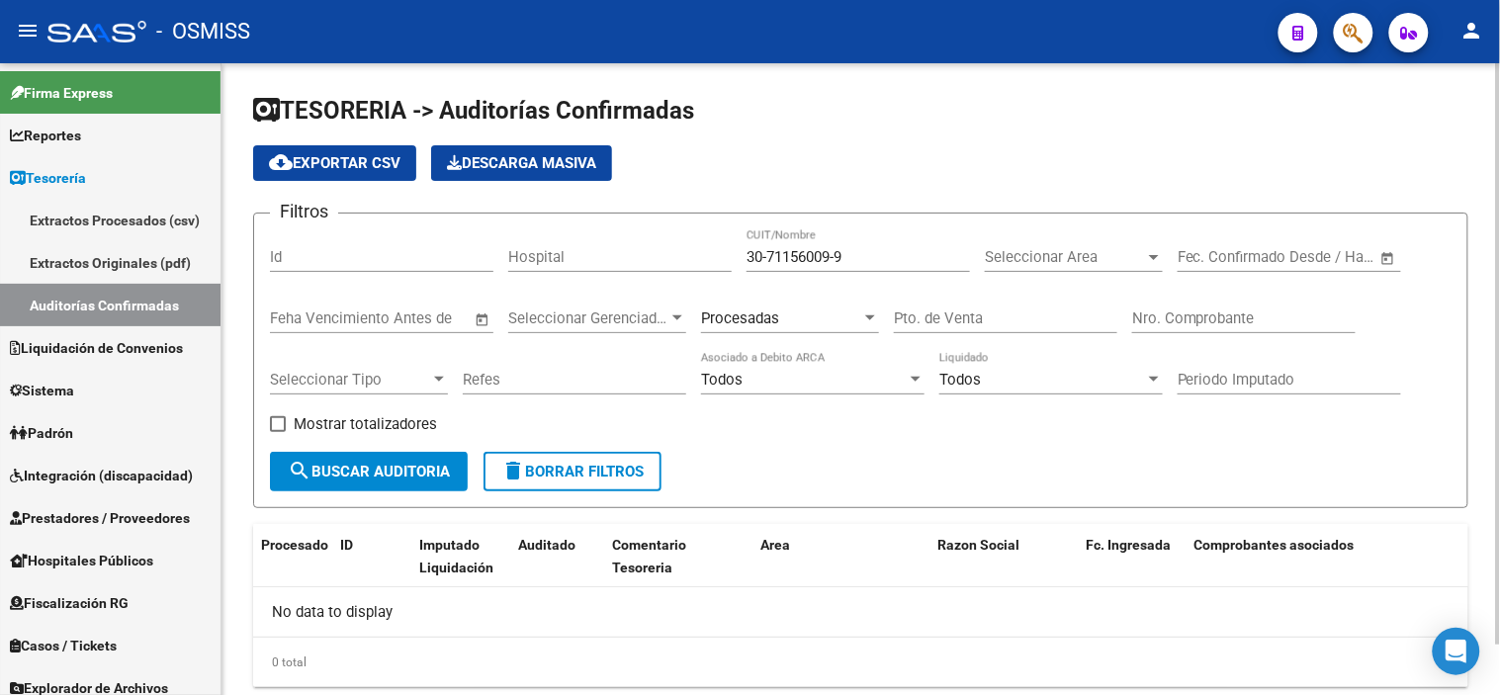
click at [841, 255] on input "30-71156009-9" at bounding box center [858, 257] width 223 height 18
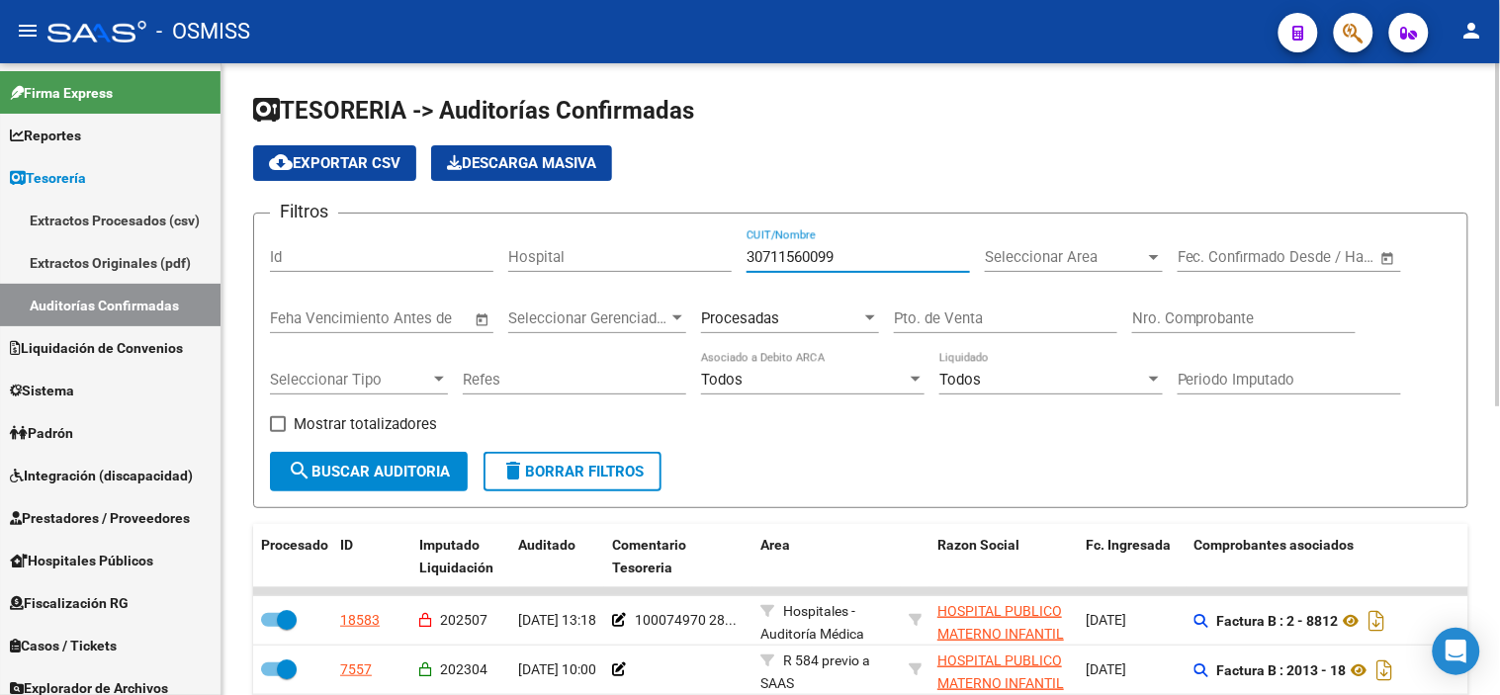
click at [821, 319] on div "Procesadas" at bounding box center [781, 318] width 160 height 18
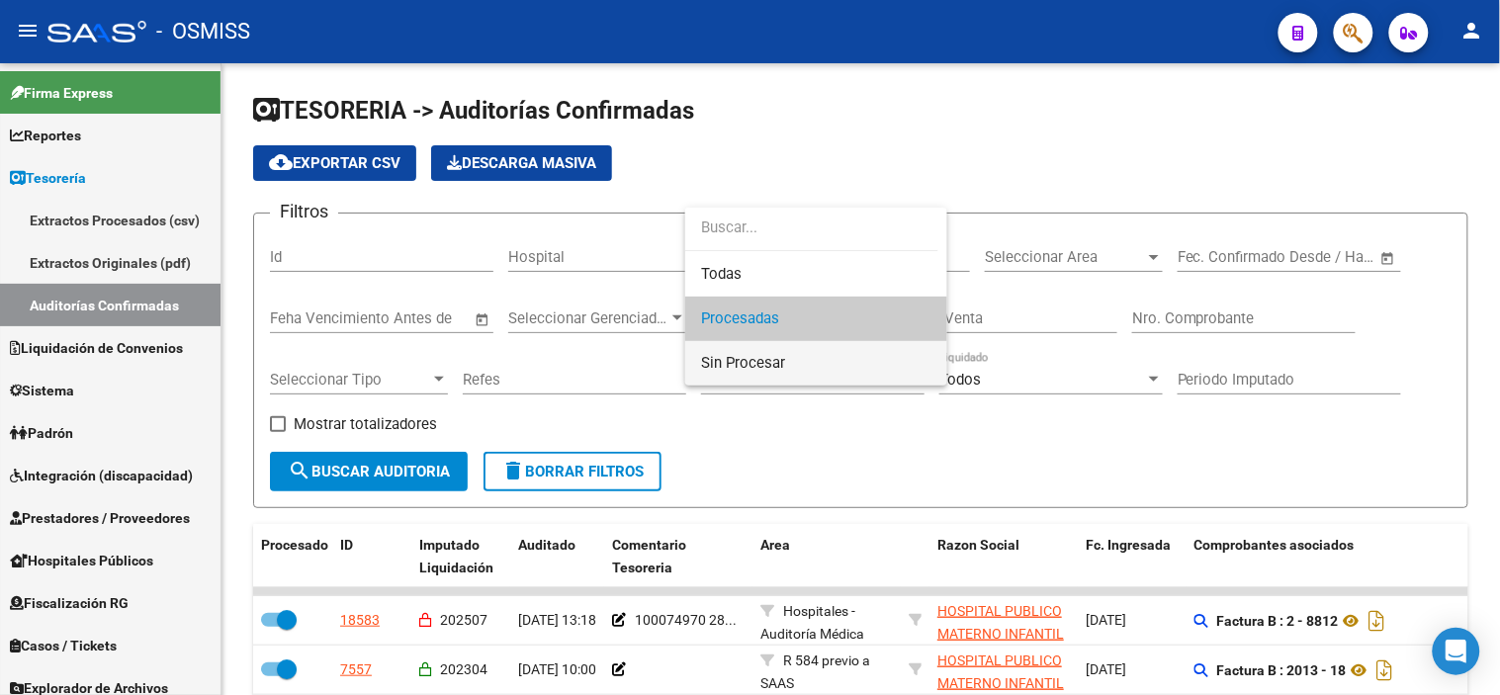
click at [806, 370] on span "Sin Procesar" at bounding box center [816, 363] width 230 height 44
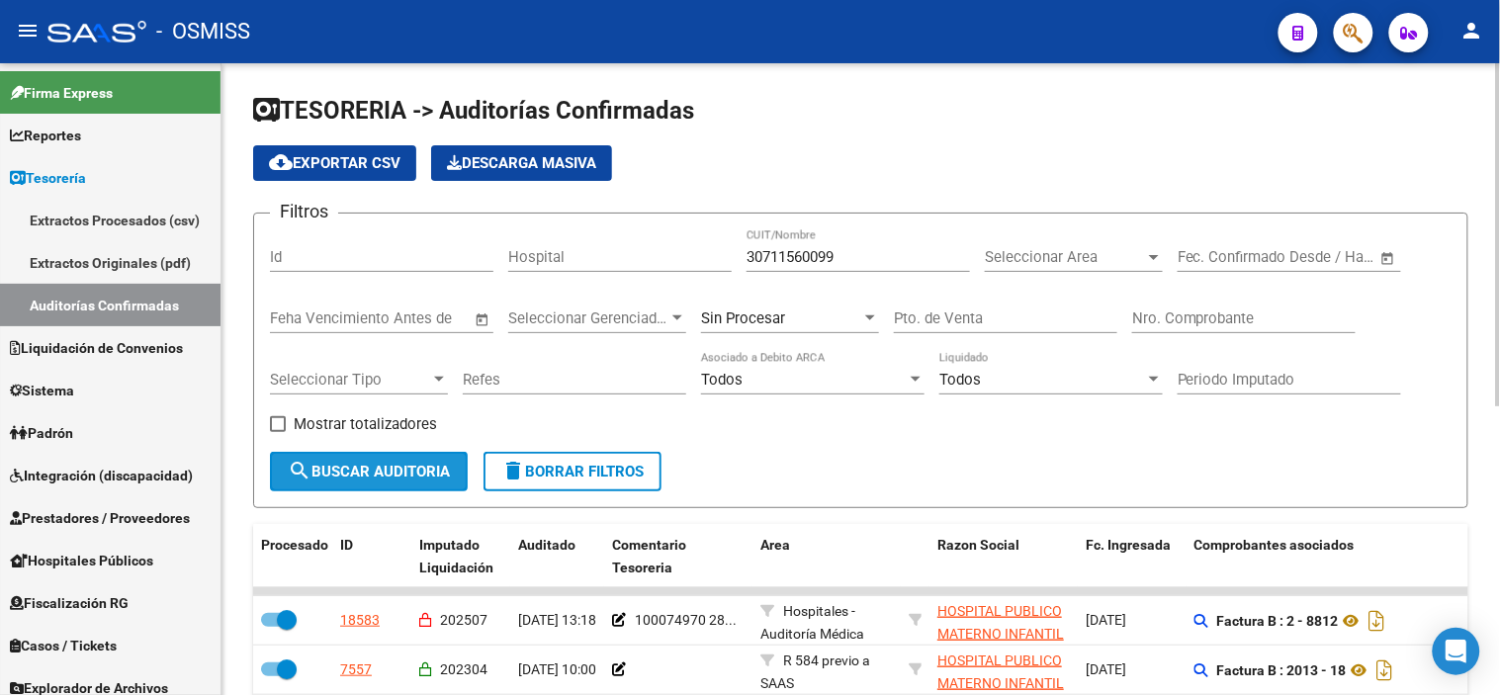
click at [437, 472] on span "search Buscar Auditoria" at bounding box center [369, 472] width 162 height 18
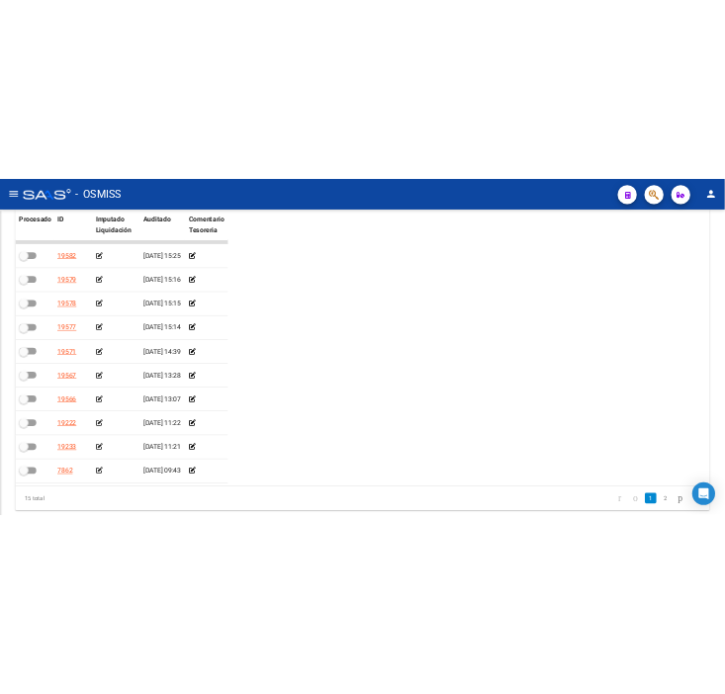
scroll to position [275, 0]
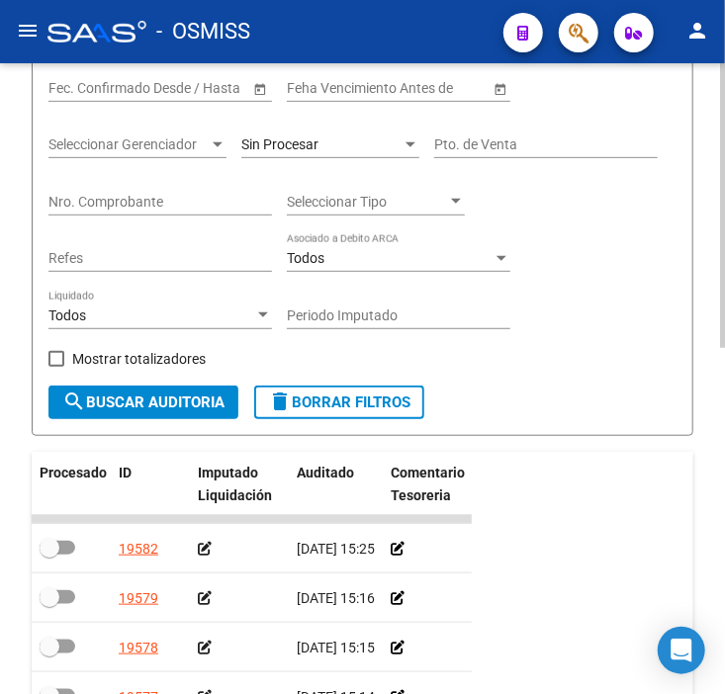
click at [690, 346] on form "Filtros Id Hospital 30711560099 CUIT/Nombre Seleccionar Area Seleccionar Area S…" at bounding box center [362, 184] width 661 height 504
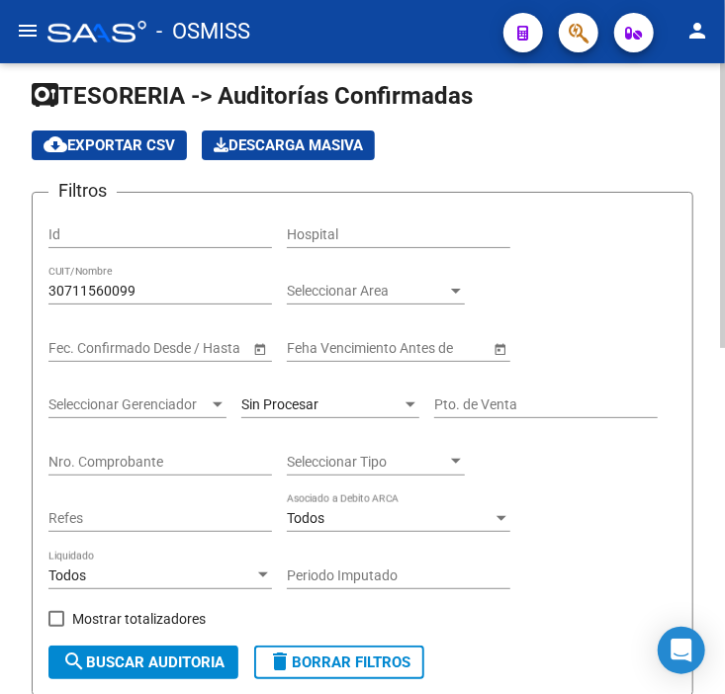
scroll to position [0, 0]
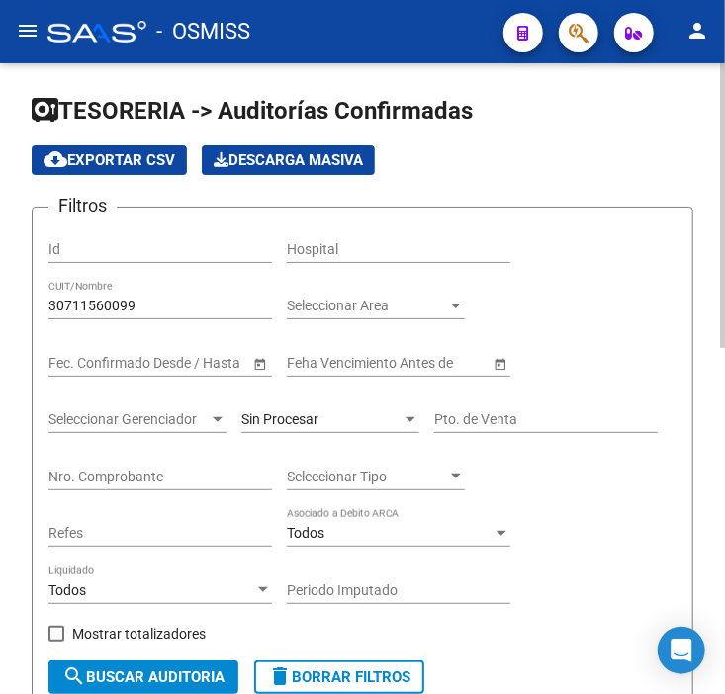
click at [210, 477] on input "Nro. Comprobante" at bounding box center [159, 477] width 223 height 17
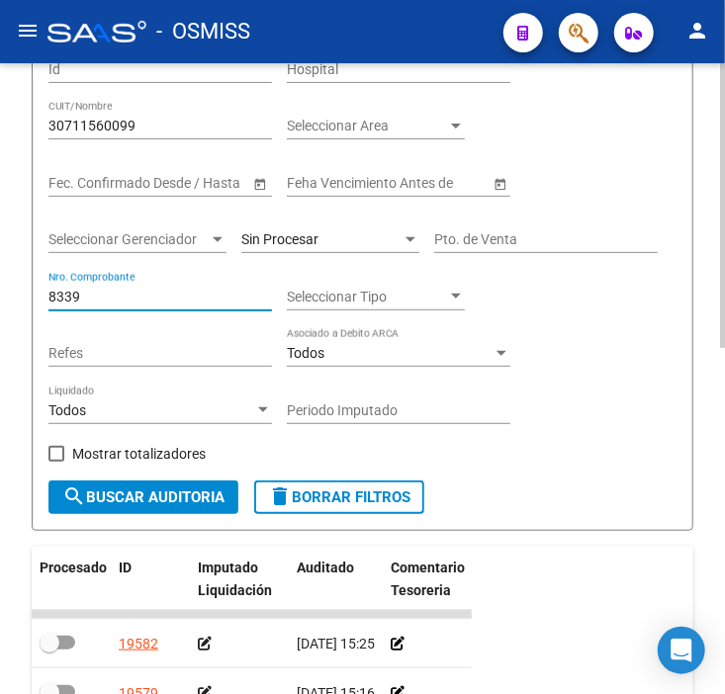
scroll to position [220, 0]
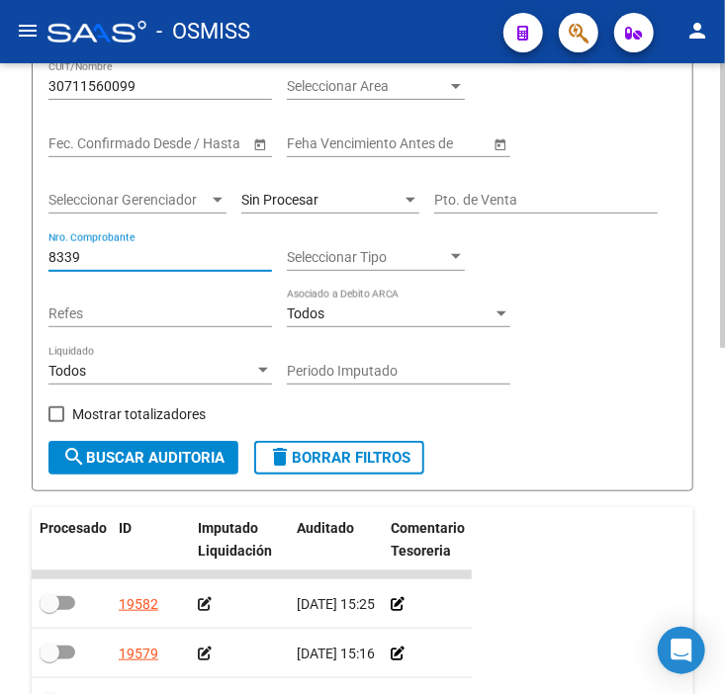
click at [210, 461] on span "search Buscar Auditoria" at bounding box center [143, 458] width 162 height 18
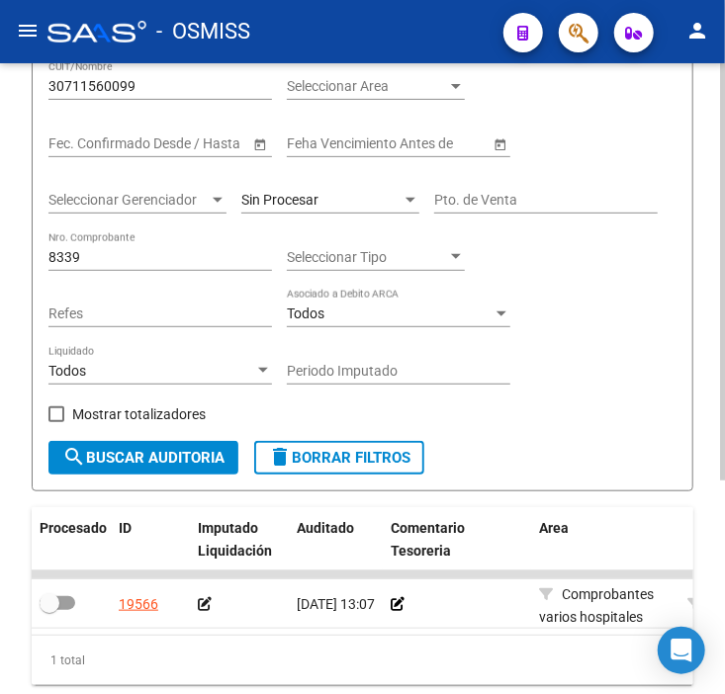
scroll to position [322, 0]
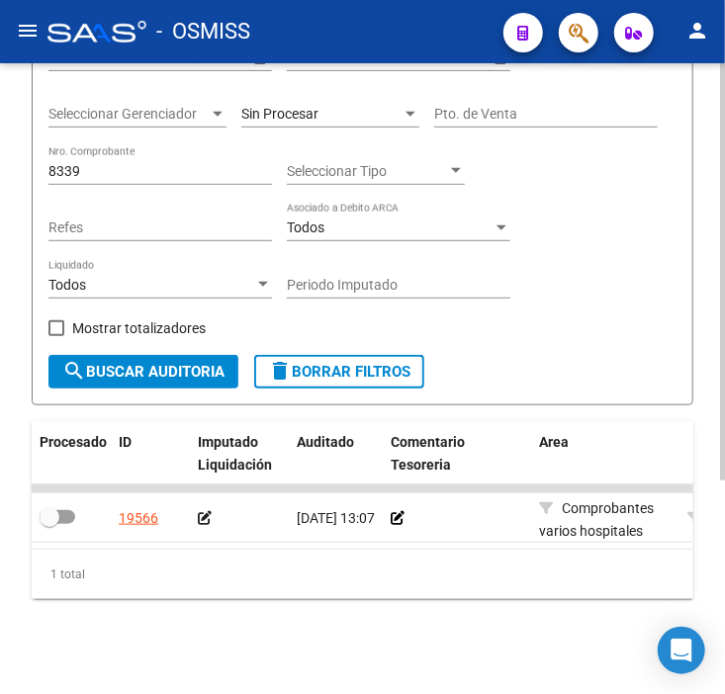
click at [203, 511] on icon at bounding box center [205, 518] width 14 height 14
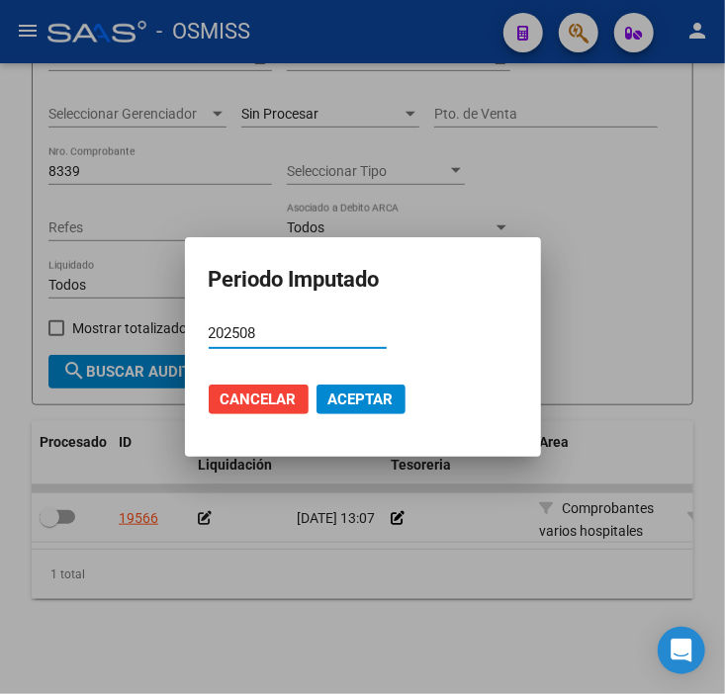
click at [391, 398] on span "Aceptar" at bounding box center [360, 400] width 65 height 18
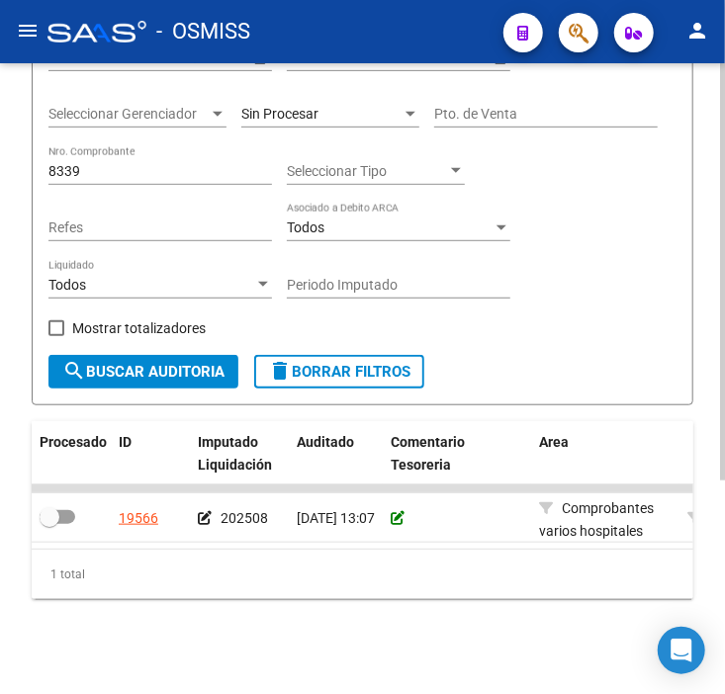
click at [392, 511] on icon at bounding box center [398, 518] width 14 height 14
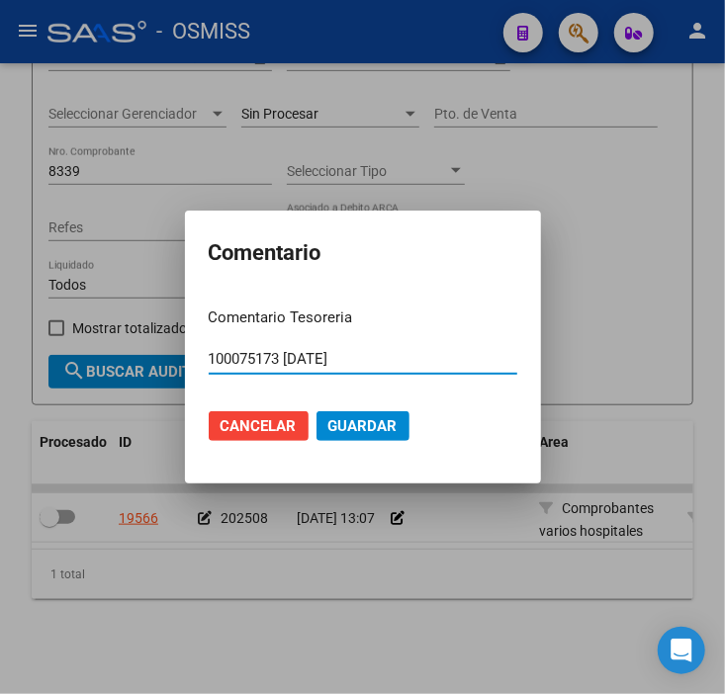
click at [383, 352] on input "100075173 [DATE]" at bounding box center [363, 359] width 308 height 18
click at [374, 418] on span "Guardar" at bounding box center [362, 426] width 69 height 18
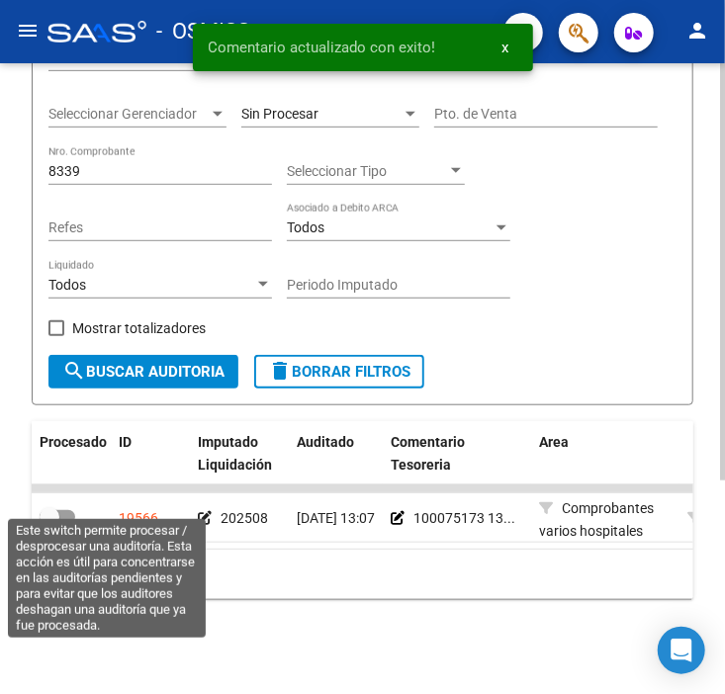
click at [59, 510] on span at bounding box center [58, 517] width 36 height 14
click at [49, 524] on input "checkbox" at bounding box center [48, 524] width 1 height 1
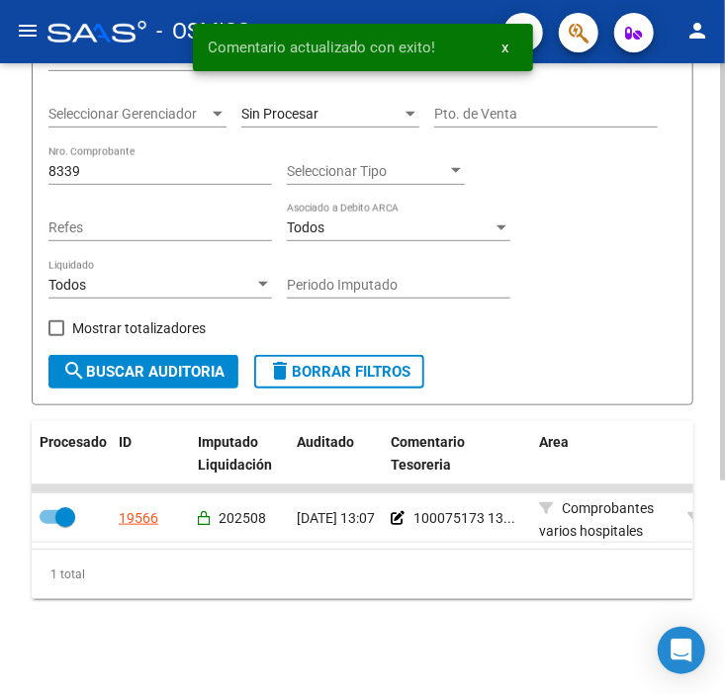
scroll to position [213, 0]
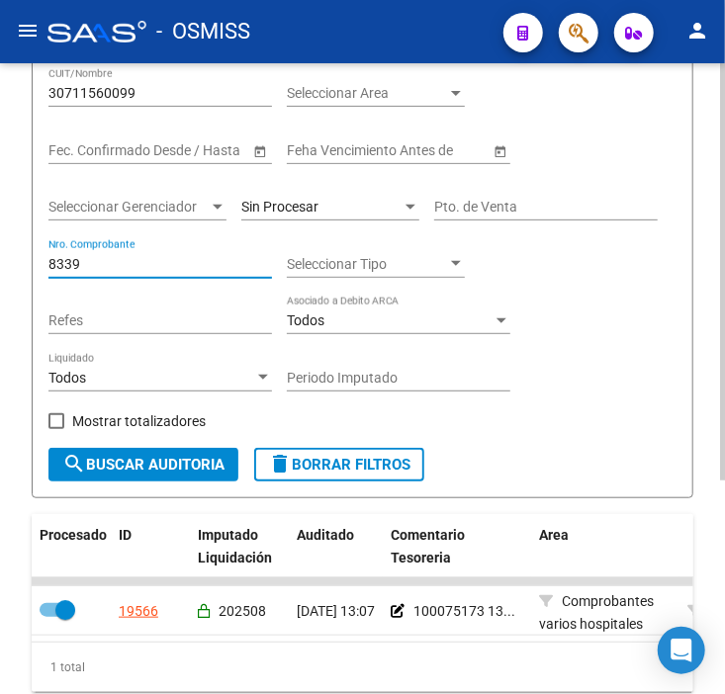
click at [125, 265] on input "8339" at bounding box center [159, 264] width 223 height 17
drag, startPoint x: 125, startPoint y: 269, endPoint x: 4, endPoint y: 275, distance: 120.8
click at [4, 275] on div "TESORERIA -> Auditorías Confirmadas cloud_download Exportar CSV Descarga Masiva…" at bounding box center [362, 319] width 725 height 936
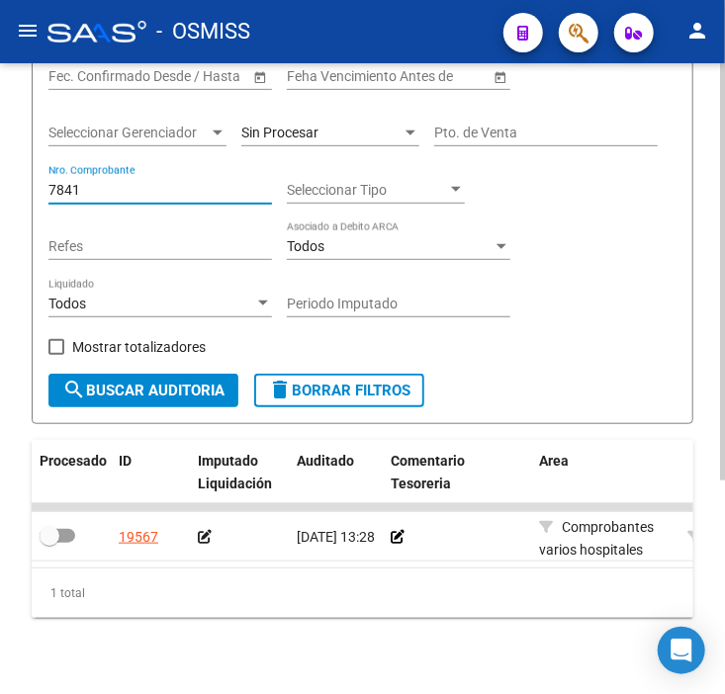
scroll to position [322, 0]
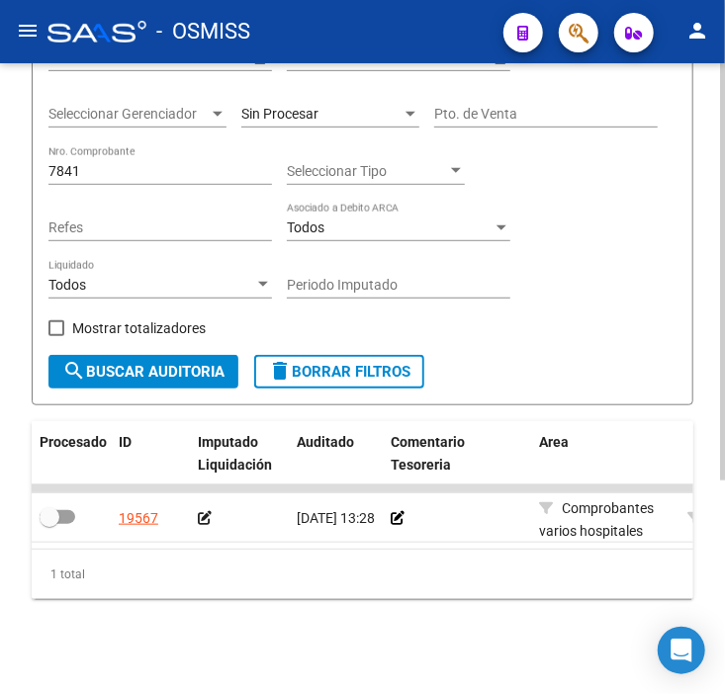
click at [403, 507] on div at bounding box center [457, 518] width 132 height 23
click at [397, 511] on icon at bounding box center [398, 518] width 14 height 14
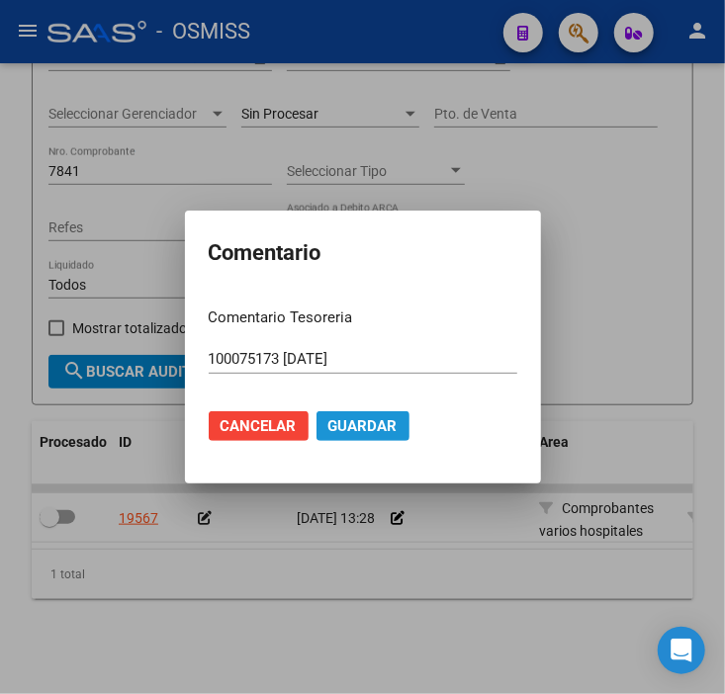
click at [381, 423] on span "Guardar" at bounding box center [362, 426] width 69 height 18
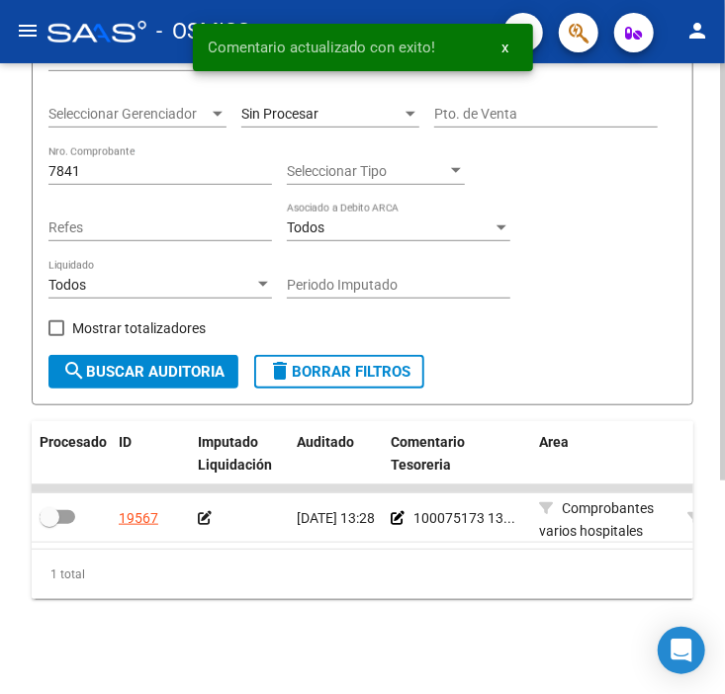
click at [201, 511] on icon at bounding box center [205, 518] width 14 height 14
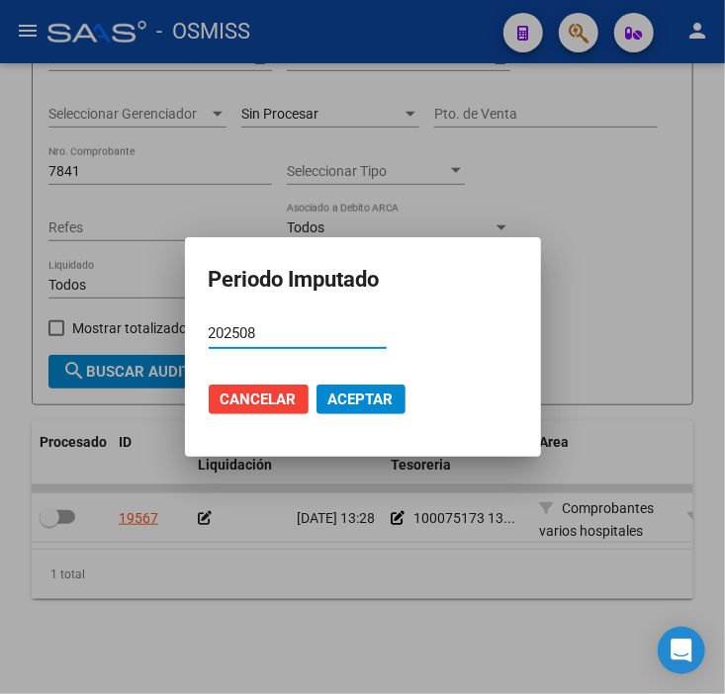
click at [393, 421] on mat-dialog-actions "Cancelar Aceptar" at bounding box center [363, 399] width 308 height 67
click at [340, 396] on span "Aceptar" at bounding box center [360, 400] width 65 height 18
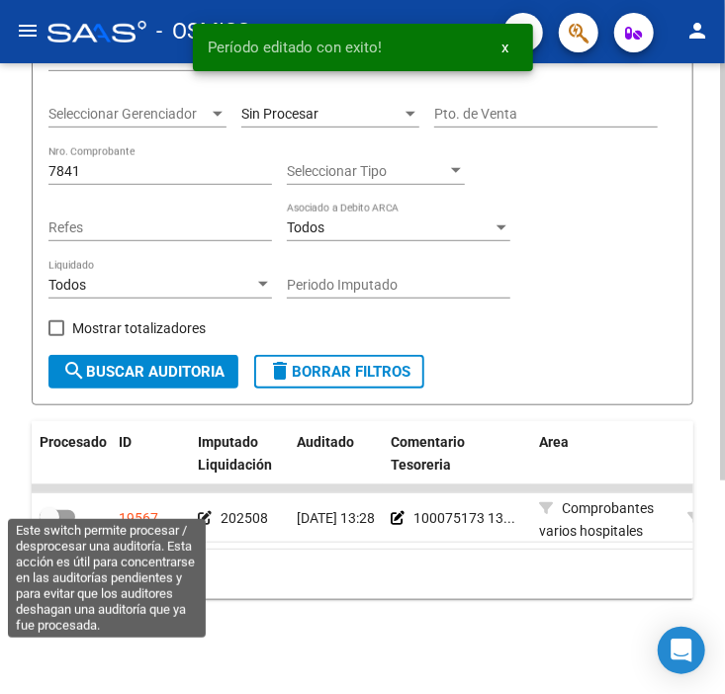
click at [69, 510] on span at bounding box center [58, 517] width 36 height 14
click at [49, 524] on input "checkbox" at bounding box center [48, 524] width 1 height 1
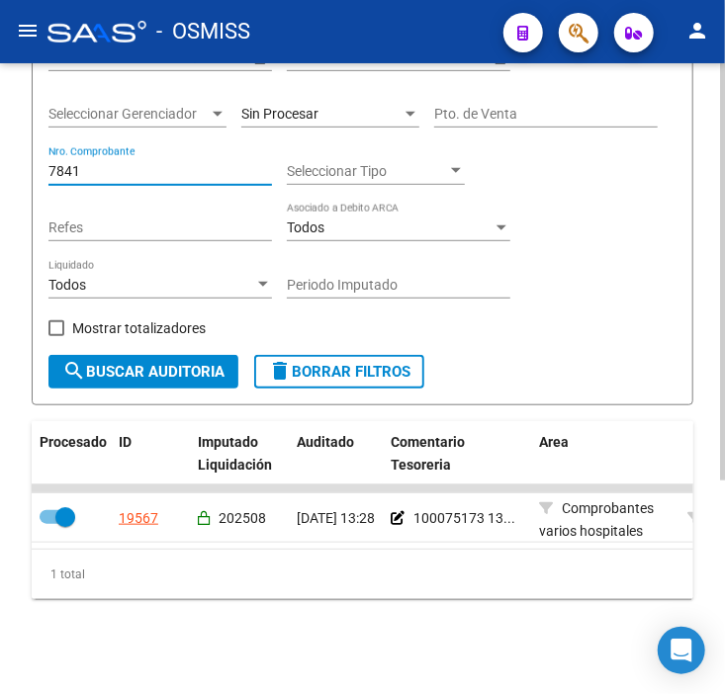
click at [65, 163] on input "7841" at bounding box center [159, 171] width 223 height 17
click at [396, 511] on icon at bounding box center [398, 518] width 14 height 14
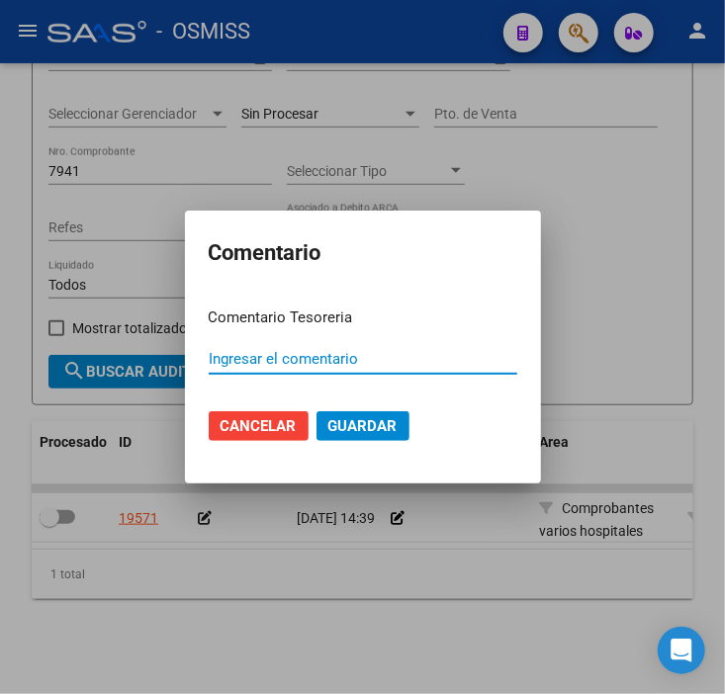
paste input "100075173 [DATE]"
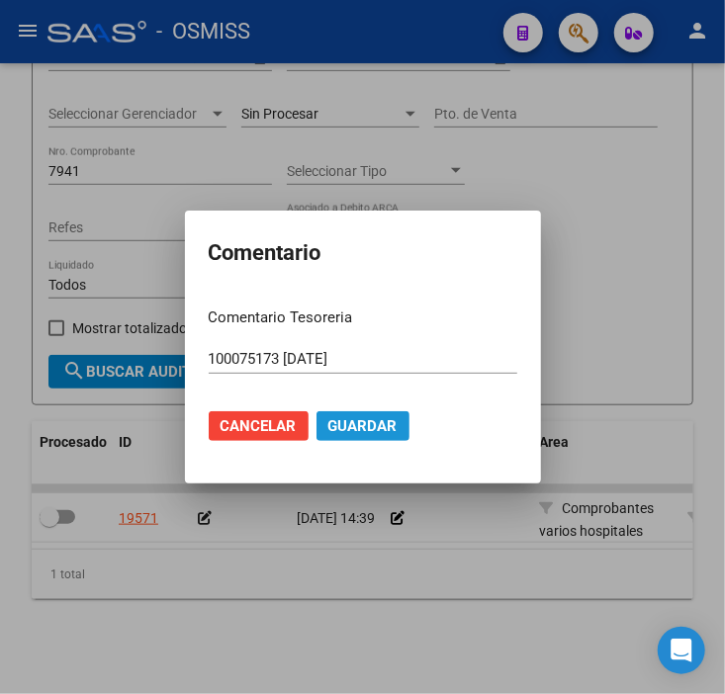
click at [356, 429] on span "Guardar" at bounding box center [362, 426] width 69 height 18
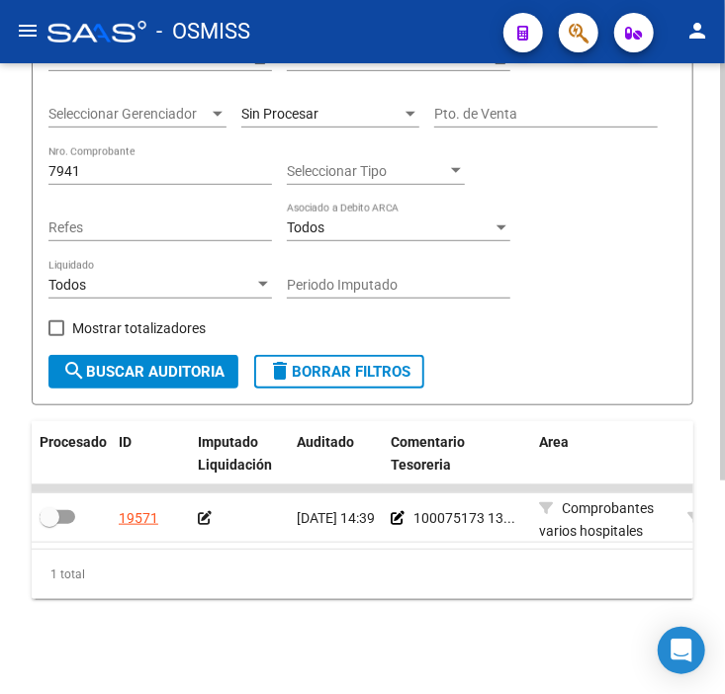
click at [205, 511] on icon at bounding box center [205, 518] width 14 height 14
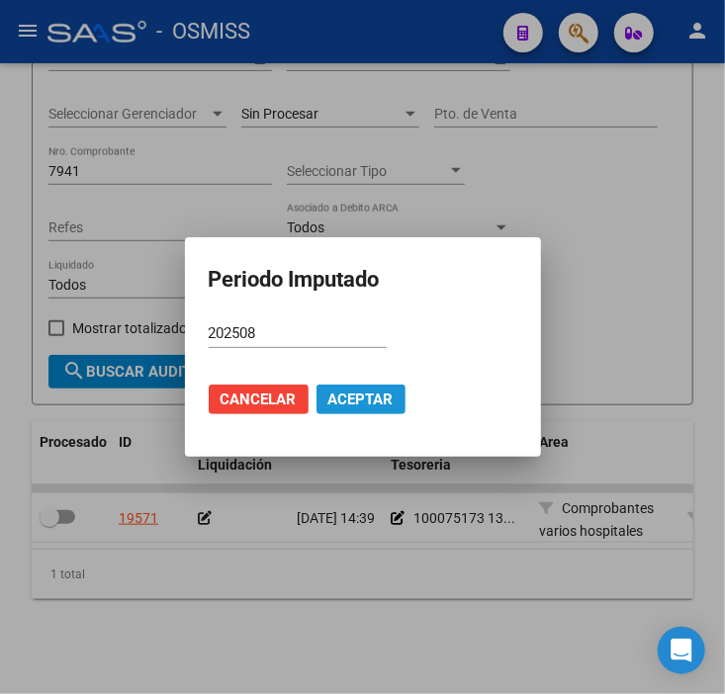
click at [328, 391] on span "Aceptar" at bounding box center [360, 400] width 65 height 18
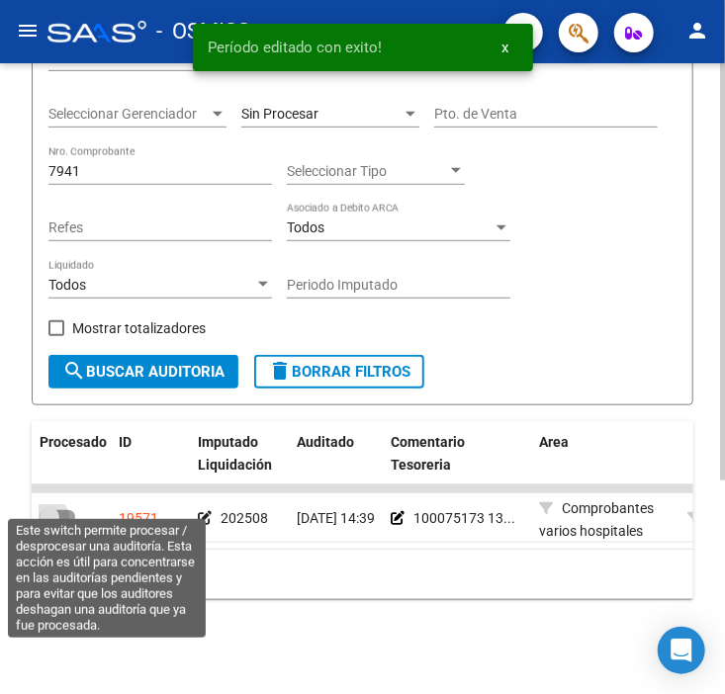
click at [65, 505] on label at bounding box center [58, 517] width 36 height 24
click at [49, 524] on input "checkbox" at bounding box center [48, 524] width 1 height 1
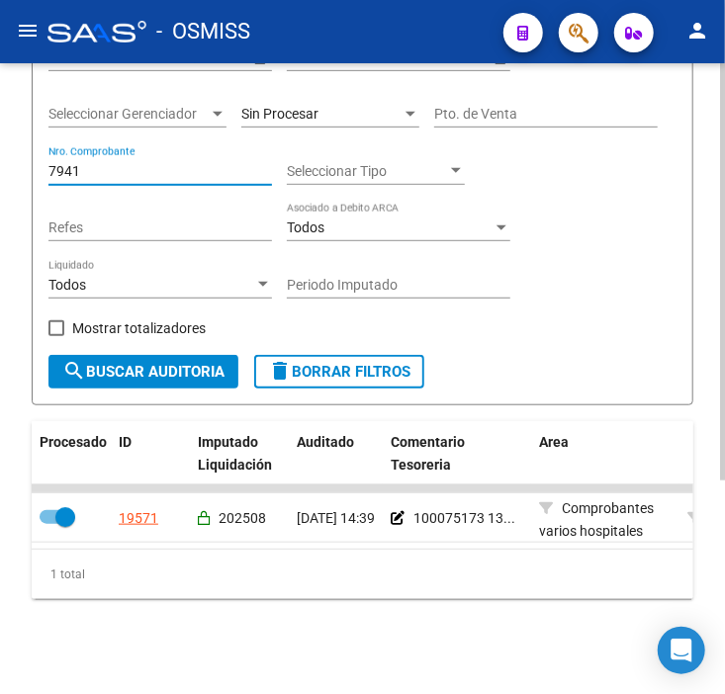
drag, startPoint x: 160, startPoint y: 151, endPoint x: 124, endPoint y: 155, distance: 36.8
click at [124, 163] on input "7941" at bounding box center [159, 171] width 223 height 17
drag, startPoint x: 124, startPoint y: 155, endPoint x: 3, endPoint y: 166, distance: 121.1
click at [3, 166] on div "TESORERIA -> Auditorías Confirmadas cloud_download Exportar CSV Descarga Masiva…" at bounding box center [362, 226] width 725 height 936
click at [398, 511] on icon at bounding box center [398, 518] width 14 height 14
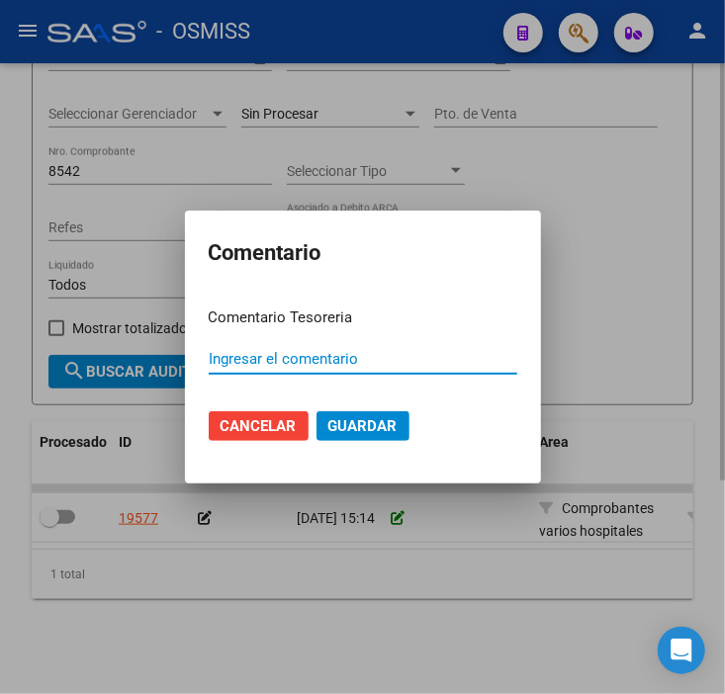
paste input "100075173 [DATE]"
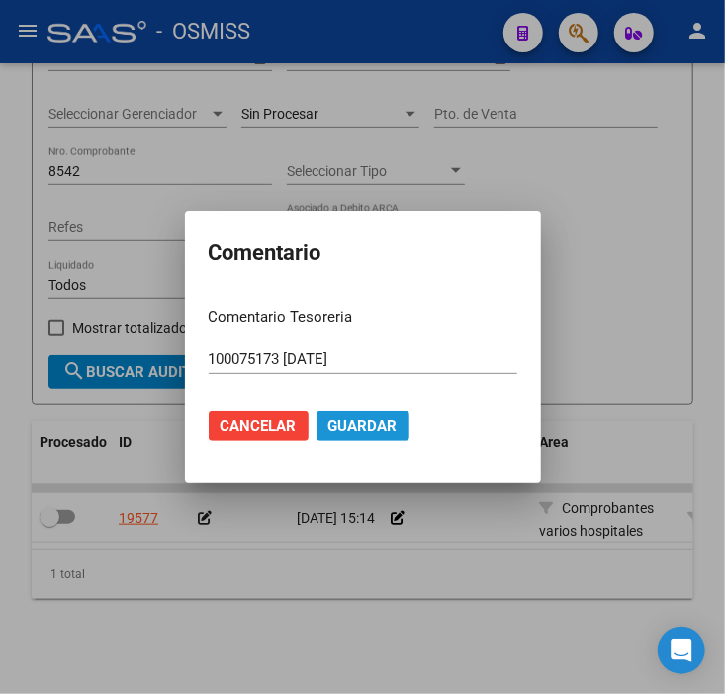
click at [377, 417] on span "Guardar" at bounding box center [362, 426] width 69 height 18
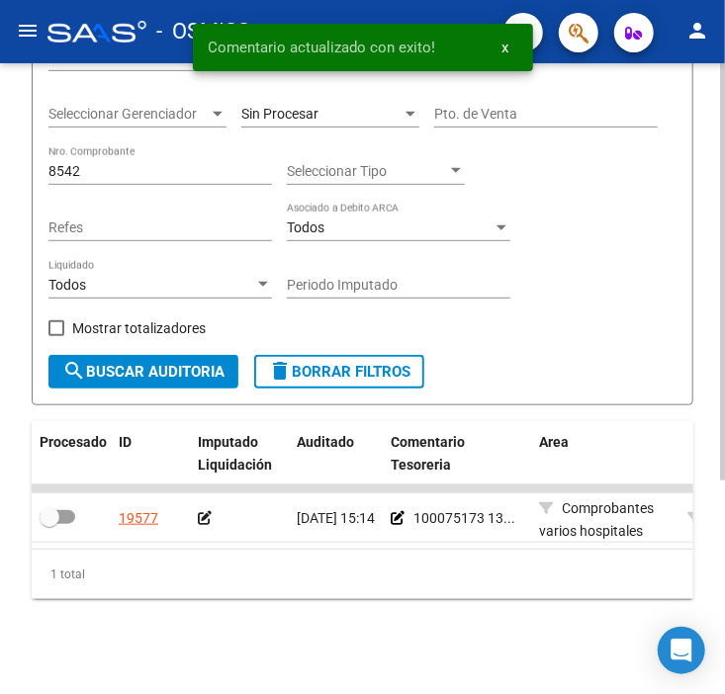
click at [204, 511] on icon at bounding box center [205, 518] width 14 height 14
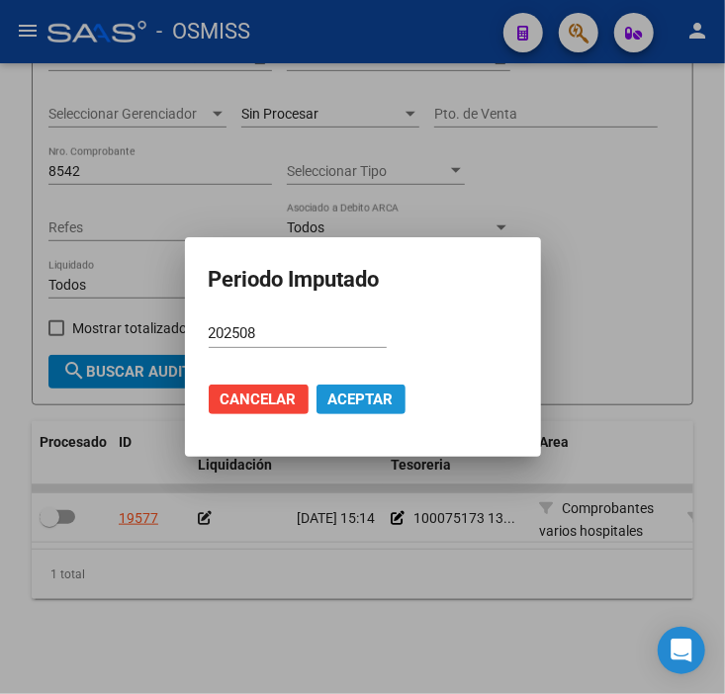
click at [384, 399] on span "Aceptar" at bounding box center [360, 400] width 65 height 18
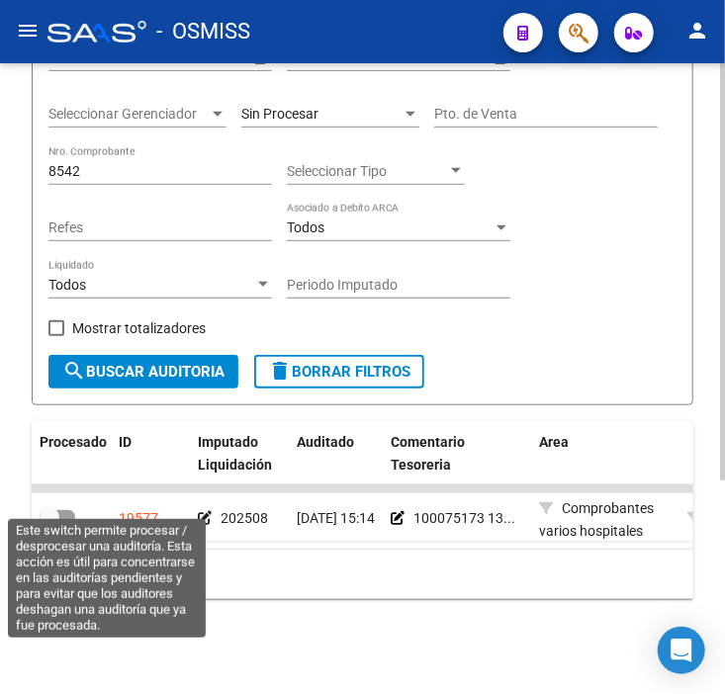
click at [73, 505] on label at bounding box center [58, 517] width 36 height 24
click at [49, 524] on input "checkbox" at bounding box center [48, 524] width 1 height 1
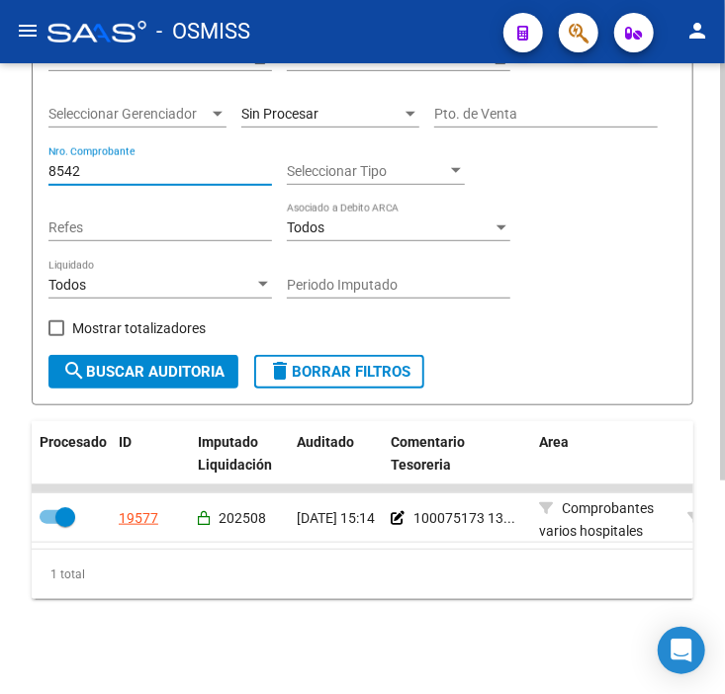
drag, startPoint x: 103, startPoint y: 154, endPoint x: 28, endPoint y: 179, distance: 79.1
click at [14, 159] on div "TESORERIA -> Auditorías Confirmadas cloud_download Exportar CSV Descarga Masiva…" at bounding box center [362, 226] width 725 height 936
click at [104, 355] on button "search Buscar Auditoria" at bounding box center [143, 372] width 190 height 34
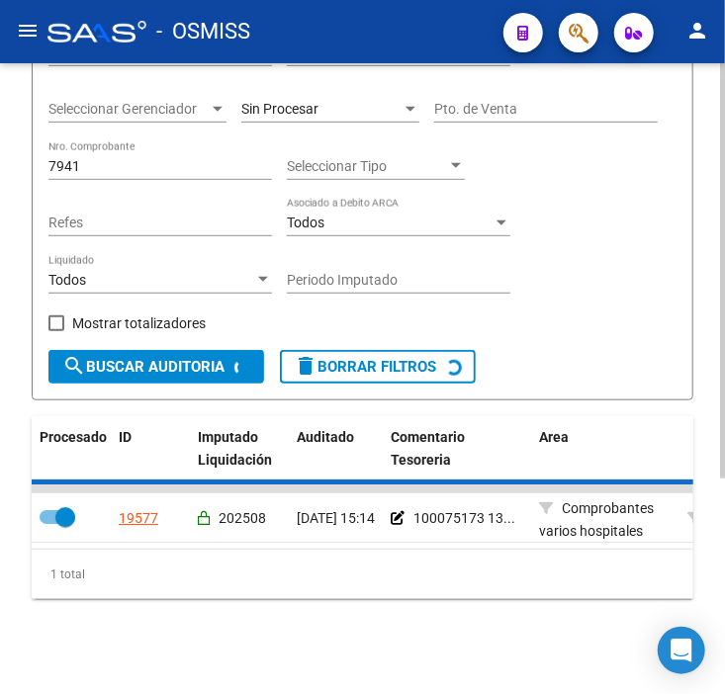
scroll to position [291, 0]
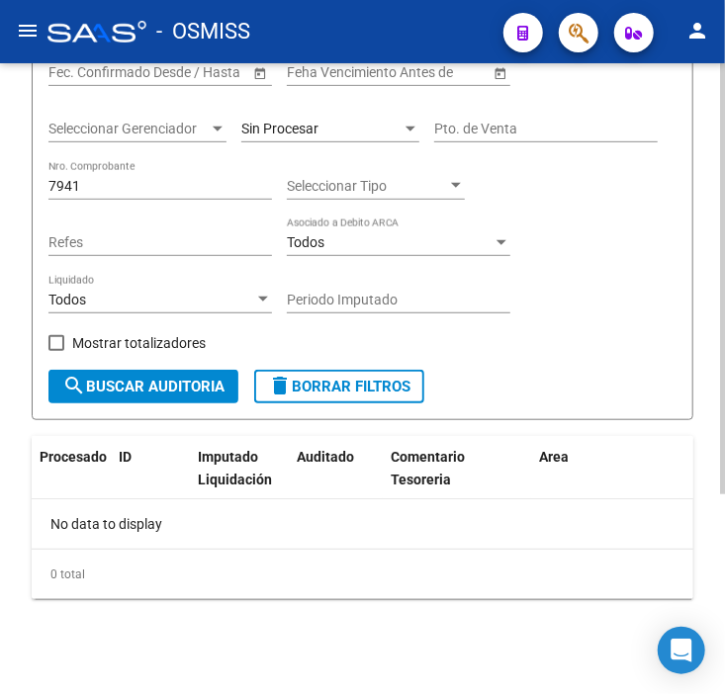
click at [284, 134] on span "Sin Procesar" at bounding box center [279, 129] width 77 height 16
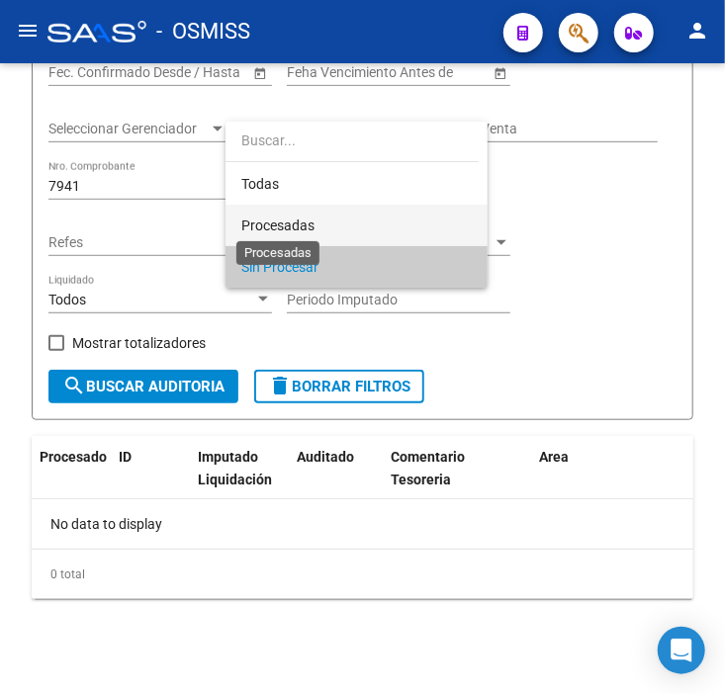
click at [310, 218] on span "Procesadas" at bounding box center [277, 226] width 73 height 16
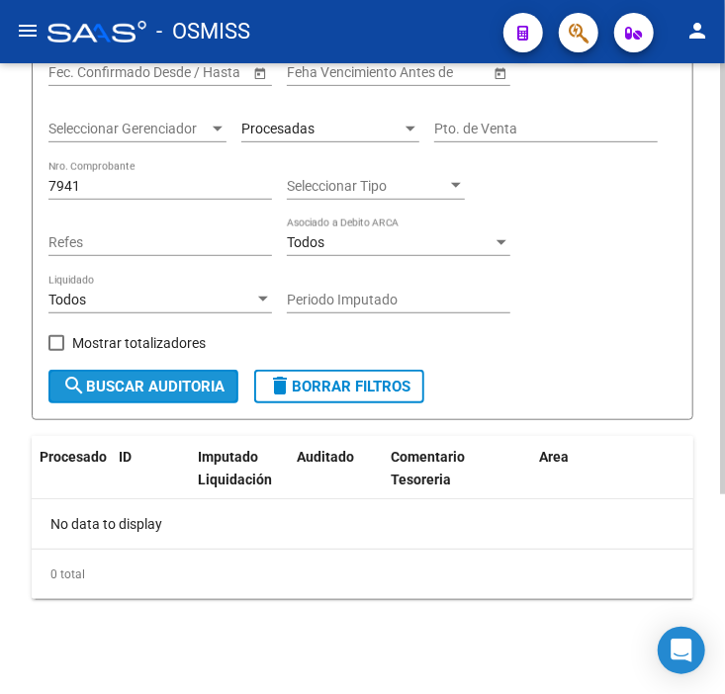
click at [195, 383] on span "search Buscar Auditoria" at bounding box center [143, 387] width 162 height 18
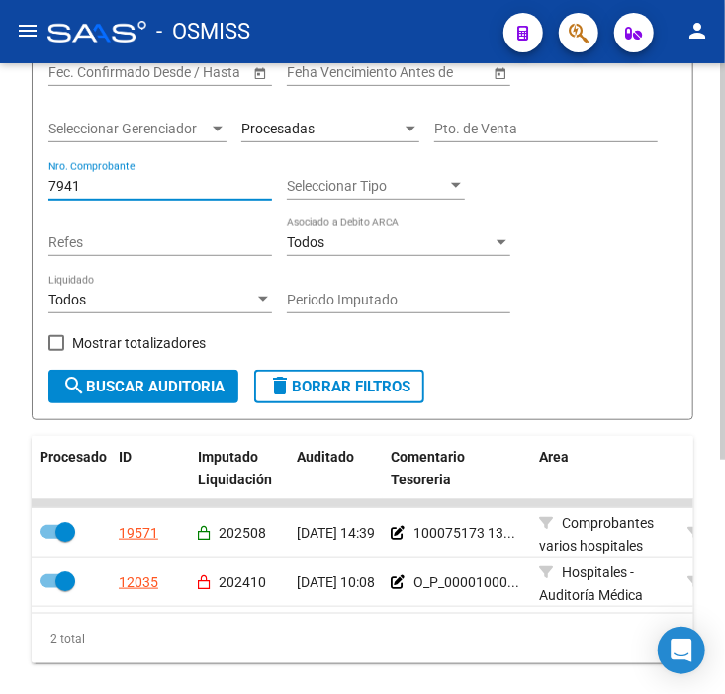
click at [139, 181] on input "7941" at bounding box center [159, 186] width 223 height 17
click at [305, 124] on span "Procesadas" at bounding box center [277, 129] width 73 height 16
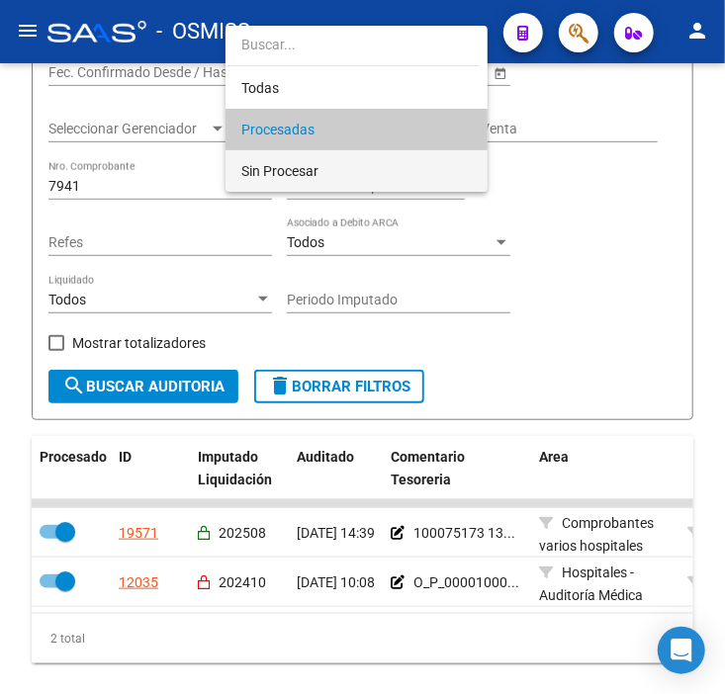
click at [302, 155] on span "Sin Procesar" at bounding box center [356, 171] width 230 height 42
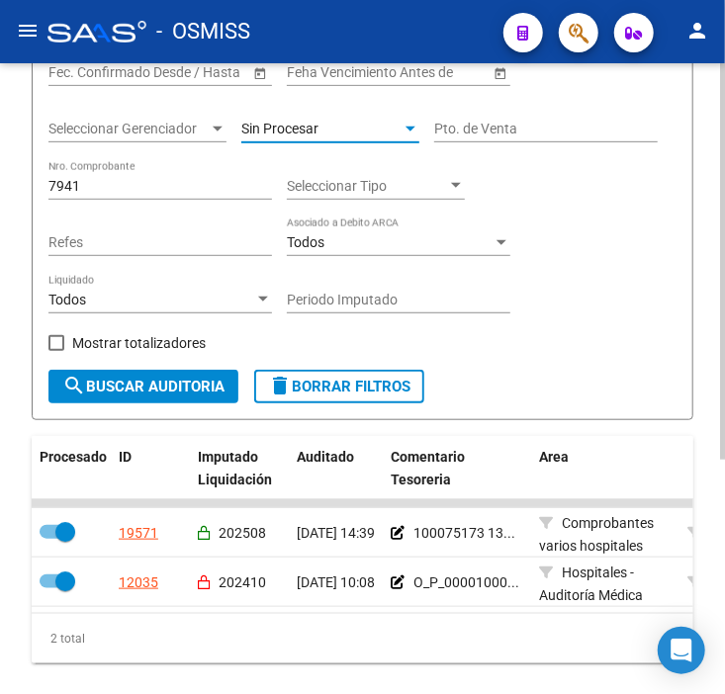
click at [149, 184] on input "7941" at bounding box center [159, 186] width 223 height 17
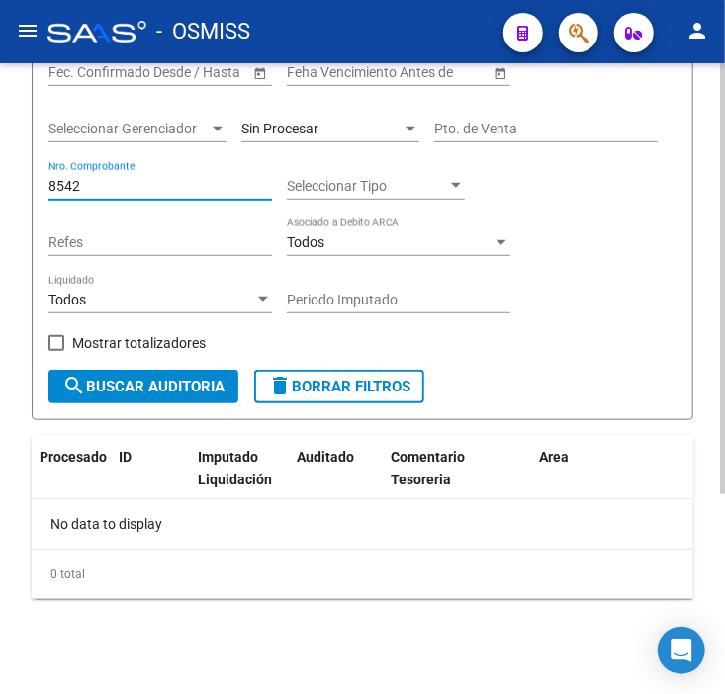
click at [149, 184] on input "8542" at bounding box center [159, 186] width 223 height 17
click at [148, 184] on input "8542" at bounding box center [159, 186] width 223 height 17
click at [384, 126] on div "Sin Procesar" at bounding box center [321, 129] width 160 height 17
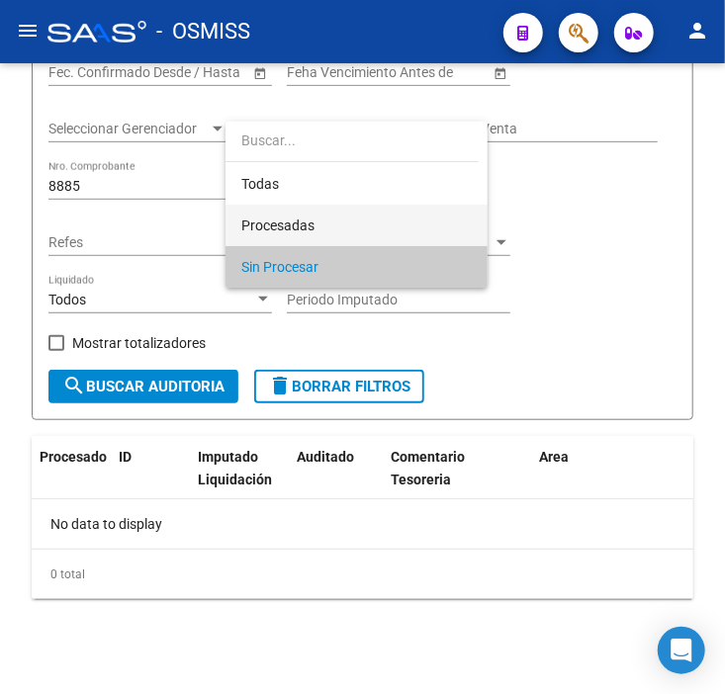
click at [344, 220] on span "Procesadas" at bounding box center [356, 226] width 230 height 42
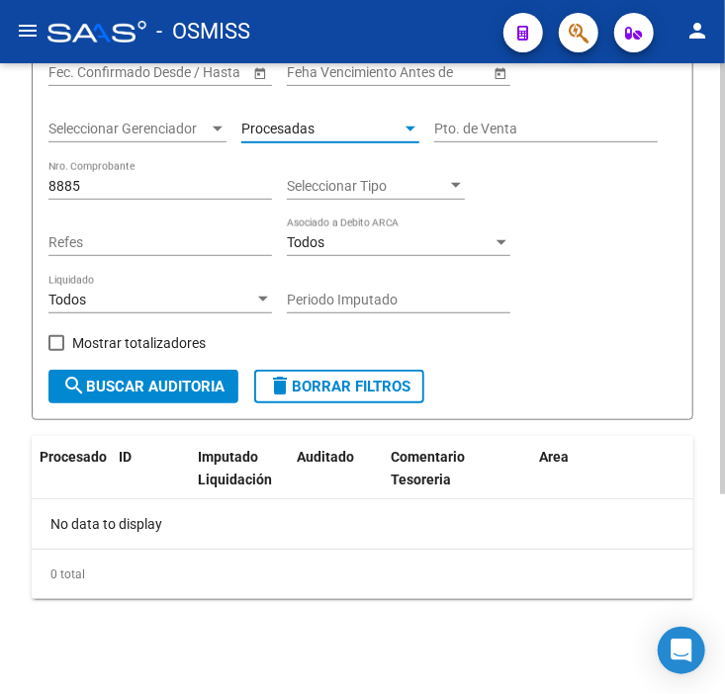
click at [149, 382] on span "search Buscar Auditoria" at bounding box center [143, 387] width 162 height 18
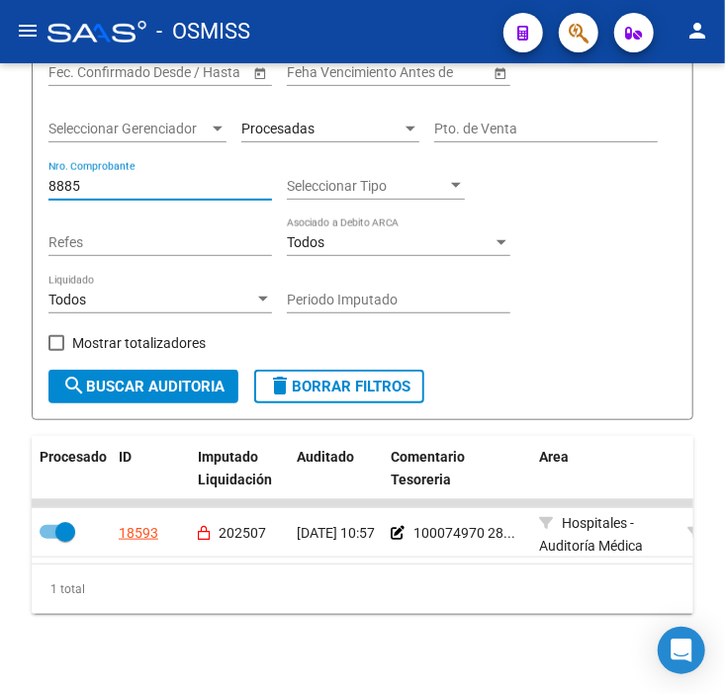
drag, startPoint x: 99, startPoint y: 179, endPoint x: -143, endPoint y: 184, distance: 242.3
click at [0, 184] on html "menu - OSMISS person Firma Express Reportes Ingresos Percibidos Análisis de tod…" at bounding box center [362, 347] width 725 height 694
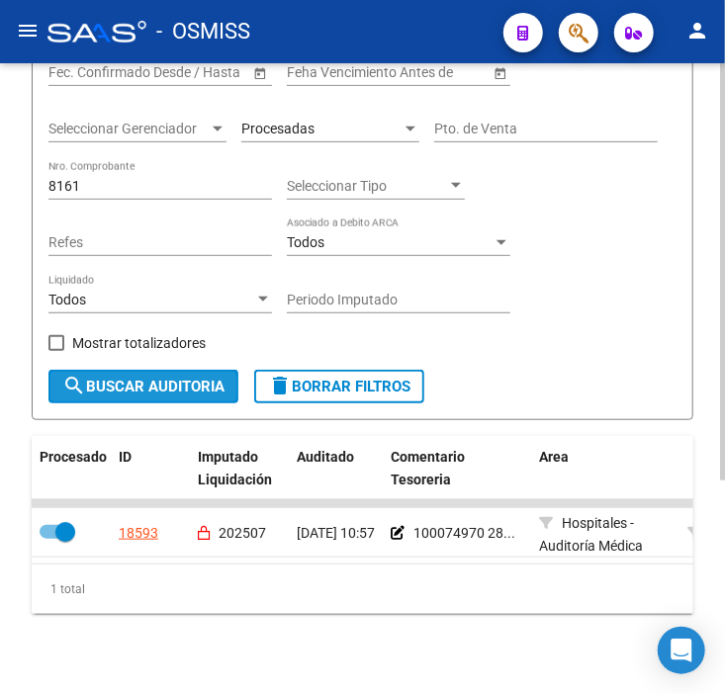
click at [101, 401] on button "search Buscar Auditoria" at bounding box center [143, 387] width 190 height 34
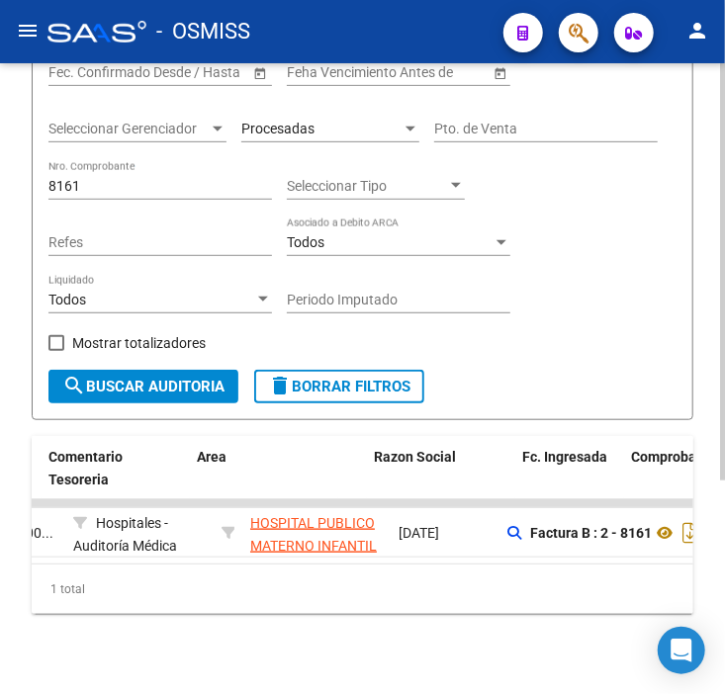
scroll to position [0, 300]
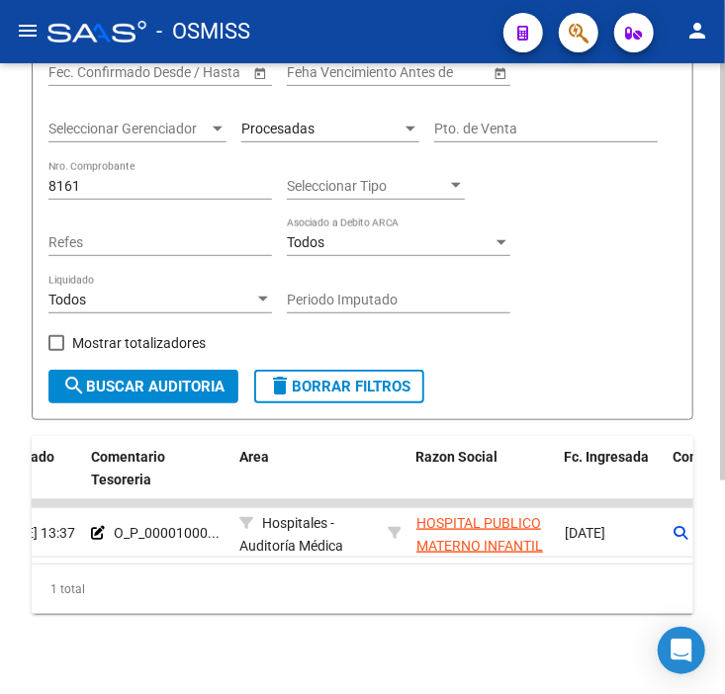
click at [254, 117] on div "Procesadas" at bounding box center [330, 123] width 178 height 40
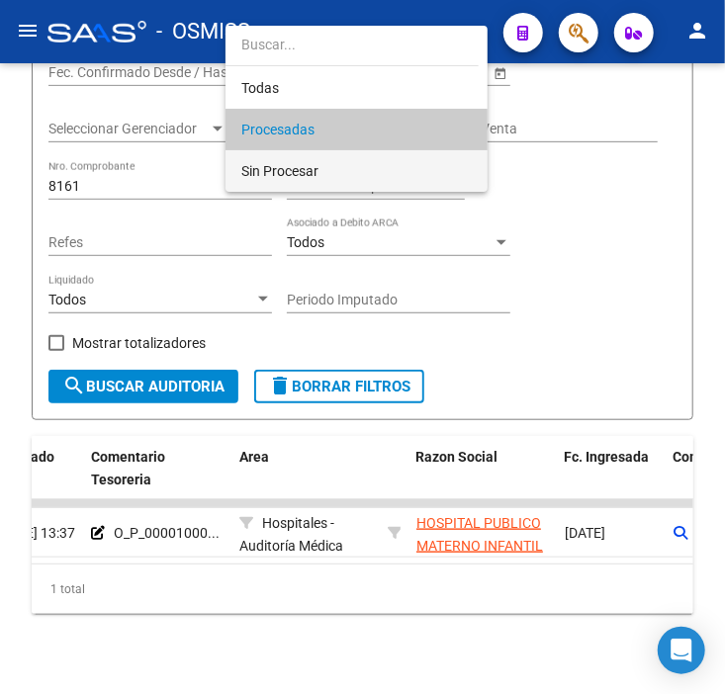
click at [320, 169] on span "Sin Procesar" at bounding box center [356, 171] width 230 height 42
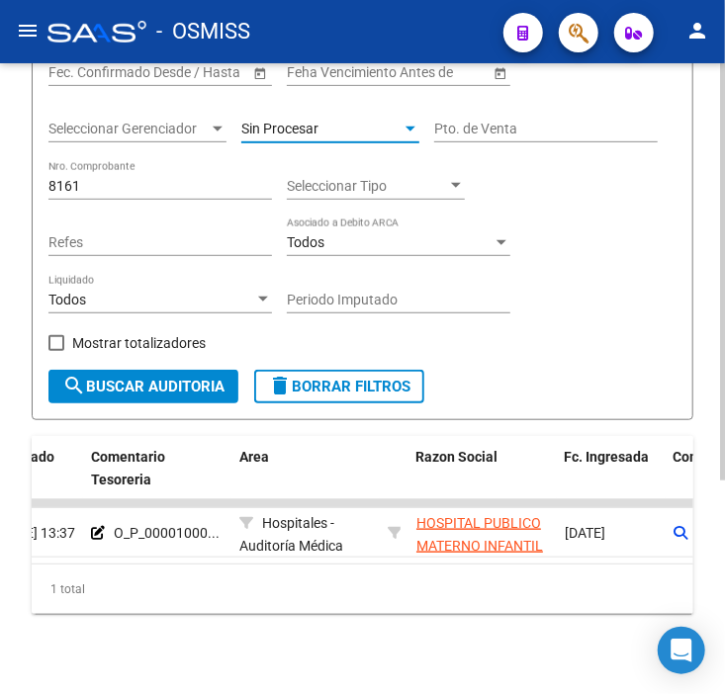
click at [199, 370] on div "Mostrar totalizadores" at bounding box center [134, 350] width 172 height 40
click at [211, 371] on button "search Buscar Auditoria" at bounding box center [143, 387] width 190 height 34
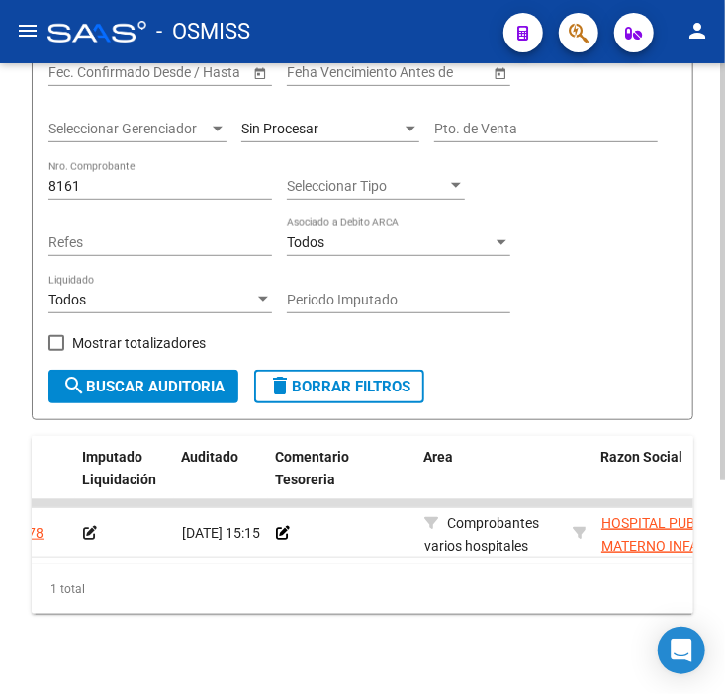
scroll to position [0, 0]
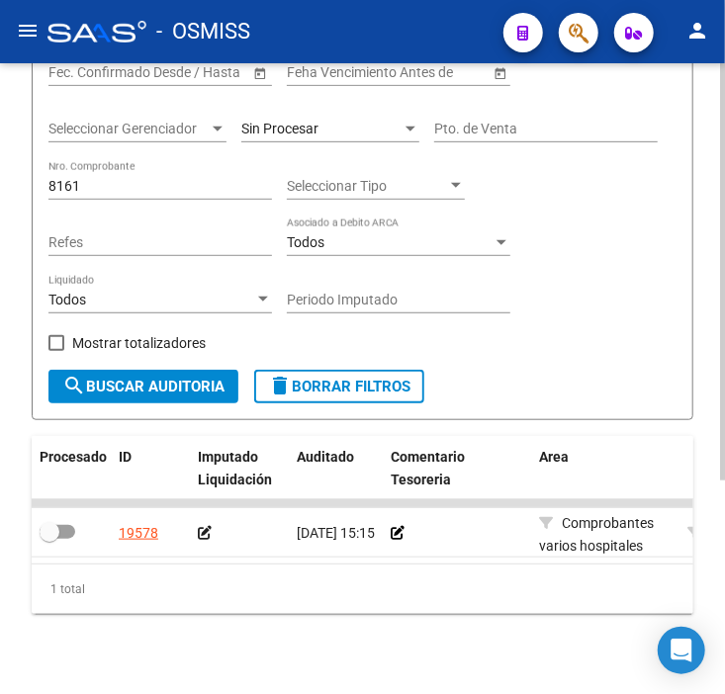
click at [388, 535] on datatable-body-cell at bounding box center [457, 532] width 148 height 48
click at [400, 530] on icon at bounding box center [398, 533] width 14 height 14
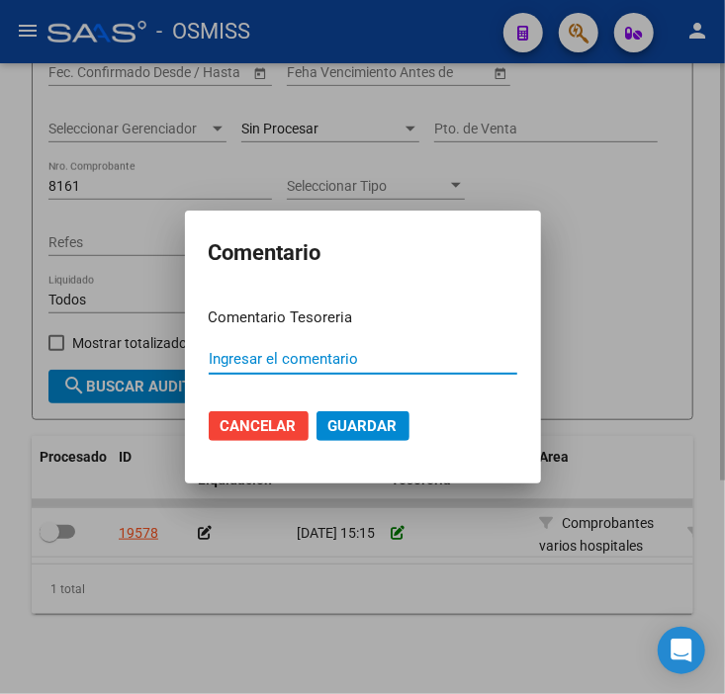
paste input "100075173 [DATE]"
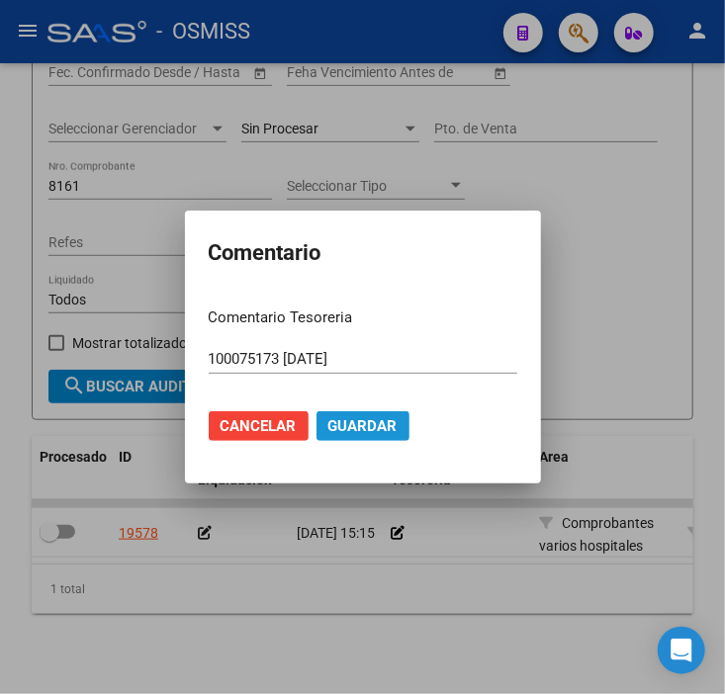
click at [374, 429] on span "Guardar" at bounding box center [362, 426] width 69 height 18
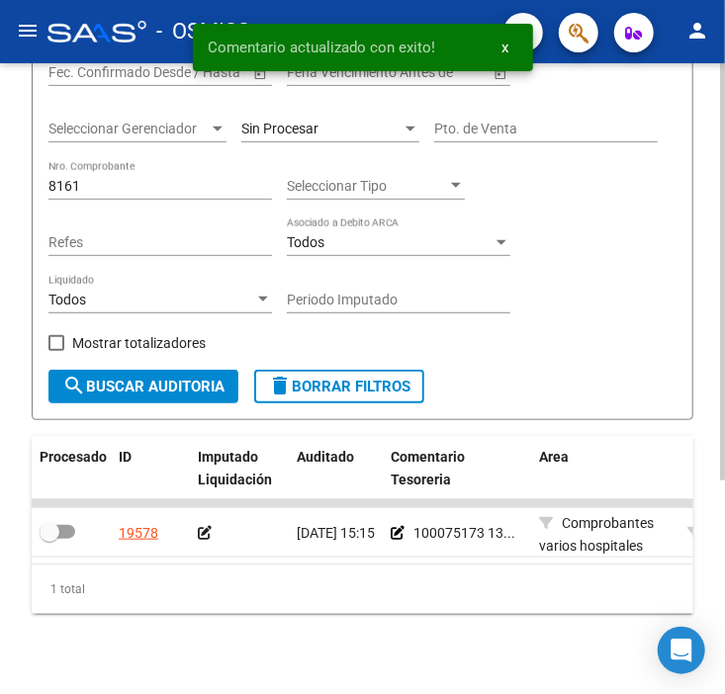
click at [211, 524] on div at bounding box center [239, 533] width 83 height 23
click at [202, 530] on icon at bounding box center [205, 533] width 14 height 14
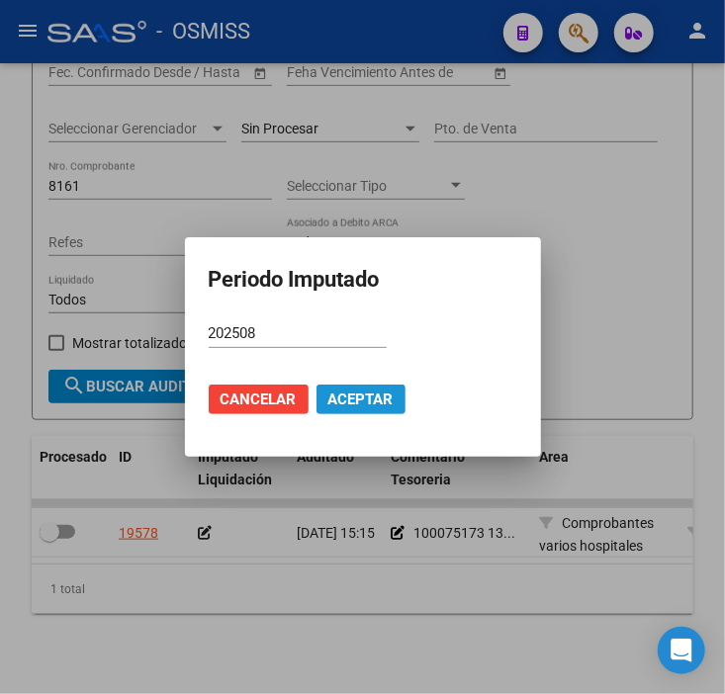
drag, startPoint x: 397, startPoint y: 399, endPoint x: 419, endPoint y: 383, distance: 27.5
click at [400, 398] on button "Aceptar" at bounding box center [360, 400] width 89 height 30
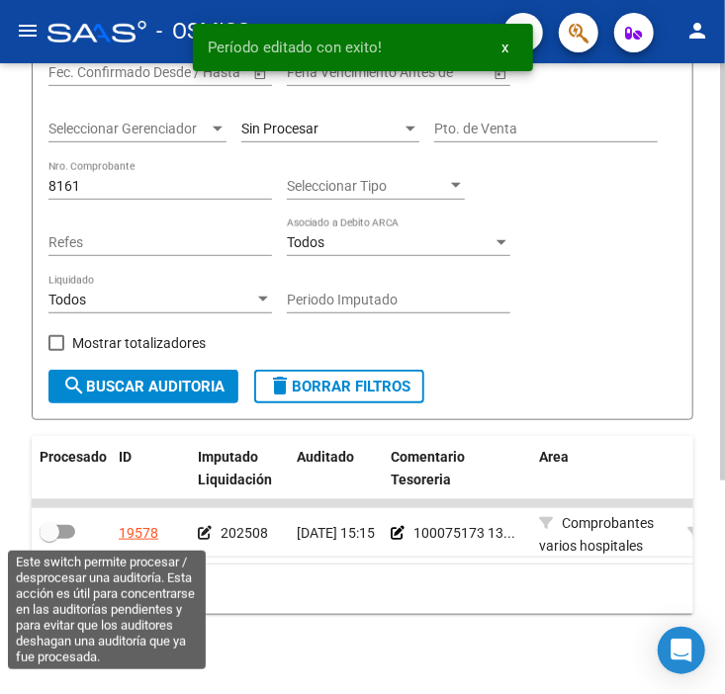
click at [59, 535] on span at bounding box center [58, 532] width 36 height 14
click at [49, 539] on input "checkbox" at bounding box center [48, 539] width 1 height 1
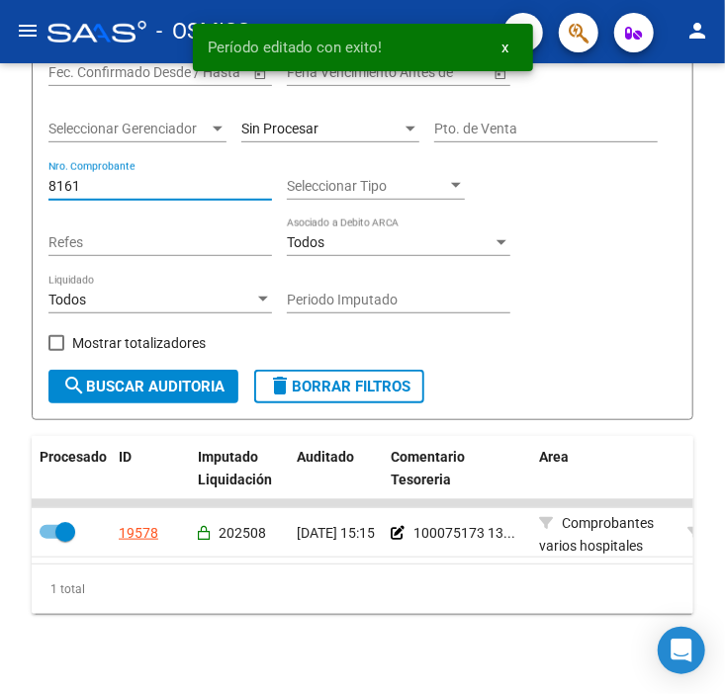
drag, startPoint x: 104, startPoint y: 185, endPoint x: -67, endPoint y: 192, distance: 171.2
click at [0, 192] on html "menu - OSMISS person Firma Express Reportes Ingresos Percibidos Análisis de tod…" at bounding box center [362, 347] width 725 height 694
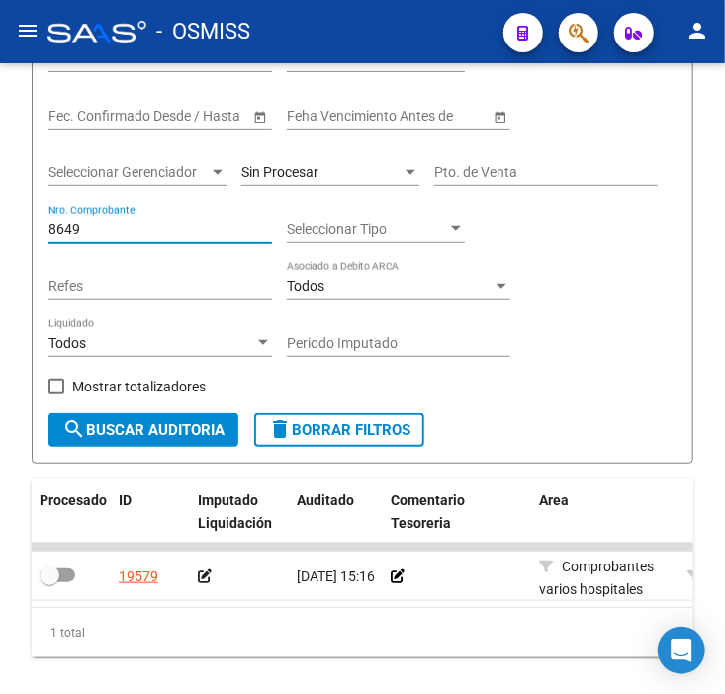
scroll to position [291, 0]
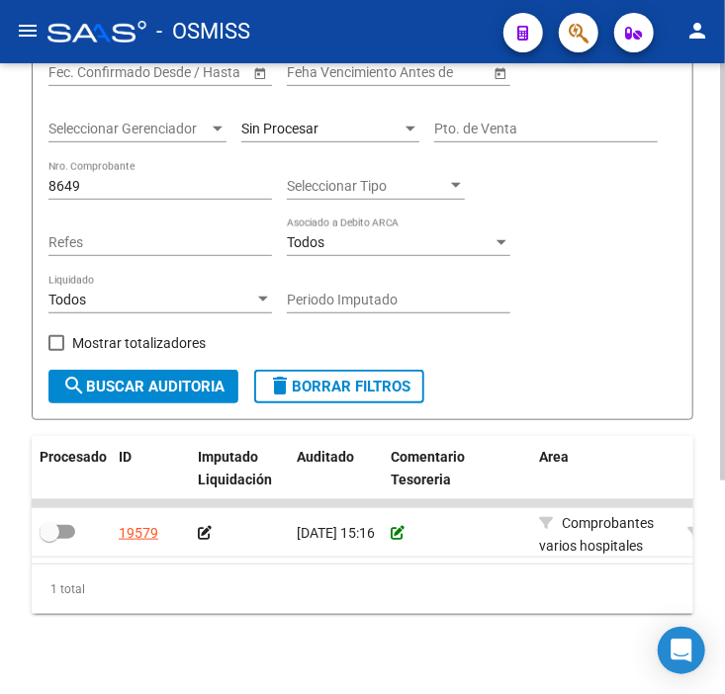
click at [393, 529] on icon at bounding box center [398, 533] width 14 height 14
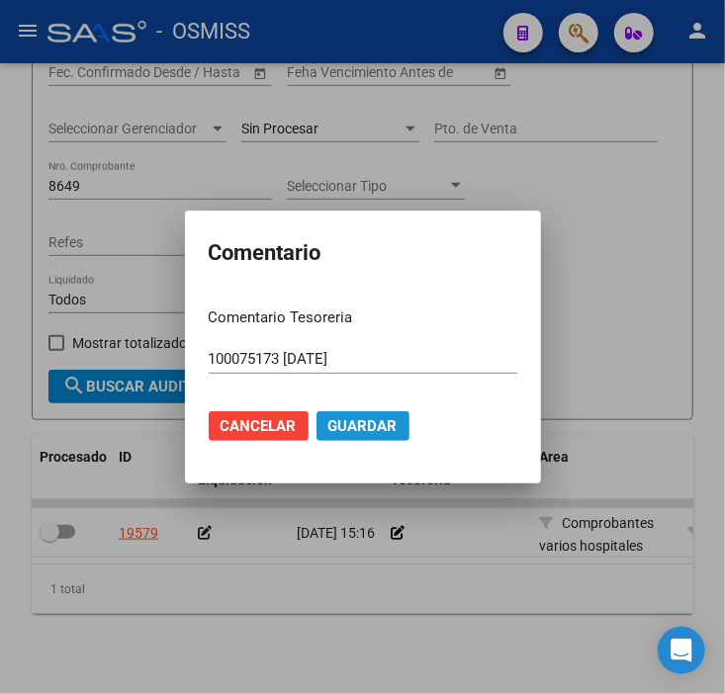
click at [384, 422] on span "Guardar" at bounding box center [362, 426] width 69 height 18
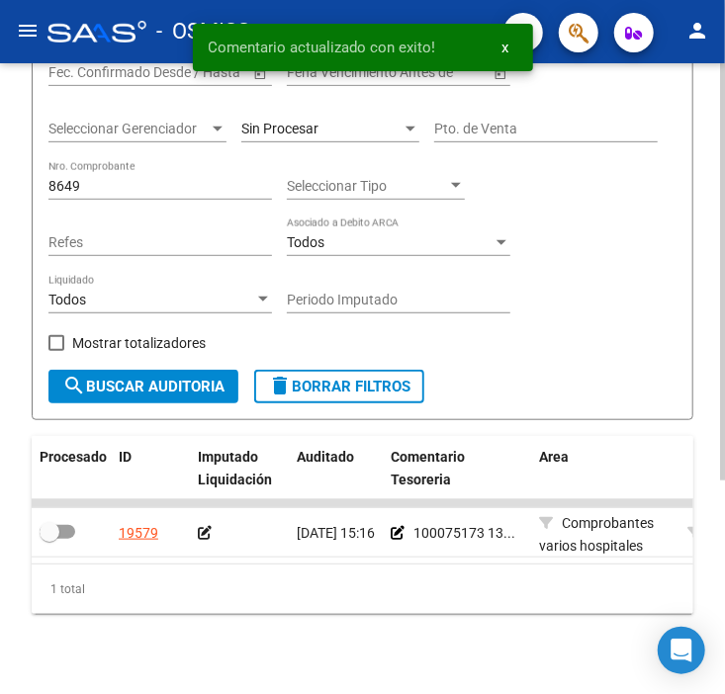
click at [202, 537] on icon at bounding box center [205, 533] width 14 height 14
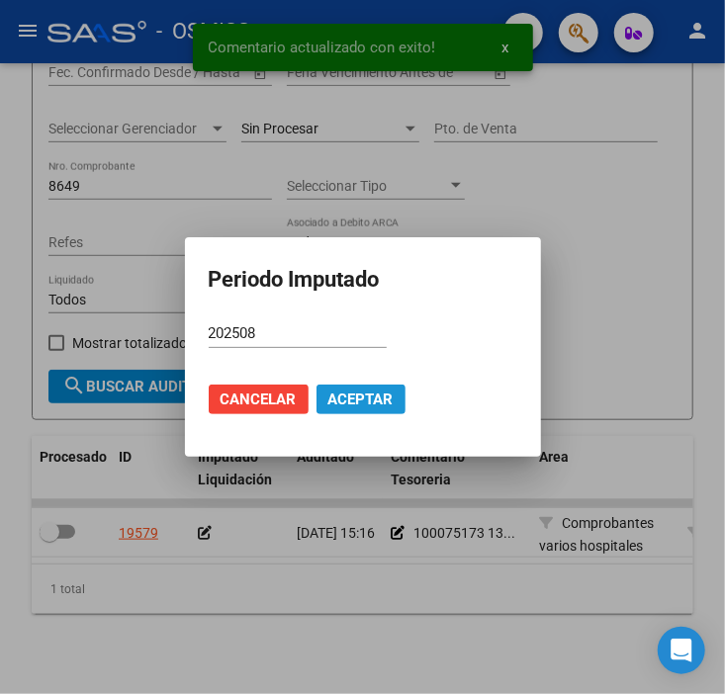
click at [341, 385] on button "Aceptar" at bounding box center [360, 400] width 89 height 30
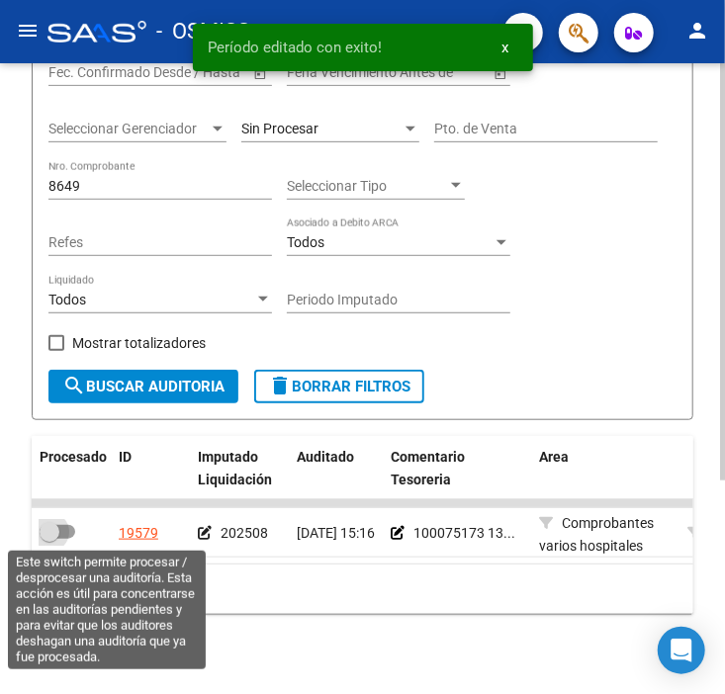
click at [63, 534] on span at bounding box center [58, 532] width 36 height 14
click at [49, 539] on input "checkbox" at bounding box center [48, 539] width 1 height 1
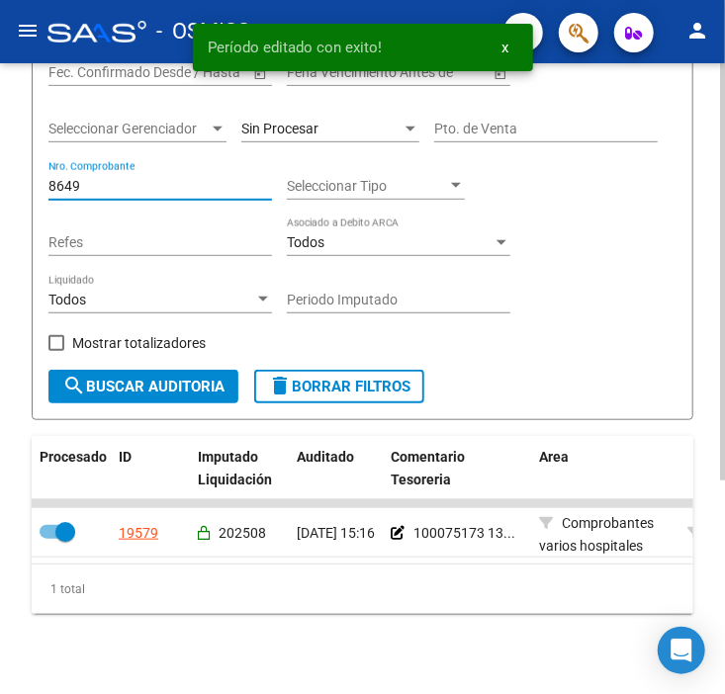
drag, startPoint x: 106, startPoint y: 194, endPoint x: 44, endPoint y: 186, distance: 61.8
click at [44, 186] on form "Filtros Id Hospital 30711560099 CUIT/Nombre Seleccionar Area Seleccionar Area S…" at bounding box center [362, 168] width 661 height 504
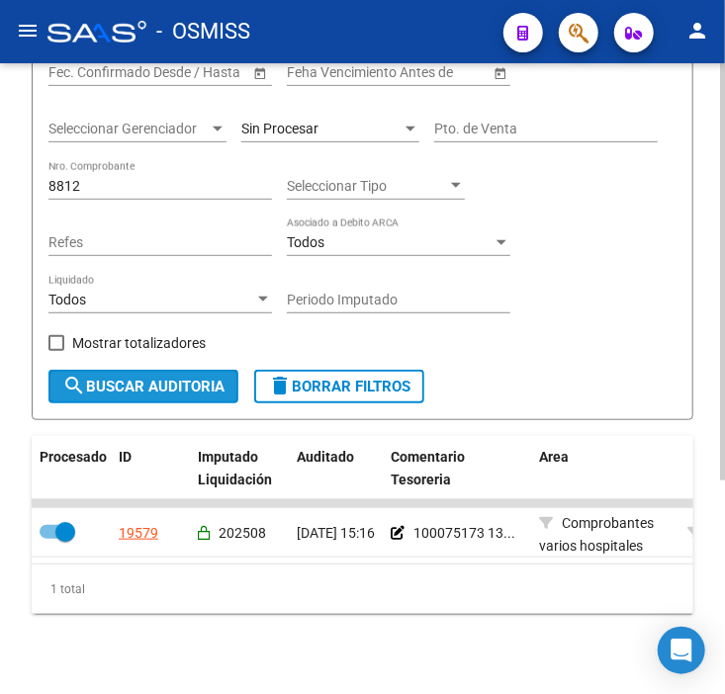
click at [199, 396] on button "search Buscar Auditoria" at bounding box center [143, 387] width 190 height 34
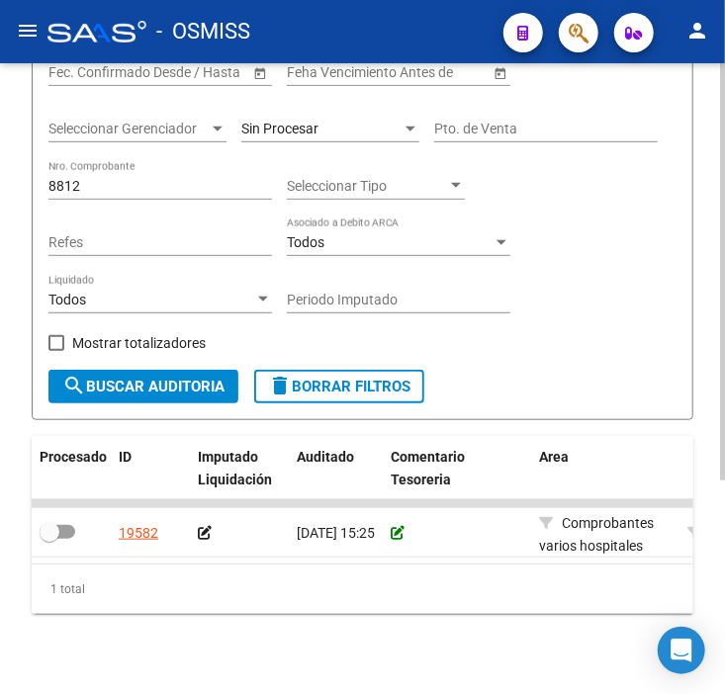
click at [396, 534] on icon at bounding box center [398, 533] width 14 height 14
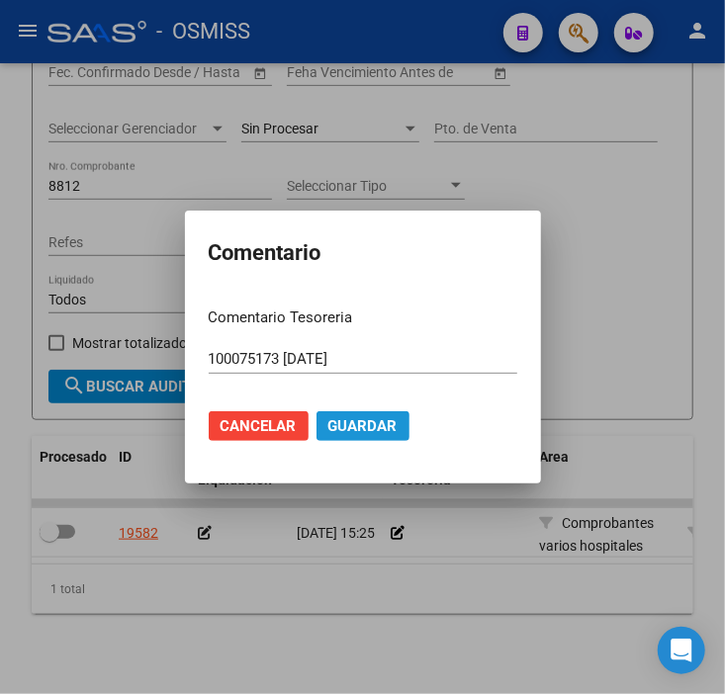
click at [342, 433] on span "Guardar" at bounding box center [362, 426] width 69 height 18
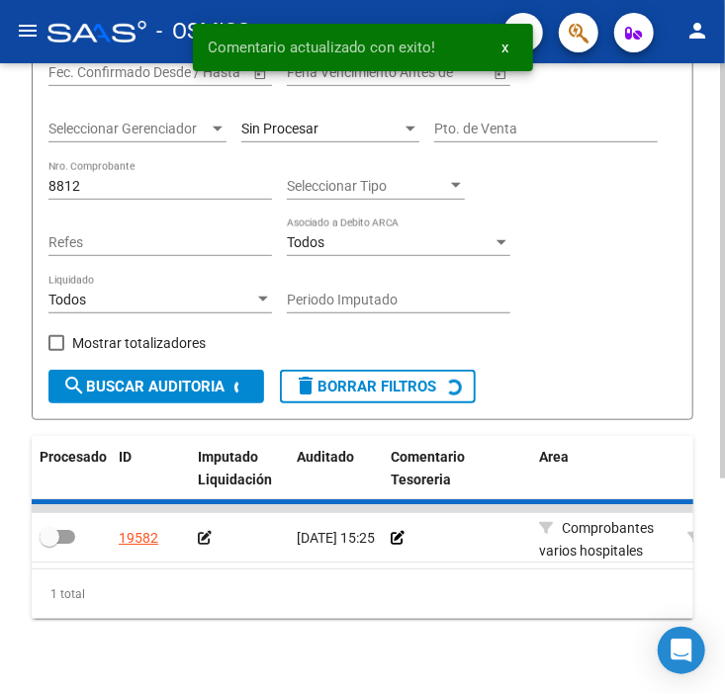
click at [210, 539] on icon at bounding box center [205, 538] width 14 height 14
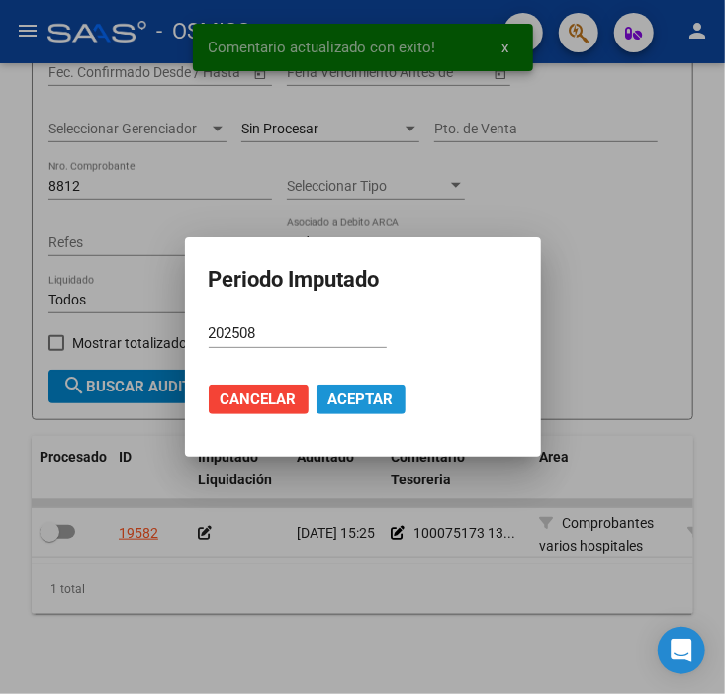
click at [396, 403] on button "Aceptar" at bounding box center [360, 400] width 89 height 30
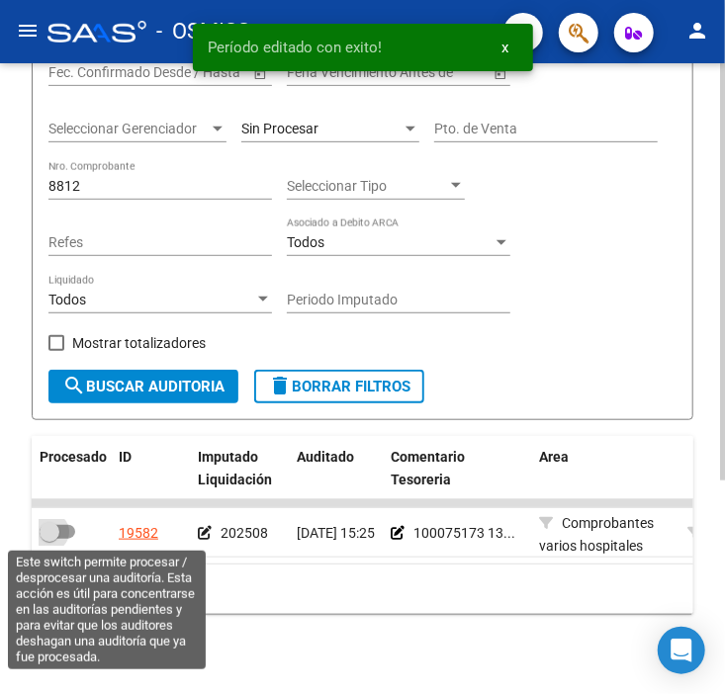
click at [67, 528] on span at bounding box center [58, 532] width 36 height 14
click at [49, 539] on input "checkbox" at bounding box center [48, 539] width 1 height 1
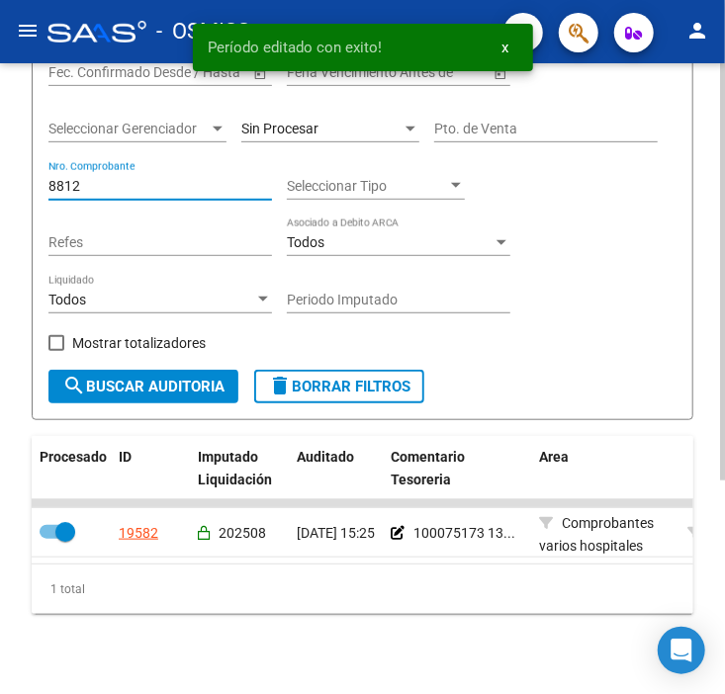
drag, startPoint x: 95, startPoint y: 183, endPoint x: 23, endPoint y: 188, distance: 72.3
click at [23, 188] on div "TESORERIA -> Auditorías Confirmadas cloud_download Exportar CSV Descarga Masiva…" at bounding box center [362, 241] width 725 height 936
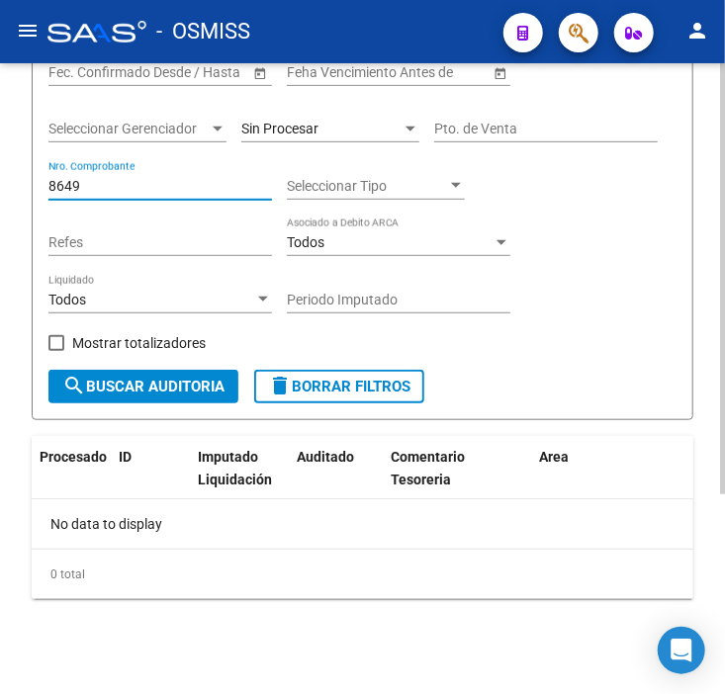
click at [274, 130] on span "Sin Procesar" at bounding box center [279, 129] width 77 height 16
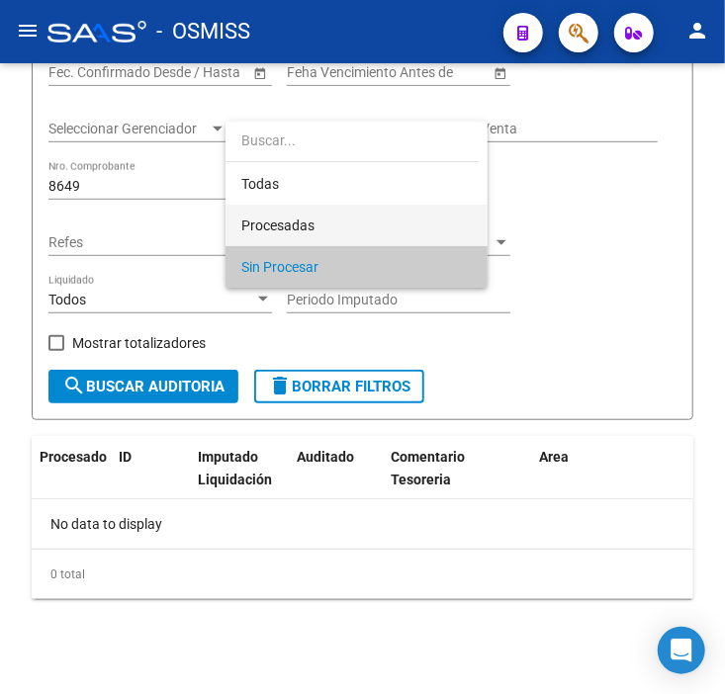
click at [287, 211] on span "Procesadas" at bounding box center [356, 226] width 230 height 42
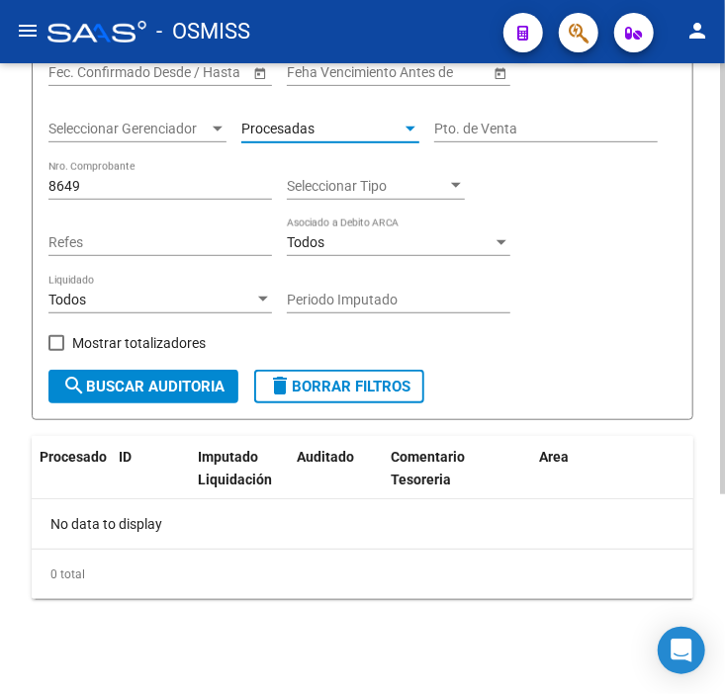
click at [231, 384] on button "search Buscar Auditoria" at bounding box center [143, 387] width 190 height 34
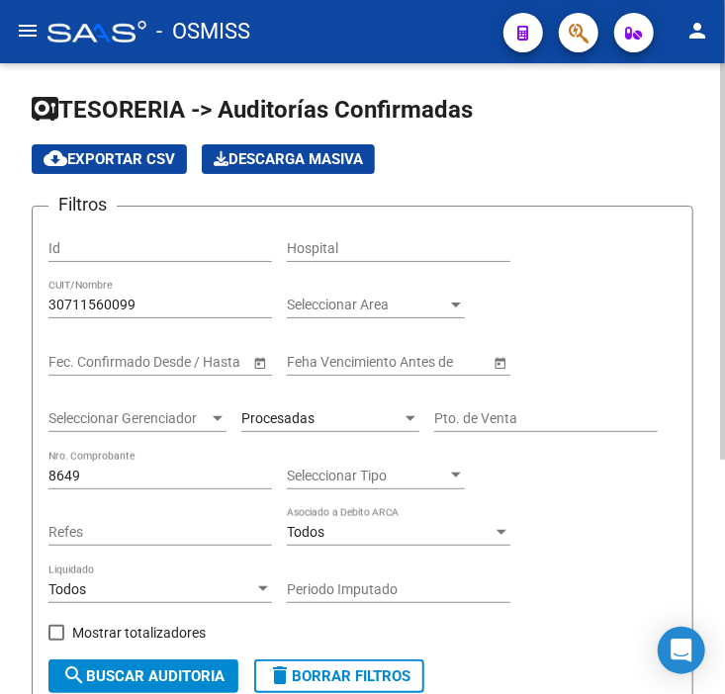
scroll to position [0, 0]
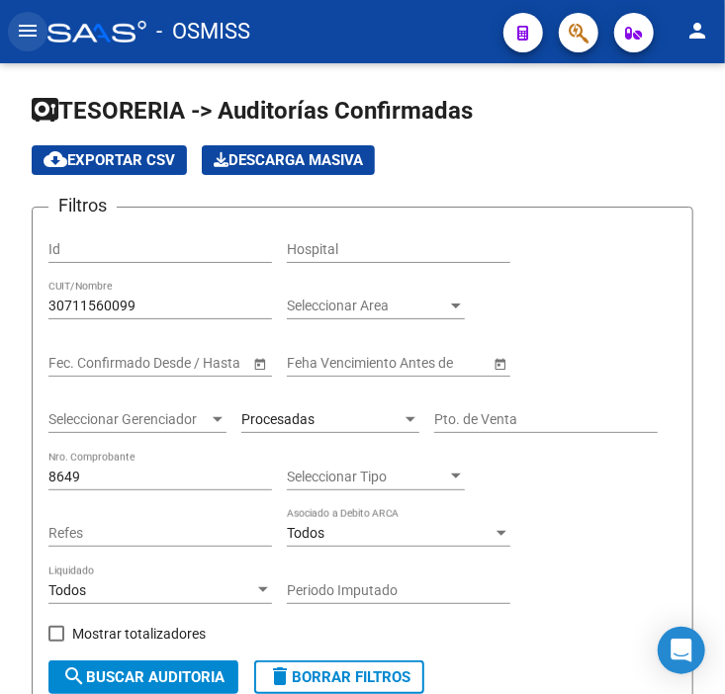
click at [27, 38] on mat-icon "menu" at bounding box center [28, 31] width 24 height 24
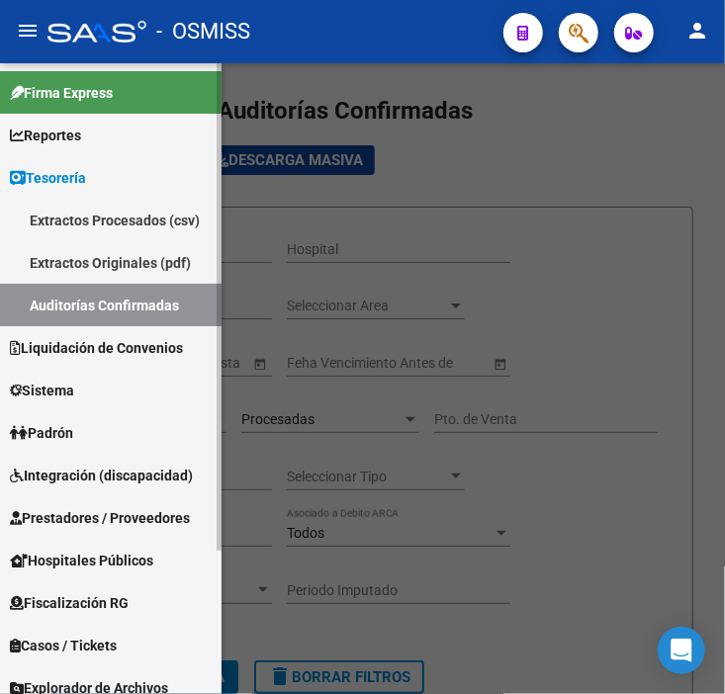
click at [116, 487] on link "Integración (discapacidad)" at bounding box center [110, 475] width 221 height 43
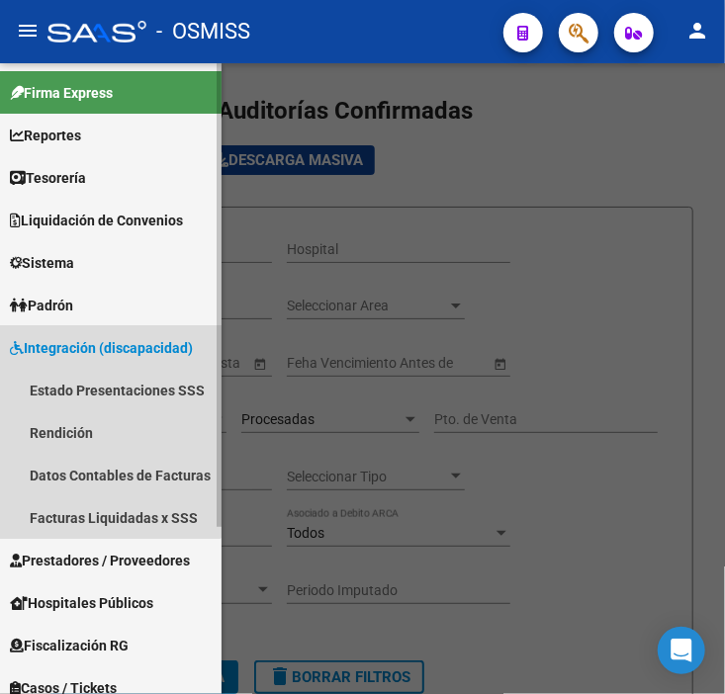
click at [107, 350] on span "Integración (discapacidad)" at bounding box center [101, 348] width 183 height 22
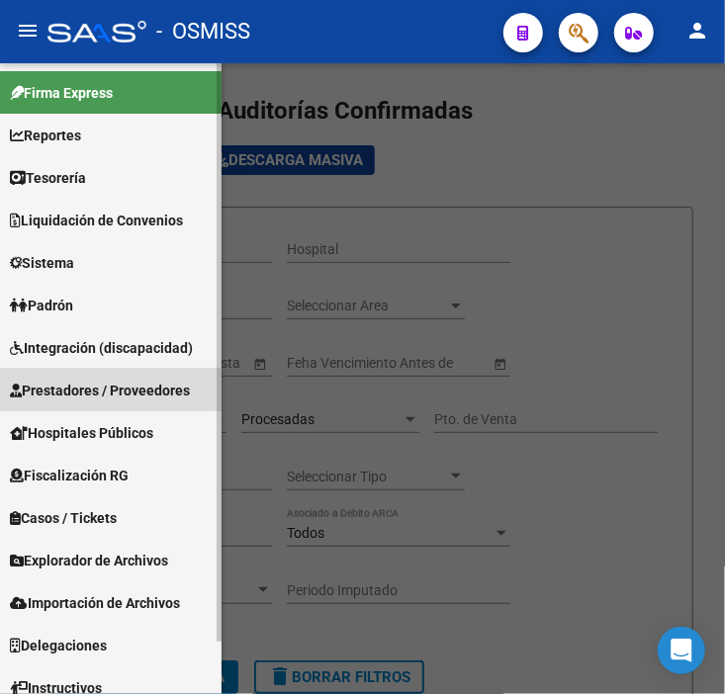
click at [116, 397] on span "Prestadores / Proveedores" at bounding box center [100, 391] width 180 height 22
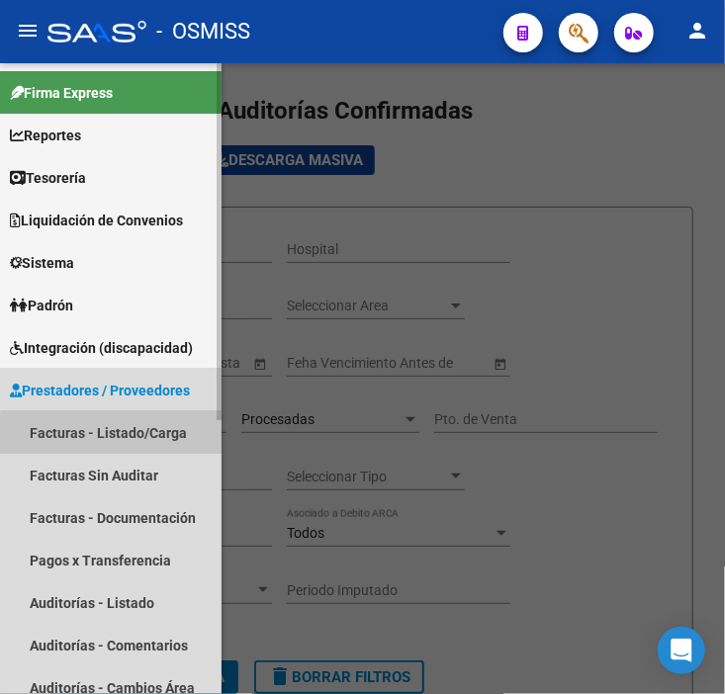
click at [120, 440] on link "Facturas - Listado/Carga" at bounding box center [110, 432] width 221 height 43
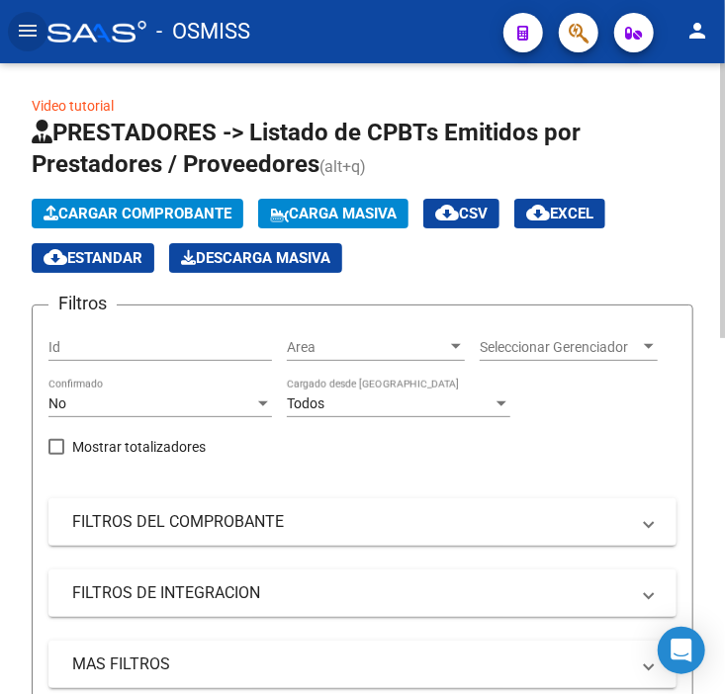
click at [174, 211] on span "Cargar Comprobante" at bounding box center [138, 214] width 188 height 18
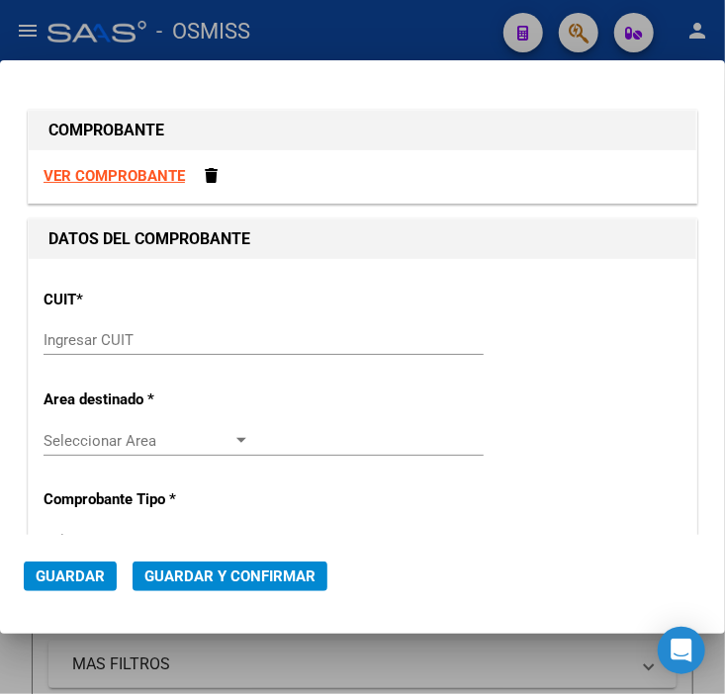
click at [199, 342] on input "Ingresar CUIT" at bounding box center [147, 340] width 207 height 18
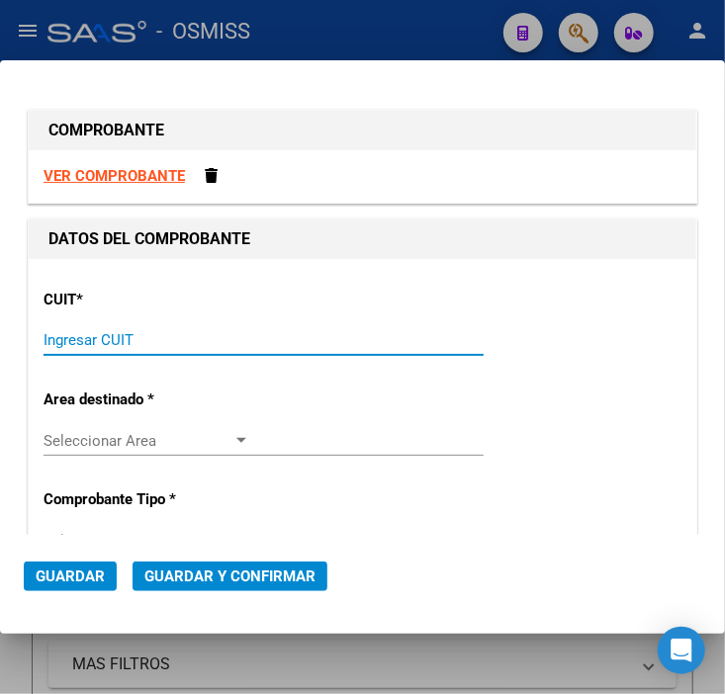
paste input "30-71156009-9"
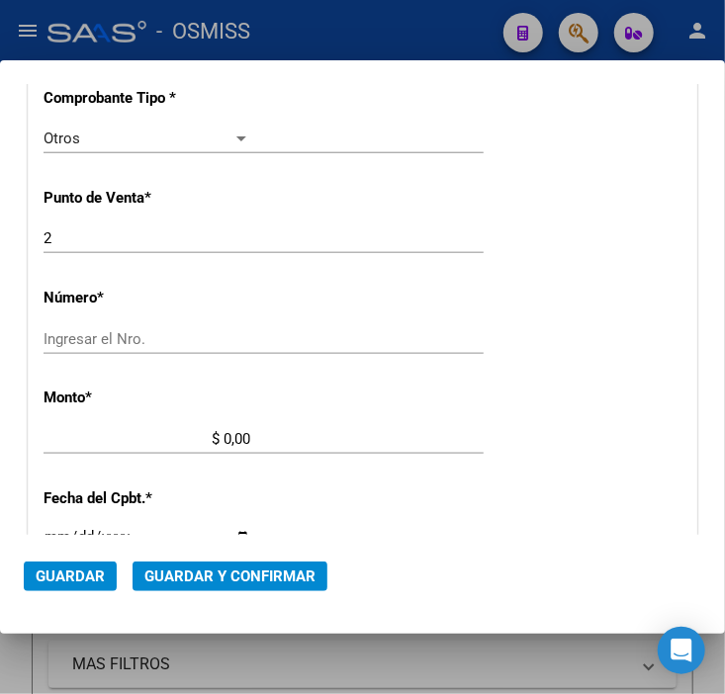
scroll to position [659, 0]
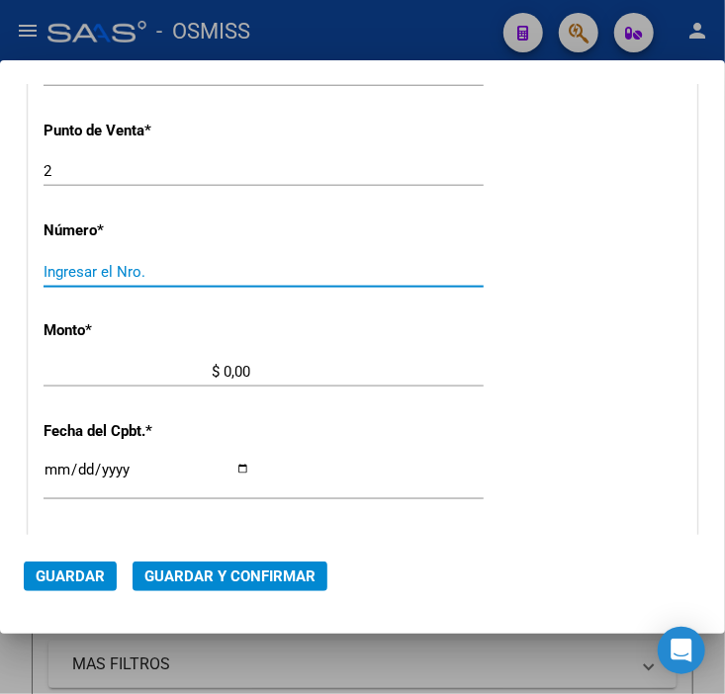
click at [153, 273] on input "Ingresar el Nro." at bounding box center [147, 272] width 207 height 18
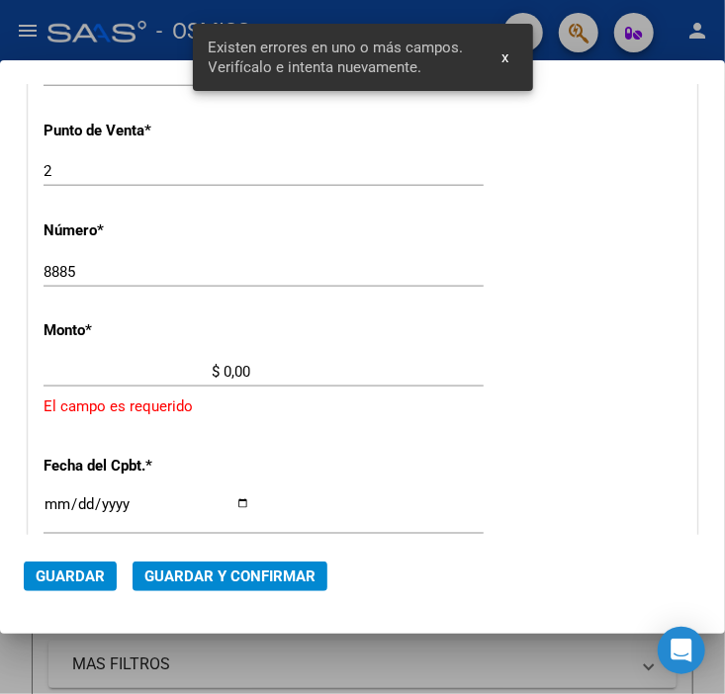
scroll to position [712, 0]
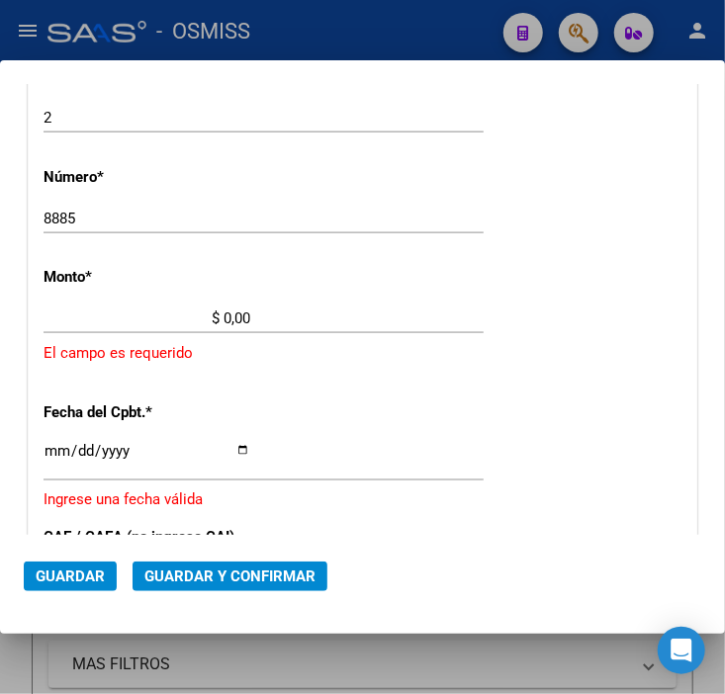
click at [205, 11] on div at bounding box center [362, 347] width 725 height 694
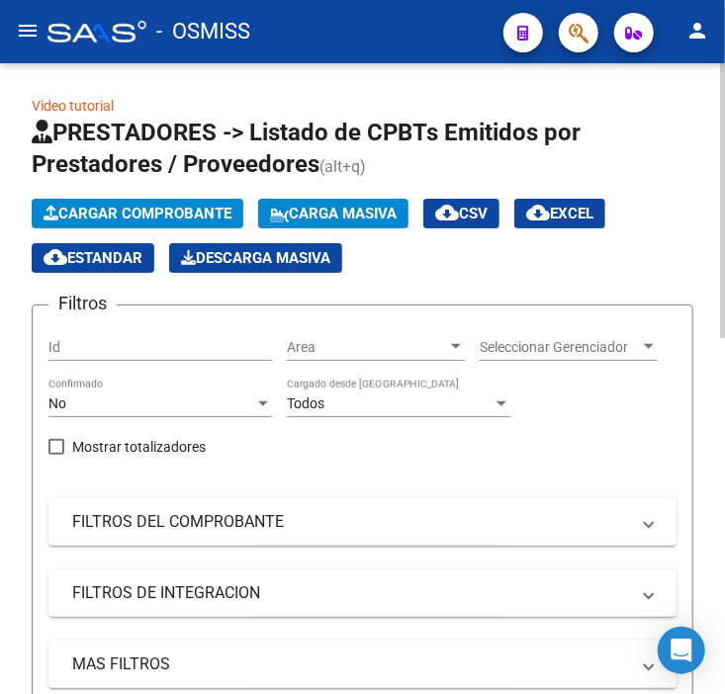
scroll to position [110, 0]
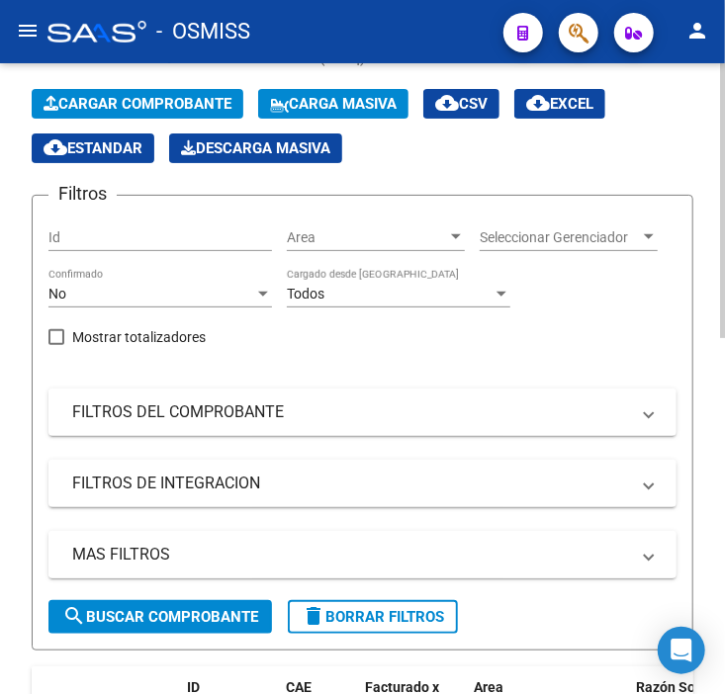
click at [350, 537] on mat-expansion-panel-header "MAS FILTROS" at bounding box center [362, 554] width 628 height 47
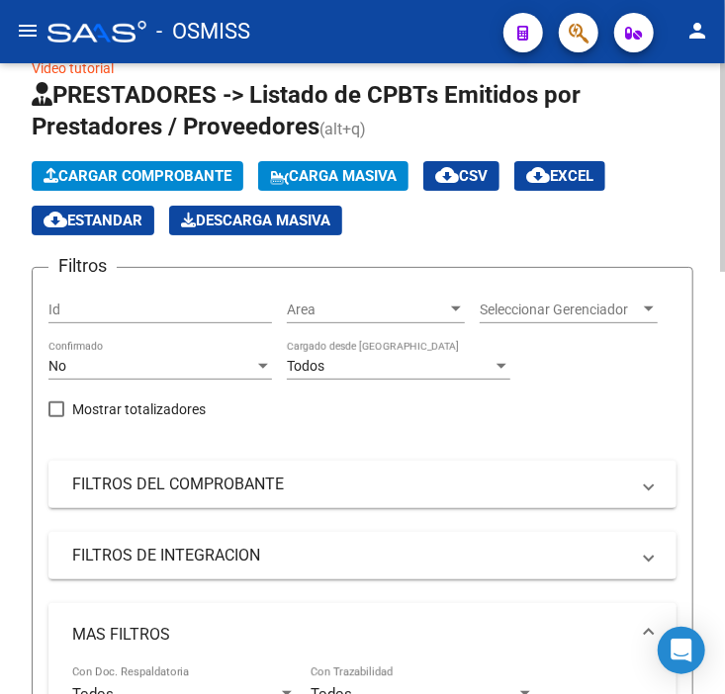
scroll to position [0, 0]
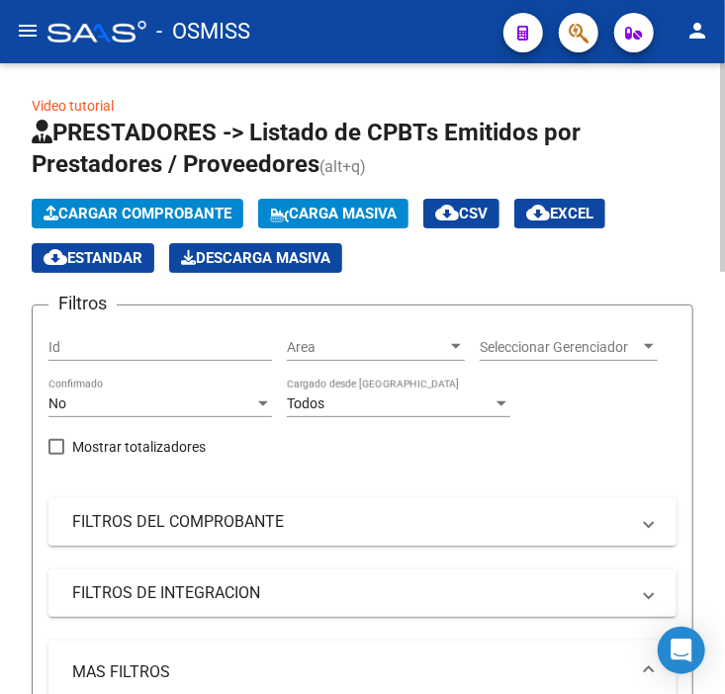
click at [302, 508] on mat-expansion-panel-header "FILTROS DEL COMPROBANTE" at bounding box center [362, 521] width 628 height 47
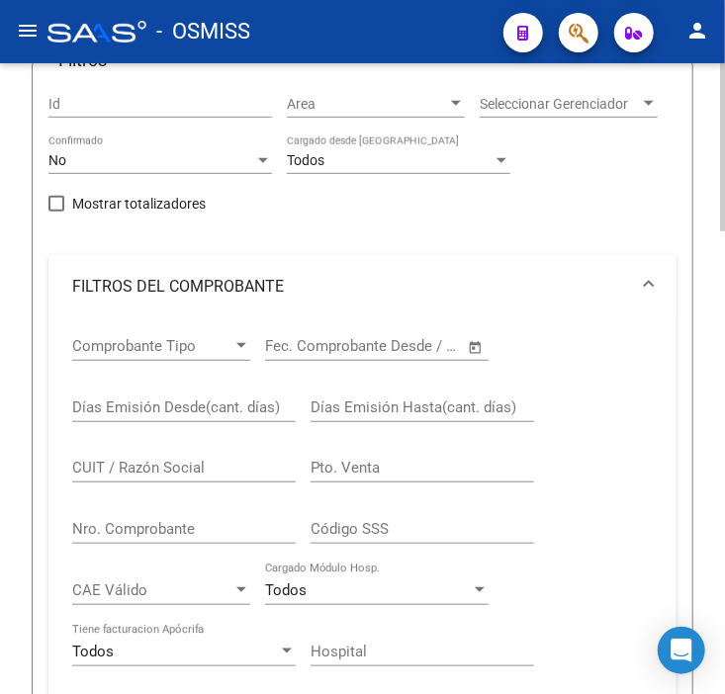
scroll to position [329, 0]
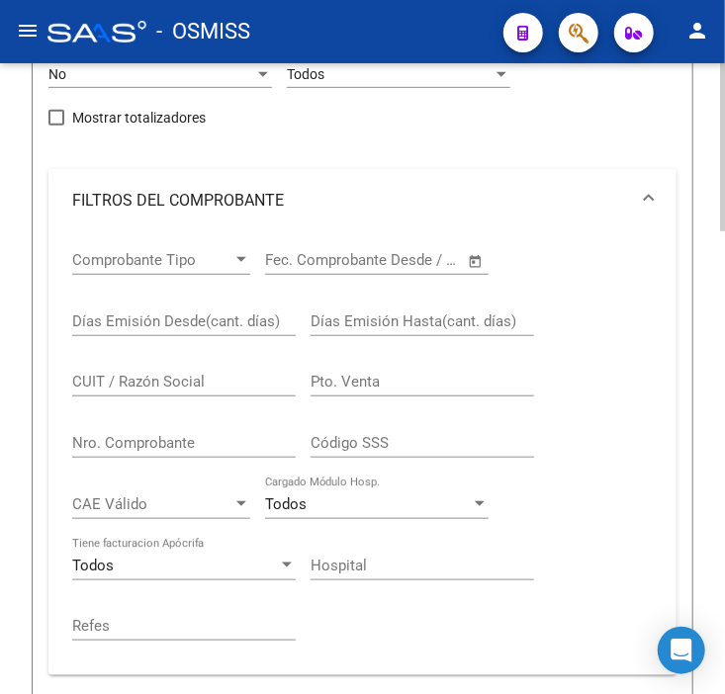
click at [158, 452] on input "Nro. Comprobante" at bounding box center [183, 443] width 223 height 18
paste input "30"
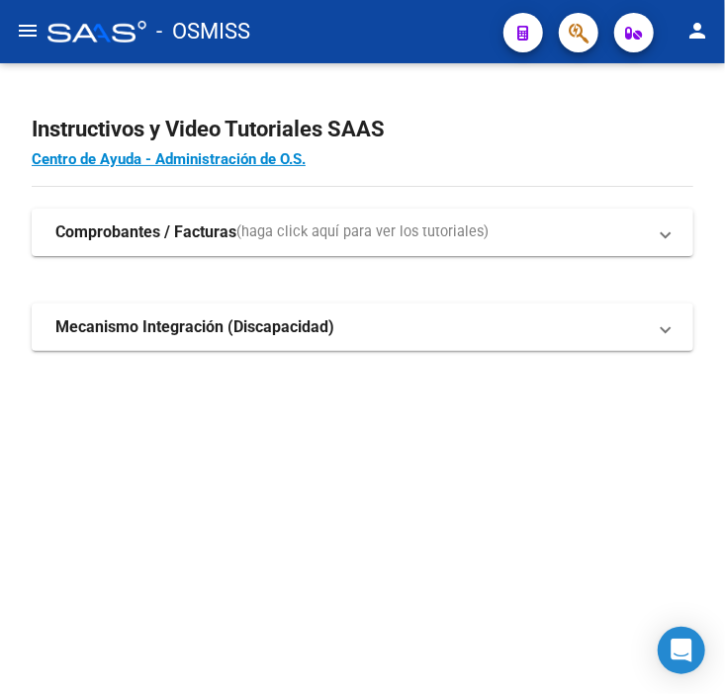
click at [89, 37] on div at bounding box center [96, 32] width 99 height 22
click at [21, 42] on mat-icon "menu" at bounding box center [28, 31] width 24 height 24
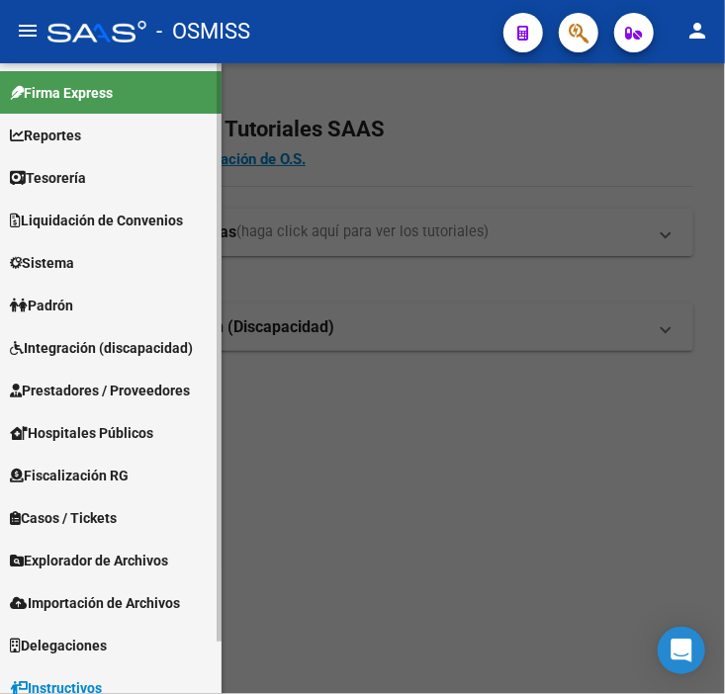
click at [62, 173] on span "Tesorería" at bounding box center [48, 178] width 76 height 22
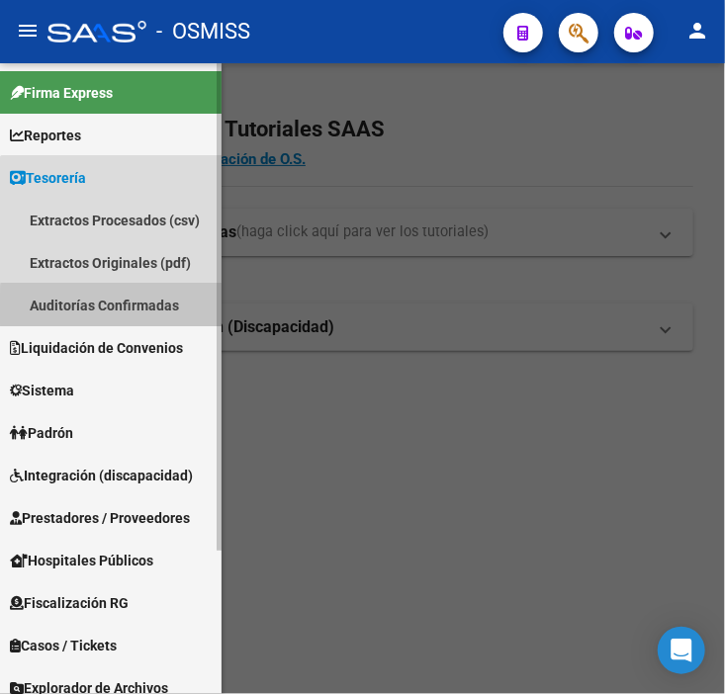
click at [143, 308] on link "Auditorías Confirmadas" at bounding box center [110, 305] width 221 height 43
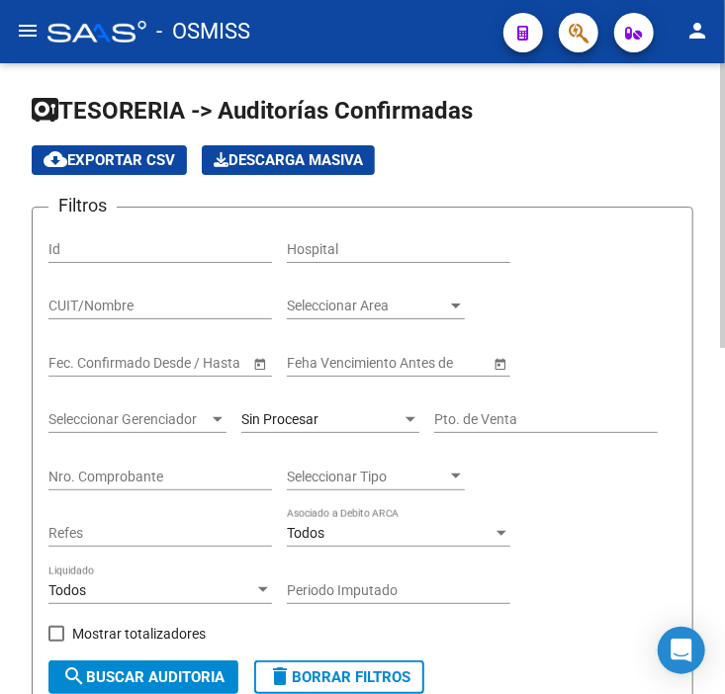
click at [627, 233] on div "Filtros Id Hospital CUIT/Nombre Seleccionar Area Seleccionar Area Start date – …" at bounding box center [362, 441] width 628 height 437
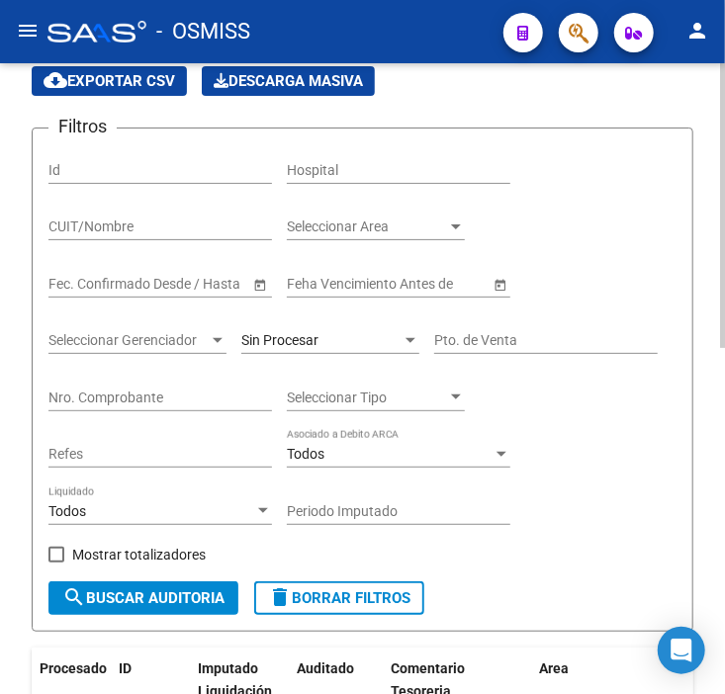
scroll to position [110, 0]
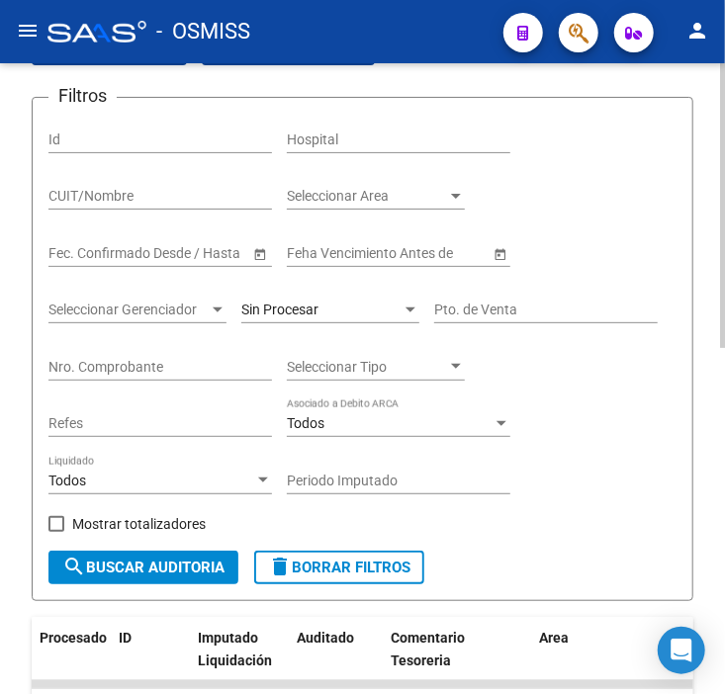
click at [204, 373] on input "Nro. Comprobante" at bounding box center [159, 367] width 223 height 17
type input "79470"
click at [272, 294] on div "Sin Procesar" at bounding box center [330, 304] width 178 height 40
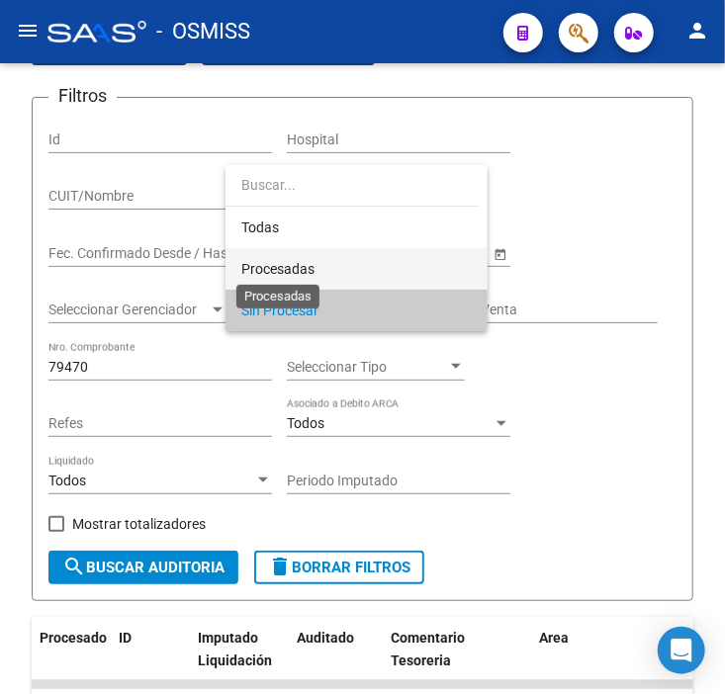
click at [282, 271] on span "Procesadas" at bounding box center [277, 269] width 73 height 16
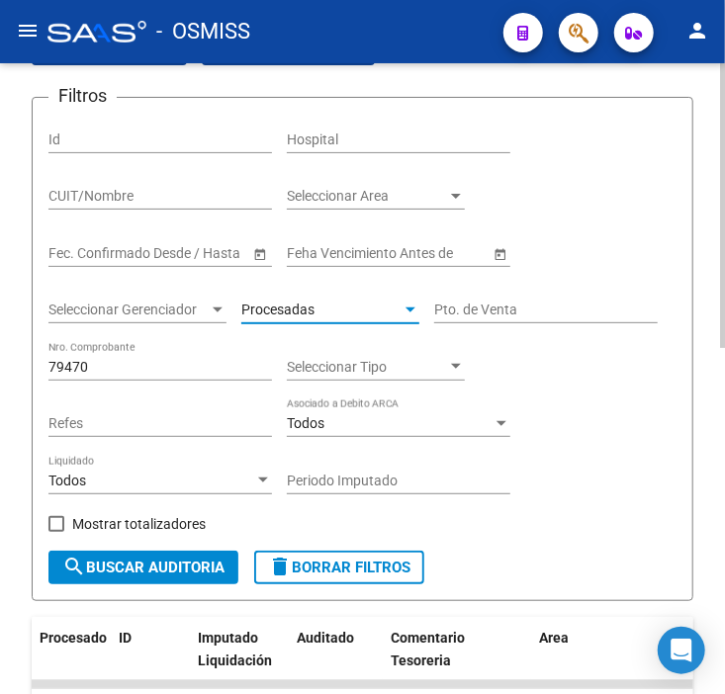
click at [203, 579] on button "search Buscar Auditoria" at bounding box center [143, 568] width 190 height 34
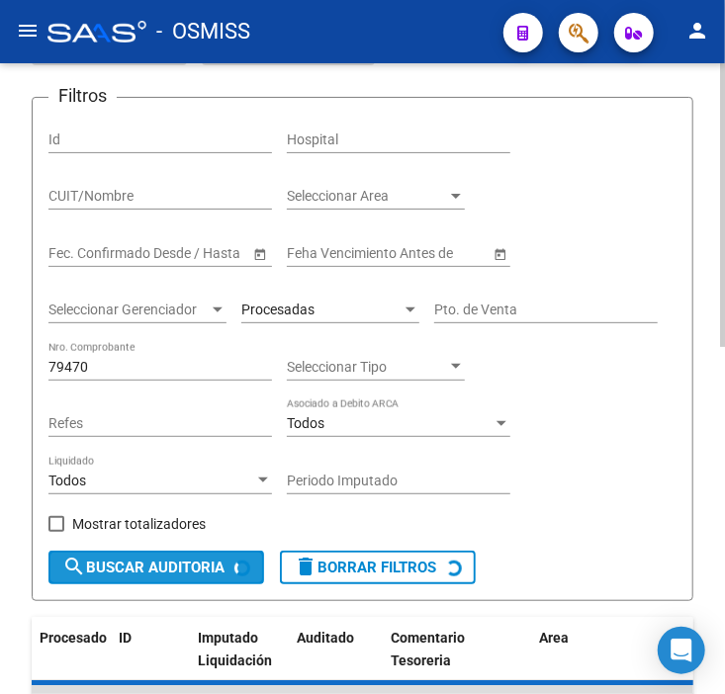
checkbox input "true"
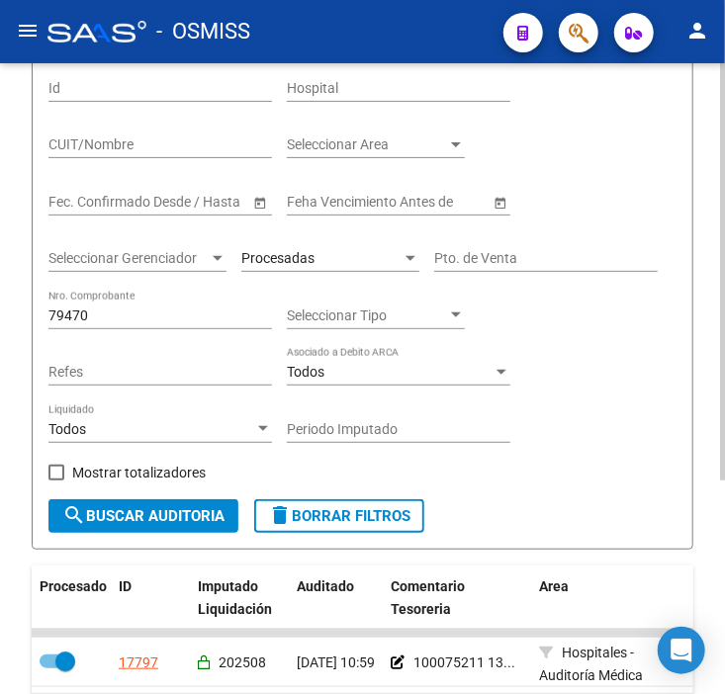
scroll to position [0, 0]
